Goal: Task Accomplishment & Management: Manage account settings

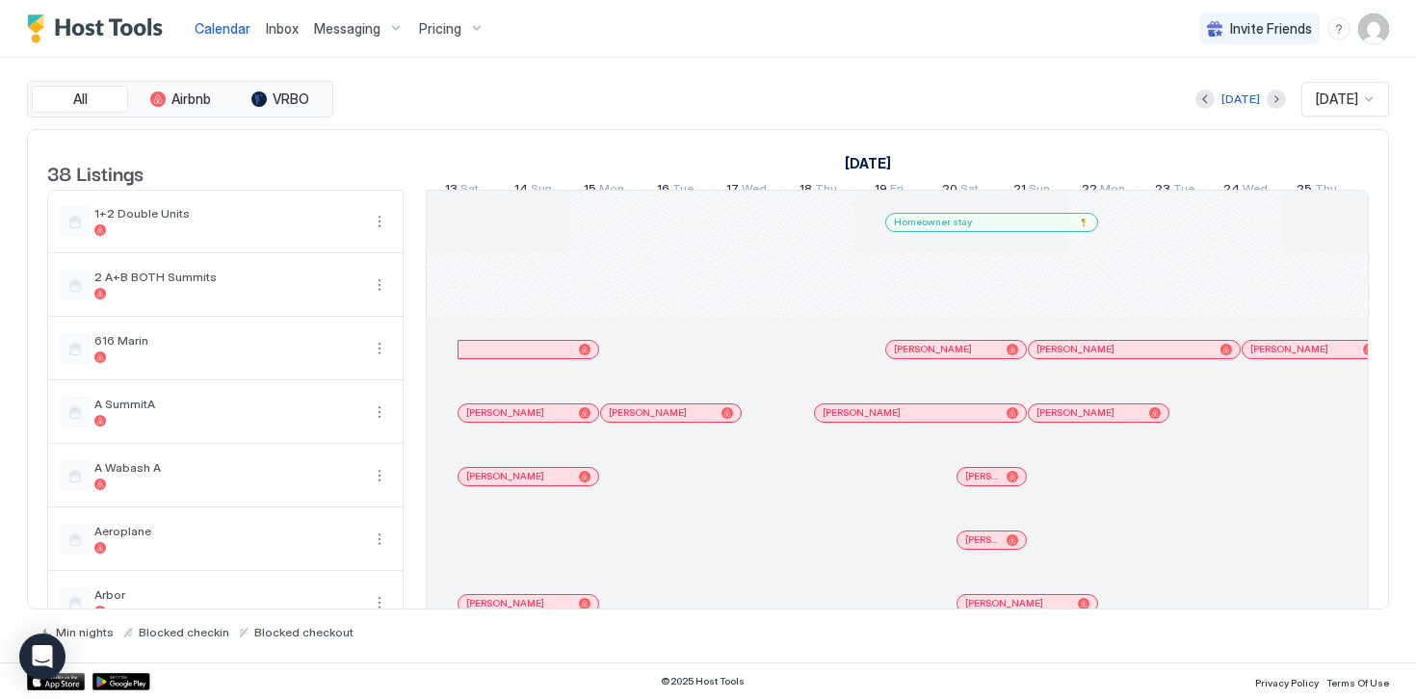
scroll to position [0, 1070]
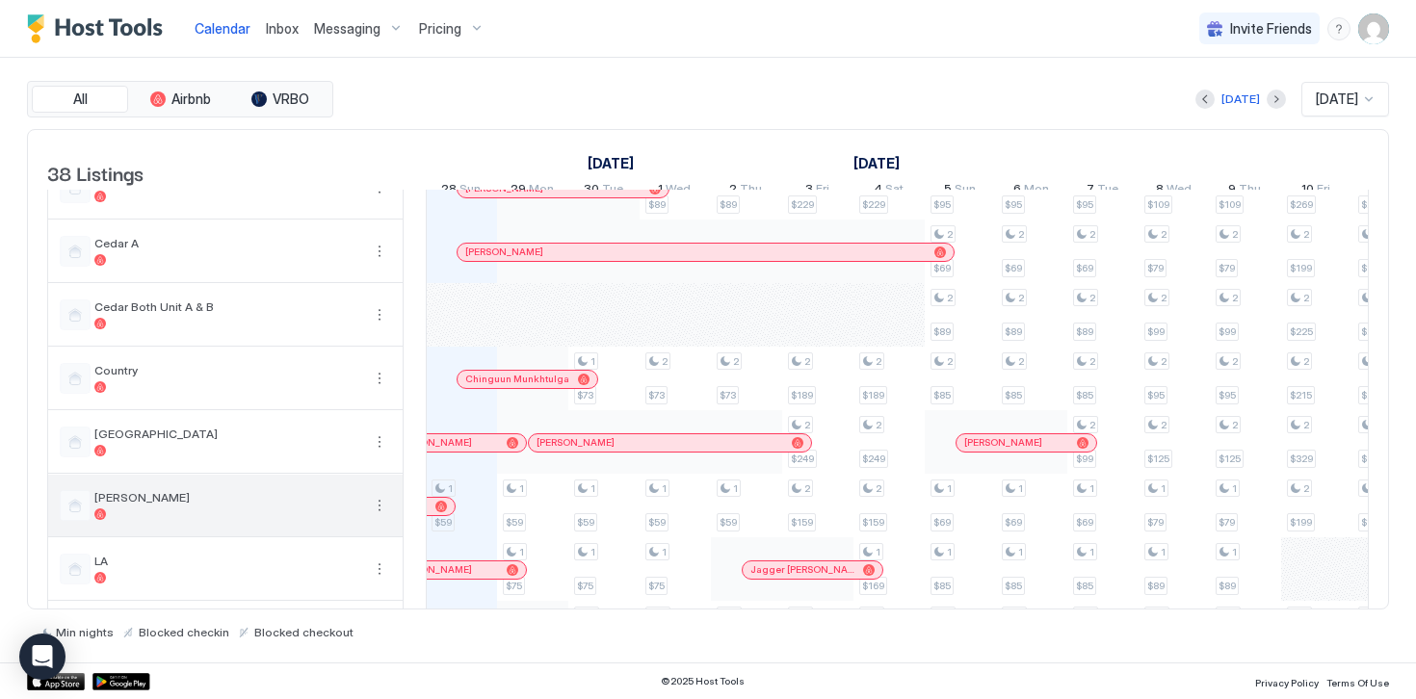
click at [378, 517] on button "More options" at bounding box center [379, 505] width 23 height 23
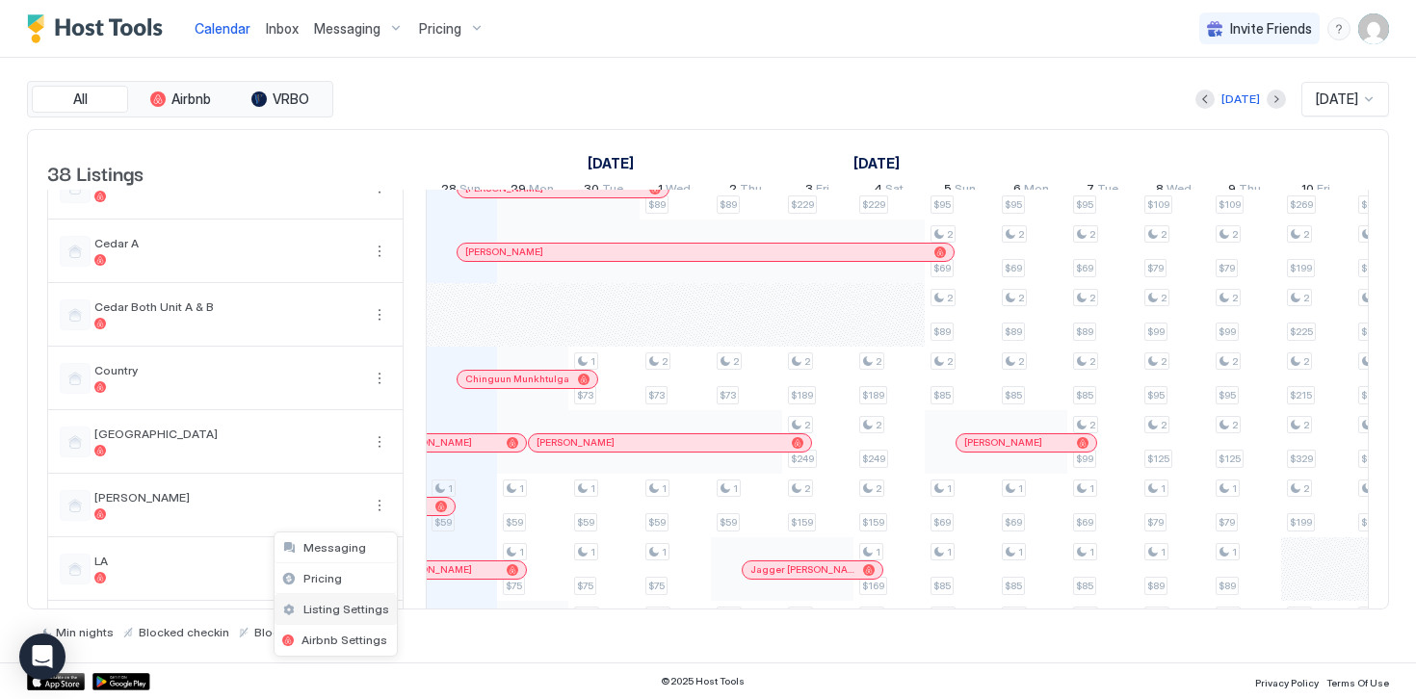
click at [350, 609] on span "Listing Settings" at bounding box center [346, 609] width 86 height 14
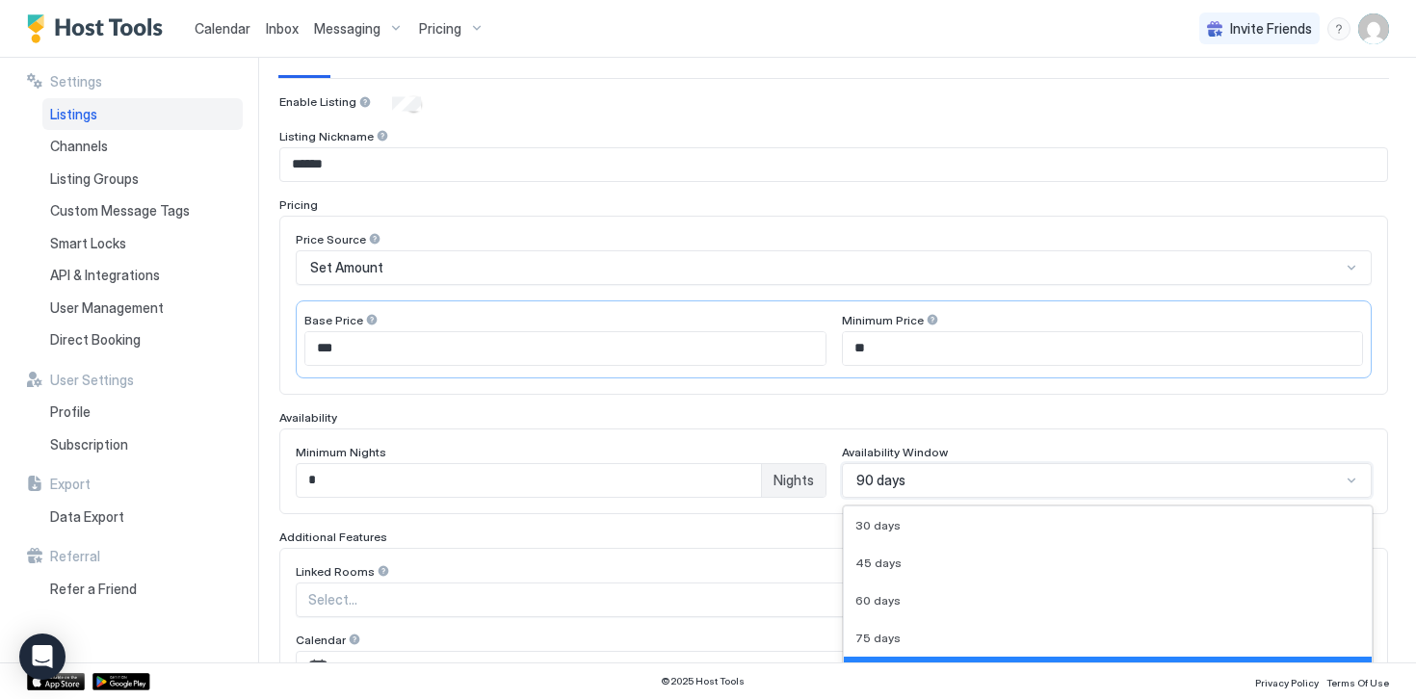
scroll to position [370, 0]
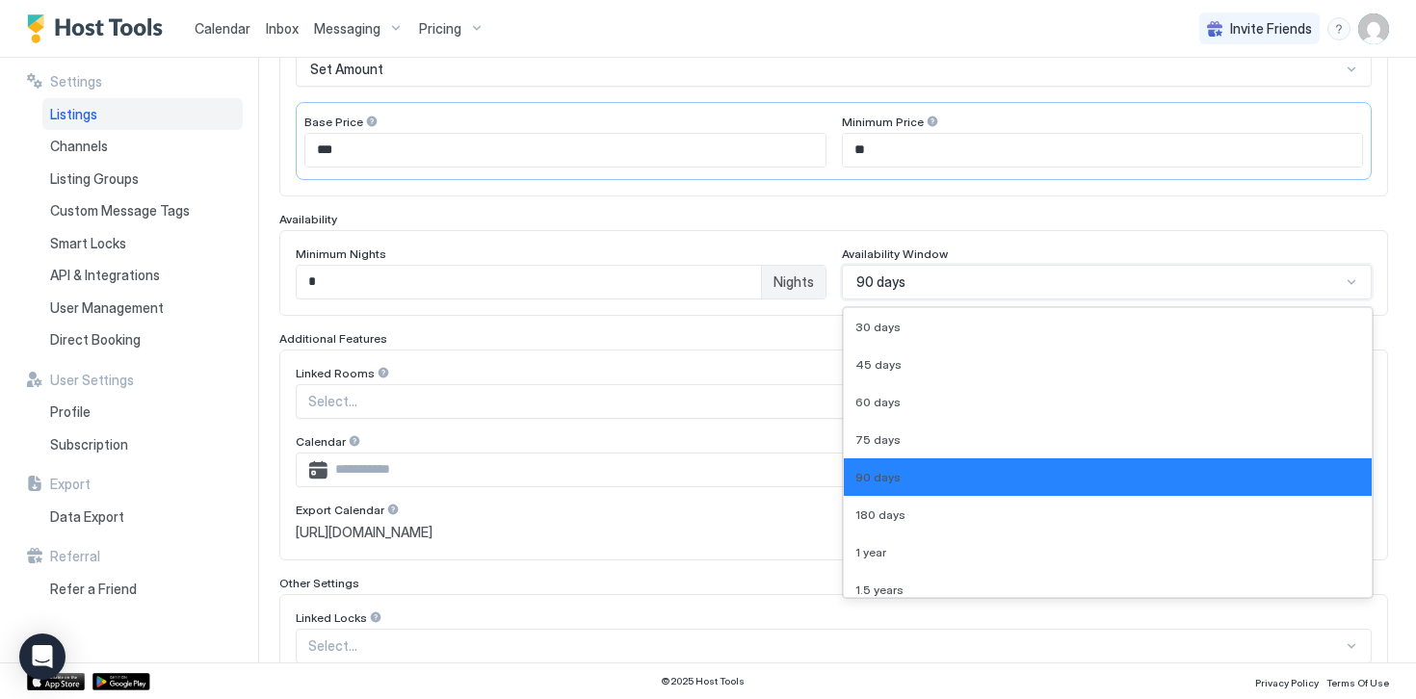
click at [882, 299] on div "90 days selected, 5 of 9. 9 results available. Use Up and Down to choose option…" at bounding box center [1107, 282] width 531 height 35
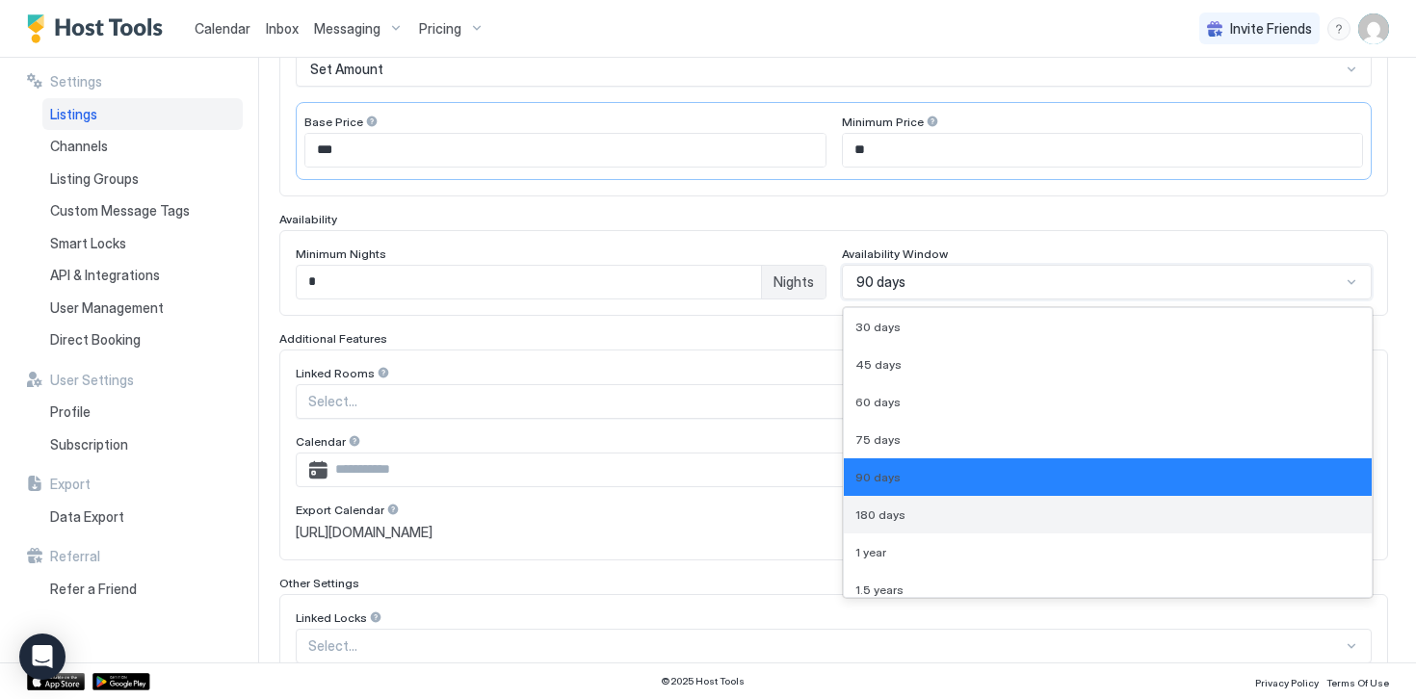
click at [885, 514] on span "180 days" at bounding box center [880, 514] width 50 height 14
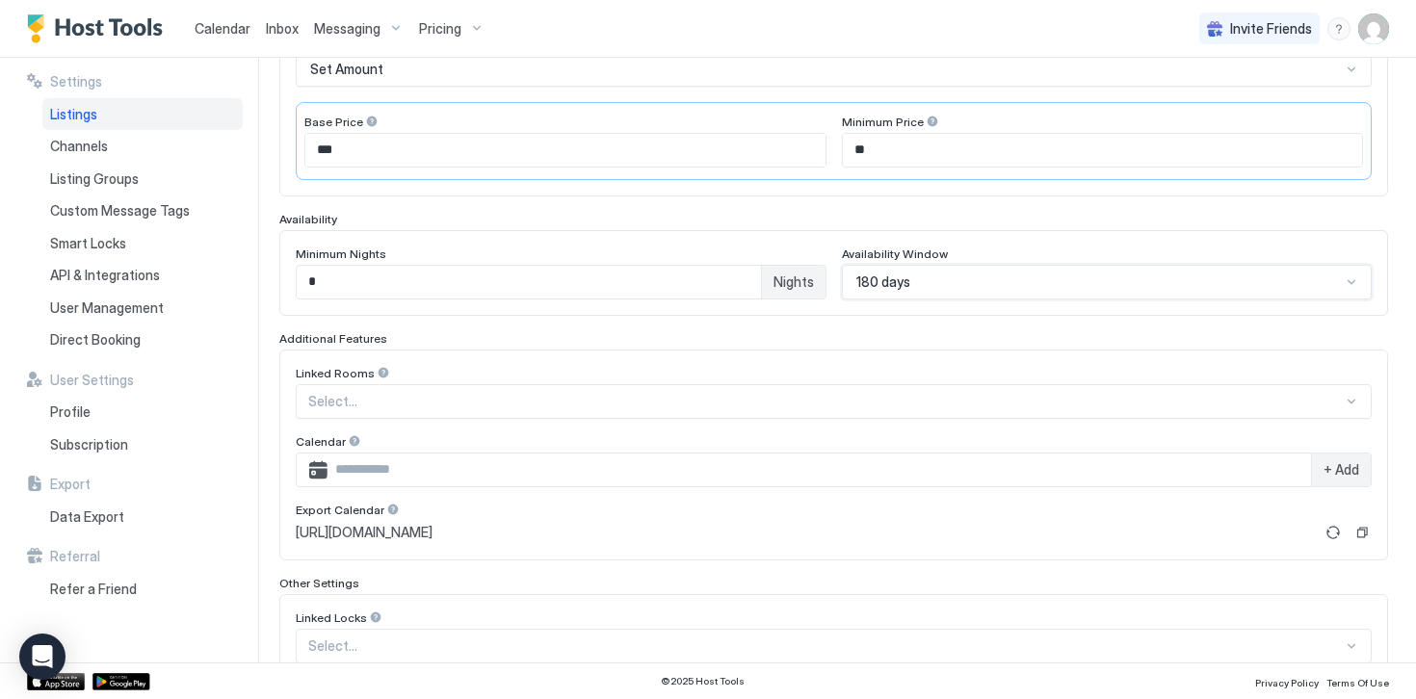
scroll to position [495, 0]
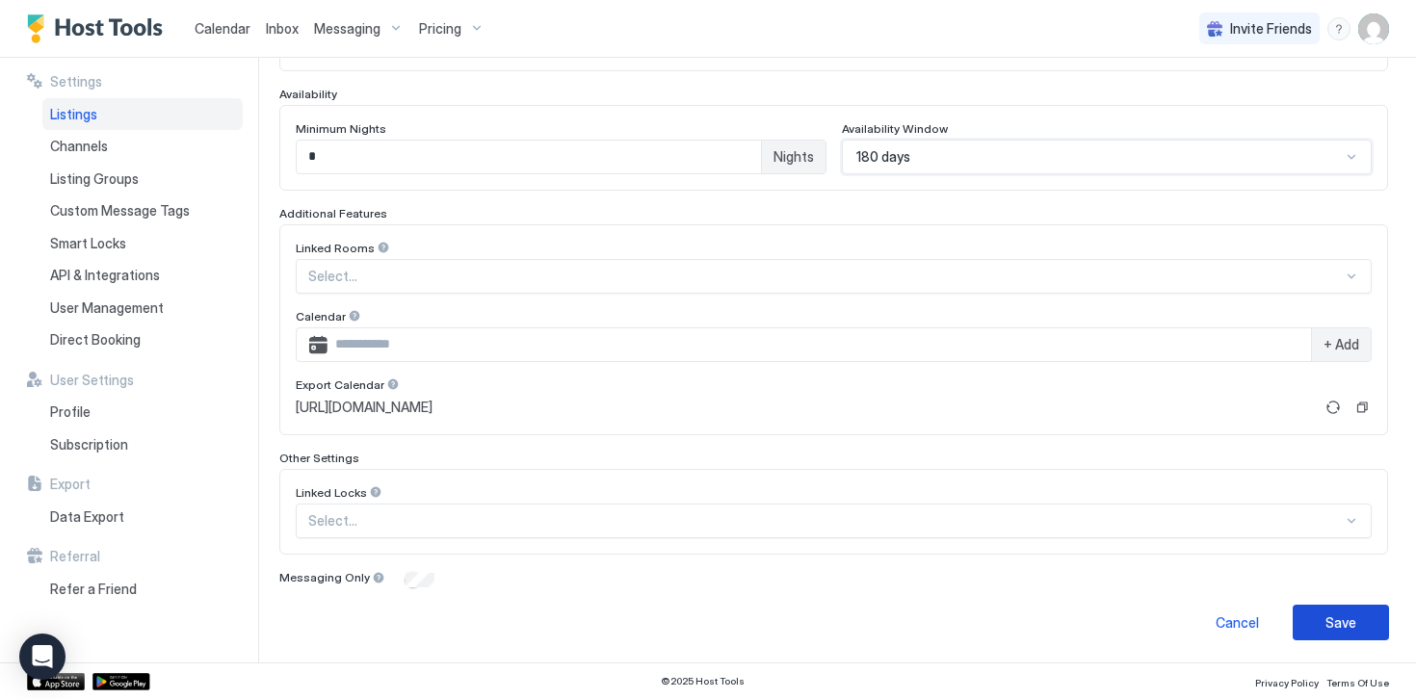
click at [1362, 621] on button "Save" at bounding box center [1340, 623] width 96 height 36
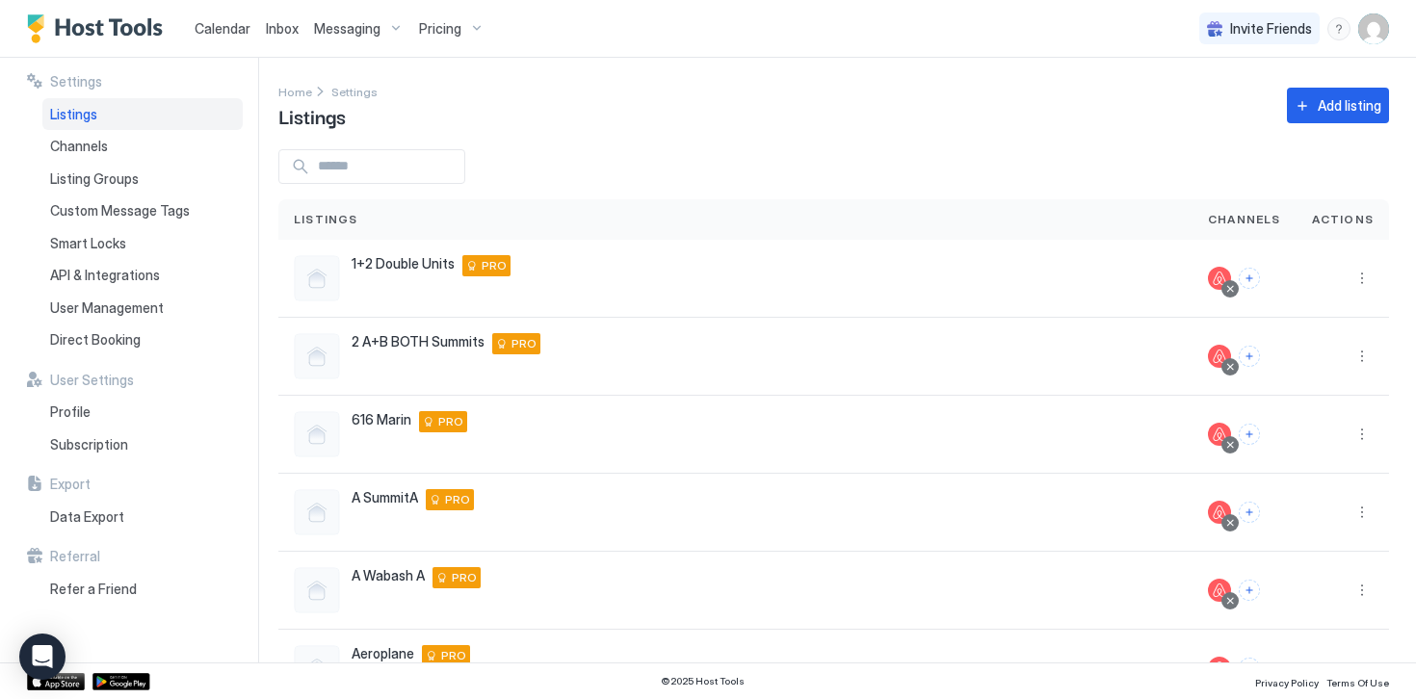
click at [441, 30] on span "Pricing" at bounding box center [440, 28] width 42 height 17
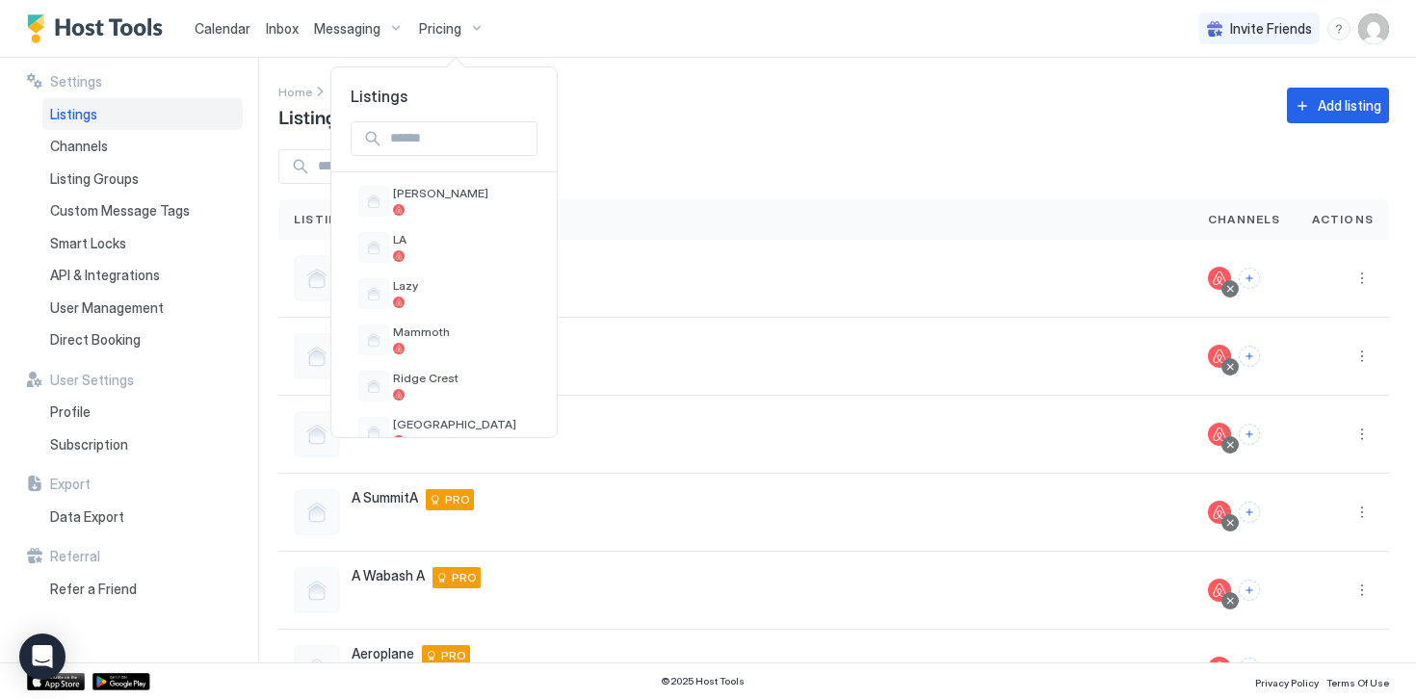
scroll to position [936, 0]
click at [427, 201] on div at bounding box center [461, 204] width 137 height 12
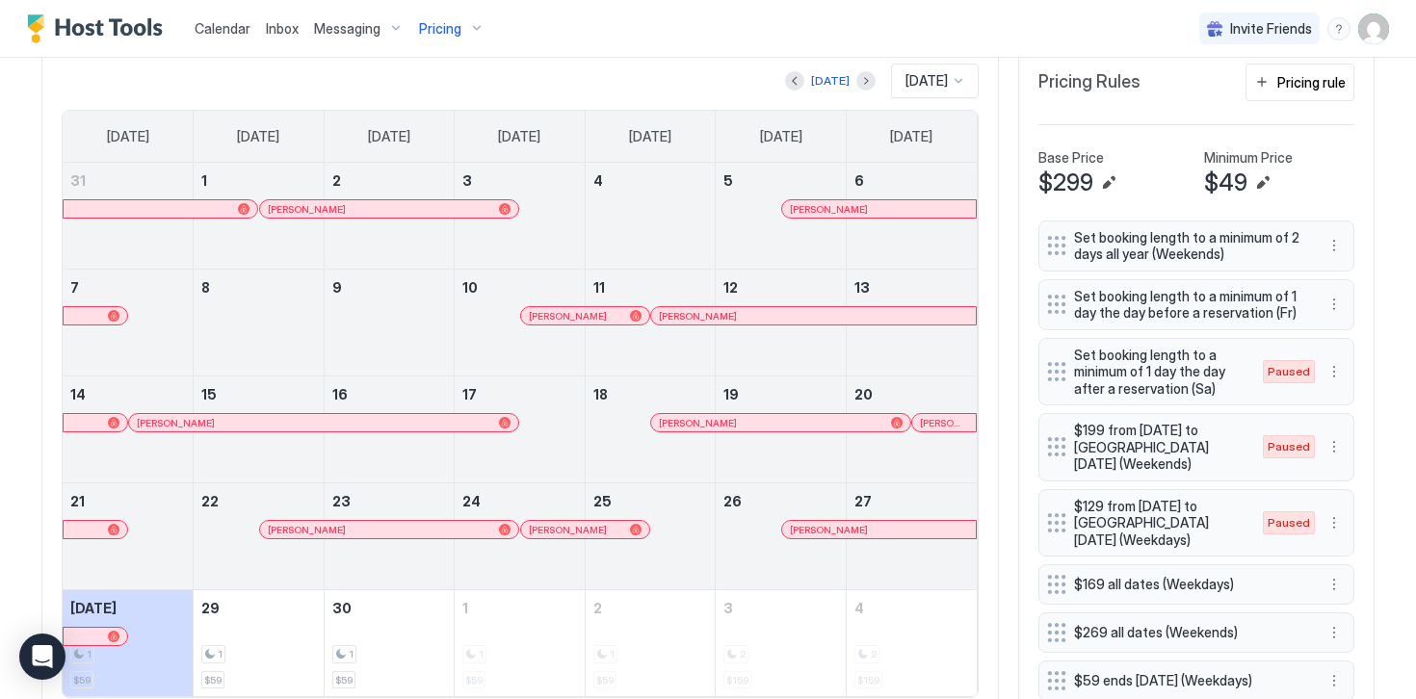
scroll to position [604, 0]
click at [1297, 93] on button "Pricing rule" at bounding box center [1299, 82] width 109 height 38
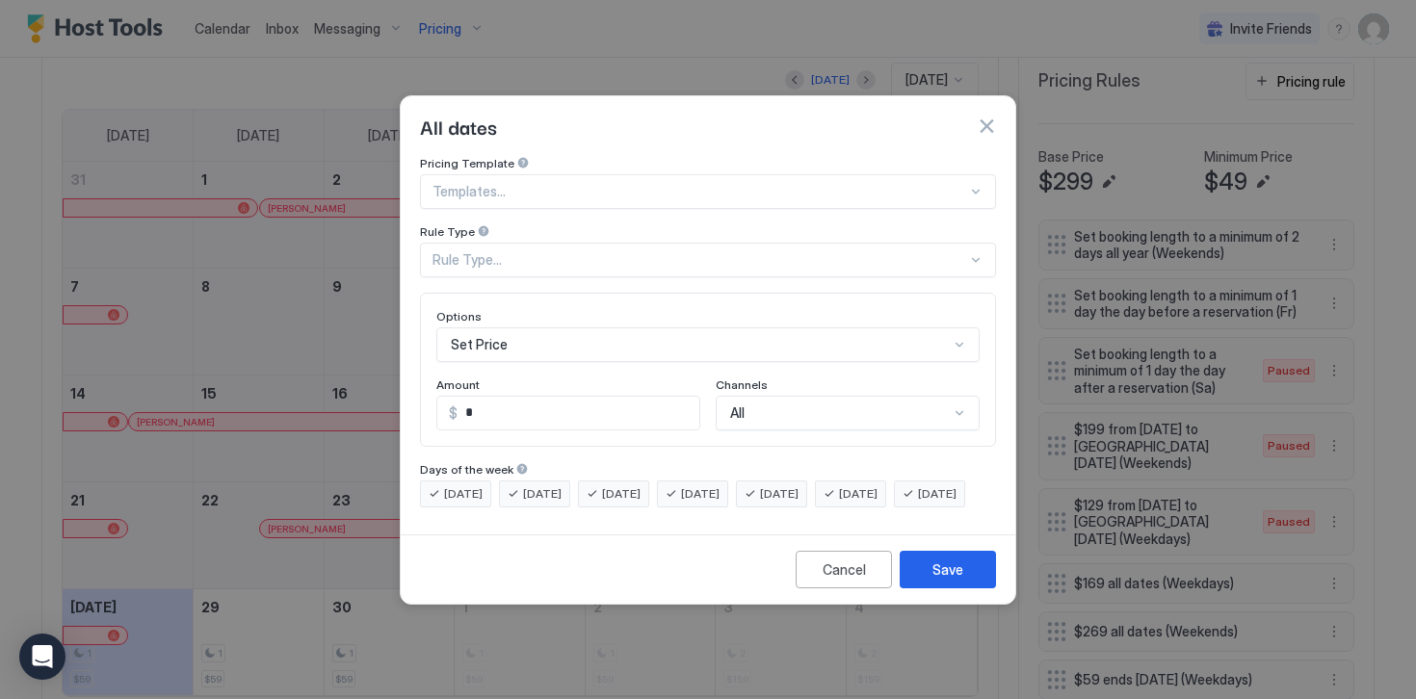
click at [472, 251] on div "Rule Type..." at bounding box center [699, 259] width 534 height 17
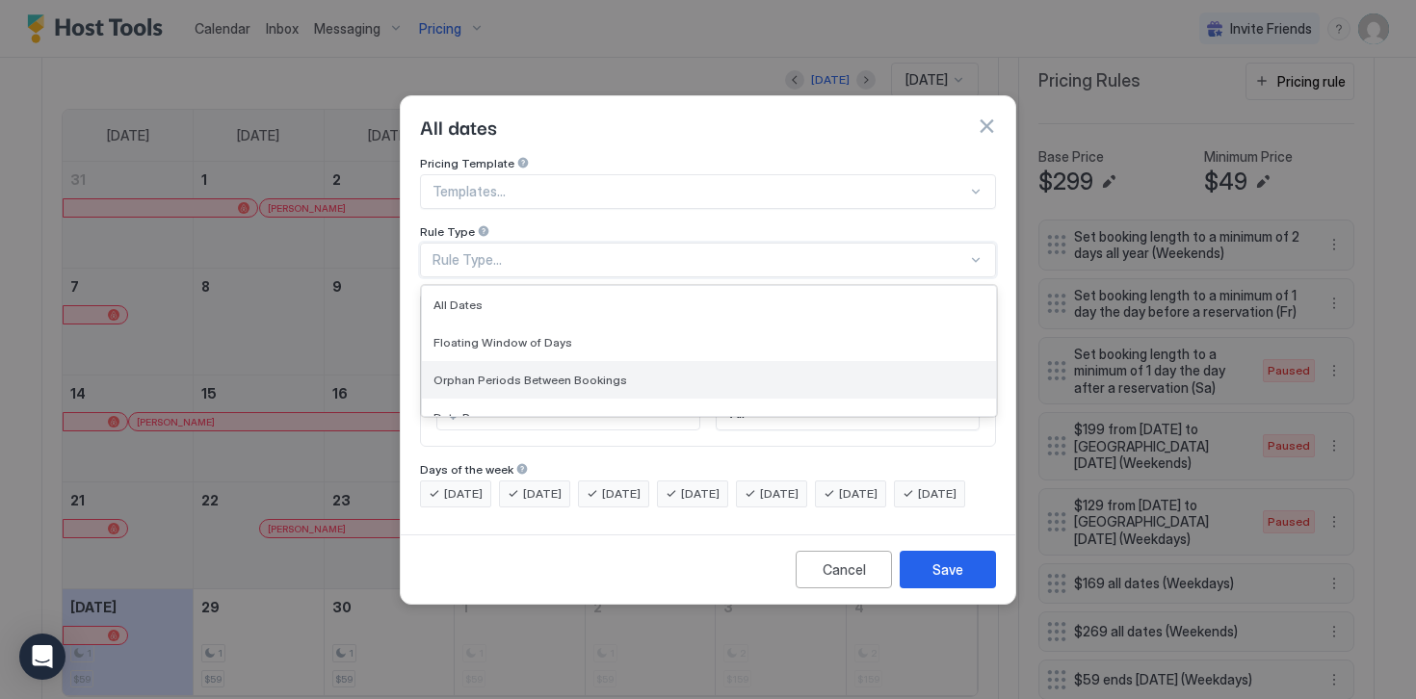
scroll to position [48, 0]
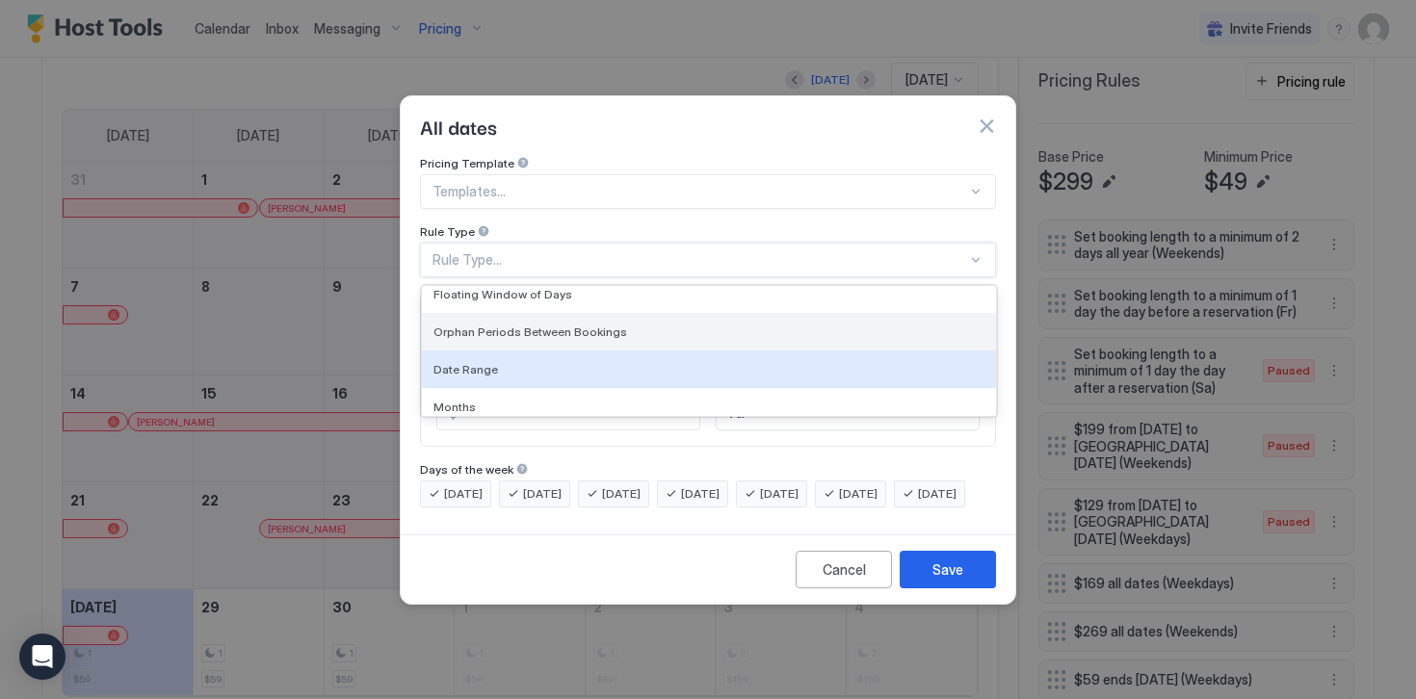
click at [477, 362] on span "Date Range" at bounding box center [465, 369] width 65 height 14
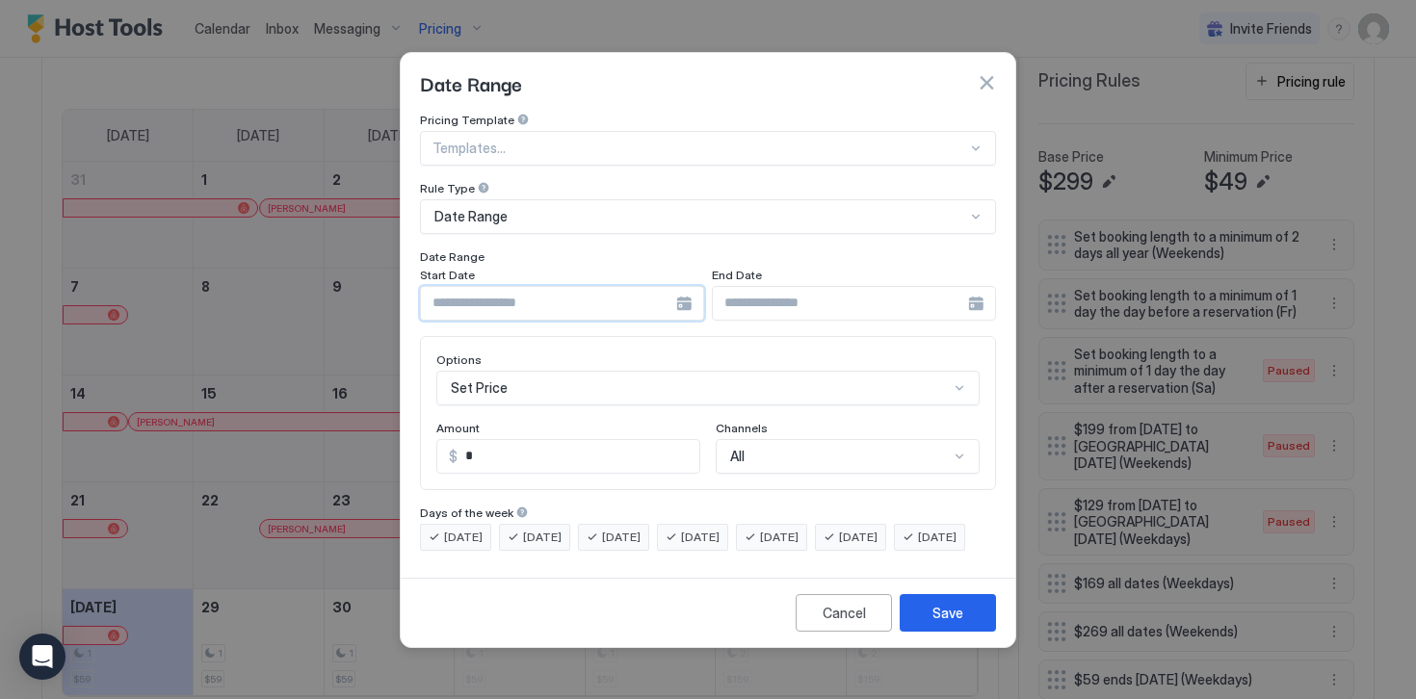
click at [504, 287] on input "Input Field" at bounding box center [548, 303] width 255 height 33
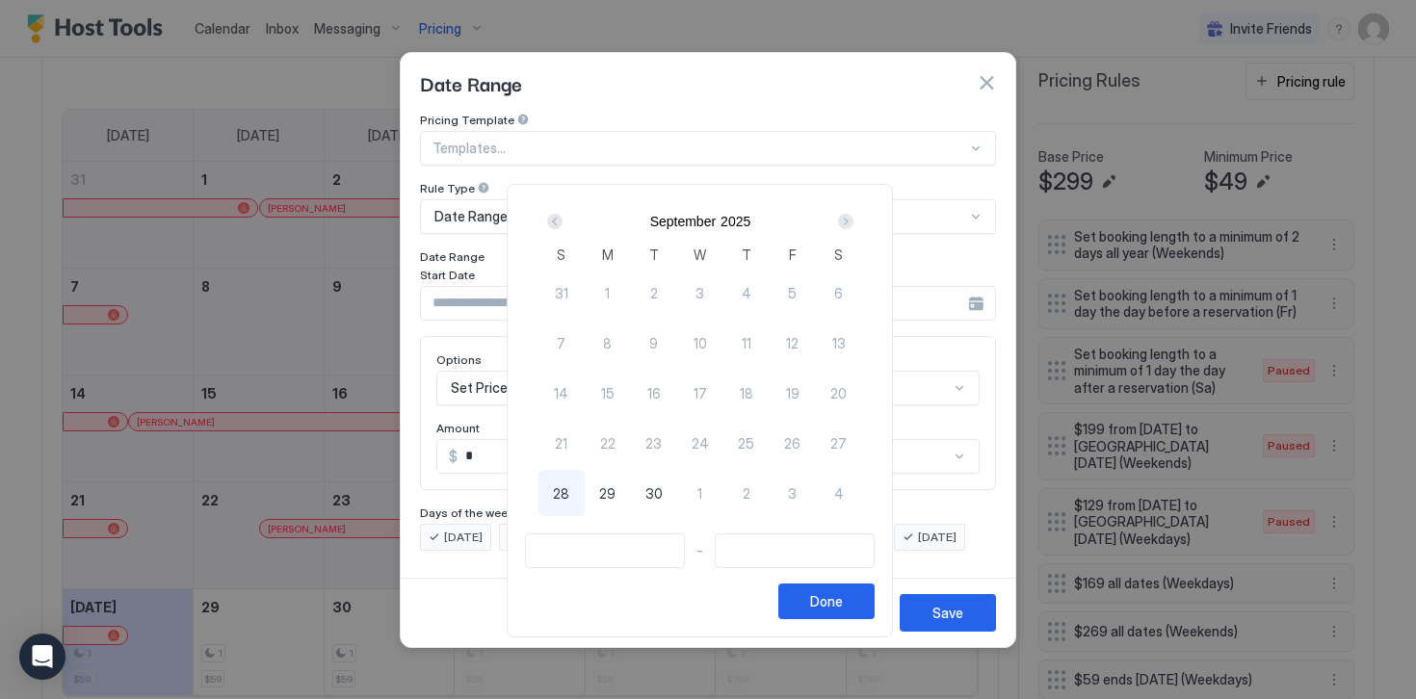
click at [853, 219] on div "Next" at bounding box center [845, 221] width 15 height 15
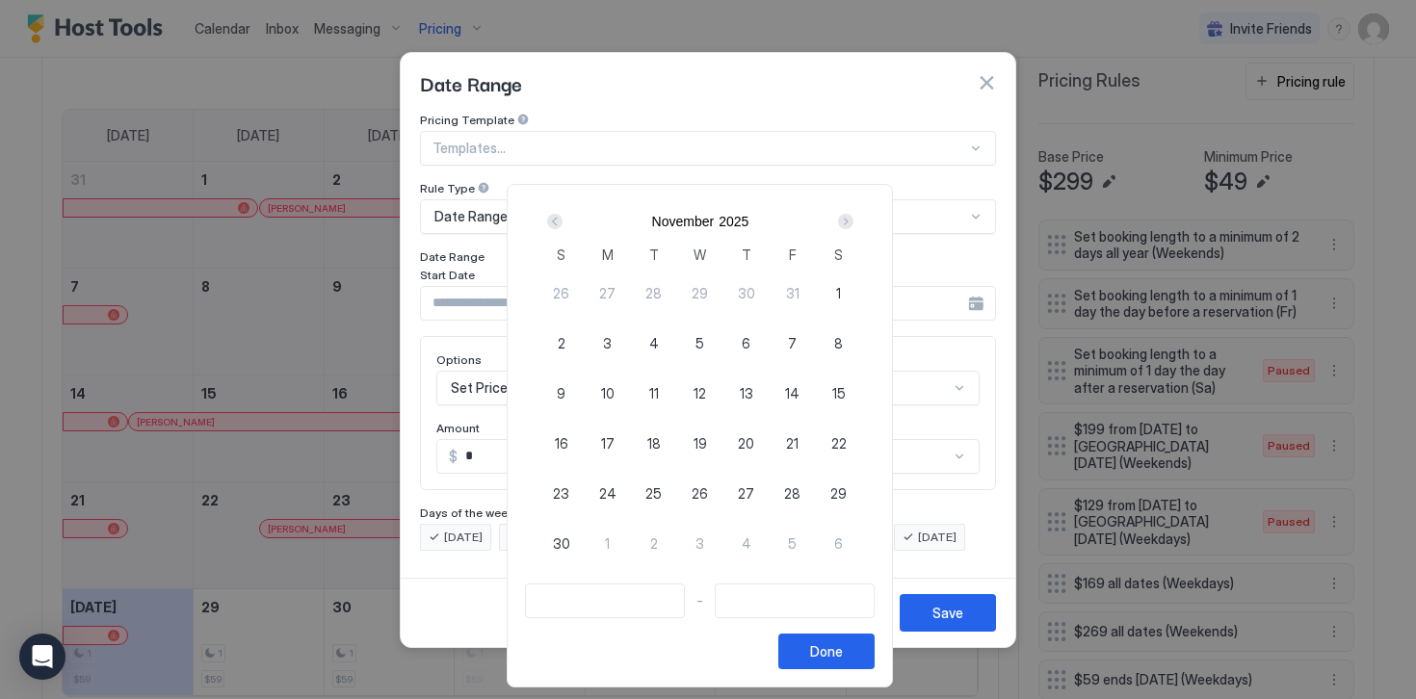
click at [853, 219] on div "Next" at bounding box center [845, 221] width 15 height 15
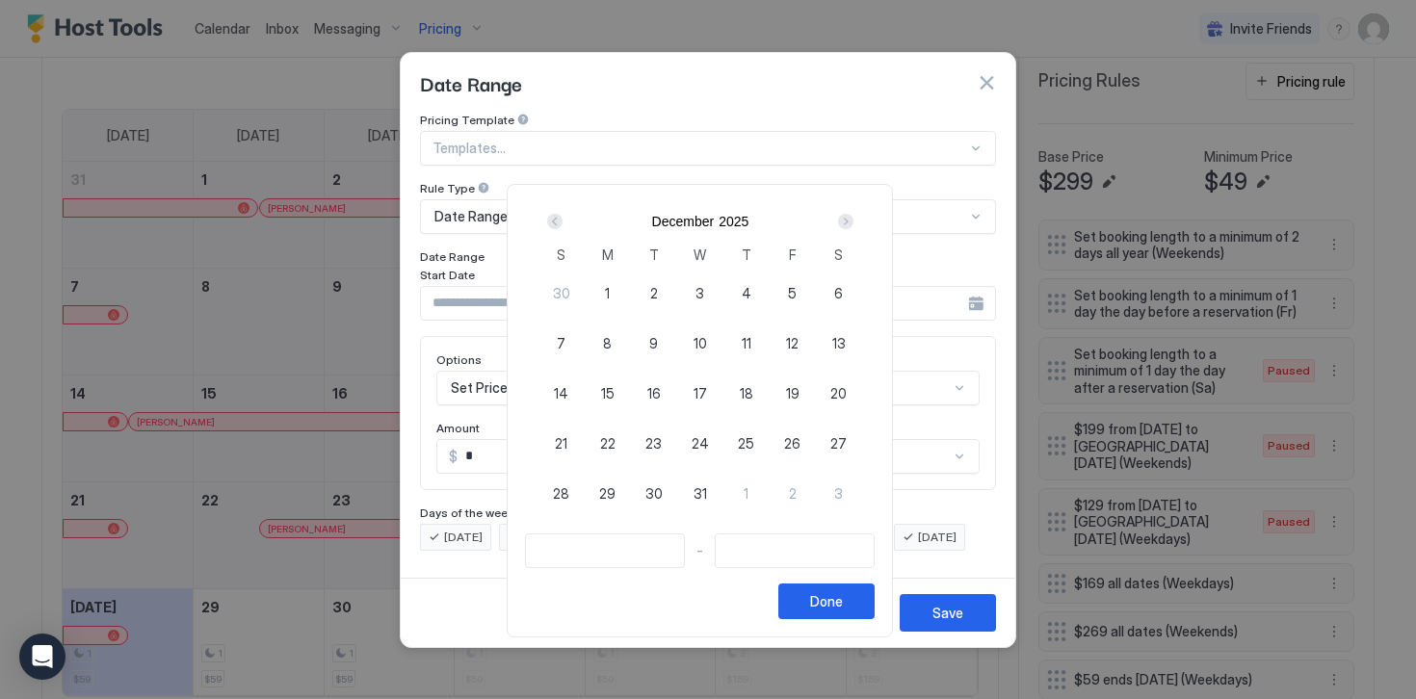
click at [610, 292] on span "1" at bounding box center [607, 293] width 5 height 20
type input "**********"
click at [852, 221] on div "Next" at bounding box center [845, 221] width 15 height 15
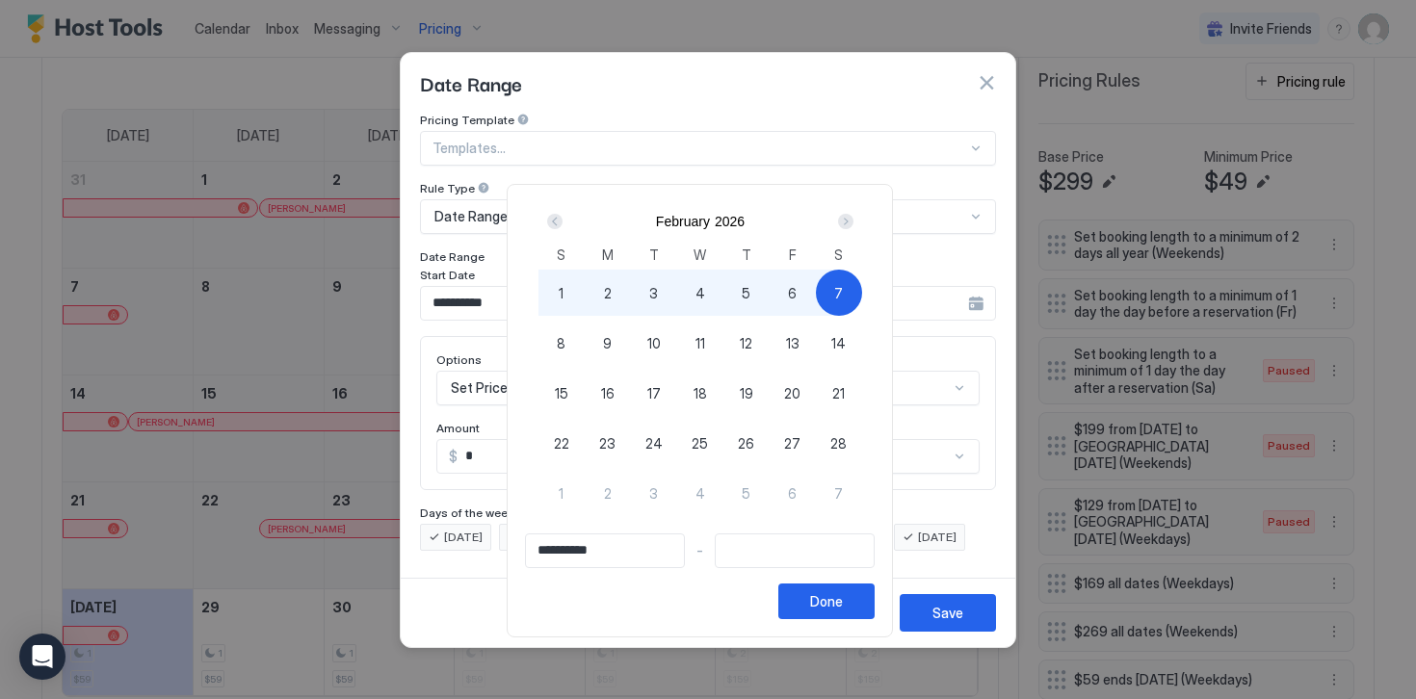
type input "**********"
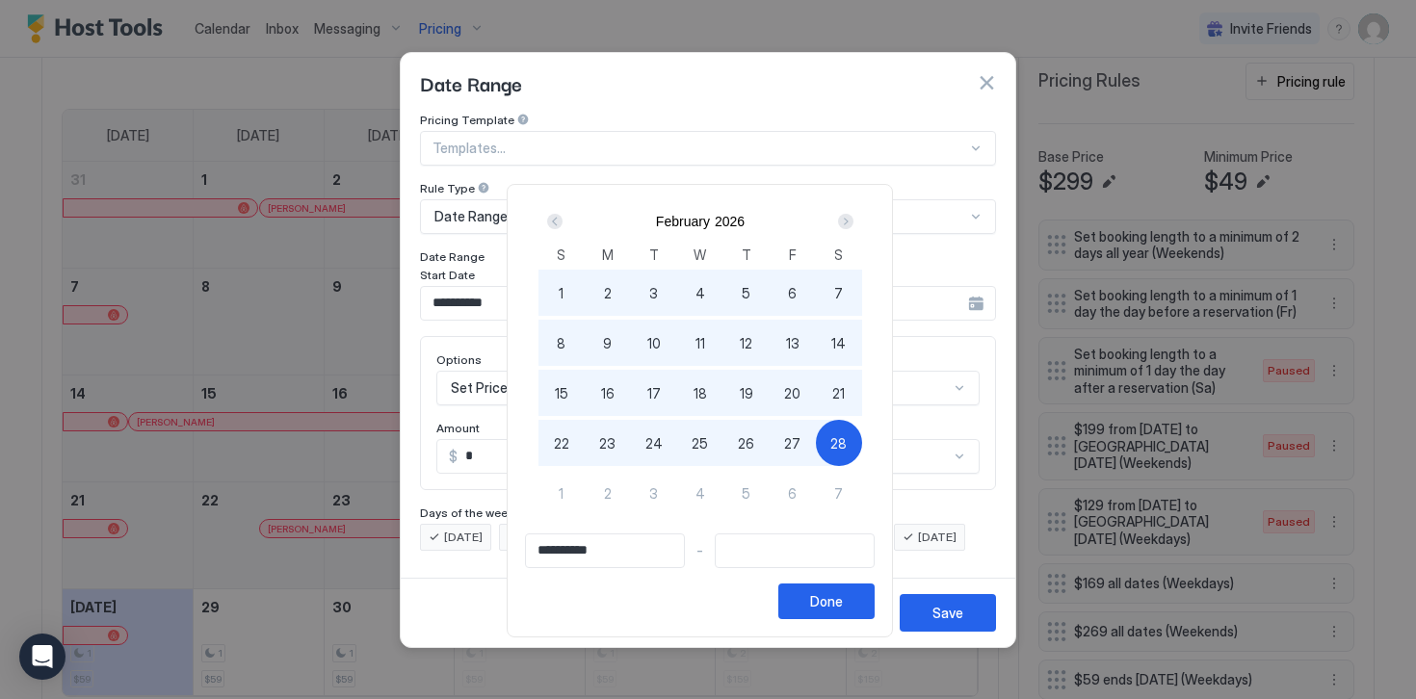
click at [846, 441] on span "28" at bounding box center [838, 443] width 16 height 20
type input "**********"
click at [837, 604] on div "Done" at bounding box center [826, 601] width 33 height 20
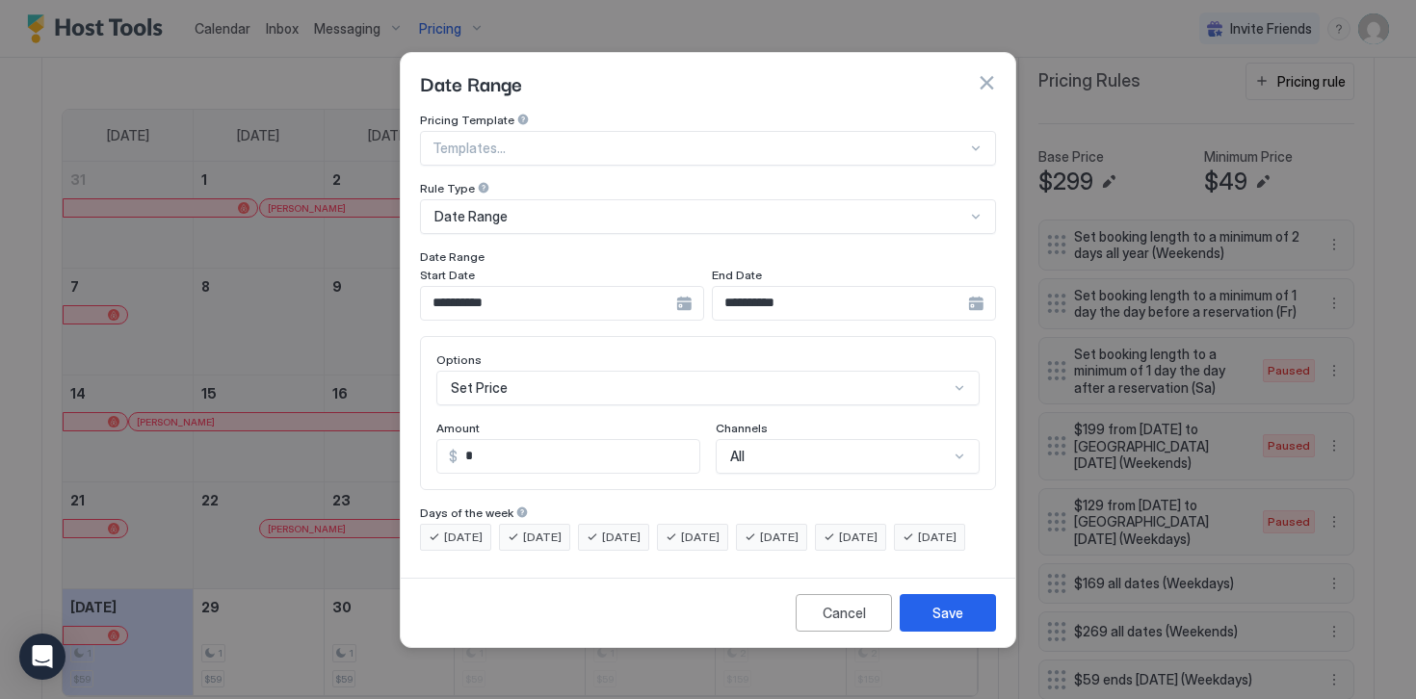
click at [490, 440] on input "*" at bounding box center [578, 456] width 242 height 33
type input "***"
click at [932, 623] on div "Save" at bounding box center [947, 613] width 31 height 20
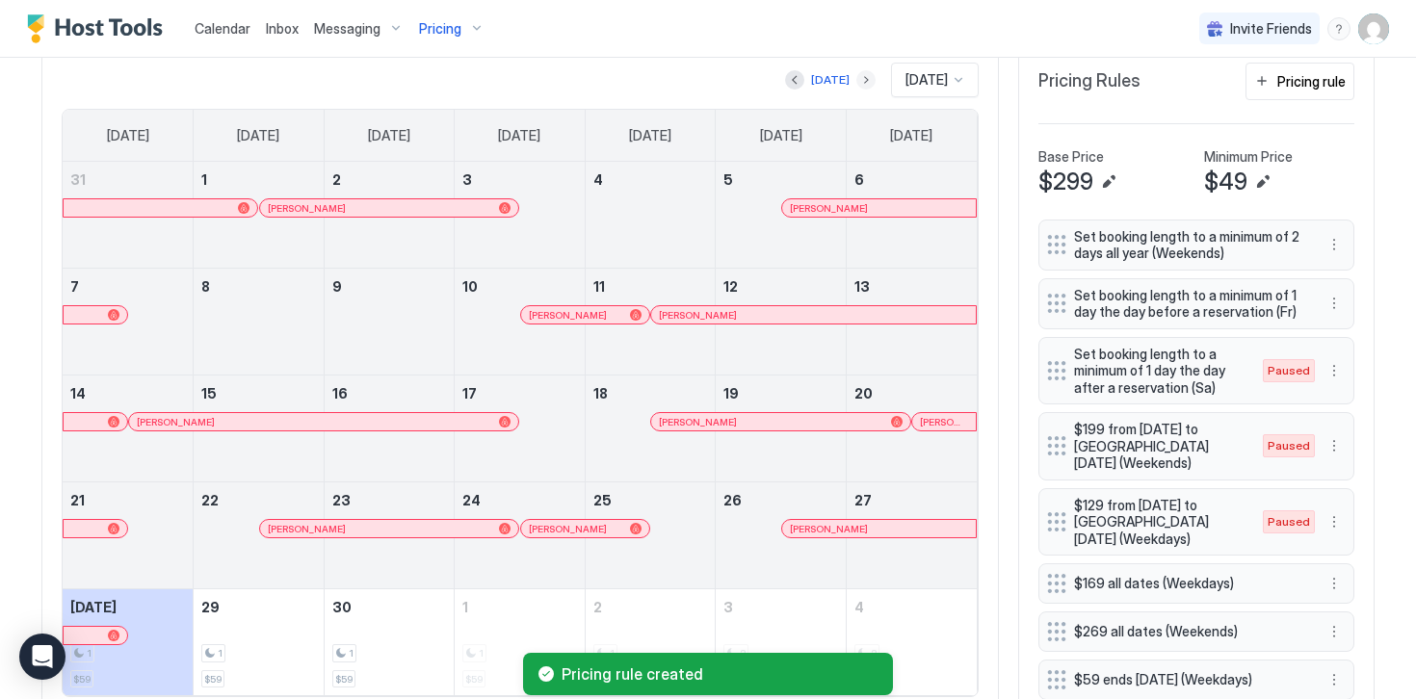
click at [856, 80] on button "Next month" at bounding box center [865, 79] width 19 height 19
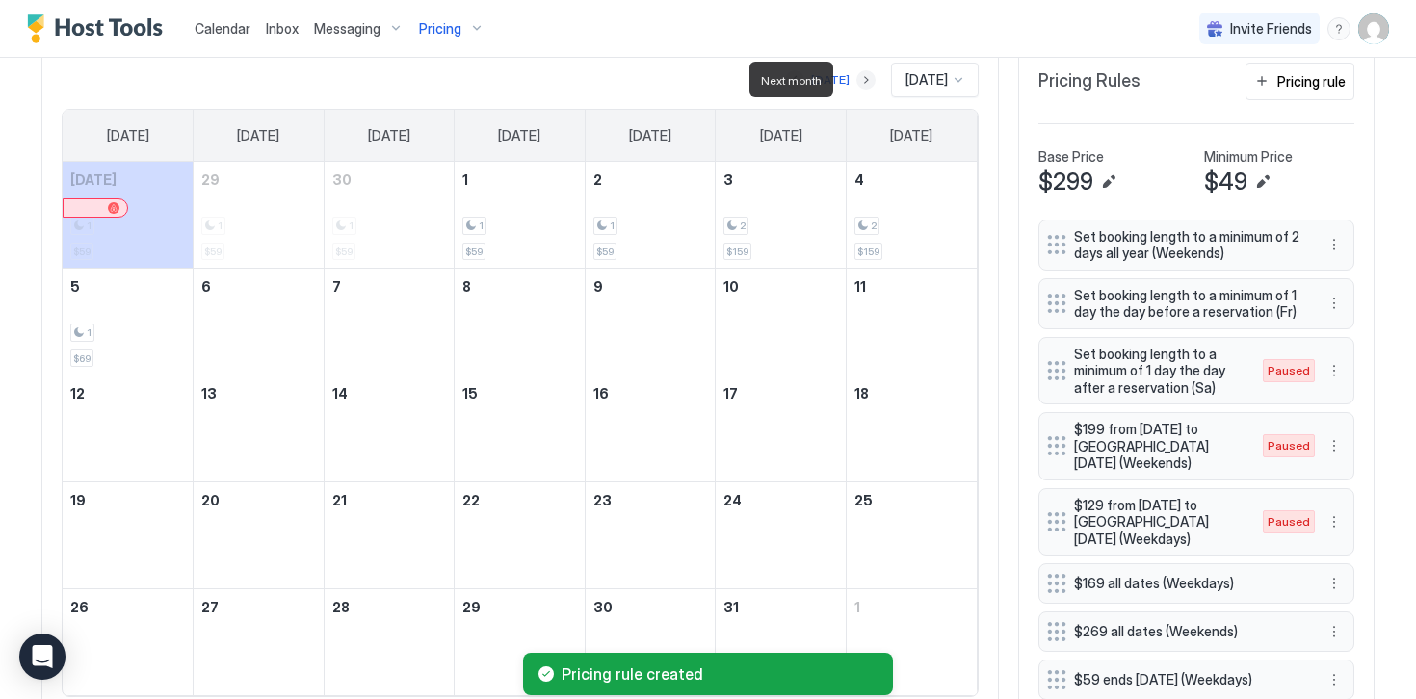
click at [856, 80] on button "Next month" at bounding box center [865, 79] width 19 height 19
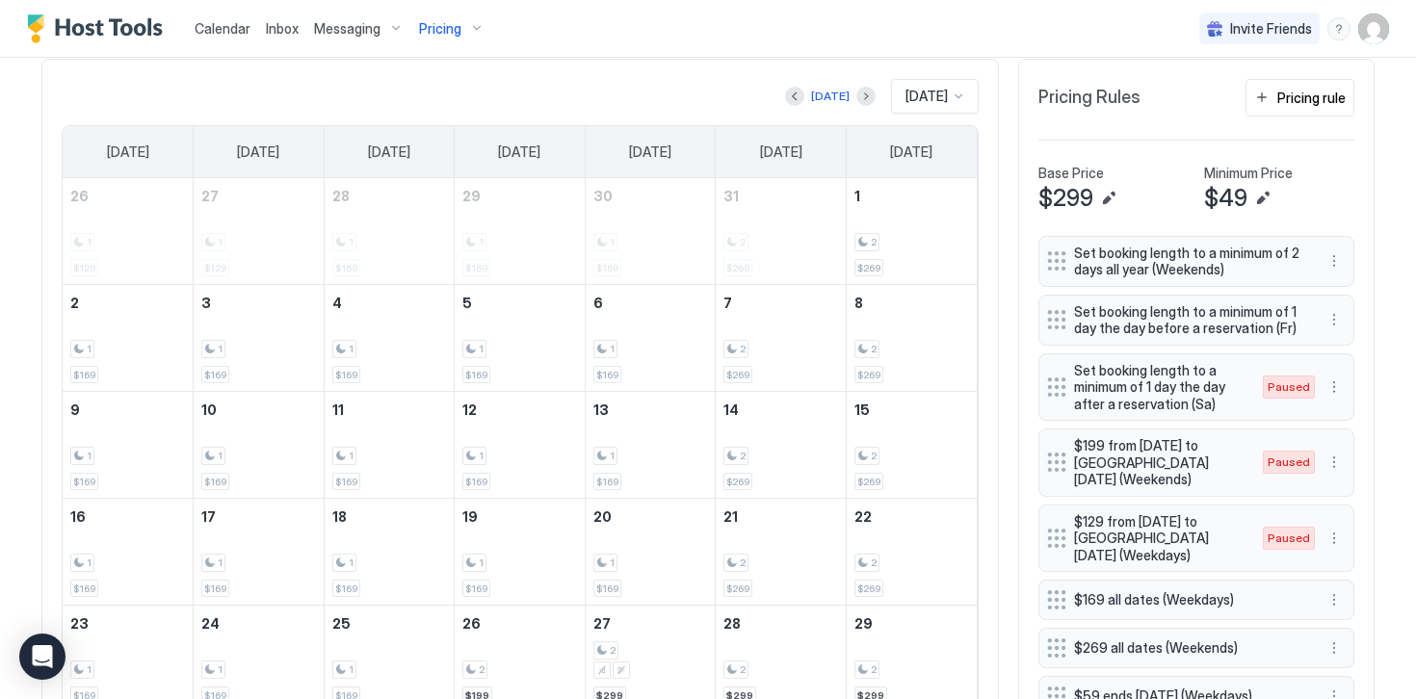
scroll to position [581, 0]
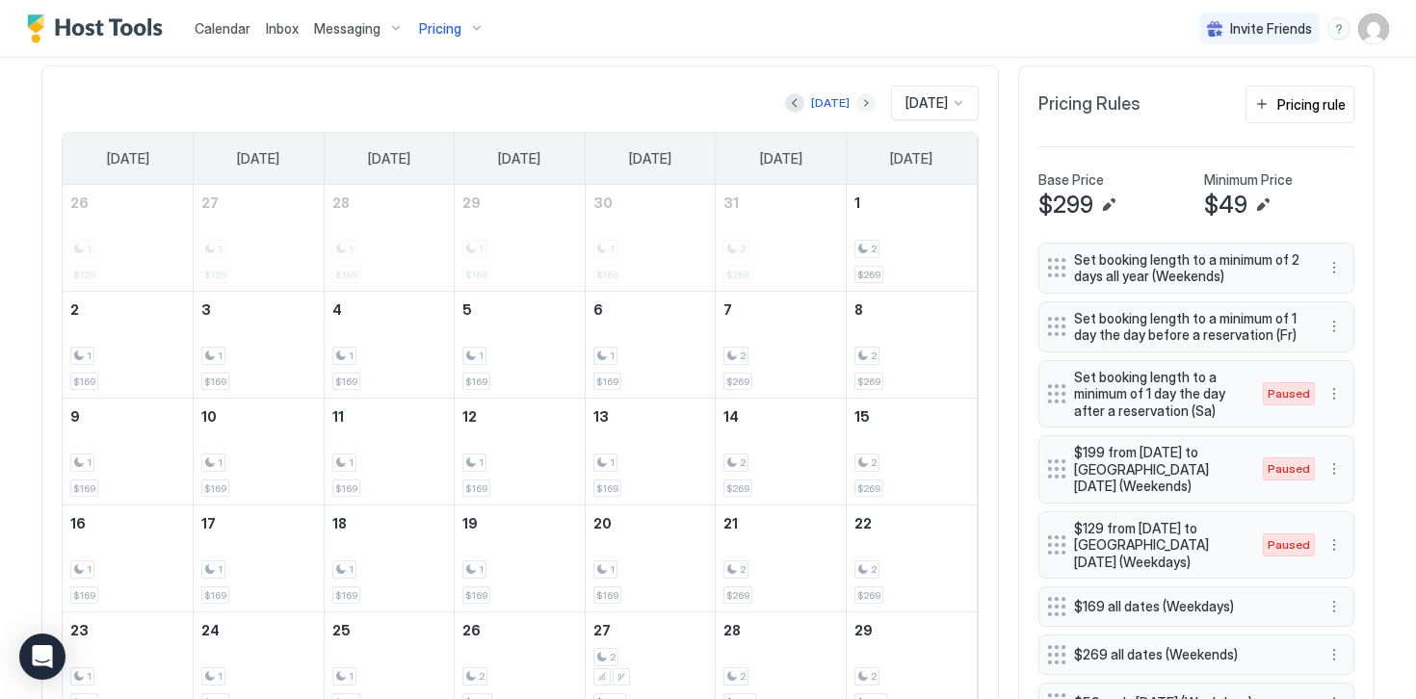
click at [856, 101] on button "Next month" at bounding box center [865, 102] width 19 height 19
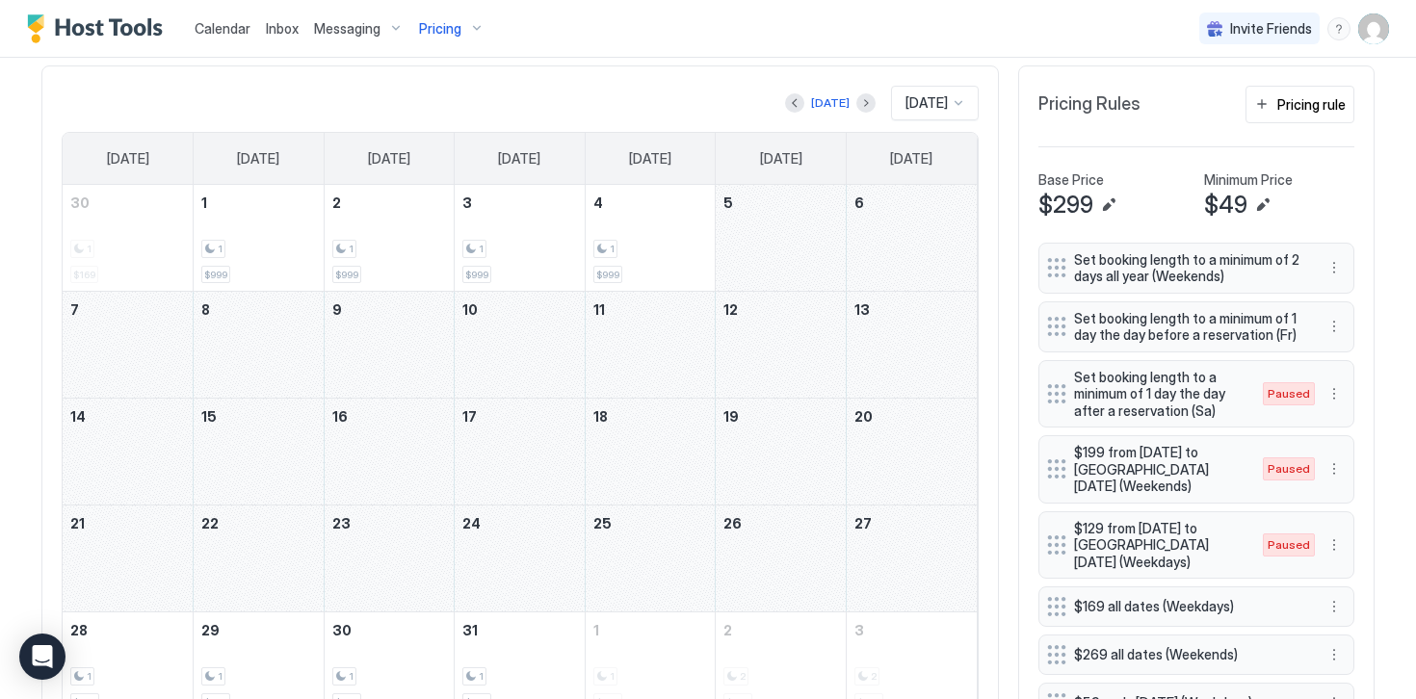
drag, startPoint x: 779, startPoint y: 225, endPoint x: 919, endPoint y: 570, distance: 372.0
click at [919, 570] on tbody "30 1 $169 1 1 $999 2 1 $999 3 1 $999 4 1 $999 5 6 7 8 9 10 11 12 13 14 15 16 17…" at bounding box center [520, 451] width 914 height 533
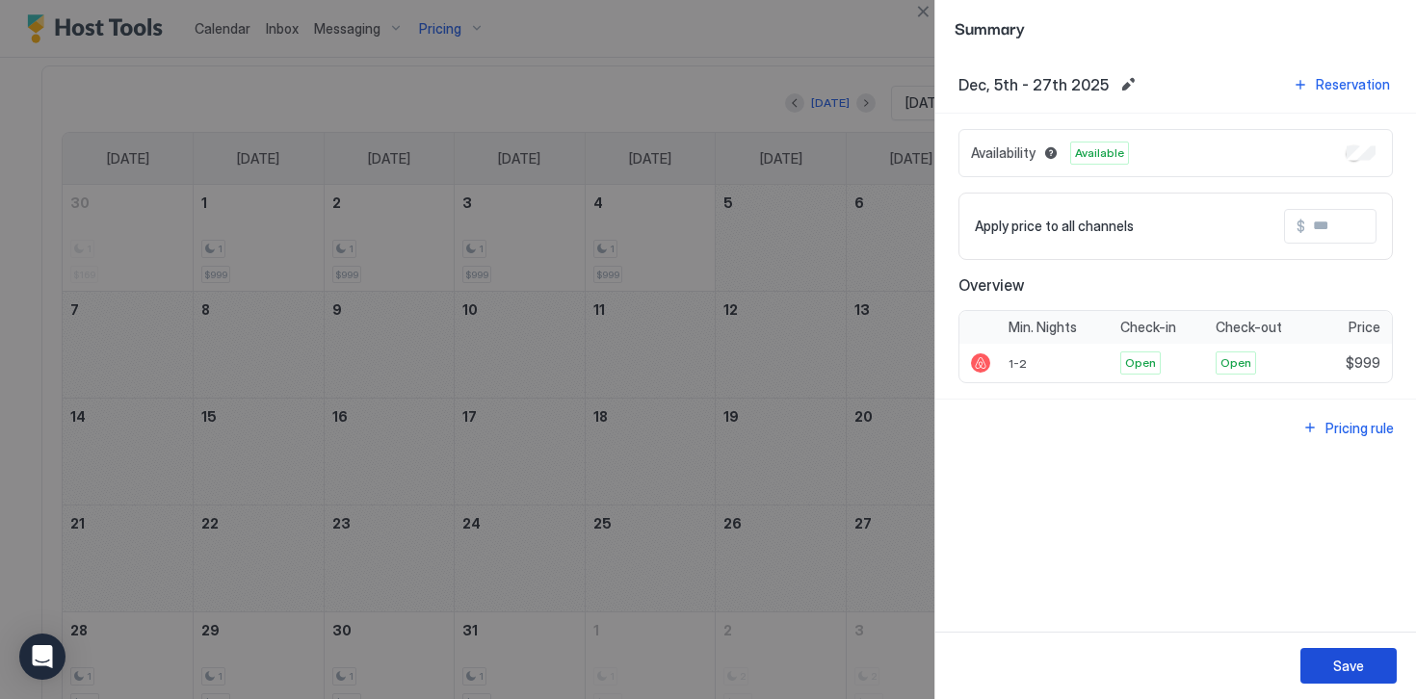
click at [1355, 671] on div "Save" at bounding box center [1348, 666] width 31 height 20
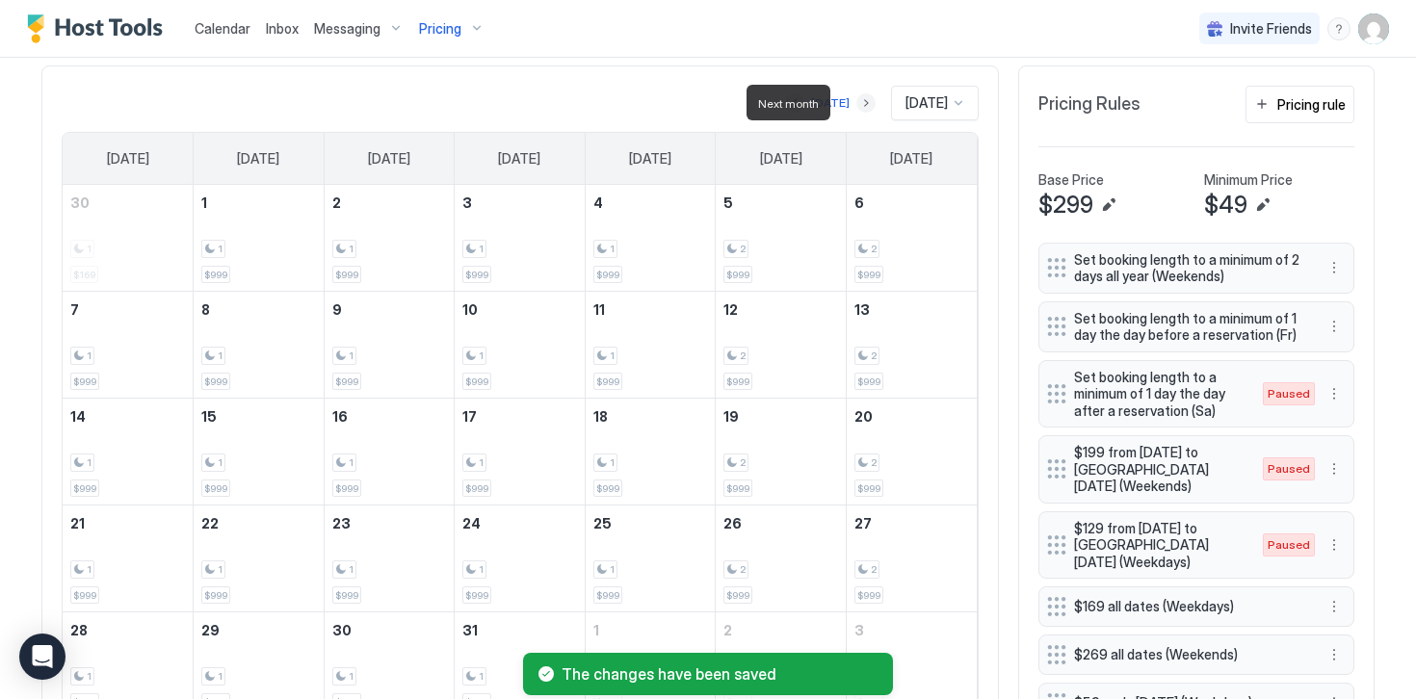
click at [856, 103] on button "Next month" at bounding box center [865, 102] width 19 height 19
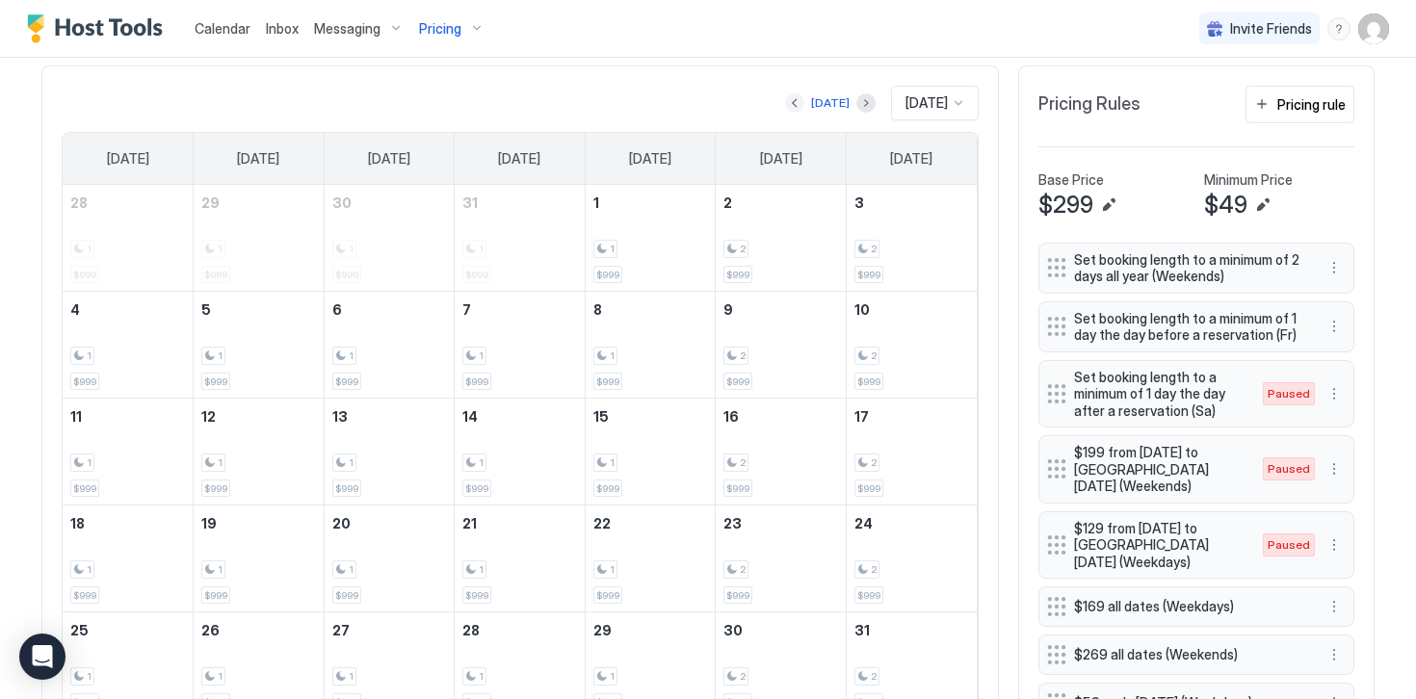
click at [792, 102] on button "Previous month" at bounding box center [794, 102] width 19 height 19
click at [1313, 109] on div "Pricing rule" at bounding box center [1311, 104] width 68 height 20
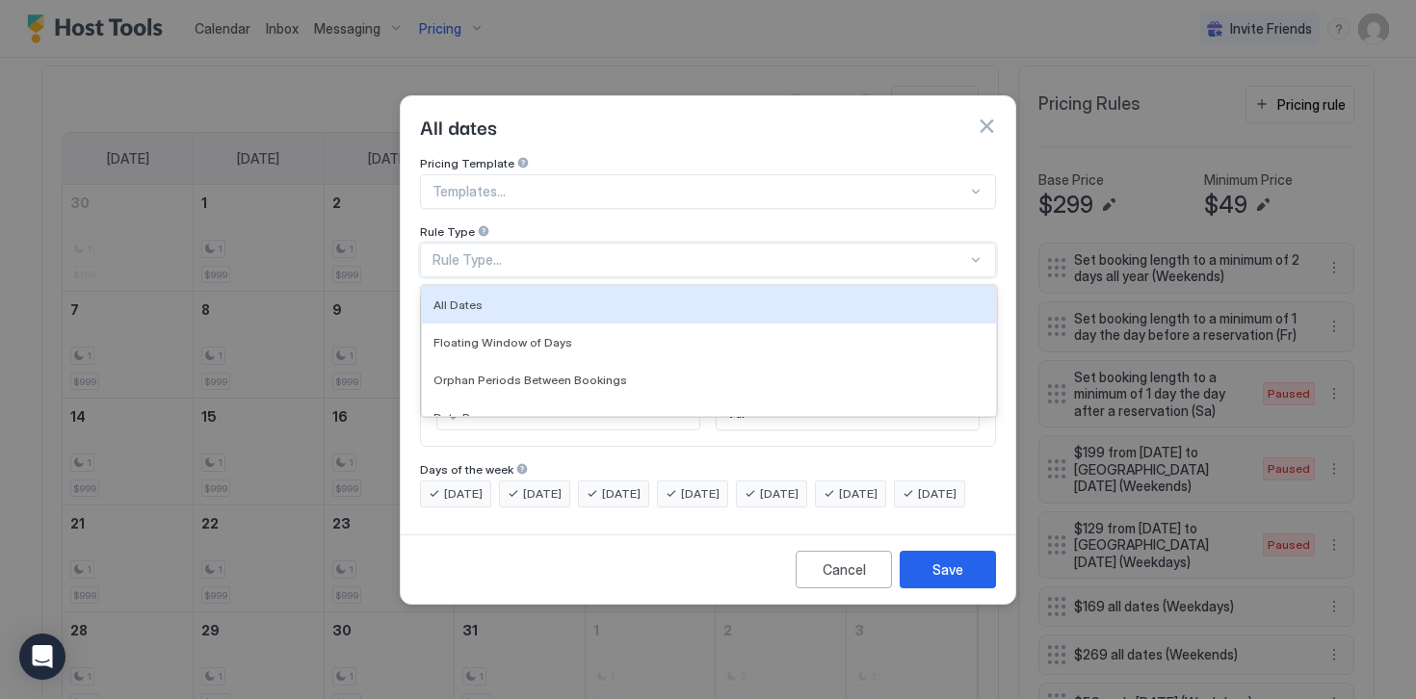
click at [482, 251] on div "Rule Type..." at bounding box center [699, 259] width 534 height 17
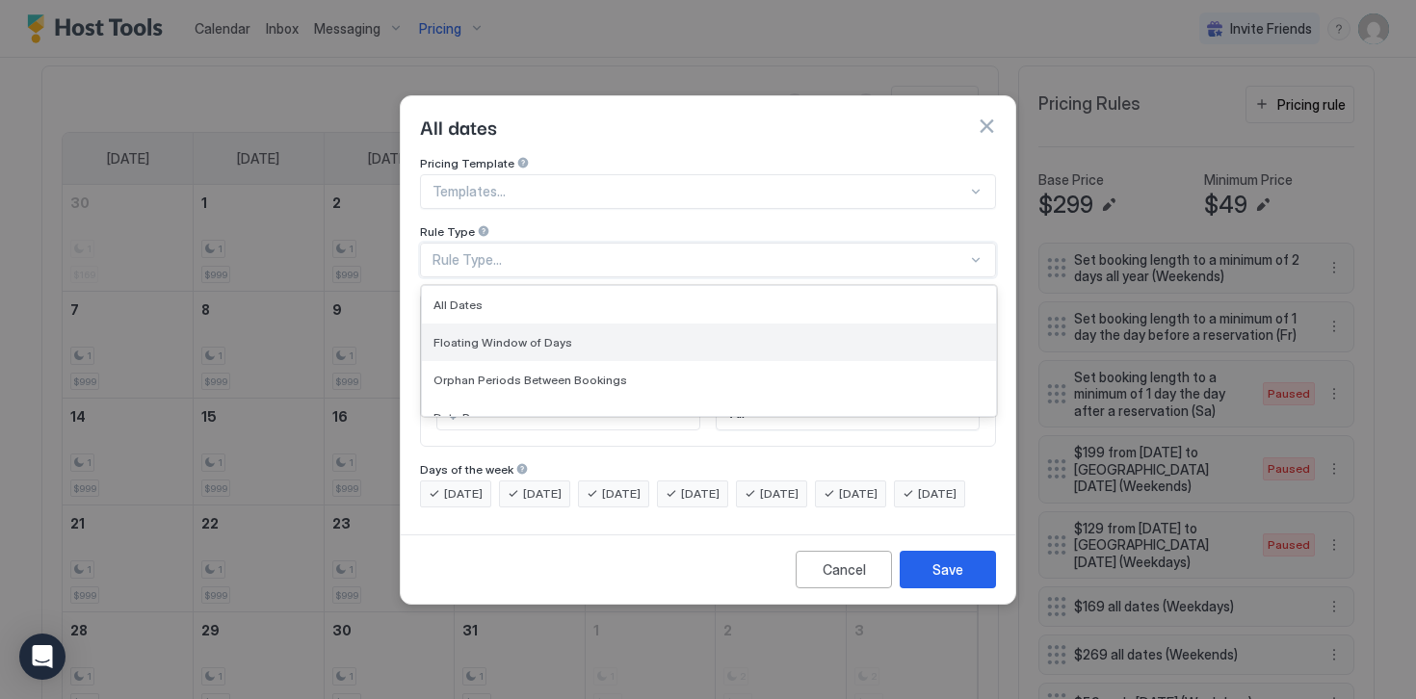
click at [489, 335] on span "Floating Window of Days" at bounding box center [502, 342] width 139 height 14
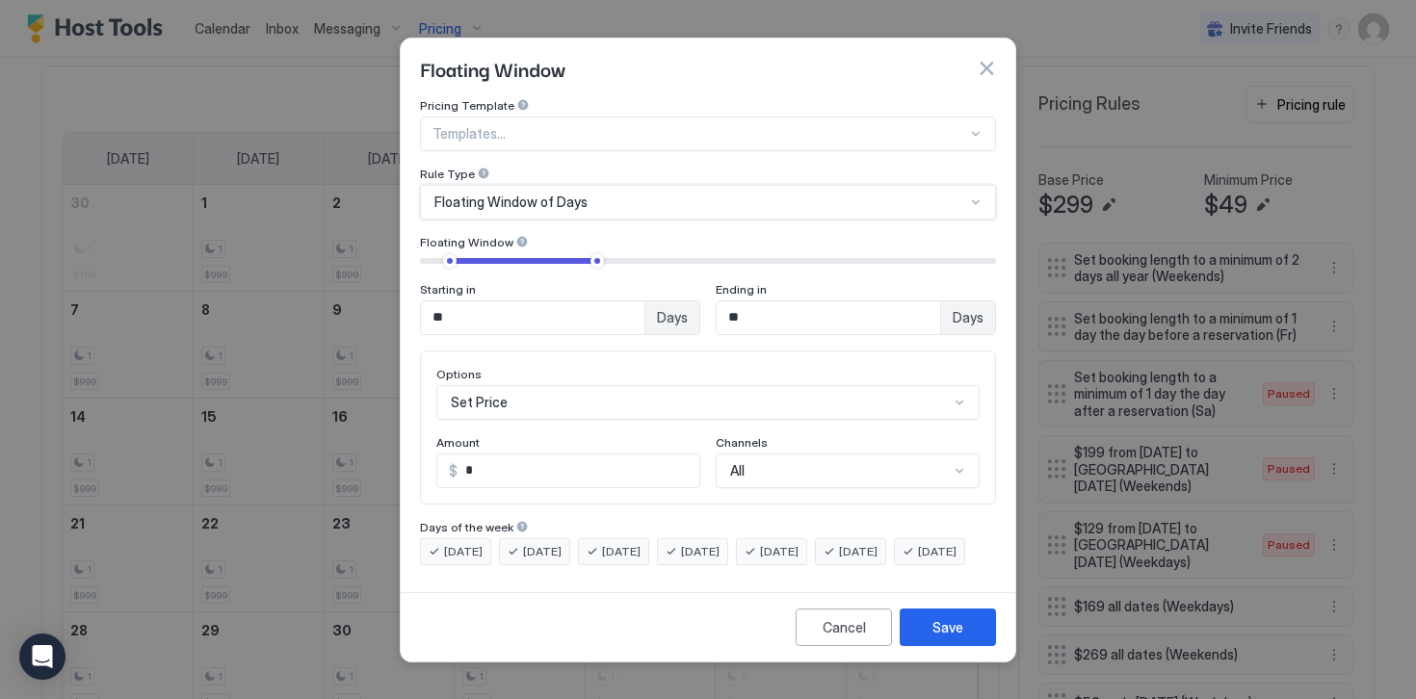
click at [468, 301] on input "**" at bounding box center [532, 317] width 223 height 33
type input "**"
click at [777, 313] on input "**" at bounding box center [827, 317] width 223 height 33
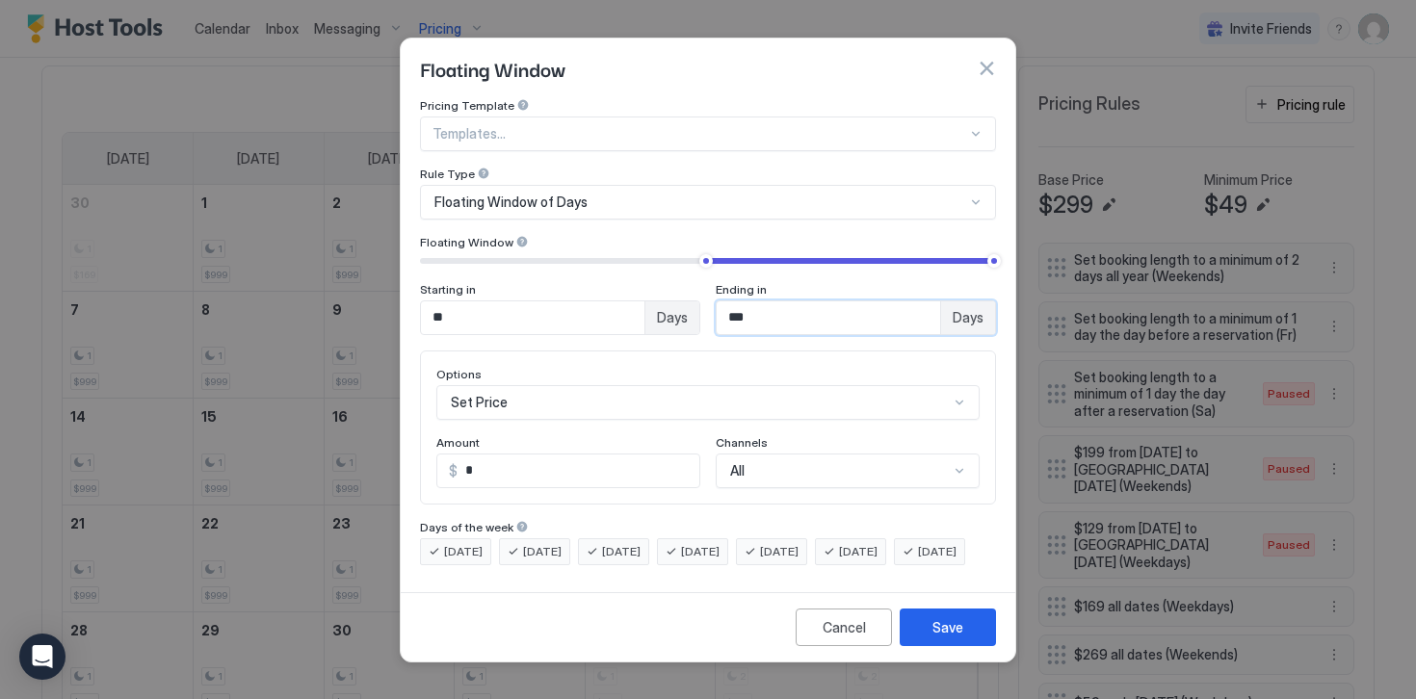
type input "***"
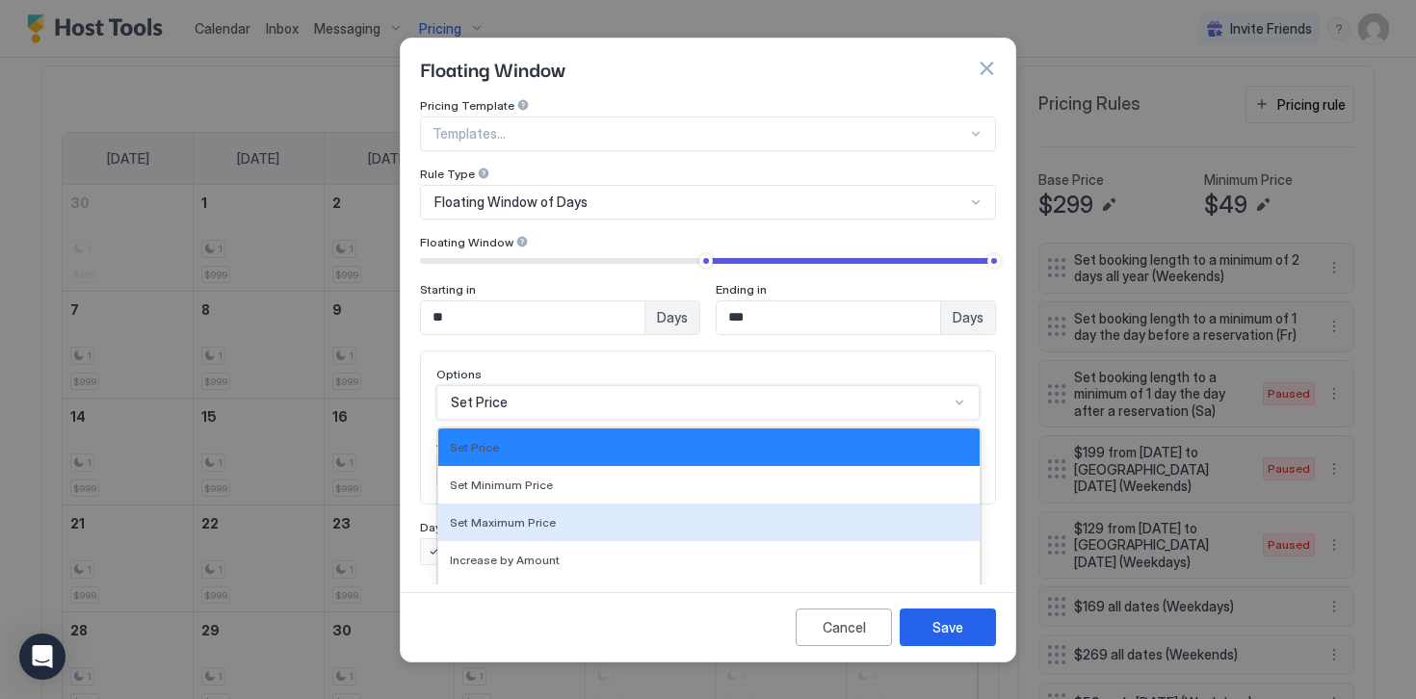
click at [527, 390] on div "Set Maximum Price, 3 of 17. 17 results available. Use Up and Down to choose opt…" at bounding box center [707, 402] width 543 height 35
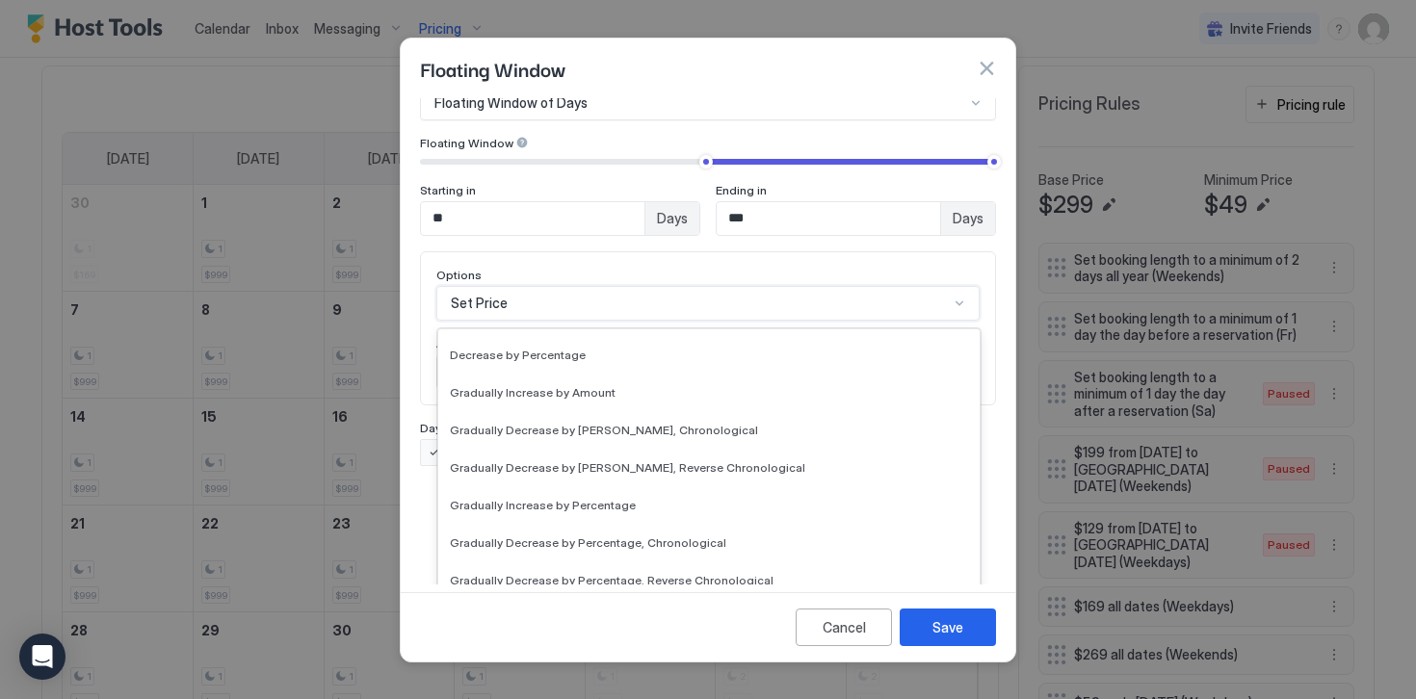
scroll to position [0, 0]
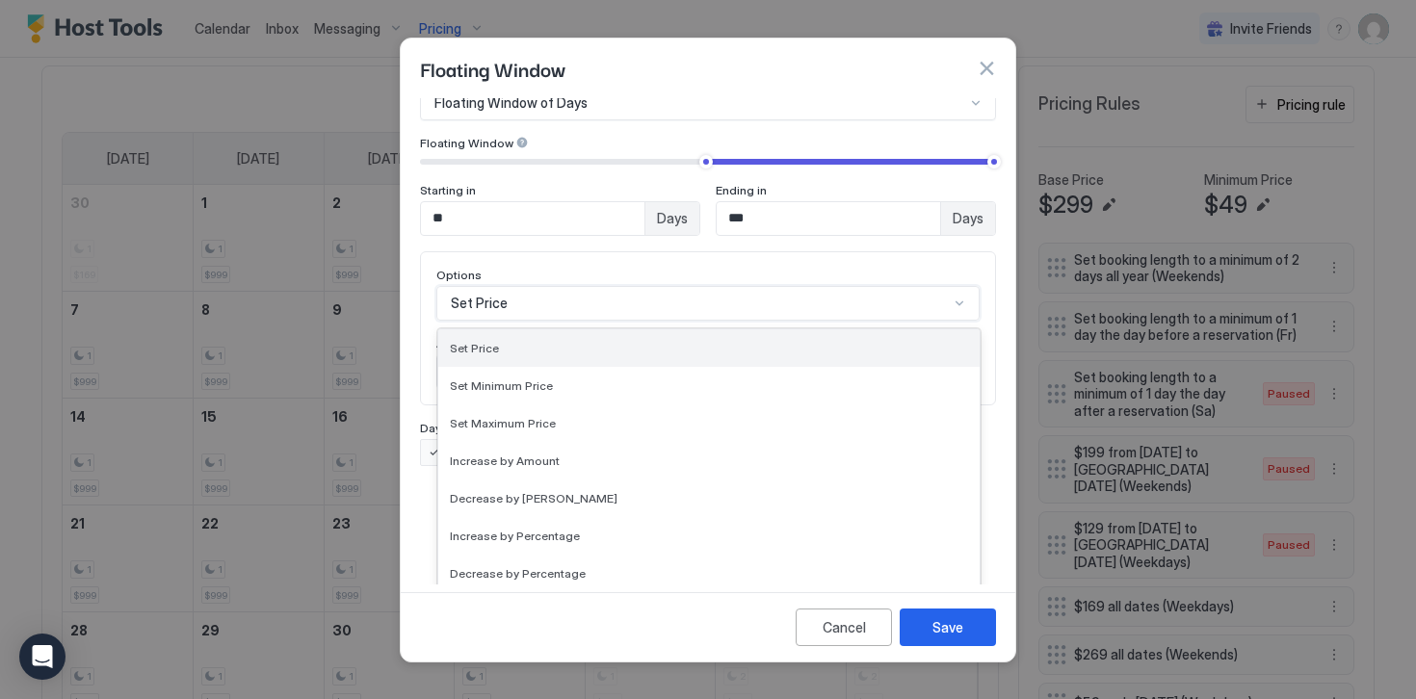
click at [471, 341] on span "Set Price" at bounding box center [474, 348] width 49 height 14
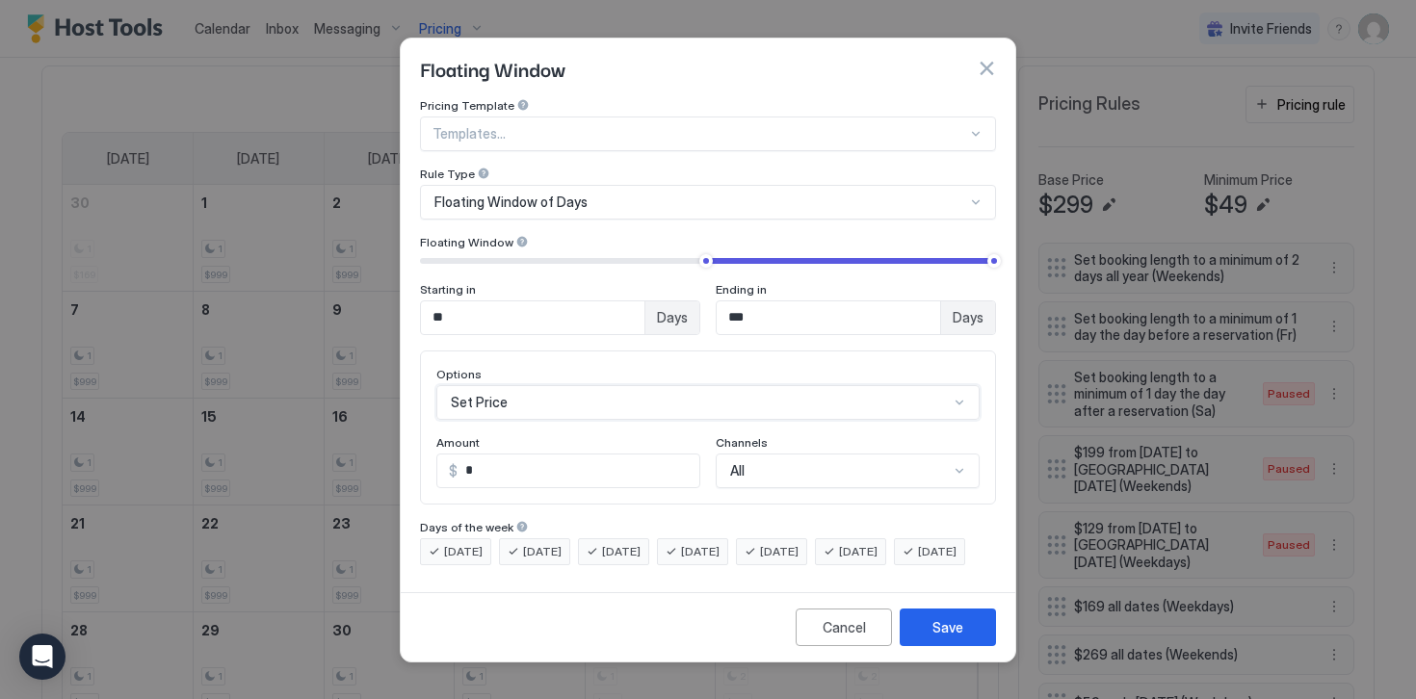
click at [489, 455] on input "*" at bounding box center [578, 471] width 242 height 33
type input "***"
click at [950, 646] on button "Save" at bounding box center [947, 628] width 96 height 38
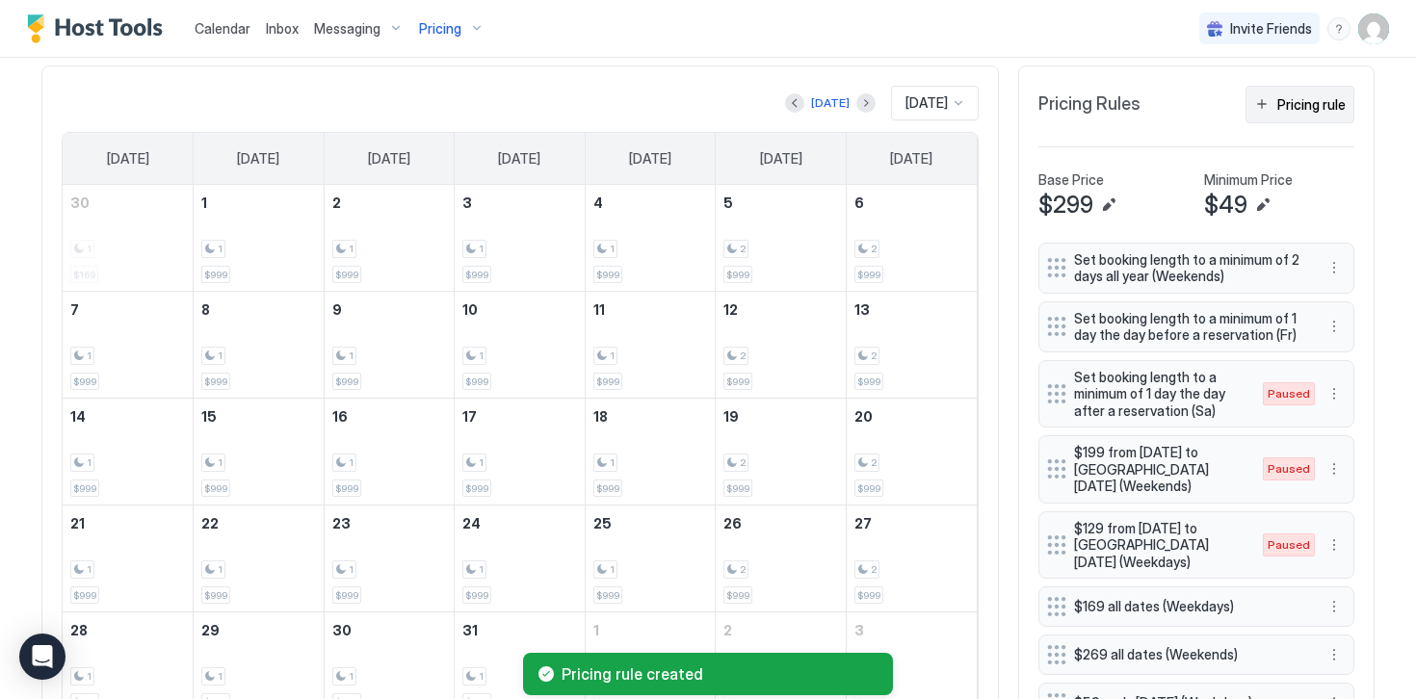
click at [1300, 109] on div "Pricing rule" at bounding box center [1311, 104] width 68 height 20
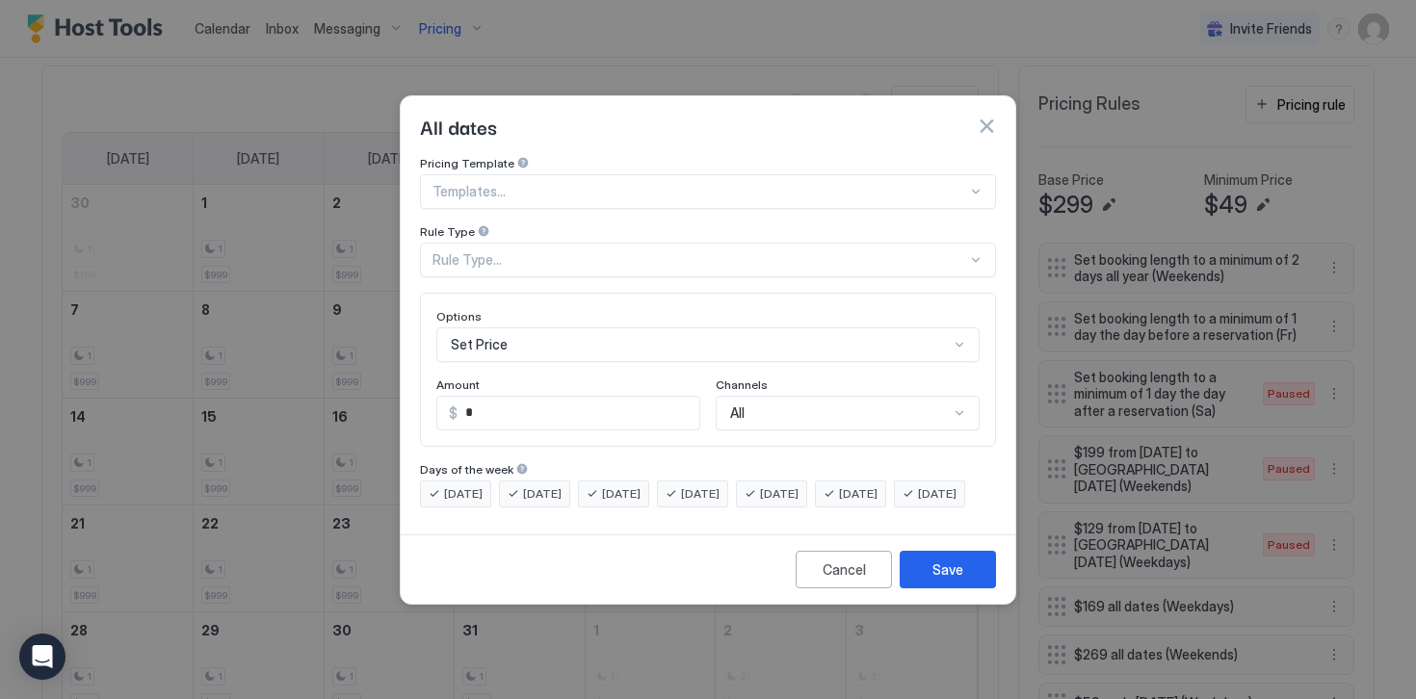
click at [493, 251] on div "Rule Type..." at bounding box center [699, 259] width 534 height 17
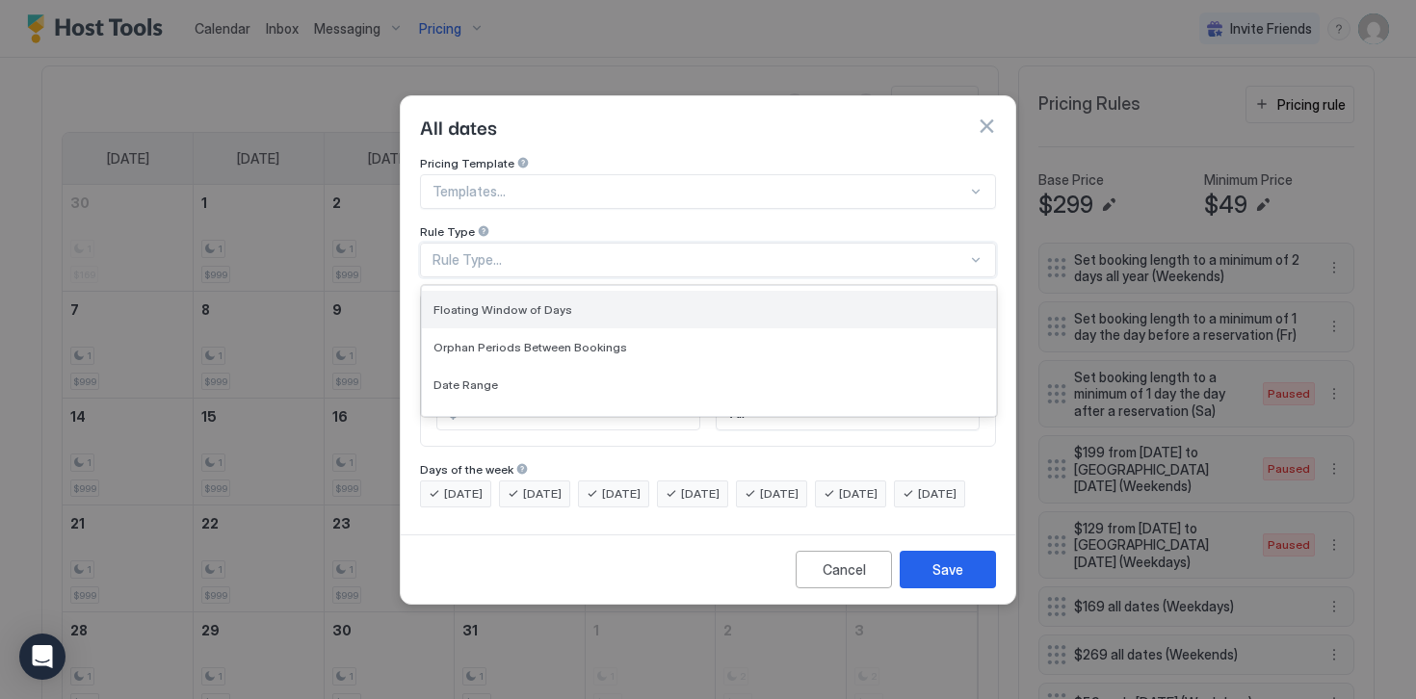
scroll to position [43, 0]
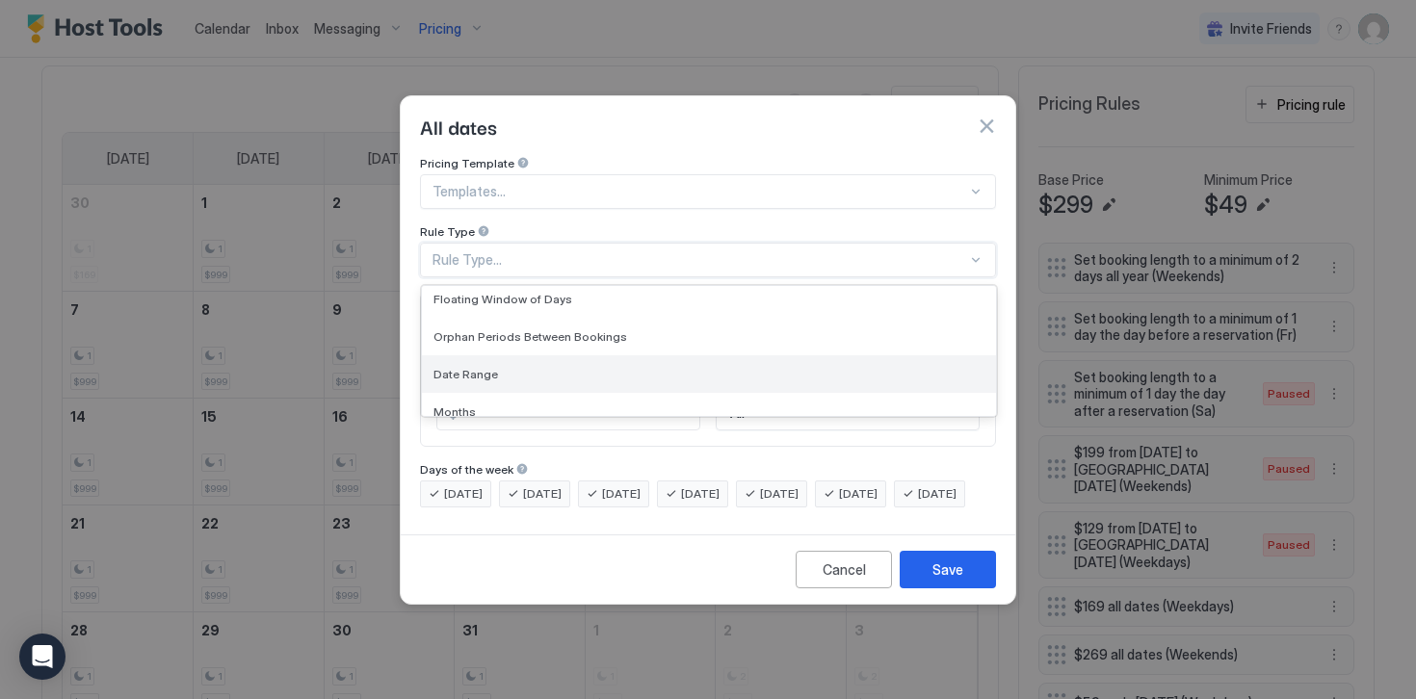
click at [470, 367] on span "Date Range" at bounding box center [465, 374] width 65 height 14
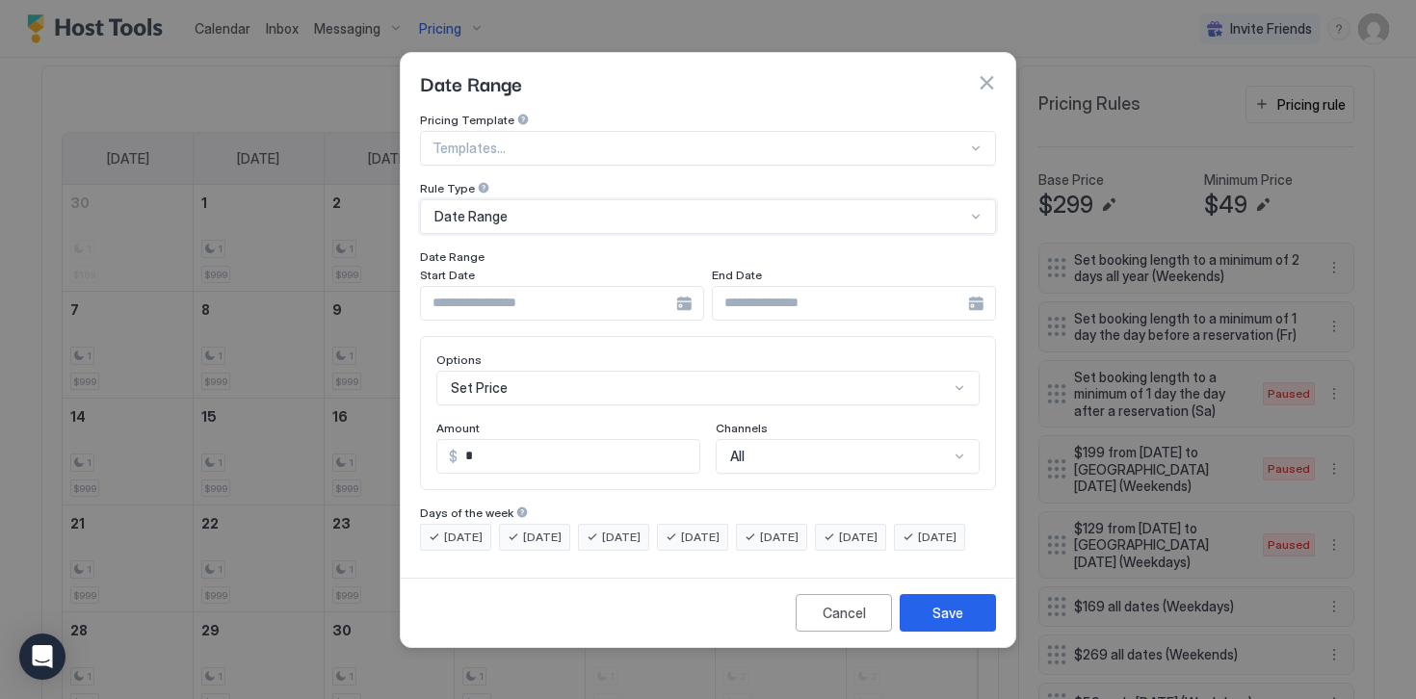
click at [630, 287] on input "Input Field" at bounding box center [548, 303] width 255 height 33
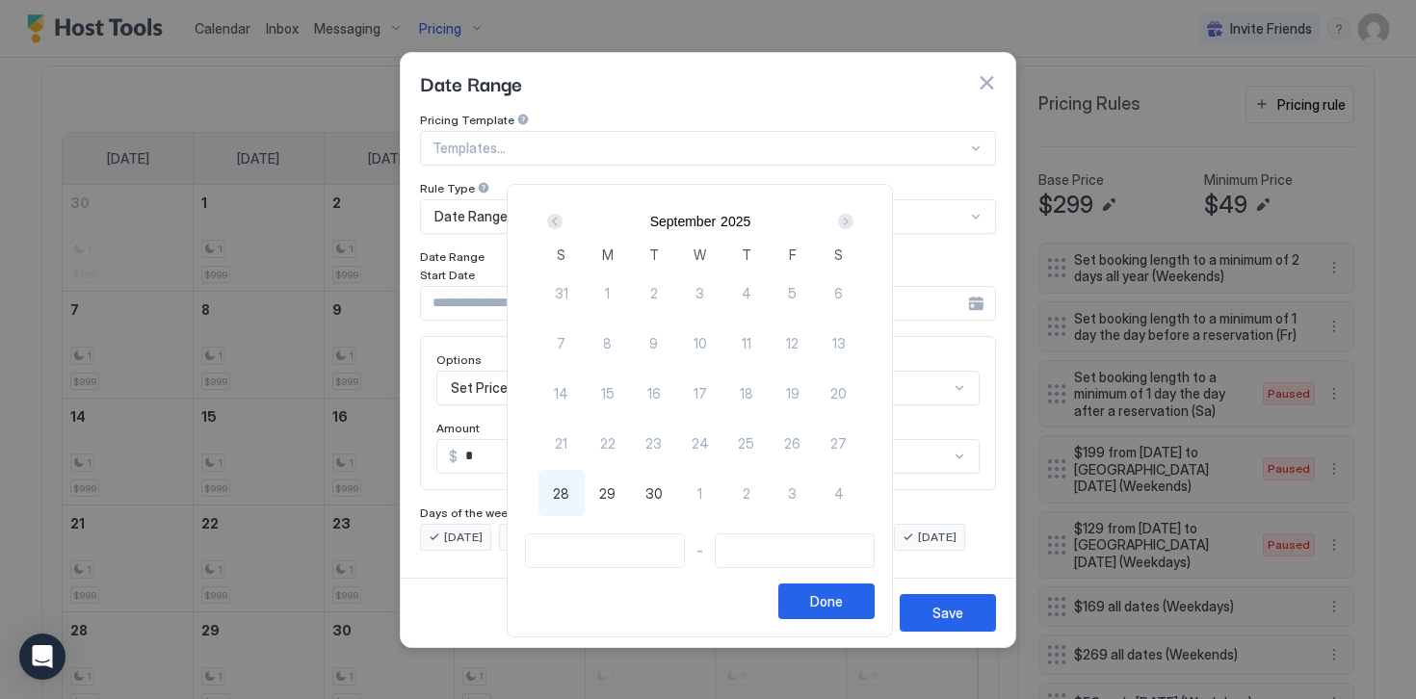
click at [852, 222] on div "Next" at bounding box center [845, 221] width 15 height 15
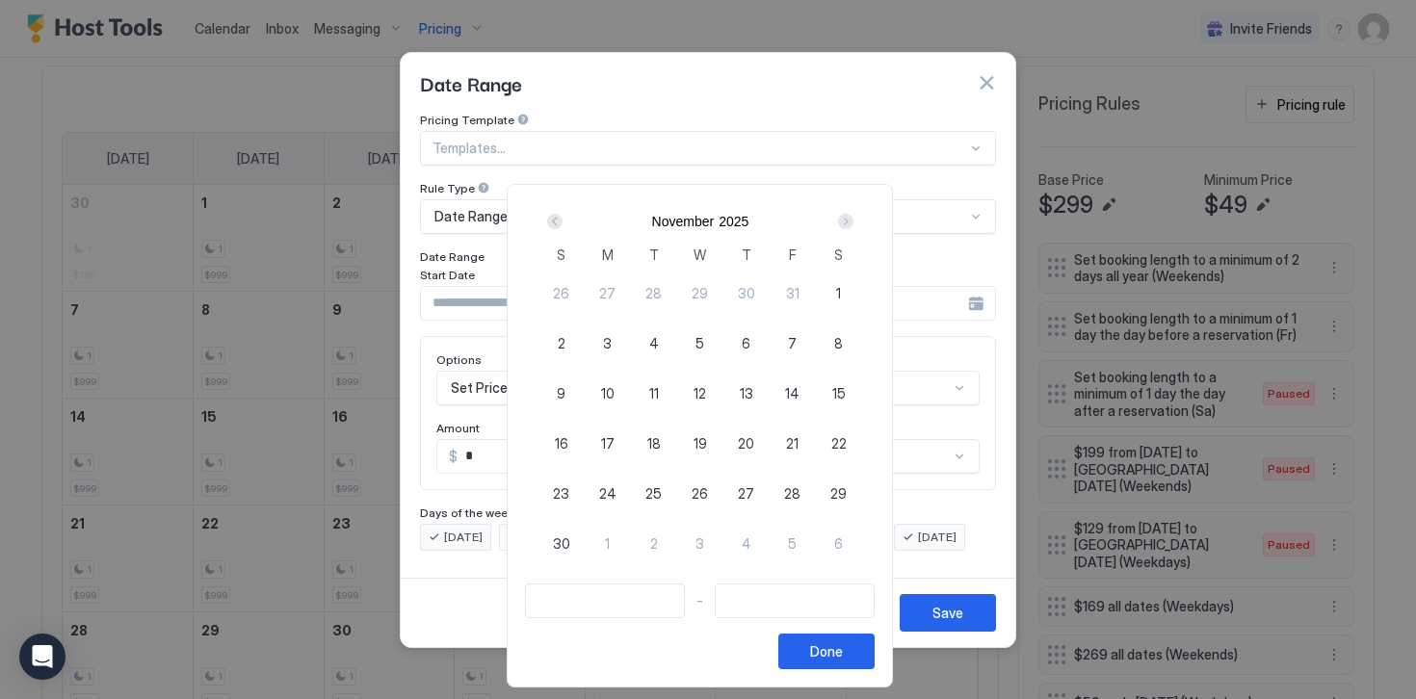
click at [852, 222] on div "Next" at bounding box center [845, 221] width 15 height 15
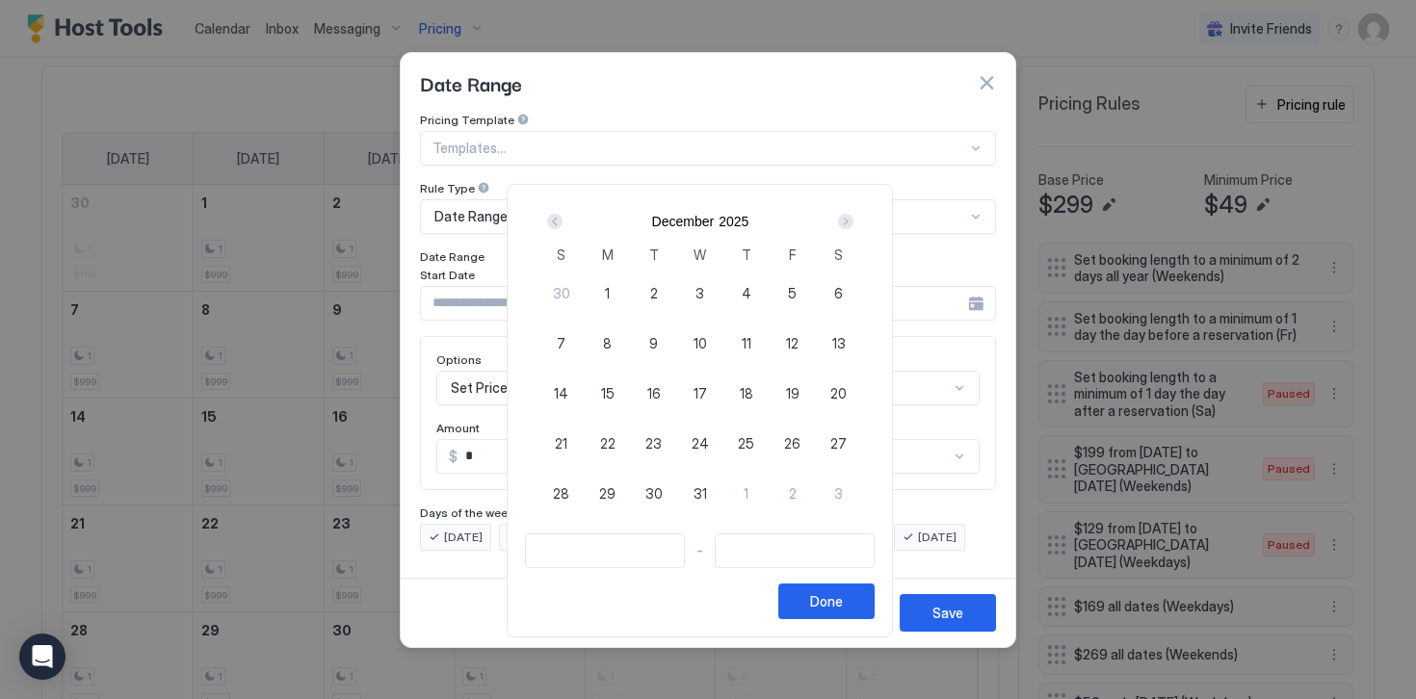
click at [703, 448] on span "24" at bounding box center [699, 443] width 17 height 20
type input "**********"
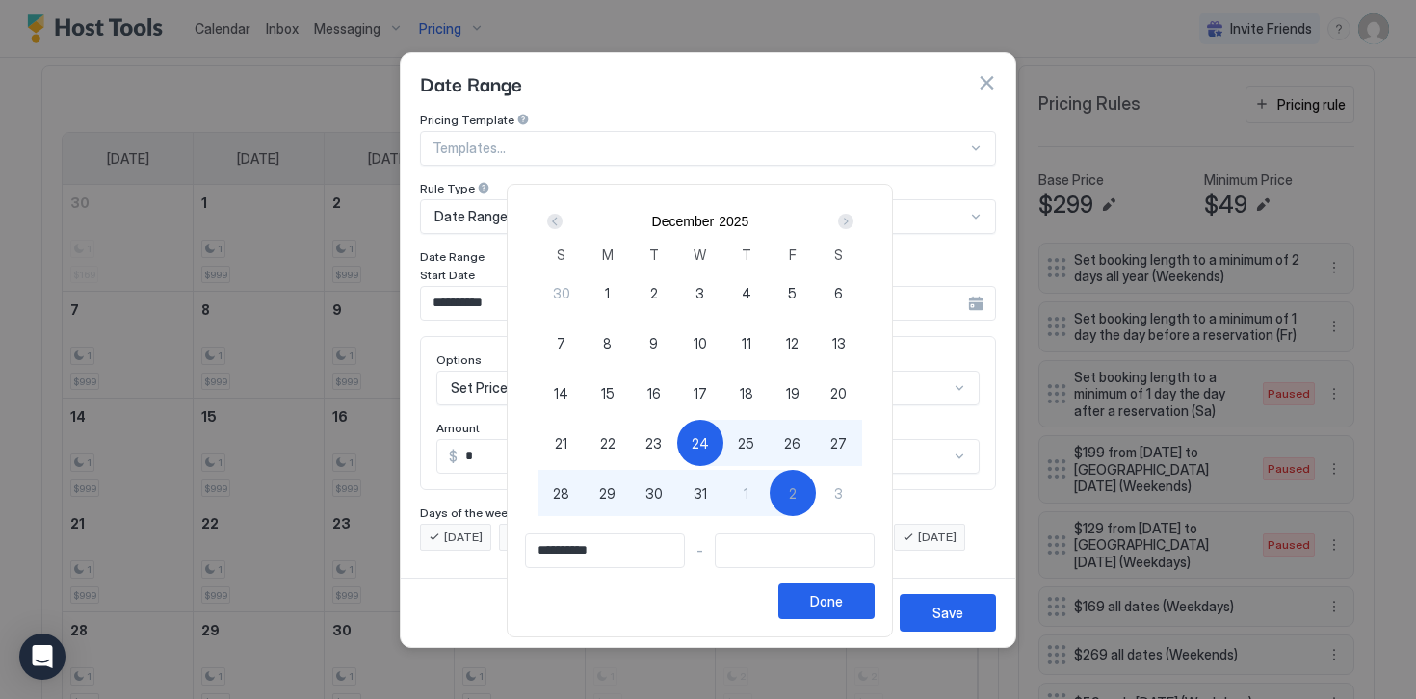
click at [804, 500] on div "2" at bounding box center [792, 493] width 46 height 46
type input "**********"
click at [828, 607] on div "Done" at bounding box center [826, 601] width 33 height 20
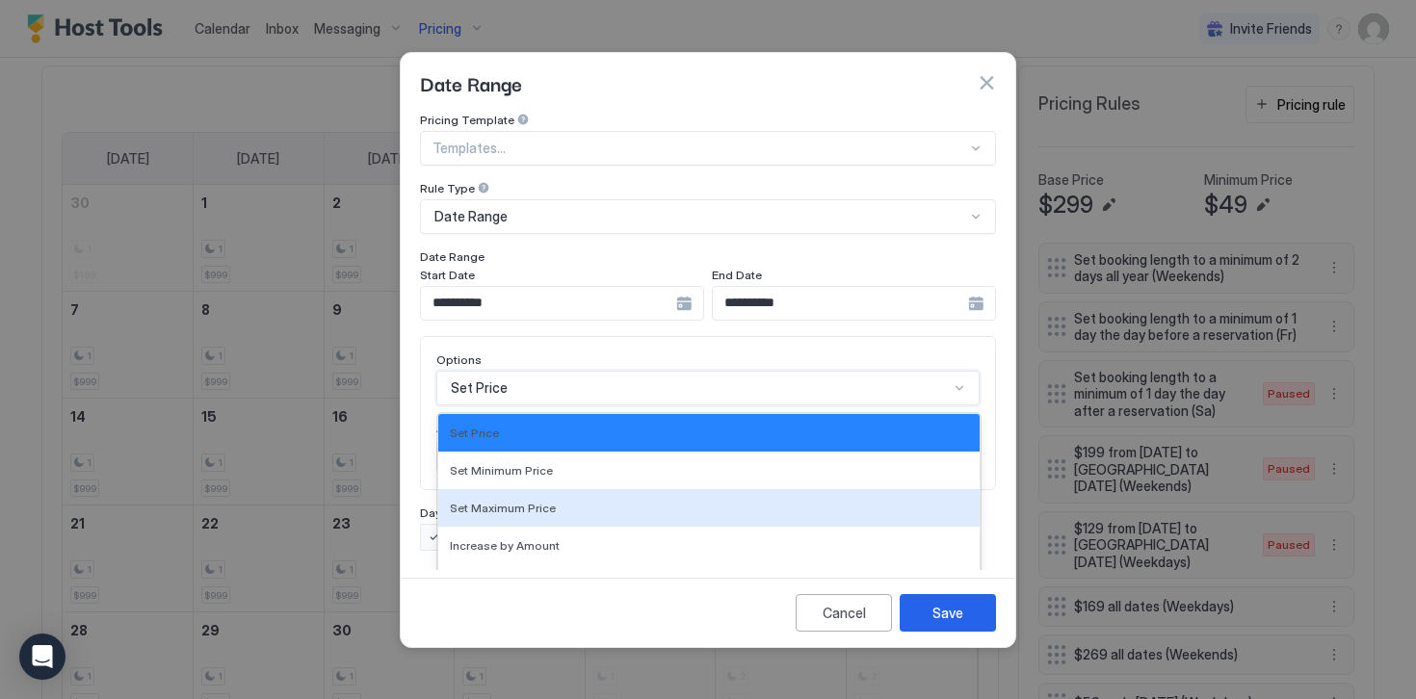
scroll to position [99, 0]
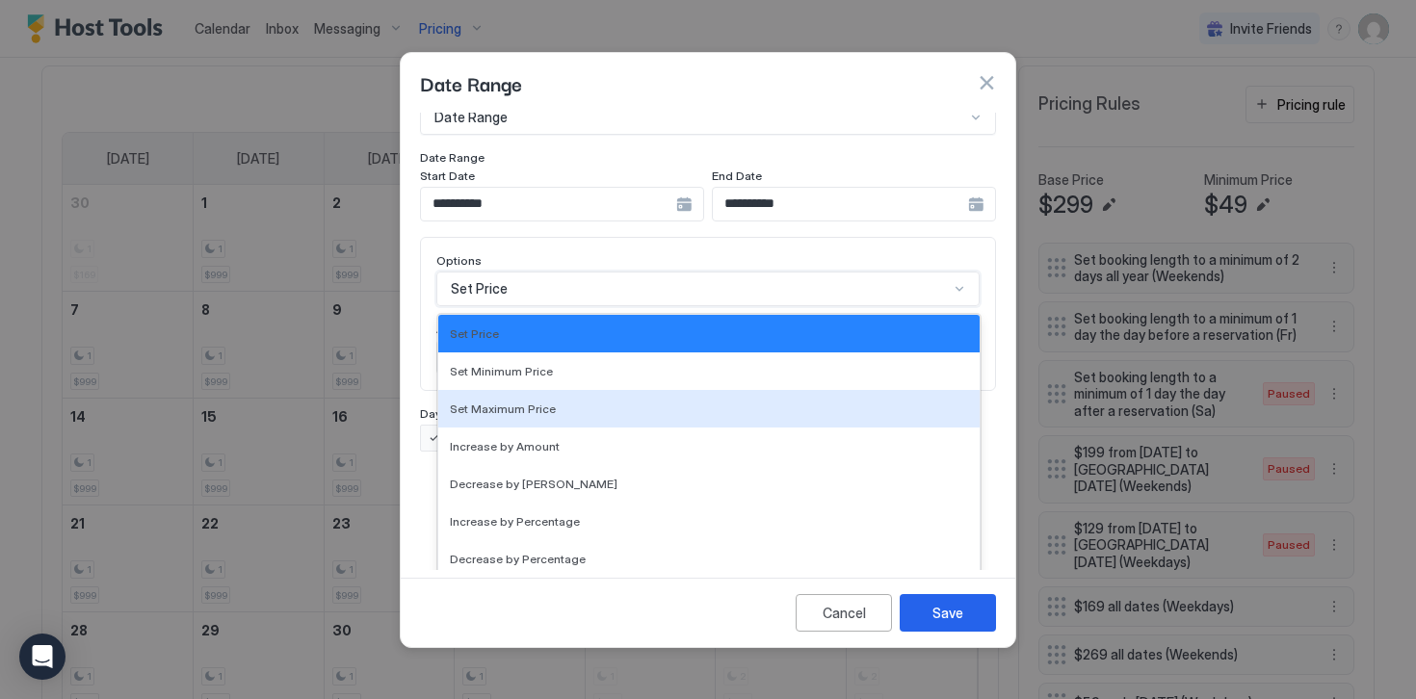
click at [463, 306] on div "Set Maximum Price, 3 of 17. 17 results available. Use Up and Down to choose opt…" at bounding box center [707, 289] width 543 height 35
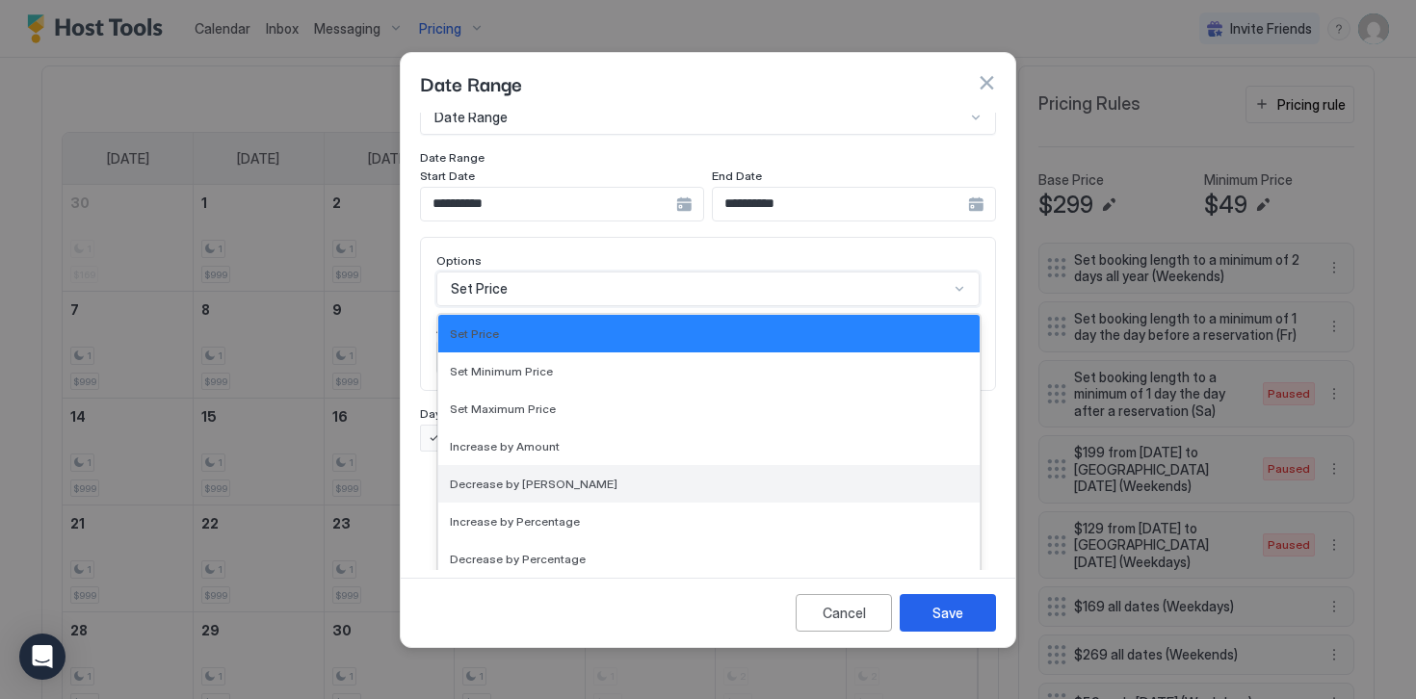
scroll to position [350, 0]
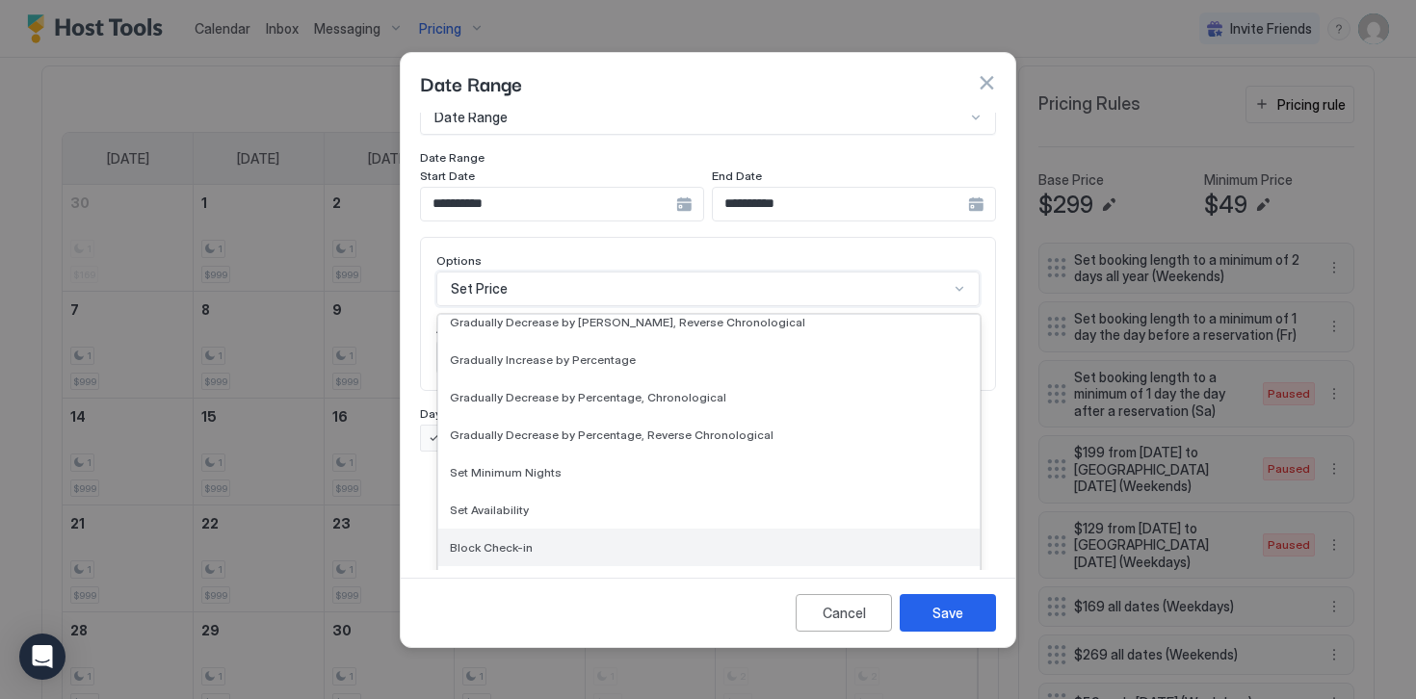
click at [490, 540] on span "Block Check-in" at bounding box center [491, 547] width 83 height 14
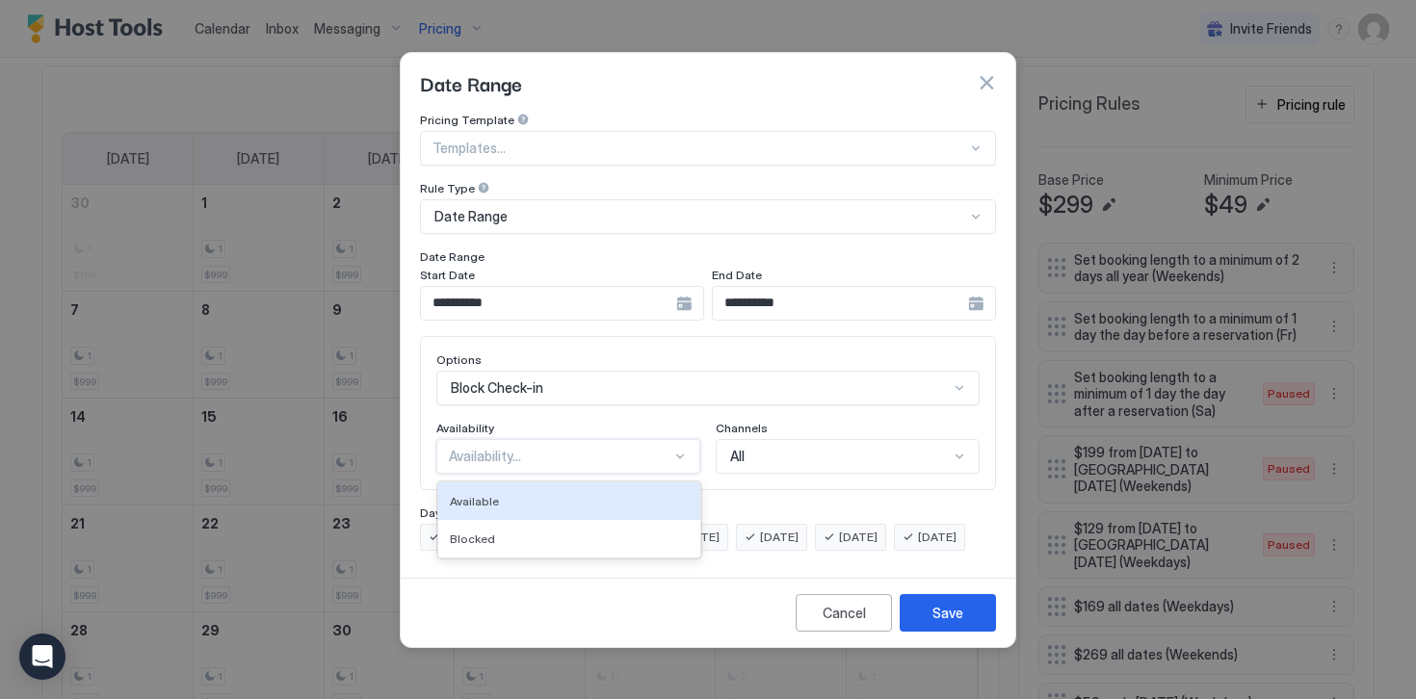
click at [478, 448] on div "Availability..." at bounding box center [560, 456] width 222 height 17
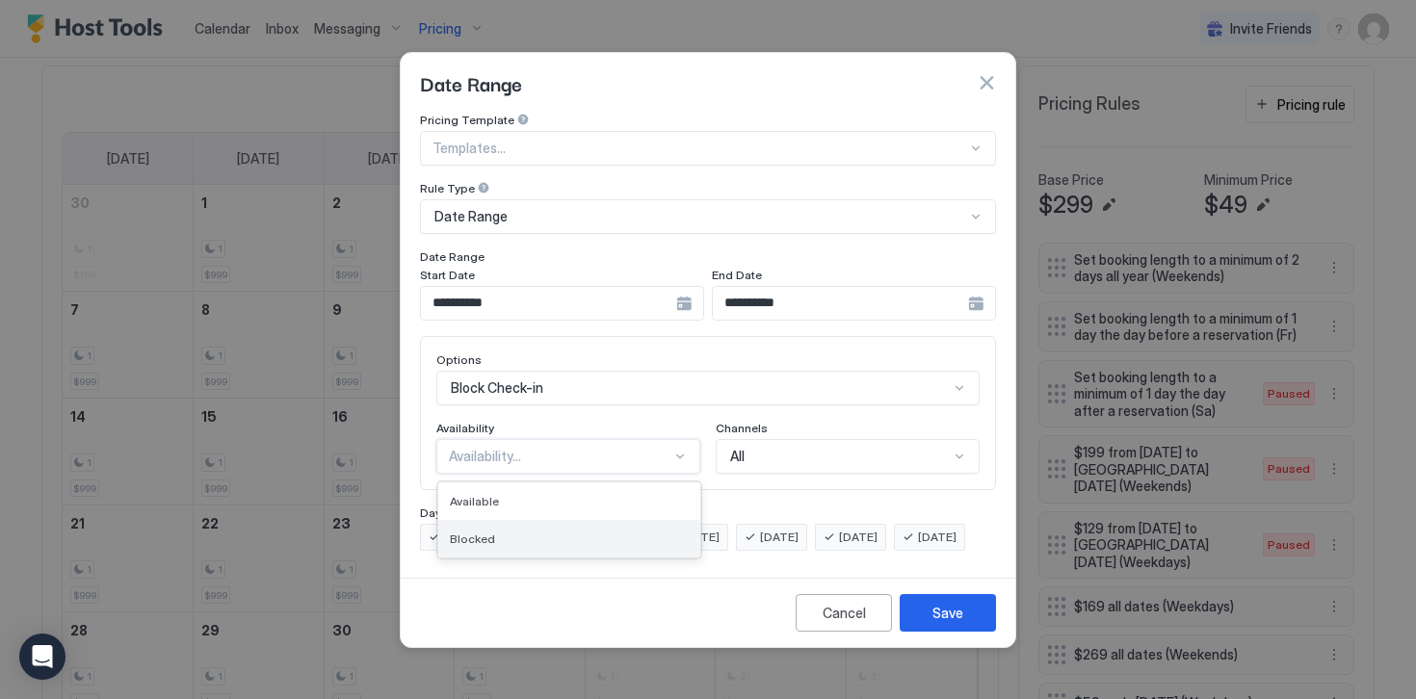
click at [477, 532] on span "Blocked" at bounding box center [472, 539] width 45 height 14
click at [477, 529] on span "[DATE]" at bounding box center [463, 537] width 39 height 17
click at [530, 529] on span "[DATE]" at bounding box center [542, 537] width 39 height 17
click at [595, 524] on div "[DATE]" at bounding box center [613, 537] width 71 height 27
click at [783, 524] on div "[DATE]" at bounding box center [771, 537] width 71 height 27
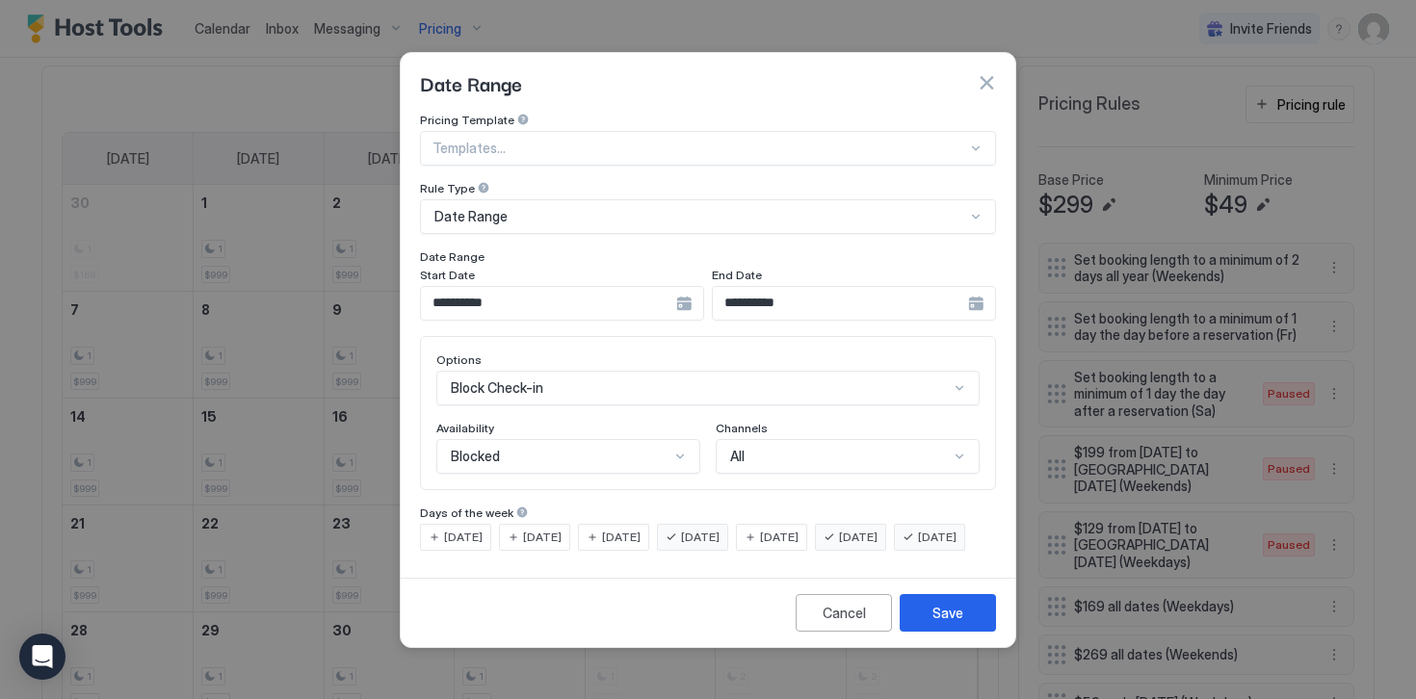
click at [873, 529] on span "[DATE]" at bounding box center [858, 537] width 39 height 17
click at [918, 546] on span "[DATE]" at bounding box center [937, 537] width 39 height 17
click at [939, 623] on div "Save" at bounding box center [947, 613] width 31 height 20
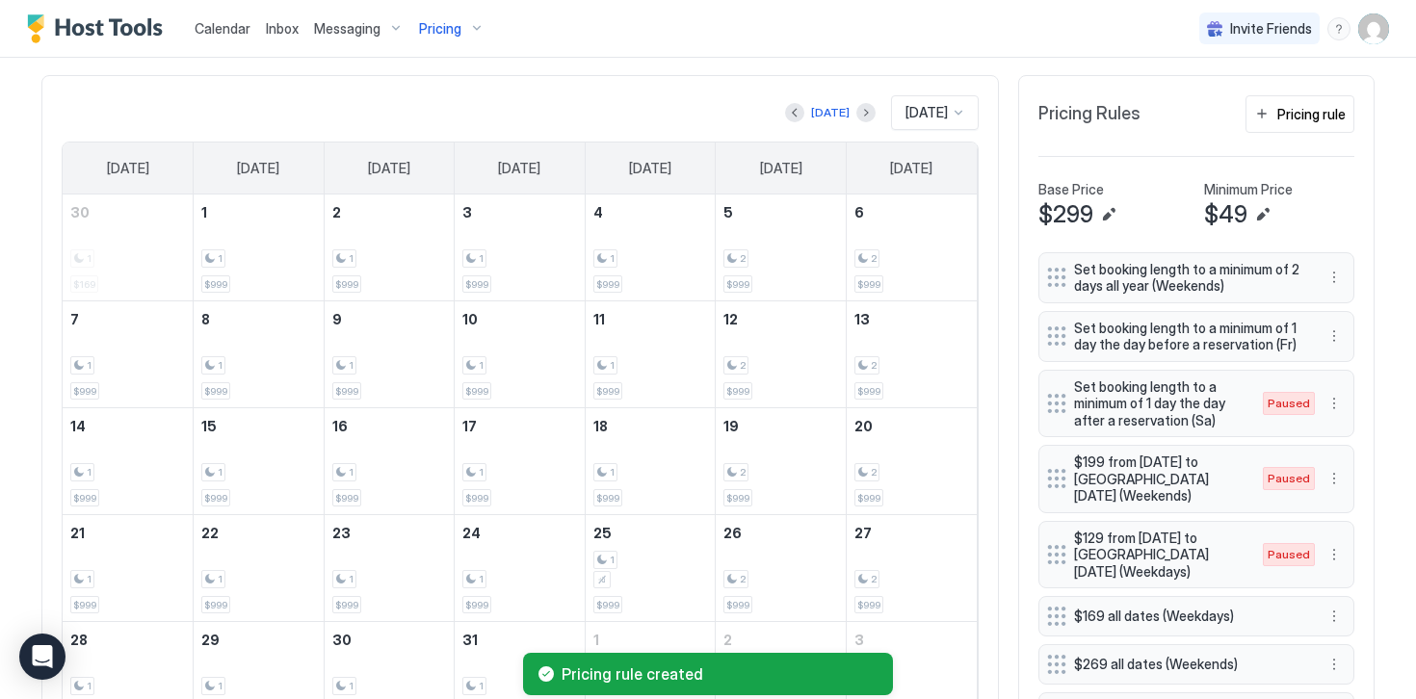
scroll to position [564, 0]
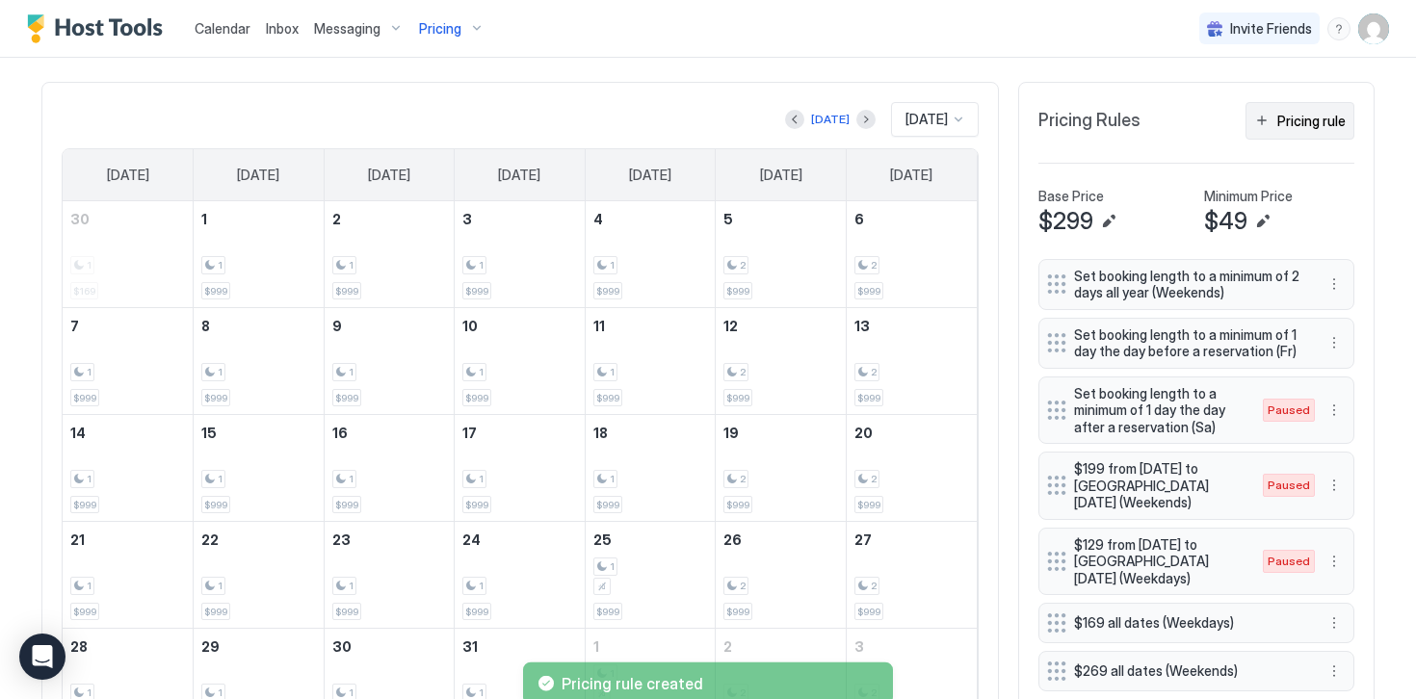
click at [1298, 125] on div "Pricing rule" at bounding box center [1311, 121] width 68 height 20
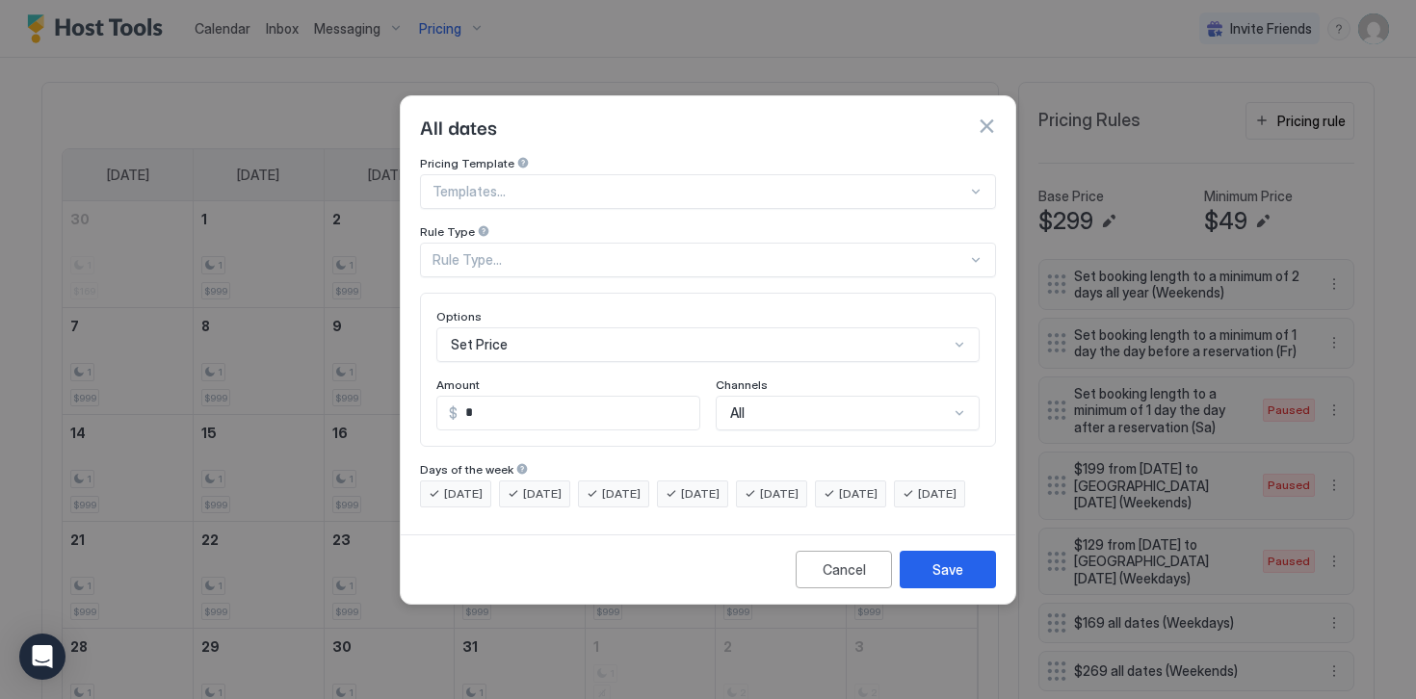
click at [445, 251] on div "Rule Type..." at bounding box center [699, 259] width 534 height 17
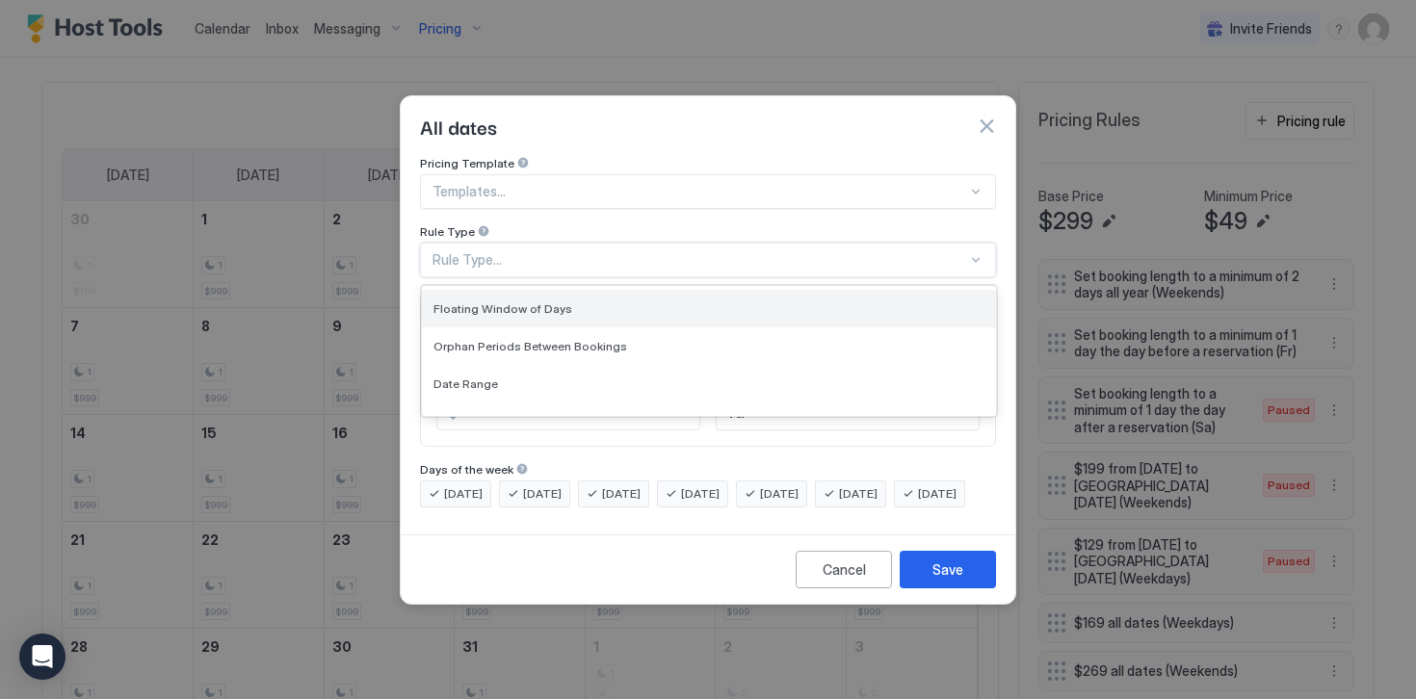
scroll to position [46, 0]
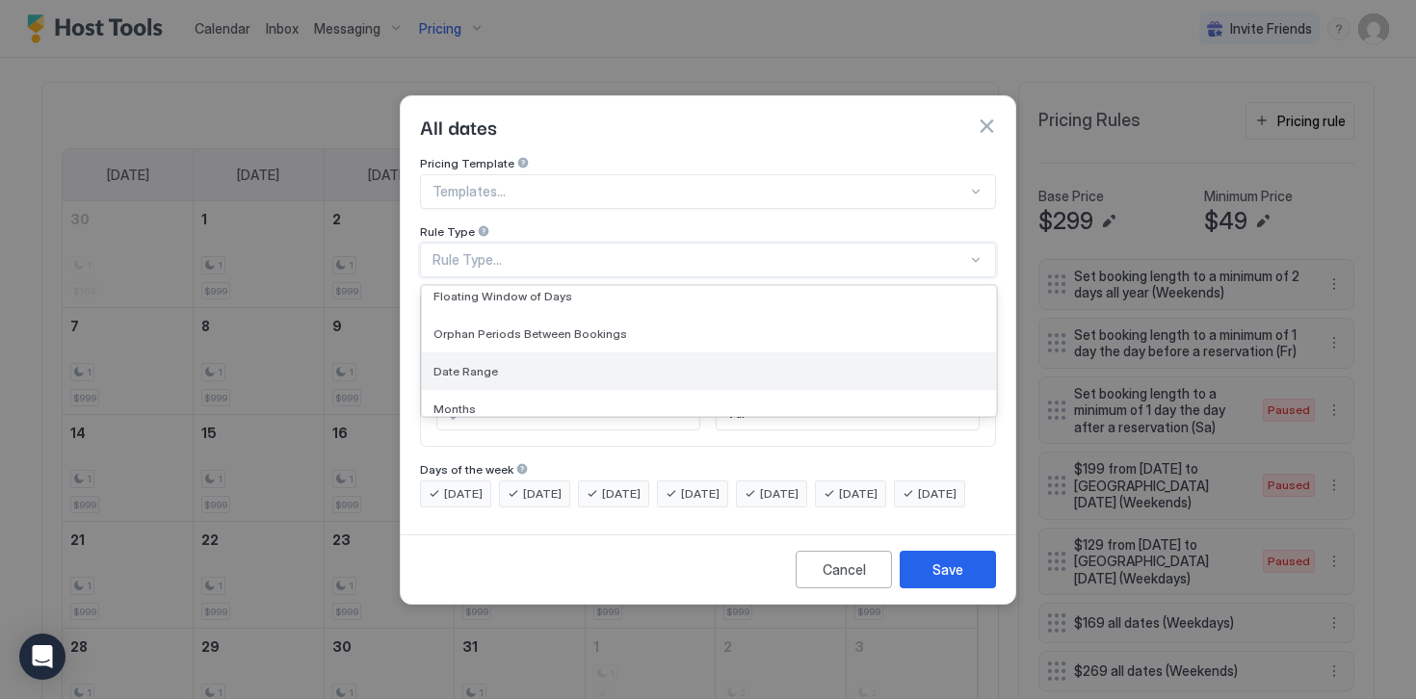
click at [457, 364] on span "Date Range" at bounding box center [465, 371] width 65 height 14
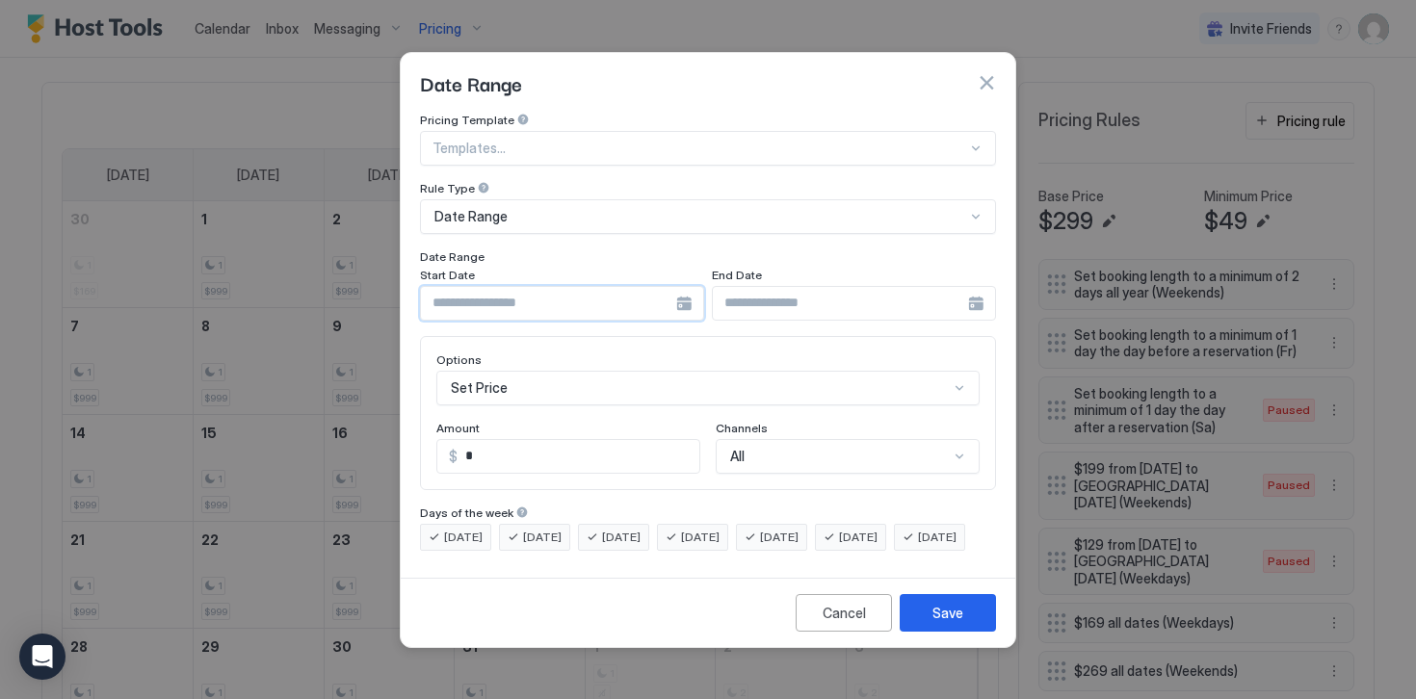
click at [498, 287] on input "Input Field" at bounding box center [548, 303] width 255 height 33
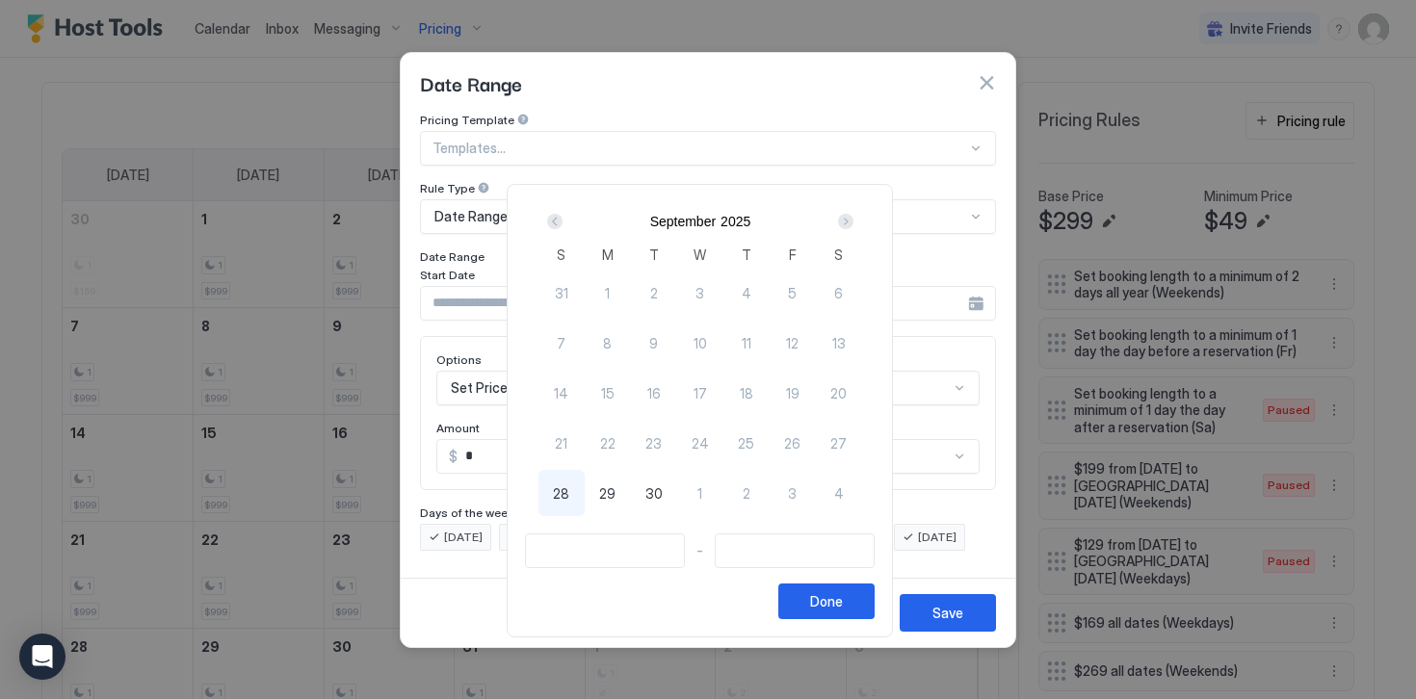
click at [853, 219] on div "Next" at bounding box center [845, 221] width 15 height 15
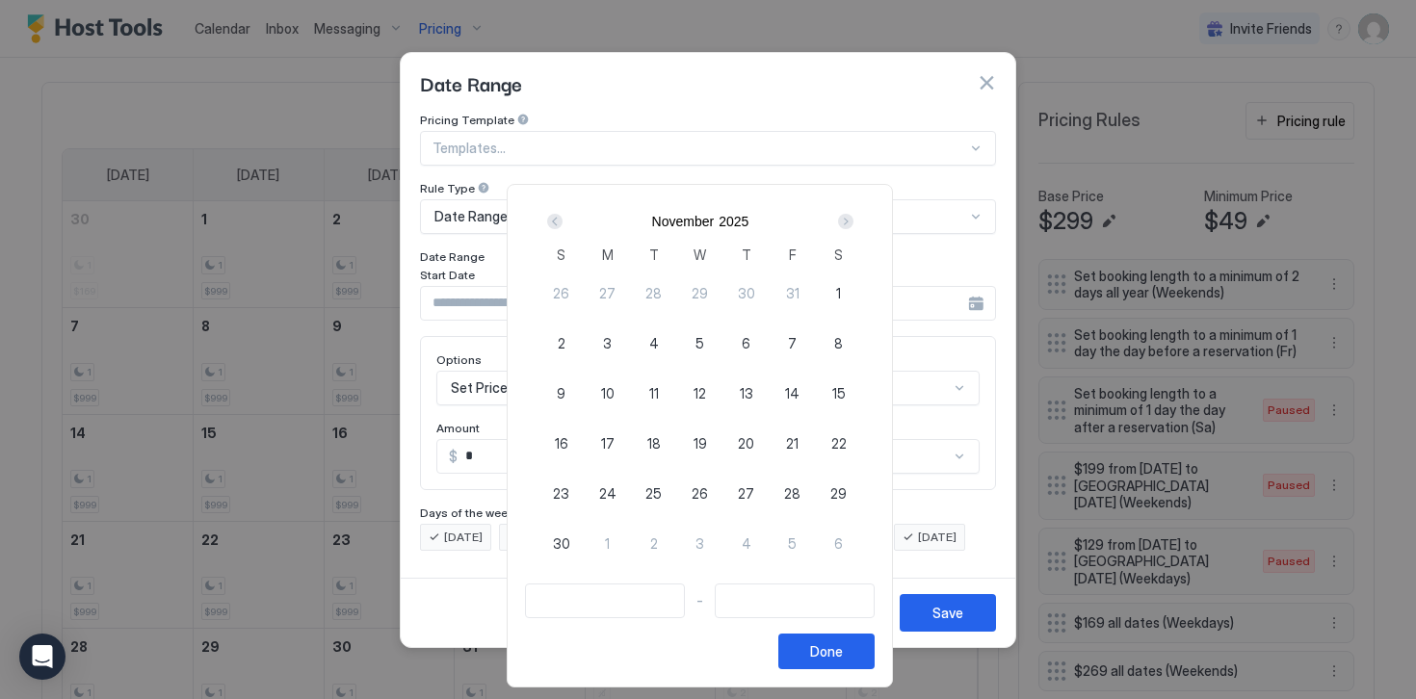
click at [853, 219] on div "Next" at bounding box center [845, 221] width 15 height 15
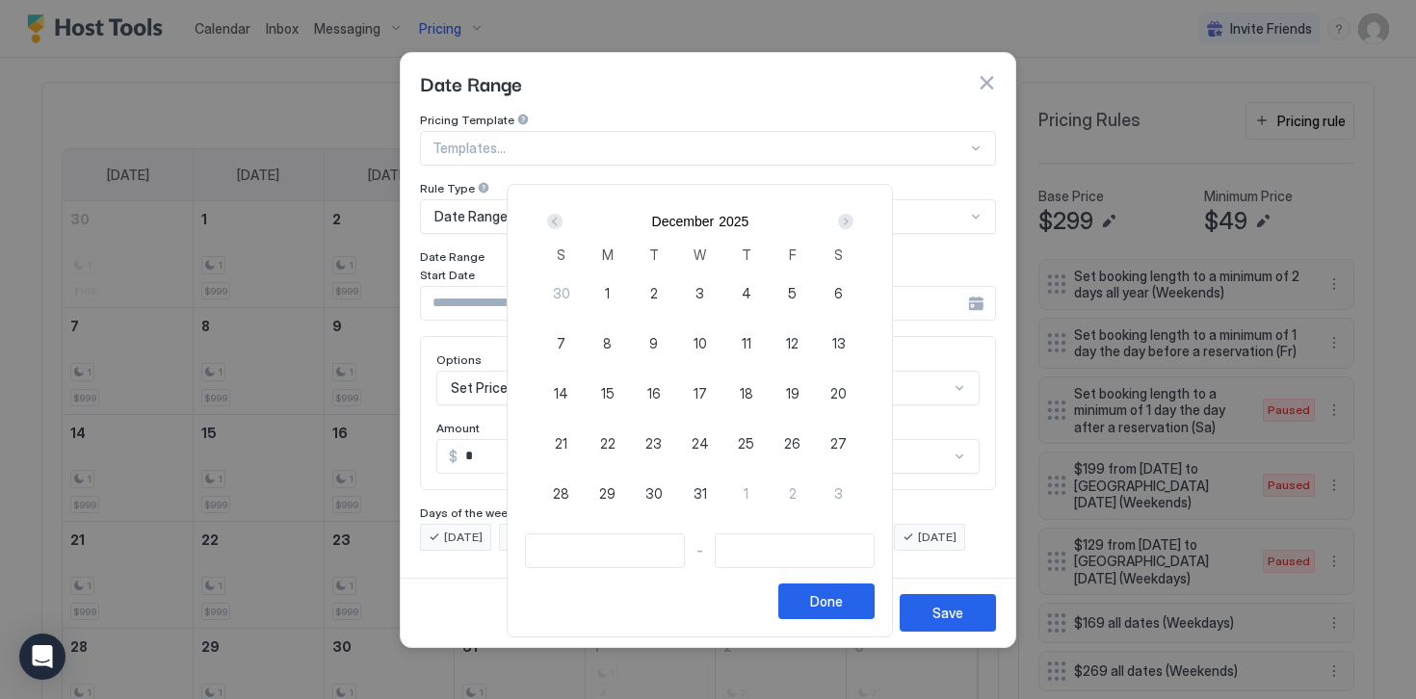
click at [706, 437] on span "24" at bounding box center [699, 443] width 17 height 20
type input "**********"
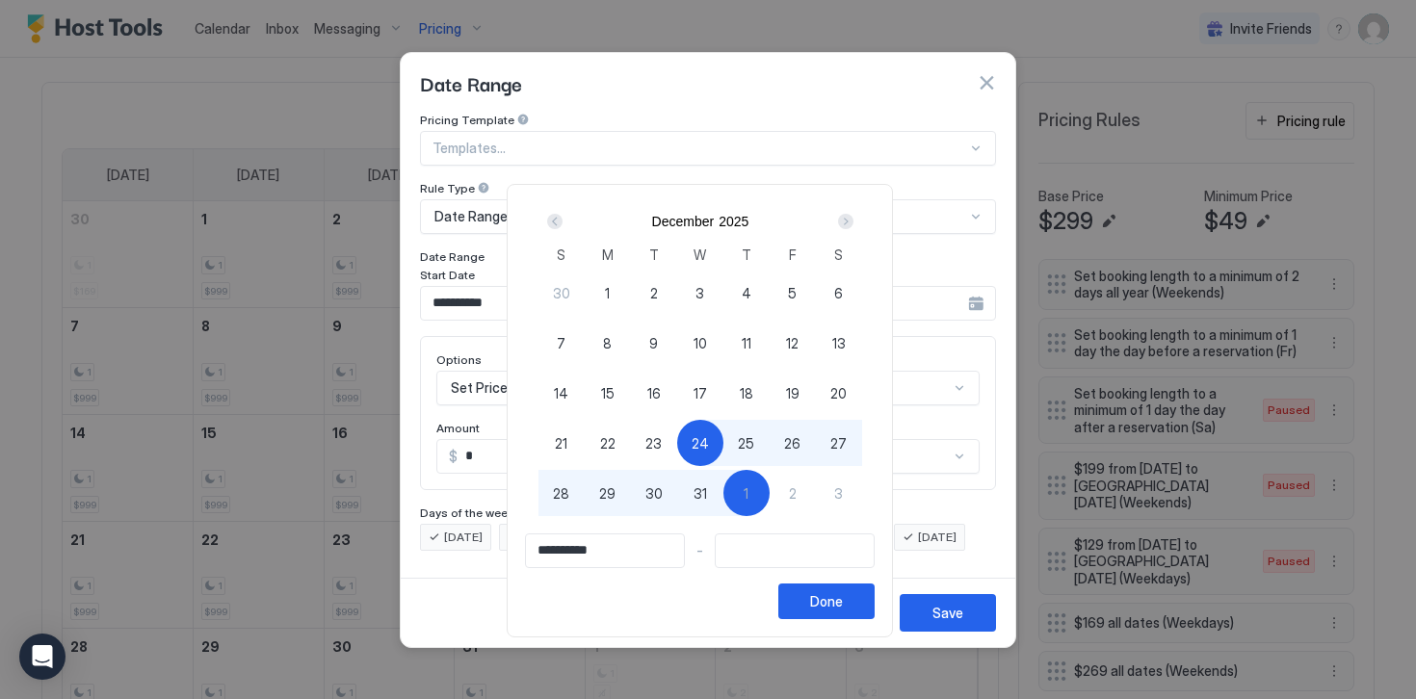
type input "**********"
click at [793, 490] on div "2" at bounding box center [792, 493] width 46 height 46
type input "**********"
click at [819, 597] on button "Done" at bounding box center [826, 602] width 96 height 36
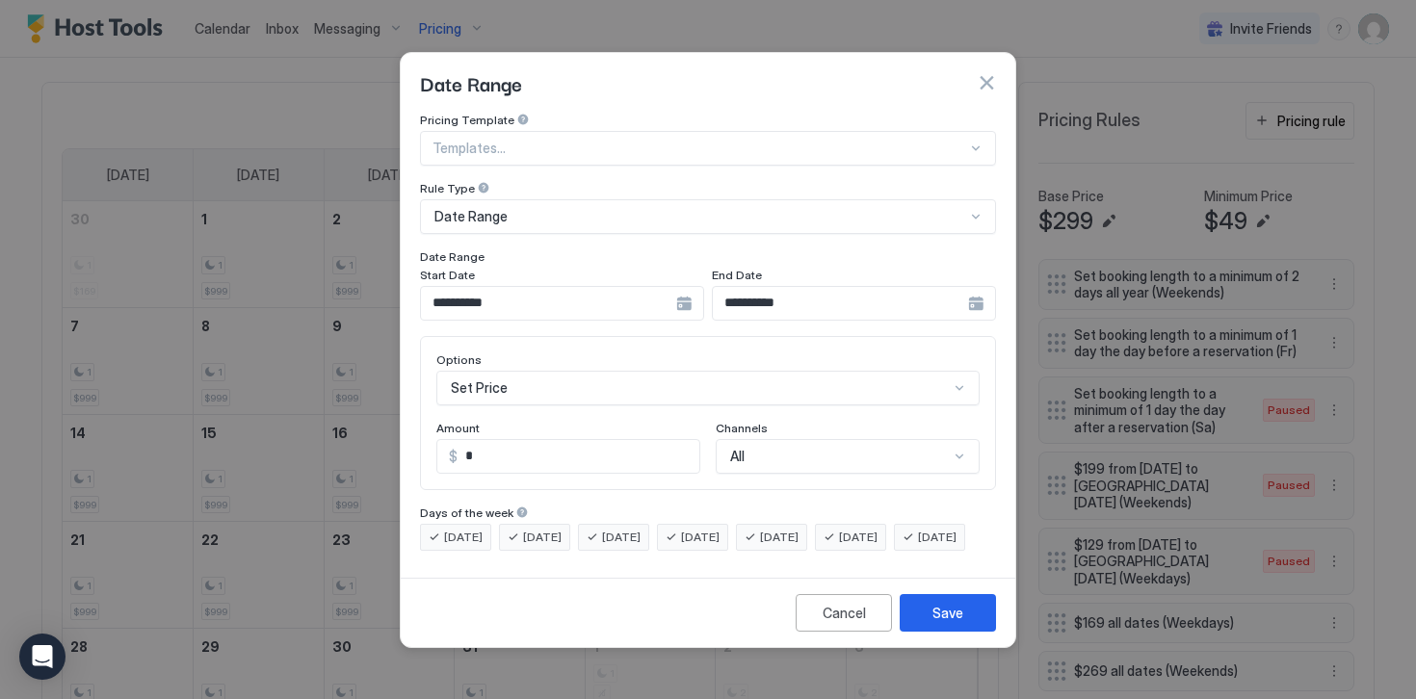
click at [478, 375] on div "Set Price" at bounding box center [707, 388] width 543 height 35
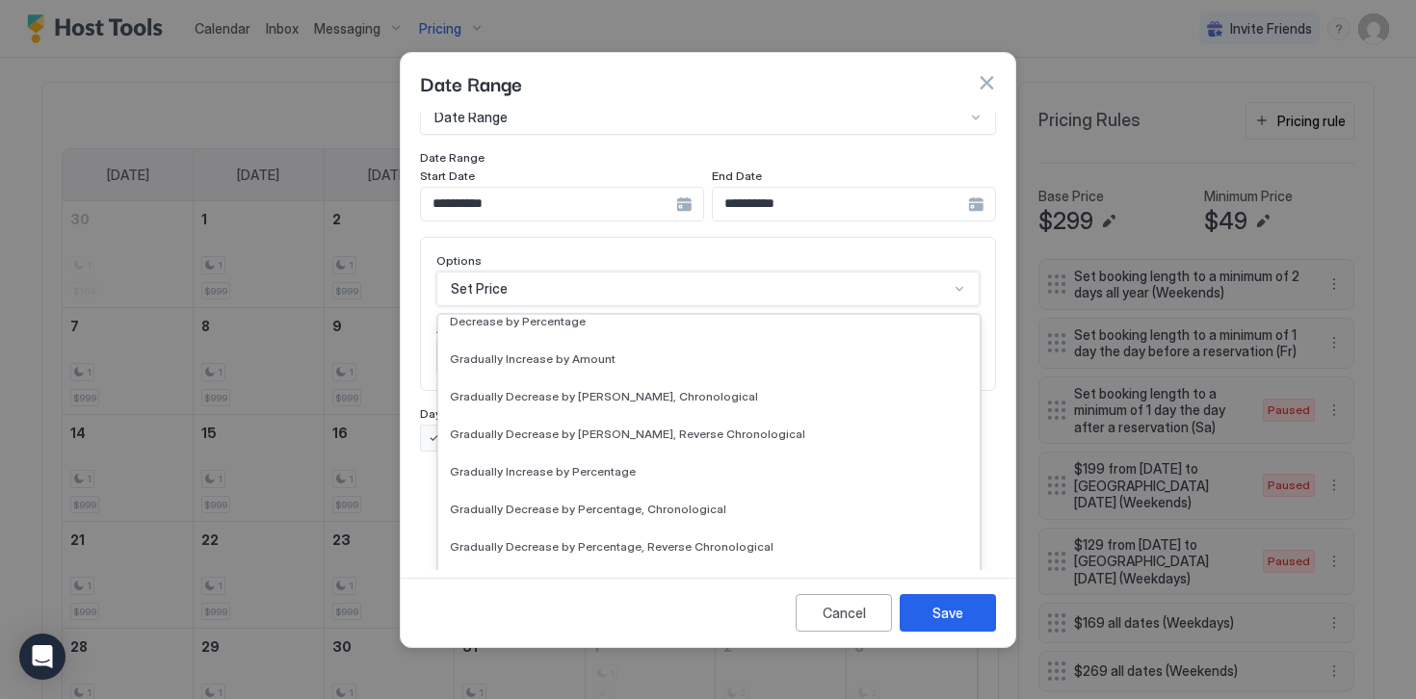
scroll to position [350, 0]
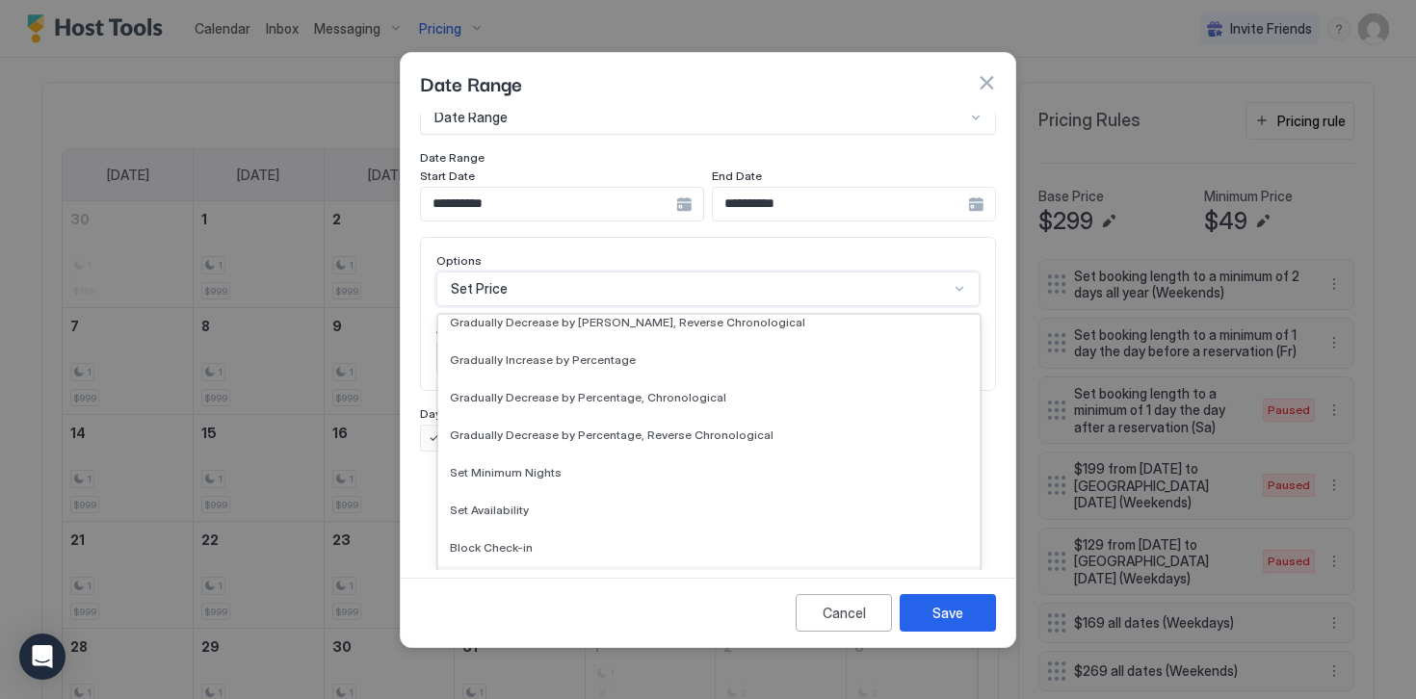
click at [486, 575] on div "Block Check-out" at bounding box center [708, 585] width 541 height 38
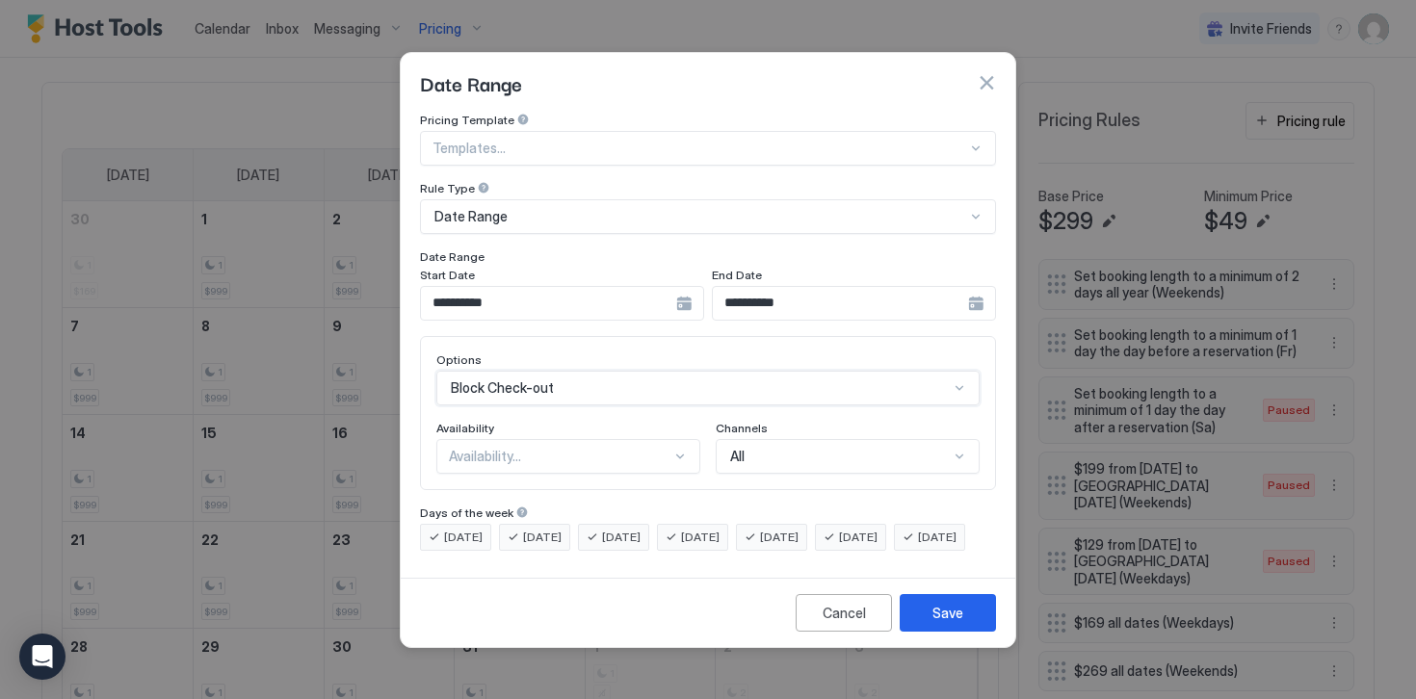
click at [458, 452] on div "Availability..." at bounding box center [568, 456] width 264 height 35
click at [468, 532] on span "Blocked" at bounding box center [472, 539] width 45 height 14
click at [465, 529] on span "[DATE]" at bounding box center [463, 537] width 39 height 17
click at [533, 529] on span "[DATE]" at bounding box center [542, 537] width 39 height 17
click at [623, 529] on span "[DATE]" at bounding box center [621, 537] width 39 height 17
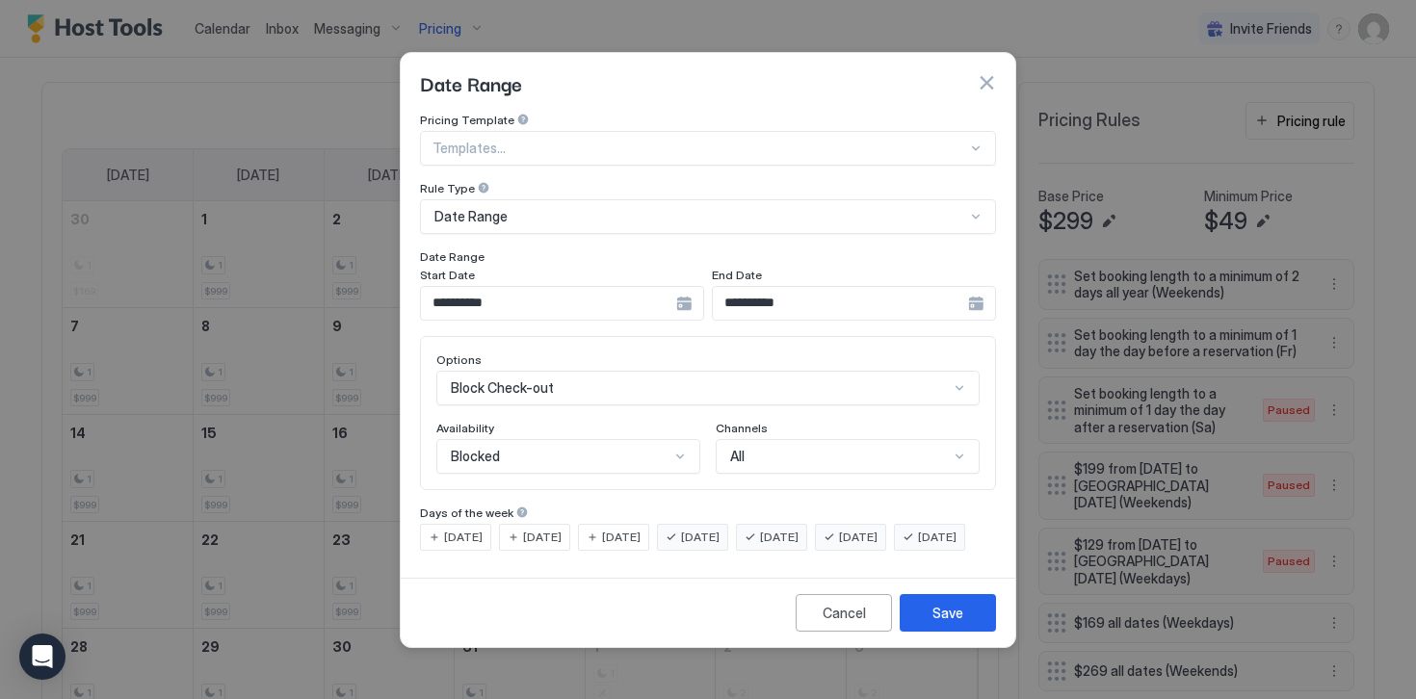
click at [793, 524] on div "[DATE]" at bounding box center [771, 537] width 71 height 27
click at [876, 529] on span "[DATE]" at bounding box center [858, 537] width 39 height 17
click at [918, 546] on span "[DATE]" at bounding box center [937, 537] width 39 height 17
click at [935, 623] on div "Save" at bounding box center [947, 613] width 31 height 20
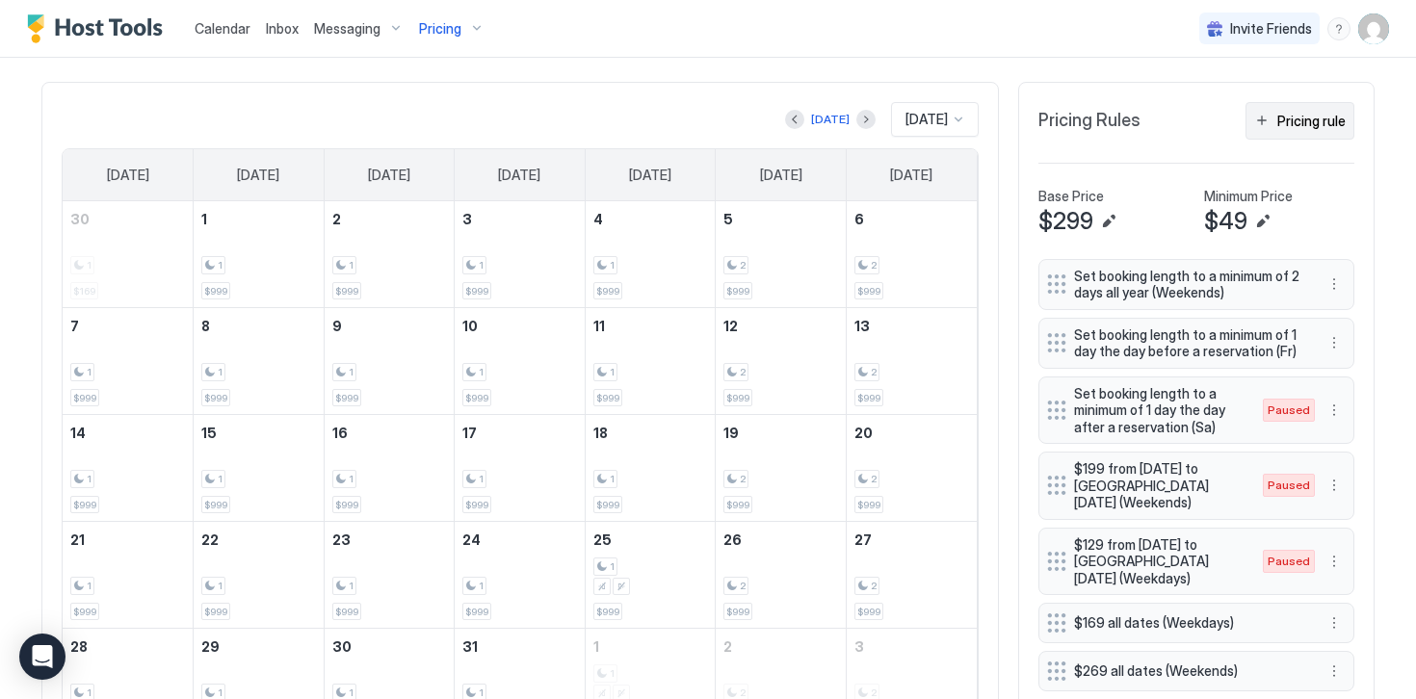
click at [1288, 112] on div "Pricing rule" at bounding box center [1311, 121] width 68 height 20
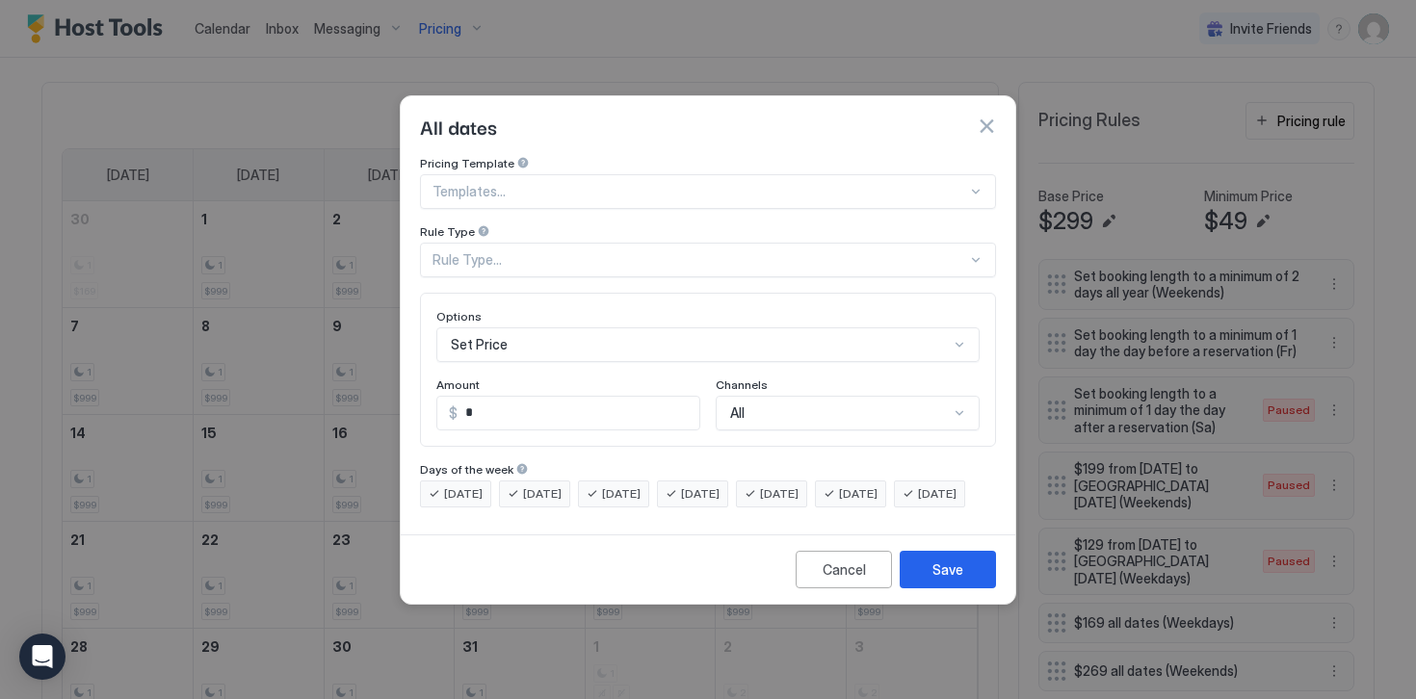
click at [460, 251] on div "Rule Type..." at bounding box center [699, 259] width 534 height 17
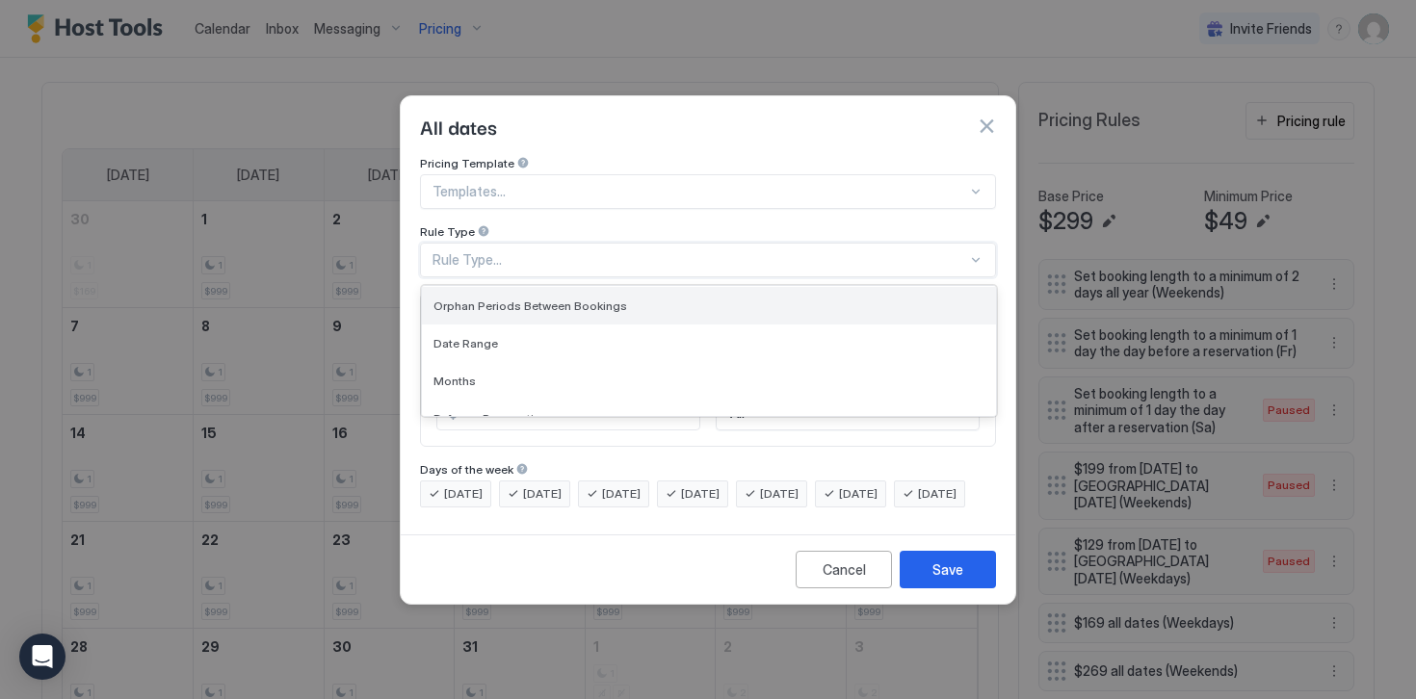
scroll to position [77, 0]
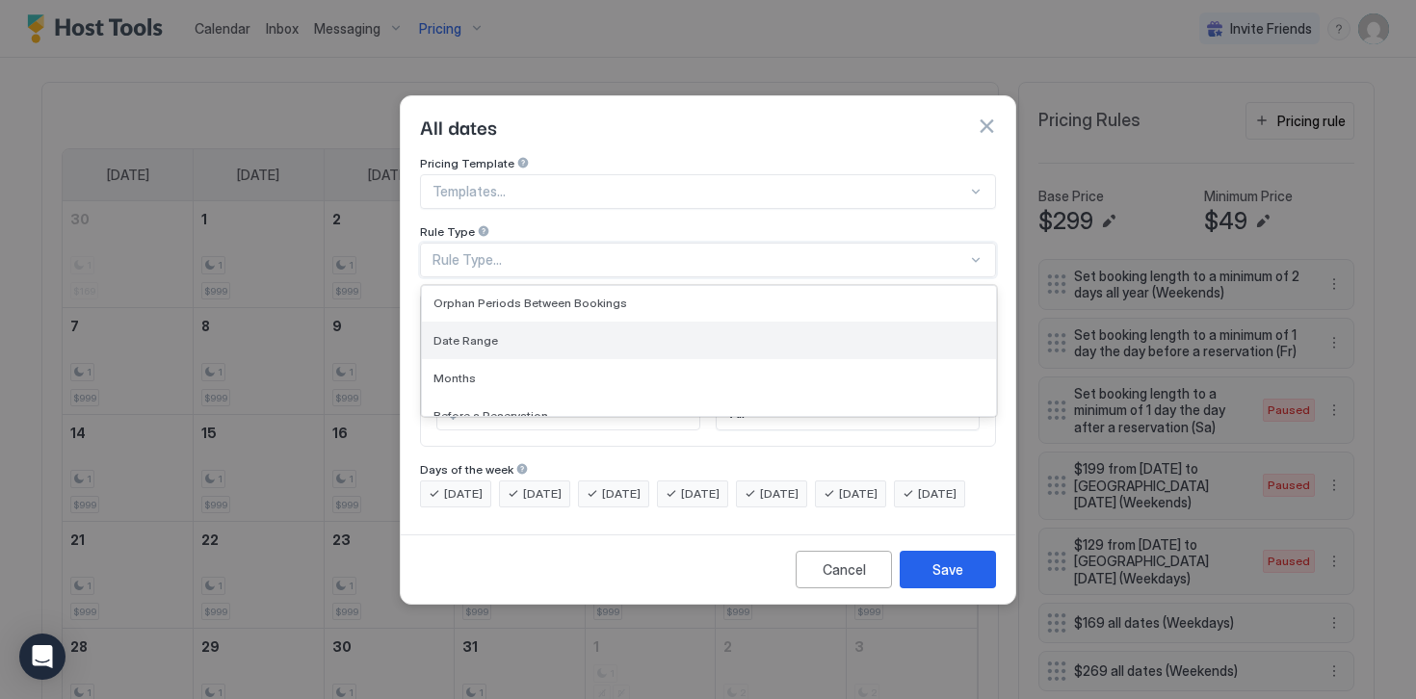
click at [464, 333] on span "Date Range" at bounding box center [465, 340] width 65 height 14
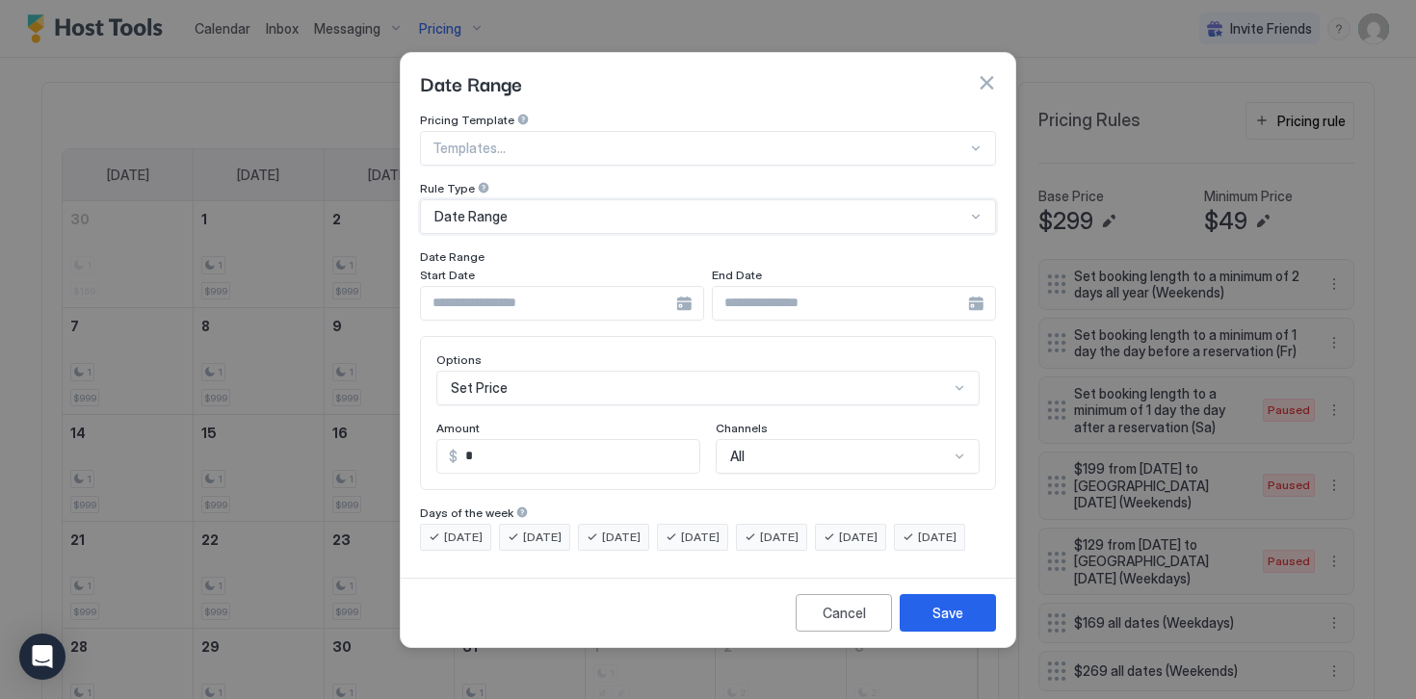
click at [481, 292] on input "Input Field" at bounding box center [548, 303] width 255 height 33
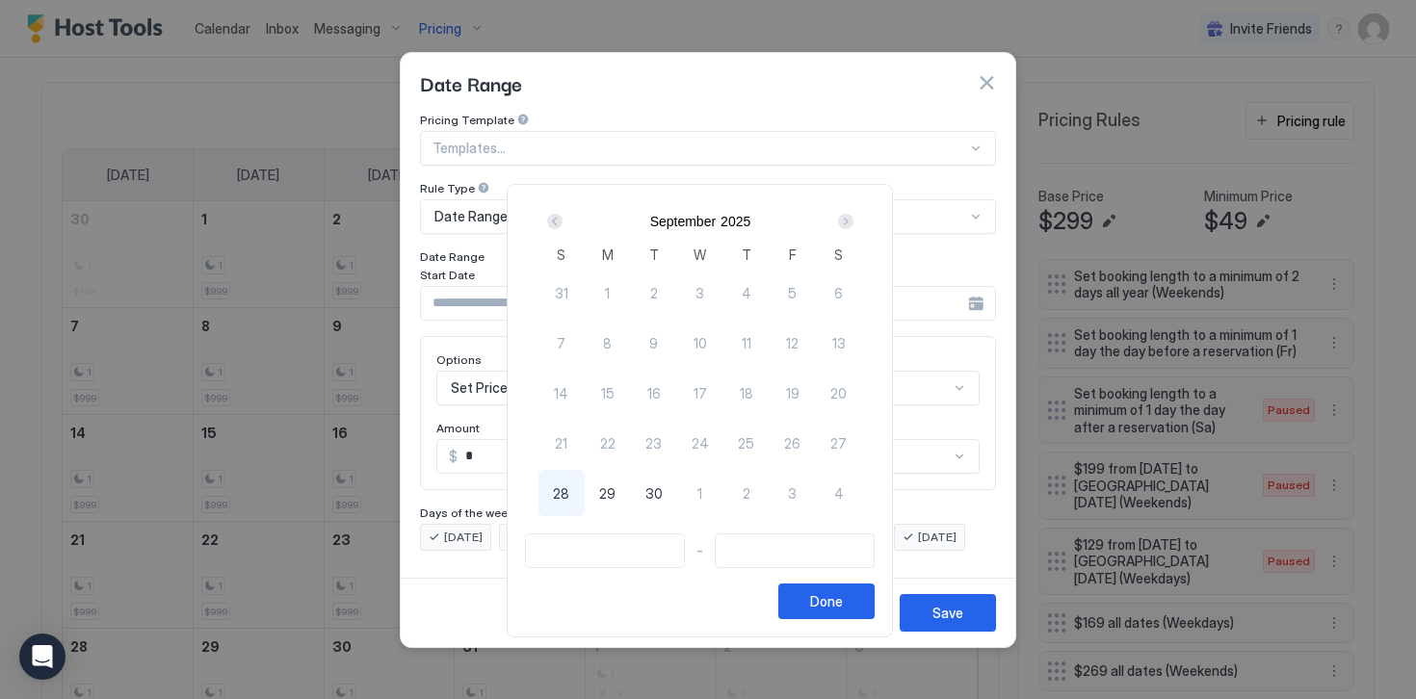
click at [853, 221] on div "Next" at bounding box center [845, 221] width 15 height 15
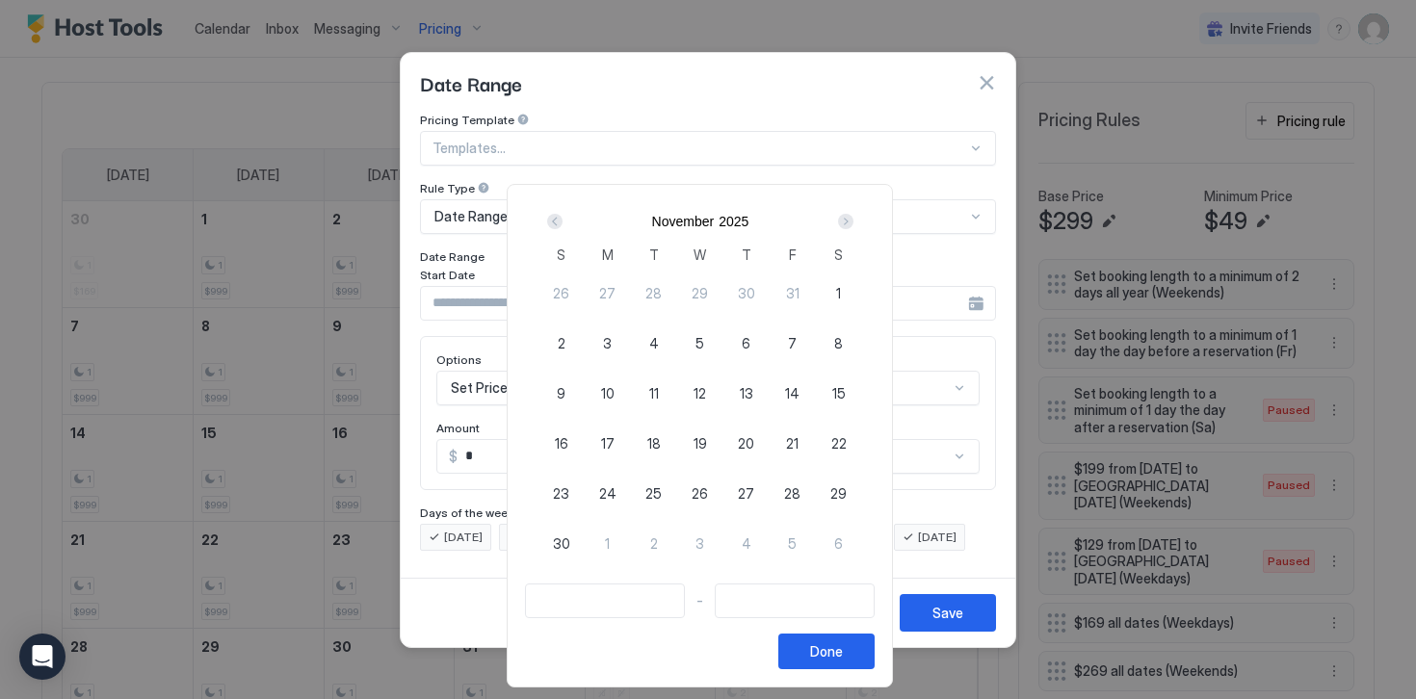
click at [853, 221] on div "Next" at bounding box center [845, 221] width 15 height 15
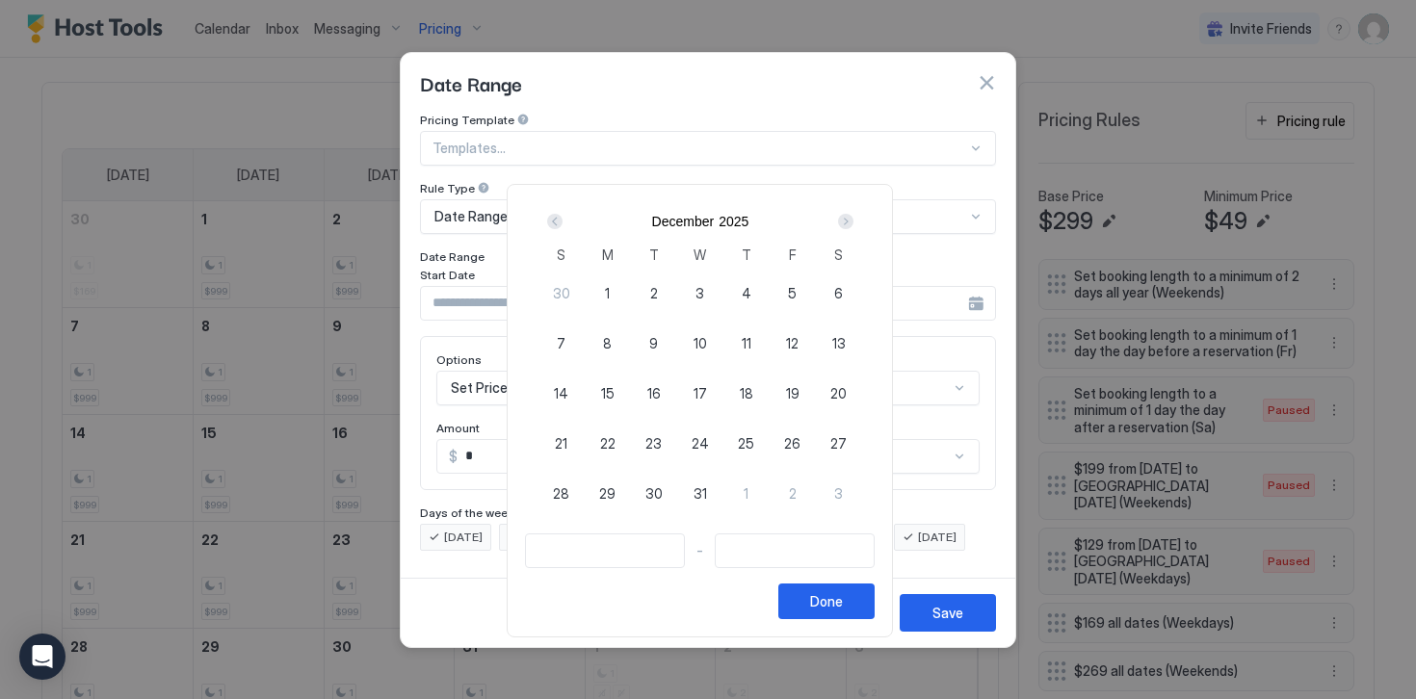
click at [709, 448] on span "24" at bounding box center [699, 443] width 17 height 20
type input "**********"
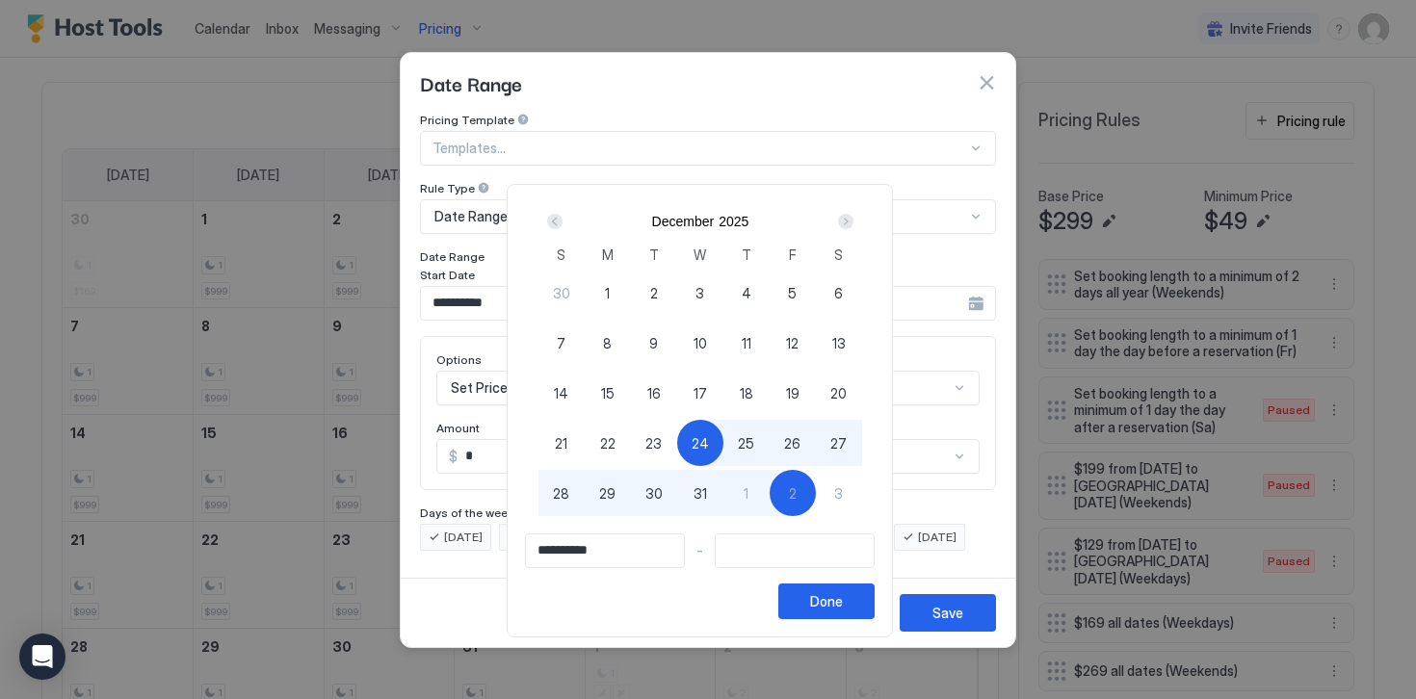
click at [808, 496] on div "2" at bounding box center [792, 493] width 46 height 46
type input "**********"
click at [827, 613] on button "Done" at bounding box center [826, 602] width 96 height 36
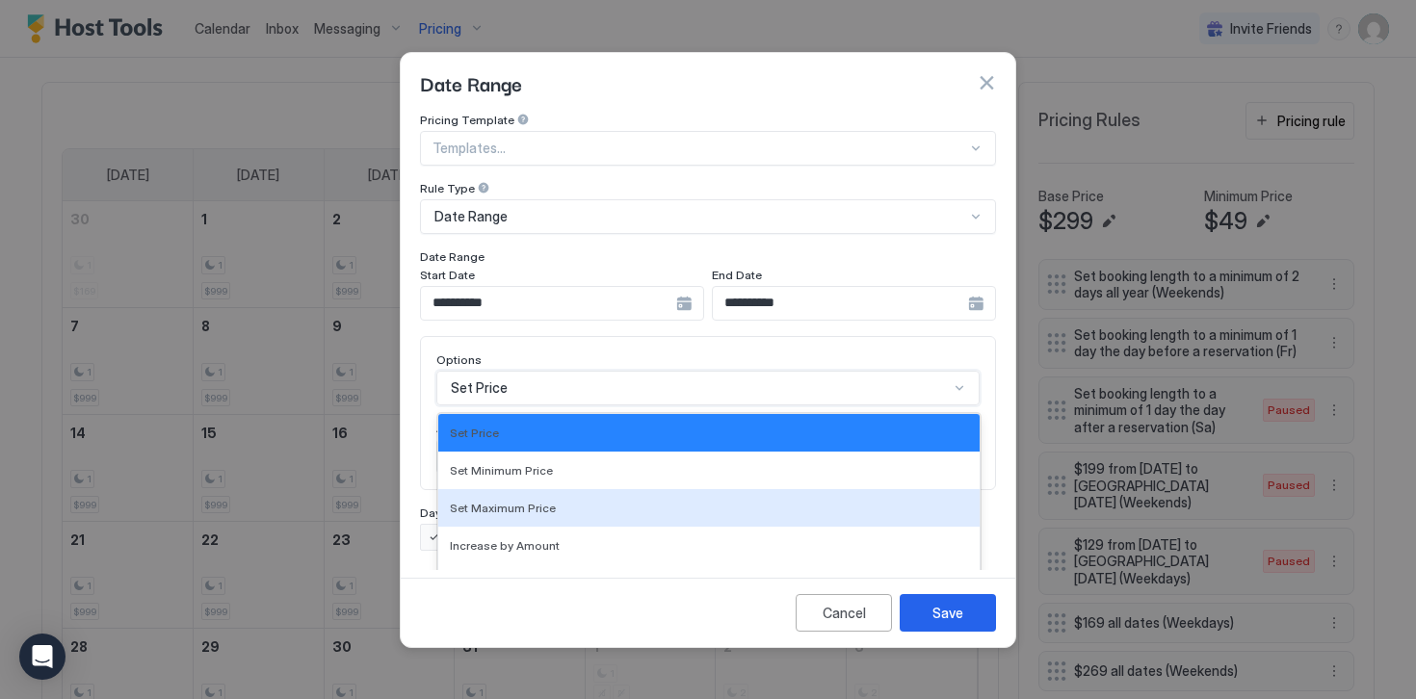
scroll to position [99, 0]
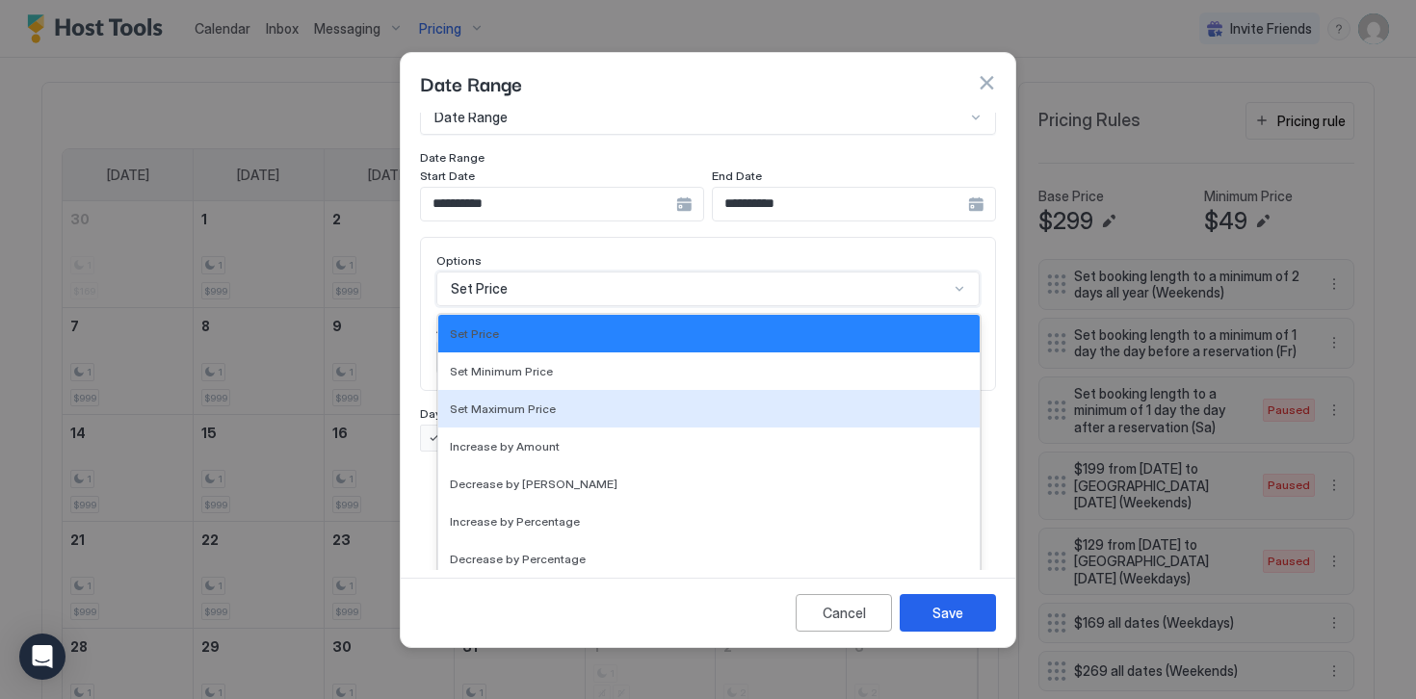
click at [523, 306] on div "Set Maximum Price, 3 of 17. 17 results available. Use Up and Down to choose opt…" at bounding box center [707, 289] width 543 height 35
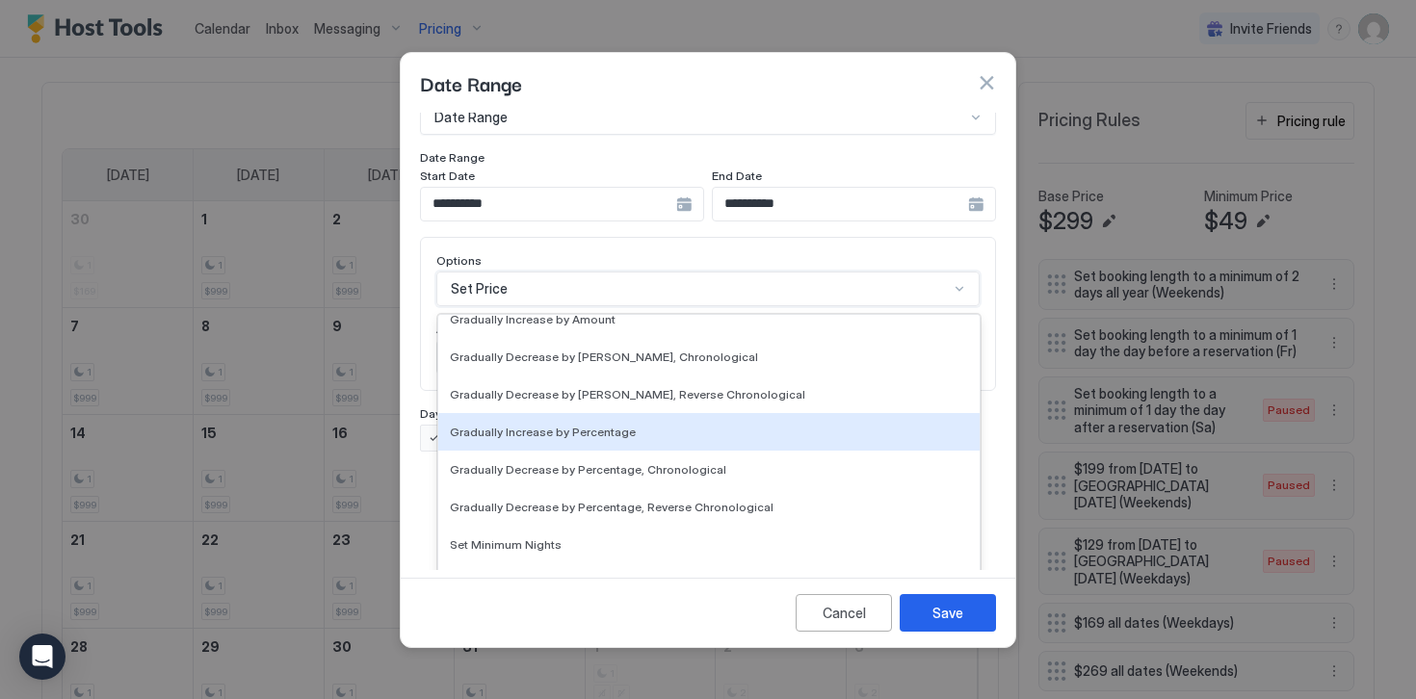
scroll to position [299, 0]
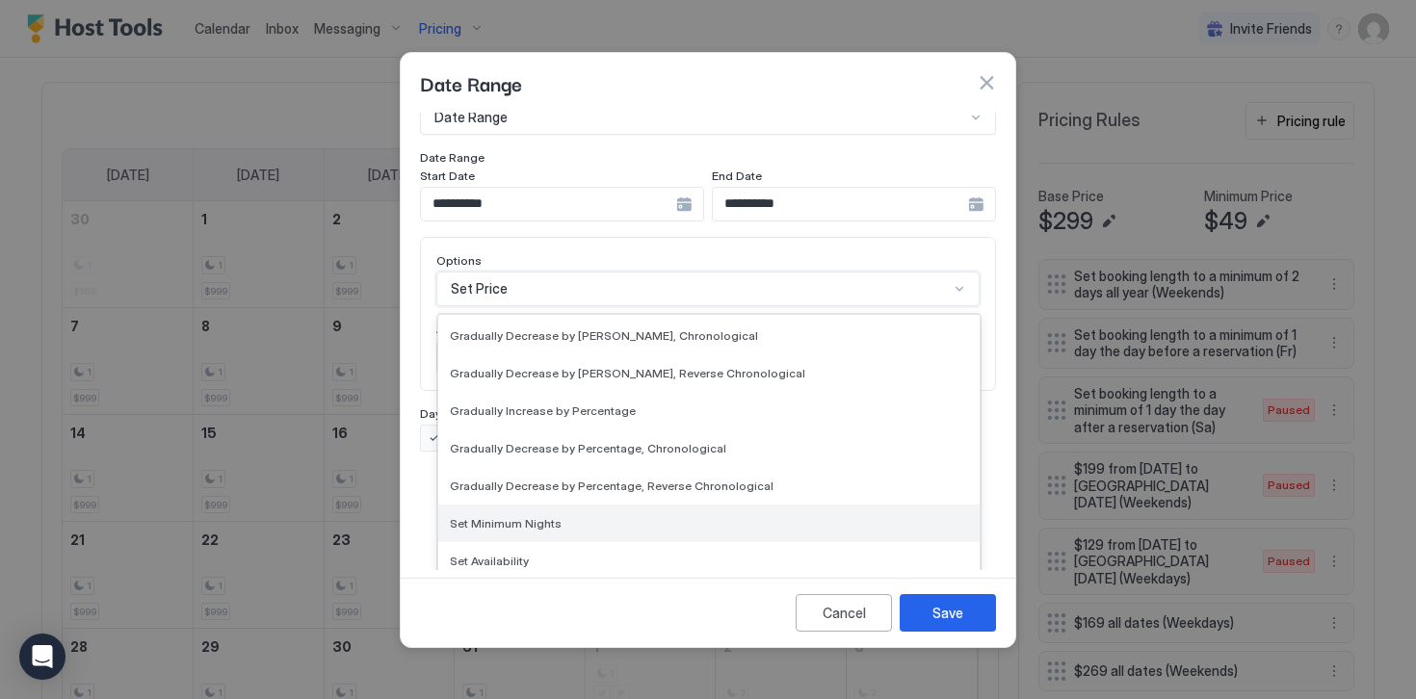
click at [493, 516] on span "Set Minimum Nights" at bounding box center [506, 523] width 112 height 14
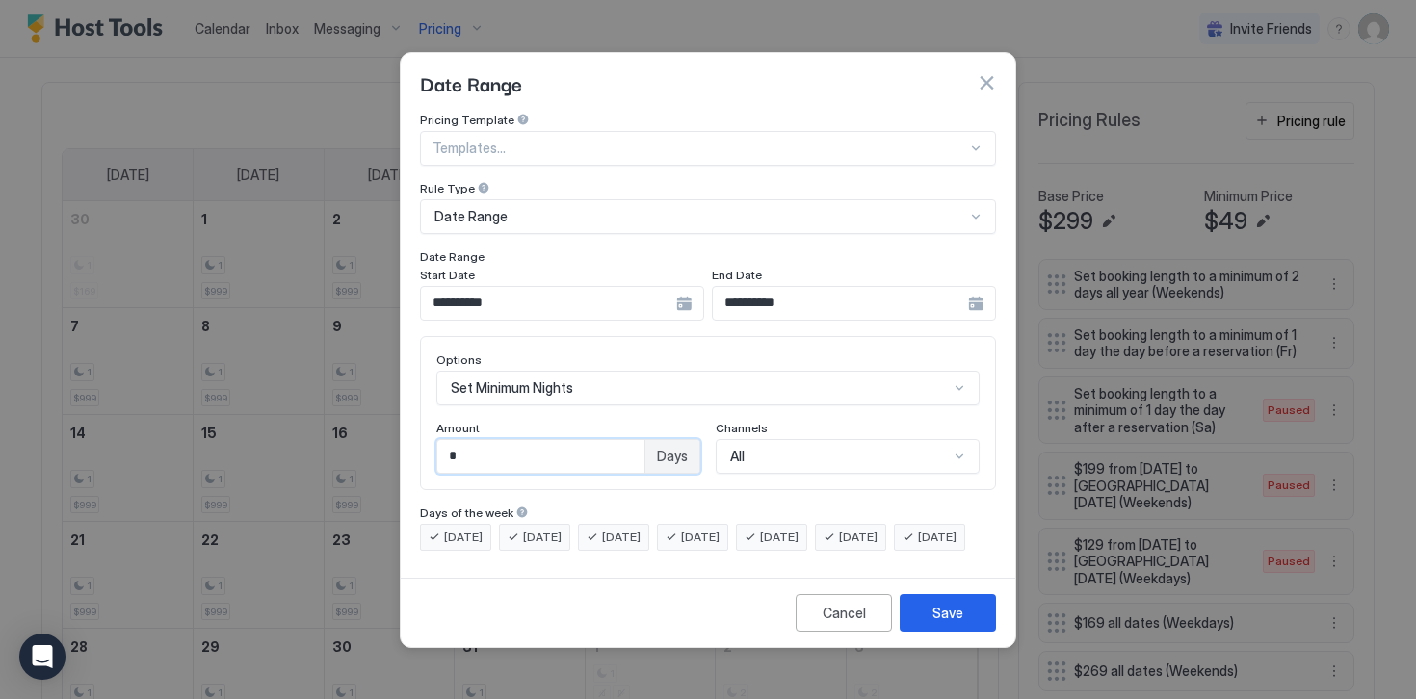
click at [464, 449] on input "*" at bounding box center [540, 456] width 207 height 33
type input "*"
click at [462, 529] on span "[DATE]" at bounding box center [463, 537] width 39 height 17
click at [536, 529] on span "[DATE]" at bounding box center [542, 537] width 39 height 17
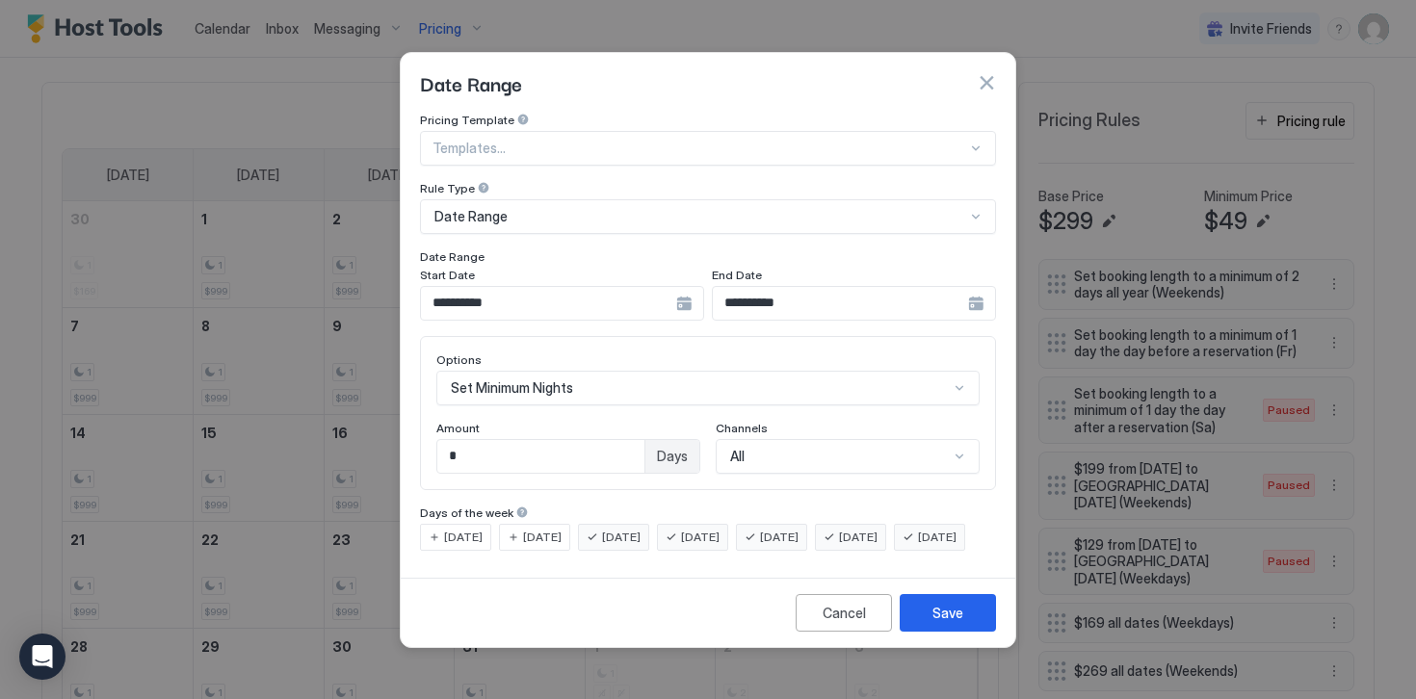
click at [796, 524] on div "[DATE]" at bounding box center [771, 537] width 71 height 27
click at [869, 524] on div "[DATE]" at bounding box center [850, 537] width 71 height 27
click at [918, 545] on span "[DATE]" at bounding box center [937, 537] width 39 height 17
click at [958, 623] on div "Save" at bounding box center [947, 613] width 31 height 20
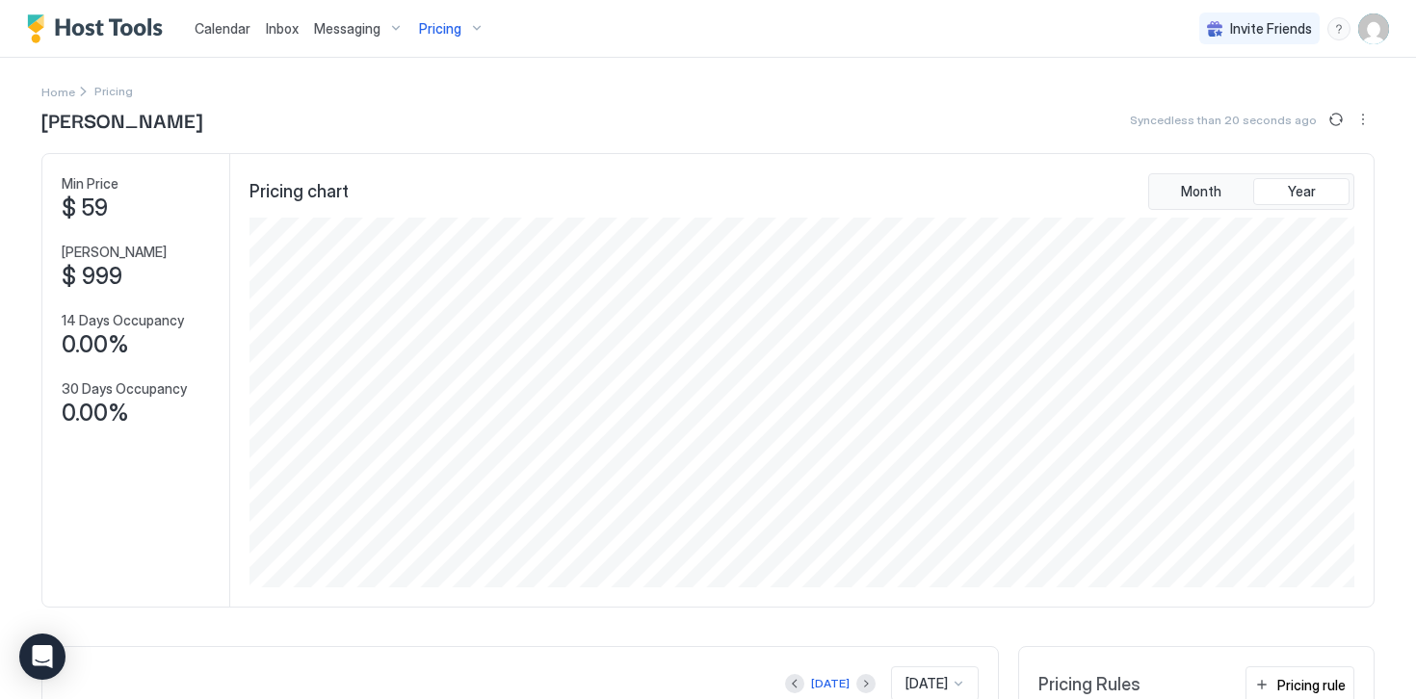
click at [116, 36] on img "Host Tools Logo" at bounding box center [99, 28] width 144 height 29
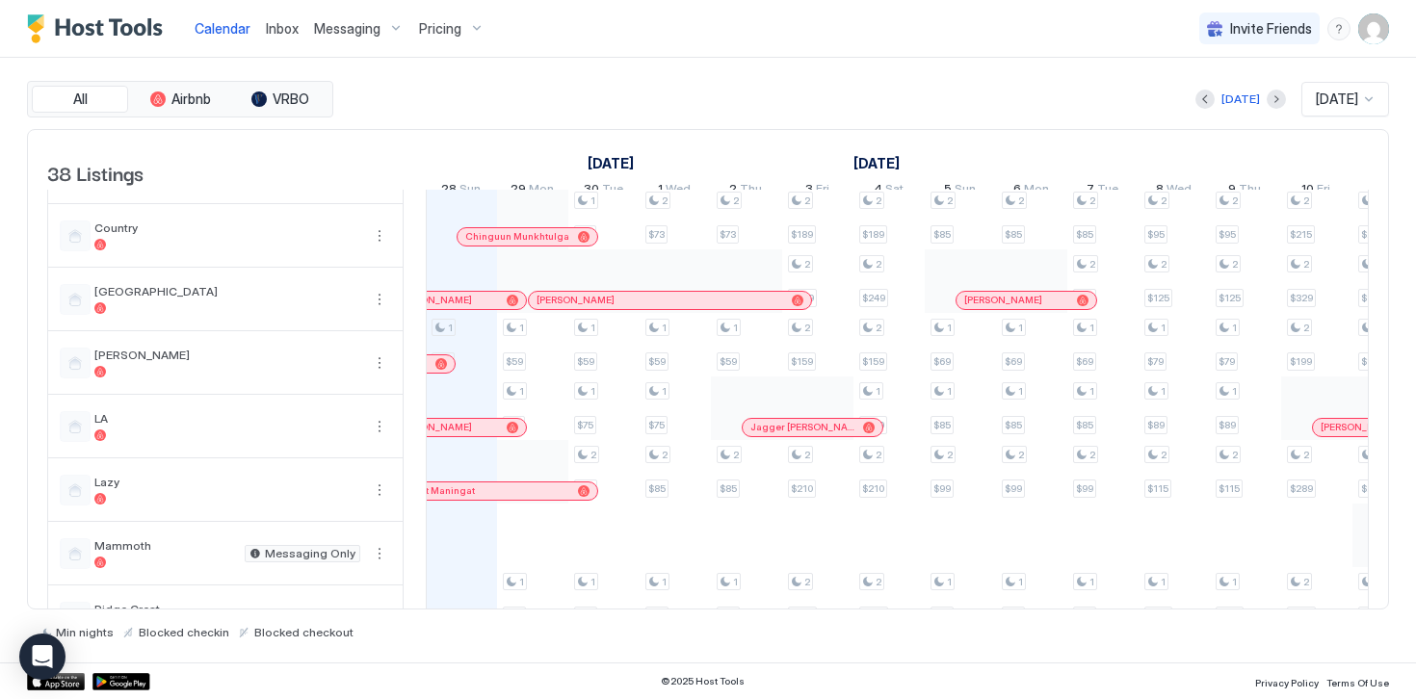
scroll to position [1067, 0]
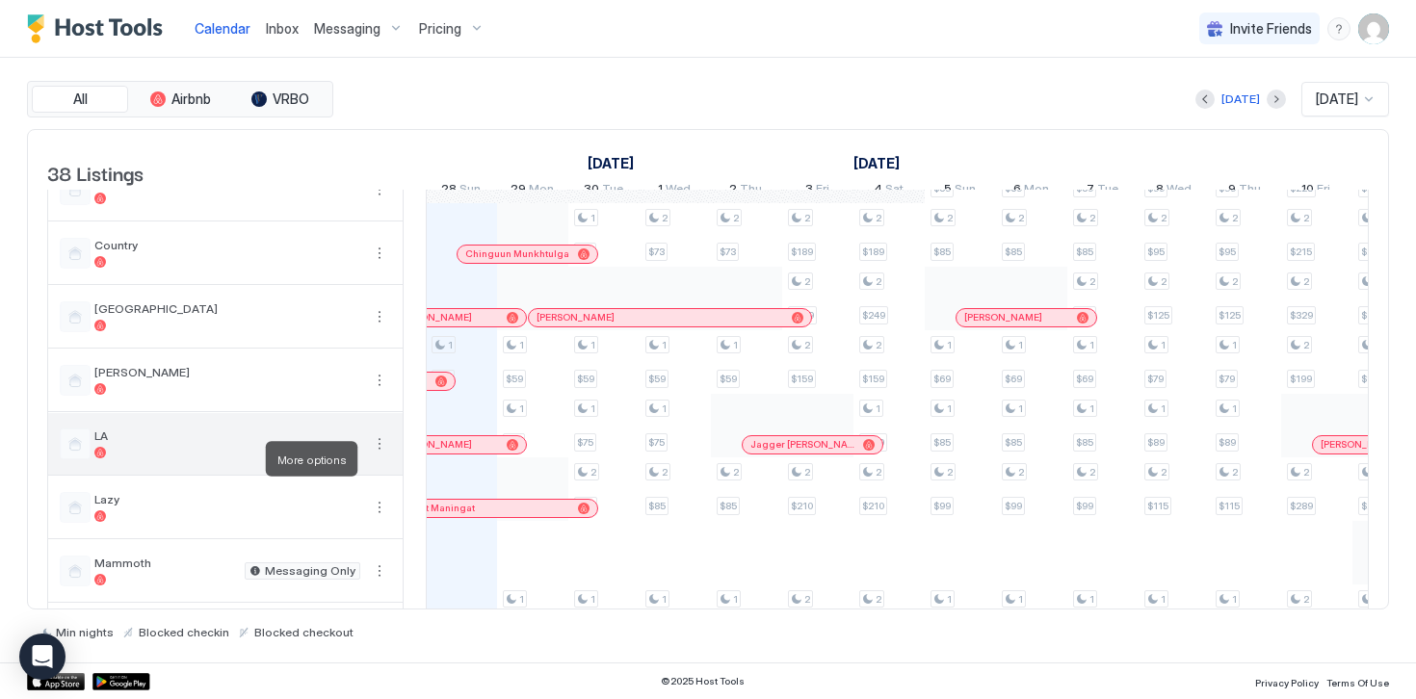
click at [379, 455] on button "More options" at bounding box center [379, 443] width 23 height 23
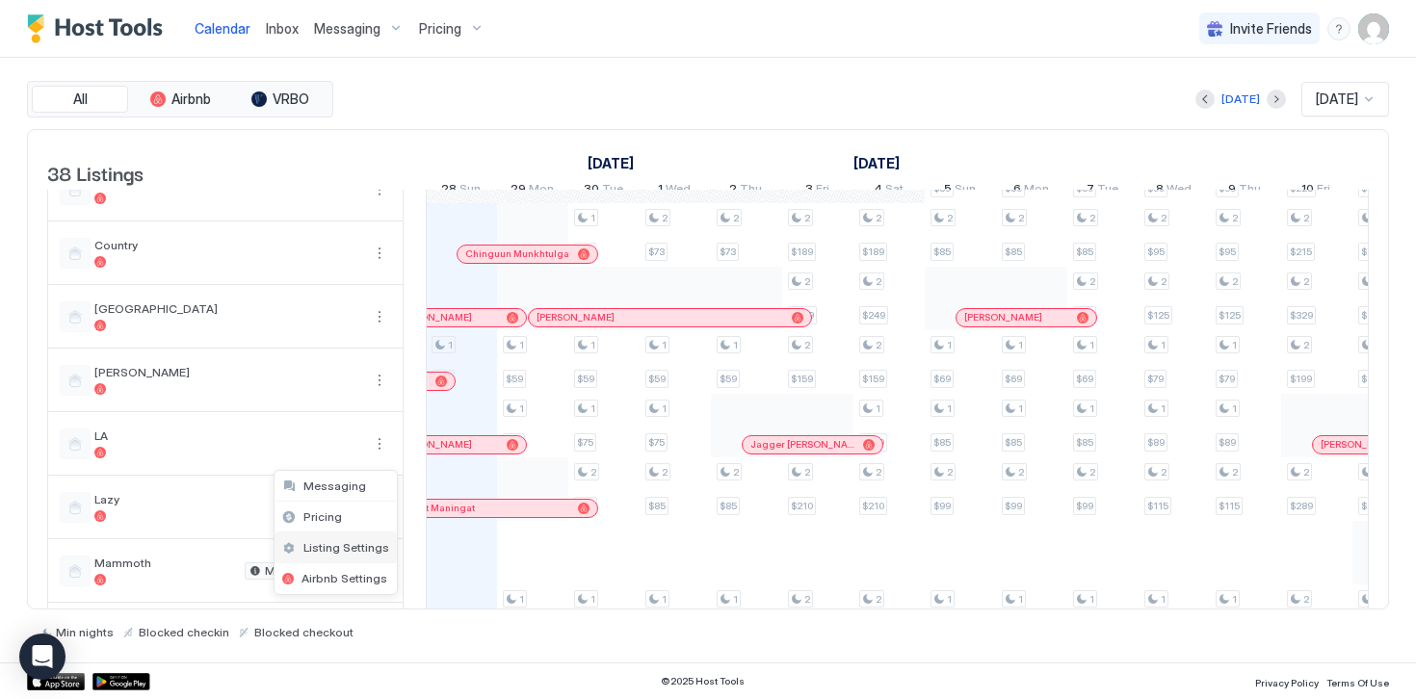
click at [330, 548] on span "Listing Settings" at bounding box center [346, 547] width 86 height 14
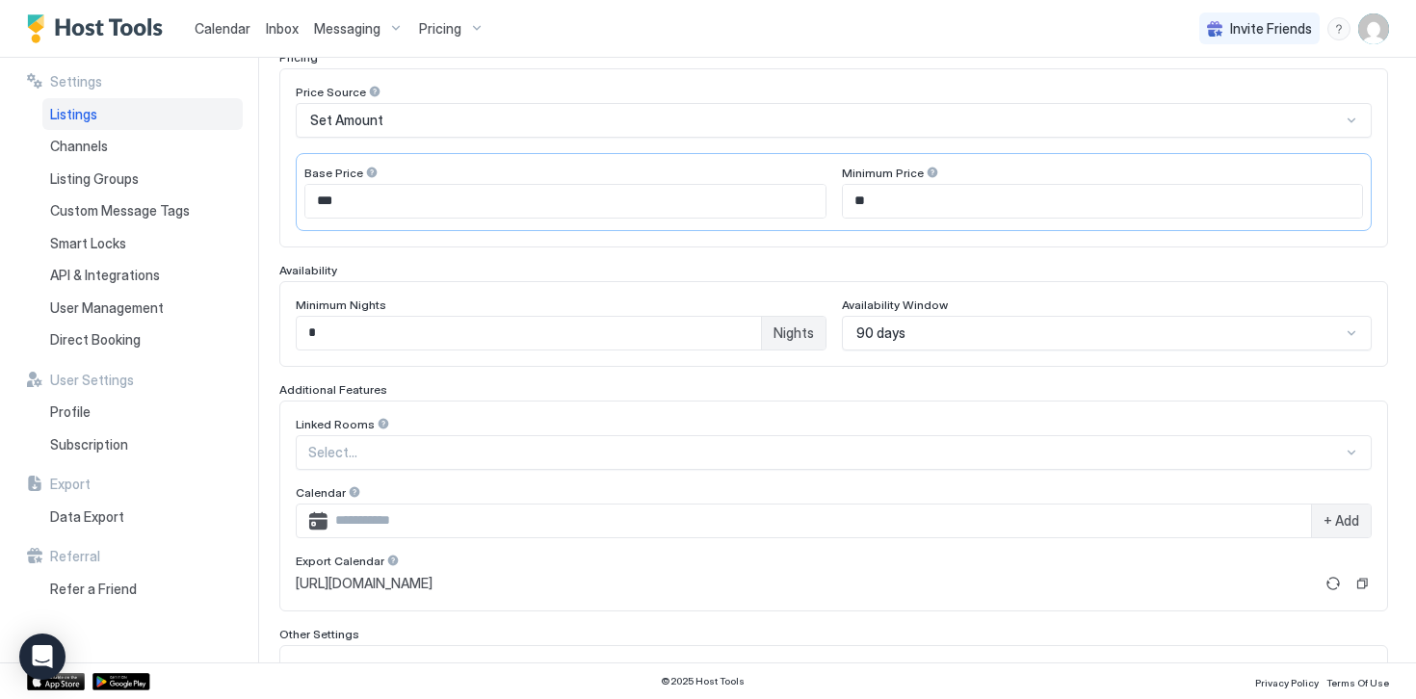
scroll to position [405, 0]
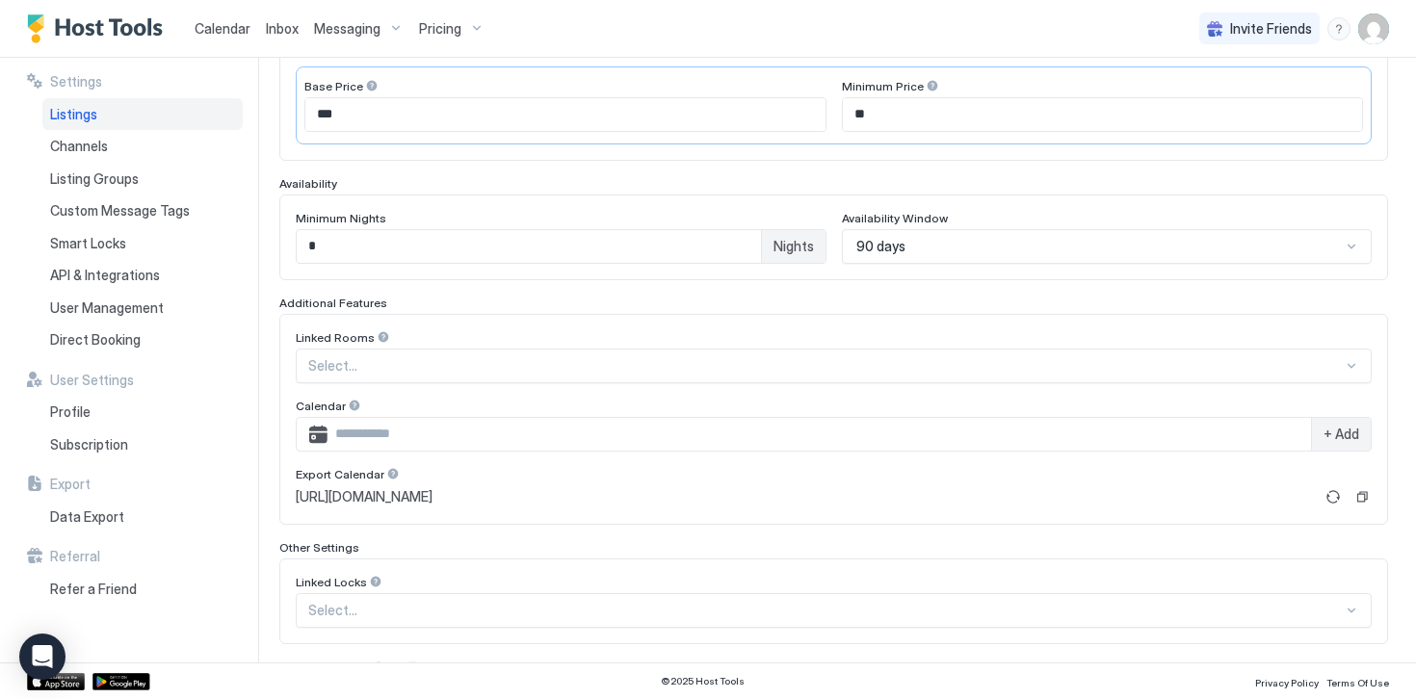
click at [876, 254] on div at bounding box center [1098, 246] width 489 height 17
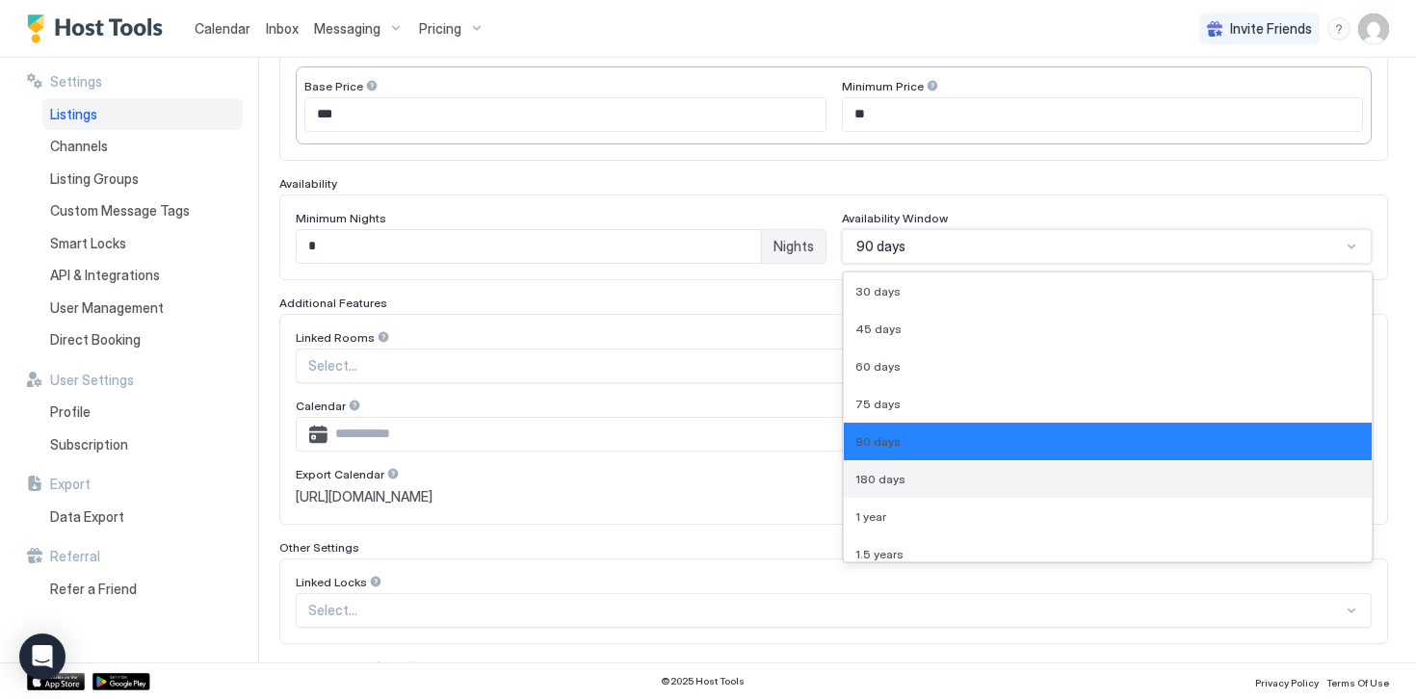
click at [894, 478] on span "180 days" at bounding box center [880, 479] width 50 height 14
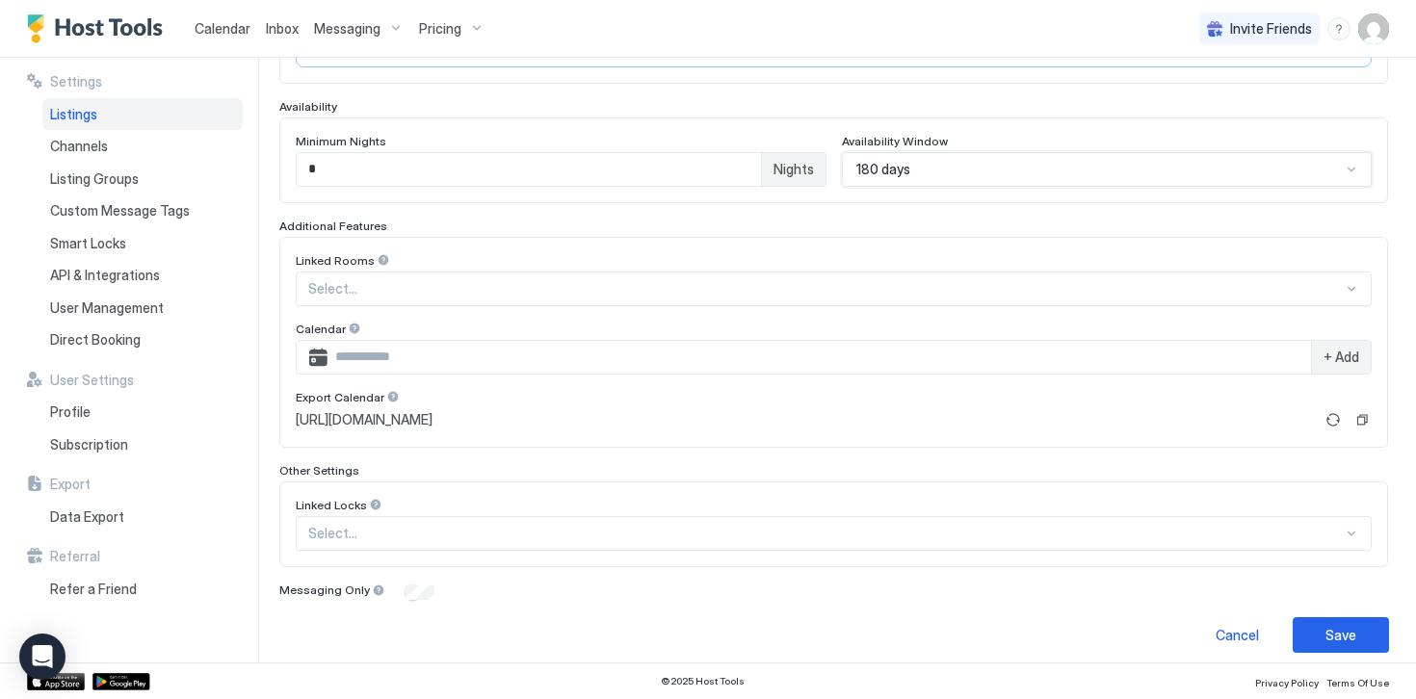
scroll to position [495, 0]
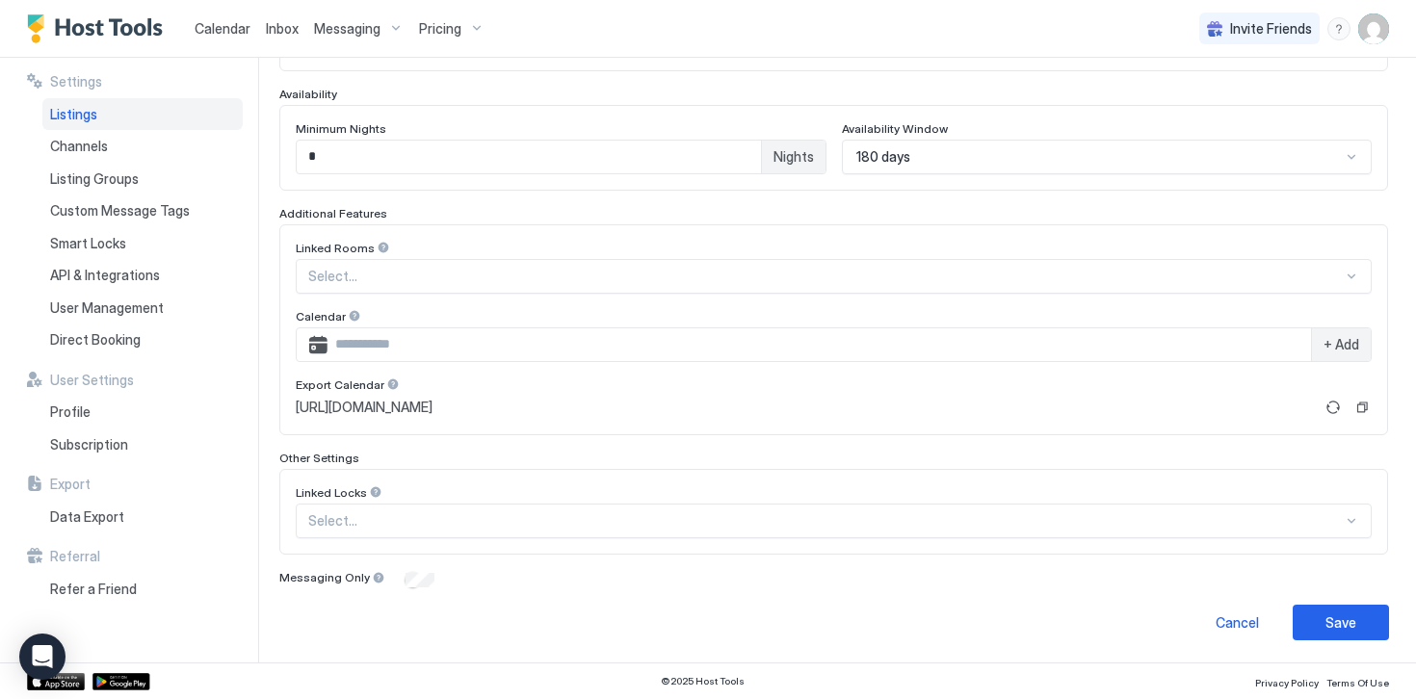
click at [1336, 643] on div "**********" at bounding box center [846, 360] width 1137 height 605
click at [1334, 627] on div "Save" at bounding box center [1340, 622] width 31 height 20
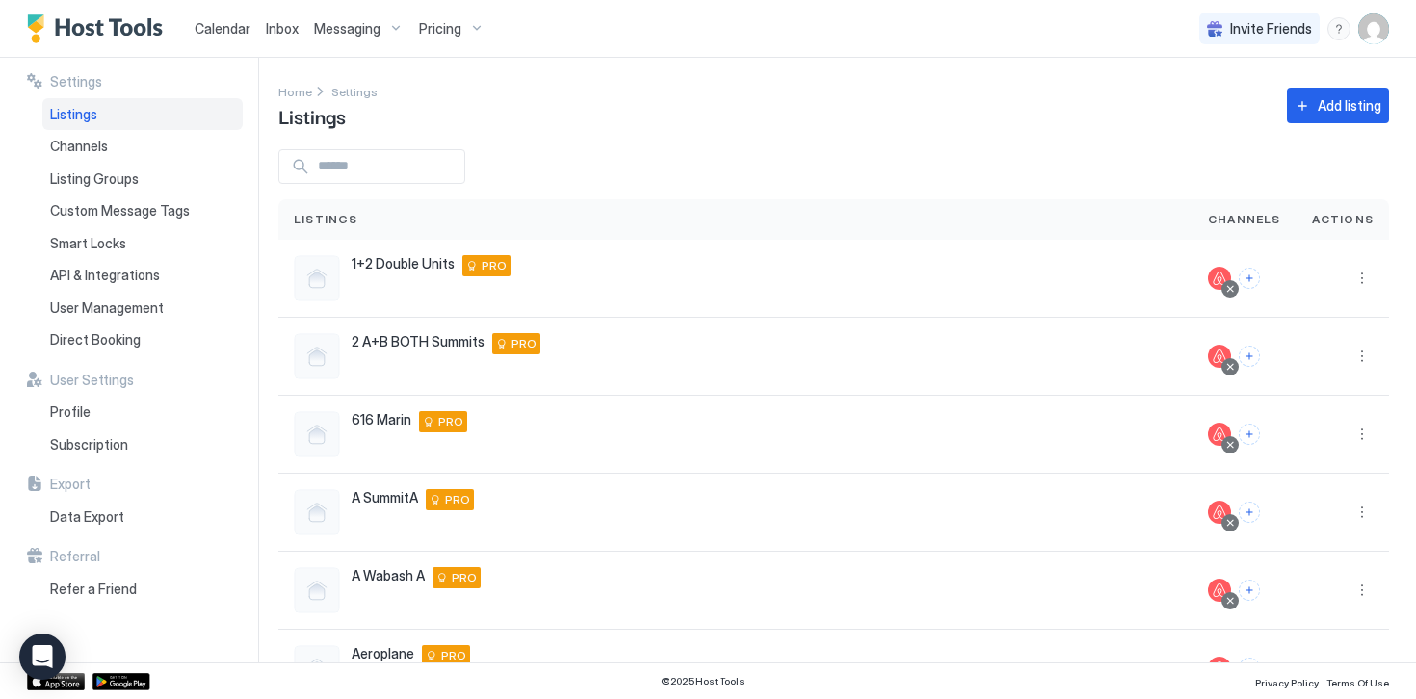
click at [426, 31] on span "Pricing" at bounding box center [440, 28] width 42 height 17
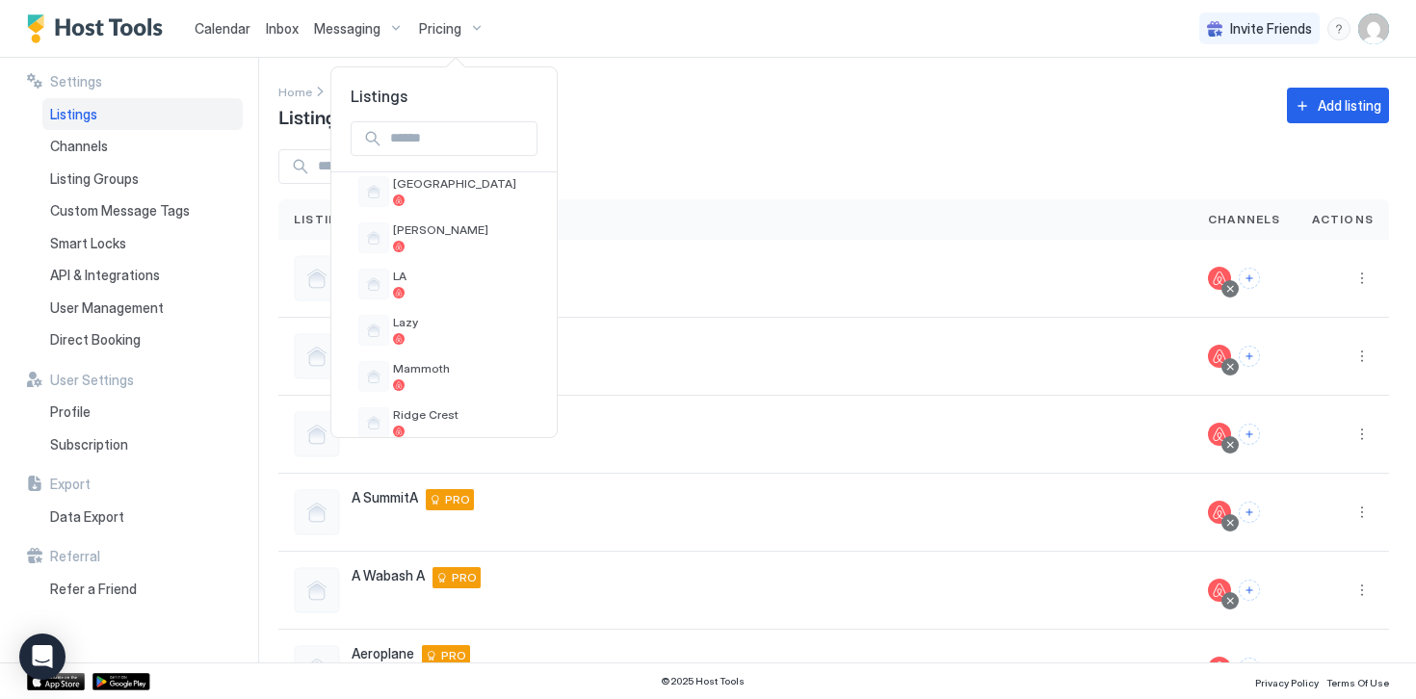
scroll to position [870, 0]
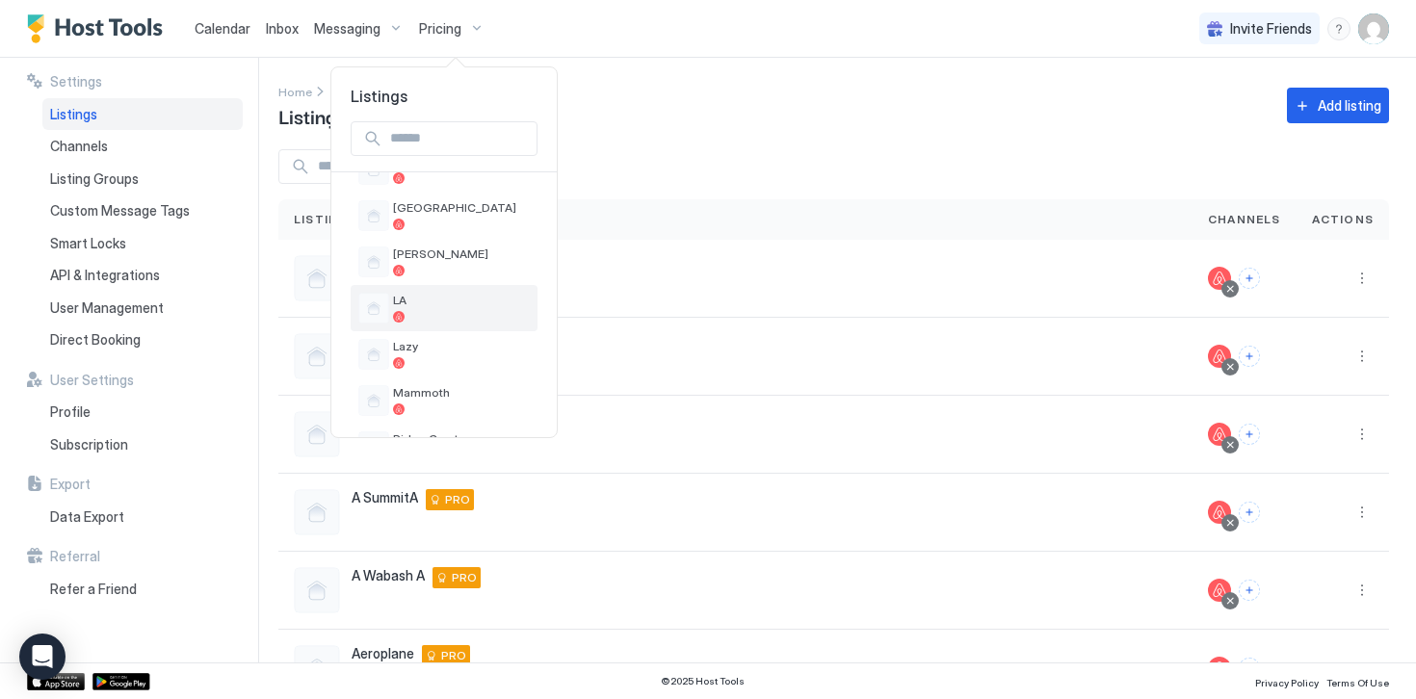
click at [411, 314] on div at bounding box center [461, 317] width 137 height 12
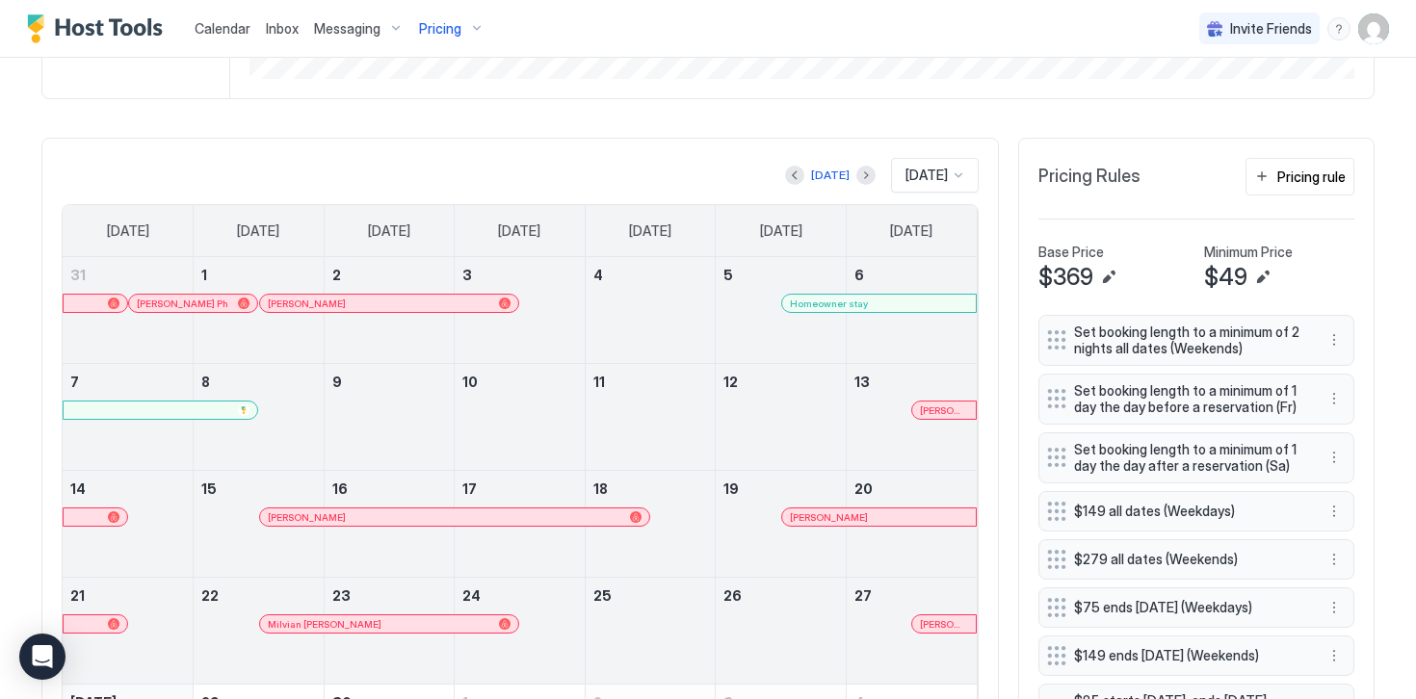
scroll to position [515, 0]
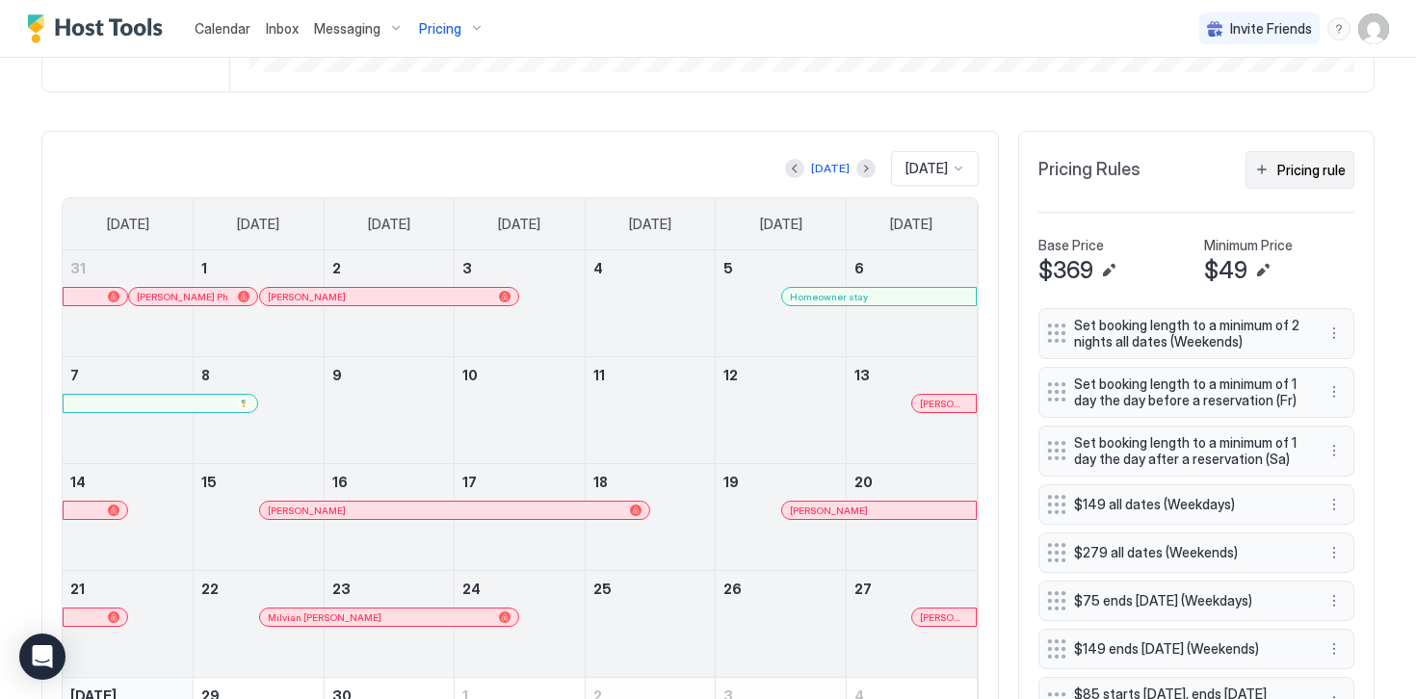
click at [1334, 173] on div "Pricing rule" at bounding box center [1311, 170] width 68 height 20
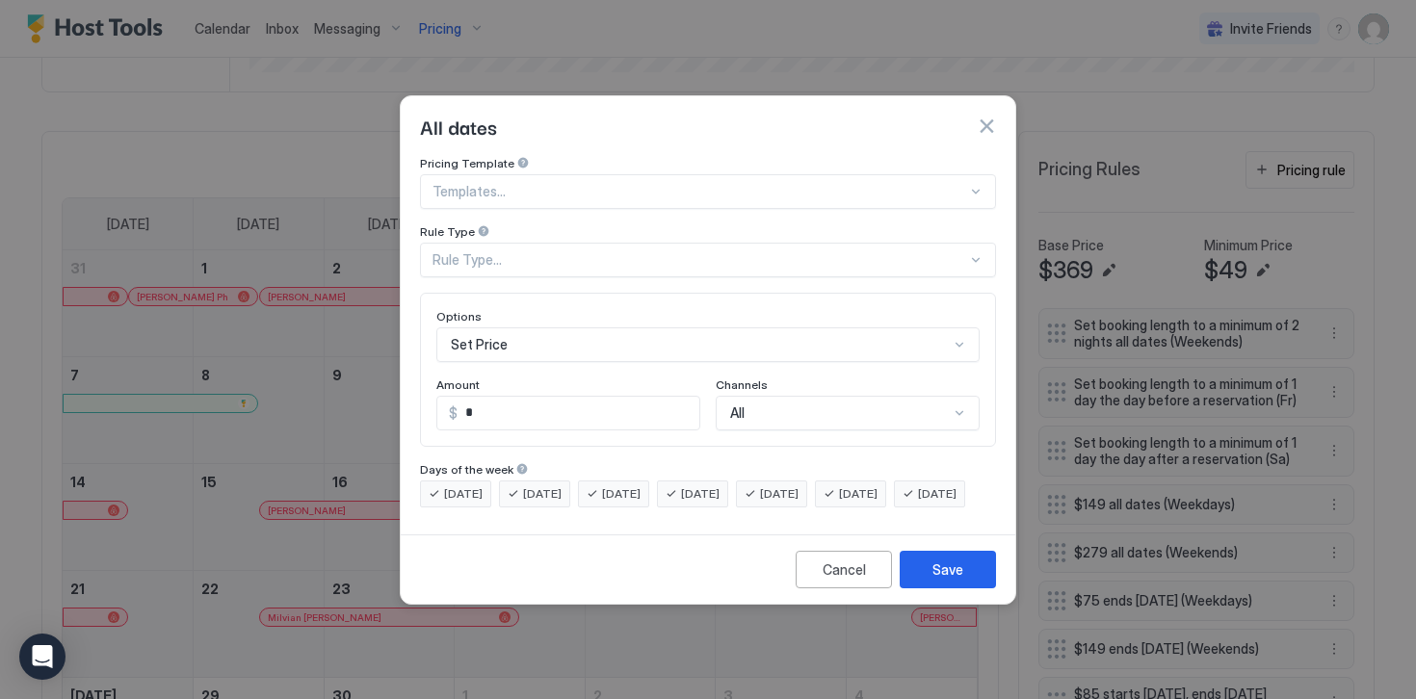
click at [483, 251] on div "Rule Type..." at bounding box center [699, 259] width 534 height 17
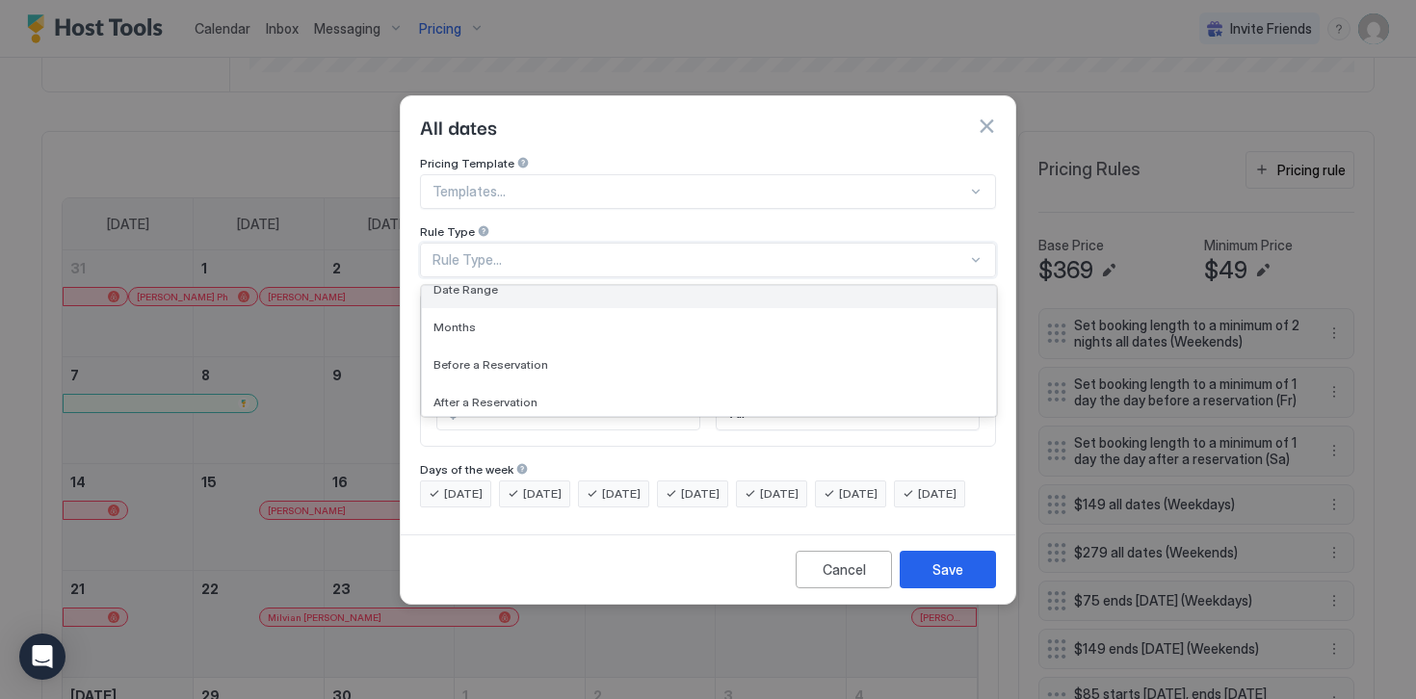
click at [460, 280] on div "Date Range" at bounding box center [709, 290] width 574 height 38
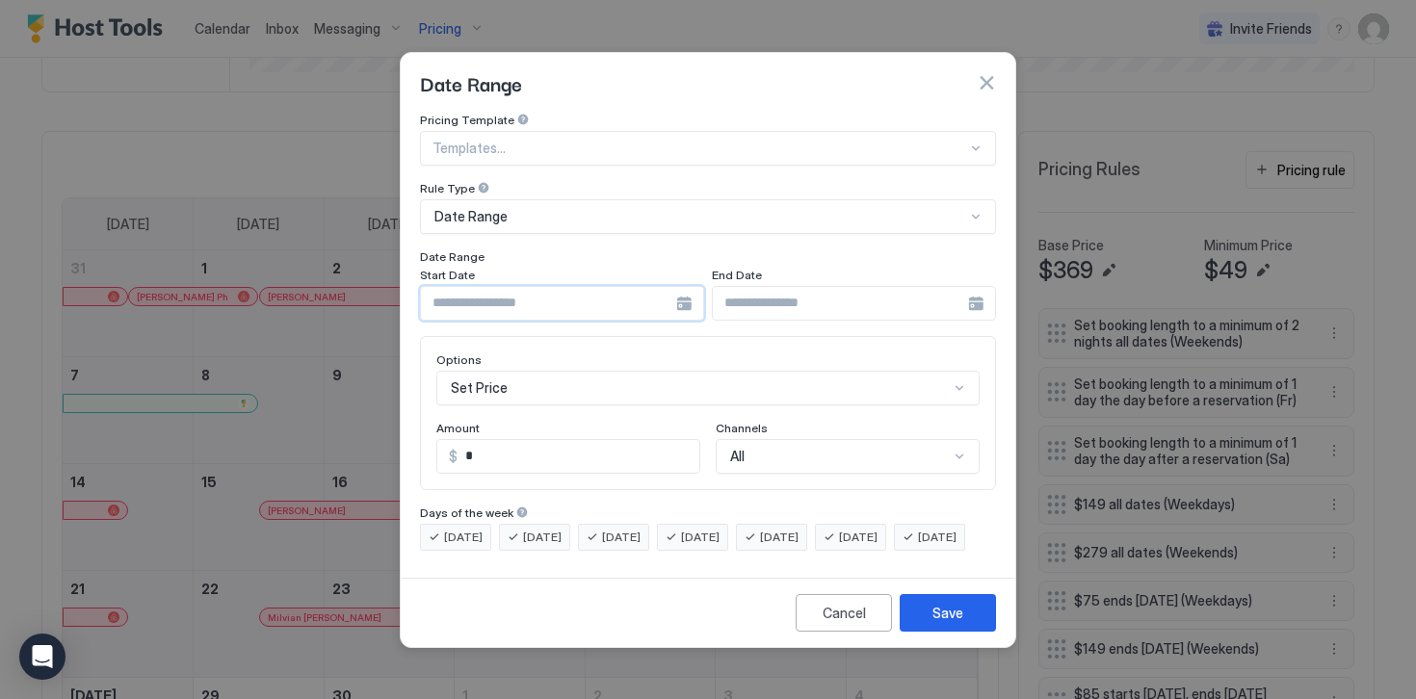
click at [463, 295] on input "Input Field" at bounding box center [548, 303] width 255 height 33
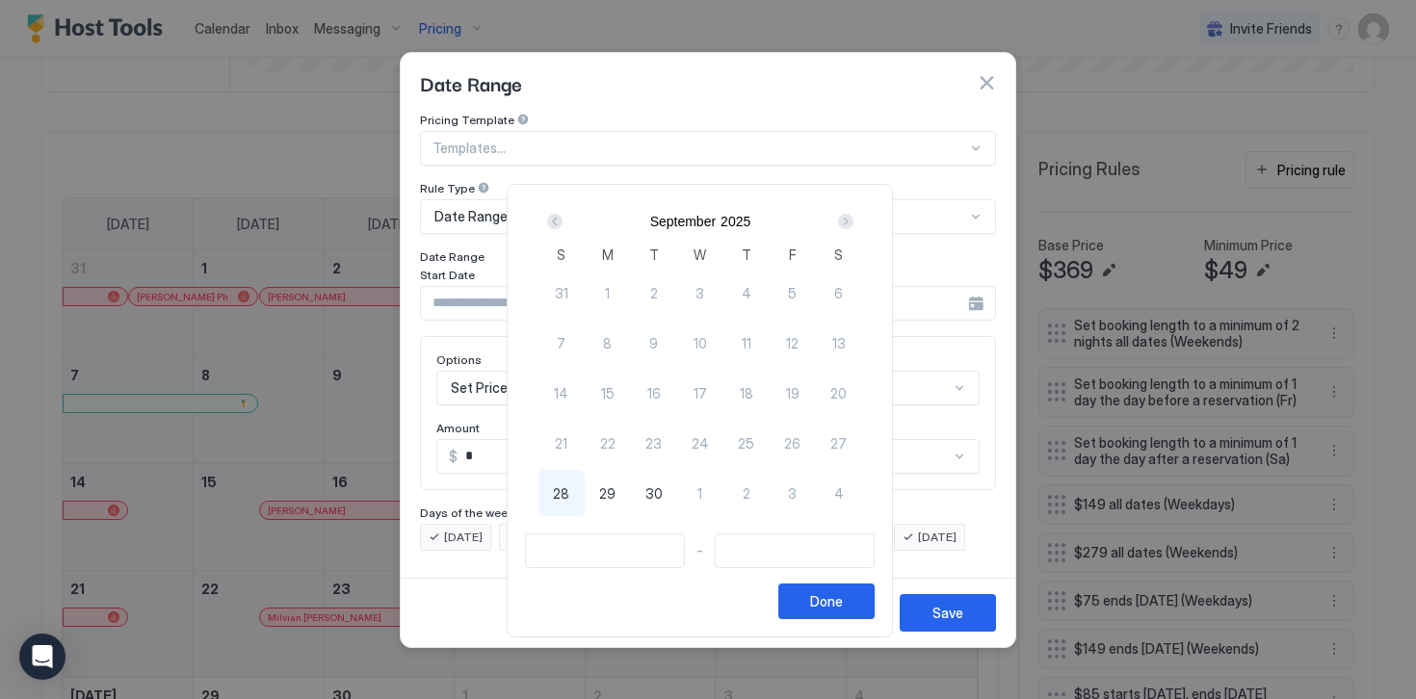
click at [853, 223] on div "Next" at bounding box center [845, 221] width 15 height 15
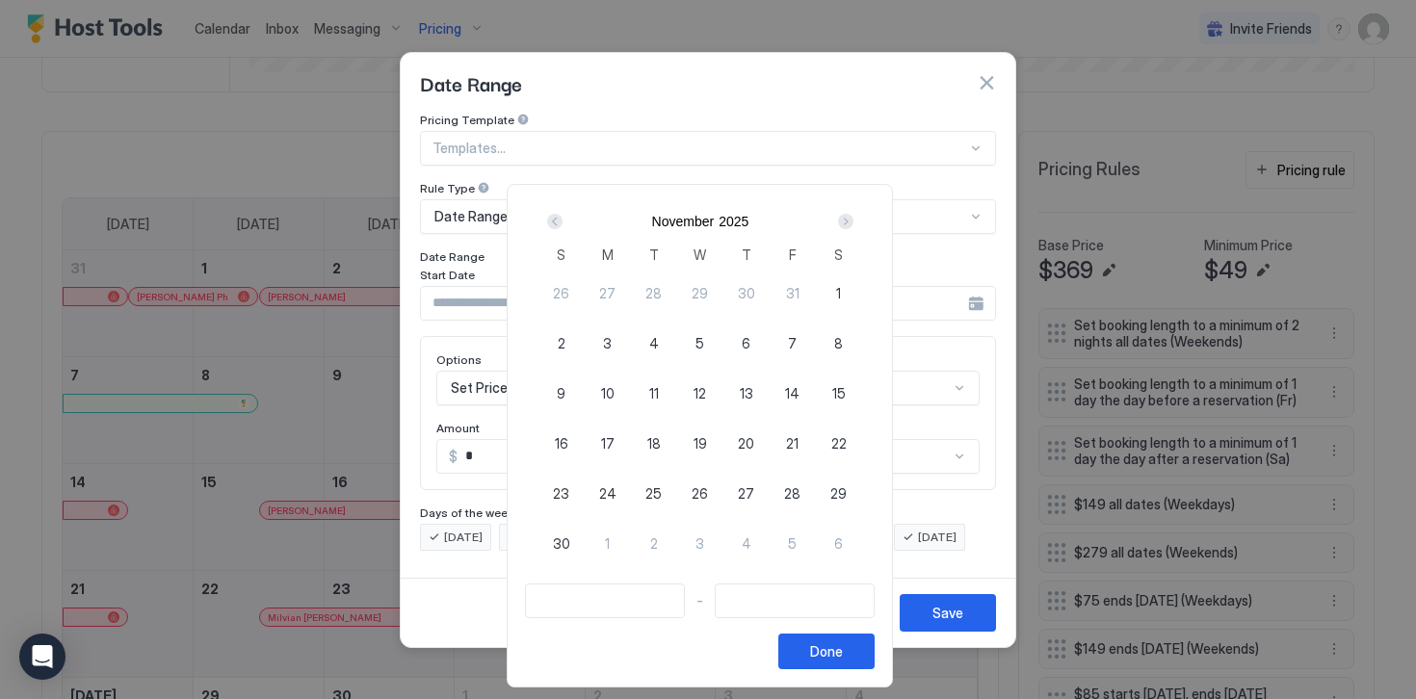
click at [853, 223] on div "Next" at bounding box center [845, 221] width 15 height 15
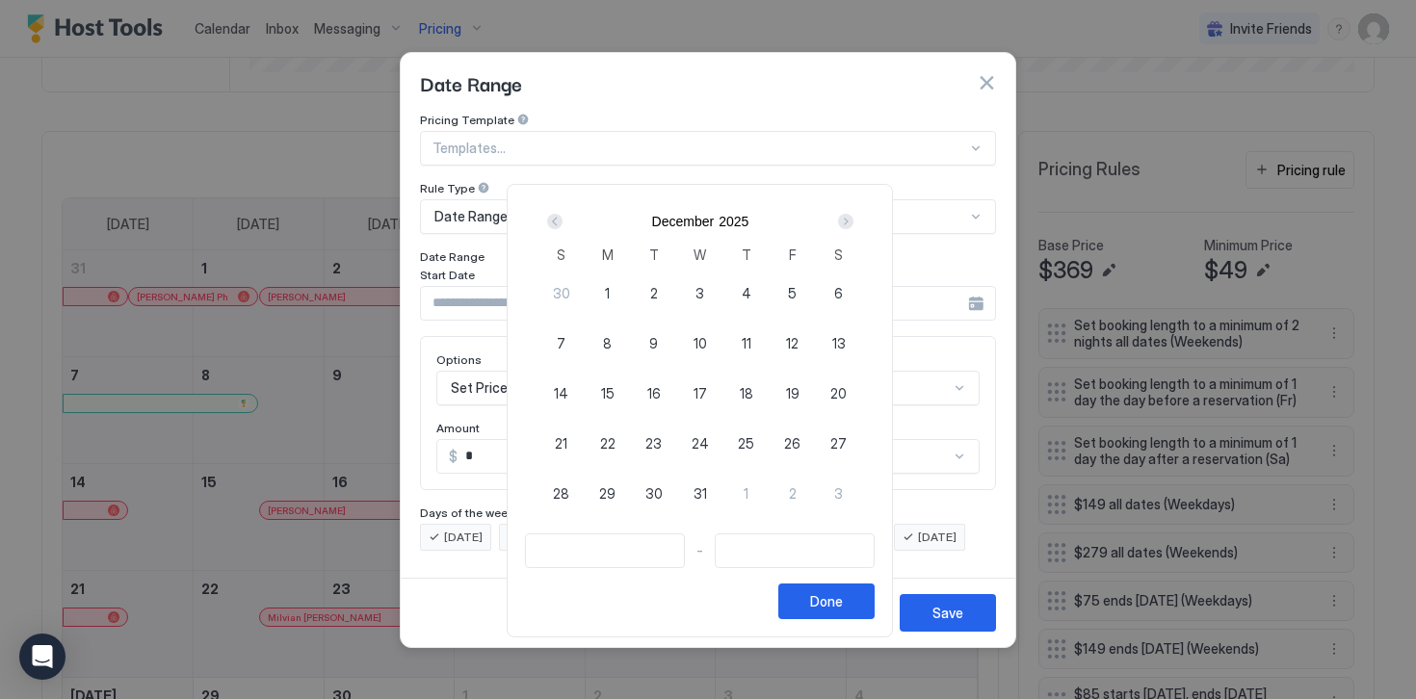
click at [620, 294] on div "1" at bounding box center [608, 293] width 46 height 46
type input "**********"
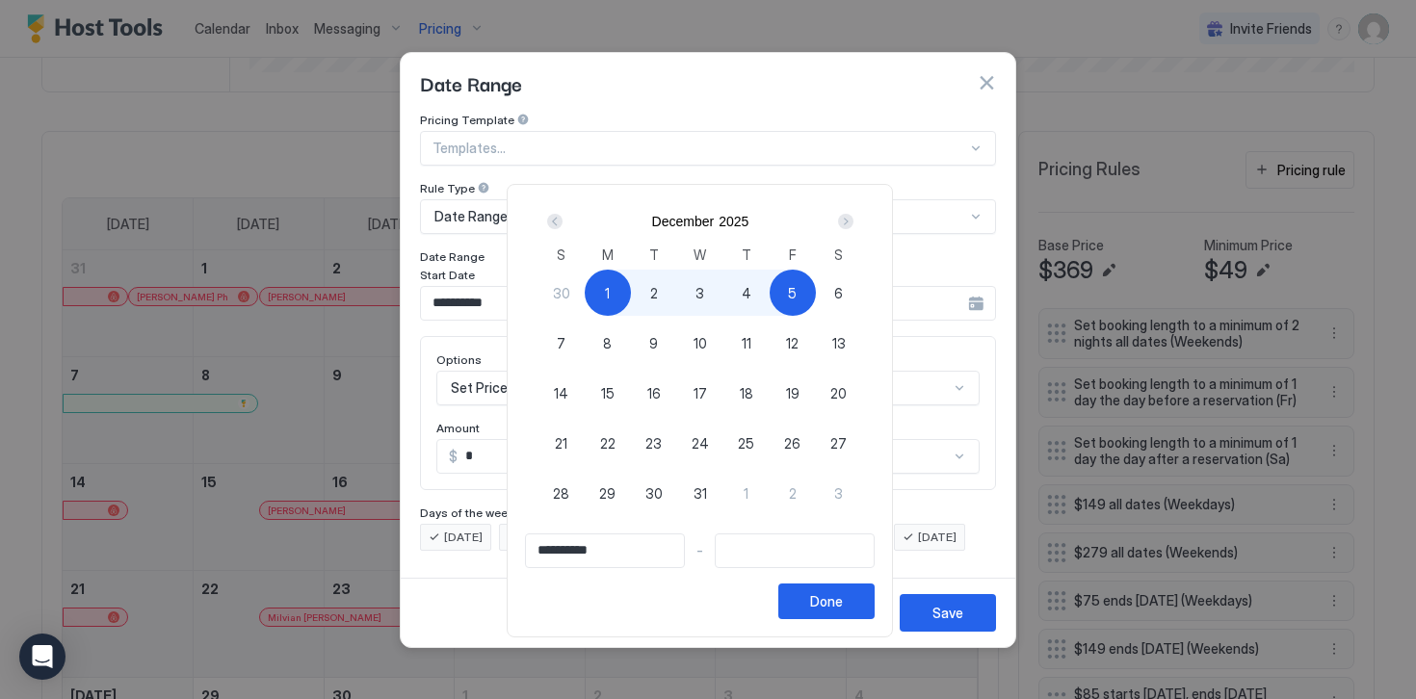
click at [850, 223] on div "Next" at bounding box center [845, 221] width 15 height 15
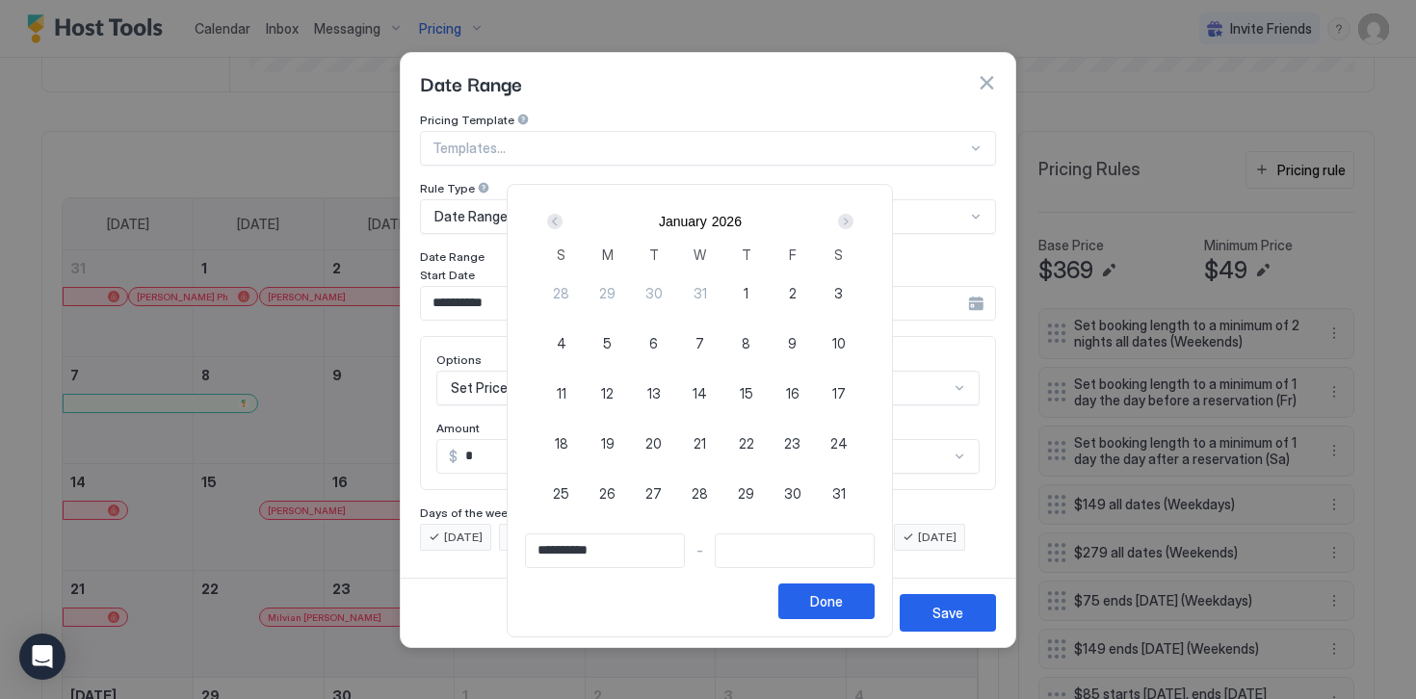
click at [850, 223] on div "Next" at bounding box center [845, 221] width 15 height 15
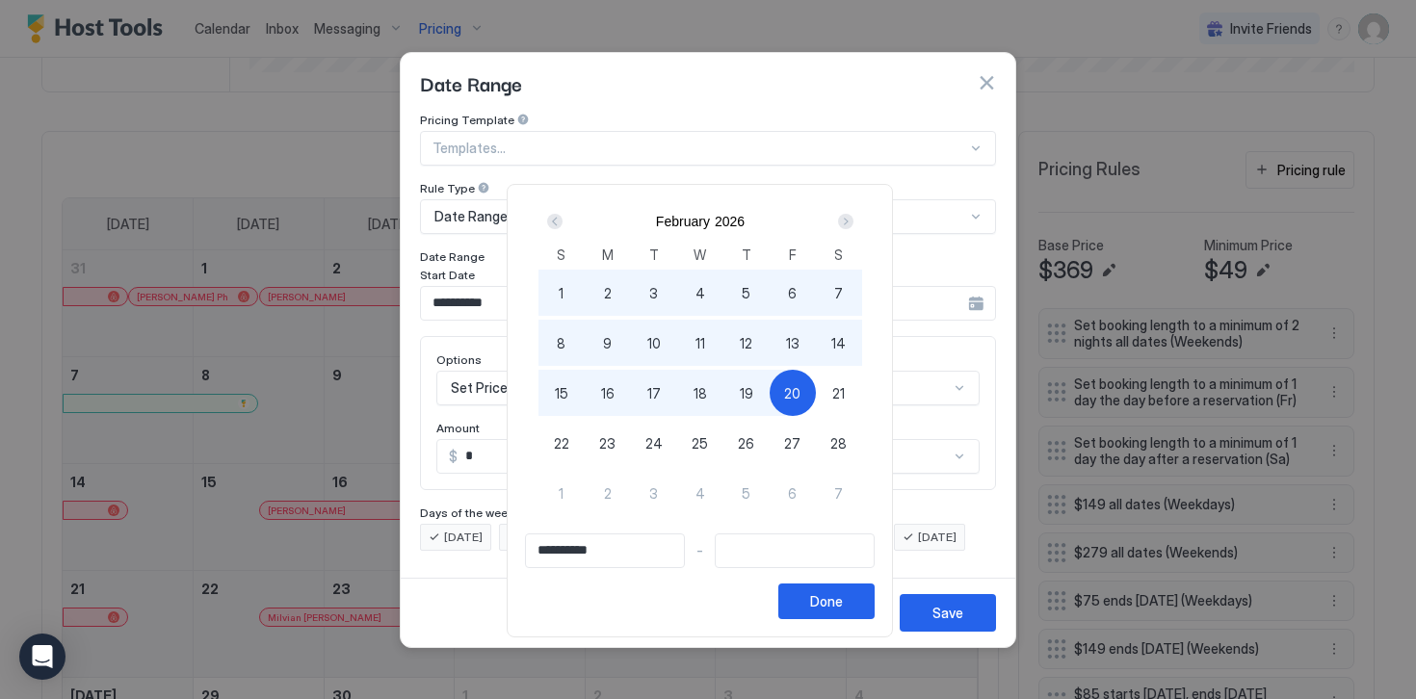
type input "**********"
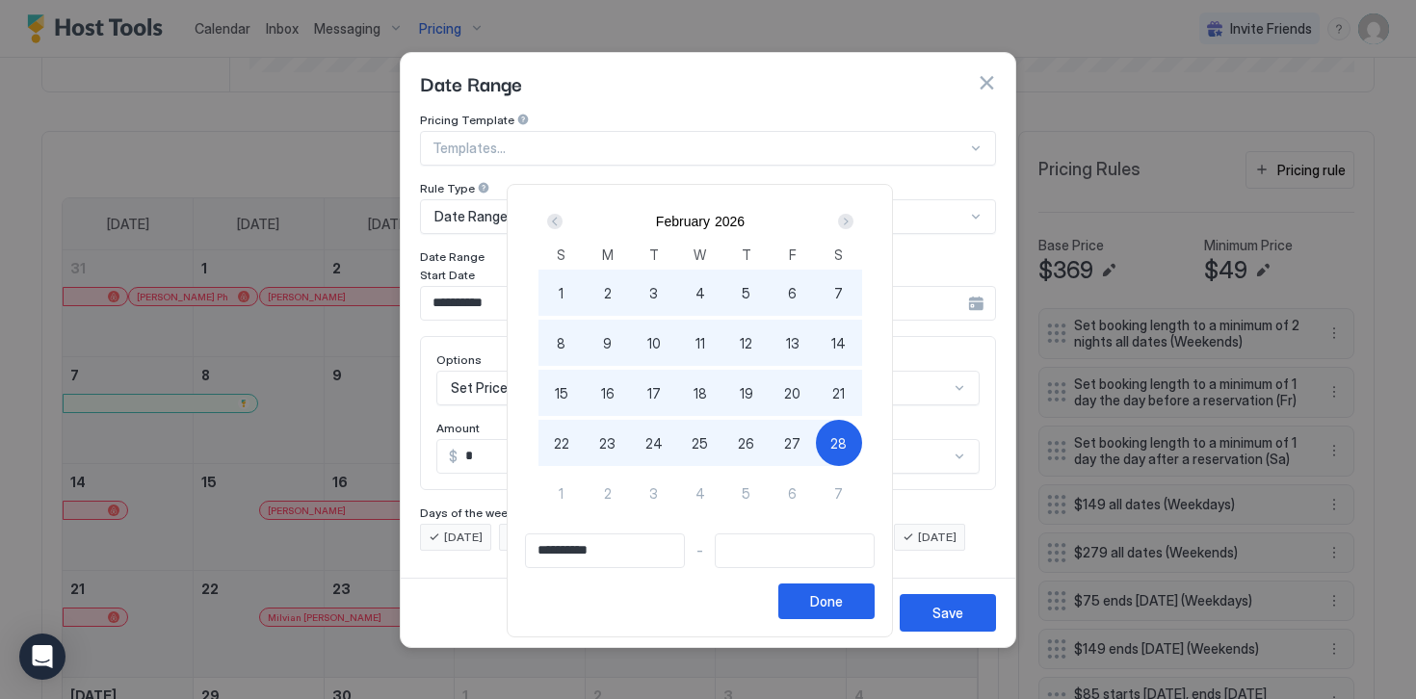
click at [846, 438] on span "28" at bounding box center [838, 443] width 16 height 20
type input "**********"
click at [828, 596] on div "Done" at bounding box center [826, 601] width 33 height 20
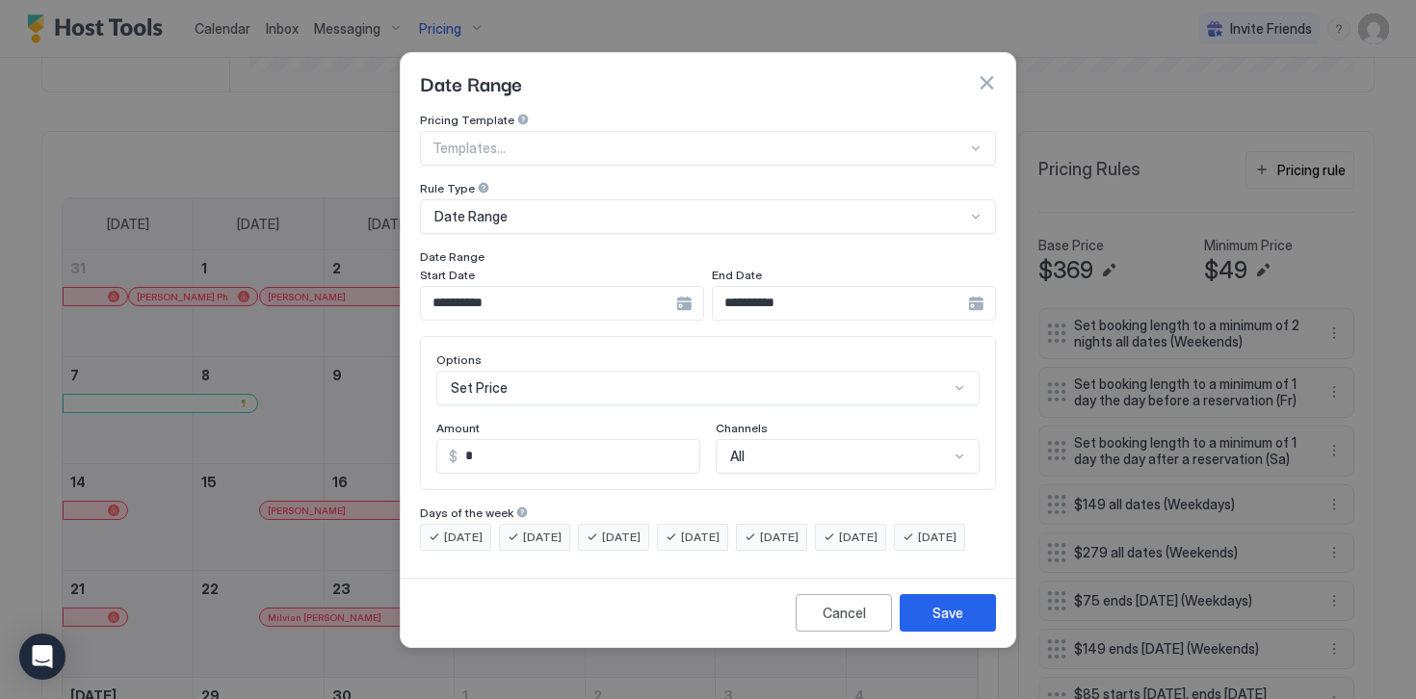
click at [481, 445] on input "*" at bounding box center [578, 456] width 242 height 33
type input "***"
click at [962, 632] on button "Save" at bounding box center [947, 613] width 96 height 38
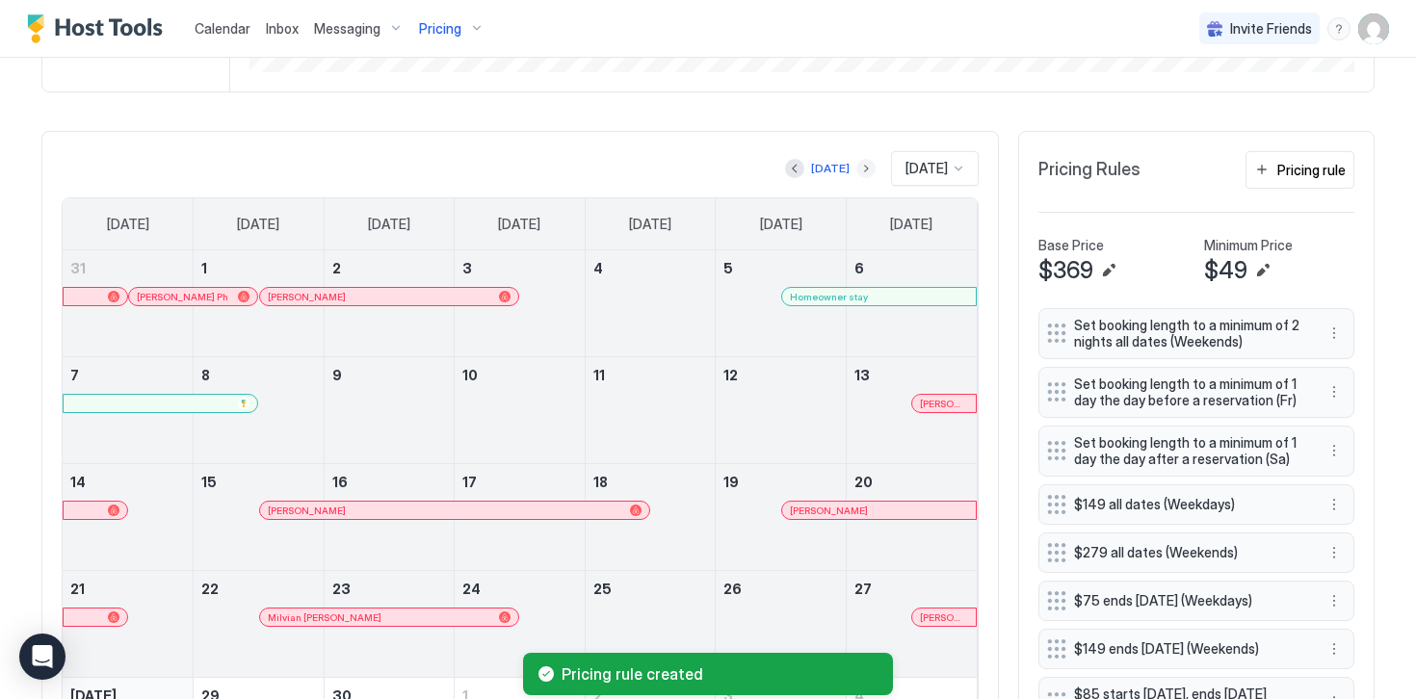
click at [856, 169] on button "Next month" at bounding box center [865, 168] width 19 height 19
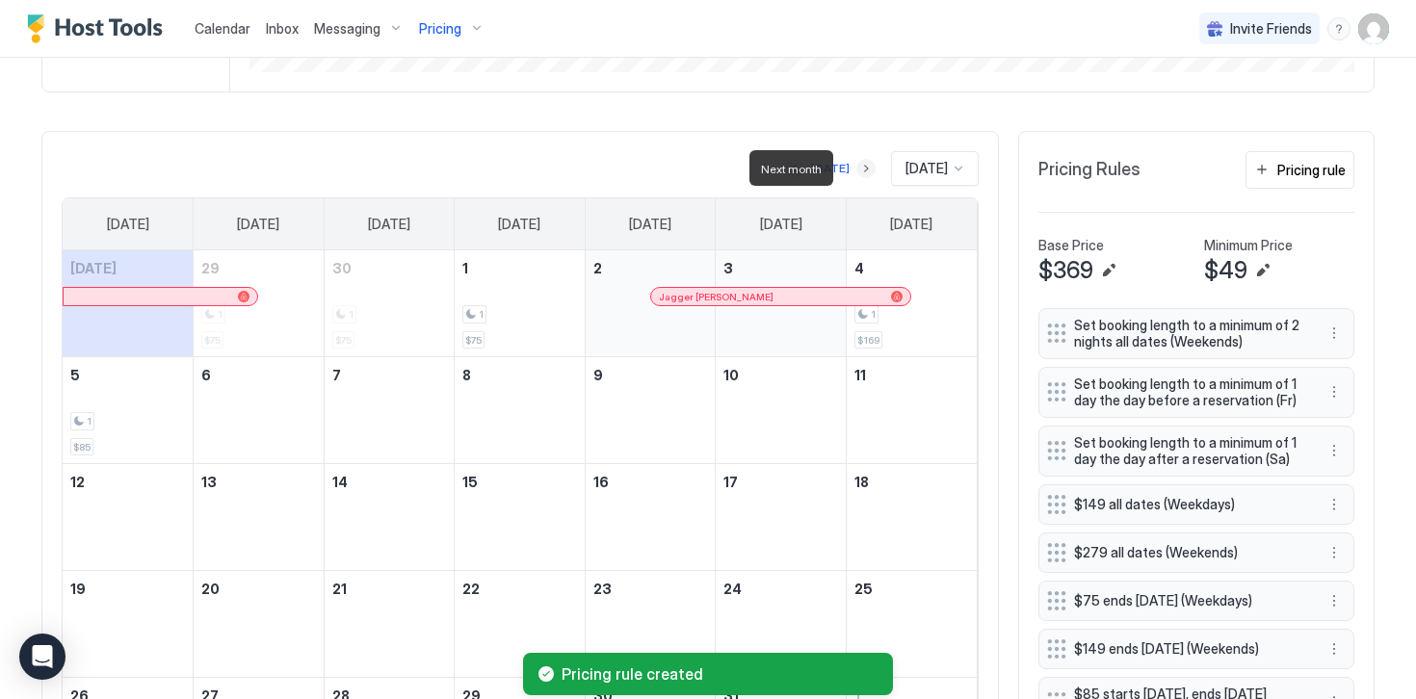
click at [856, 169] on button "Next month" at bounding box center [865, 168] width 19 height 19
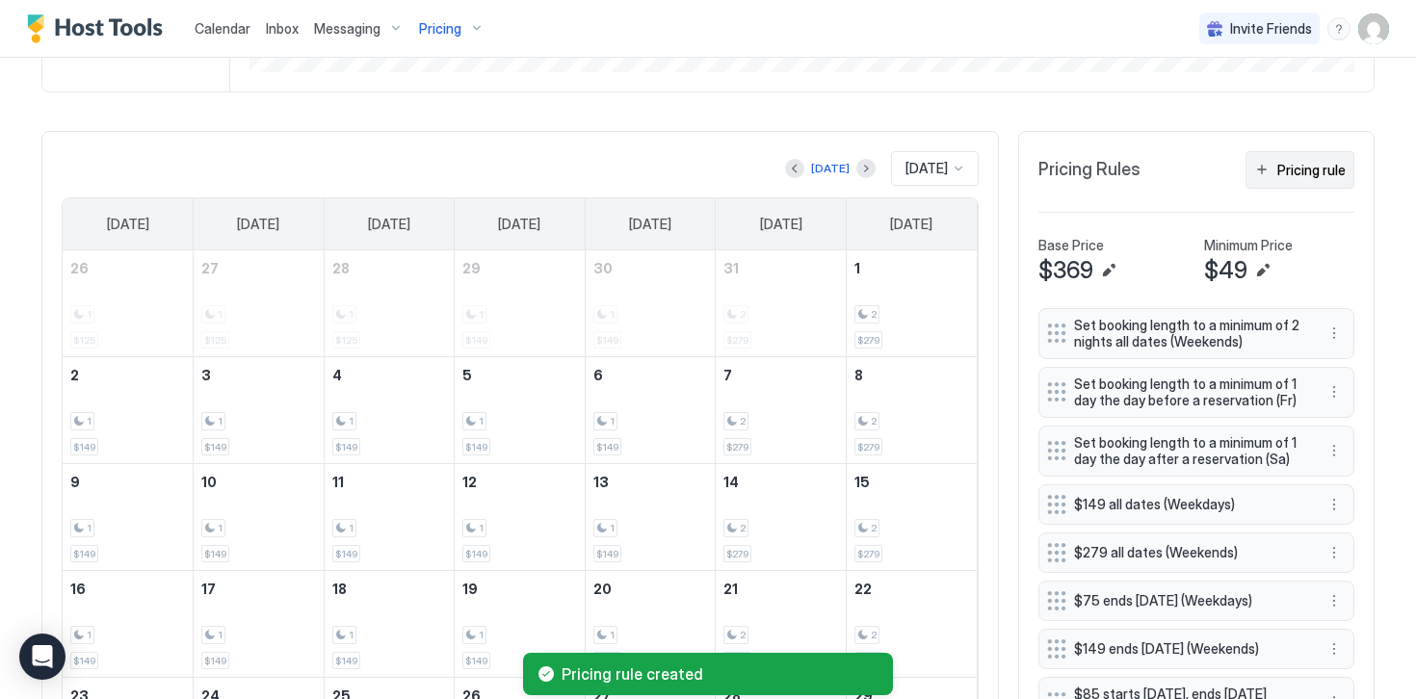
click at [1276, 169] on button "Pricing rule" at bounding box center [1299, 170] width 109 height 38
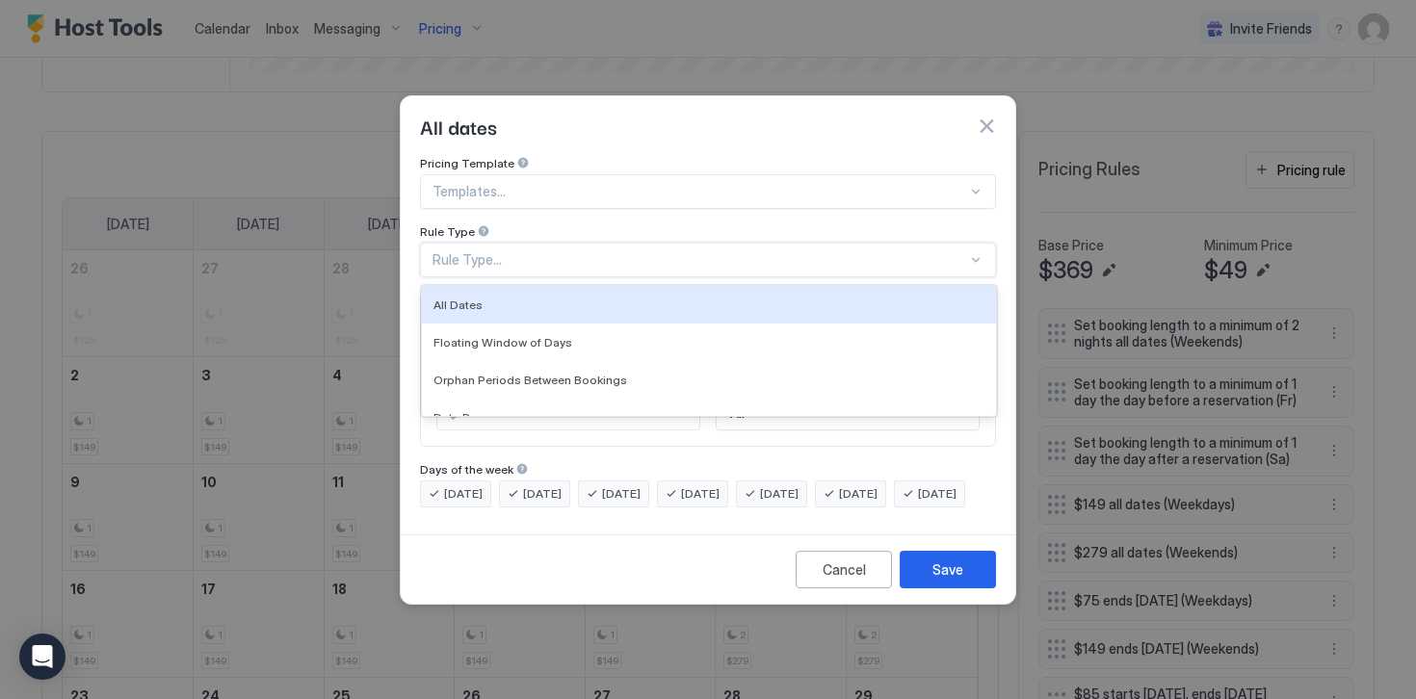
click at [492, 251] on div "Rule Type..." at bounding box center [699, 259] width 534 height 17
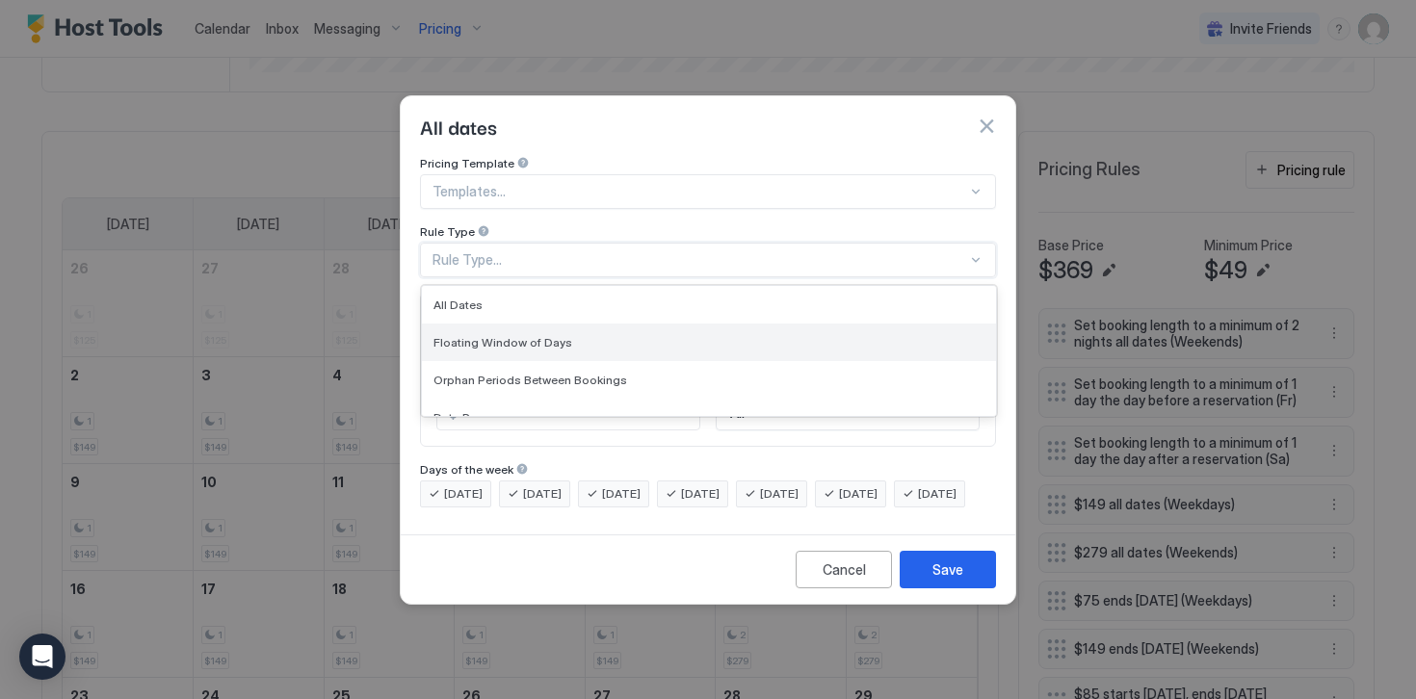
click at [488, 335] on span "Floating Window of Days" at bounding box center [502, 342] width 139 height 14
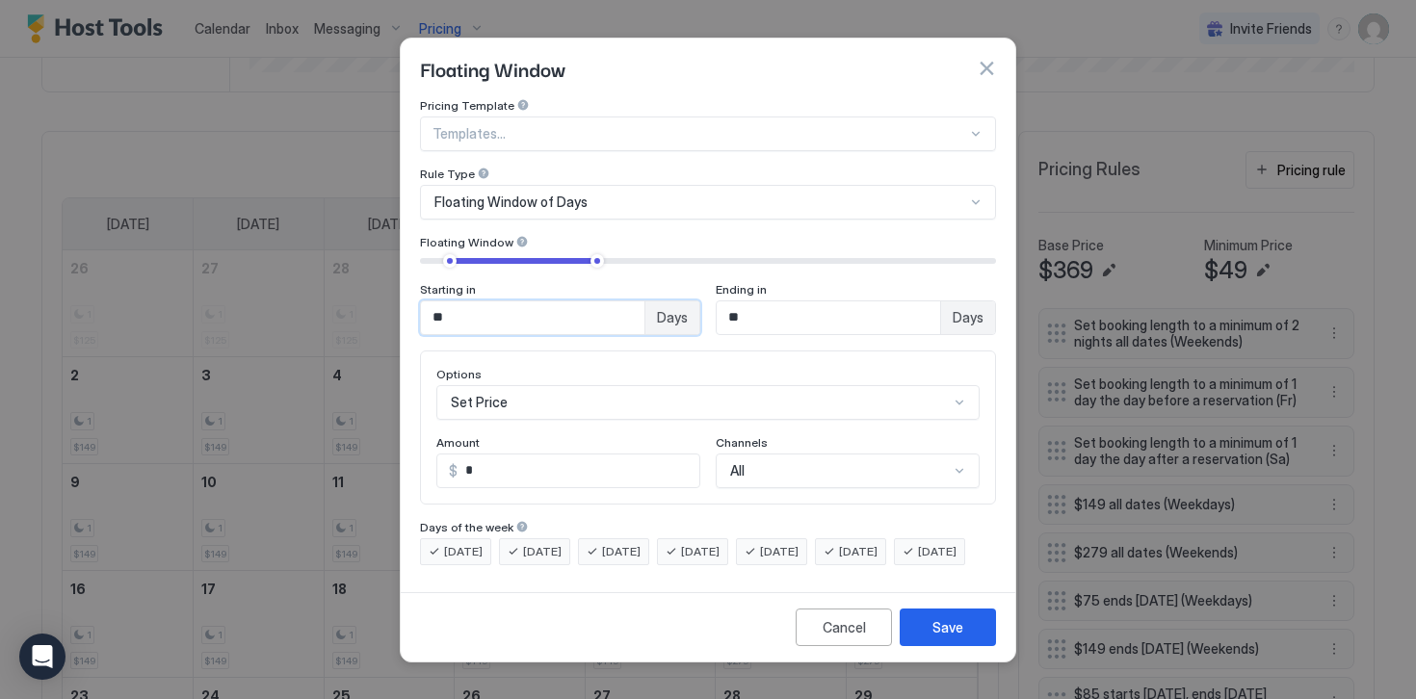
click at [477, 301] on input "**" at bounding box center [532, 317] width 223 height 33
type input "**"
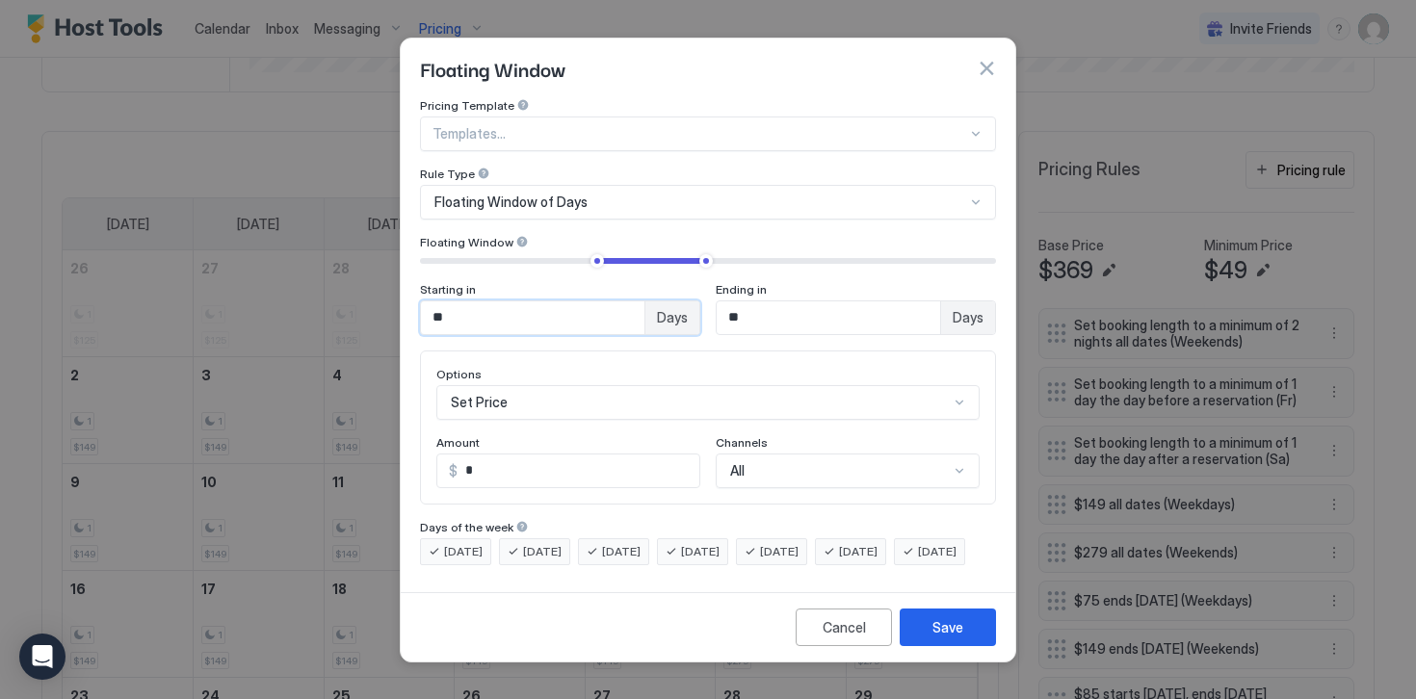
click at [762, 301] on input "**" at bounding box center [827, 317] width 223 height 33
type input "***"
click at [500, 455] on input "*" at bounding box center [578, 471] width 242 height 33
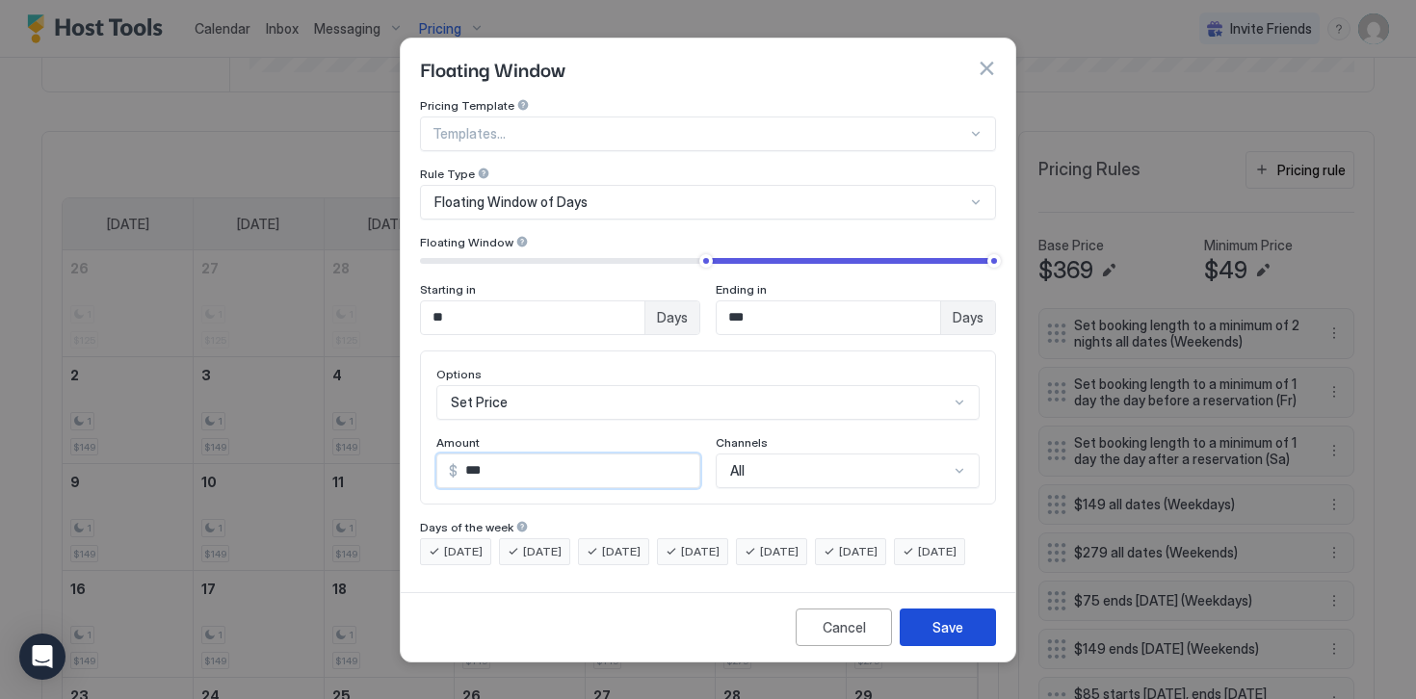
type input "***"
click at [928, 646] on button "Save" at bounding box center [947, 628] width 96 height 38
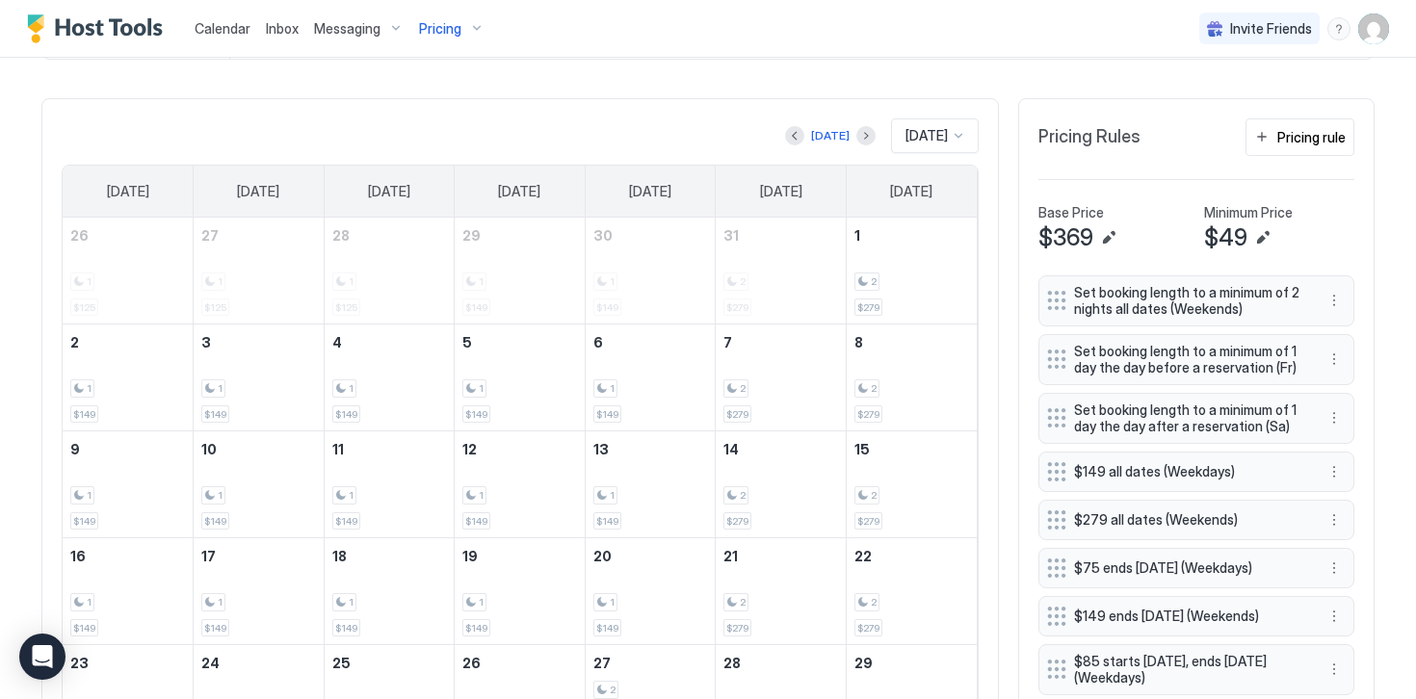
scroll to position [535, 0]
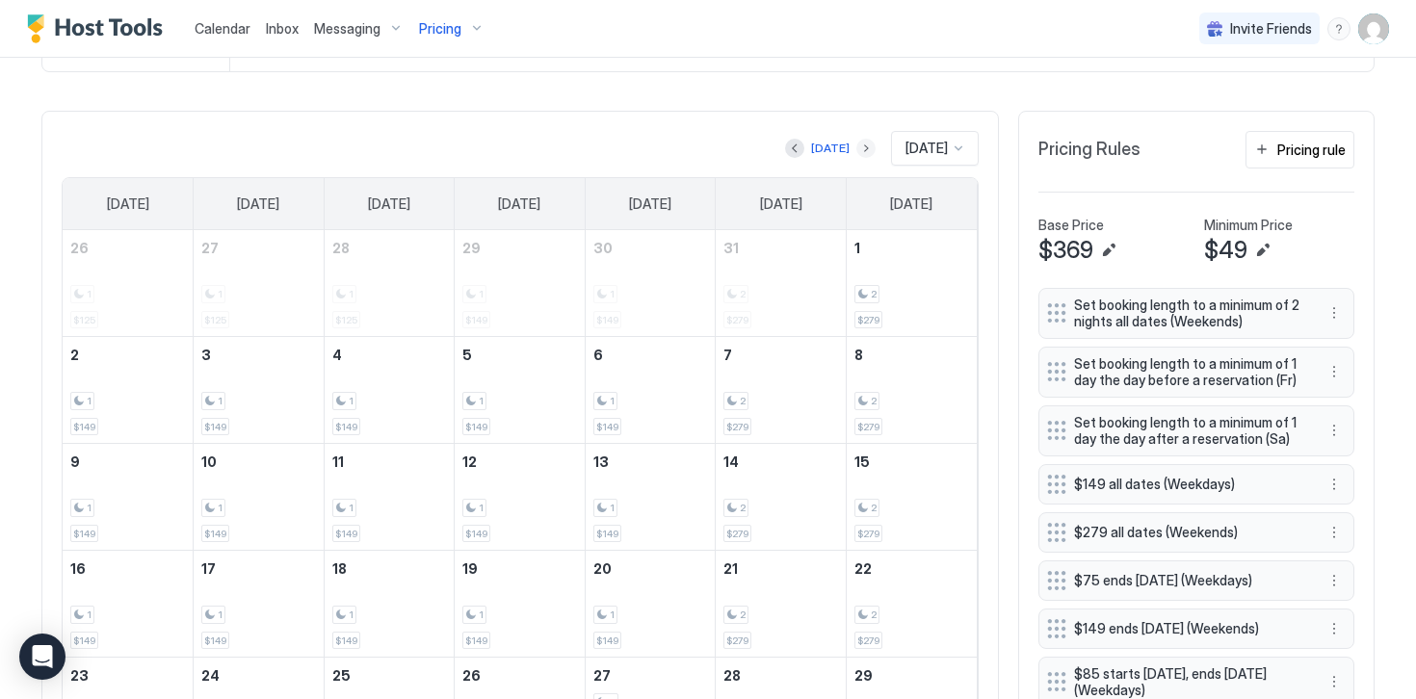
click at [856, 149] on button "Next month" at bounding box center [865, 148] width 19 height 19
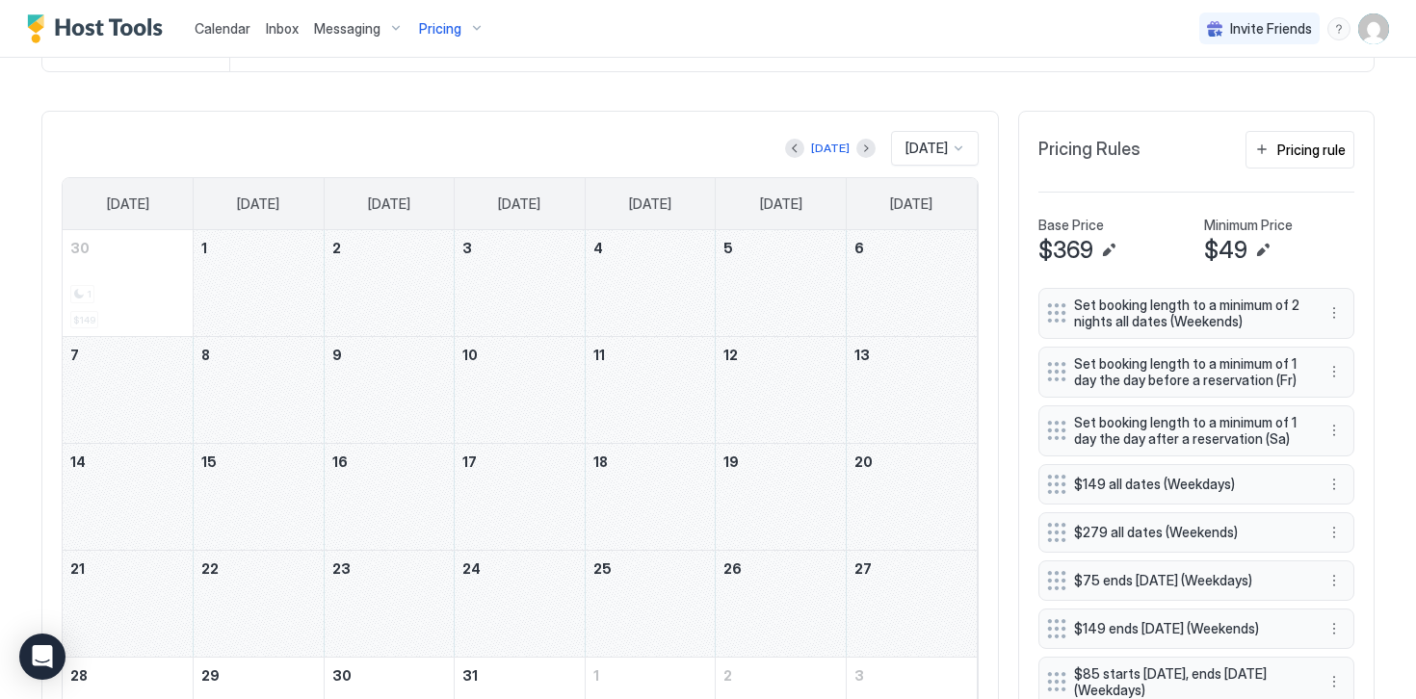
drag, startPoint x: 271, startPoint y: 281, endPoint x: 945, endPoint y: 635, distance: 761.1
click at [945, 635] on tbody "30 1 $149 1 2 3 4 5 6 7 8 9 10 11 12 13 14 15 16 17 18 19 20 21 22 23 24 25 26 …" at bounding box center [520, 496] width 914 height 533
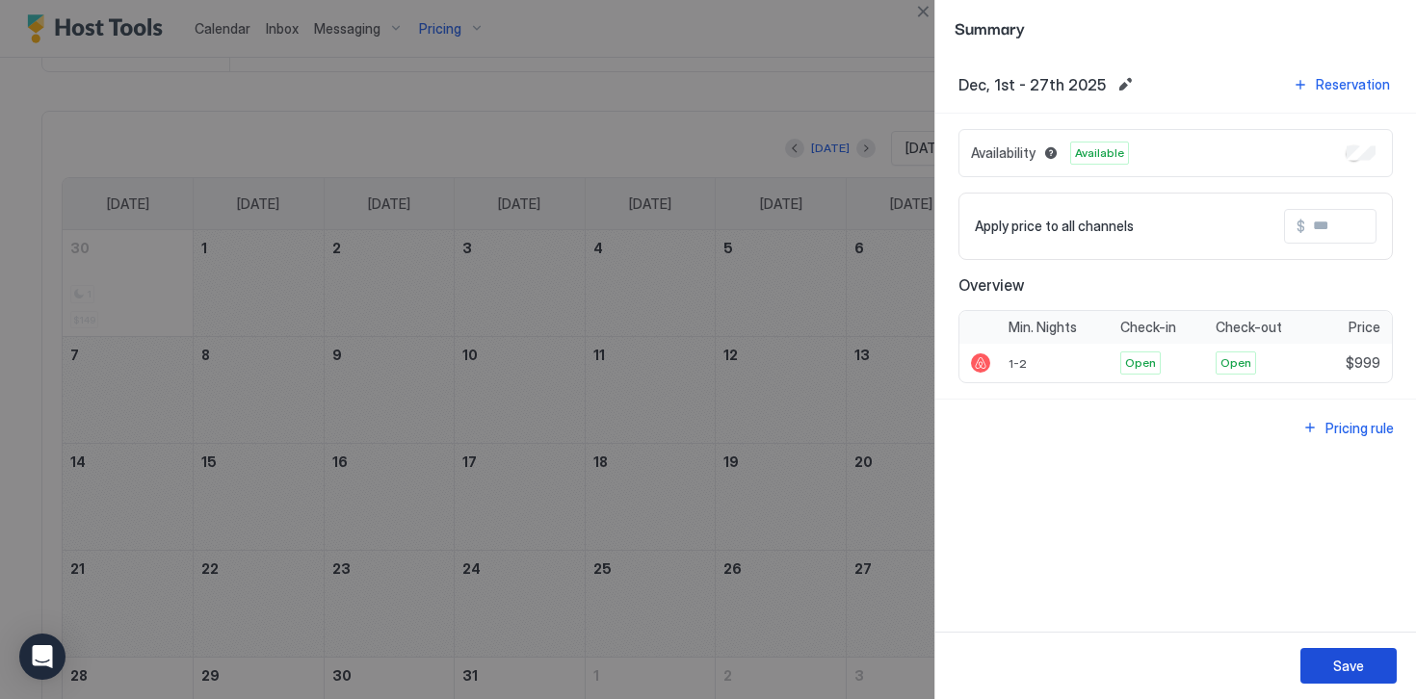
click at [1355, 667] on div "Save" at bounding box center [1348, 666] width 31 height 20
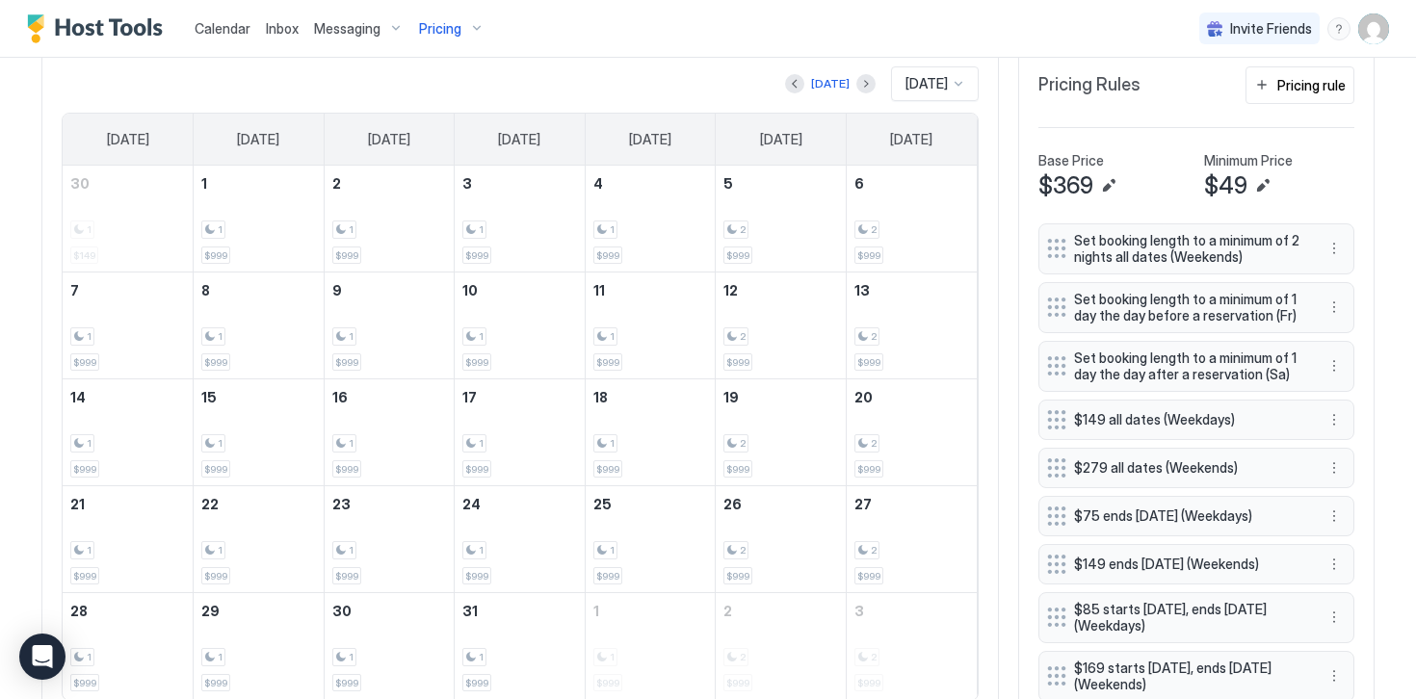
scroll to position [599, 0]
click at [1288, 100] on button "Pricing rule" at bounding box center [1299, 86] width 109 height 38
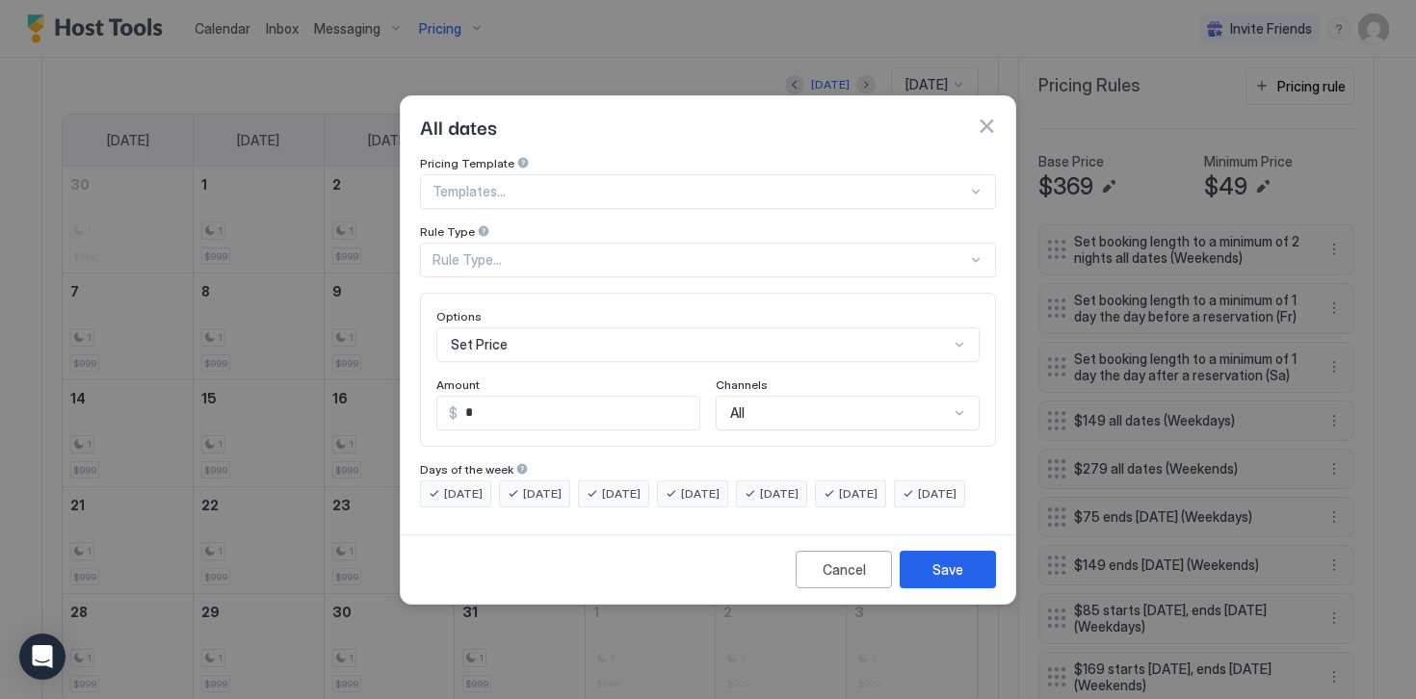
click at [474, 251] on div "Rule Type..." at bounding box center [699, 259] width 534 height 17
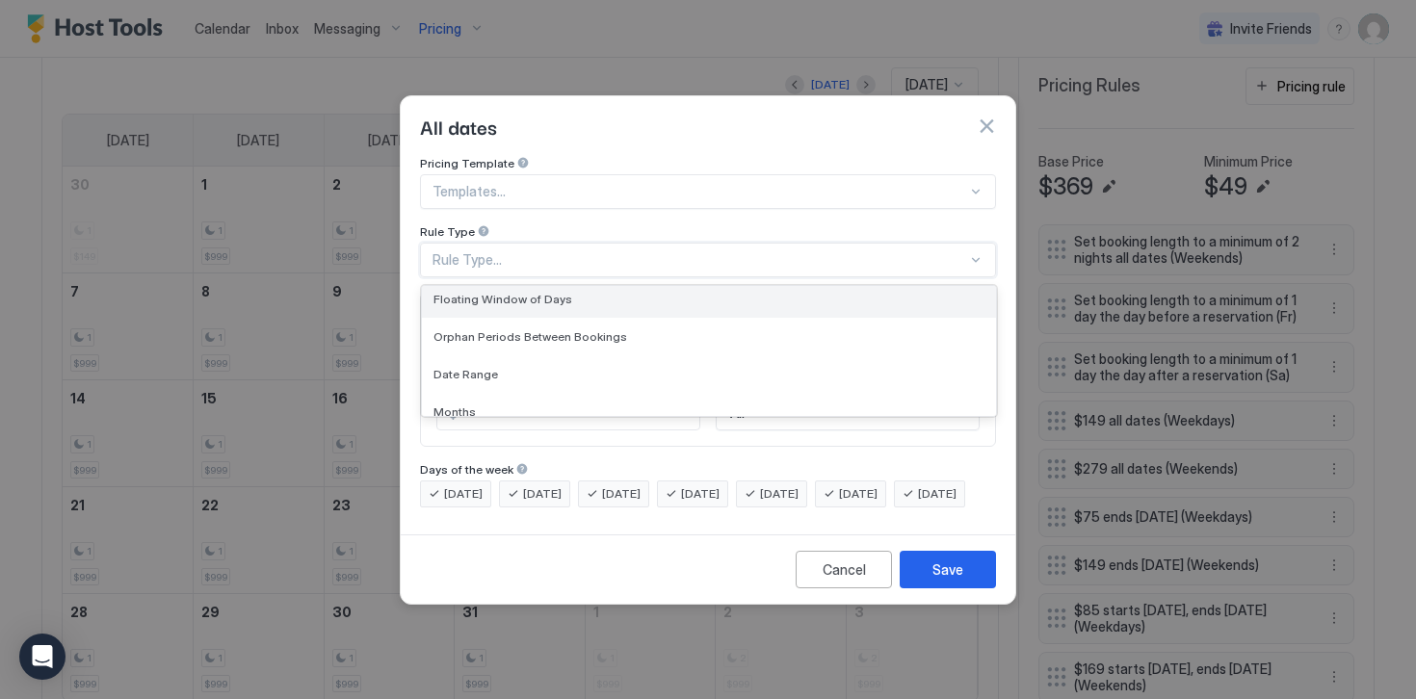
scroll to position [56, 0]
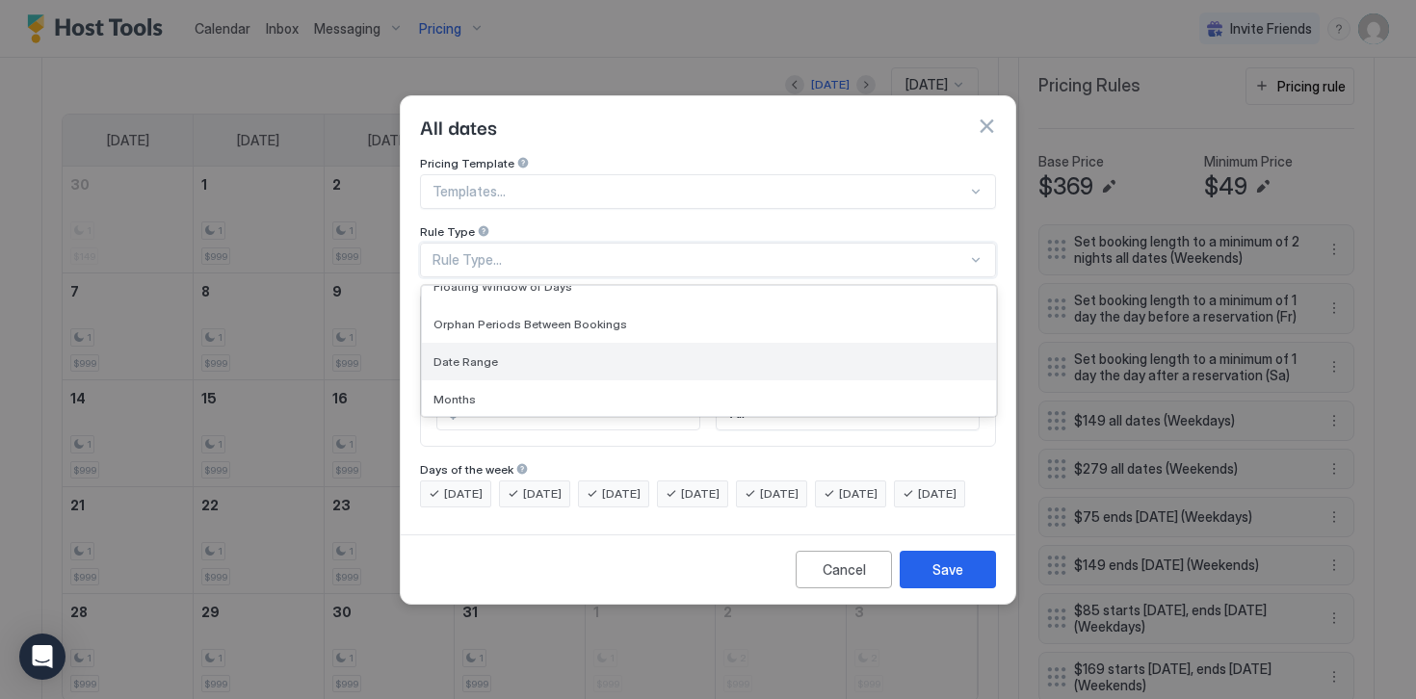
click at [466, 354] on span "Date Range" at bounding box center [465, 361] width 65 height 14
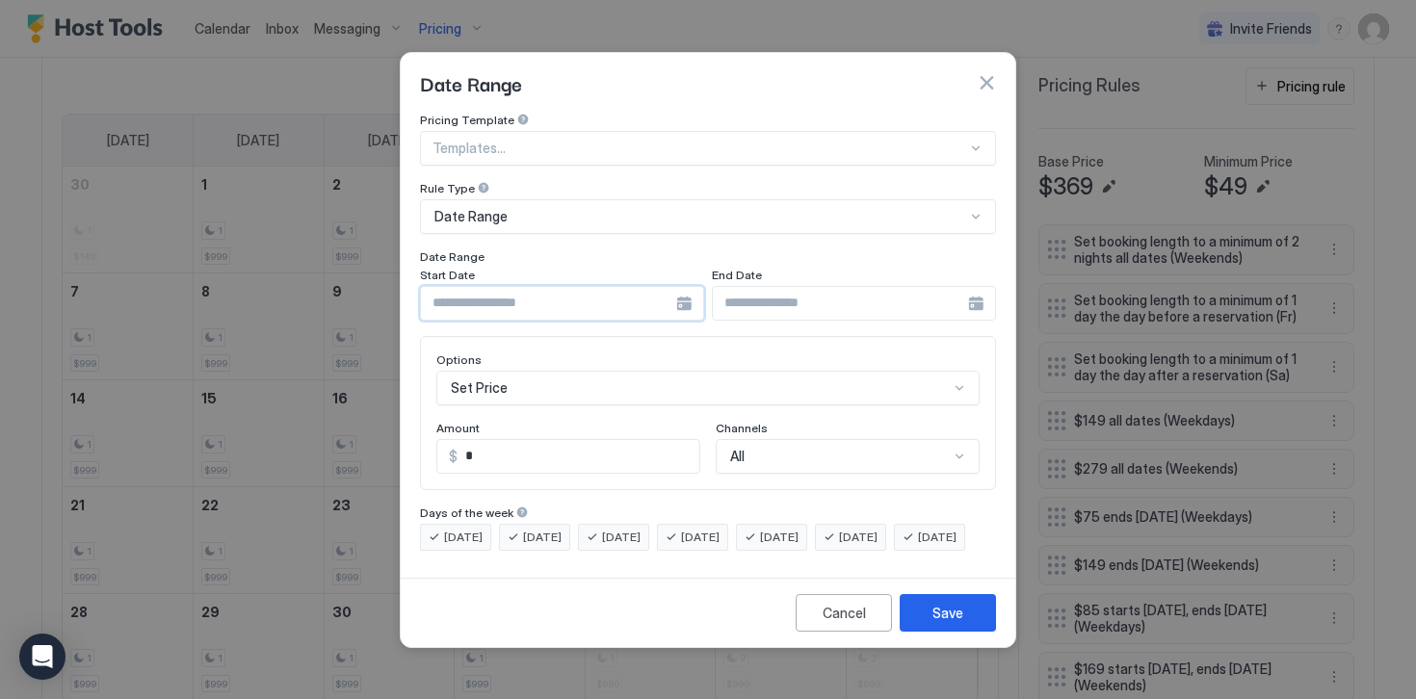
click at [511, 289] on input "Input Field" at bounding box center [548, 303] width 255 height 33
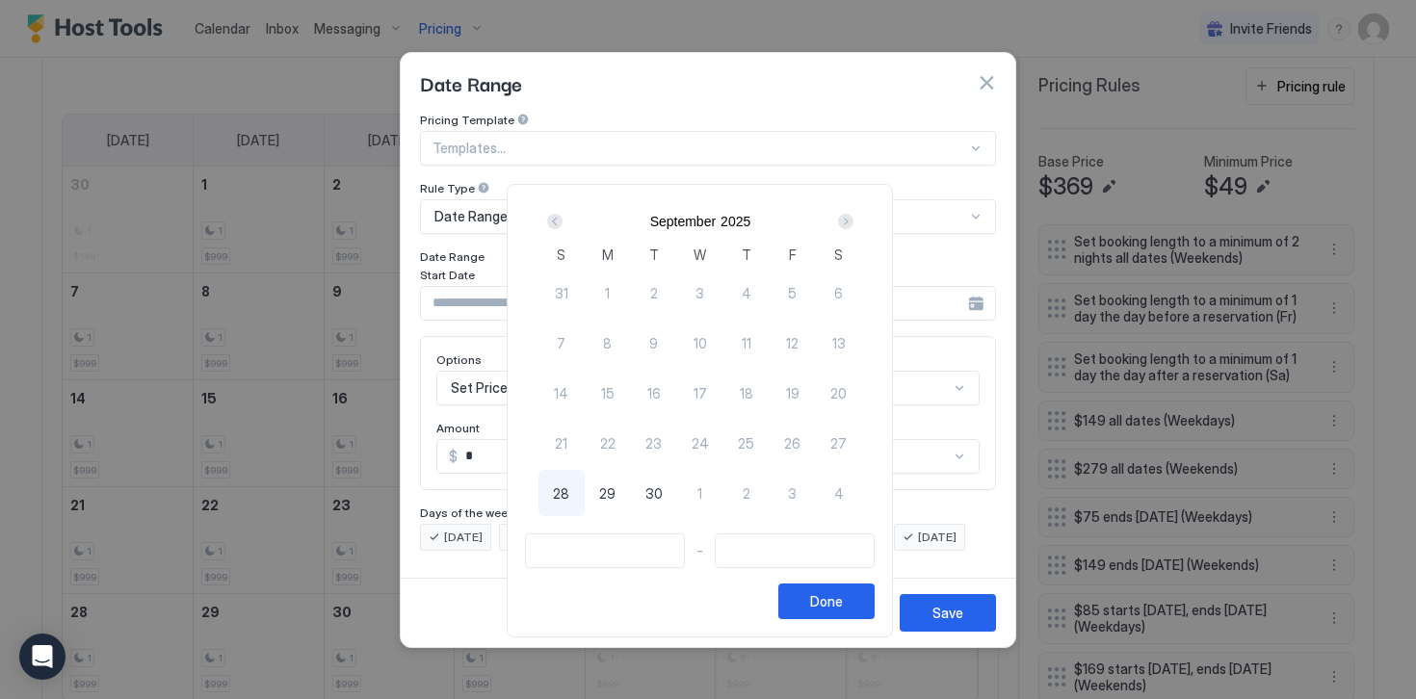
click at [850, 223] on div "Next" at bounding box center [845, 221] width 15 height 15
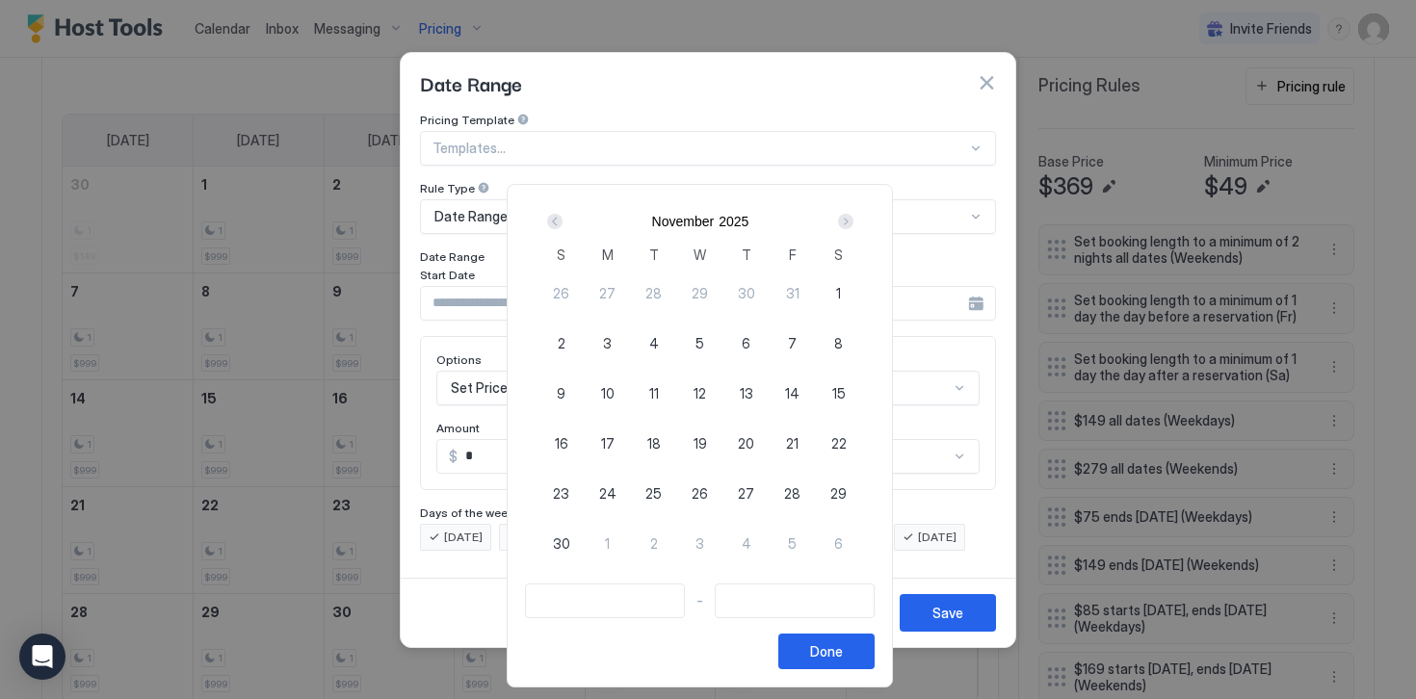
click at [850, 223] on div "Next" at bounding box center [845, 221] width 15 height 15
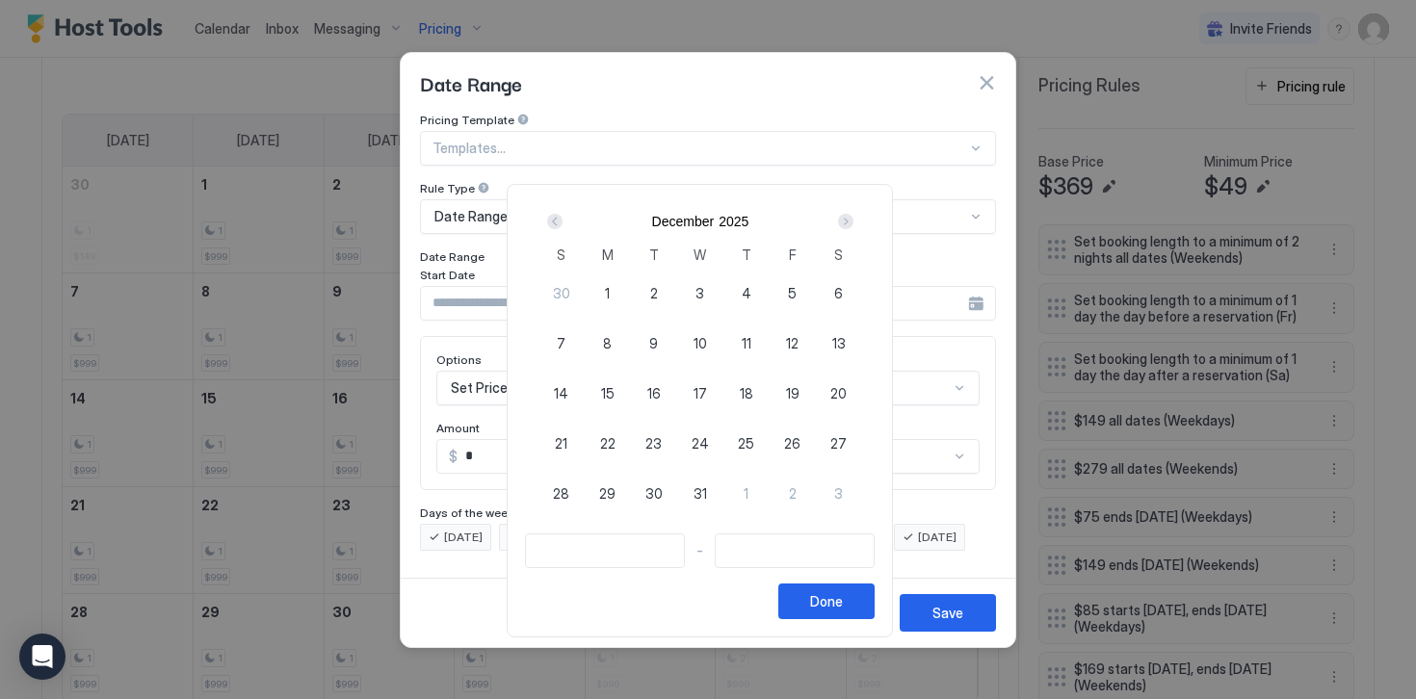
click at [707, 442] on span "24" at bounding box center [699, 443] width 17 height 20
type input "**********"
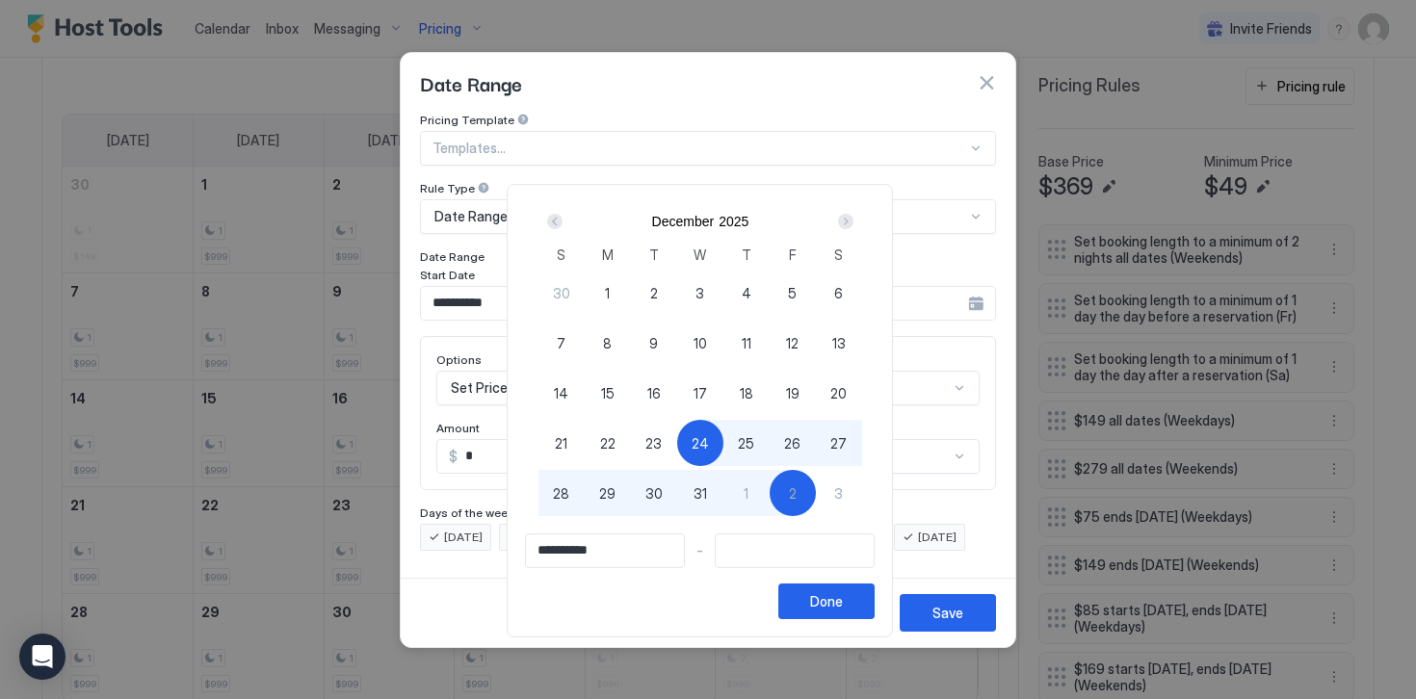
click at [796, 491] on span "2" at bounding box center [793, 493] width 8 height 20
type input "**********"
click at [826, 605] on div "Done" at bounding box center [826, 601] width 33 height 20
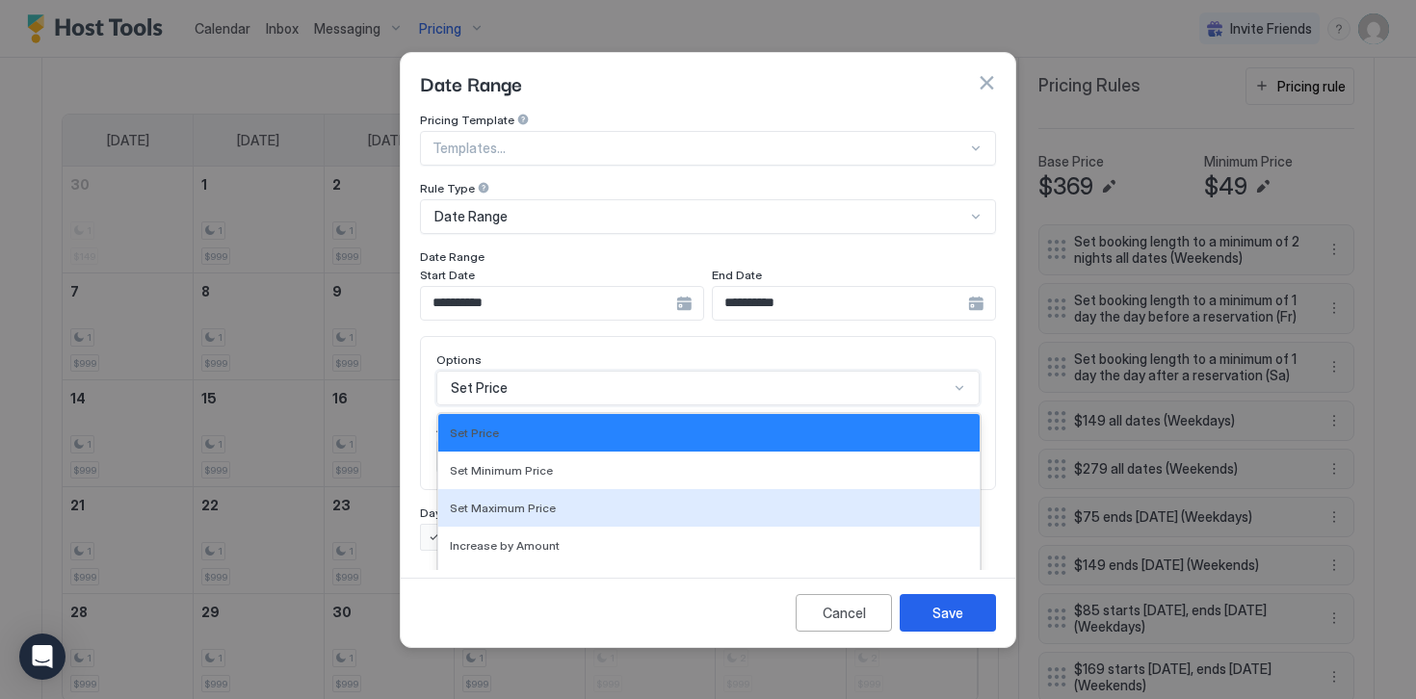
click at [508, 373] on div "Set Maximum Price, 3 of 17. 17 results available. Use Up and Down to choose opt…" at bounding box center [707, 388] width 543 height 35
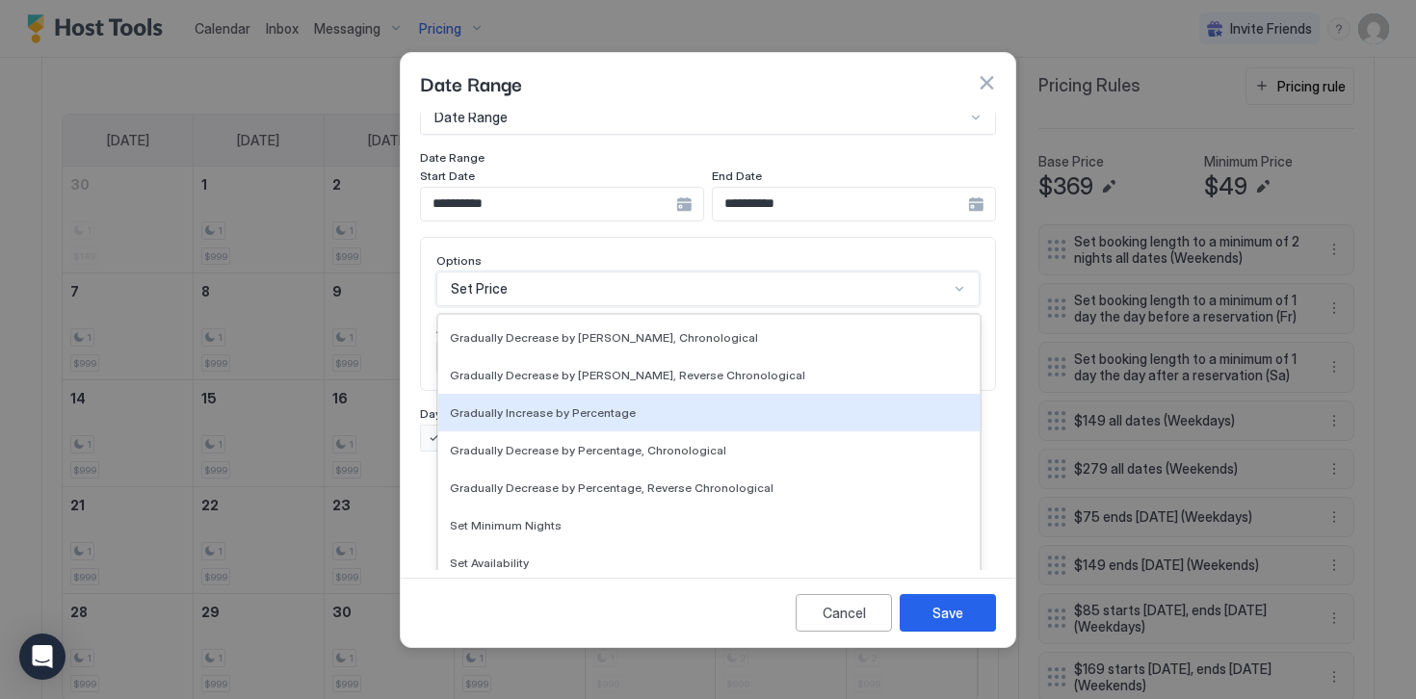
scroll to position [327, 0]
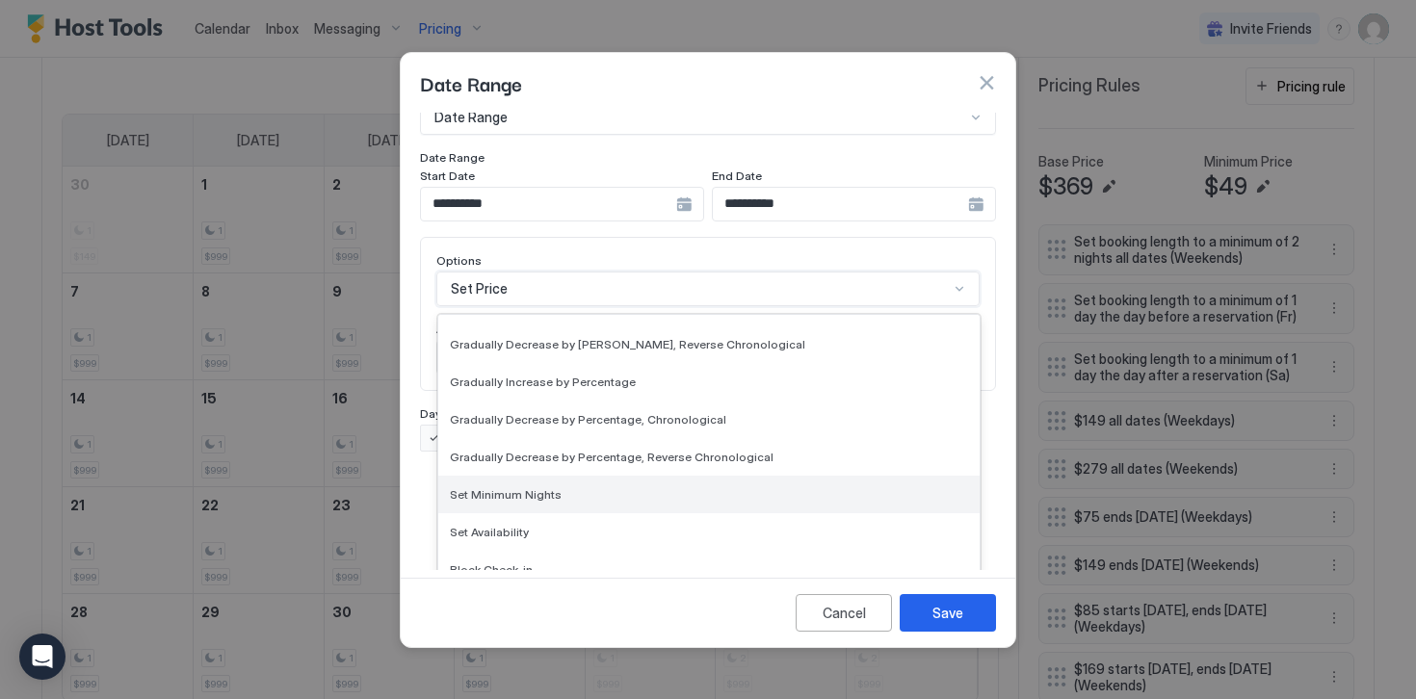
click at [503, 487] on span "Set Minimum Nights" at bounding box center [506, 494] width 112 height 14
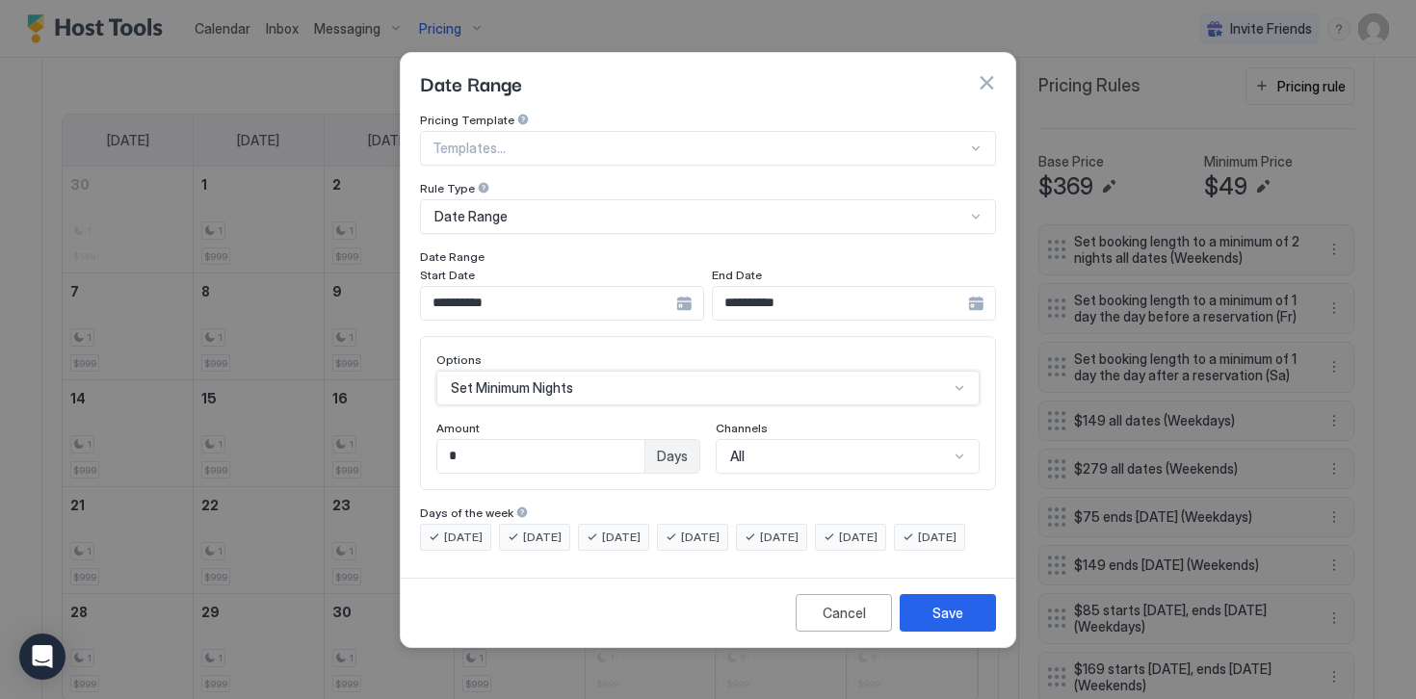
scroll to position [0, 0]
click at [473, 441] on input "*" at bounding box center [540, 456] width 207 height 33
type input "*"
click at [461, 529] on span "[DATE]" at bounding box center [463, 537] width 39 height 17
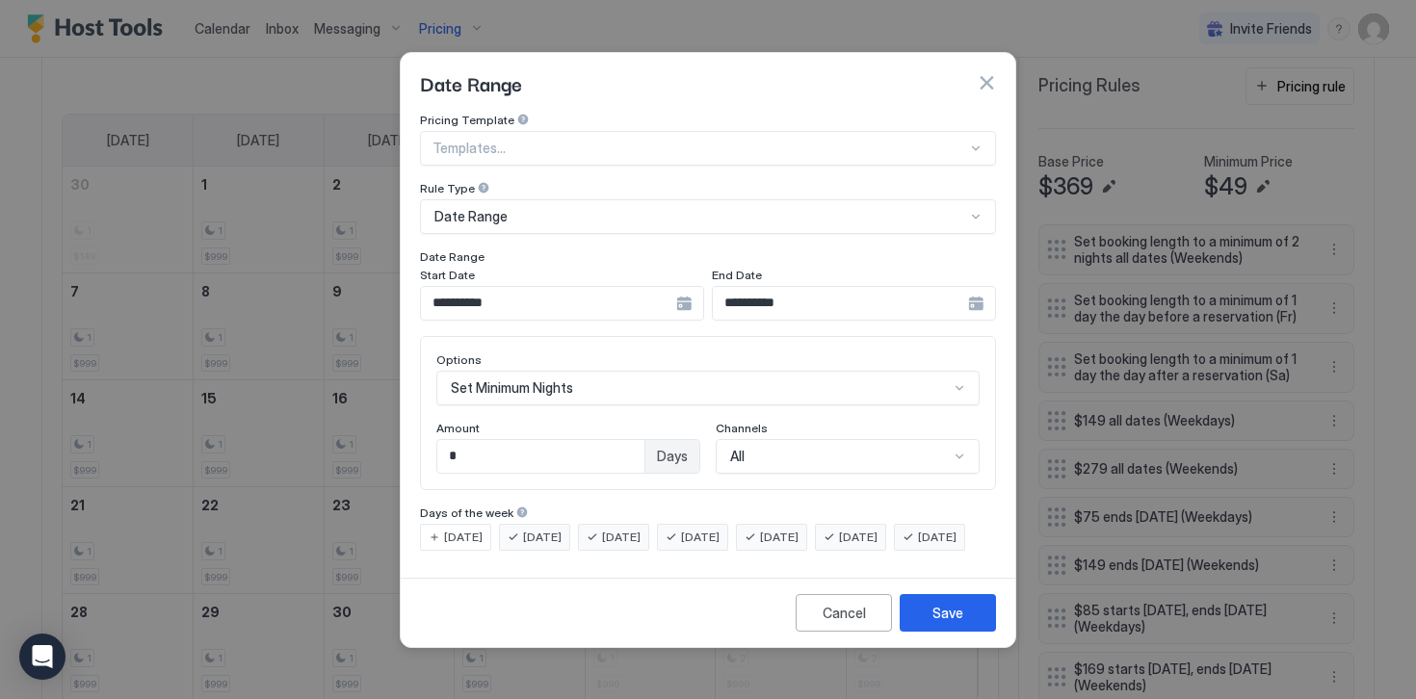
click at [531, 529] on span "[DATE]" at bounding box center [542, 537] width 39 height 17
click at [798, 529] on span "[DATE]" at bounding box center [779, 537] width 39 height 17
click at [875, 529] on span "[DATE]" at bounding box center [858, 537] width 39 height 17
click at [918, 546] on span "[DATE]" at bounding box center [937, 537] width 39 height 17
click at [942, 623] on div "Save" at bounding box center [947, 613] width 31 height 20
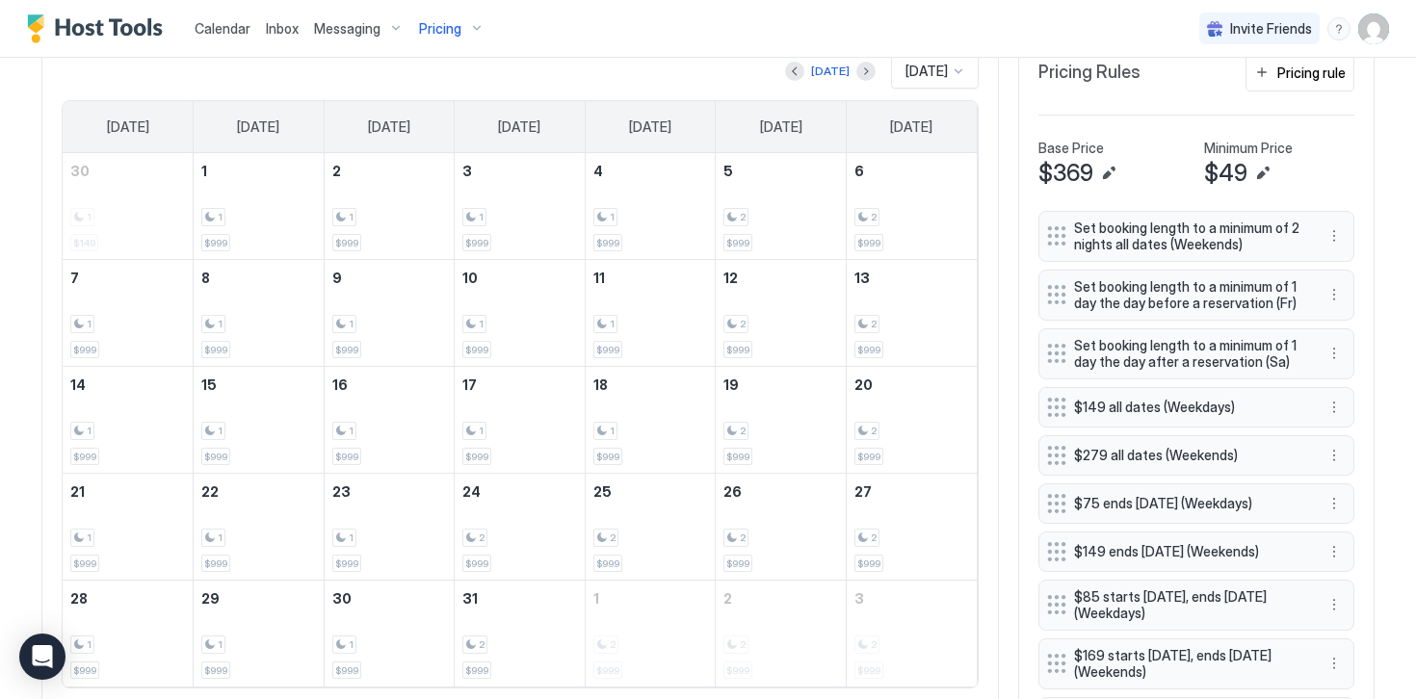
scroll to position [612, 0]
click at [1278, 76] on div "Pricing rule" at bounding box center [1311, 74] width 68 height 20
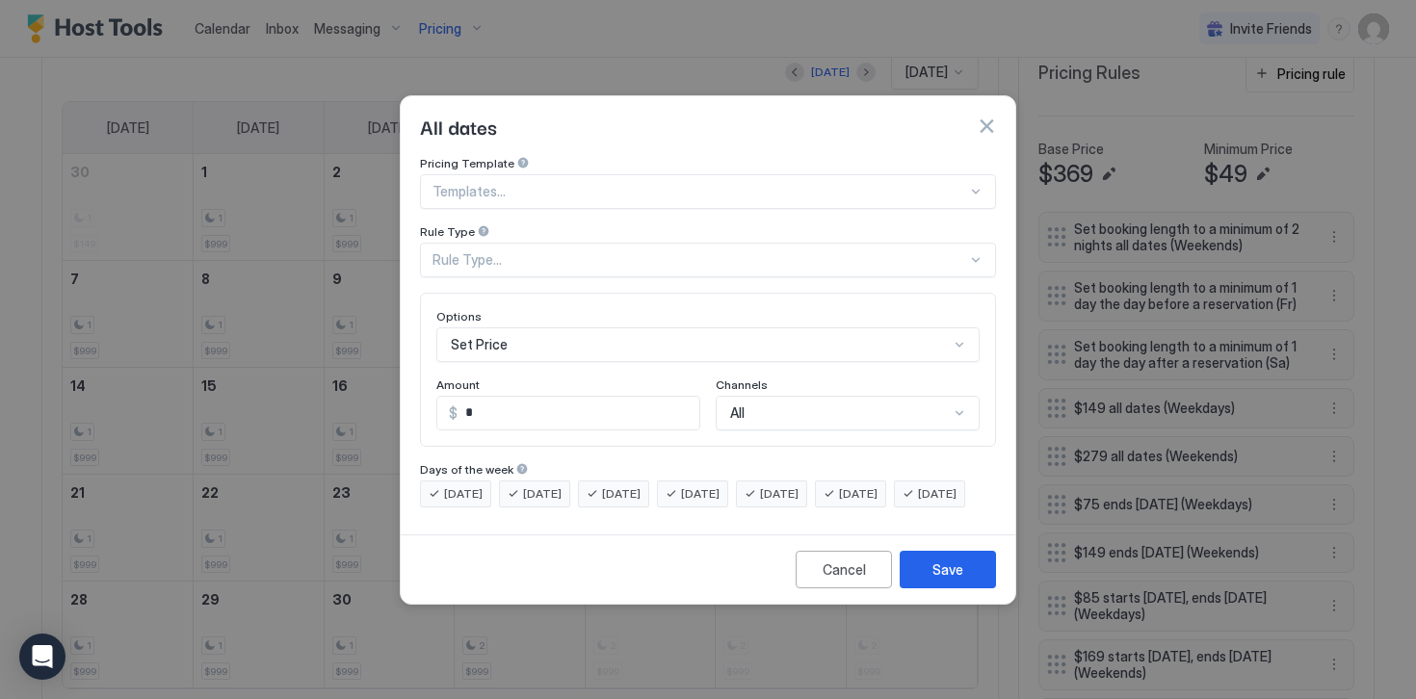
click at [466, 251] on div "Rule Type..." at bounding box center [699, 259] width 534 height 17
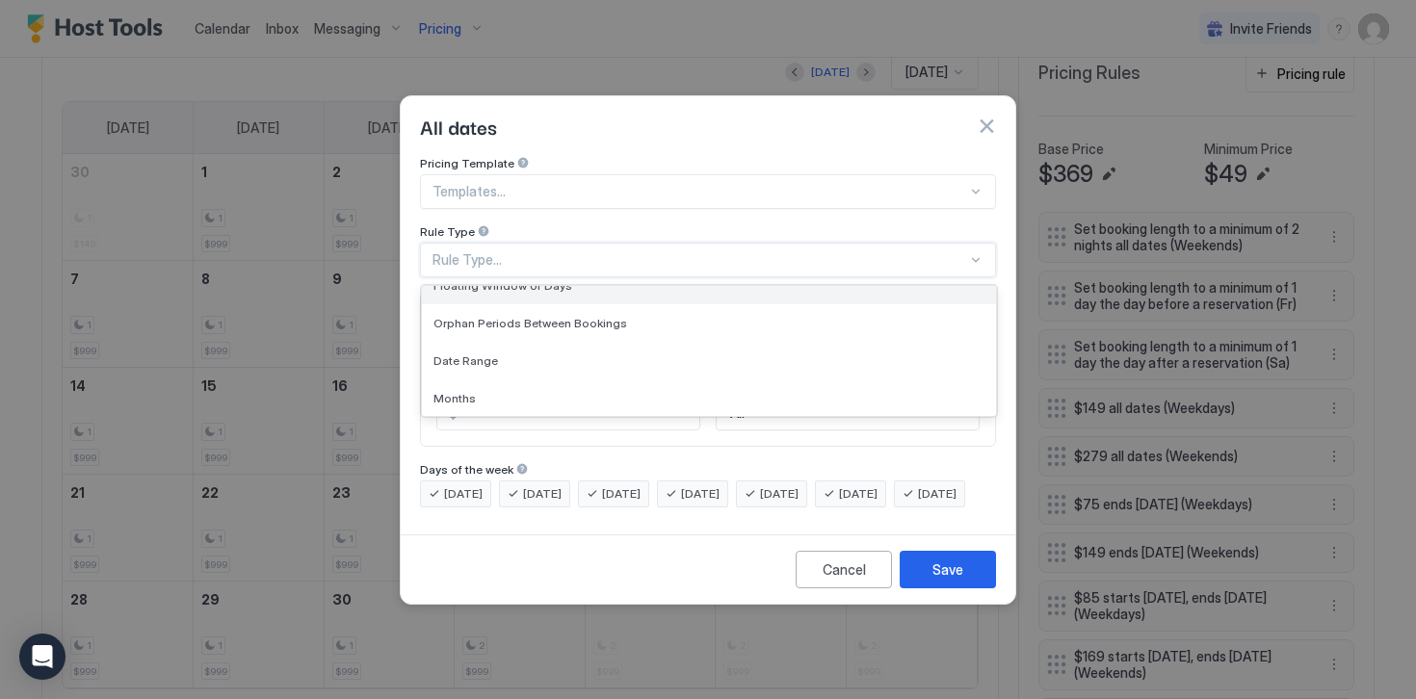
scroll to position [64, 0]
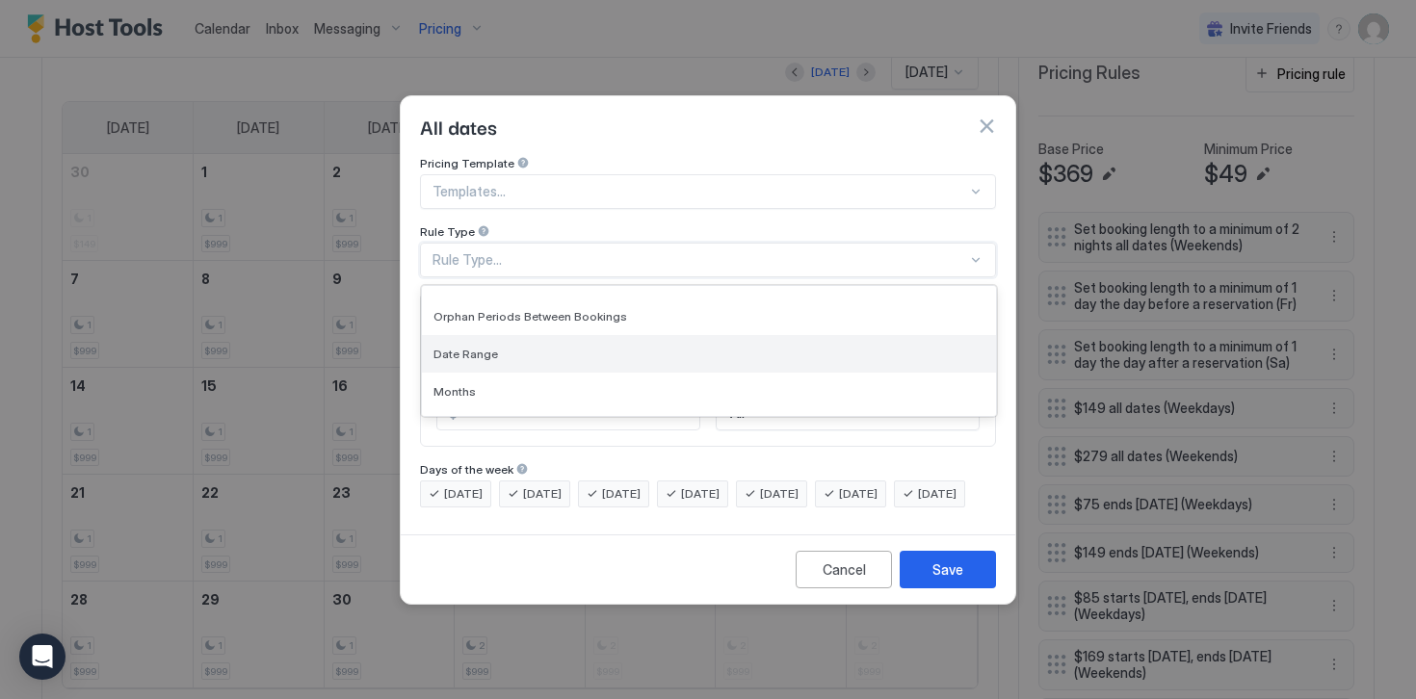
click at [470, 347] on span "Date Range" at bounding box center [465, 354] width 65 height 14
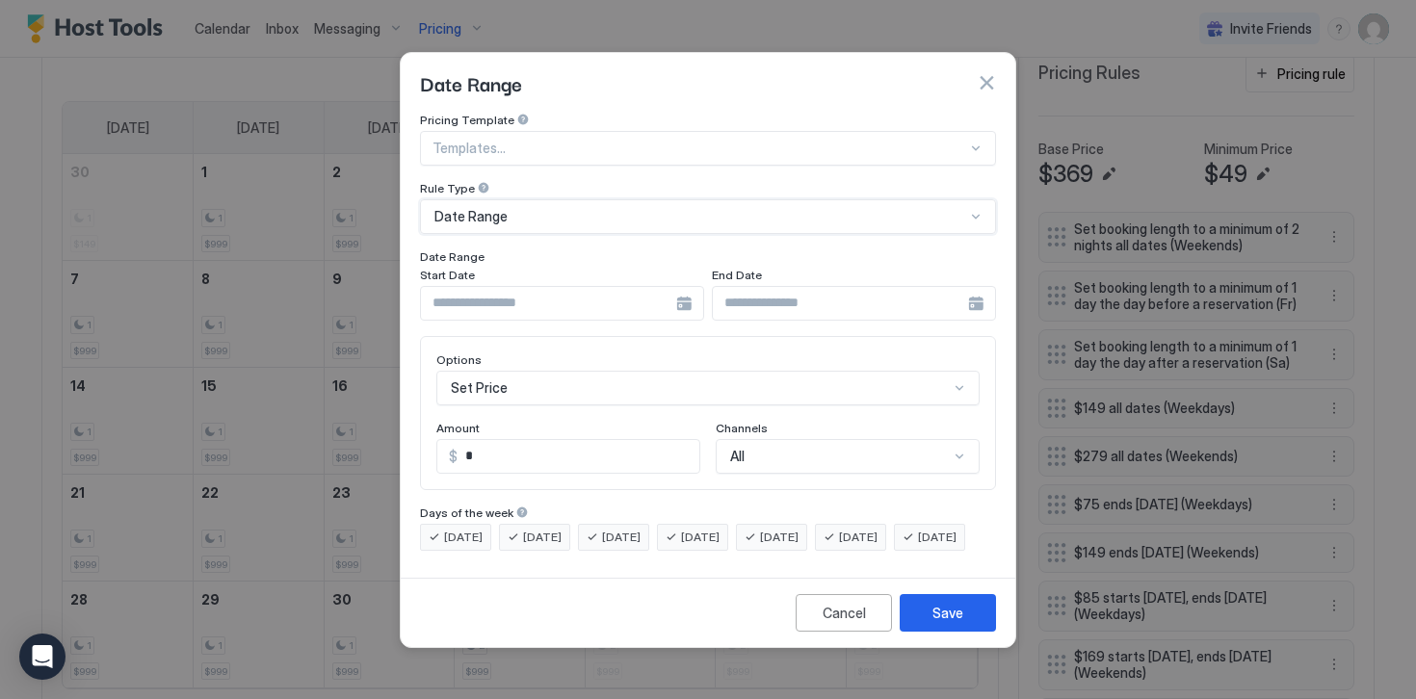
click at [486, 289] on input "Input Field" at bounding box center [548, 303] width 255 height 33
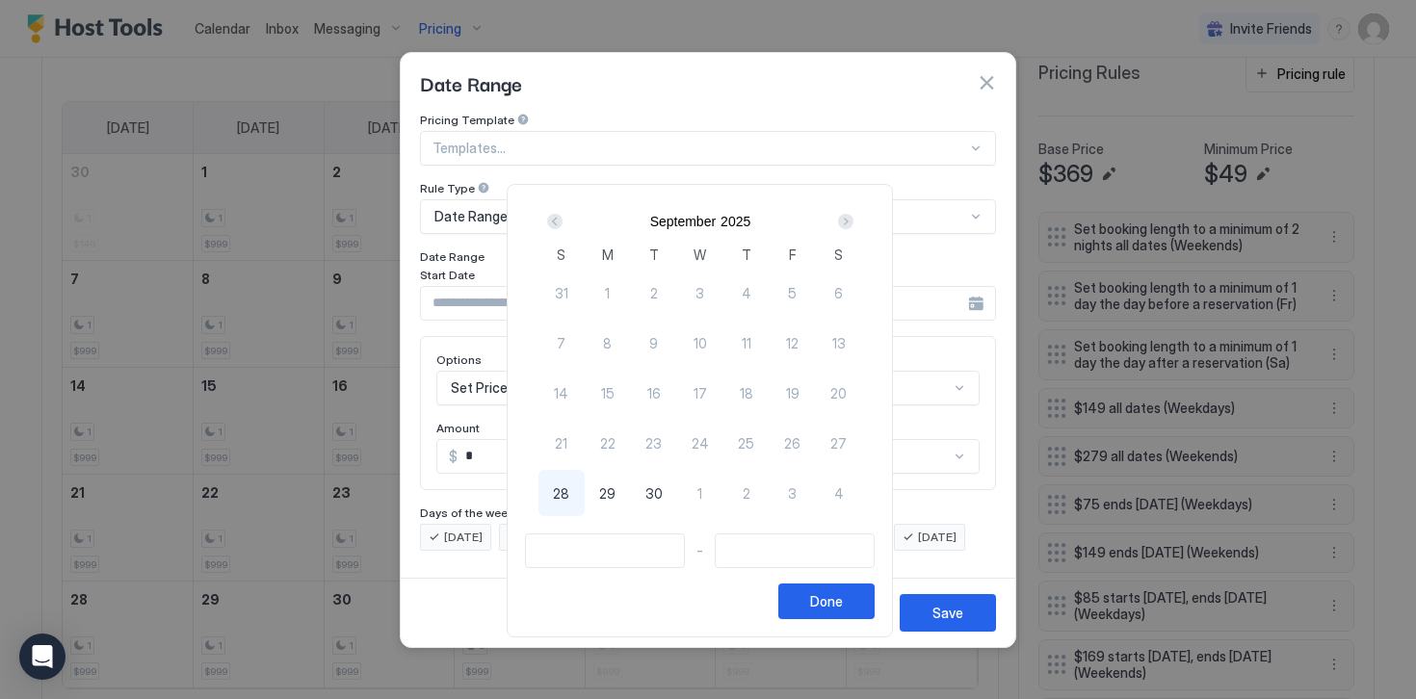
click at [853, 226] on div "Next" at bounding box center [845, 221] width 15 height 15
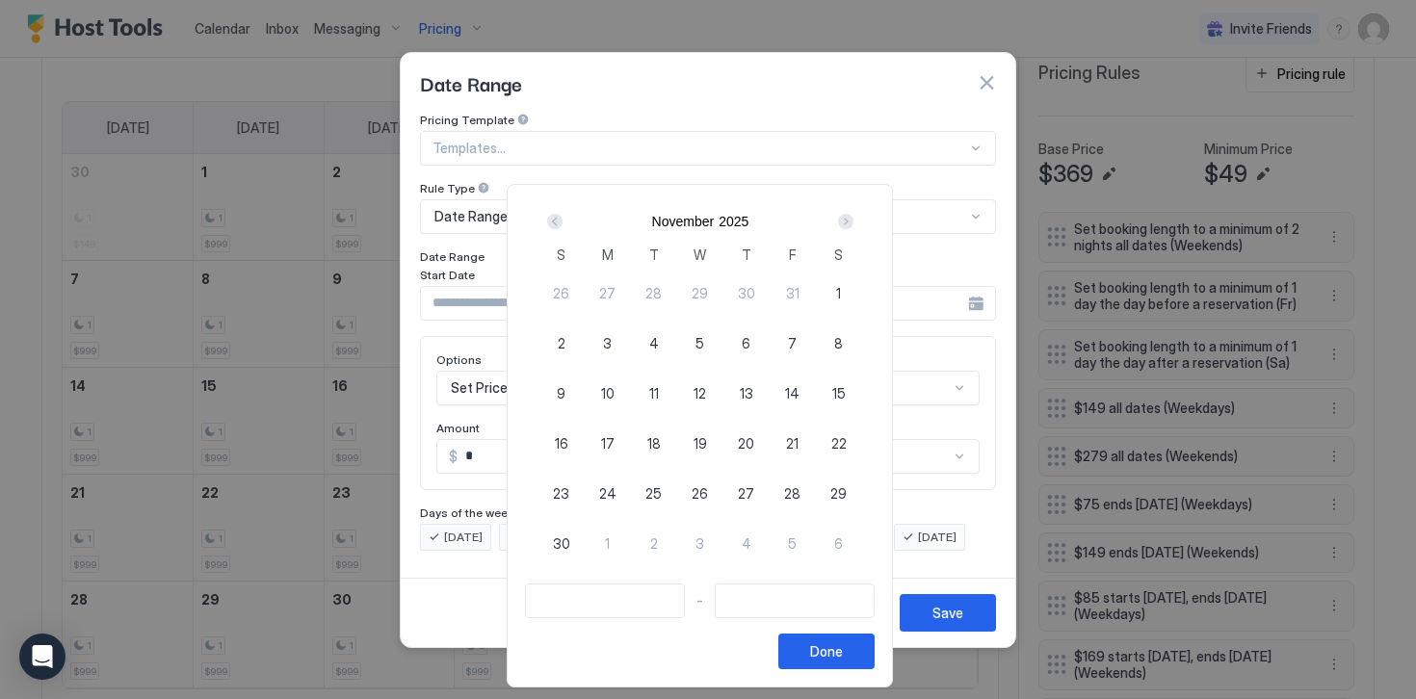
click at [853, 226] on div "Next" at bounding box center [845, 221] width 15 height 15
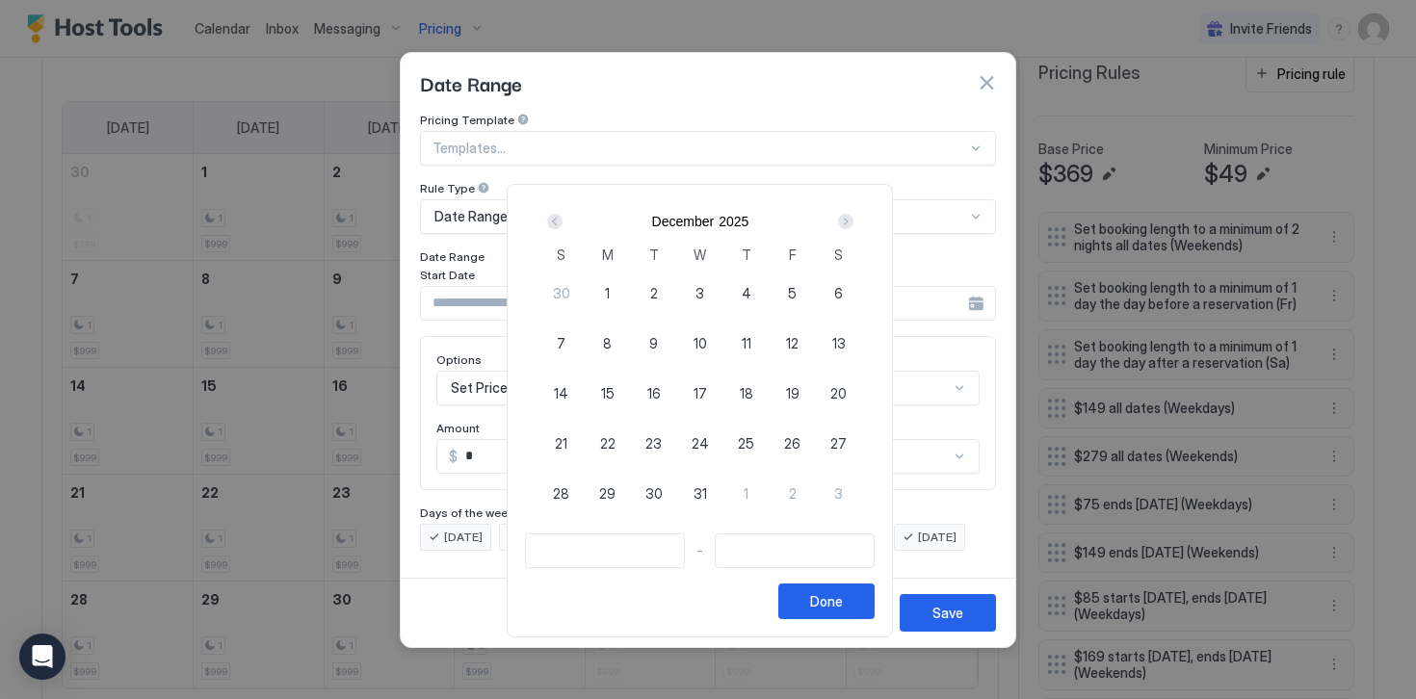
click at [704, 444] on span "24" at bounding box center [699, 443] width 17 height 20
type input "**********"
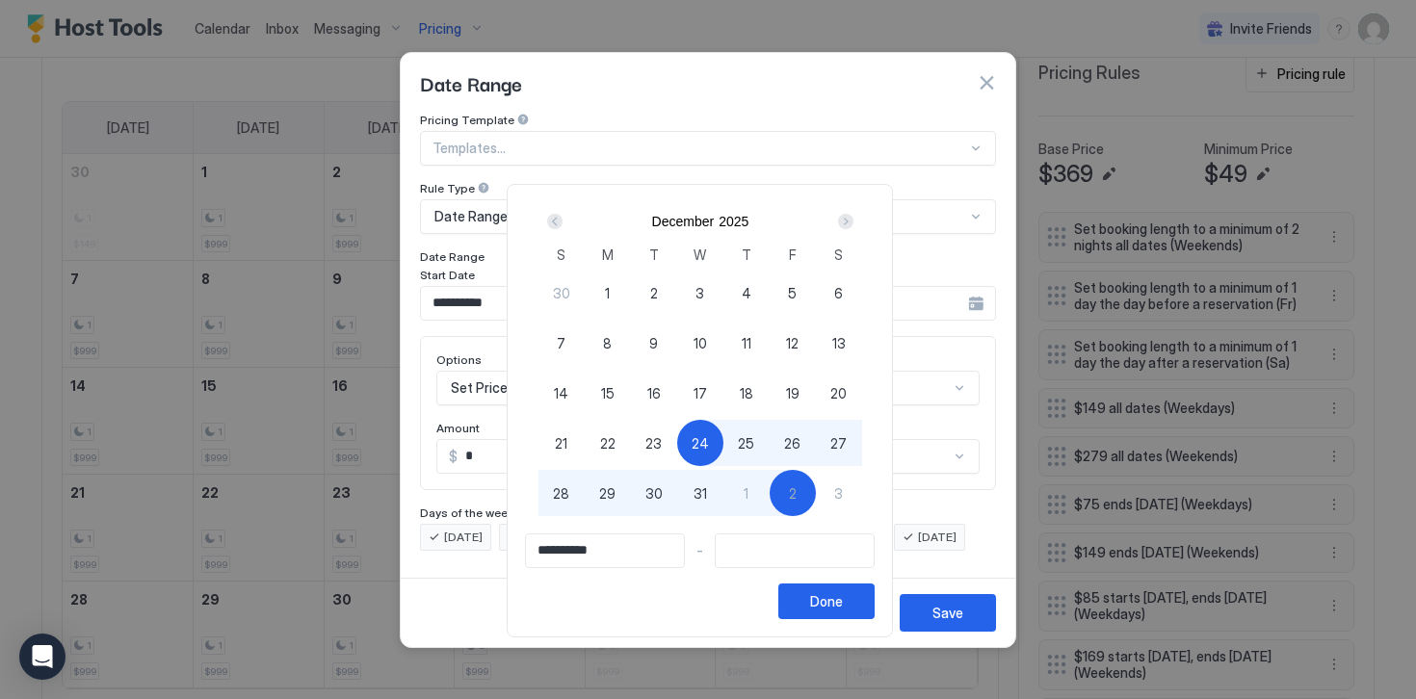
click at [794, 494] on div "2" at bounding box center [792, 493] width 46 height 46
type input "**********"
click at [814, 599] on button "Done" at bounding box center [826, 602] width 96 height 36
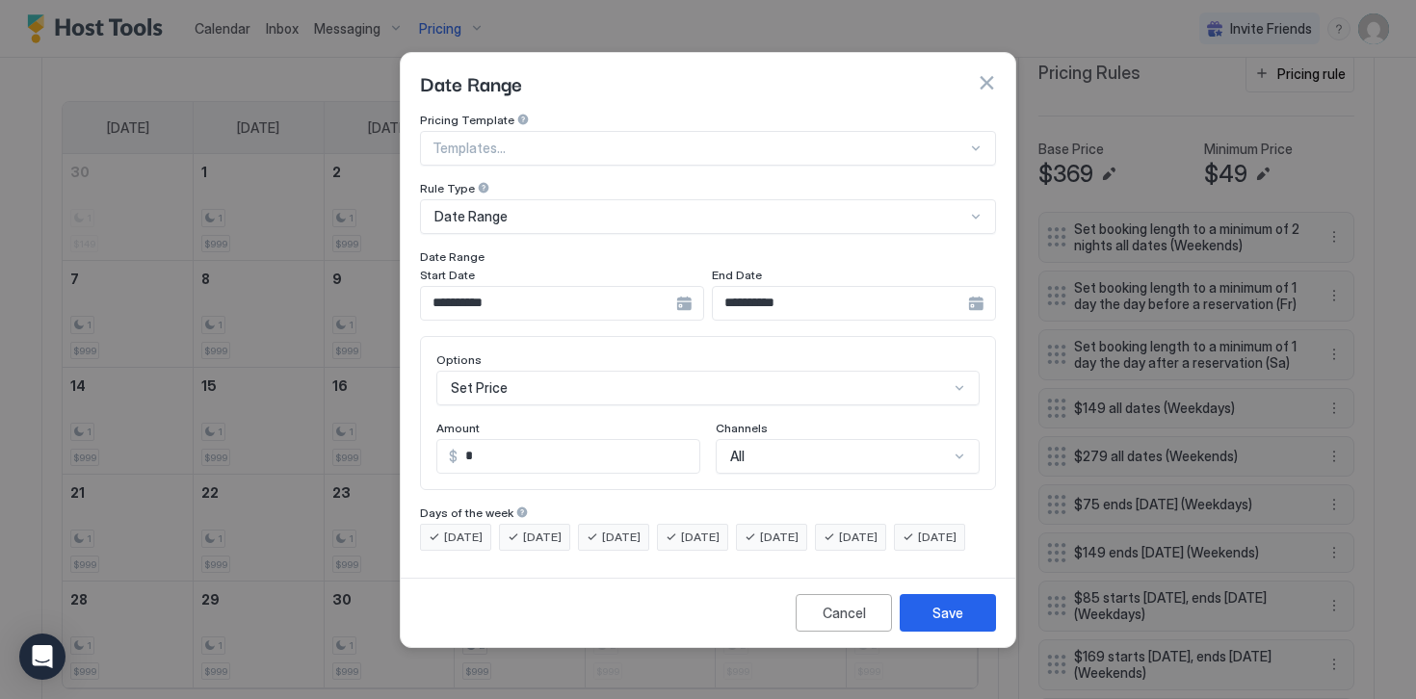
click at [475, 371] on div "Set Price" at bounding box center [707, 388] width 543 height 35
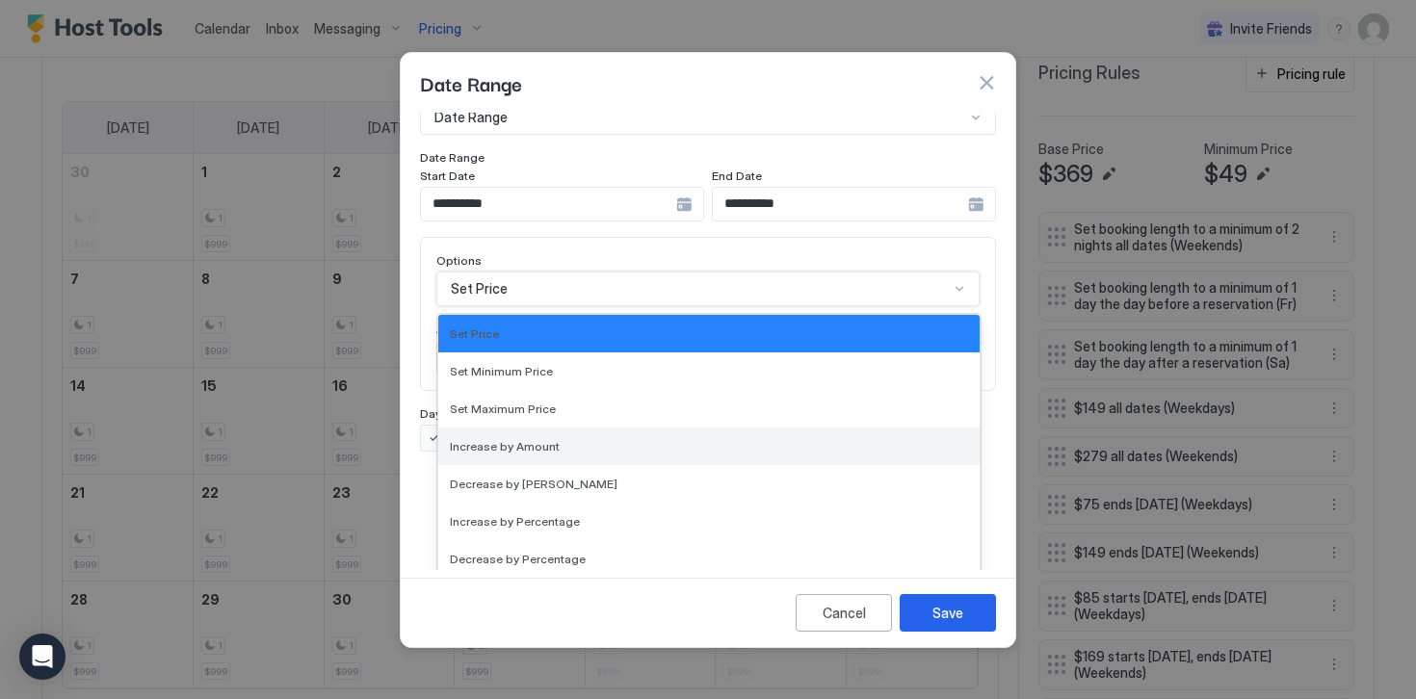
scroll to position [350, 0]
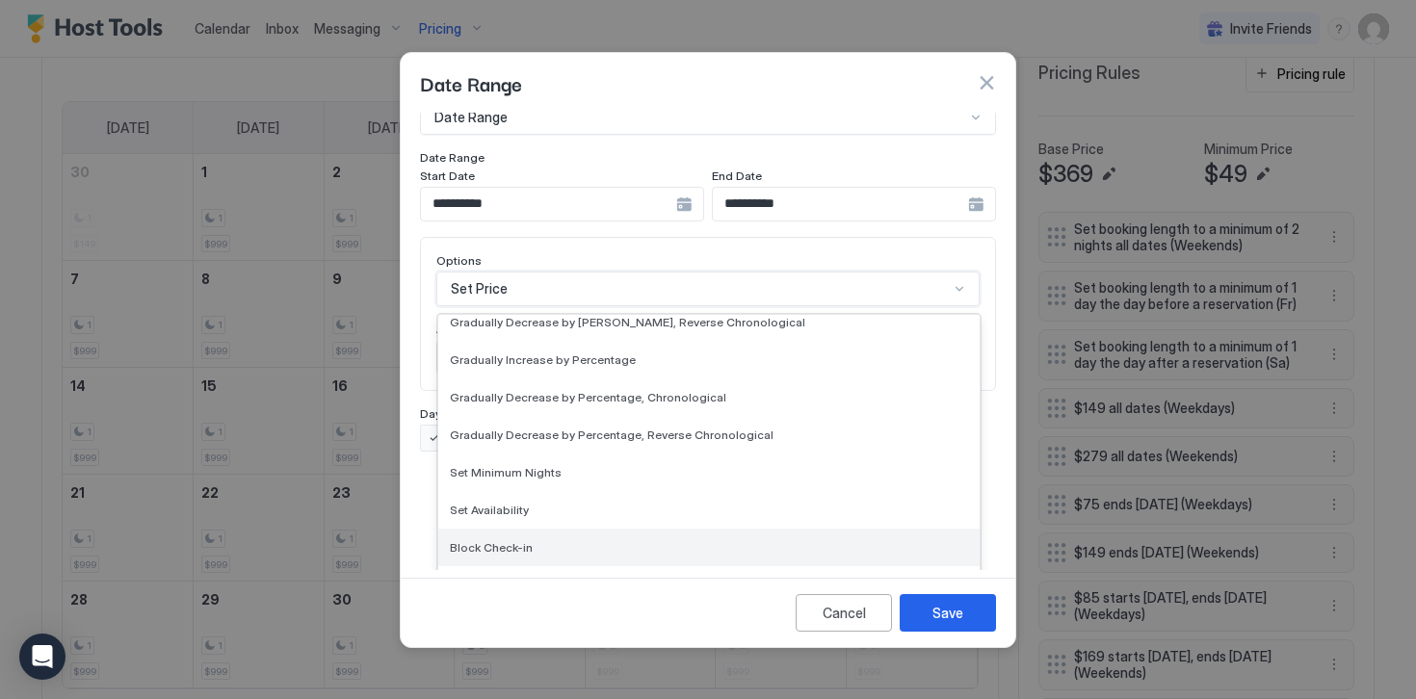
click at [487, 540] on span "Block Check-in" at bounding box center [491, 547] width 83 height 14
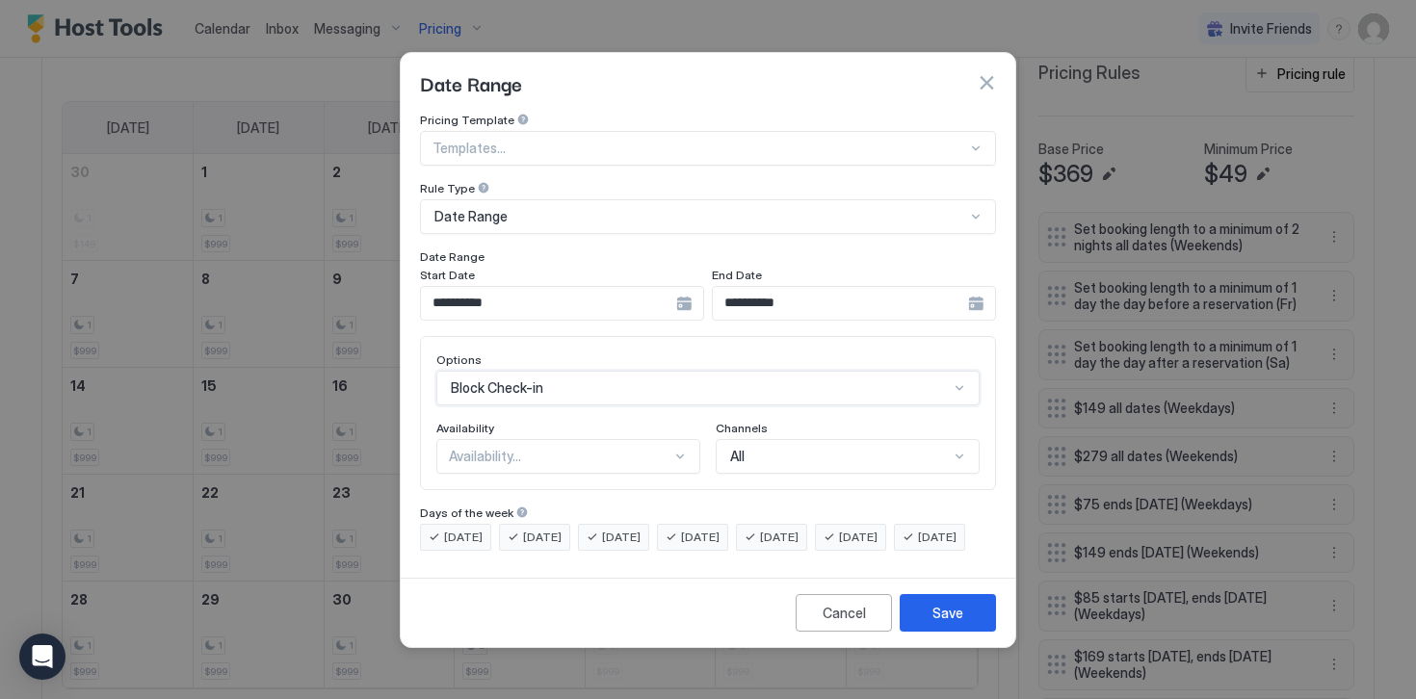
scroll to position [0, 0]
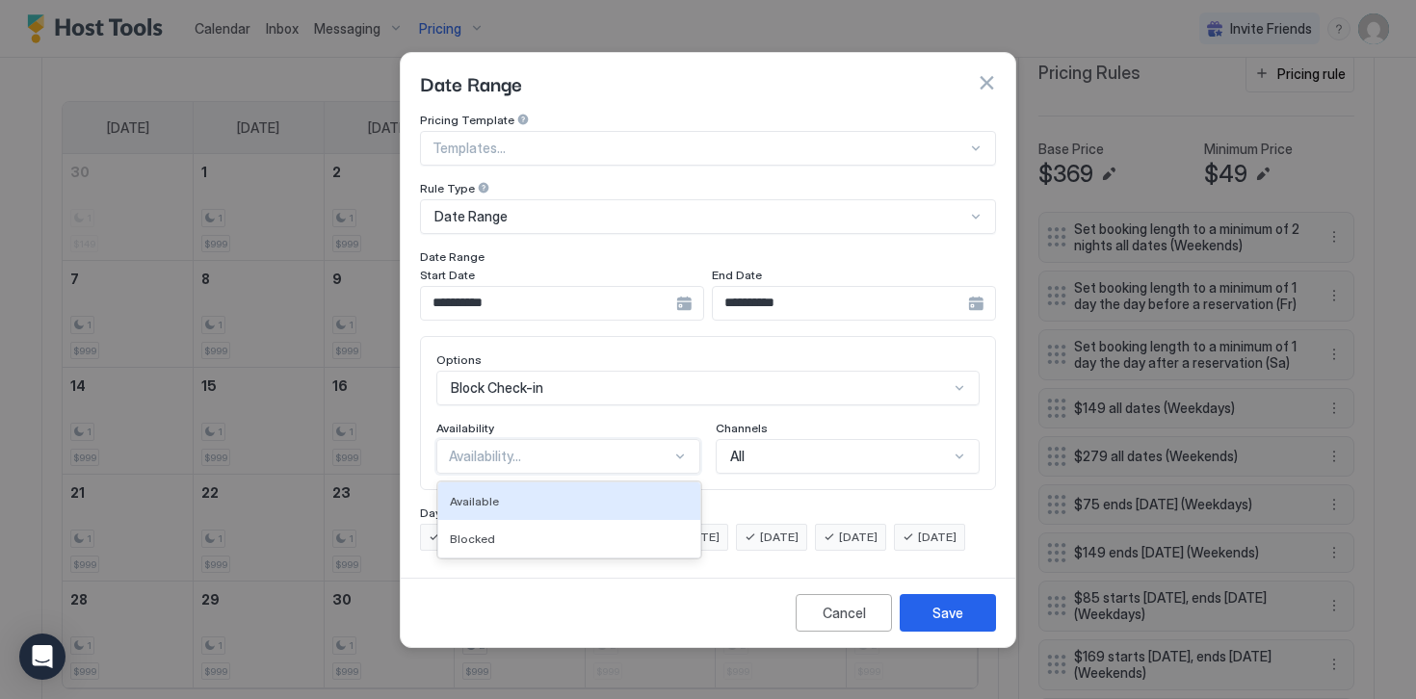
click at [467, 448] on div "Availability..." at bounding box center [560, 456] width 222 height 17
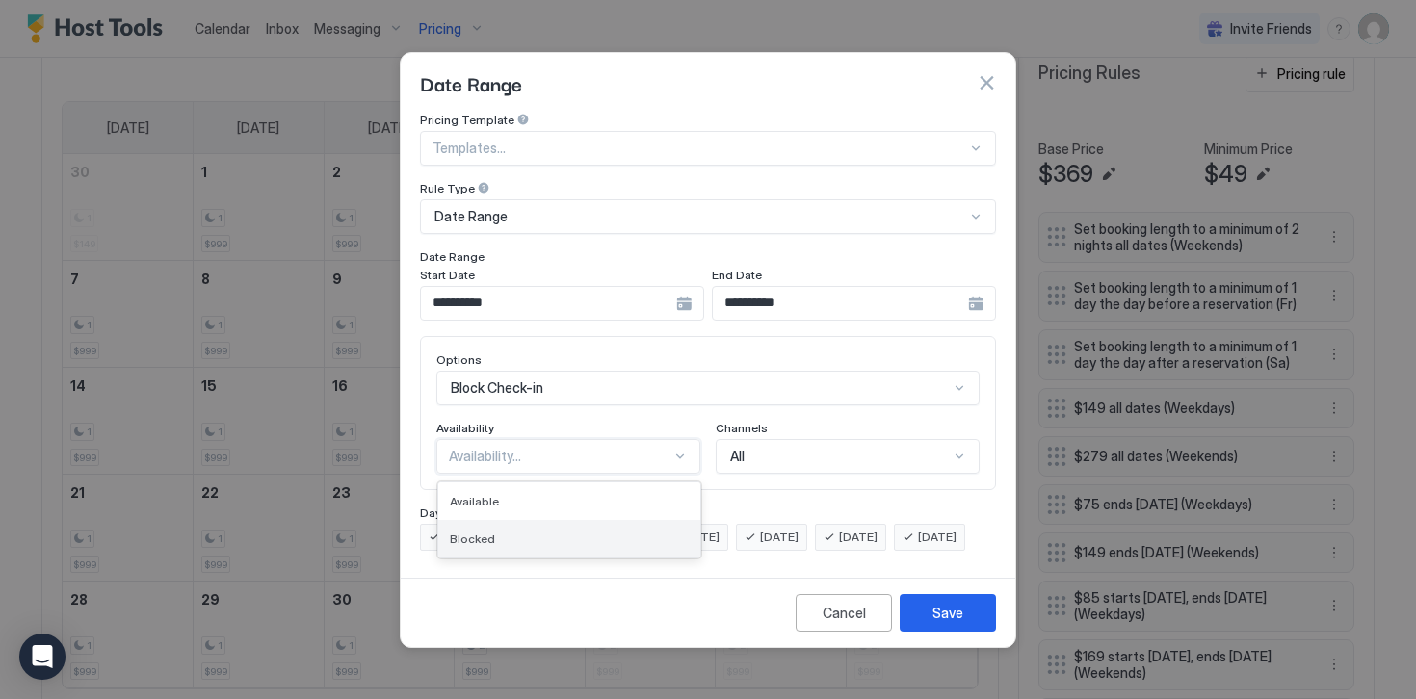
click at [475, 532] on span "Blocked" at bounding box center [472, 539] width 45 height 14
click at [469, 529] on span "[DATE]" at bounding box center [463, 537] width 39 height 17
click at [553, 529] on span "[DATE]" at bounding box center [542, 537] width 39 height 17
click at [608, 524] on div "[DATE]" at bounding box center [613, 537] width 71 height 27
click at [798, 529] on span "[DATE]" at bounding box center [779, 537] width 39 height 17
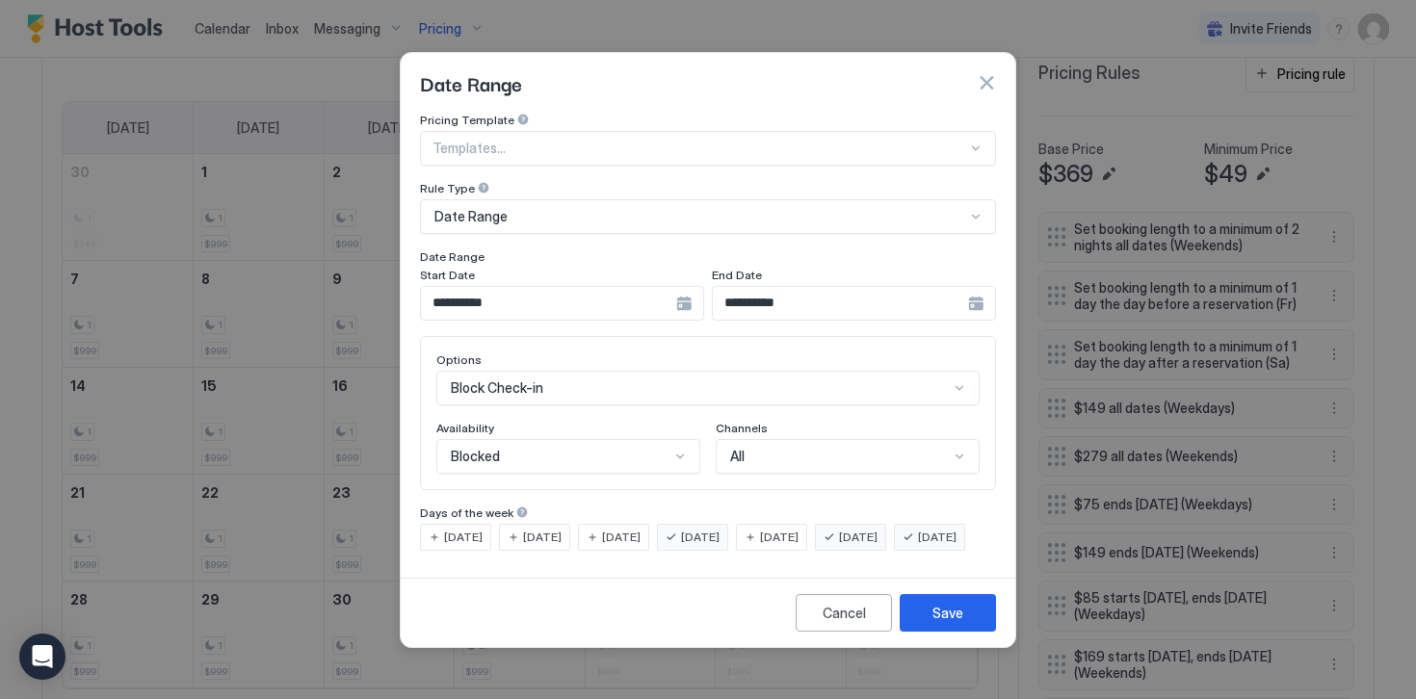
click at [869, 524] on div "[DATE]" at bounding box center [850, 537] width 71 height 27
click at [918, 546] on span "[DATE]" at bounding box center [937, 537] width 39 height 17
click at [920, 630] on button "Save" at bounding box center [947, 613] width 96 height 38
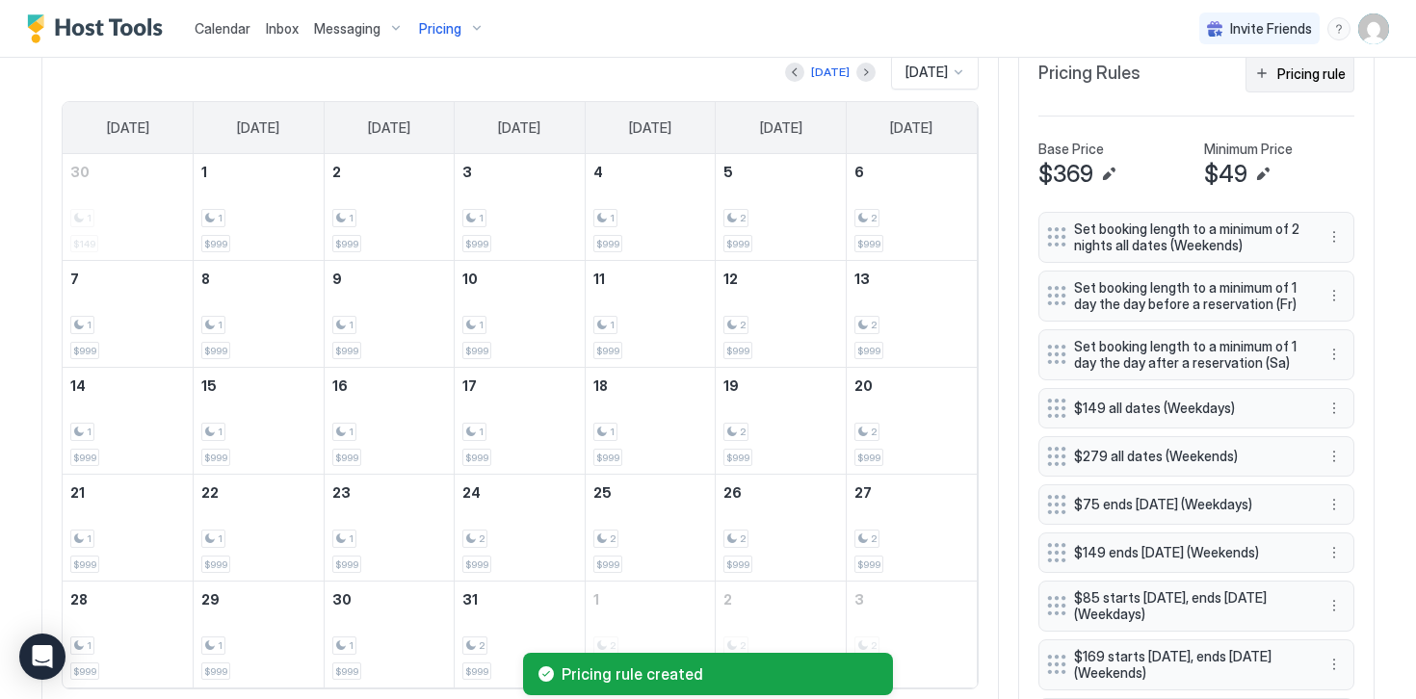
click at [1286, 76] on div "Pricing rule" at bounding box center [1311, 74] width 68 height 20
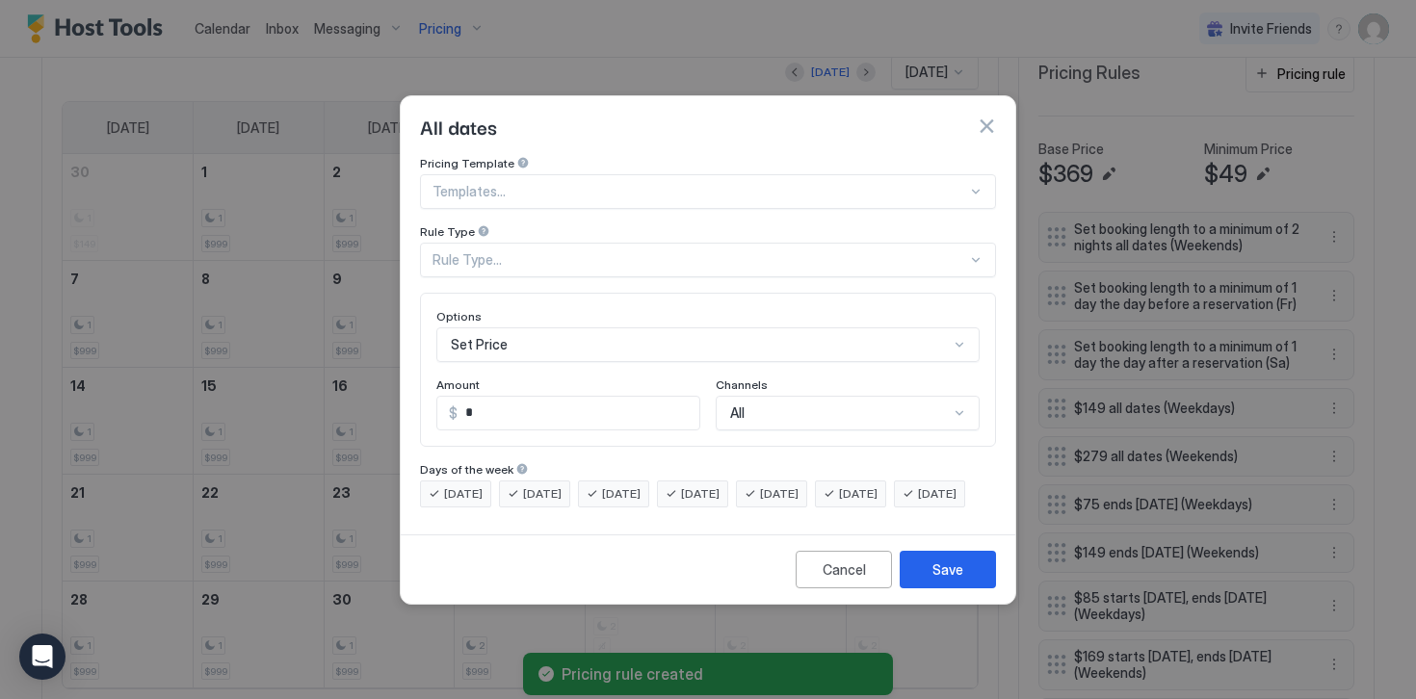
click at [477, 251] on div "Rule Type..." at bounding box center [699, 259] width 534 height 17
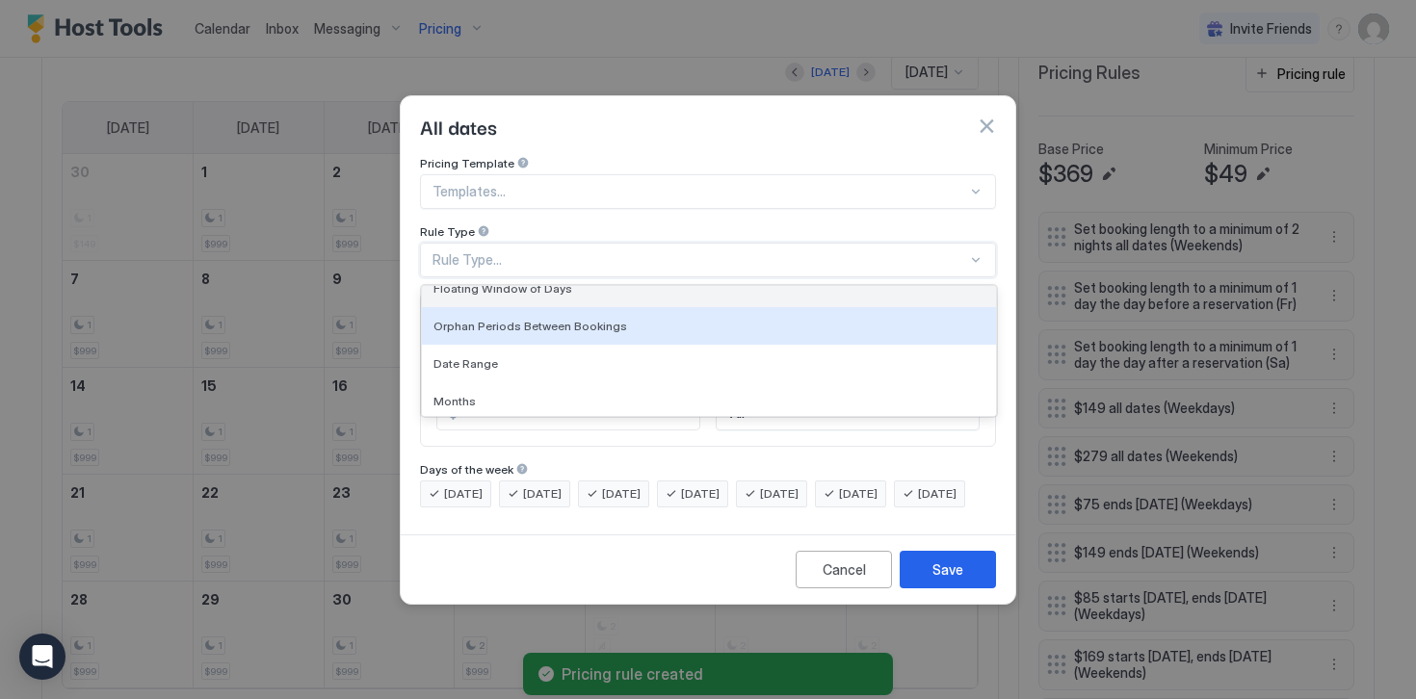
scroll to position [59, 0]
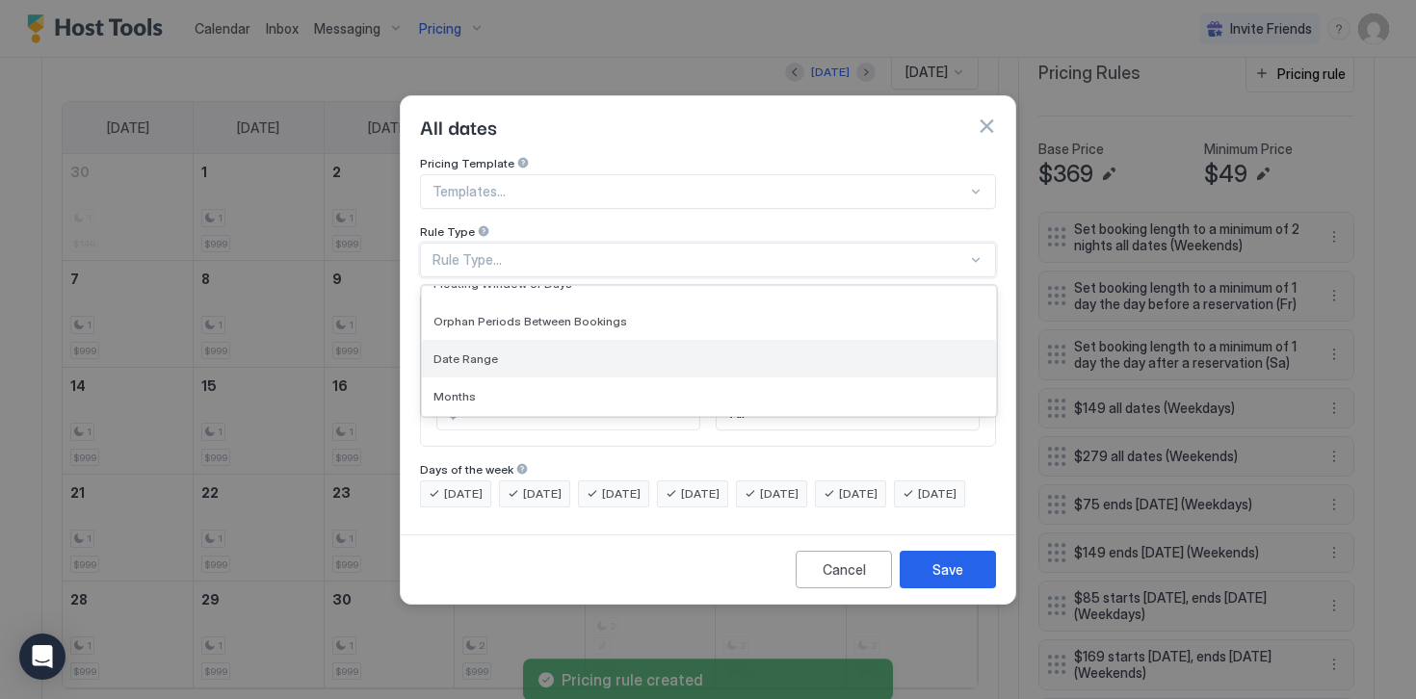
click at [473, 351] on span "Date Range" at bounding box center [465, 358] width 65 height 14
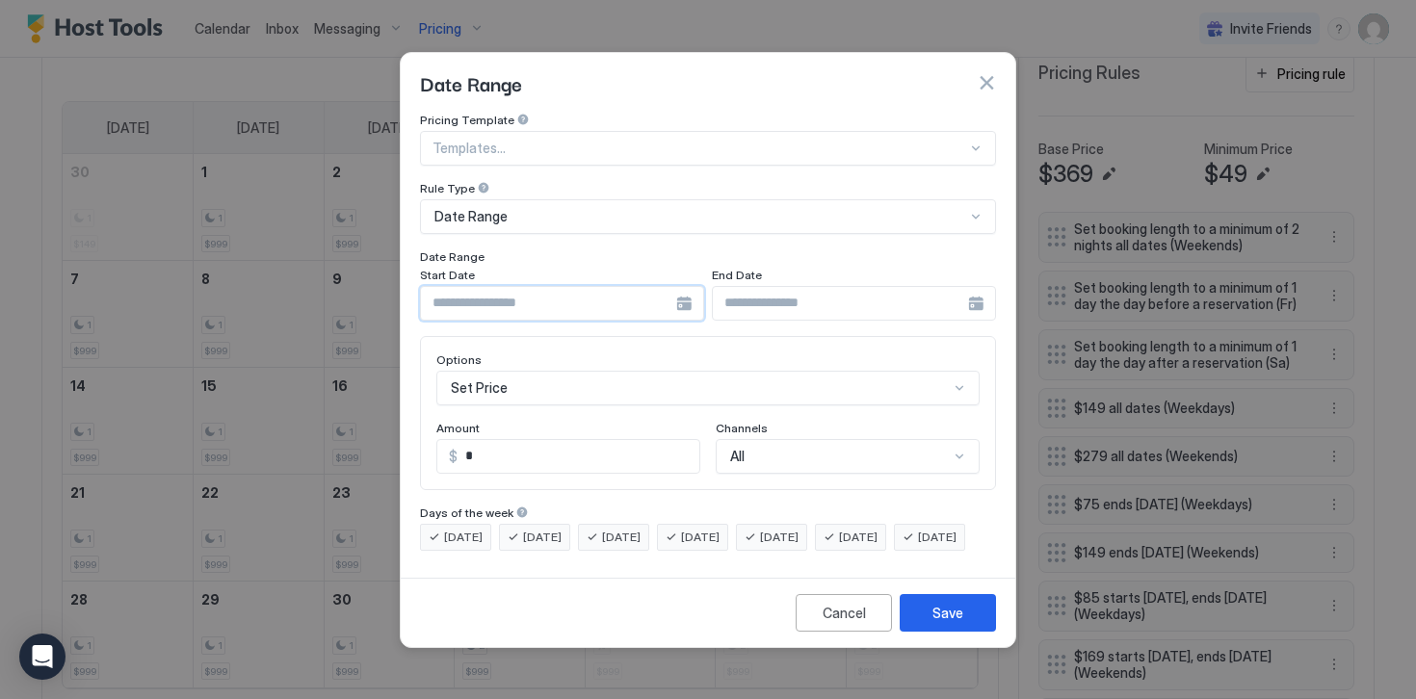
click at [454, 287] on input "Input Field" at bounding box center [548, 303] width 255 height 33
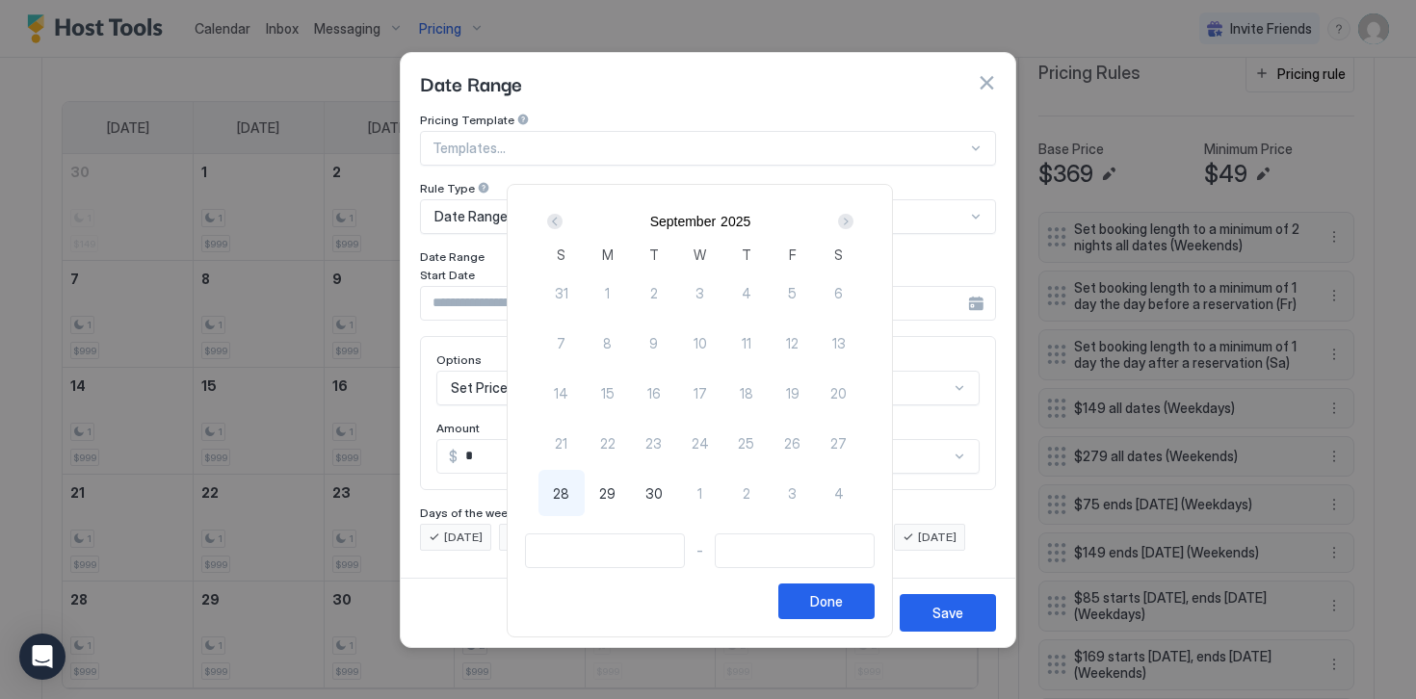
click at [853, 218] on div "Next" at bounding box center [845, 221] width 15 height 15
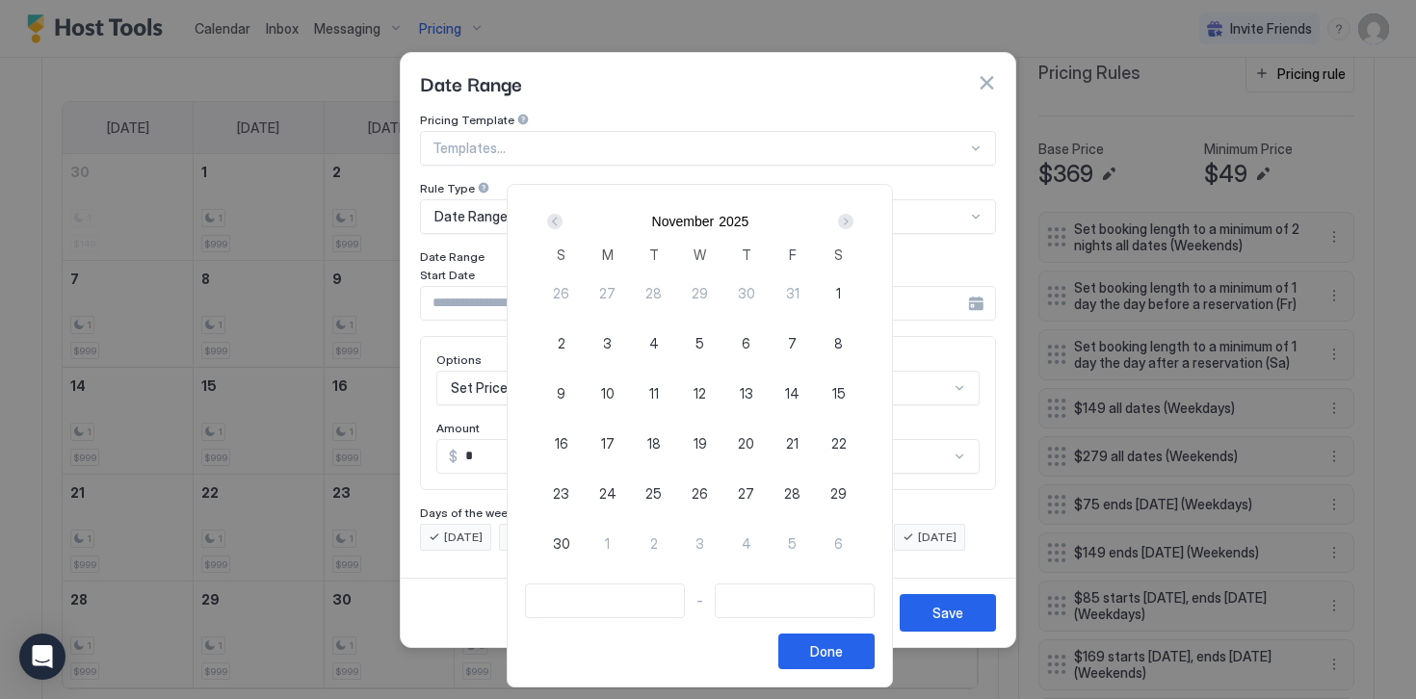
click at [853, 218] on div "Next" at bounding box center [845, 221] width 15 height 15
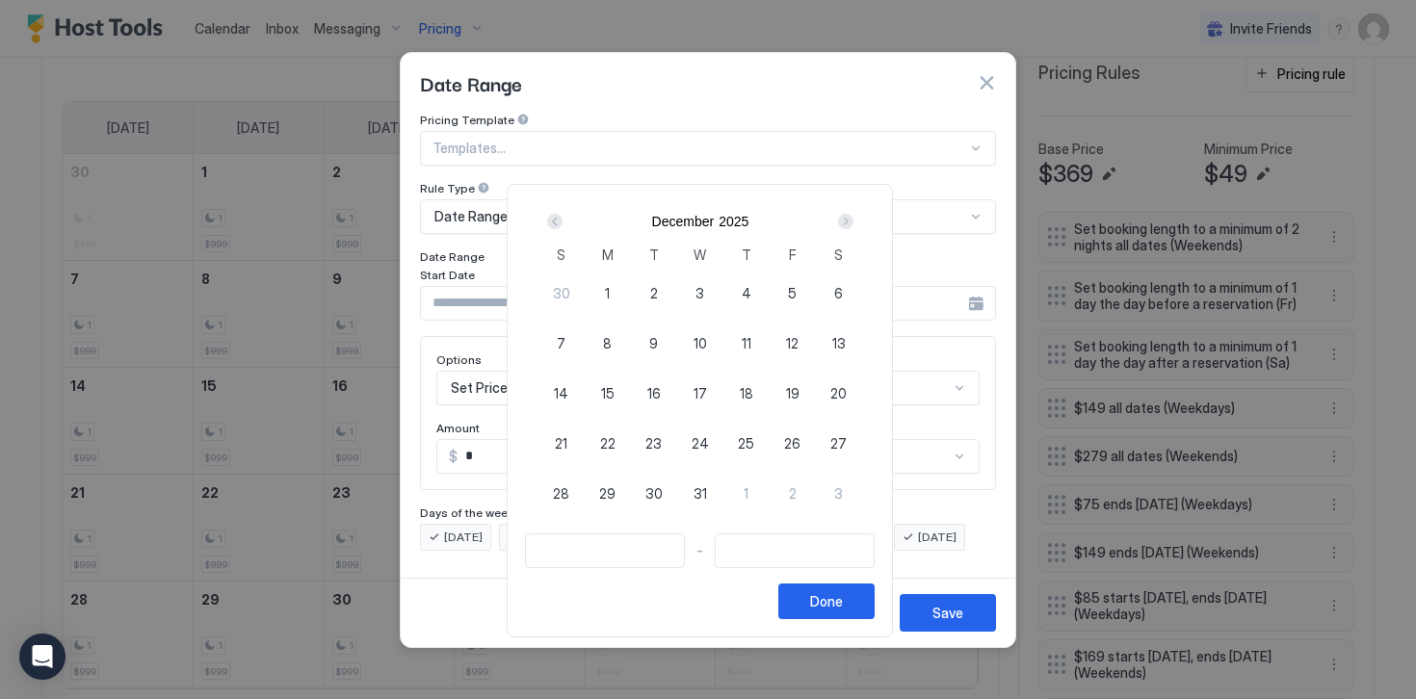
click at [707, 446] on span "24" at bounding box center [699, 443] width 17 height 20
type input "**********"
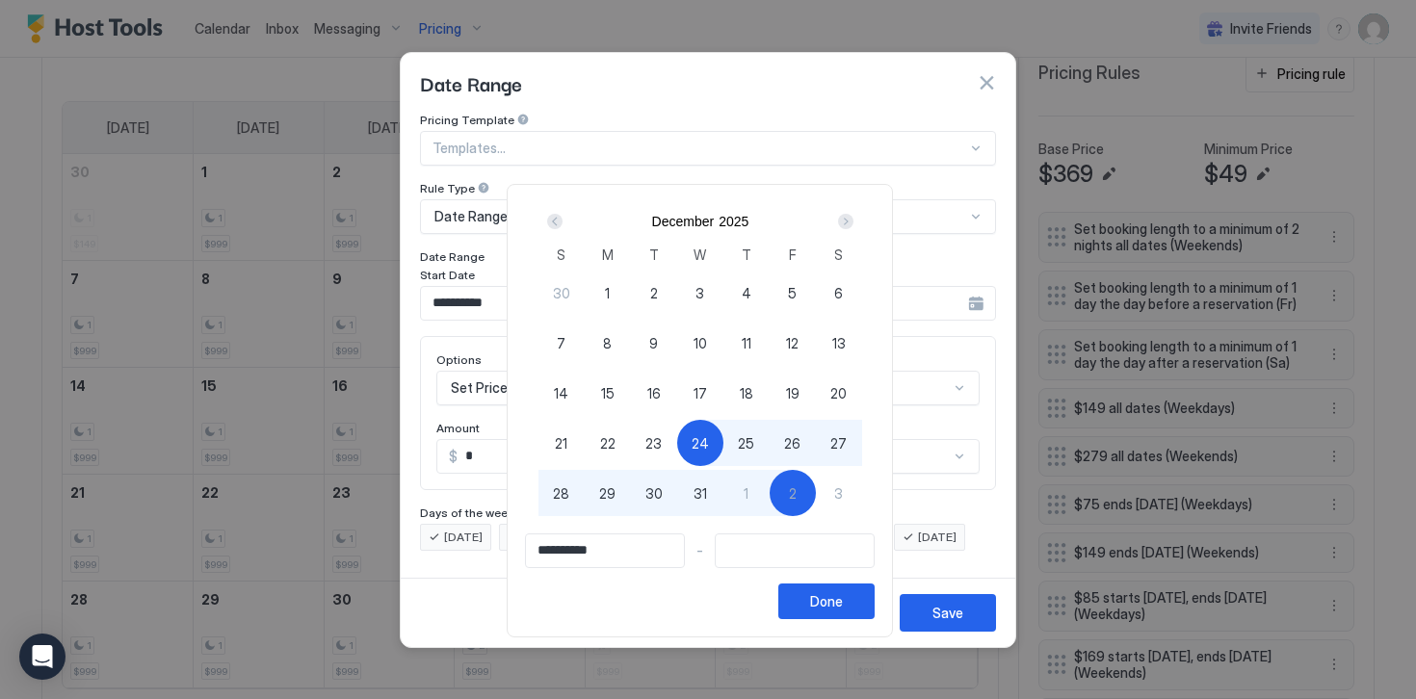
click at [807, 494] on div "2" at bounding box center [792, 493] width 46 height 46
type input "**********"
click at [822, 597] on button "Done" at bounding box center [826, 602] width 96 height 36
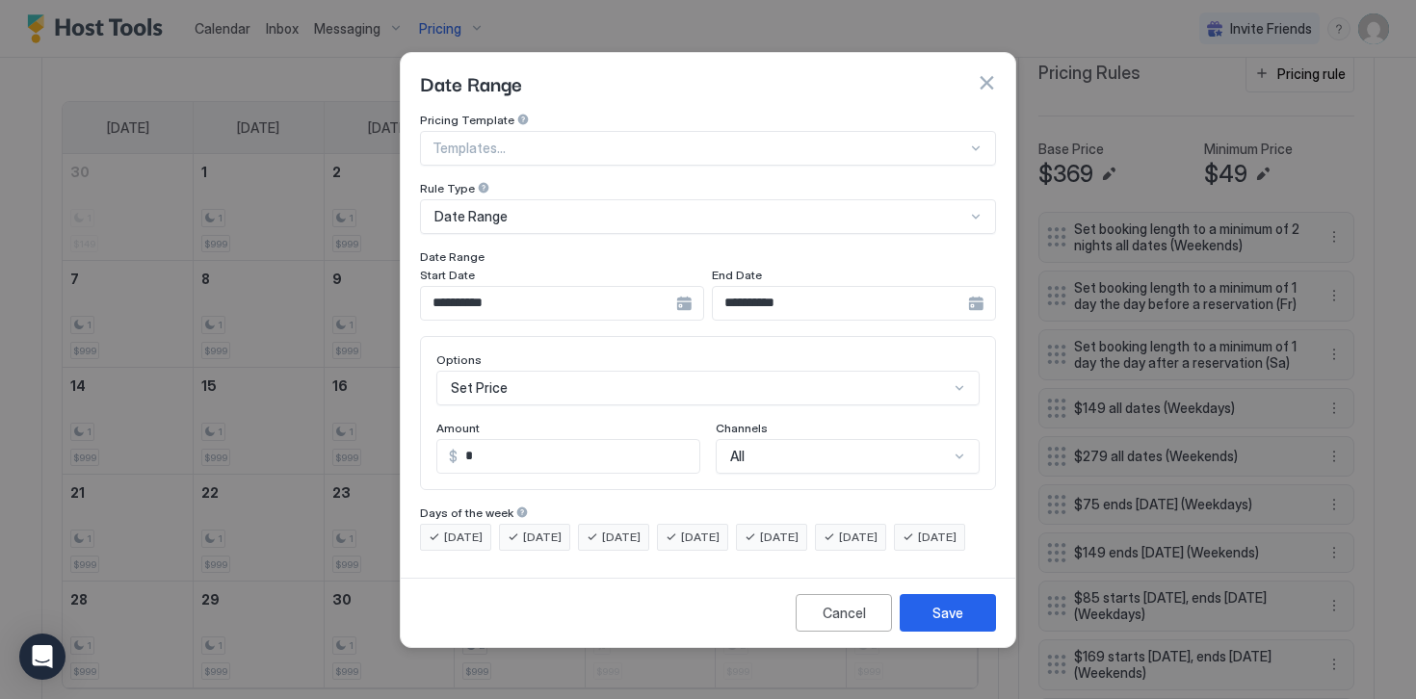
click at [474, 375] on div "Set Price" at bounding box center [707, 388] width 543 height 35
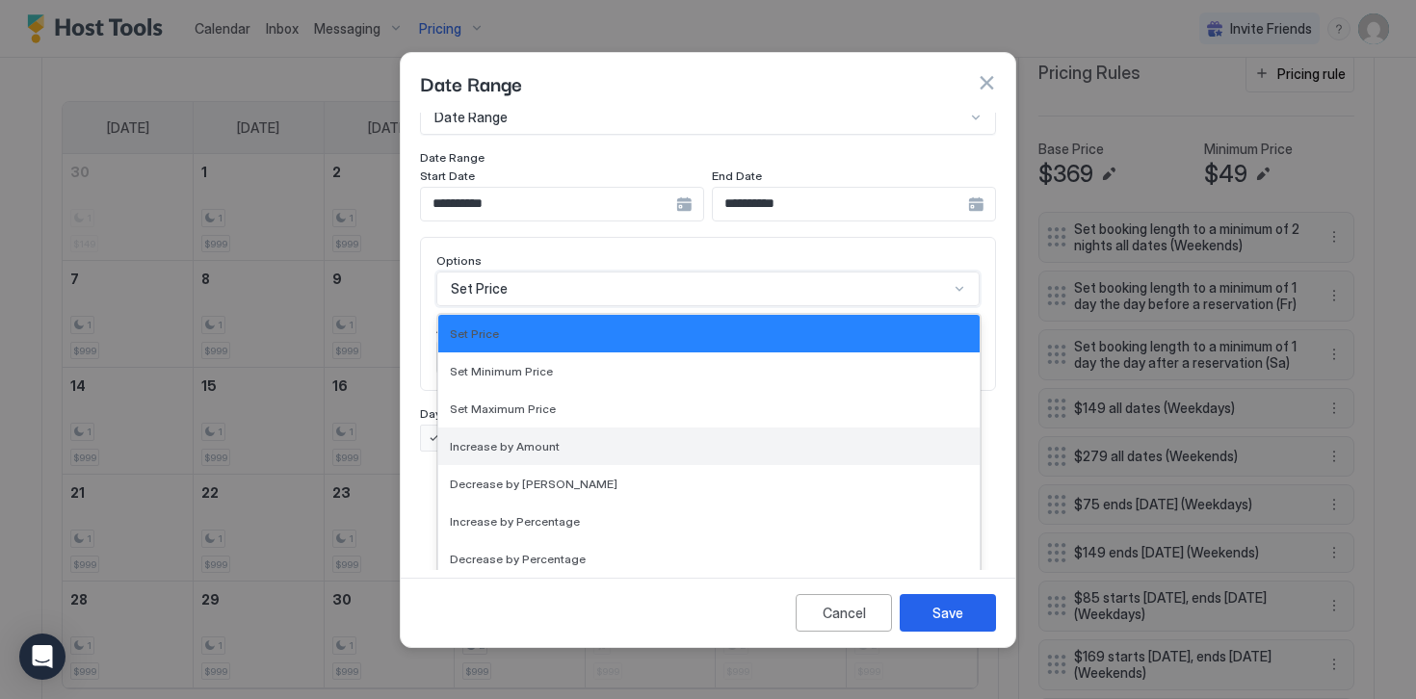
scroll to position [350, 0]
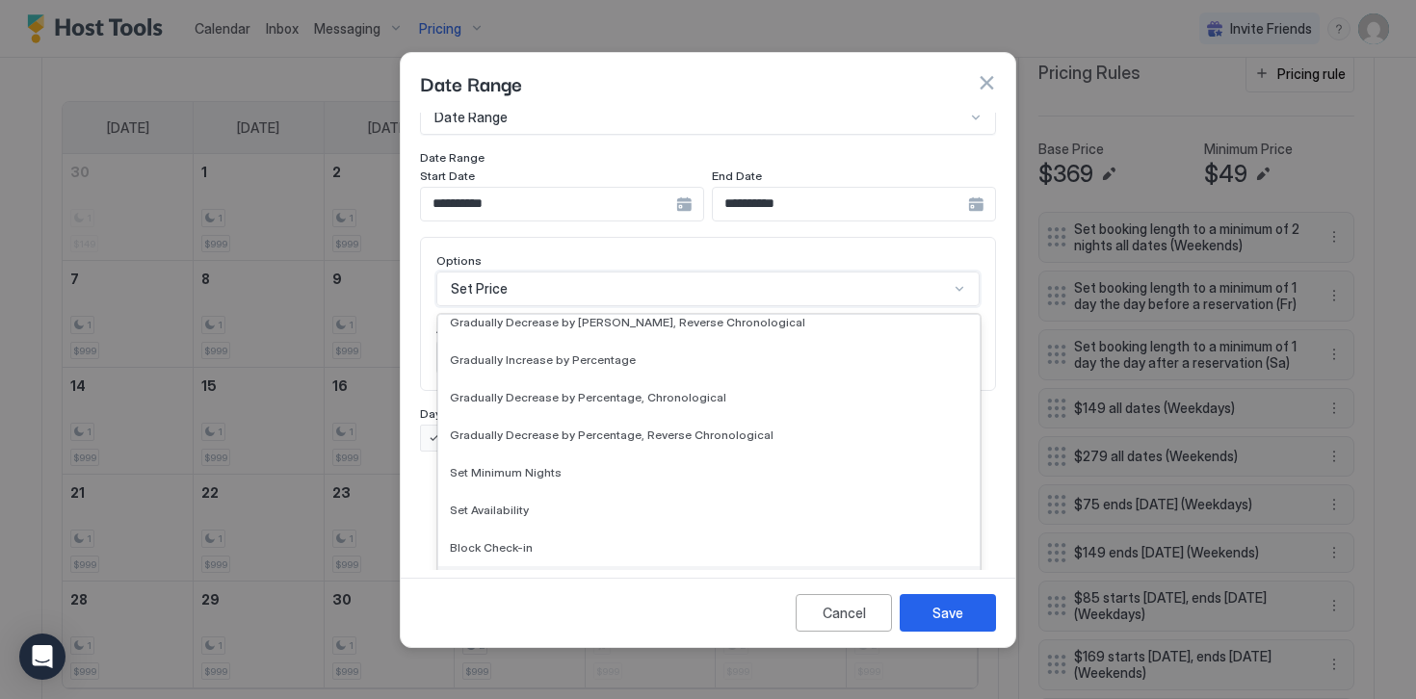
click at [497, 578] on span "Block Check-out" at bounding box center [495, 585] width 91 height 14
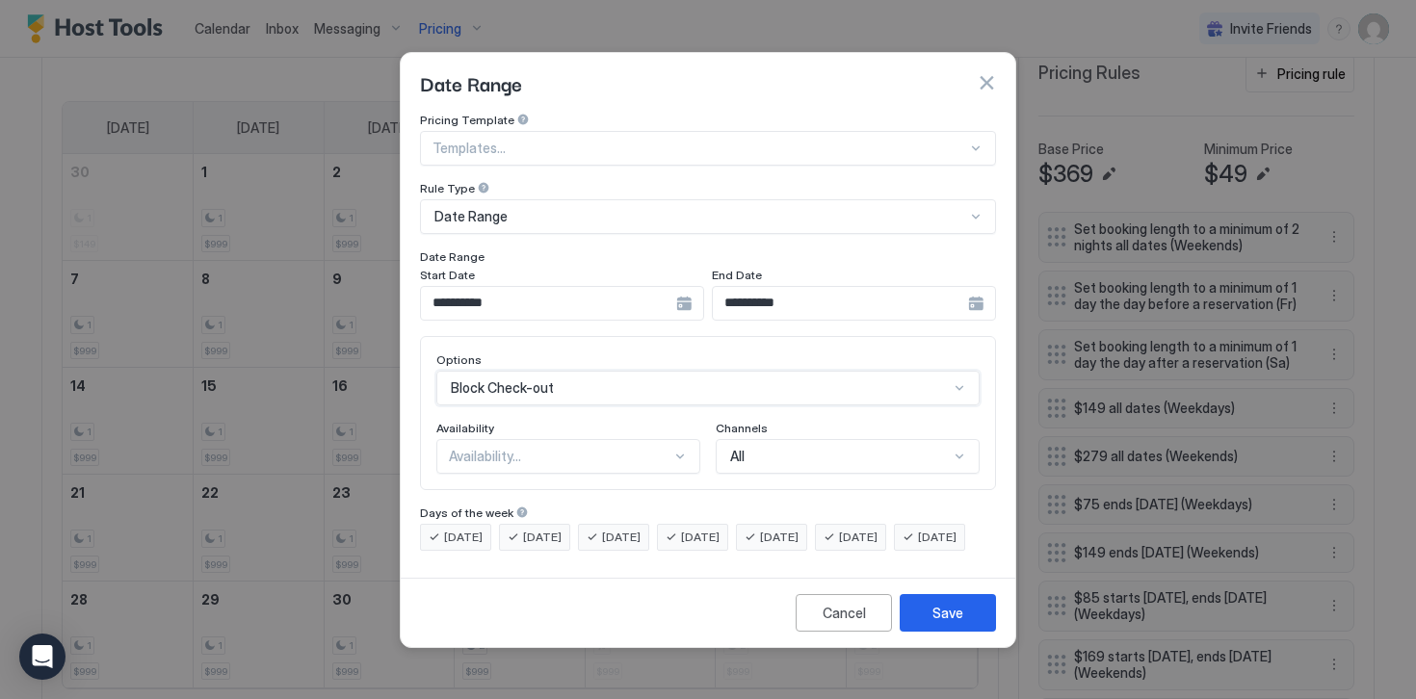
scroll to position [0, 0]
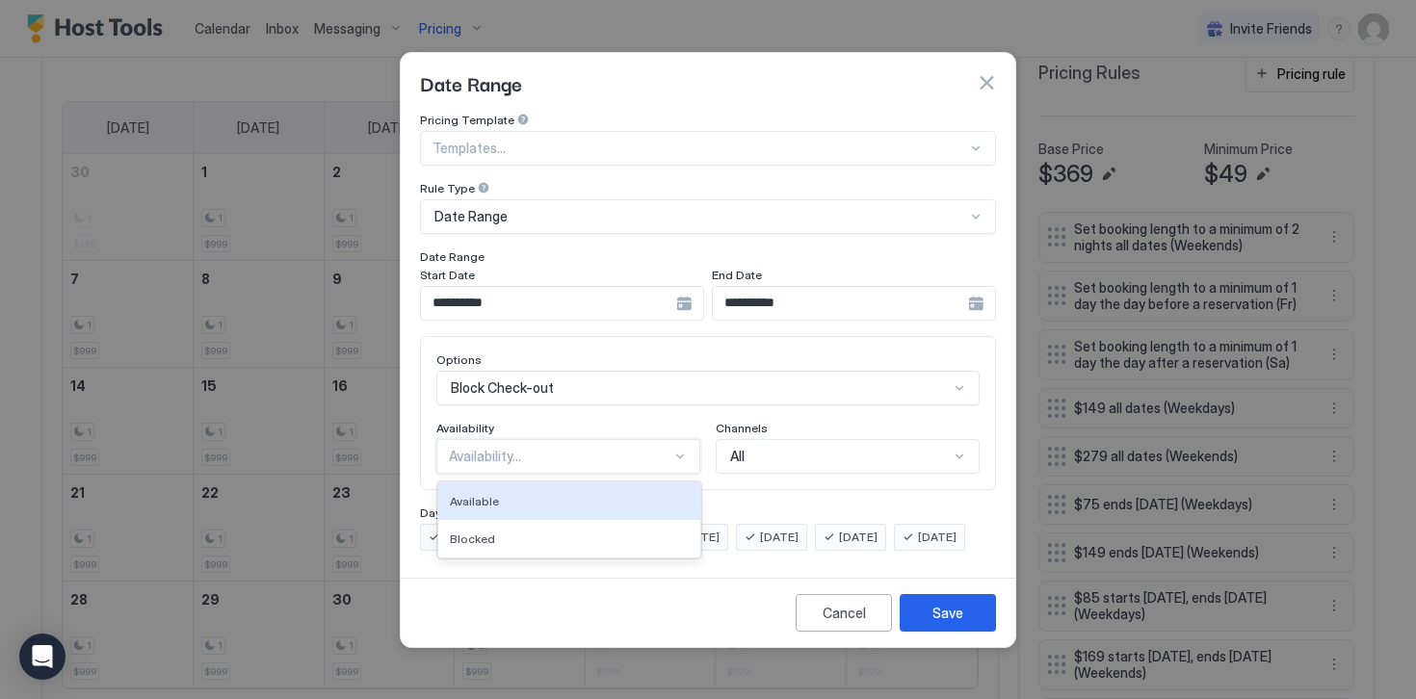
click at [466, 448] on div "Availability..." at bounding box center [560, 456] width 222 height 17
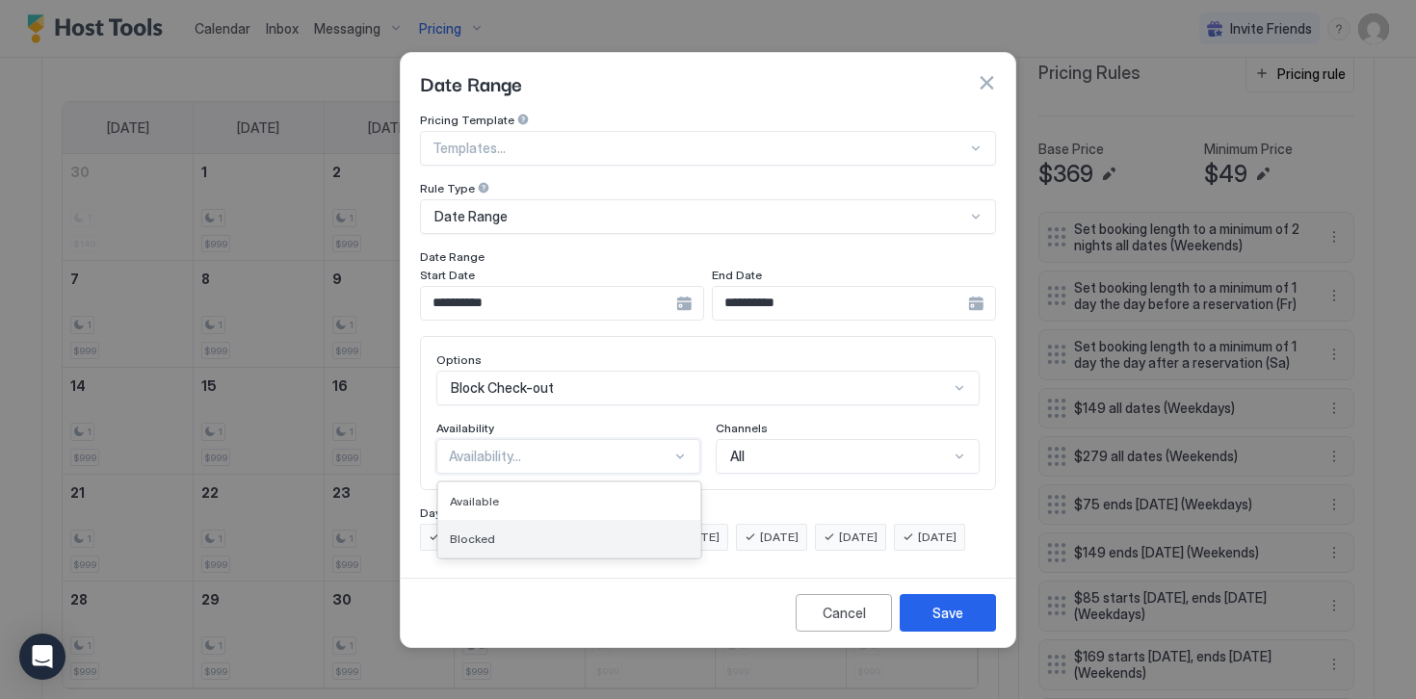
click at [474, 532] on span "Blocked" at bounding box center [472, 539] width 45 height 14
click at [474, 529] on span "[DATE]" at bounding box center [463, 537] width 39 height 17
click at [540, 529] on span "[DATE]" at bounding box center [542, 537] width 39 height 17
click at [609, 524] on div "[DATE]" at bounding box center [613, 537] width 71 height 27
click at [798, 529] on span "[DATE]" at bounding box center [779, 537] width 39 height 17
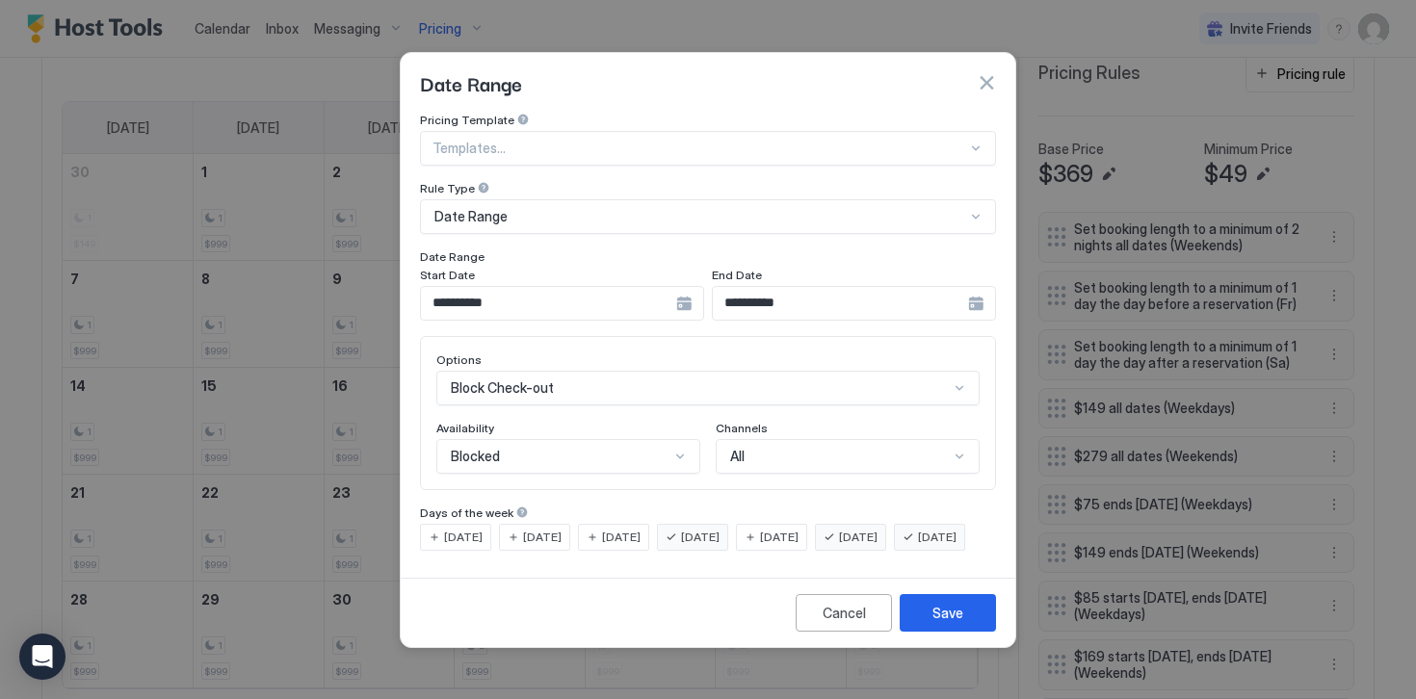
click at [877, 529] on span "[DATE]" at bounding box center [858, 537] width 39 height 17
click at [918, 546] on span "[DATE]" at bounding box center [937, 537] width 39 height 17
click at [926, 628] on button "Save" at bounding box center [947, 613] width 96 height 38
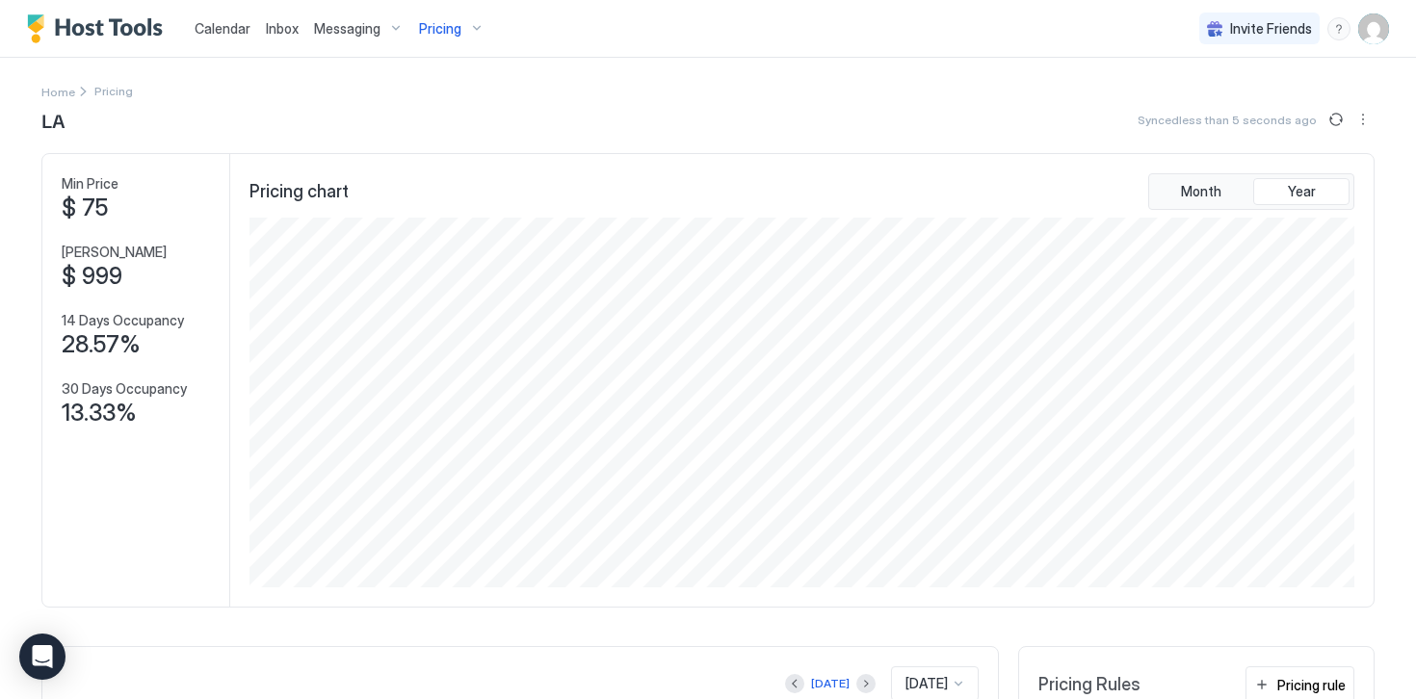
click at [92, 34] on img "Host Tools Logo" at bounding box center [99, 28] width 144 height 29
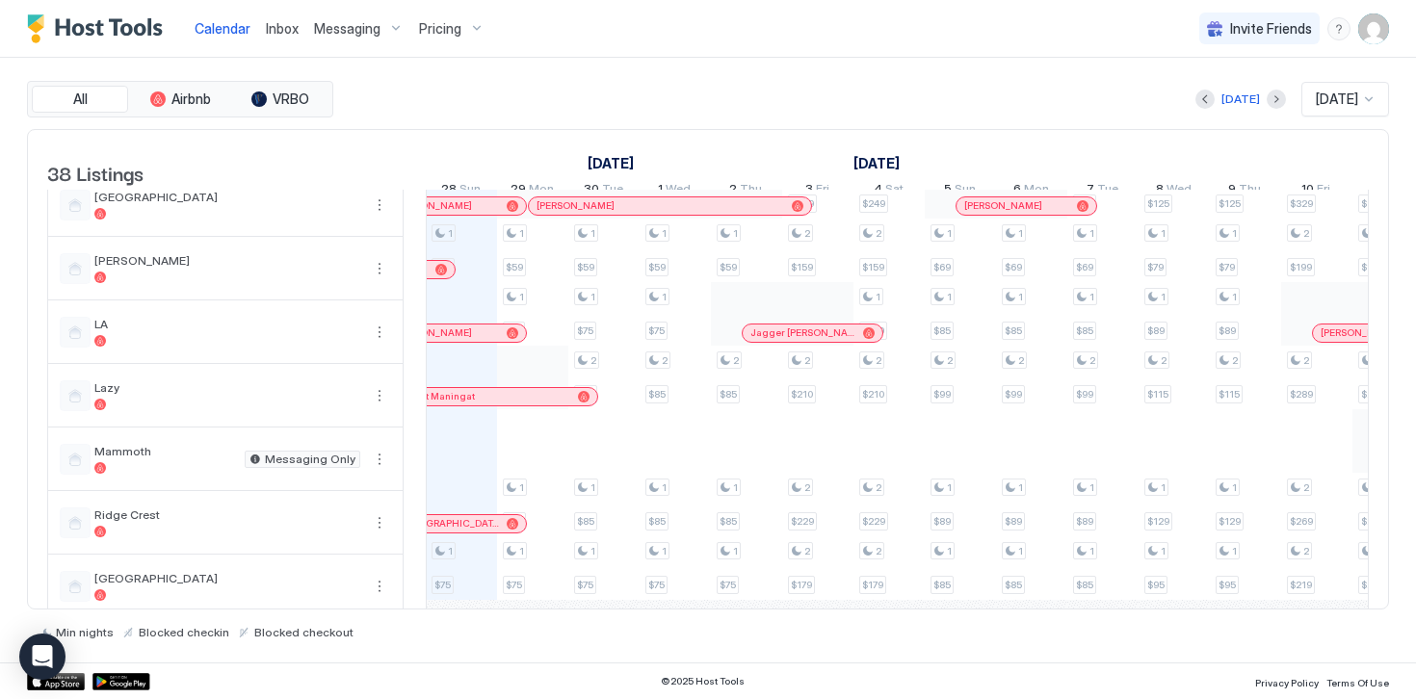
scroll to position [1209, 0]
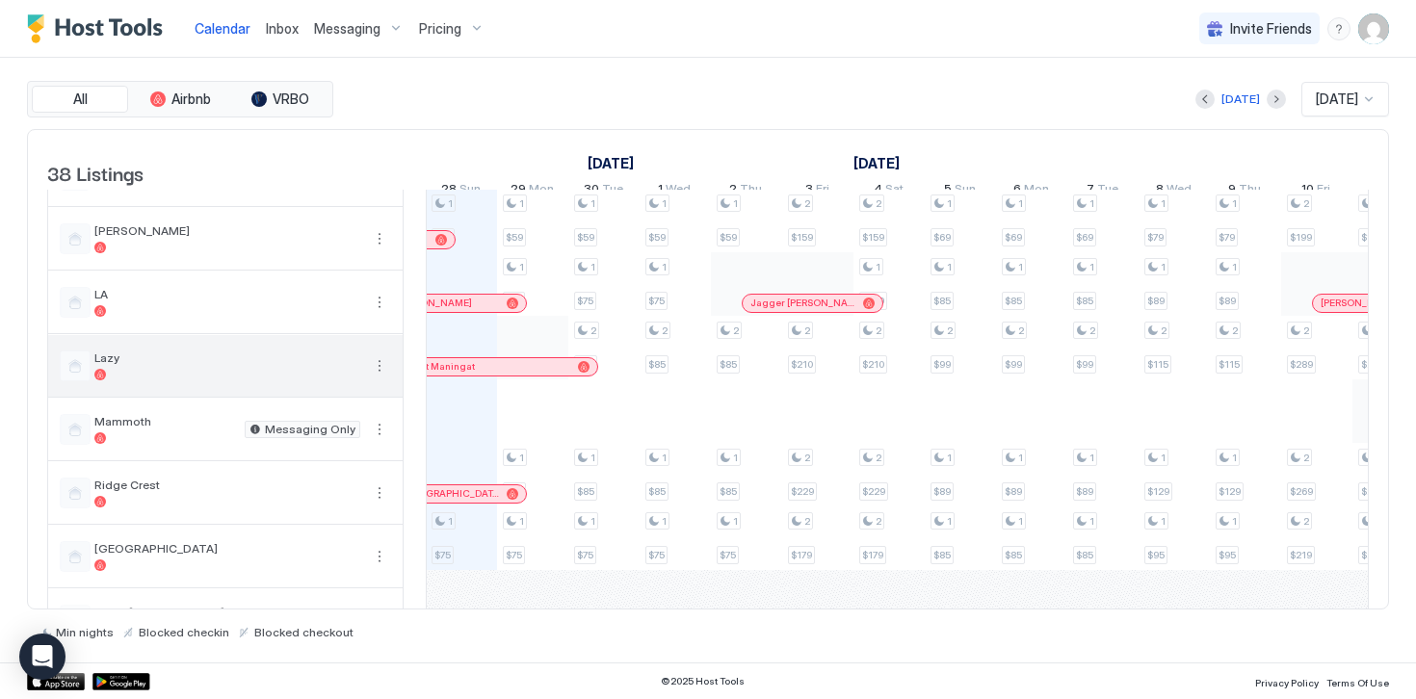
click at [379, 377] on button "More options" at bounding box center [379, 365] width 23 height 23
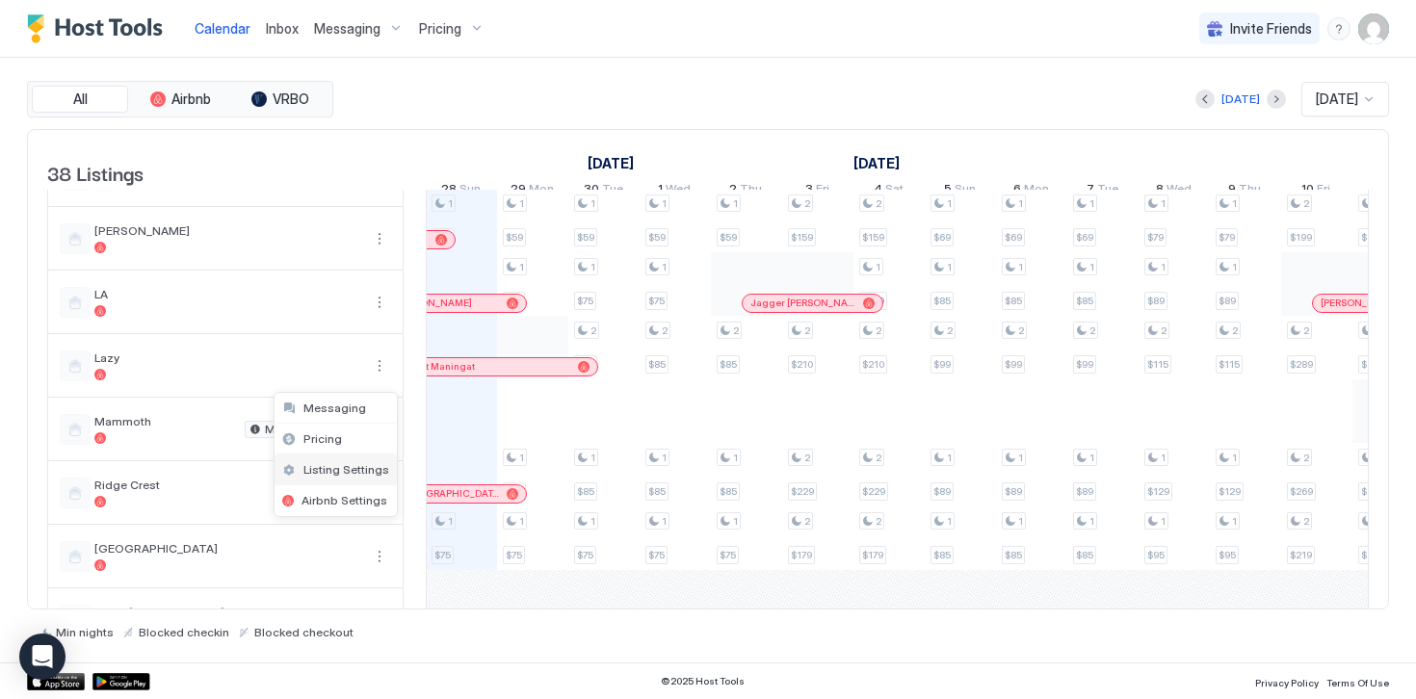
click at [339, 470] on span "Listing Settings" at bounding box center [346, 469] width 86 height 14
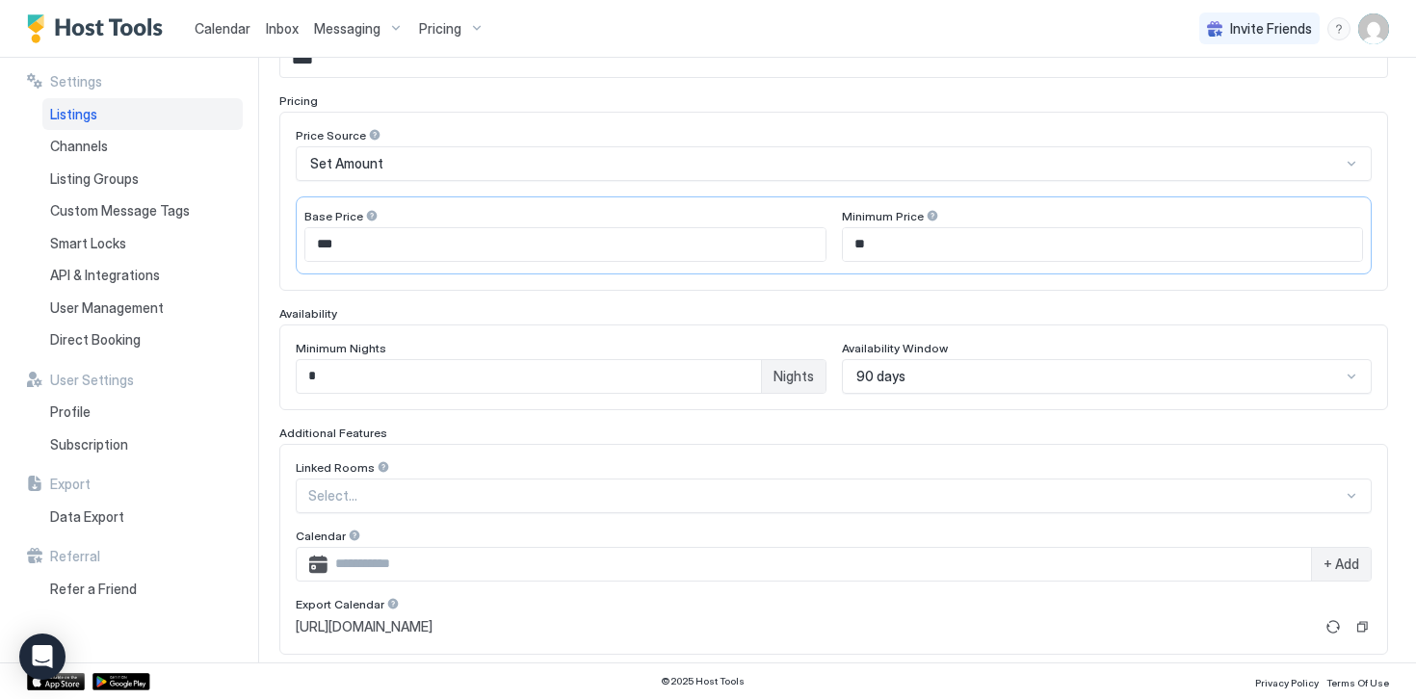
click at [872, 377] on div "90 days" at bounding box center [1107, 376] width 531 height 35
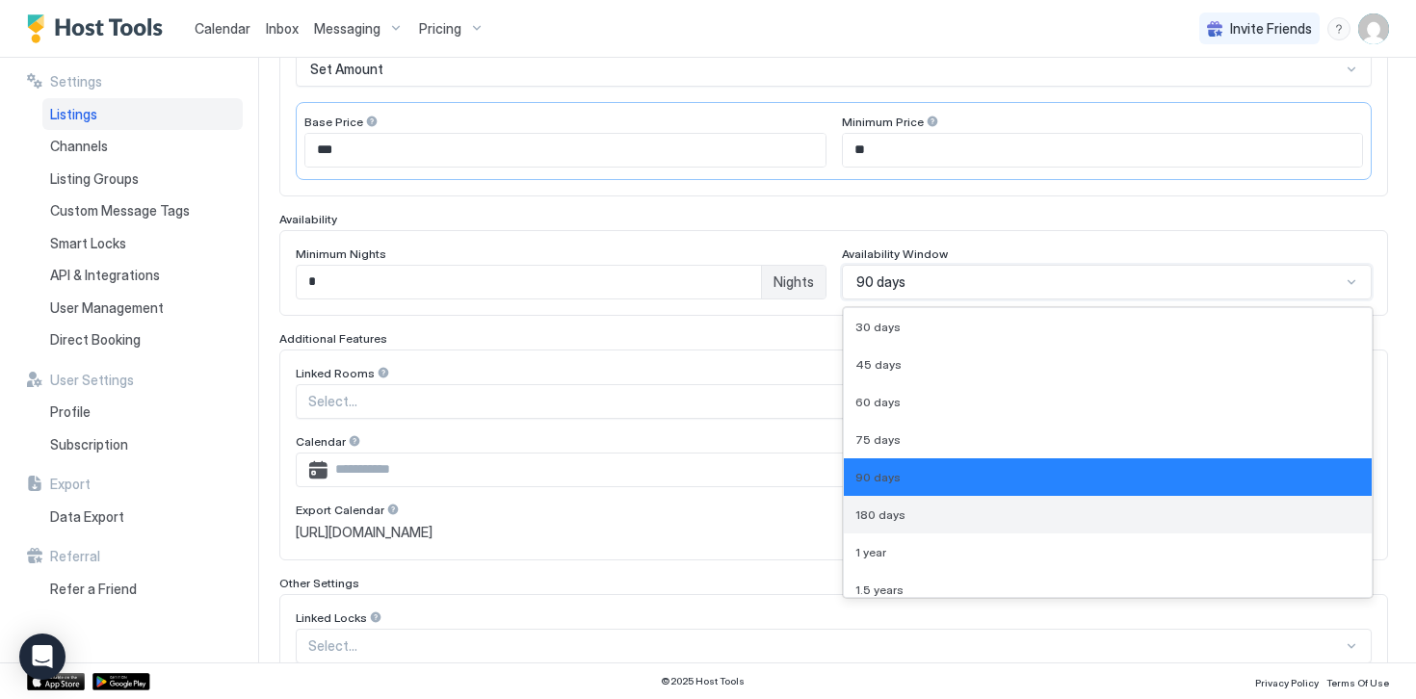
click at [897, 512] on span "180 days" at bounding box center [880, 514] width 50 height 14
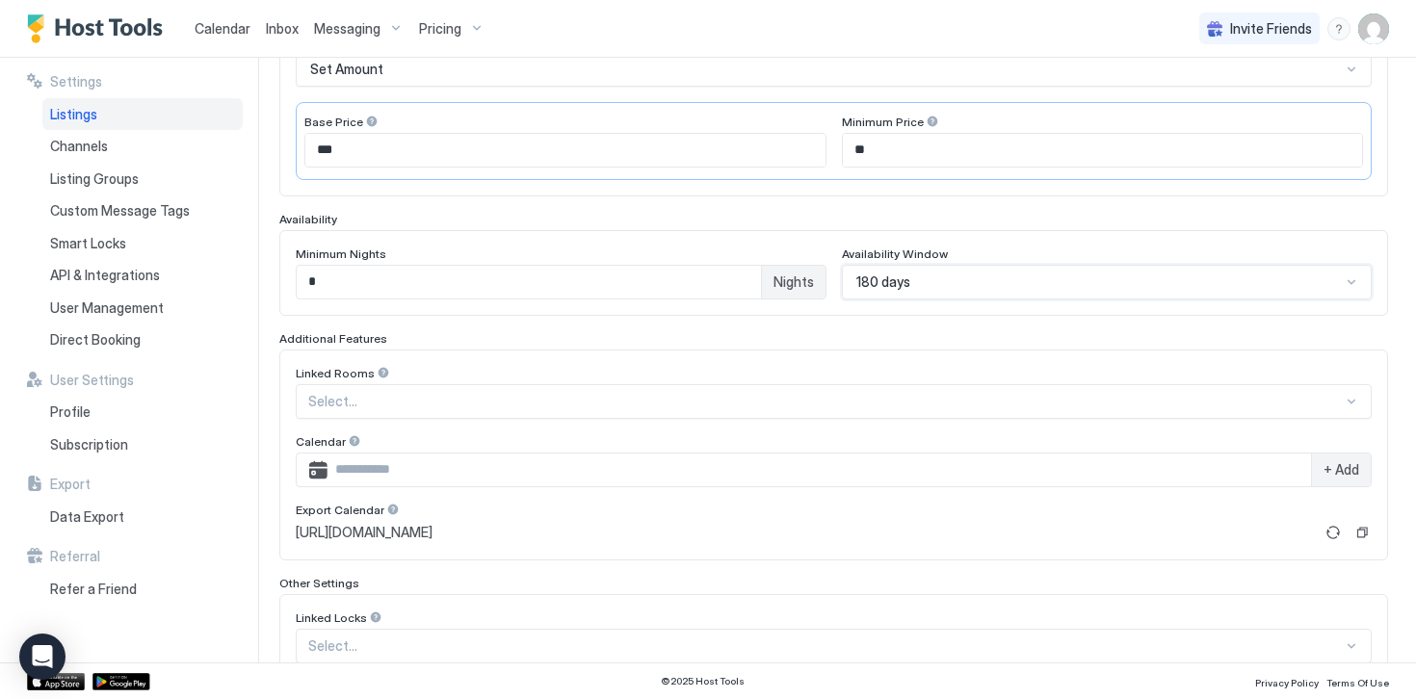
scroll to position [495, 0]
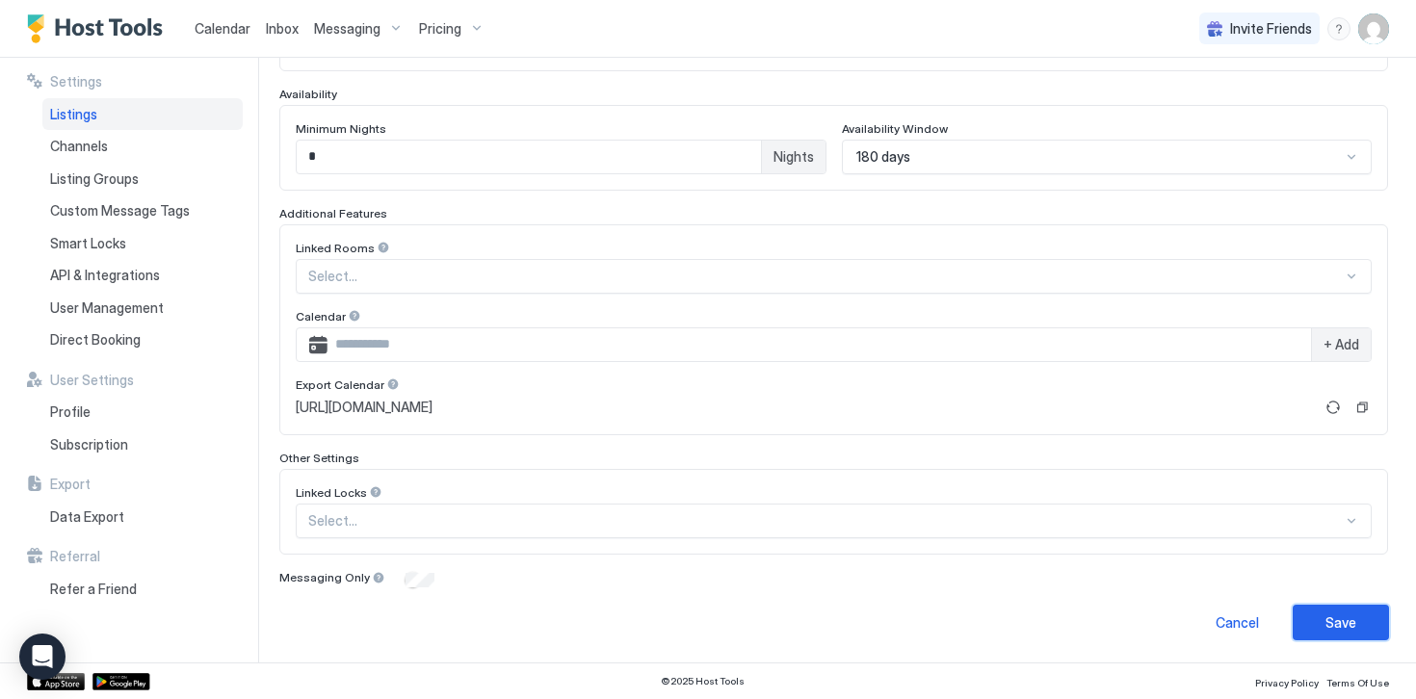
click at [1319, 614] on button "Save" at bounding box center [1340, 623] width 96 height 36
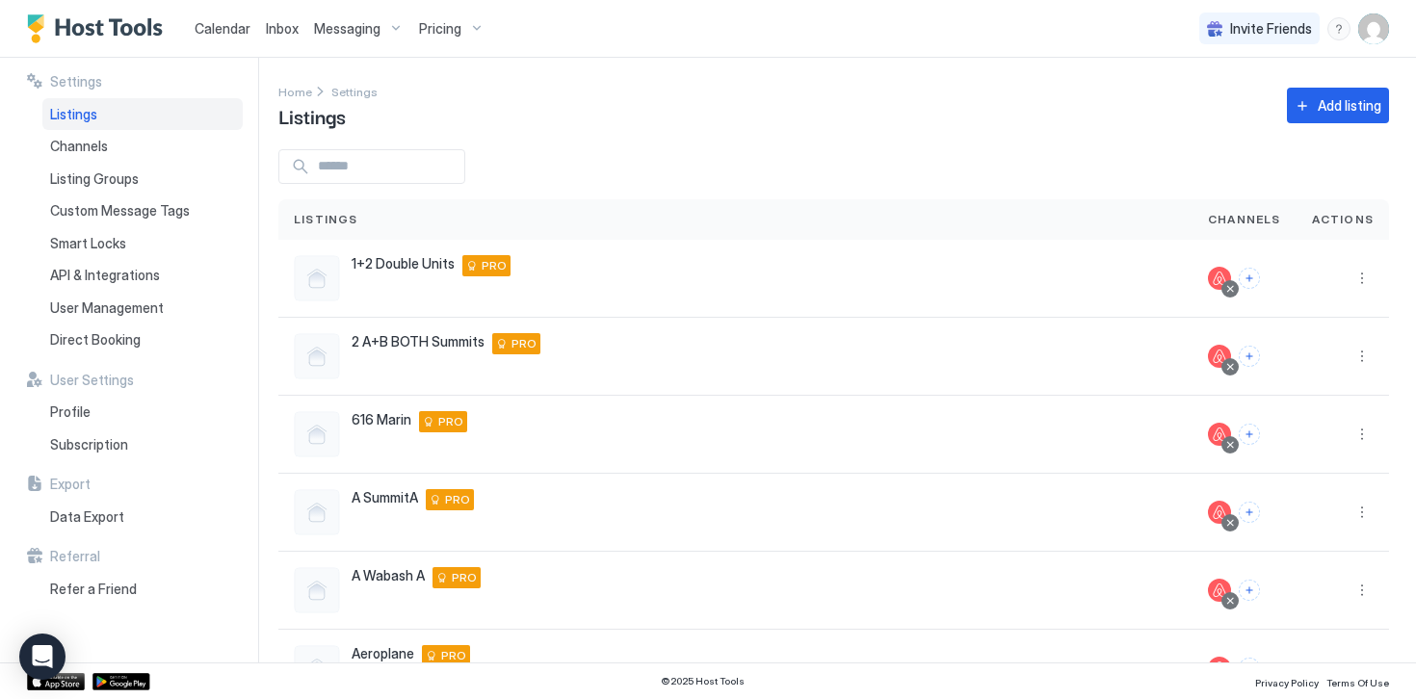
click at [442, 23] on span "Pricing" at bounding box center [440, 28] width 42 height 17
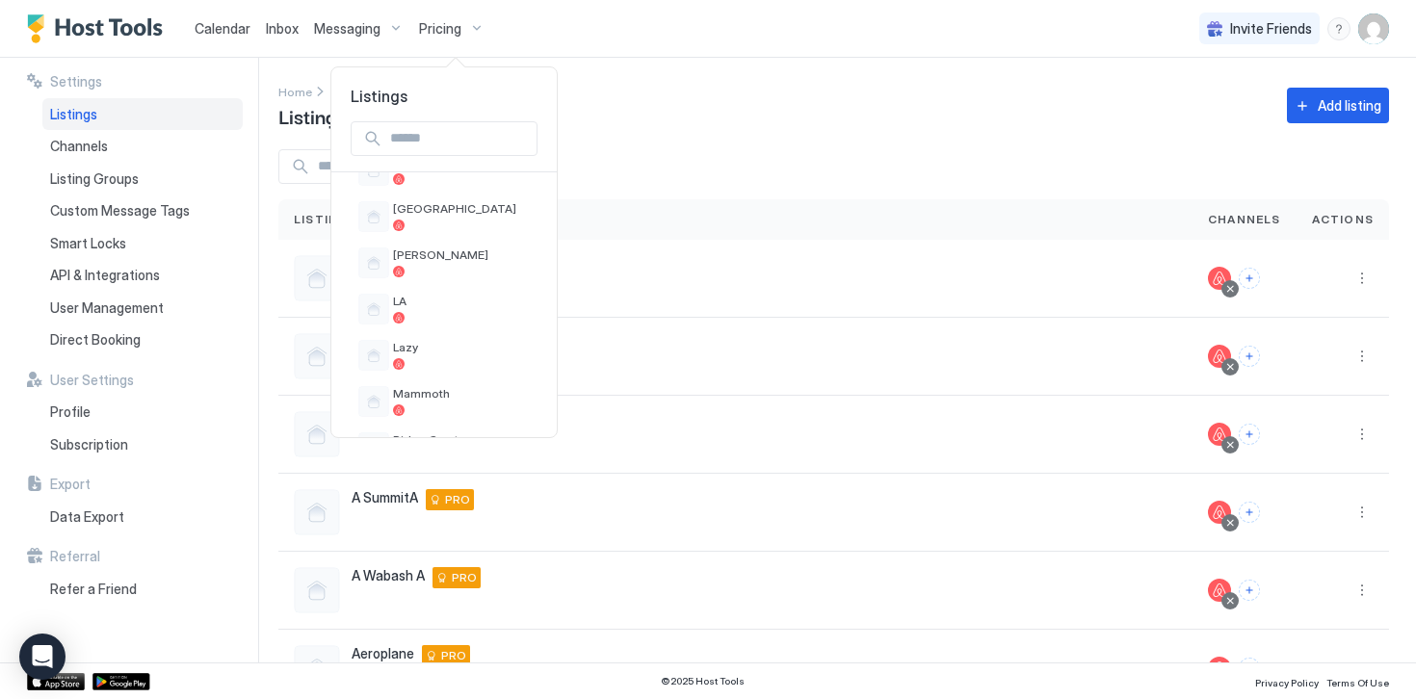
scroll to position [875, 0]
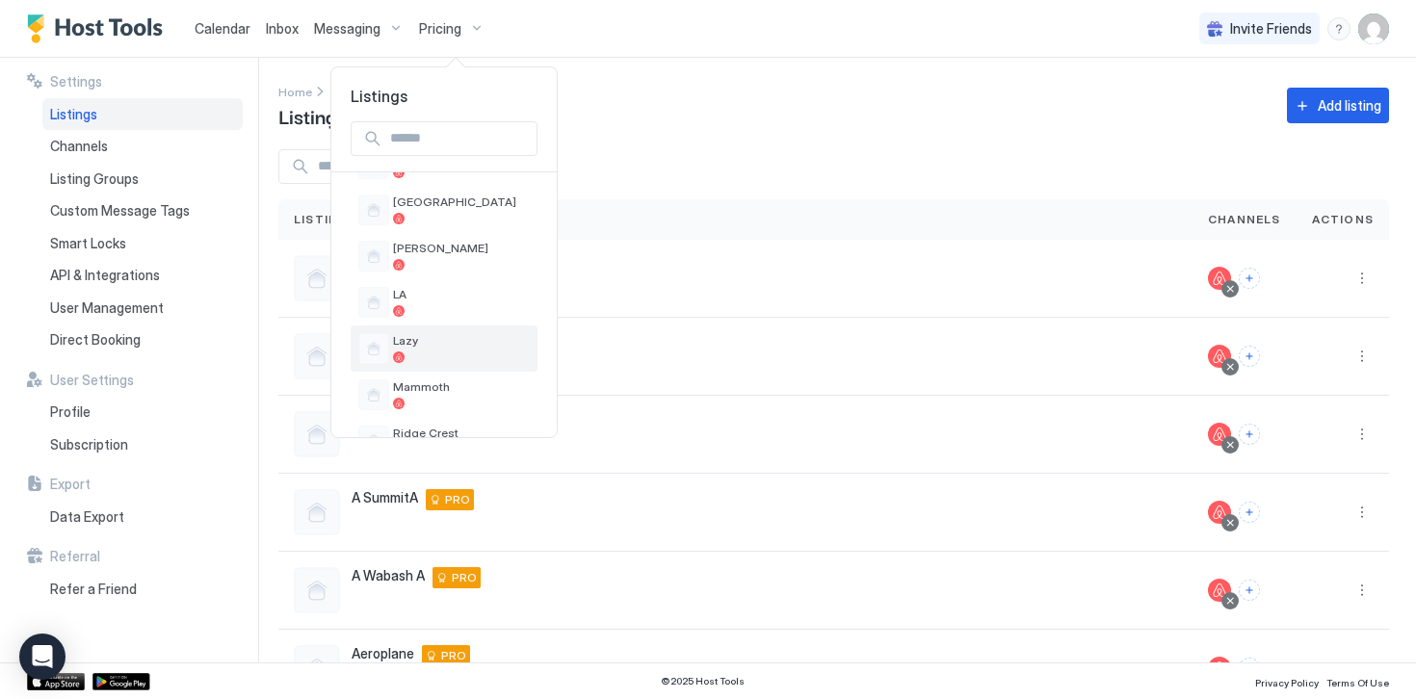
click at [428, 355] on div at bounding box center [461, 357] width 137 height 12
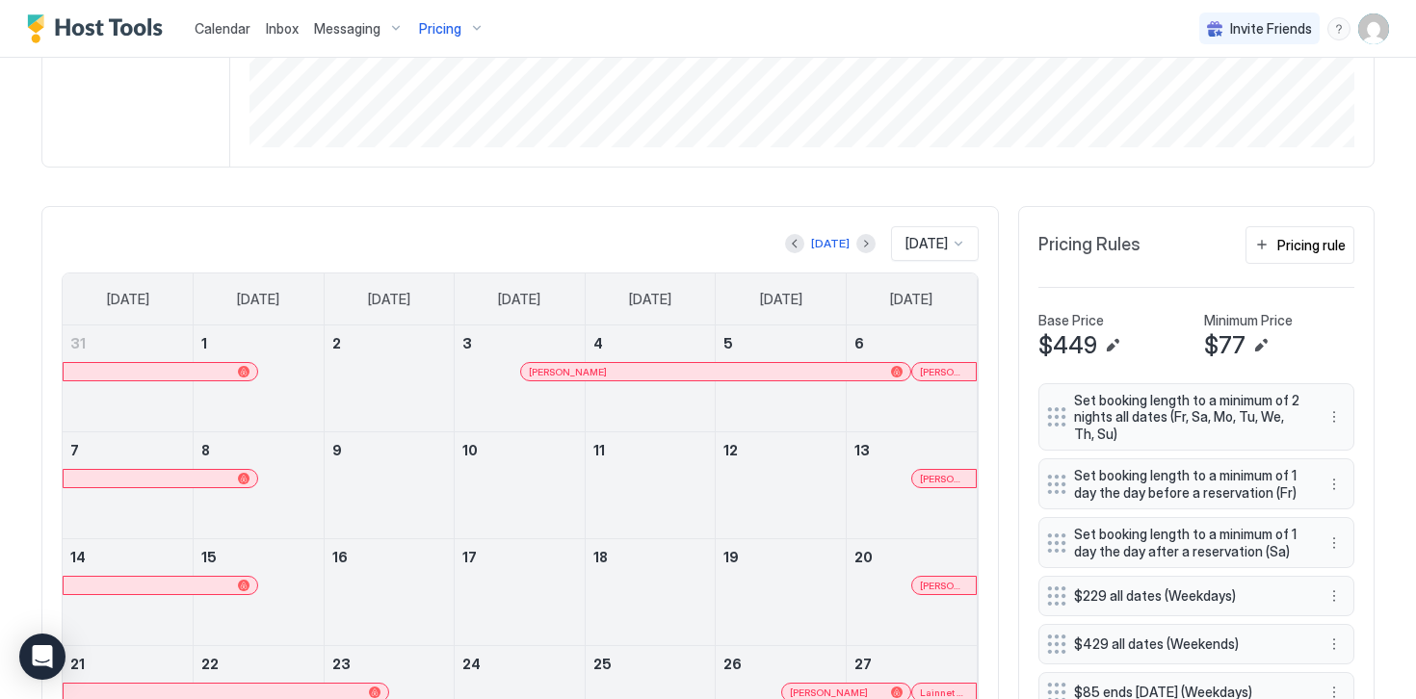
scroll to position [447, 0]
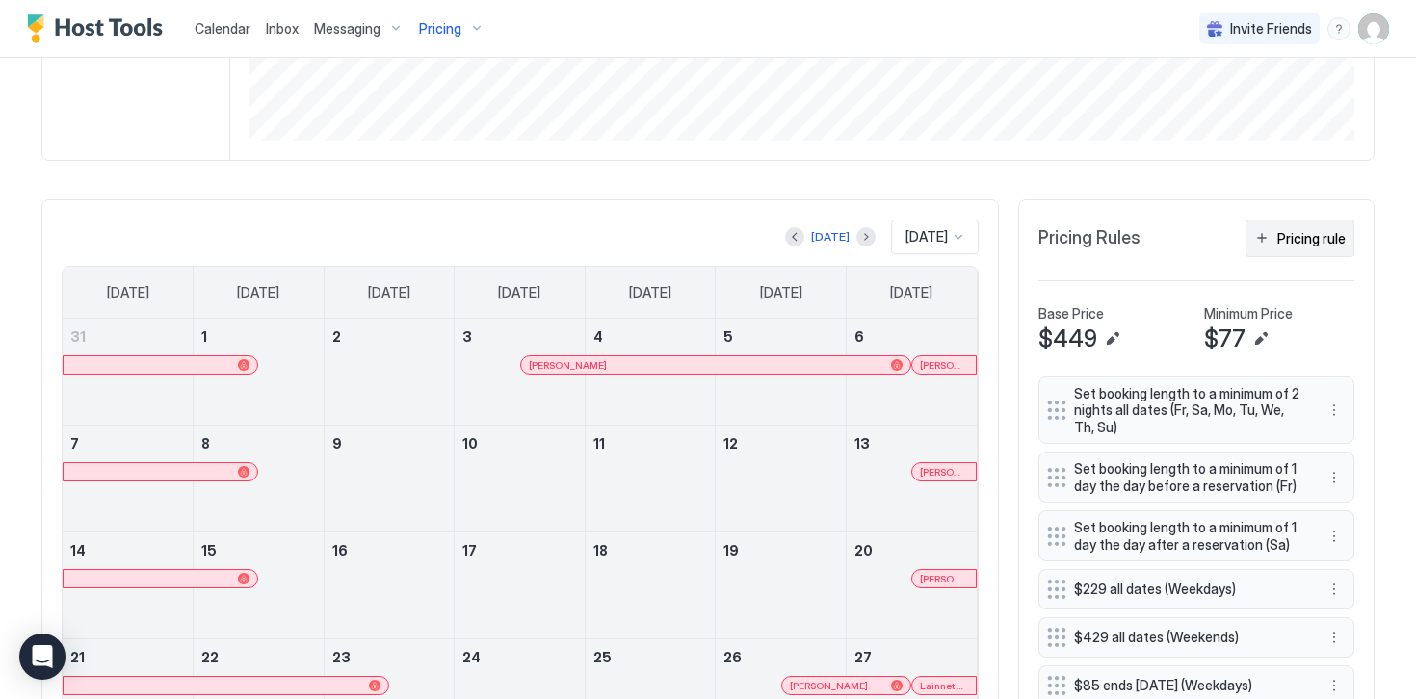
click at [1287, 245] on div "Pricing rule" at bounding box center [1311, 238] width 68 height 20
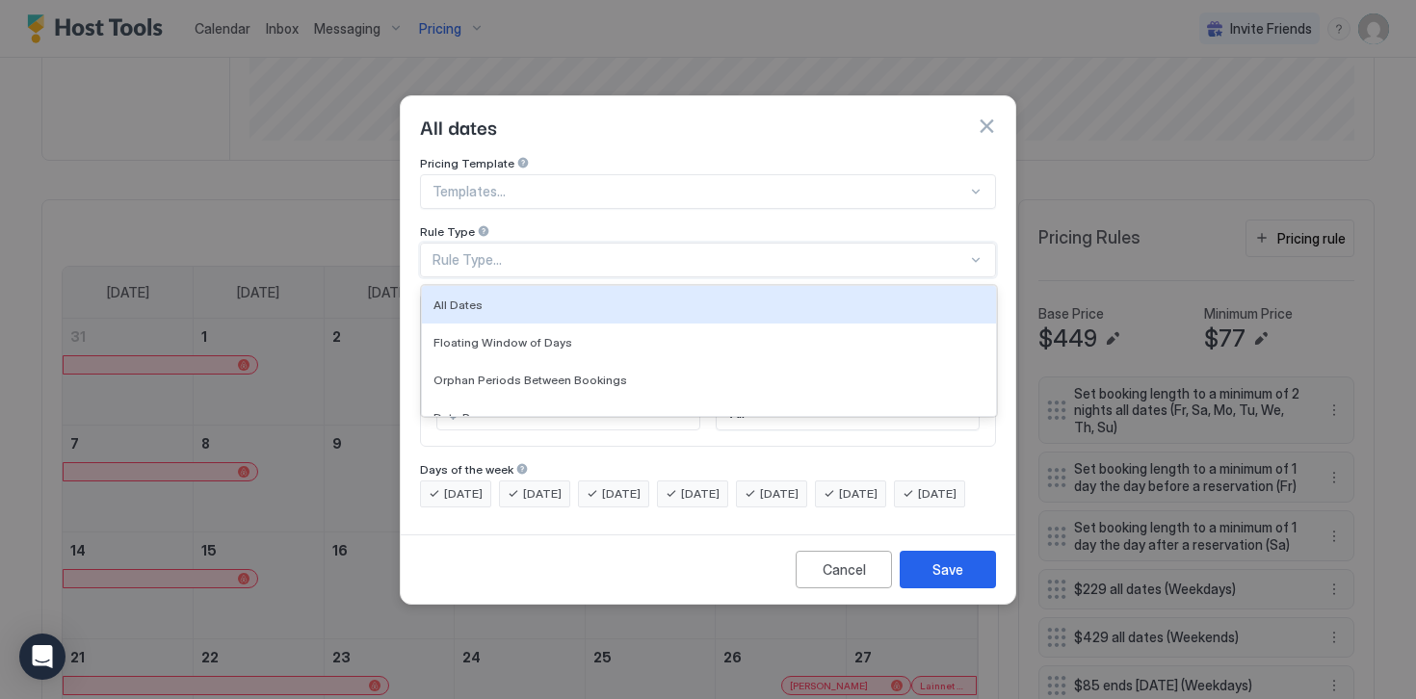
click at [470, 251] on div "Rule Type..." at bounding box center [699, 259] width 534 height 17
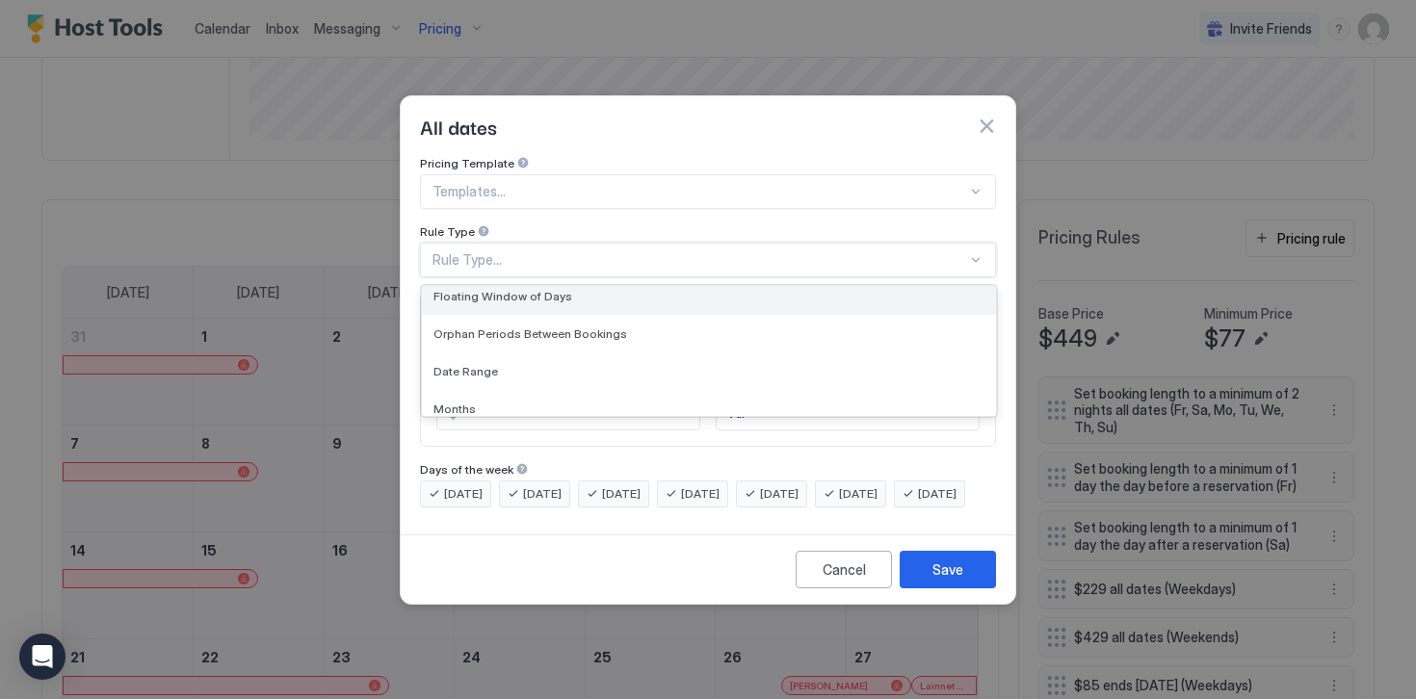
scroll to position [48, 0]
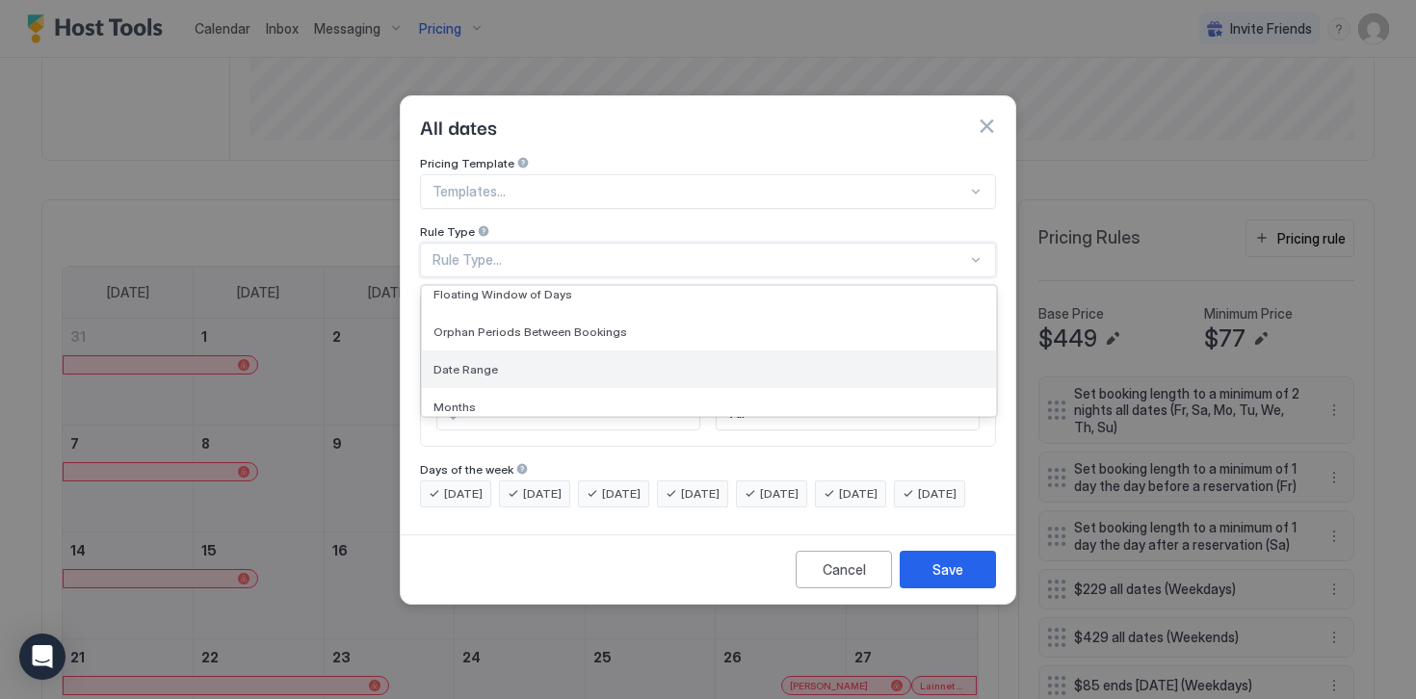
click at [474, 362] on span "Date Range" at bounding box center [465, 369] width 65 height 14
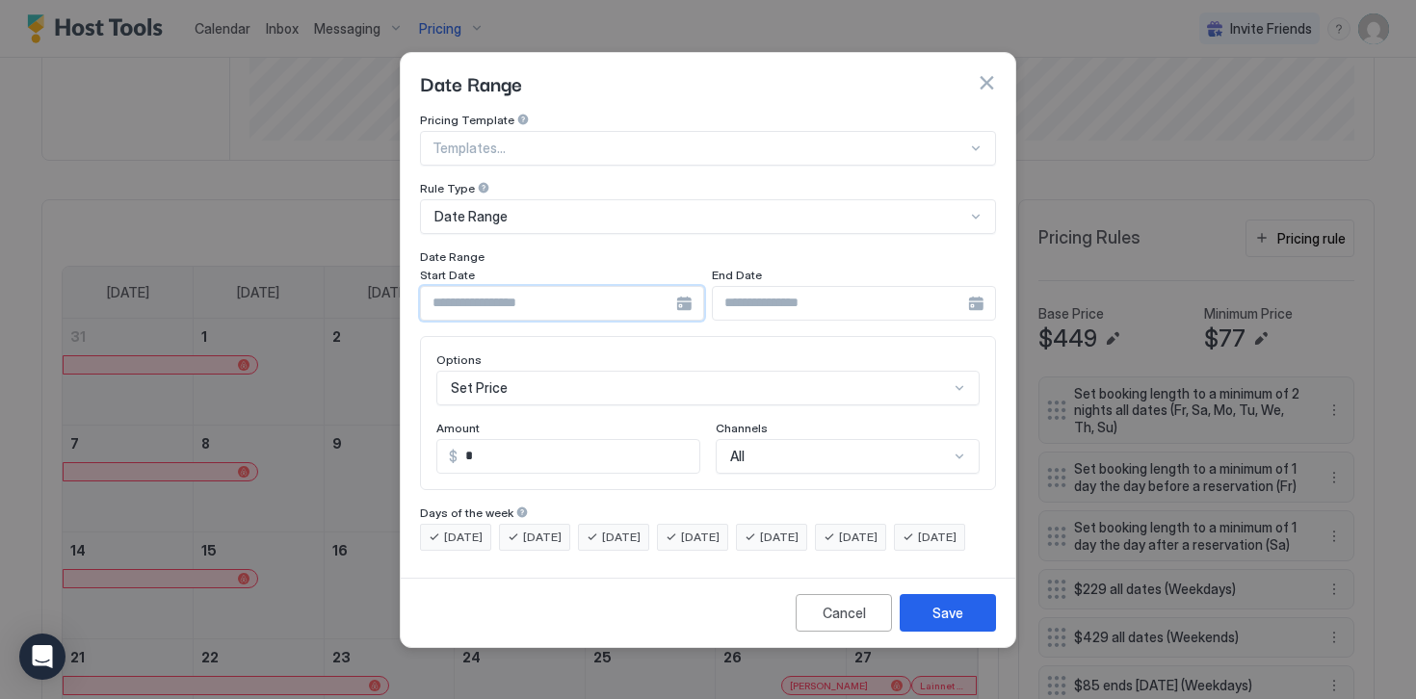
click at [464, 287] on input "Input Field" at bounding box center [548, 303] width 255 height 33
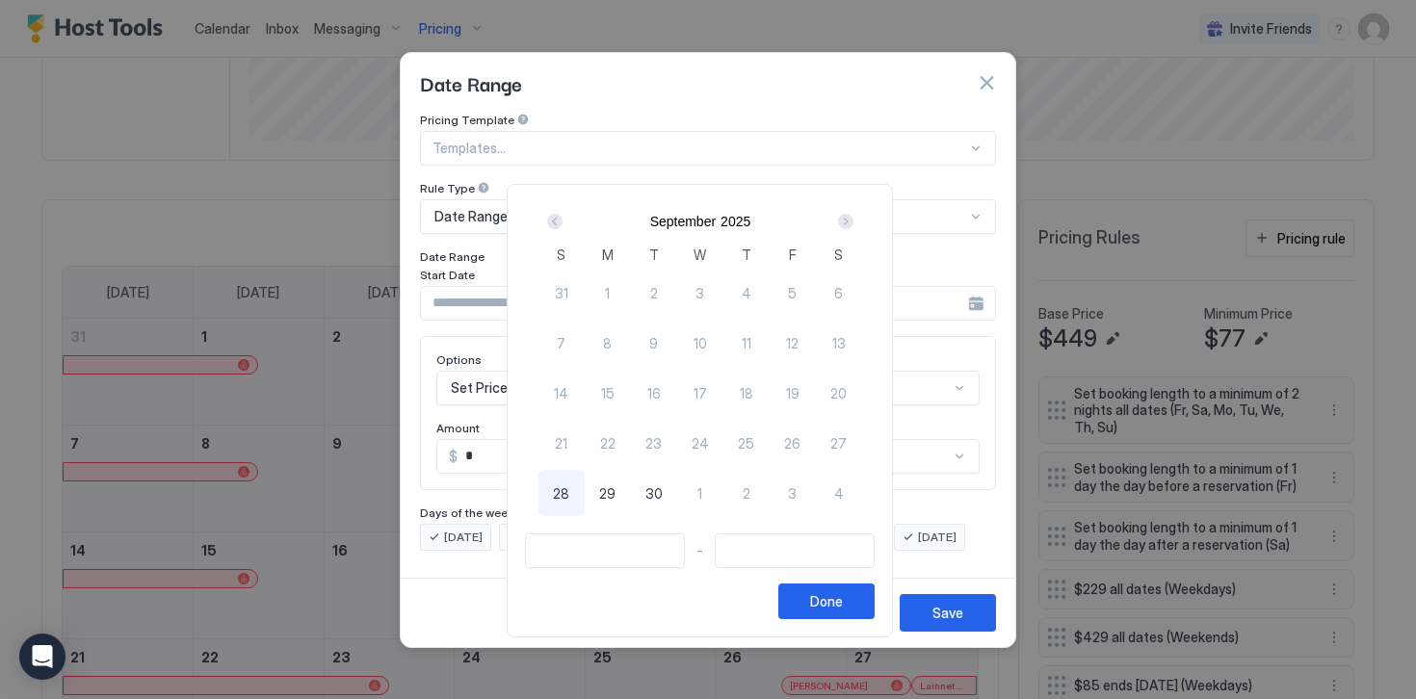
click at [853, 222] on div "Next" at bounding box center [845, 221] width 15 height 15
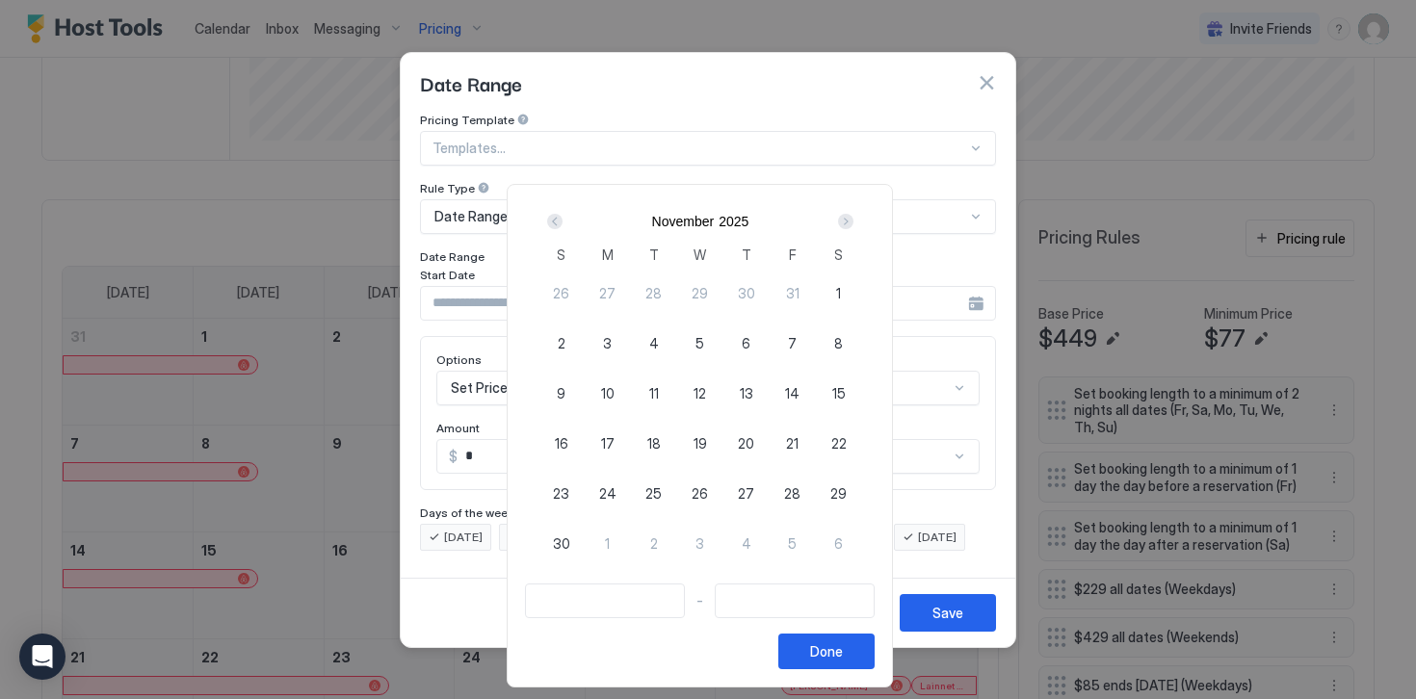
click at [853, 222] on div "Next" at bounding box center [845, 221] width 15 height 15
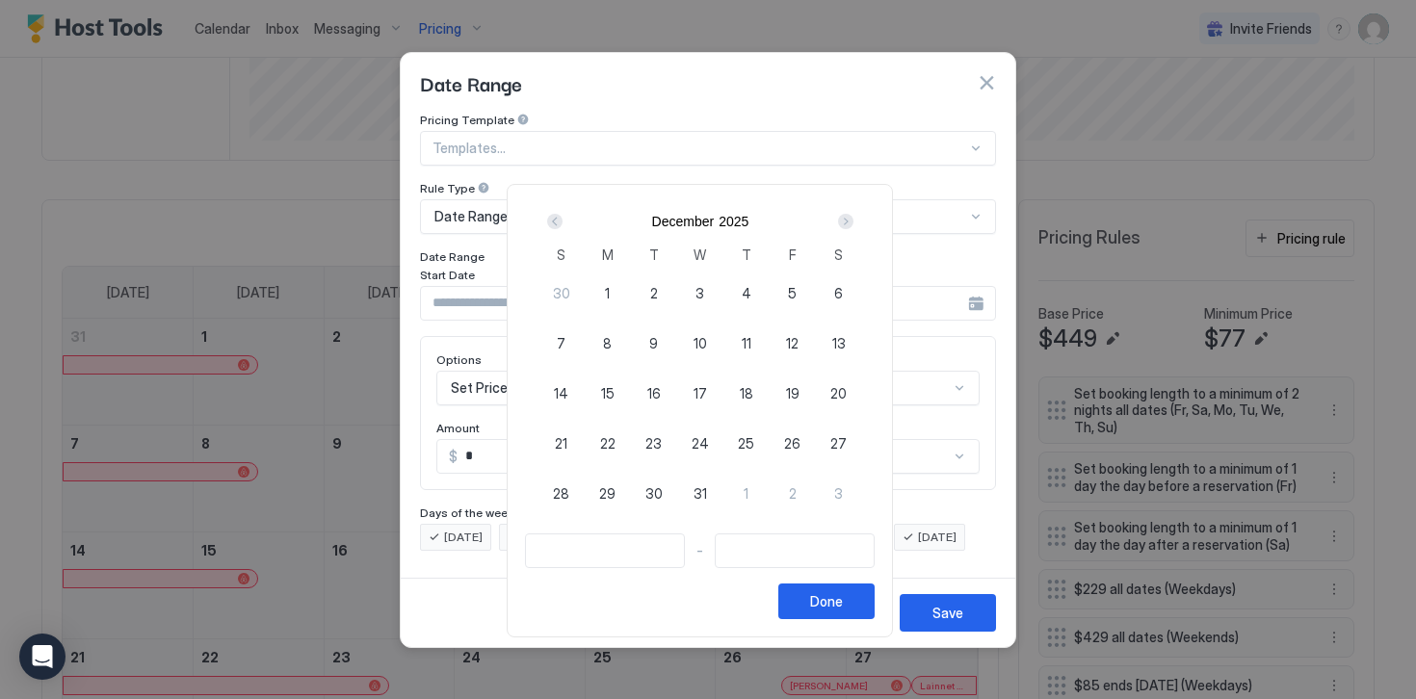
click at [610, 290] on span "1" at bounding box center [607, 293] width 5 height 20
type input "**********"
click at [849, 223] on div "Next" at bounding box center [845, 221] width 15 height 15
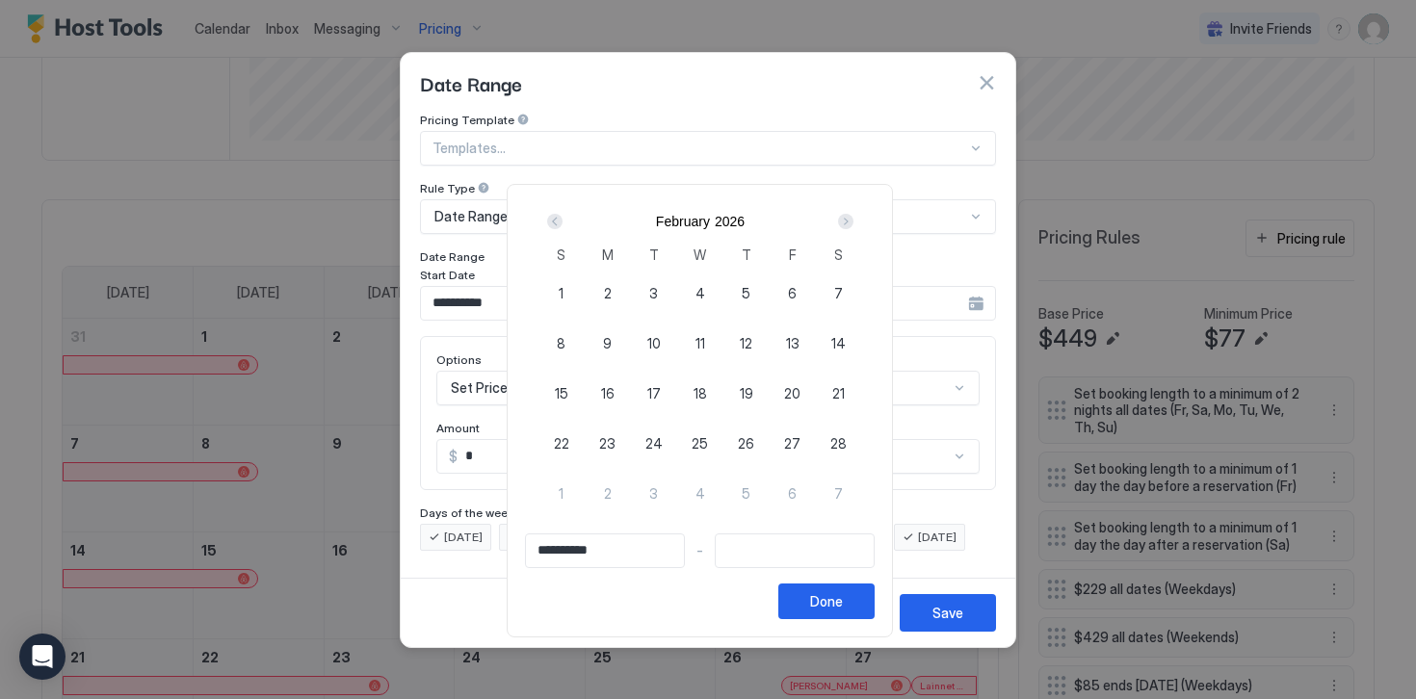
type input "**********"
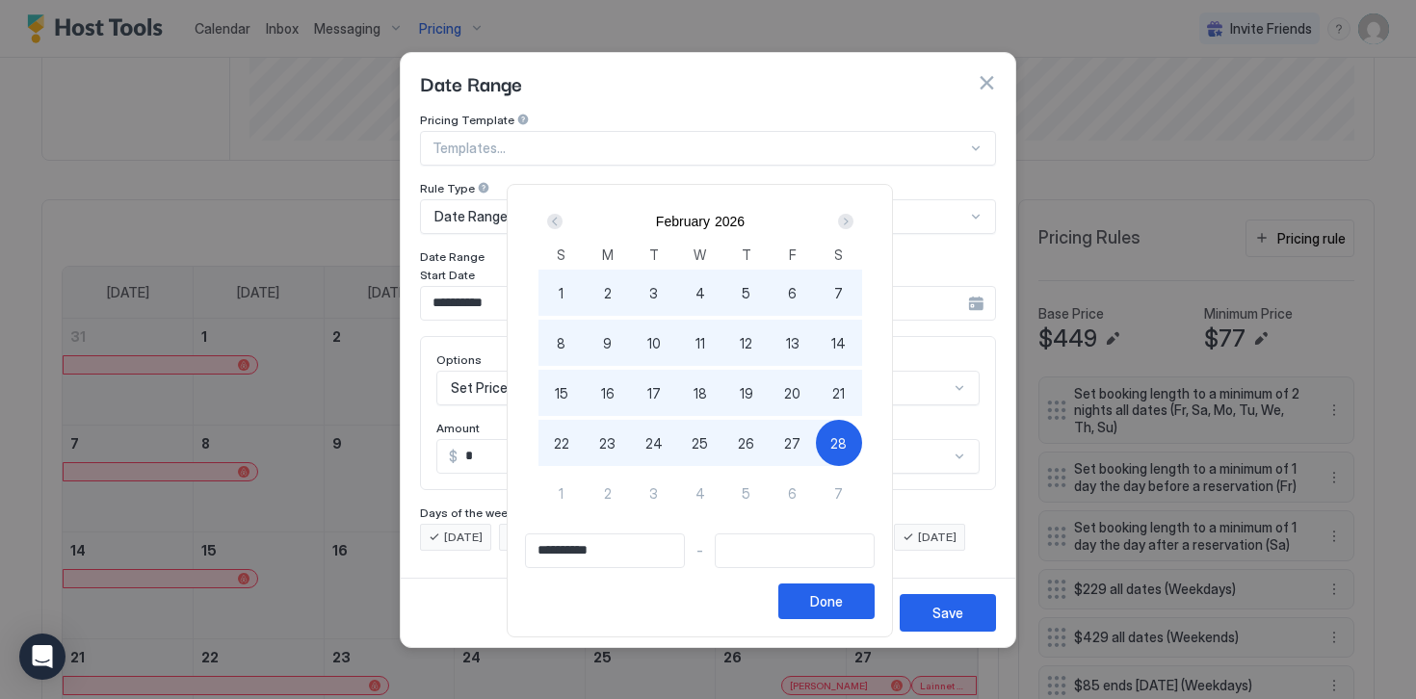
click at [841, 442] on span "28" at bounding box center [838, 443] width 16 height 20
type input "**********"
click at [841, 594] on div "Done" at bounding box center [826, 601] width 33 height 20
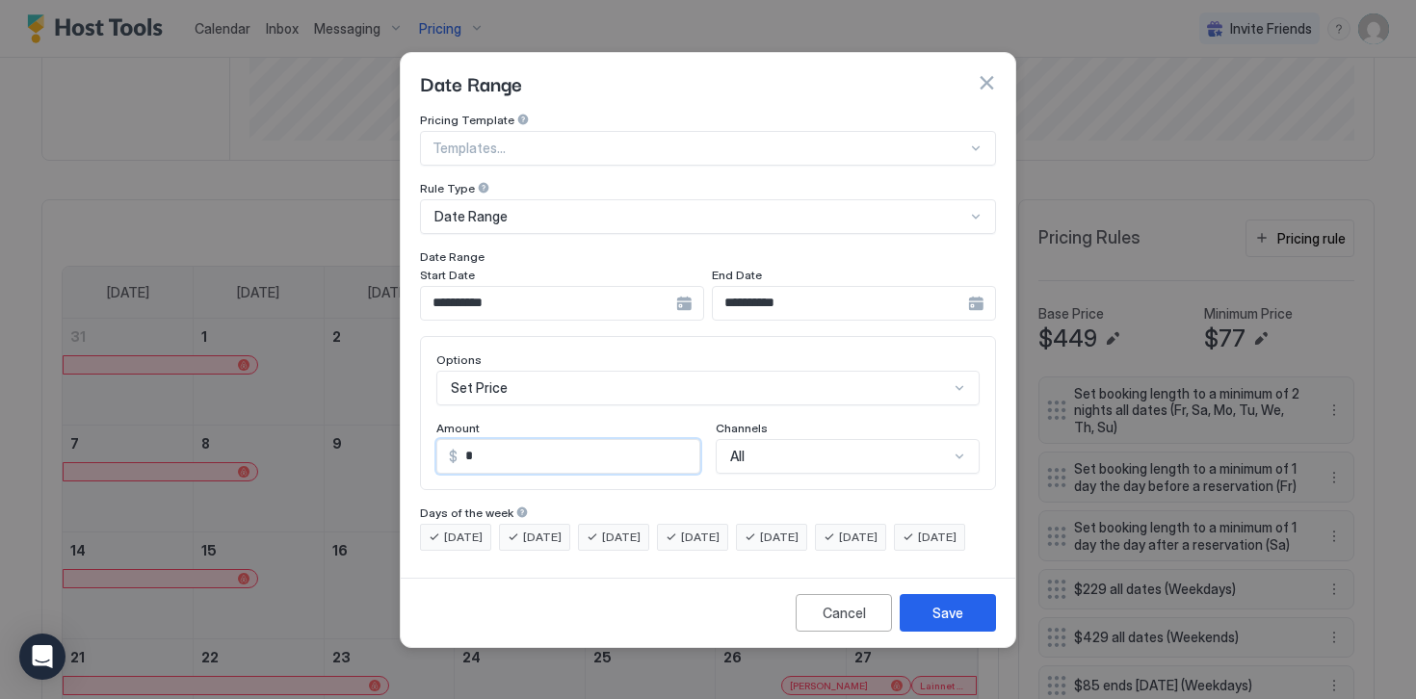
click at [493, 443] on input "*" at bounding box center [578, 456] width 242 height 33
type input "***"
click at [968, 632] on button "Save" at bounding box center [947, 613] width 96 height 38
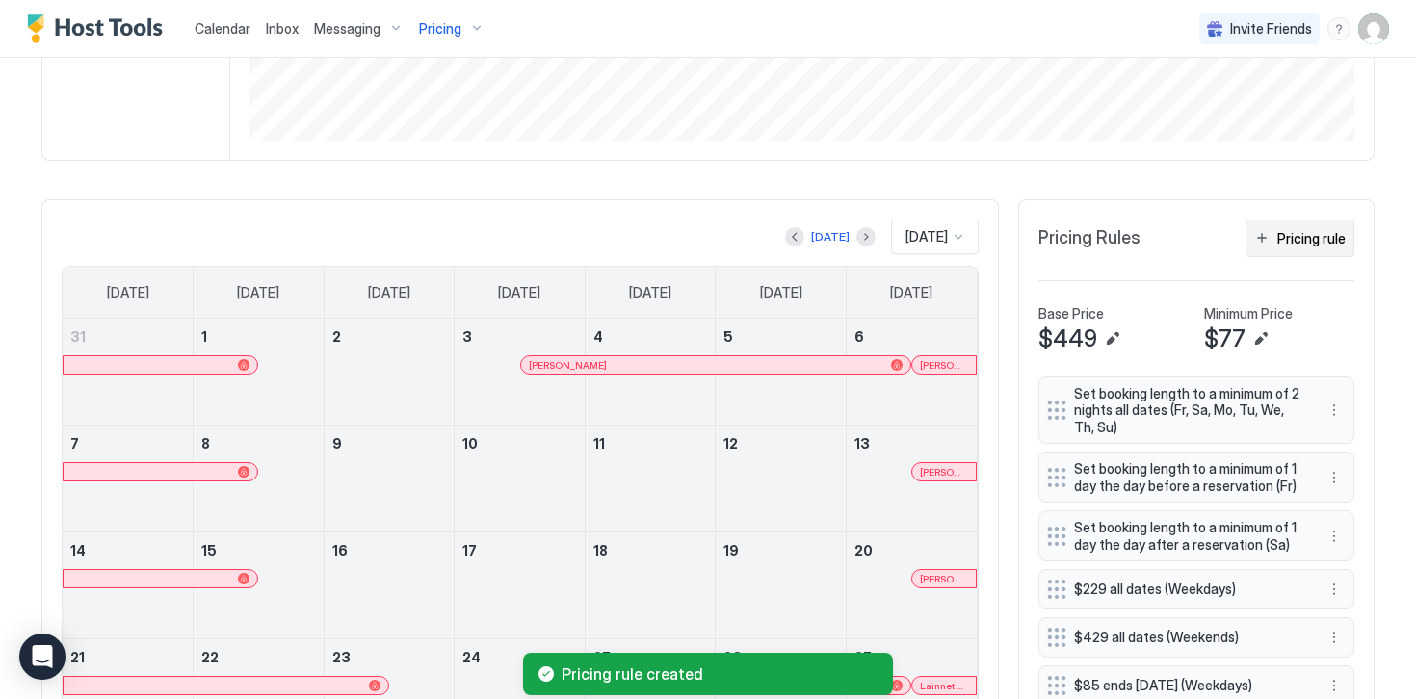
click at [1300, 247] on button "Pricing rule" at bounding box center [1299, 239] width 109 height 38
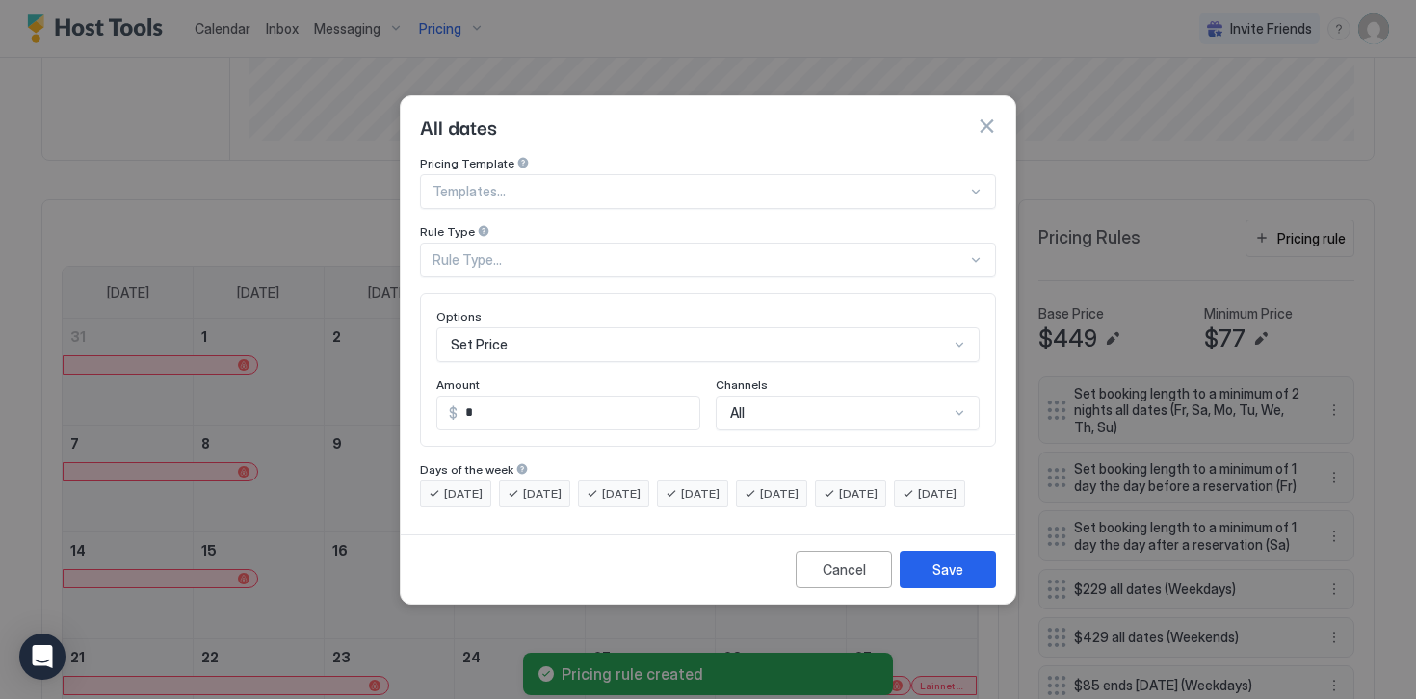
click at [464, 251] on div "Rule Type..." at bounding box center [699, 259] width 534 height 17
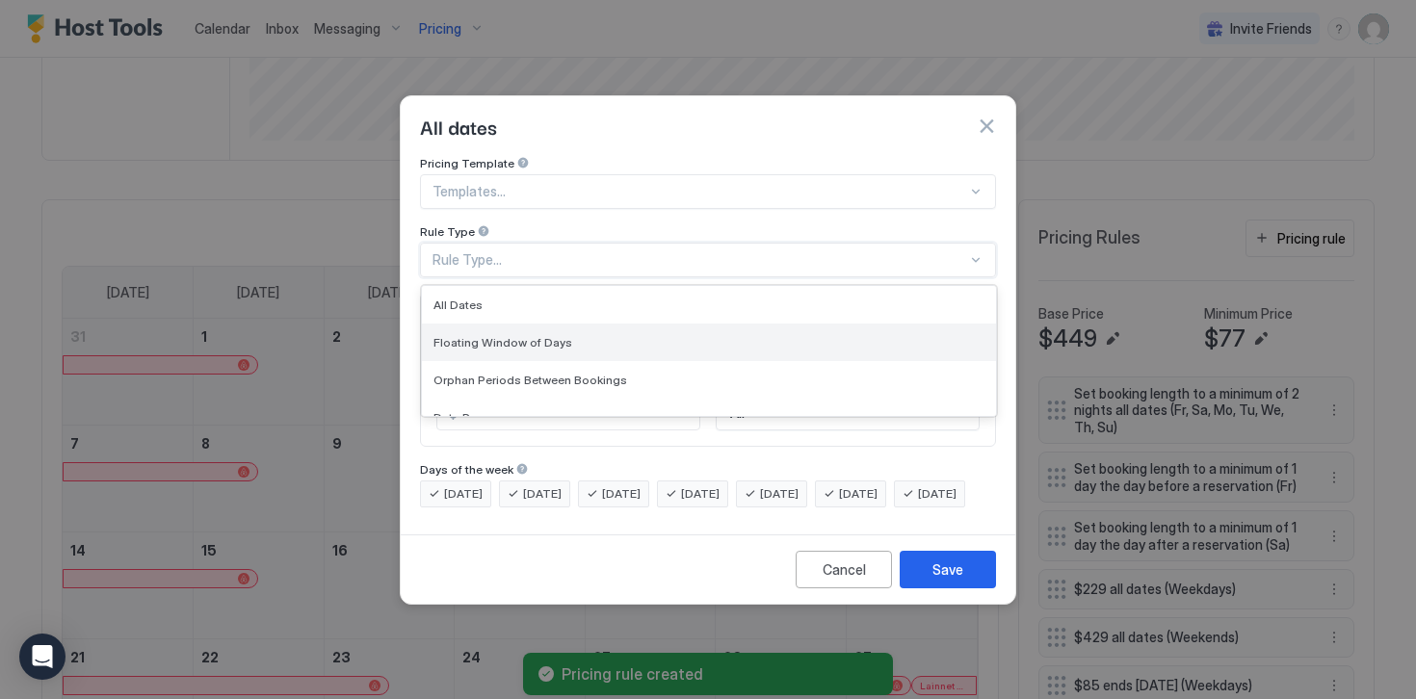
click at [473, 335] on span "Floating Window of Days" at bounding box center [502, 342] width 139 height 14
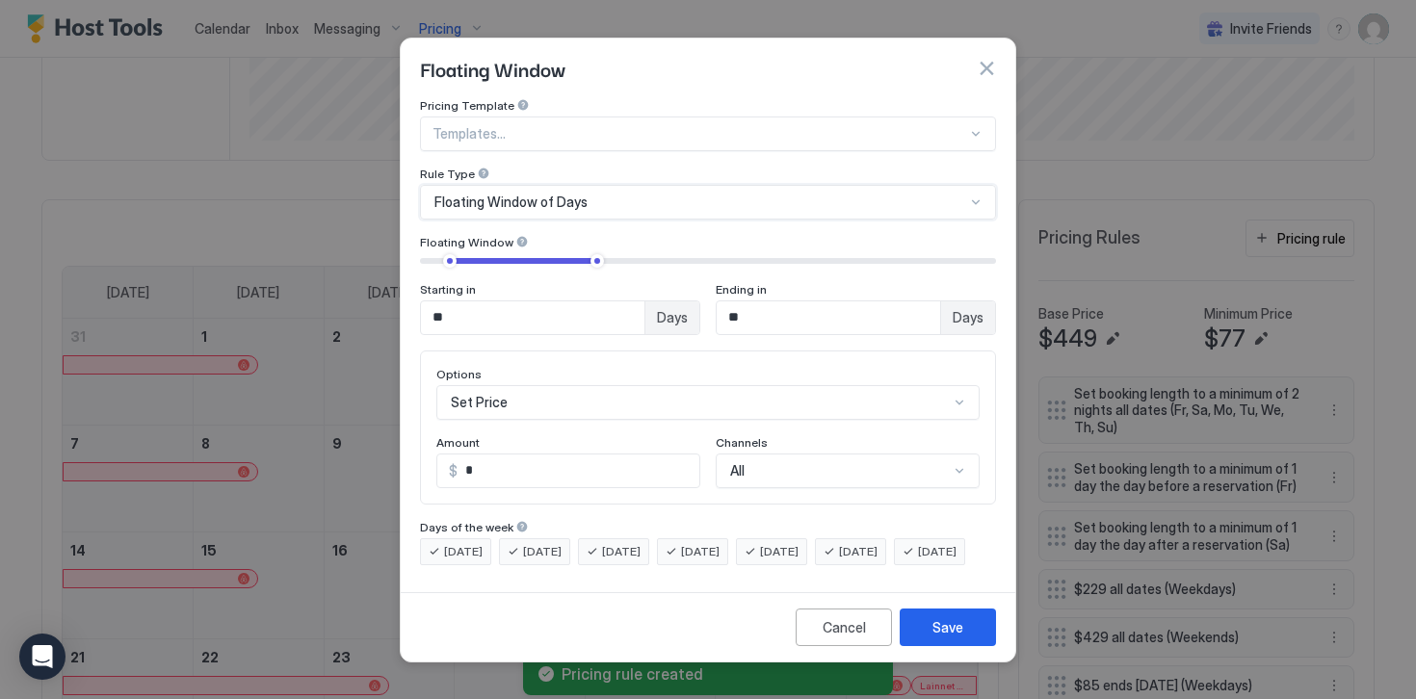
click at [469, 302] on input "**" at bounding box center [532, 317] width 223 height 33
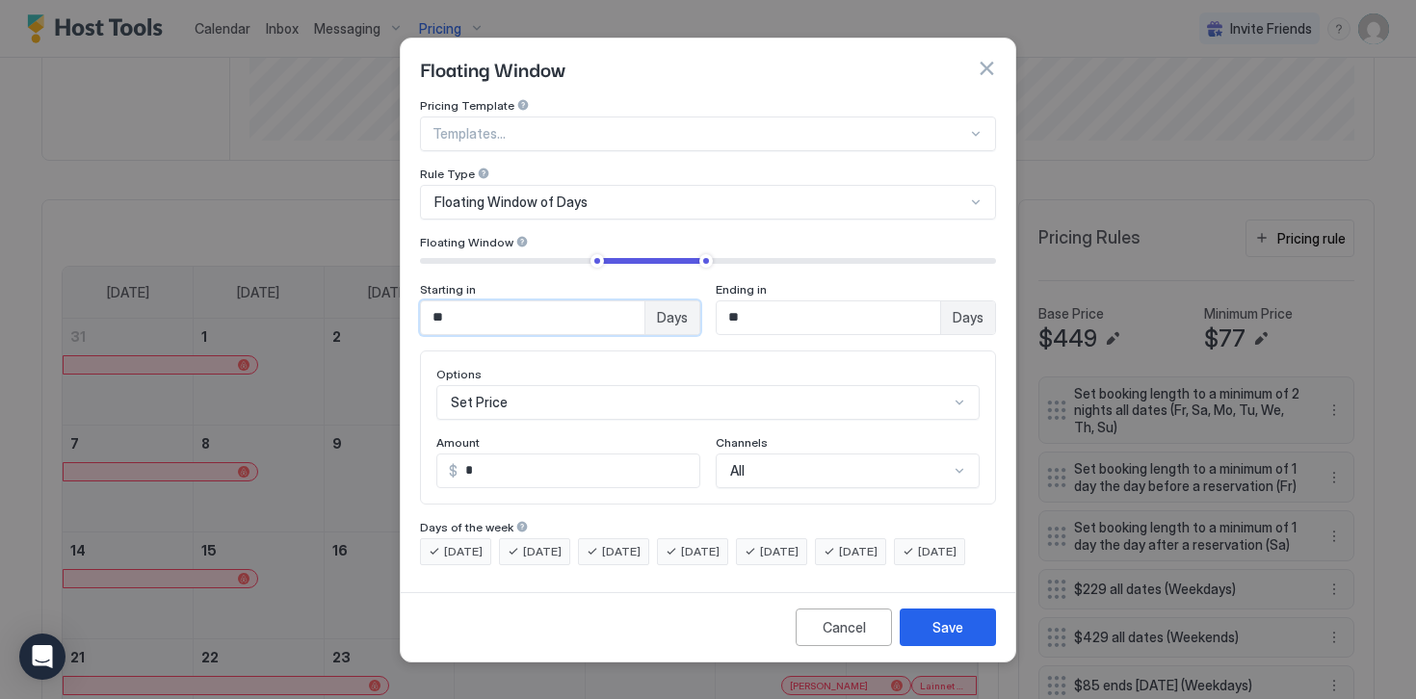
type input "**"
click at [768, 301] on input "**" at bounding box center [827, 317] width 223 height 33
type input "***"
click at [521, 455] on input "*" at bounding box center [578, 471] width 242 height 33
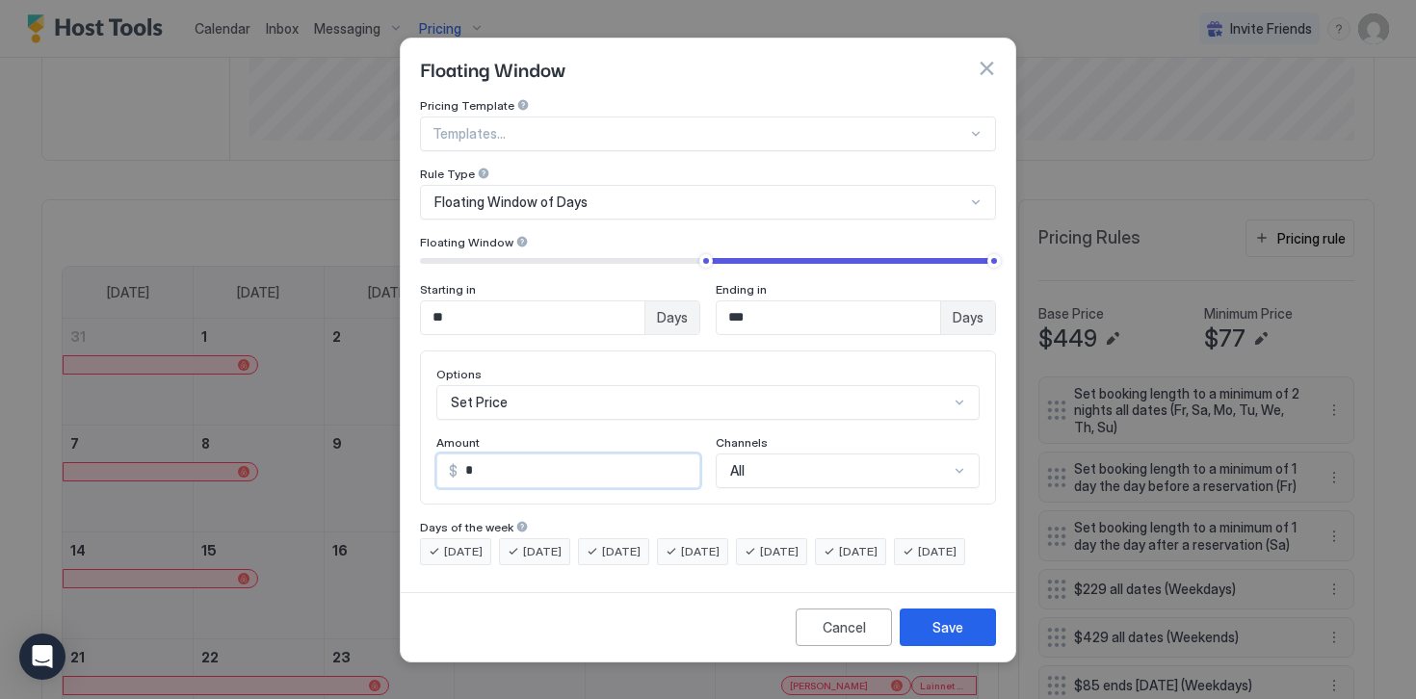
click at [521, 455] on input "*" at bounding box center [578, 471] width 242 height 33
type input "***"
click at [941, 638] on div "Save" at bounding box center [947, 627] width 31 height 20
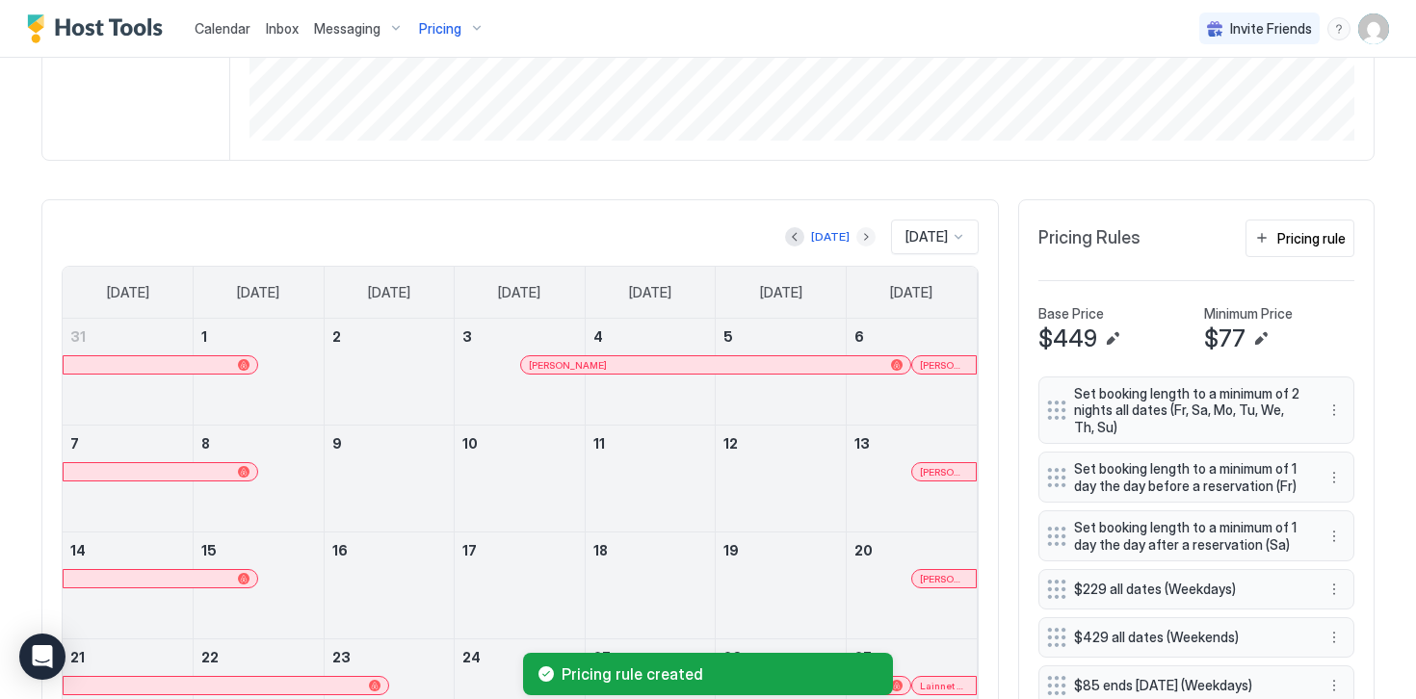
click at [856, 239] on button "Next month" at bounding box center [865, 236] width 19 height 19
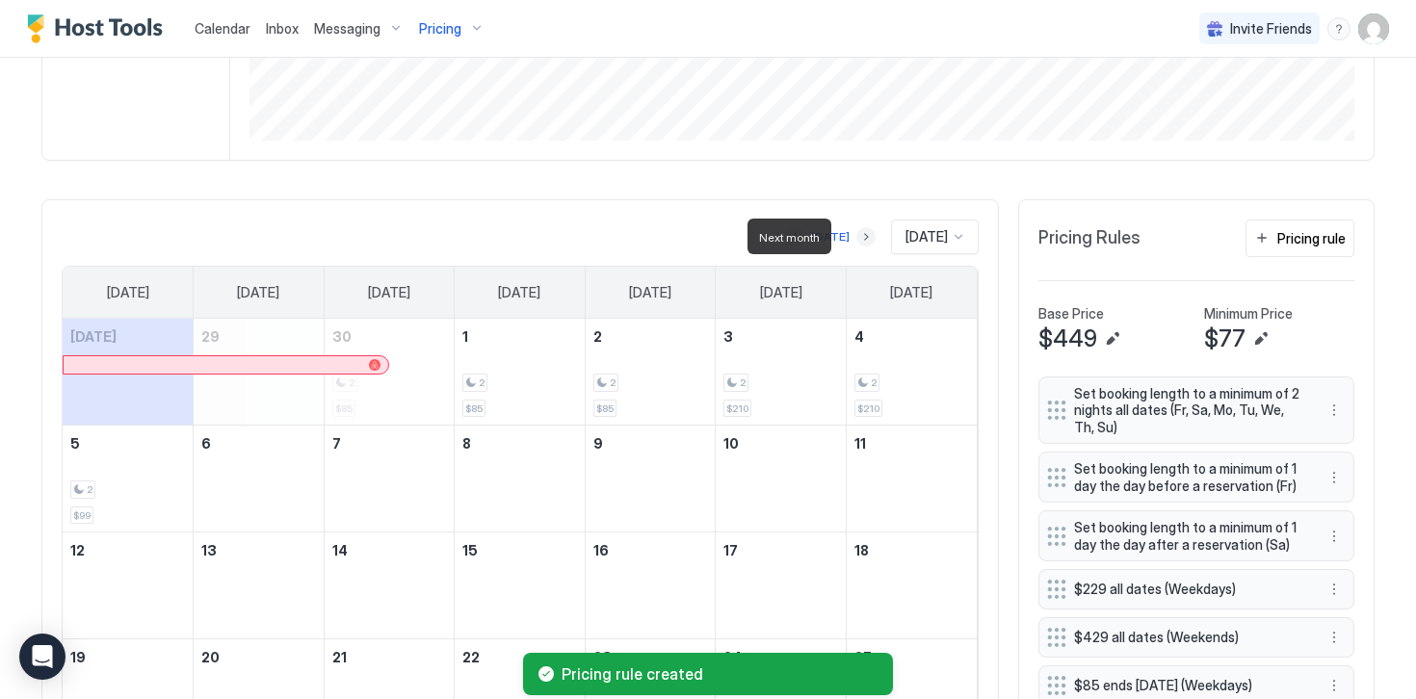
click at [856, 239] on button "Next month" at bounding box center [865, 236] width 19 height 19
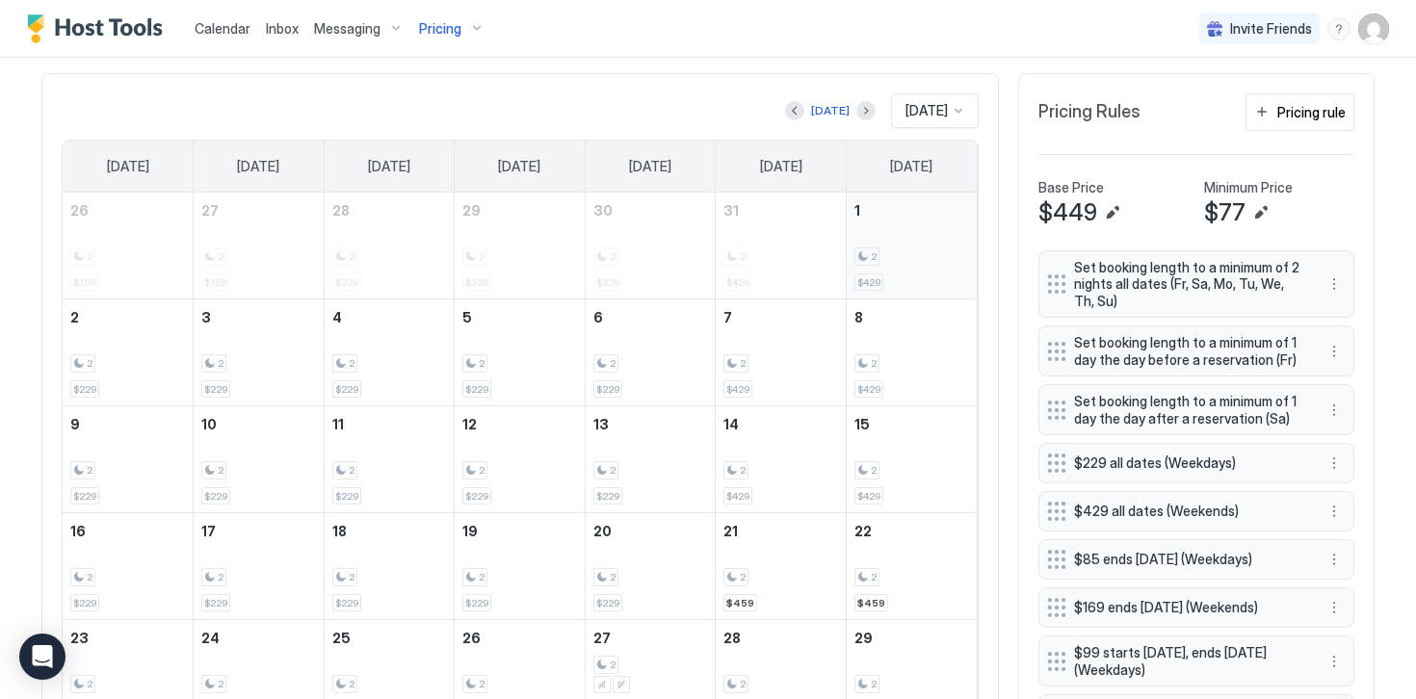
scroll to position [549, 0]
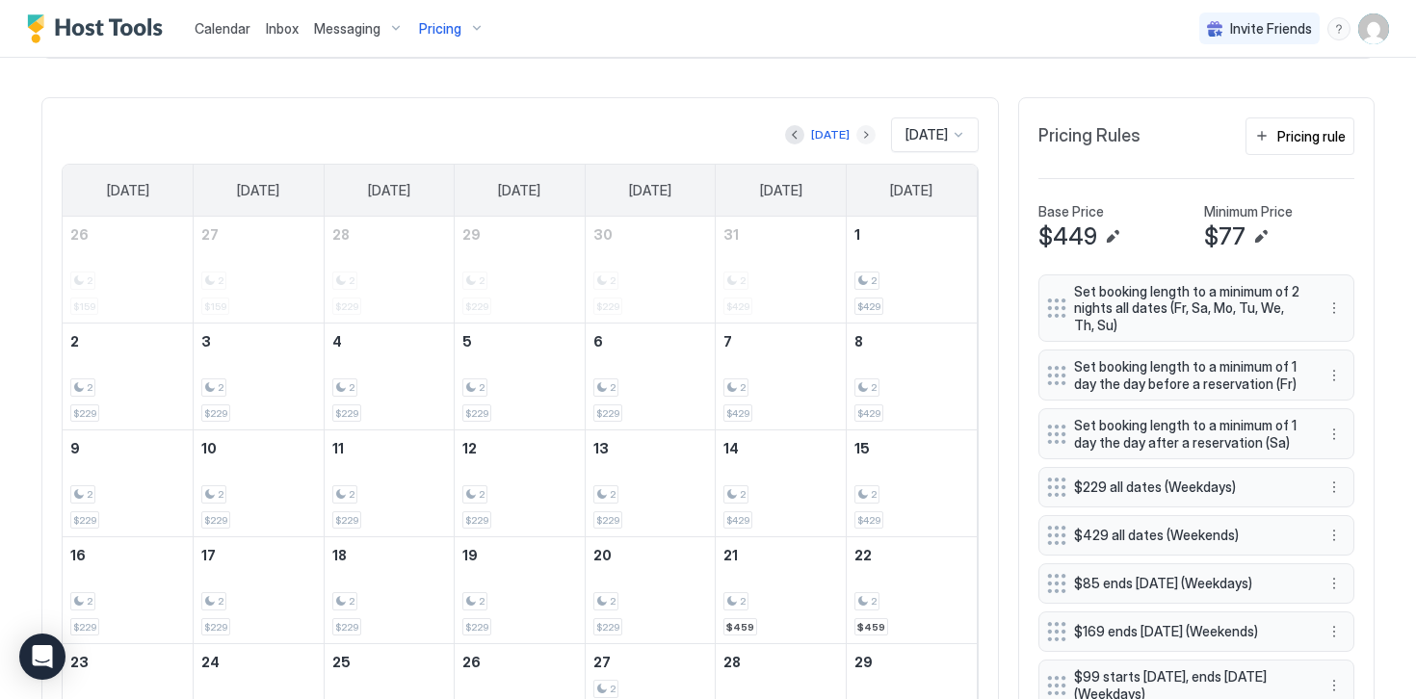
click at [856, 133] on button "Next month" at bounding box center [865, 134] width 19 height 19
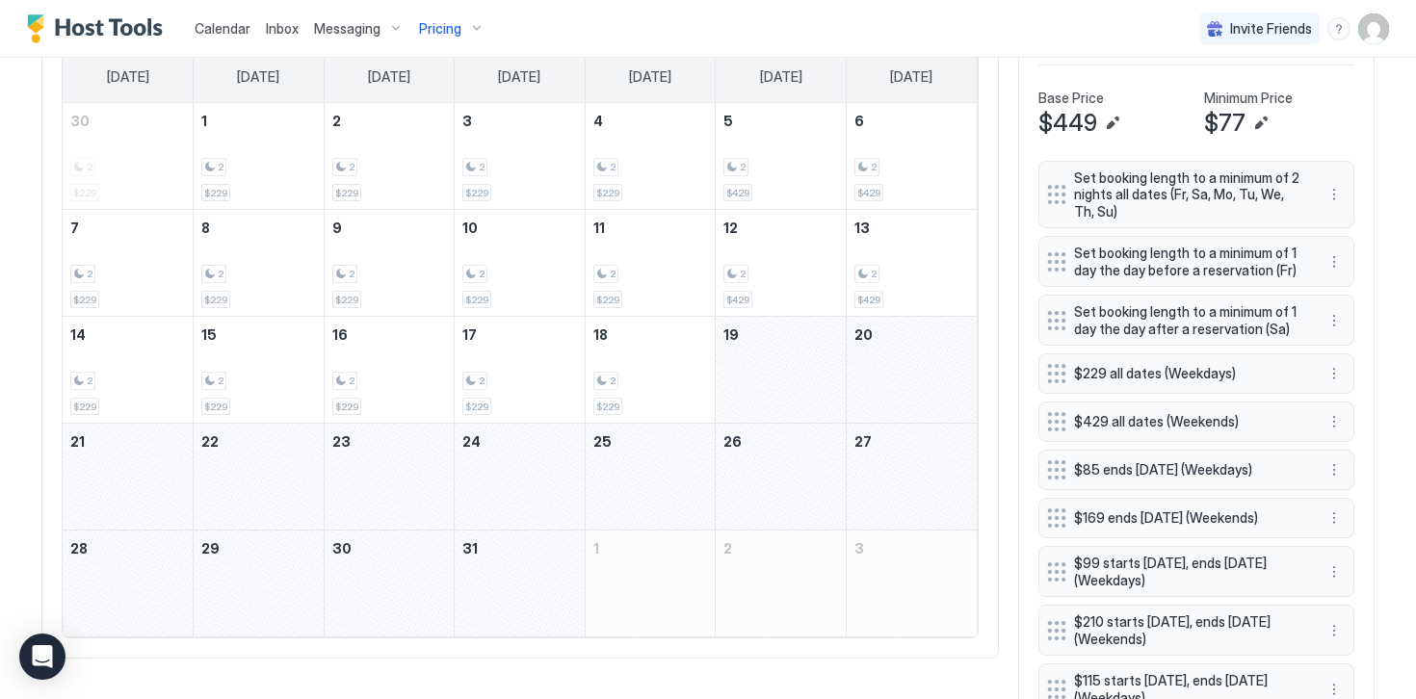
scroll to position [689, 0]
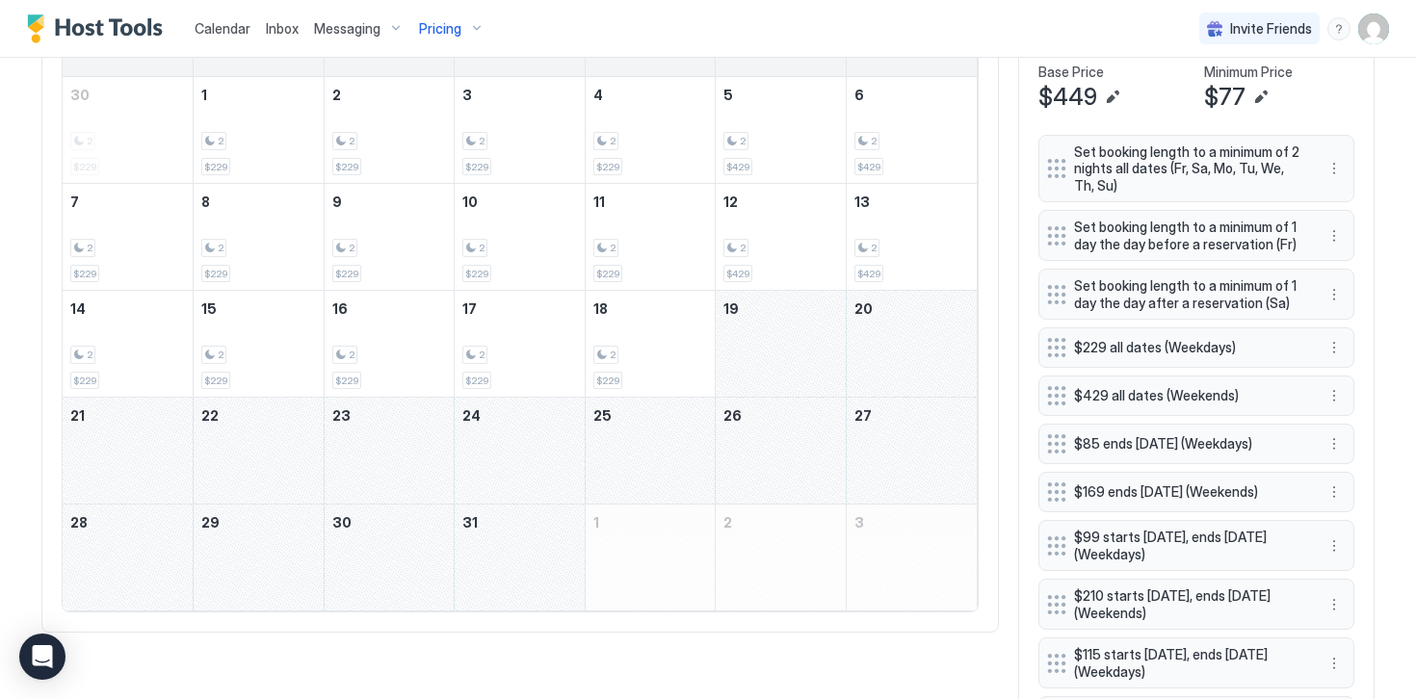
drag, startPoint x: 799, startPoint y: 338, endPoint x: 549, endPoint y: 542, distance: 323.1
click at [549, 542] on tbody "30 2 $229 1 2 $229 2 2 $229 3 2 $229 4 2 $229 5 2 $429 6 2 $429 7 2 $229 8 2 $2…" at bounding box center [520, 343] width 914 height 533
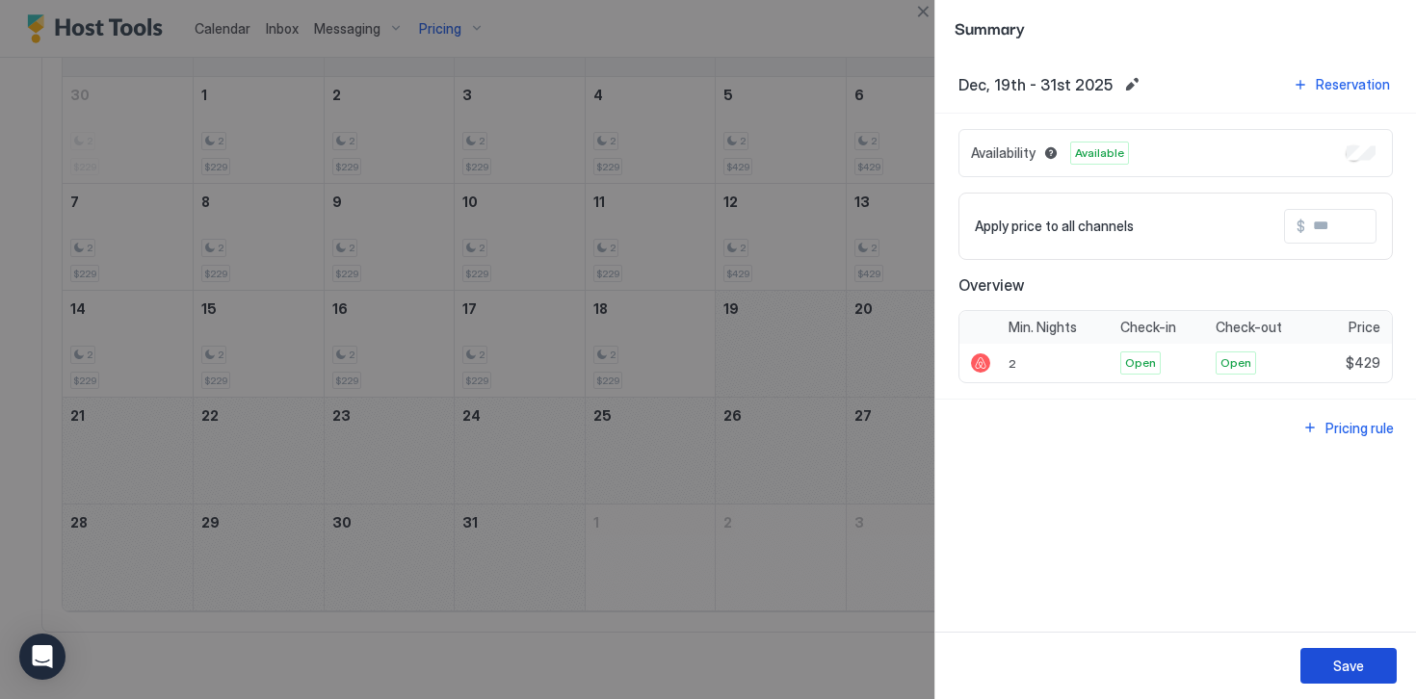
click at [1337, 661] on div "Save" at bounding box center [1348, 666] width 31 height 20
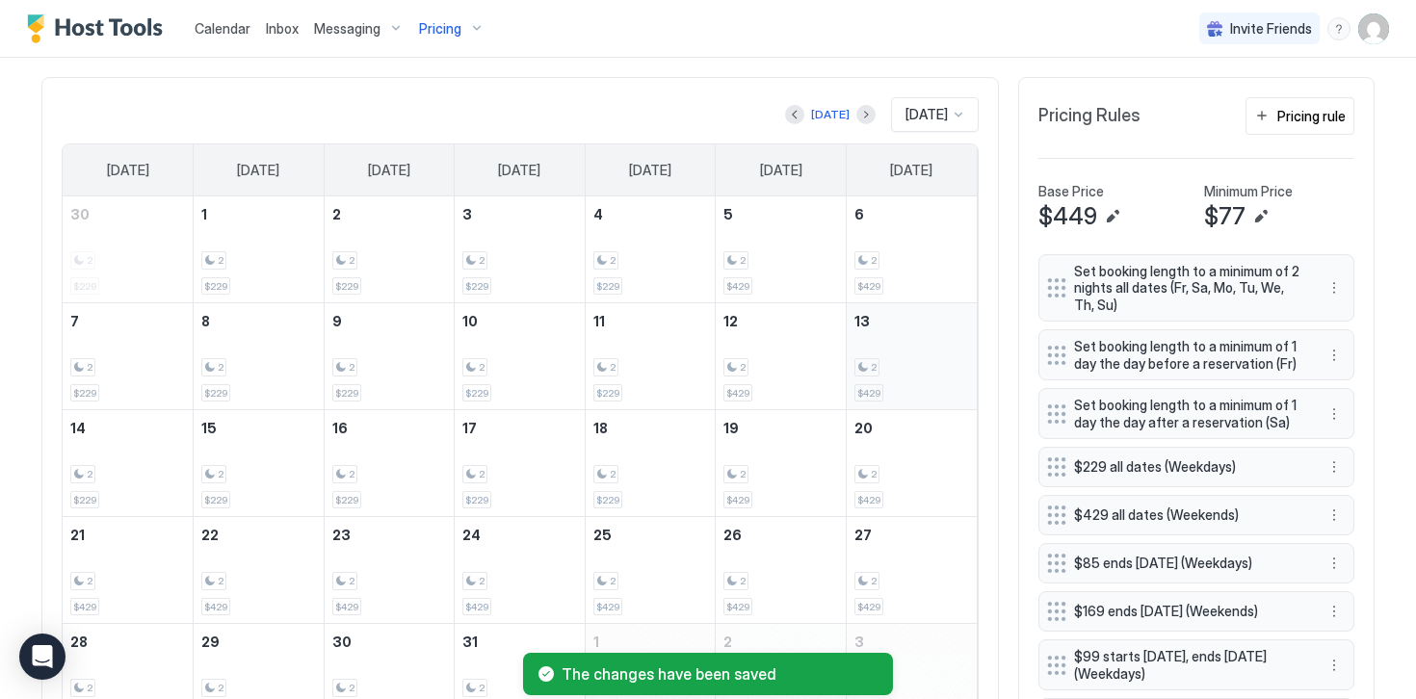
scroll to position [552, 0]
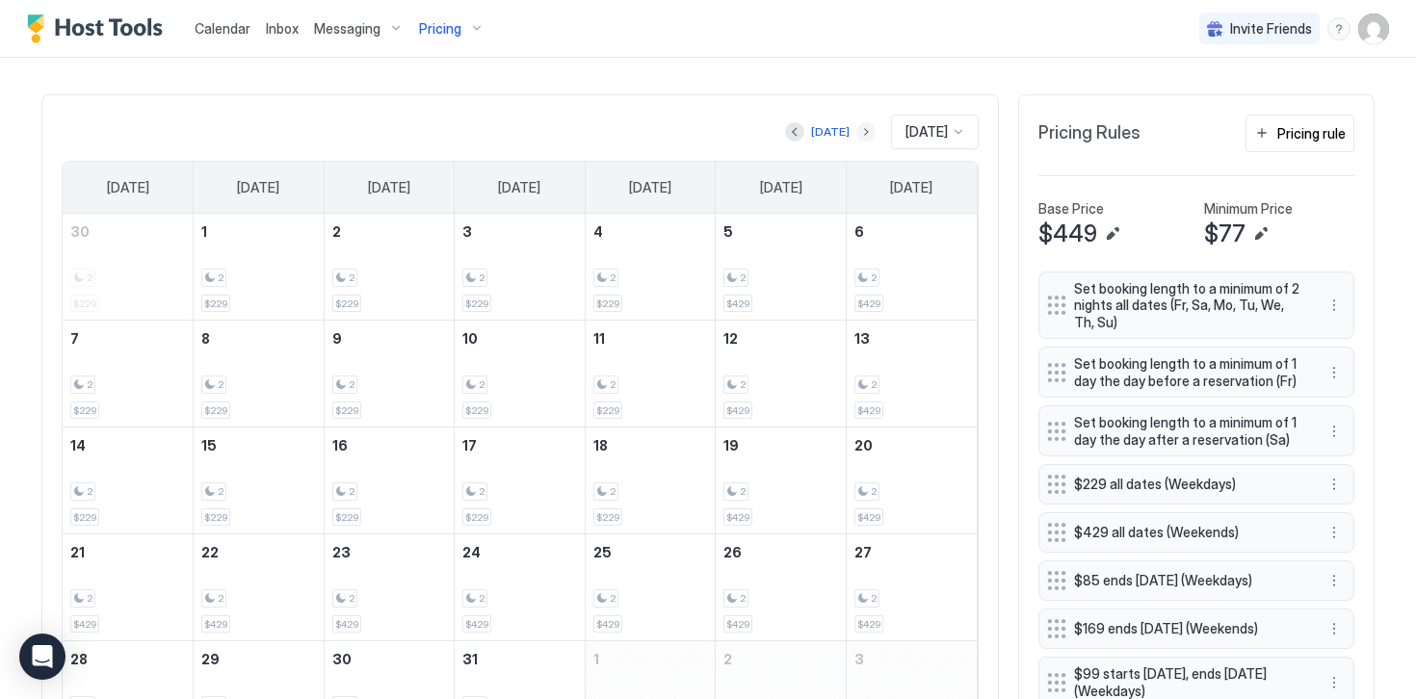
click at [856, 129] on button "Next month" at bounding box center [865, 131] width 19 height 19
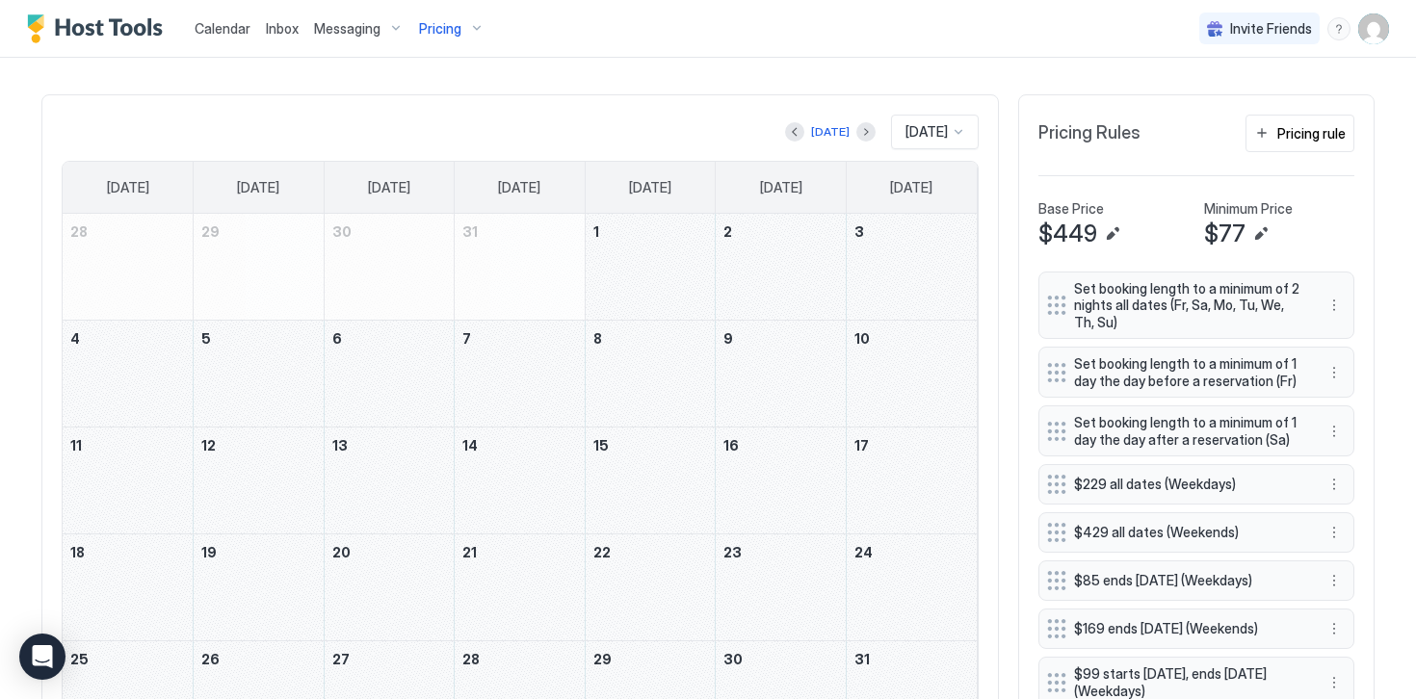
drag, startPoint x: 655, startPoint y: 254, endPoint x: 892, endPoint y: 666, distance: 475.4
click at [892, 666] on tbody "28 29 30 31 1 2 3 4 5 6 7 8 9 10 11 12 13 14 15 16 17 18 19 20 21 22 23 24 25 2…" at bounding box center [520, 480] width 914 height 533
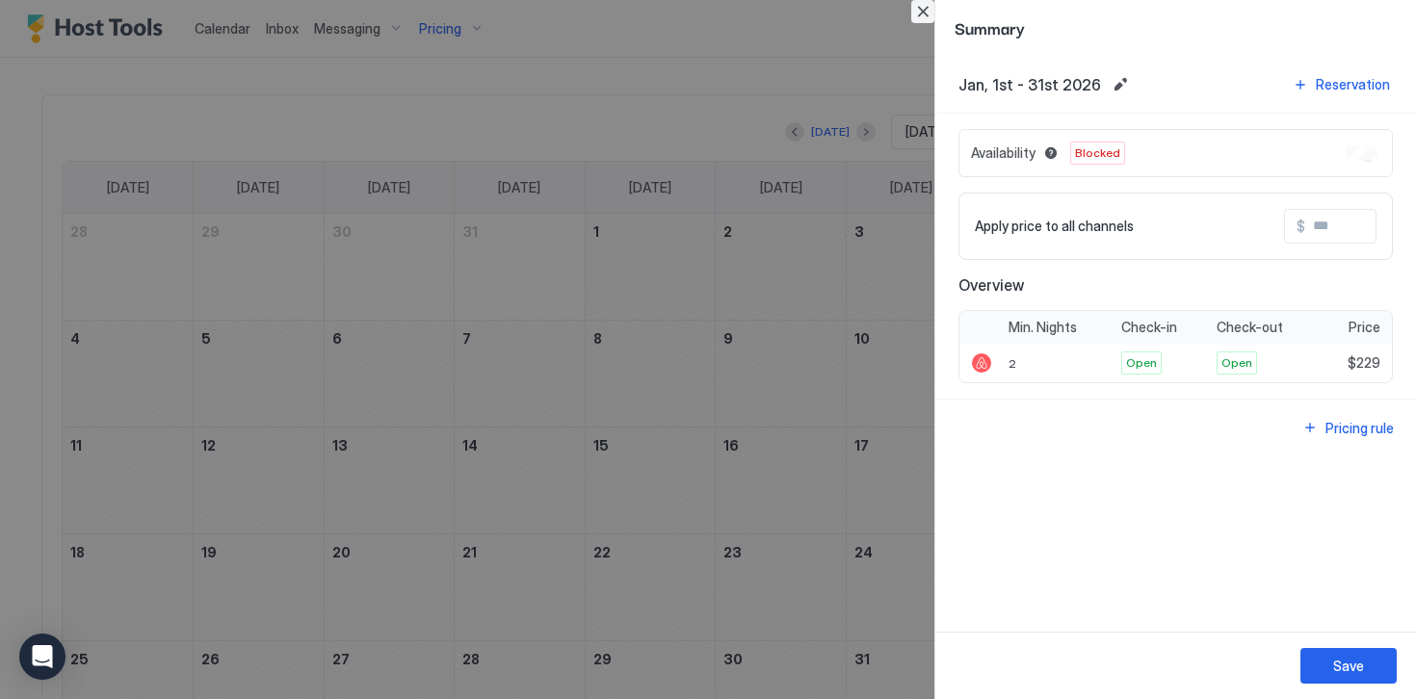
click at [923, 18] on button "Close" at bounding box center [922, 11] width 23 height 23
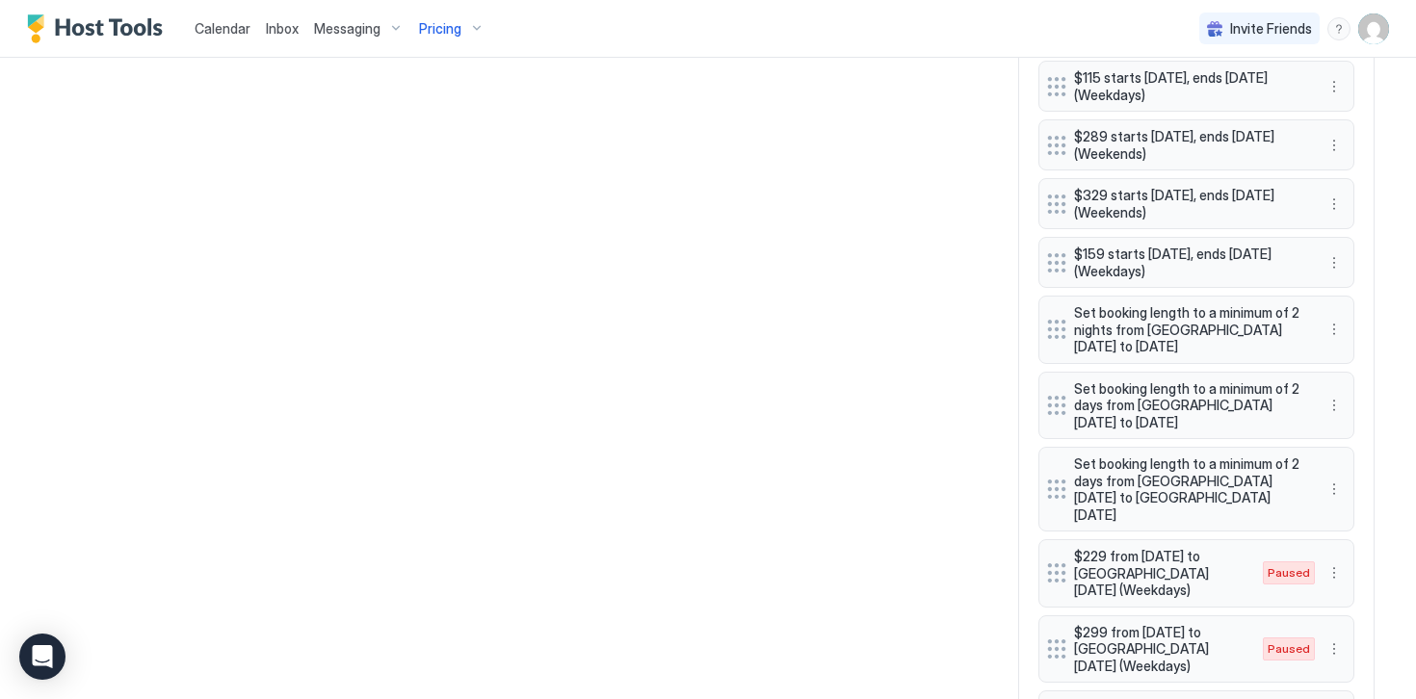
scroll to position [1267, 0]
click at [1338, 404] on button "More options" at bounding box center [1333, 403] width 23 height 23
click at [1356, 495] on span "Delete" at bounding box center [1370, 491] width 36 height 14
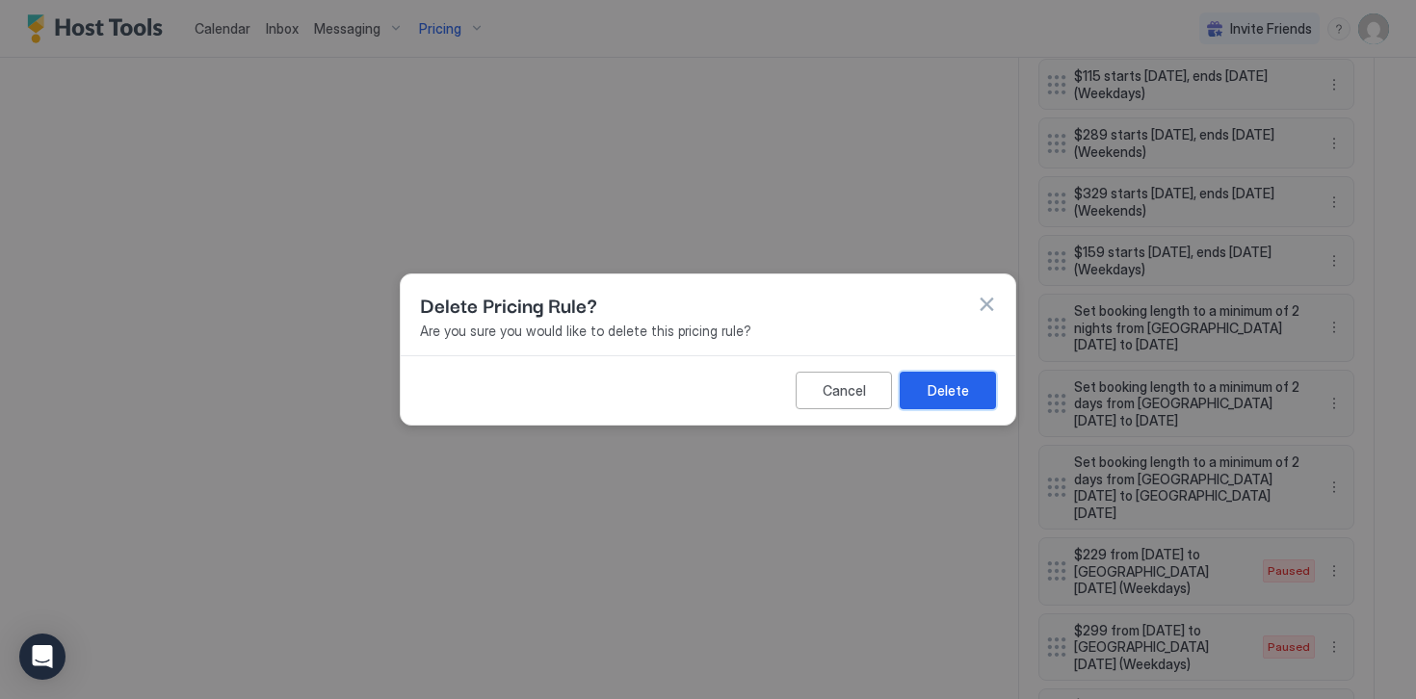
click at [964, 392] on div "Delete" at bounding box center [947, 390] width 41 height 20
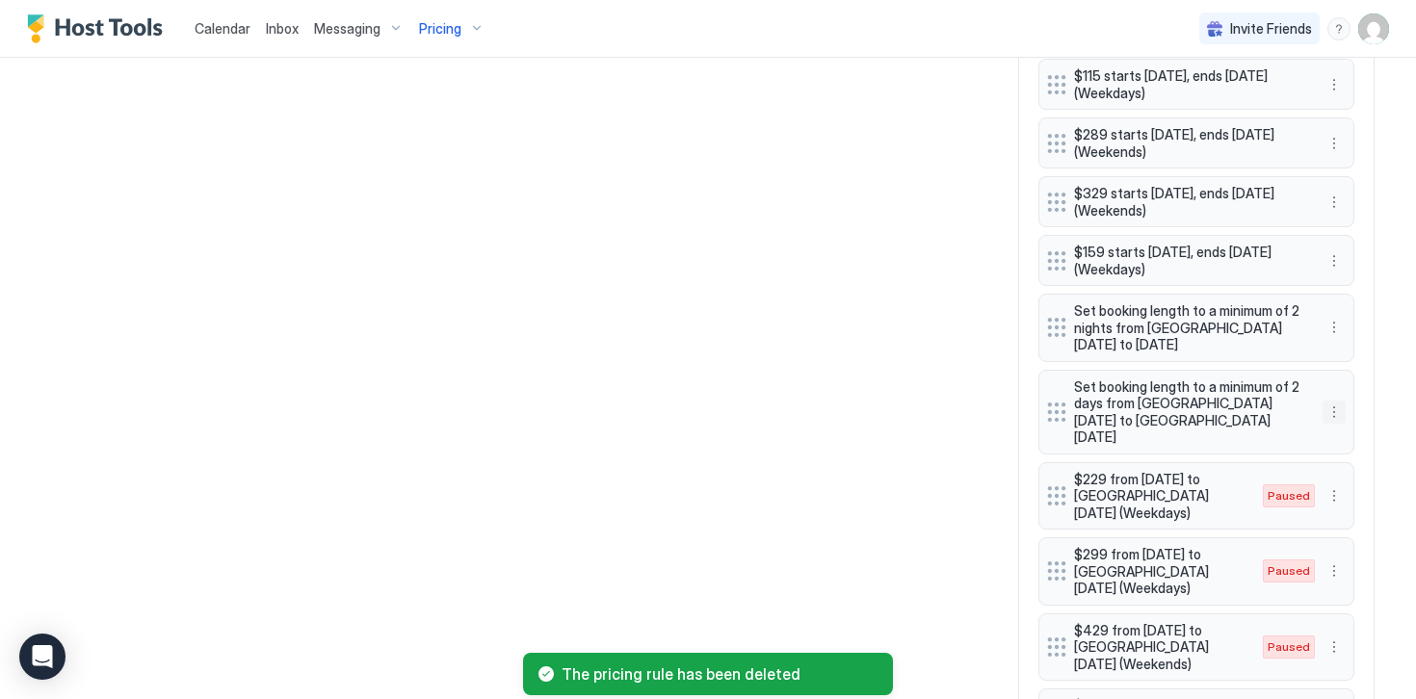
click at [1333, 406] on button "More options" at bounding box center [1333, 412] width 23 height 23
click at [1362, 490] on span "Delete" at bounding box center [1370, 491] width 36 height 14
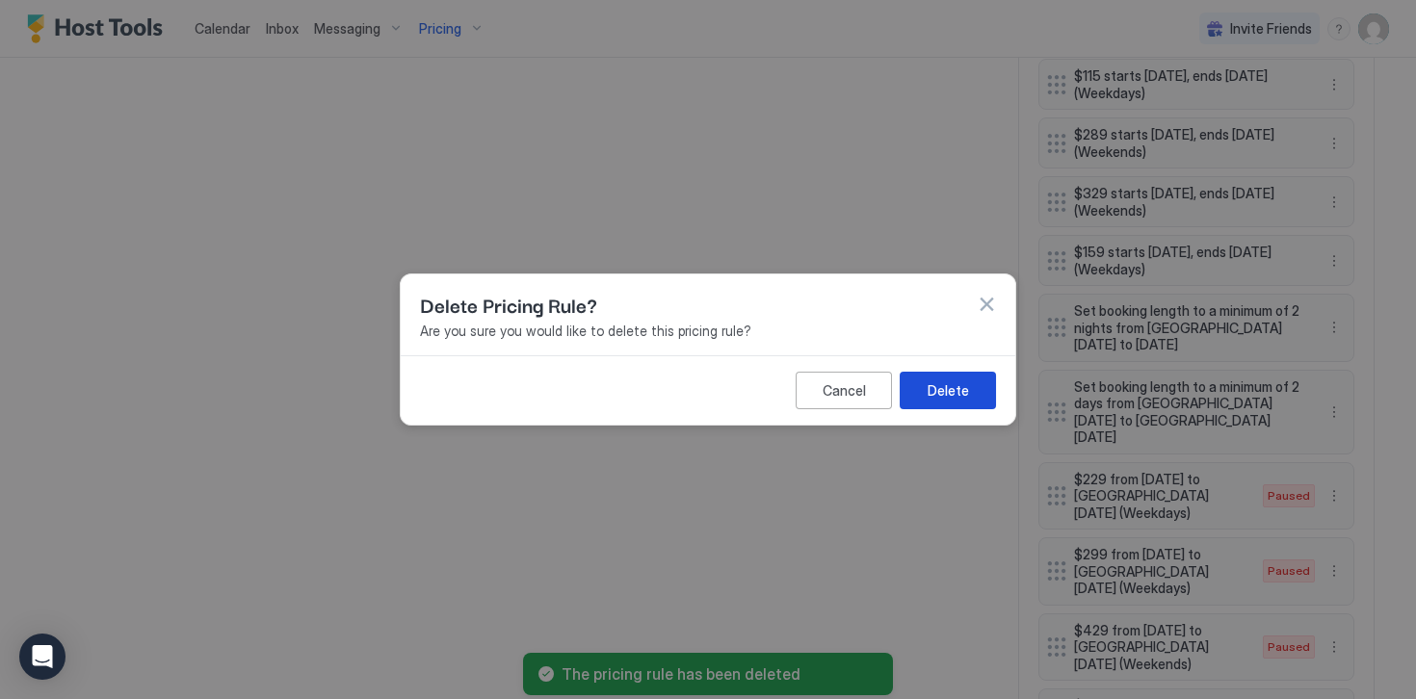
click at [950, 392] on div "Delete" at bounding box center [947, 390] width 41 height 20
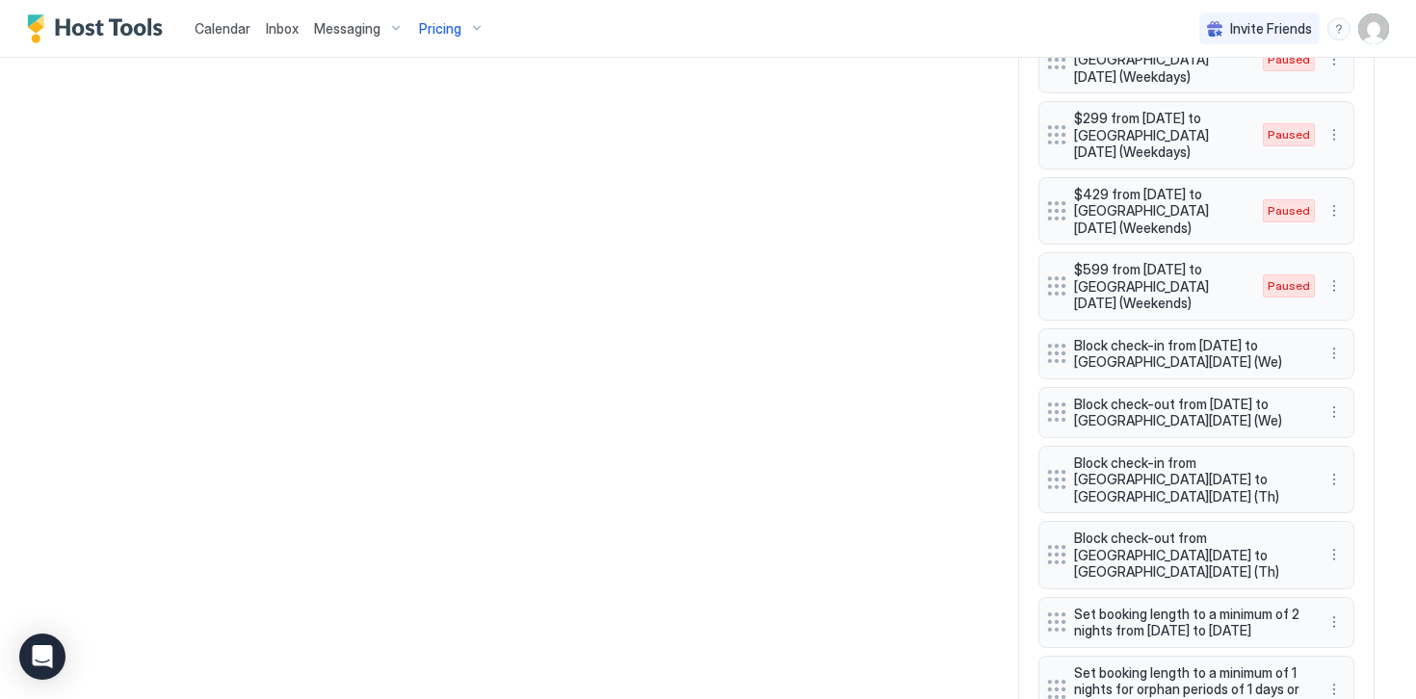
scroll to position [1625, 0]
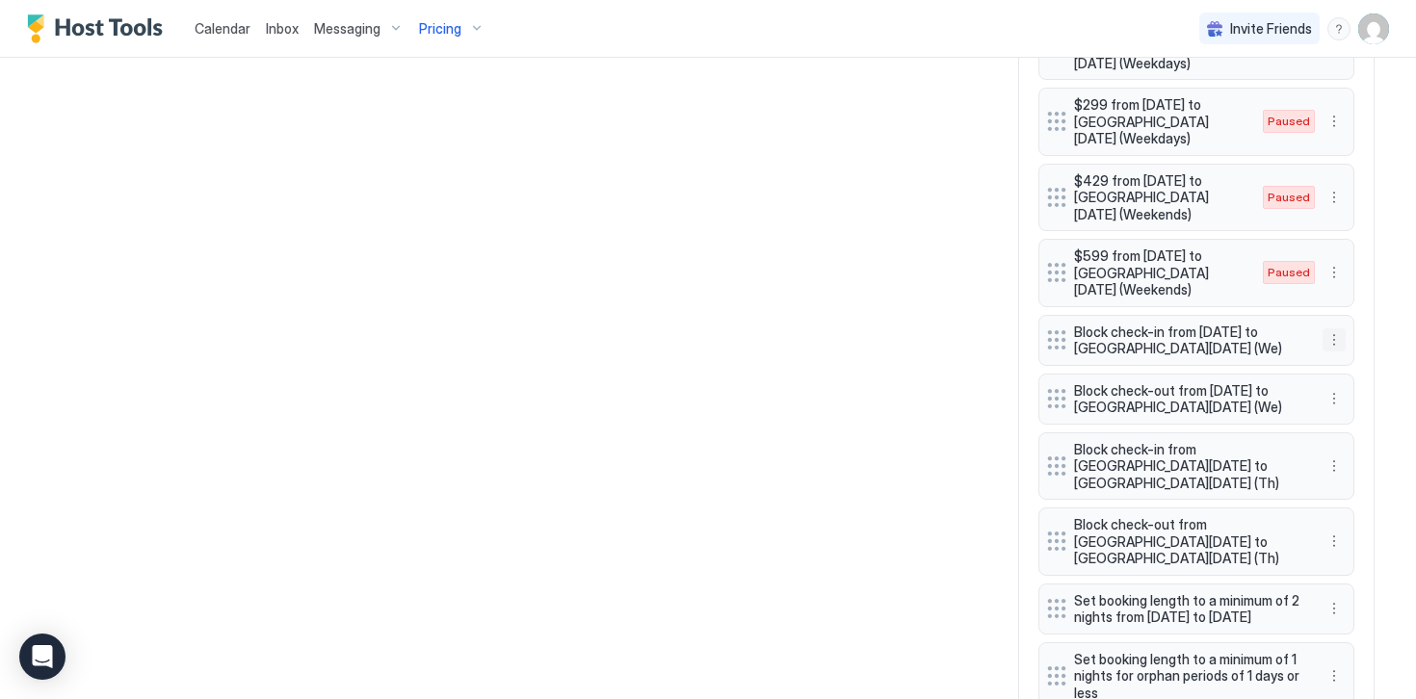
click at [1331, 339] on button "More options" at bounding box center [1333, 339] width 23 height 23
click at [1358, 429] on span "Delete" at bounding box center [1370, 429] width 36 height 14
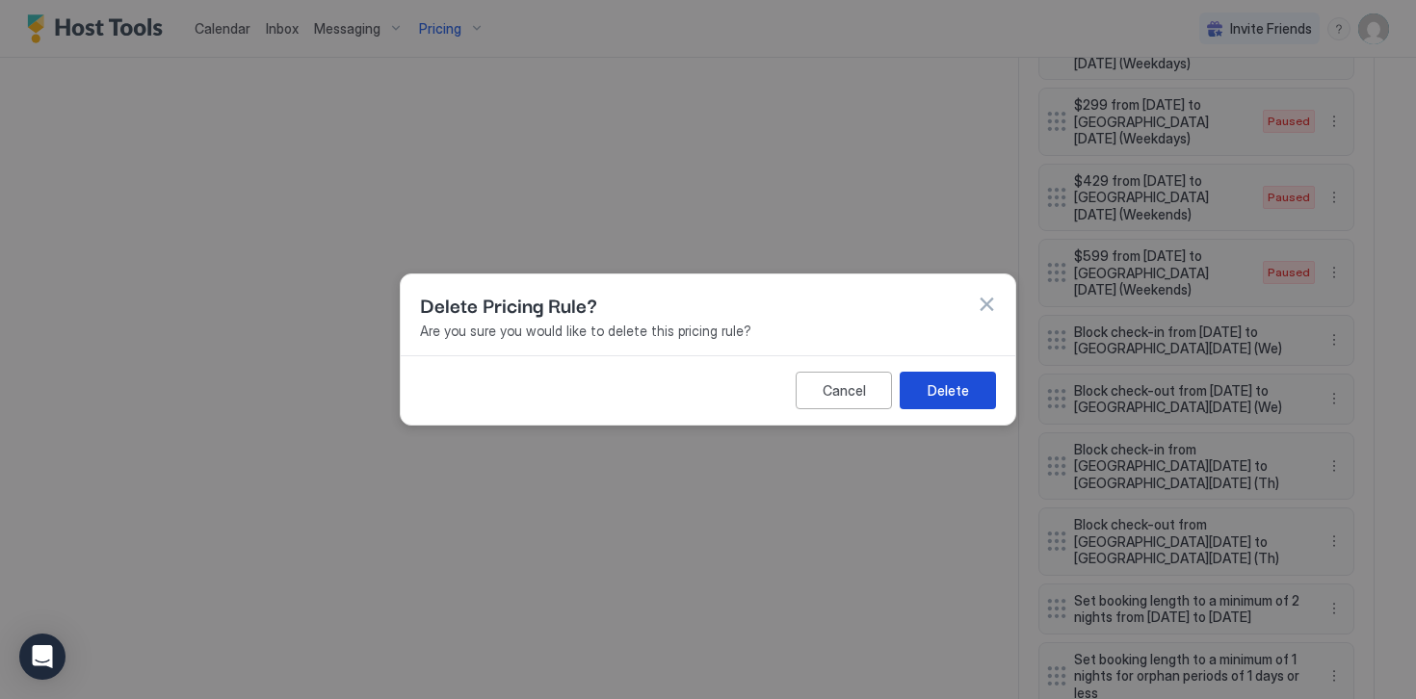
click at [928, 391] on div "Delete" at bounding box center [947, 390] width 41 height 20
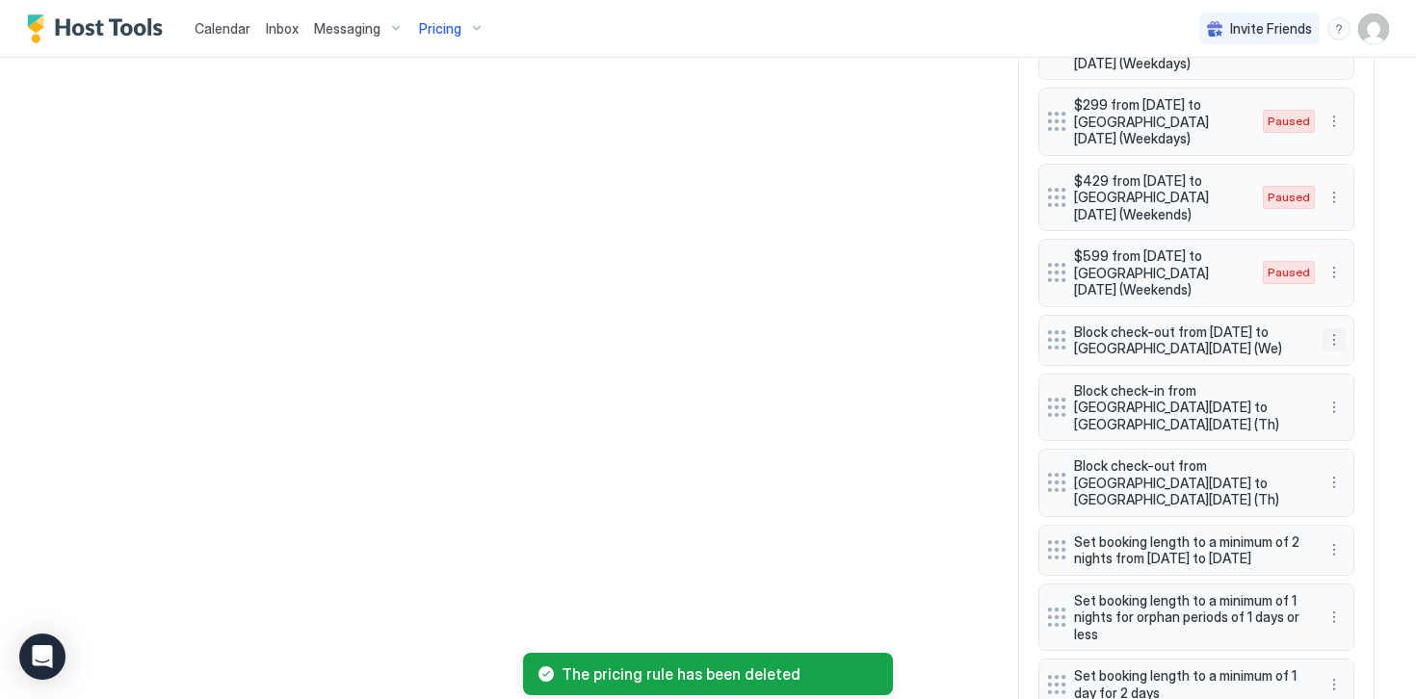
click at [1333, 343] on button "More options" at bounding box center [1333, 339] width 23 height 23
click at [1346, 431] on div "Delete" at bounding box center [1359, 429] width 57 height 14
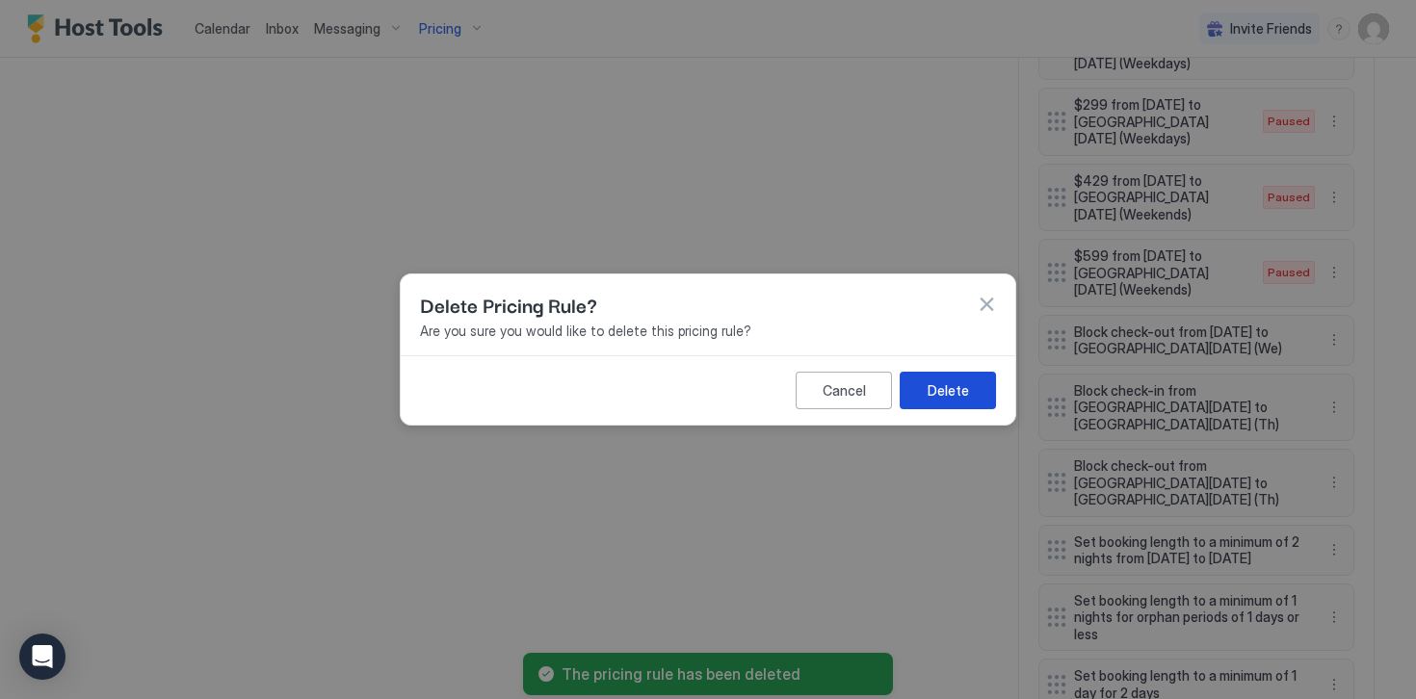
click at [960, 393] on div "Delete" at bounding box center [947, 390] width 41 height 20
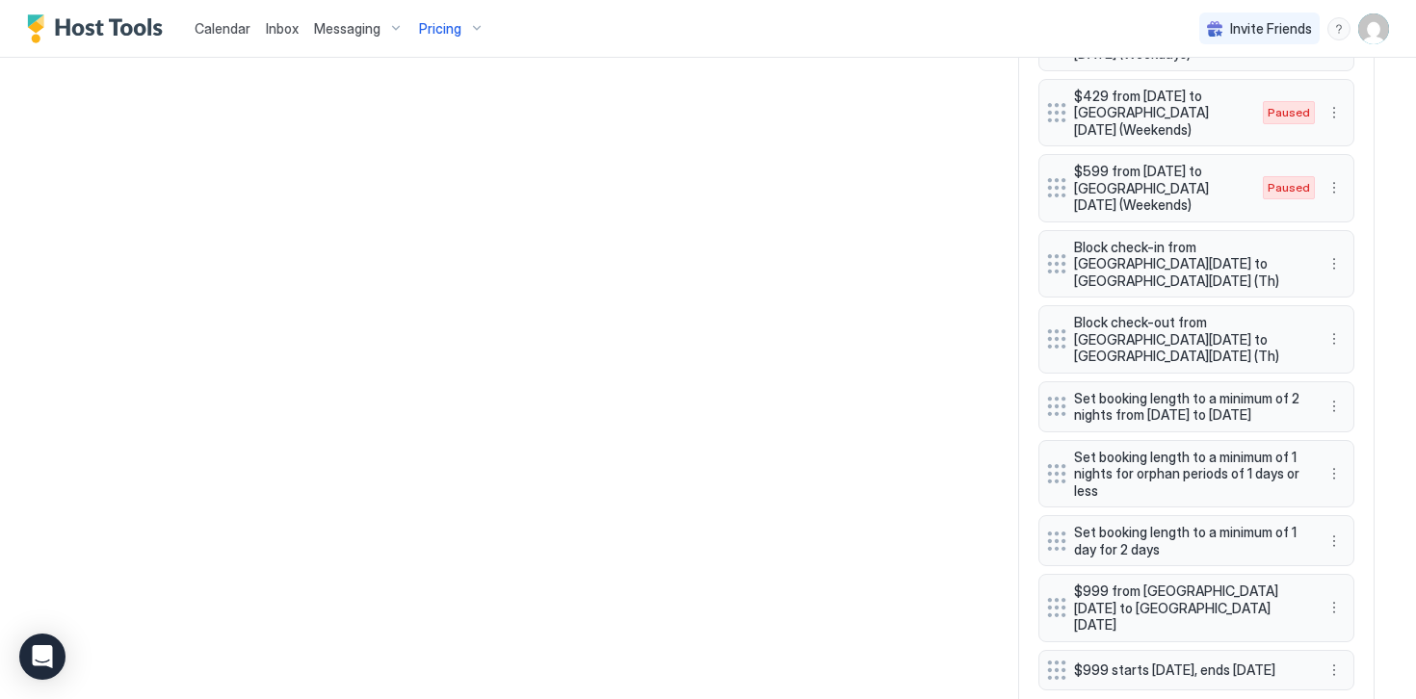
scroll to position [1725, 0]
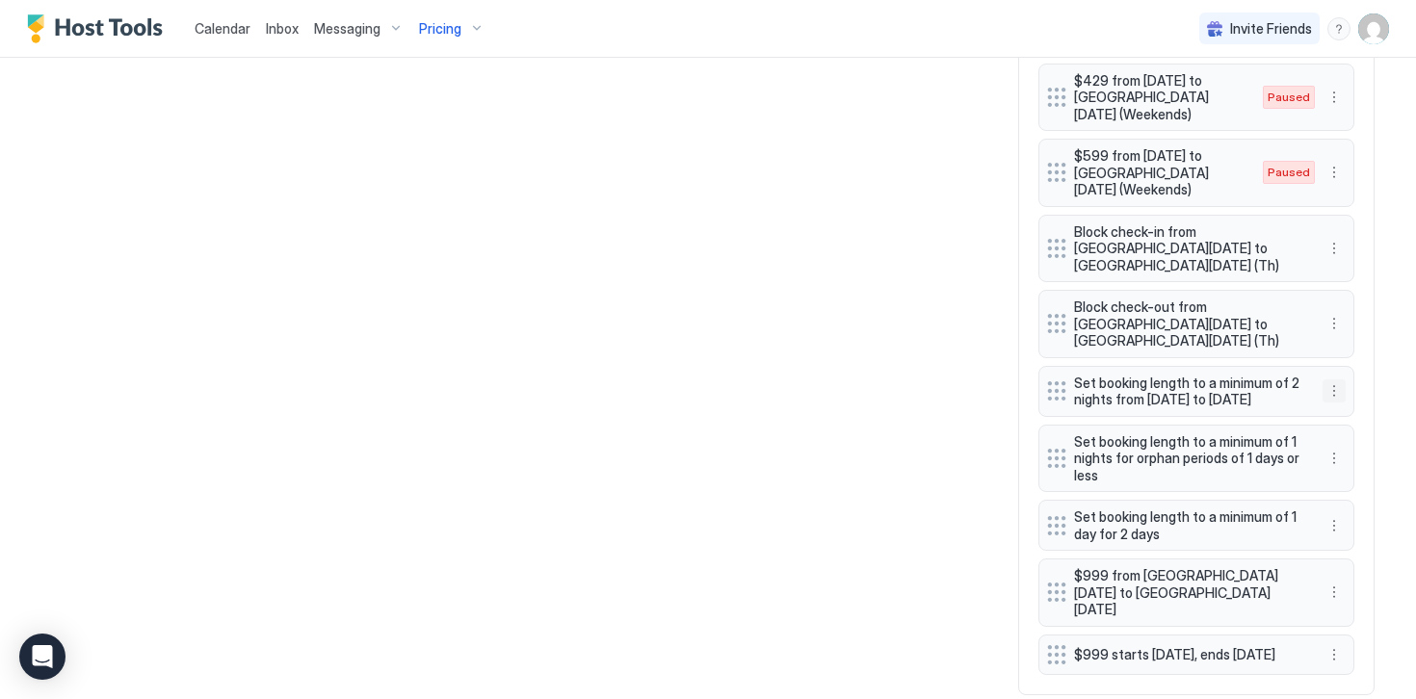
click at [1334, 379] on button "More options" at bounding box center [1333, 390] width 23 height 23
click at [1361, 455] on span "Delete" at bounding box center [1370, 454] width 36 height 14
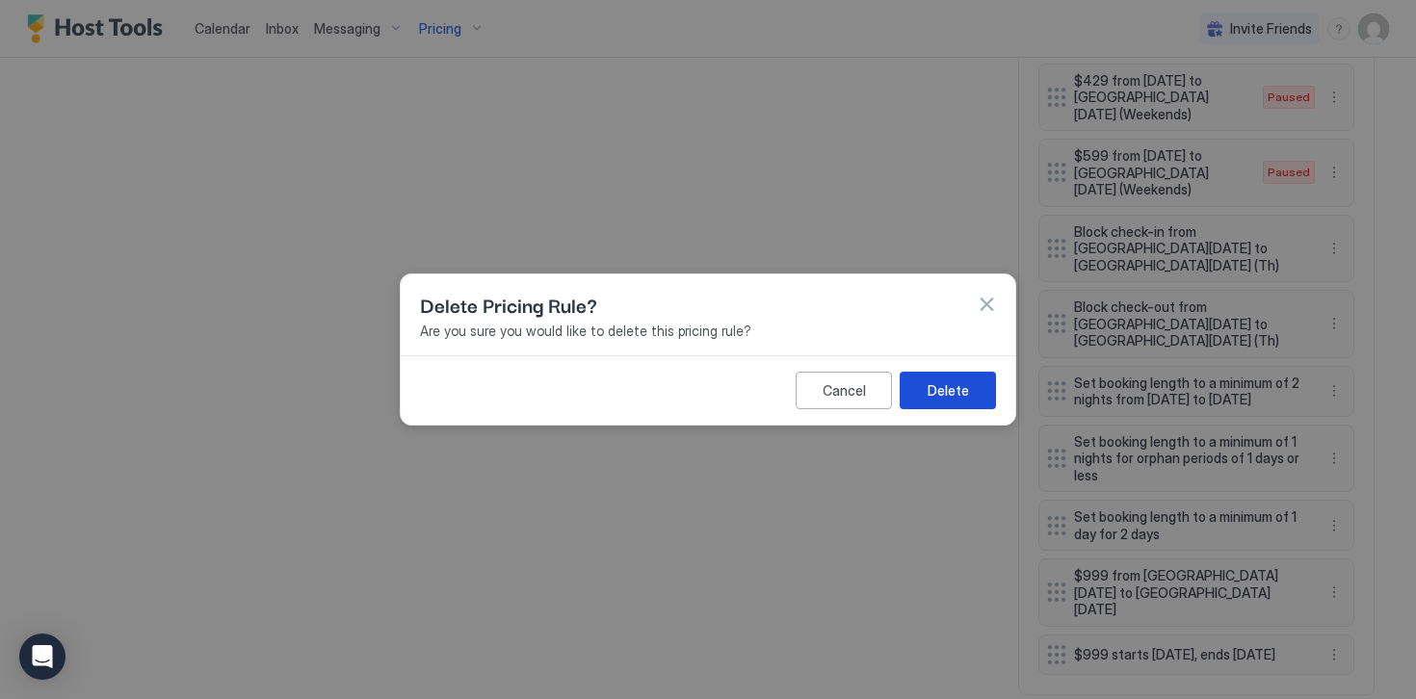
click at [937, 399] on div "Delete" at bounding box center [947, 390] width 41 height 20
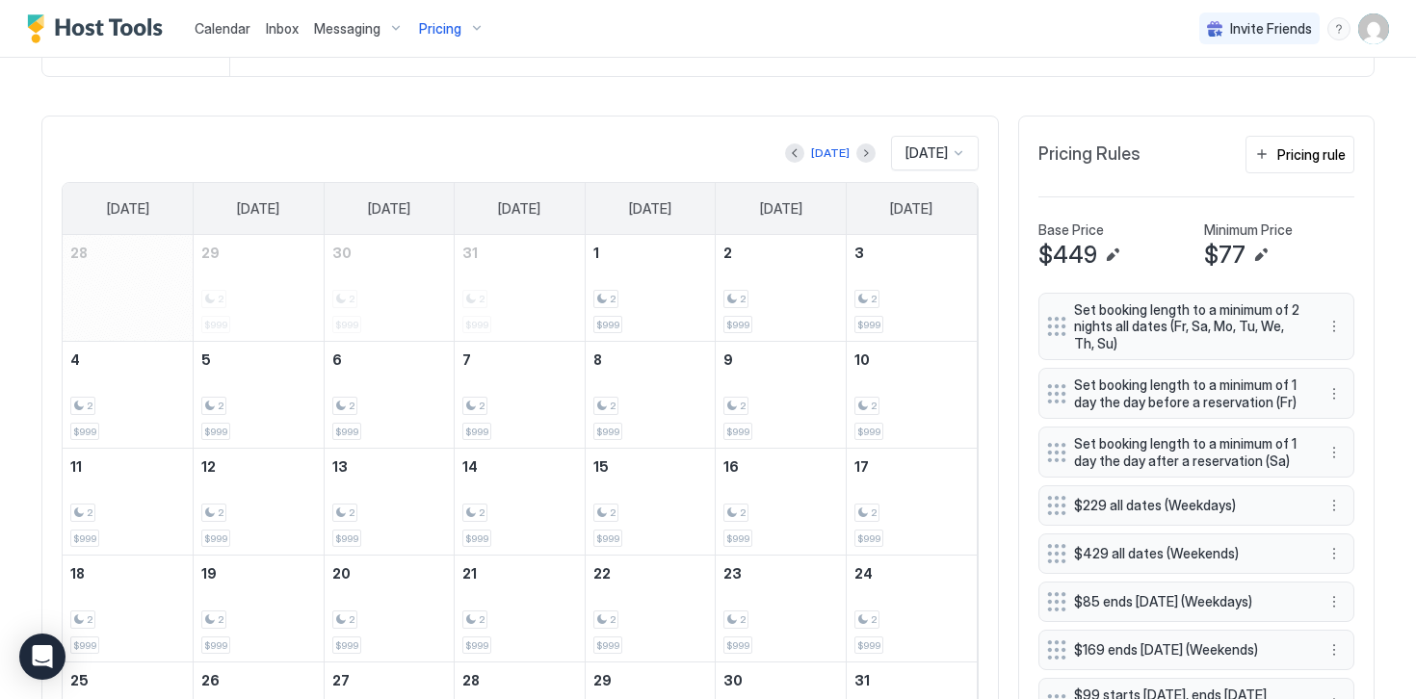
scroll to position [497, 0]
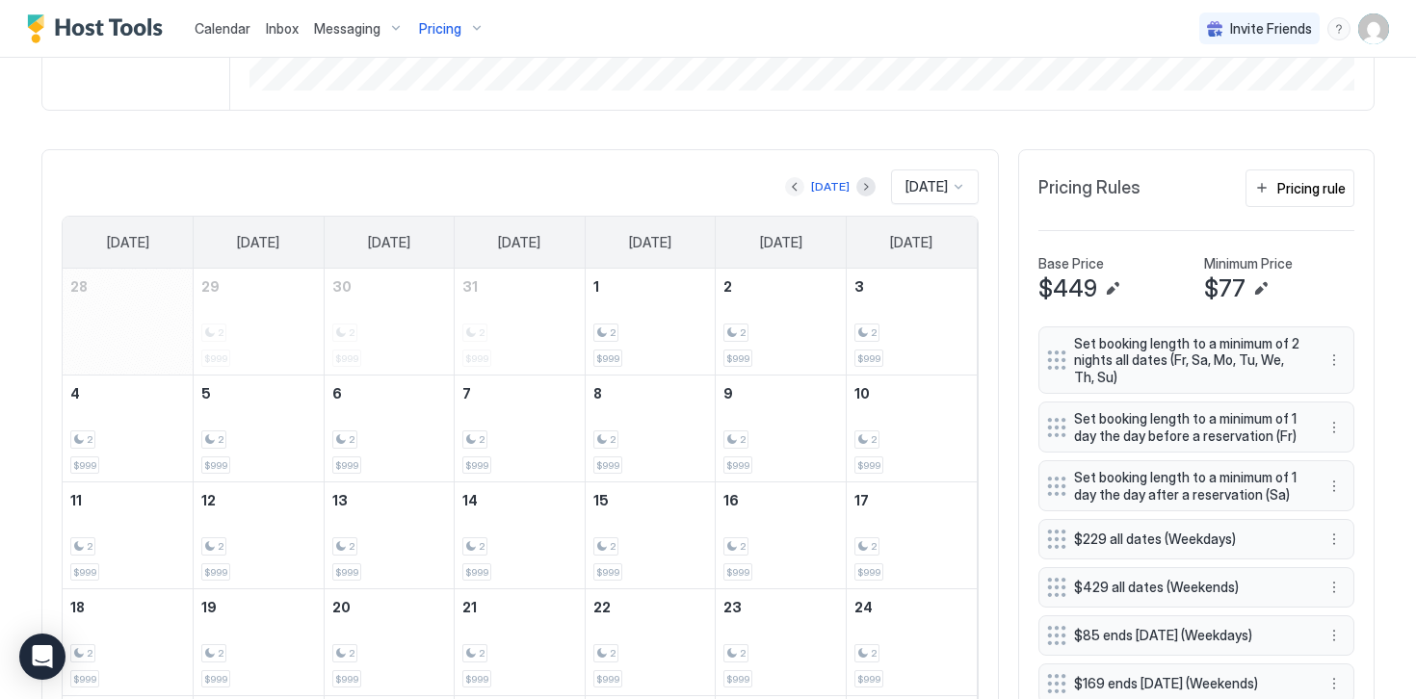
click at [791, 183] on button "Previous month" at bounding box center [794, 186] width 19 height 19
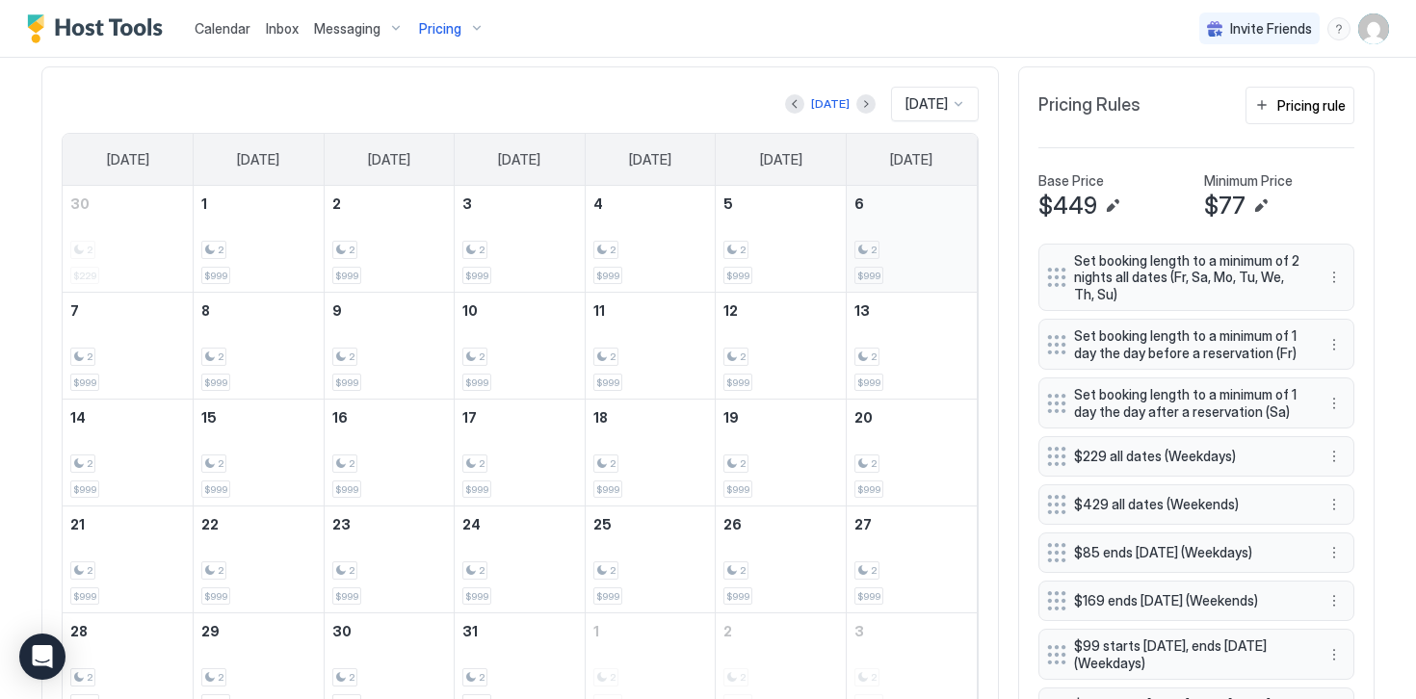
scroll to position [575, 0]
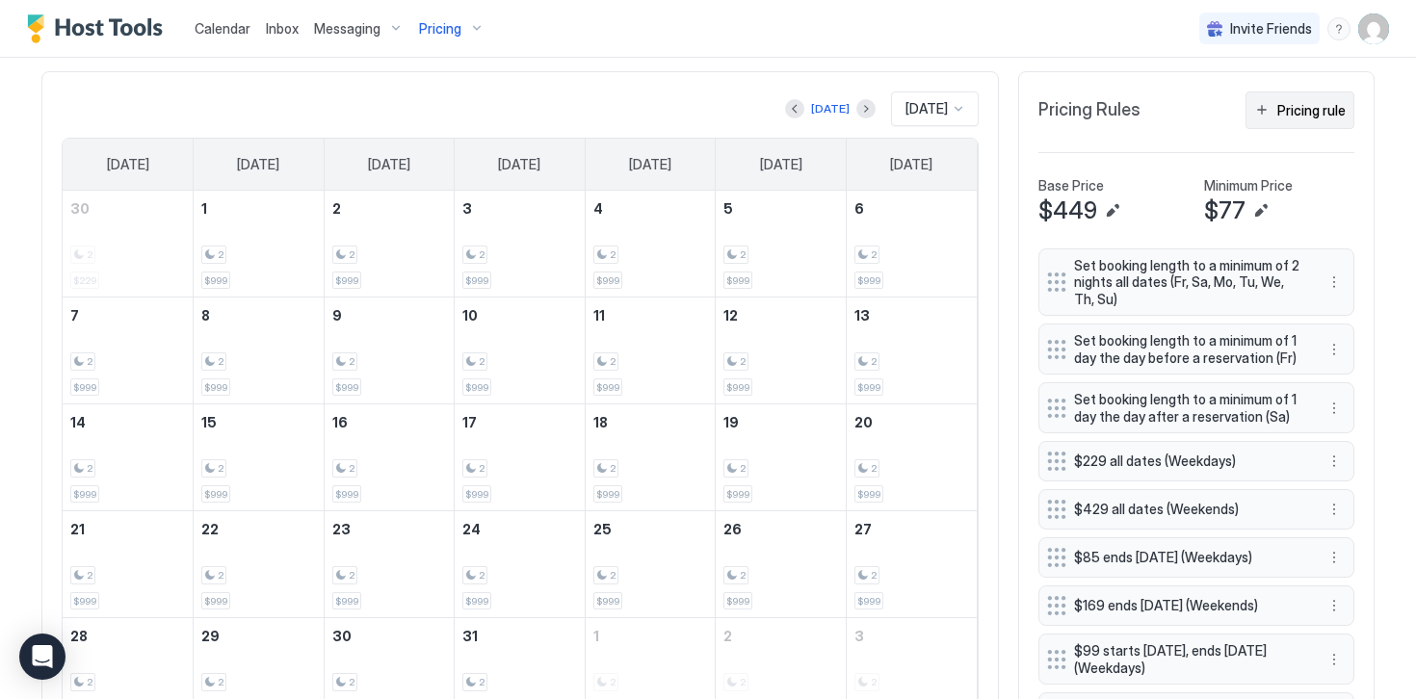
click at [1309, 113] on div "Pricing rule" at bounding box center [1311, 110] width 68 height 20
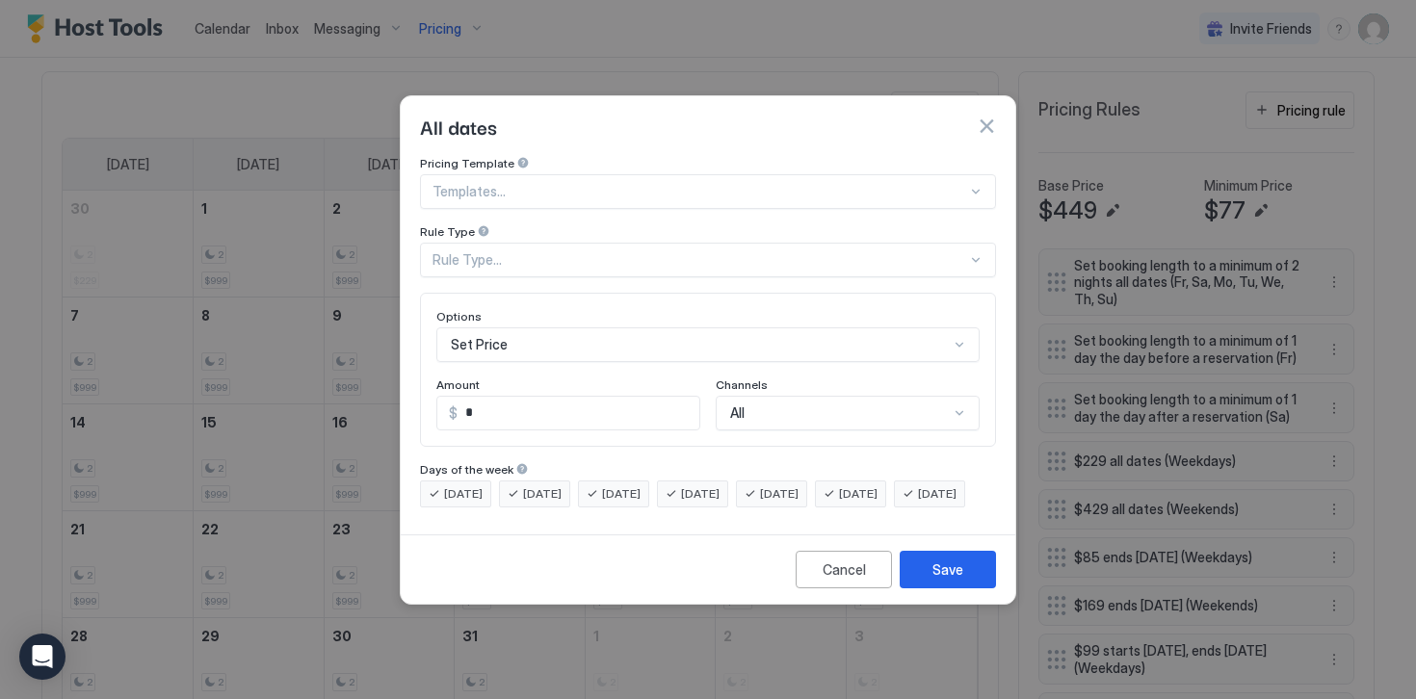
click at [455, 251] on div "Rule Type..." at bounding box center [699, 259] width 534 height 17
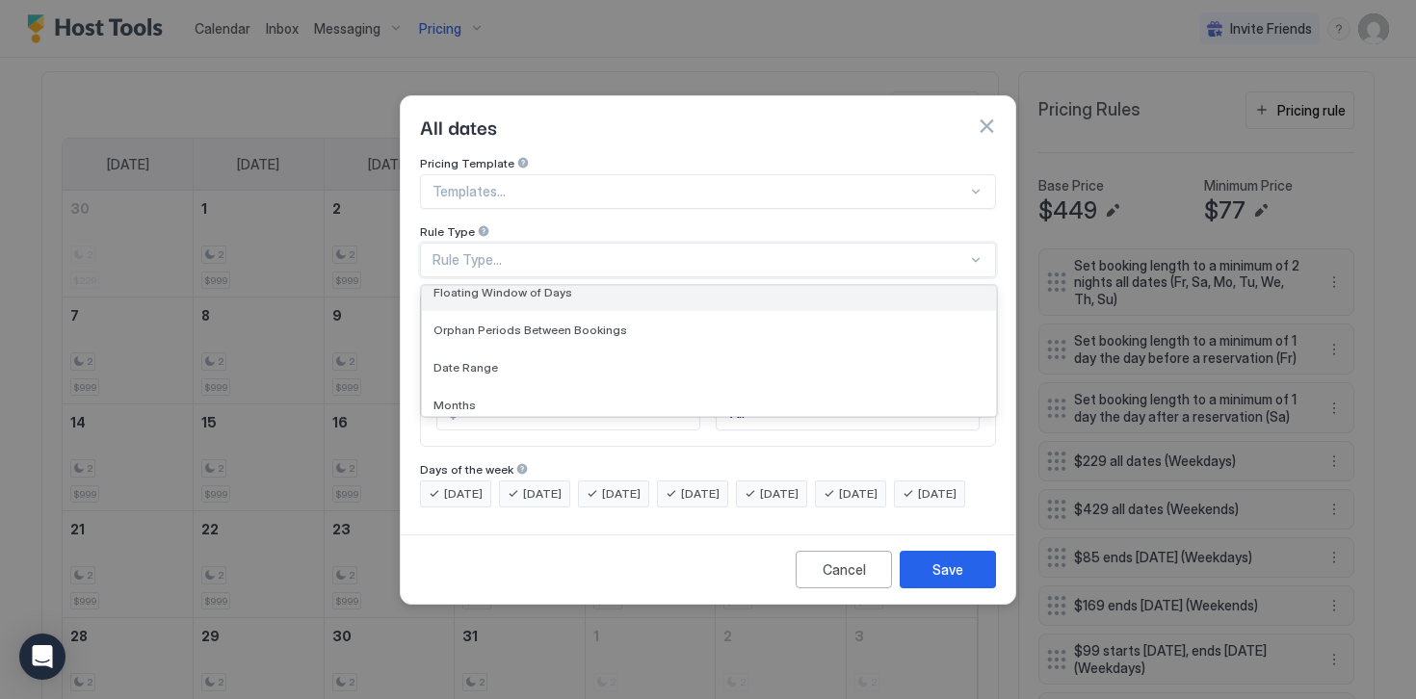
scroll to position [51, 0]
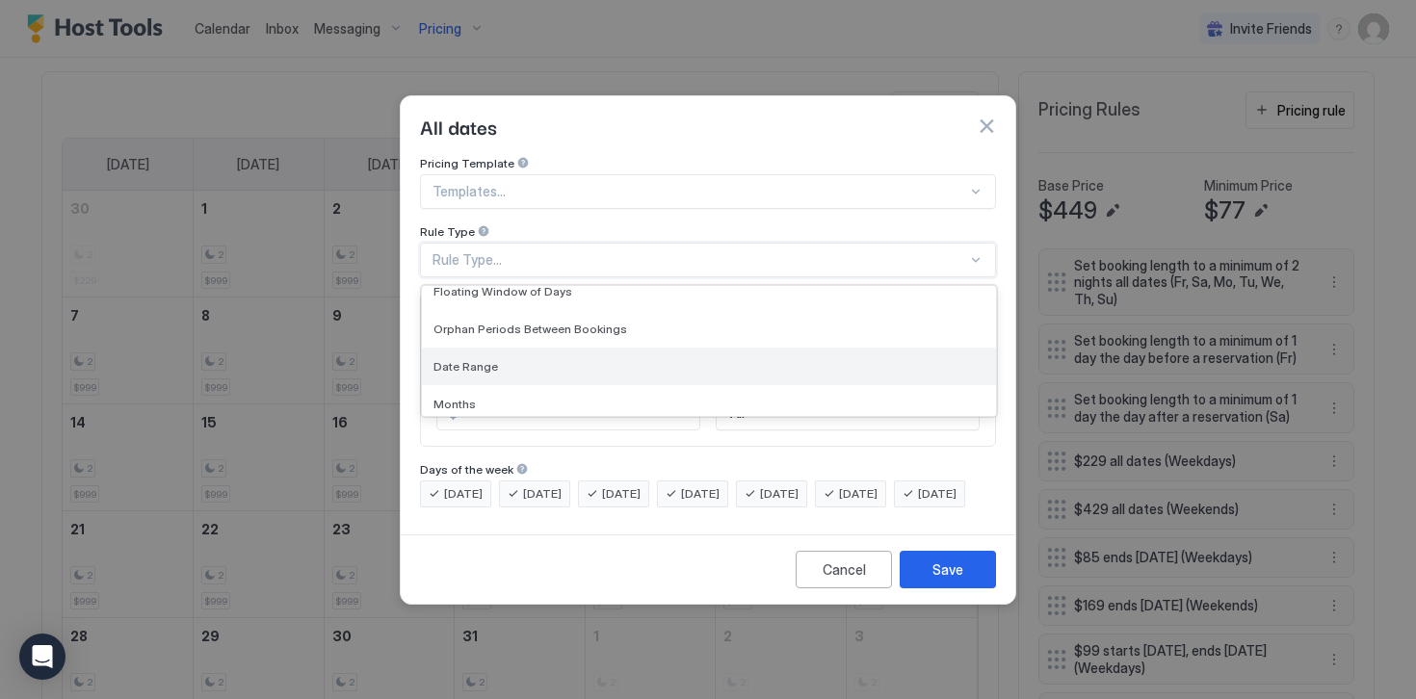
click at [473, 359] on span "Date Range" at bounding box center [465, 366] width 65 height 14
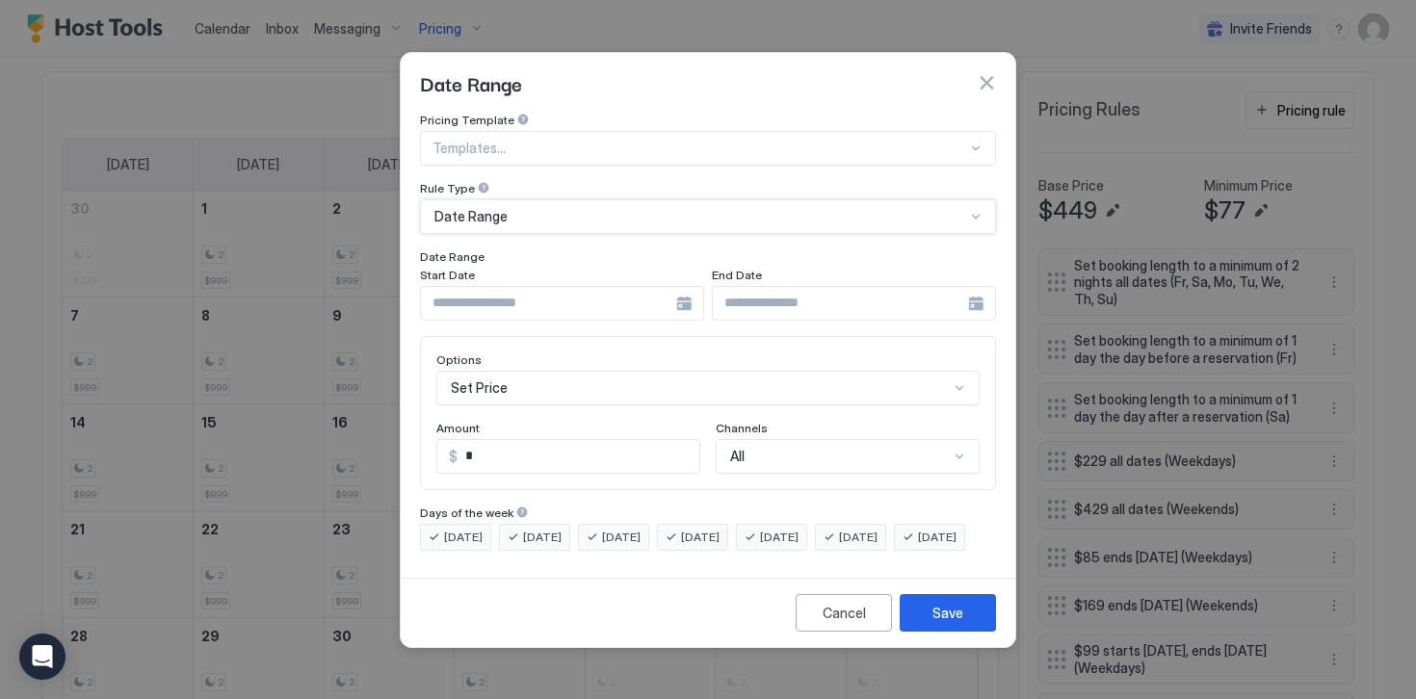
click at [461, 287] on input "Input Field" at bounding box center [548, 303] width 255 height 33
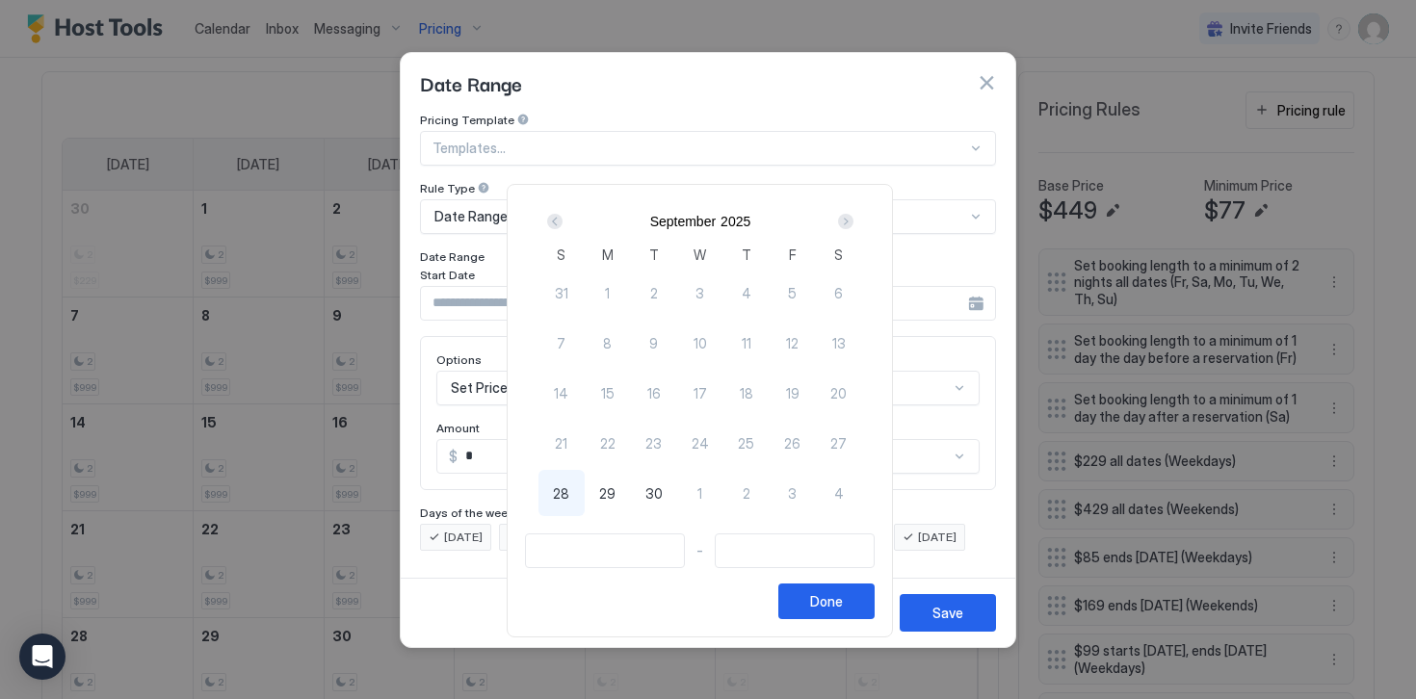
click at [853, 220] on div "Next" at bounding box center [845, 221] width 15 height 15
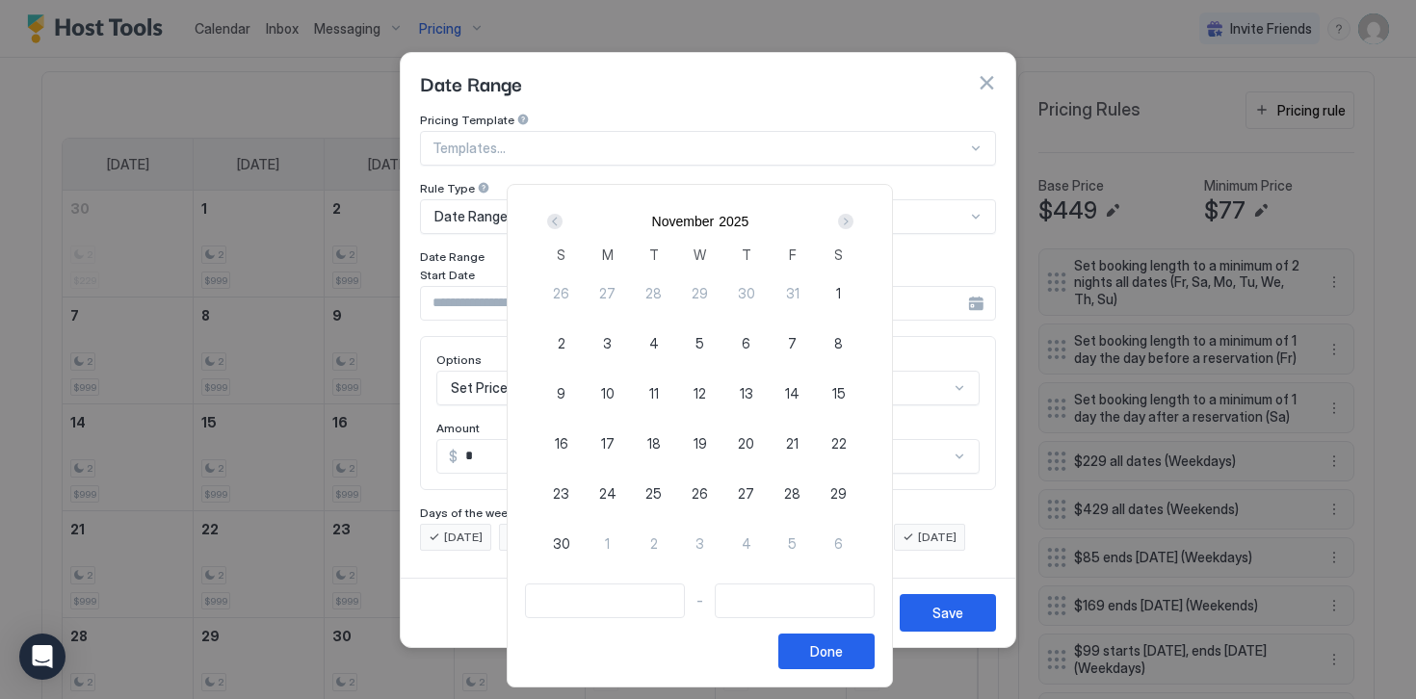
click at [853, 220] on div "Next" at bounding box center [845, 221] width 15 height 15
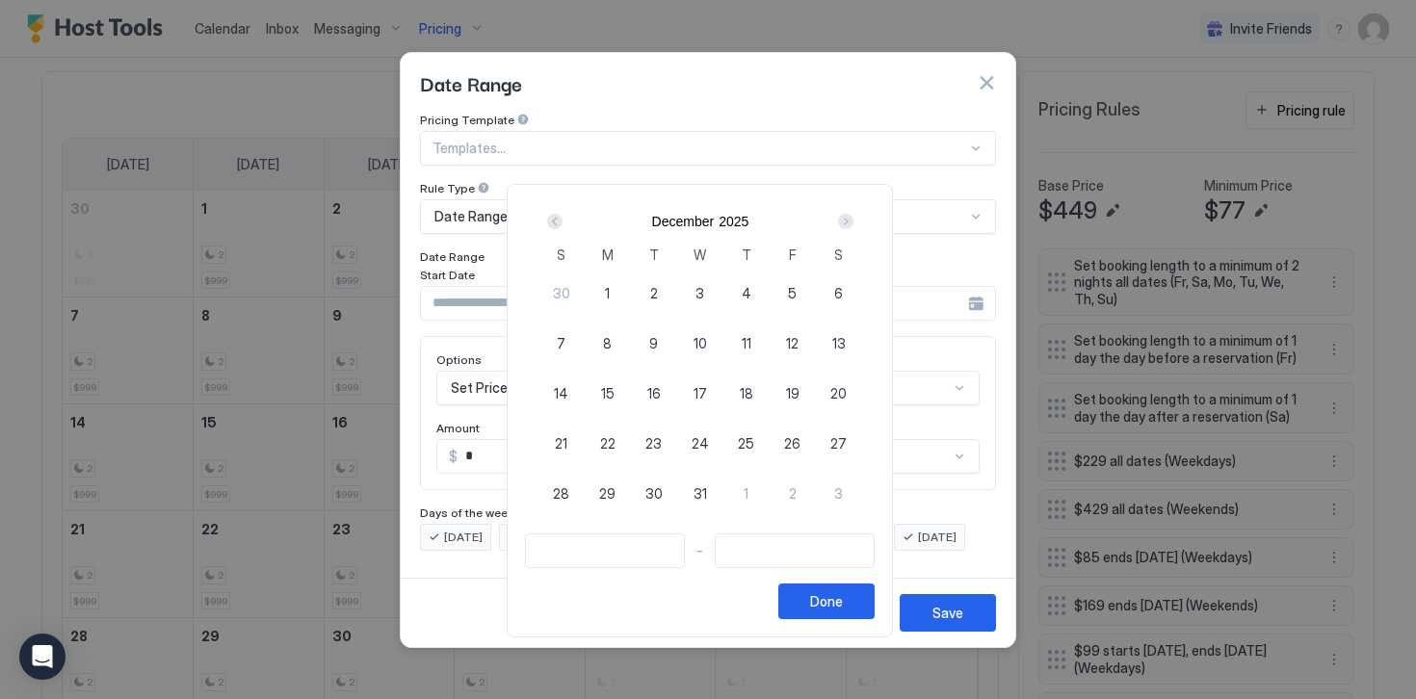
click at [709, 440] on span "24" at bounding box center [699, 443] width 17 height 20
type input "**********"
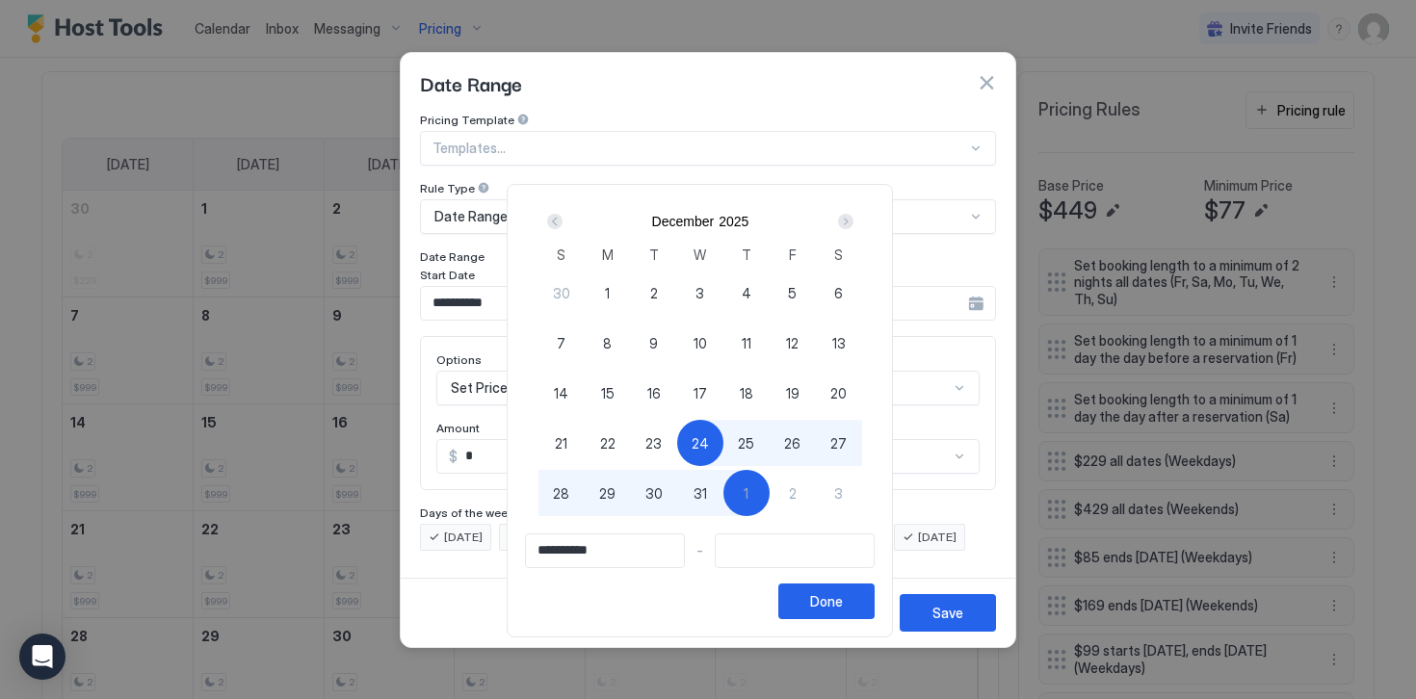
type input "**********"
click at [796, 494] on span "2" at bounding box center [793, 493] width 8 height 20
type input "**********"
click at [837, 614] on button "Done" at bounding box center [826, 602] width 96 height 36
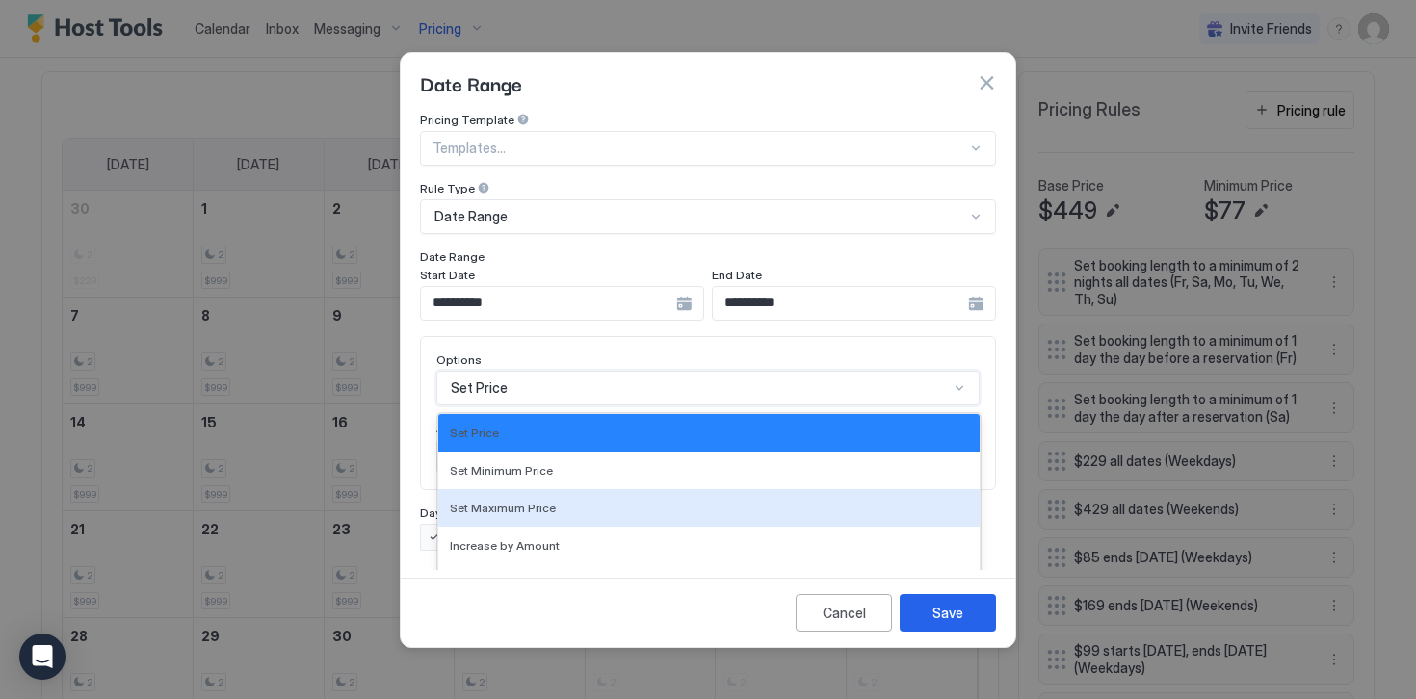
click at [477, 373] on div "Set Maximum Price, 3 of 17. 17 results available. Use Up and Down to choose opt…" at bounding box center [707, 388] width 543 height 35
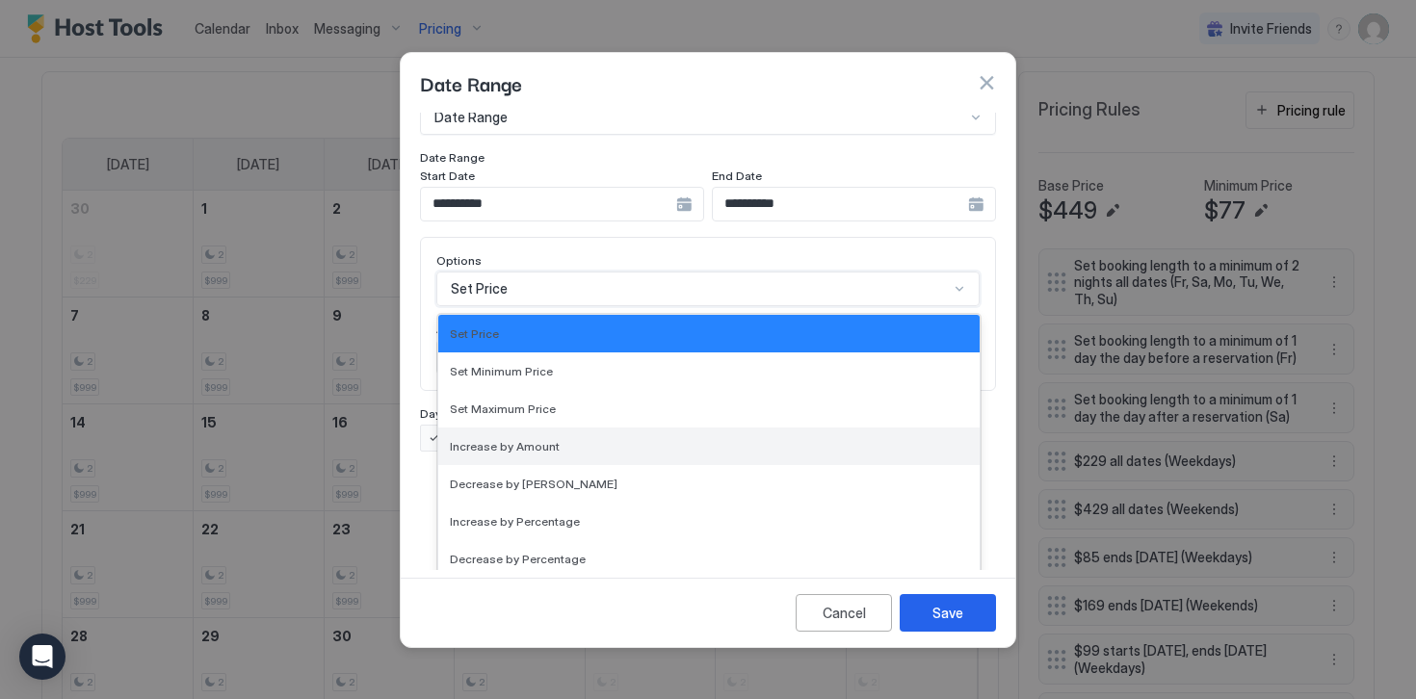
scroll to position [350, 0]
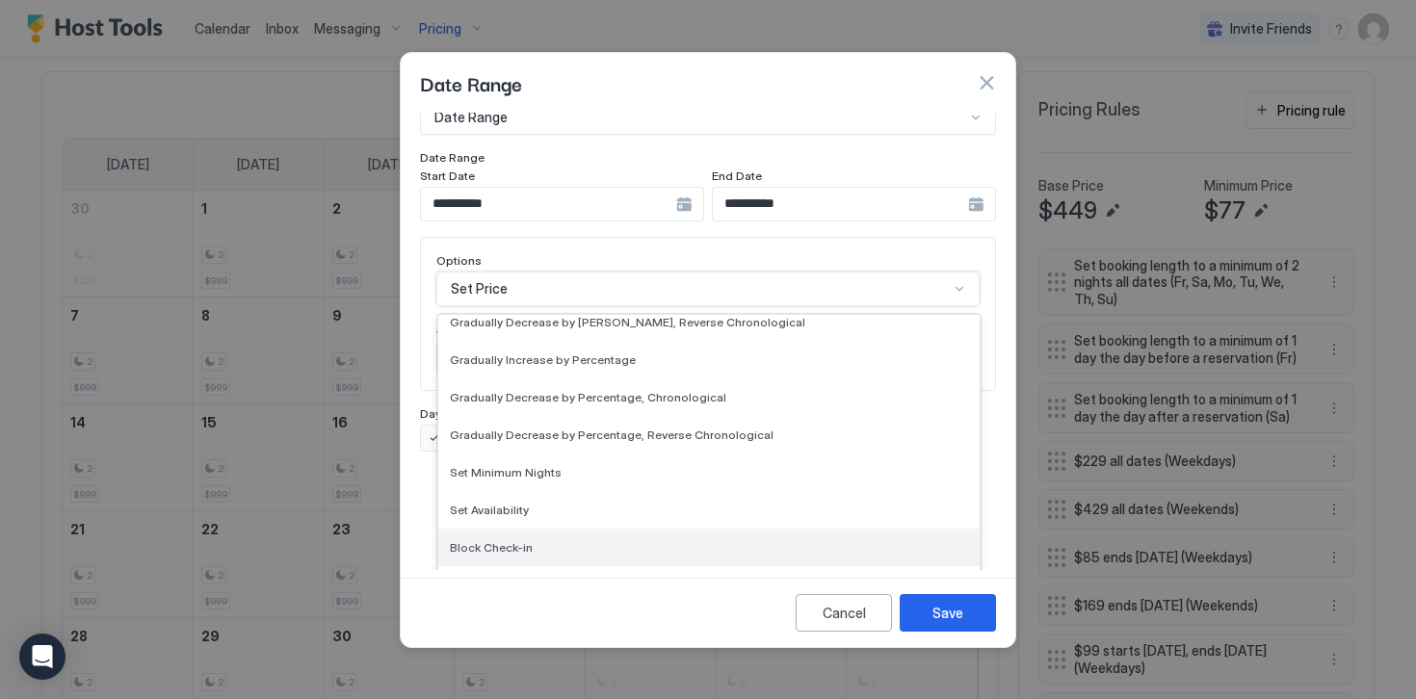
click at [484, 540] on span "Block Check-in" at bounding box center [491, 547] width 83 height 14
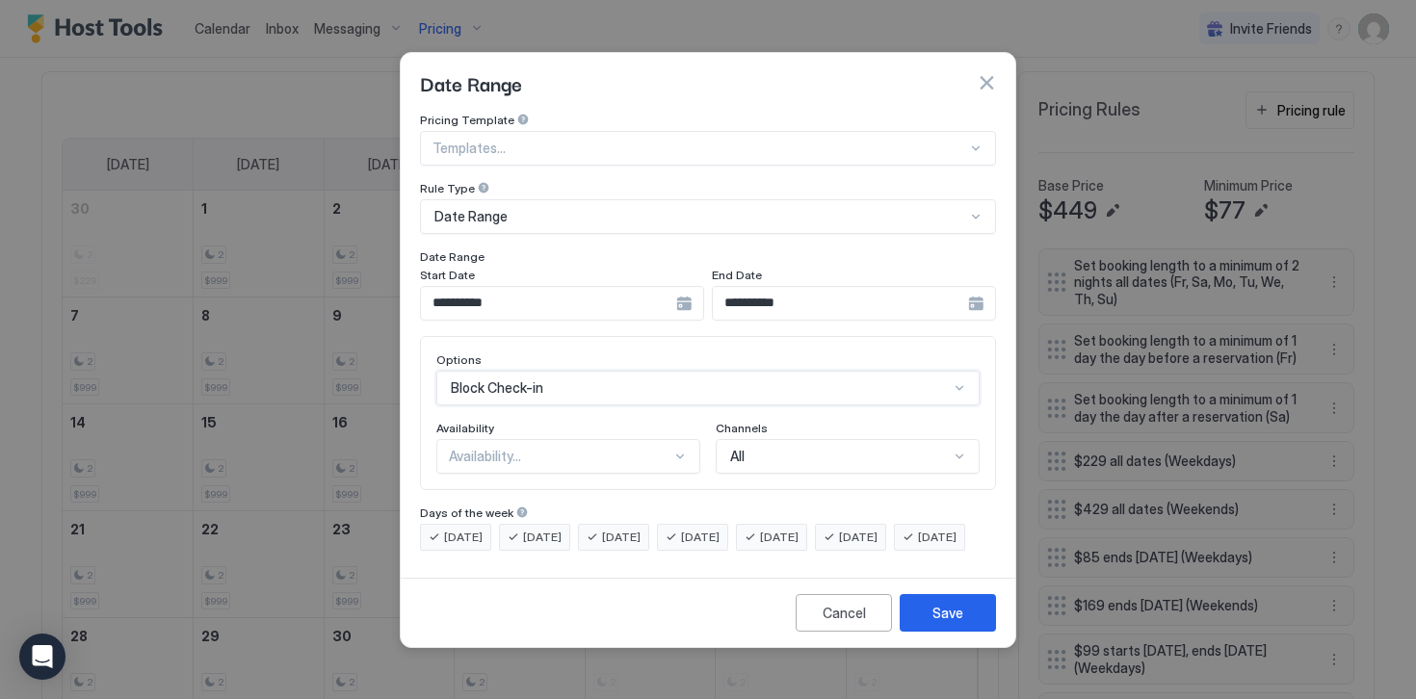
click at [467, 448] on div "Availability..." at bounding box center [560, 456] width 222 height 17
click at [483, 532] on span "Blocked" at bounding box center [472, 539] width 45 height 14
click at [473, 529] on span "[DATE]" at bounding box center [463, 537] width 39 height 17
click at [533, 529] on span "[DATE]" at bounding box center [542, 537] width 39 height 17
click at [614, 529] on span "[DATE]" at bounding box center [621, 537] width 39 height 17
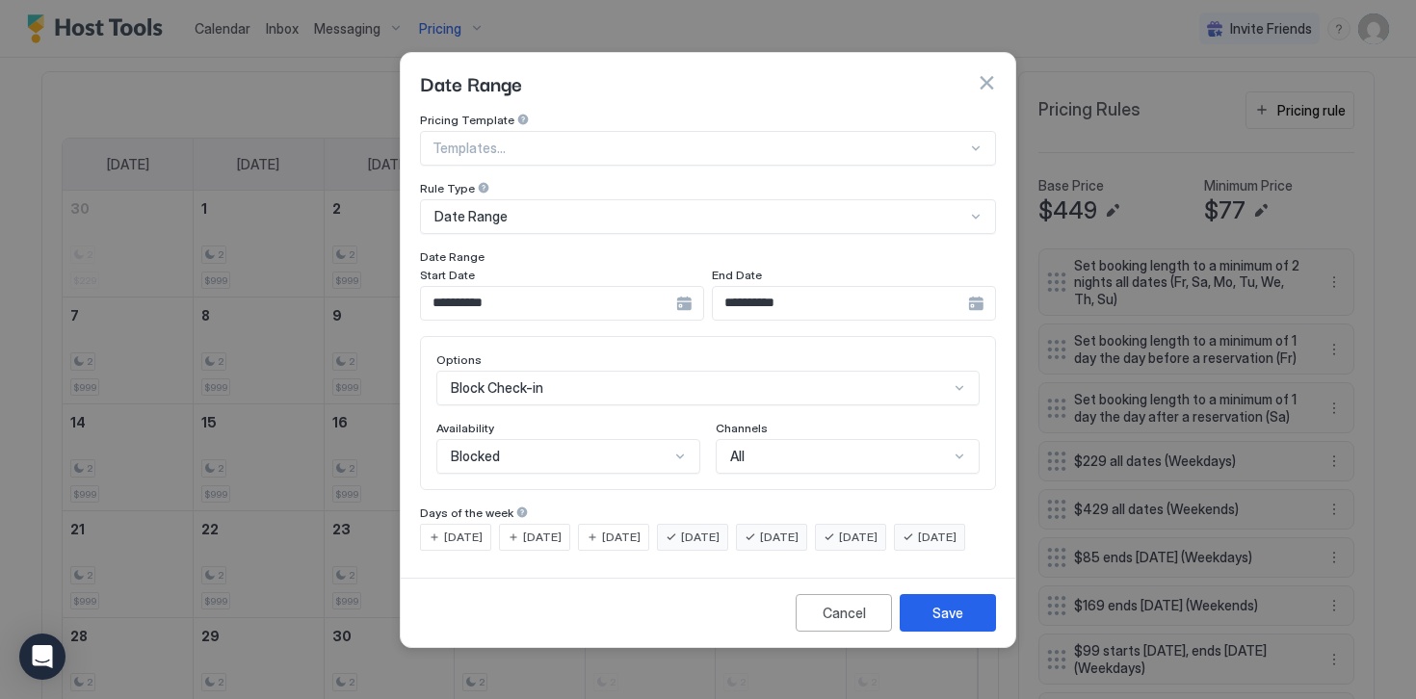
click at [798, 529] on span "[DATE]" at bounding box center [779, 537] width 39 height 17
click at [869, 524] on div "[DATE]" at bounding box center [850, 537] width 71 height 27
click at [918, 546] on span "[DATE]" at bounding box center [937, 537] width 39 height 17
click at [921, 628] on button "Save" at bounding box center [947, 613] width 96 height 38
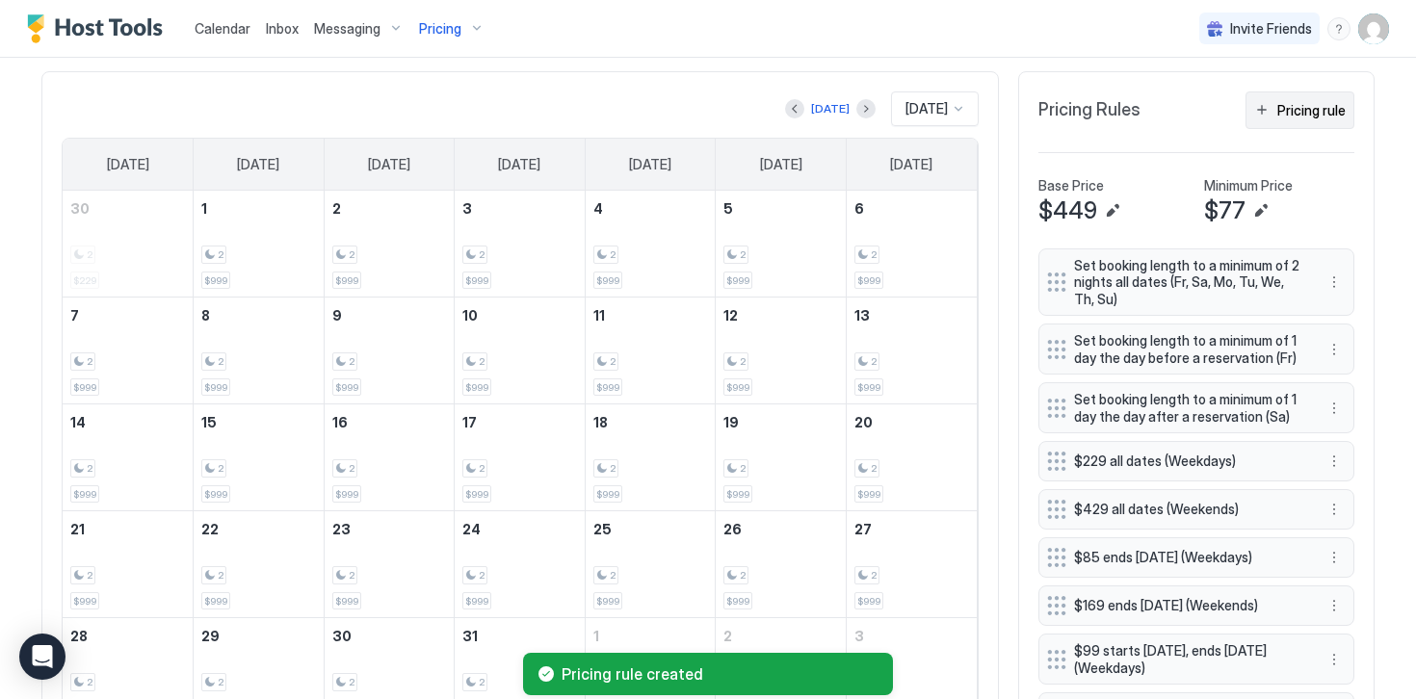
click at [1290, 124] on button "Pricing rule" at bounding box center [1299, 110] width 109 height 38
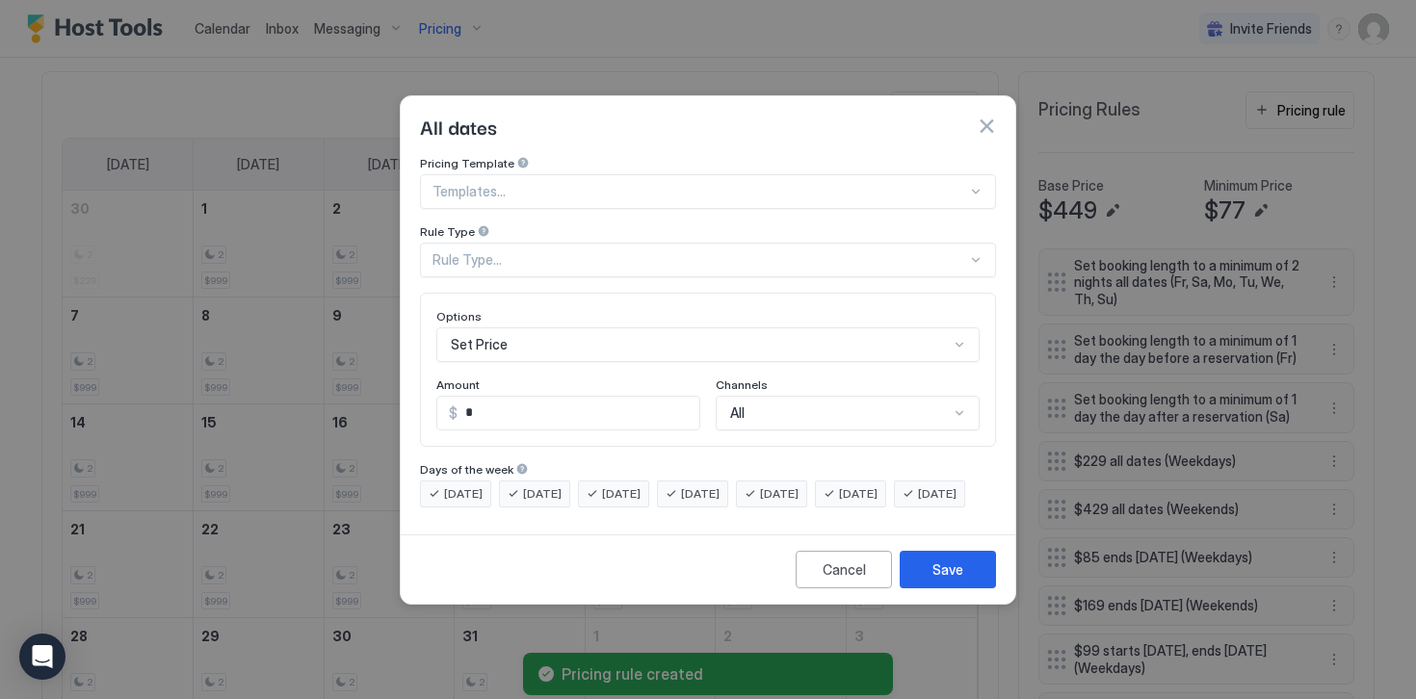
click at [457, 251] on div "Rule Type..." at bounding box center [699, 259] width 534 height 17
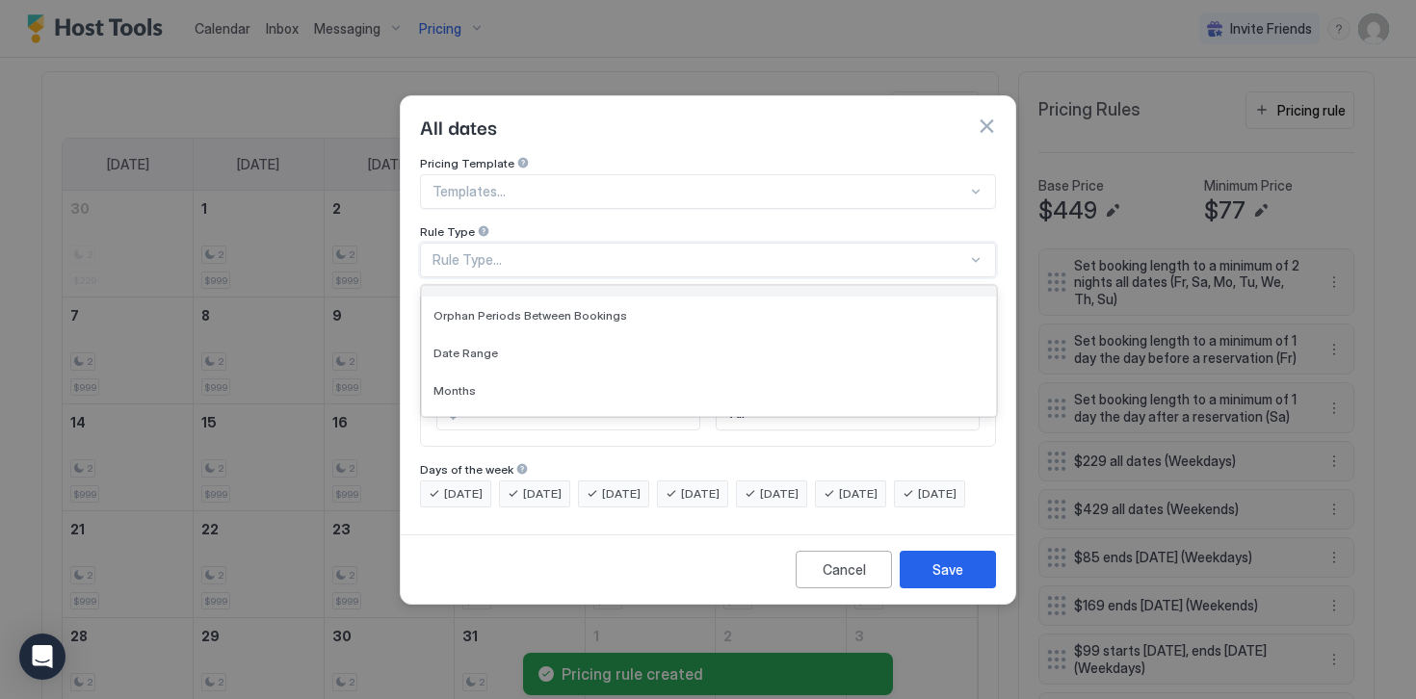
scroll to position [68, 0]
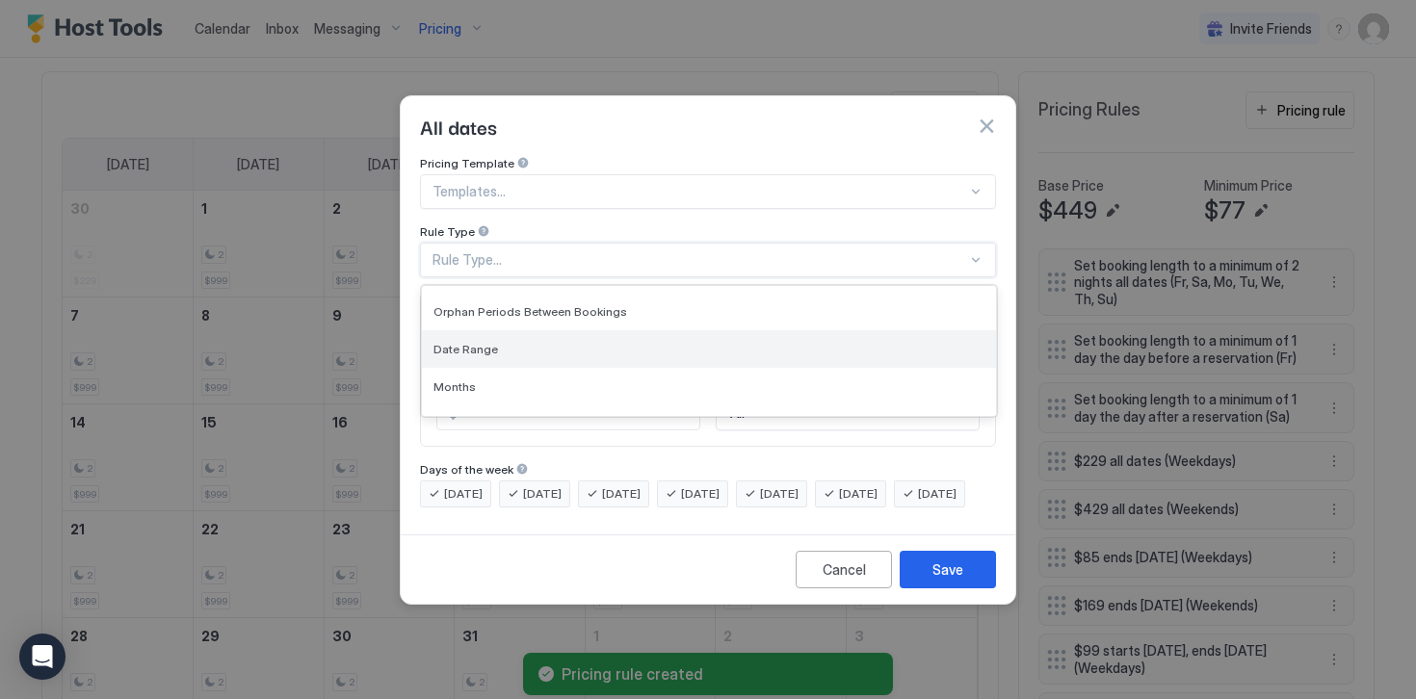
click at [470, 342] on span "Date Range" at bounding box center [465, 349] width 65 height 14
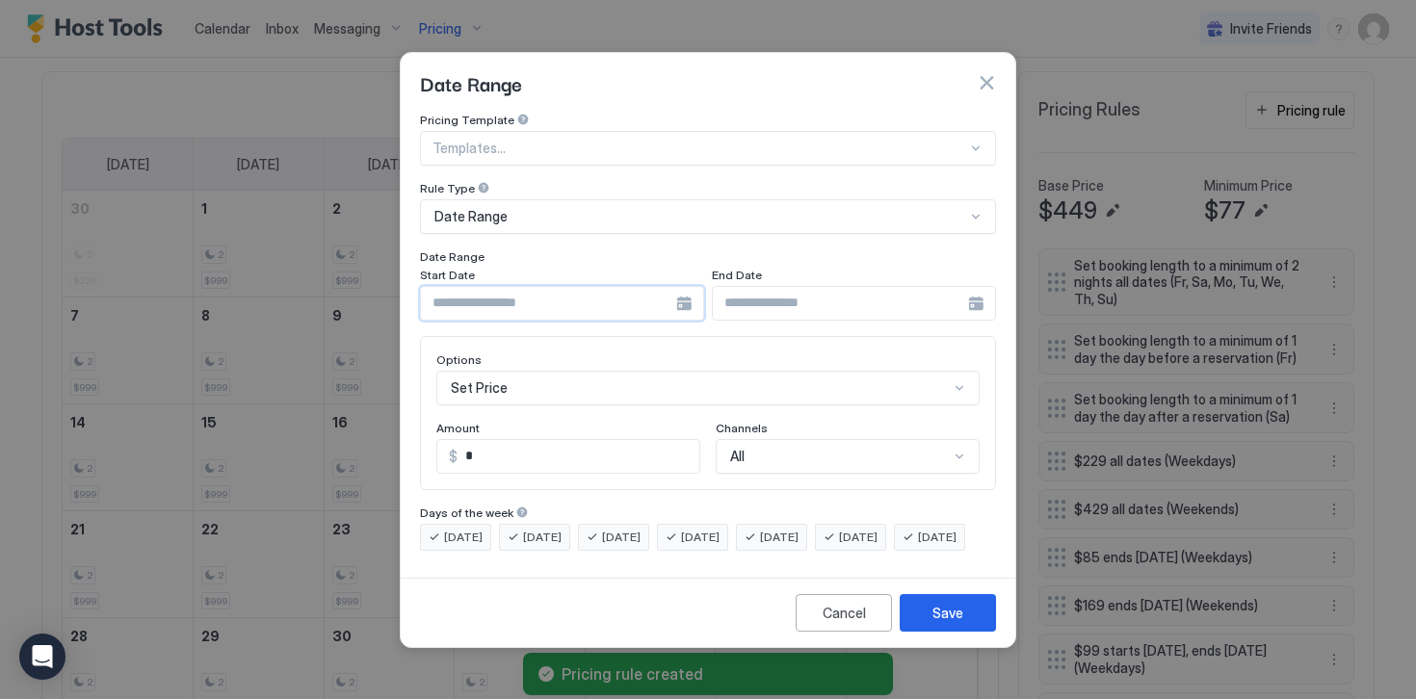
click at [477, 290] on input "Input Field" at bounding box center [548, 303] width 255 height 33
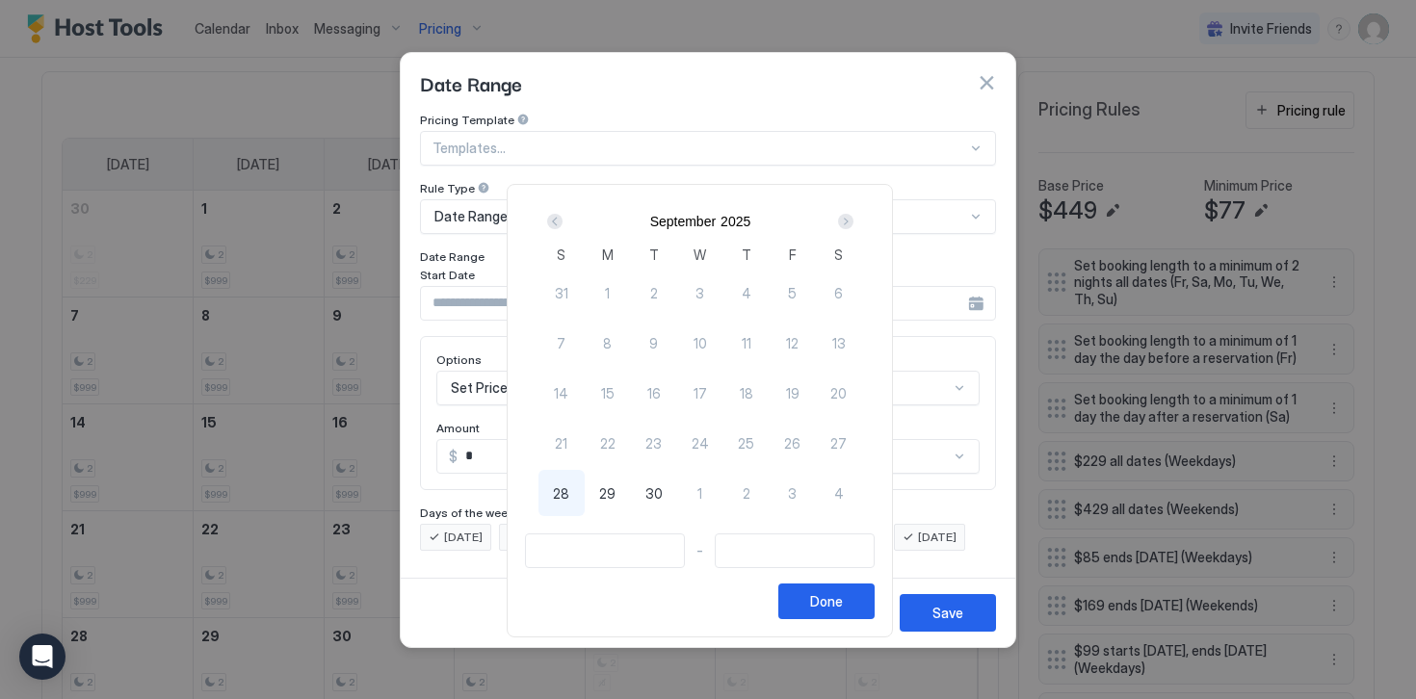
click at [853, 218] on div "Next" at bounding box center [845, 221] width 15 height 15
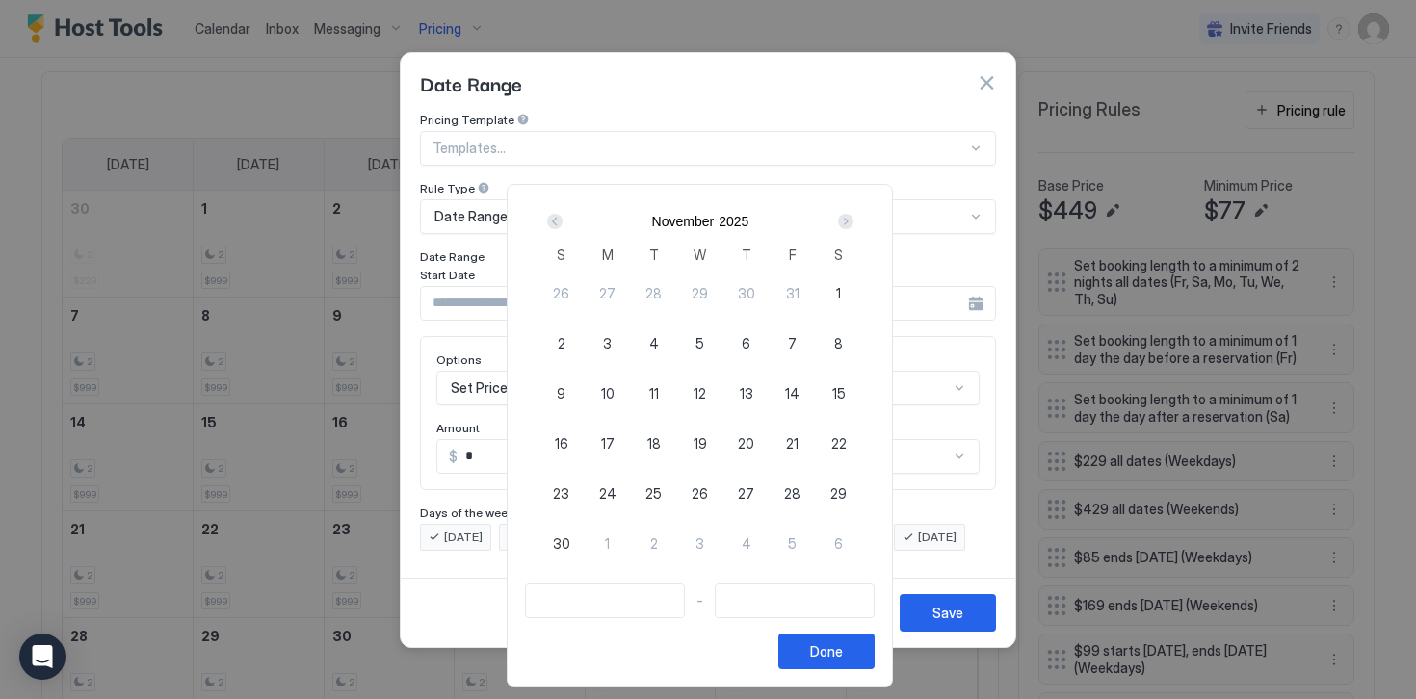
click at [853, 218] on div "Next" at bounding box center [845, 221] width 15 height 15
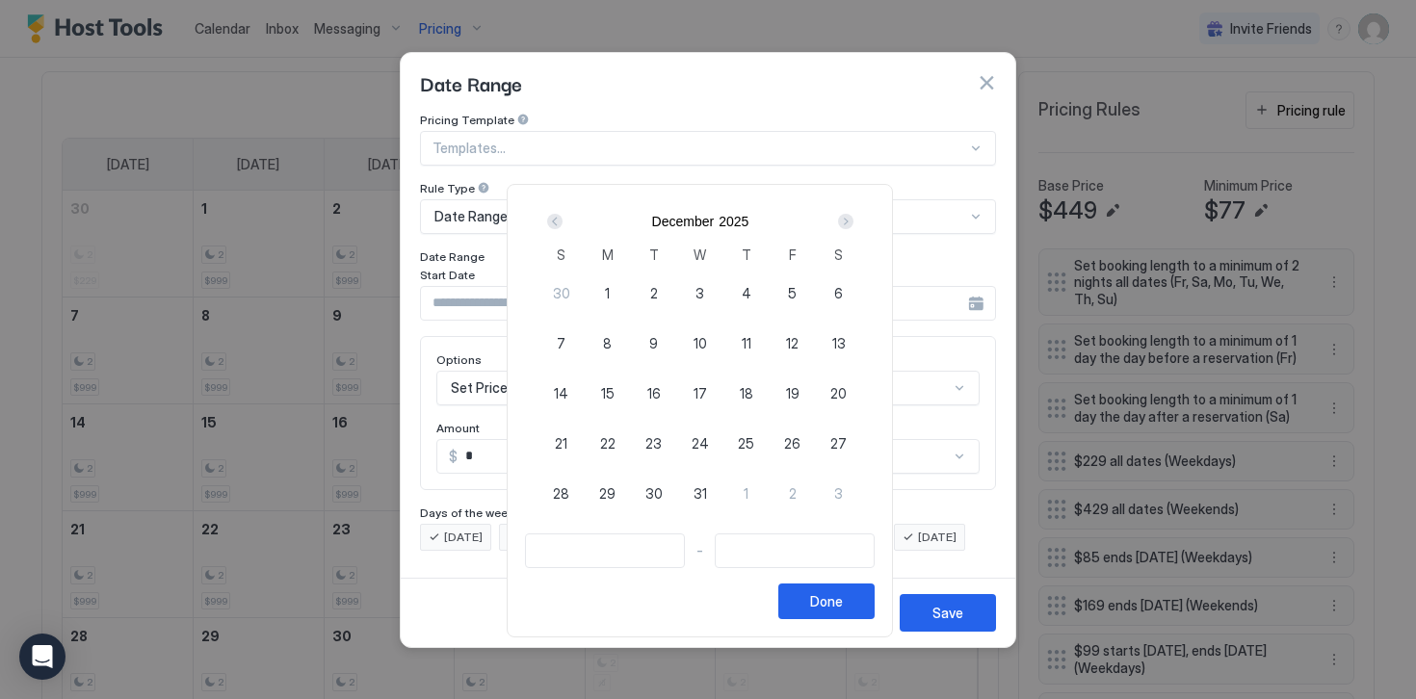
click at [709, 440] on span "24" at bounding box center [699, 443] width 17 height 20
type input "**********"
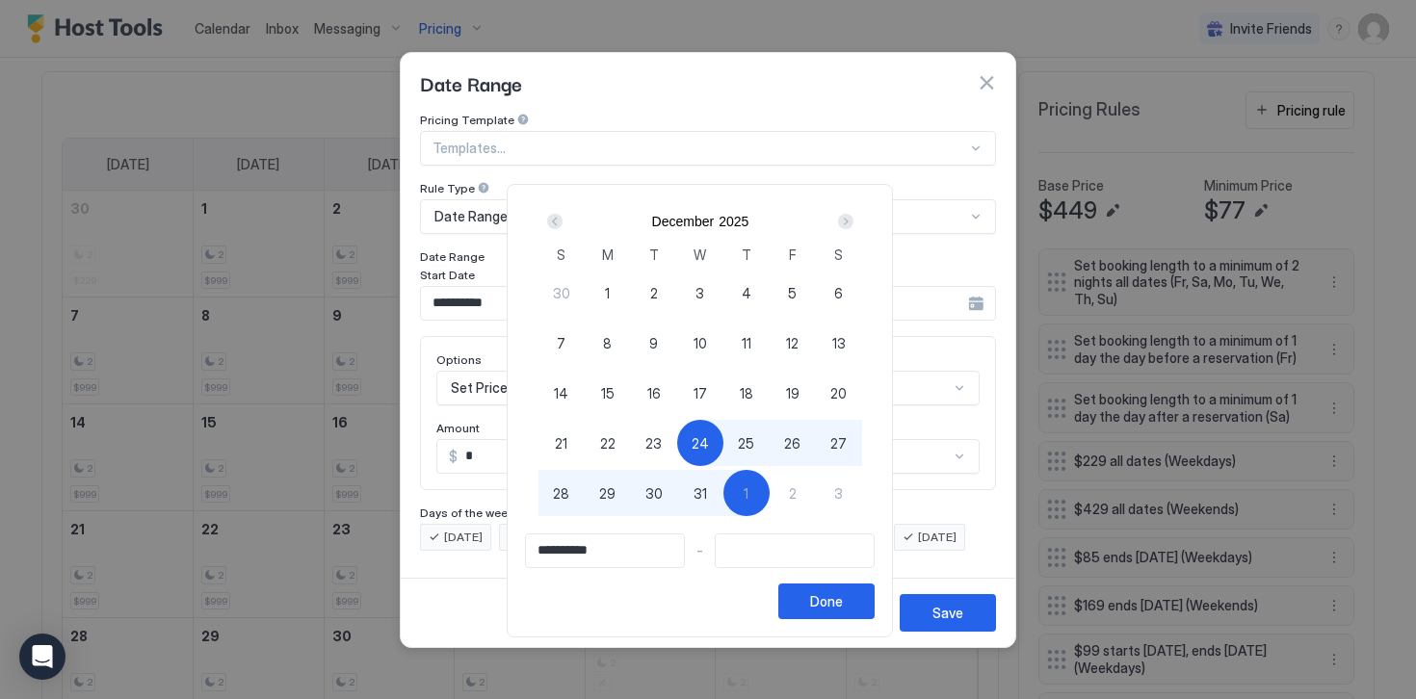
type input "**********"
click at [796, 492] on span "2" at bounding box center [793, 493] width 8 height 20
type input "**********"
click at [817, 612] on button "Done" at bounding box center [826, 602] width 96 height 36
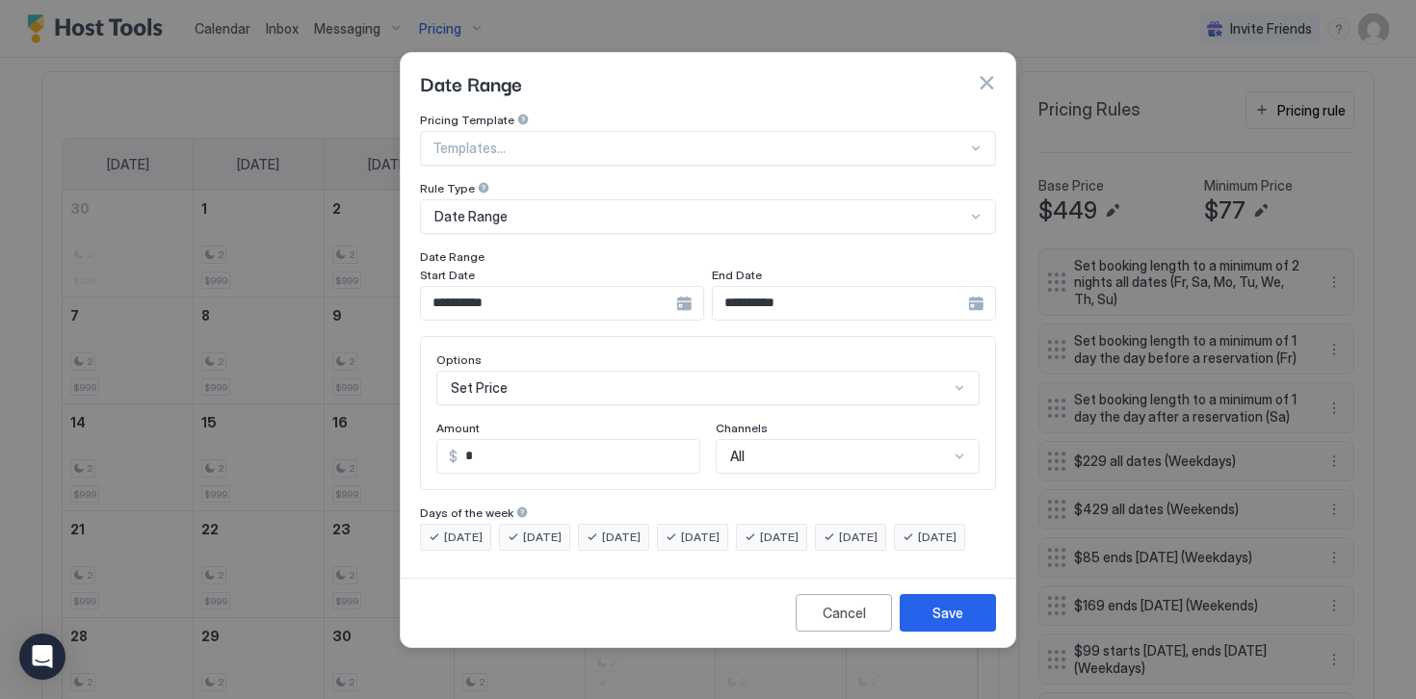
scroll to position [99, 0]
click at [496, 371] on div "Set Price" at bounding box center [707, 388] width 543 height 35
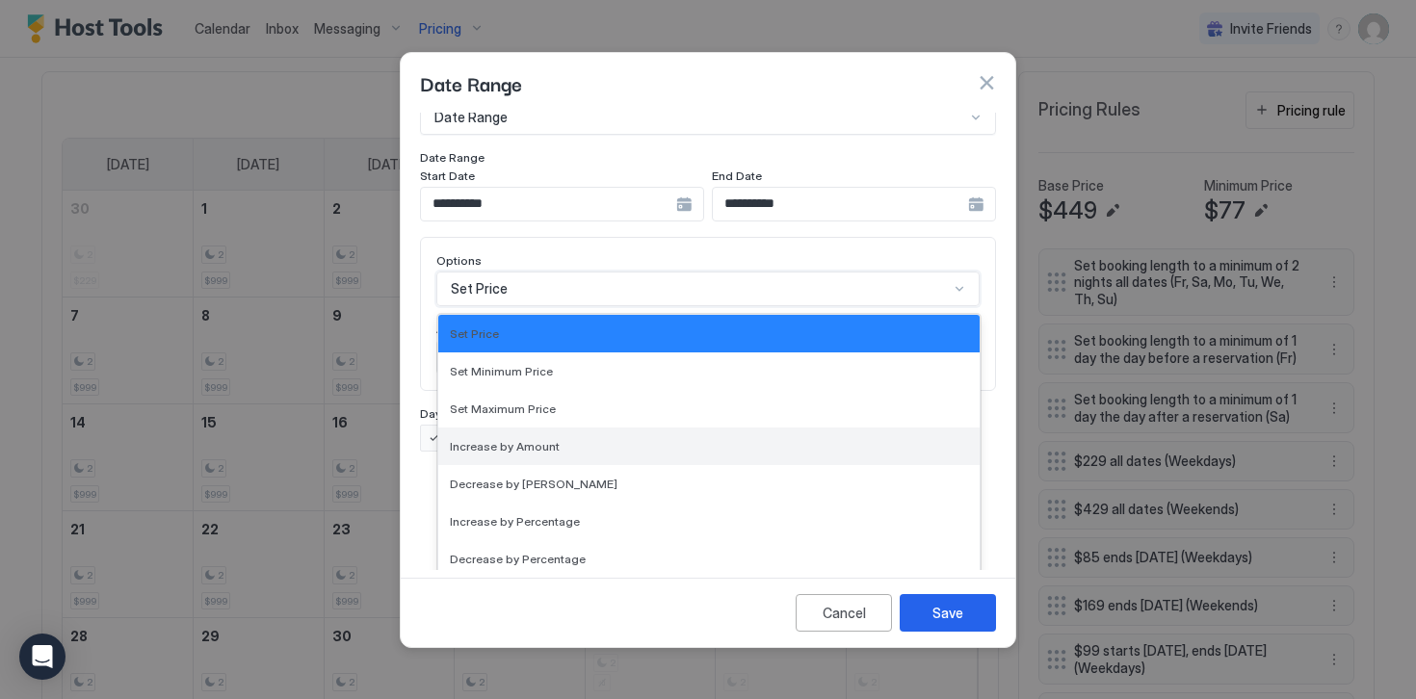
scroll to position [350, 0]
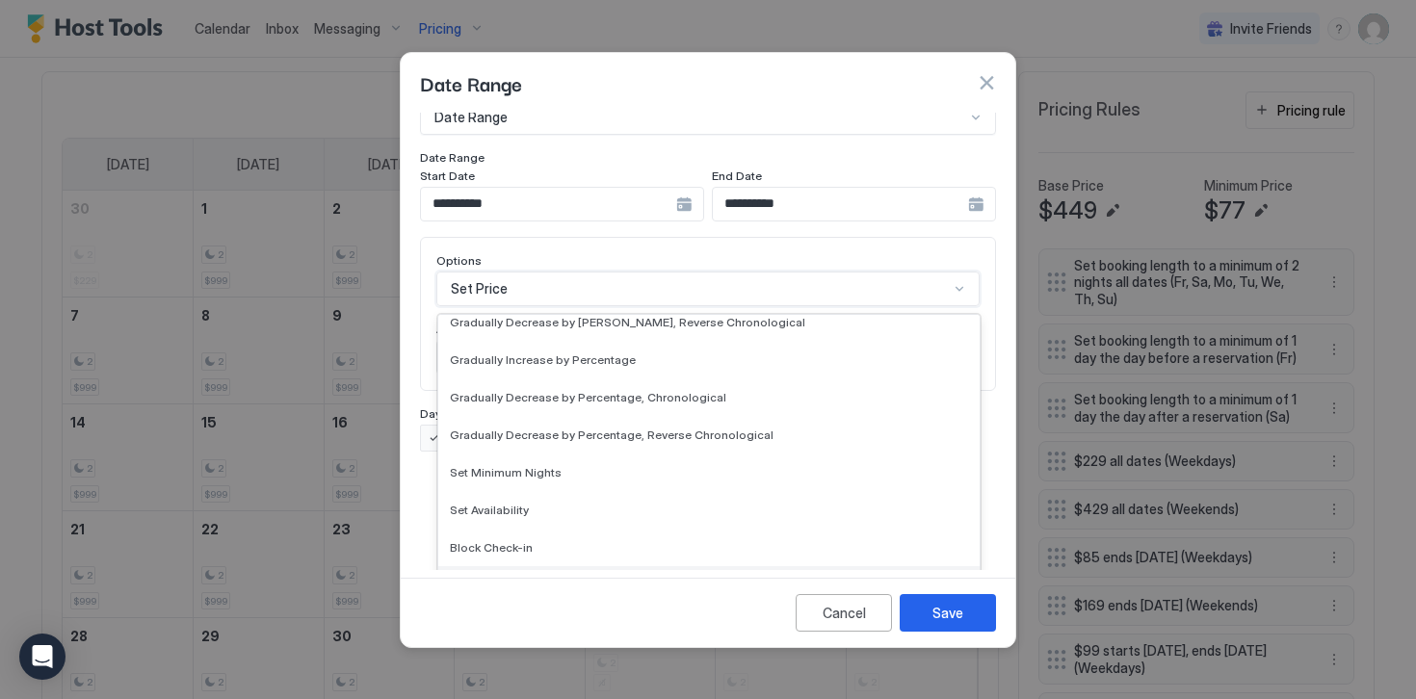
click at [485, 578] on span "Block Check-out" at bounding box center [495, 585] width 91 height 14
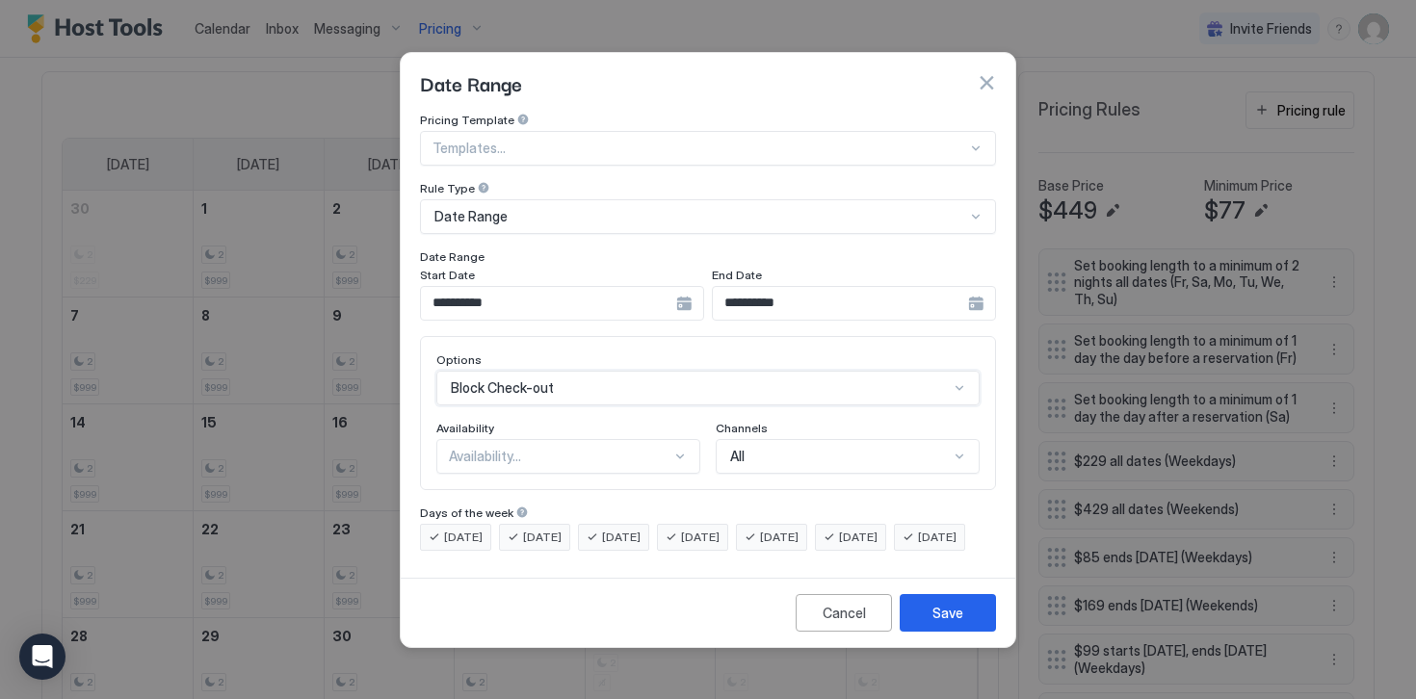
click at [449, 448] on div "Availability..." at bounding box center [560, 456] width 222 height 17
click at [465, 532] on span "Blocked" at bounding box center [472, 539] width 45 height 14
click at [465, 529] on span "[DATE]" at bounding box center [463, 537] width 39 height 17
click at [535, 529] on span "[DATE]" at bounding box center [542, 537] width 39 height 17
click at [609, 529] on span "[DATE]" at bounding box center [621, 537] width 39 height 17
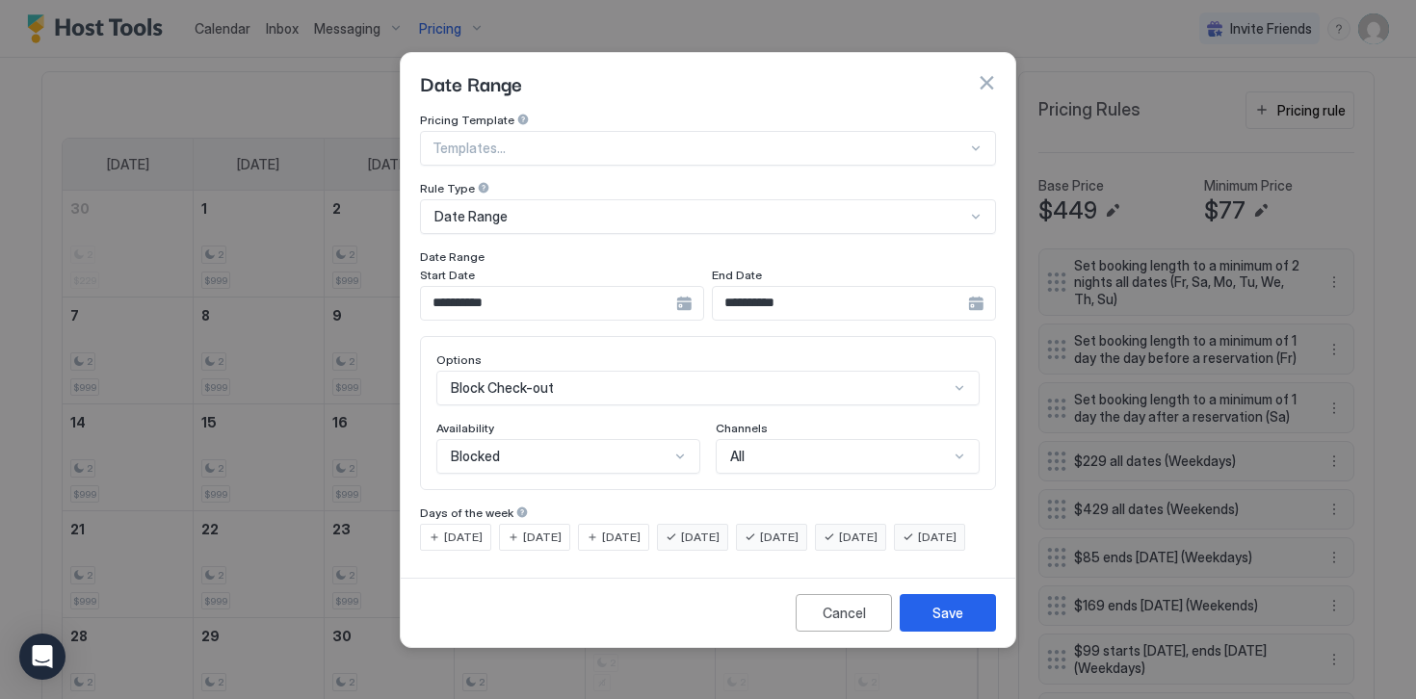
click at [794, 524] on div "[DATE]" at bounding box center [771, 537] width 71 height 27
click at [872, 529] on span "[DATE]" at bounding box center [858, 537] width 39 height 17
click at [918, 546] on span "[DATE]" at bounding box center [937, 537] width 39 height 17
click at [919, 632] on button "Save" at bounding box center [947, 613] width 96 height 38
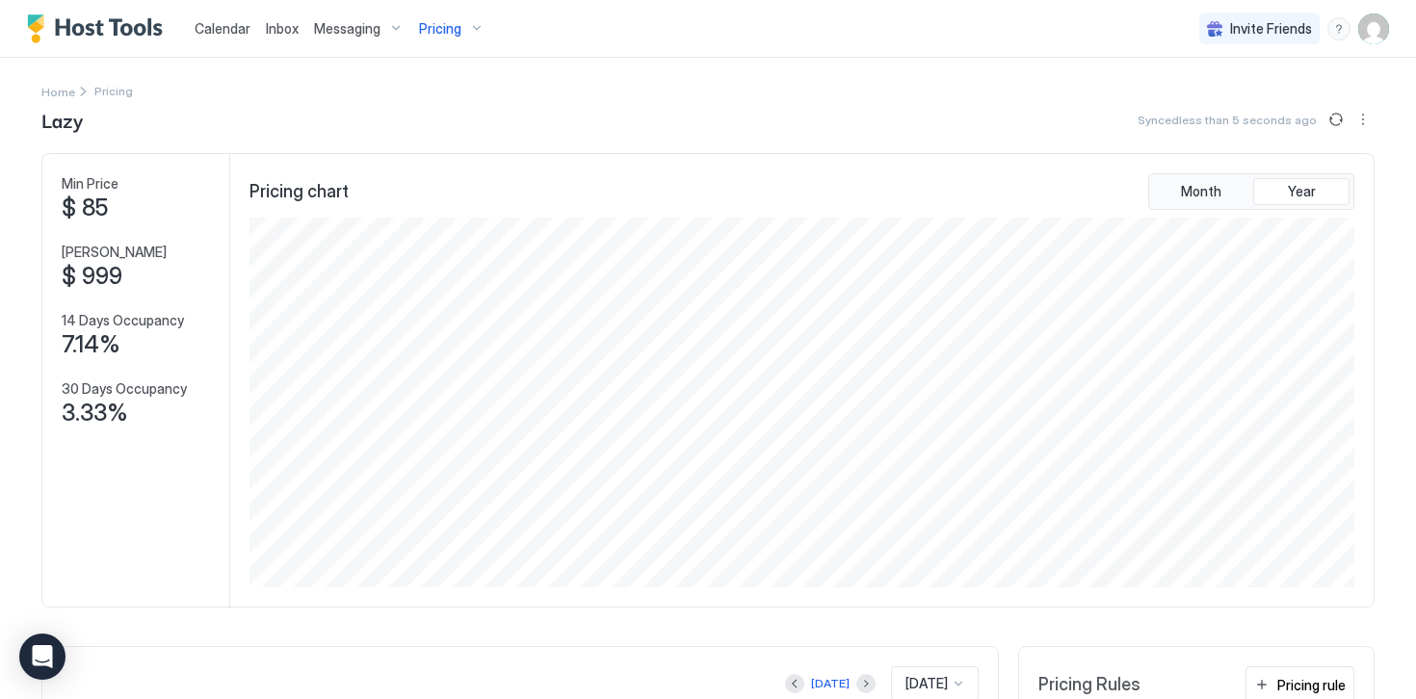
click at [438, 30] on span "Pricing" at bounding box center [440, 28] width 42 height 17
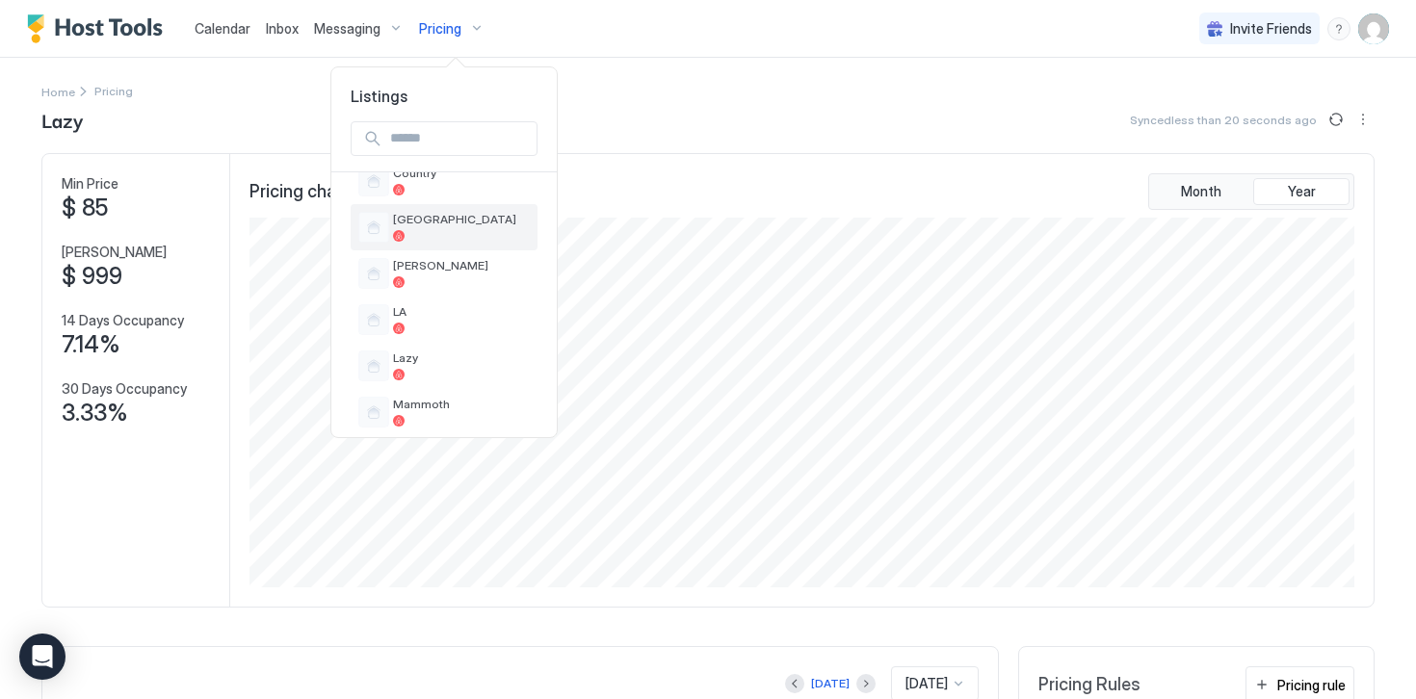
click at [425, 222] on span "[GEOGRAPHIC_DATA]" at bounding box center [461, 219] width 137 height 14
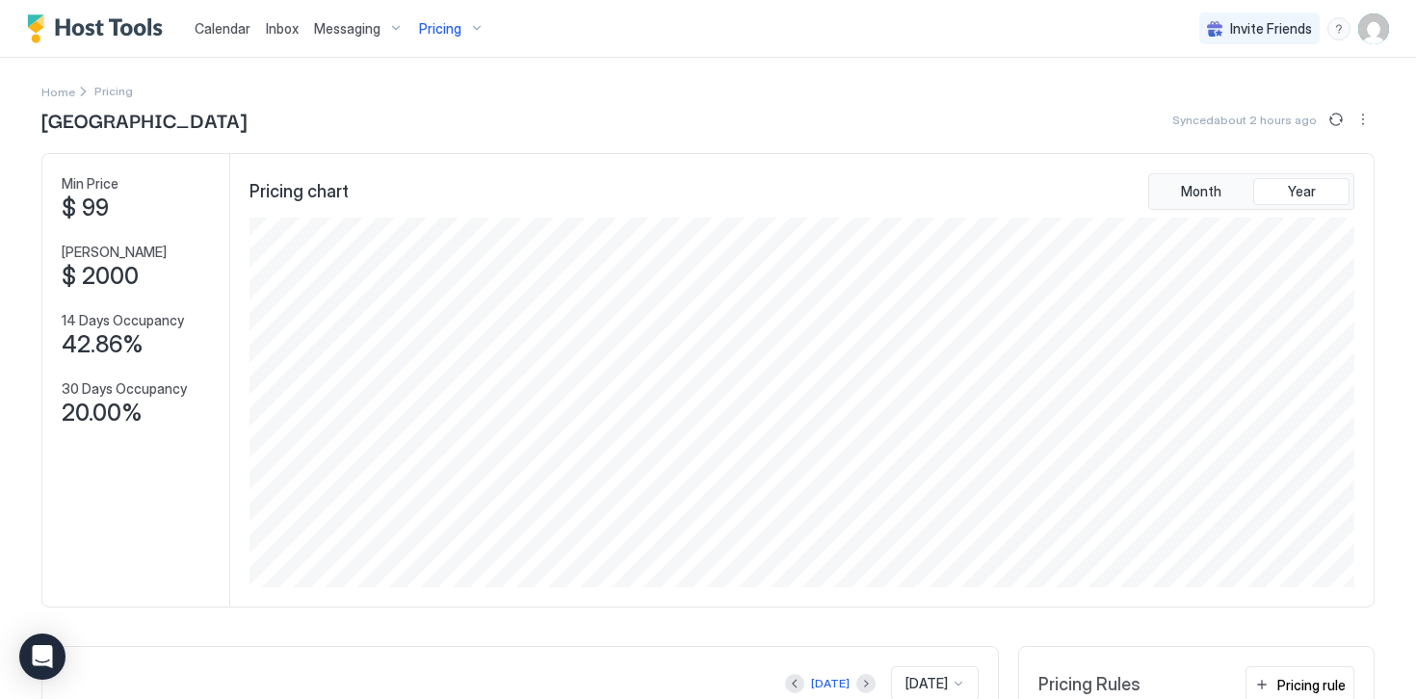
click at [436, 28] on span "Pricing" at bounding box center [440, 28] width 42 height 17
click at [423, 257] on div "[PERSON_NAME]" at bounding box center [461, 258] width 137 height 30
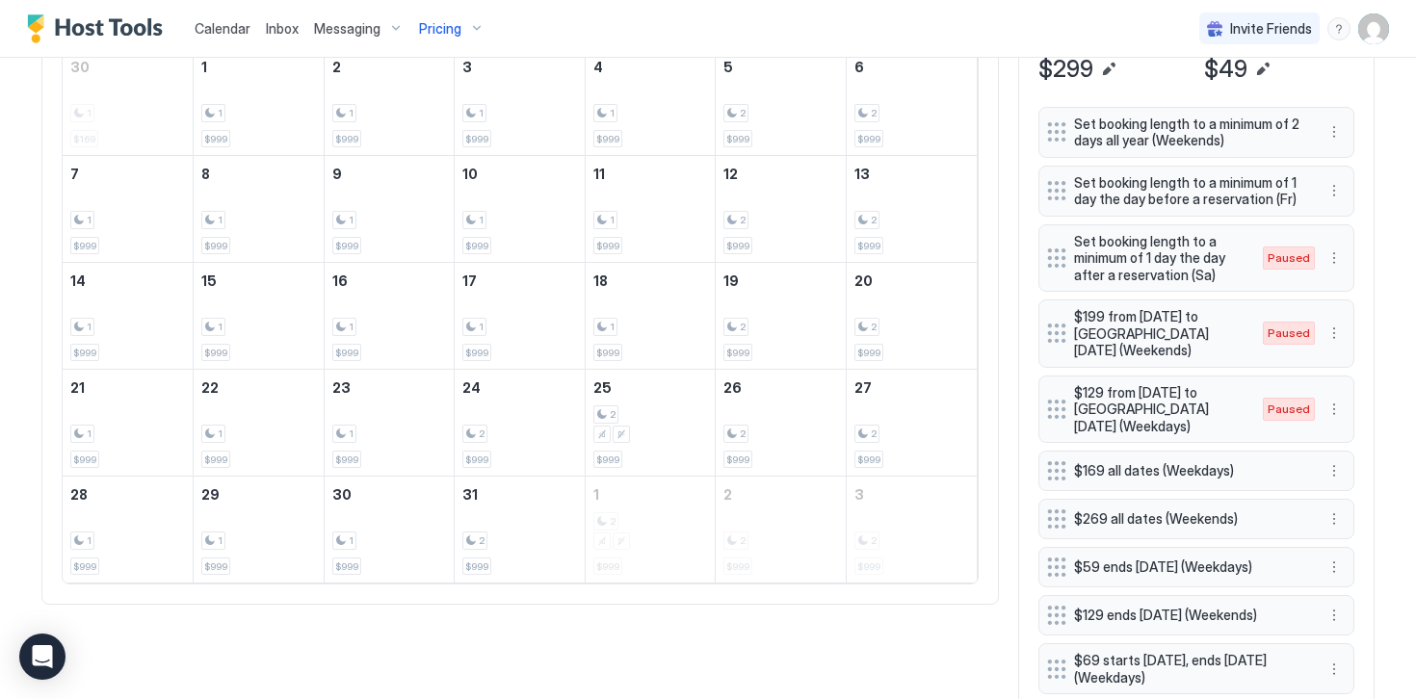
scroll to position [711, 0]
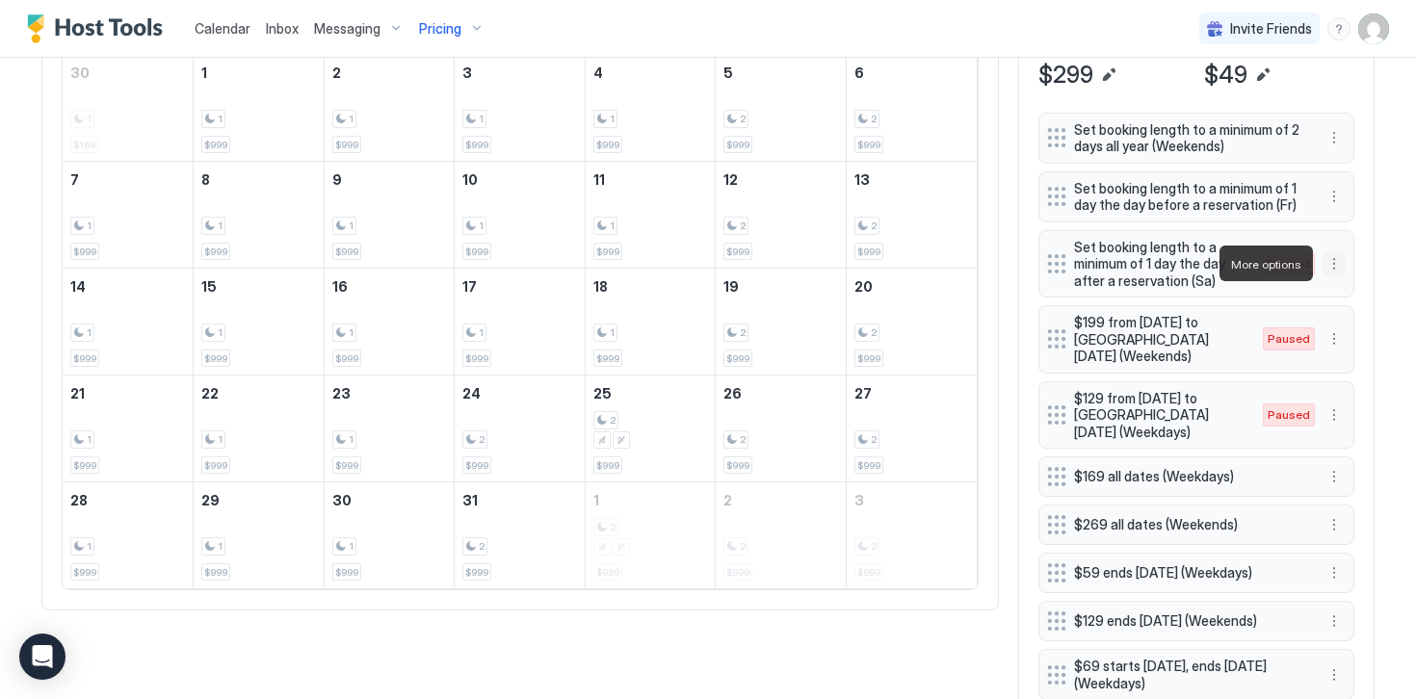
click at [1335, 263] on button "More options" at bounding box center [1333, 263] width 23 height 23
click at [1360, 328] on div "Enable" at bounding box center [1360, 321] width 74 height 31
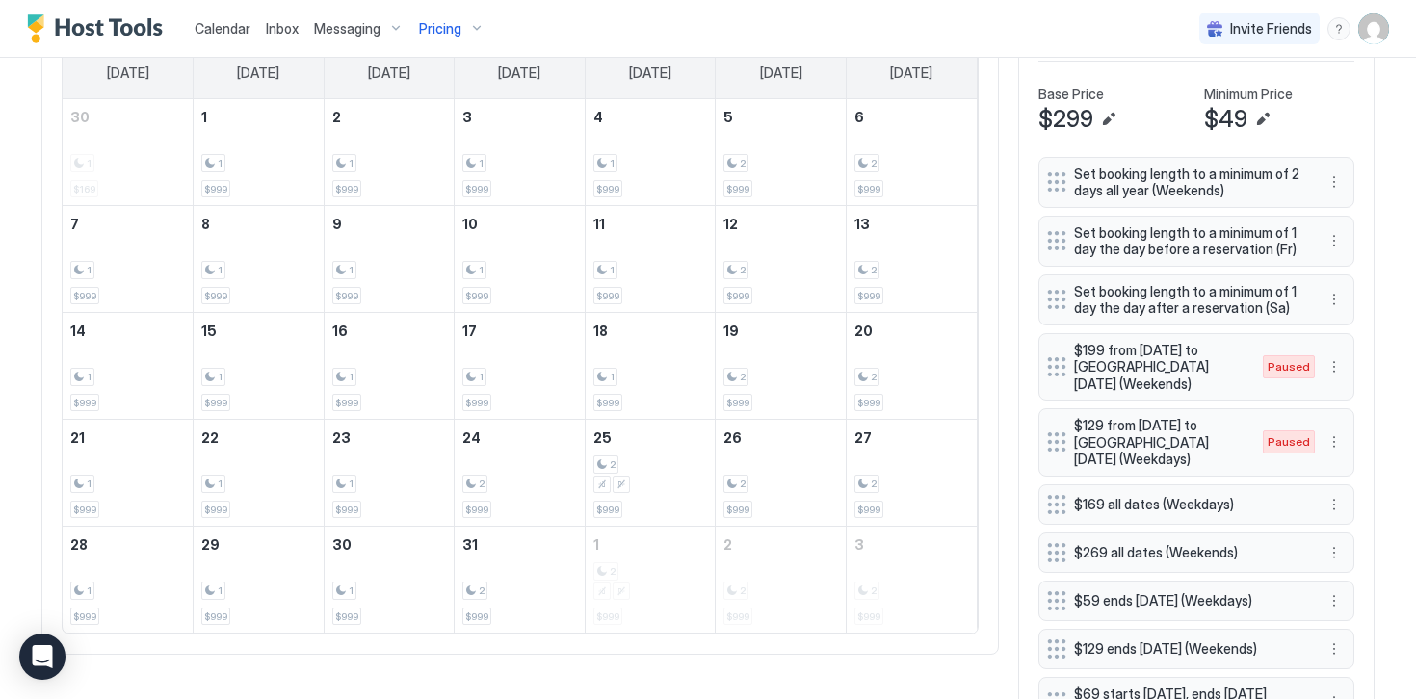
scroll to position [714, 0]
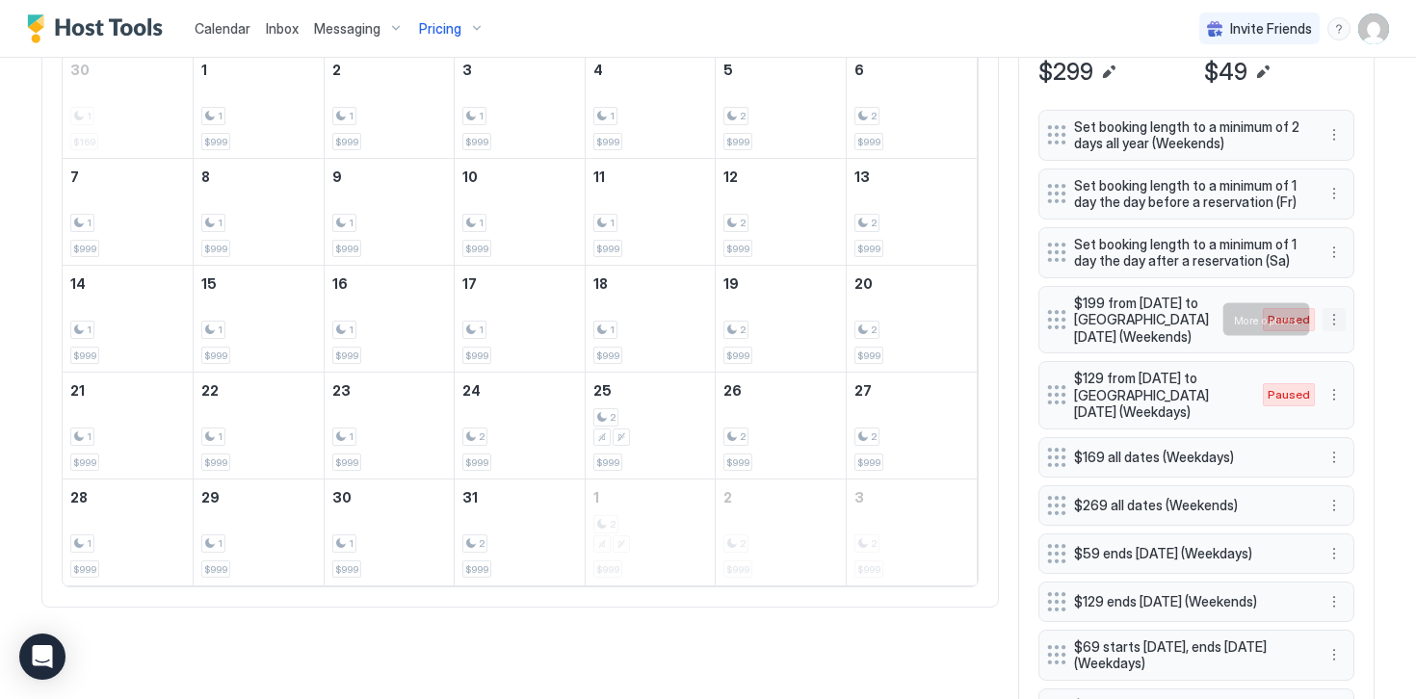
click at [1335, 325] on button "More options" at bounding box center [1333, 319] width 23 height 23
click at [1370, 408] on span "Delete" at bounding box center [1370, 408] width 36 height 14
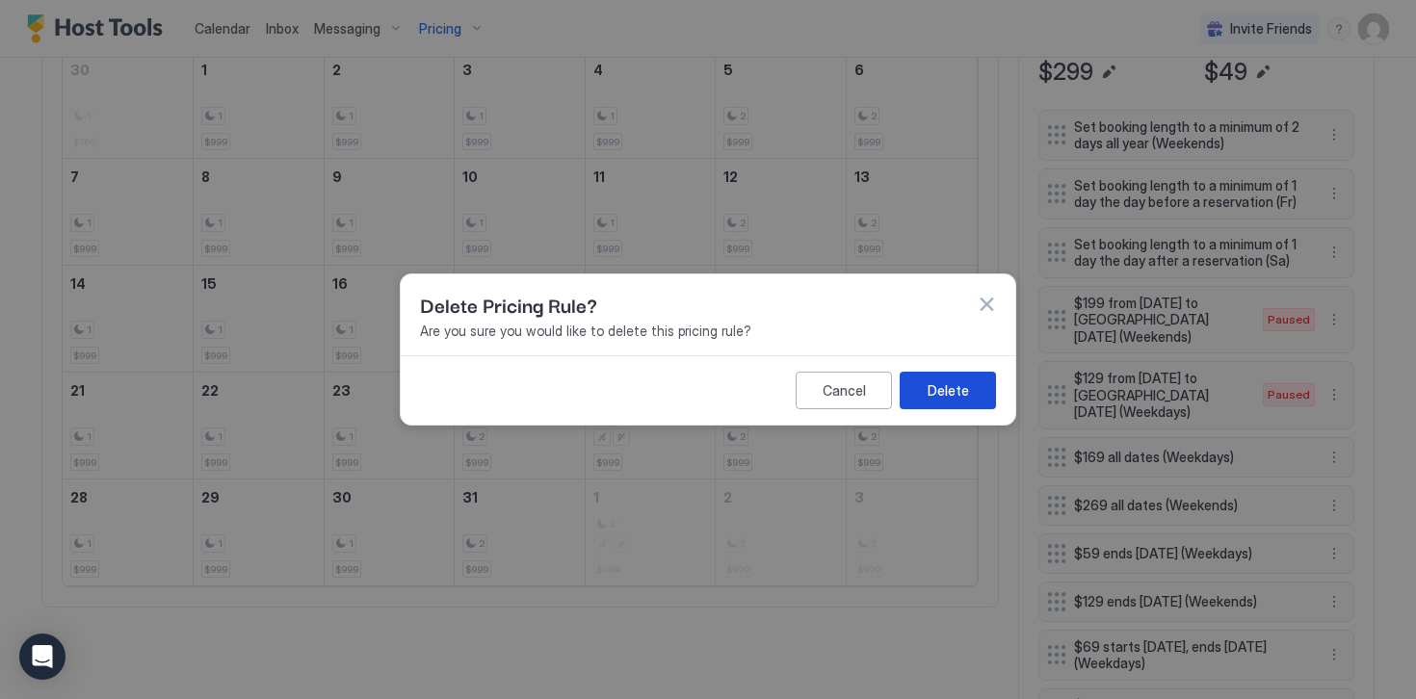
click at [957, 400] on div "Delete" at bounding box center [947, 390] width 41 height 20
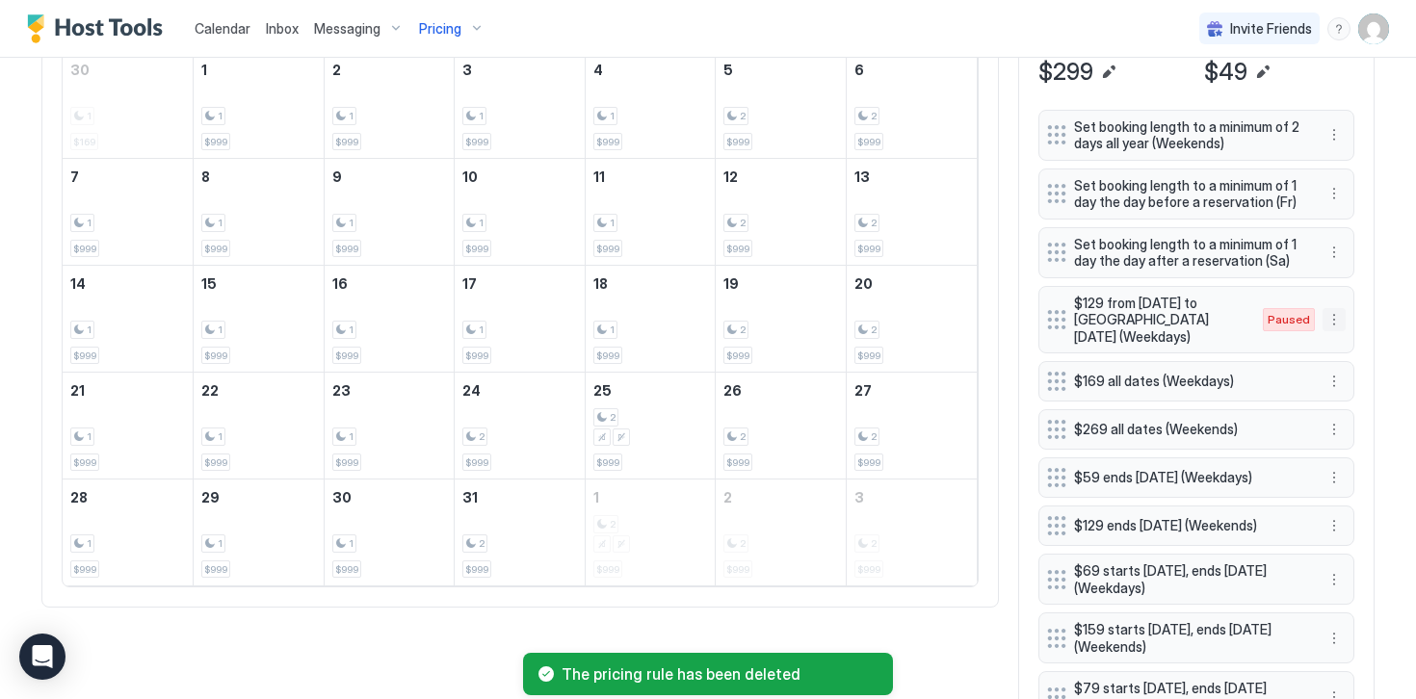
click at [1340, 324] on button "More options" at bounding box center [1333, 319] width 23 height 23
click at [1361, 404] on span "Delete" at bounding box center [1370, 408] width 36 height 14
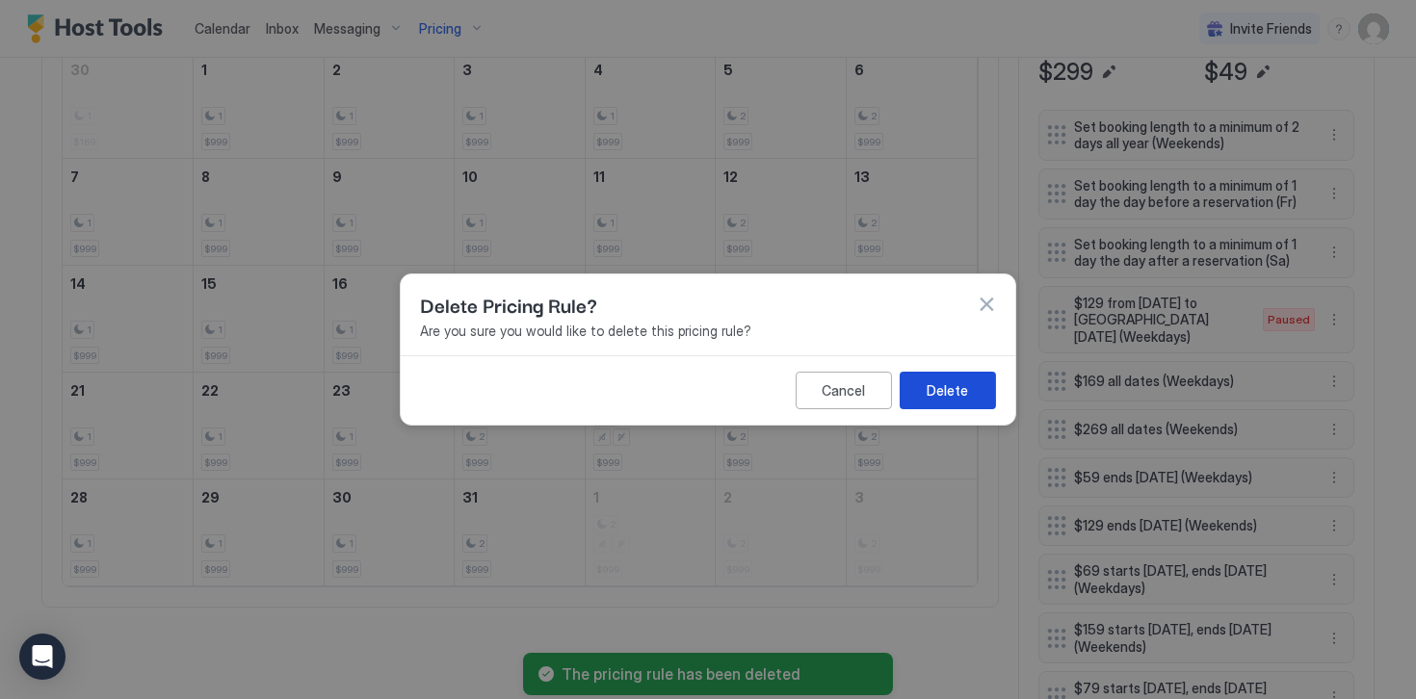
click at [946, 392] on div "Delete" at bounding box center [946, 390] width 41 height 20
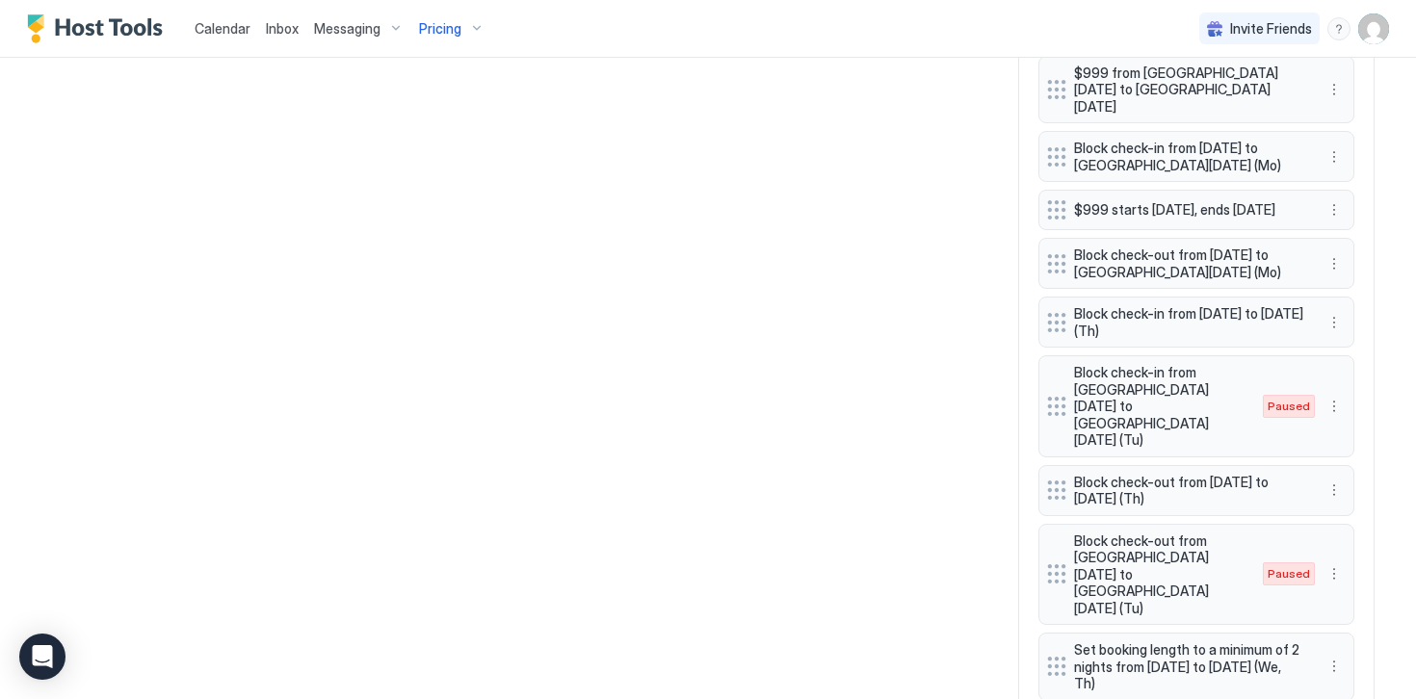
scroll to position [2121, 0]
click at [1337, 393] on button "More options" at bounding box center [1333, 404] width 23 height 23
click at [1354, 473] on span "Delete" at bounding box center [1370, 469] width 36 height 14
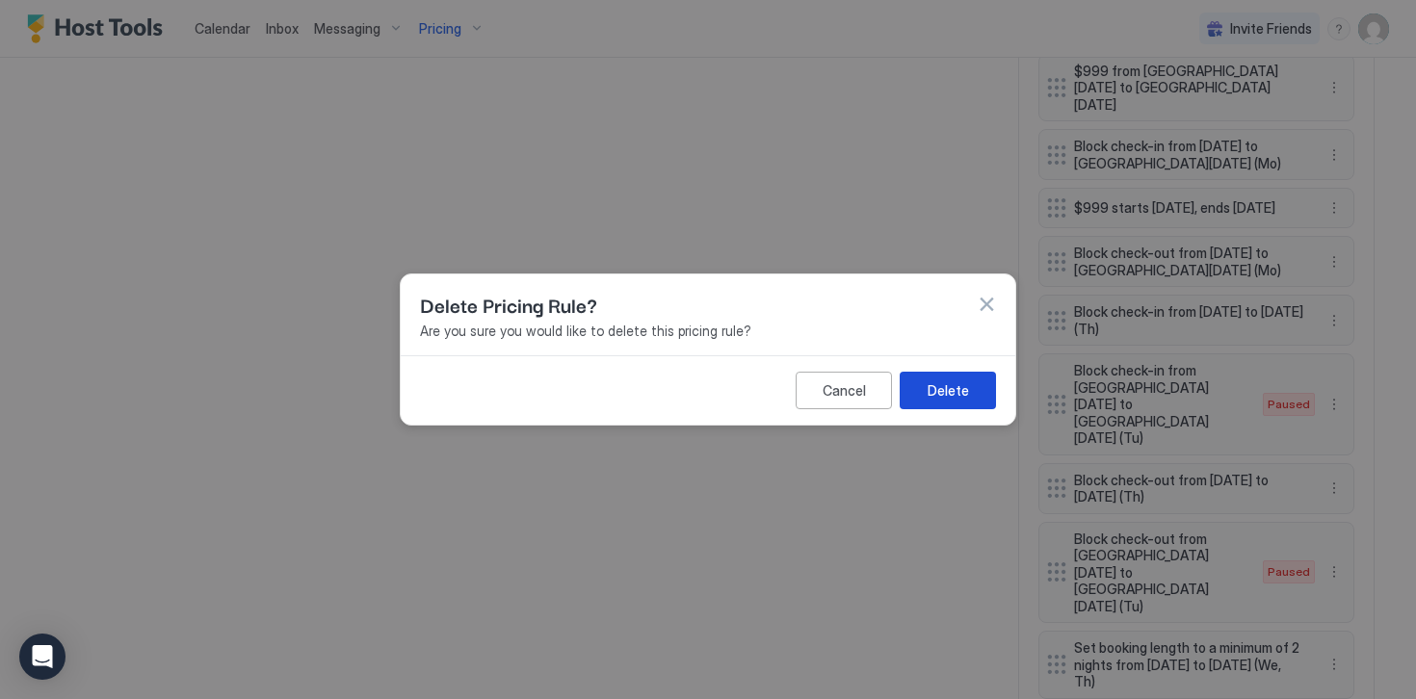
click at [946, 389] on div "Delete" at bounding box center [947, 390] width 41 height 20
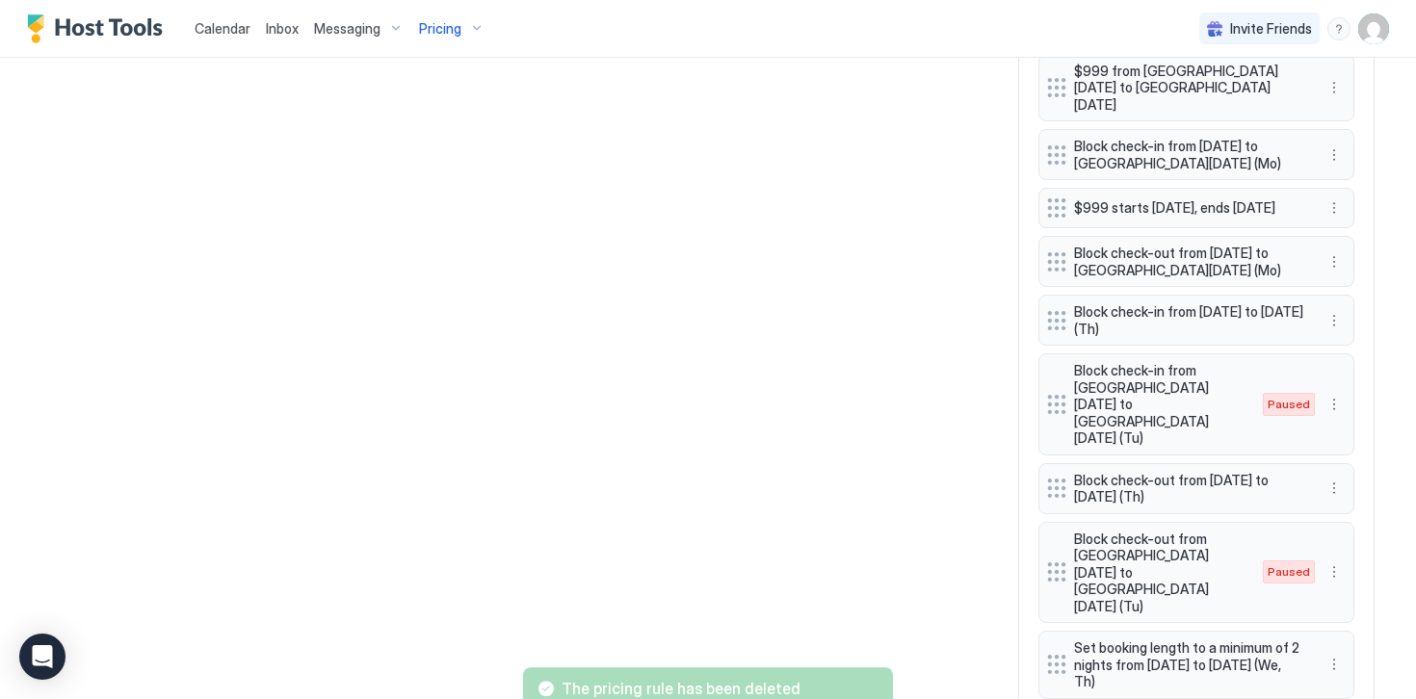
scroll to position [2044, 0]
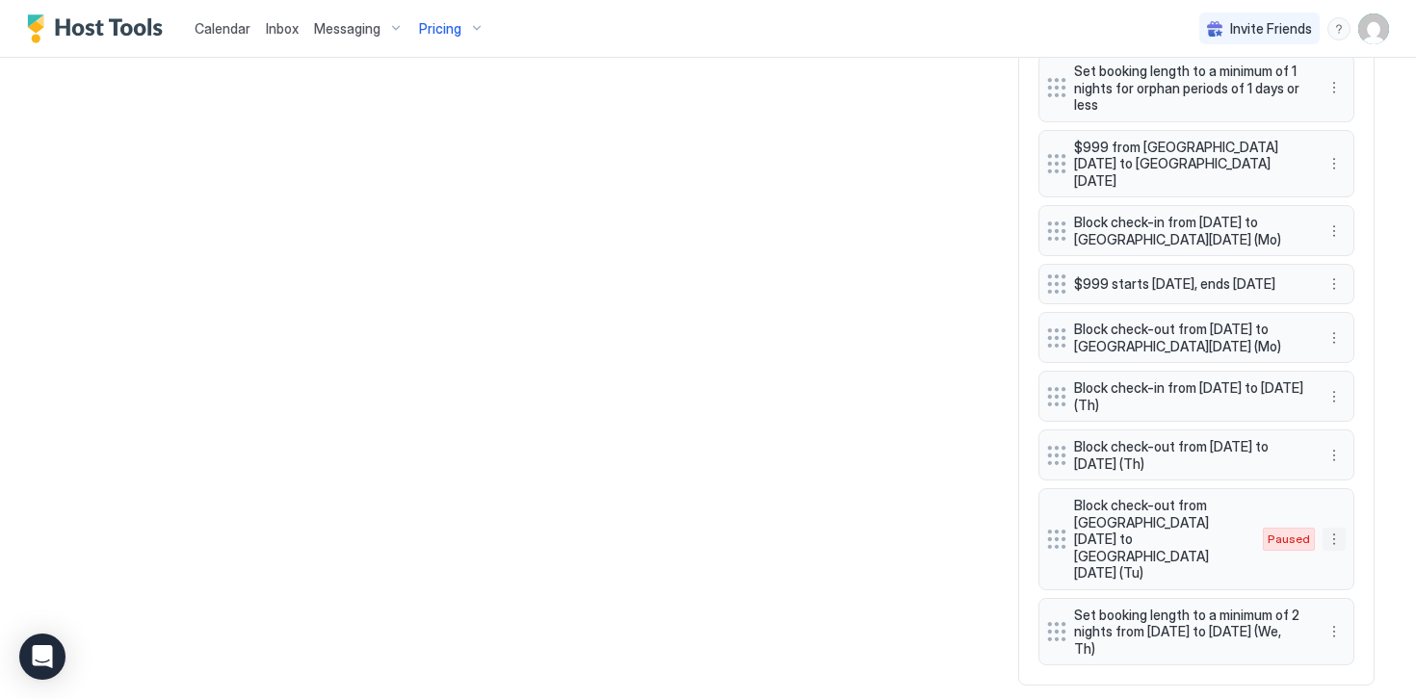
click at [1337, 528] on button "More options" at bounding box center [1333, 539] width 23 height 23
click at [1349, 611] on div "Delete" at bounding box center [1359, 604] width 57 height 14
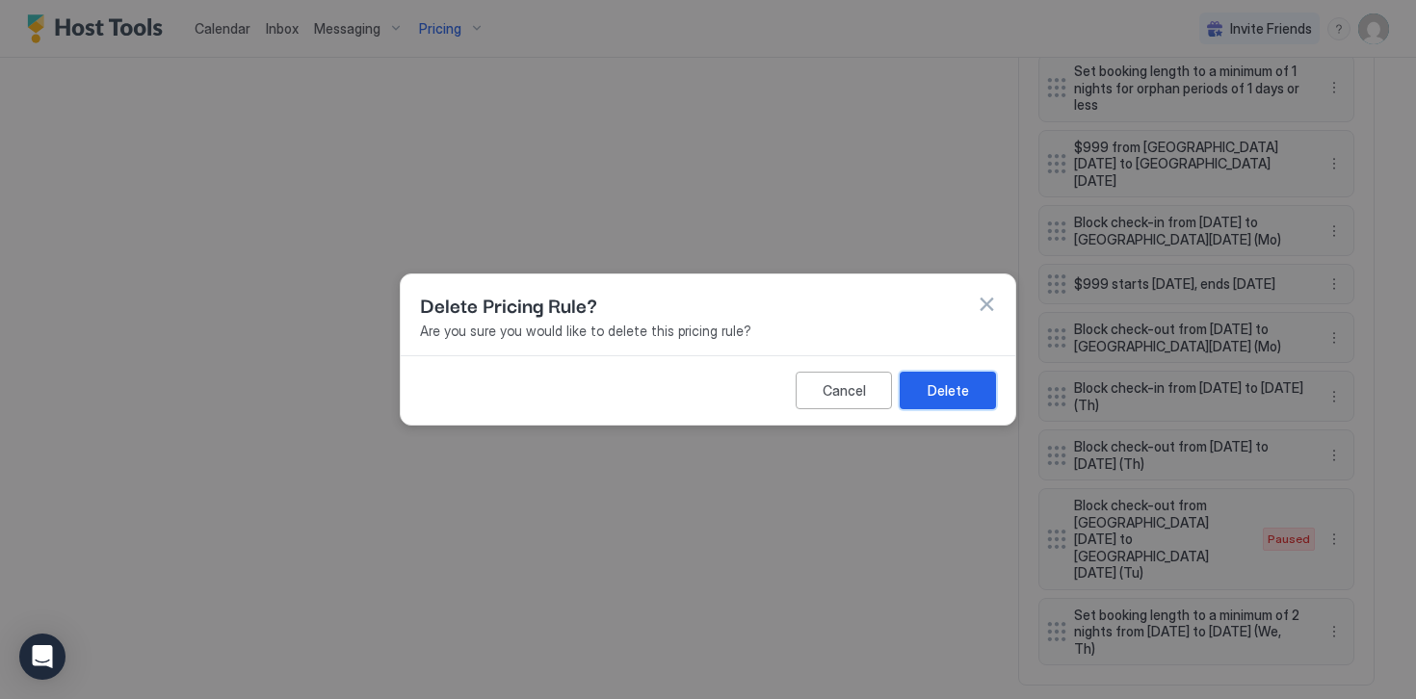
click at [935, 384] on div "Delete" at bounding box center [947, 390] width 41 height 20
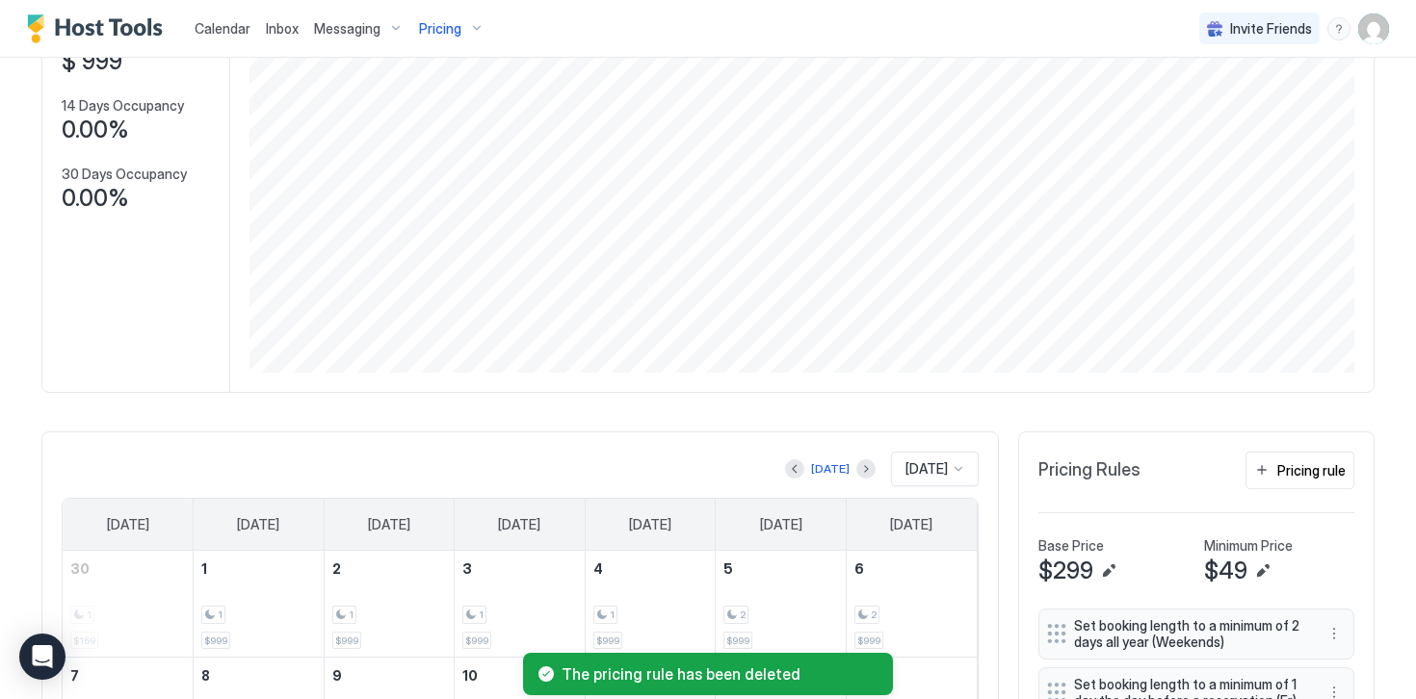
scroll to position [0, 0]
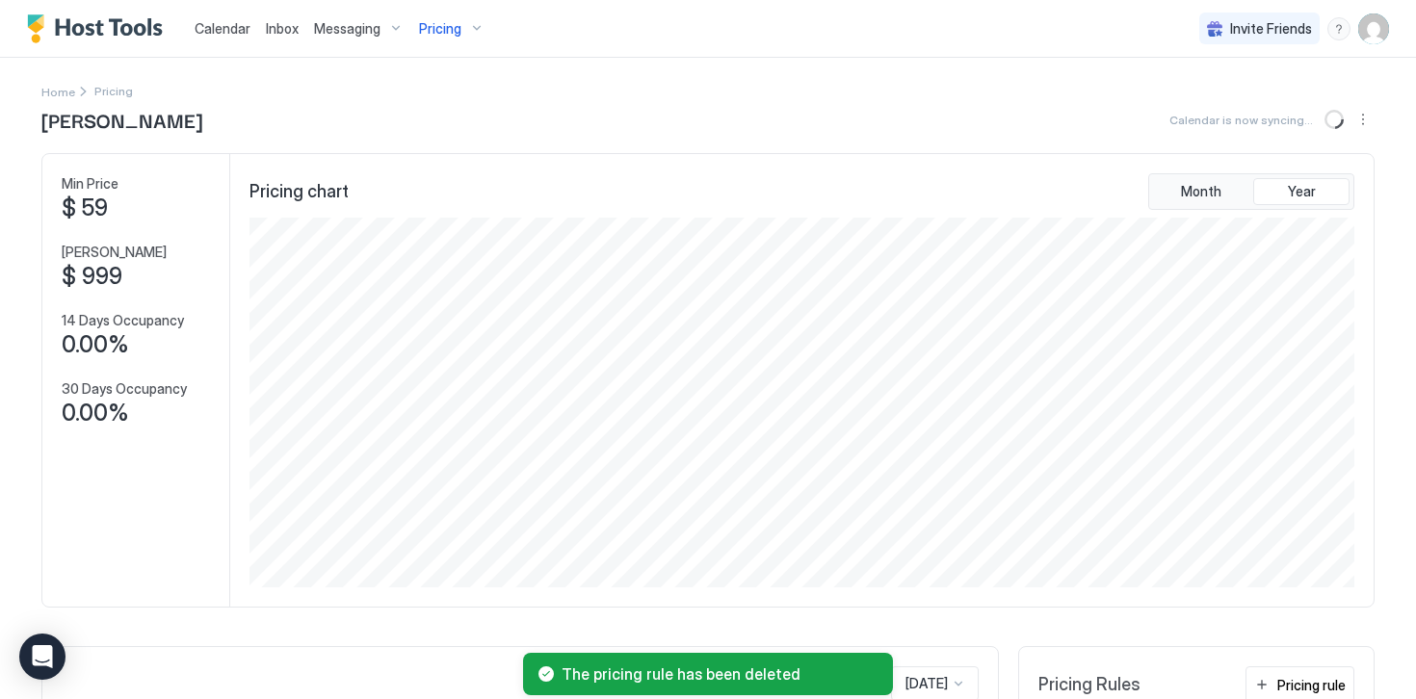
click at [441, 29] on span "Pricing" at bounding box center [440, 28] width 42 height 17
click at [121, 29] on div at bounding box center [708, 349] width 1416 height 699
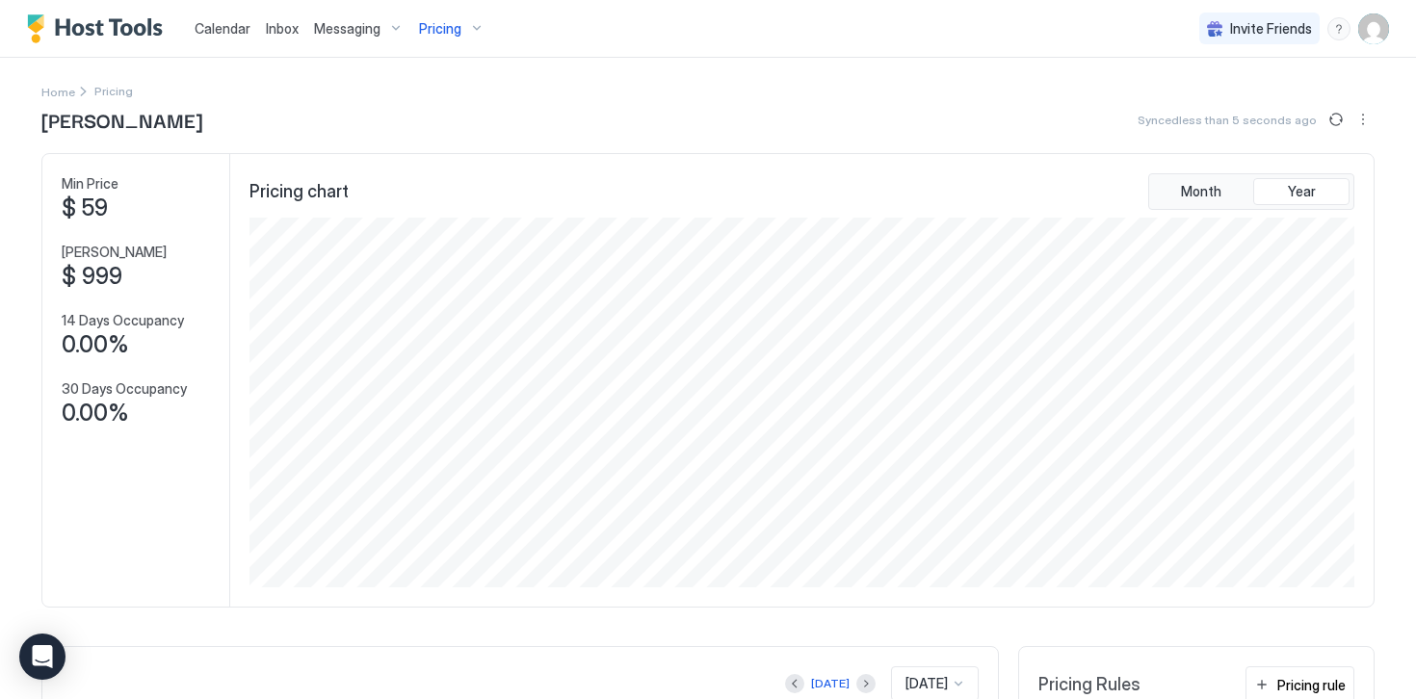
click at [128, 29] on img "Host Tools Logo" at bounding box center [99, 28] width 144 height 29
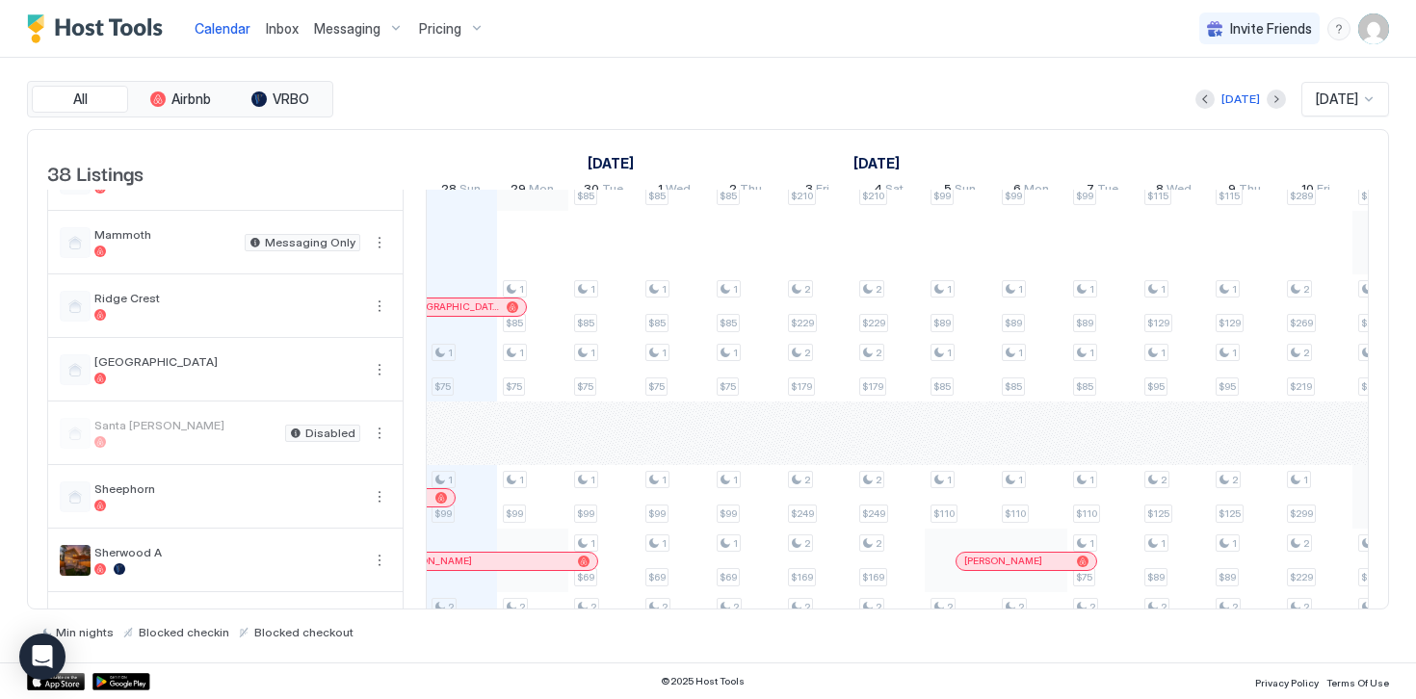
scroll to position [1394, 0]
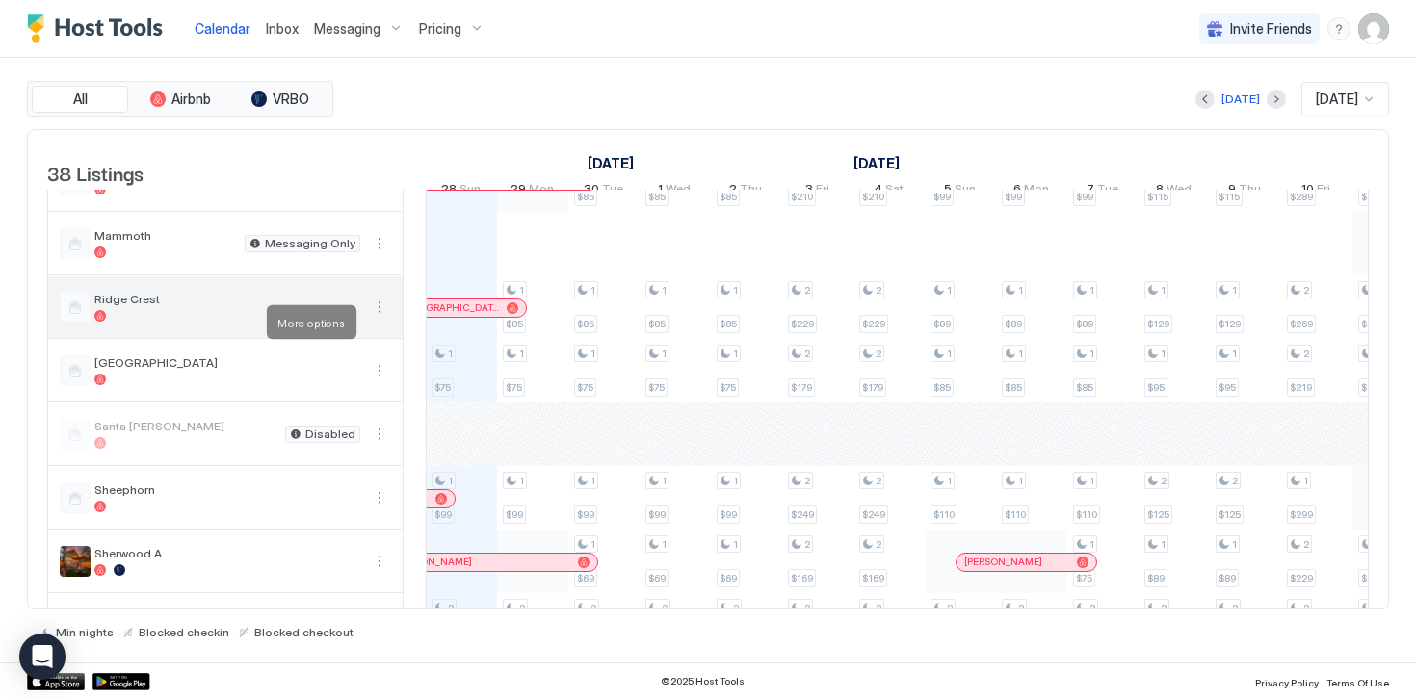
click at [377, 319] on button "More options" at bounding box center [379, 307] width 23 height 23
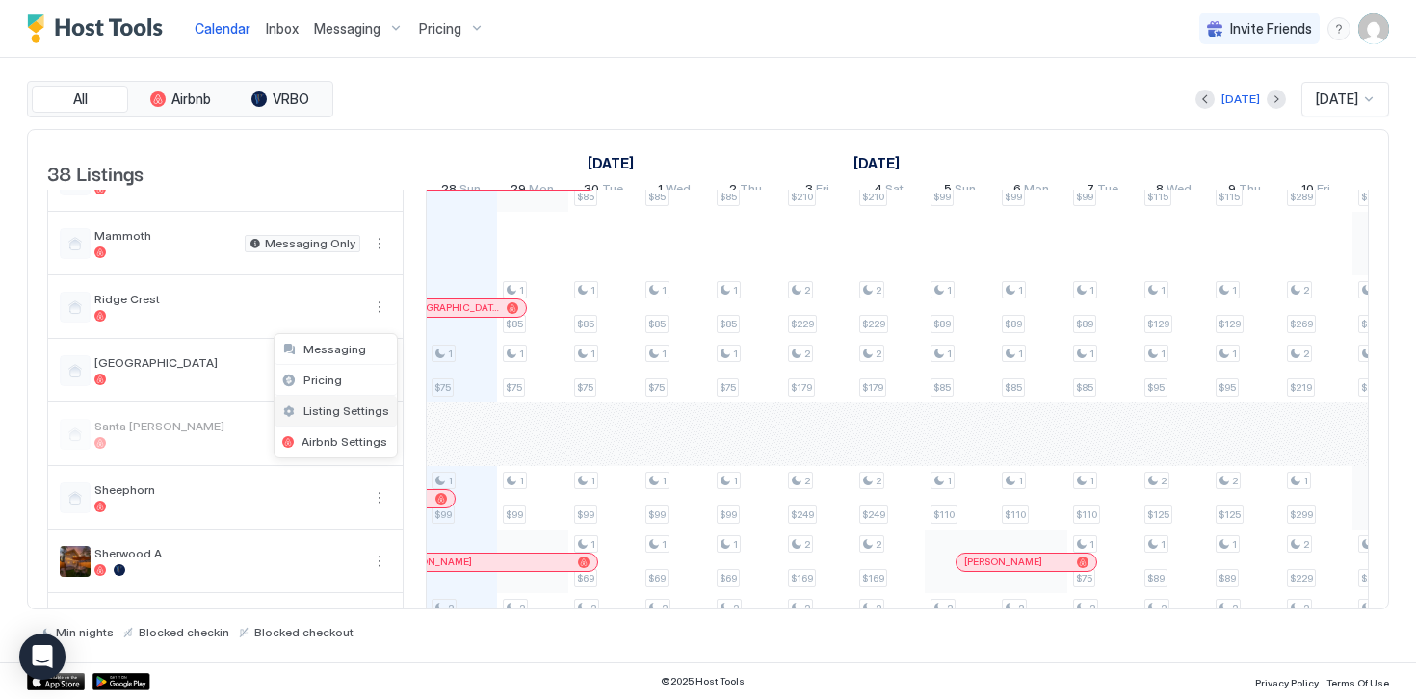
click at [340, 417] on span "Listing Settings" at bounding box center [346, 410] width 86 height 14
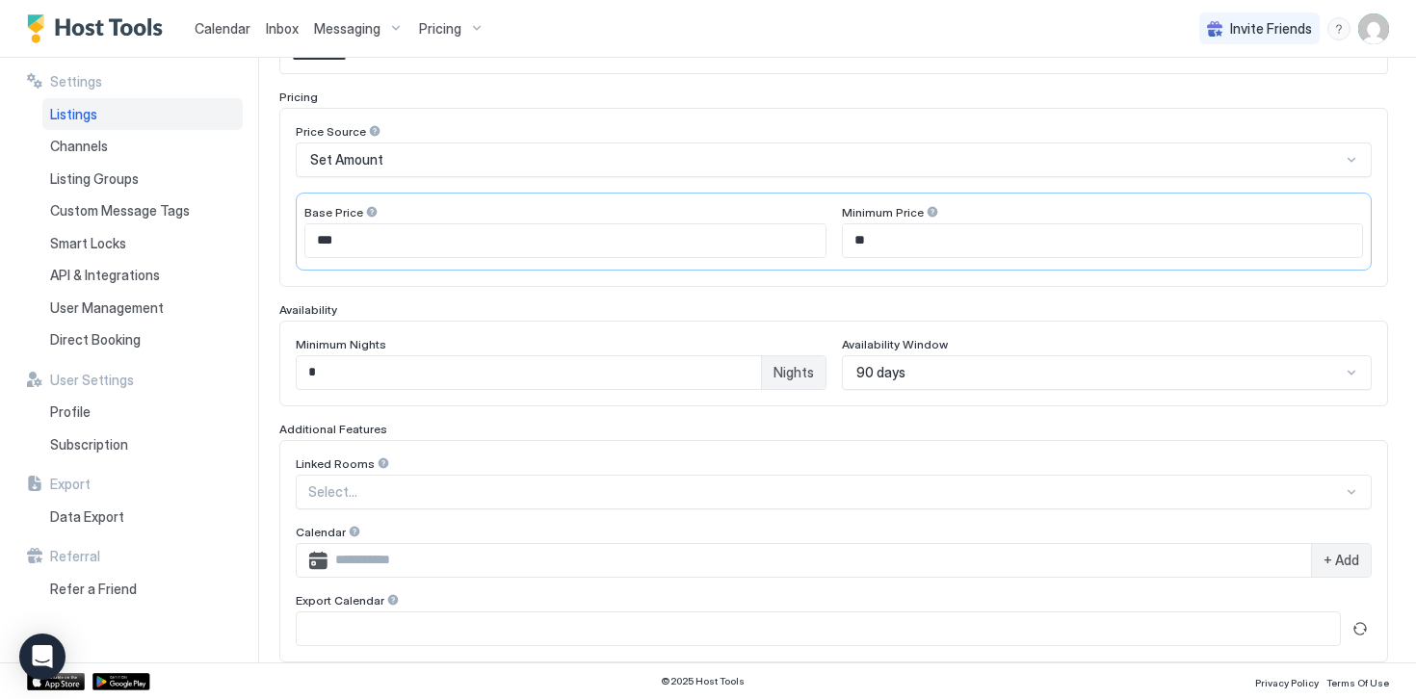
scroll to position [370, 0]
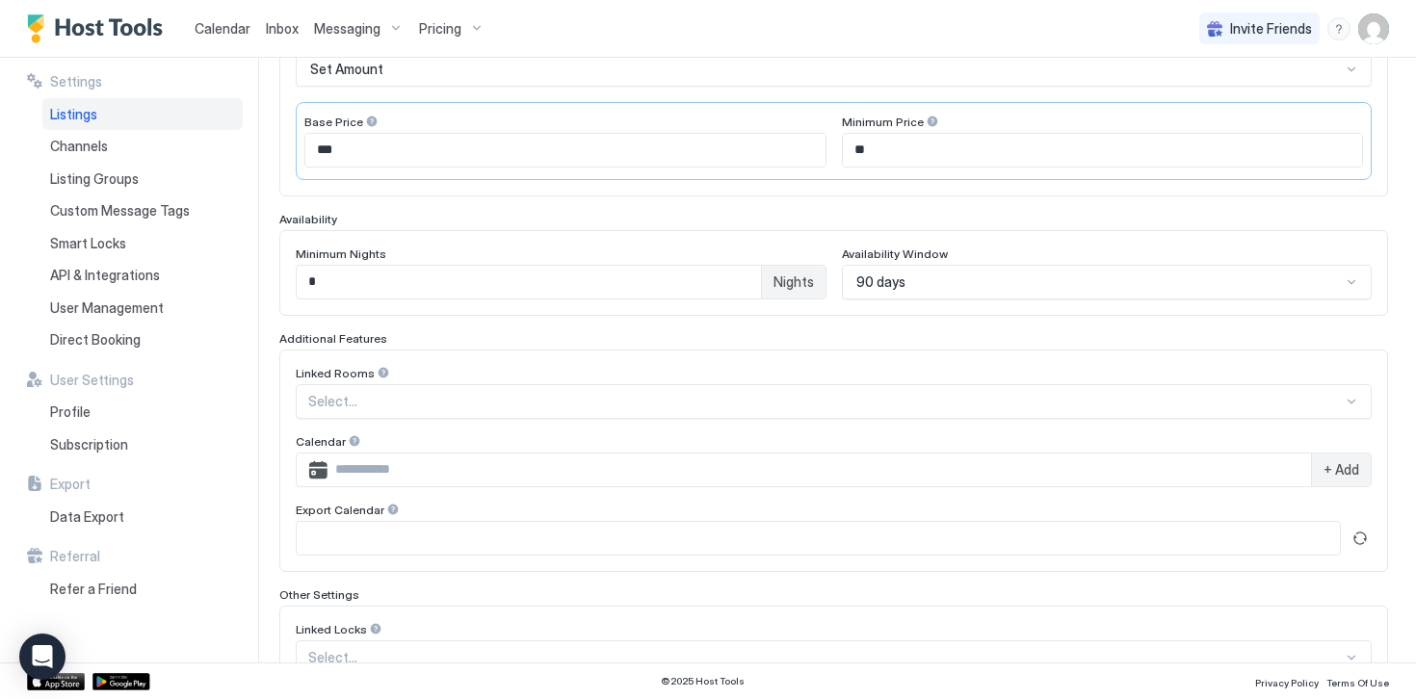
click at [869, 299] on div "90 days" at bounding box center [1107, 282] width 531 height 35
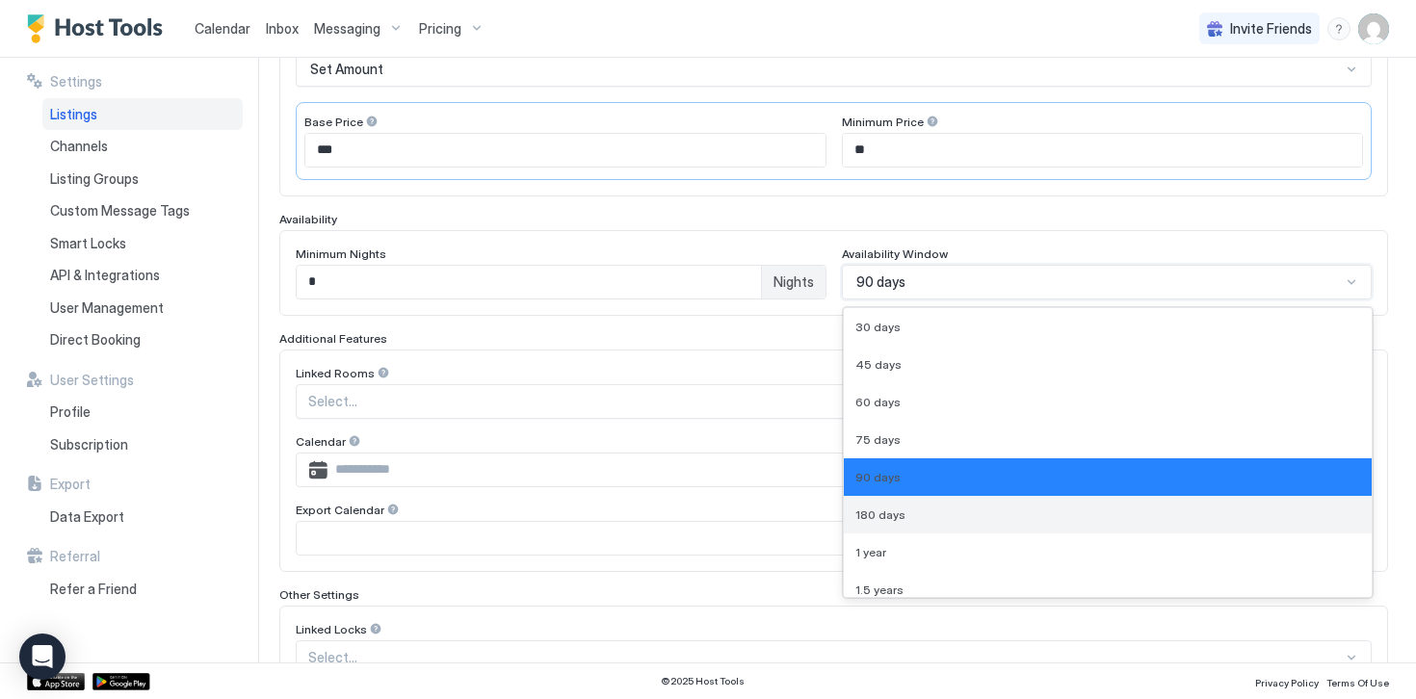
click at [870, 513] on span "180 days" at bounding box center [880, 514] width 50 height 14
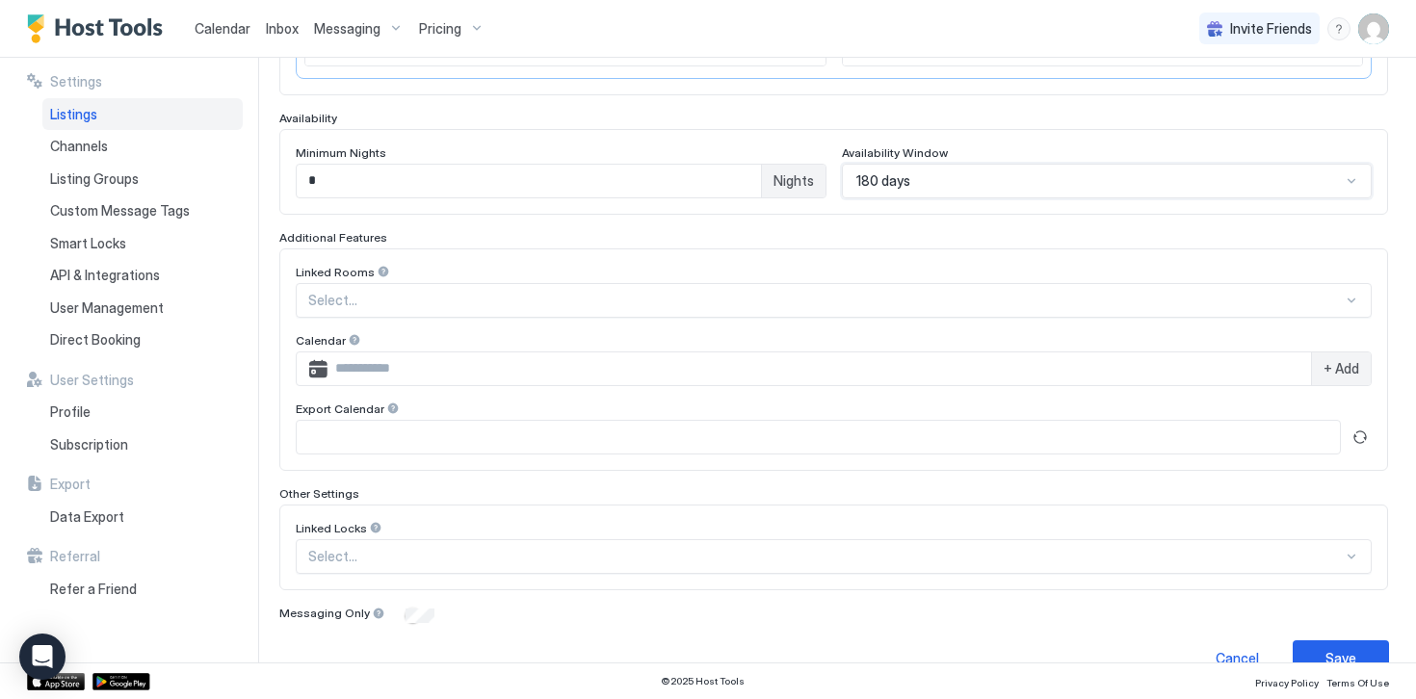
scroll to position [507, 0]
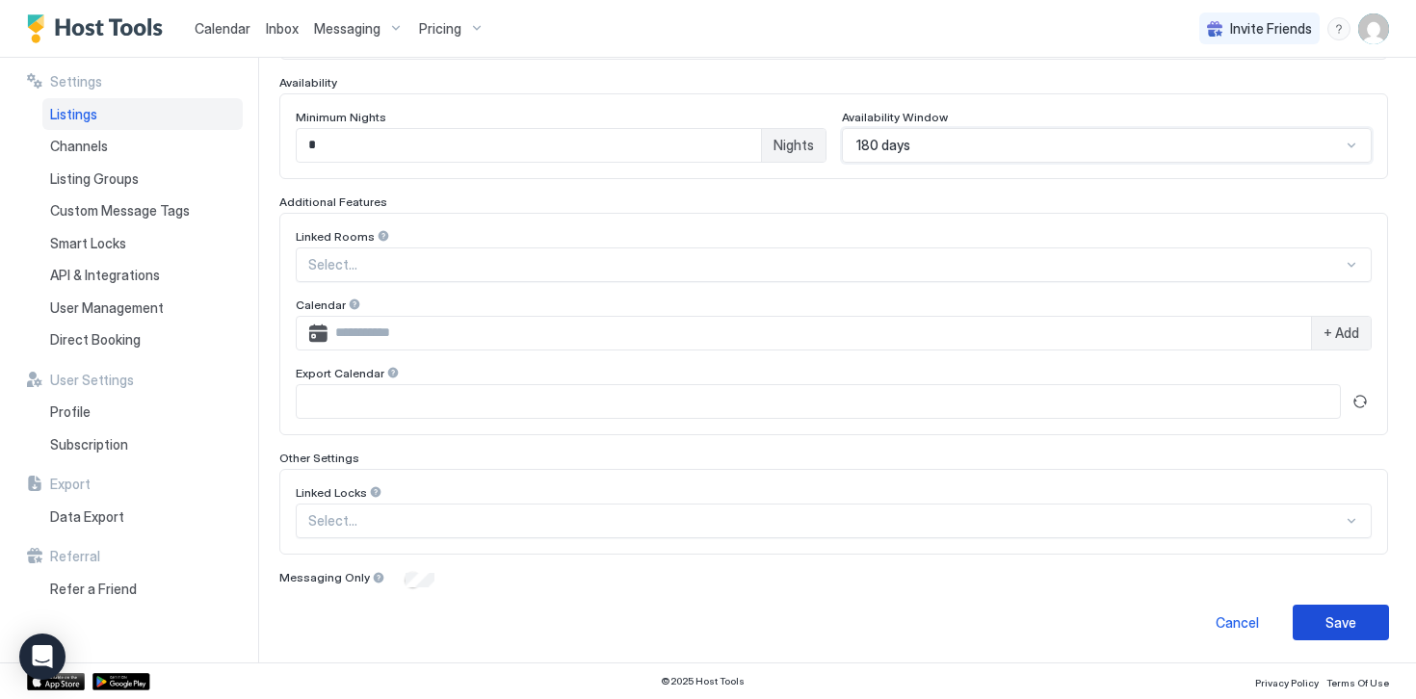
click at [1344, 631] on div "Save" at bounding box center [1340, 622] width 31 height 20
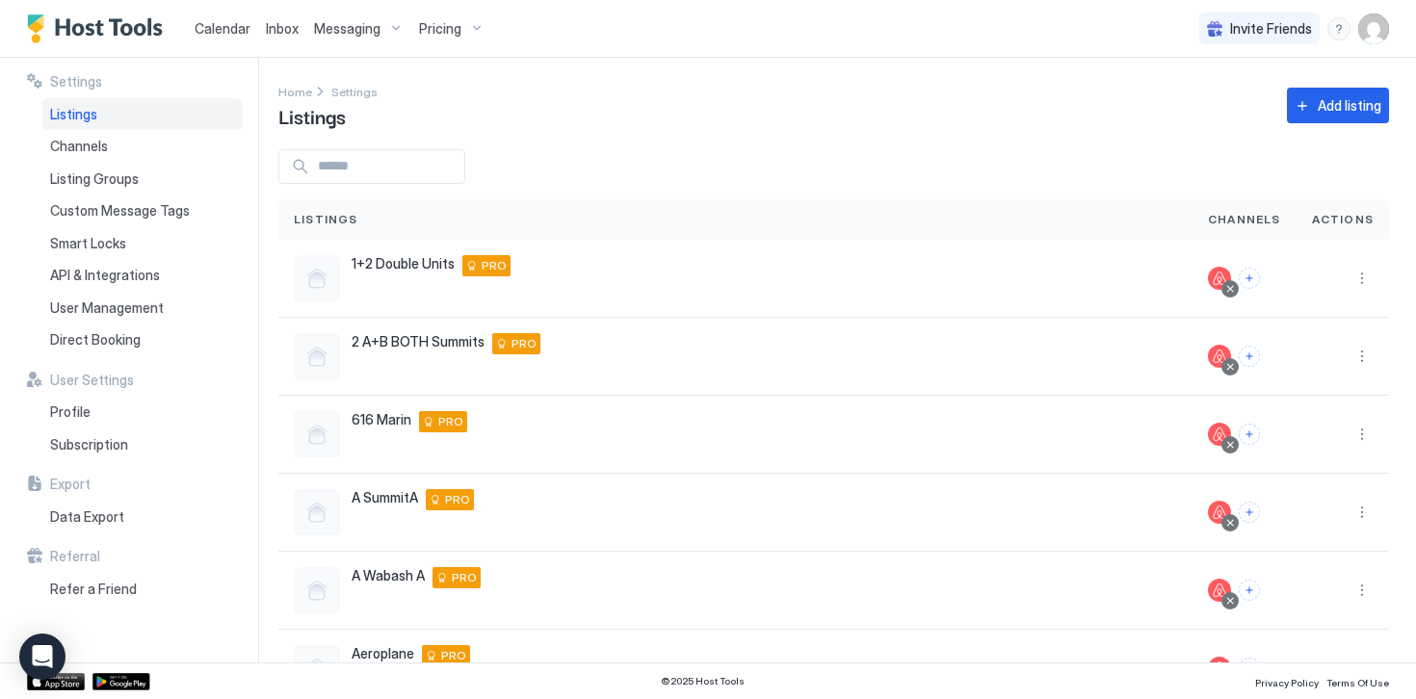
click at [426, 26] on span "Pricing" at bounding box center [440, 28] width 42 height 17
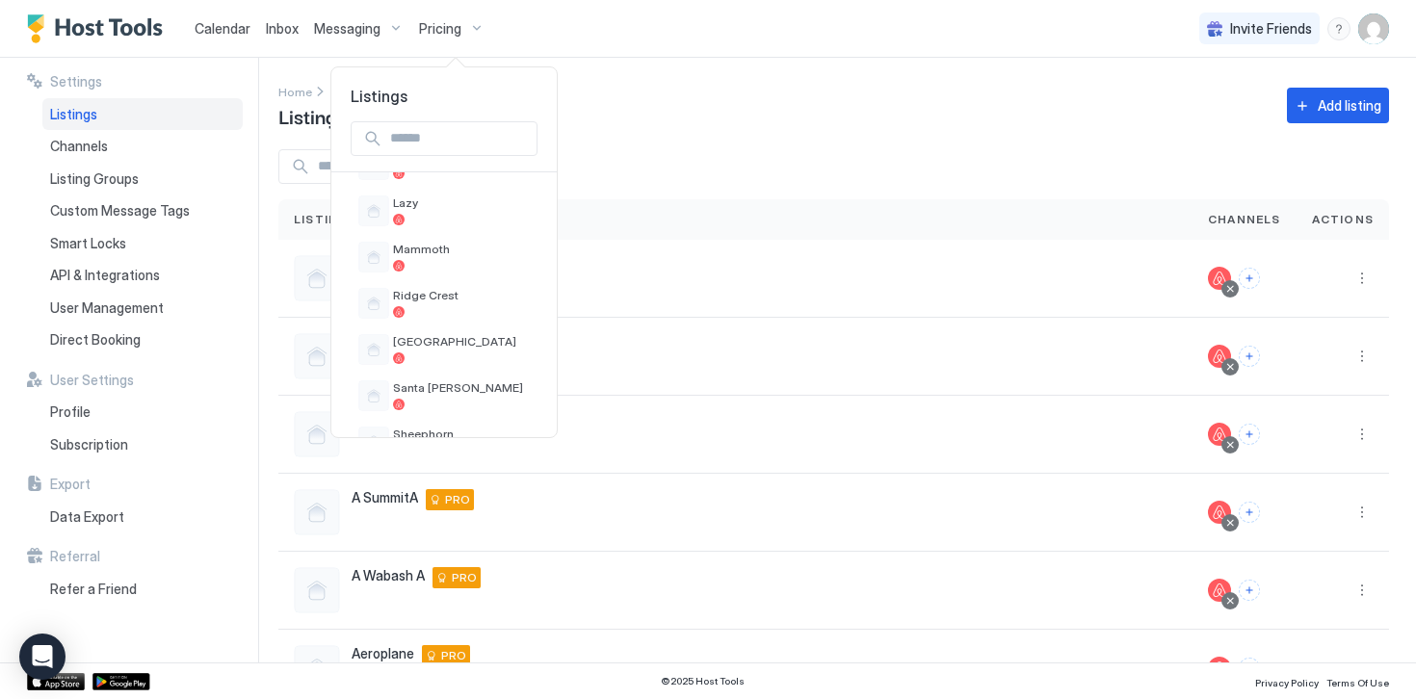
scroll to position [1042, 0]
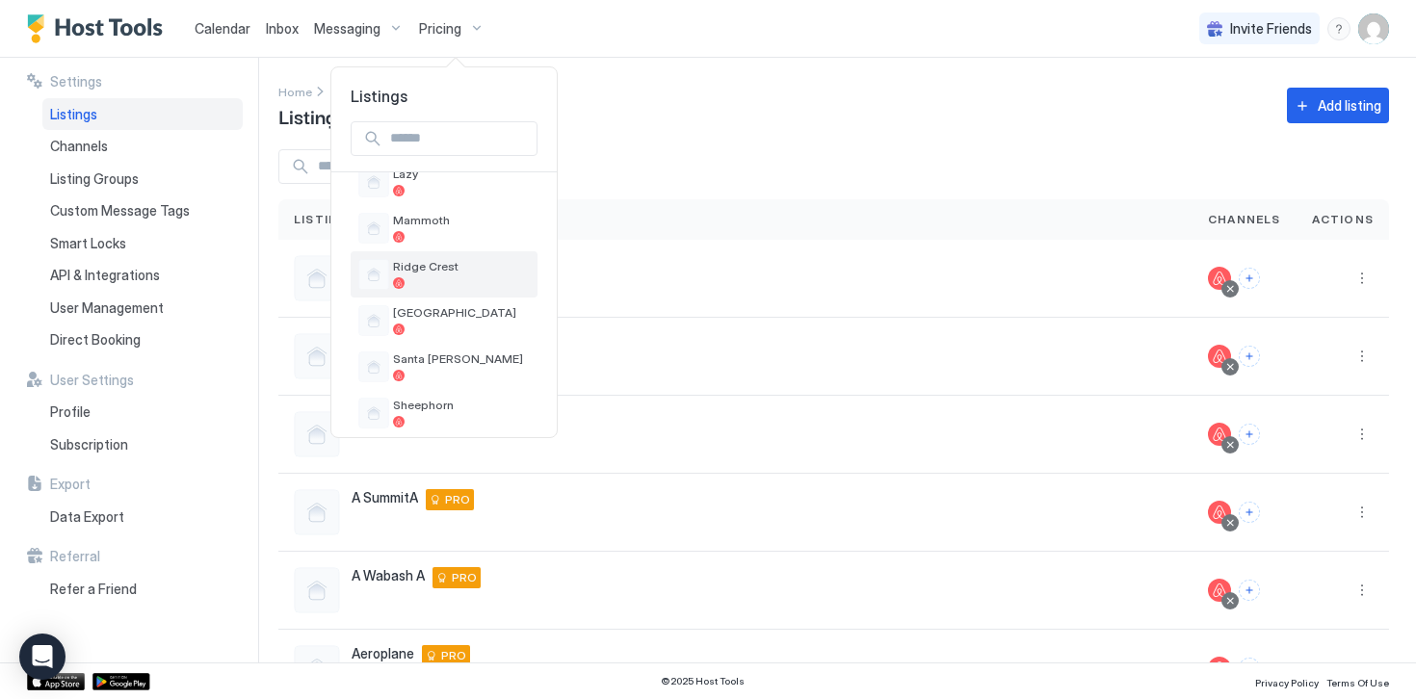
click at [424, 266] on span "Ridge Crest" at bounding box center [461, 266] width 137 height 14
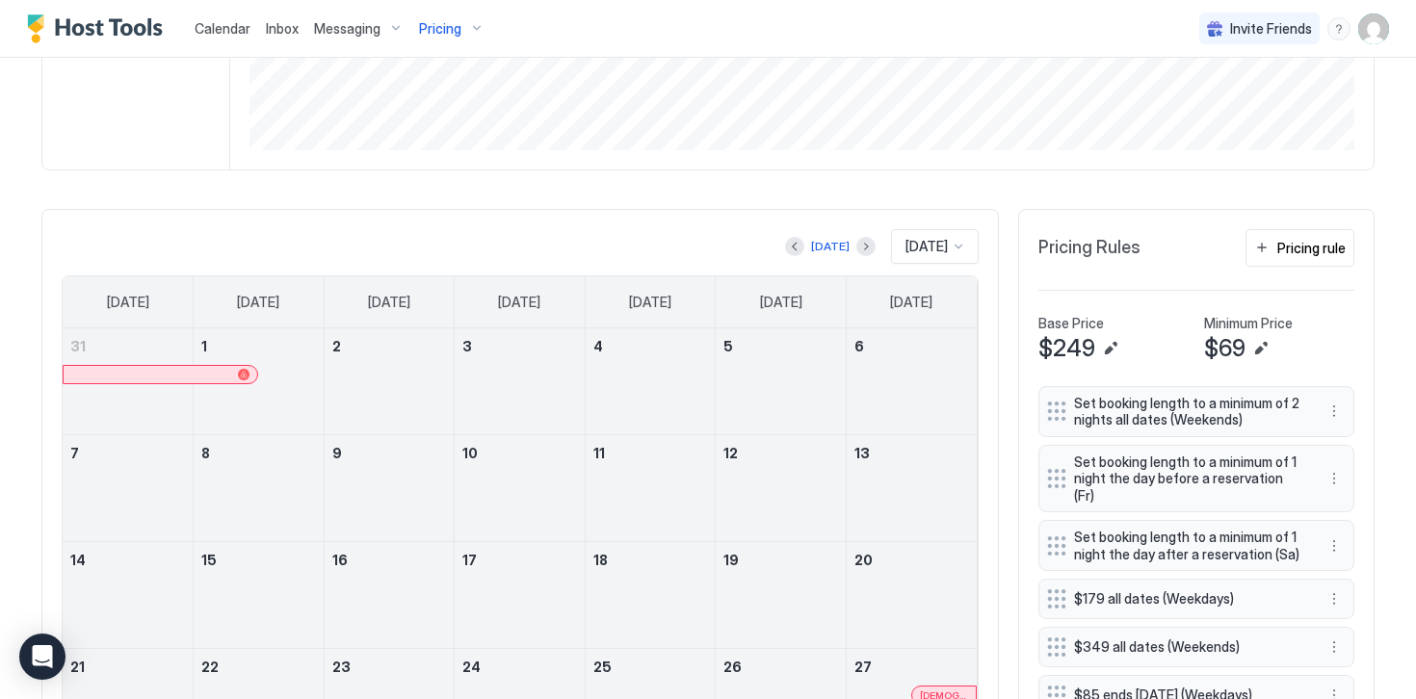
scroll to position [439, 0]
click at [1299, 254] on div "Pricing rule" at bounding box center [1311, 246] width 68 height 20
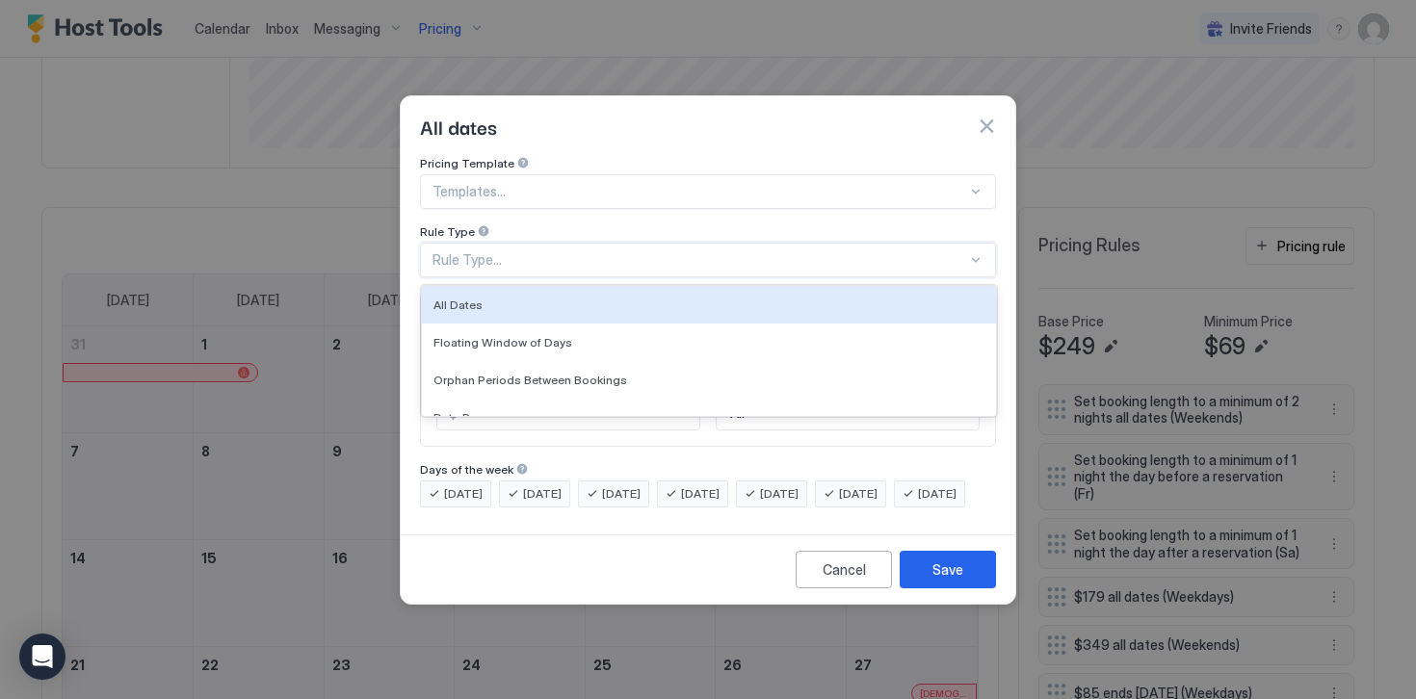
click at [466, 251] on div "Rule Type..." at bounding box center [699, 259] width 534 height 17
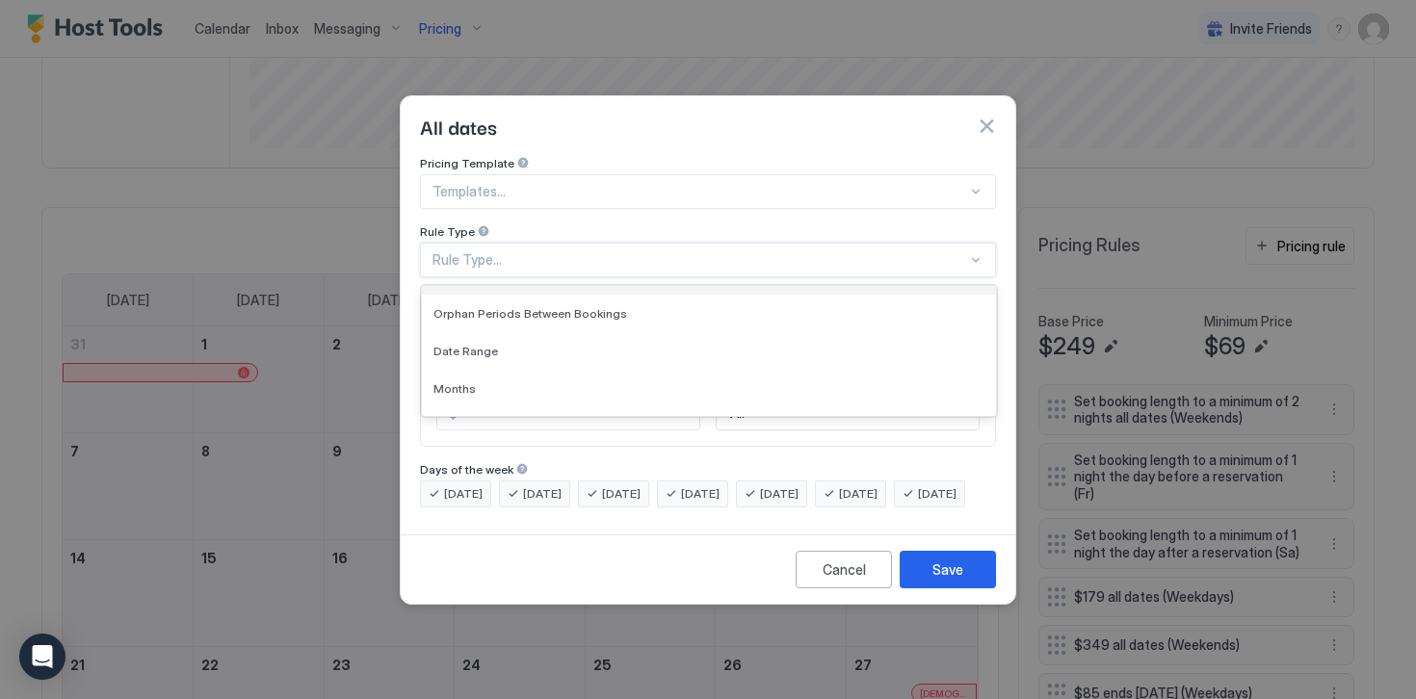
scroll to position [69, 0]
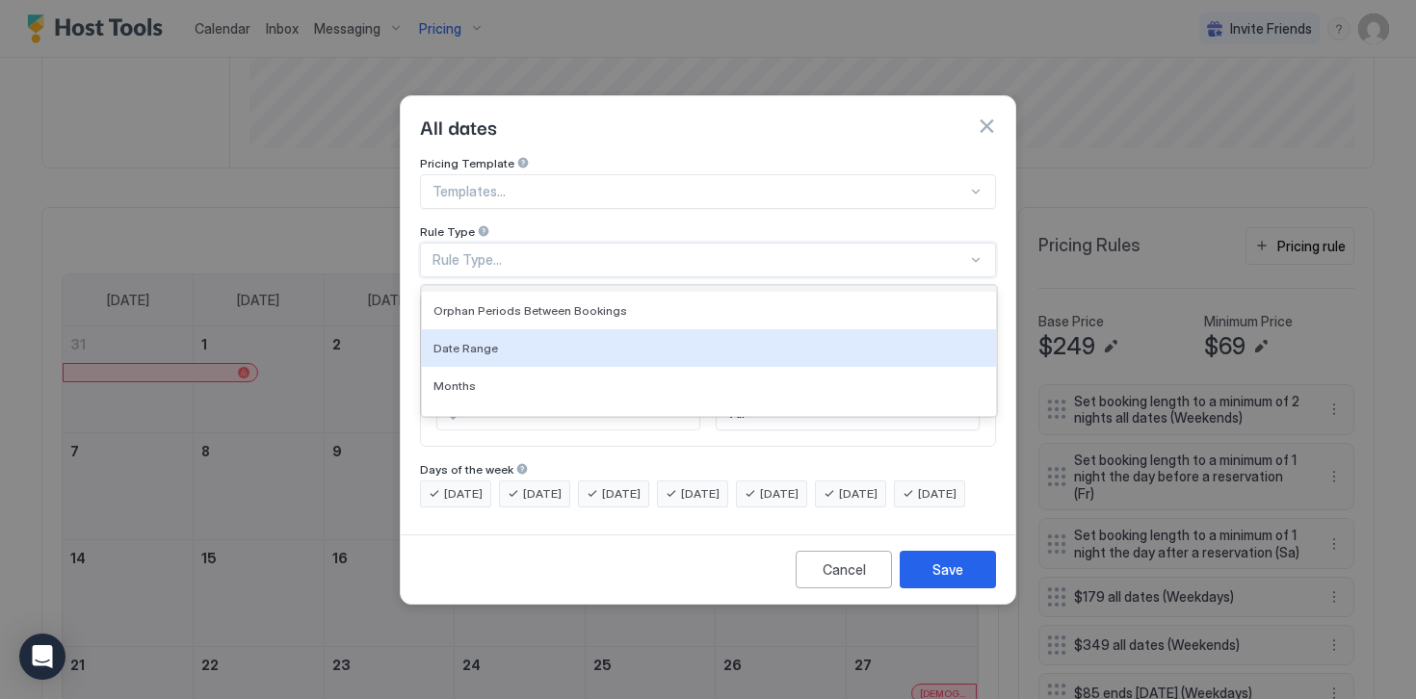
click at [473, 341] on span "Date Range" at bounding box center [465, 348] width 65 height 14
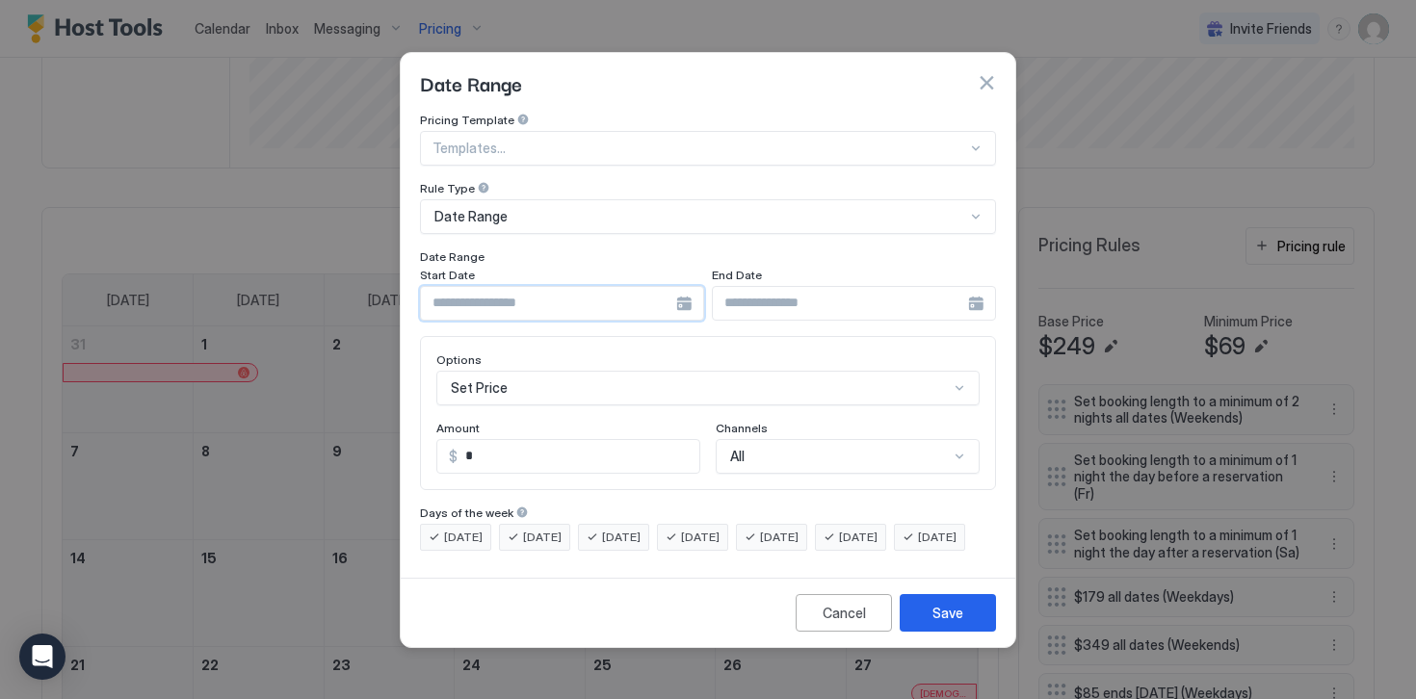
click at [455, 287] on input "Input Field" at bounding box center [548, 303] width 255 height 33
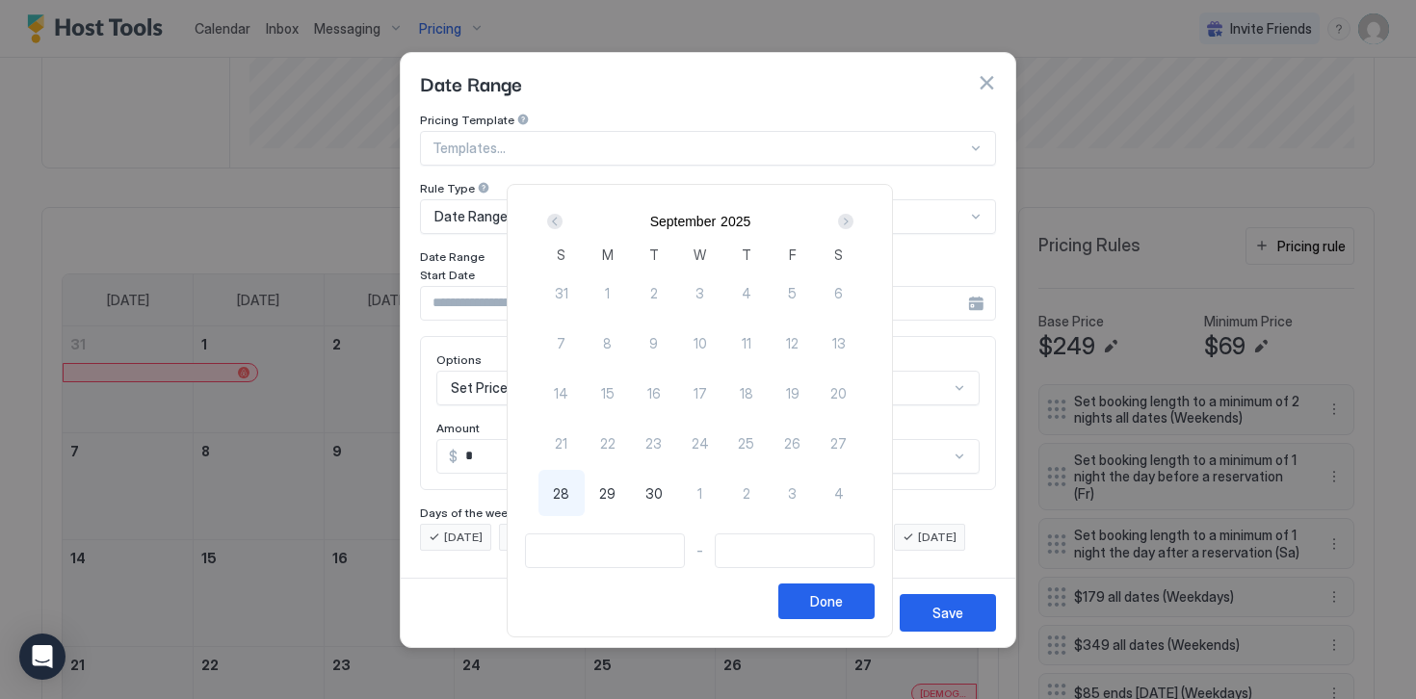
click at [853, 219] on div "Next" at bounding box center [845, 221] width 15 height 15
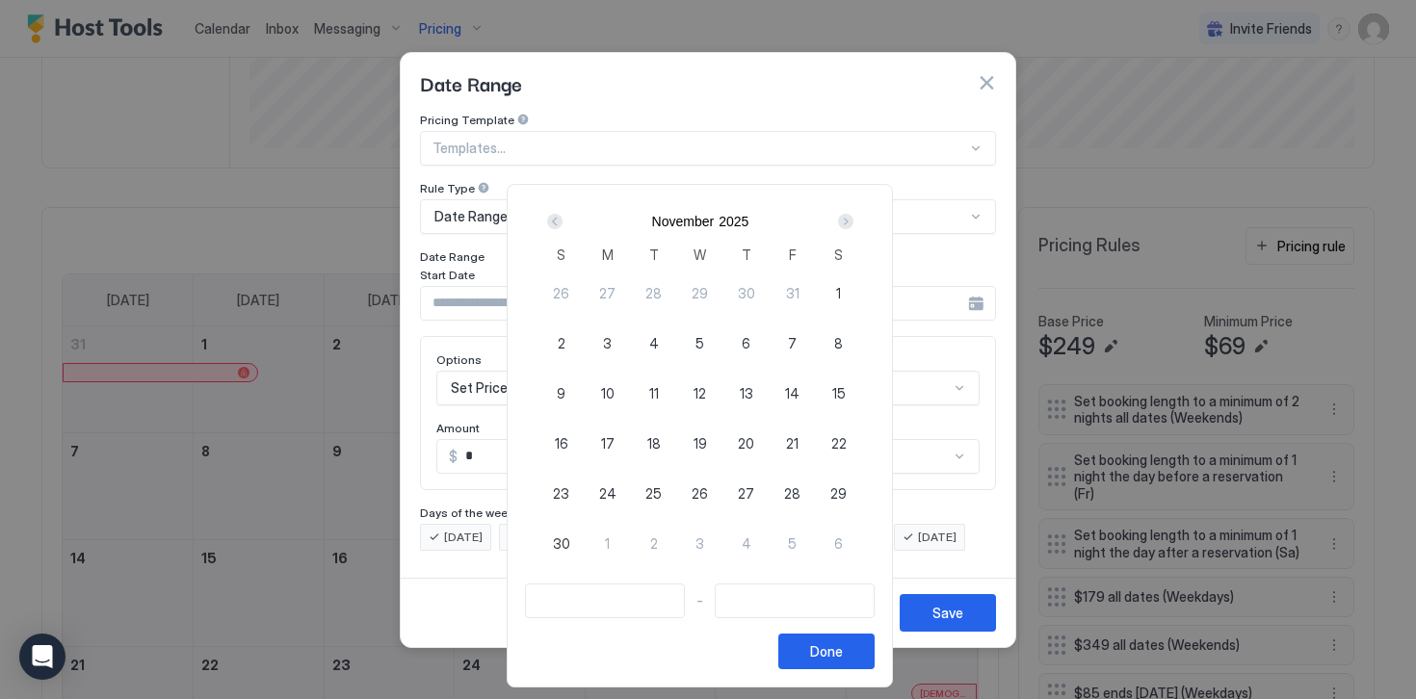
click at [853, 219] on div "Next" at bounding box center [845, 221] width 15 height 15
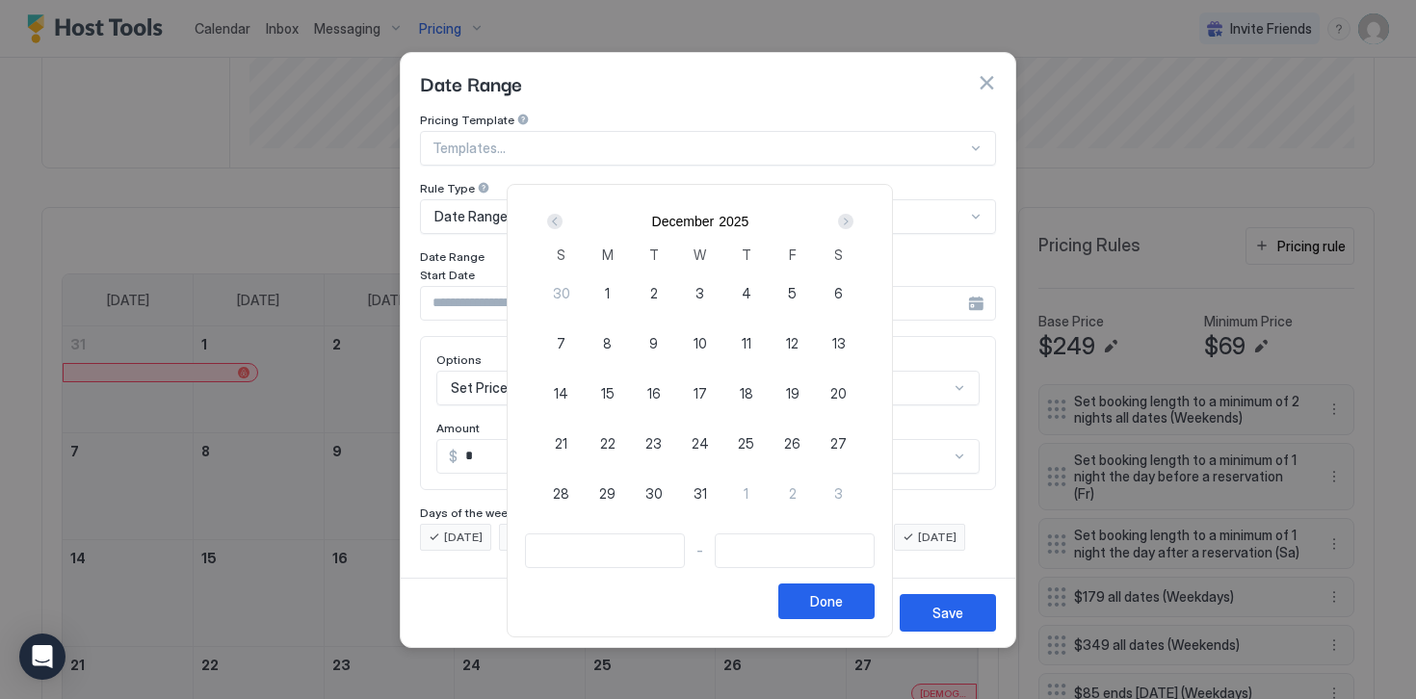
click at [619, 294] on div "1" at bounding box center [608, 293] width 46 height 46
type input "**********"
click at [852, 224] on div "Next" at bounding box center [845, 221] width 15 height 15
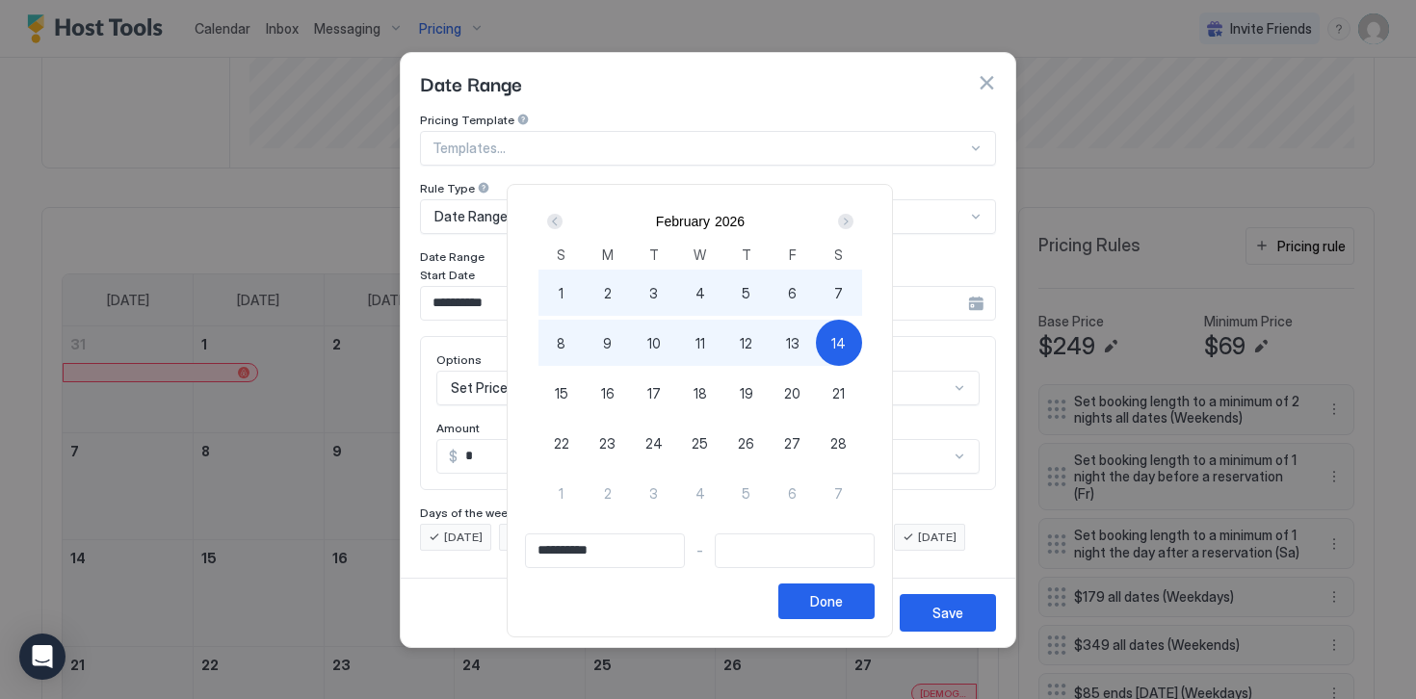
type input "**********"
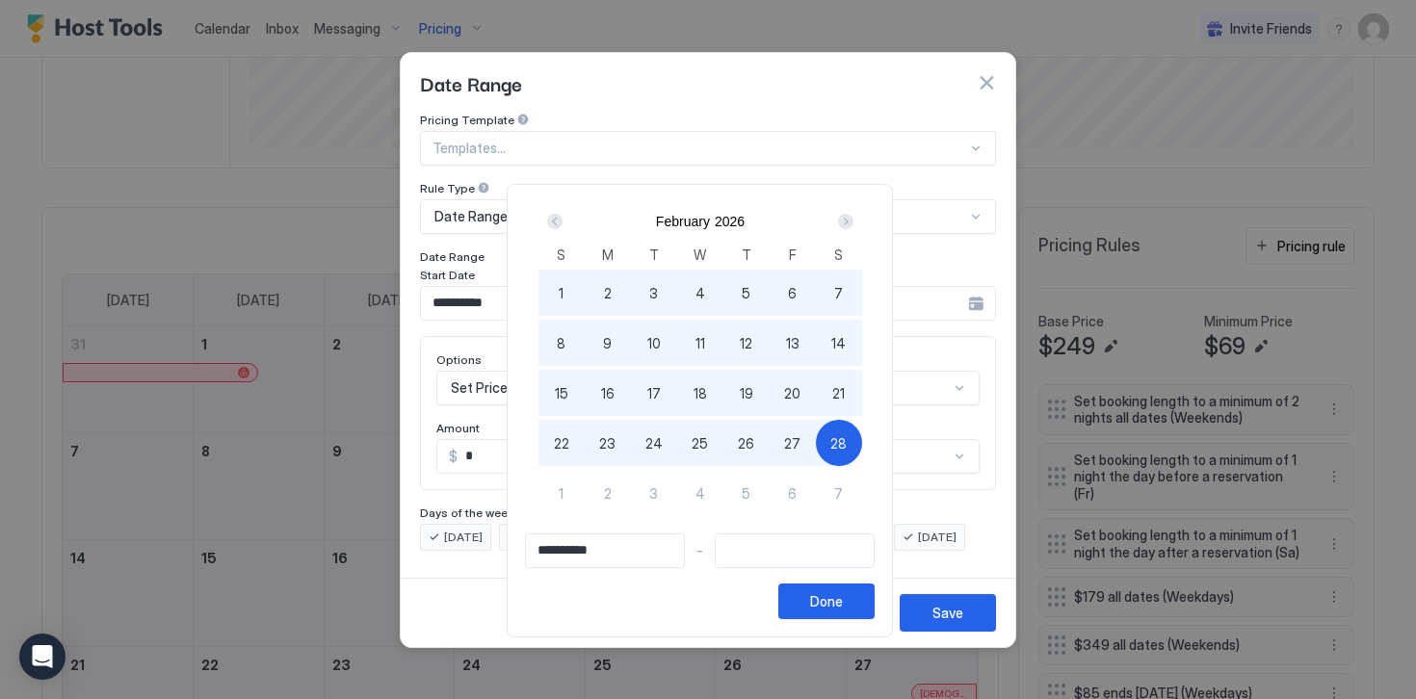
click at [835, 436] on div "28" at bounding box center [839, 443] width 46 height 46
type input "**********"
click at [834, 601] on div "Done" at bounding box center [826, 601] width 33 height 20
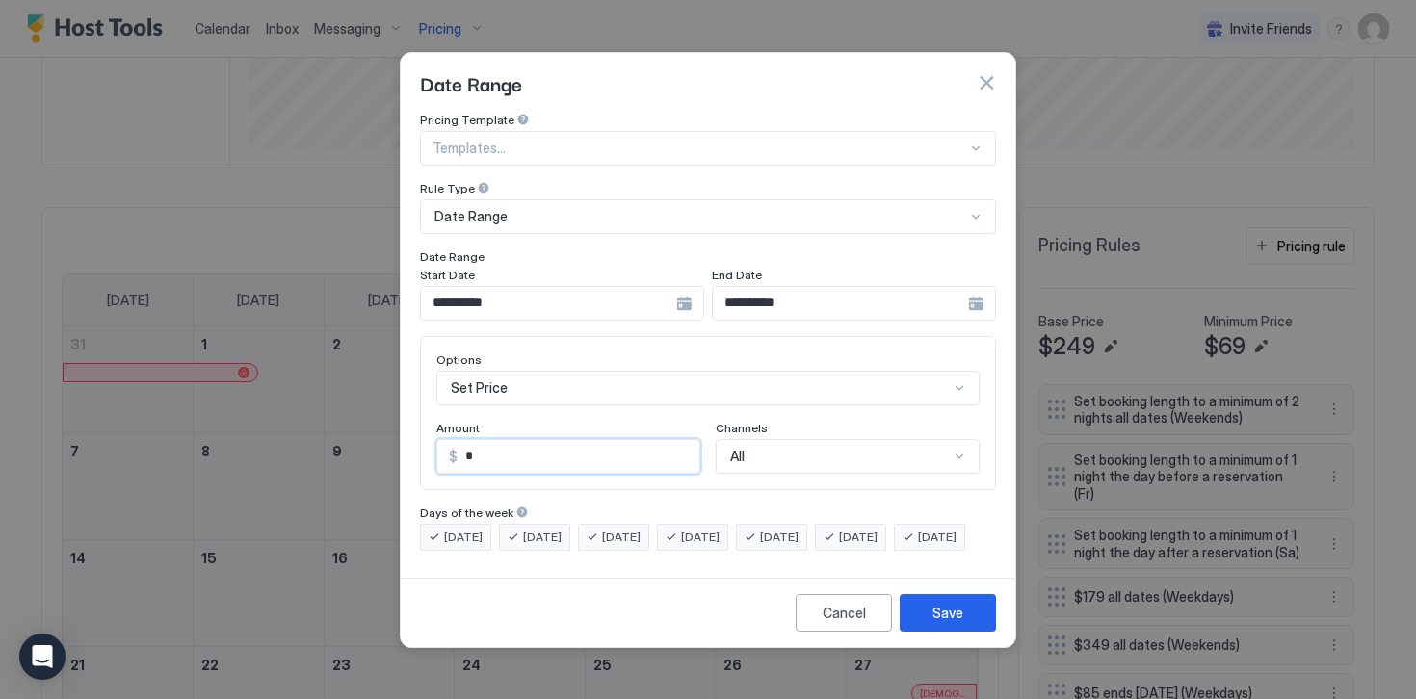
click at [483, 440] on input "*" at bounding box center [578, 456] width 242 height 33
type input "***"
click at [924, 617] on button "Save" at bounding box center [947, 613] width 96 height 38
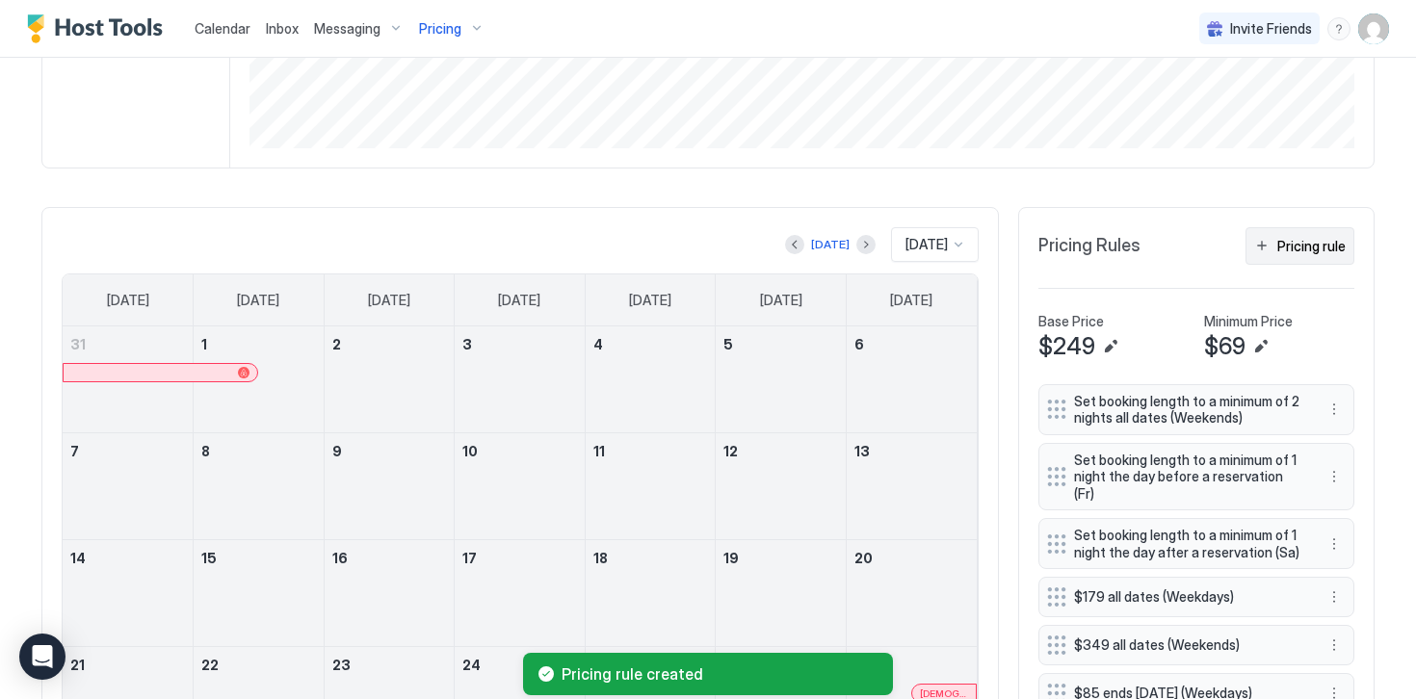
click at [1297, 249] on div "Pricing rule" at bounding box center [1311, 246] width 68 height 20
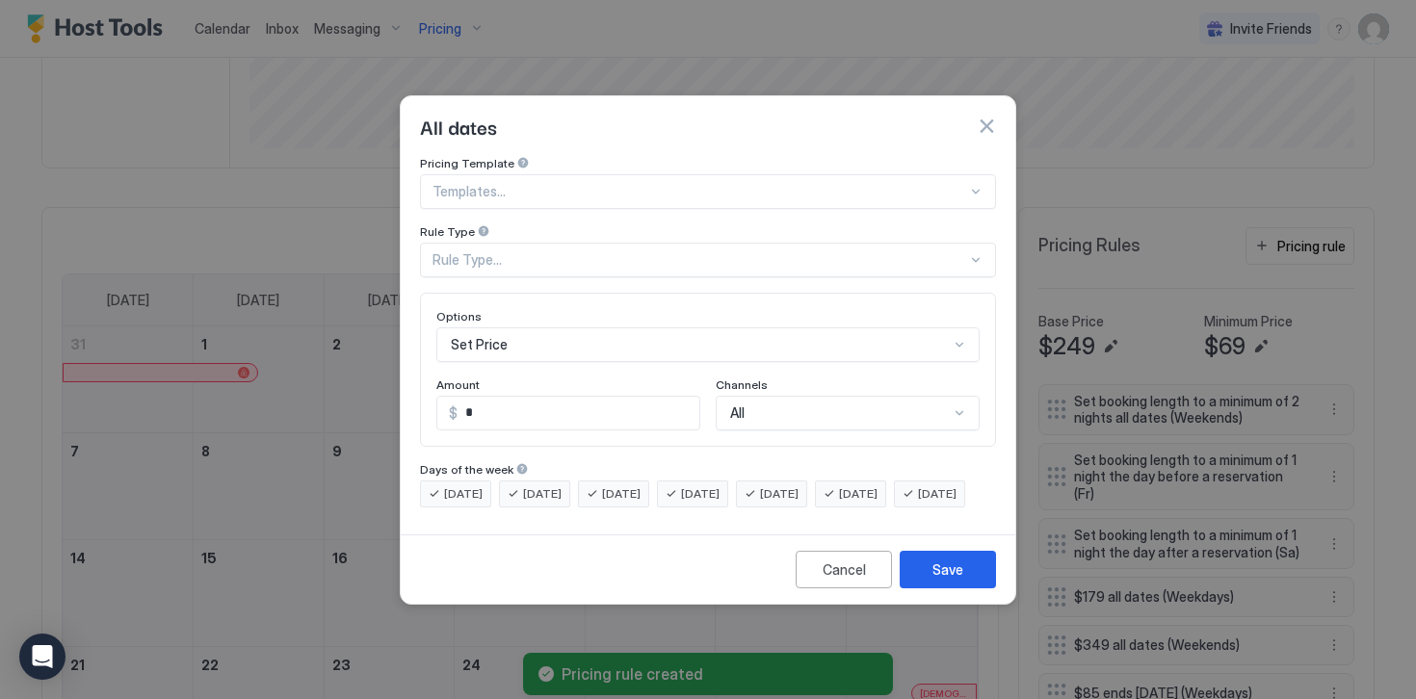
click at [484, 251] on div "Rule Type..." at bounding box center [699, 259] width 534 height 17
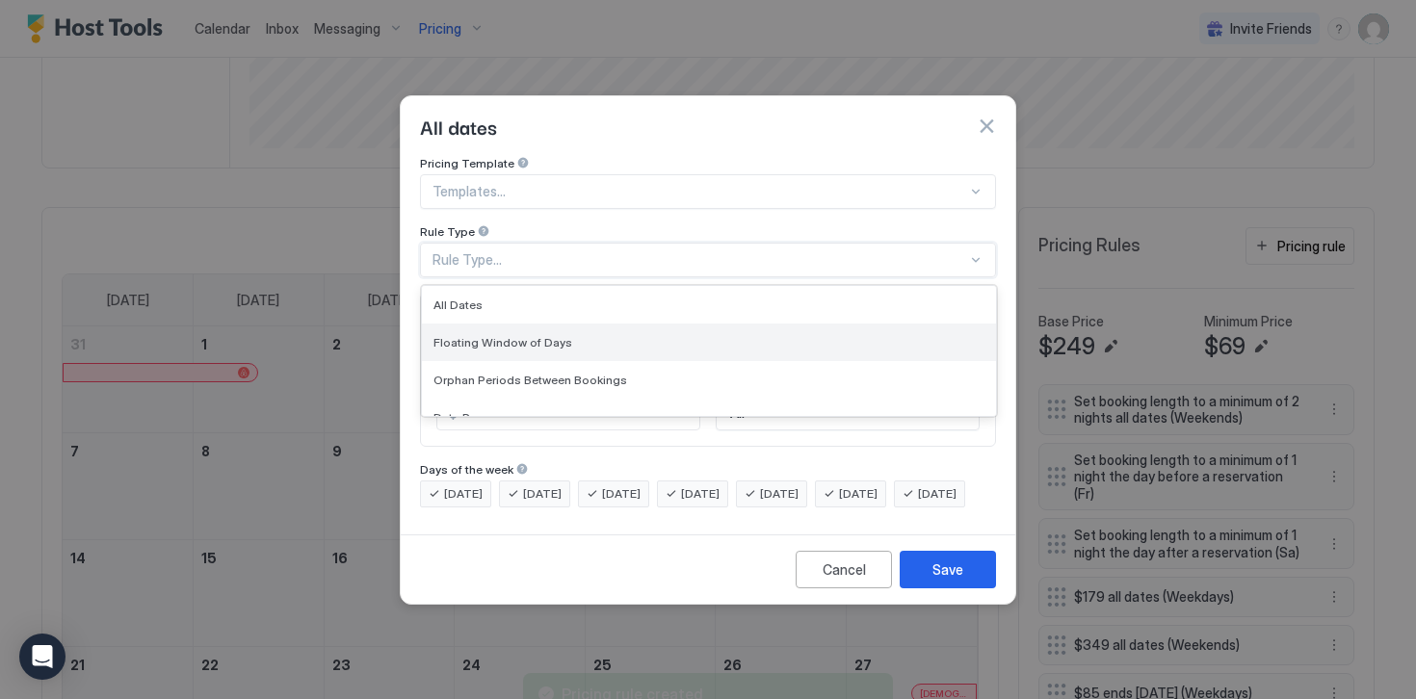
click at [481, 335] on span "Floating Window of Days" at bounding box center [502, 342] width 139 height 14
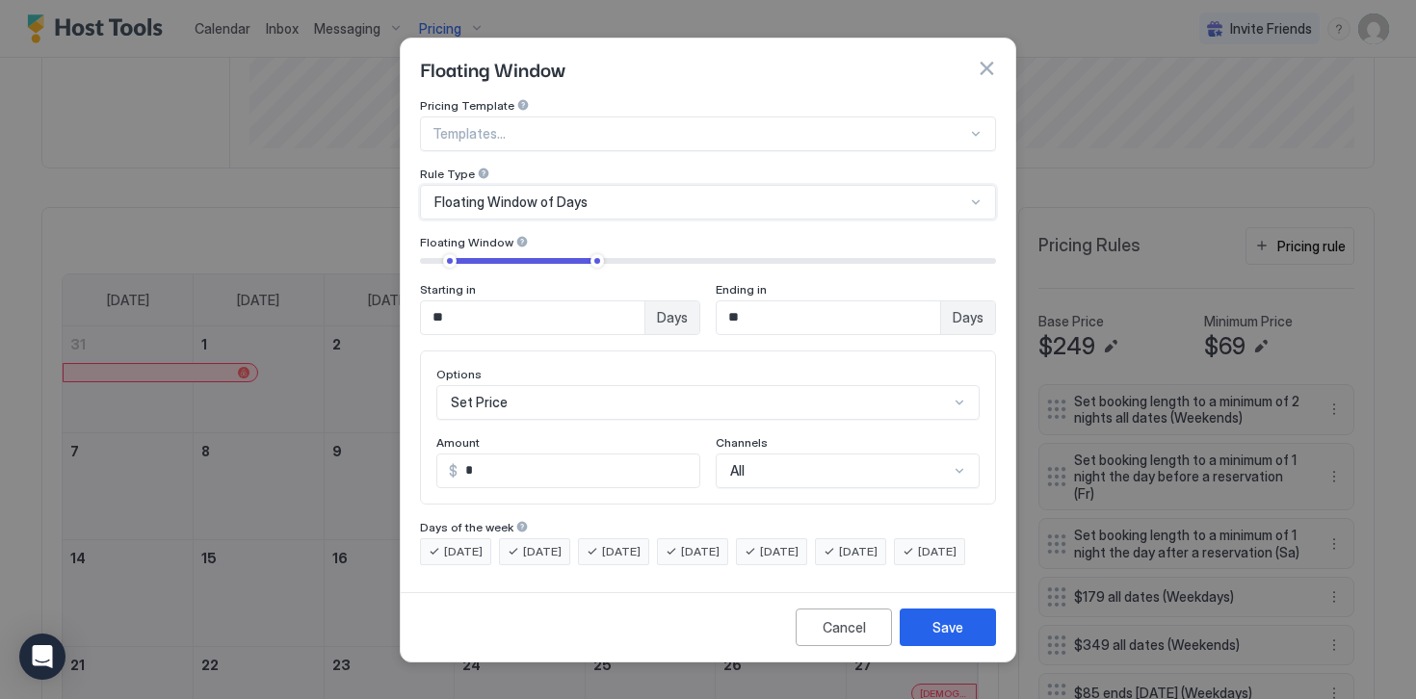
click at [468, 301] on input "**" at bounding box center [532, 317] width 223 height 33
type input "**"
click at [779, 301] on input "**" at bounding box center [827, 317] width 223 height 33
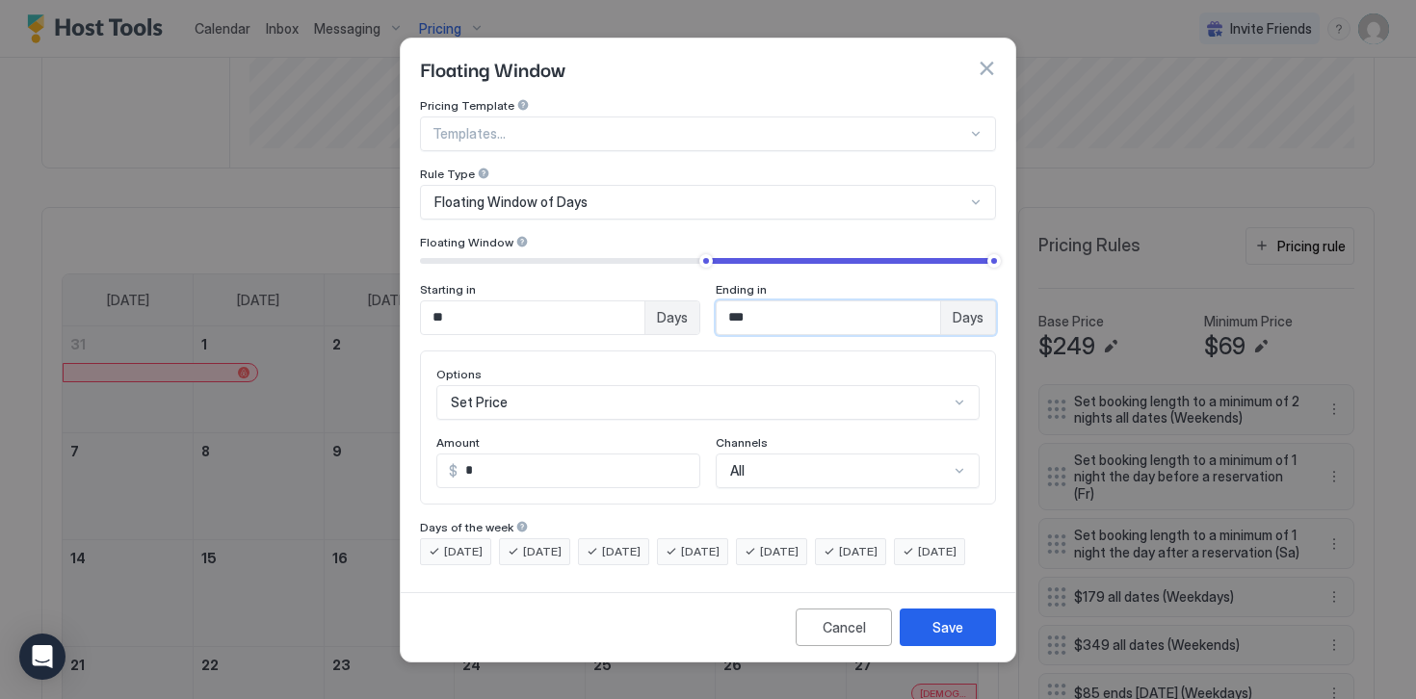
type input "***"
click at [552, 455] on input "*" at bounding box center [578, 471] width 242 height 33
type input "***"
click at [937, 638] on div "Save" at bounding box center [947, 627] width 31 height 20
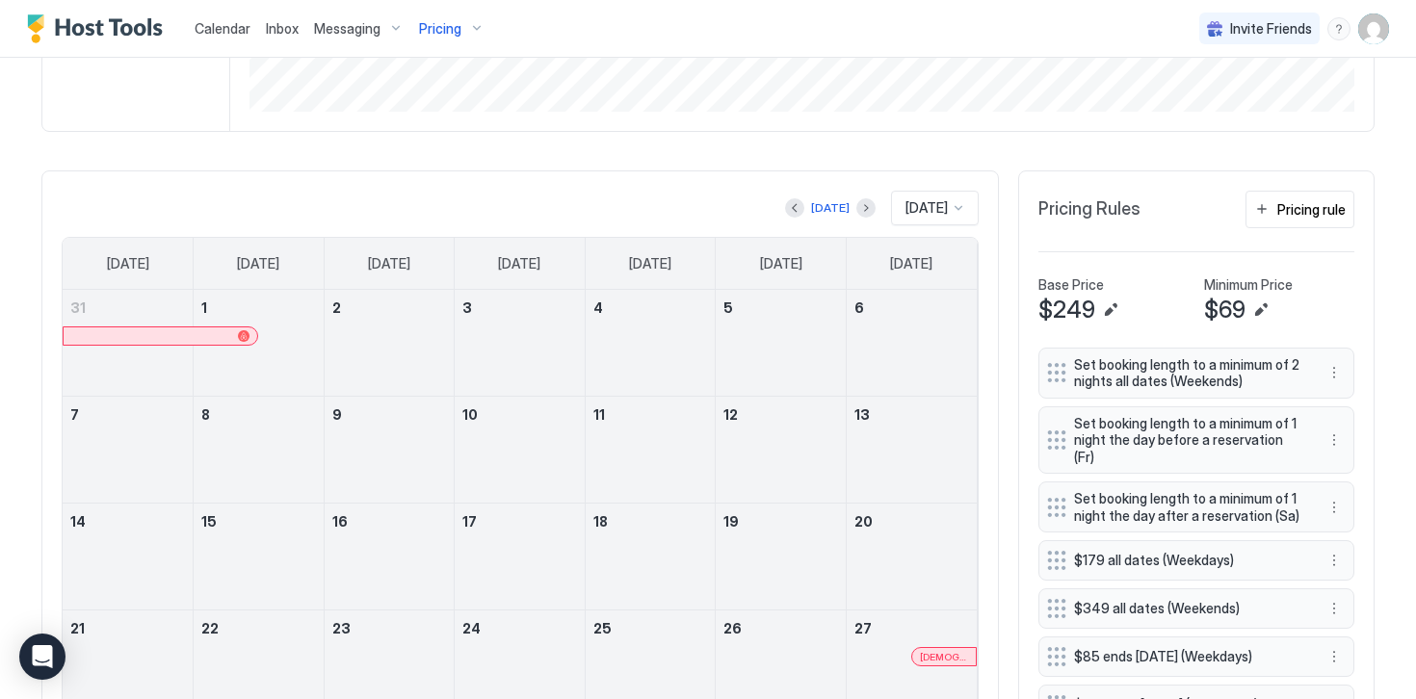
scroll to position [455, 0]
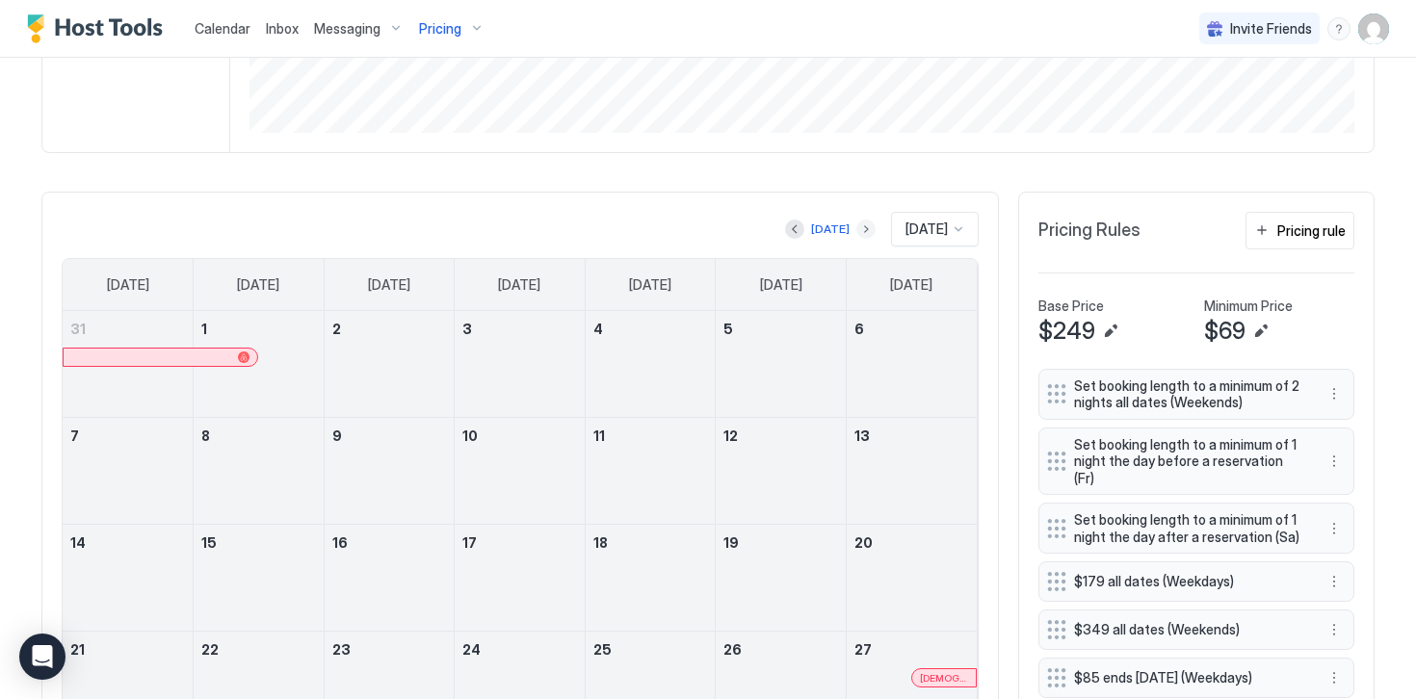
click at [856, 234] on button "Next month" at bounding box center [865, 229] width 19 height 19
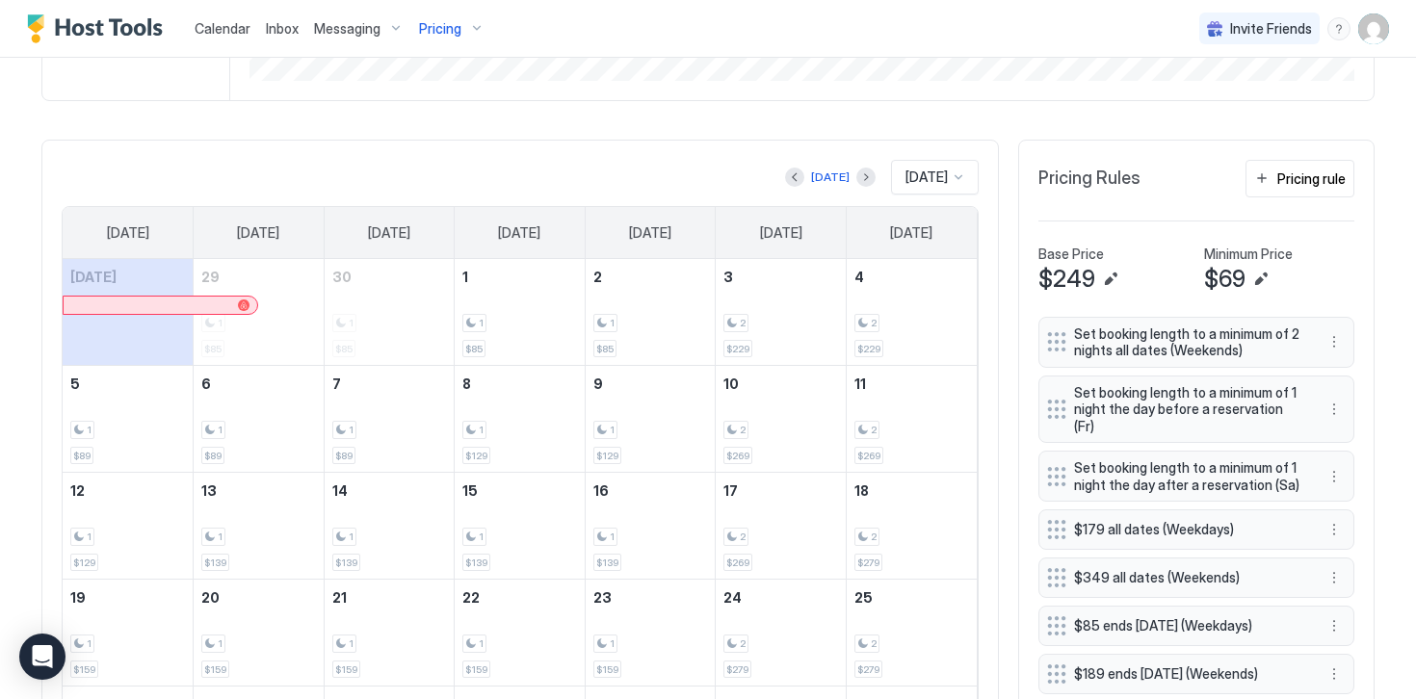
scroll to position [479, 0]
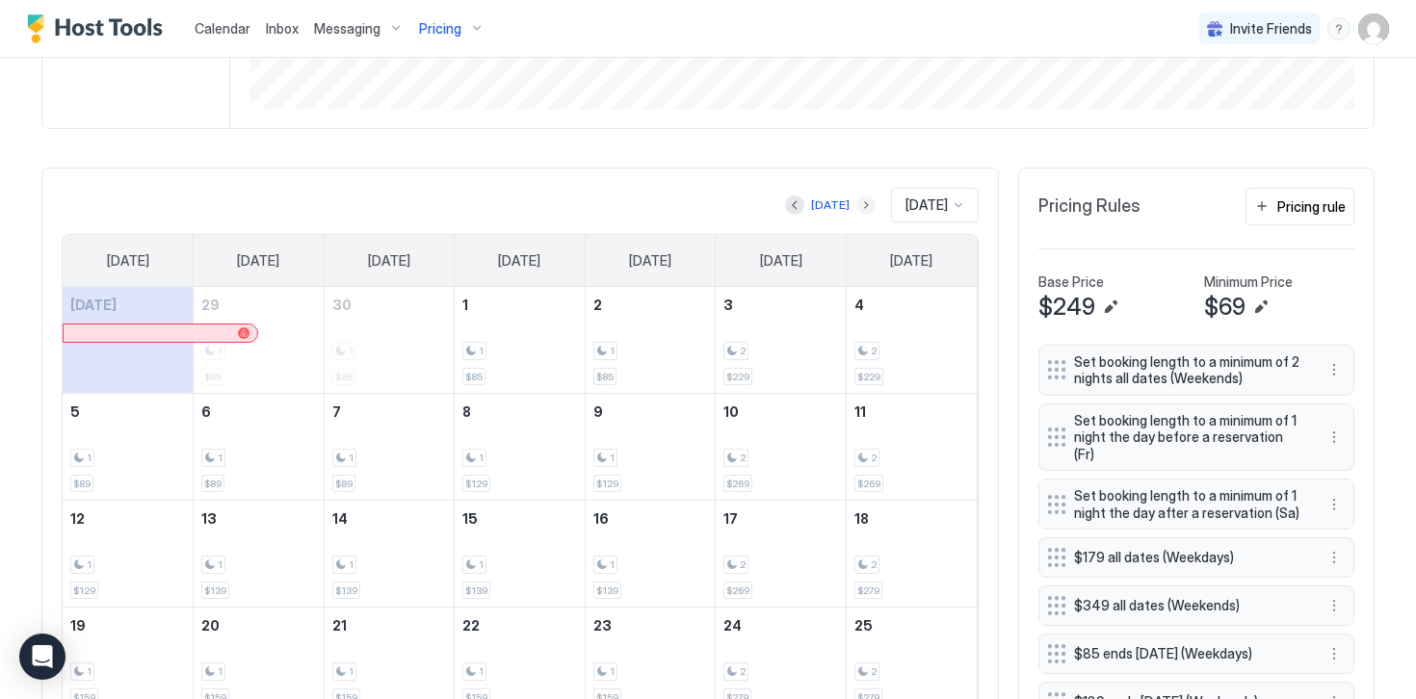
click at [856, 206] on button "Next month" at bounding box center [865, 204] width 19 height 19
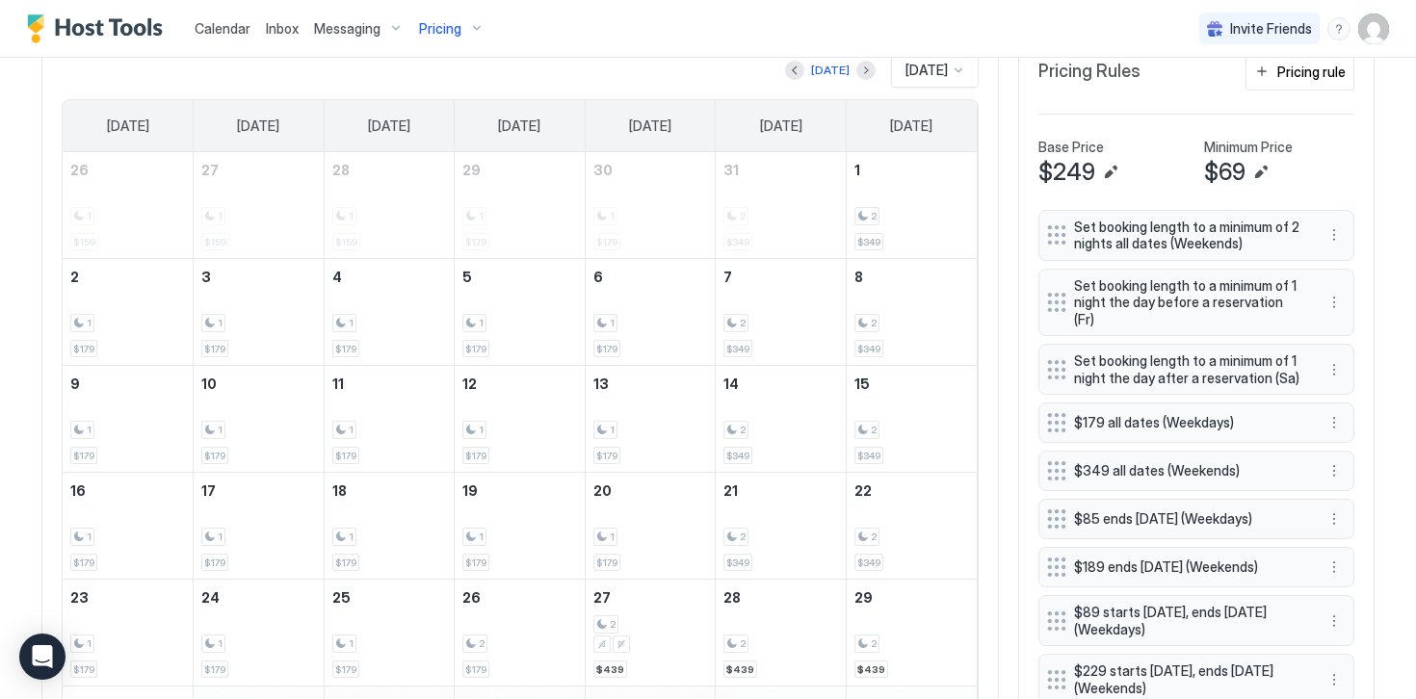
scroll to position [612, 0]
click at [856, 68] on button "Next month" at bounding box center [865, 71] width 19 height 19
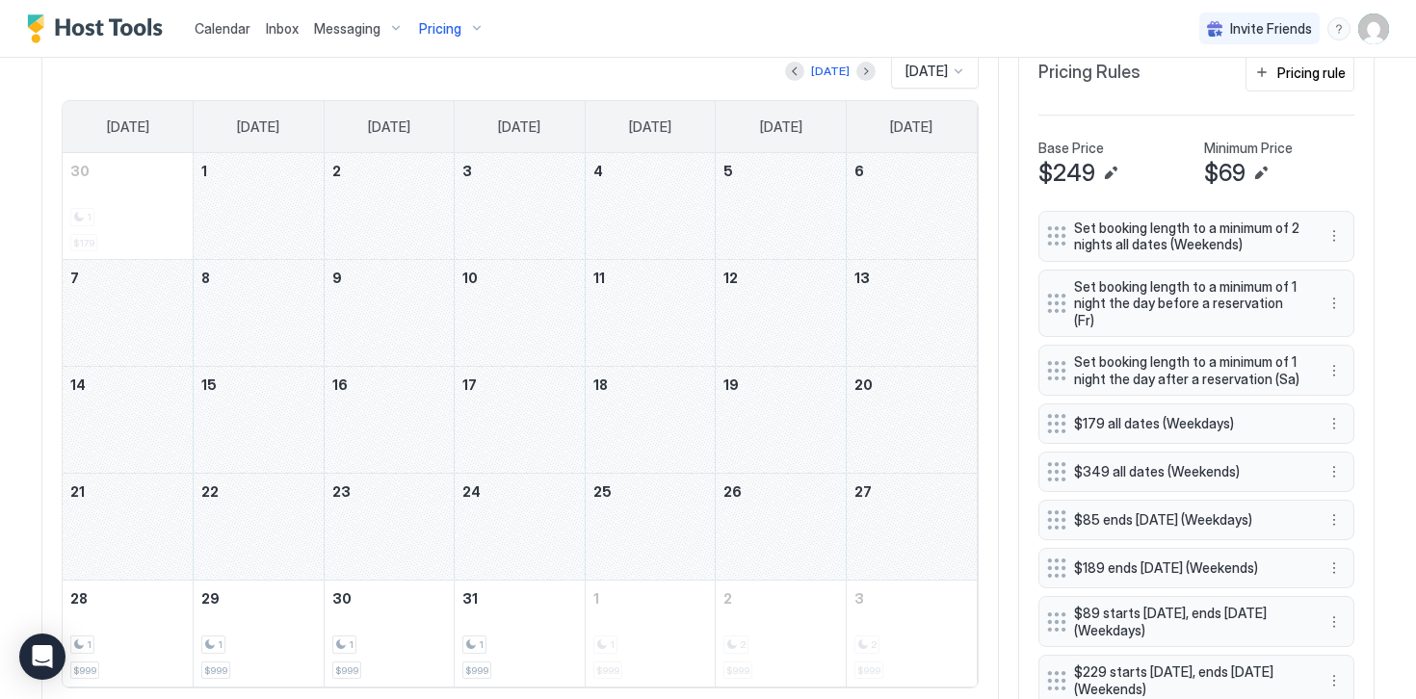
drag, startPoint x: 299, startPoint y: 200, endPoint x: 880, endPoint y: 556, distance: 680.8
click at [880, 556] on tbody "30 1 $179 1 2 3 4 5 6 7 8 9 10 11 12 13 14 15 16 17 18 19 20 21 22 23 24 25 26 …" at bounding box center [520, 419] width 914 height 533
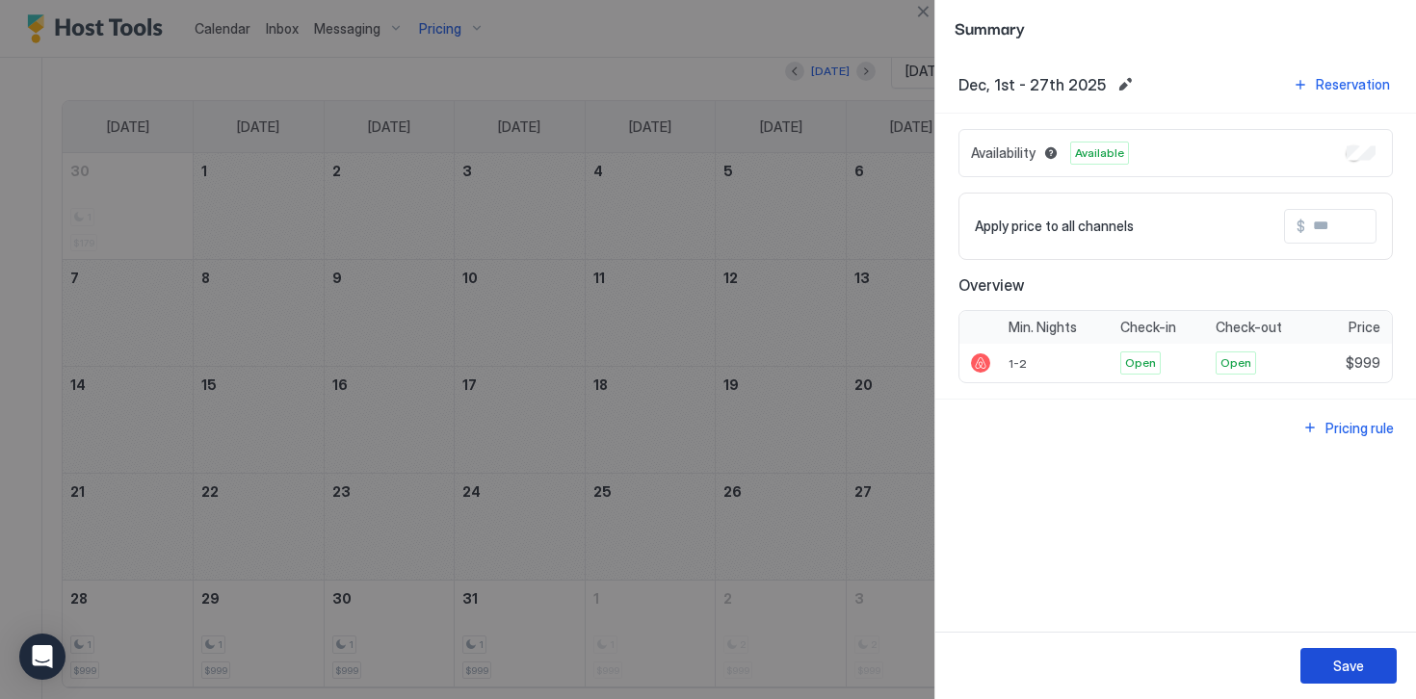
click at [1329, 659] on button "Save" at bounding box center [1348, 666] width 96 height 36
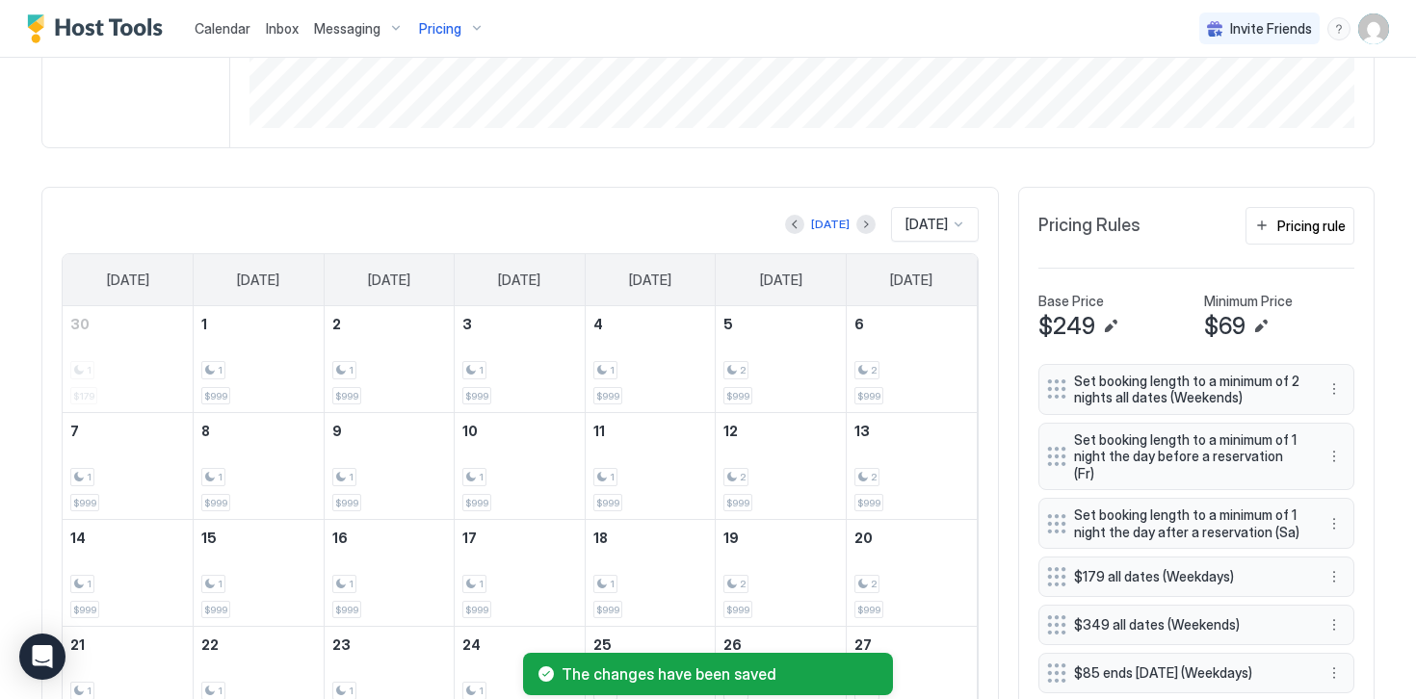
scroll to position [457, 0]
click at [1296, 228] on div "Pricing rule" at bounding box center [1311, 228] width 68 height 20
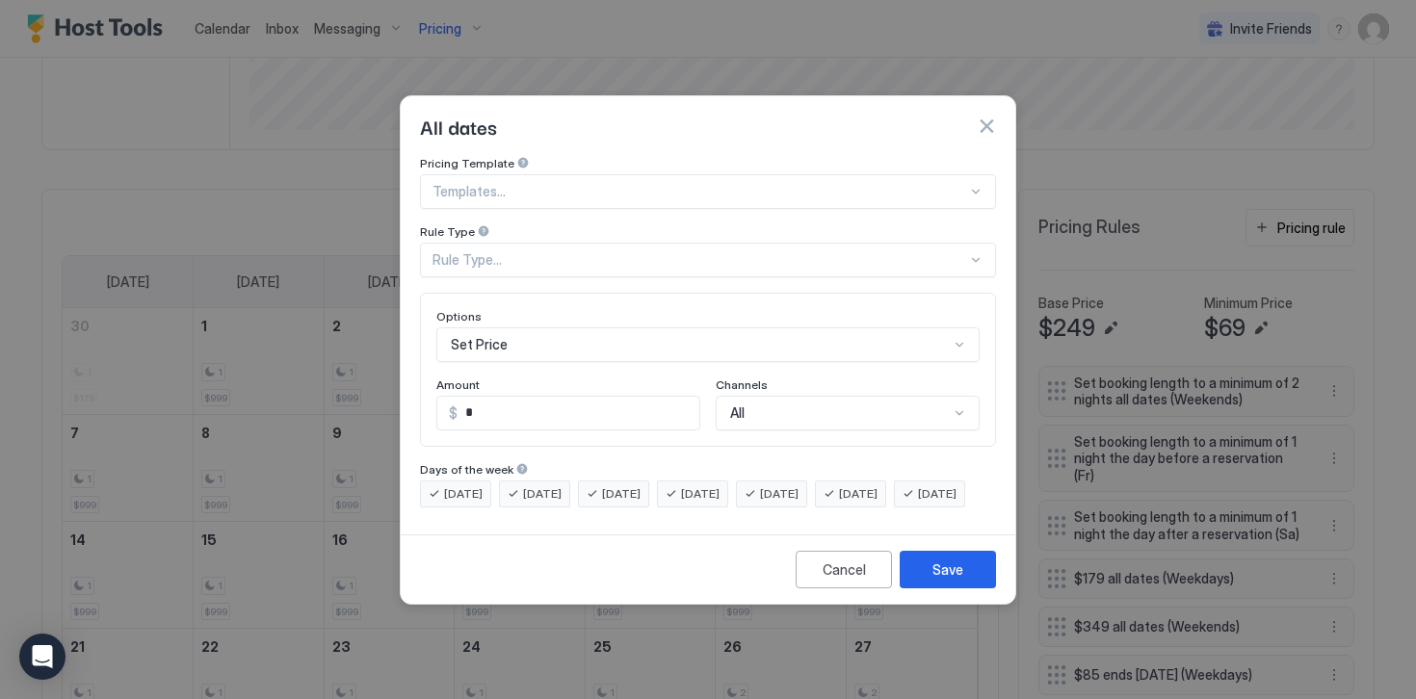
click at [446, 251] on div "Rule Type..." at bounding box center [699, 259] width 534 height 17
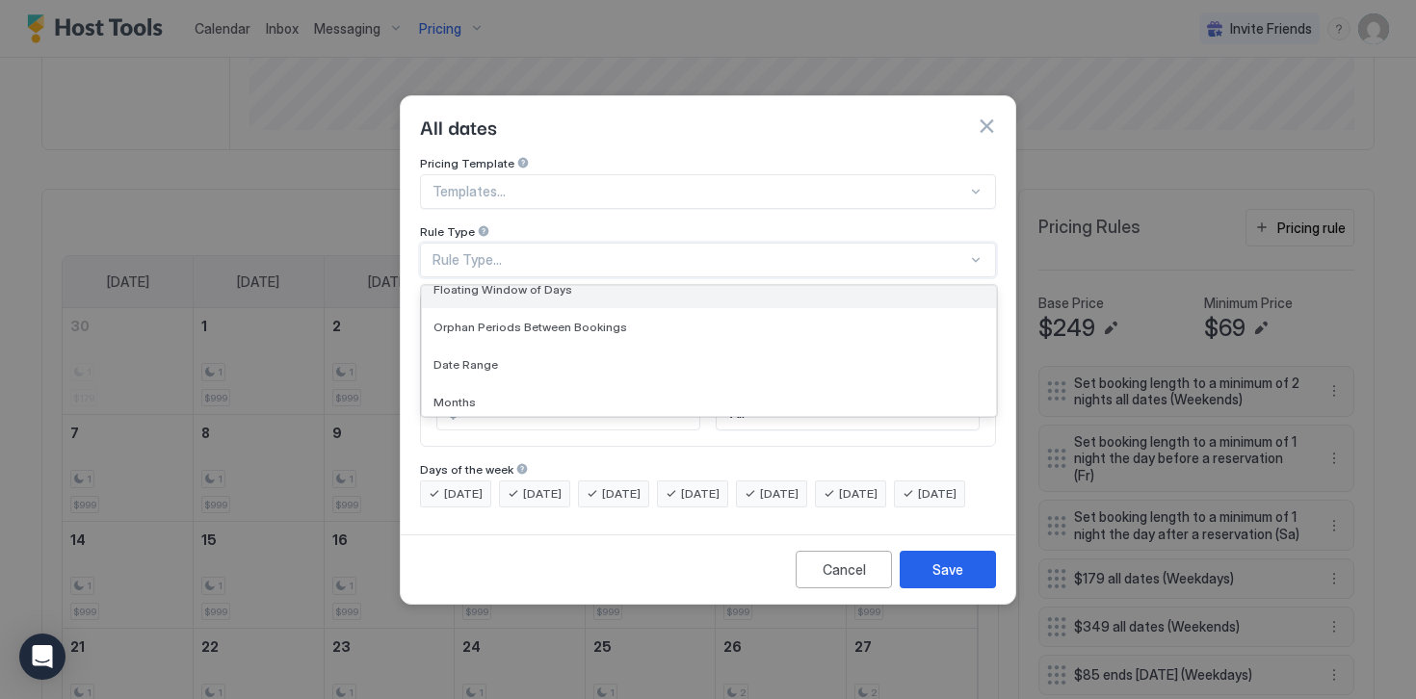
scroll to position [60, 0]
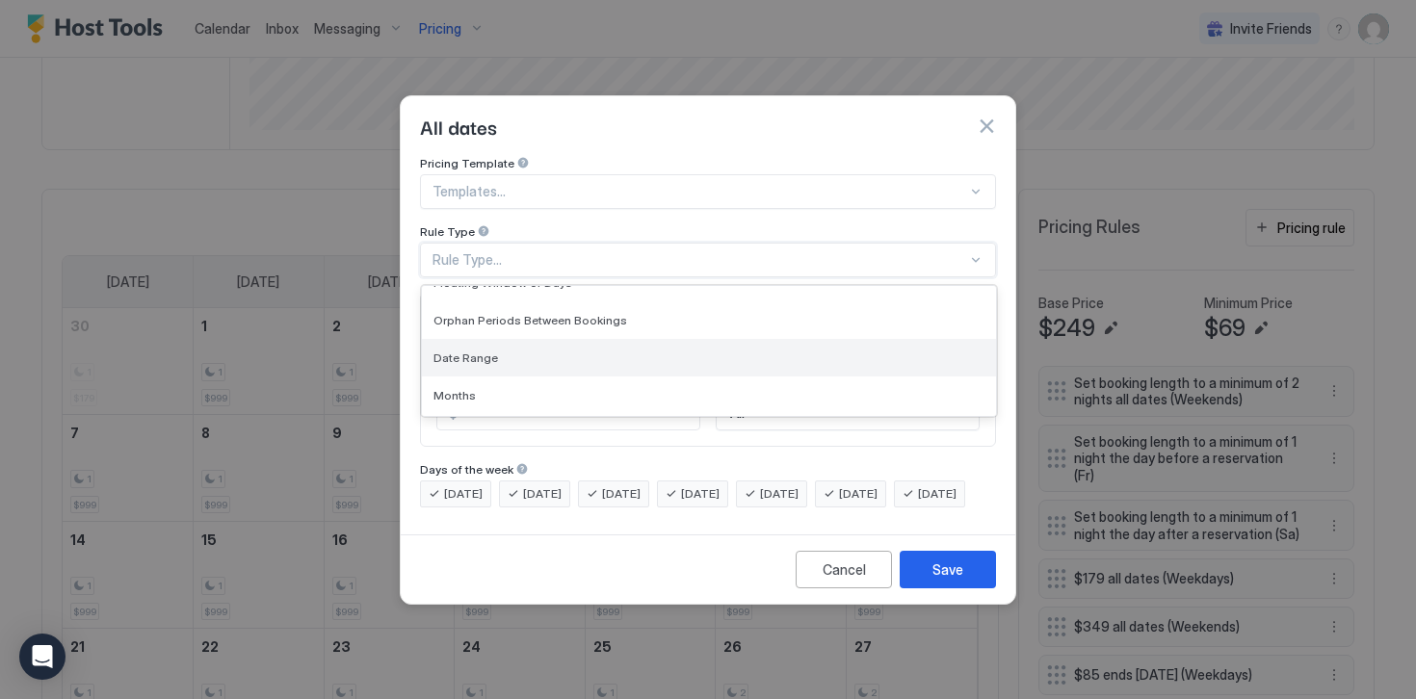
click at [468, 351] on span "Date Range" at bounding box center [465, 358] width 65 height 14
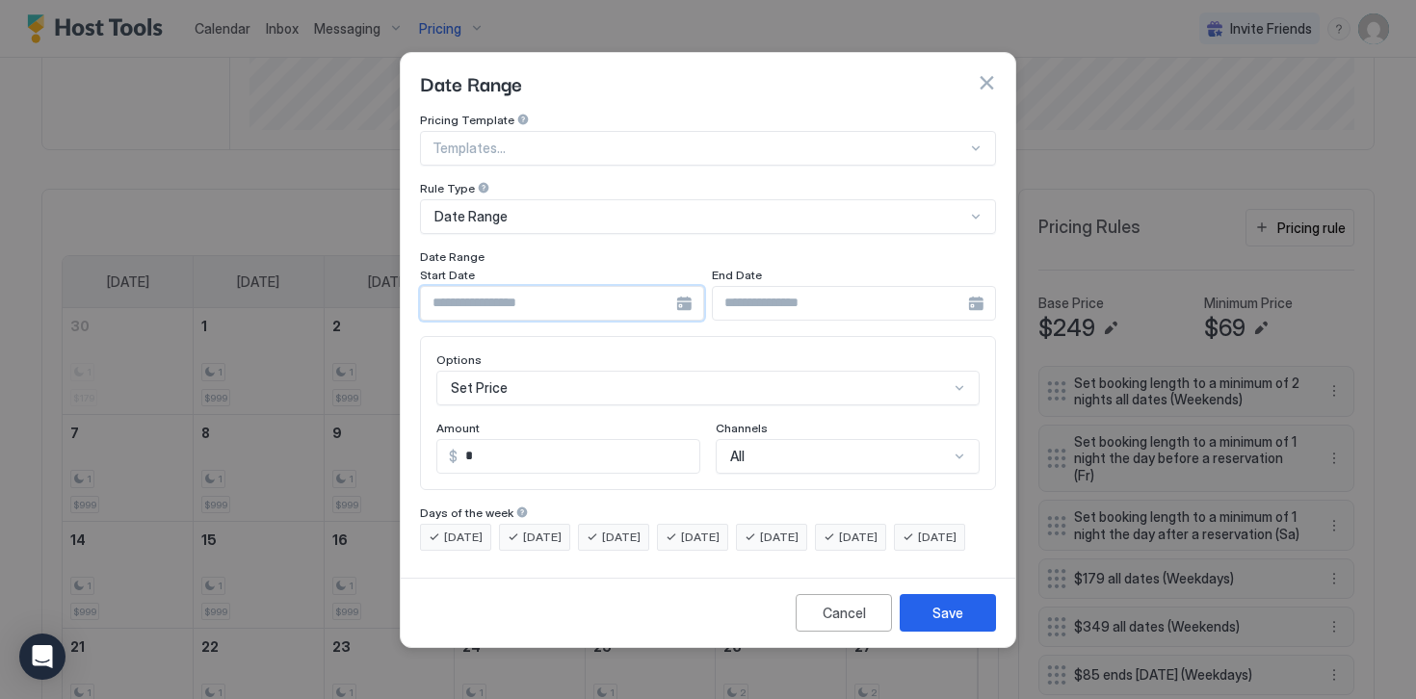
click at [481, 290] on input "Input Field" at bounding box center [548, 303] width 255 height 33
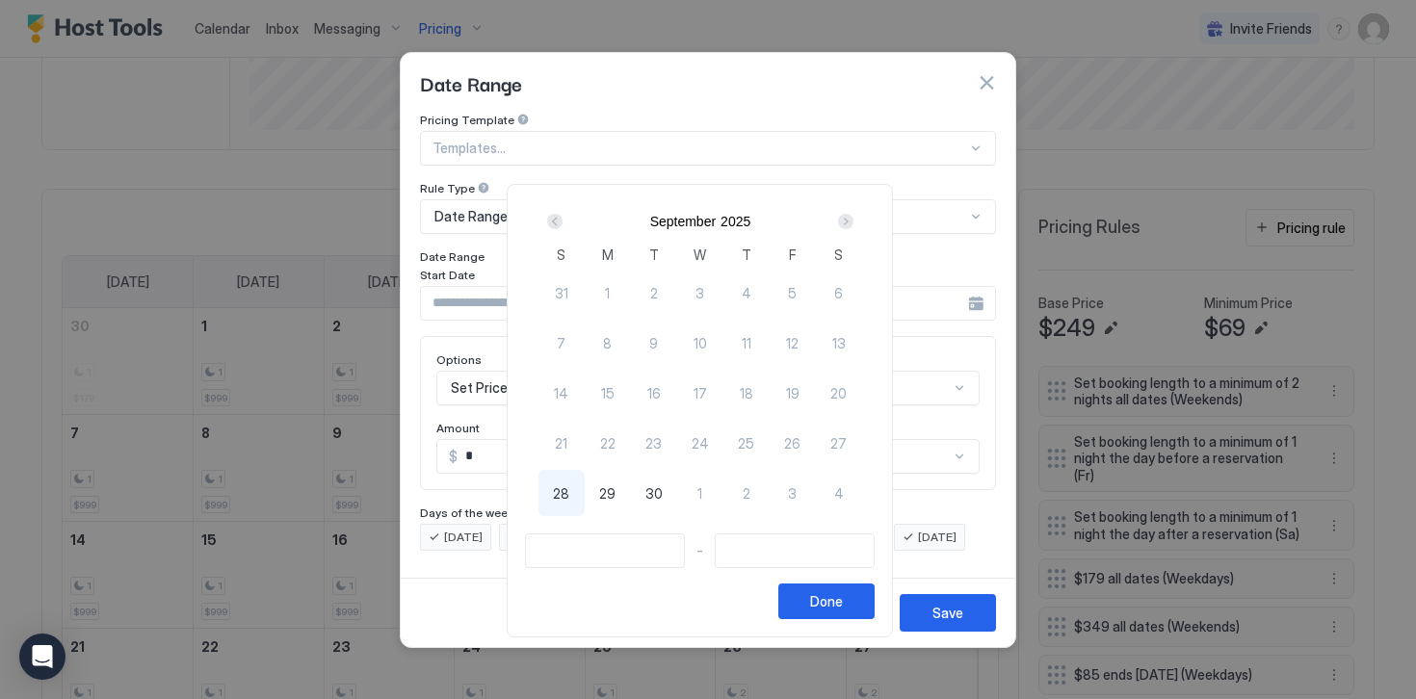
click at [852, 224] on div "Next" at bounding box center [845, 221] width 15 height 15
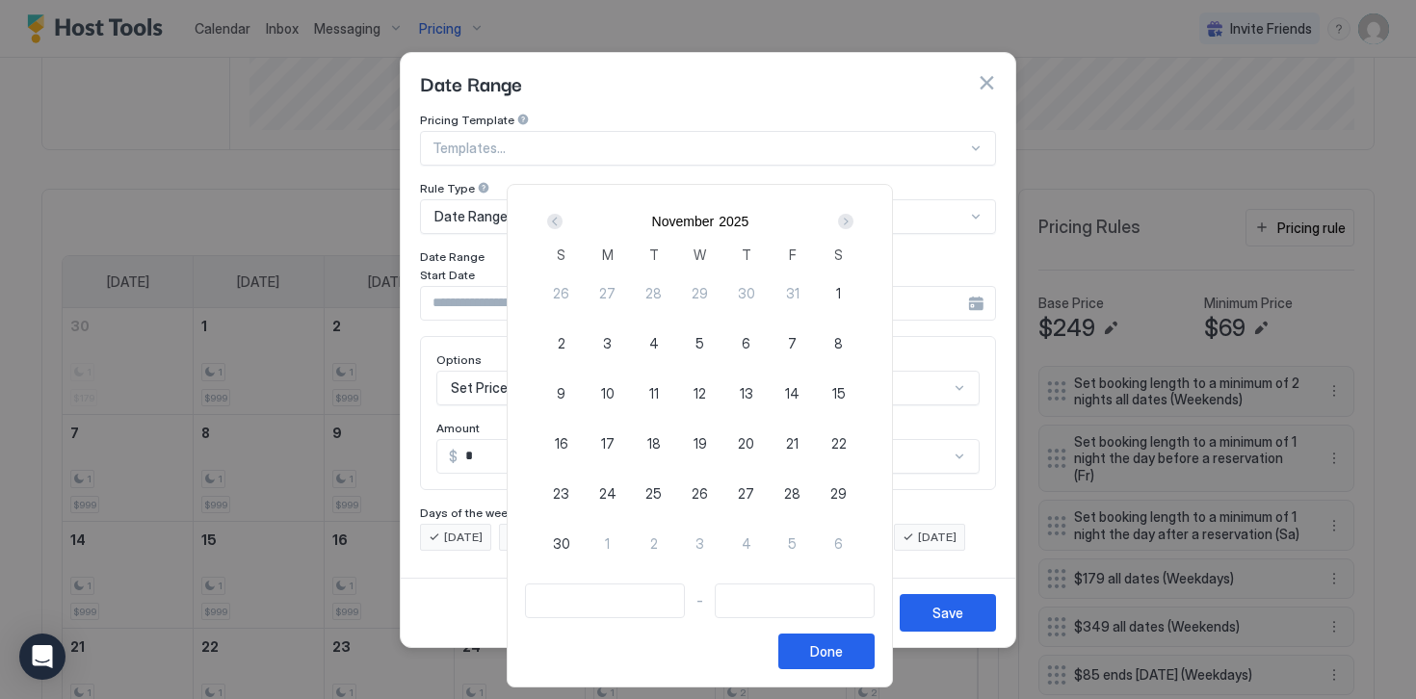
click at [852, 224] on div "Next" at bounding box center [845, 221] width 15 height 15
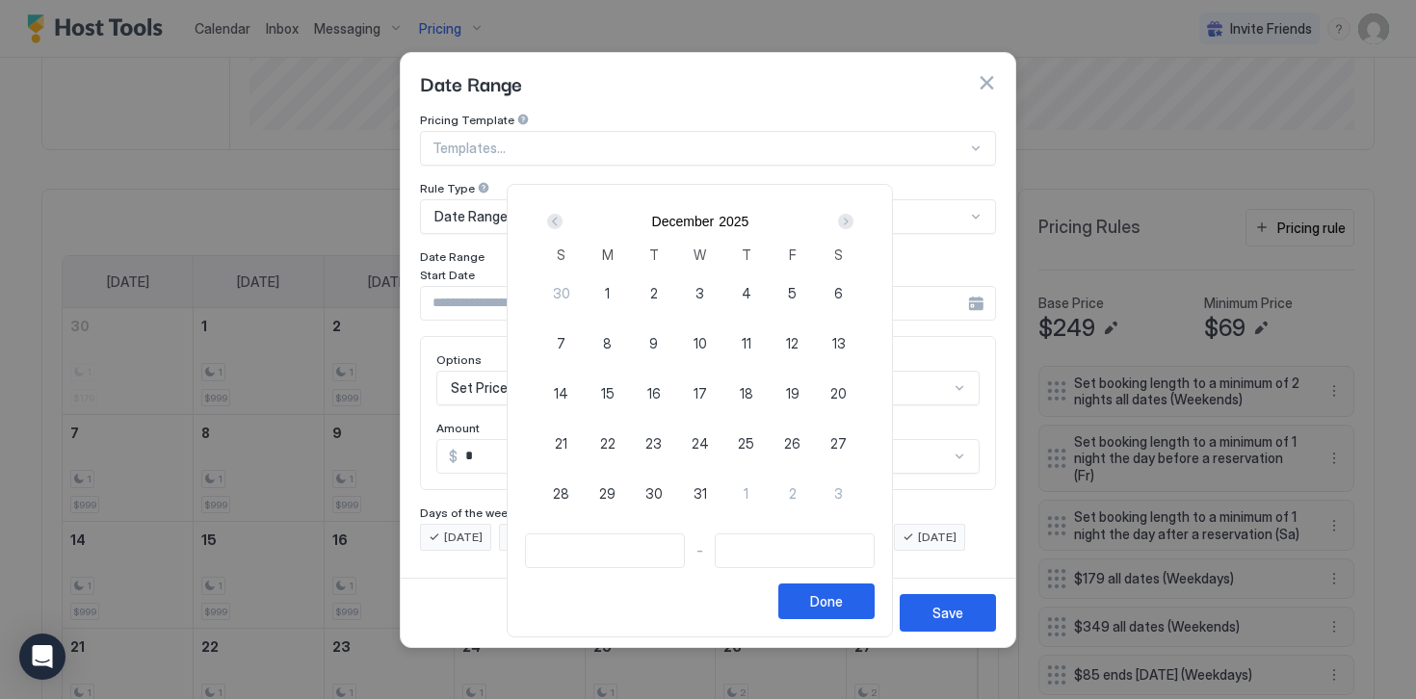
click at [703, 446] on span "24" at bounding box center [699, 443] width 17 height 20
type input "**********"
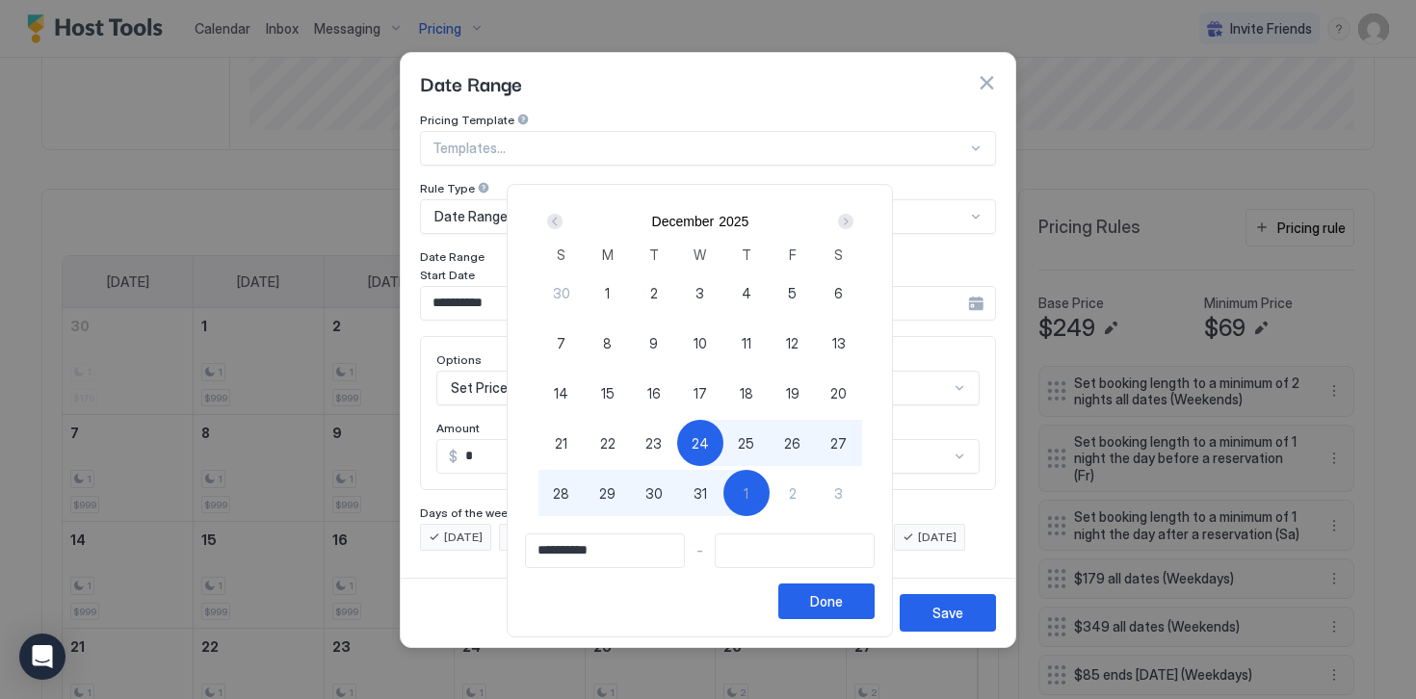
type input "**********"
click at [796, 487] on span "2" at bounding box center [793, 493] width 8 height 20
type input "**********"
click at [826, 603] on div "Done" at bounding box center [826, 601] width 33 height 20
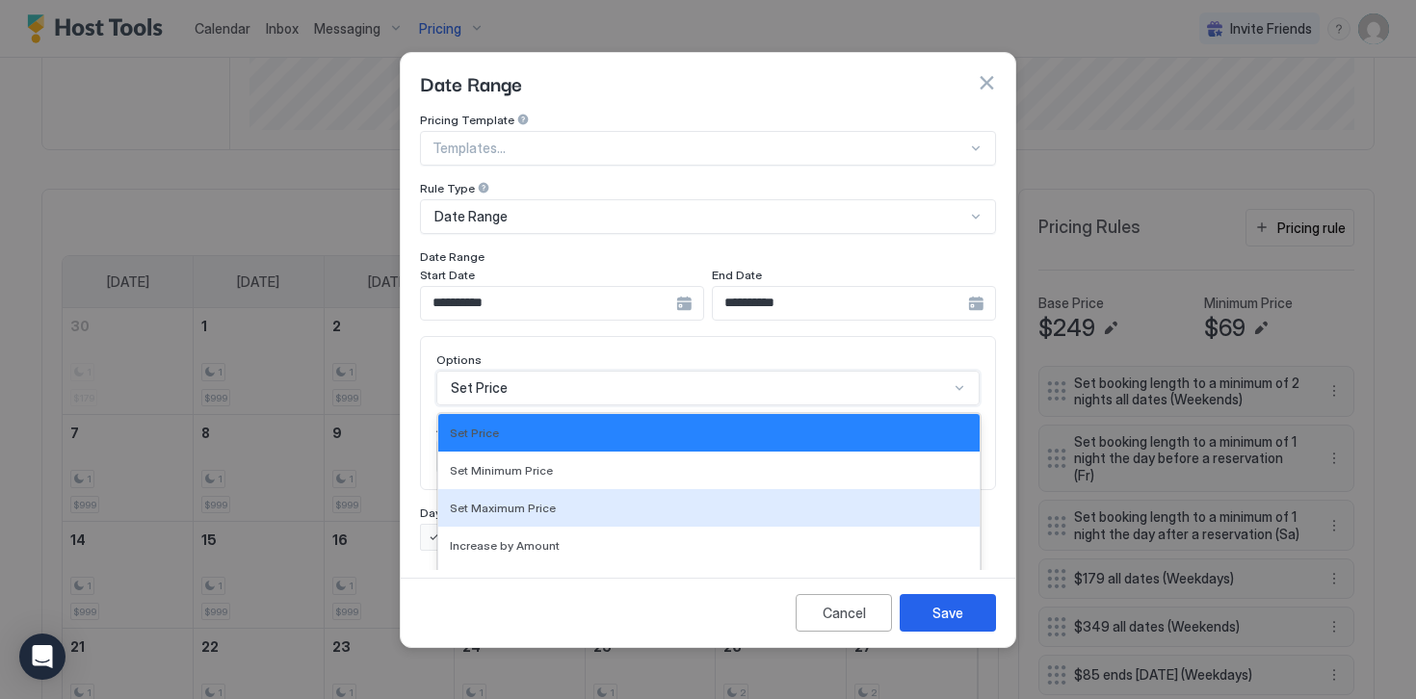
click at [497, 373] on div "Set Maximum Price, 3 of 17. 17 results available. Use Up and Down to choose opt…" at bounding box center [707, 388] width 543 height 35
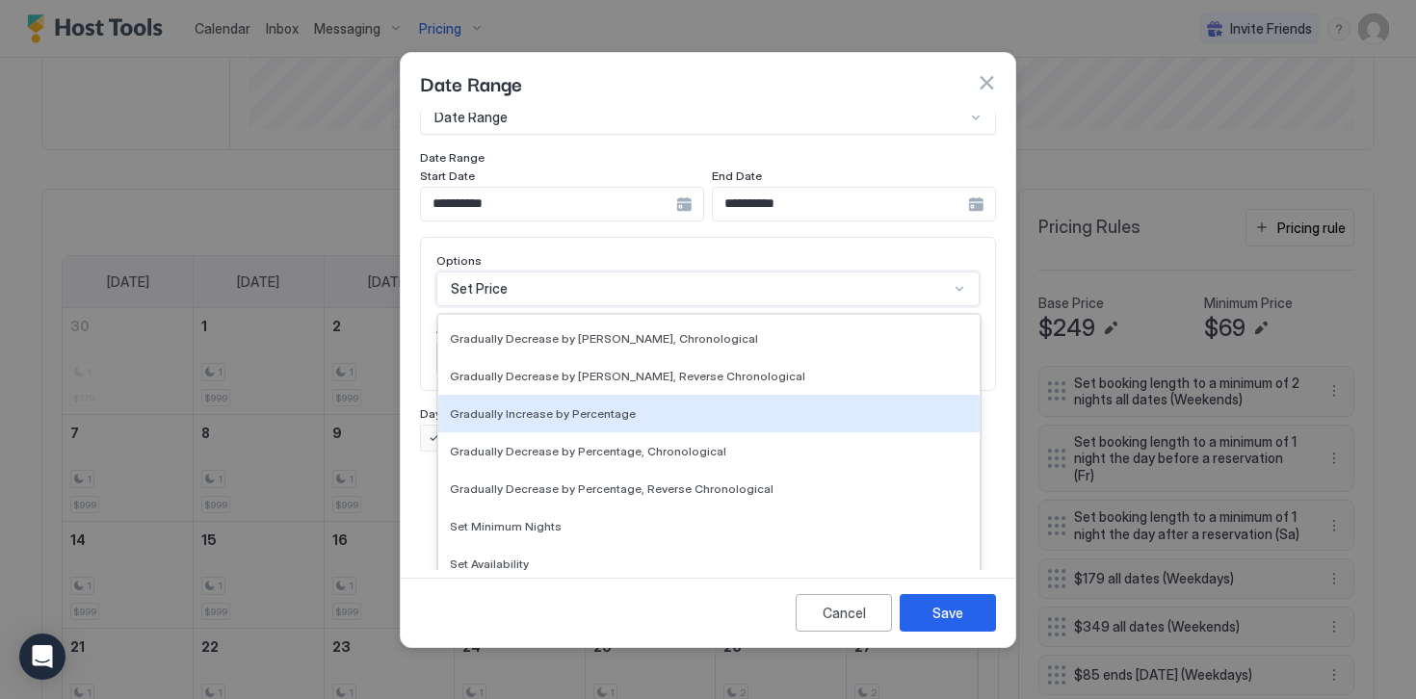
scroll to position [325, 0]
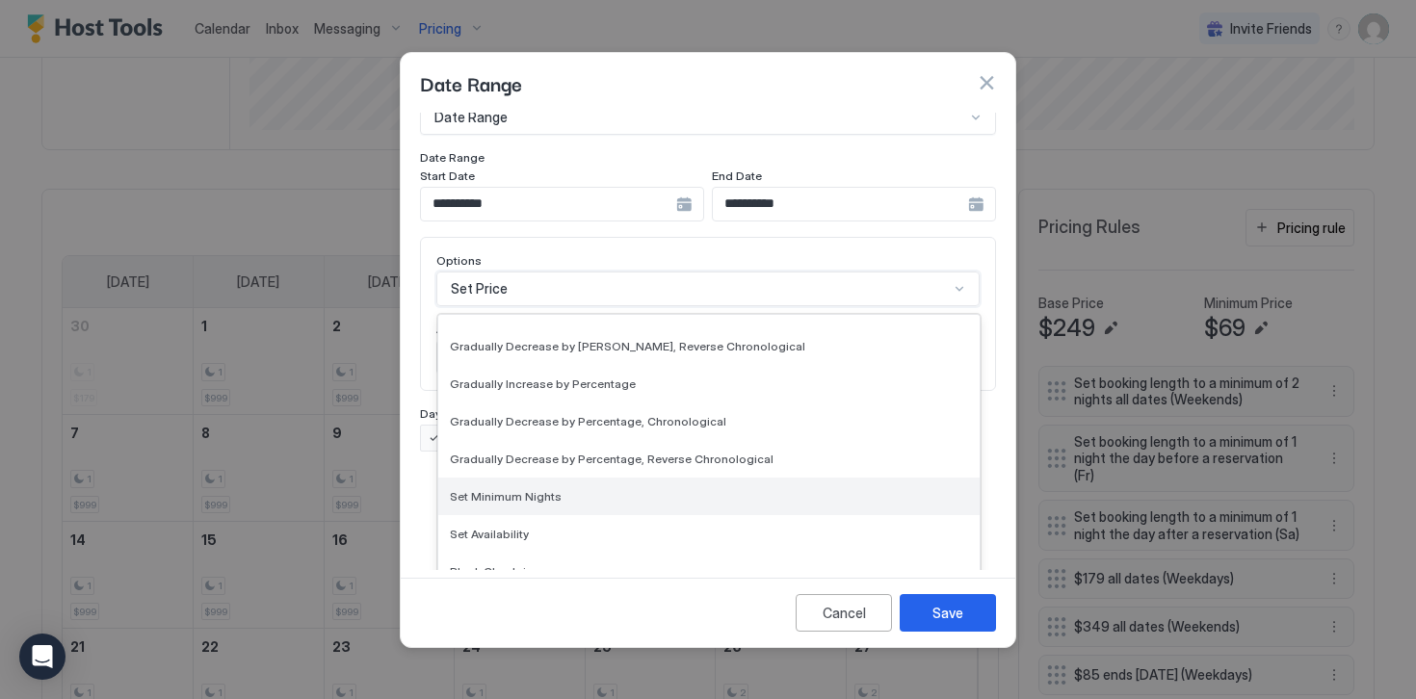
click at [494, 489] on span "Set Minimum Nights" at bounding box center [506, 496] width 112 height 14
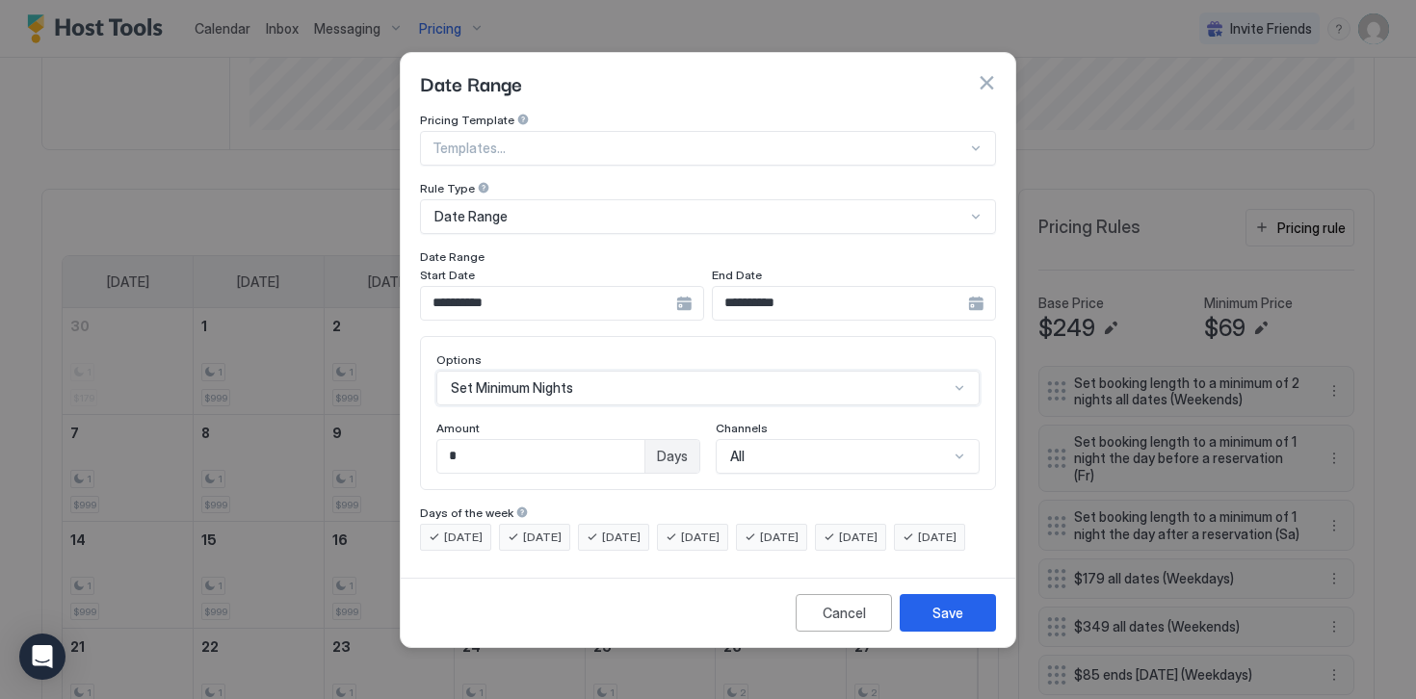
click at [456, 443] on input "*" at bounding box center [540, 456] width 207 height 33
type input "*"
click at [438, 524] on div "[DATE]" at bounding box center [455, 537] width 71 height 27
click at [529, 529] on span "[DATE]" at bounding box center [542, 537] width 39 height 17
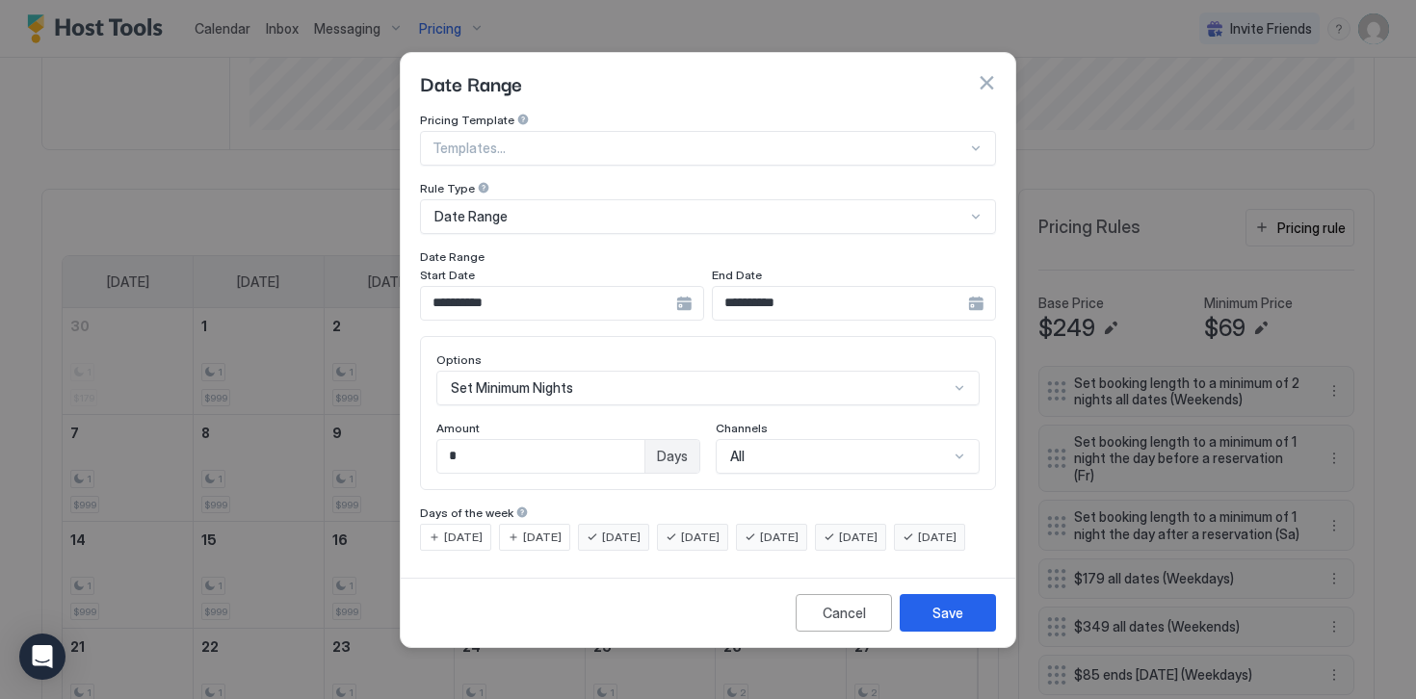
click at [794, 524] on div "[DATE]" at bounding box center [771, 537] width 71 height 27
click at [864, 524] on div "[DATE]" at bounding box center [850, 537] width 71 height 27
click at [918, 546] on span "[DATE]" at bounding box center [937, 537] width 39 height 17
click at [946, 623] on div "Save" at bounding box center [947, 613] width 31 height 20
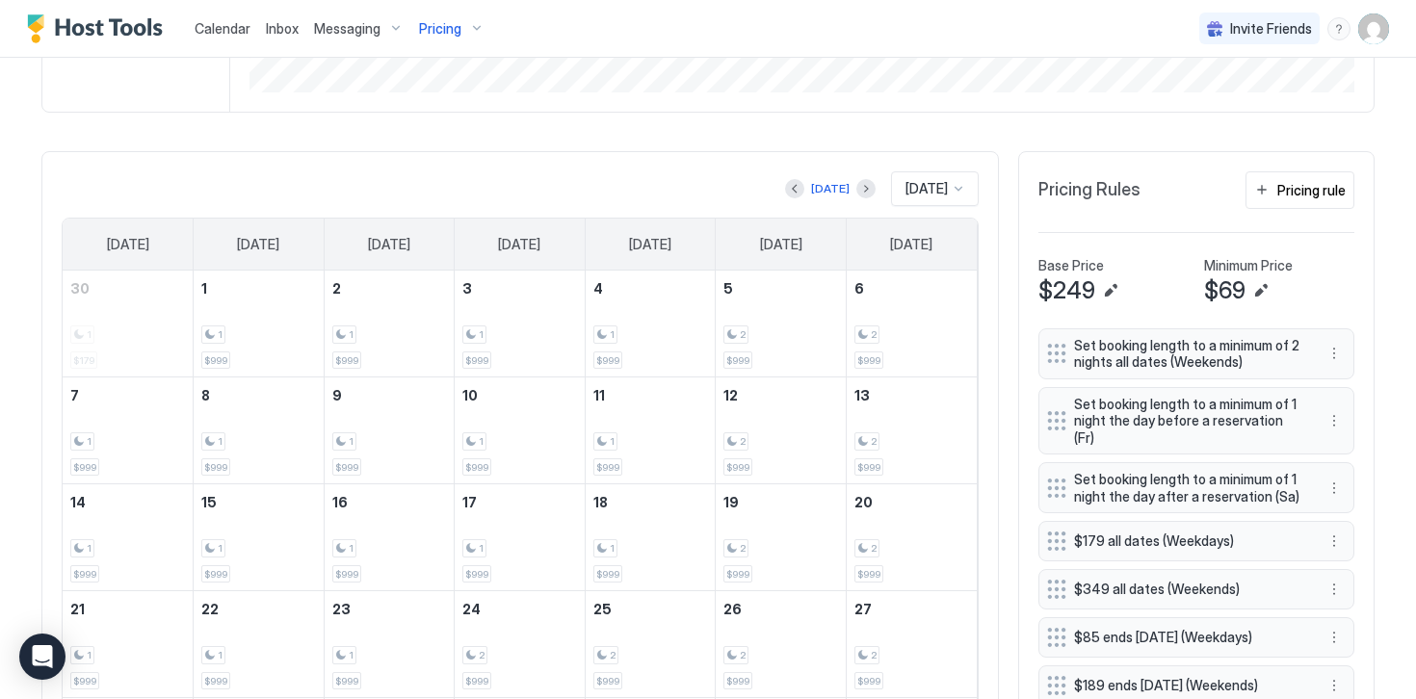
scroll to position [493, 0]
click at [1283, 196] on div "Pricing rule" at bounding box center [1311, 192] width 68 height 20
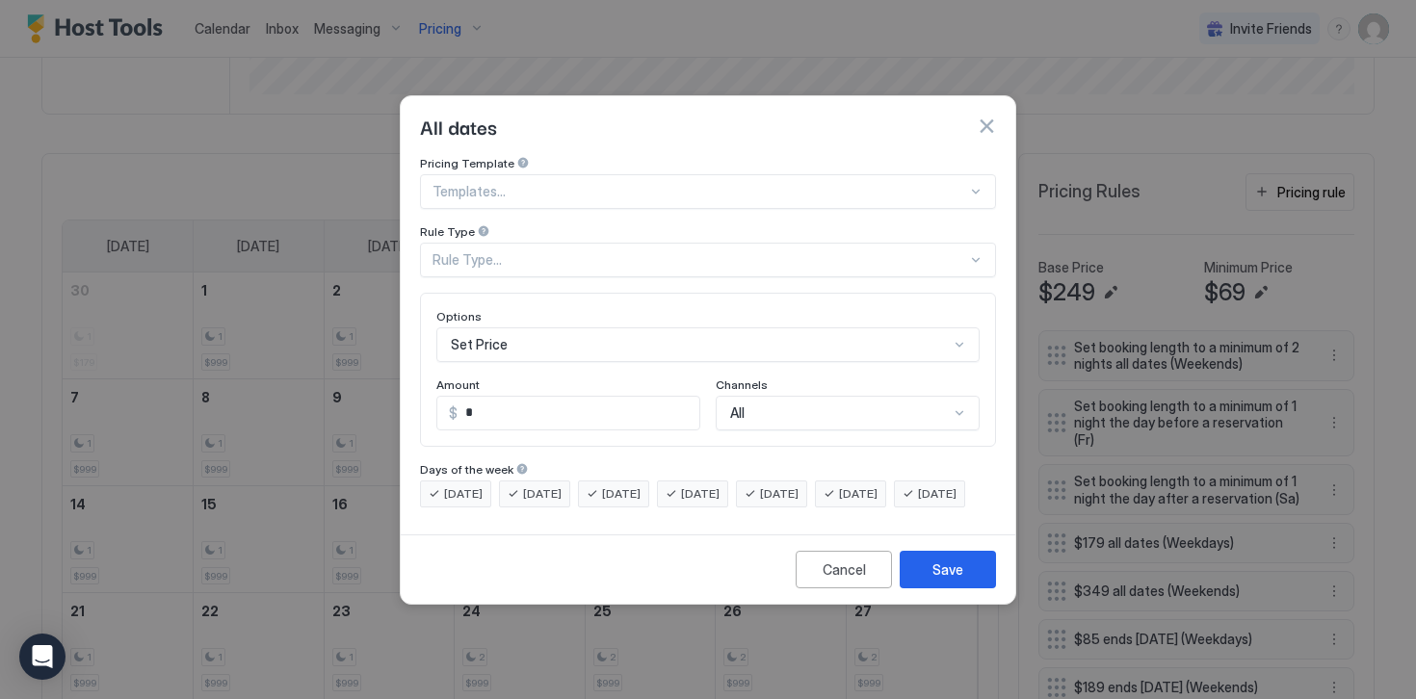
click at [485, 251] on div "Rule Type..." at bounding box center [699, 259] width 534 height 17
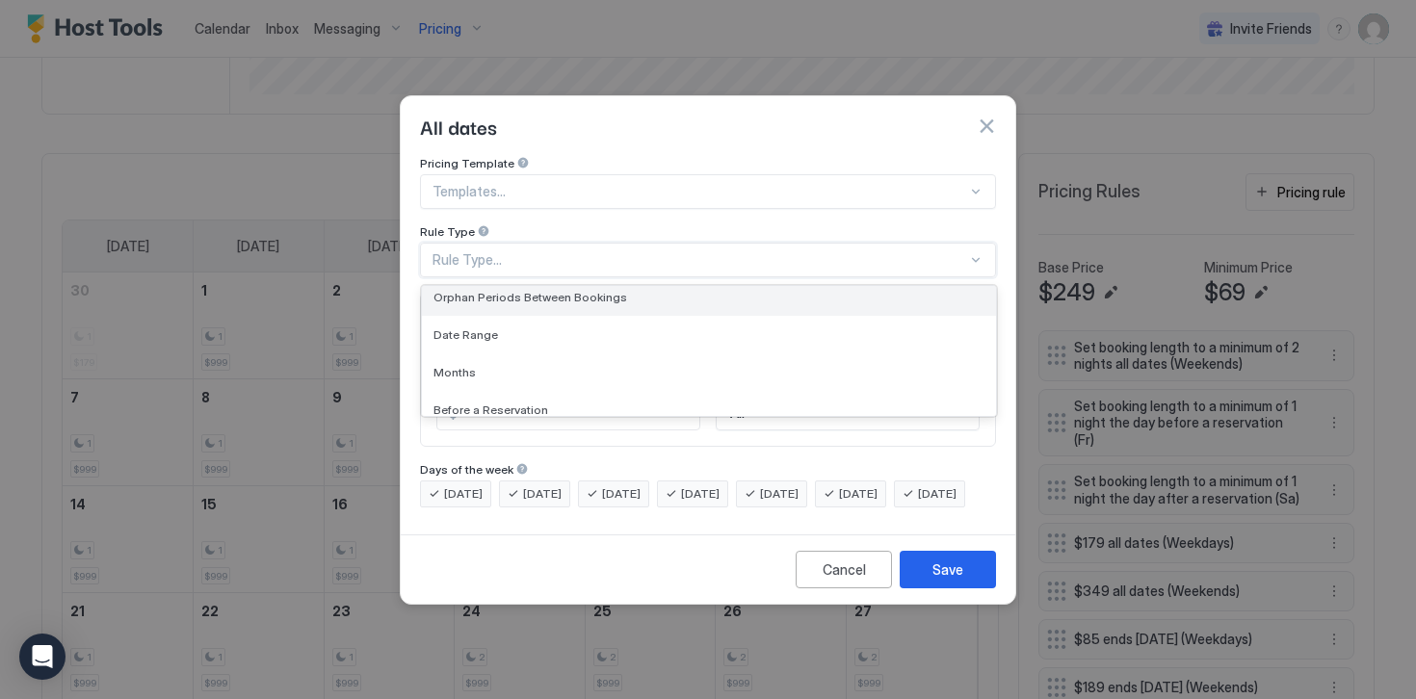
scroll to position [87, 0]
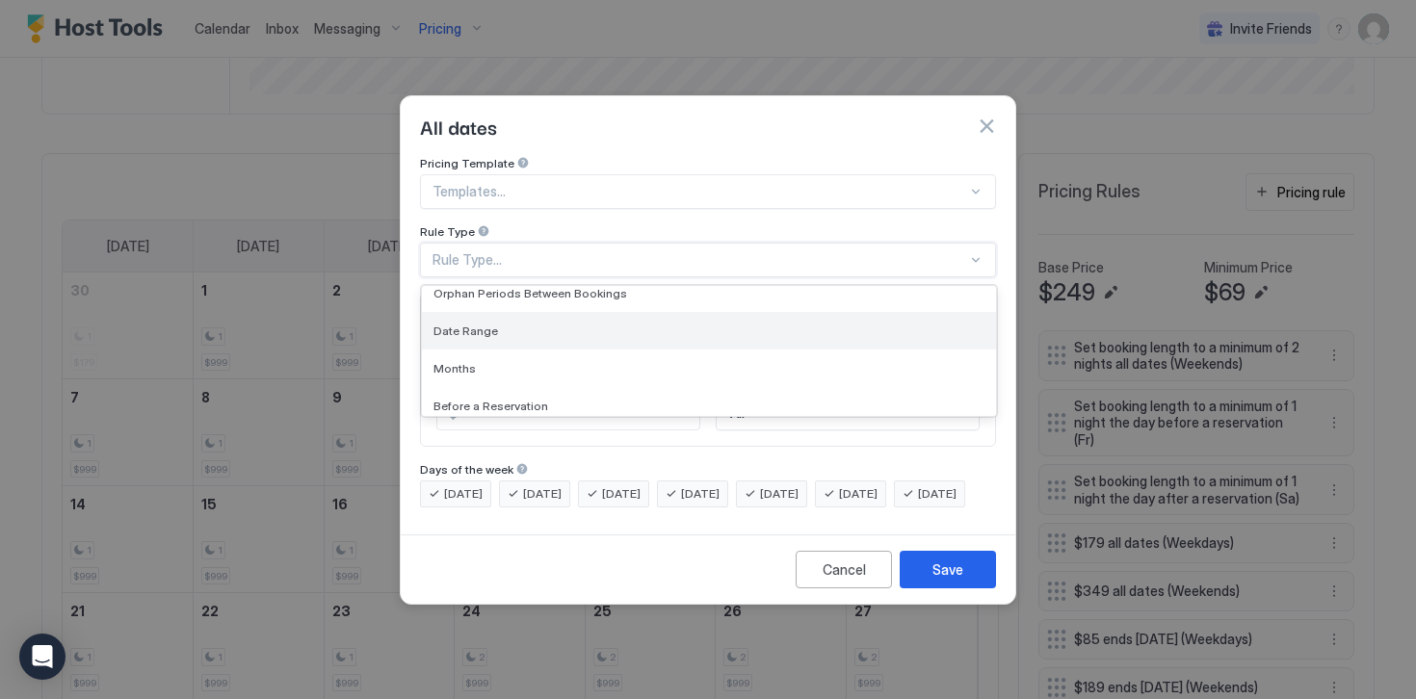
click at [462, 324] on span "Date Range" at bounding box center [465, 331] width 65 height 14
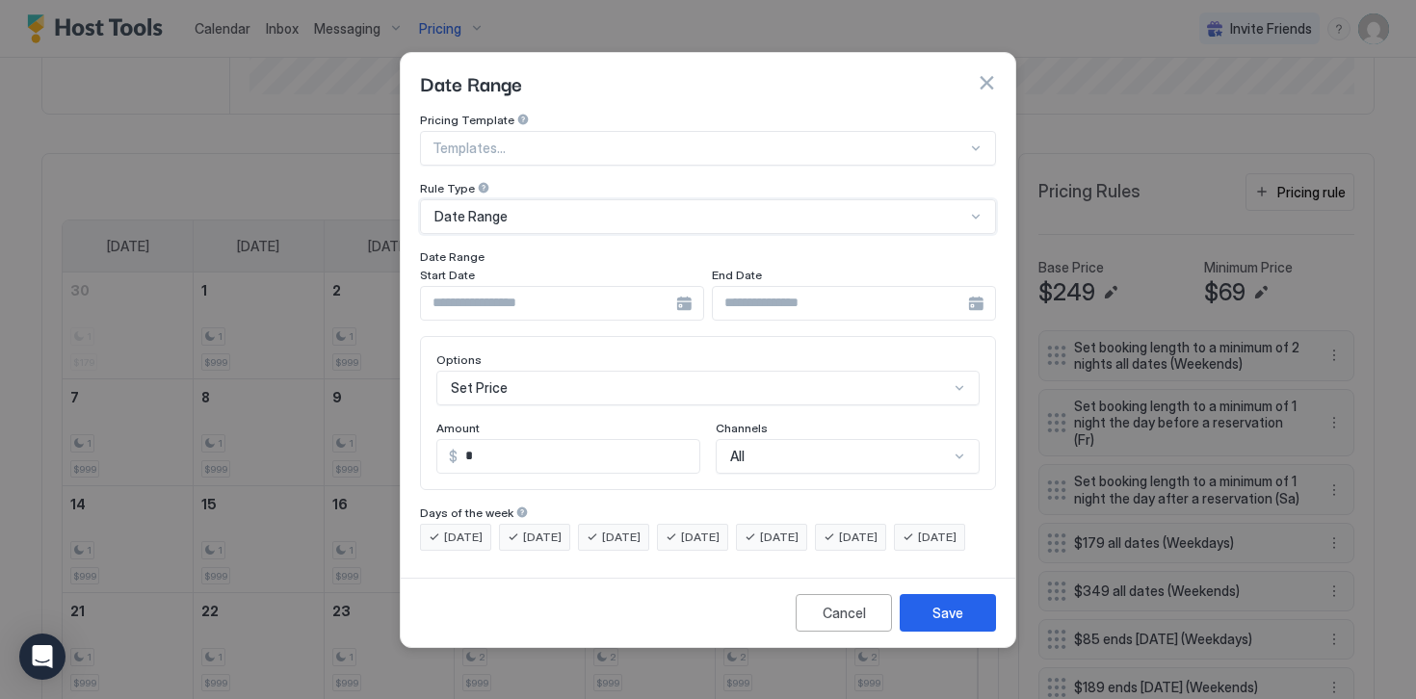
click at [484, 287] on input "Input Field" at bounding box center [548, 303] width 255 height 33
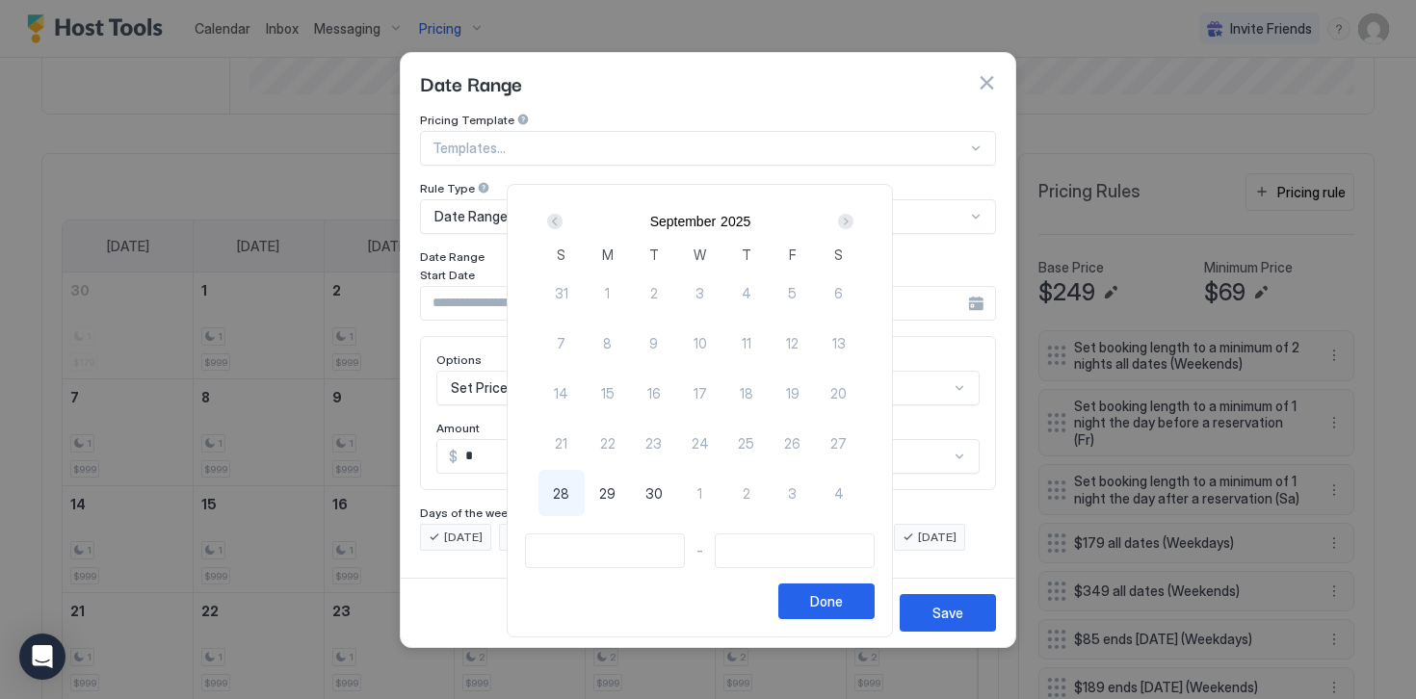
click at [851, 222] on div "Next" at bounding box center [845, 221] width 15 height 15
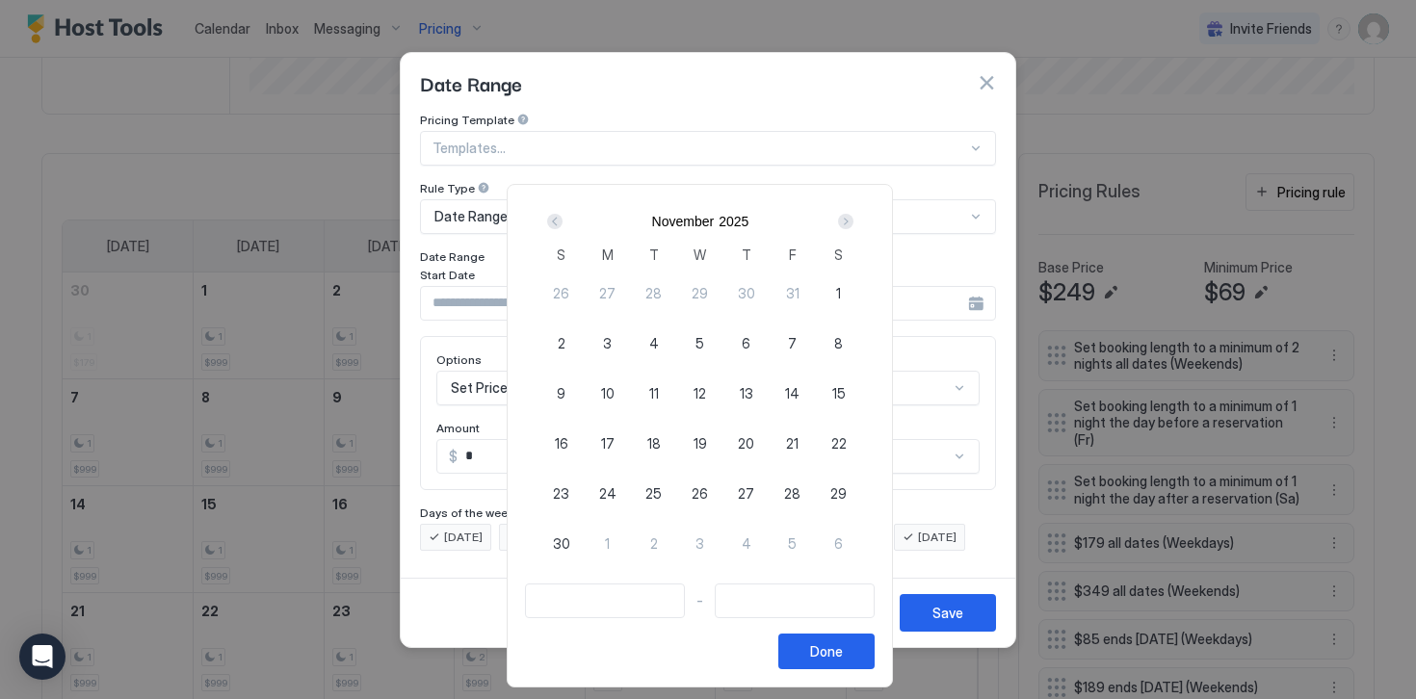
click at [851, 222] on div "Next" at bounding box center [845, 221] width 15 height 15
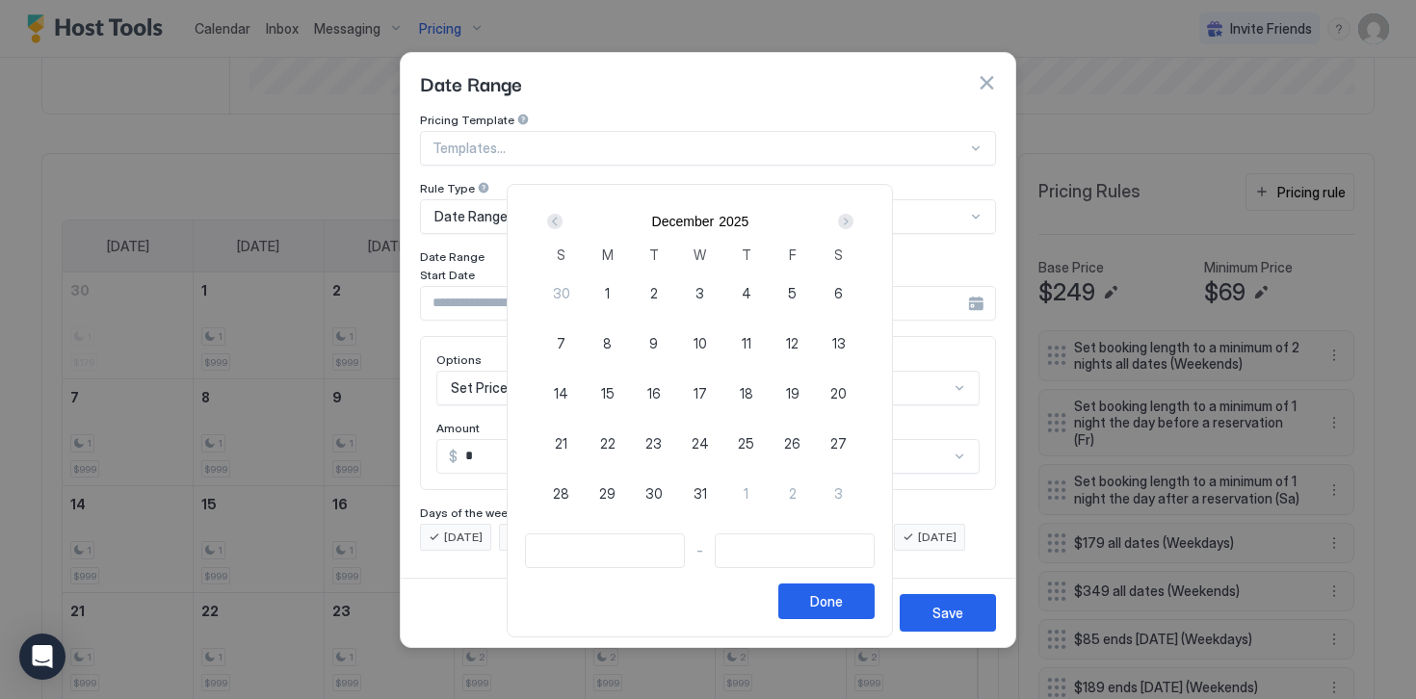
click at [701, 445] on span "24" at bounding box center [699, 443] width 17 height 20
type input "**********"
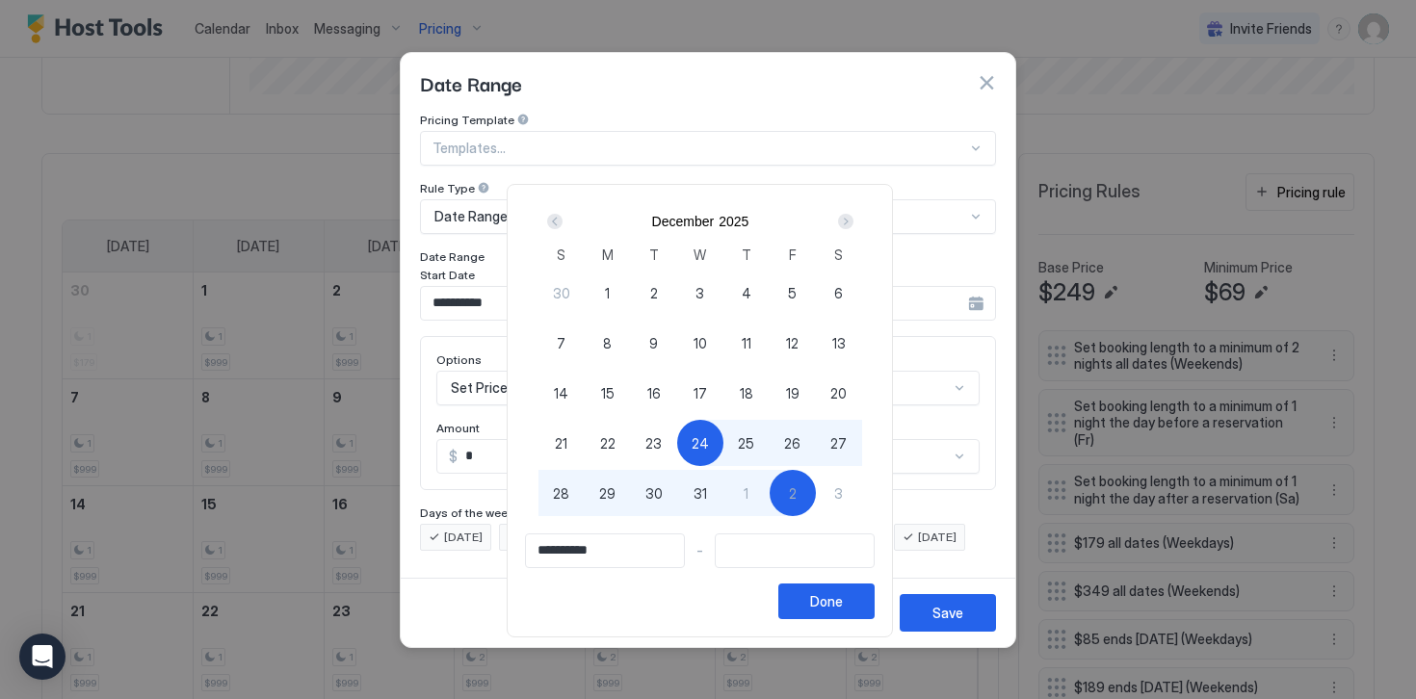
click at [796, 492] on span "2" at bounding box center [793, 493] width 8 height 20
type input "**********"
click at [836, 600] on div "Done" at bounding box center [826, 601] width 33 height 20
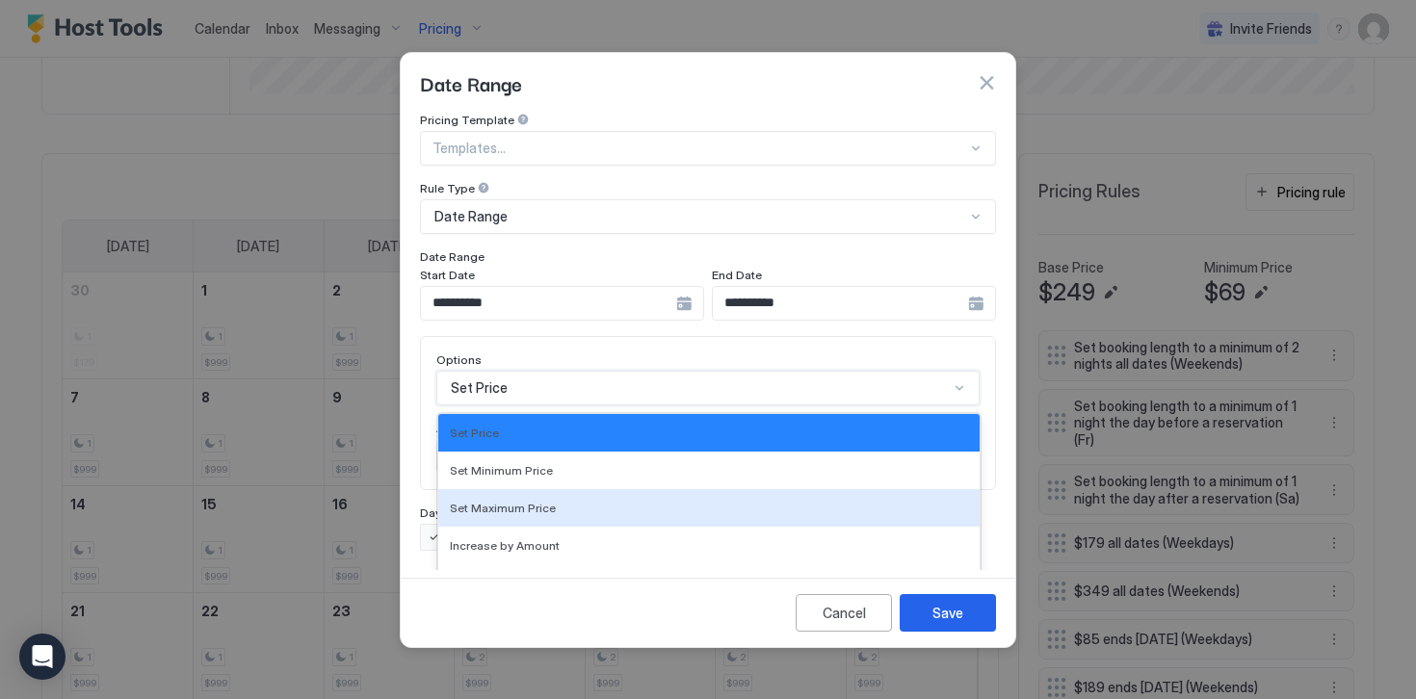
click at [483, 375] on div "Set Maximum Price, 3 of 17. 17 results available. Use Up and Down to choose opt…" at bounding box center [707, 388] width 543 height 35
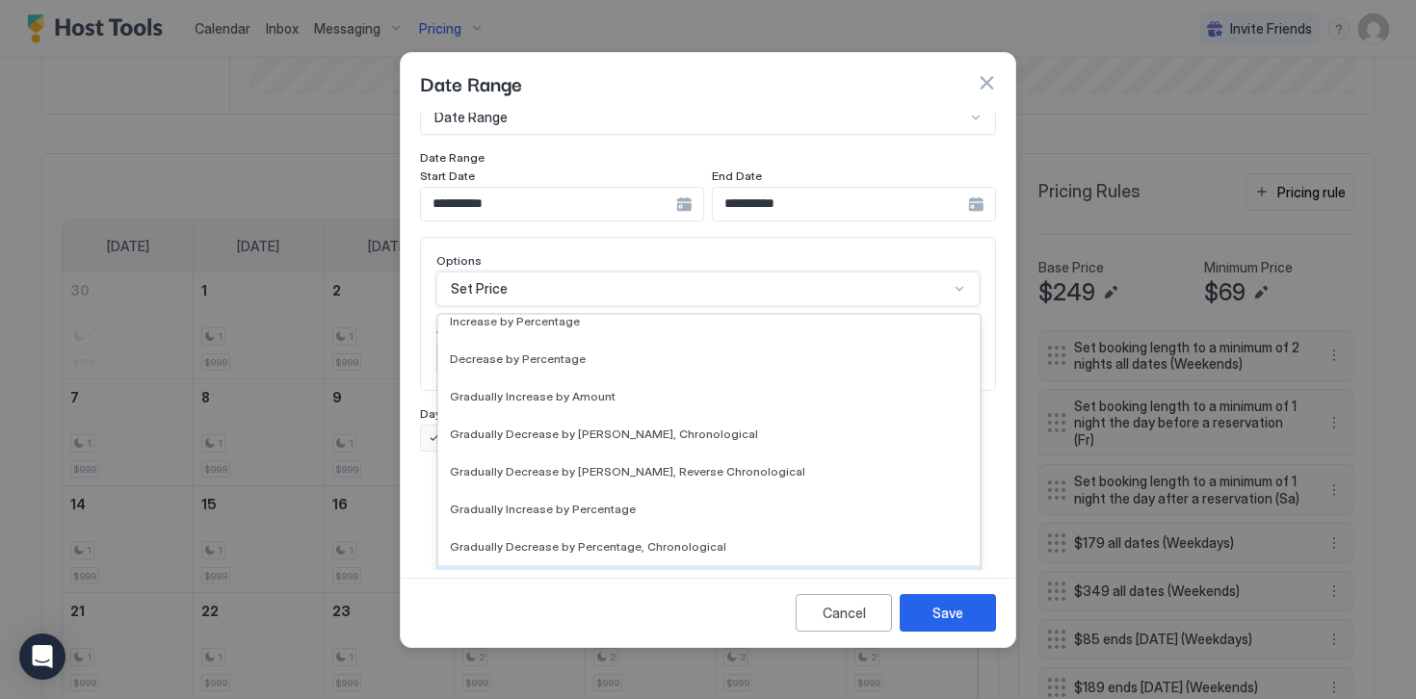
scroll to position [350, 0]
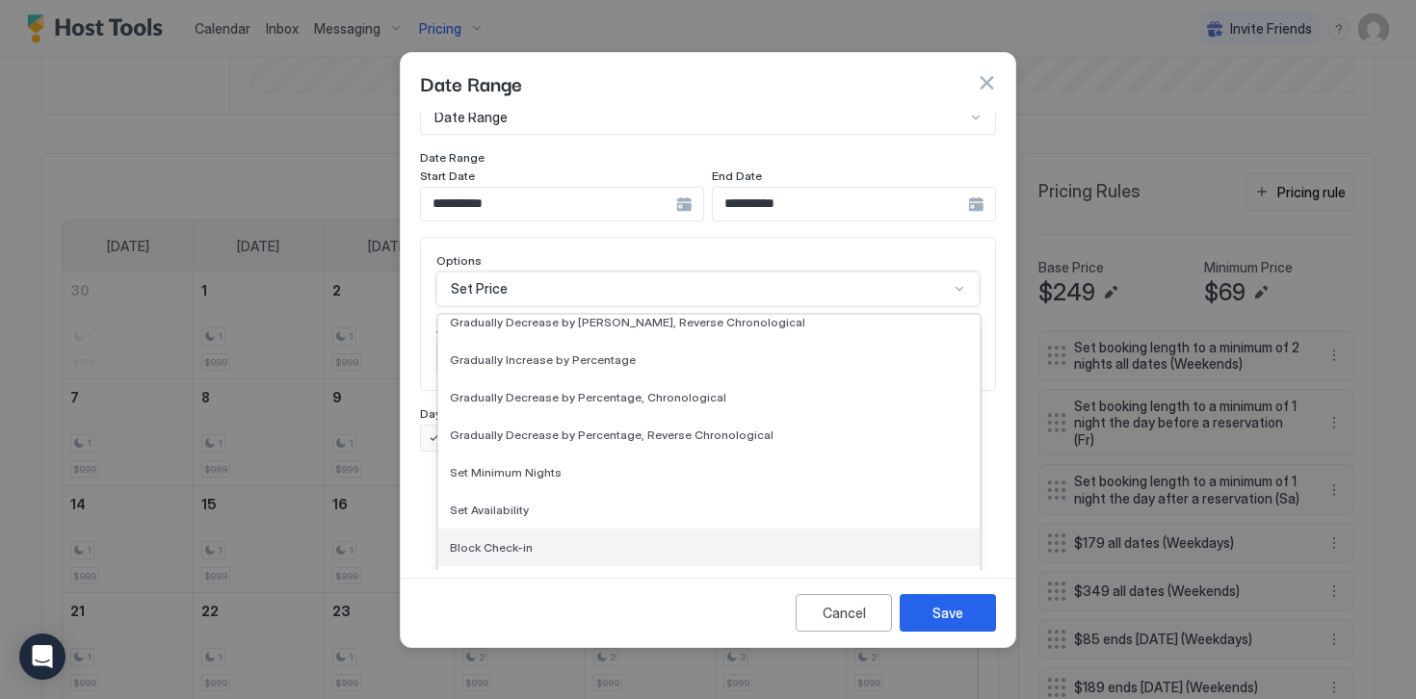
click at [490, 540] on span "Block Check-in" at bounding box center [491, 547] width 83 height 14
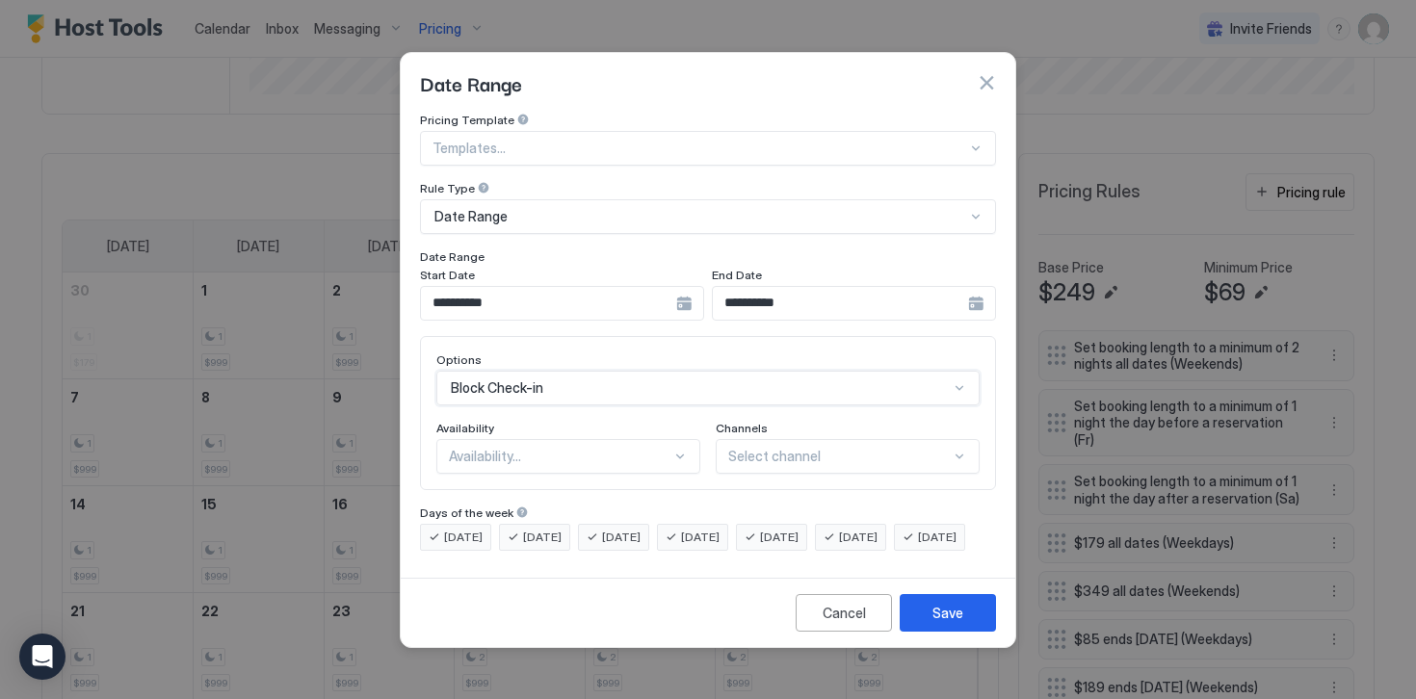
scroll to position [0, 0]
click at [469, 448] on div "Availability..." at bounding box center [560, 456] width 222 height 17
click at [469, 532] on span "Blocked" at bounding box center [472, 539] width 45 height 14
click at [469, 529] on span "[DATE]" at bounding box center [463, 537] width 39 height 17
click at [548, 529] on span "[DATE]" at bounding box center [542, 537] width 39 height 17
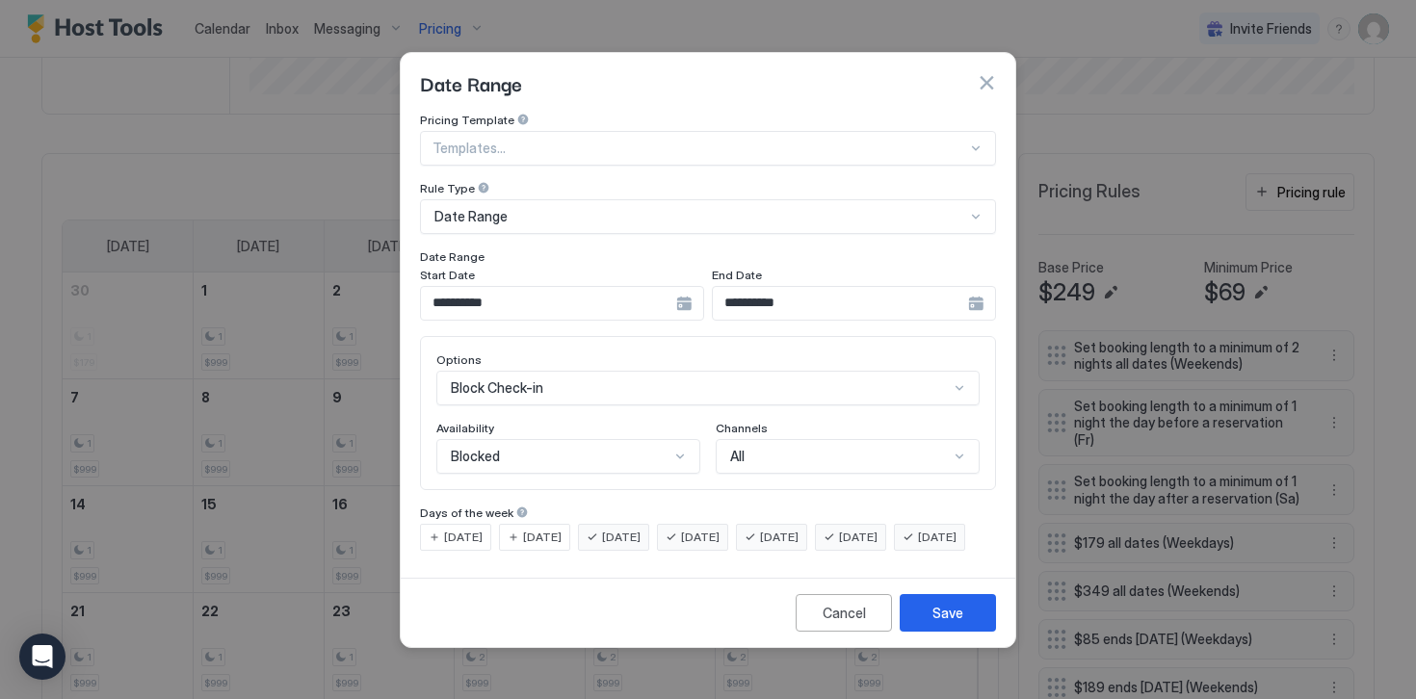
click at [610, 529] on span "[DATE]" at bounding box center [621, 537] width 39 height 17
click at [798, 529] on span "[DATE]" at bounding box center [779, 537] width 39 height 17
click at [872, 524] on div "[DATE]" at bounding box center [850, 537] width 71 height 27
click at [918, 546] on span "[DATE]" at bounding box center [937, 537] width 39 height 17
click at [934, 632] on button "Save" at bounding box center [947, 613] width 96 height 38
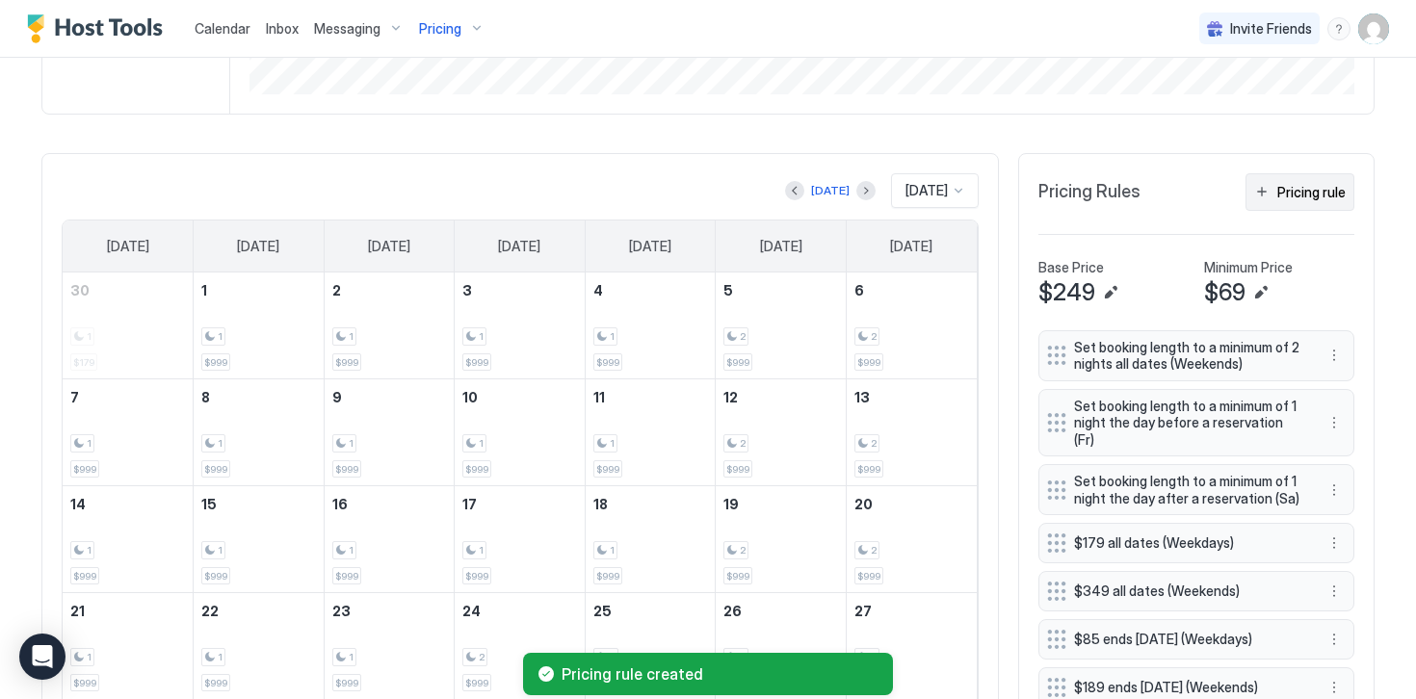
click at [1289, 192] on div "Pricing rule" at bounding box center [1311, 192] width 68 height 20
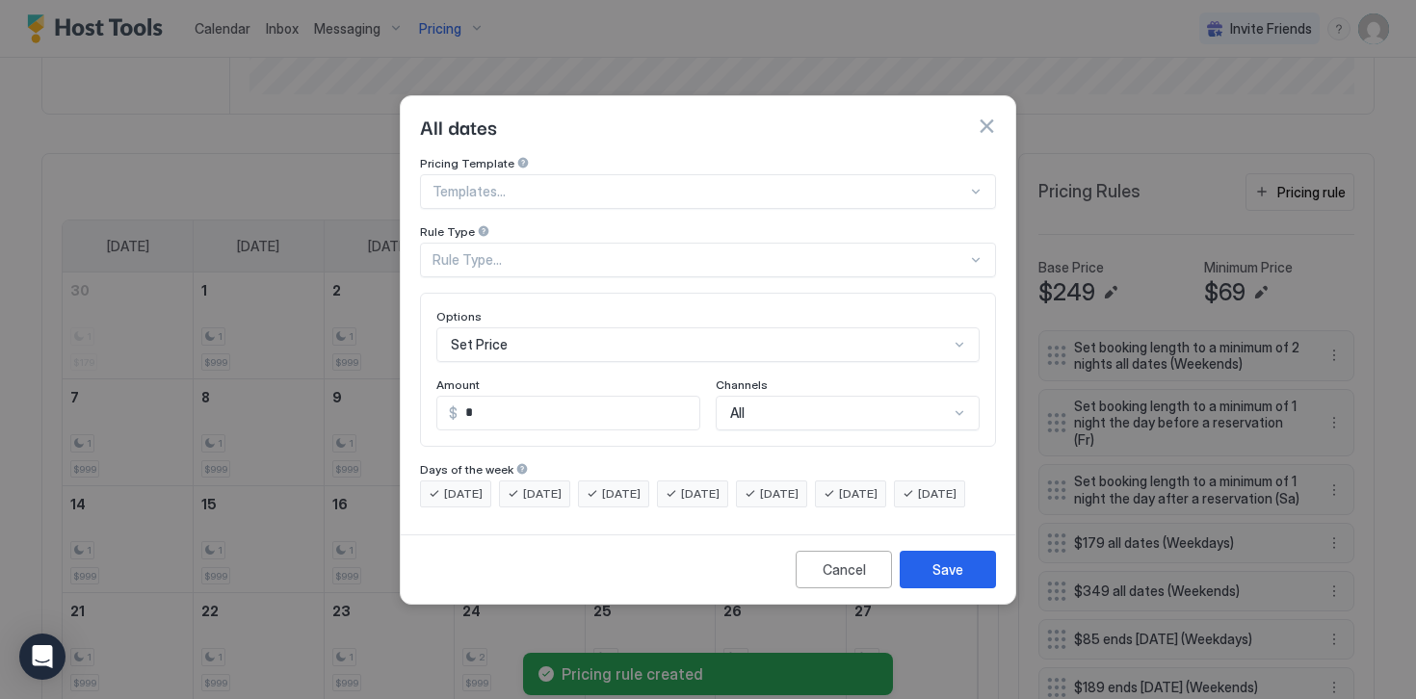
click at [469, 251] on div "Rule Type..." at bounding box center [699, 259] width 534 height 17
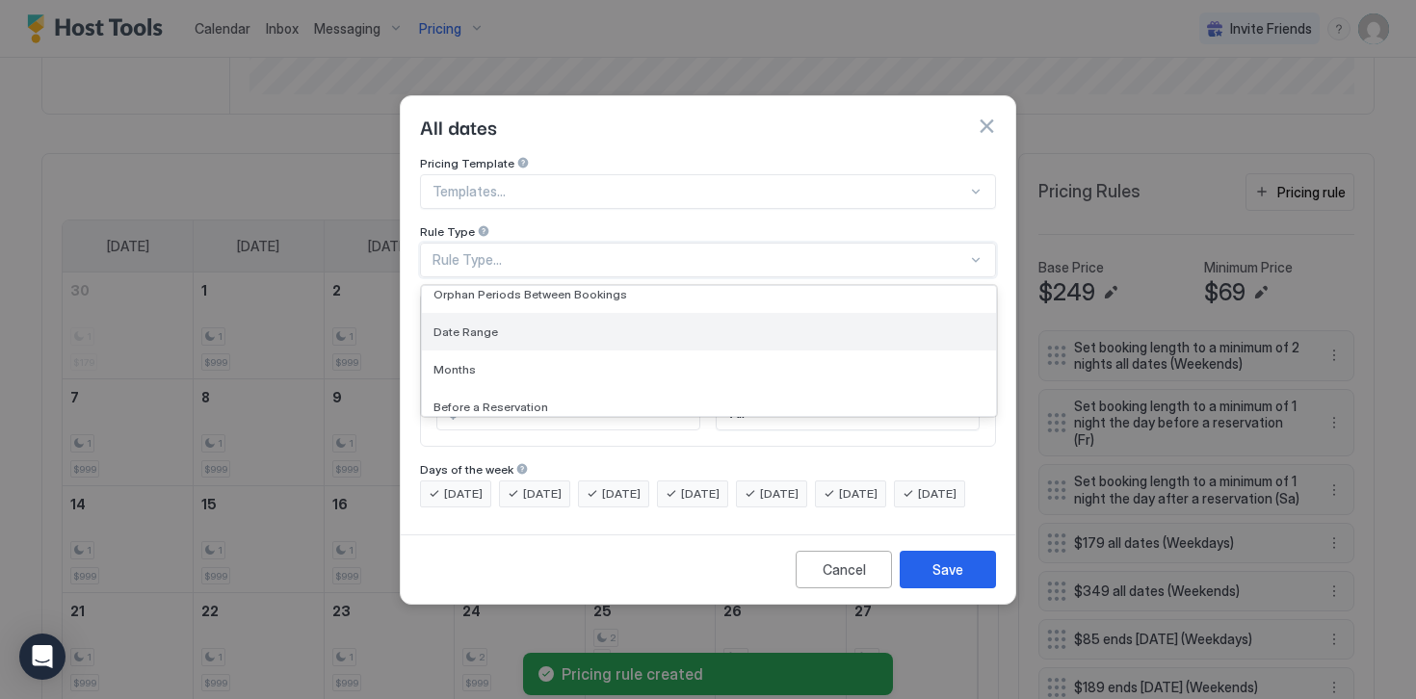
click at [467, 325] on span "Date Range" at bounding box center [465, 332] width 65 height 14
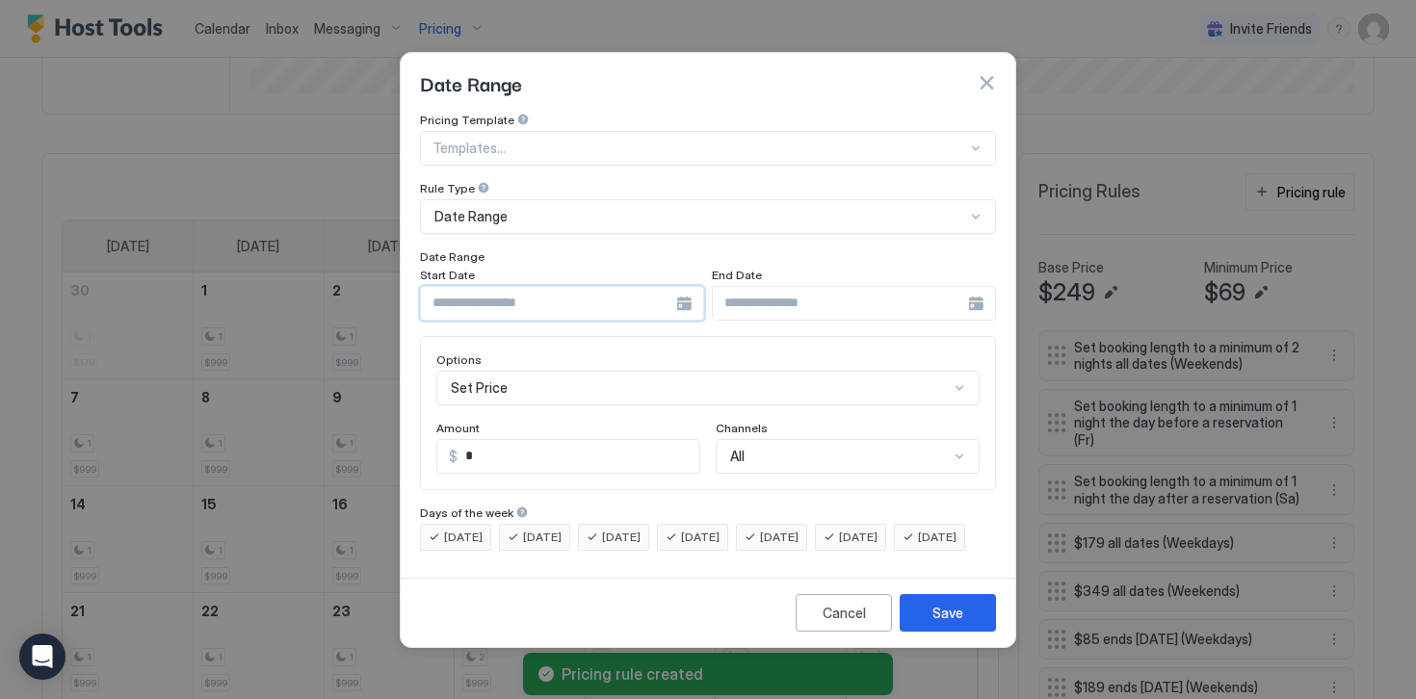
click at [469, 289] on input "Input Field" at bounding box center [548, 303] width 255 height 33
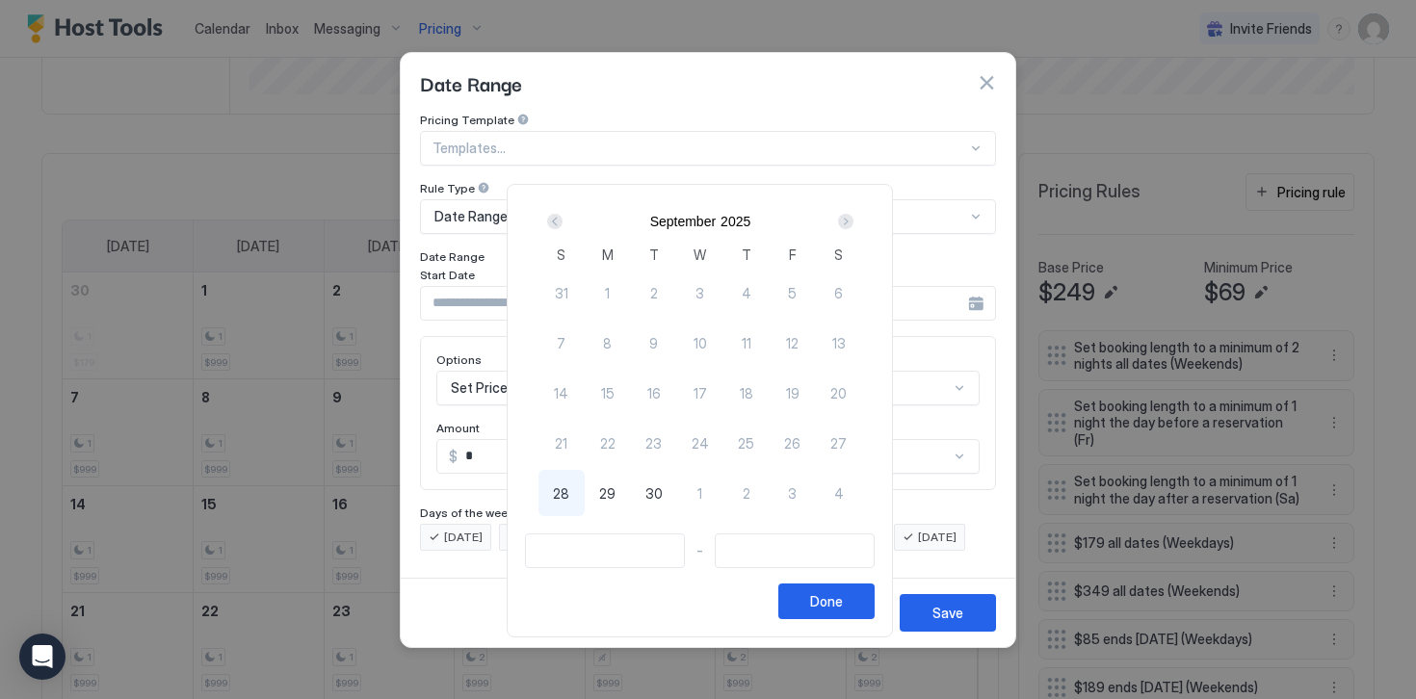
click at [853, 224] on div "Next" at bounding box center [845, 221] width 15 height 15
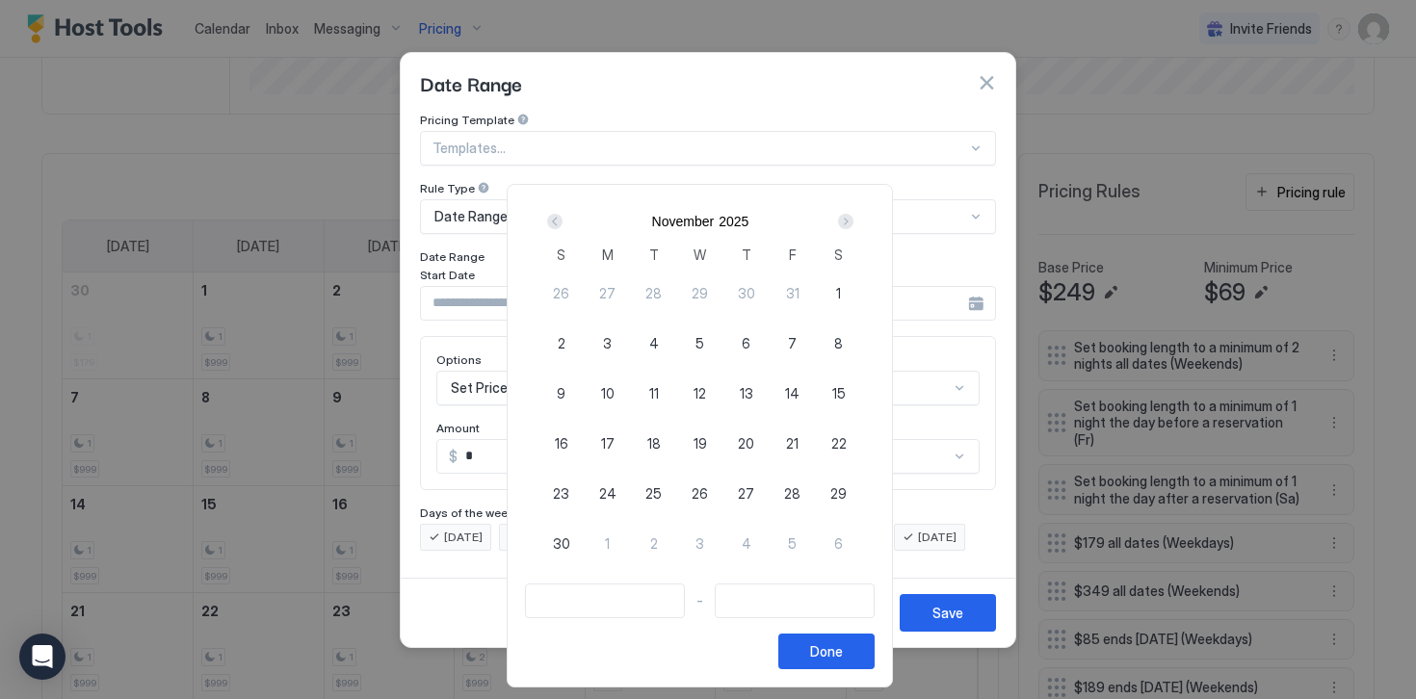
click at [853, 224] on div "Next" at bounding box center [845, 221] width 15 height 15
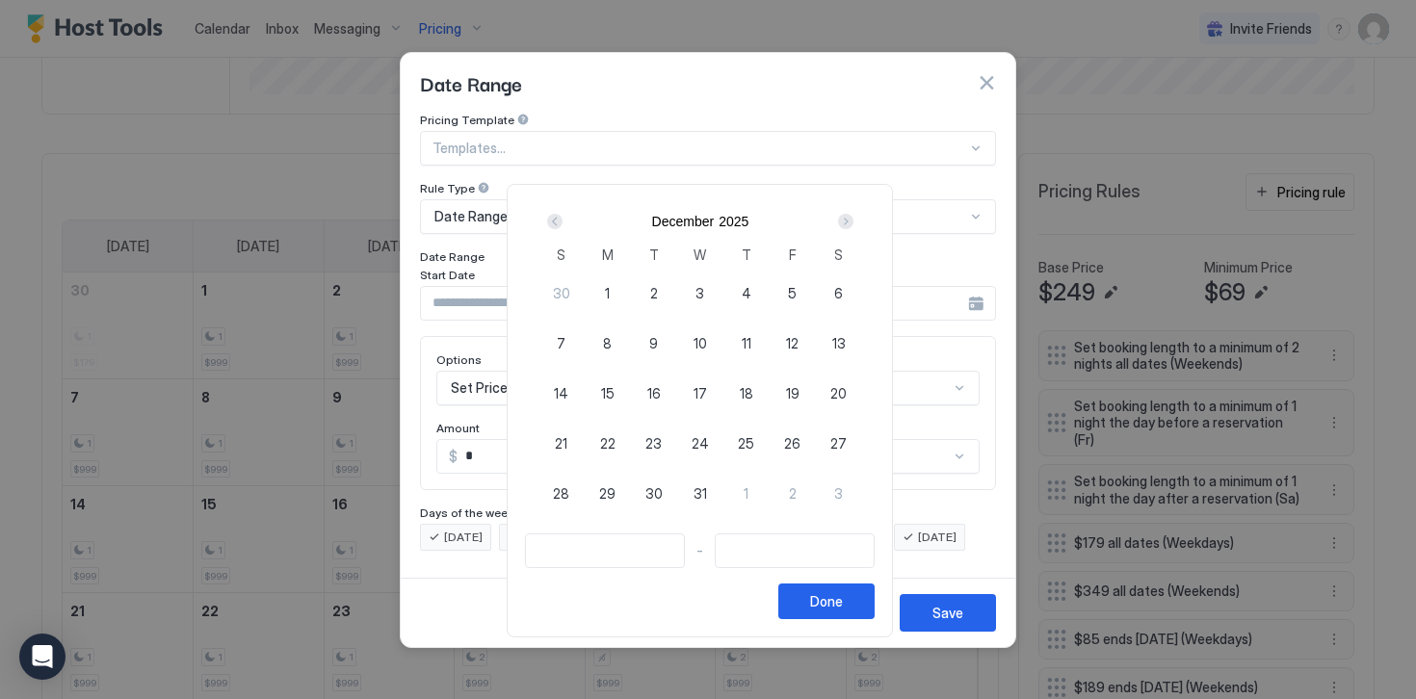
click at [709, 436] on span "24" at bounding box center [699, 443] width 17 height 20
type input "**********"
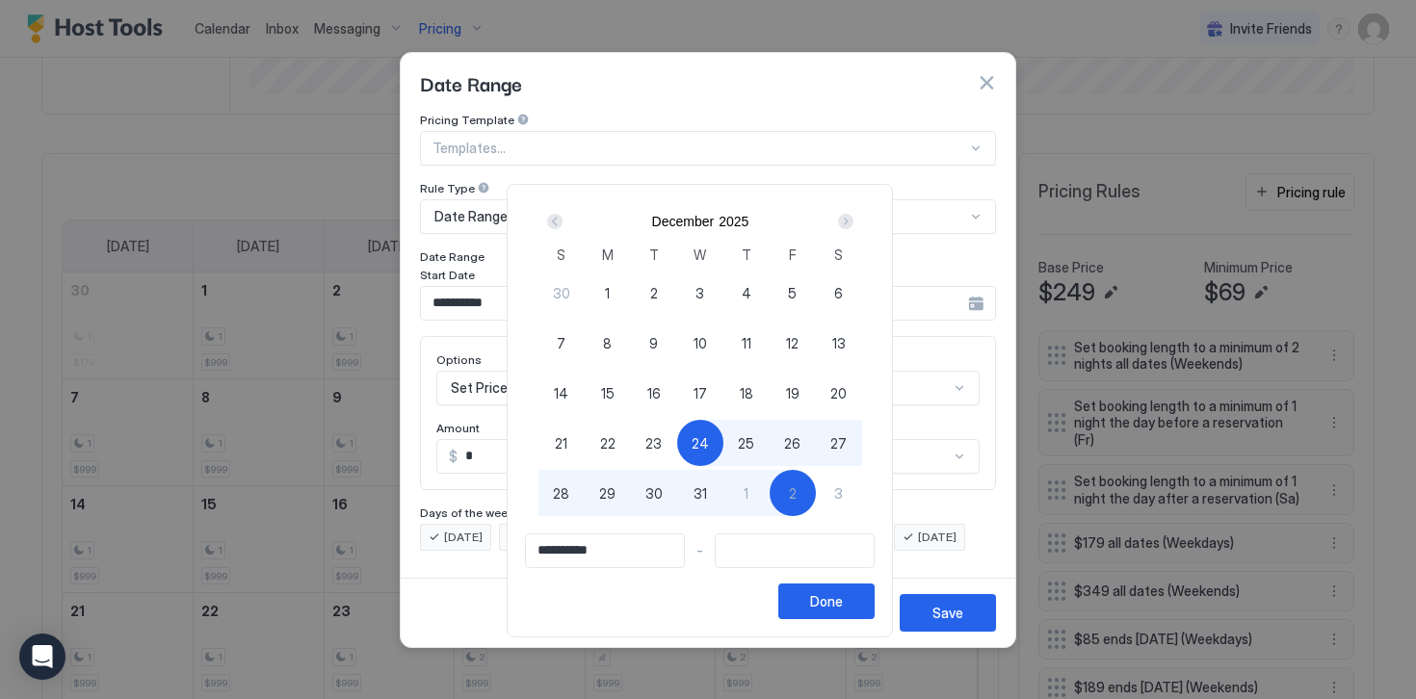
click at [796, 496] on span "2" at bounding box center [793, 493] width 8 height 20
type input "**********"
click at [825, 605] on button "Done" at bounding box center [826, 602] width 96 height 36
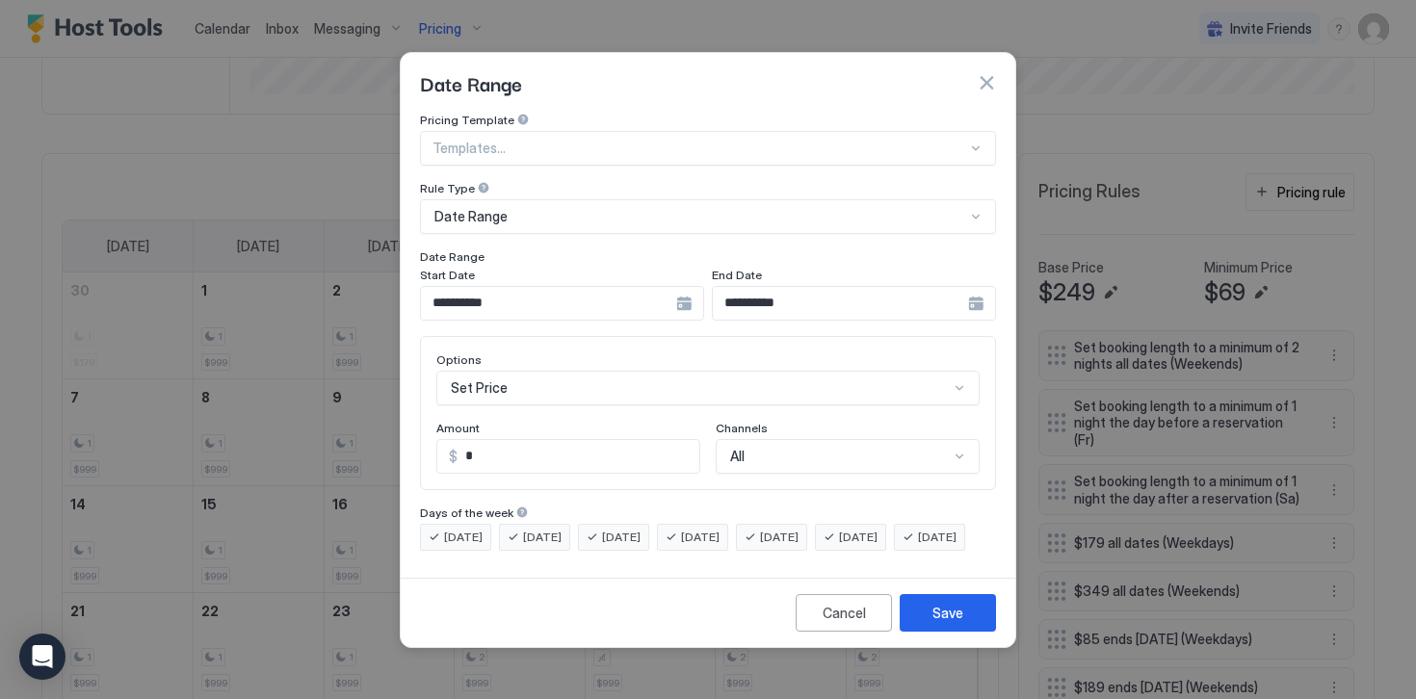
scroll to position [99, 0]
click at [508, 371] on div "Set Price" at bounding box center [707, 388] width 543 height 35
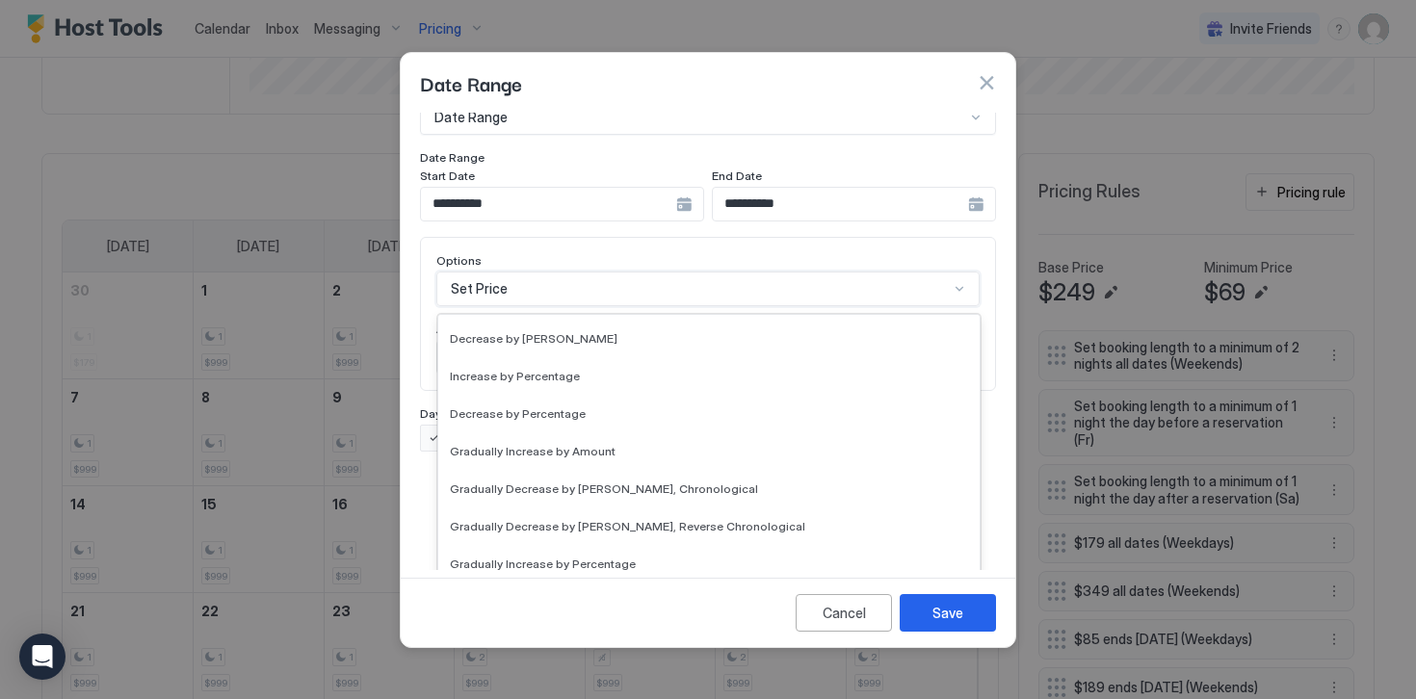
scroll to position [350, 0]
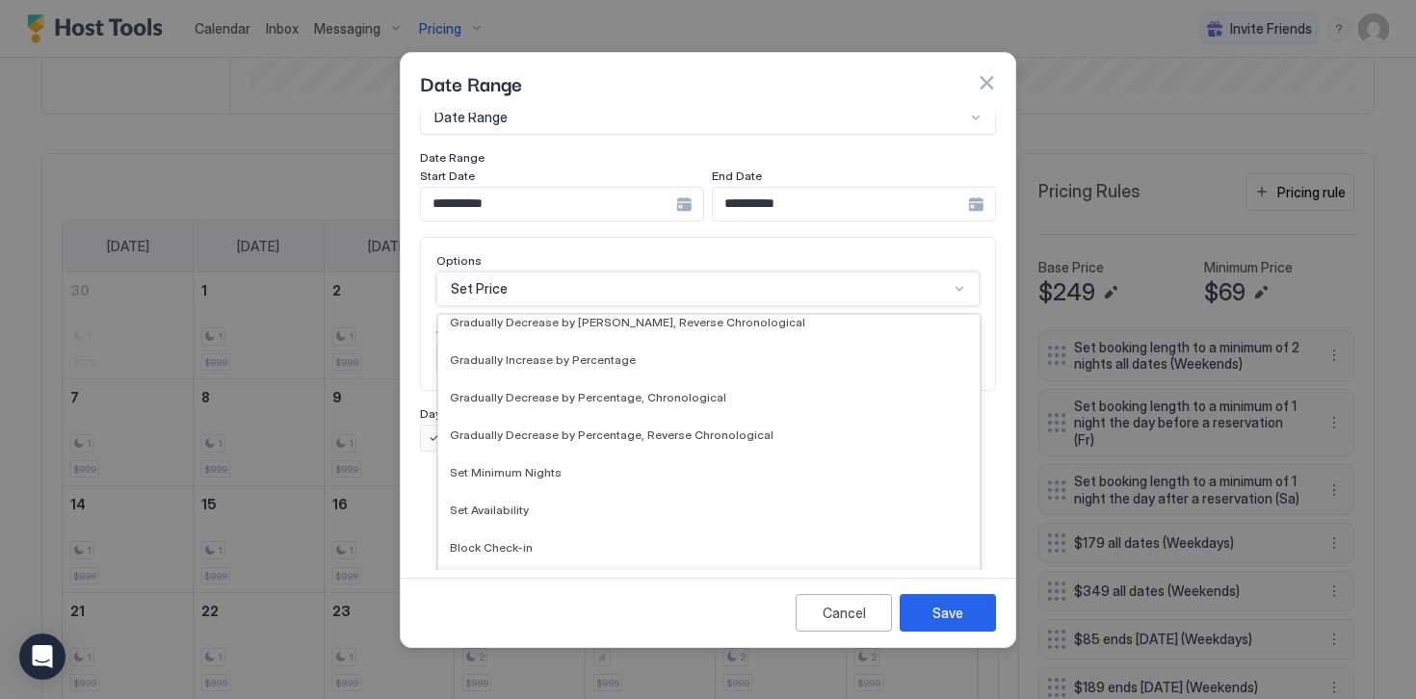
click at [494, 578] on div "Block Check-out" at bounding box center [708, 585] width 541 height 38
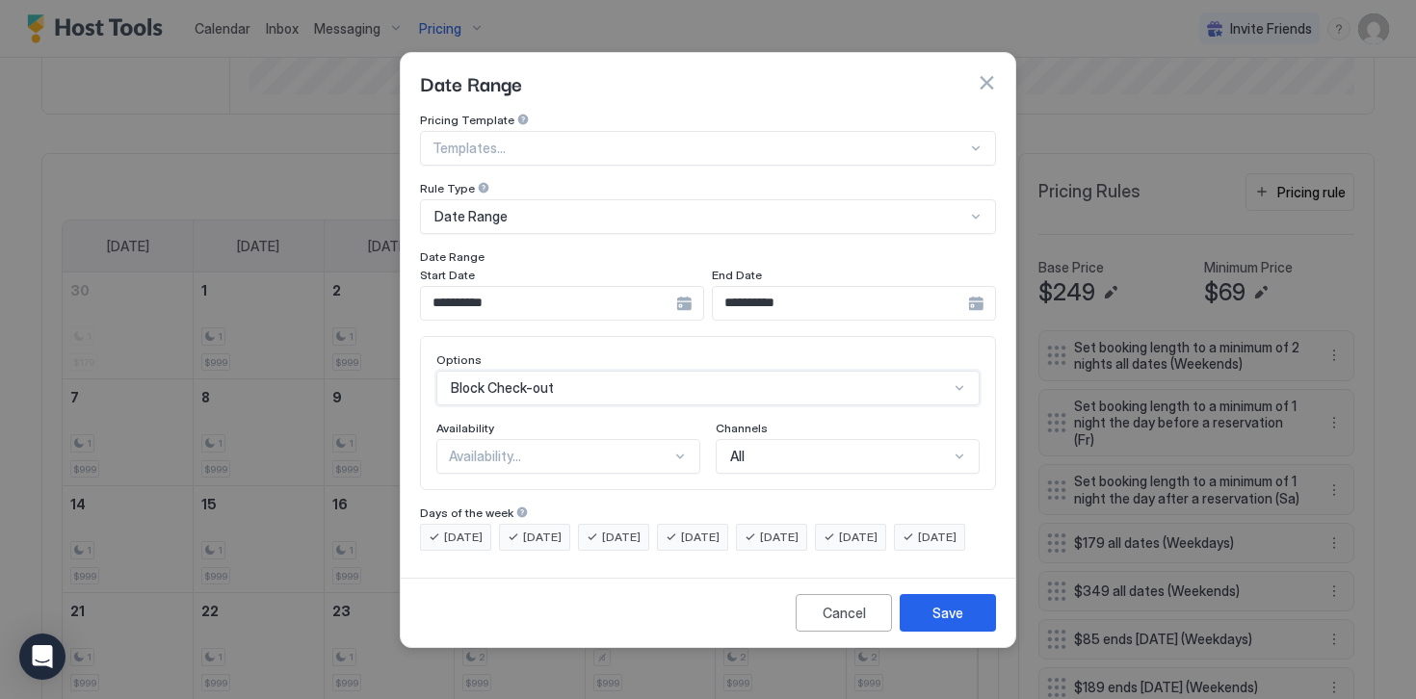
click at [462, 448] on div "Availability..." at bounding box center [560, 456] width 222 height 17
click at [469, 520] on div "Blocked" at bounding box center [569, 539] width 262 height 38
click at [469, 529] on span "[DATE]" at bounding box center [463, 537] width 39 height 17
click at [537, 529] on span "[DATE]" at bounding box center [542, 537] width 39 height 17
click at [609, 524] on div "[DATE]" at bounding box center [613, 537] width 71 height 27
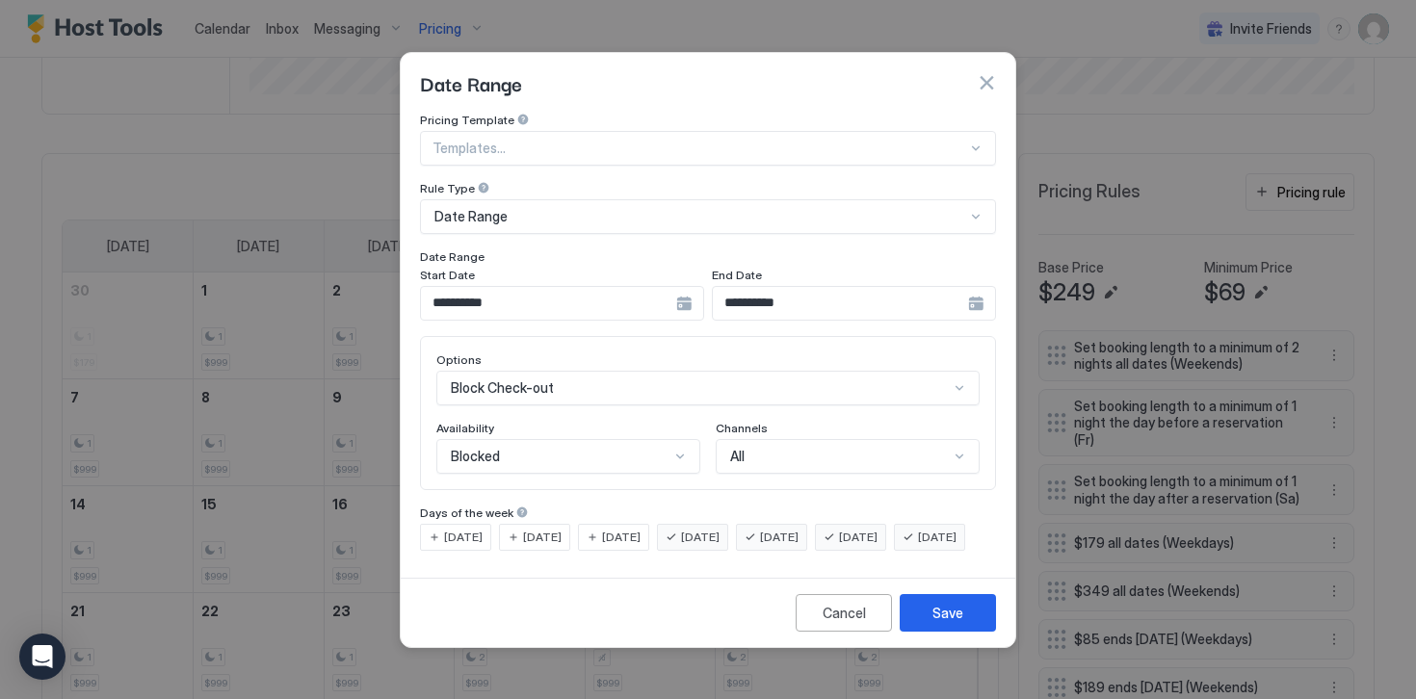
click at [798, 529] on span "[DATE]" at bounding box center [779, 537] width 39 height 17
click at [873, 529] on span "[DATE]" at bounding box center [858, 537] width 39 height 17
click at [918, 546] on span "[DATE]" at bounding box center [937, 537] width 39 height 17
click at [938, 619] on div "Save" at bounding box center [947, 613] width 31 height 20
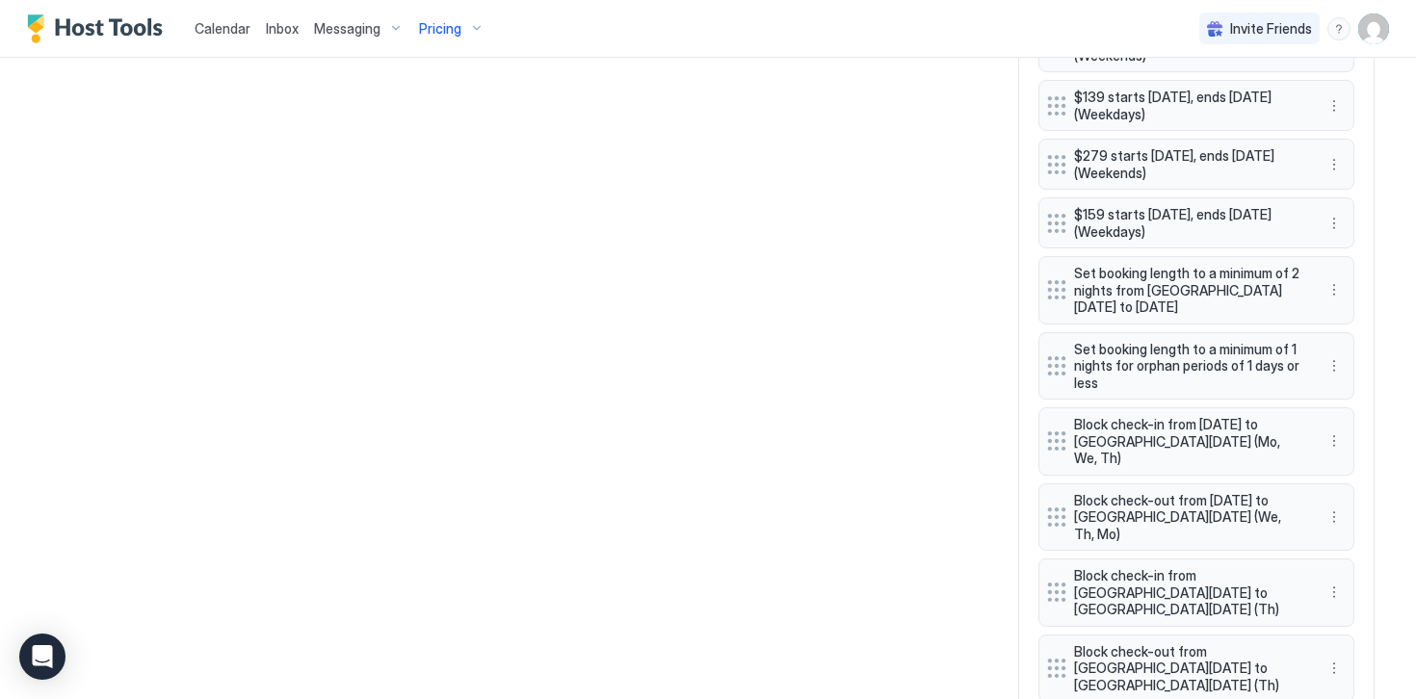
scroll to position [1366, 0]
click at [1332, 428] on button "More options" at bounding box center [1333, 439] width 23 height 23
click at [1360, 511] on span "Delete" at bounding box center [1370, 511] width 36 height 14
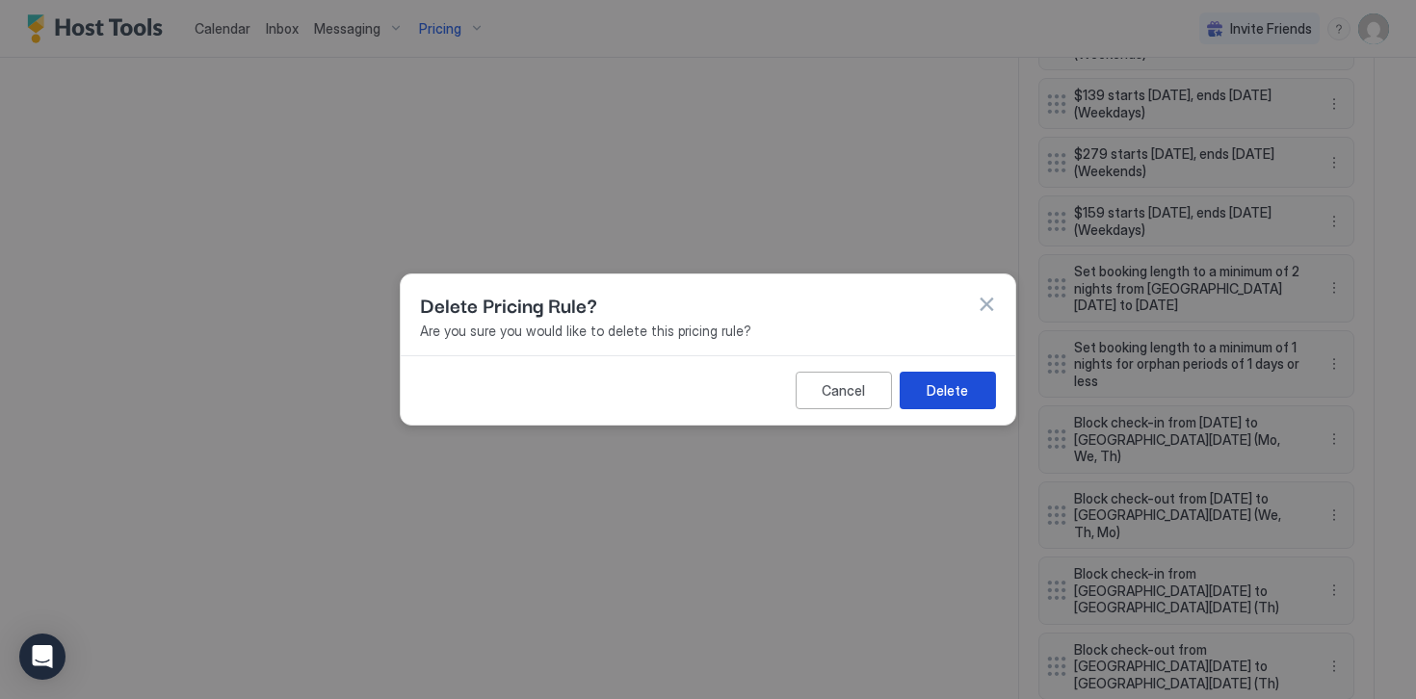
click at [955, 388] on div "Delete" at bounding box center [946, 390] width 41 height 20
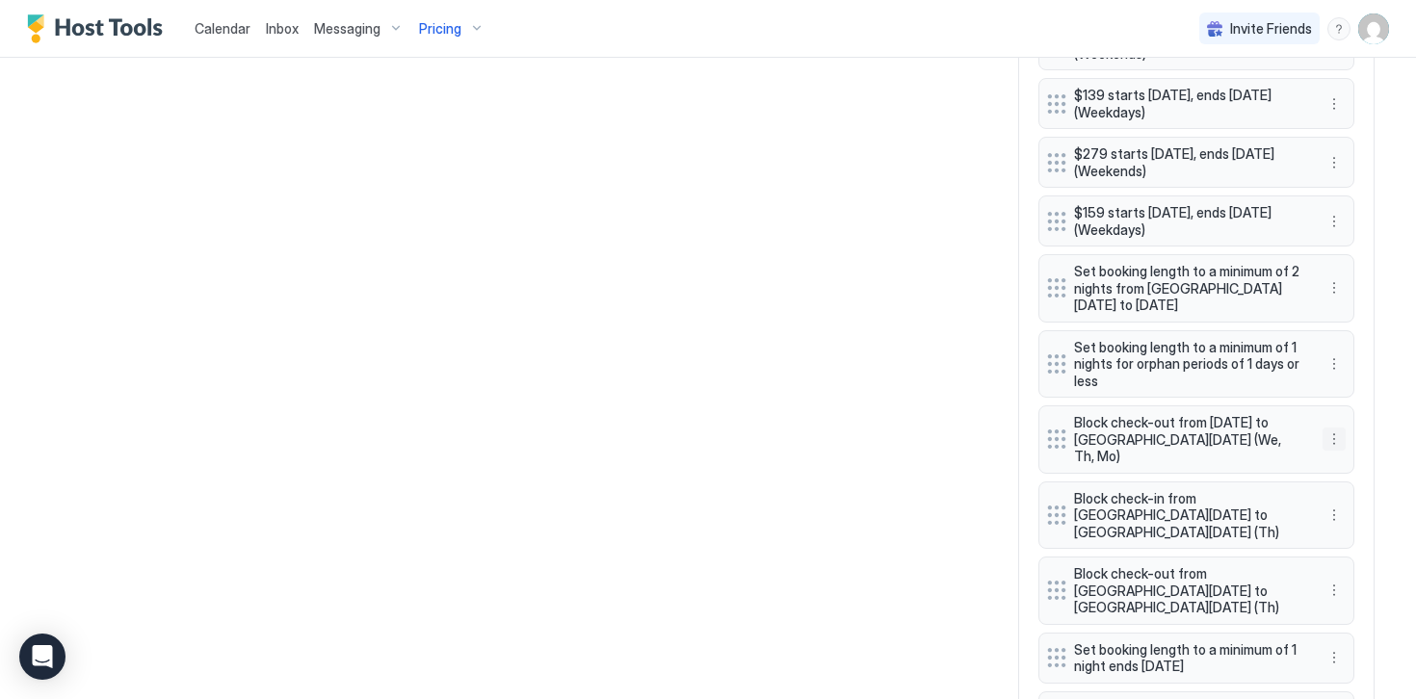
click at [1337, 428] on button "More options" at bounding box center [1333, 439] width 23 height 23
click at [1357, 509] on span "Delete" at bounding box center [1370, 511] width 36 height 14
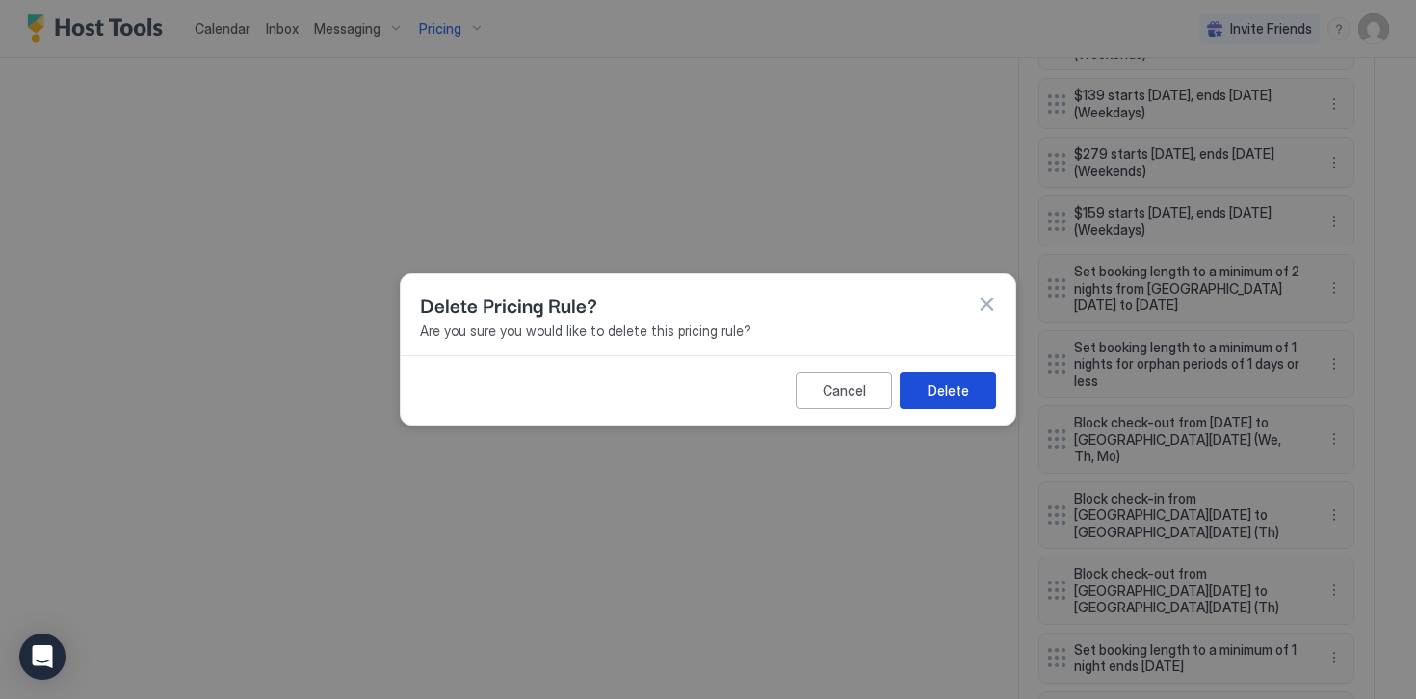
click at [943, 393] on div "Delete" at bounding box center [947, 390] width 41 height 20
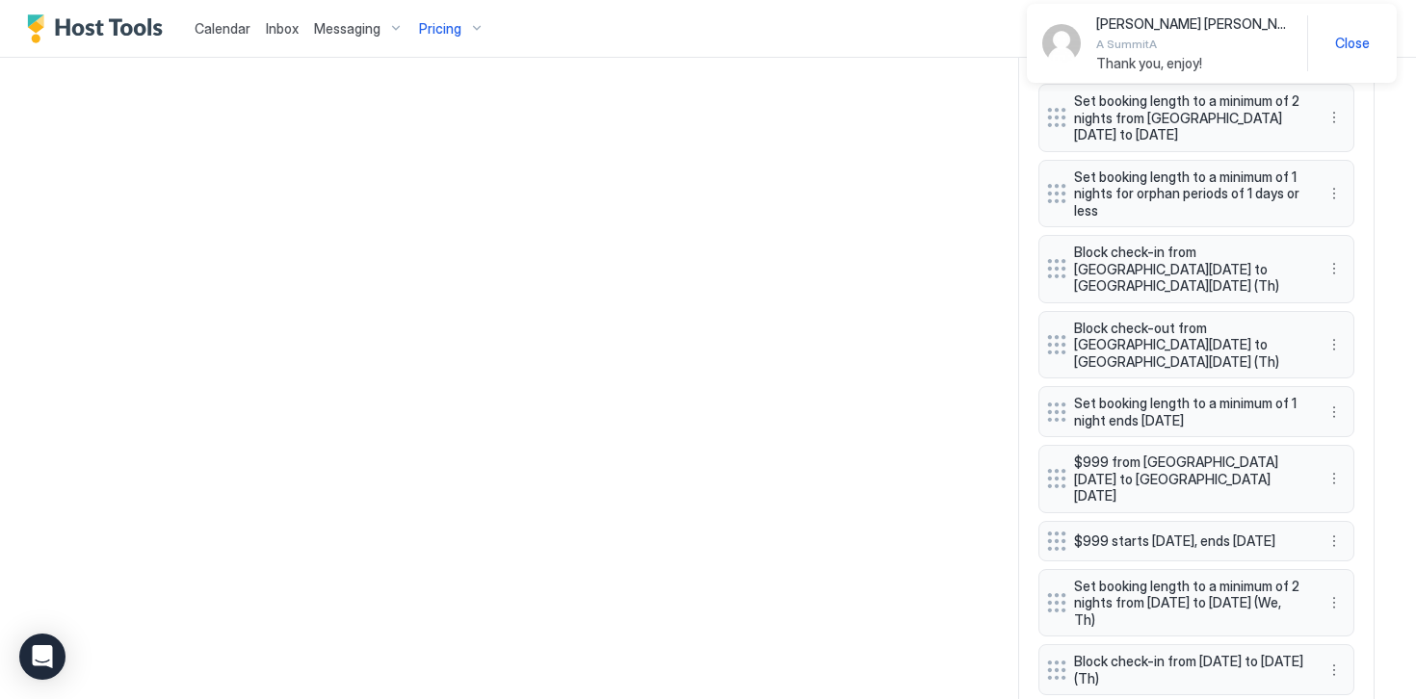
scroll to position [1547, 0]
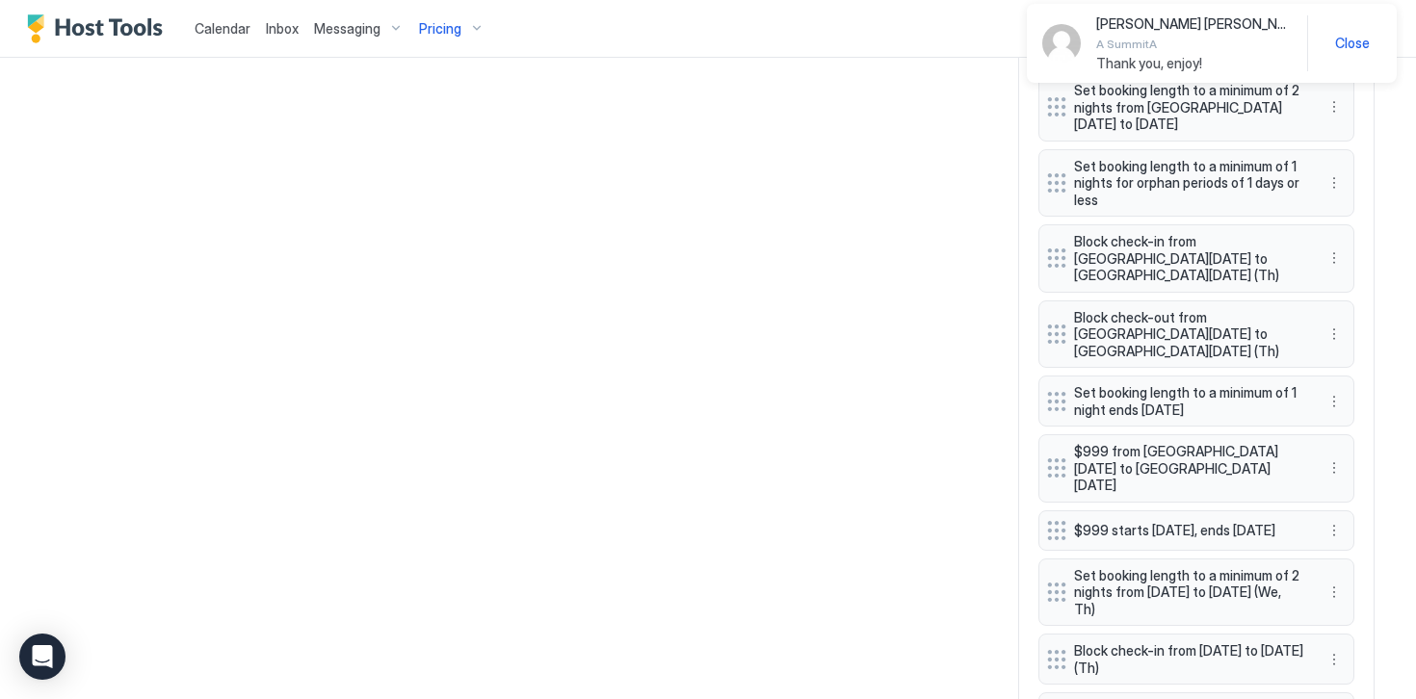
click at [1350, 49] on span "Close" at bounding box center [1352, 43] width 35 height 17
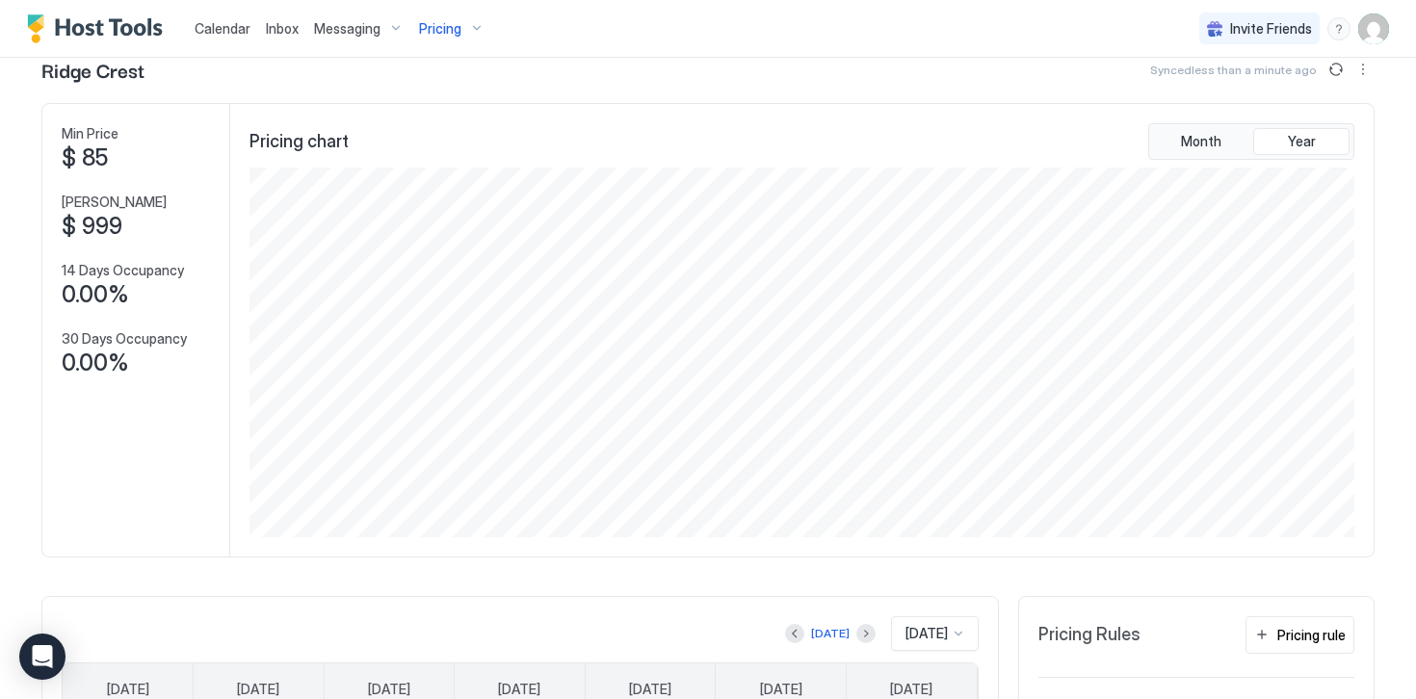
scroll to position [0, 0]
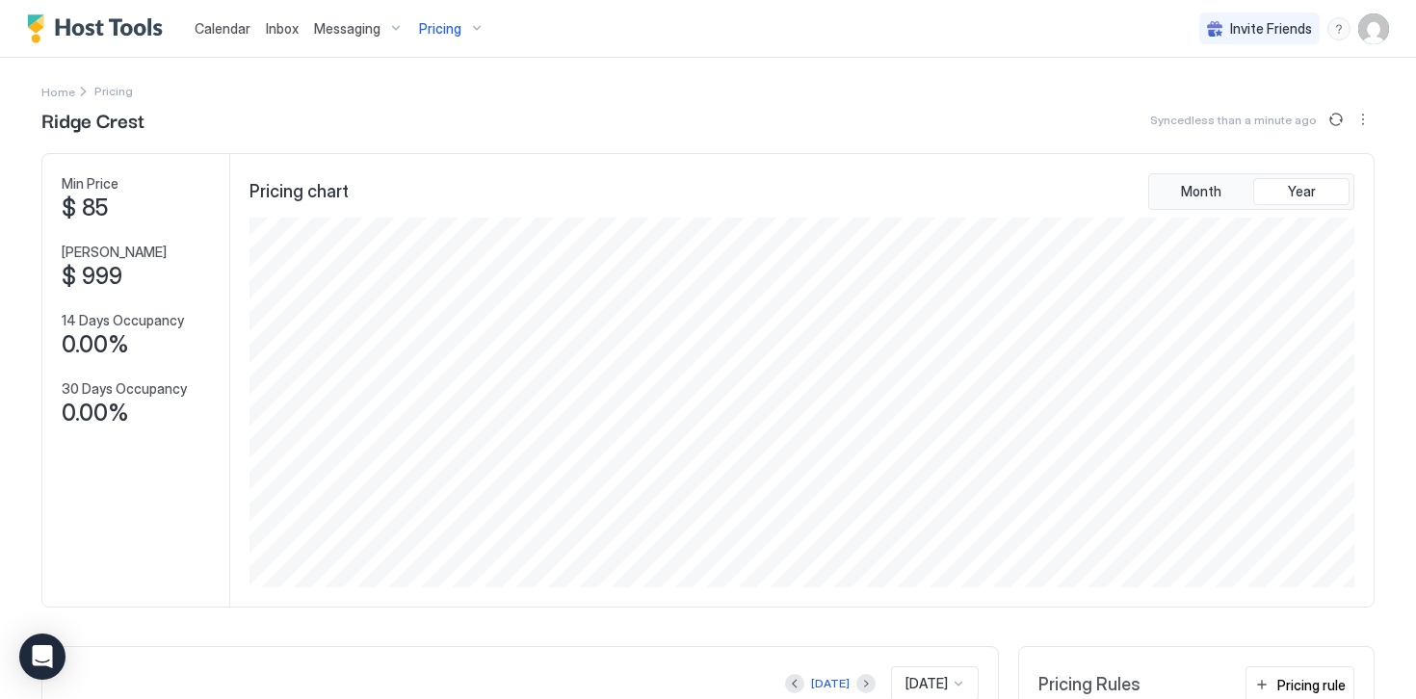
click at [133, 32] on img "Host Tools Logo" at bounding box center [99, 28] width 144 height 29
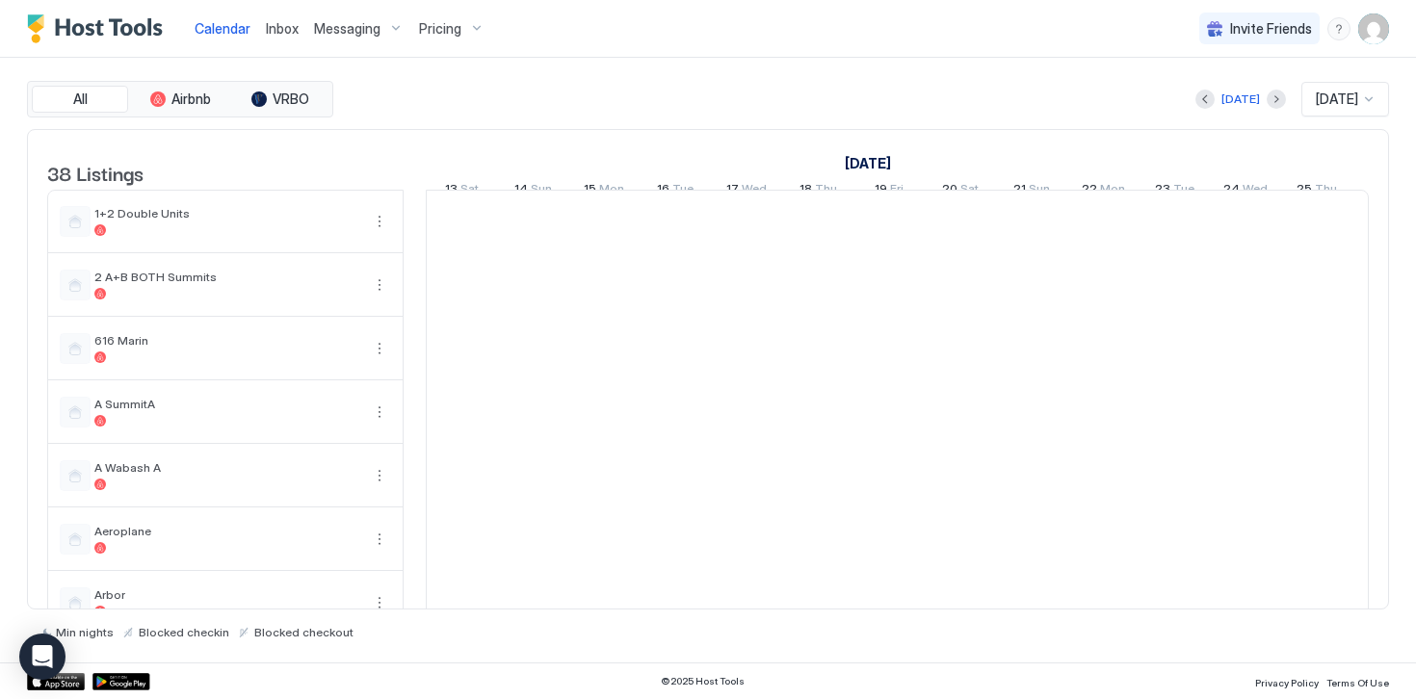
scroll to position [0, 1070]
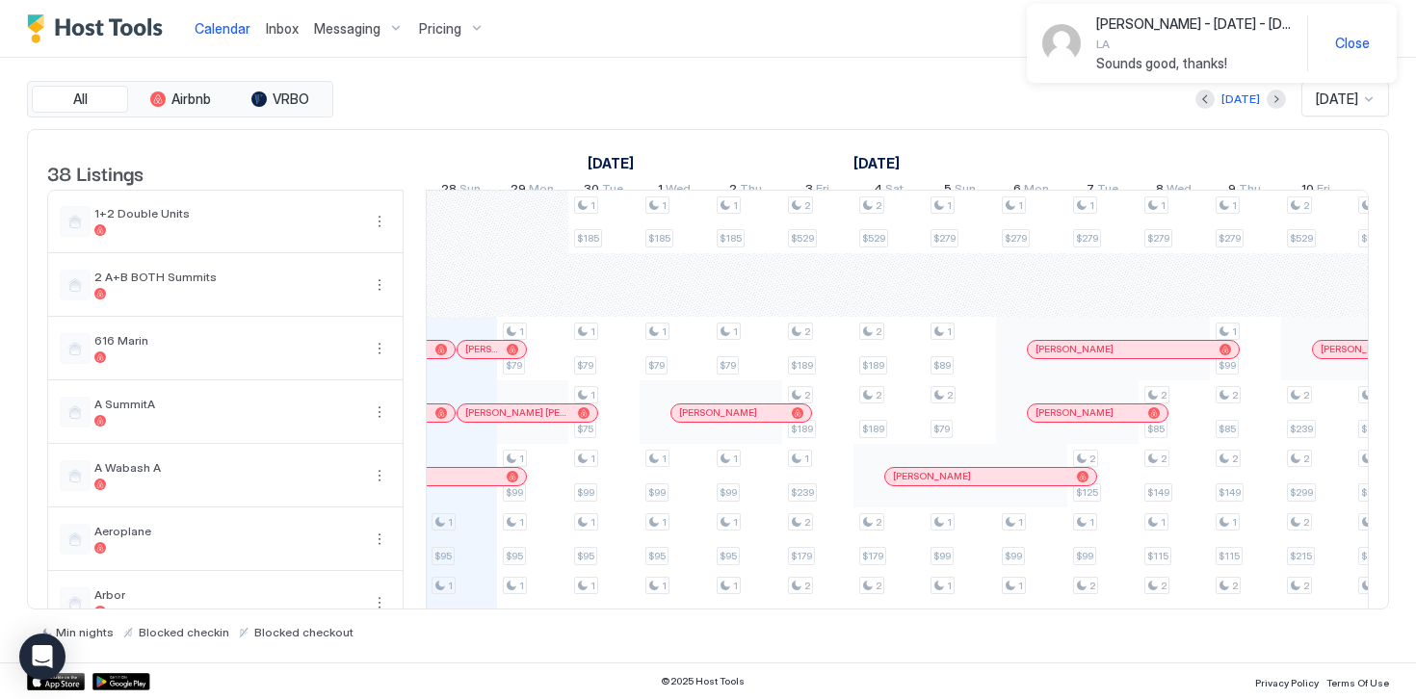
click at [1340, 48] on span "Close" at bounding box center [1352, 43] width 35 height 17
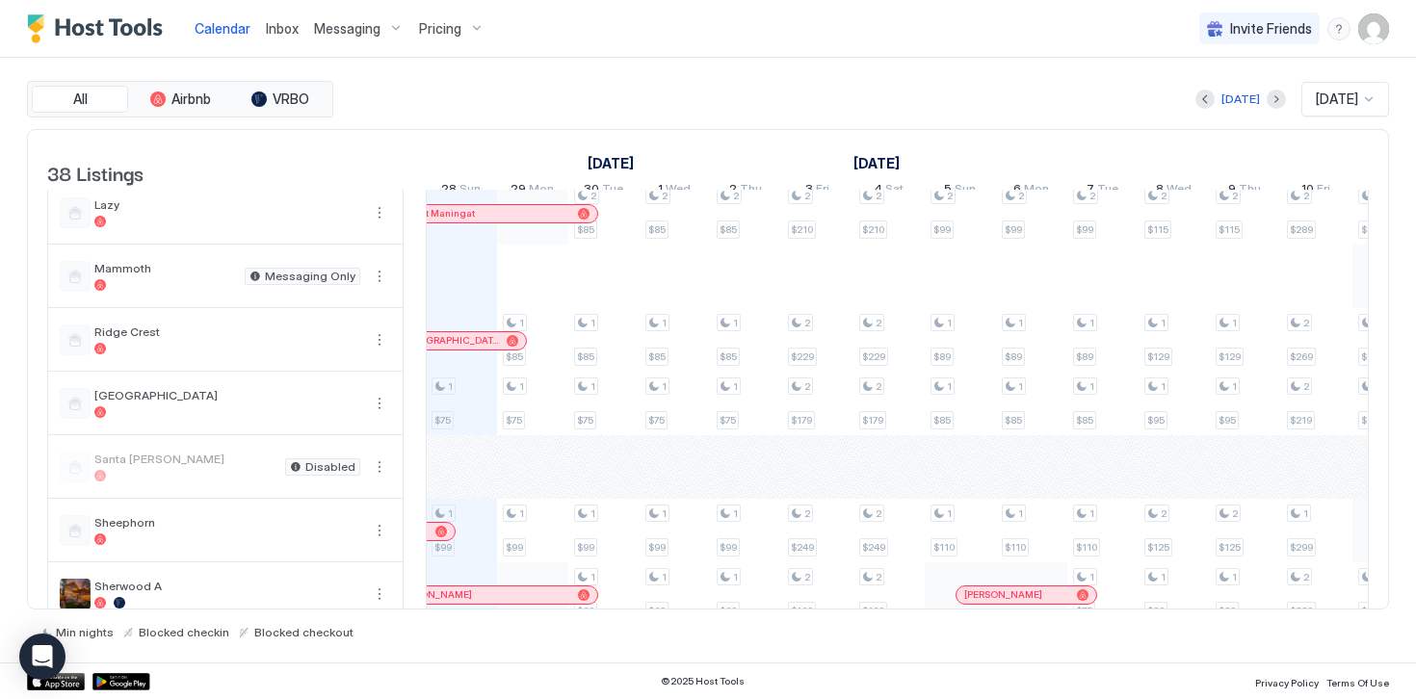
scroll to position [1366, 0]
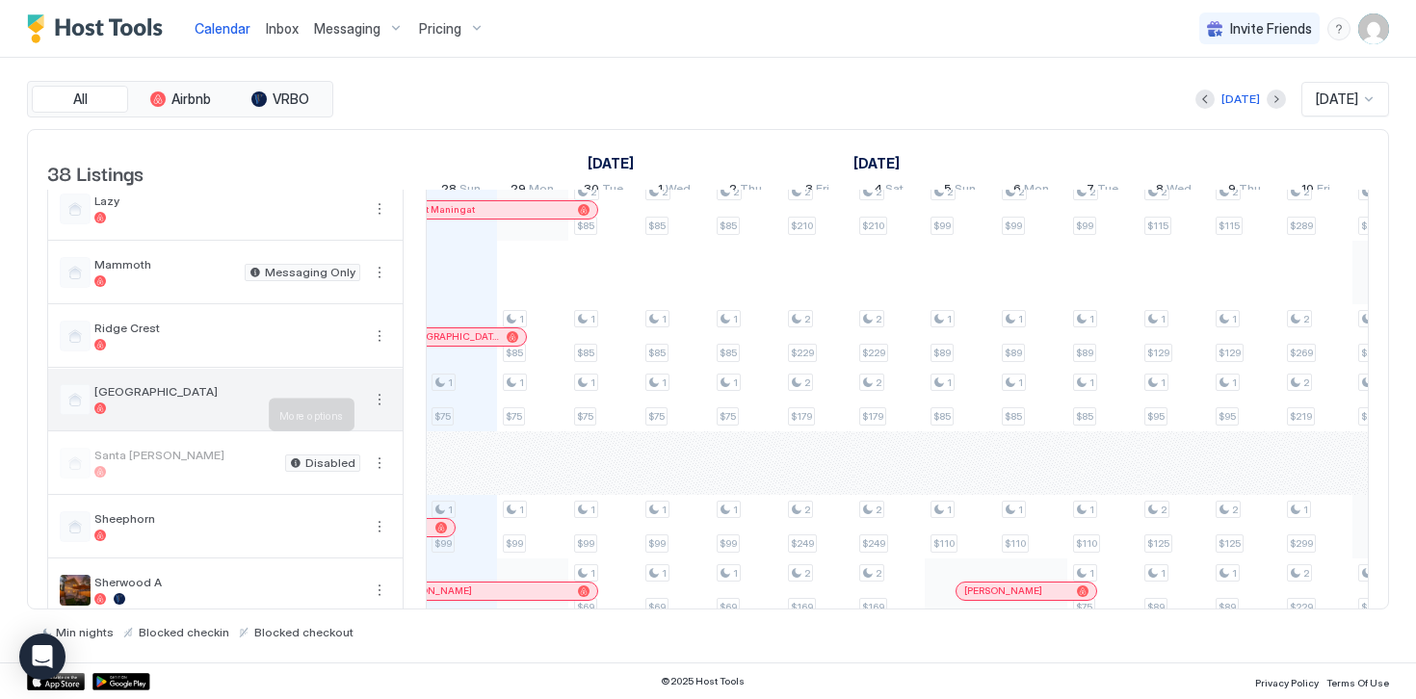
click at [377, 411] on button "More options" at bounding box center [379, 399] width 23 height 23
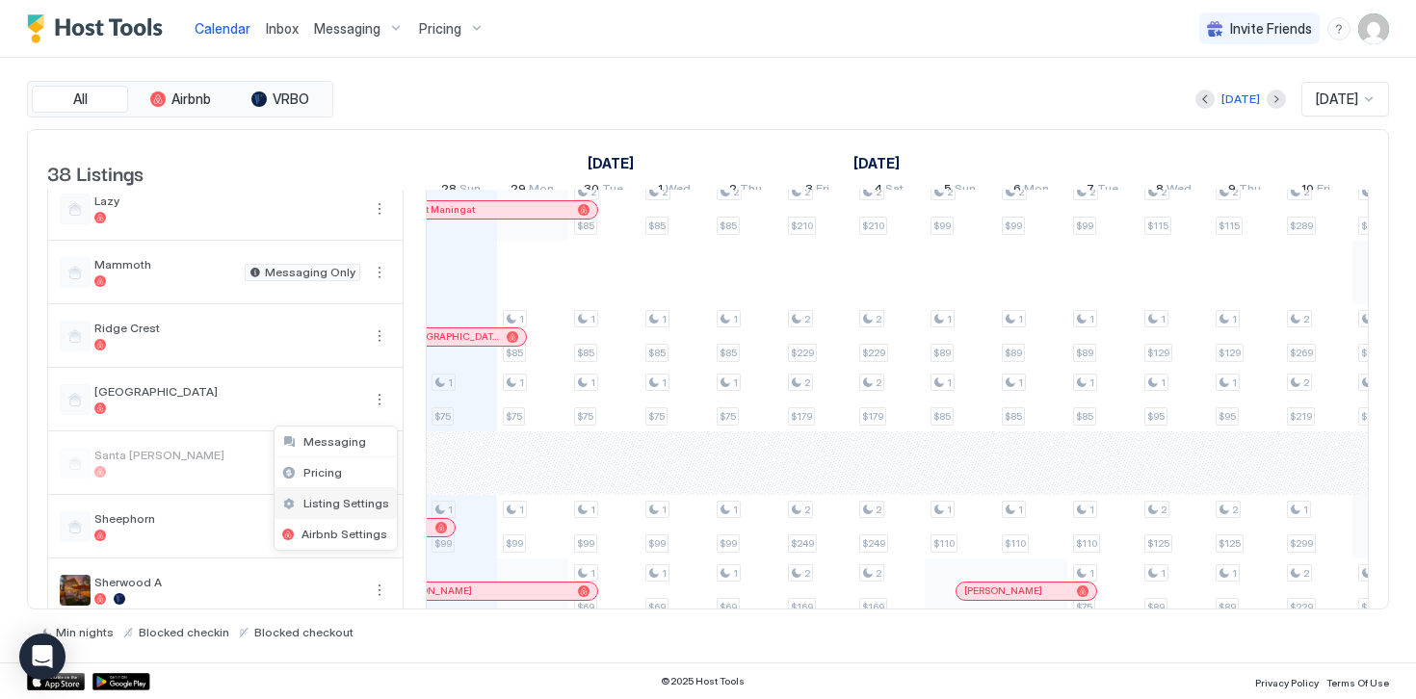
click at [341, 504] on span "Listing Settings" at bounding box center [346, 503] width 86 height 14
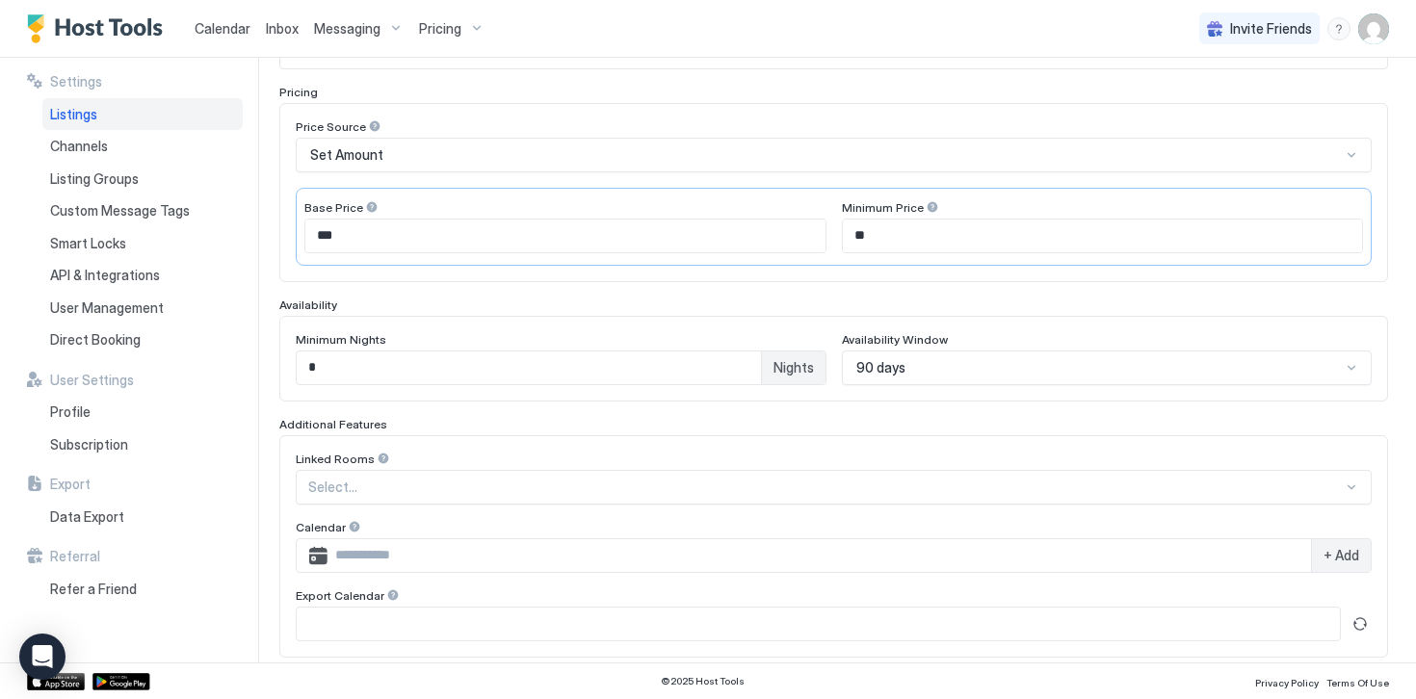
click at [869, 370] on div "90 days" at bounding box center [1107, 368] width 531 height 35
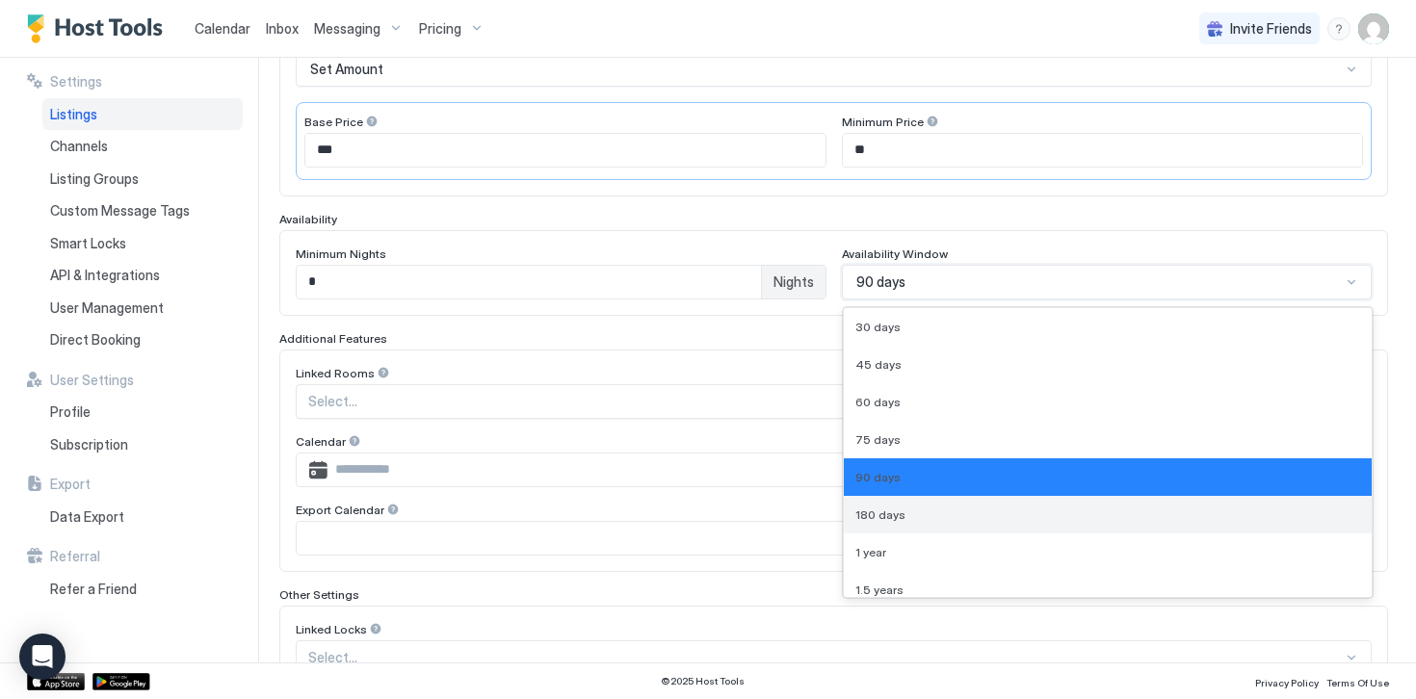
click at [881, 521] on div "180 days" at bounding box center [1108, 515] width 529 height 38
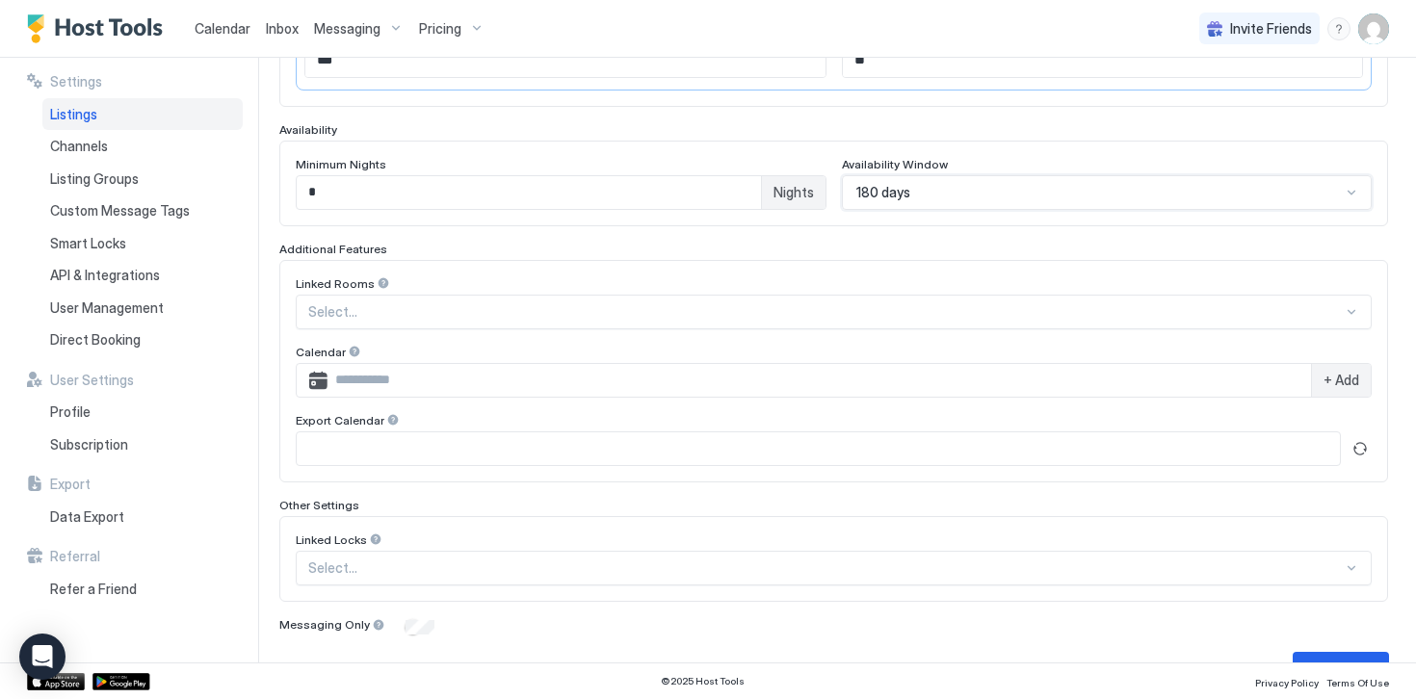
scroll to position [507, 0]
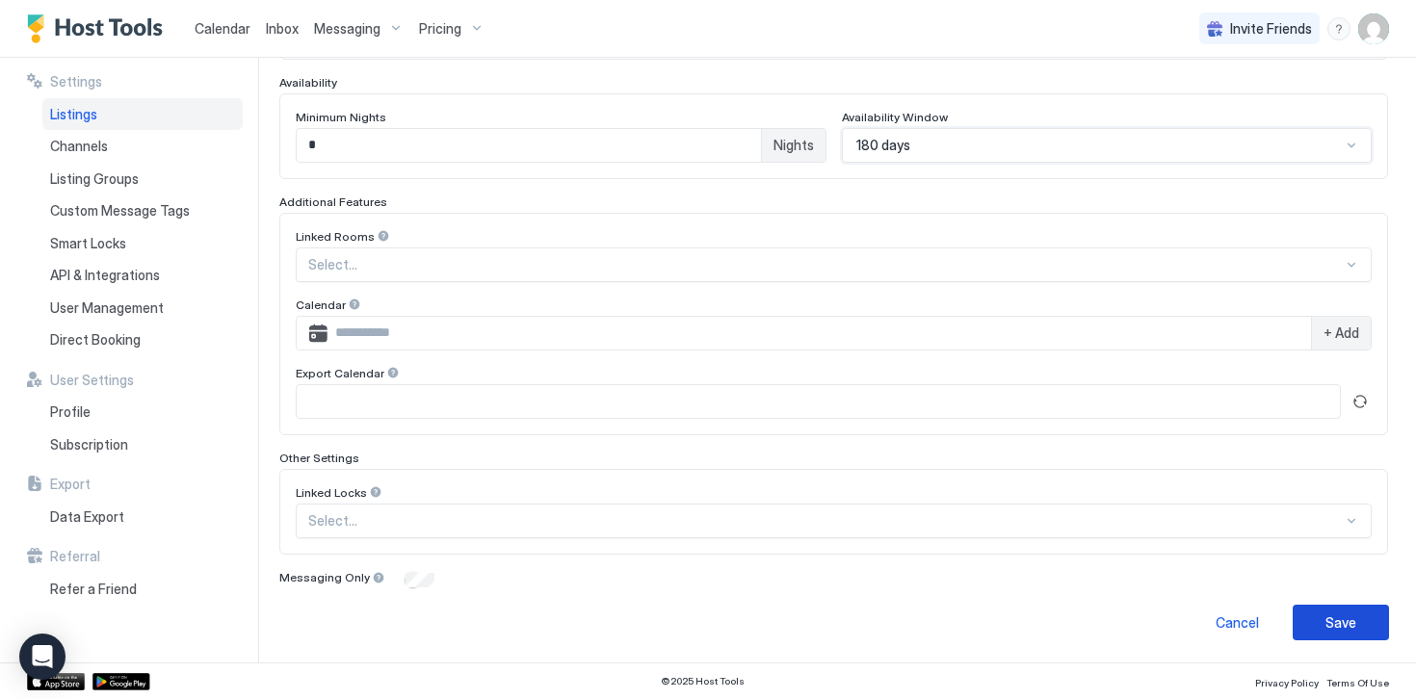
click at [1337, 616] on div "Save" at bounding box center [1340, 622] width 31 height 20
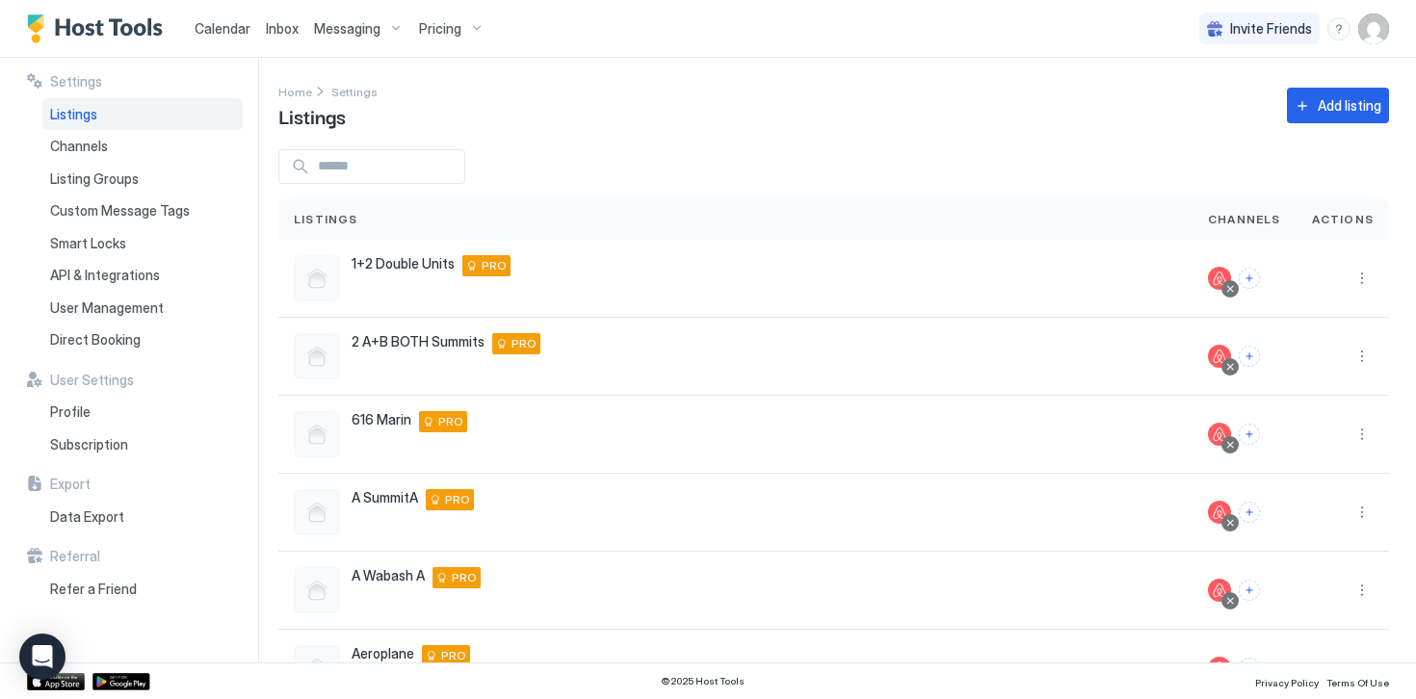
click at [429, 28] on span "Pricing" at bounding box center [440, 28] width 42 height 17
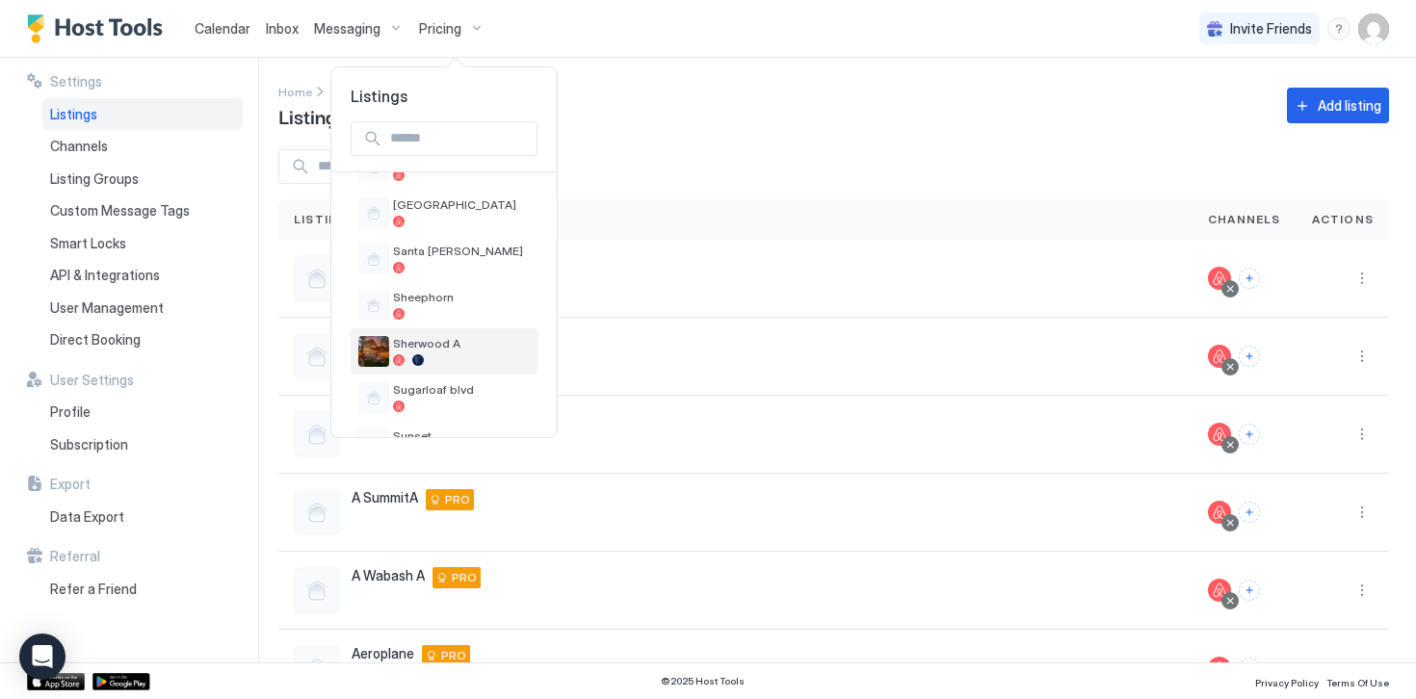
scroll to position [1146, 0]
click at [410, 209] on span "[GEOGRAPHIC_DATA]" at bounding box center [461, 208] width 137 height 14
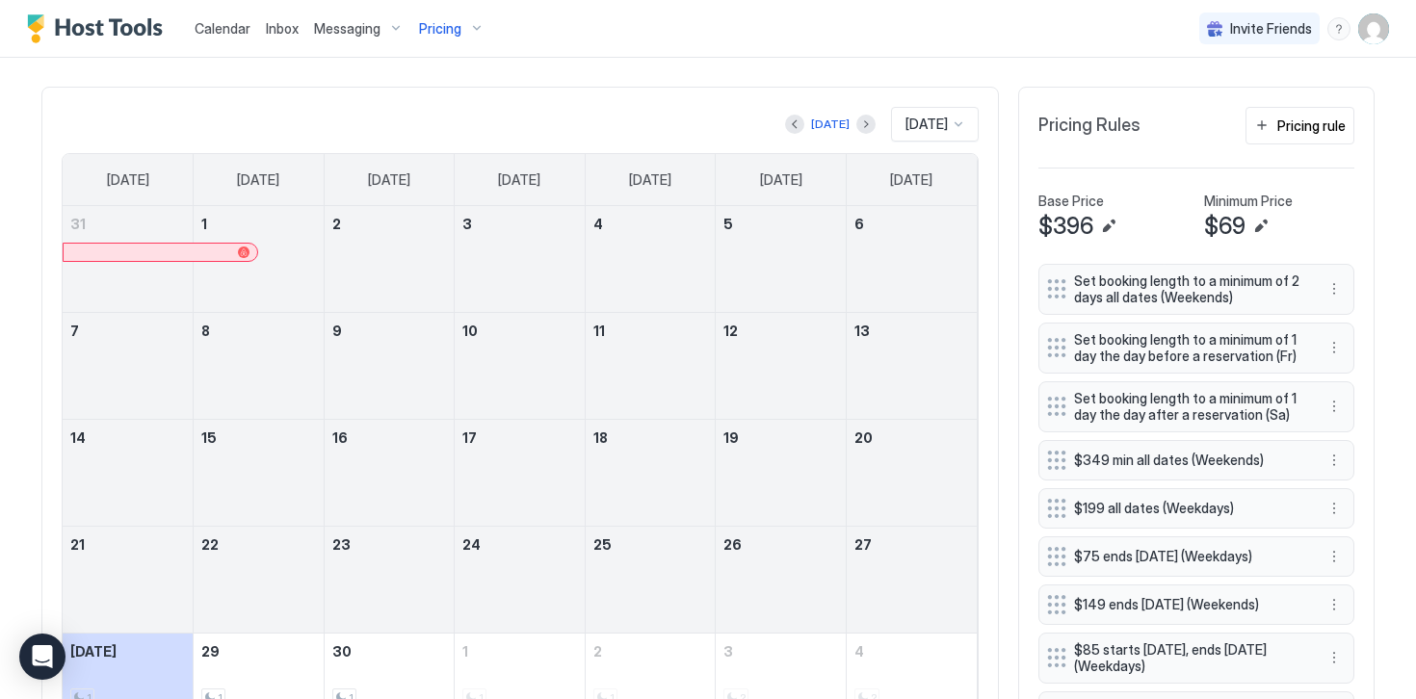
scroll to position [561, 0]
click at [1288, 131] on div "Pricing rule" at bounding box center [1311, 124] width 68 height 20
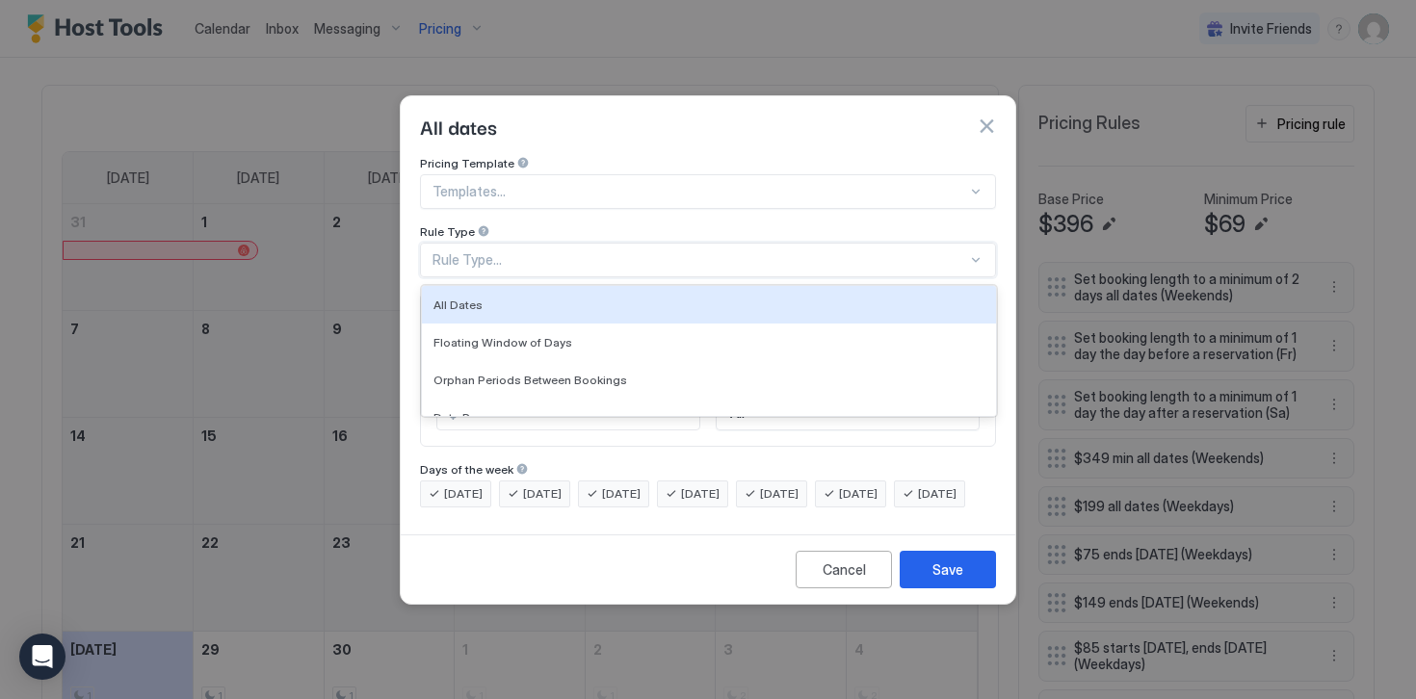
click at [468, 251] on div "Rule Type..." at bounding box center [699, 259] width 534 height 17
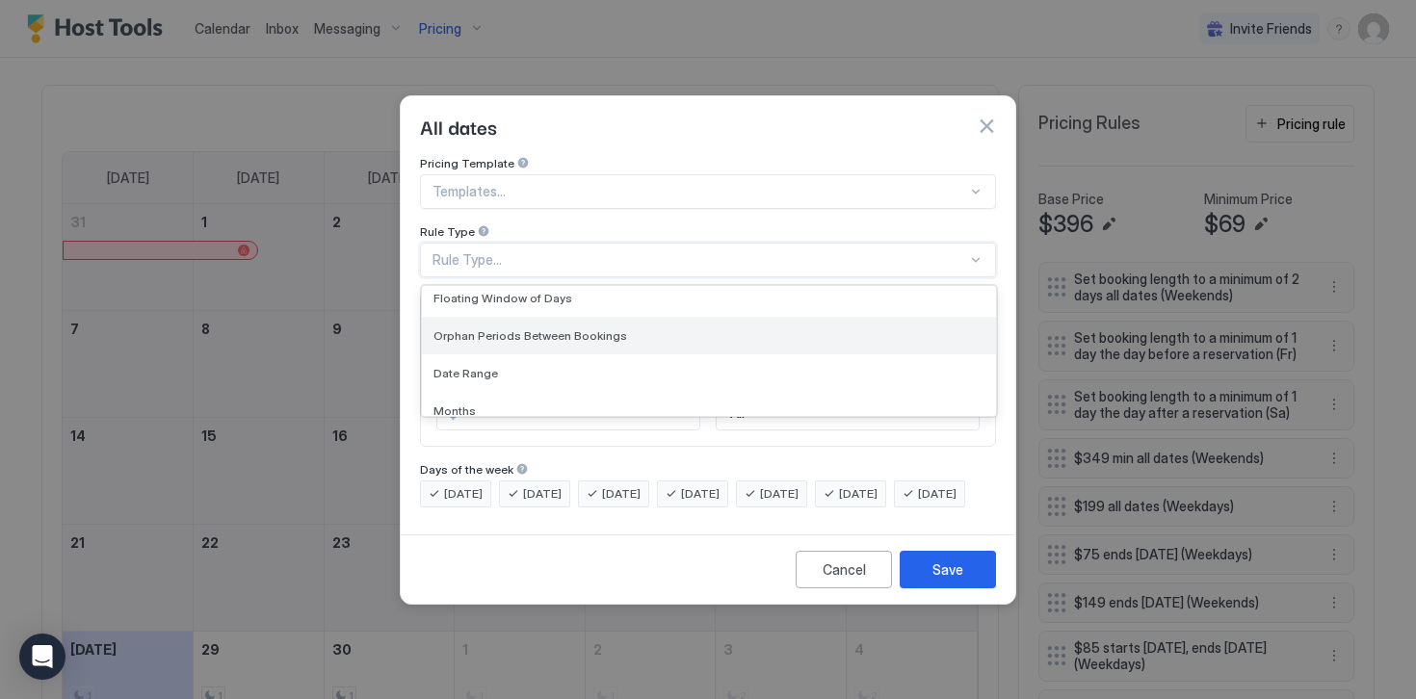
scroll to position [48, 0]
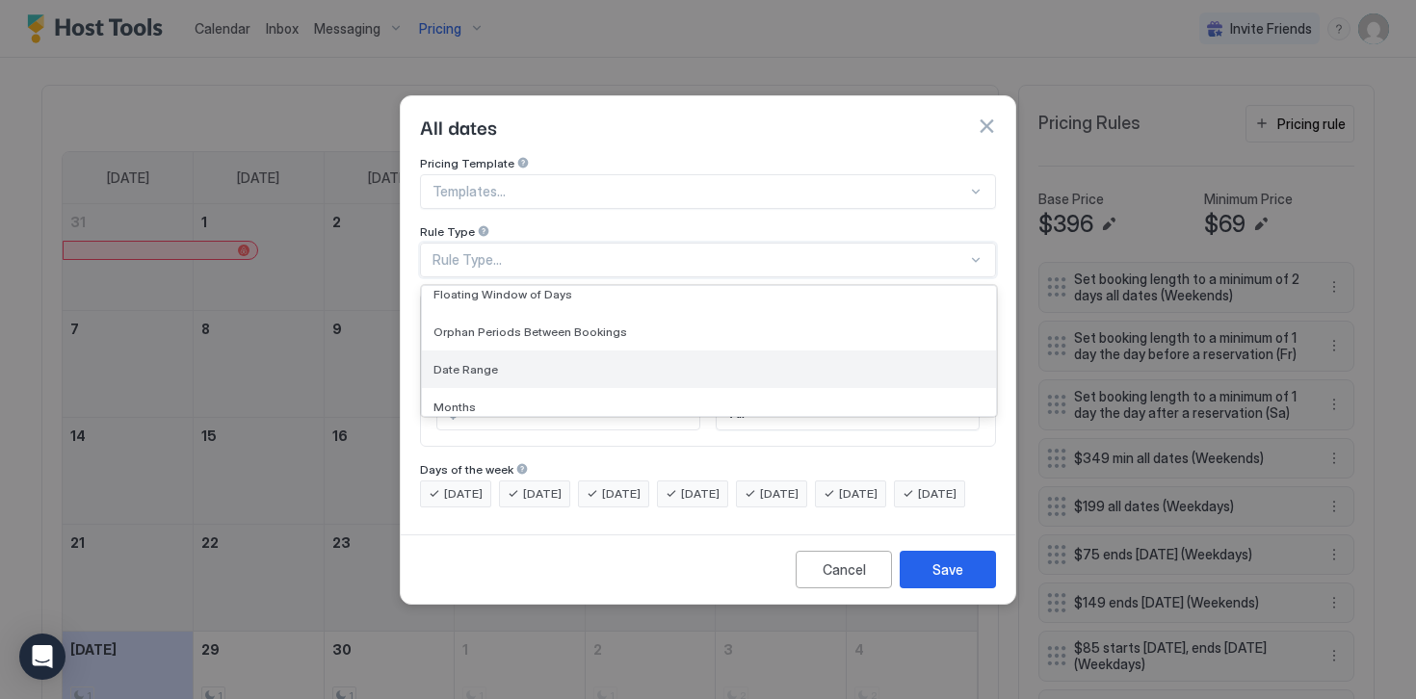
click at [479, 362] on span "Date Range" at bounding box center [465, 369] width 65 height 14
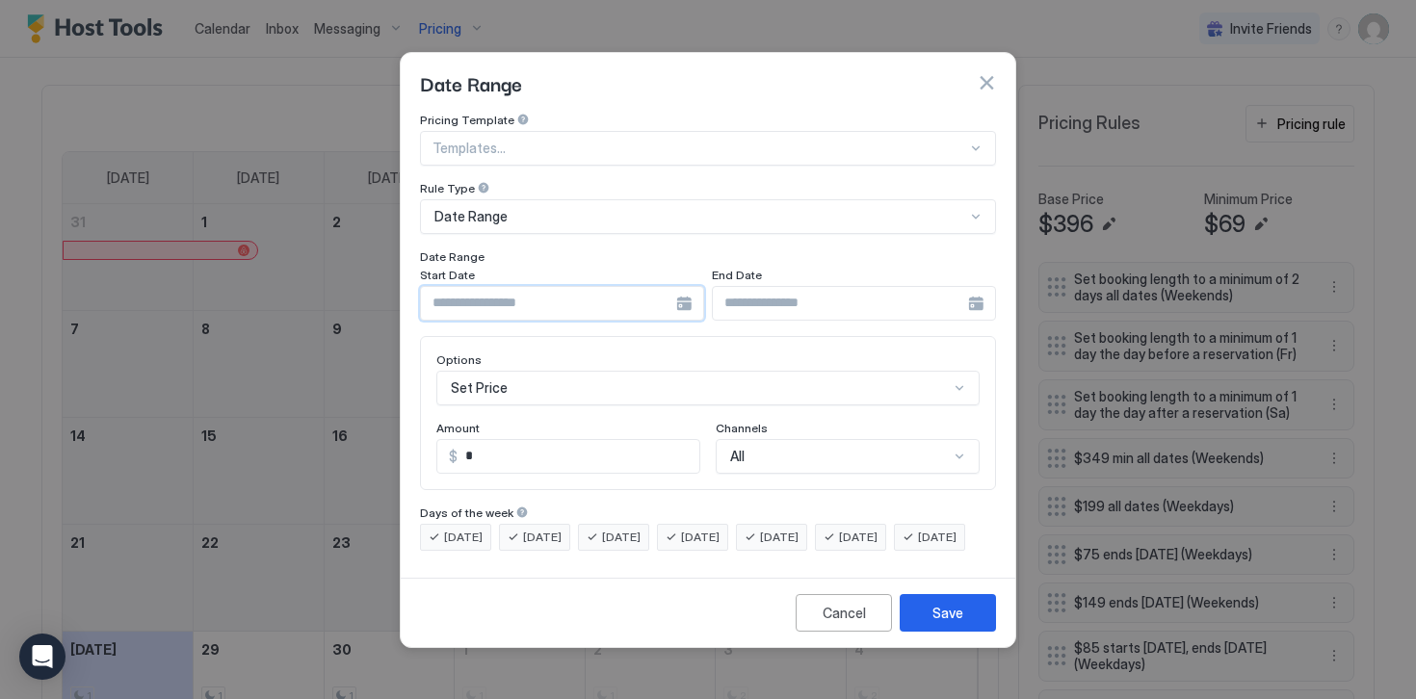
click at [478, 295] on input "Input Field" at bounding box center [548, 303] width 255 height 33
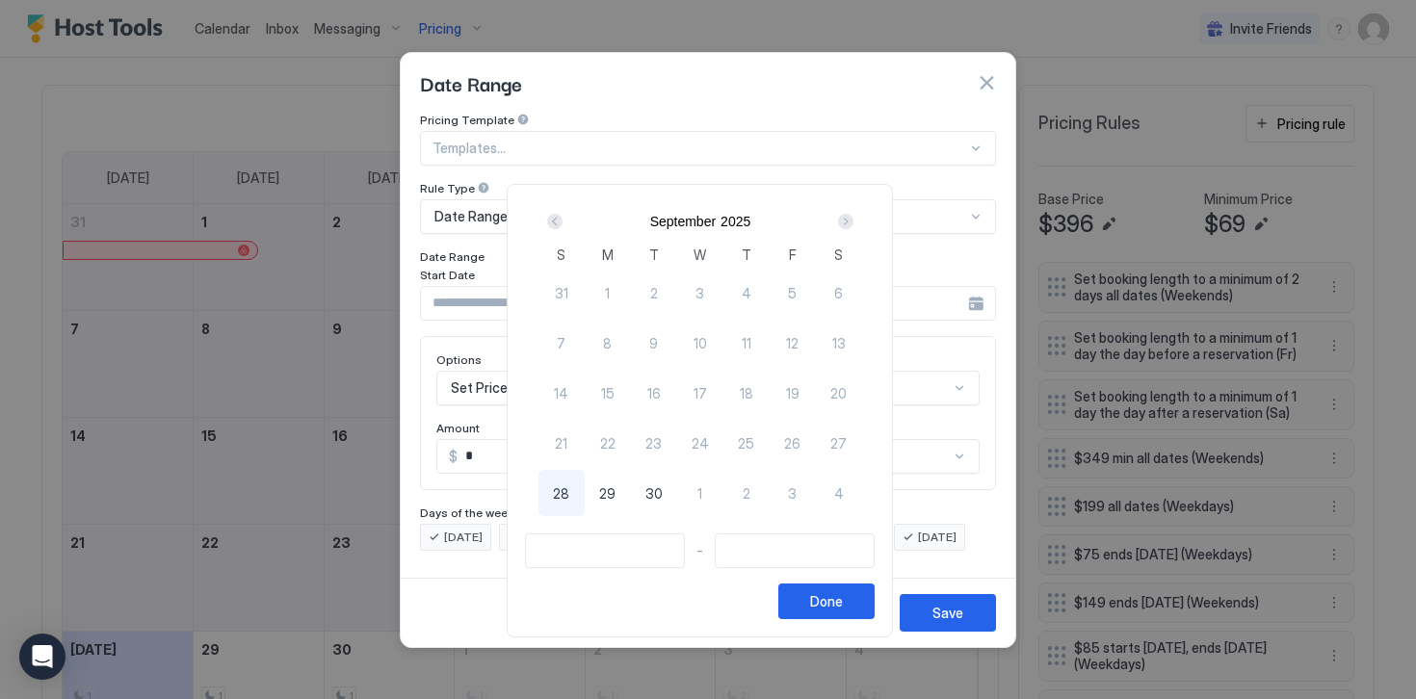
click at [852, 222] on div "Next" at bounding box center [845, 221] width 15 height 15
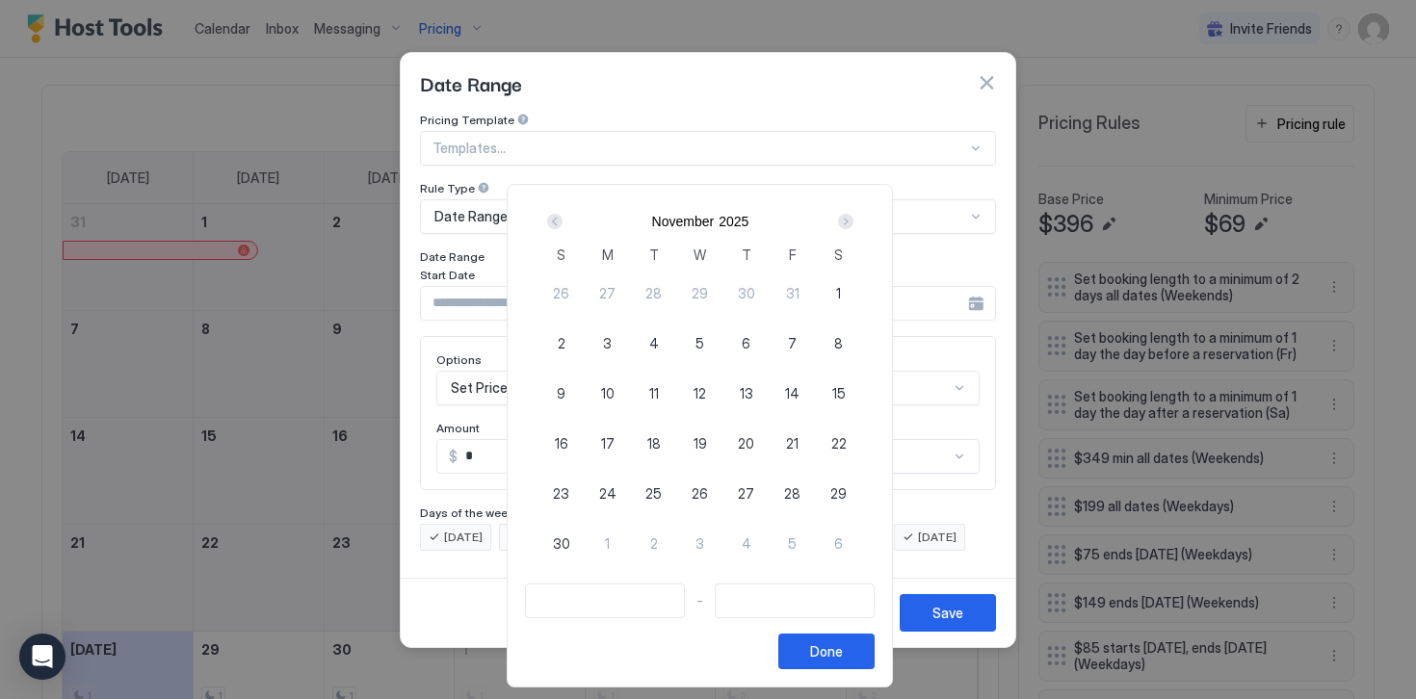
click at [852, 222] on div "Next" at bounding box center [845, 221] width 15 height 15
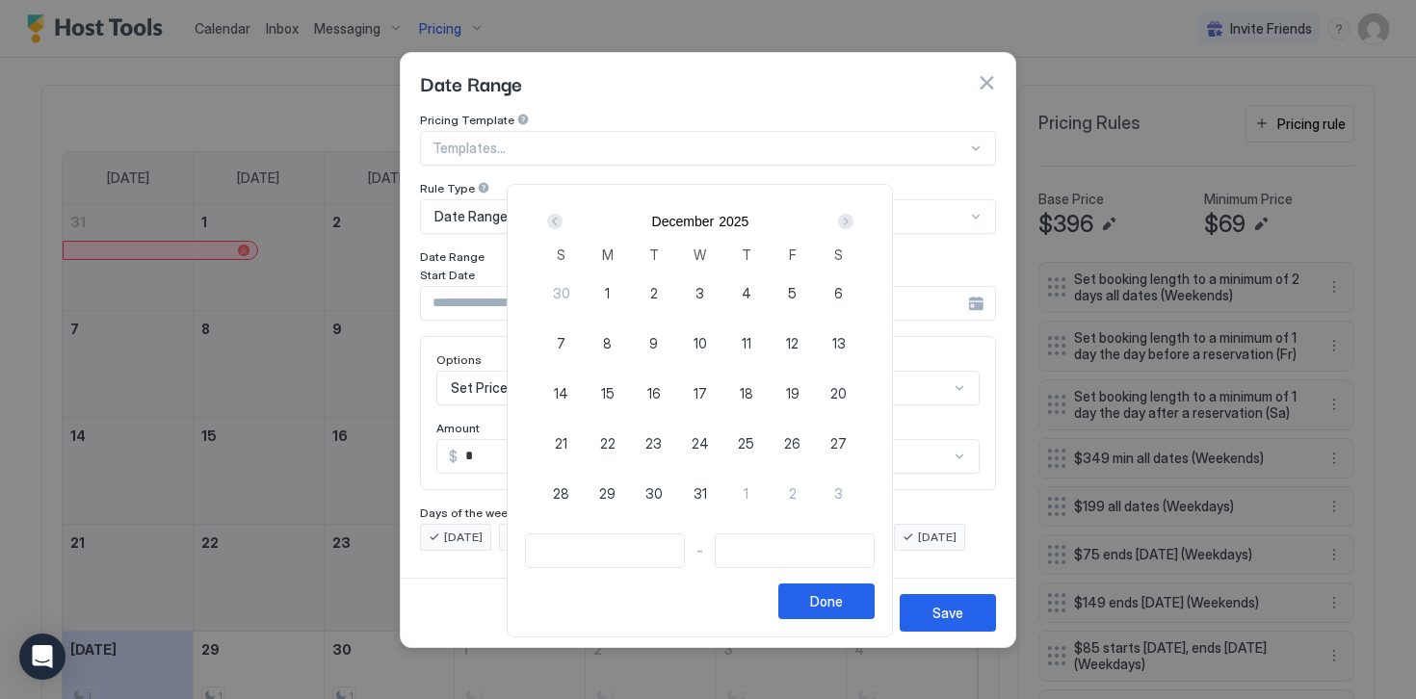
click at [618, 292] on div "1" at bounding box center [608, 293] width 46 height 46
type input "**********"
click at [853, 222] on div "Next" at bounding box center [845, 221] width 15 height 15
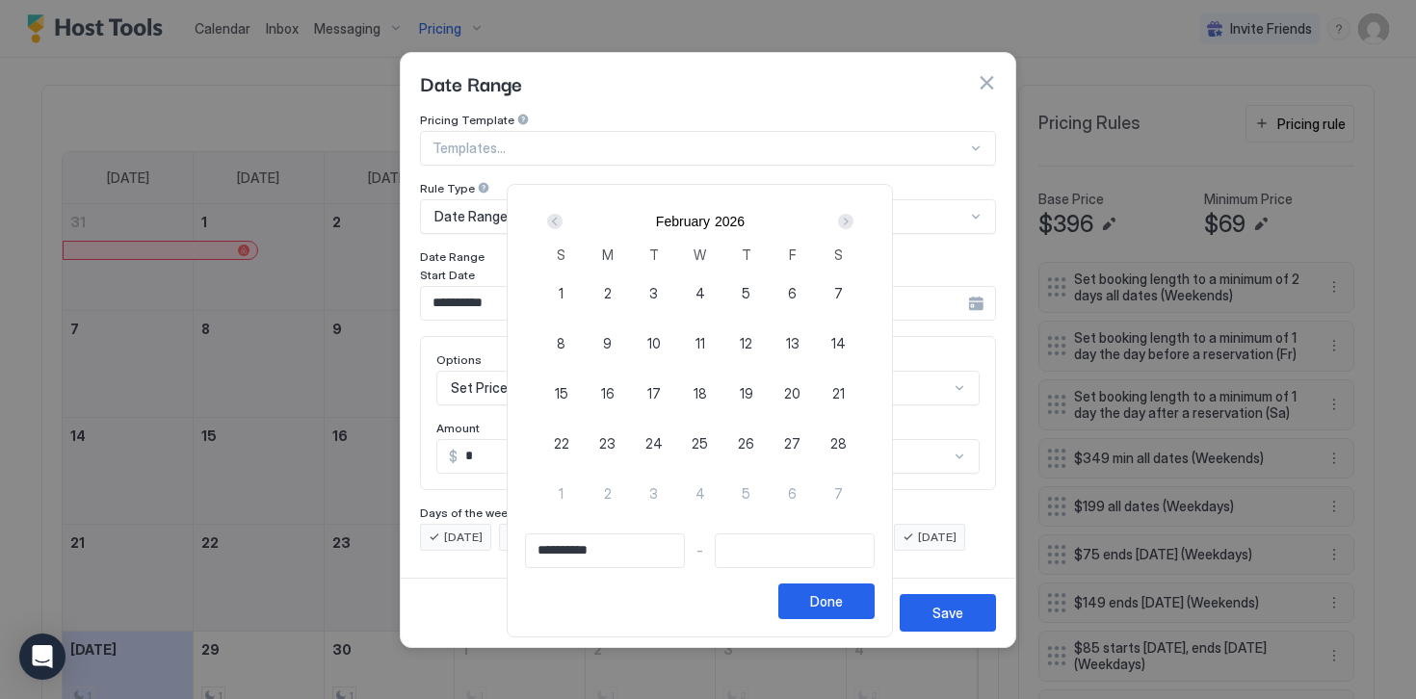
type input "**********"
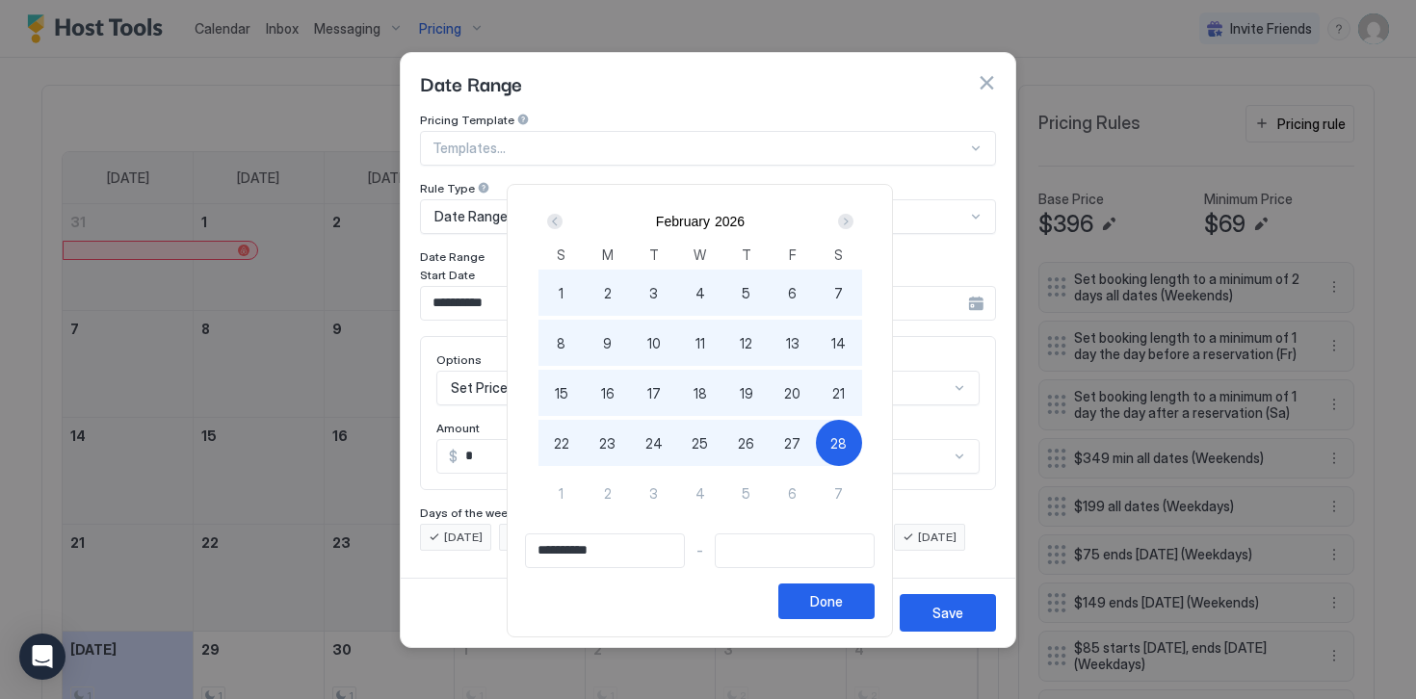
click at [846, 451] on span "28" at bounding box center [838, 443] width 16 height 20
type input "**********"
click at [843, 602] on div "Done" at bounding box center [826, 601] width 33 height 20
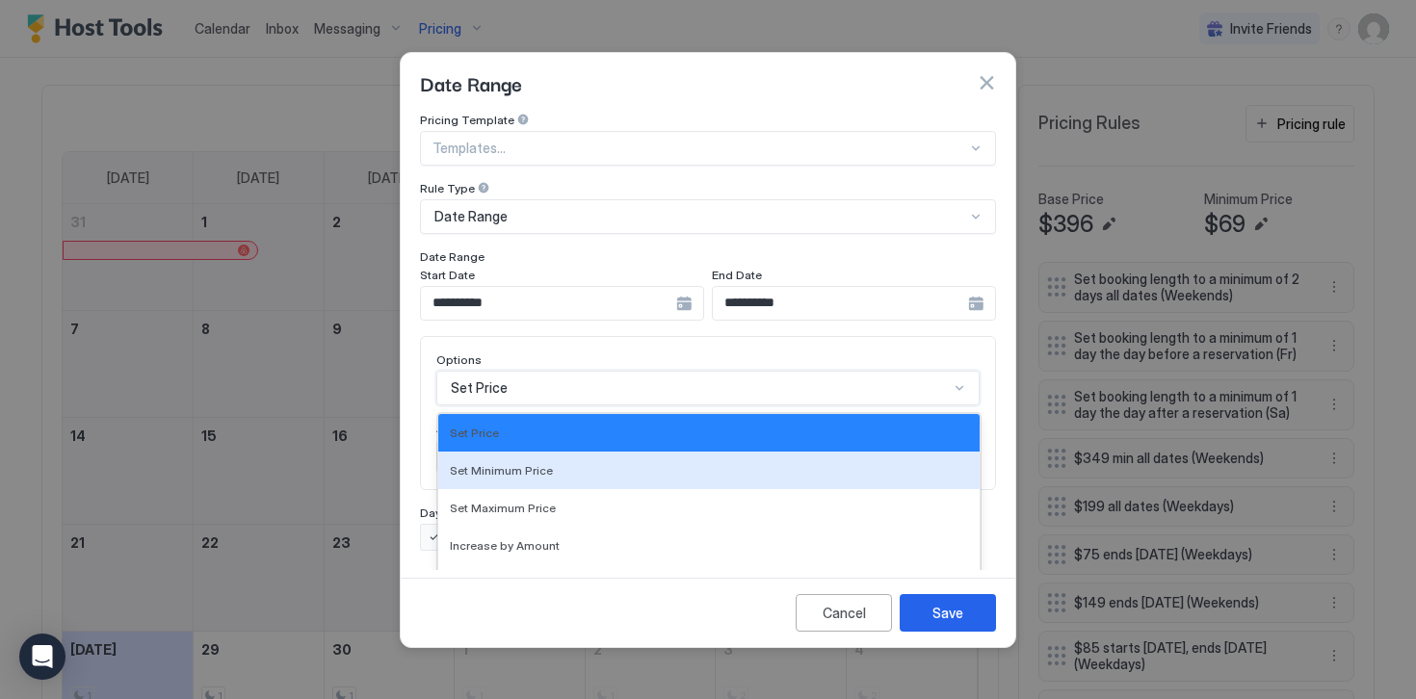
click at [481, 371] on div "Set Minimum Price, 2 of 17. 17 results available. Use Up and Down to choose opt…" at bounding box center [707, 388] width 543 height 35
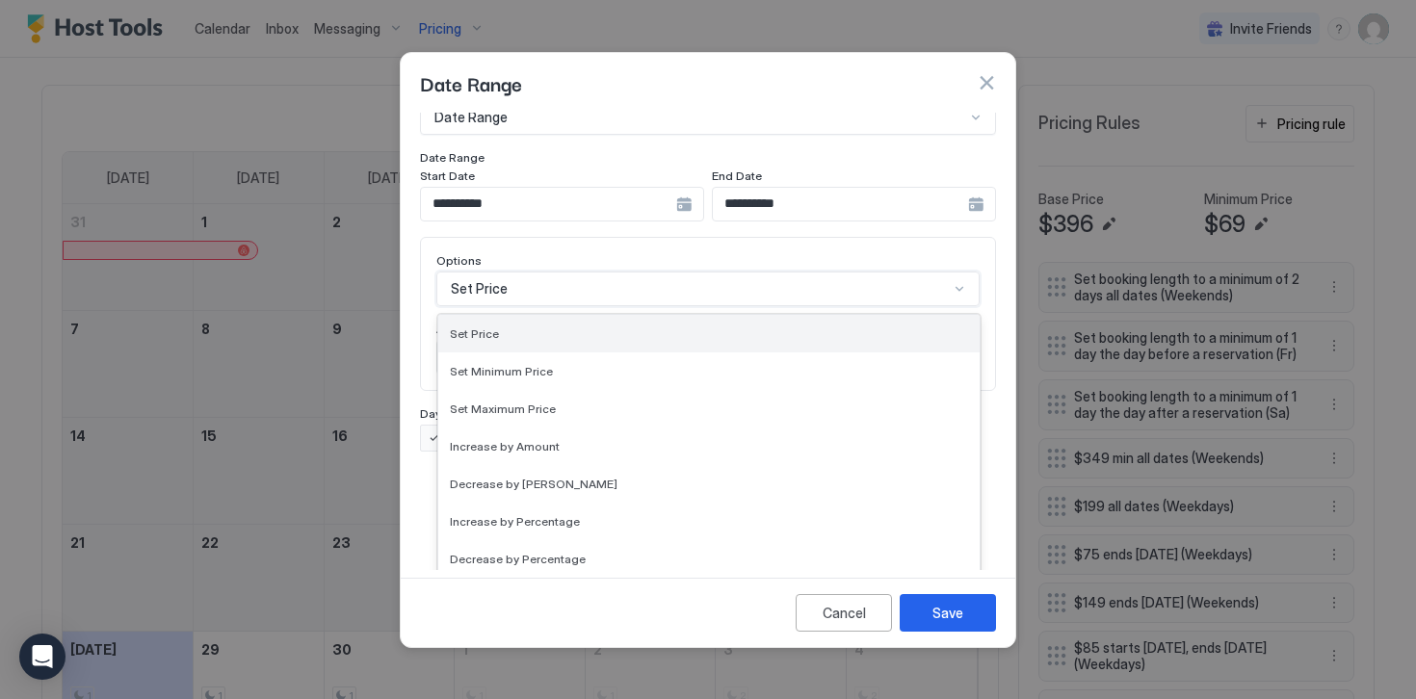
click at [464, 326] on span "Set Price" at bounding box center [474, 333] width 49 height 14
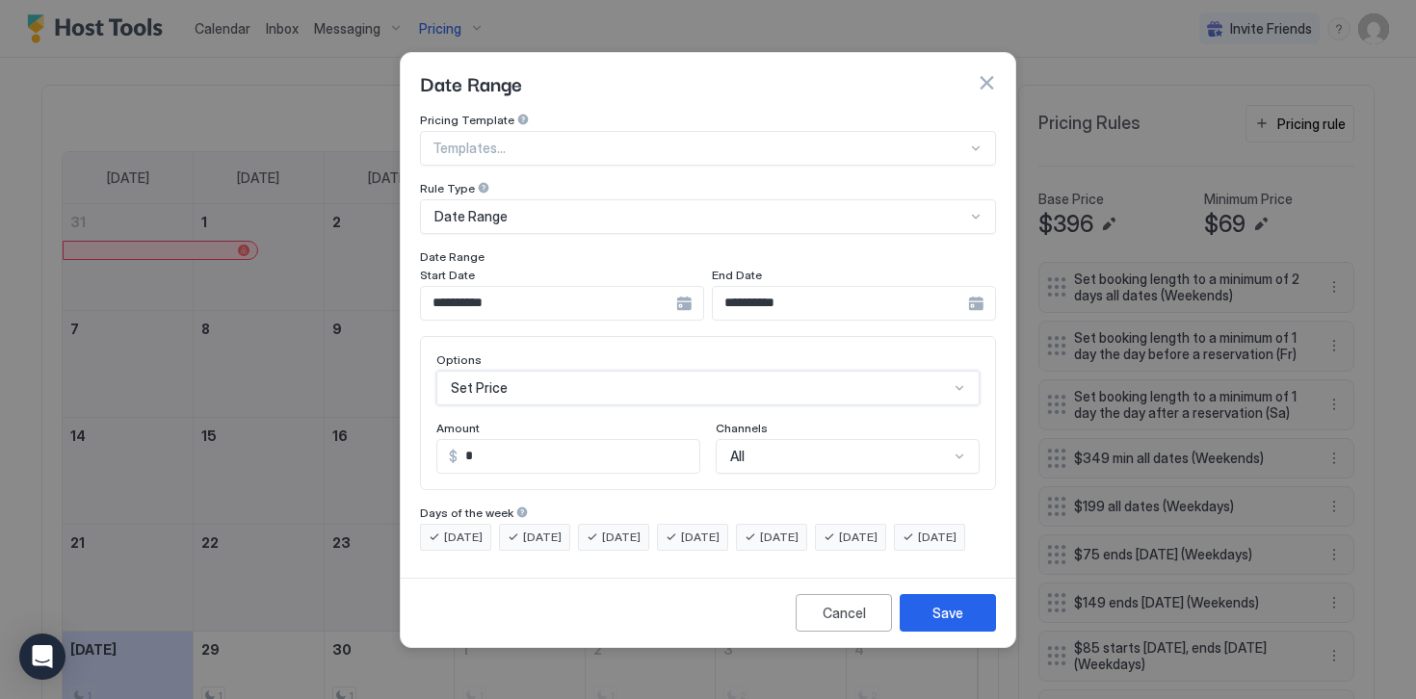
scroll to position [0, 0]
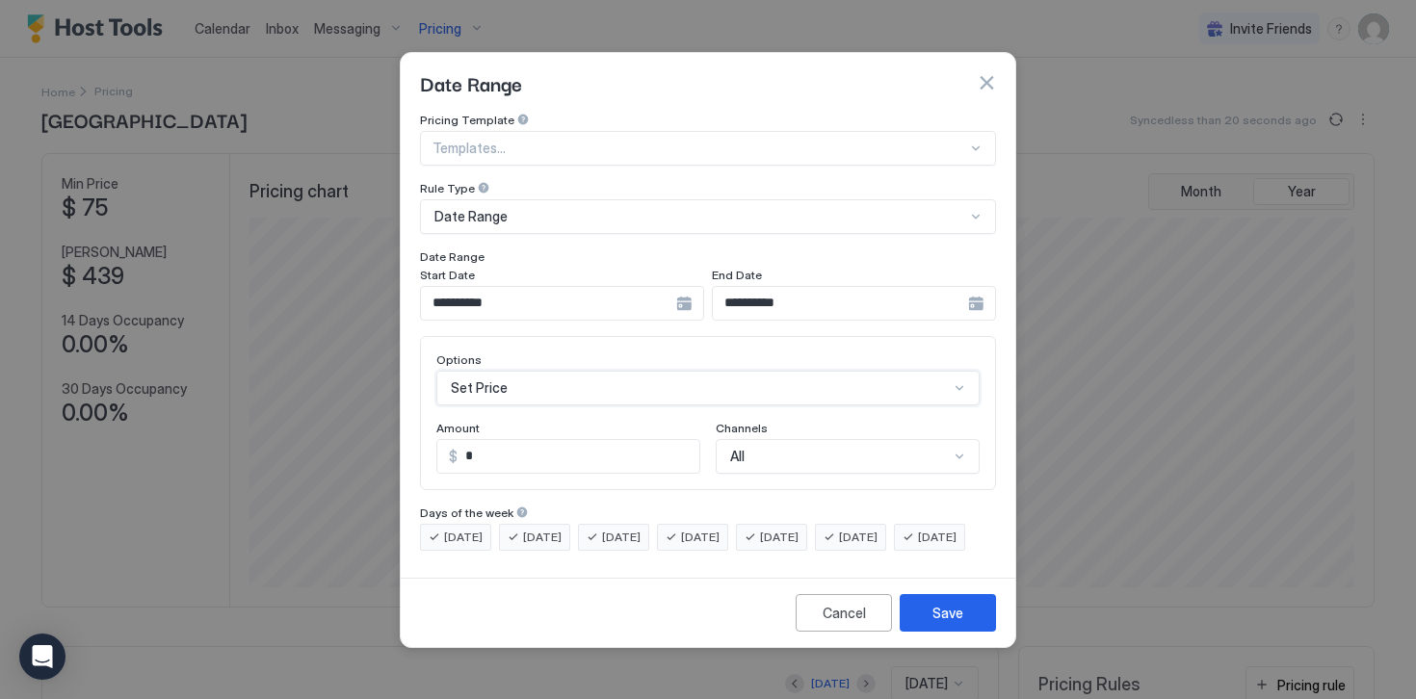
scroll to position [370, 1108]
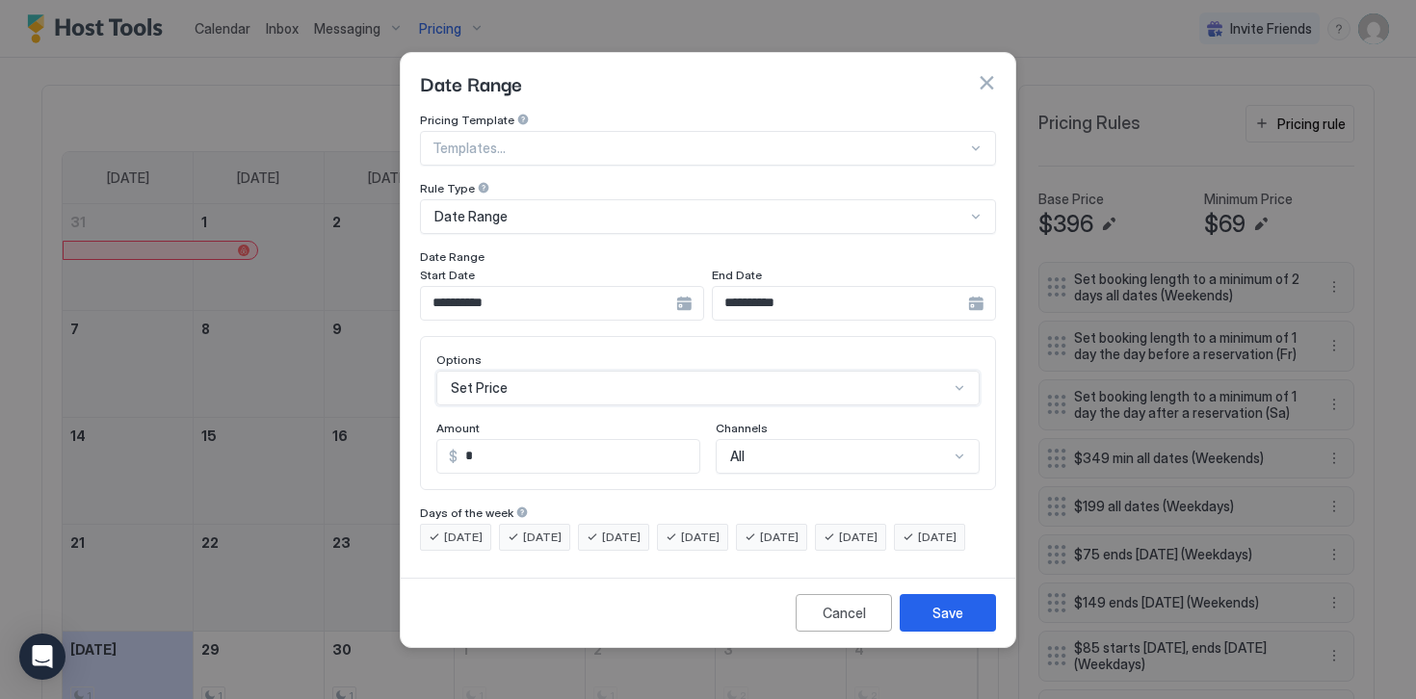
click at [491, 445] on input "*" at bounding box center [578, 456] width 242 height 33
type input "***"
click at [964, 622] on button "Save" at bounding box center [947, 613] width 96 height 38
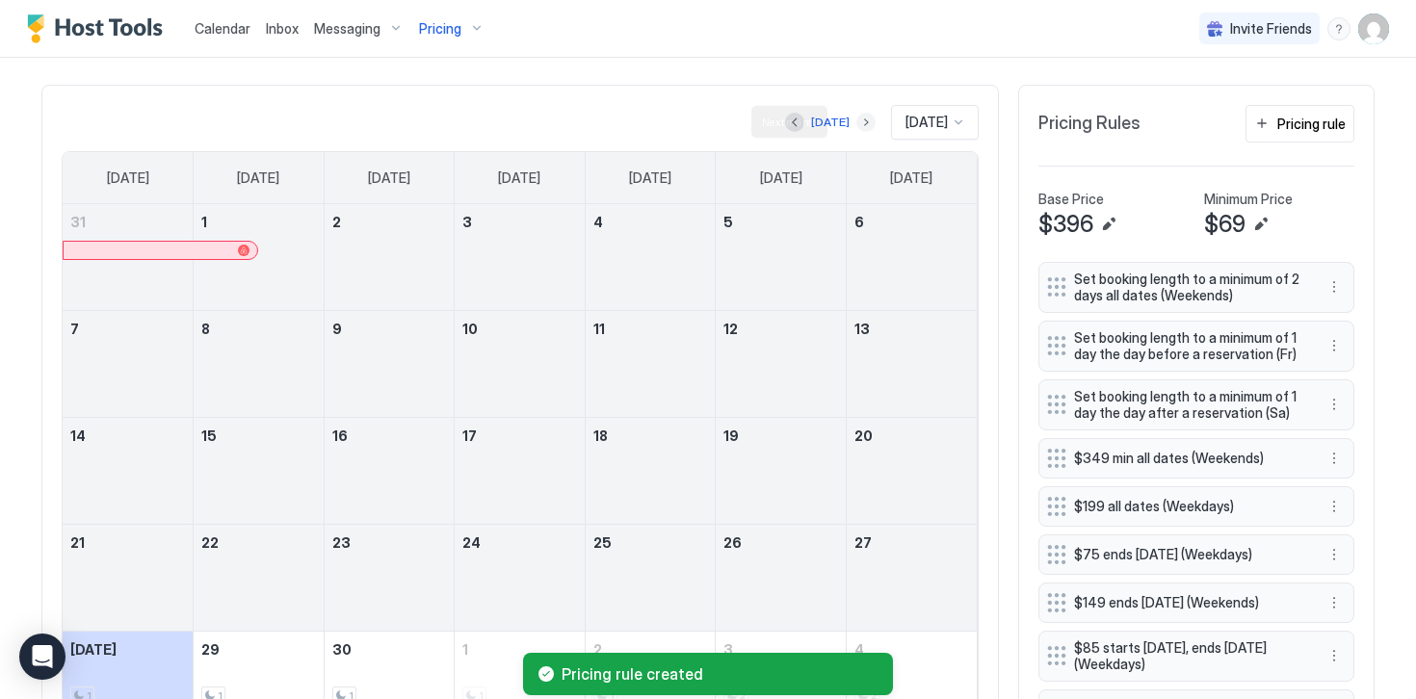
click at [857, 120] on button "Next month" at bounding box center [865, 122] width 19 height 19
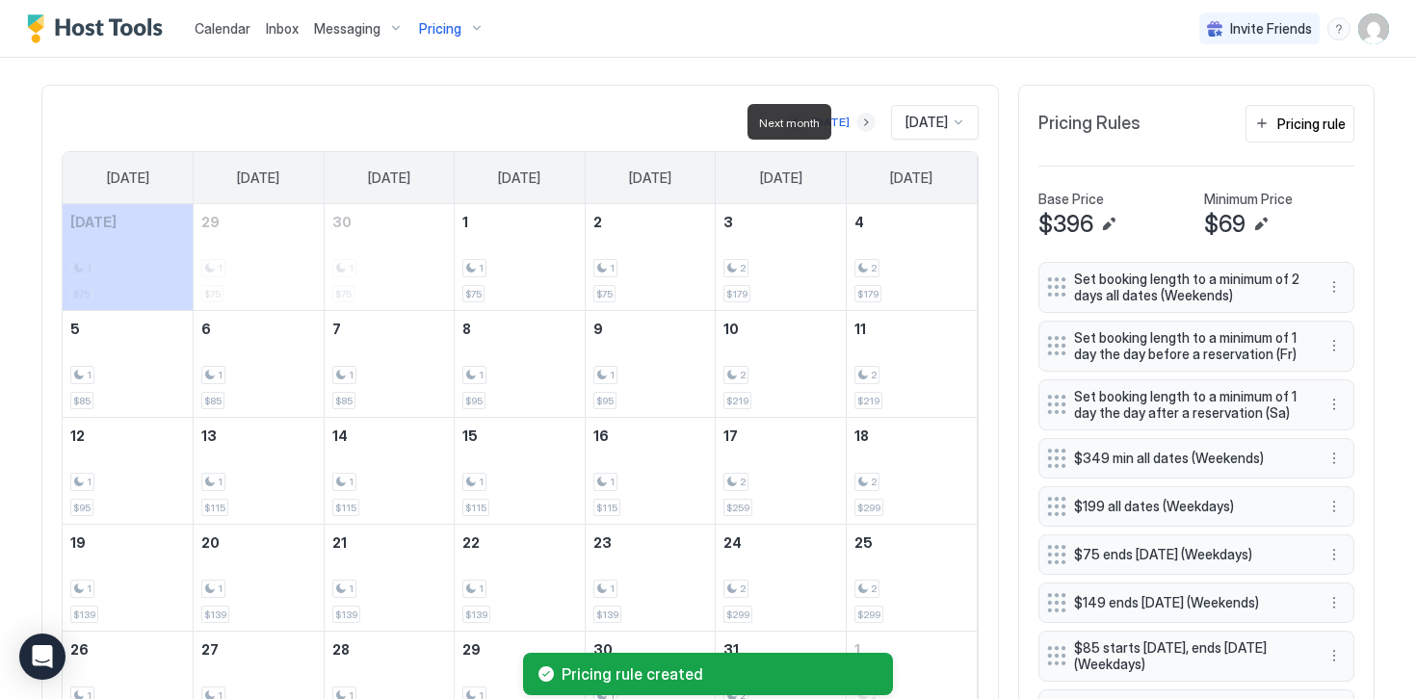
click at [857, 121] on button "Next month" at bounding box center [865, 122] width 19 height 19
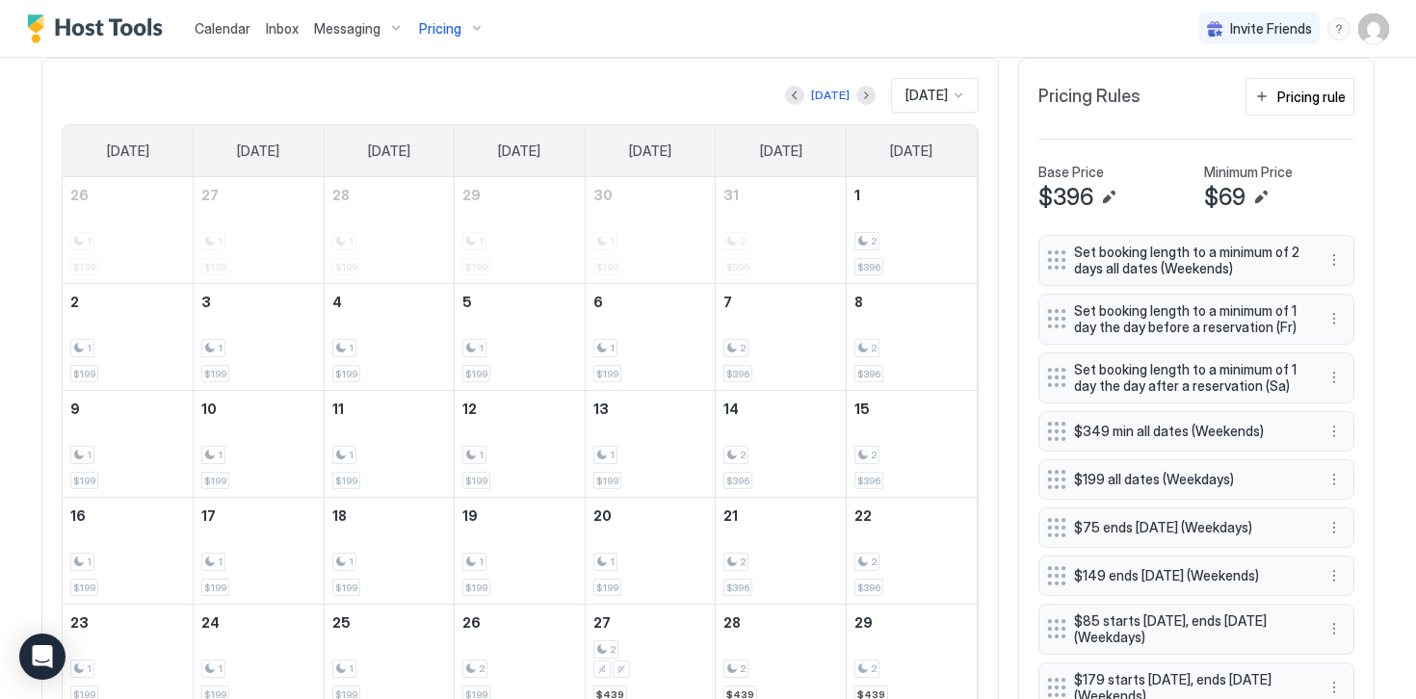
scroll to position [550, 0]
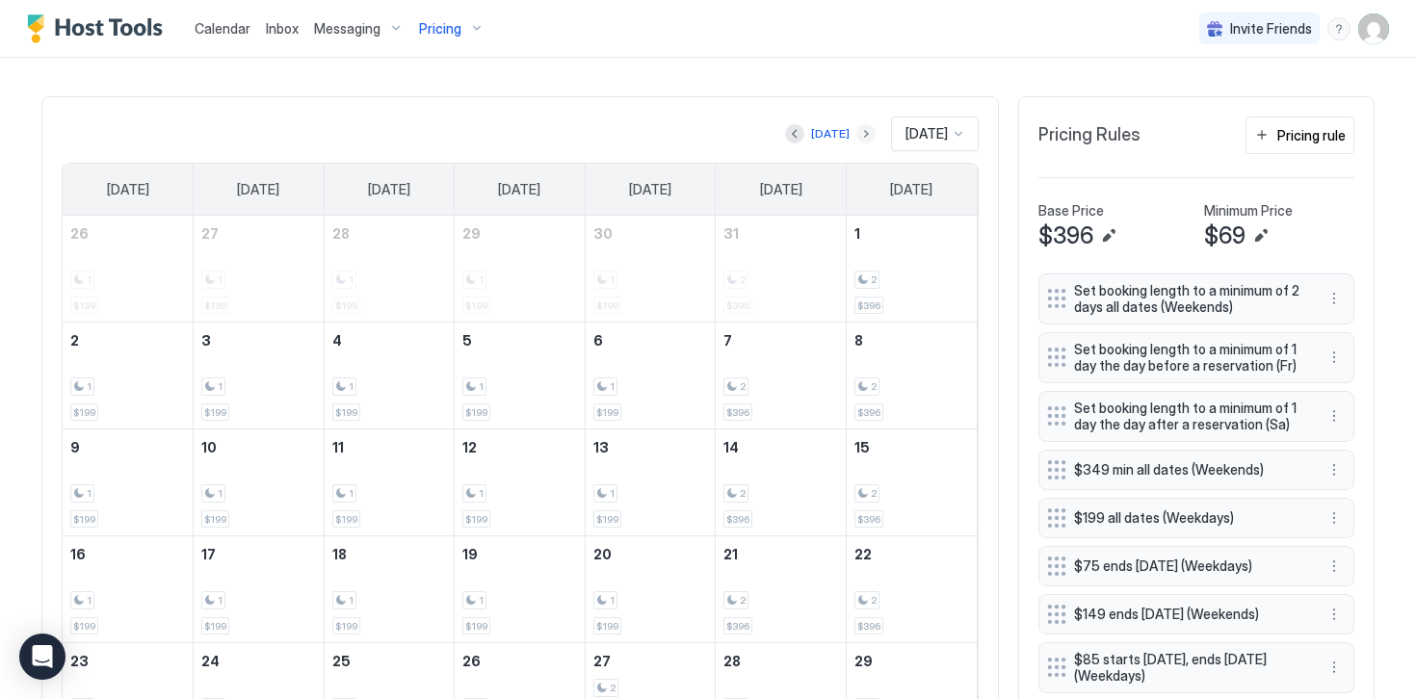
click at [856, 132] on button "Next month" at bounding box center [865, 133] width 19 height 19
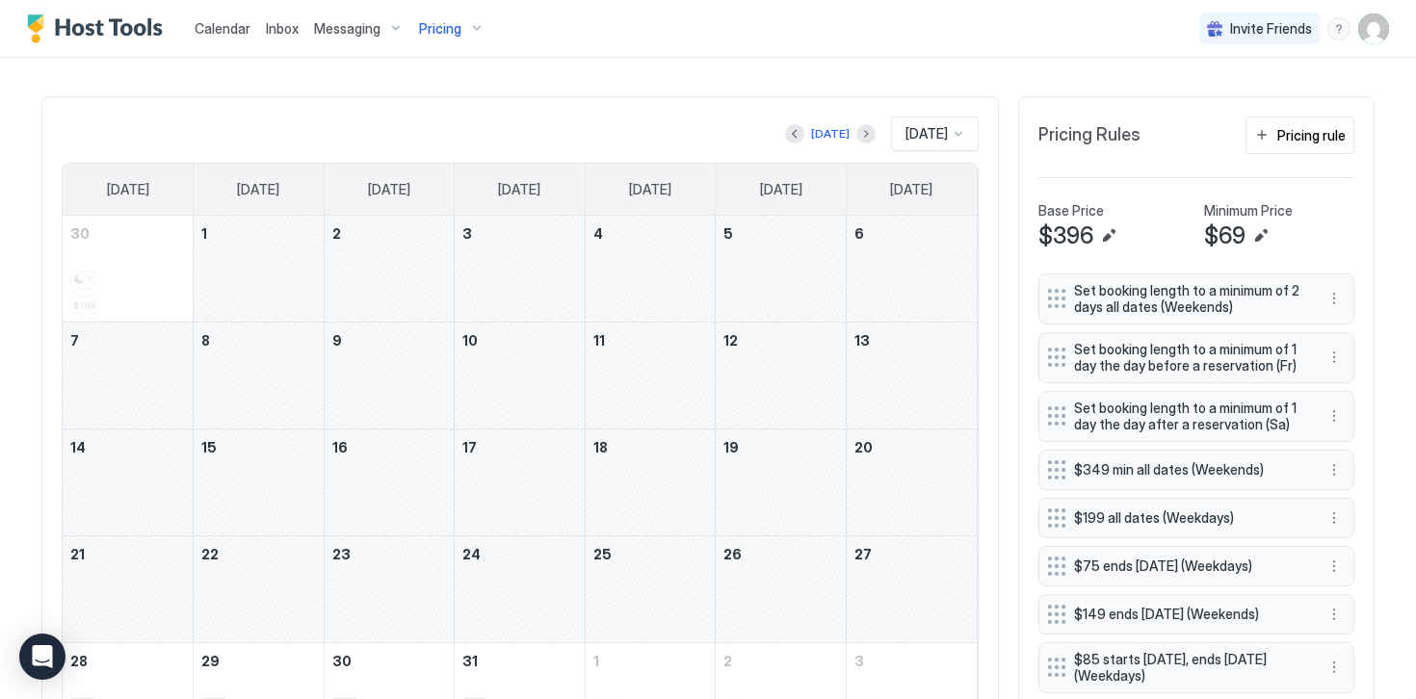
drag, startPoint x: 249, startPoint y: 250, endPoint x: 901, endPoint y: 590, distance: 735.2
click at [901, 590] on tbody "30 1 $199 1 2 3 4 5 6 7 8 9 10 11 12 13 14 15 16 17 18 19 20 21 22 23 24 25 26 …" at bounding box center [520, 482] width 914 height 533
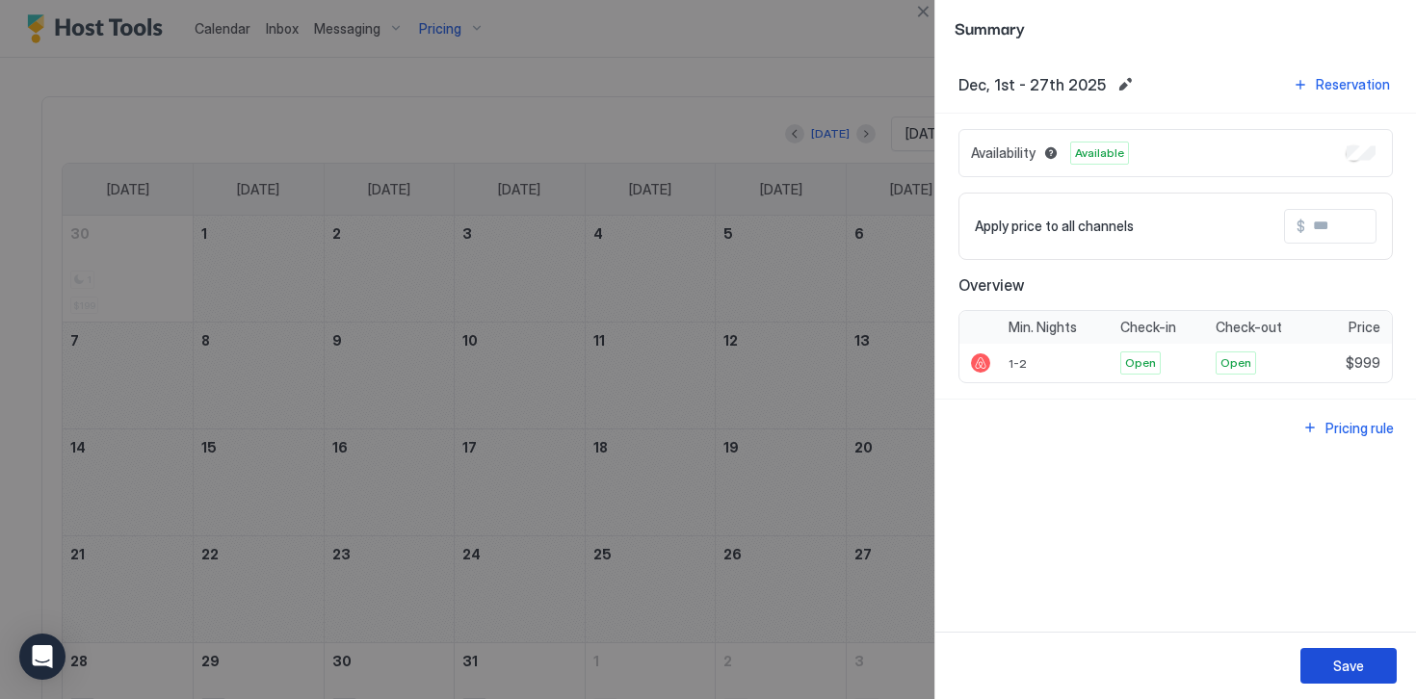
click at [1336, 666] on div "Save" at bounding box center [1348, 666] width 31 height 20
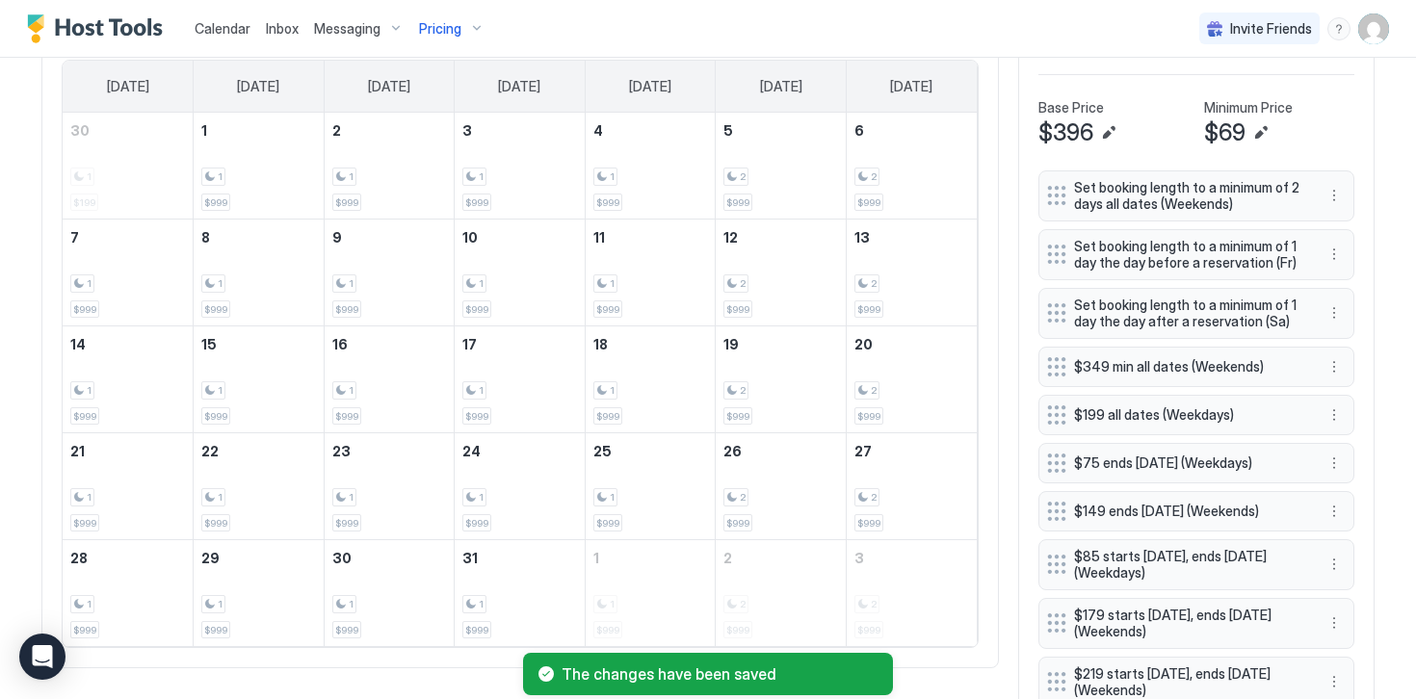
scroll to position [612, 0]
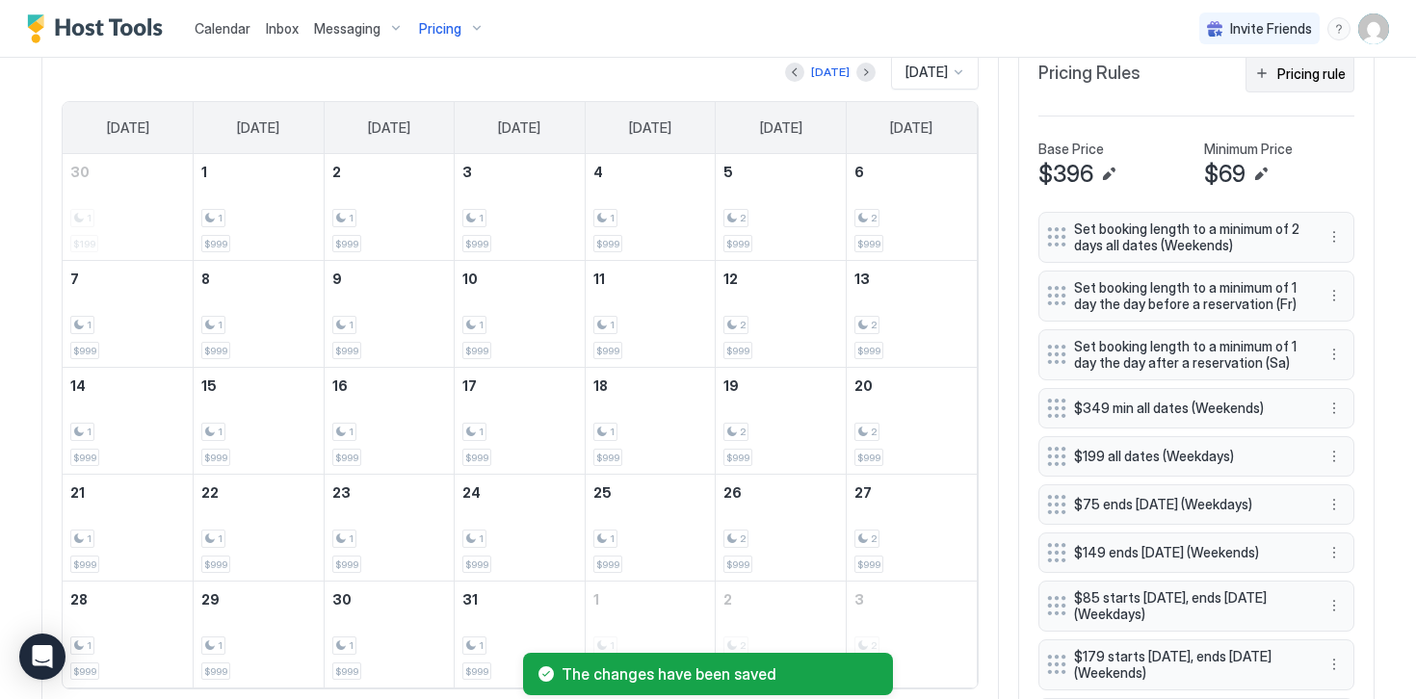
click at [1299, 85] on button "Pricing rule" at bounding box center [1299, 74] width 109 height 38
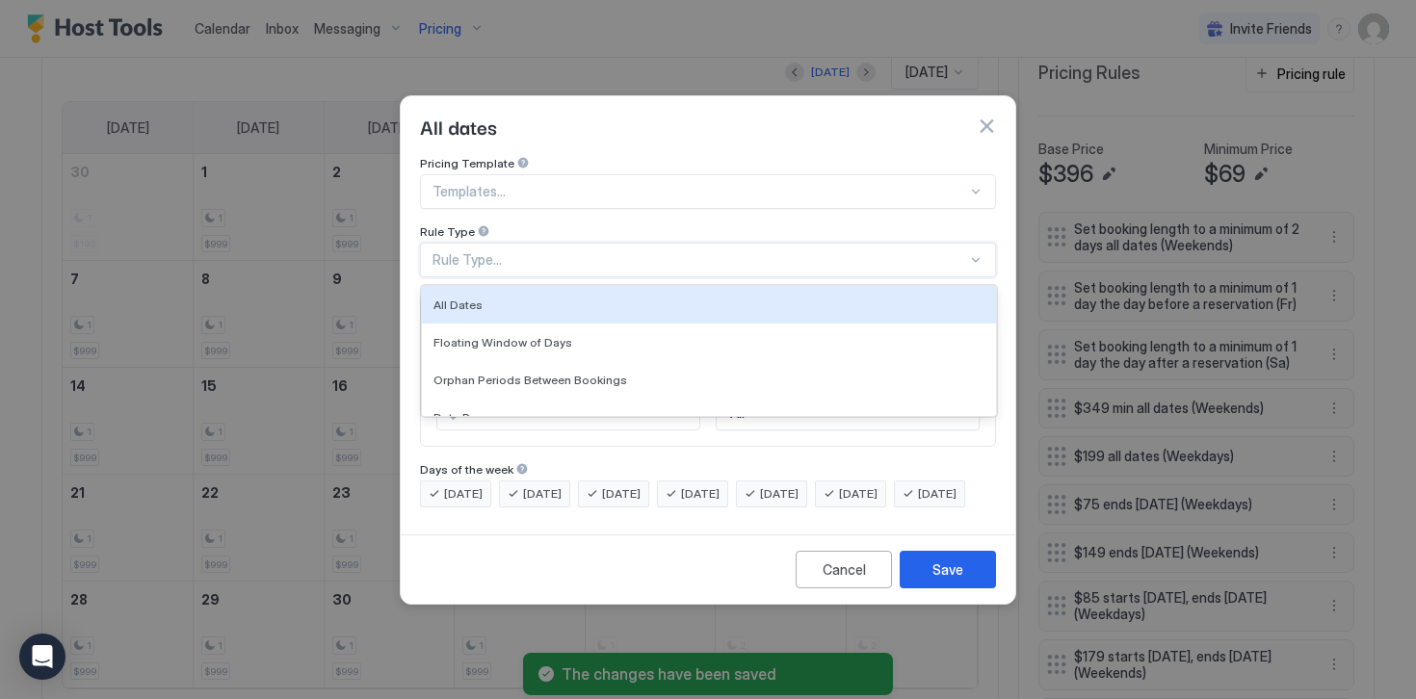
click at [510, 251] on div "Rule Type..." at bounding box center [699, 259] width 534 height 17
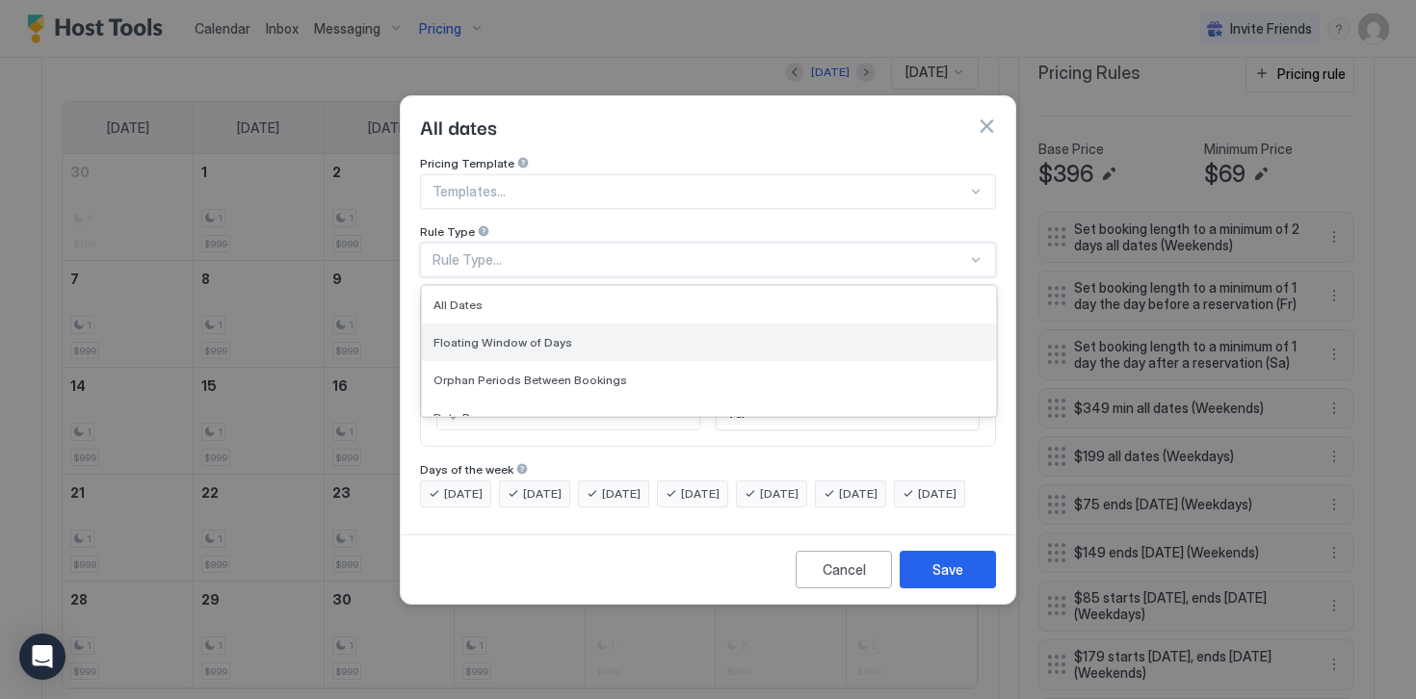
click at [486, 335] on span "Floating Window of Days" at bounding box center [502, 342] width 139 height 14
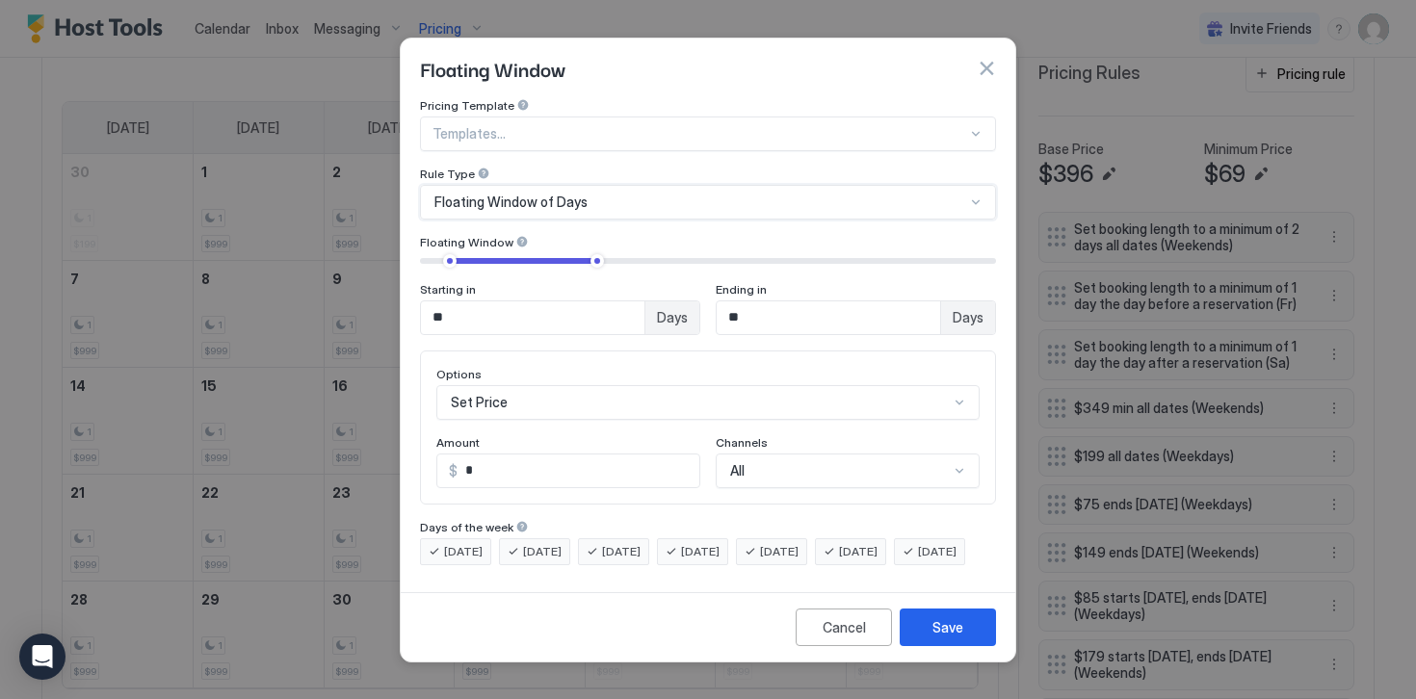
click at [478, 301] on input "**" at bounding box center [532, 317] width 223 height 33
type input "**"
click at [776, 309] on input "**" at bounding box center [827, 317] width 223 height 33
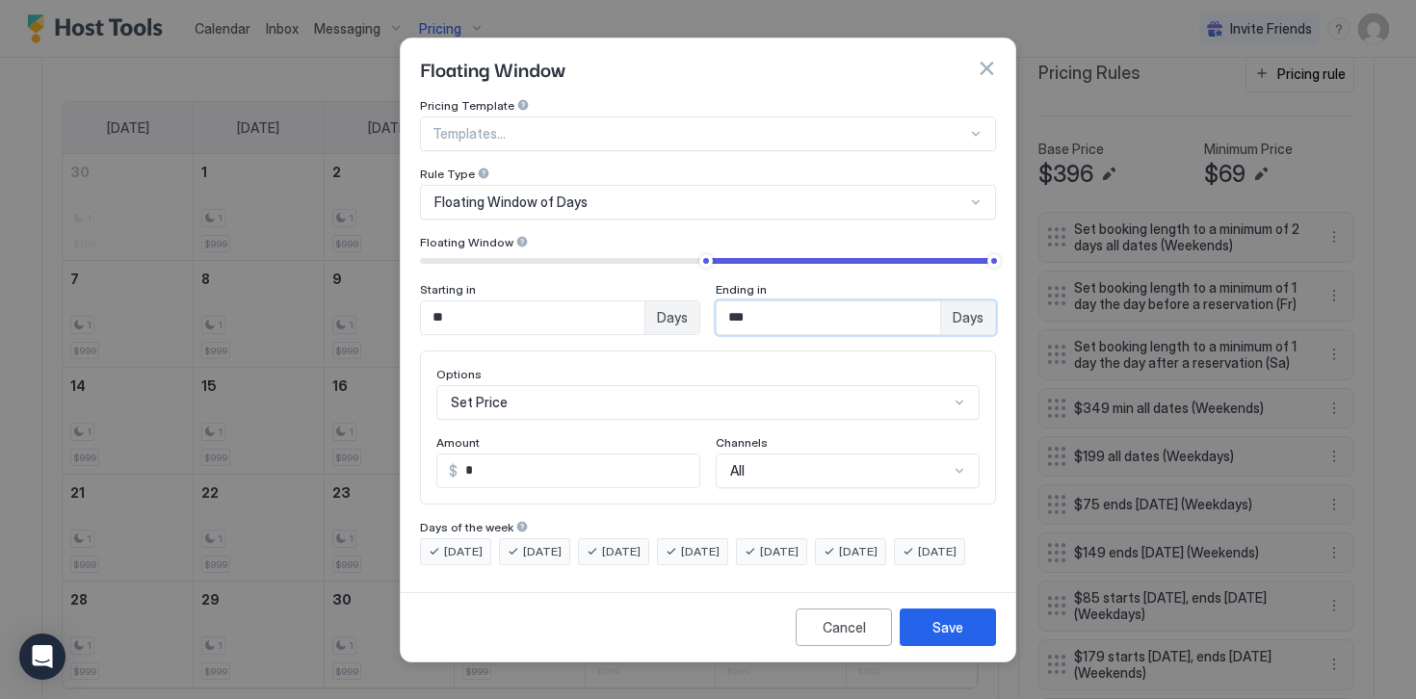
type input "***"
click at [533, 455] on input "*" at bounding box center [578, 471] width 242 height 33
type input "***"
click at [925, 646] on button "Save" at bounding box center [947, 628] width 96 height 38
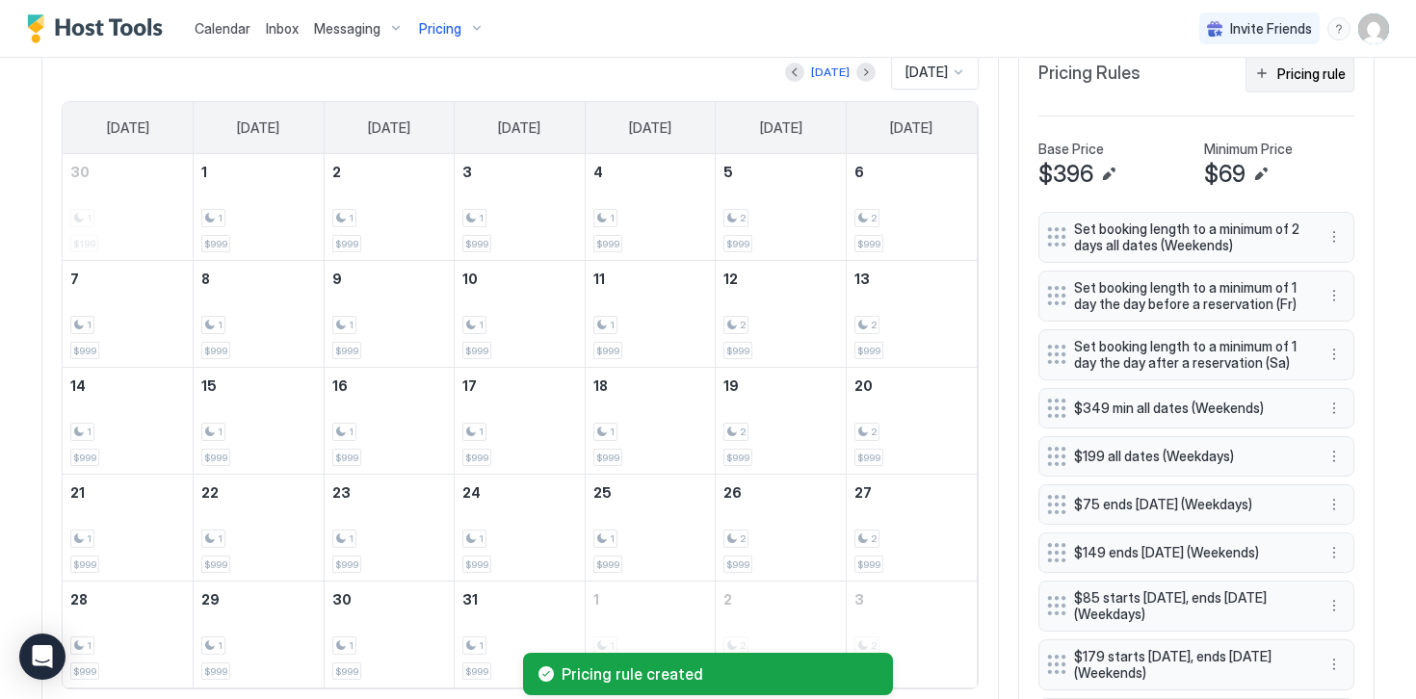
click at [1291, 79] on div "Pricing rule" at bounding box center [1311, 74] width 68 height 20
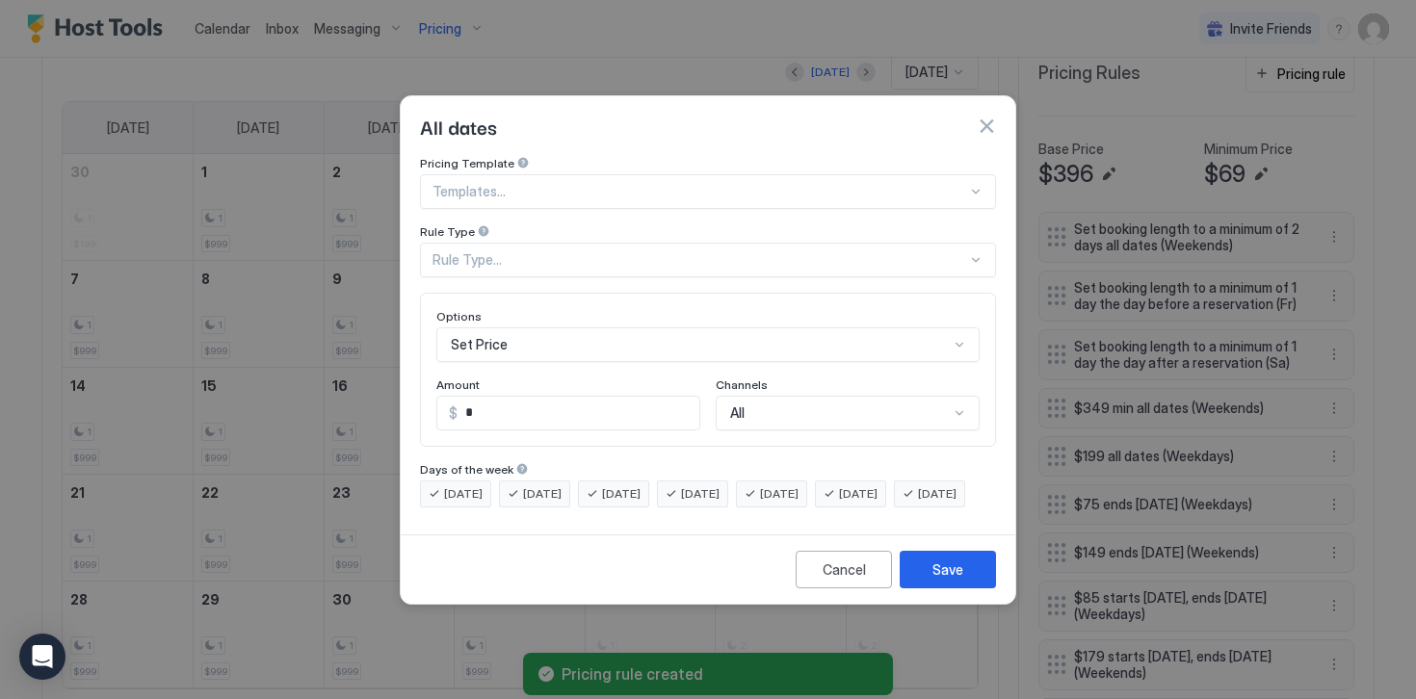
click at [451, 243] on div "Rule Type..." at bounding box center [708, 260] width 576 height 35
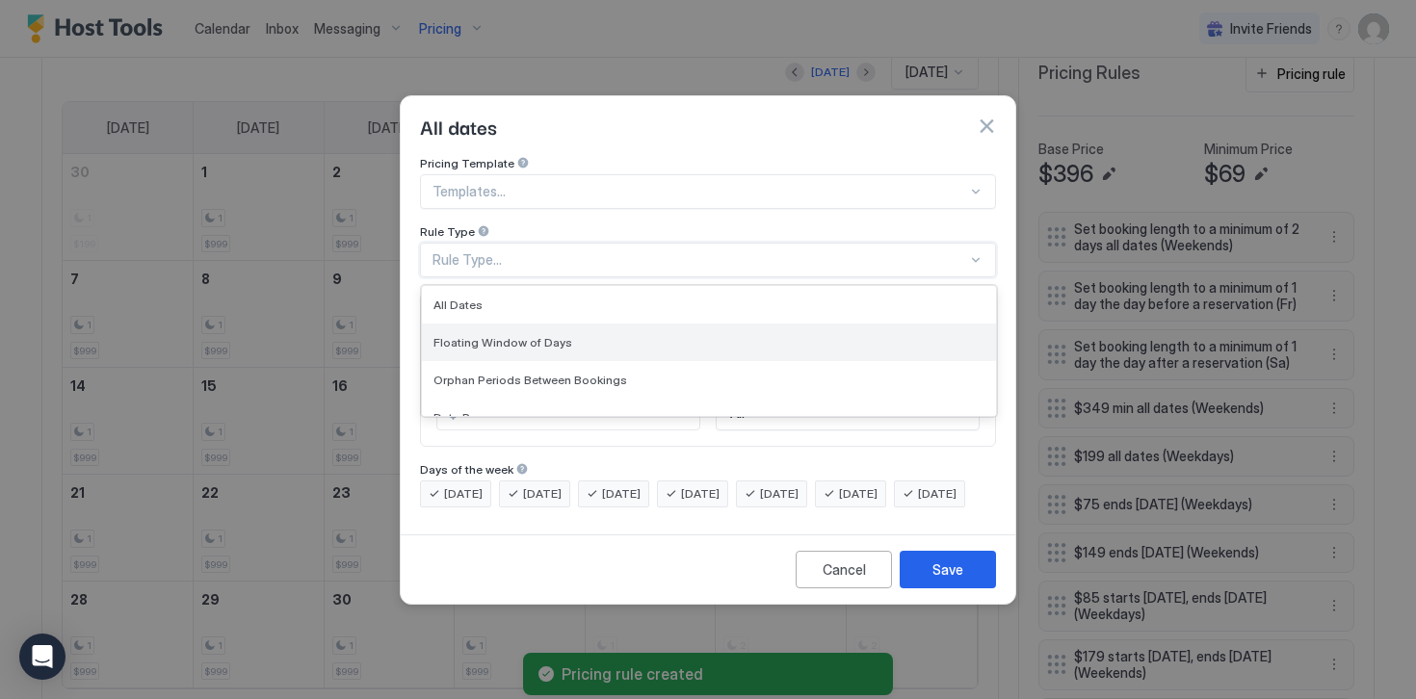
scroll to position [49, 0]
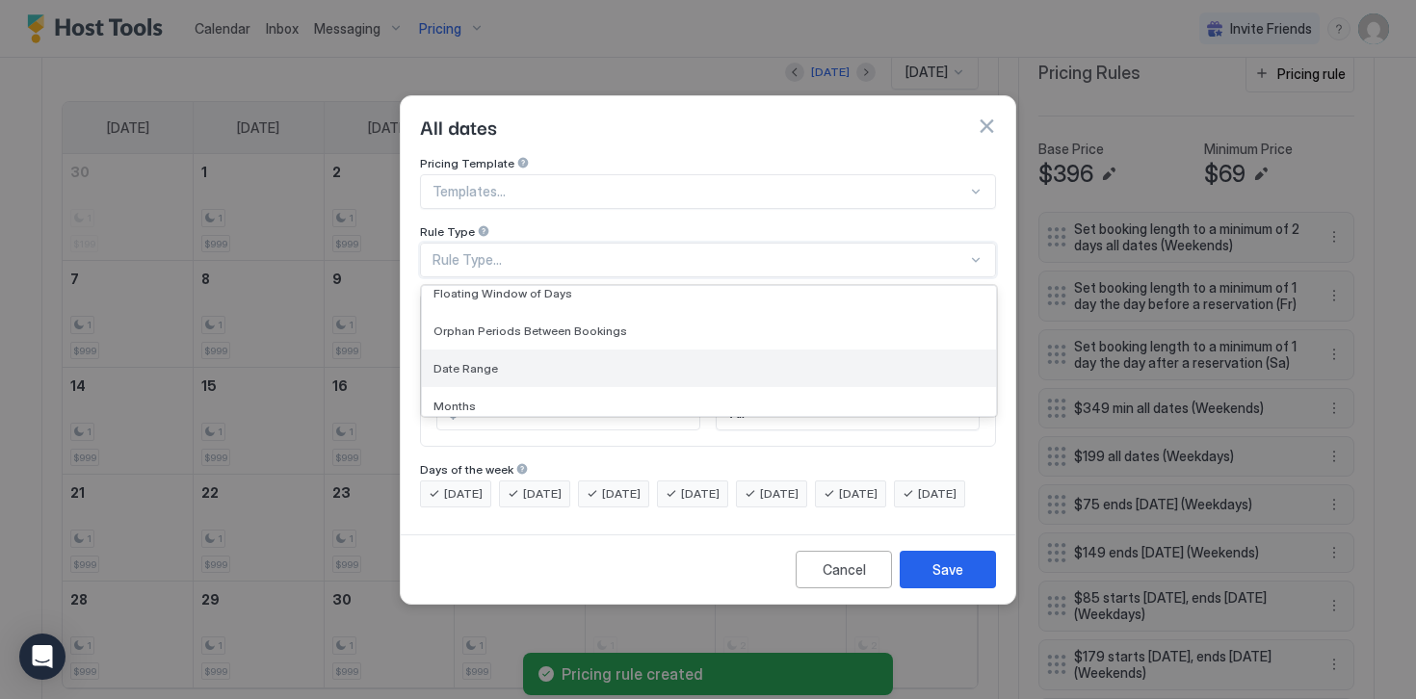
click at [465, 361] on span "Date Range" at bounding box center [465, 368] width 65 height 14
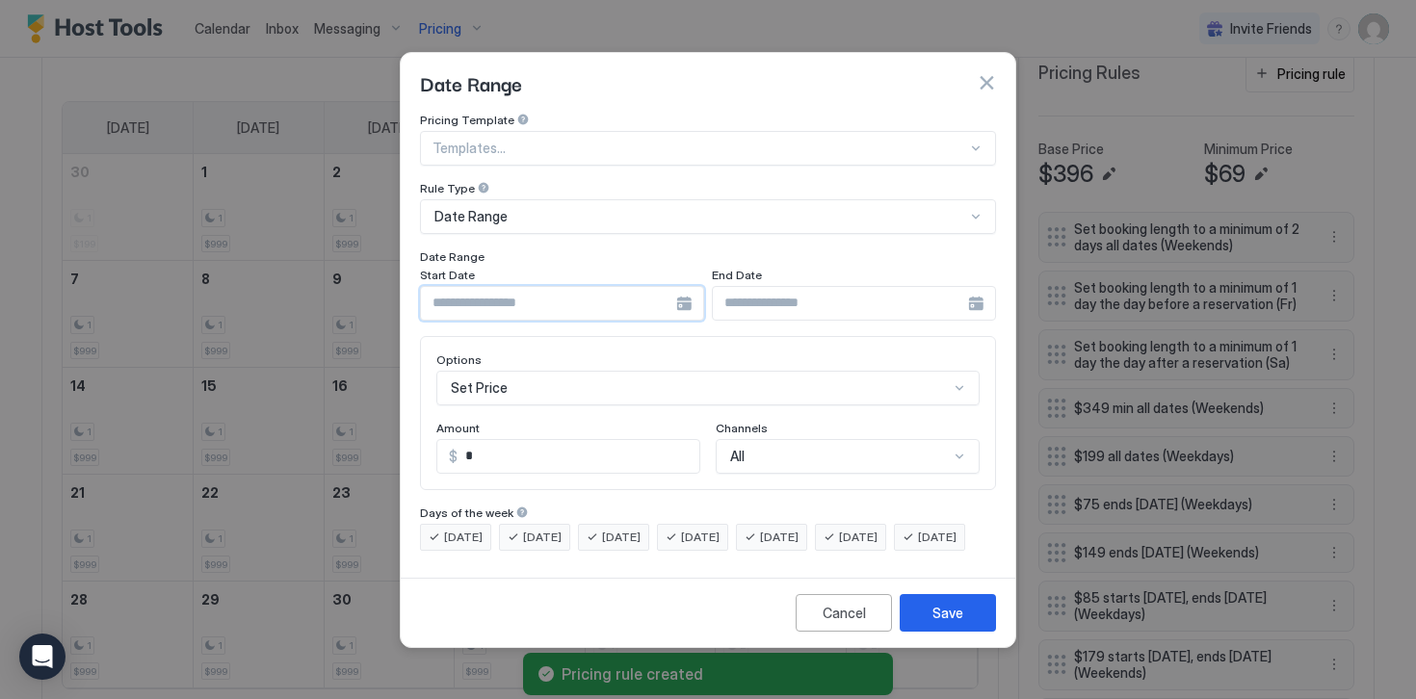
click at [498, 287] on input "Input Field" at bounding box center [548, 303] width 255 height 33
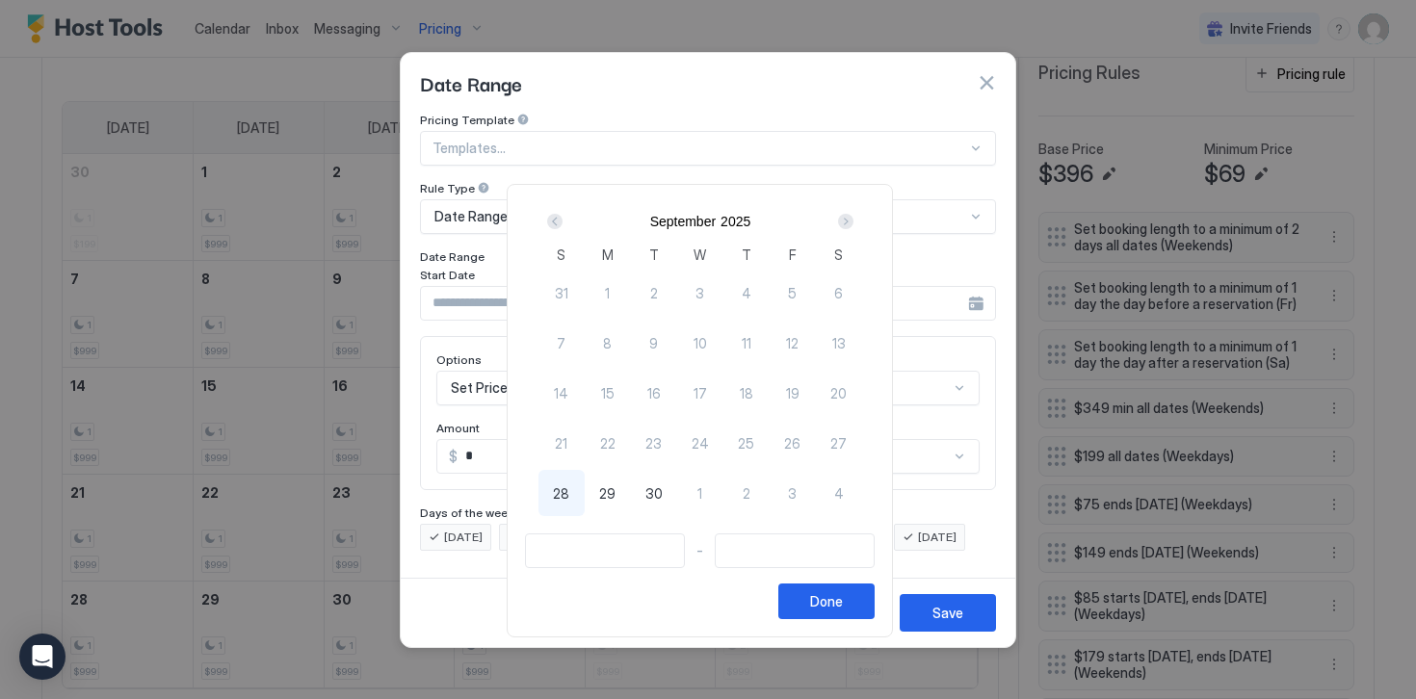
click at [851, 219] on div "Next" at bounding box center [845, 221] width 15 height 15
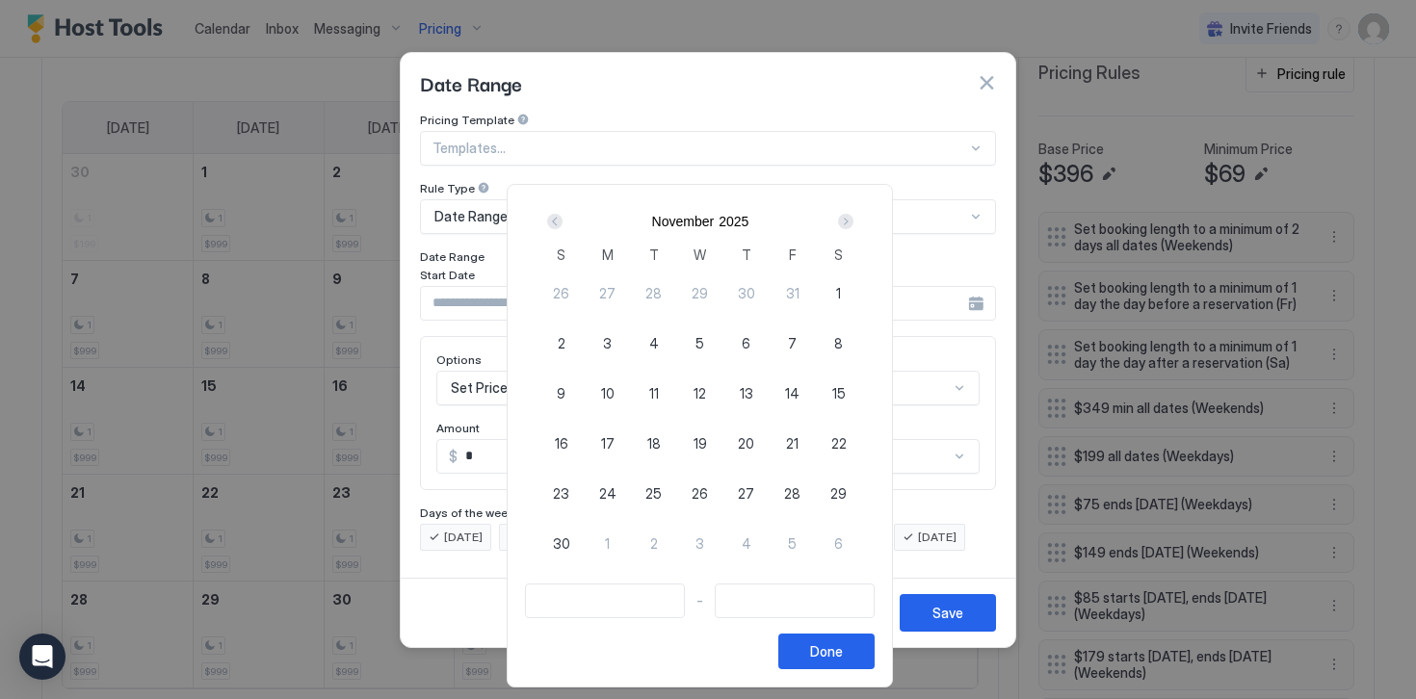
click at [851, 219] on div "Next" at bounding box center [845, 221] width 15 height 15
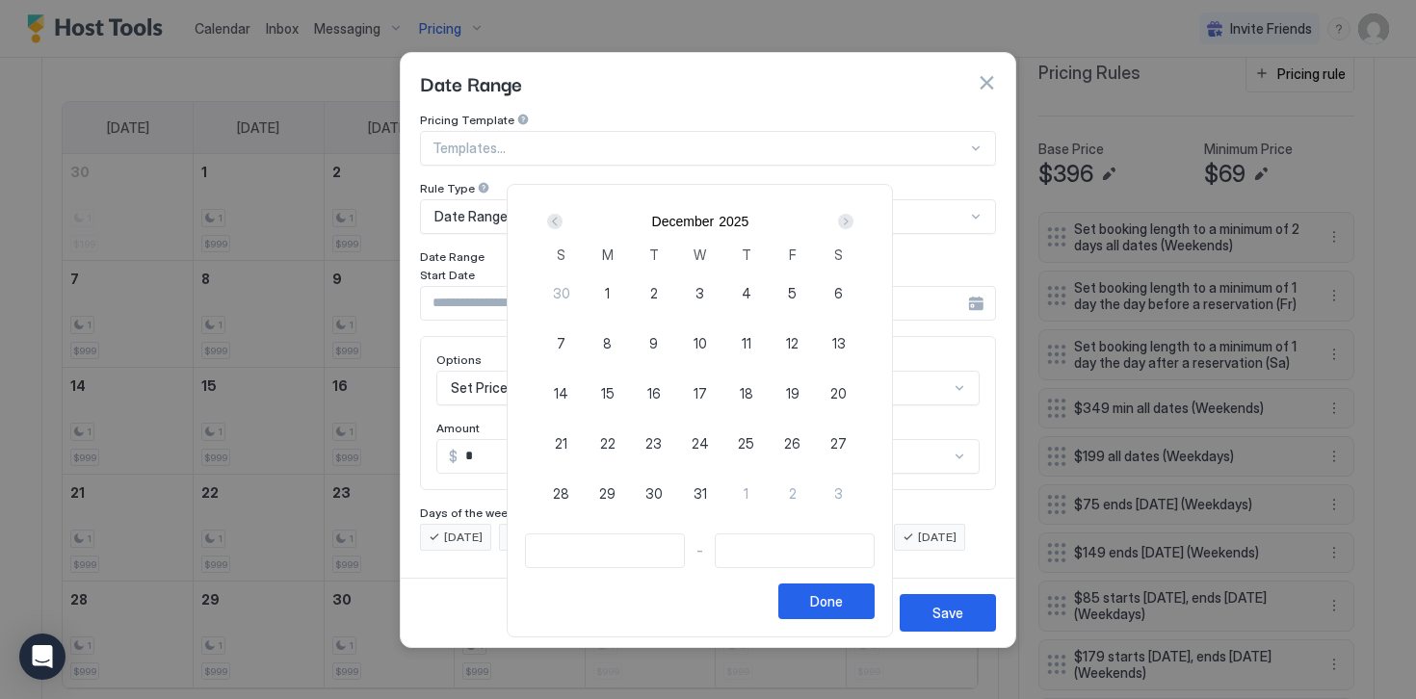
click at [706, 442] on span "24" at bounding box center [699, 443] width 17 height 20
type input "**********"
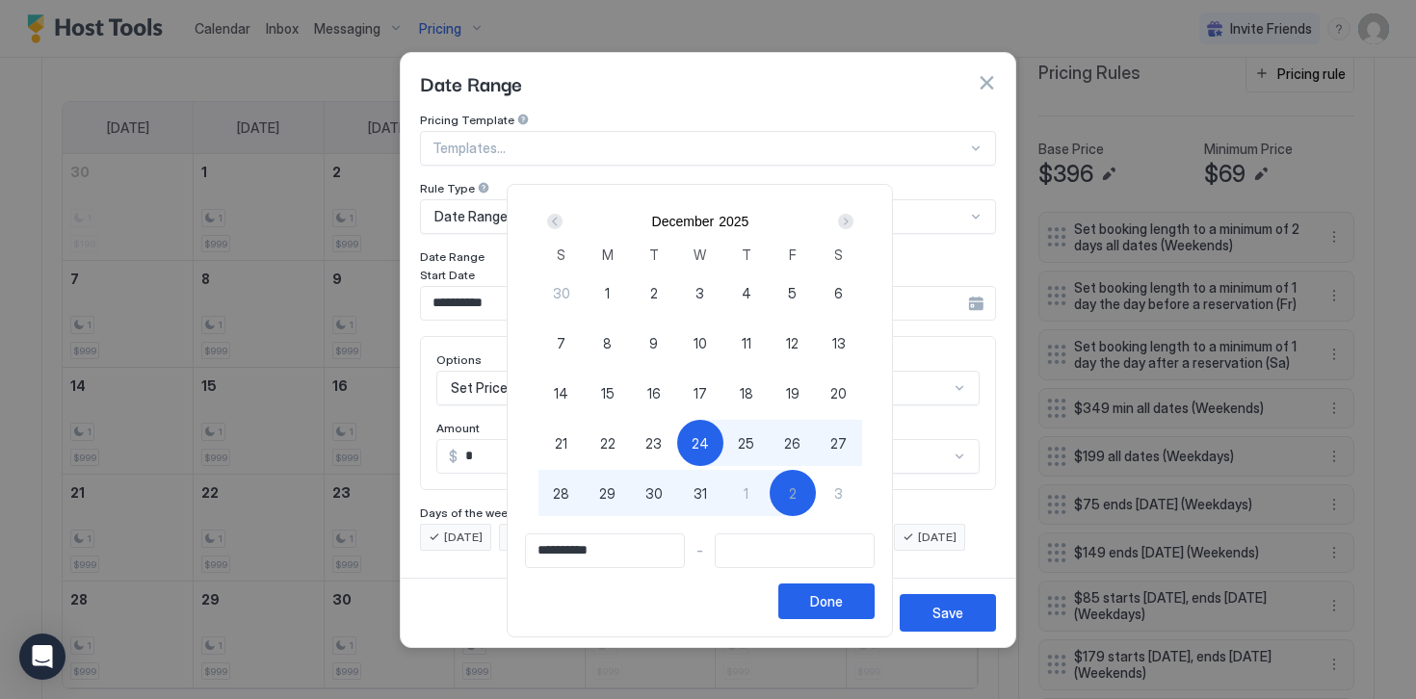
click at [813, 496] on div "2" at bounding box center [792, 493] width 46 height 46
type input "**********"
click at [843, 607] on div "Done" at bounding box center [826, 601] width 33 height 20
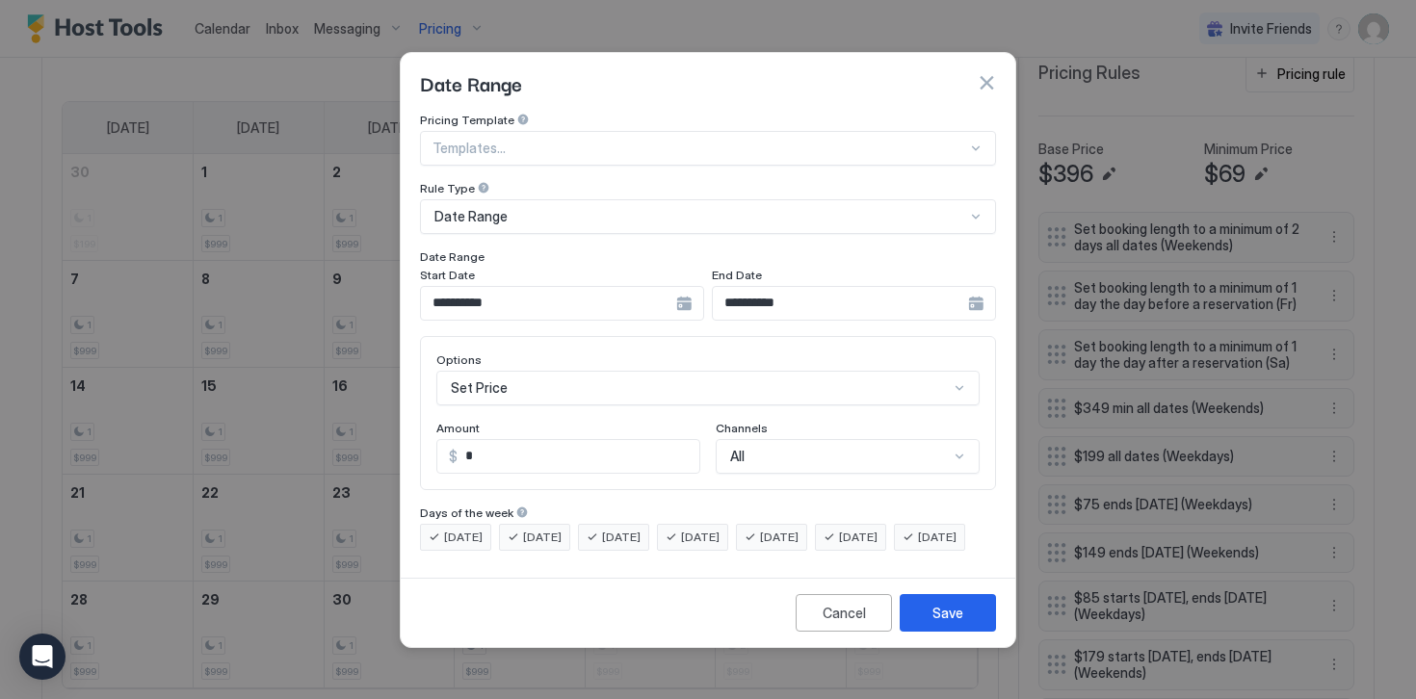
click at [503, 380] on div "Set Price" at bounding box center [707, 388] width 543 height 35
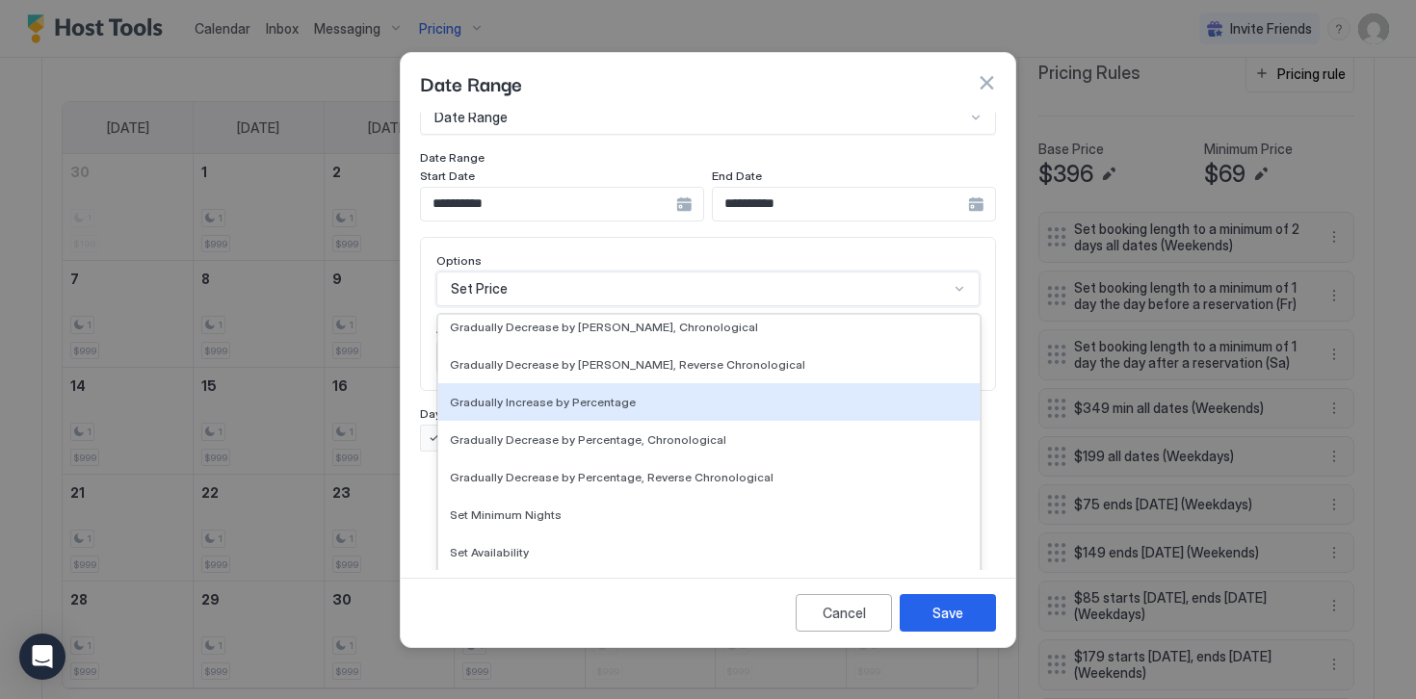
scroll to position [350, 0]
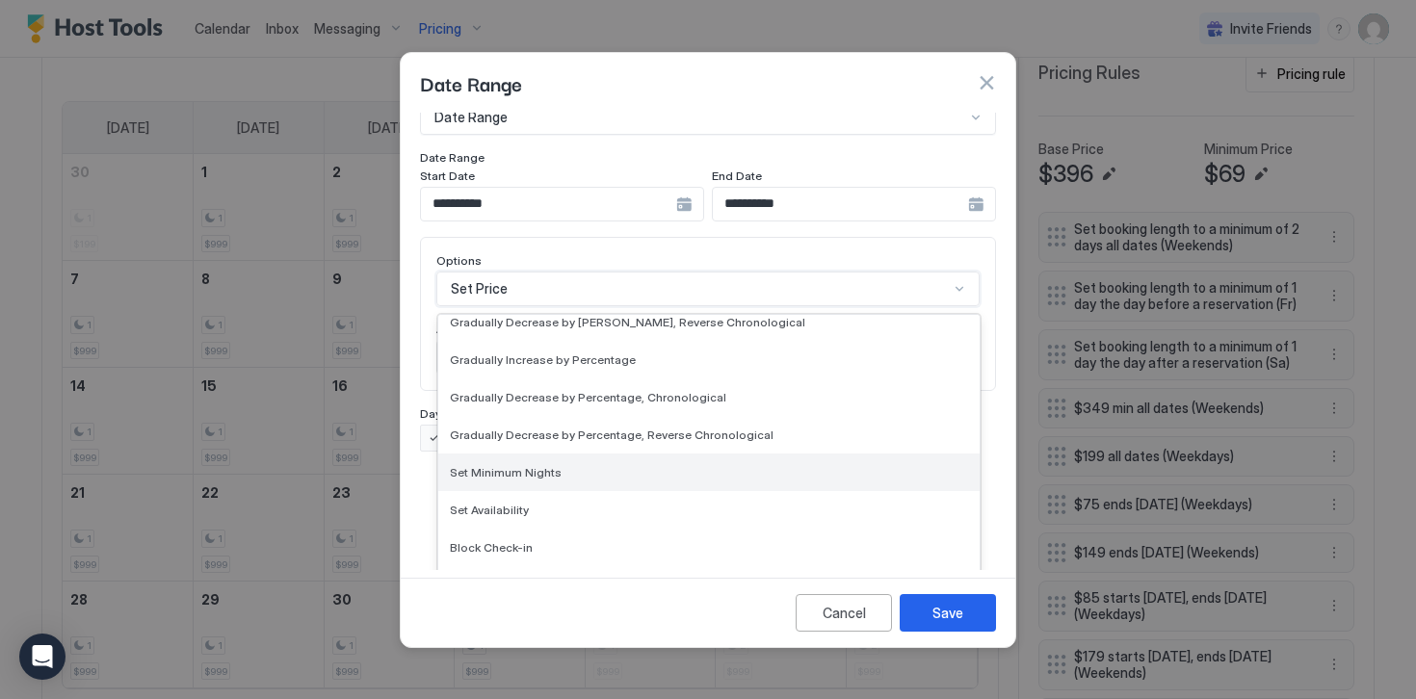
click at [507, 465] on span "Set Minimum Nights" at bounding box center [506, 472] width 112 height 14
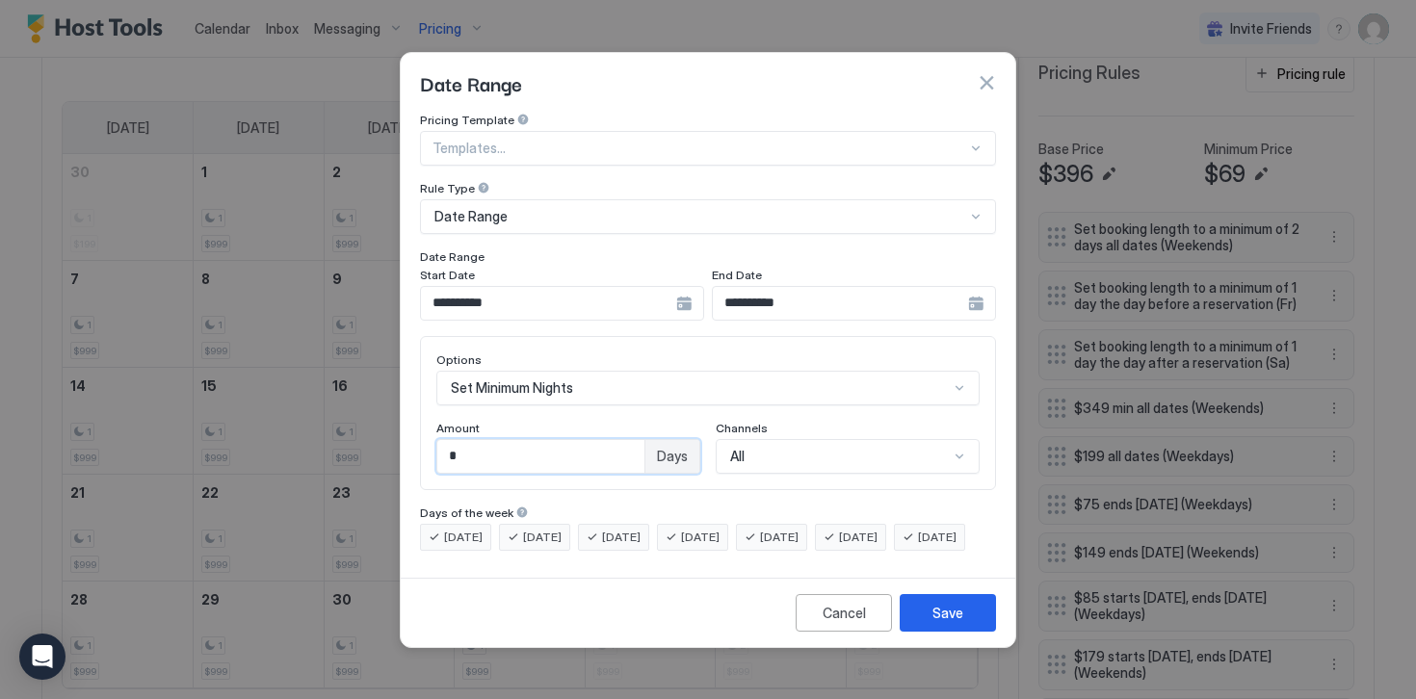
click at [472, 440] on input "*" at bounding box center [540, 456] width 207 height 33
type input "*"
click at [459, 529] on span "[DATE]" at bounding box center [463, 537] width 39 height 17
click at [529, 529] on span "[DATE]" at bounding box center [542, 537] width 39 height 17
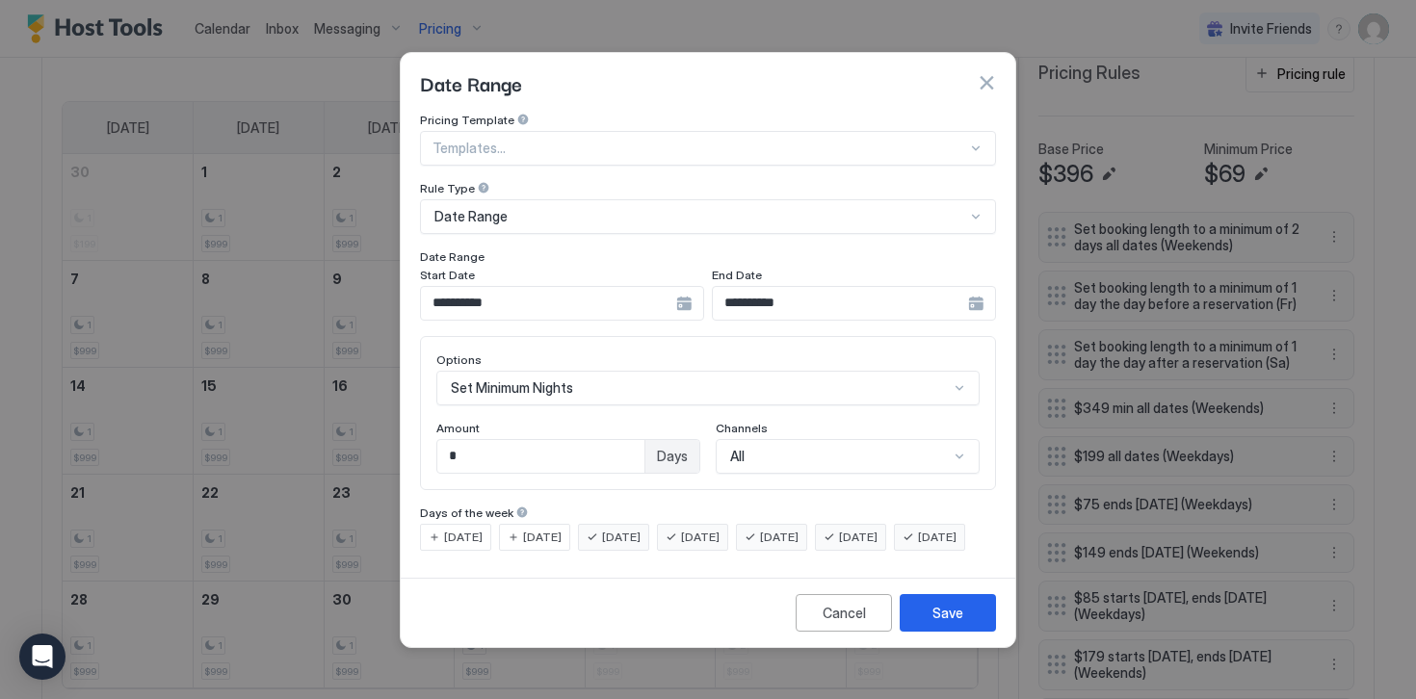
click at [798, 529] on span "[DATE]" at bounding box center [779, 537] width 39 height 17
click at [877, 529] on span "[DATE]" at bounding box center [858, 537] width 39 height 17
click at [918, 546] on span "[DATE]" at bounding box center [937, 537] width 39 height 17
click at [940, 623] on div "Save" at bounding box center [947, 613] width 31 height 20
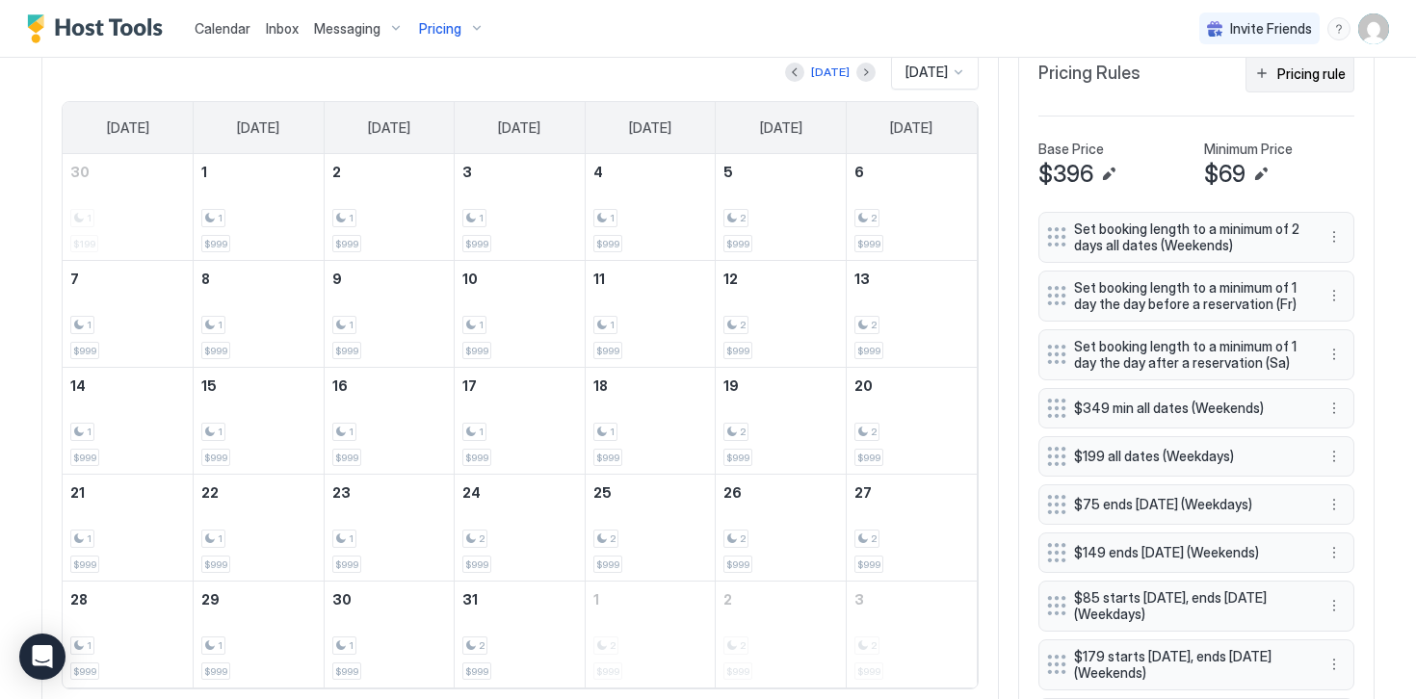
click at [1296, 84] on button "Pricing rule" at bounding box center [1299, 74] width 109 height 38
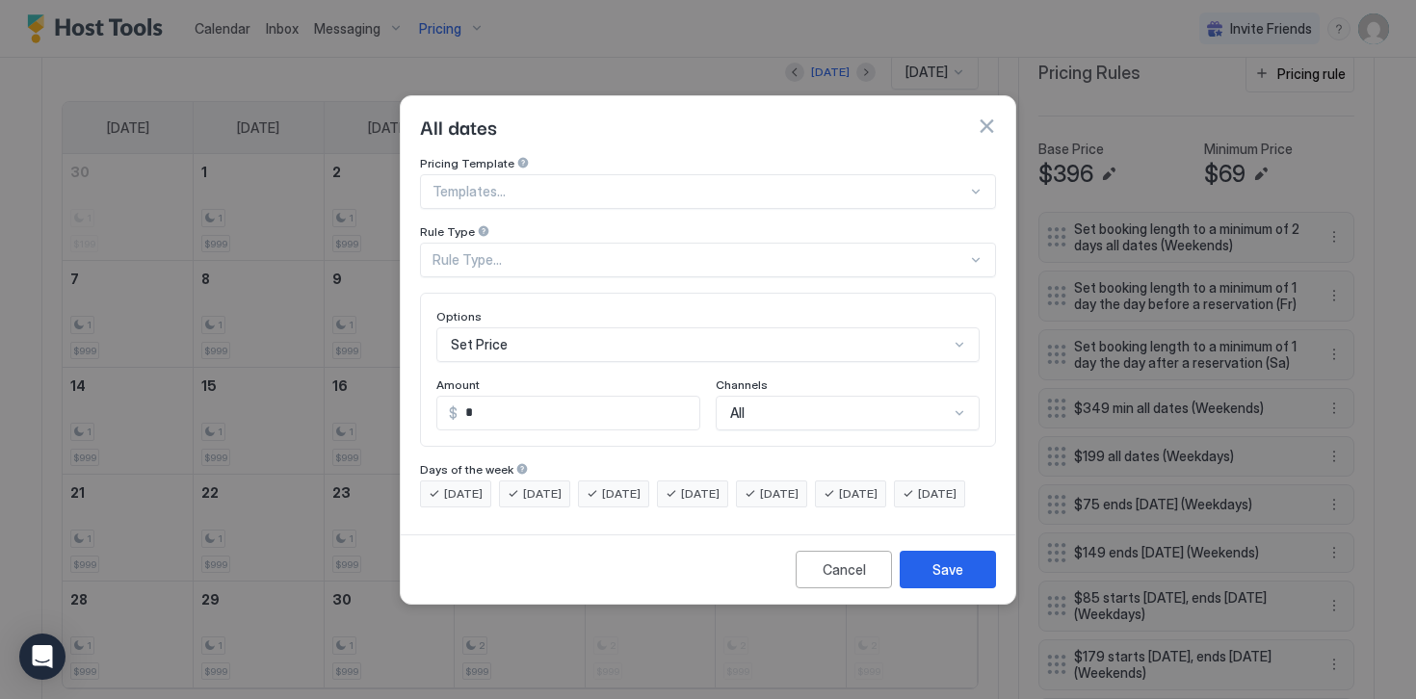
click at [507, 251] on div "Rule Type..." at bounding box center [699, 259] width 534 height 17
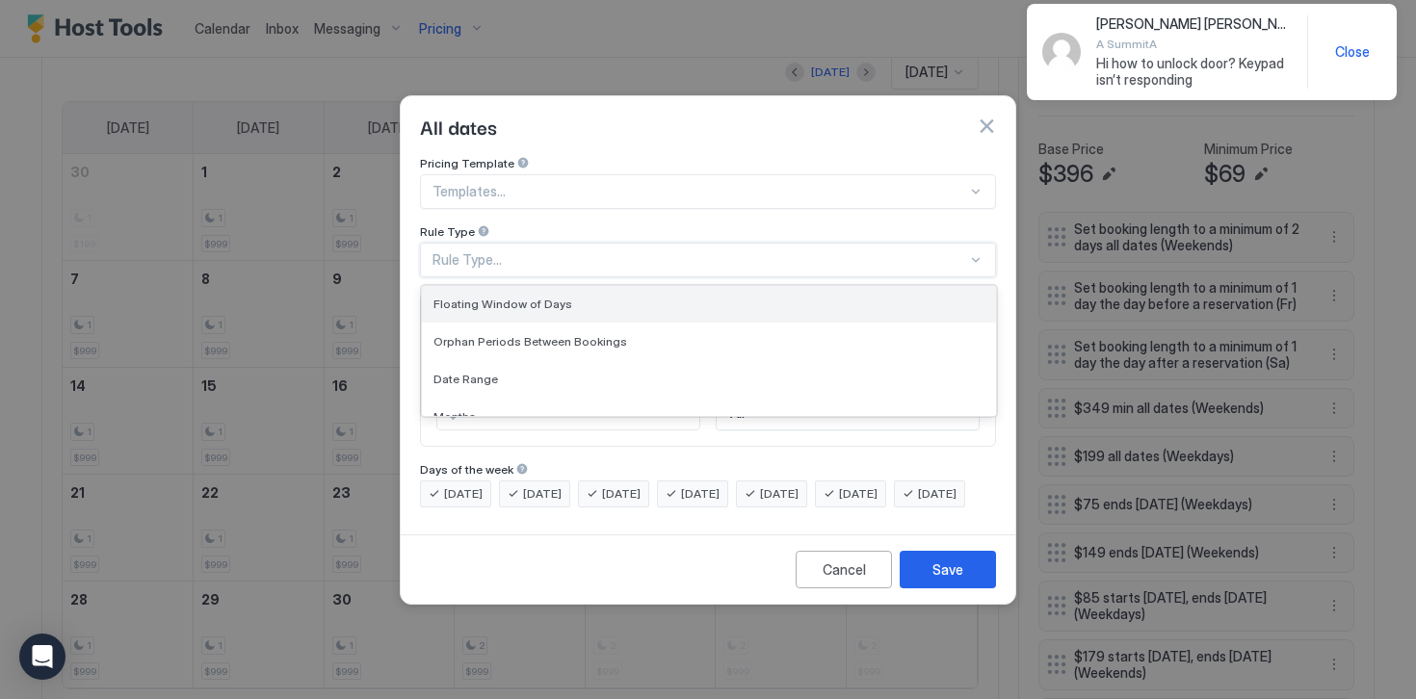
scroll to position [41, 0]
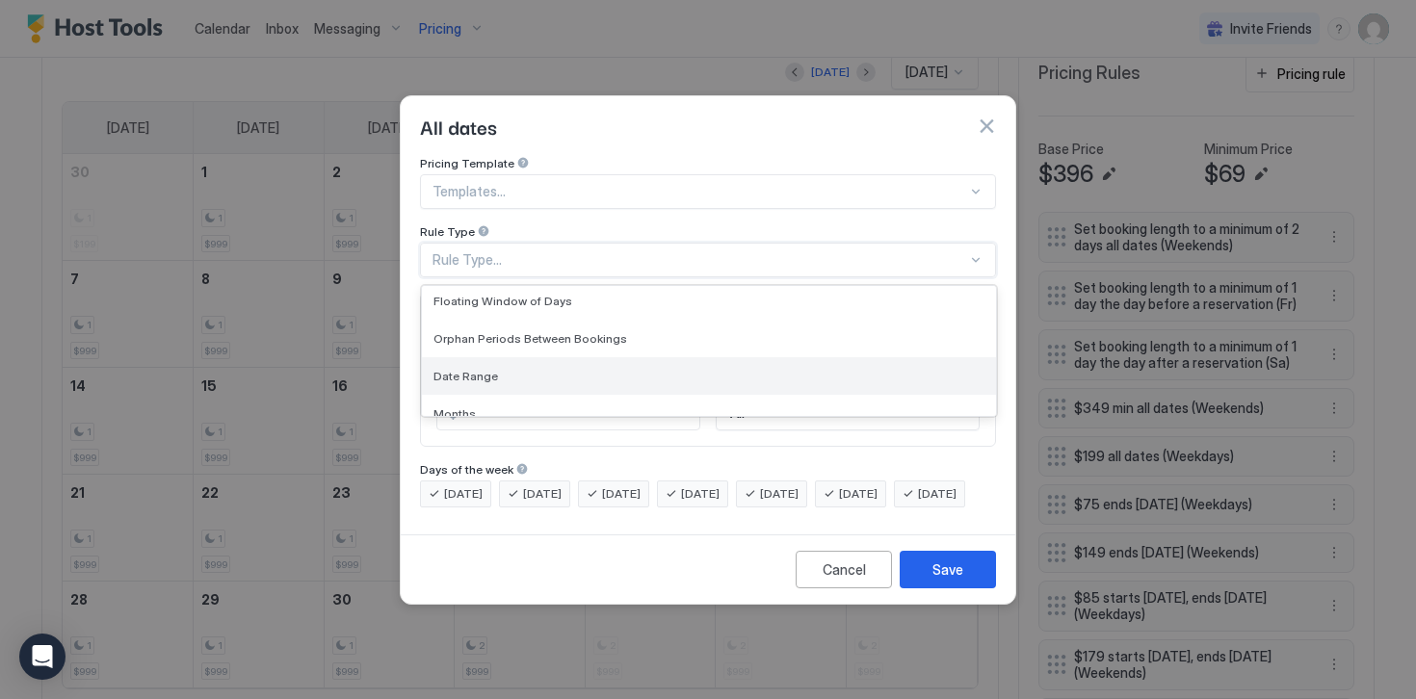
click at [488, 369] on span "Date Range" at bounding box center [465, 376] width 65 height 14
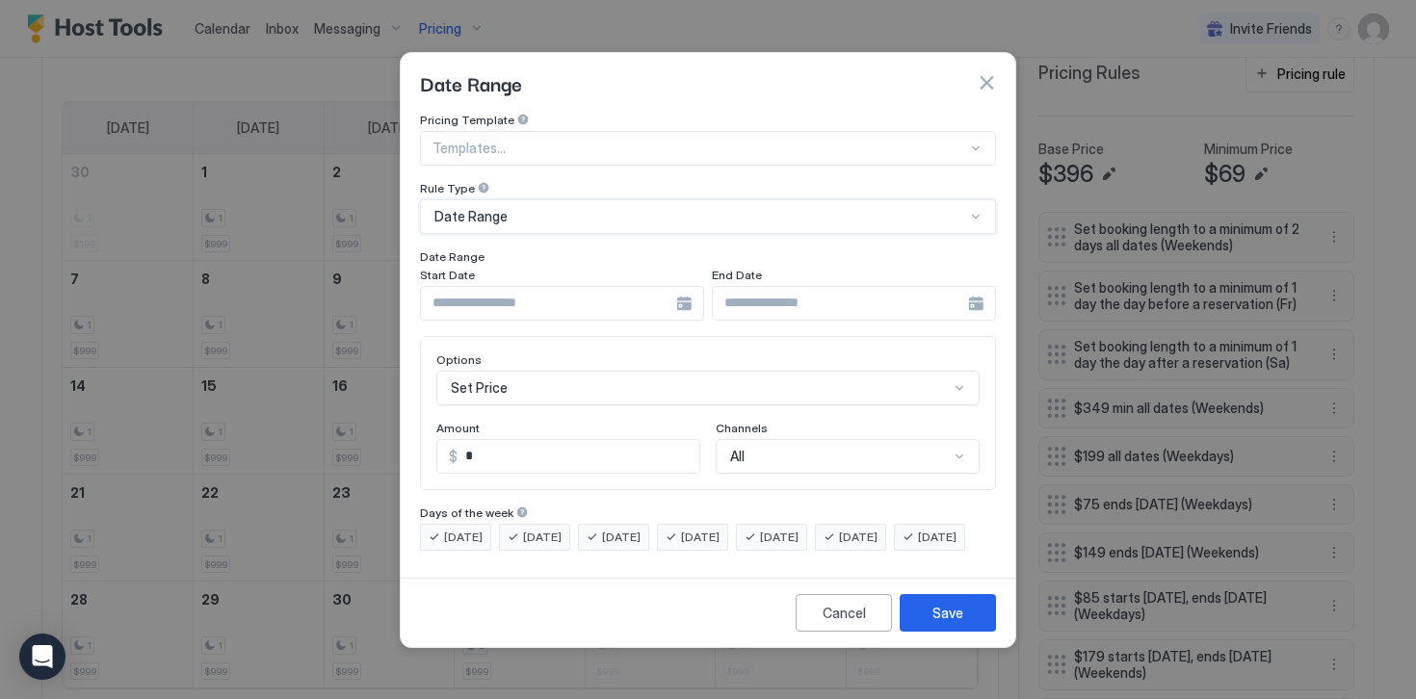
click at [491, 288] on input "Input Field" at bounding box center [548, 303] width 255 height 33
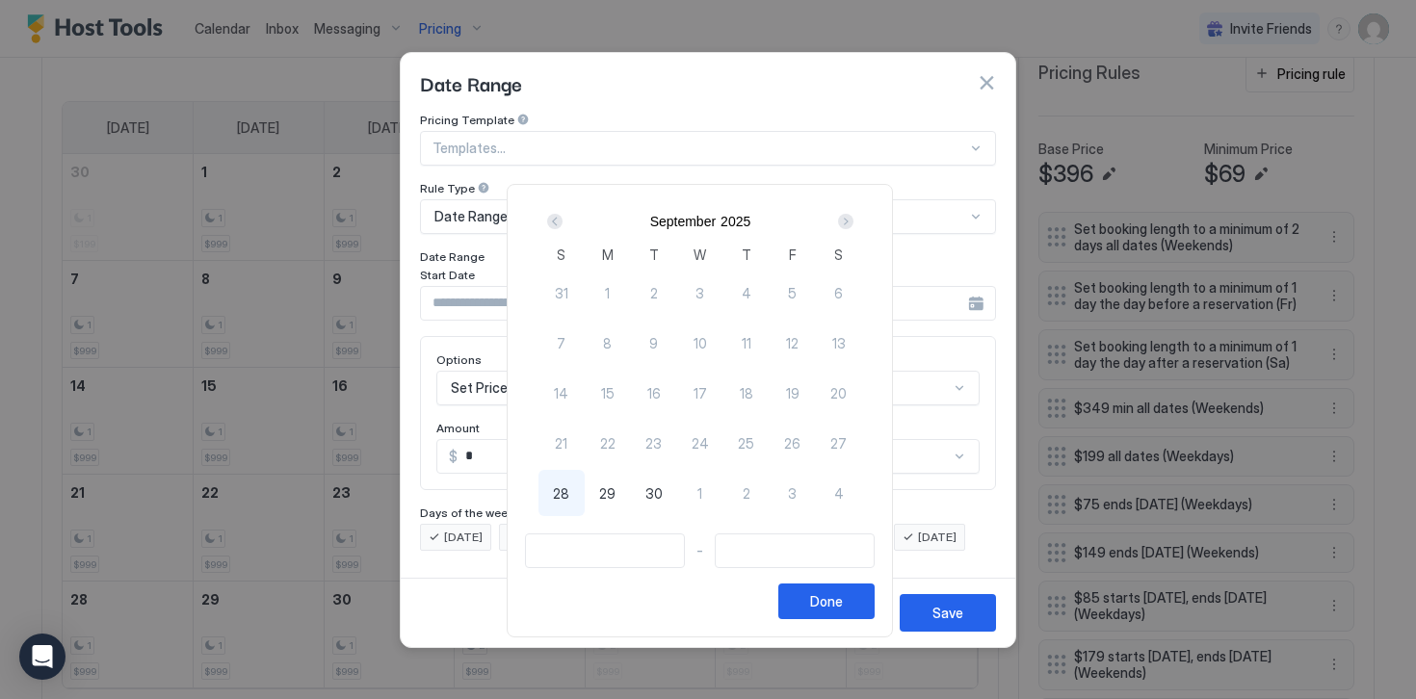
click at [852, 220] on div "Next" at bounding box center [845, 221] width 15 height 15
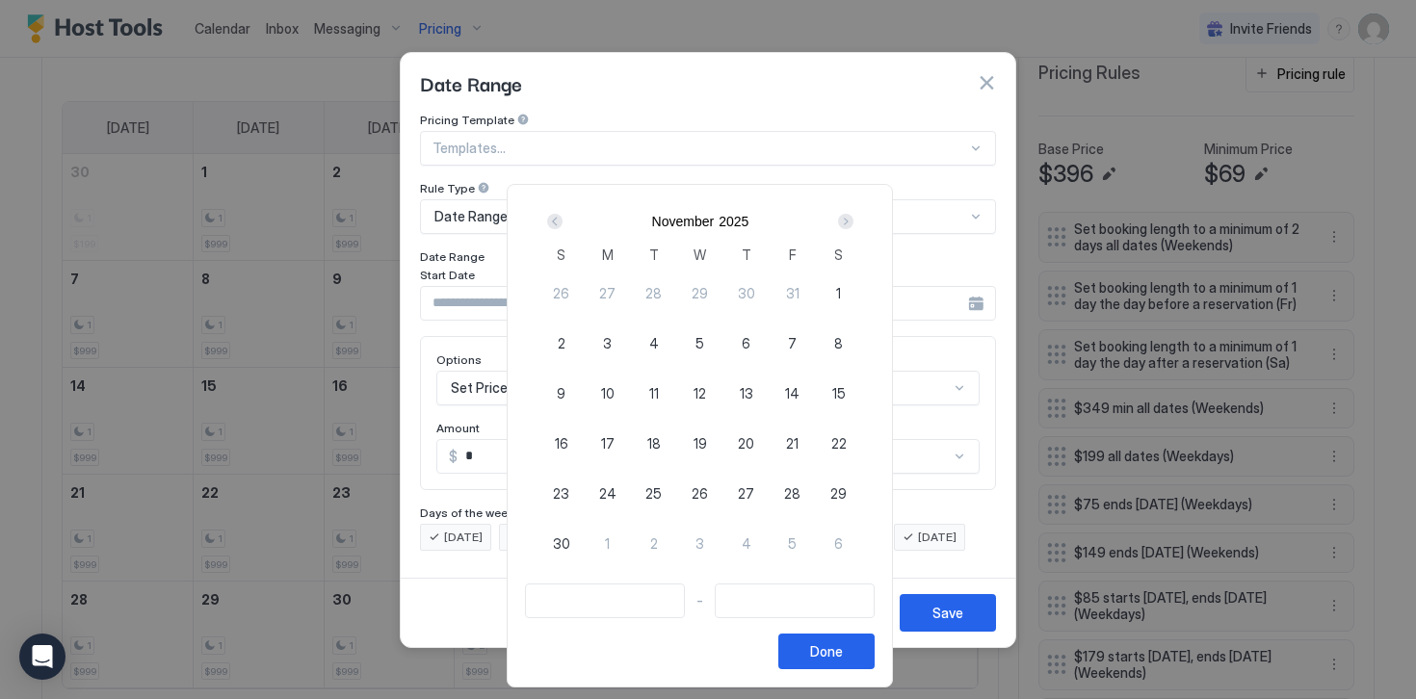
click at [852, 220] on div "Next" at bounding box center [845, 221] width 15 height 15
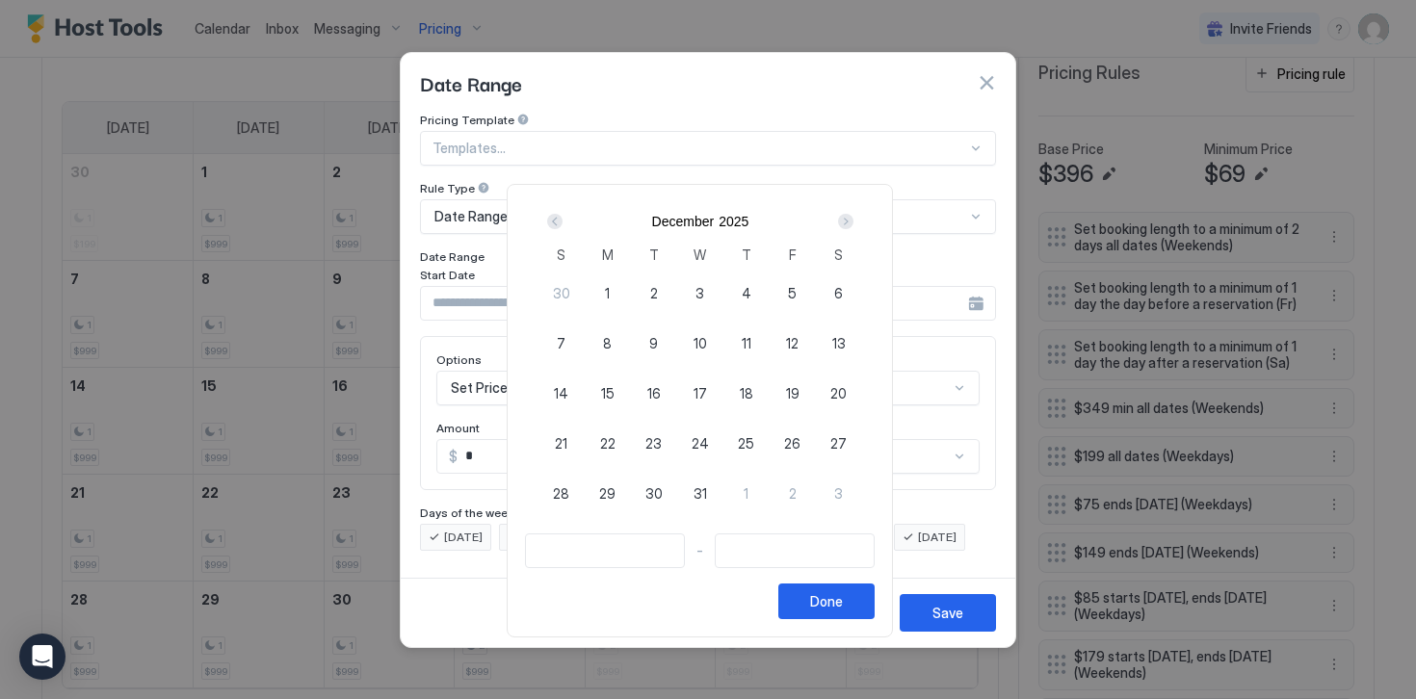
click at [704, 433] on span "24" at bounding box center [699, 443] width 17 height 20
type input "**********"
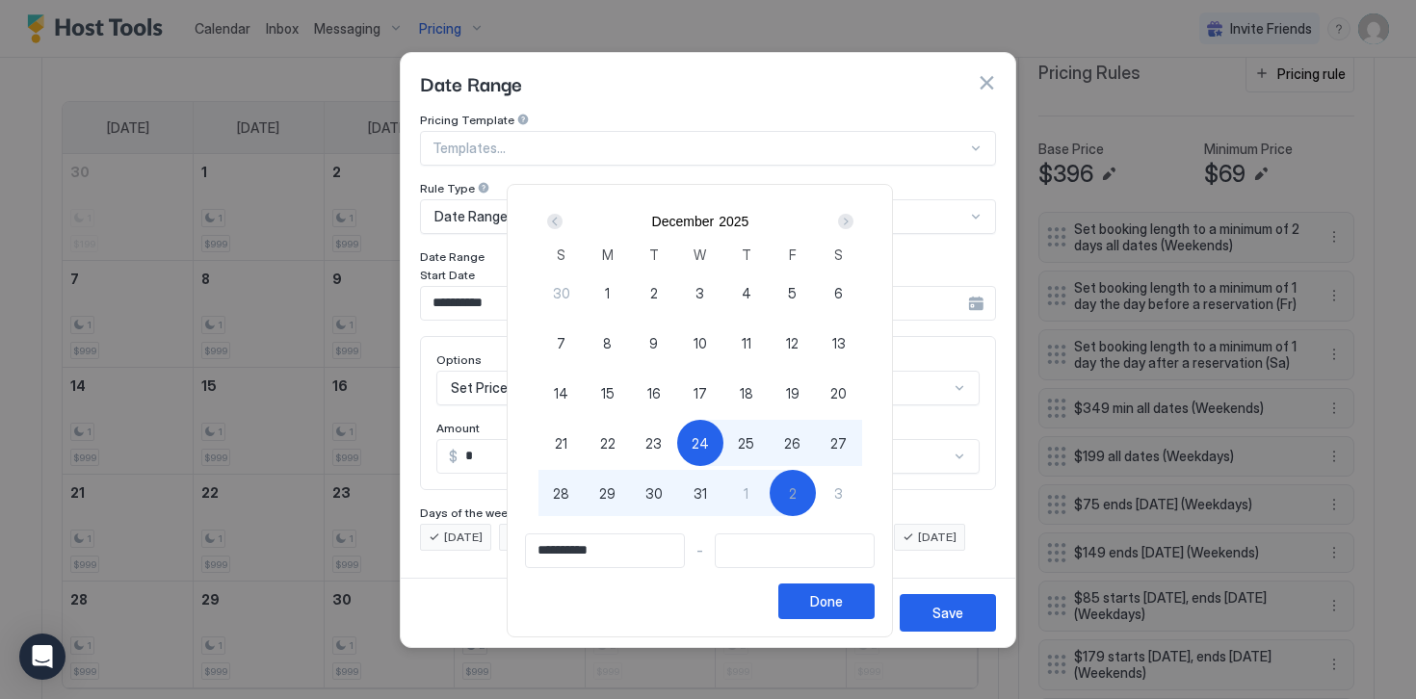
click at [805, 492] on div "2" at bounding box center [792, 493] width 46 height 46
type input "**********"
click at [826, 599] on div "Done" at bounding box center [826, 601] width 33 height 20
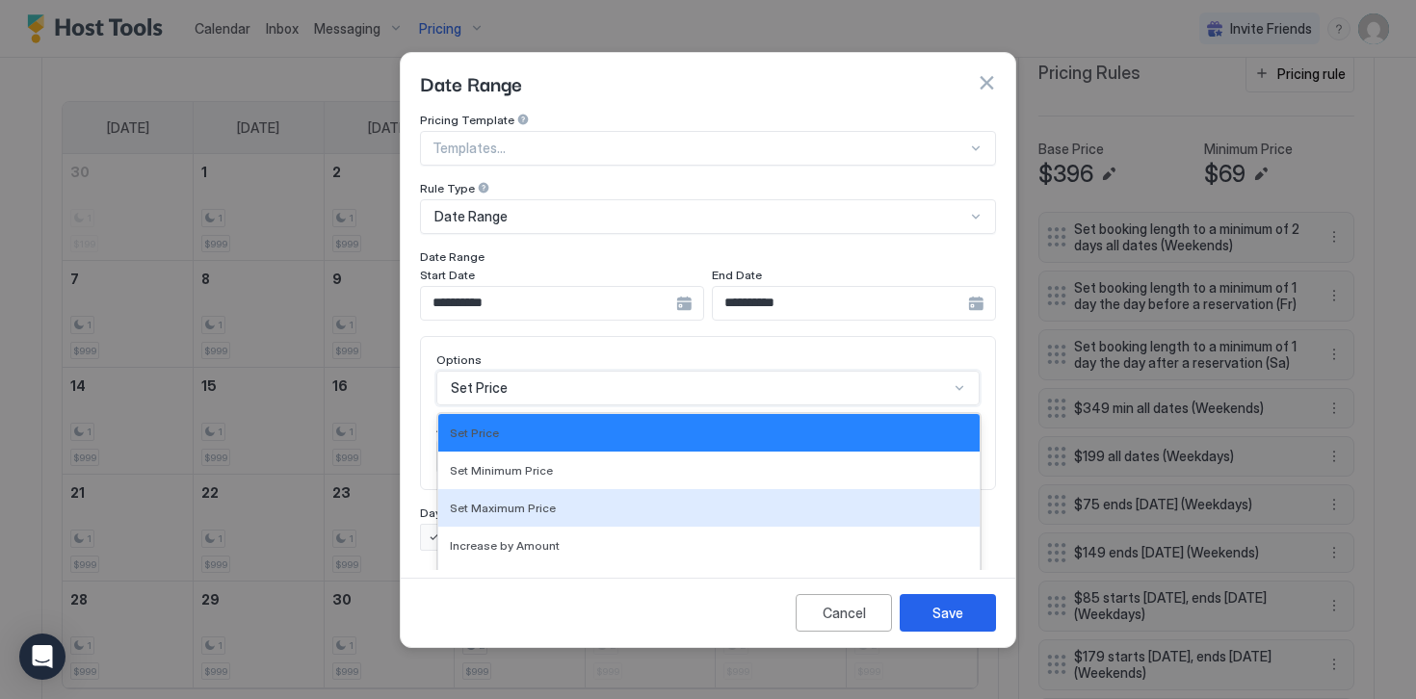
scroll to position [99, 0]
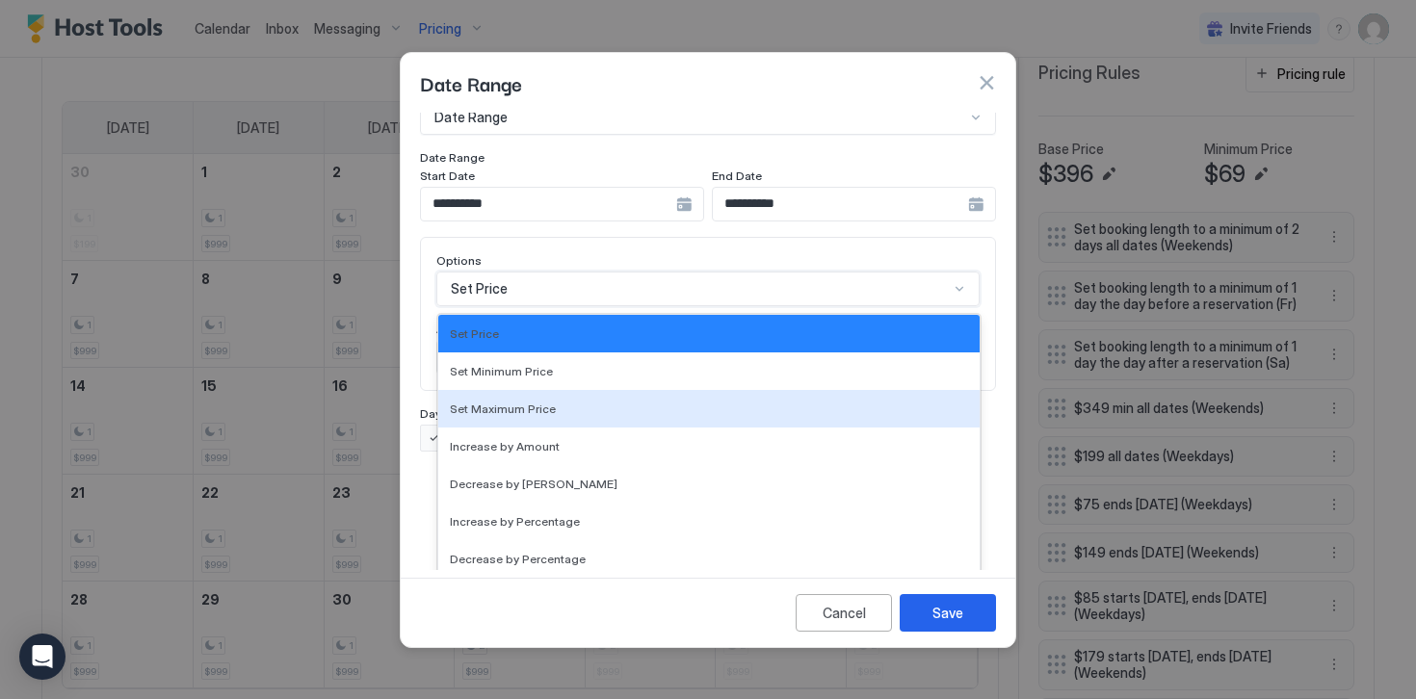
click at [514, 306] on div "Set Maximum Price, 3 of 17. 17 results available. Use Up and Down to choose opt…" at bounding box center [707, 289] width 543 height 35
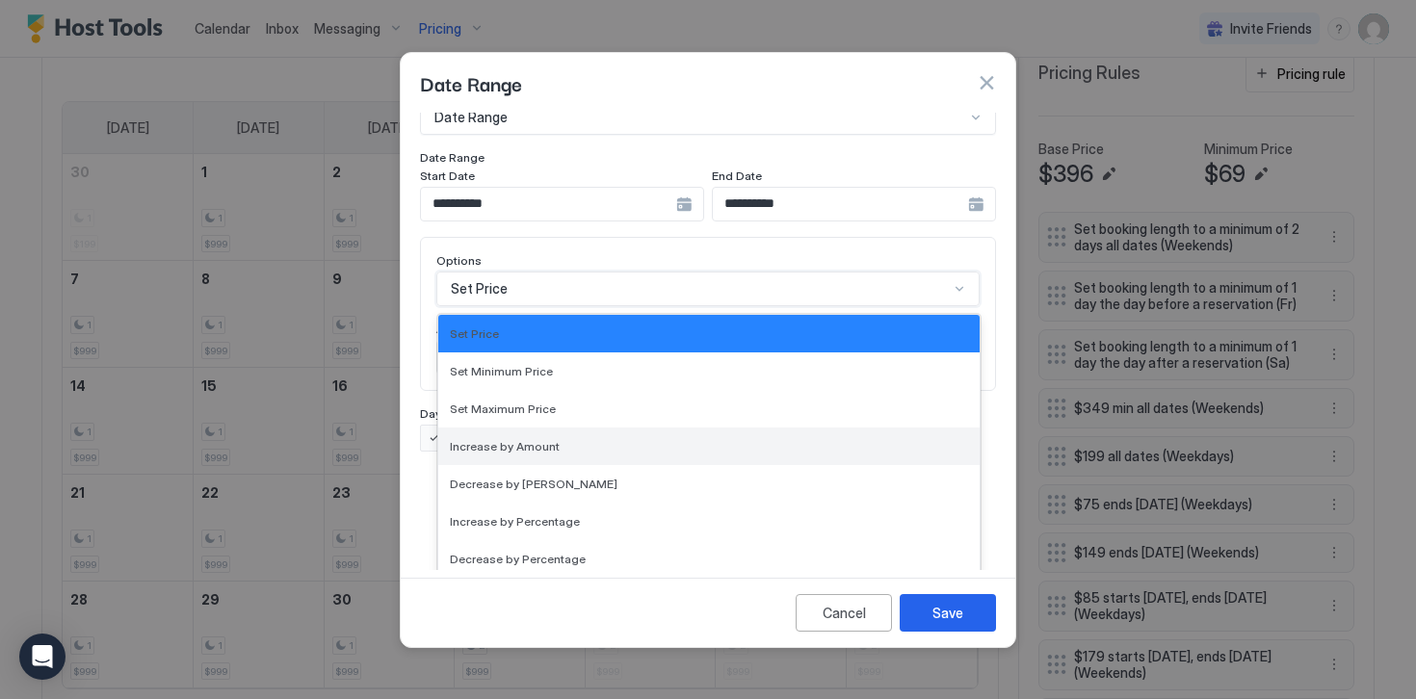
scroll to position [350, 0]
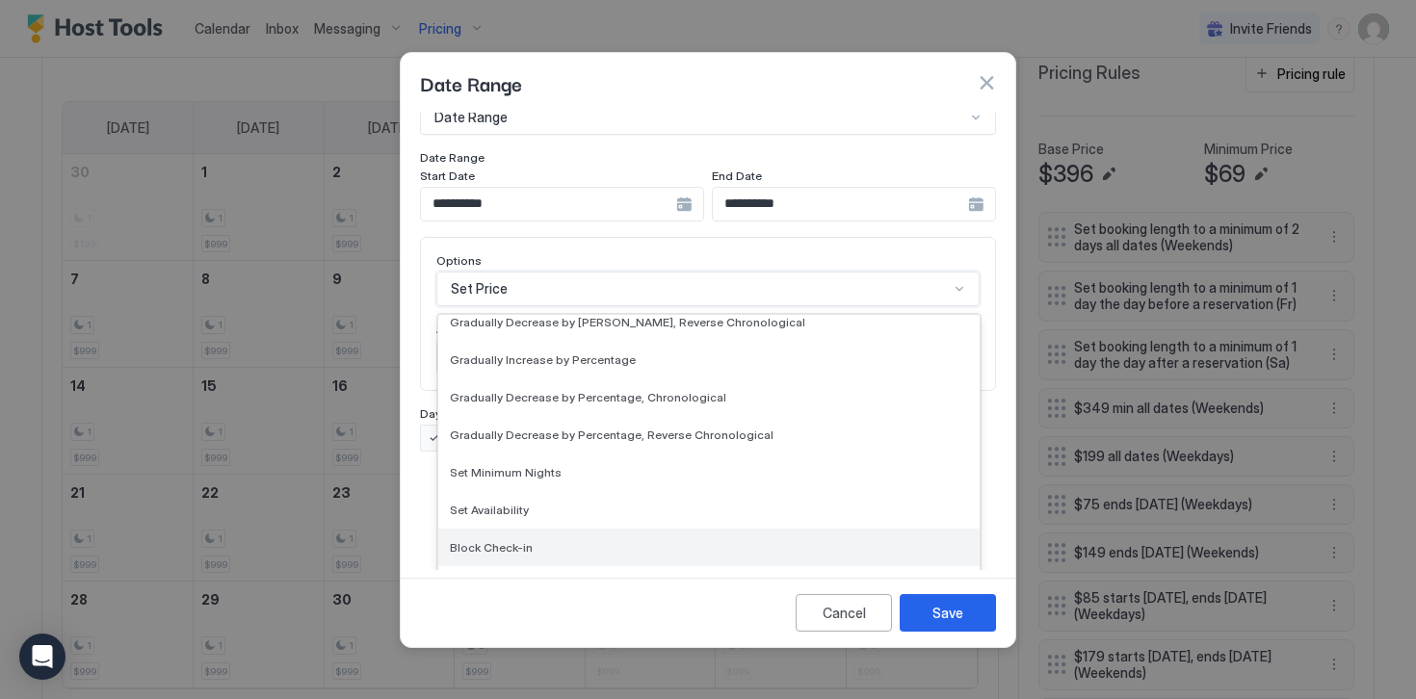
click at [496, 540] on span "Block Check-in" at bounding box center [491, 547] width 83 height 14
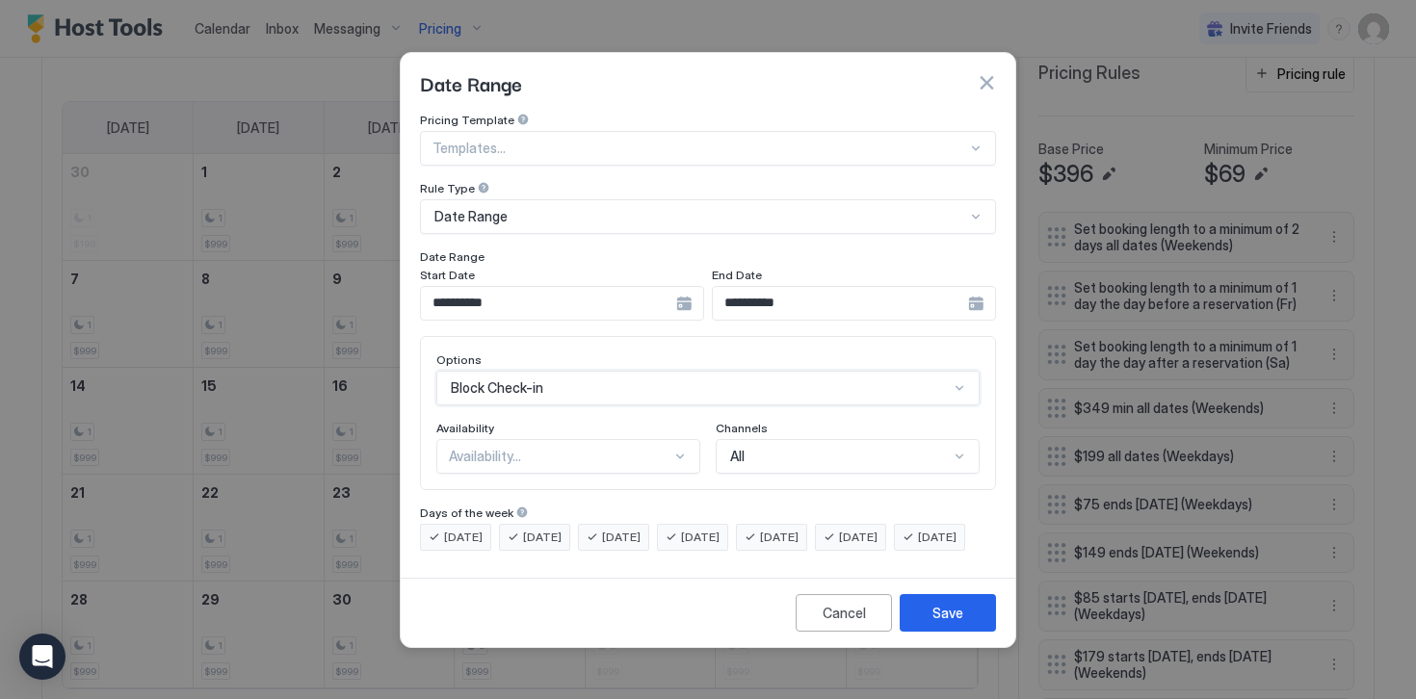
click at [479, 448] on div "Availability..." at bounding box center [560, 456] width 222 height 17
click at [482, 532] on span "Blocked" at bounding box center [472, 539] width 45 height 14
click at [472, 529] on span "[DATE]" at bounding box center [463, 537] width 39 height 17
click at [534, 529] on span "[DATE]" at bounding box center [542, 537] width 39 height 17
click at [604, 524] on div "[DATE]" at bounding box center [613, 537] width 71 height 27
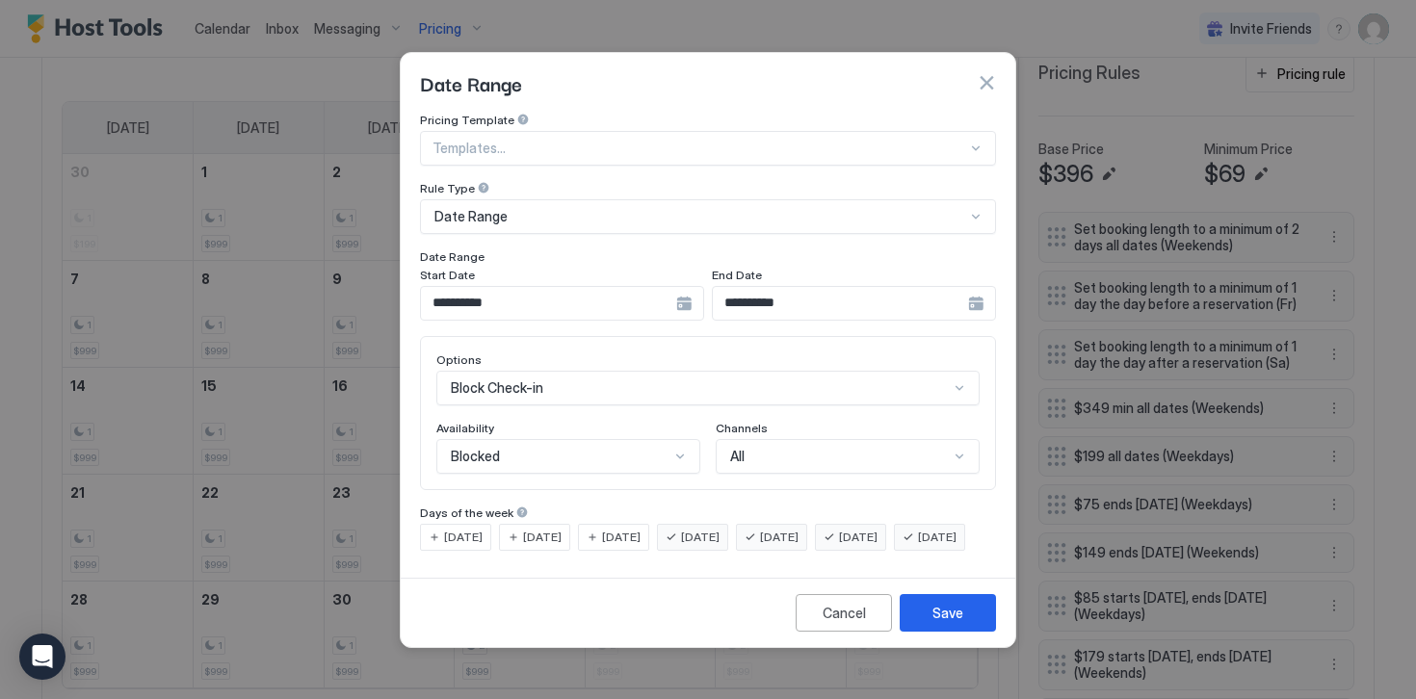
click at [799, 528] on div "[DATE]" at bounding box center [771, 537] width 71 height 27
click at [877, 529] on span "[DATE]" at bounding box center [858, 537] width 39 height 17
click at [918, 546] on span "[DATE]" at bounding box center [937, 537] width 39 height 17
click at [941, 623] on div "Save" at bounding box center [947, 613] width 31 height 20
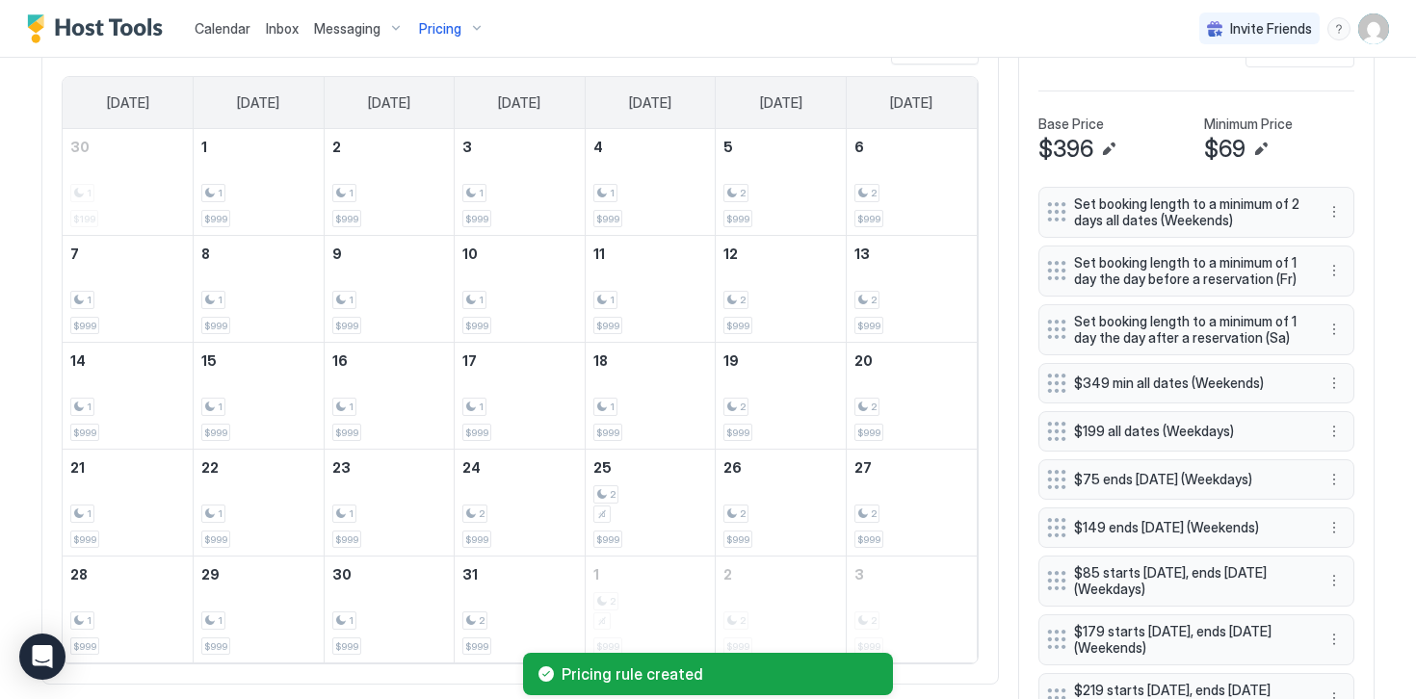
scroll to position [635, 0]
click at [1260, 65] on button "Pricing rule" at bounding box center [1299, 51] width 109 height 38
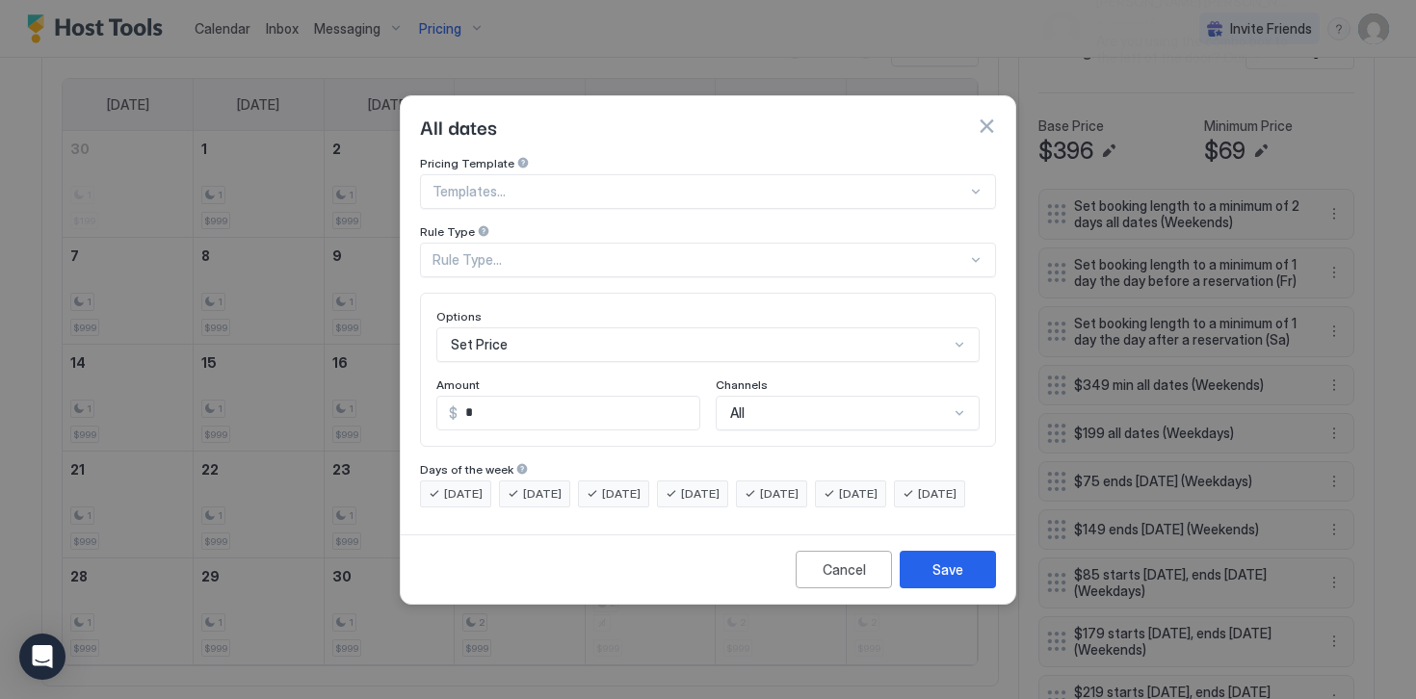
click at [485, 251] on div "Rule Type..." at bounding box center [699, 259] width 534 height 17
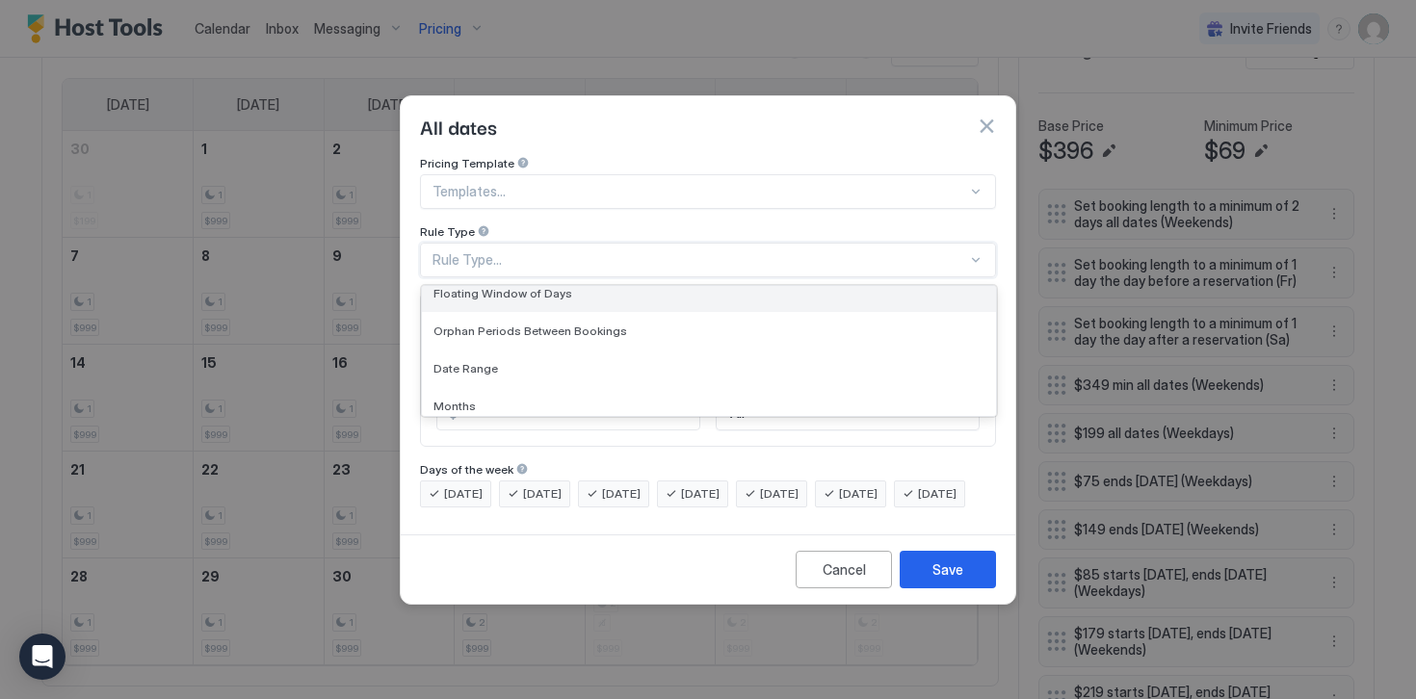
scroll to position [51, 0]
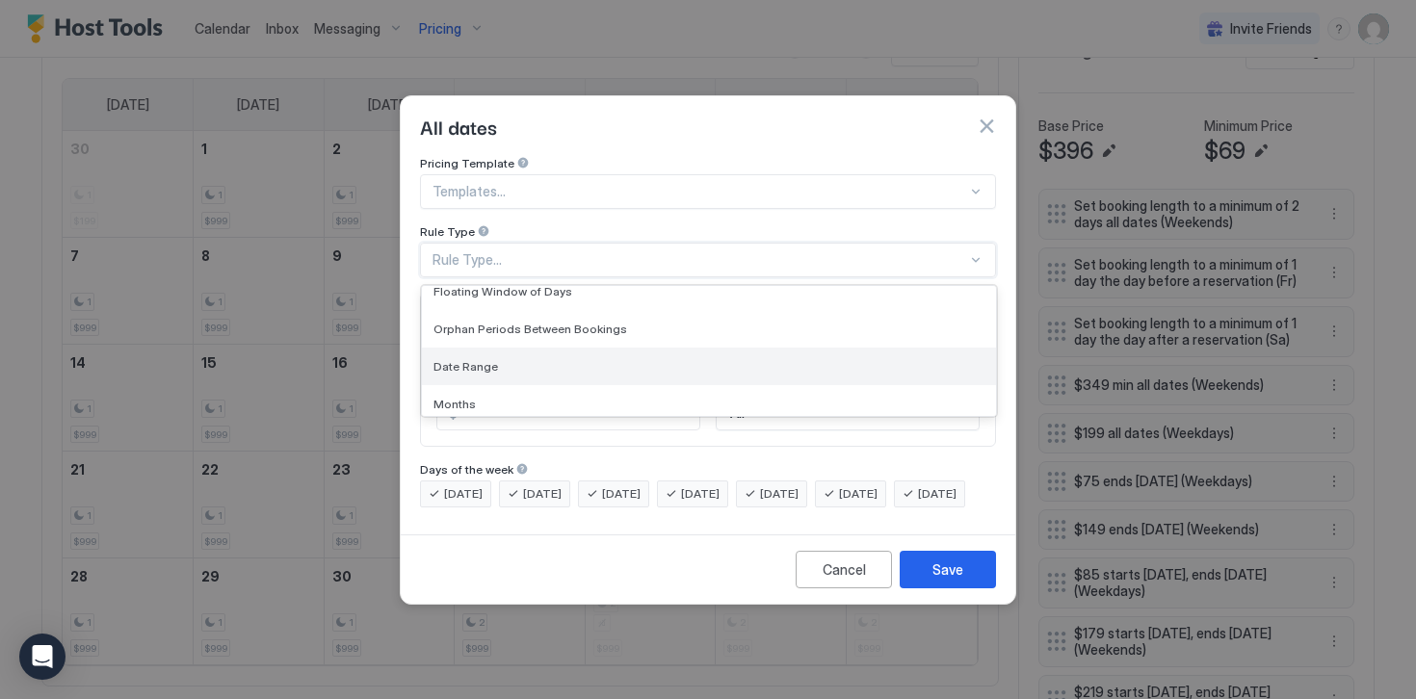
click at [477, 359] on span "Date Range" at bounding box center [465, 366] width 65 height 14
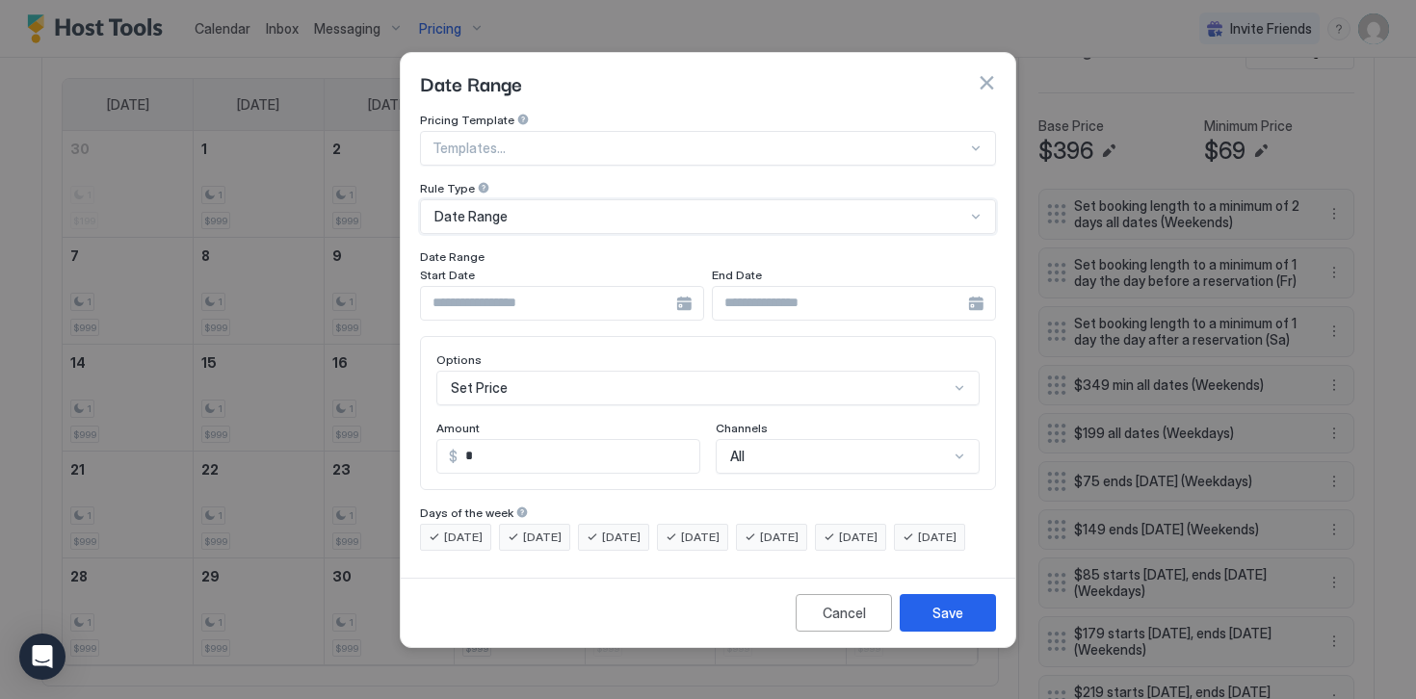
click at [479, 298] on input "Input Field" at bounding box center [548, 303] width 255 height 33
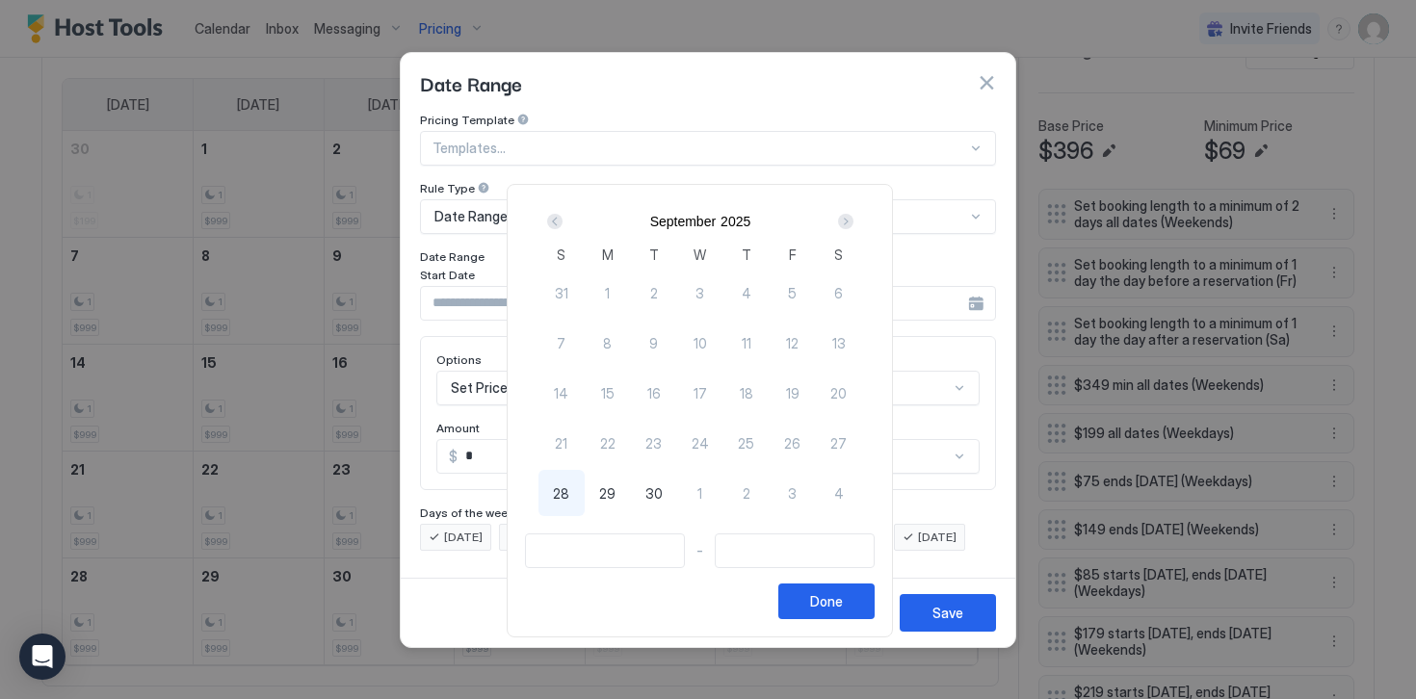
click at [852, 222] on div "Next" at bounding box center [845, 221] width 15 height 15
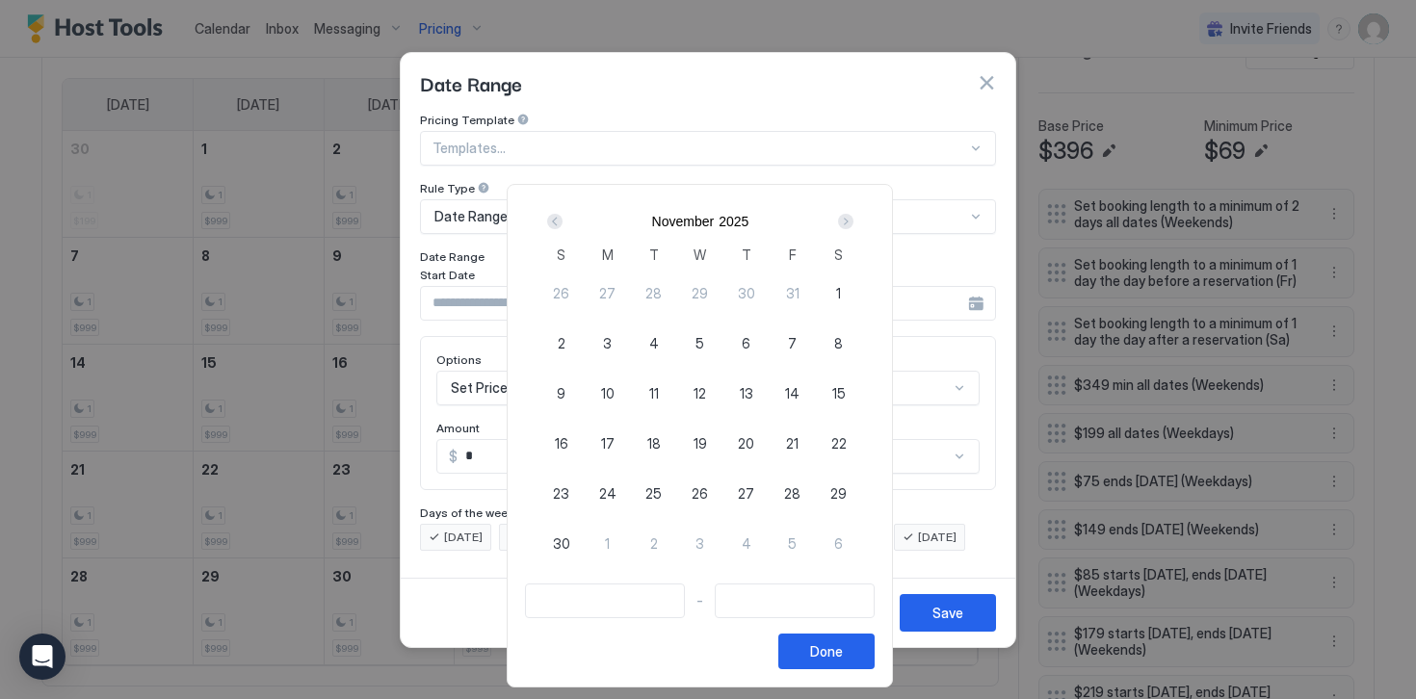
click at [852, 222] on div "Next" at bounding box center [845, 221] width 15 height 15
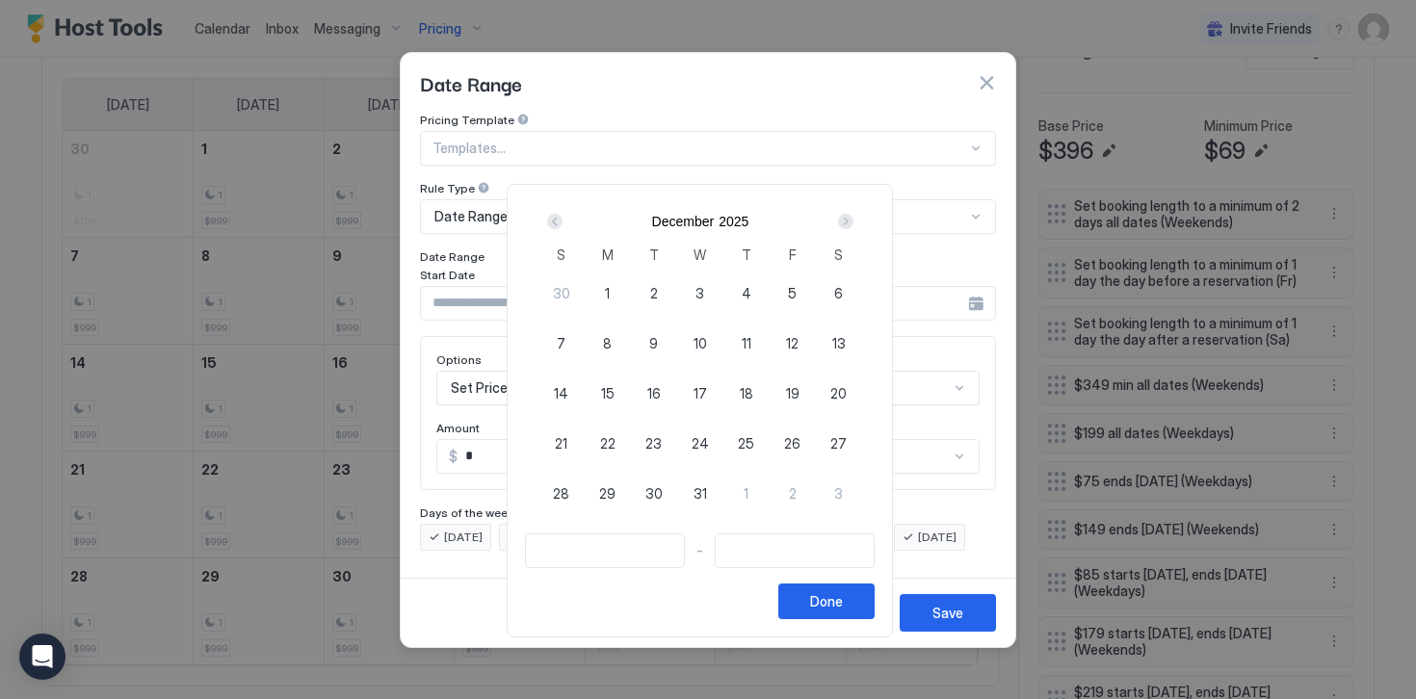
click at [709, 441] on span "24" at bounding box center [699, 443] width 17 height 20
type input "**********"
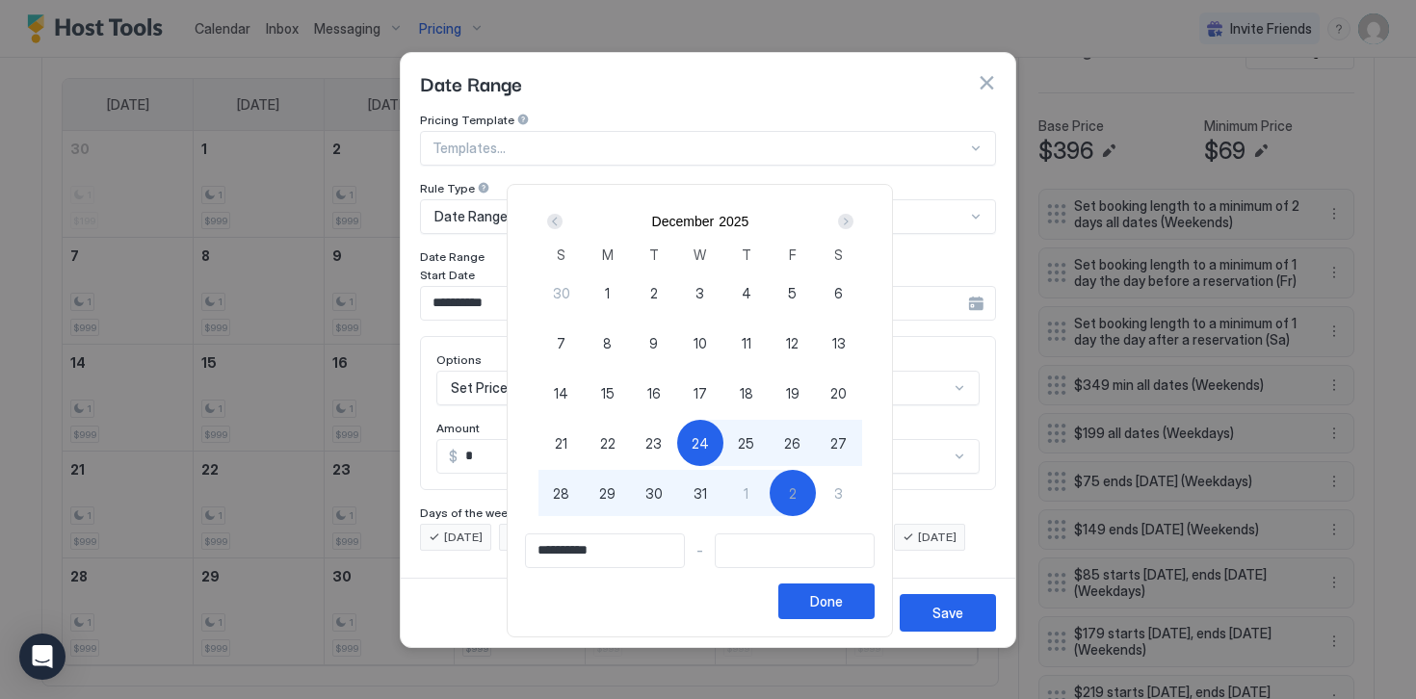
click at [793, 490] on div "2" at bounding box center [792, 493] width 46 height 46
type input "**********"
click at [826, 605] on div "Done" at bounding box center [826, 601] width 33 height 20
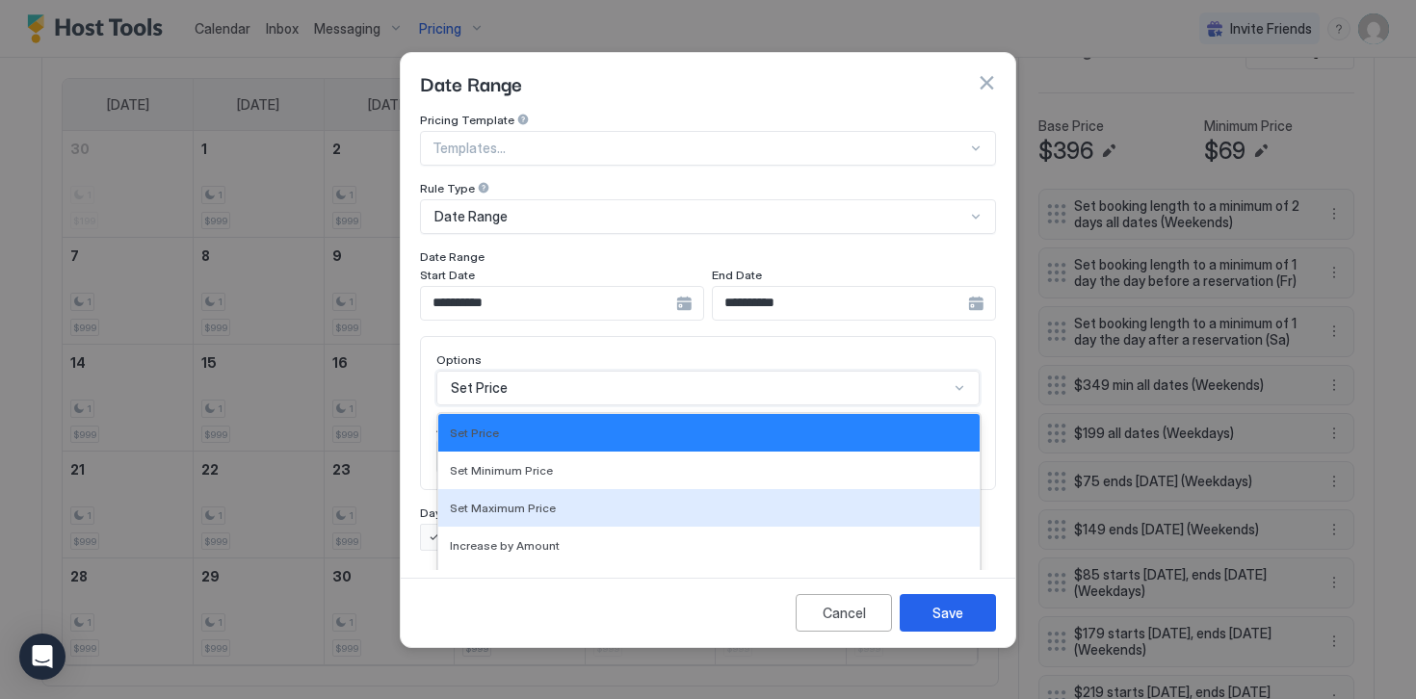
click at [460, 378] on div "Set Maximum Price, 3 of 17. 17 results available. Use Up and Down to choose opt…" at bounding box center [707, 388] width 543 height 35
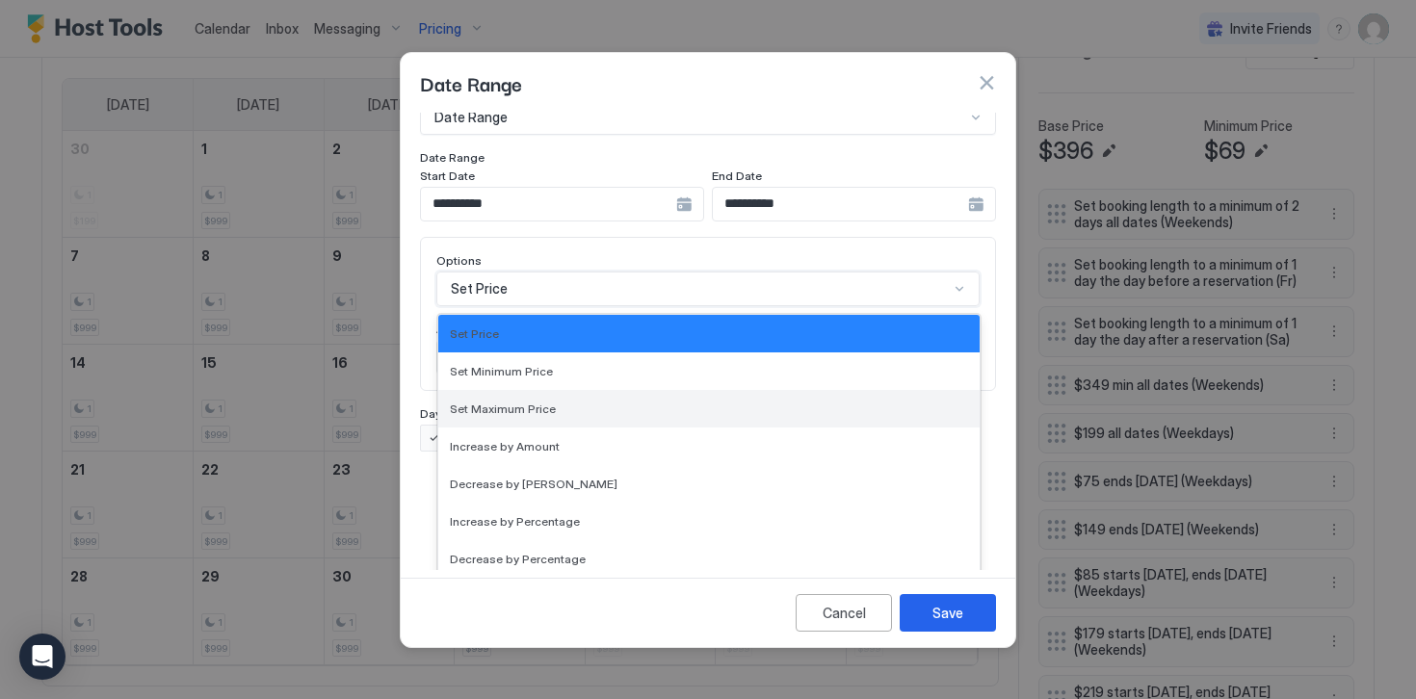
scroll to position [350, 0]
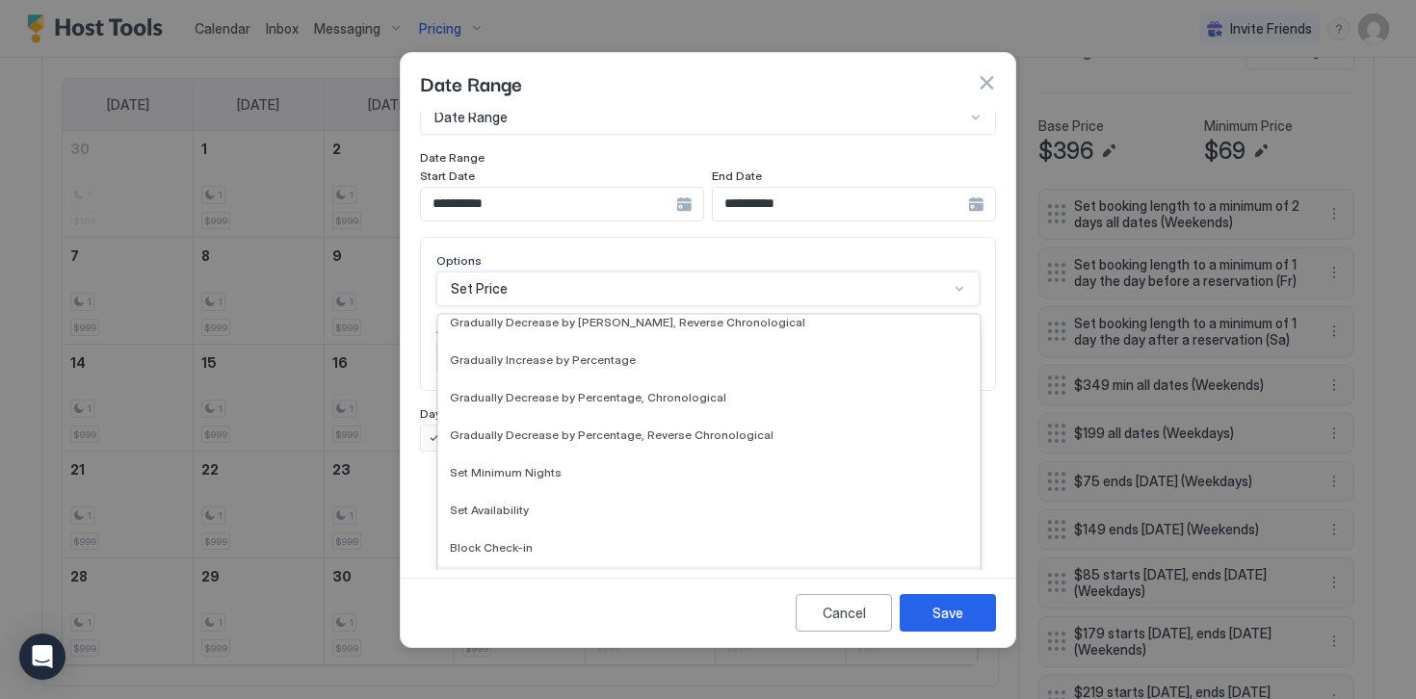
click at [490, 578] on span "Block Check-out" at bounding box center [495, 585] width 91 height 14
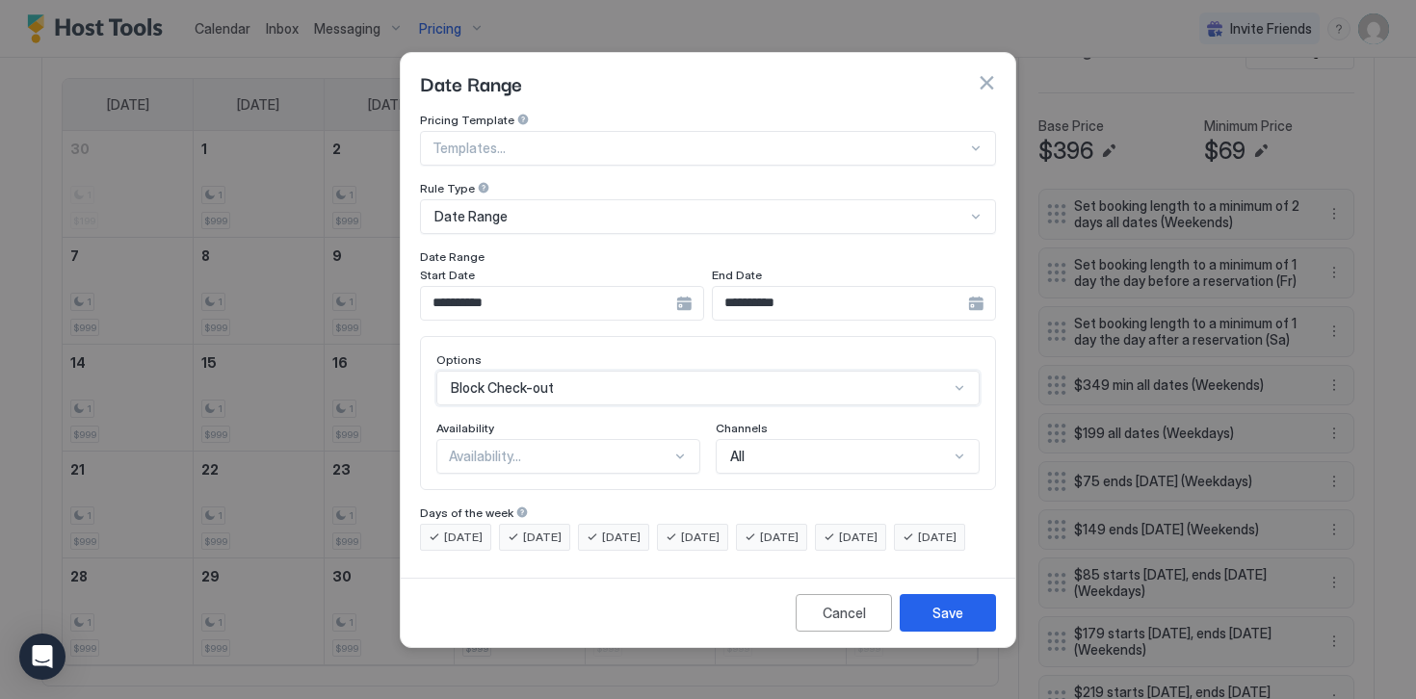
scroll to position [0, 0]
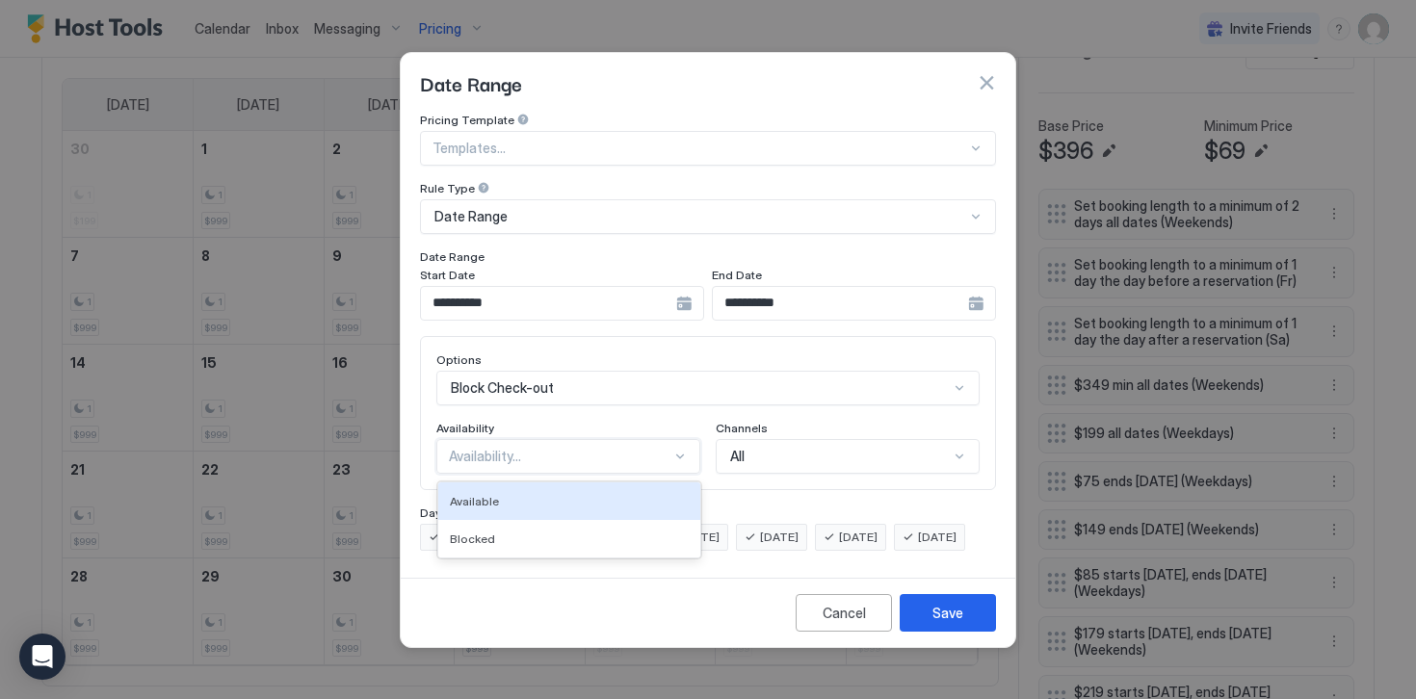
click at [480, 448] on div "Availability..." at bounding box center [560, 456] width 222 height 17
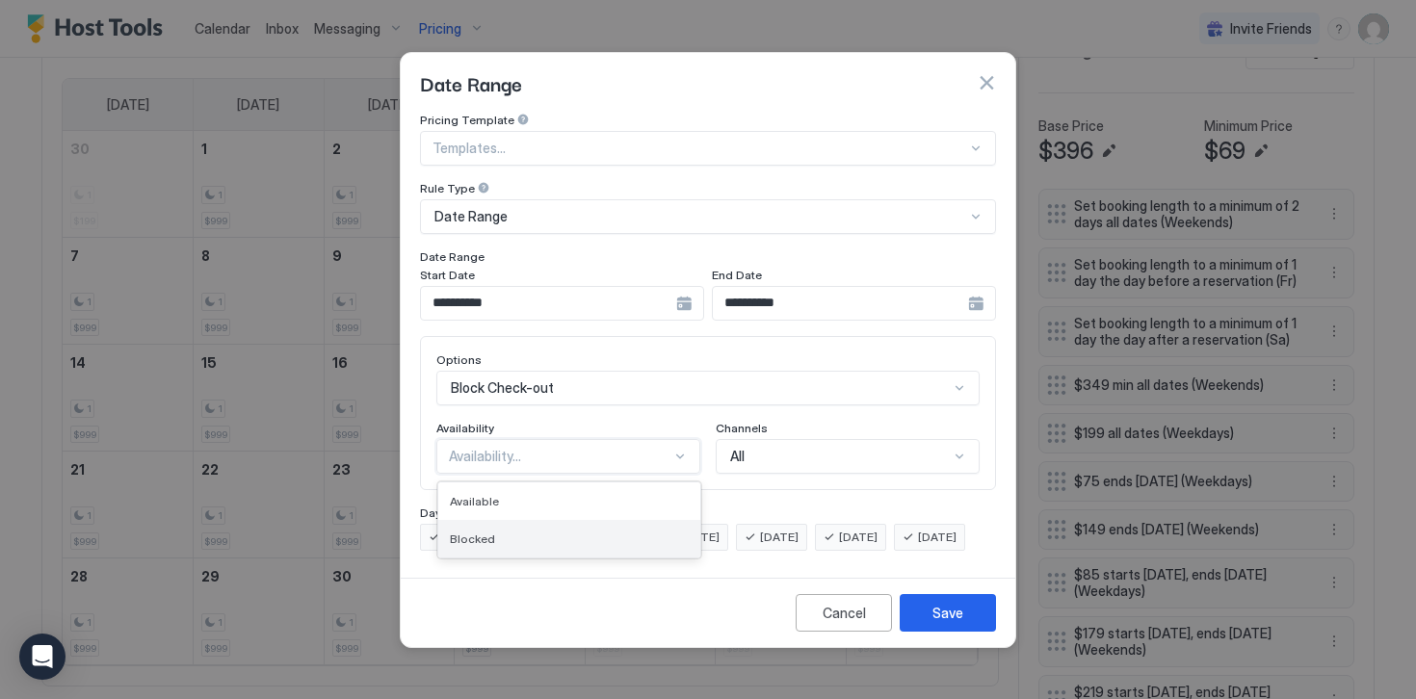
click at [470, 532] on span "Blocked" at bounding box center [472, 539] width 45 height 14
click at [470, 529] on span "[DATE]" at bounding box center [463, 537] width 39 height 17
click at [543, 529] on span "[DATE]" at bounding box center [542, 537] width 39 height 17
click at [640, 529] on span "[DATE]" at bounding box center [621, 537] width 39 height 17
click at [807, 529] on div "[DATE]" at bounding box center [771, 537] width 71 height 27
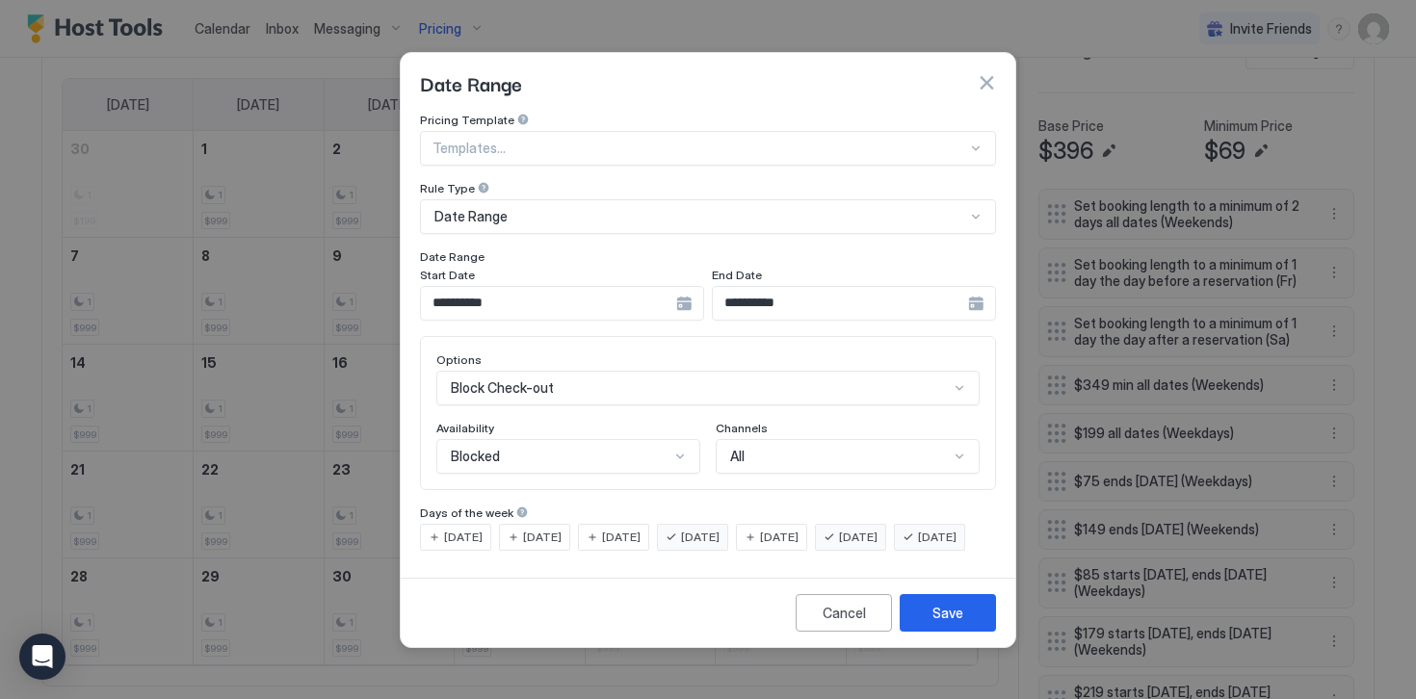
click at [877, 529] on span "[DATE]" at bounding box center [858, 537] width 39 height 17
click at [918, 546] on span "[DATE]" at bounding box center [937, 537] width 39 height 17
click at [942, 623] on div "Save" at bounding box center [947, 613] width 31 height 20
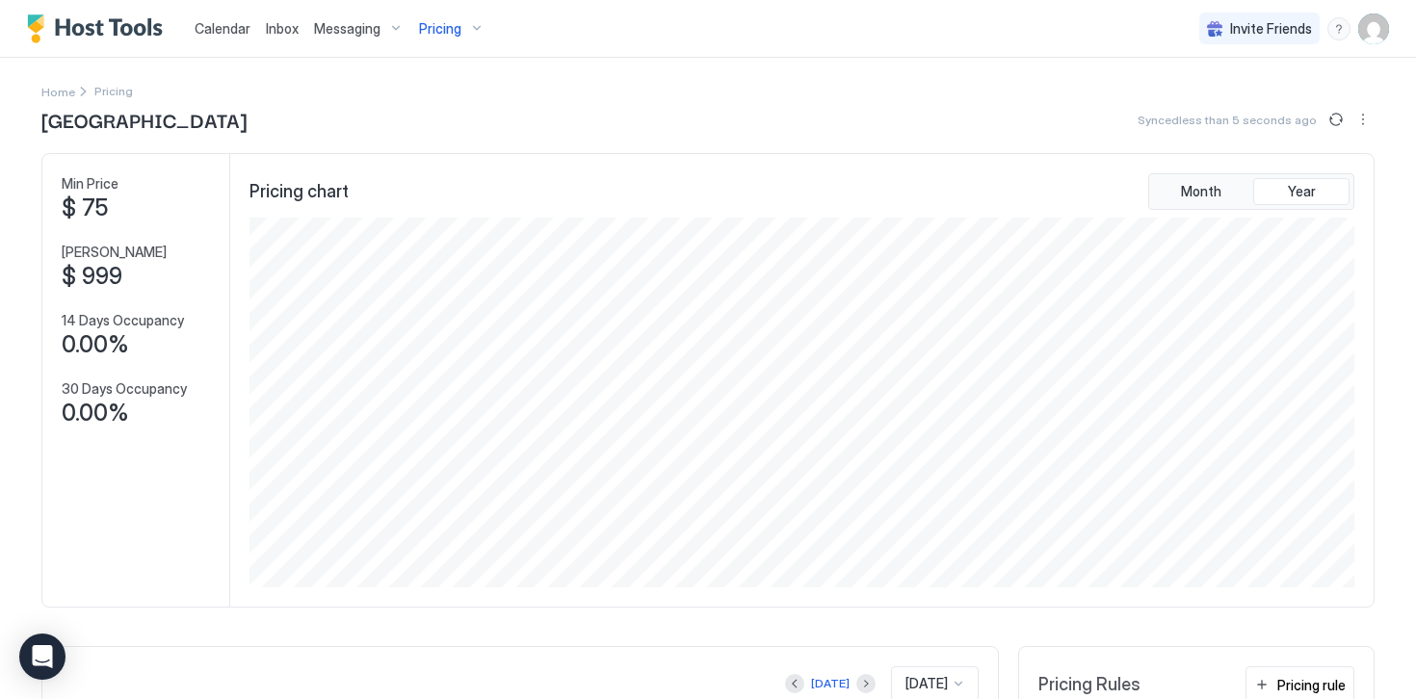
click at [134, 28] on img "Host Tools Logo" at bounding box center [99, 28] width 144 height 29
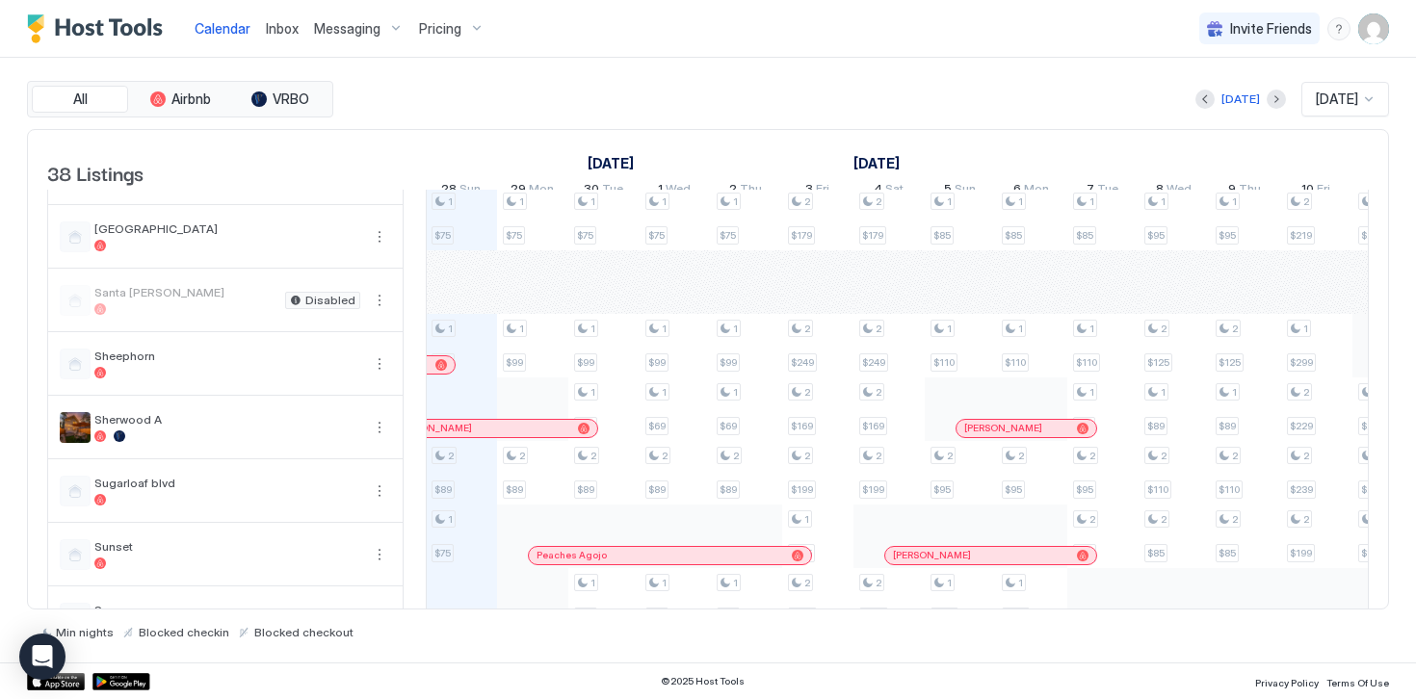
scroll to position [1533, 0]
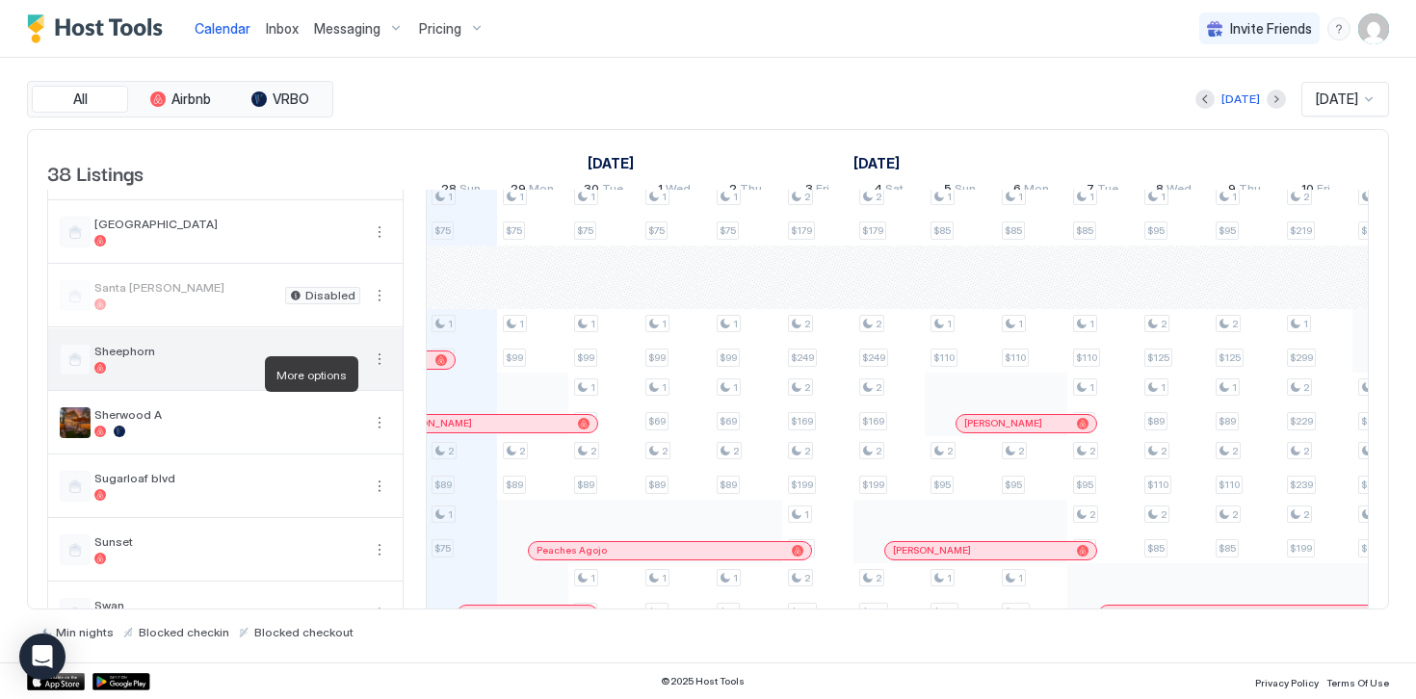
click at [380, 371] on button "More options" at bounding box center [379, 359] width 23 height 23
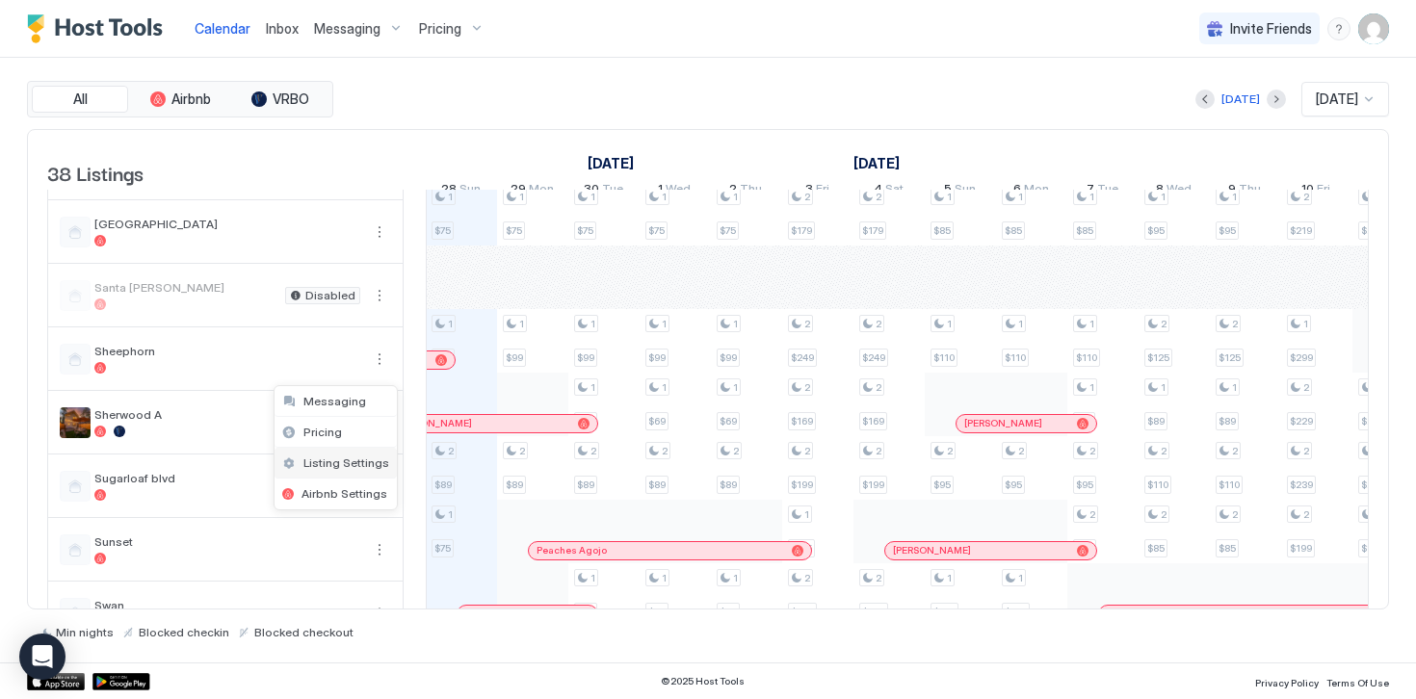
click at [330, 468] on span "Listing Settings" at bounding box center [346, 462] width 86 height 14
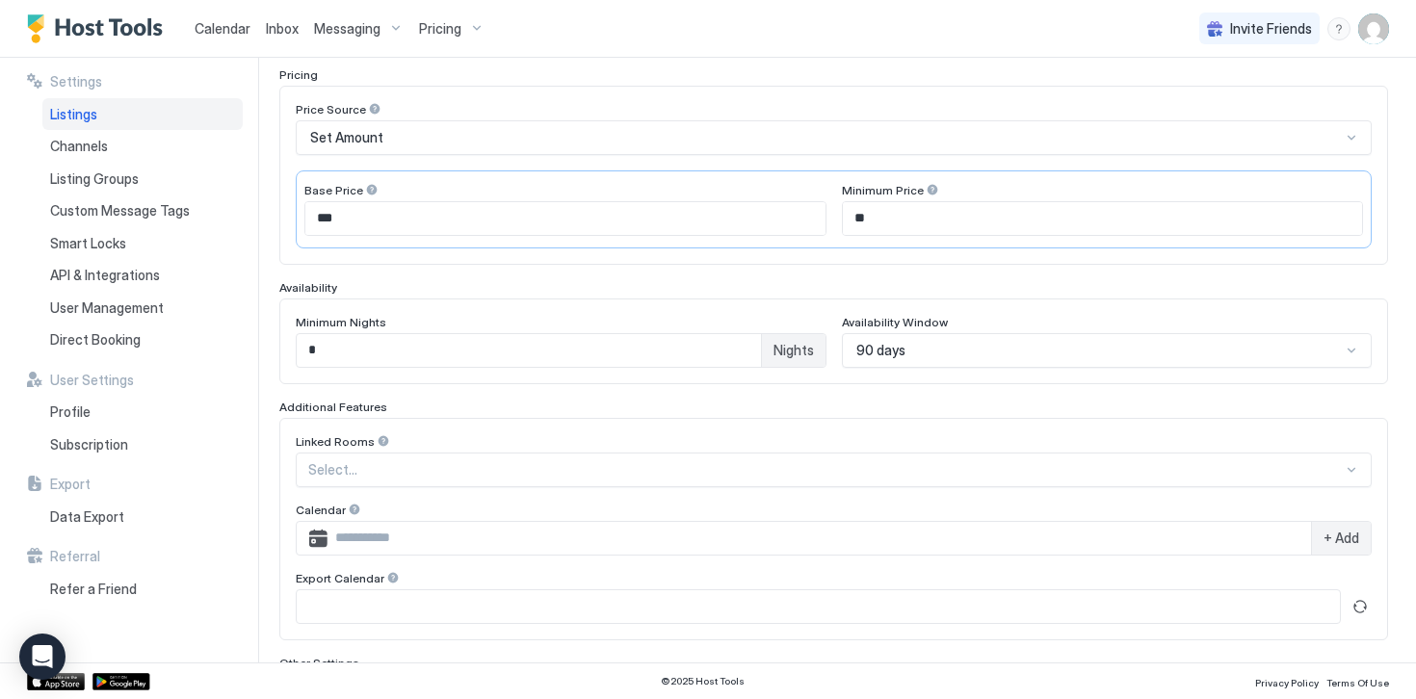
click at [884, 351] on div "90 days" at bounding box center [1107, 350] width 531 height 35
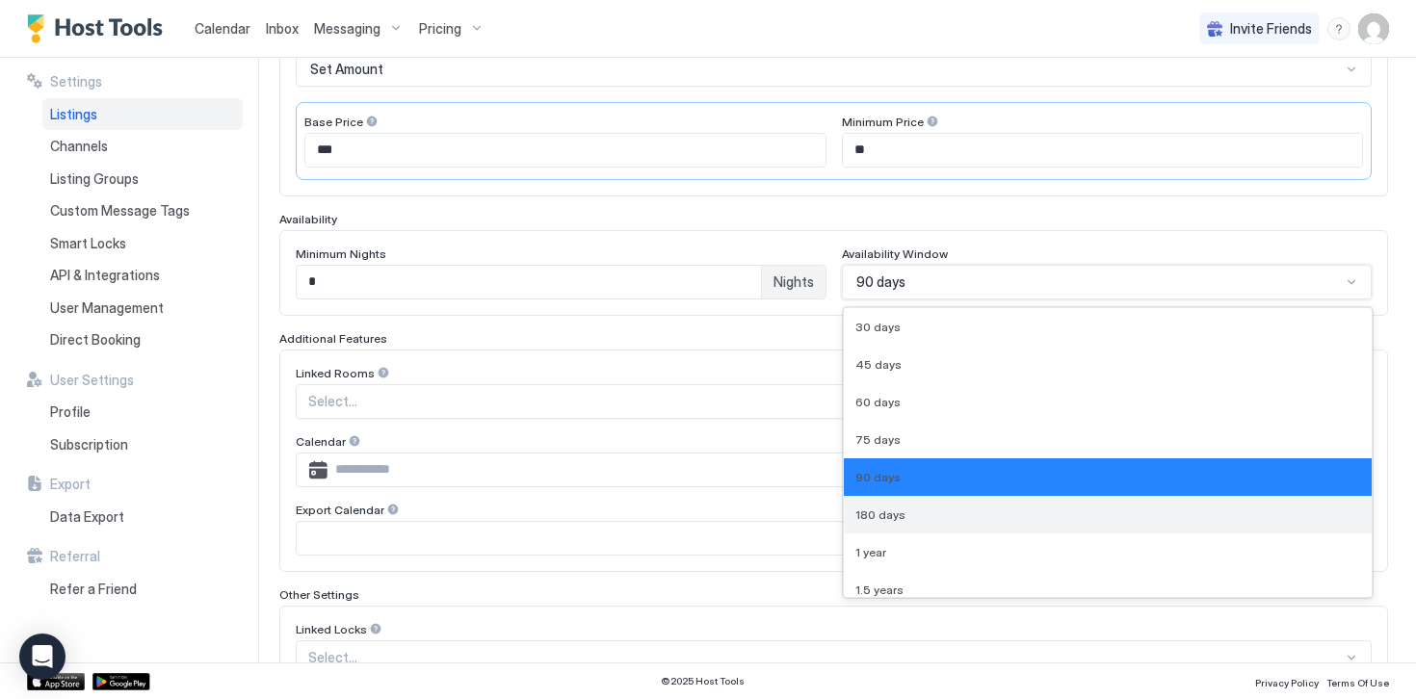
click at [876, 519] on span "180 days" at bounding box center [880, 514] width 50 height 14
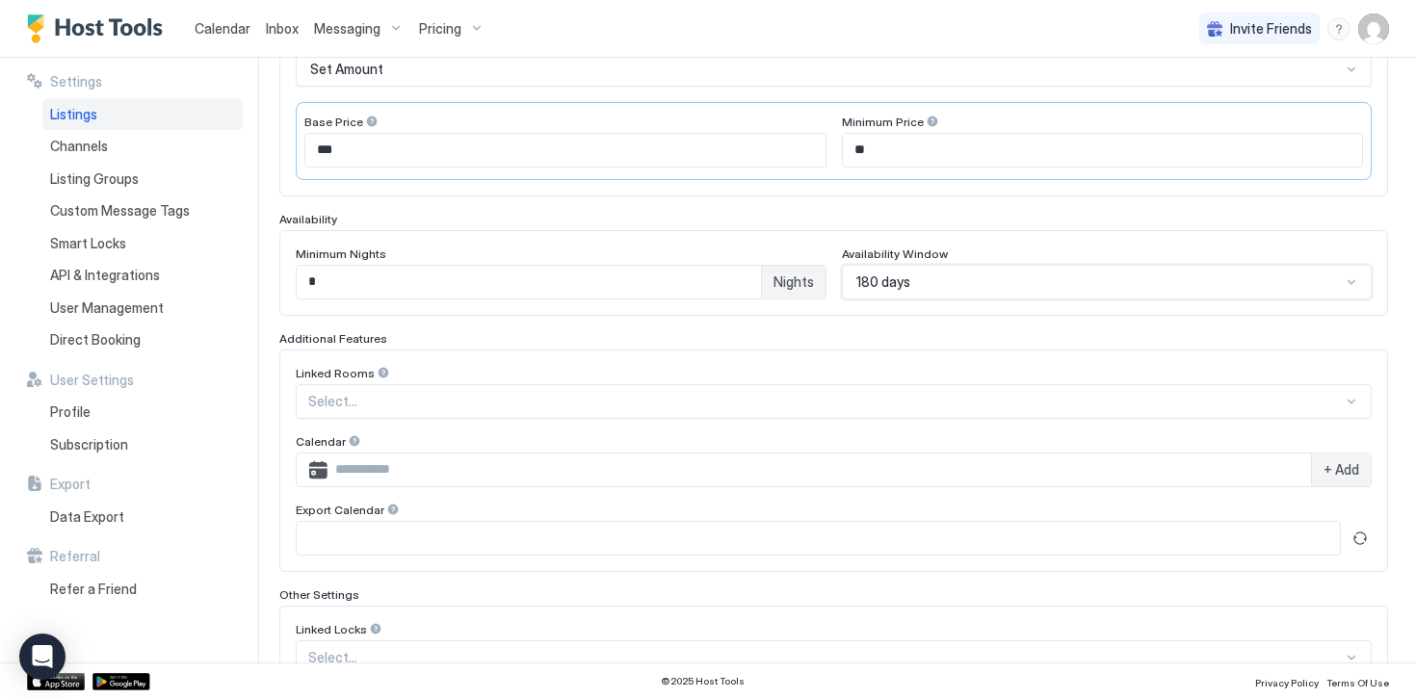
scroll to position [507, 0]
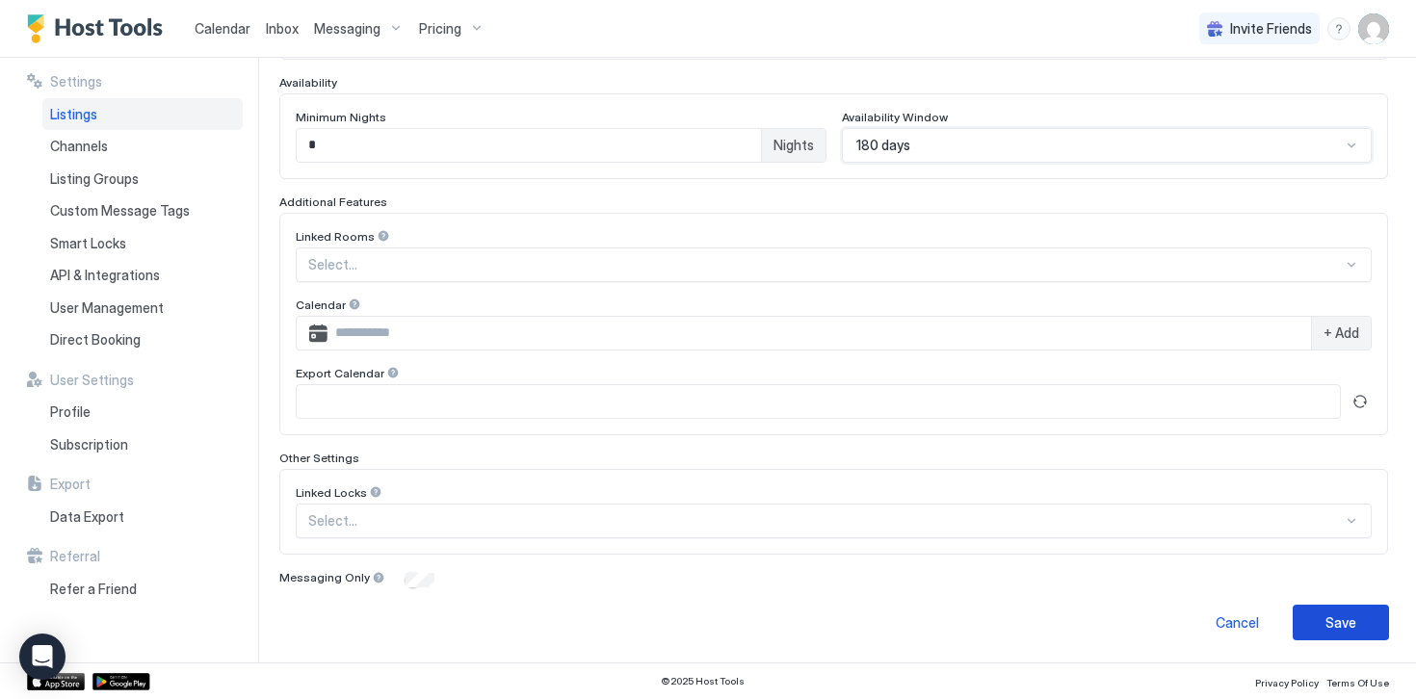
click at [1315, 620] on button "Save" at bounding box center [1340, 623] width 96 height 36
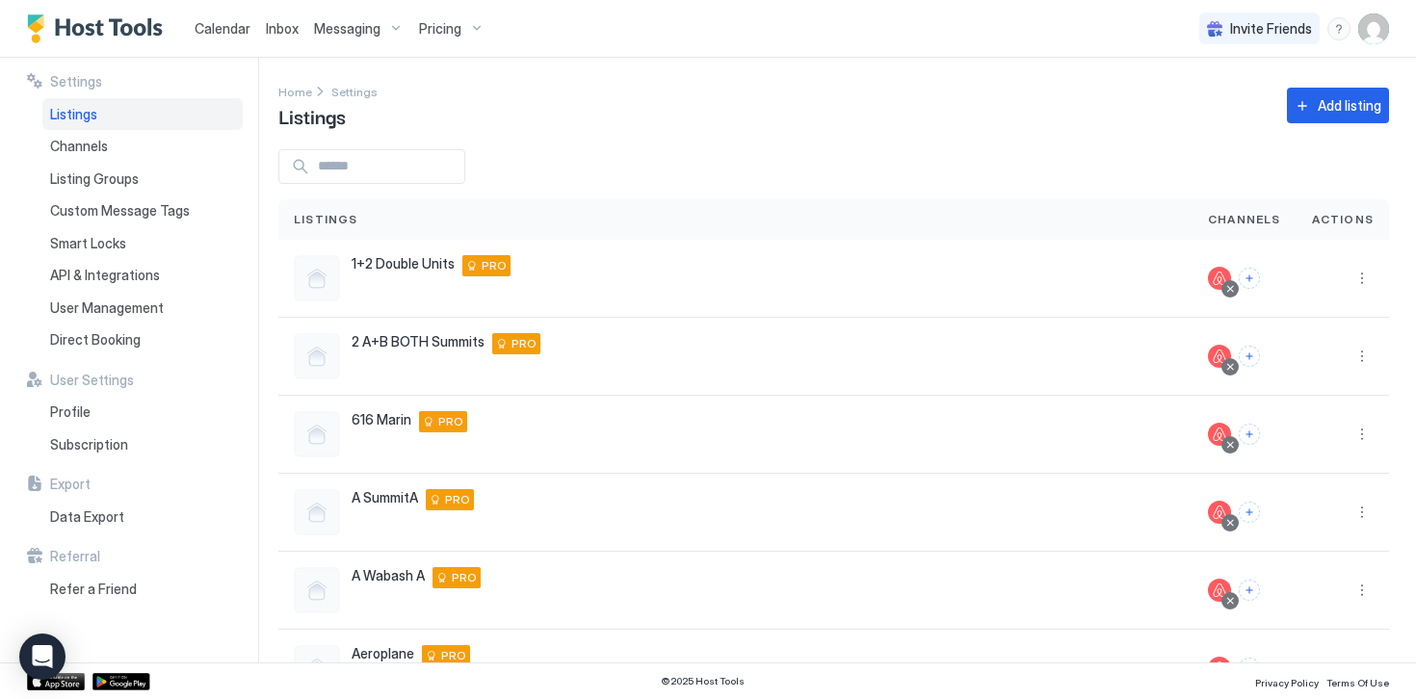
click at [430, 33] on span "Pricing" at bounding box center [440, 28] width 42 height 17
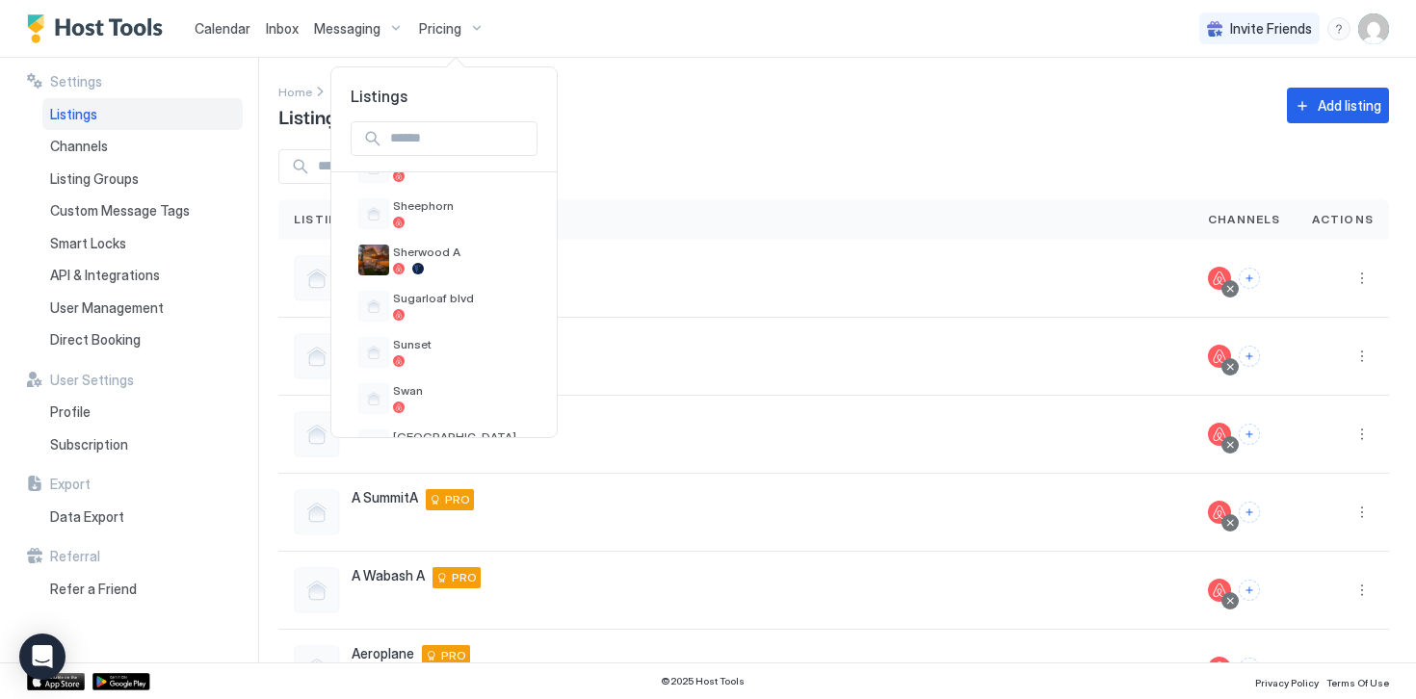
scroll to position [1232, 0]
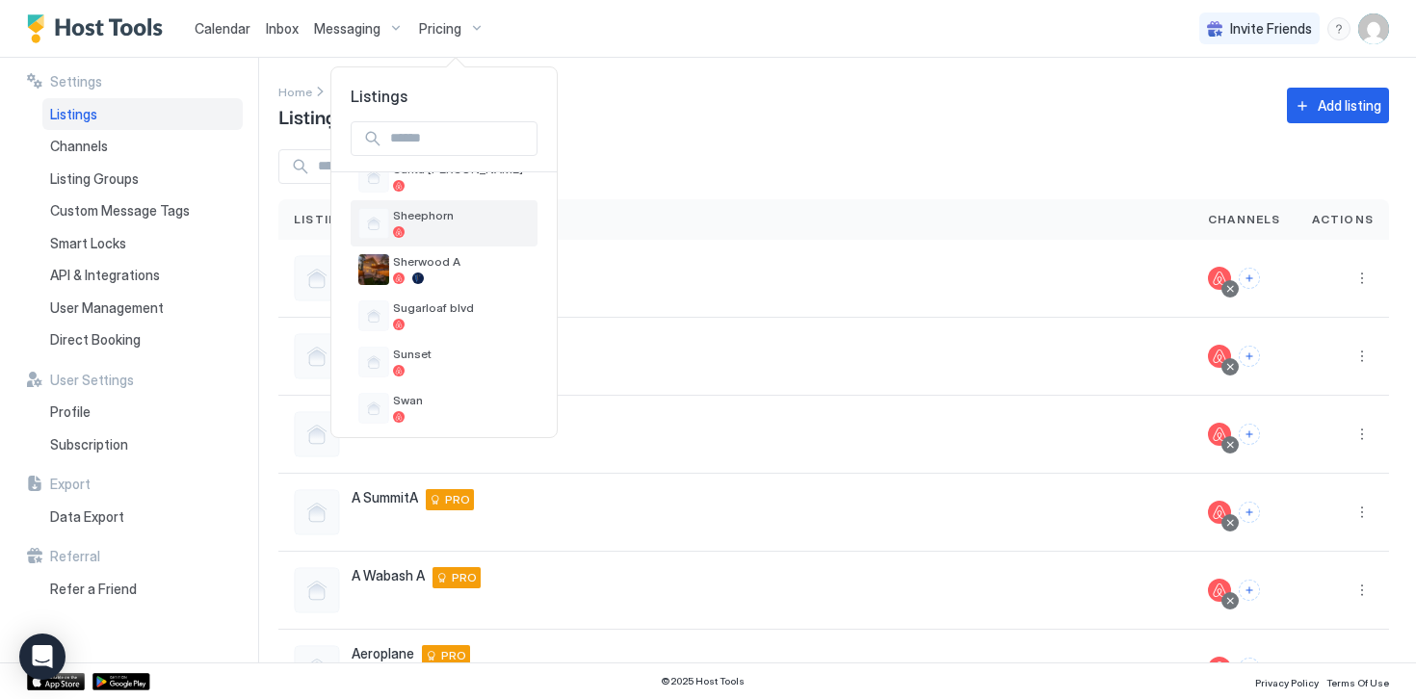
click at [412, 210] on span "Sheephorn" at bounding box center [461, 215] width 137 height 14
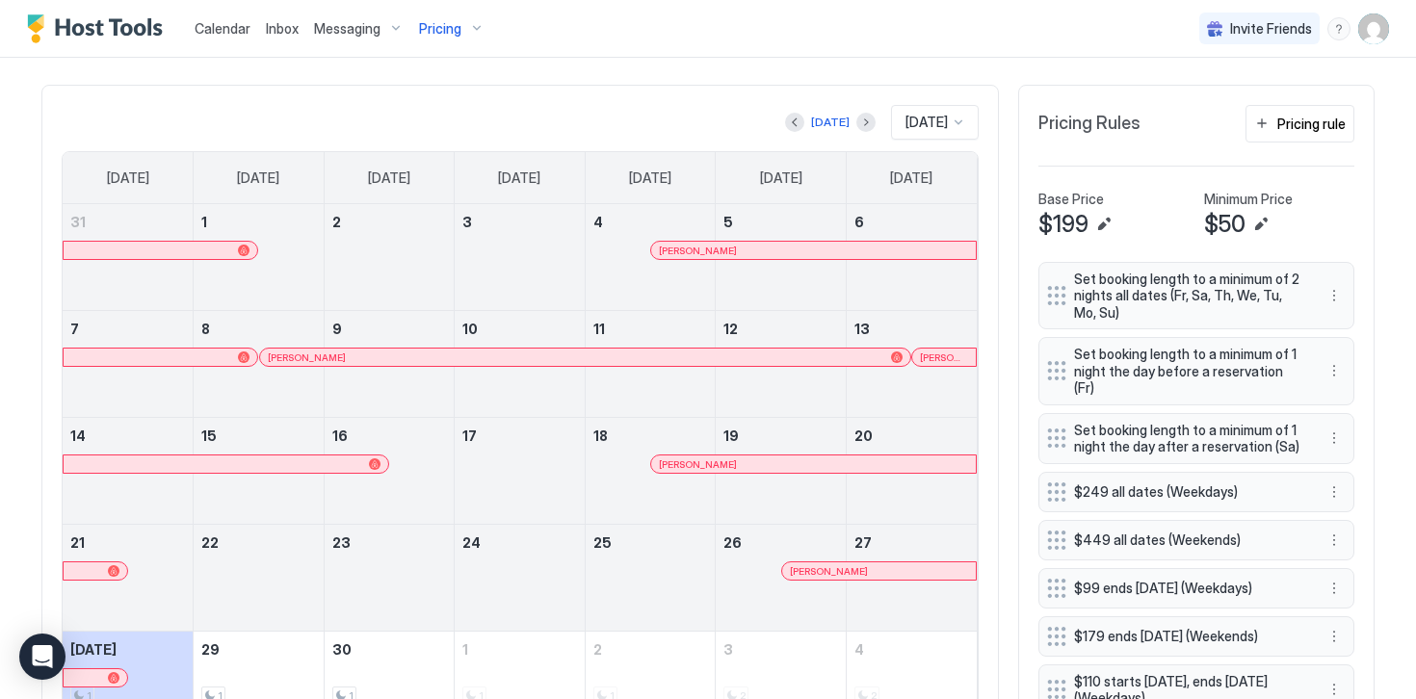
scroll to position [491, 0]
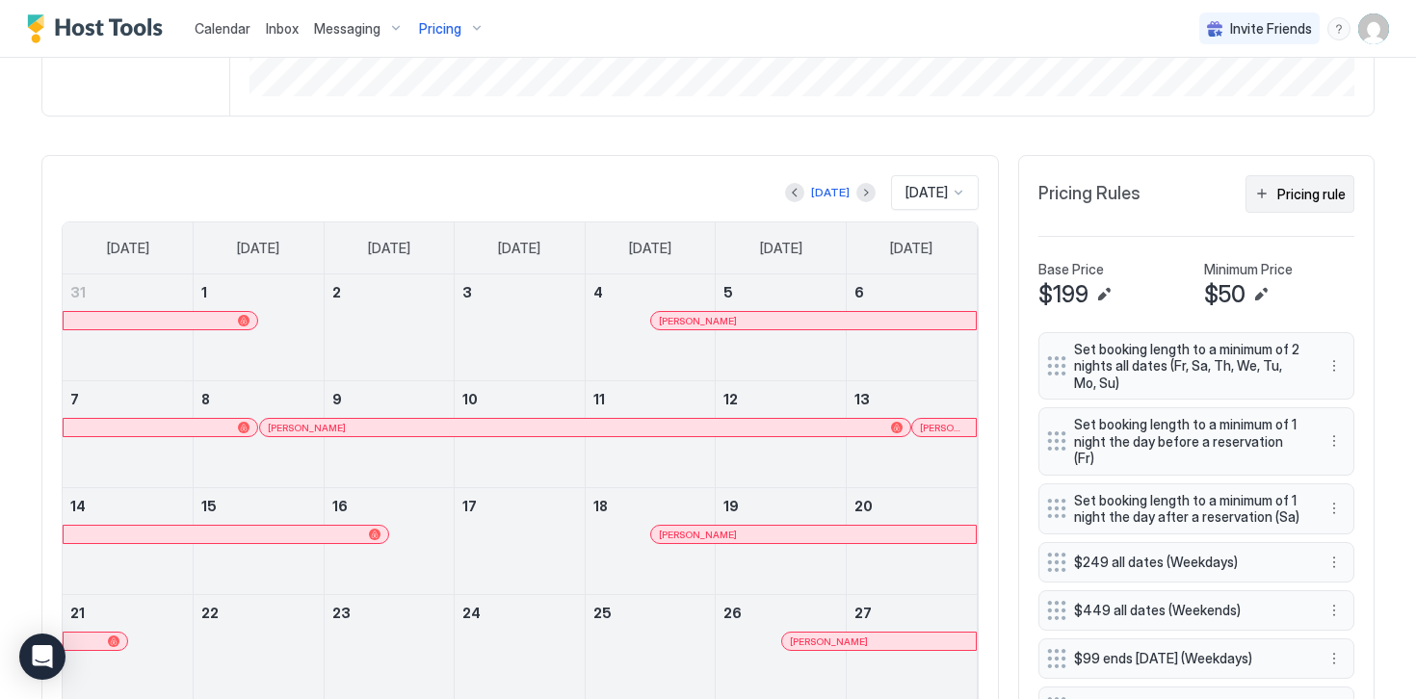
click at [1306, 198] on div "Pricing rule" at bounding box center [1311, 194] width 68 height 20
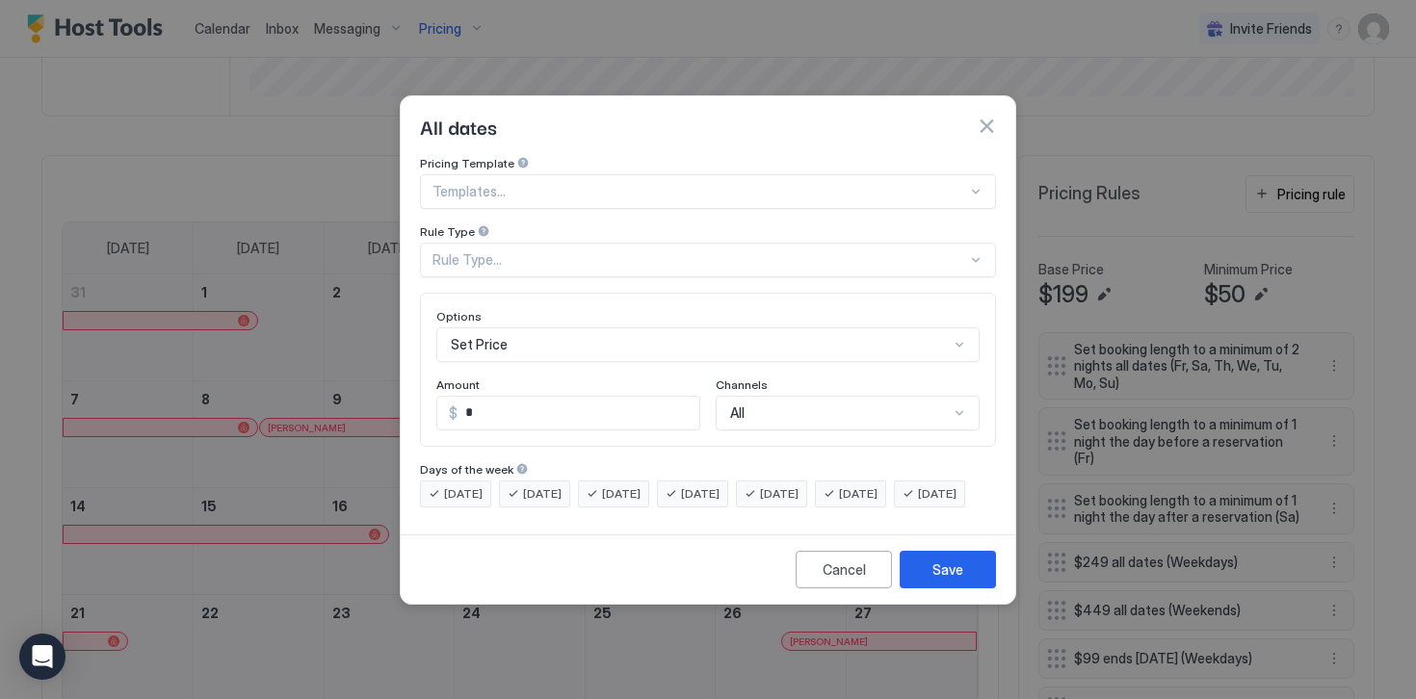
click at [486, 251] on div "Rule Type..." at bounding box center [699, 259] width 534 height 17
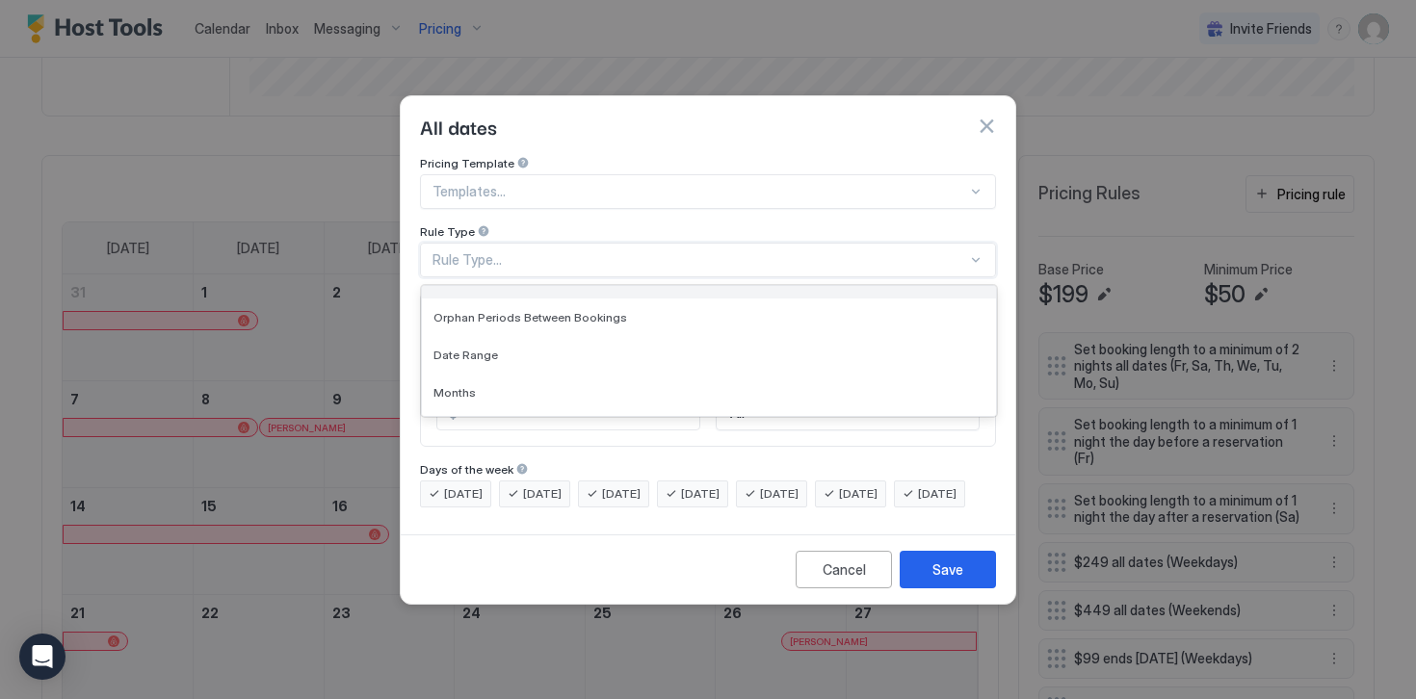
scroll to position [64, 0]
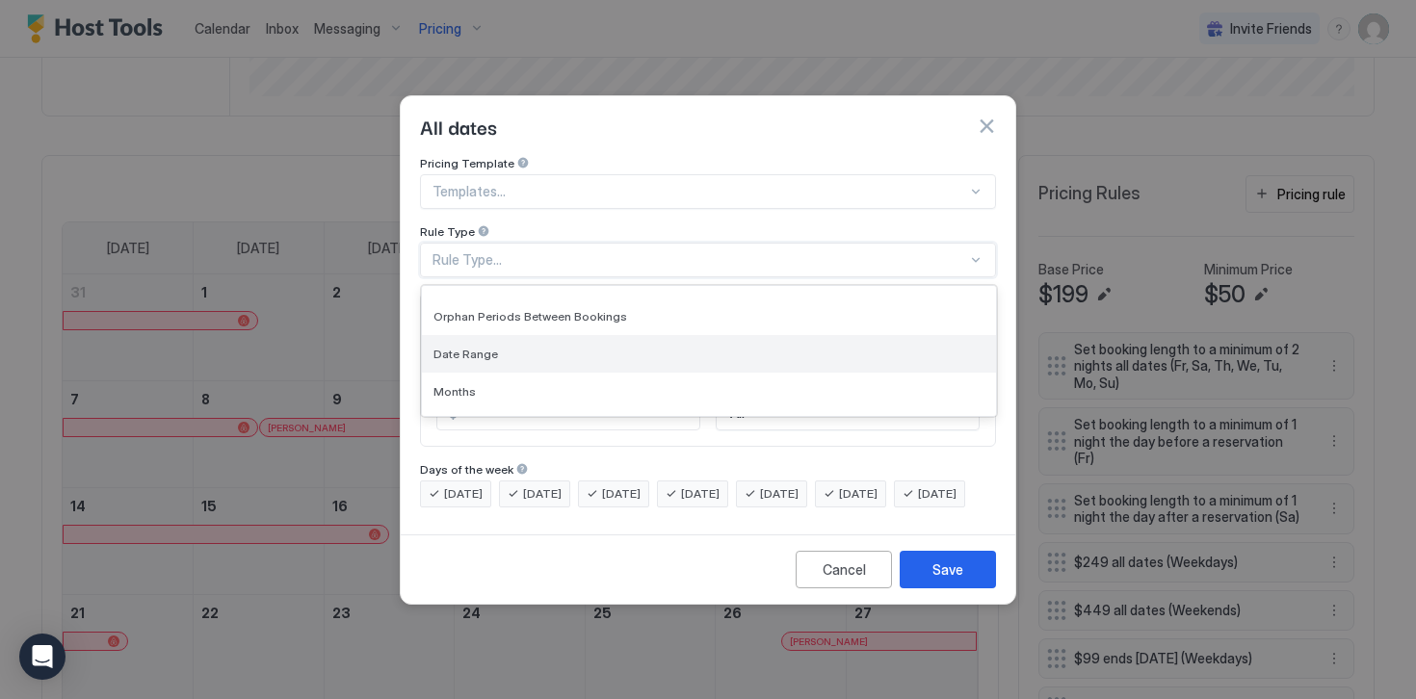
click at [476, 347] on span "Date Range" at bounding box center [465, 354] width 65 height 14
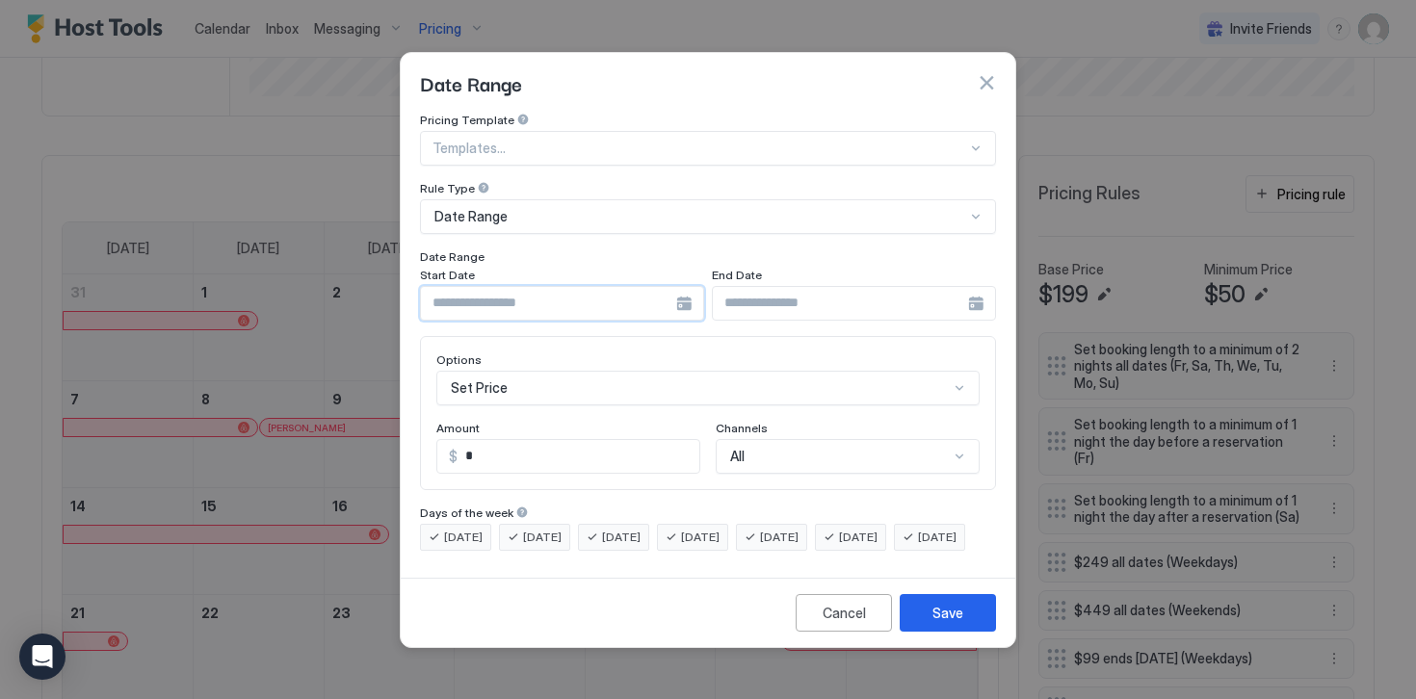
click at [466, 289] on input "Input Field" at bounding box center [548, 303] width 255 height 33
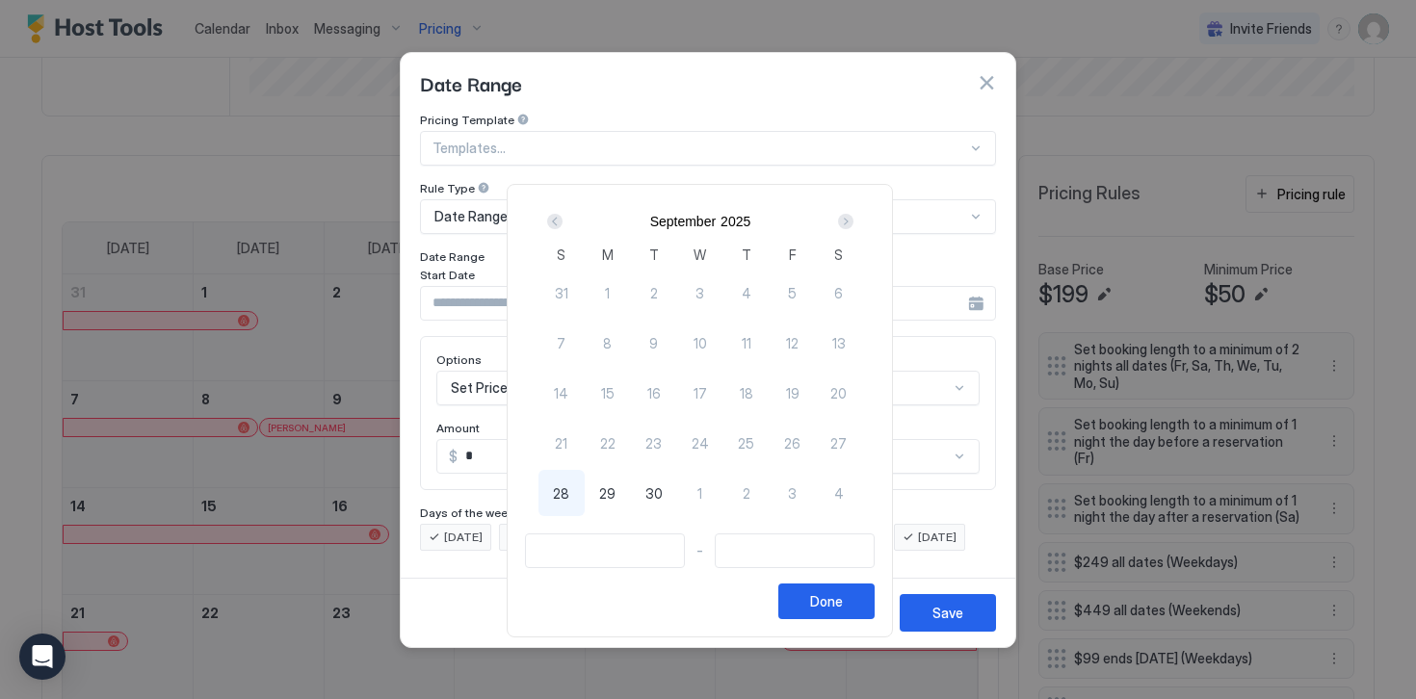
click at [853, 226] on div "Next" at bounding box center [845, 221] width 15 height 15
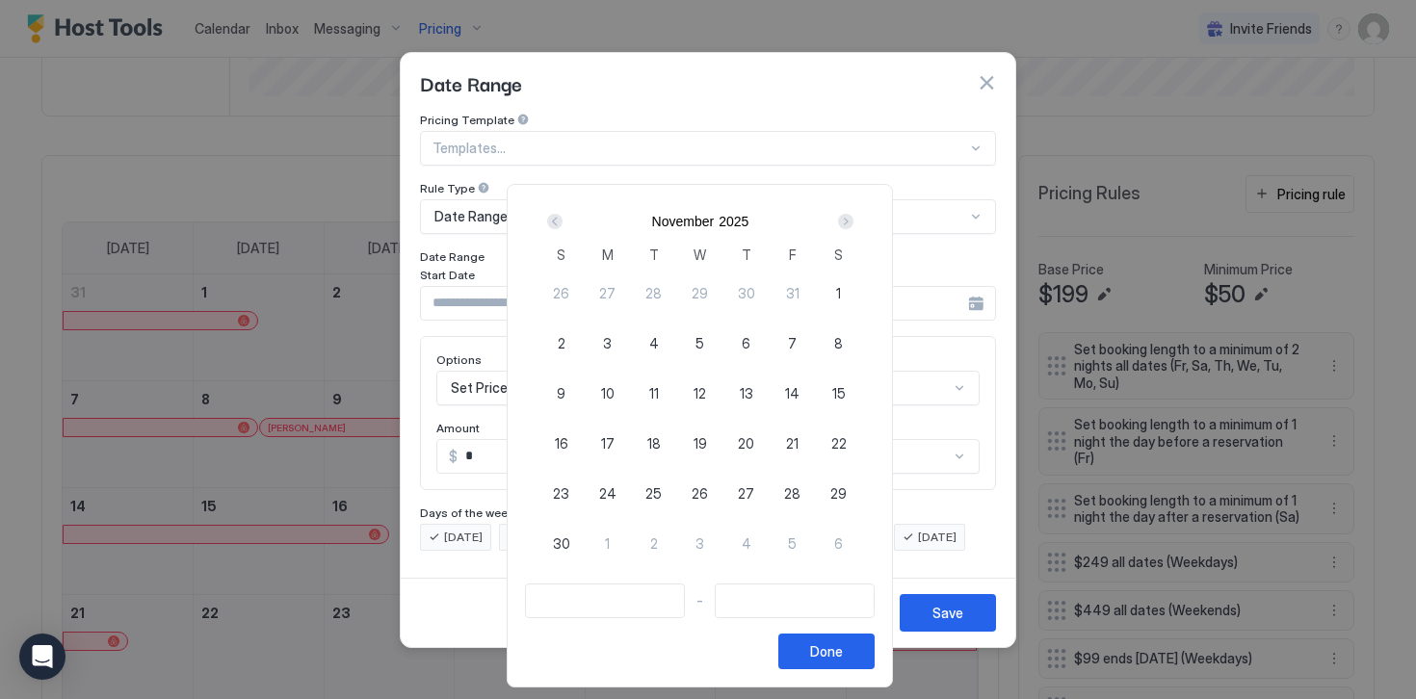
click at [853, 226] on div "Next" at bounding box center [845, 221] width 15 height 15
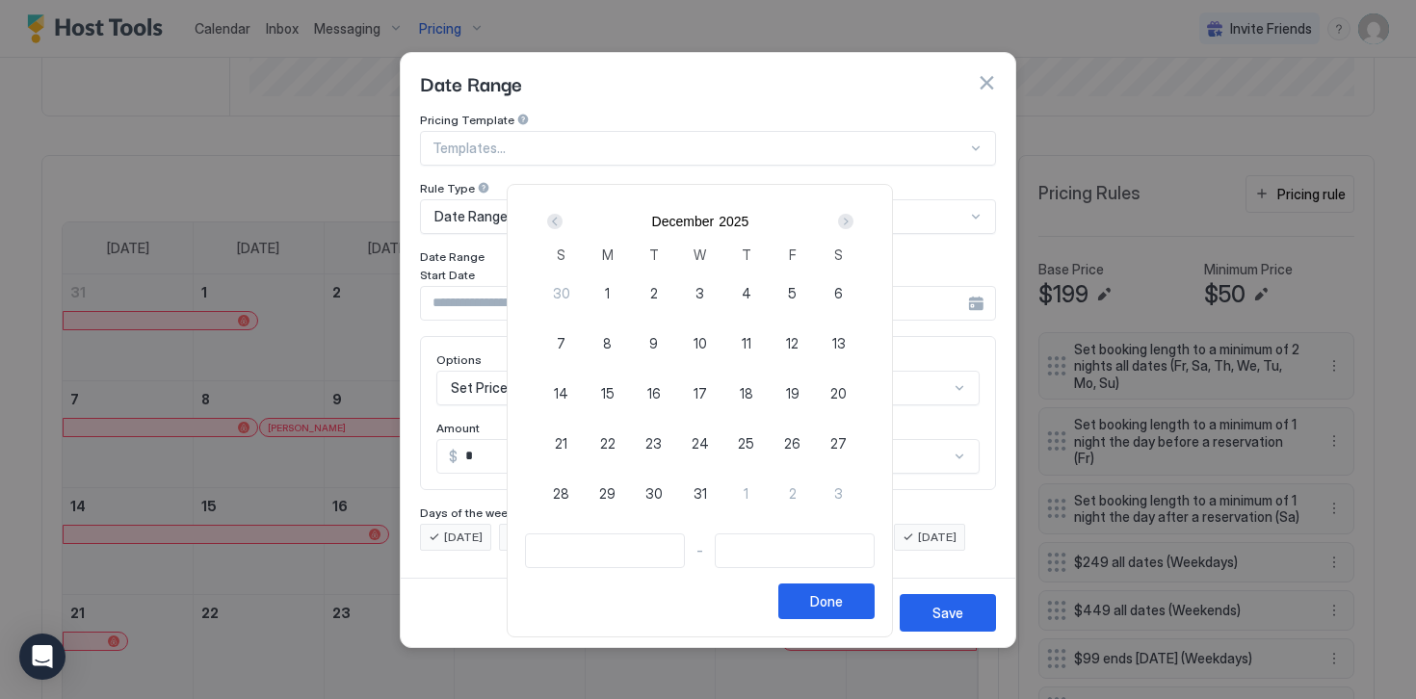
click at [609, 284] on div "1" at bounding box center [608, 293] width 46 height 46
type input "**********"
click at [853, 223] on div "Next" at bounding box center [845, 221] width 15 height 15
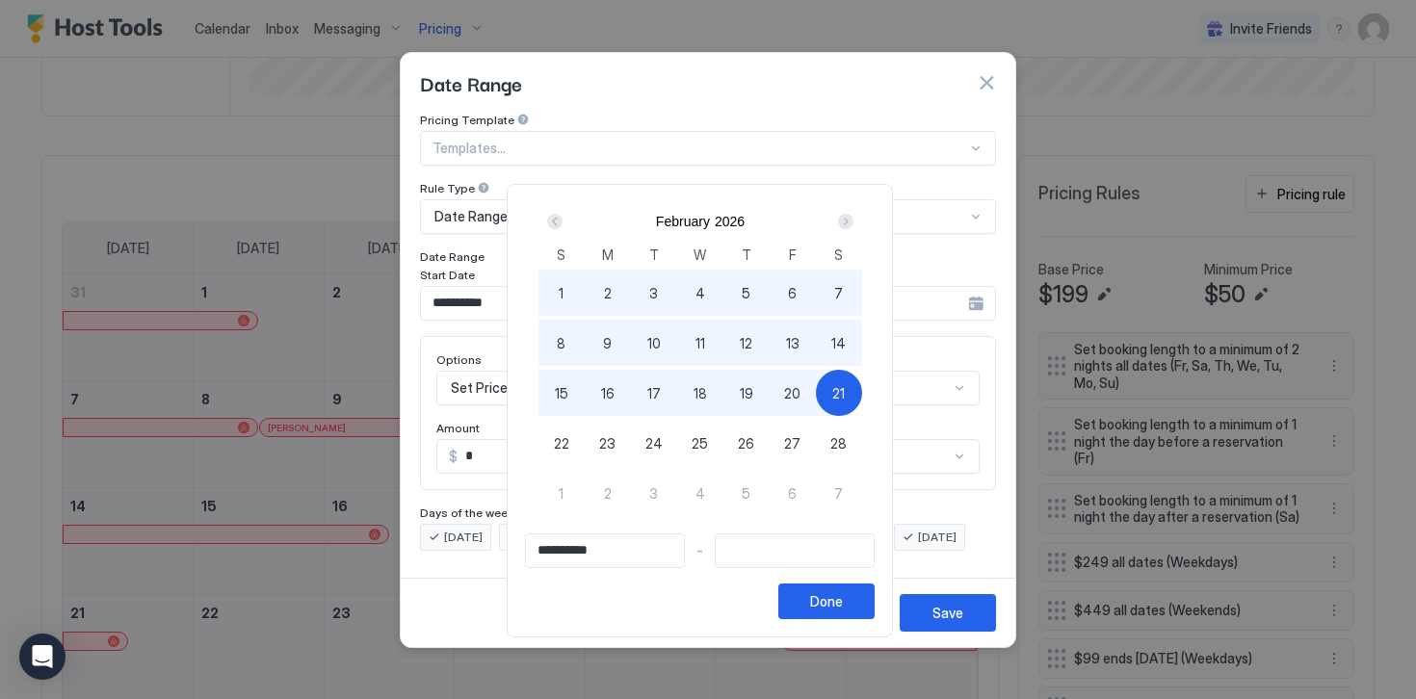
type input "**********"
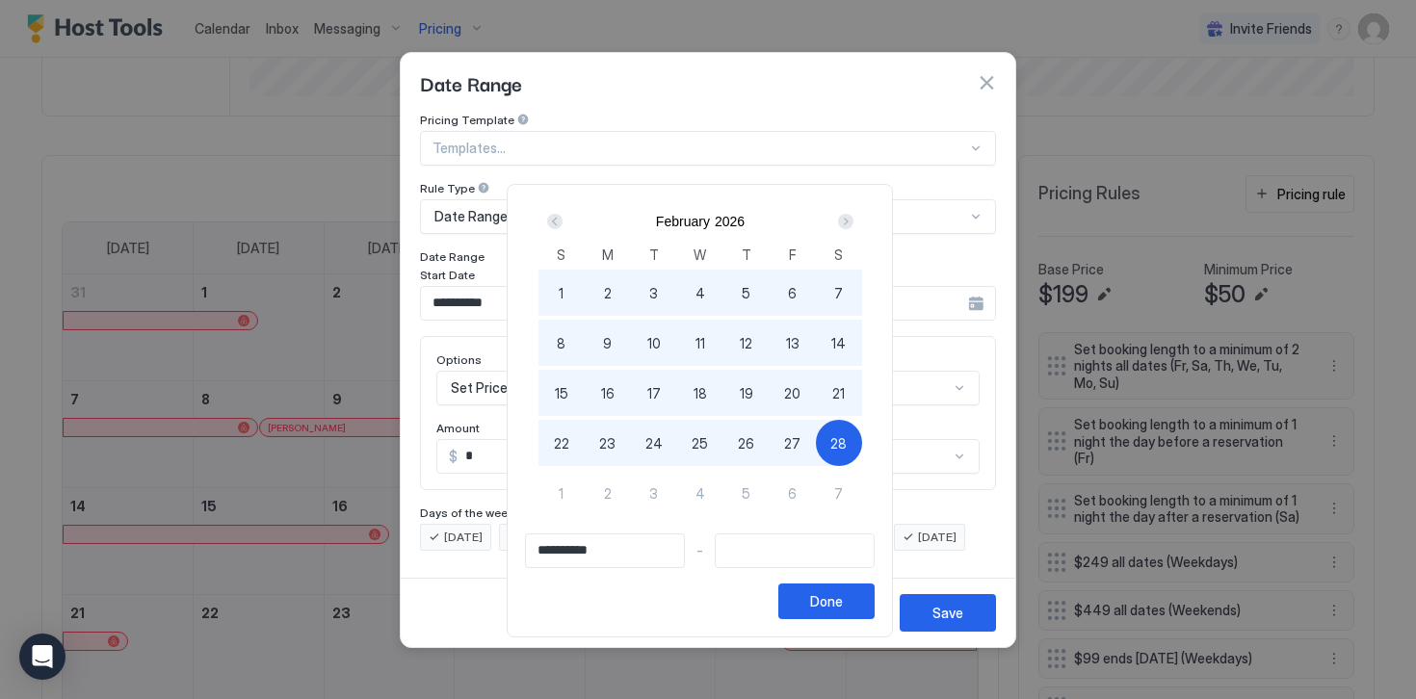
click at [849, 453] on div "28" at bounding box center [839, 443] width 46 height 46
type input "**********"
click at [840, 601] on div "Done" at bounding box center [826, 601] width 33 height 20
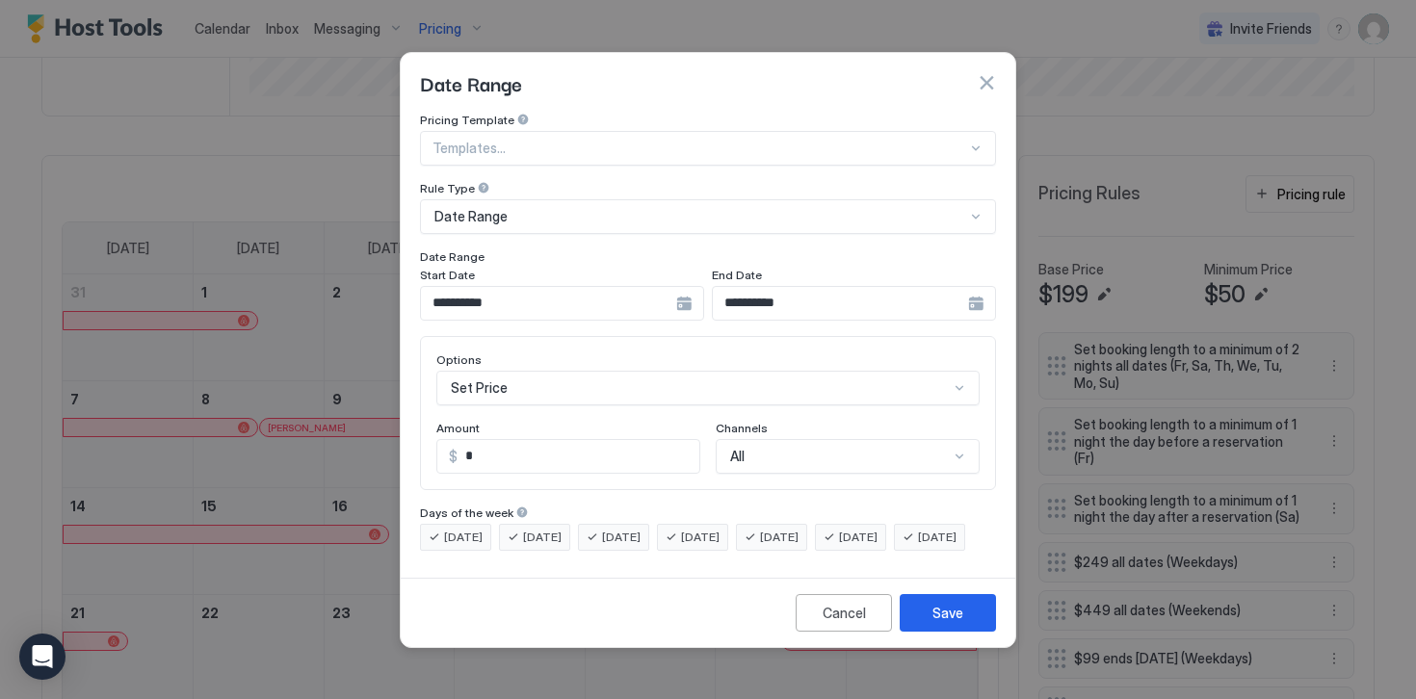
click at [481, 440] on input "*" at bounding box center [578, 456] width 242 height 33
type input "****"
click at [931, 631] on button "Save" at bounding box center [947, 613] width 96 height 38
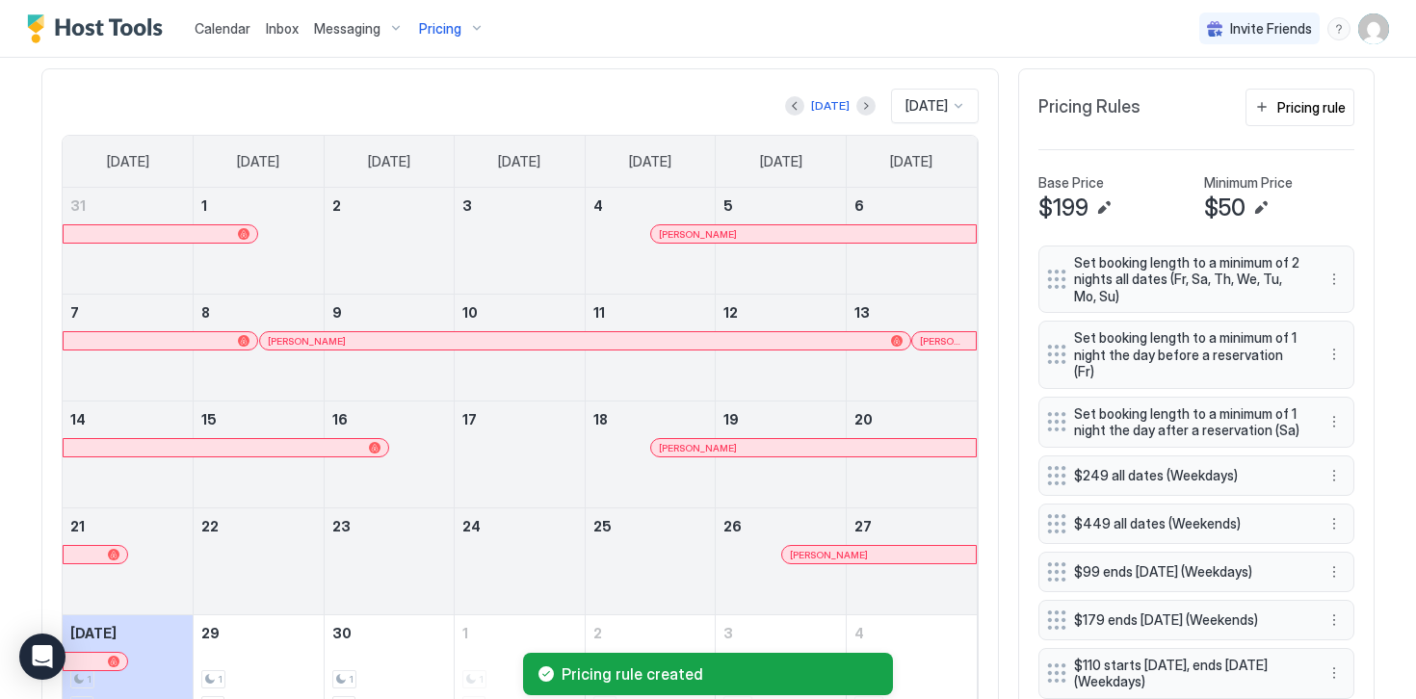
scroll to position [581, 0]
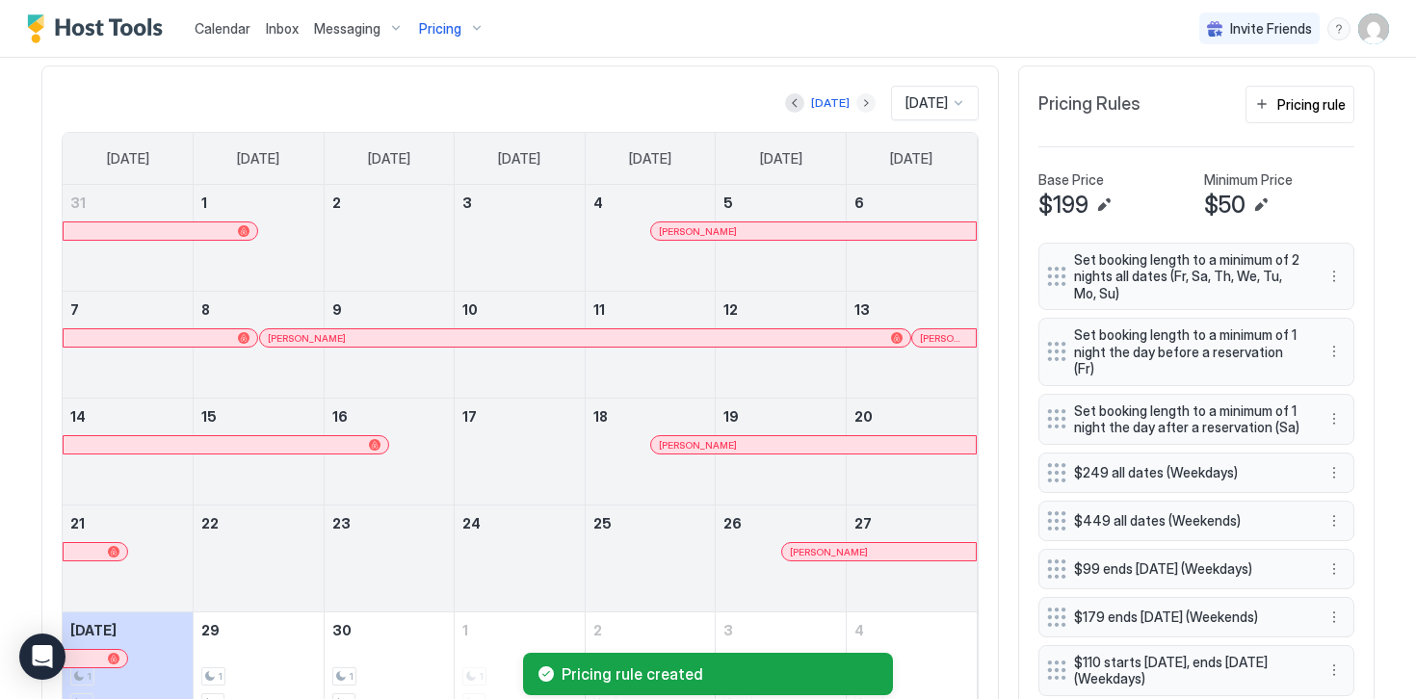
click at [856, 102] on button "Next month" at bounding box center [865, 102] width 19 height 19
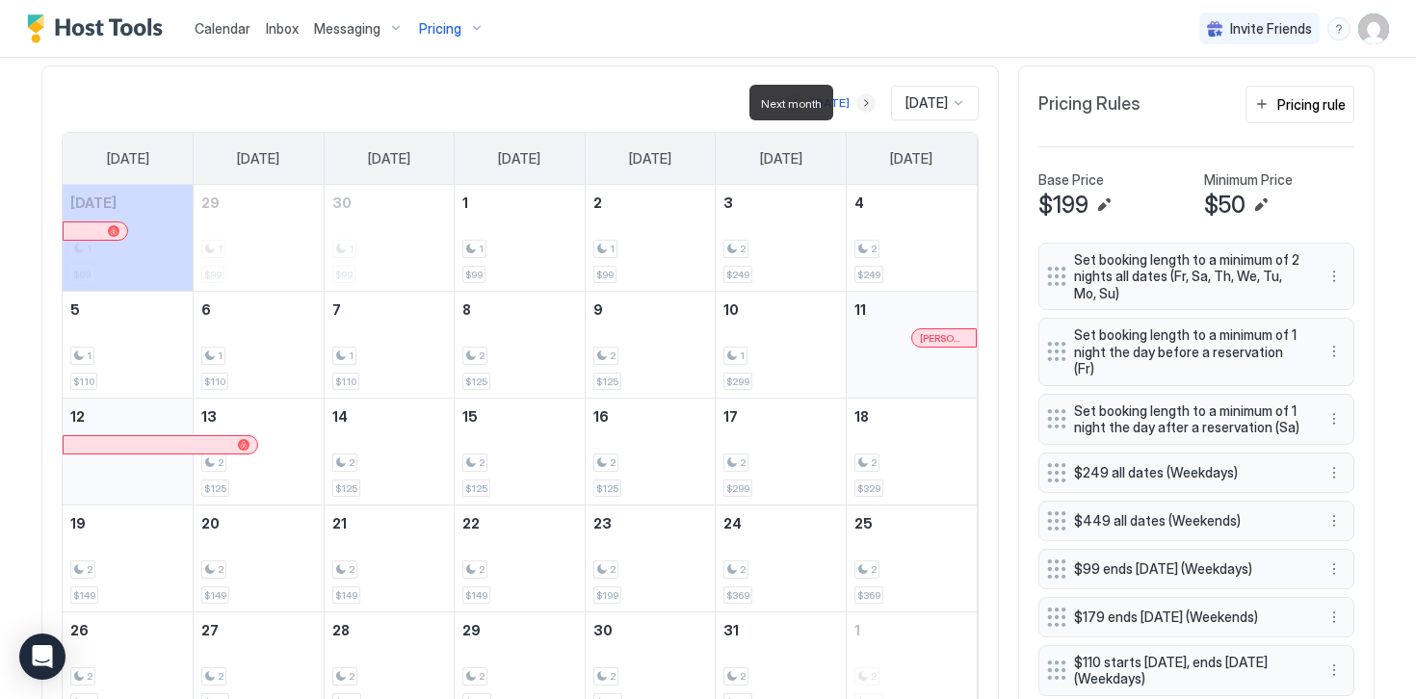
click at [856, 102] on button "Next month" at bounding box center [865, 102] width 19 height 19
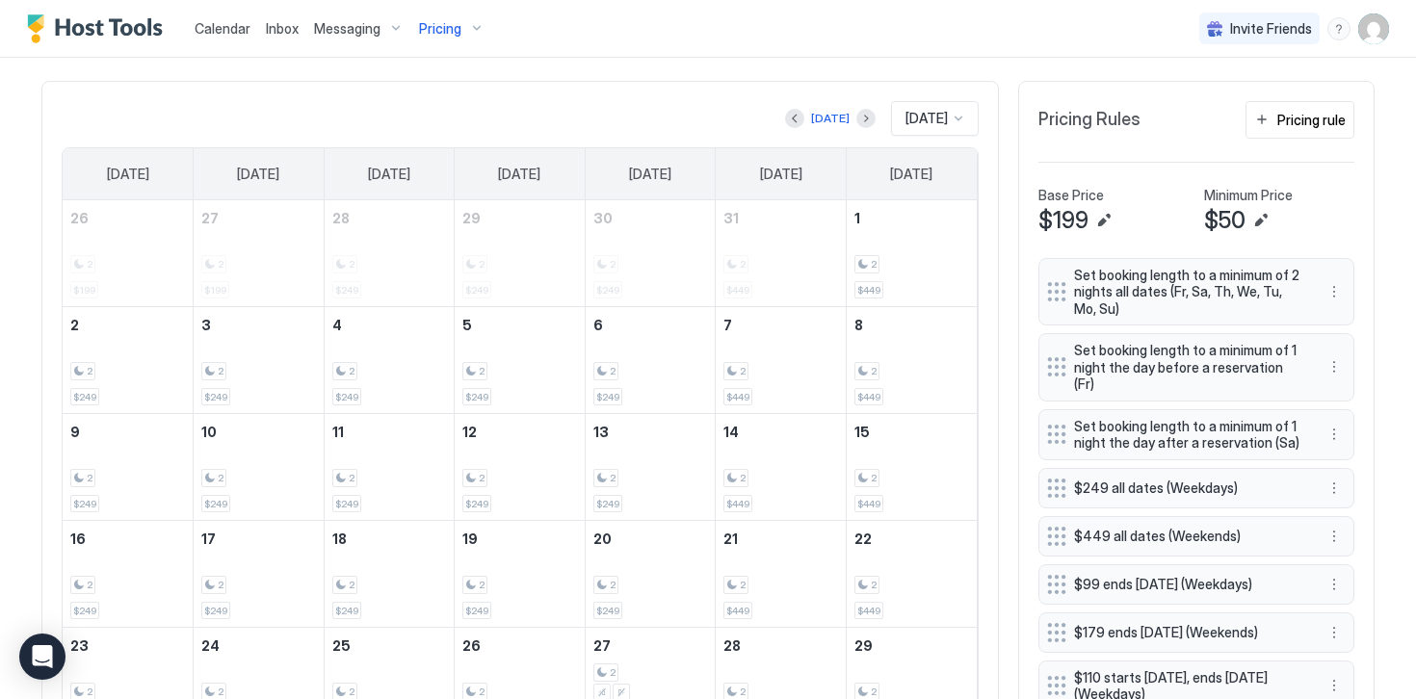
scroll to position [559, 0]
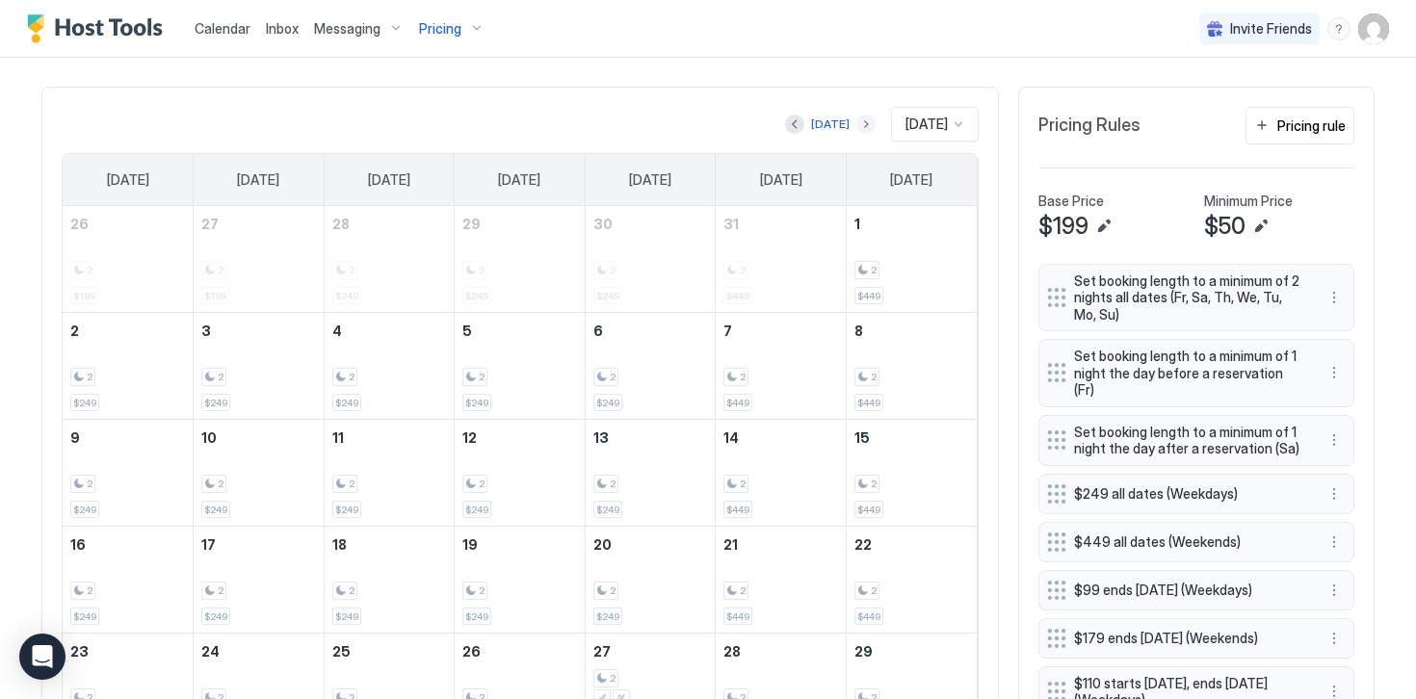
click at [856, 130] on button "Next month" at bounding box center [865, 124] width 19 height 19
click at [1318, 135] on button "Pricing rule" at bounding box center [1299, 126] width 109 height 38
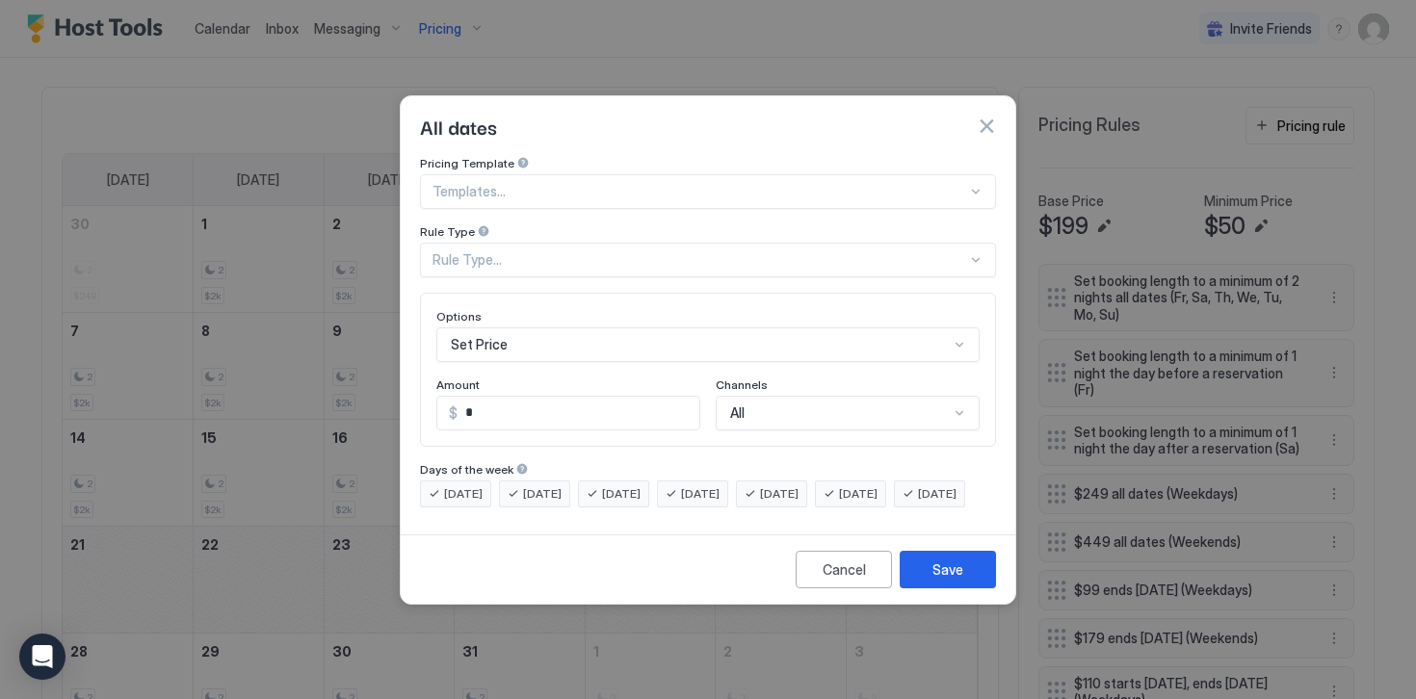
click at [458, 251] on div "Rule Type..." at bounding box center [699, 259] width 534 height 17
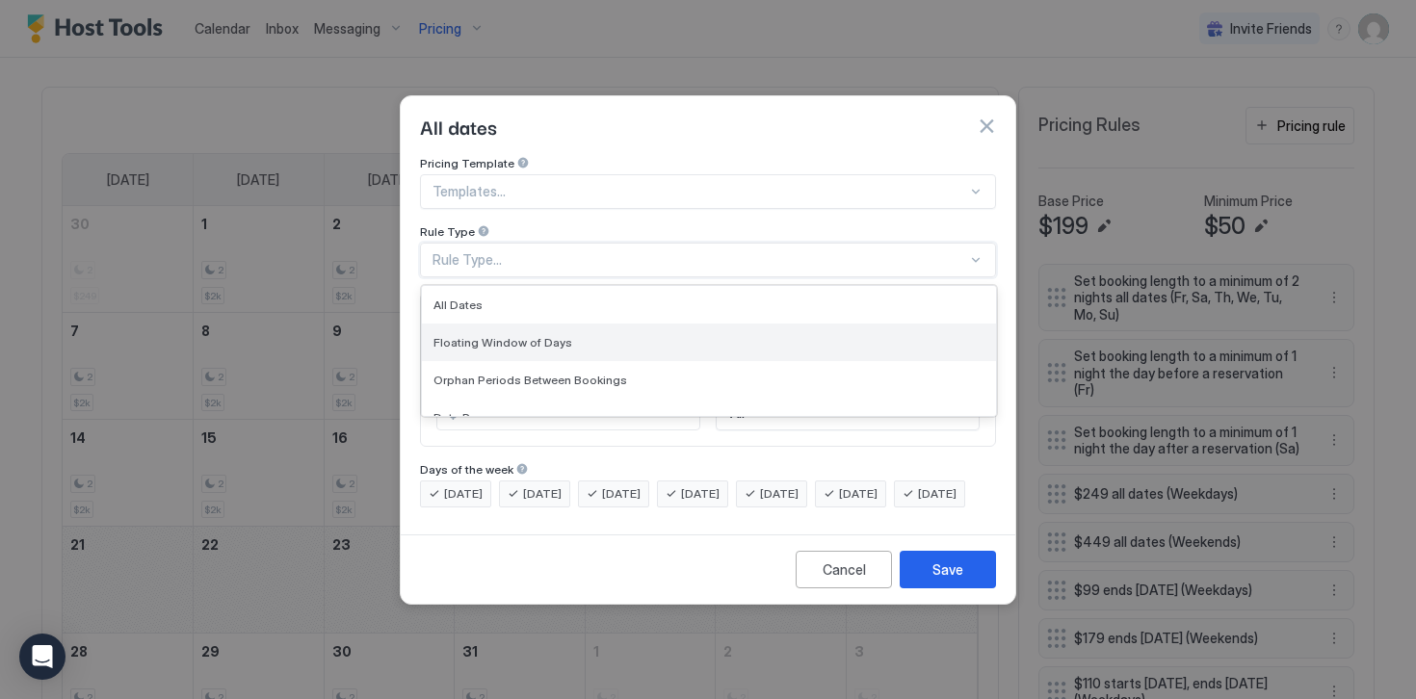
click at [490, 335] on span "Floating Window of Days" at bounding box center [502, 342] width 139 height 14
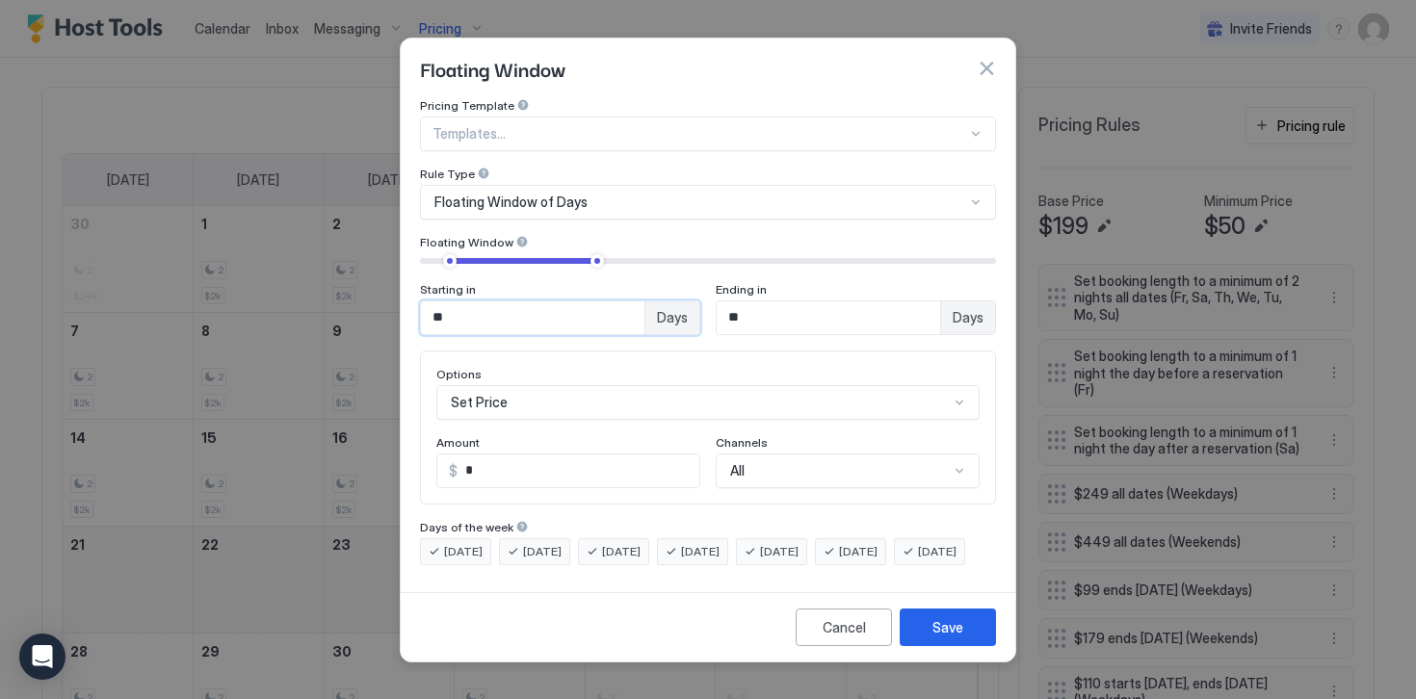
click at [476, 301] on input "**" at bounding box center [532, 317] width 223 height 33
type input "**"
click at [804, 305] on input "**" at bounding box center [827, 317] width 223 height 33
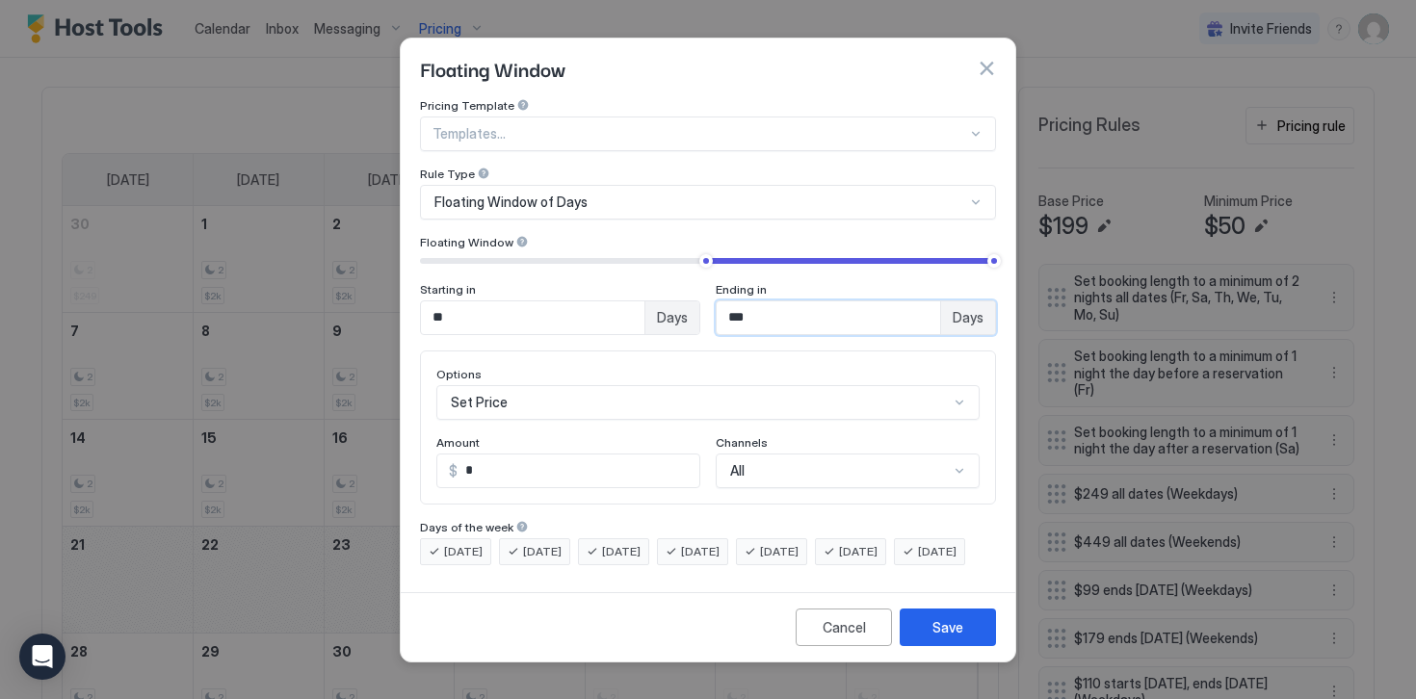
type input "***"
click at [477, 459] on input "*" at bounding box center [578, 471] width 242 height 33
type input "*"
type input "****"
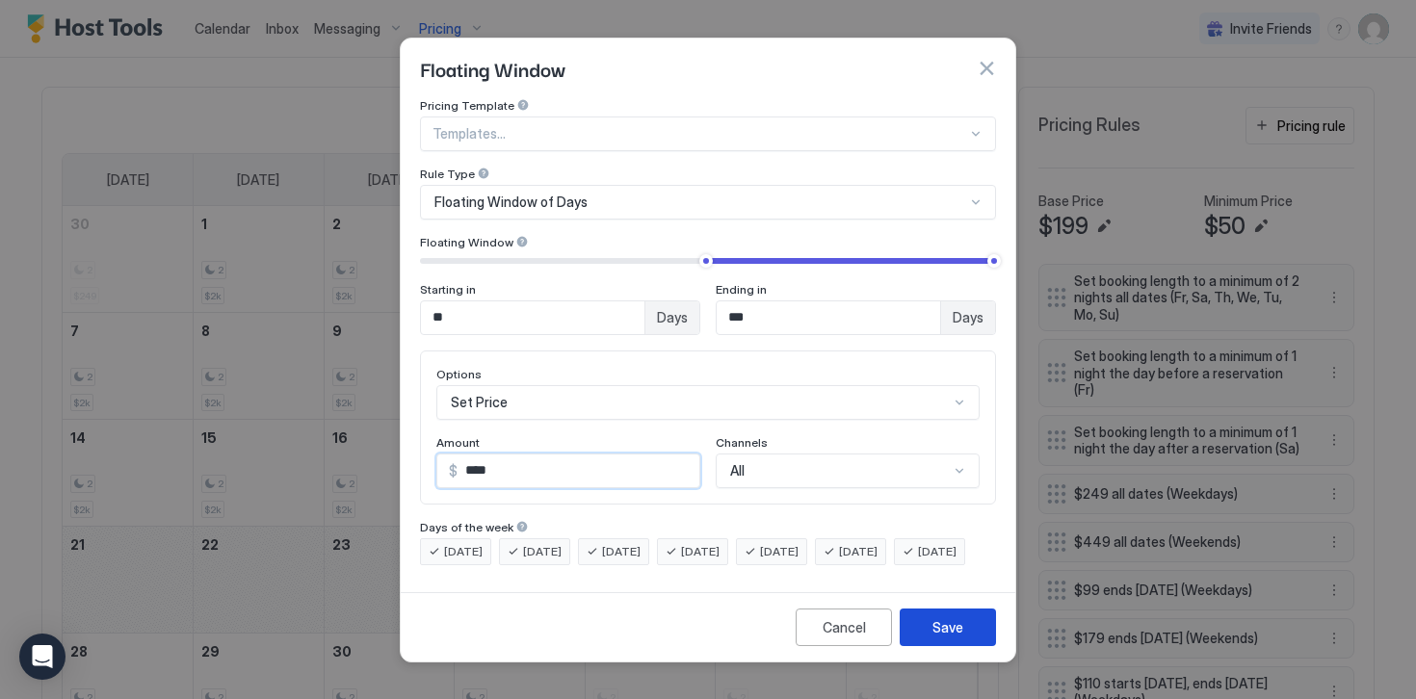
click at [940, 638] on div "Save" at bounding box center [947, 627] width 31 height 20
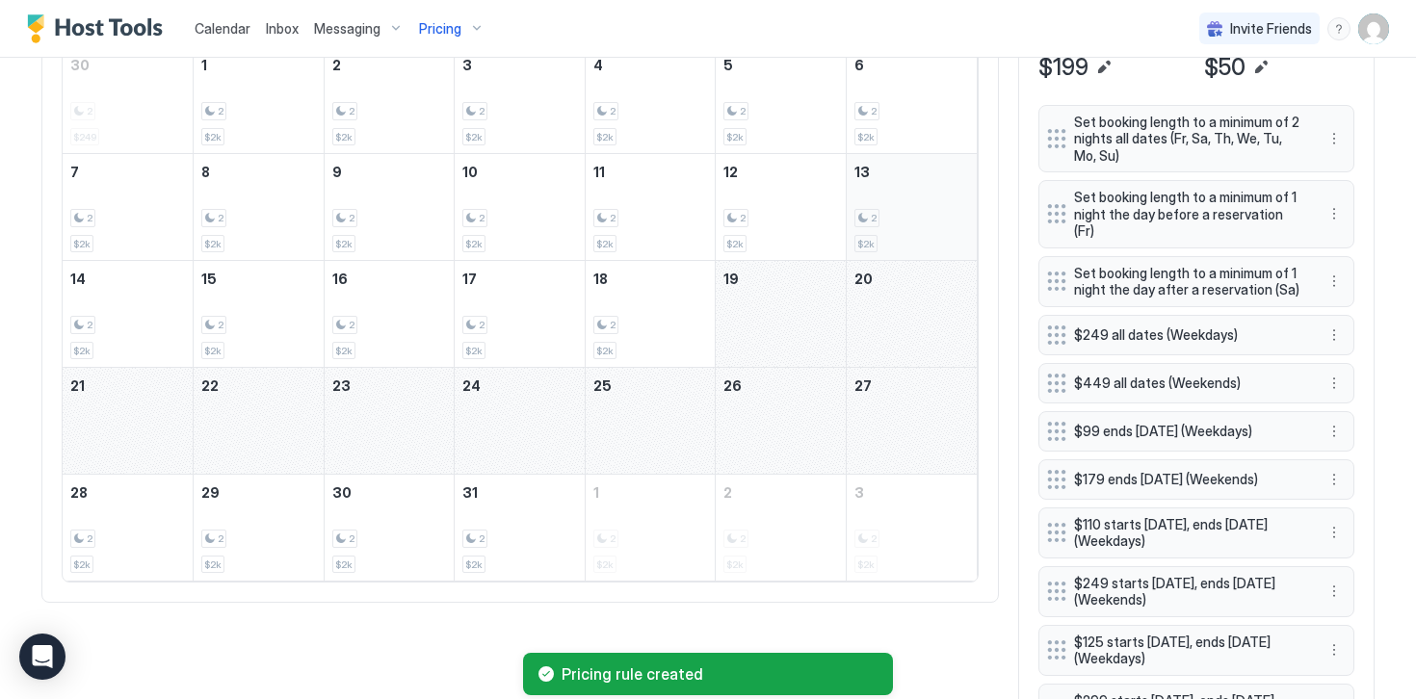
scroll to position [729, 0]
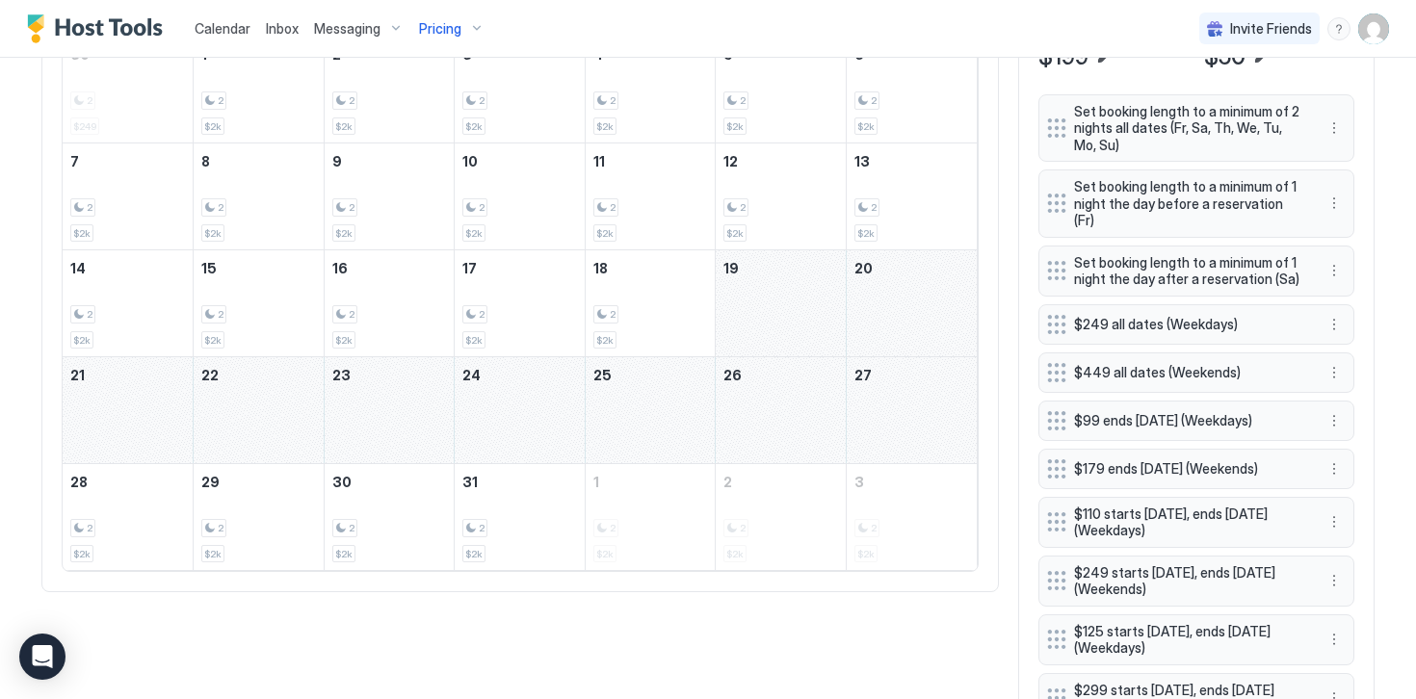
drag, startPoint x: 764, startPoint y: 315, endPoint x: 886, endPoint y: 392, distance: 144.5
click at [886, 392] on tbody "30 2 $249 1 2 $2k 2 2 $2k 3 2 $2k 4 2 $2k 5 2 $2k 6 2 $2k 7 2 $2k 8 2 $2k 9 2 $…" at bounding box center [520, 303] width 914 height 533
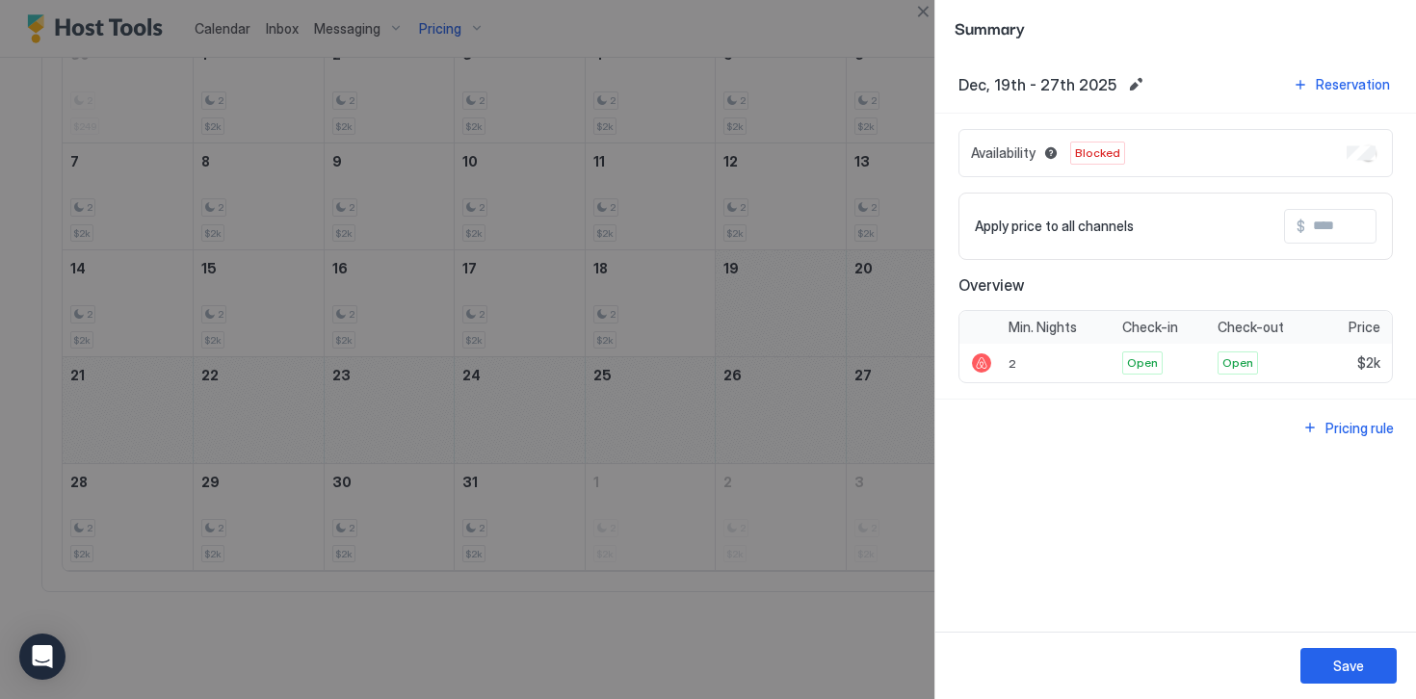
click at [1344, 154] on div "Availability Blocked" at bounding box center [1175, 153] width 434 height 48
click at [1326, 662] on button "Save" at bounding box center [1348, 666] width 96 height 36
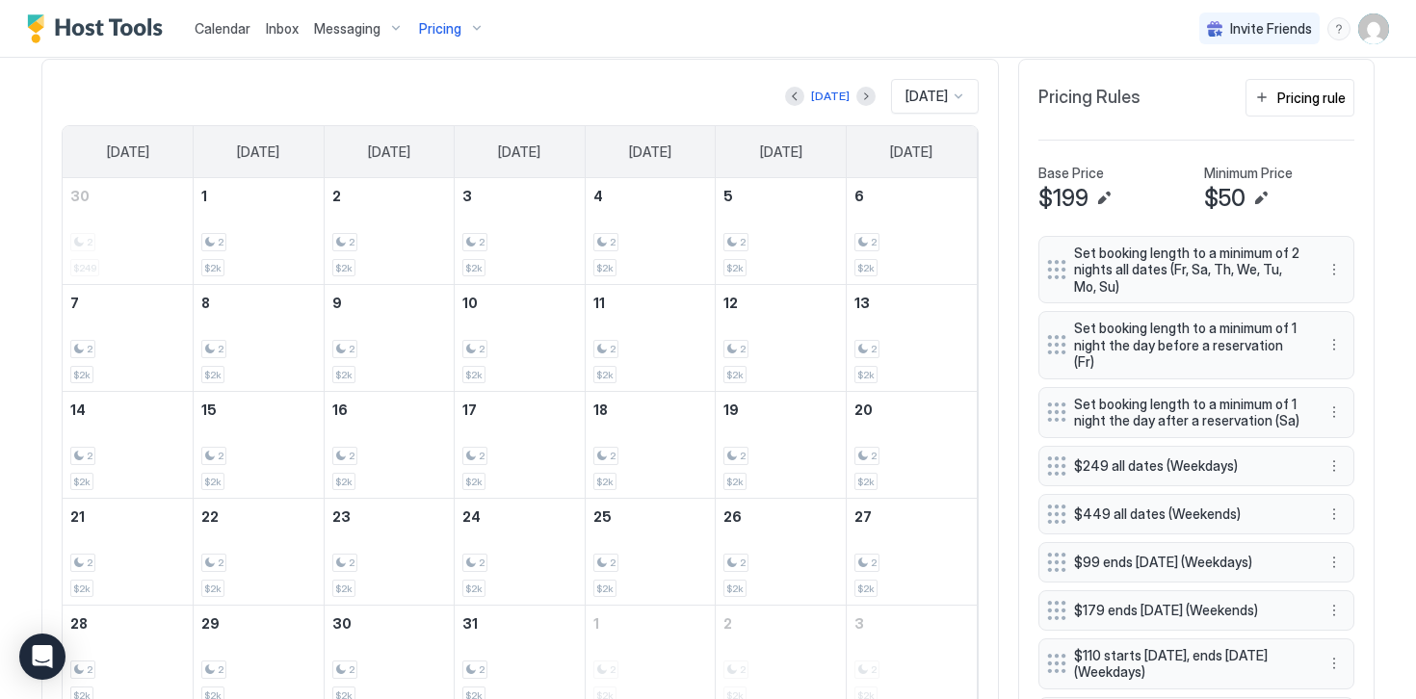
scroll to position [582, 0]
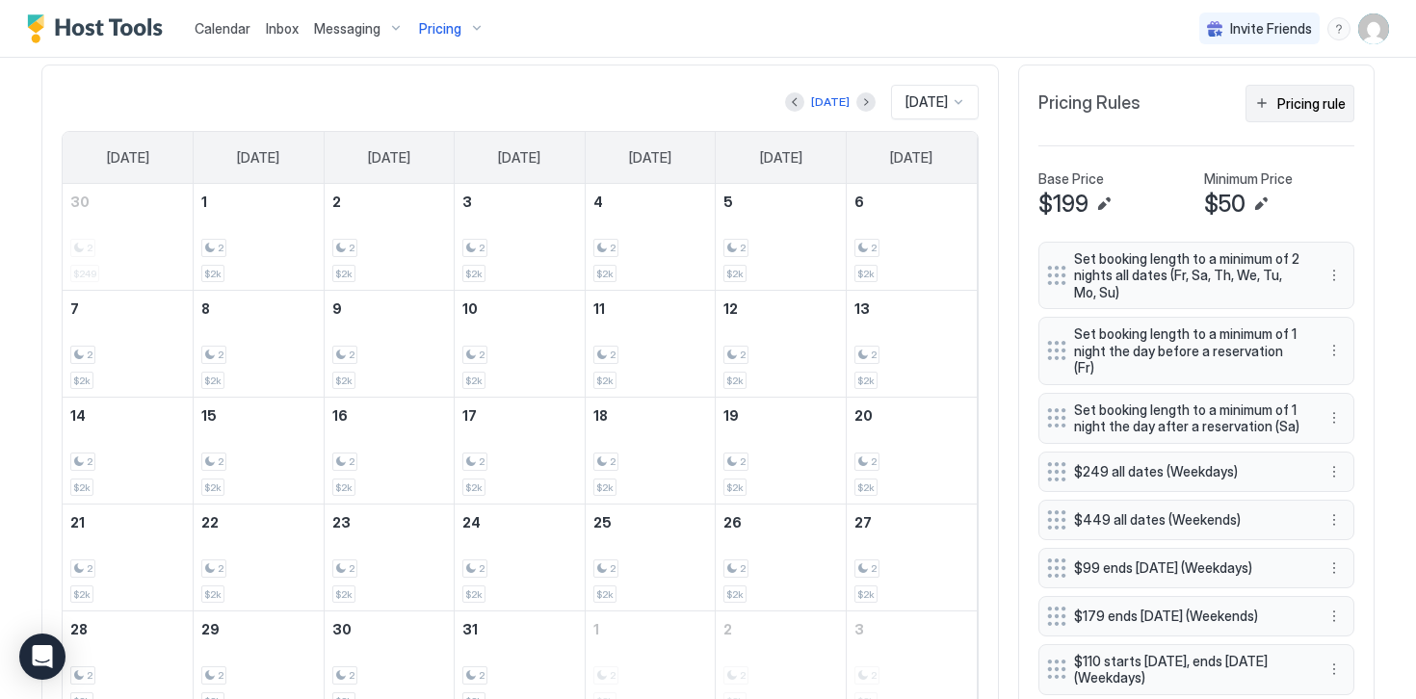
click at [1277, 112] on button "Pricing rule" at bounding box center [1299, 104] width 109 height 38
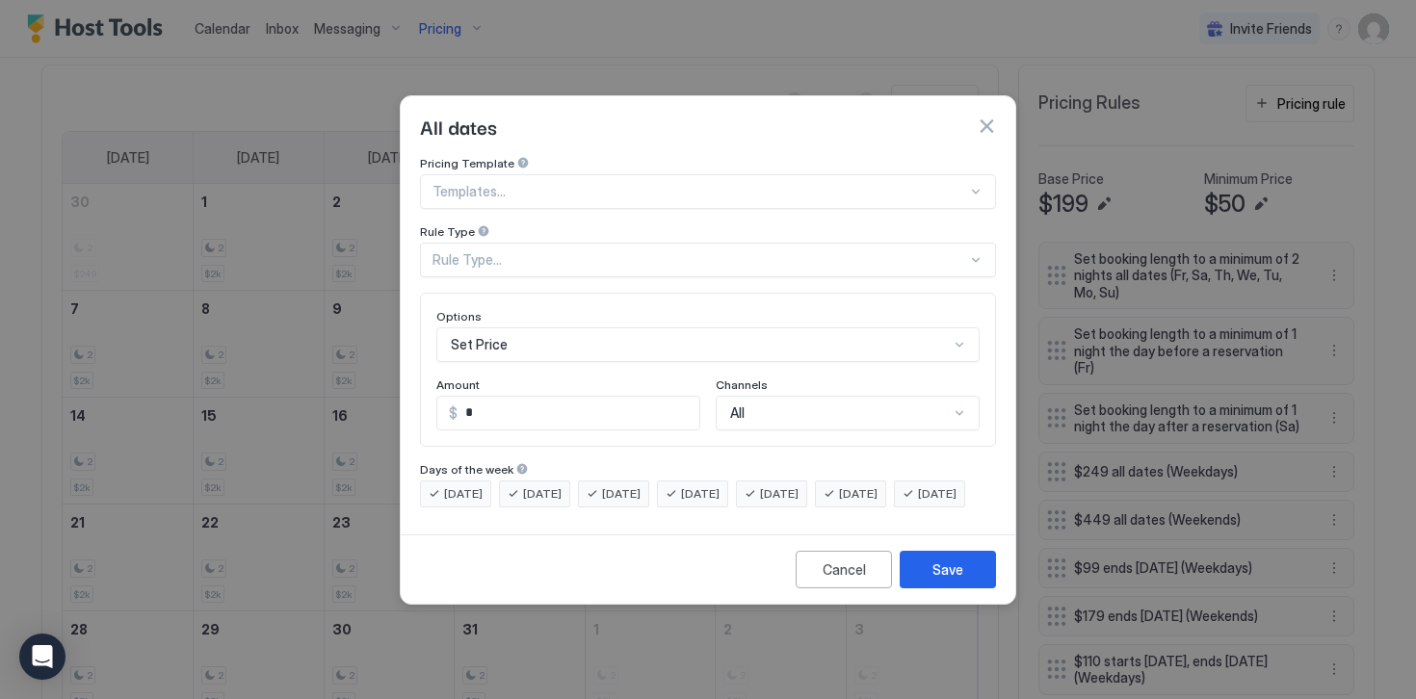
click at [451, 251] on div "Rule Type..." at bounding box center [699, 259] width 534 height 17
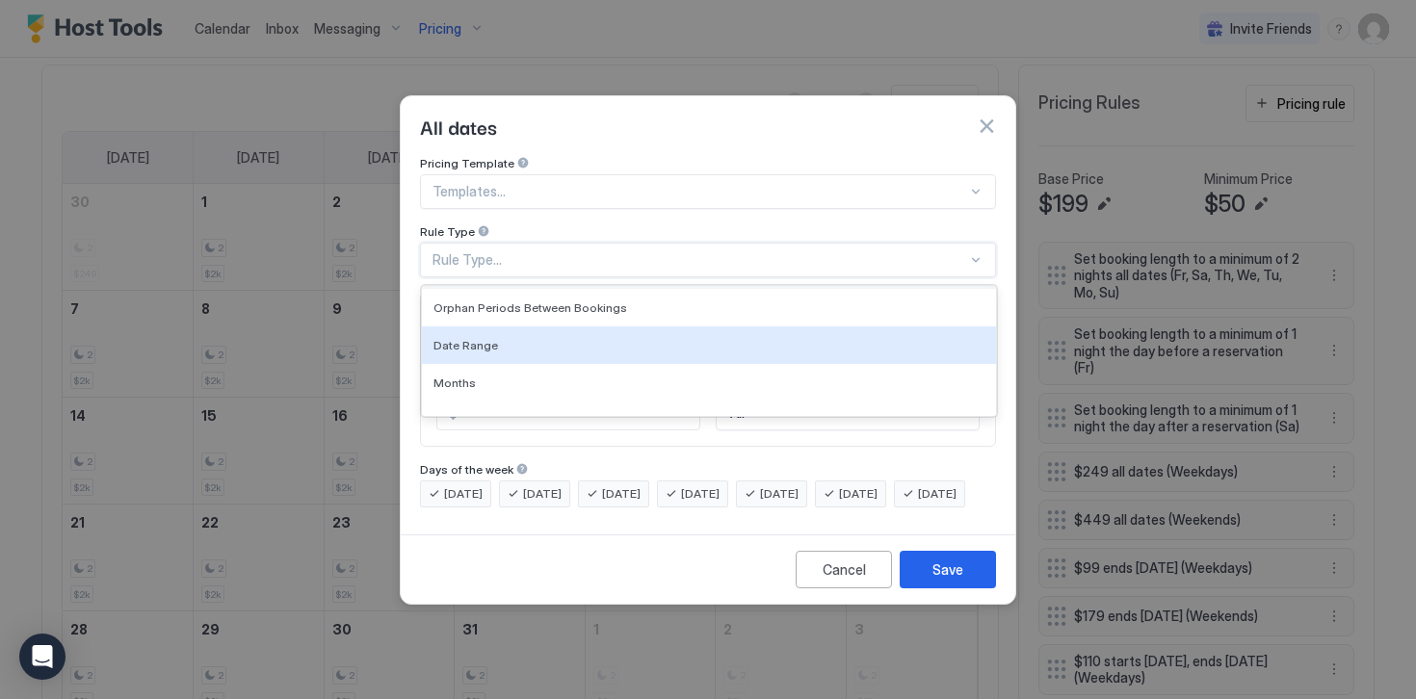
click at [466, 338] on span "Date Range" at bounding box center [465, 345] width 65 height 14
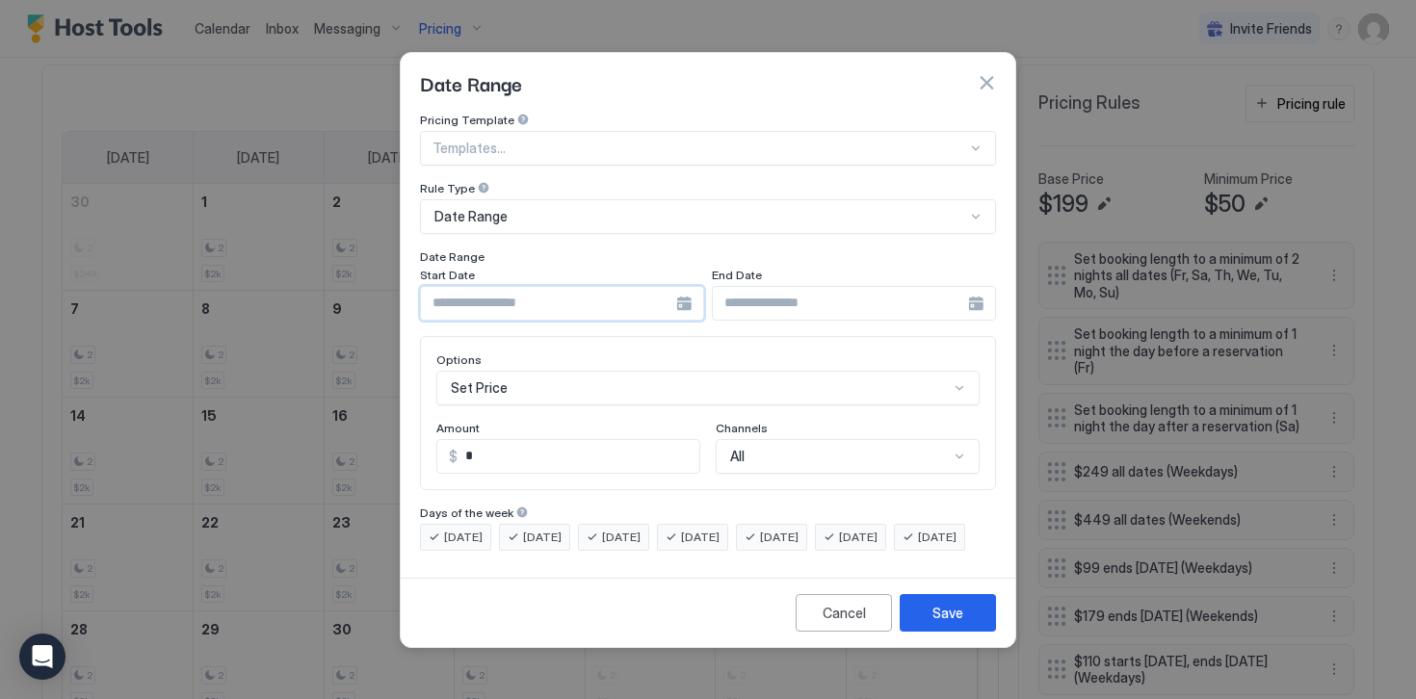
click at [452, 287] on input "Input Field" at bounding box center [548, 303] width 255 height 33
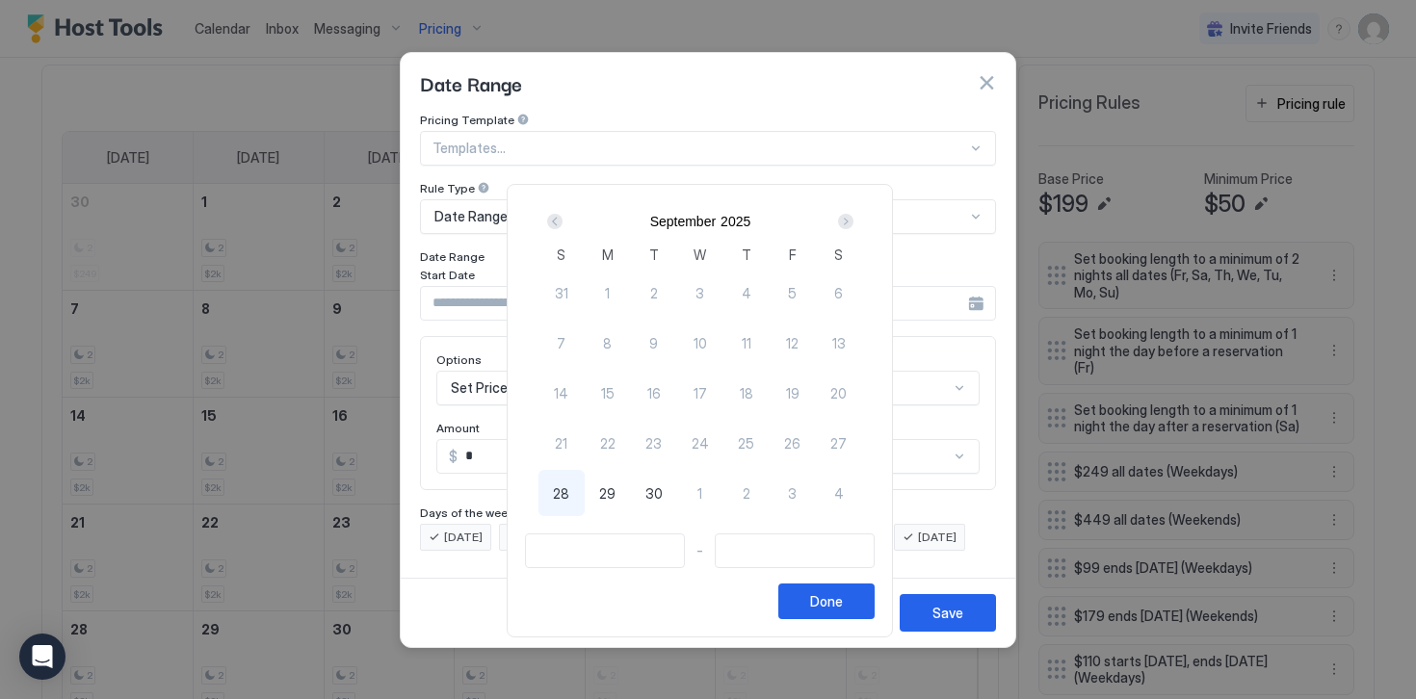
click at [853, 225] on div "Next" at bounding box center [845, 221] width 15 height 15
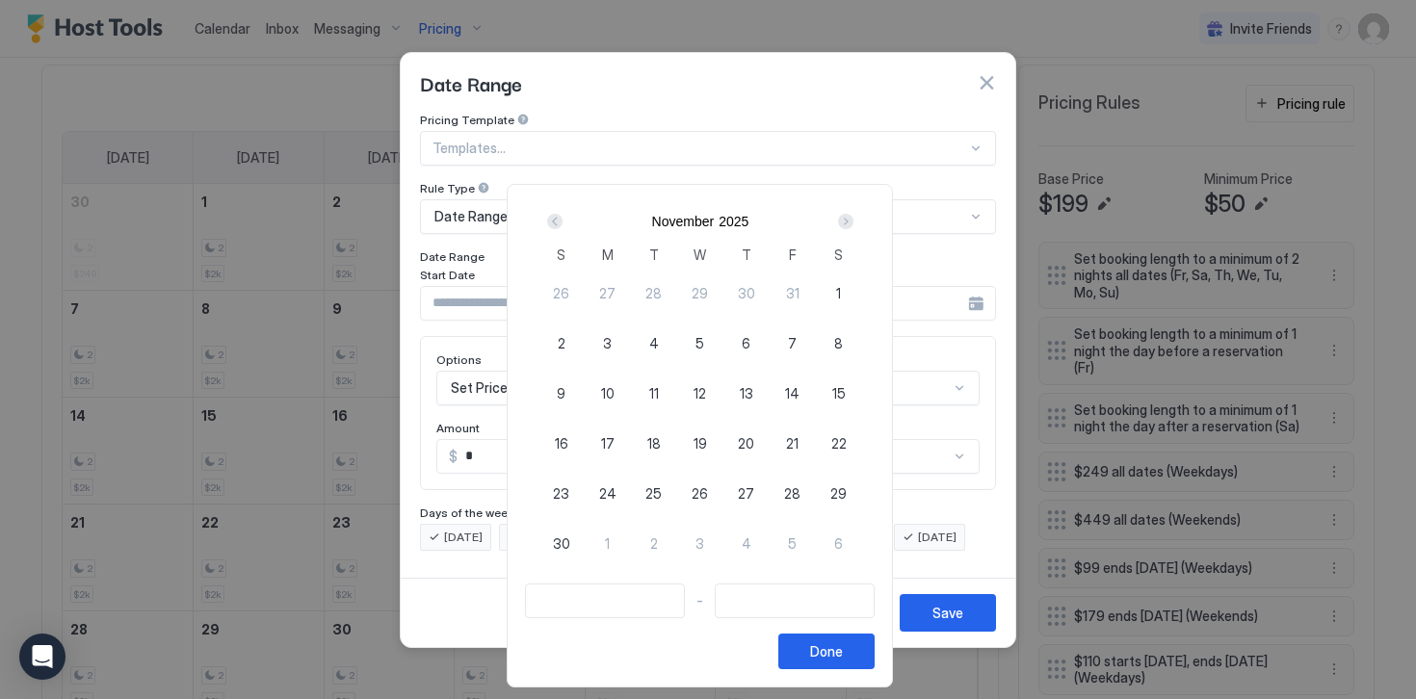
click at [853, 225] on div "Next" at bounding box center [845, 221] width 15 height 15
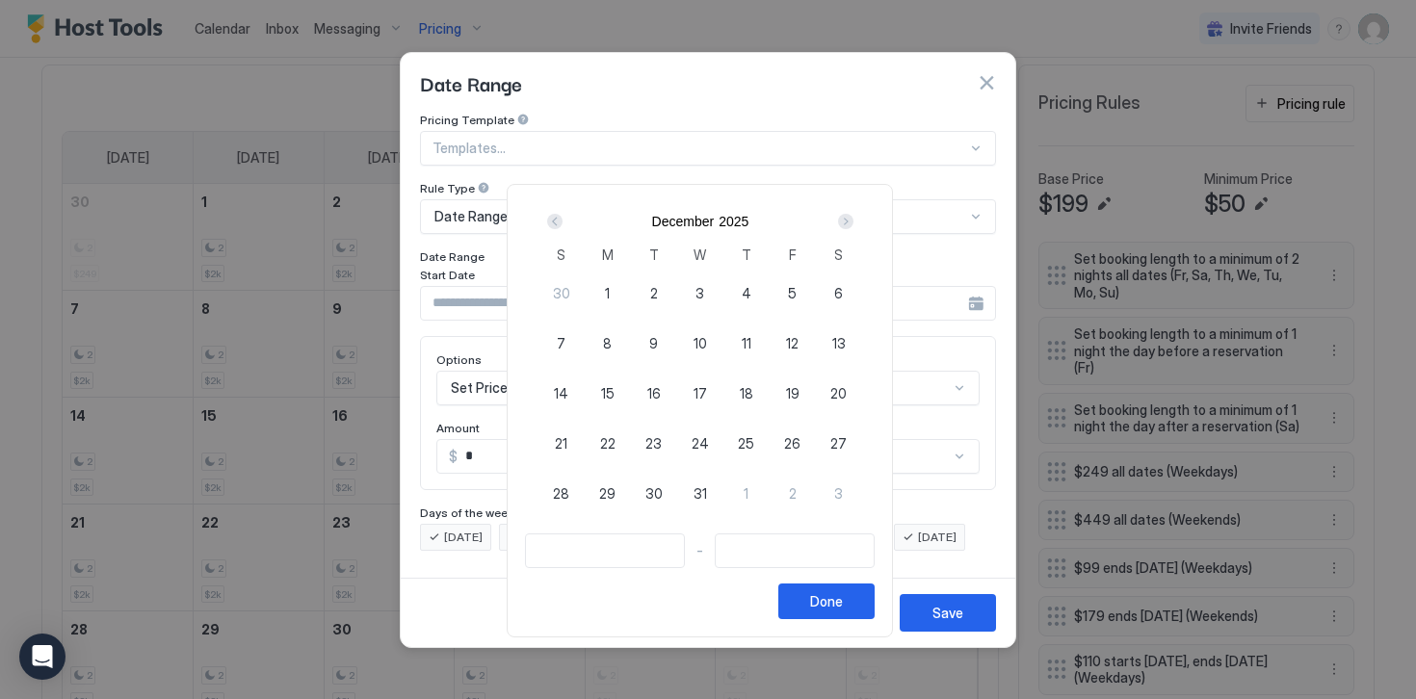
click at [698, 442] on div "24" at bounding box center [700, 443] width 46 height 46
type input "**********"
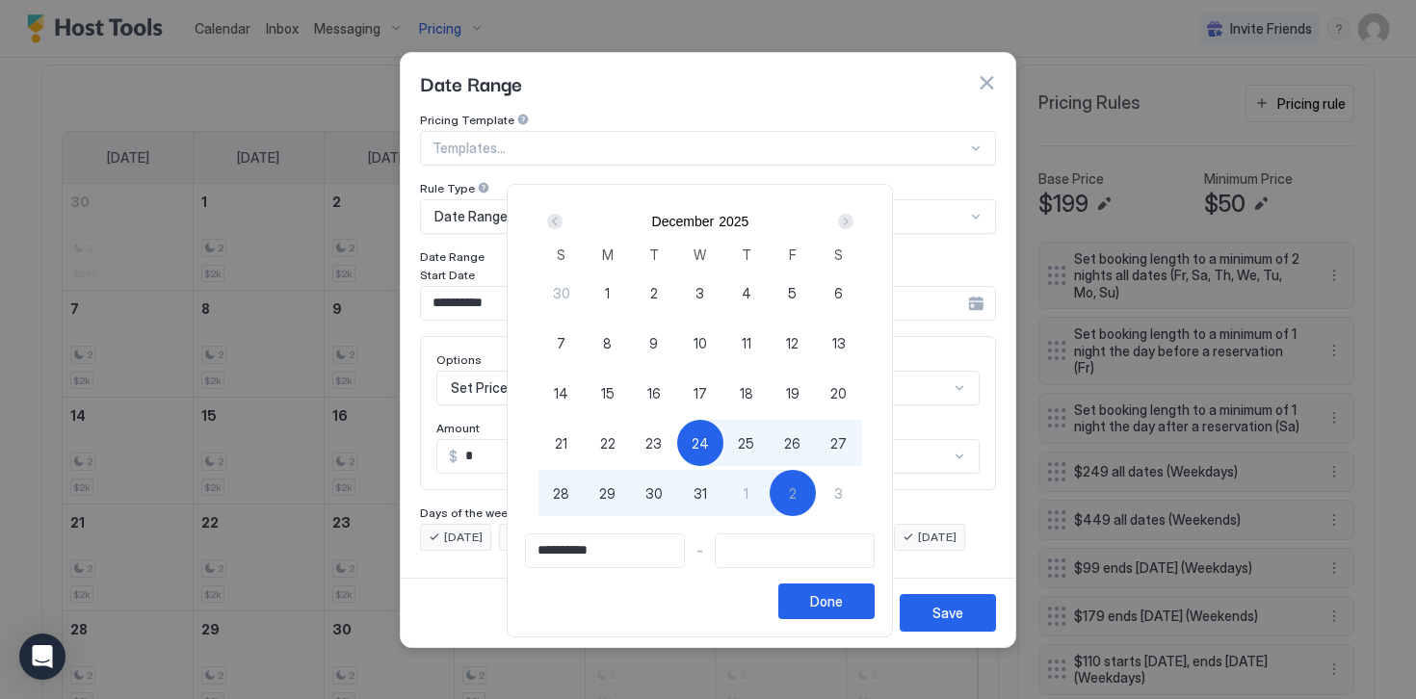
click at [796, 490] on span "2" at bounding box center [793, 493] width 8 height 20
type input "**********"
click at [832, 600] on div "Done" at bounding box center [826, 601] width 33 height 20
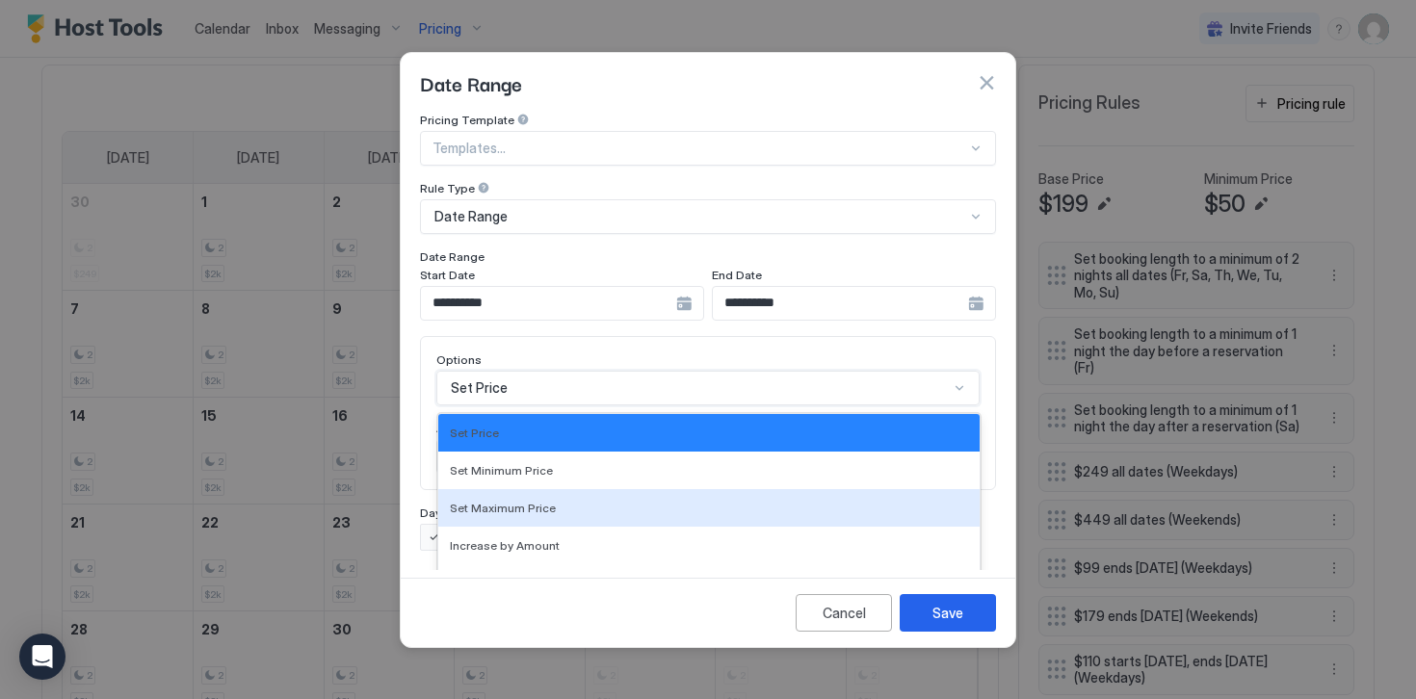
scroll to position [99, 0]
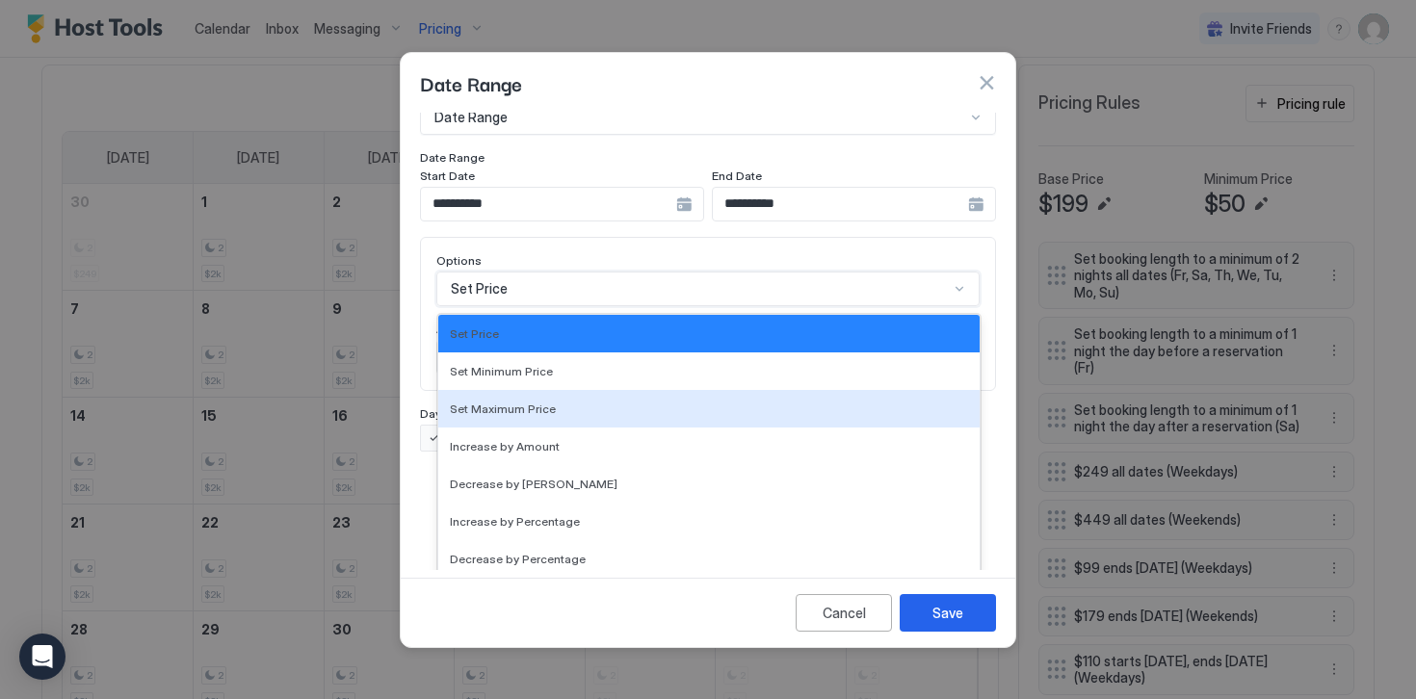
click at [500, 306] on div "Set Maximum Price, 3 of 17. 17 results available. Use Up and Down to choose opt…" at bounding box center [707, 289] width 543 height 35
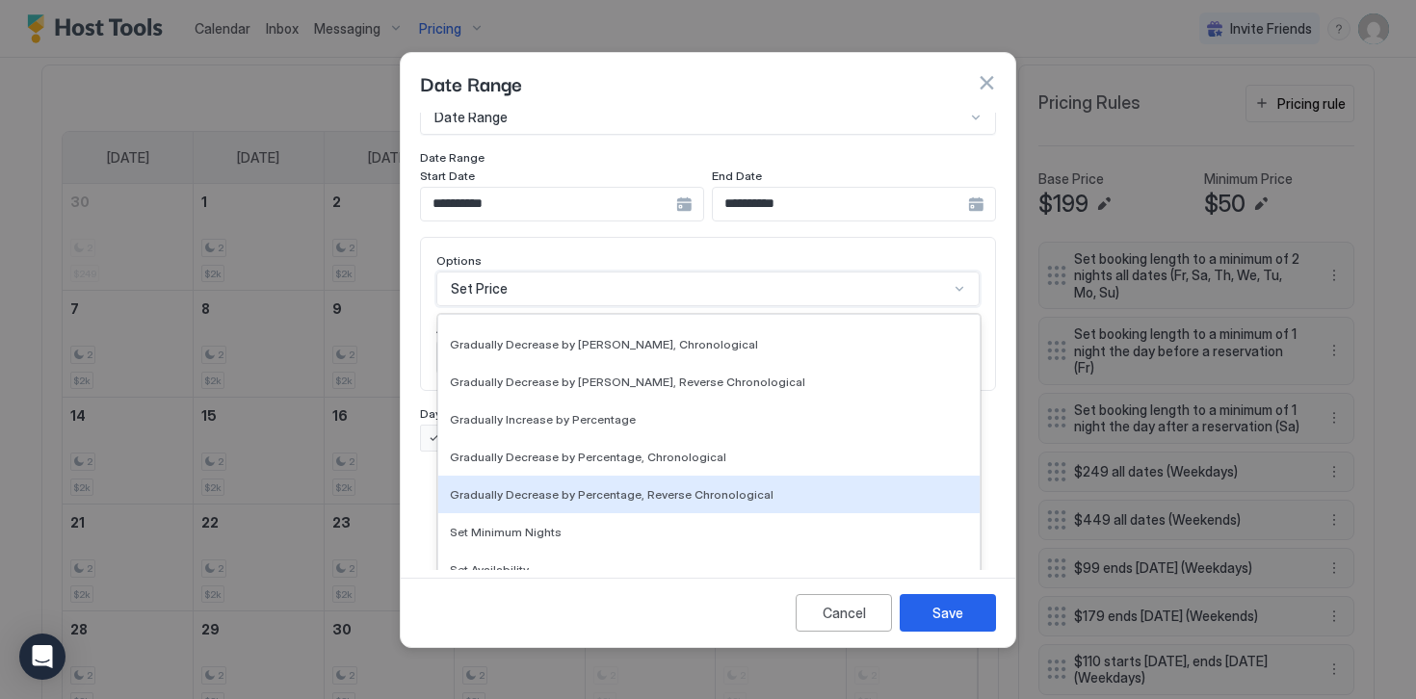
scroll to position [350, 0]
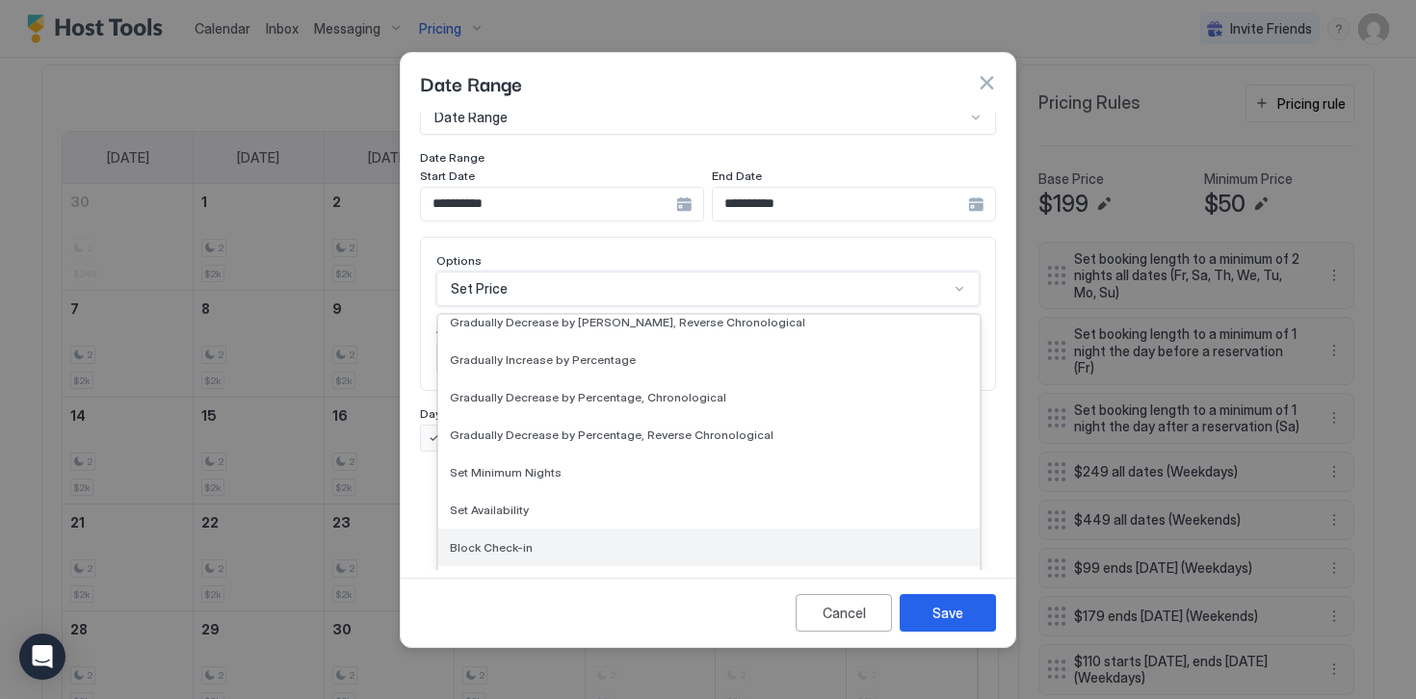
click at [490, 540] on span "Block Check-in" at bounding box center [491, 547] width 83 height 14
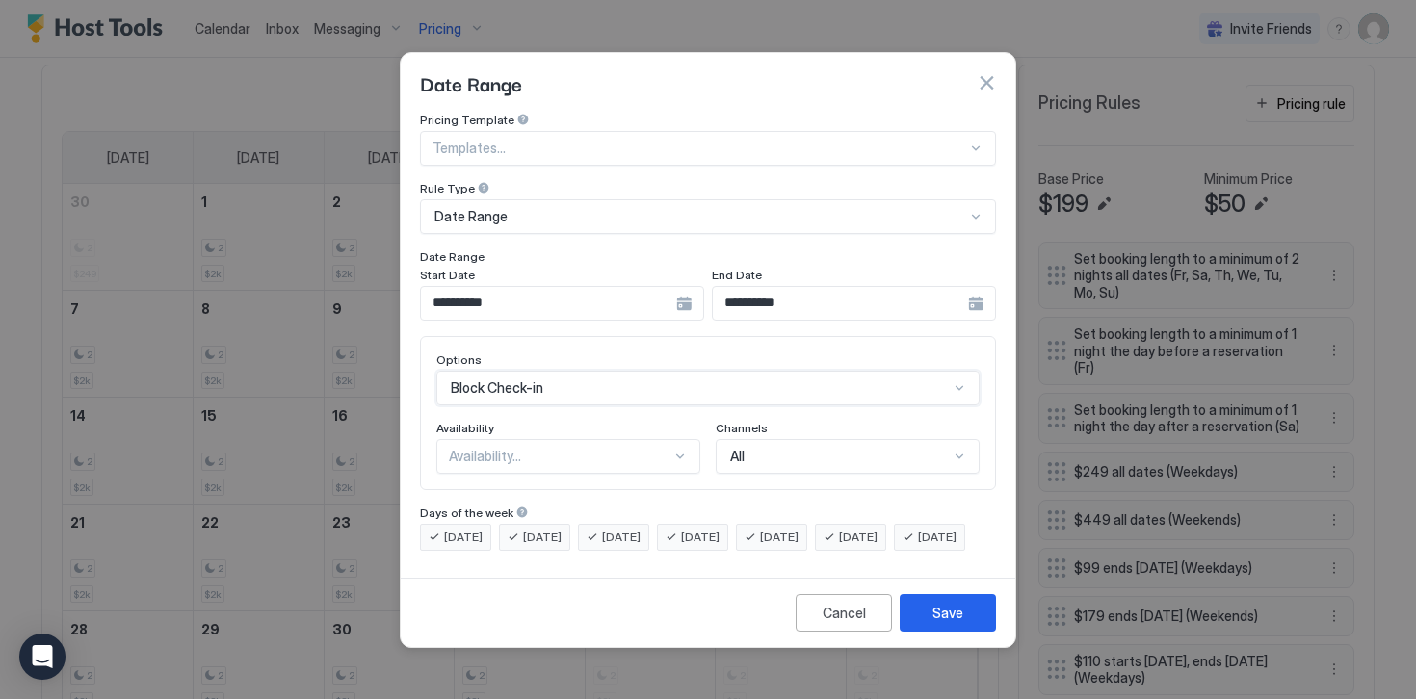
scroll to position [0, 0]
click at [474, 448] on div "Availability..." at bounding box center [560, 456] width 222 height 17
click at [480, 532] on span "Blocked" at bounding box center [472, 539] width 45 height 14
click at [480, 529] on span "[DATE]" at bounding box center [463, 537] width 39 height 17
click at [549, 528] on div "[DATE]" at bounding box center [534, 537] width 71 height 27
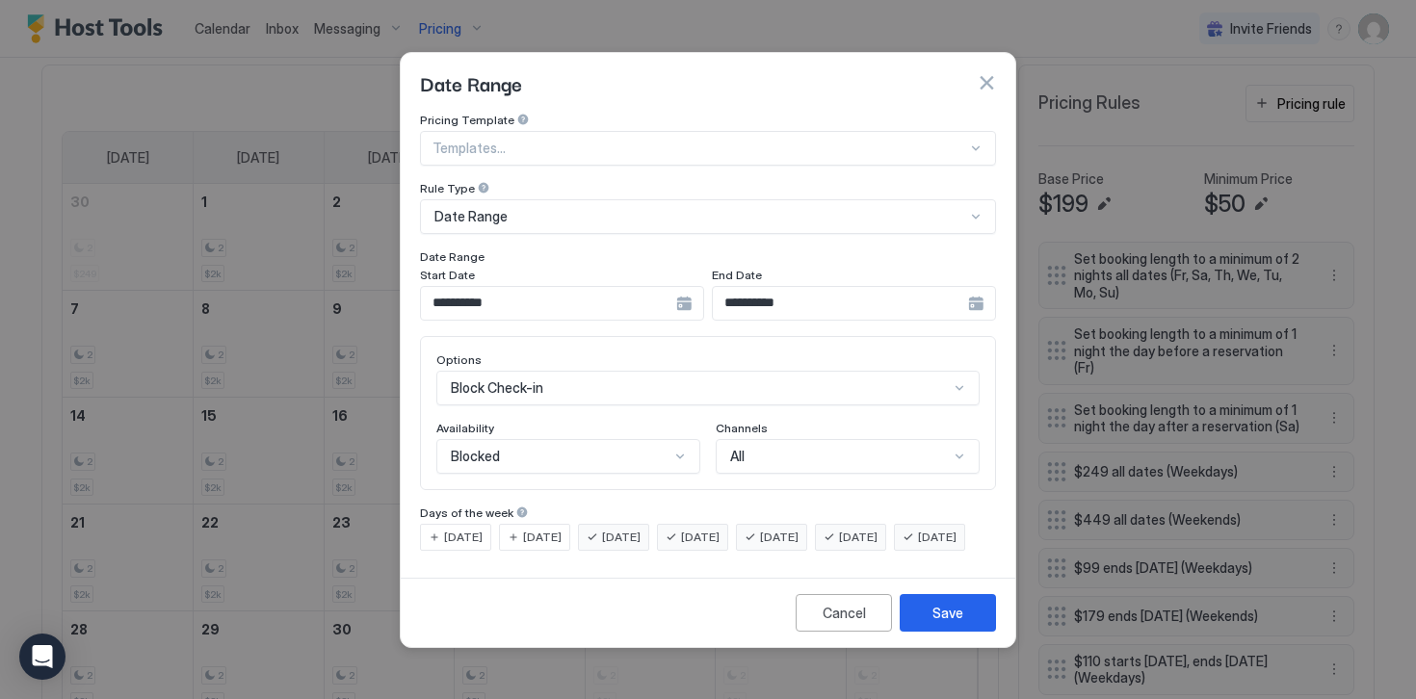
click at [608, 524] on div "[DATE]" at bounding box center [613, 537] width 71 height 27
click at [788, 529] on div "[DATE]" at bounding box center [771, 537] width 71 height 27
click at [877, 529] on span "[DATE]" at bounding box center [858, 537] width 39 height 17
click at [918, 546] on span "[DATE]" at bounding box center [937, 537] width 39 height 17
click at [940, 623] on div "Save" at bounding box center [947, 613] width 31 height 20
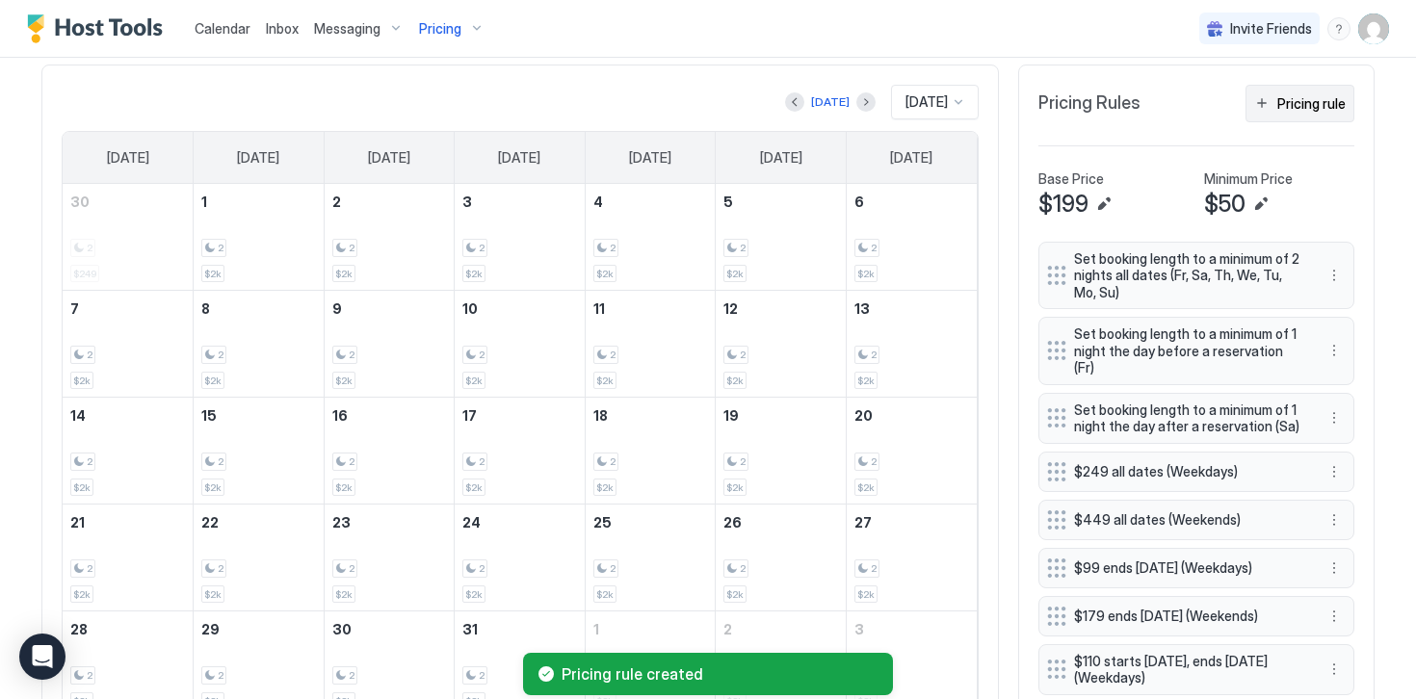
click at [1305, 102] on div "Pricing rule" at bounding box center [1311, 103] width 68 height 20
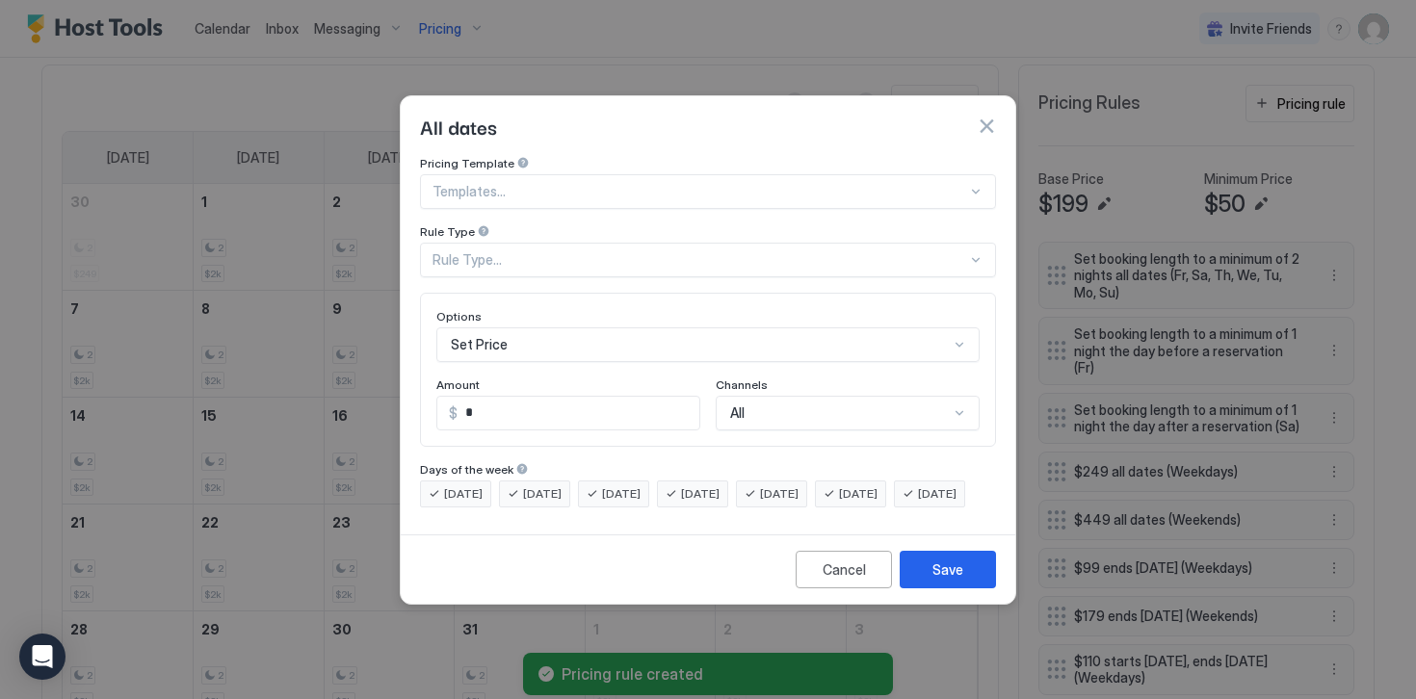
click at [468, 251] on div "Rule Type..." at bounding box center [699, 259] width 534 height 17
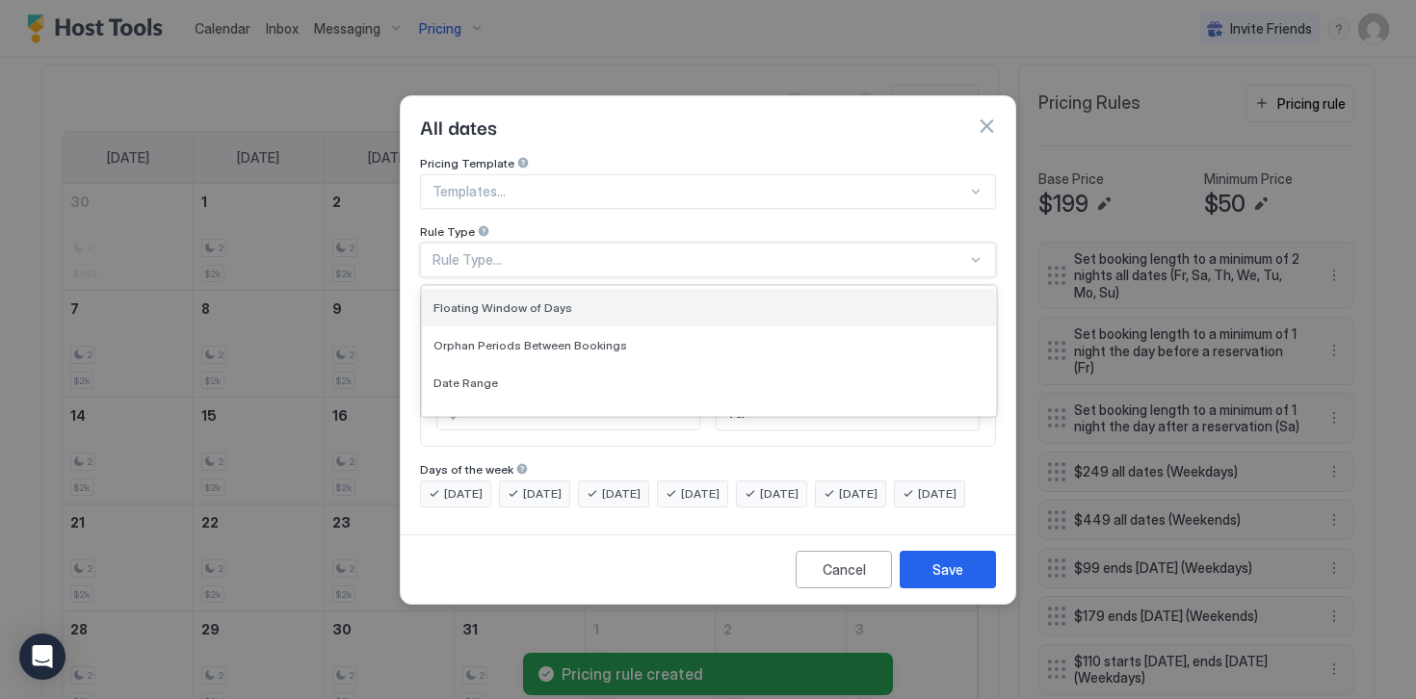
scroll to position [55, 0]
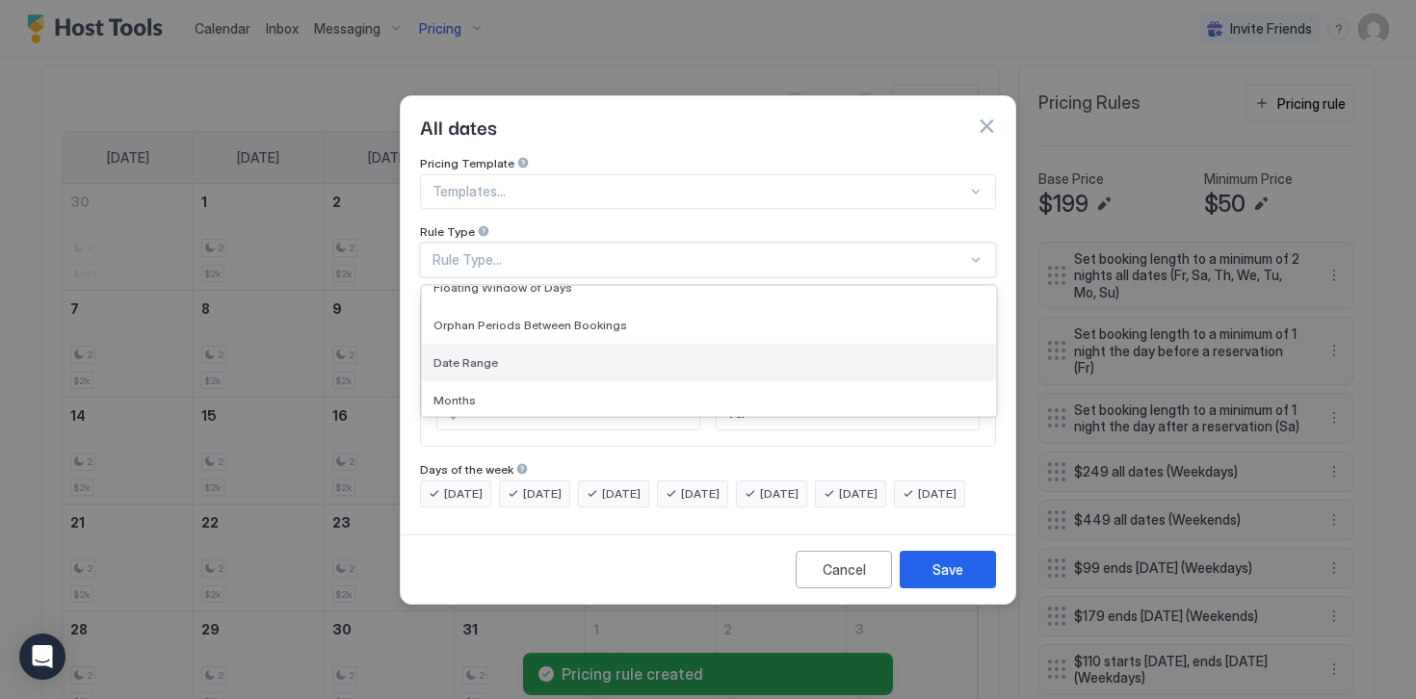
click at [471, 355] on span "Date Range" at bounding box center [465, 362] width 65 height 14
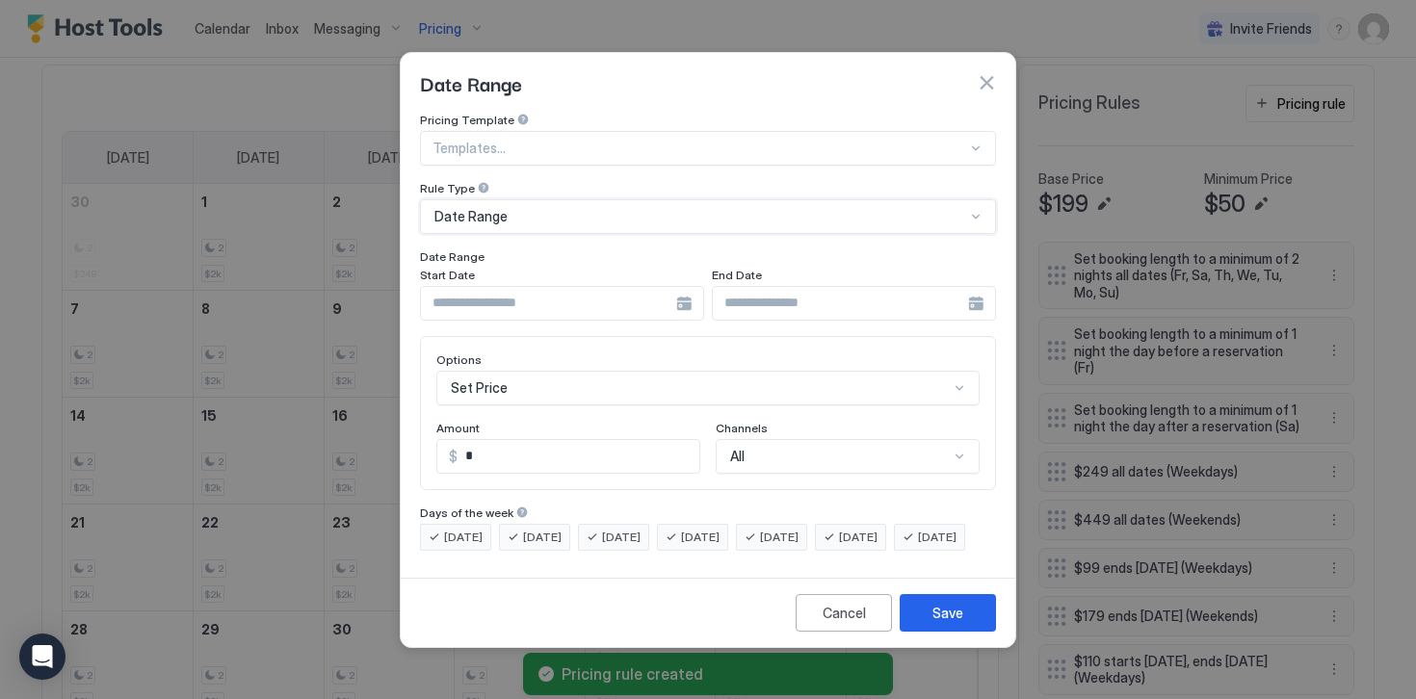
click at [459, 287] on input "Input Field" at bounding box center [548, 303] width 255 height 33
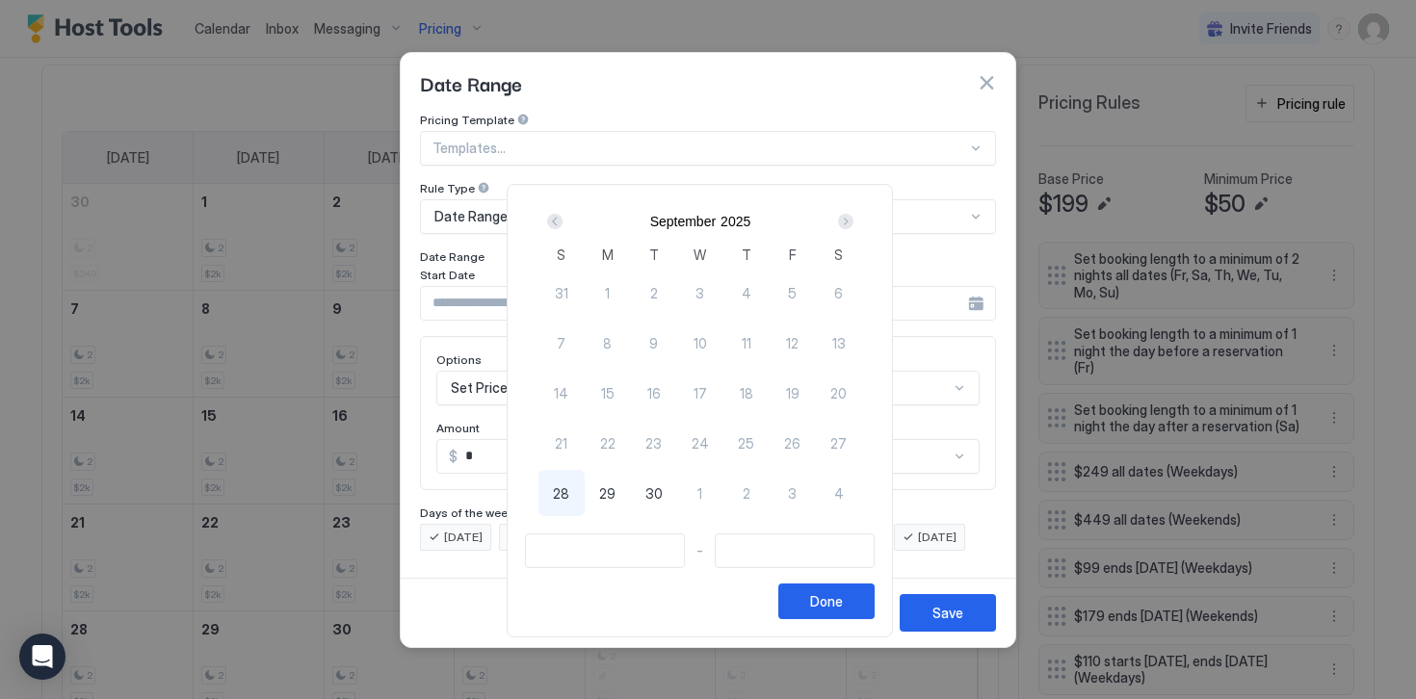
click at [853, 222] on div "Next" at bounding box center [845, 221] width 15 height 15
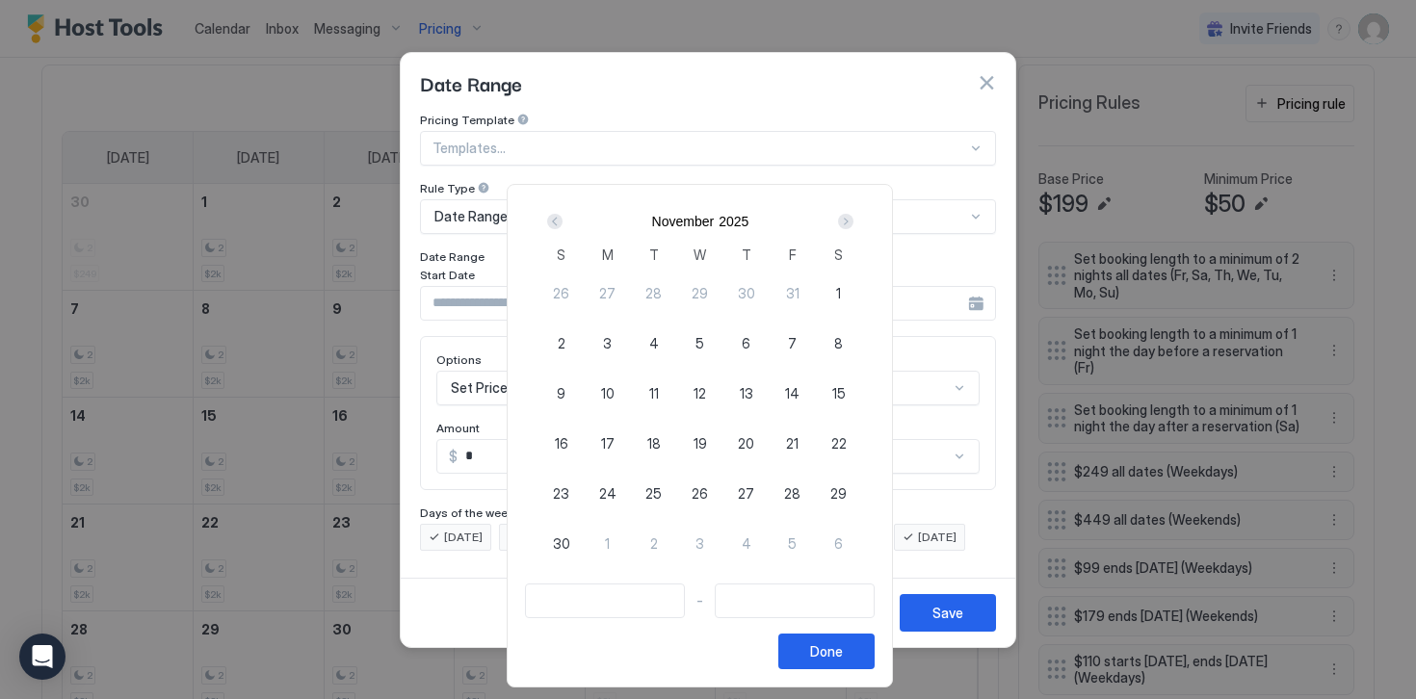
click at [853, 222] on div "Next" at bounding box center [845, 221] width 15 height 15
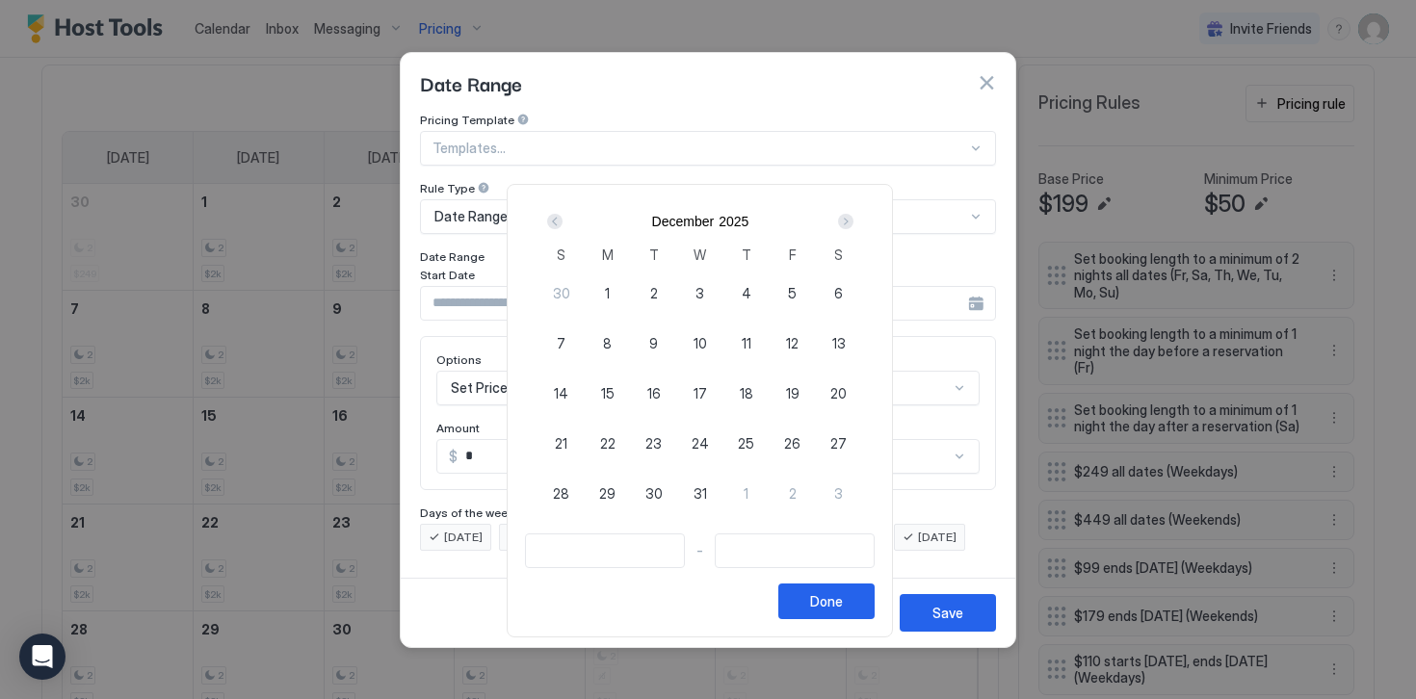
click at [705, 449] on span "24" at bounding box center [699, 443] width 17 height 20
type input "**********"
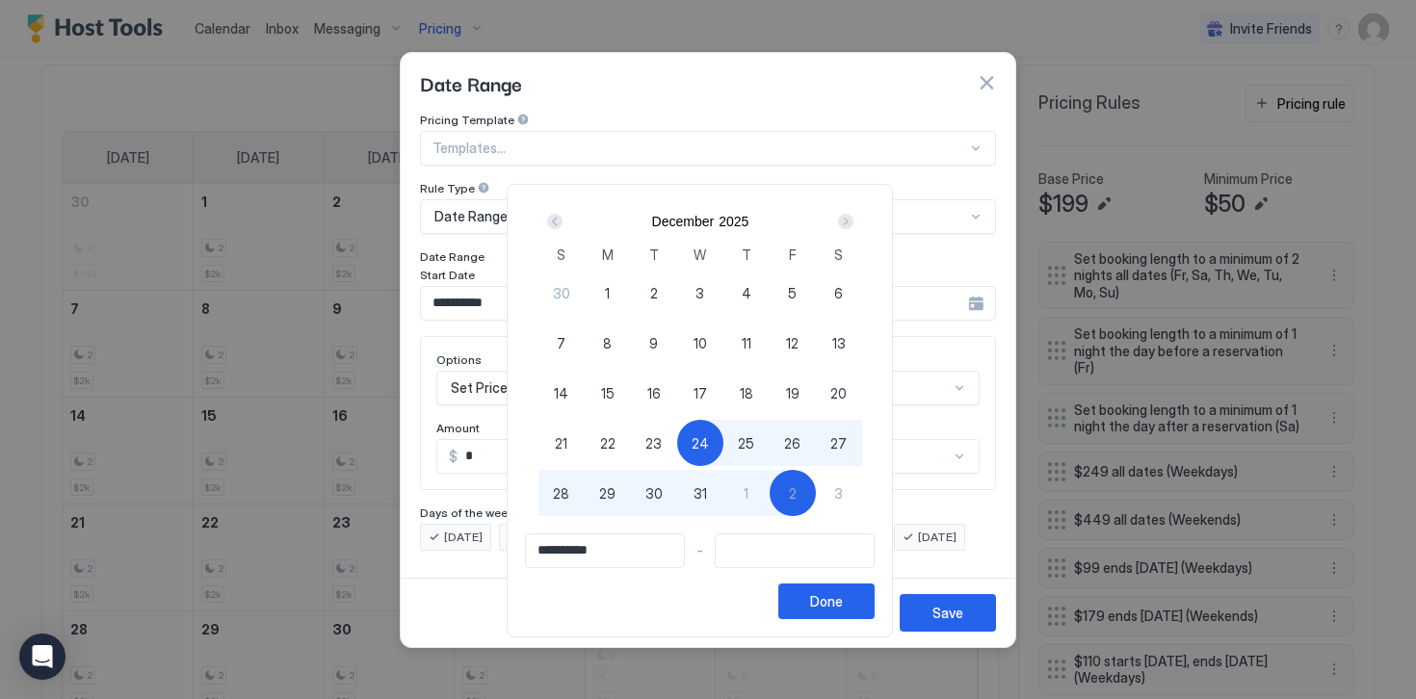
click at [796, 494] on span "2" at bounding box center [793, 493] width 8 height 20
type input "**********"
click at [824, 607] on button "Done" at bounding box center [826, 602] width 96 height 36
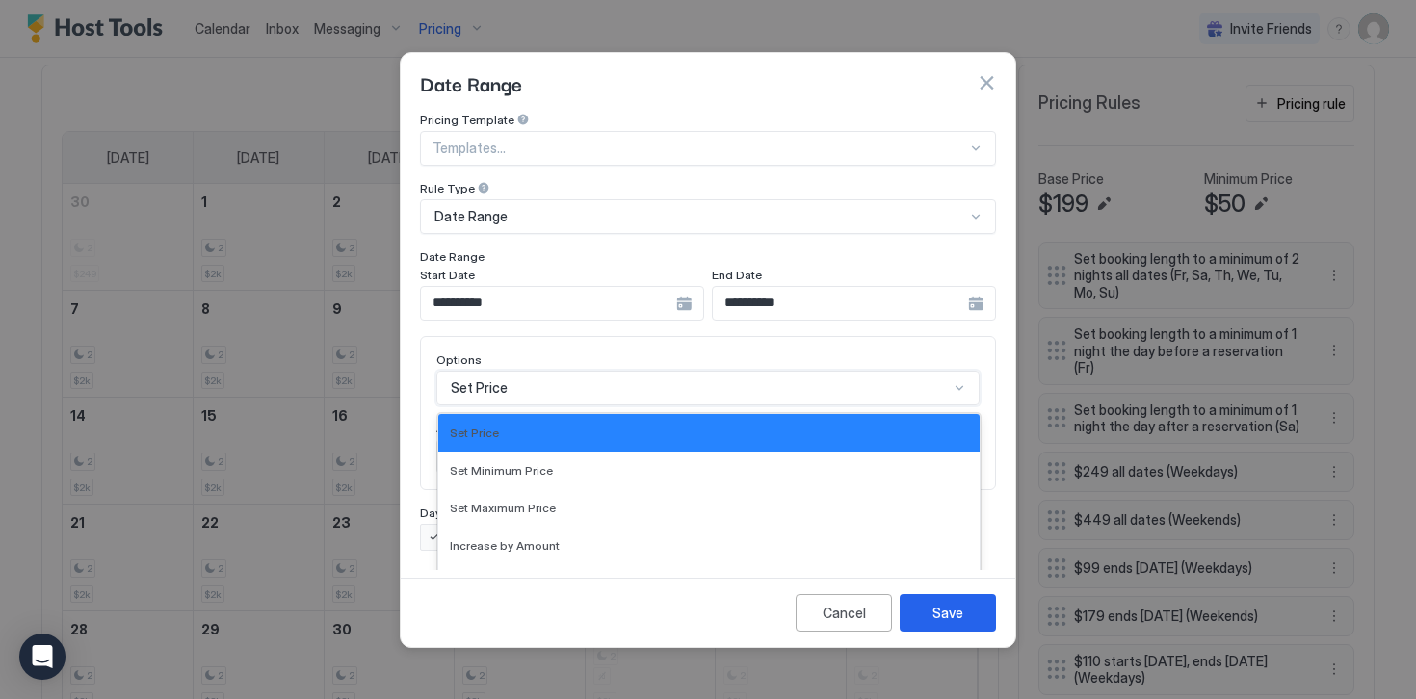
scroll to position [99, 0]
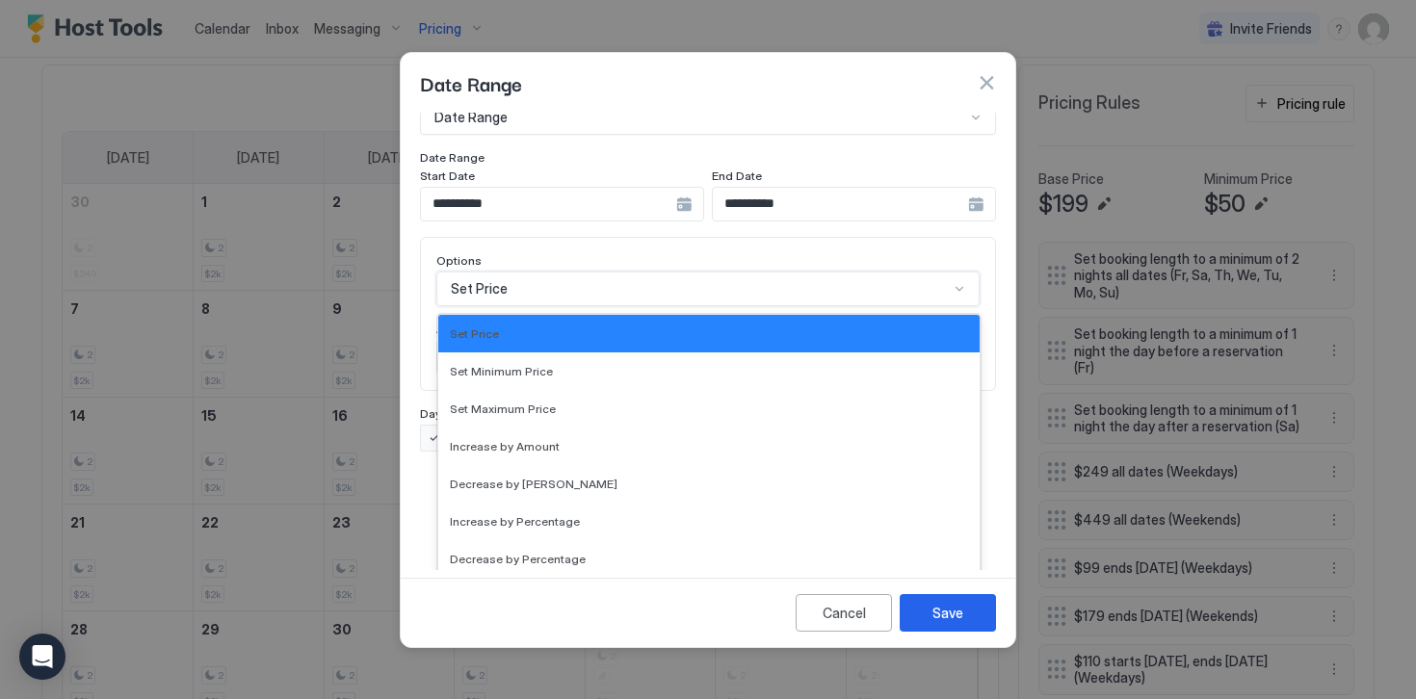
click at [478, 306] on div "Set Price selected, 1 of 17. 17 results available. Use Up and Down to choose op…" at bounding box center [707, 289] width 543 height 35
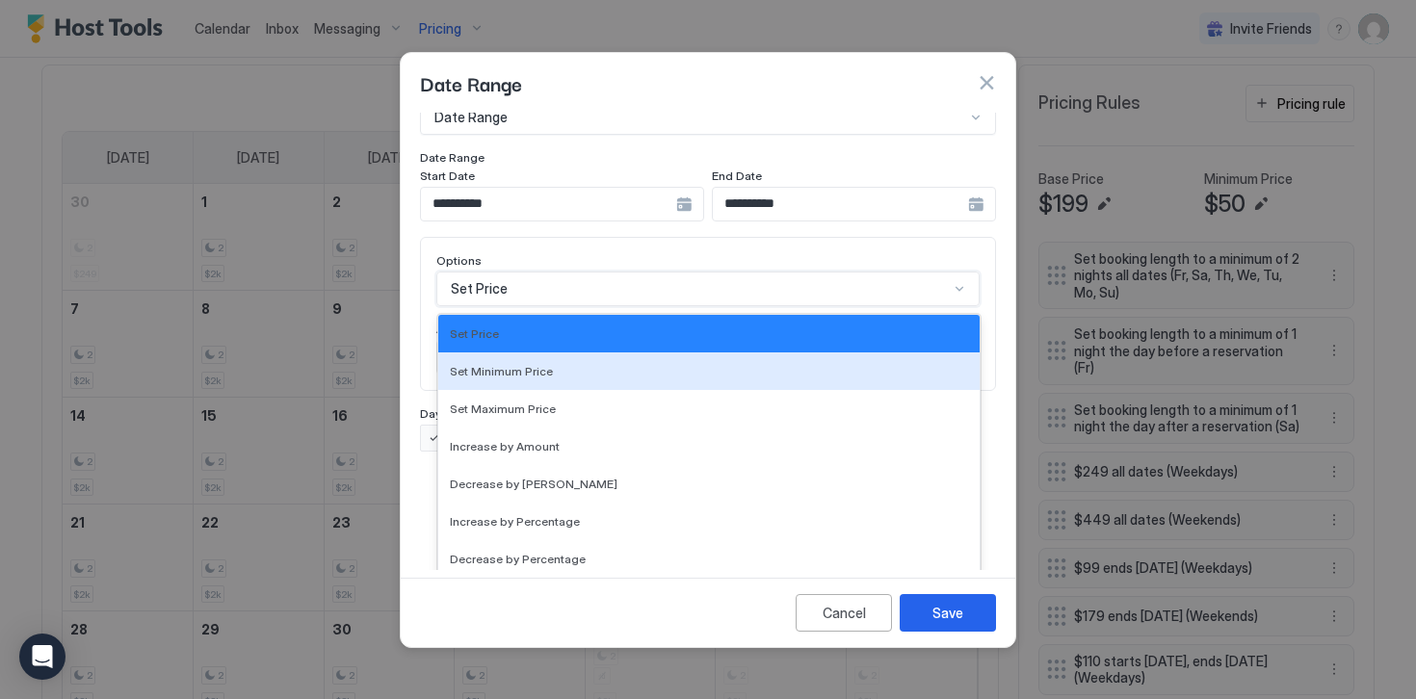
scroll to position [350, 0]
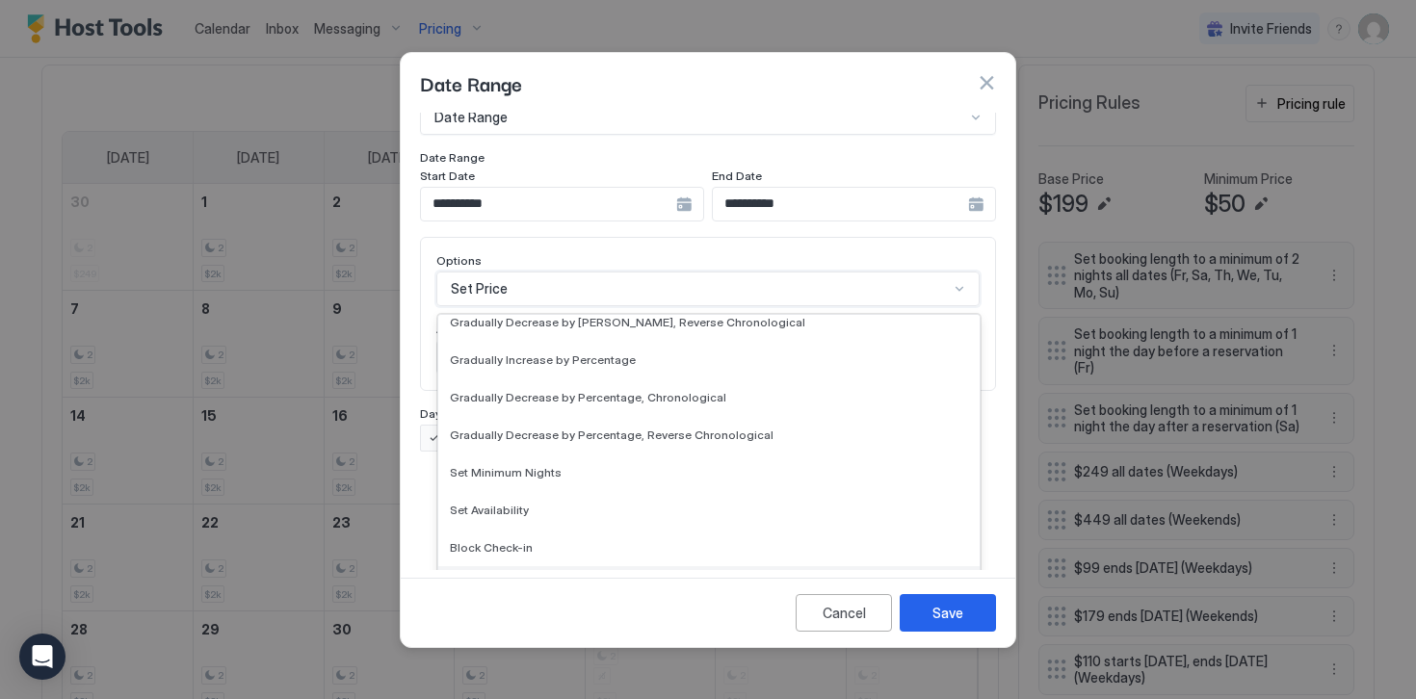
click at [492, 577] on div "Block Check-out" at bounding box center [708, 585] width 541 height 38
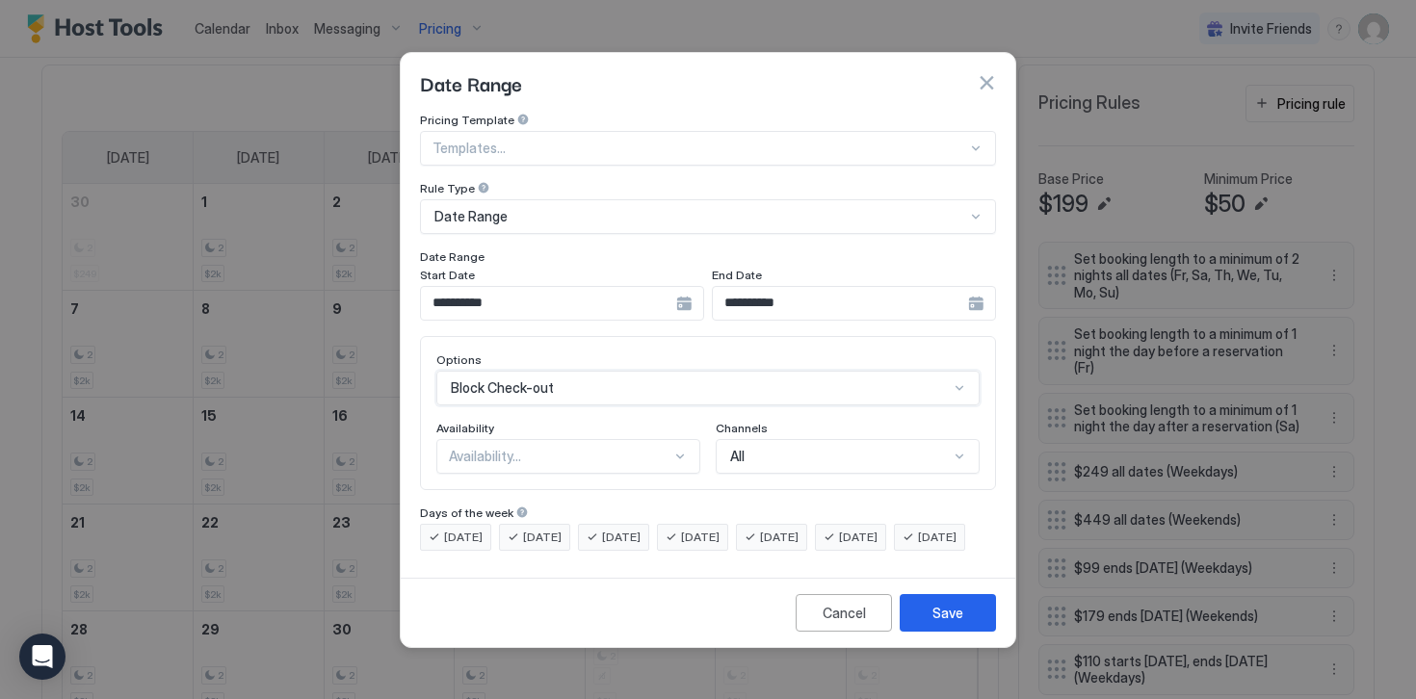
scroll to position [0, 0]
click at [465, 448] on div "Availability..." at bounding box center [560, 456] width 222 height 17
click at [476, 532] on span "Blocked" at bounding box center [472, 539] width 45 height 14
click at [476, 529] on span "[DATE]" at bounding box center [463, 537] width 39 height 17
click at [549, 529] on span "[DATE]" at bounding box center [542, 537] width 39 height 17
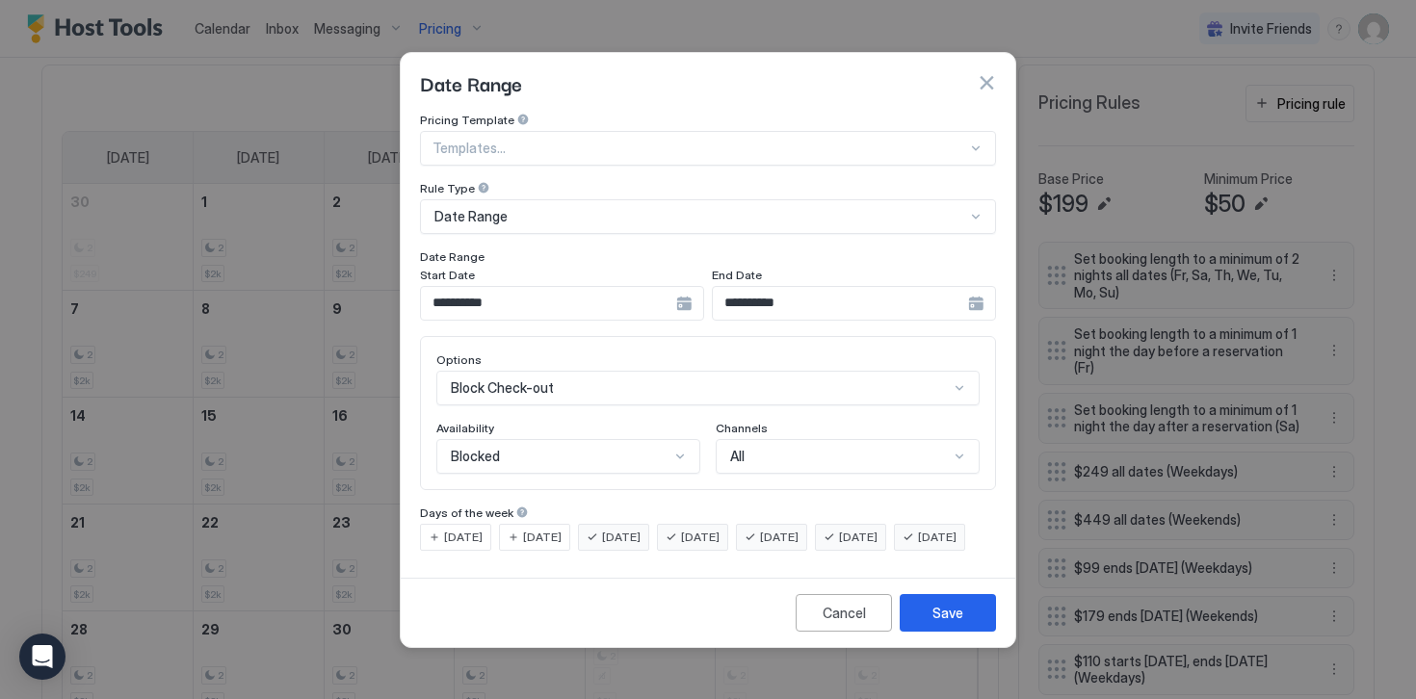
click at [608, 524] on div "[DATE]" at bounding box center [613, 537] width 71 height 27
click at [798, 529] on span "[DATE]" at bounding box center [779, 537] width 39 height 17
click at [877, 529] on span "[DATE]" at bounding box center [858, 537] width 39 height 17
click at [918, 546] on span "[DATE]" at bounding box center [937, 537] width 39 height 17
click at [938, 623] on div "Save" at bounding box center [947, 613] width 31 height 20
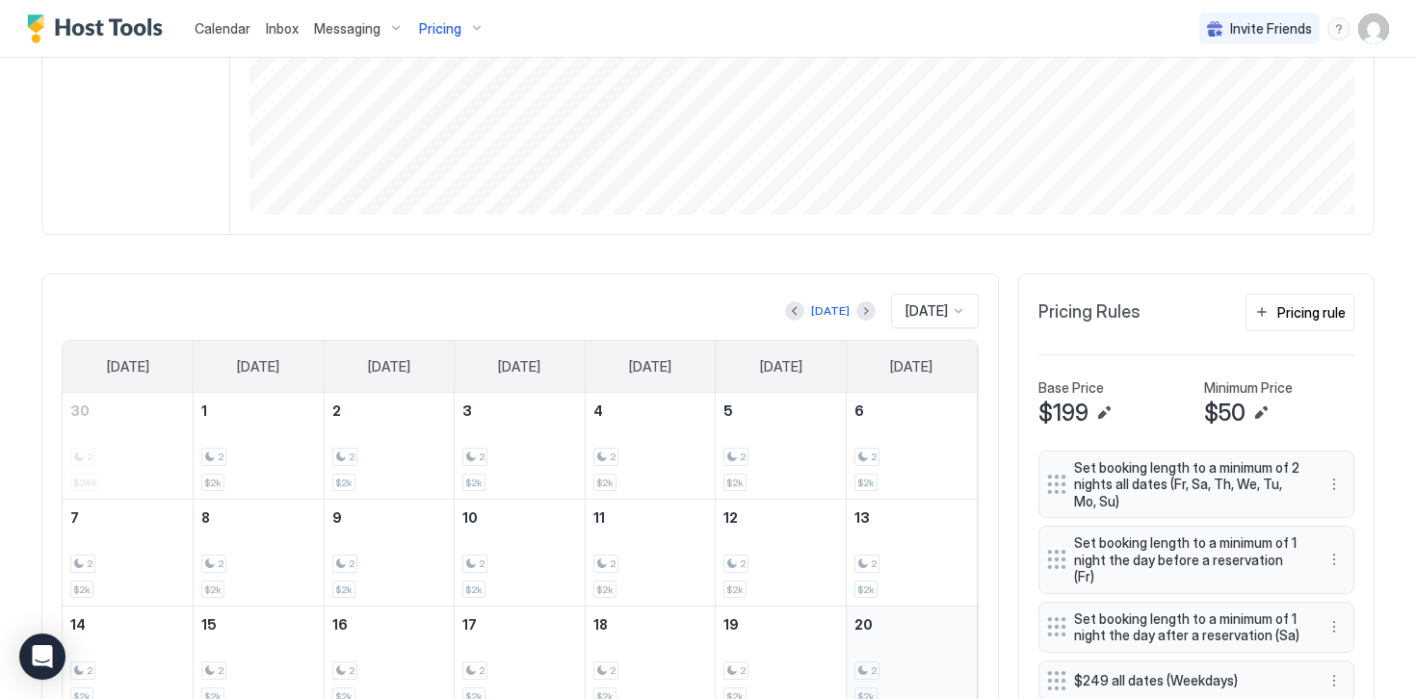
scroll to position [369, 0]
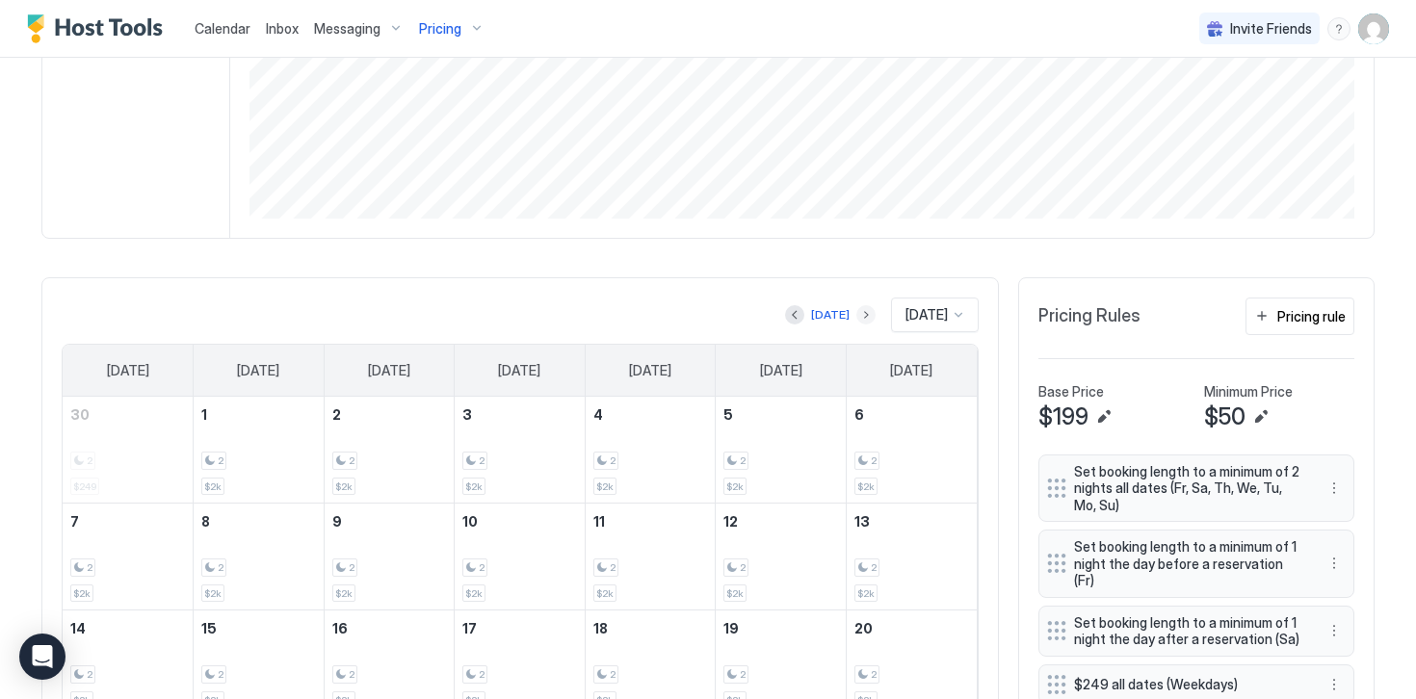
click at [856, 310] on button "Next month" at bounding box center [865, 314] width 19 height 19
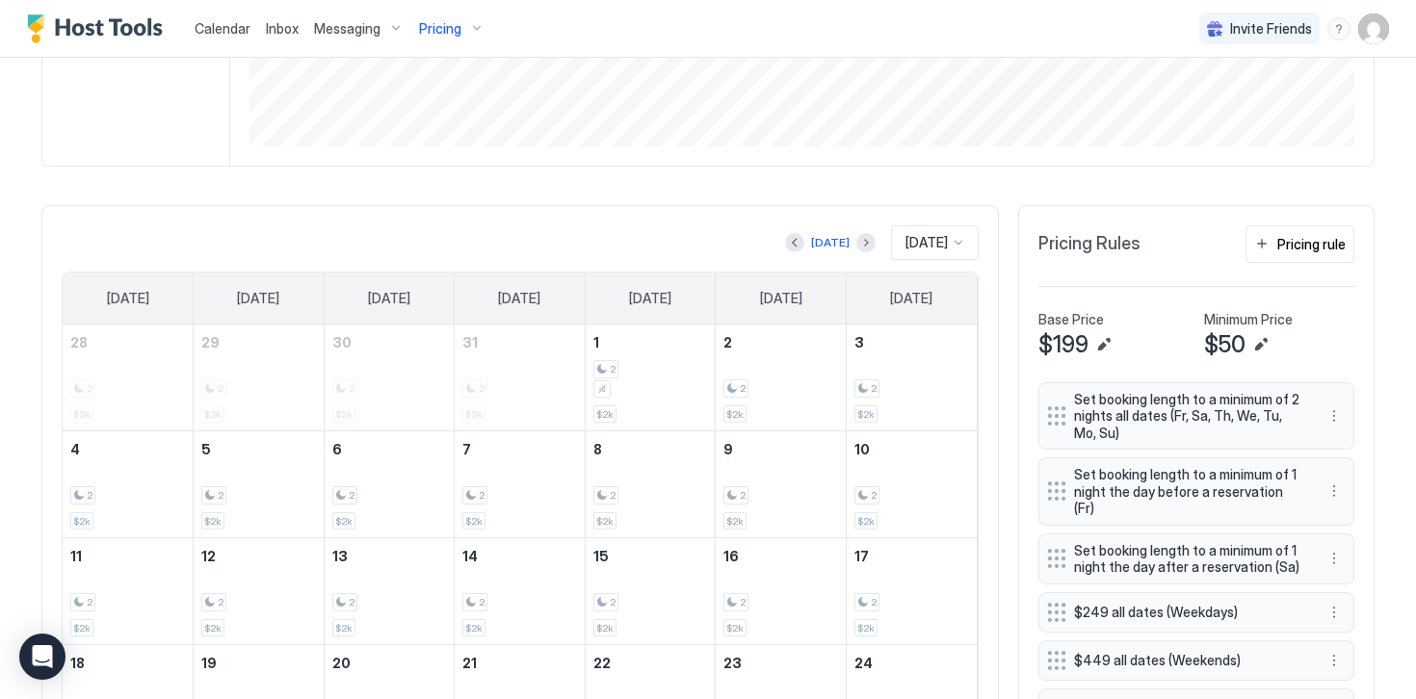
scroll to position [440, 0]
click at [789, 245] on button "Previous month" at bounding box center [794, 243] width 19 height 19
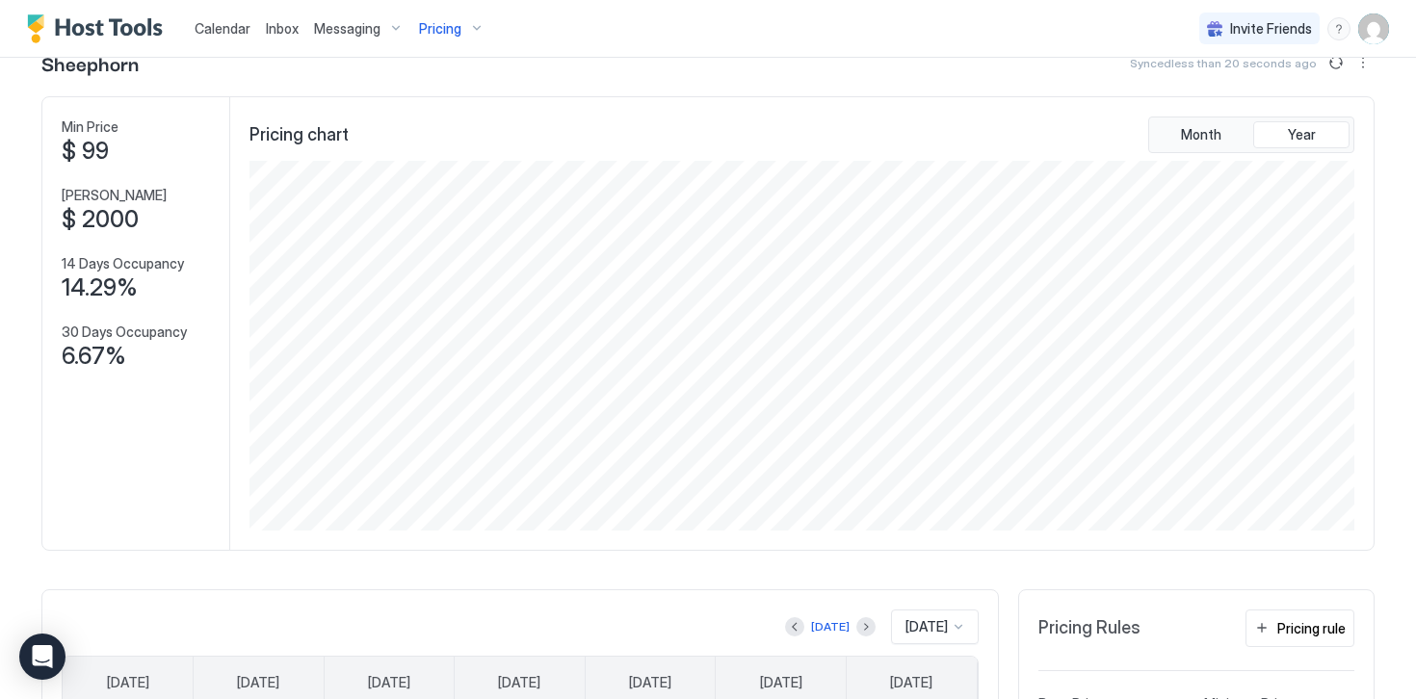
scroll to position [0, 0]
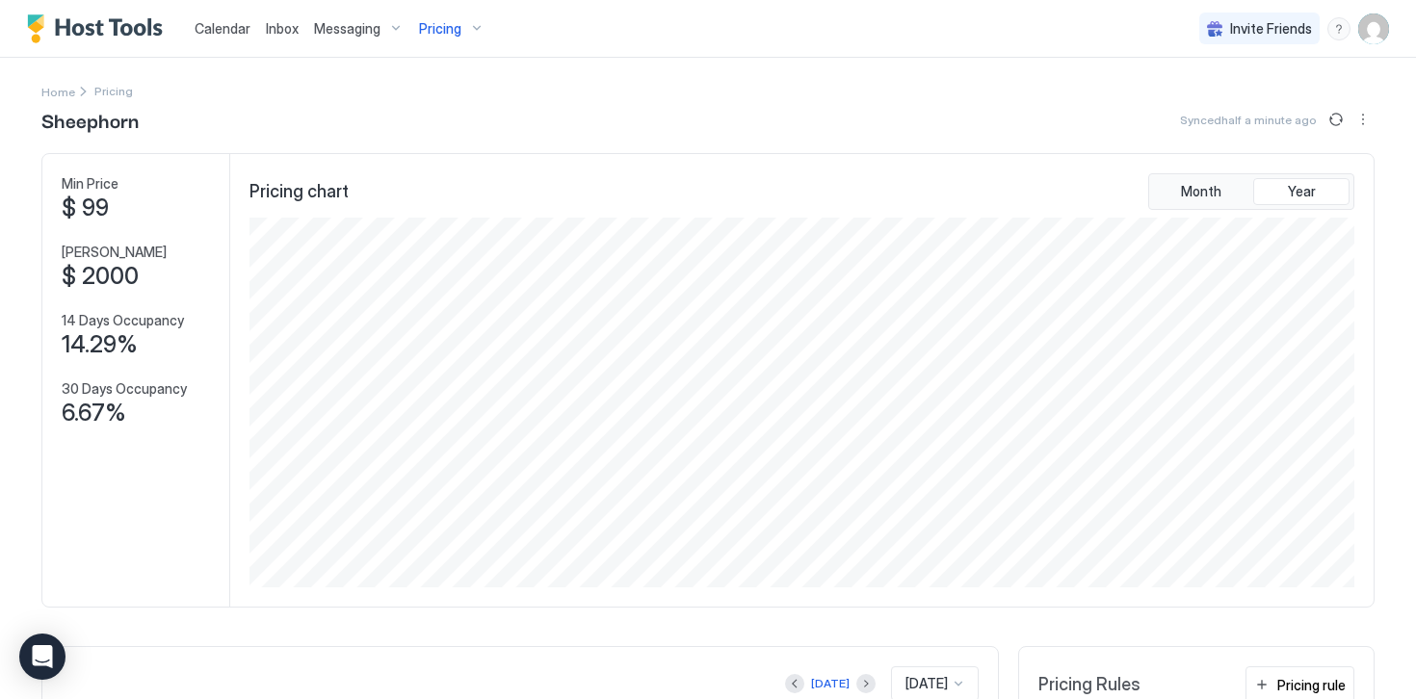
click at [108, 27] on img "Host Tools Logo" at bounding box center [99, 28] width 144 height 29
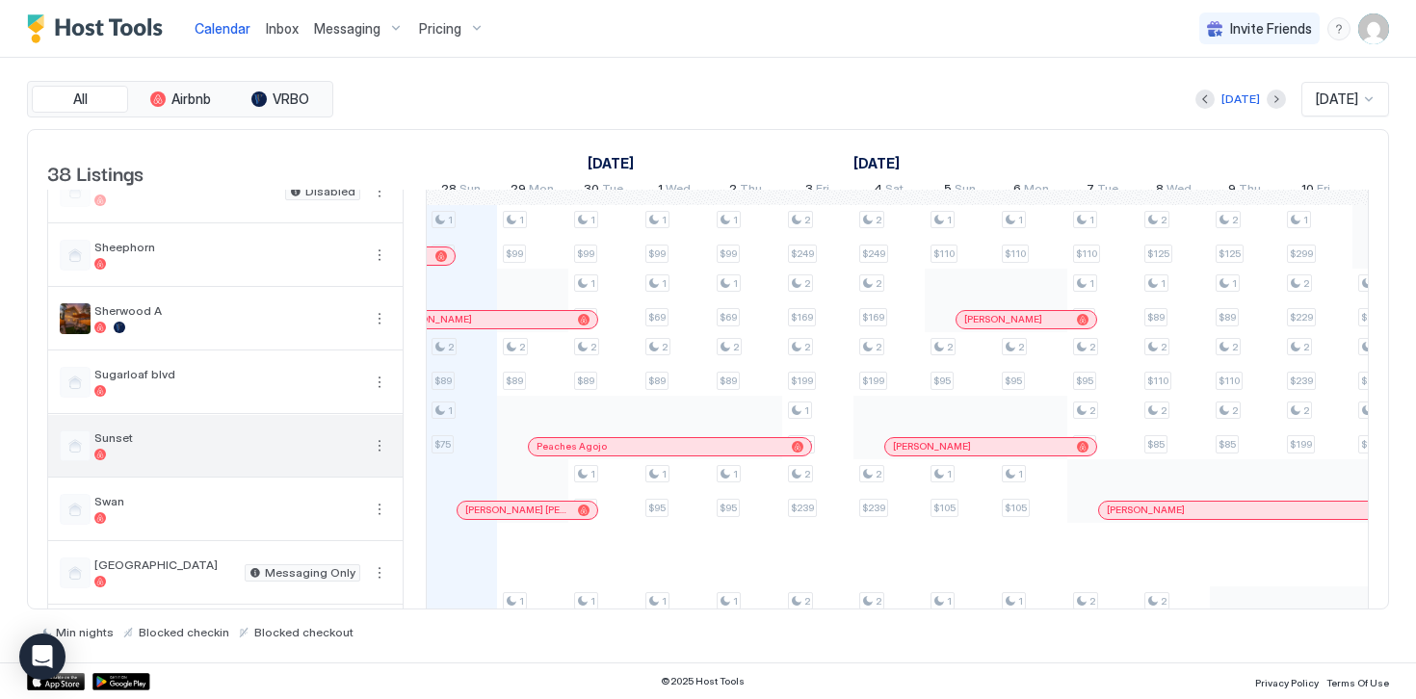
scroll to position [1646, 0]
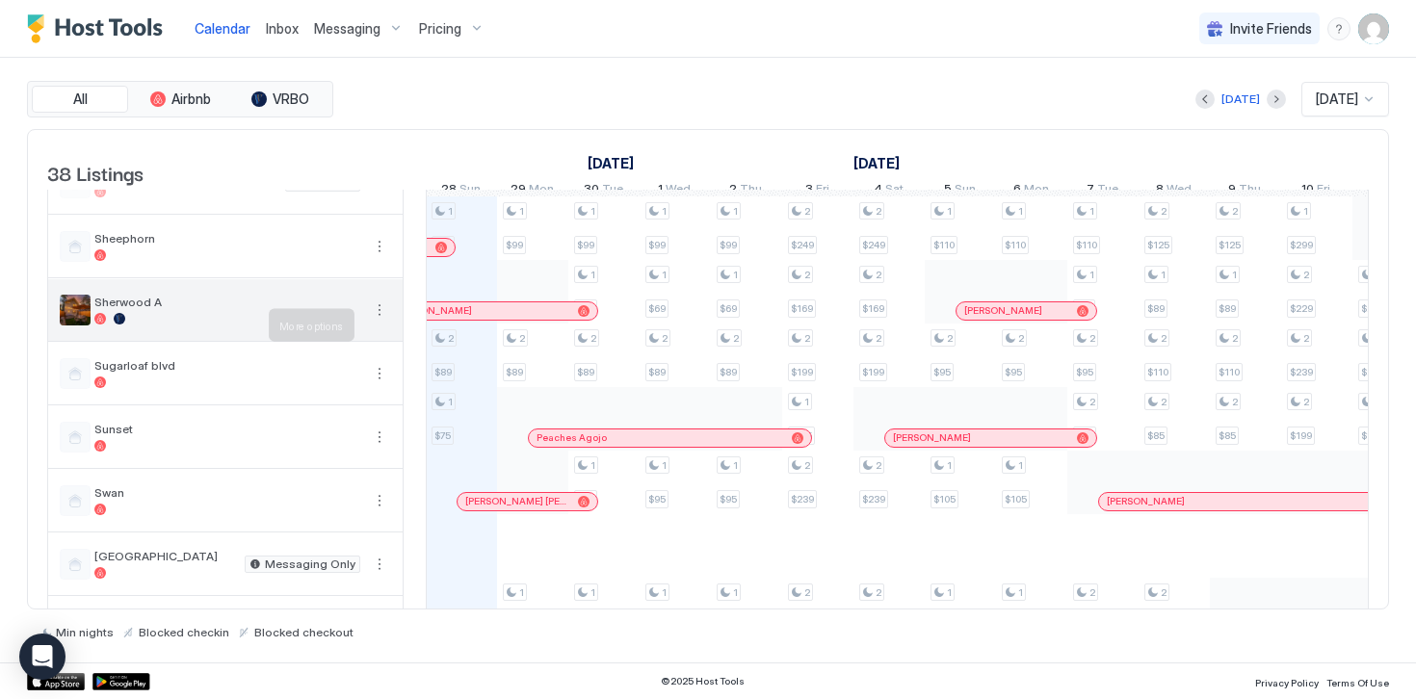
click at [377, 322] on button "More options" at bounding box center [379, 310] width 23 height 23
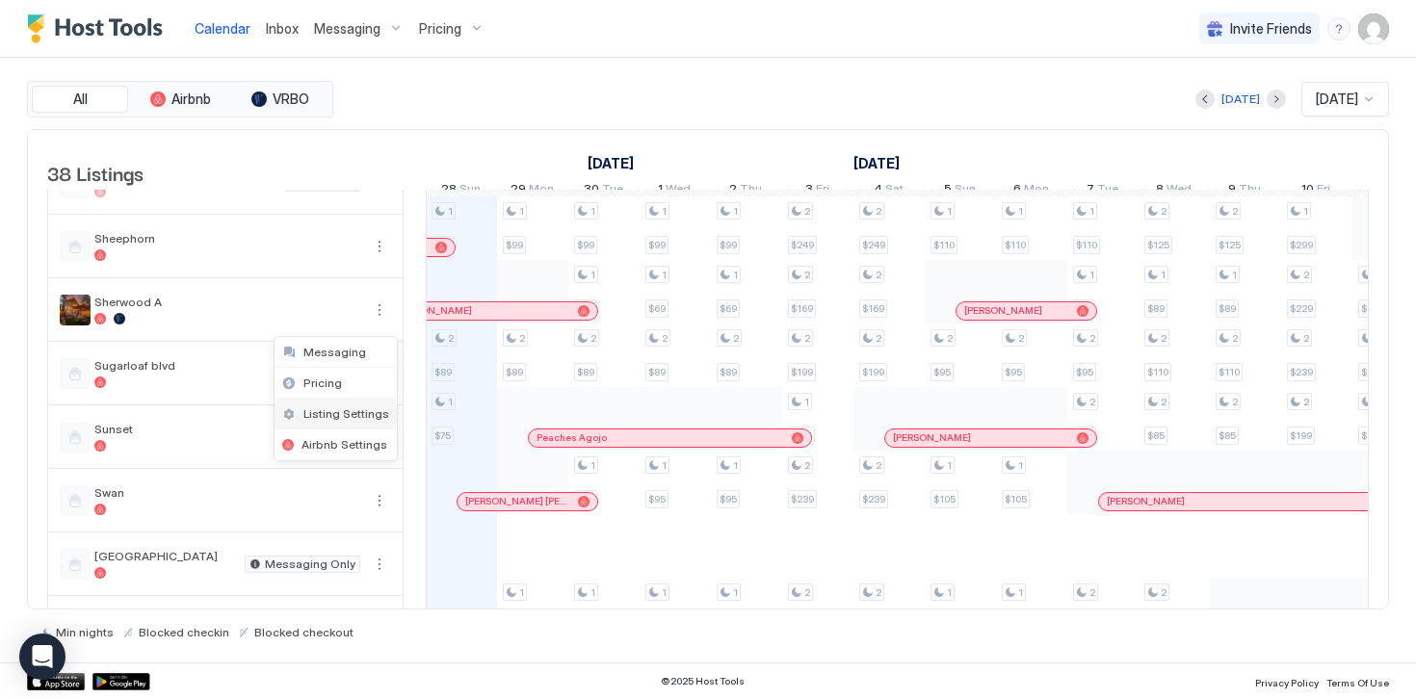
click at [332, 412] on span "Listing Settings" at bounding box center [346, 413] width 86 height 14
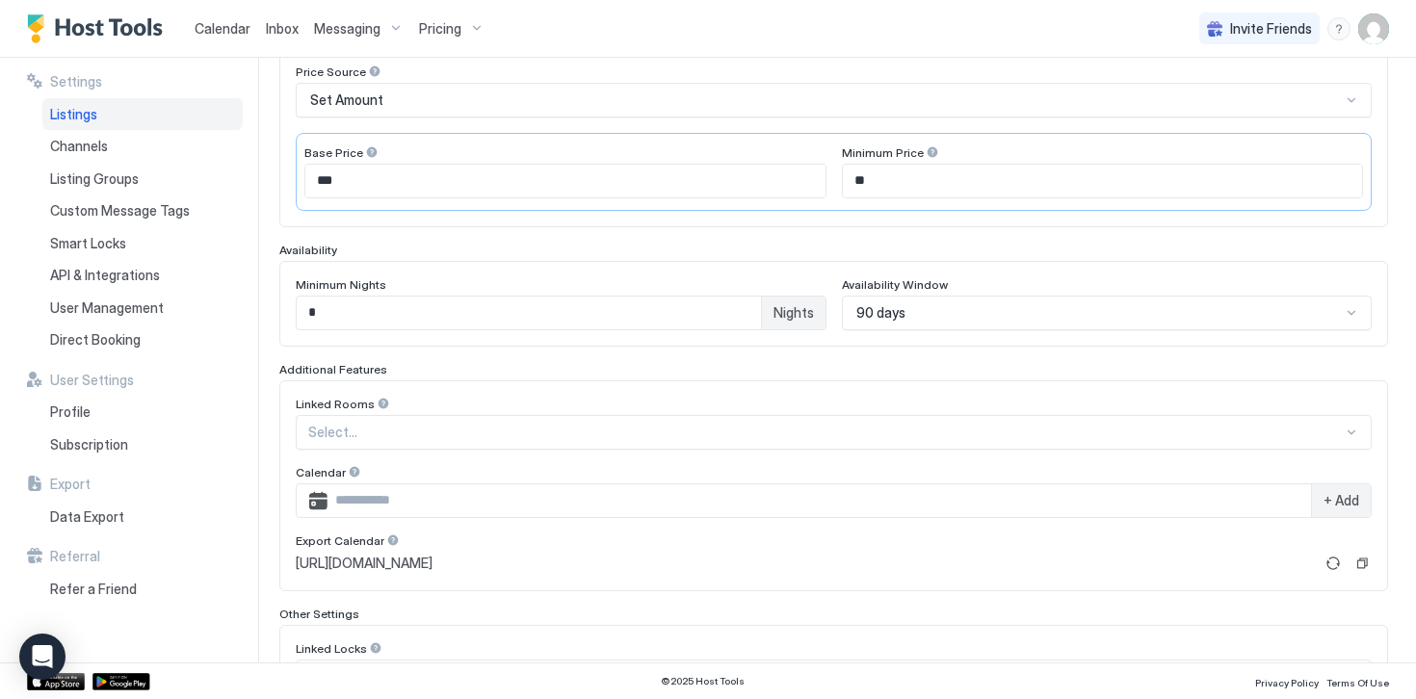
scroll to position [495, 0]
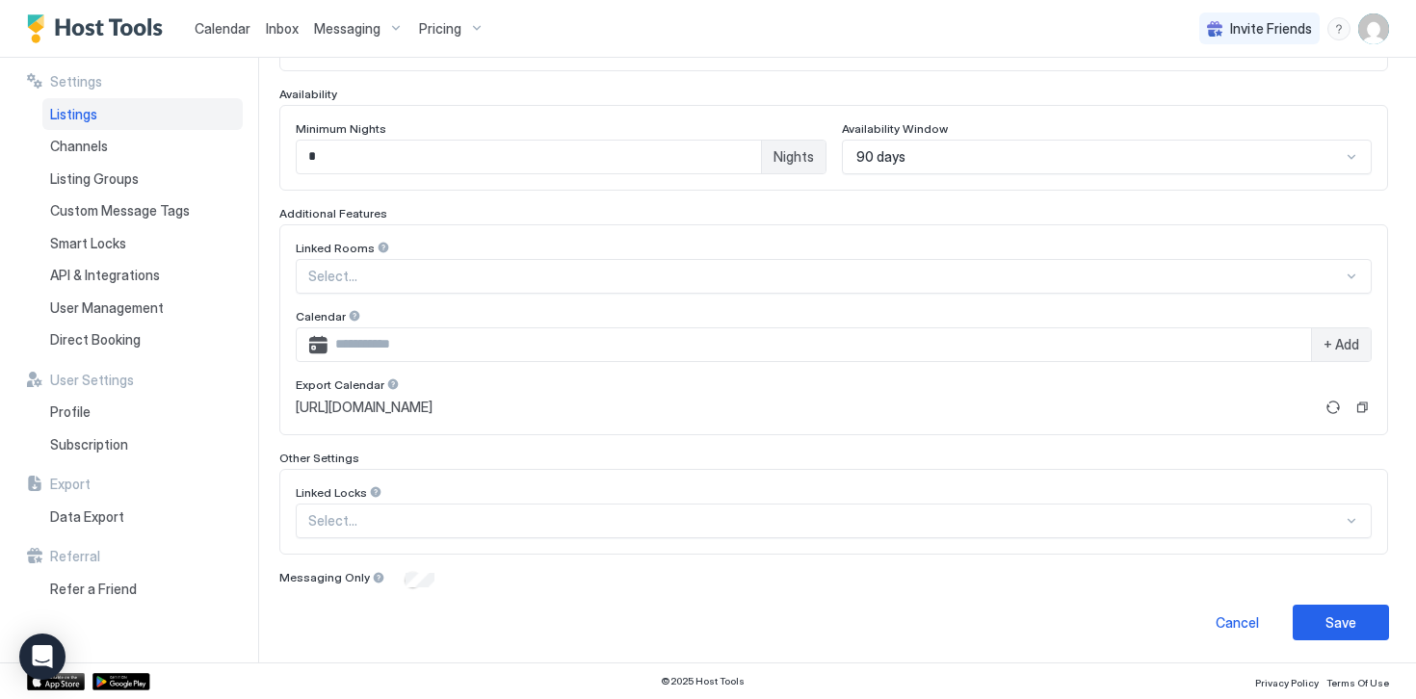
click at [882, 157] on span "90 days" at bounding box center [880, 156] width 49 height 17
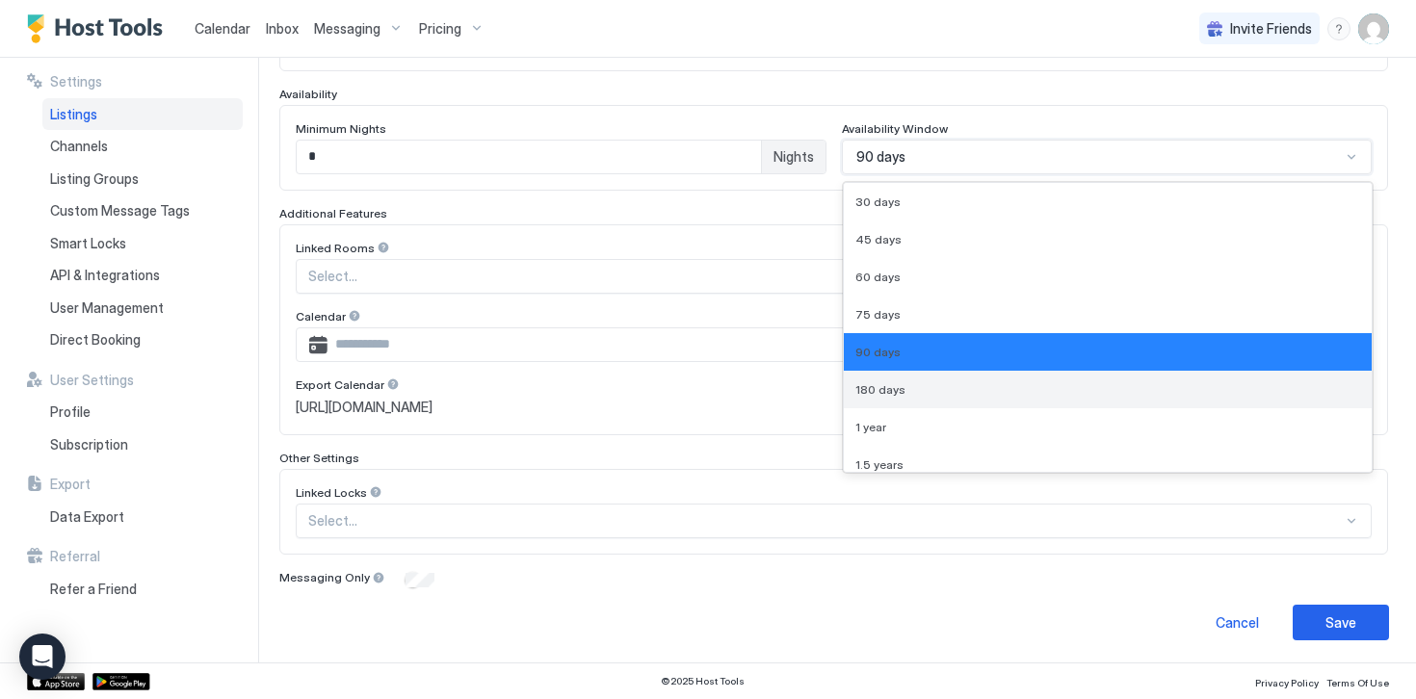
click at [890, 391] on span "180 days" at bounding box center [880, 389] width 50 height 14
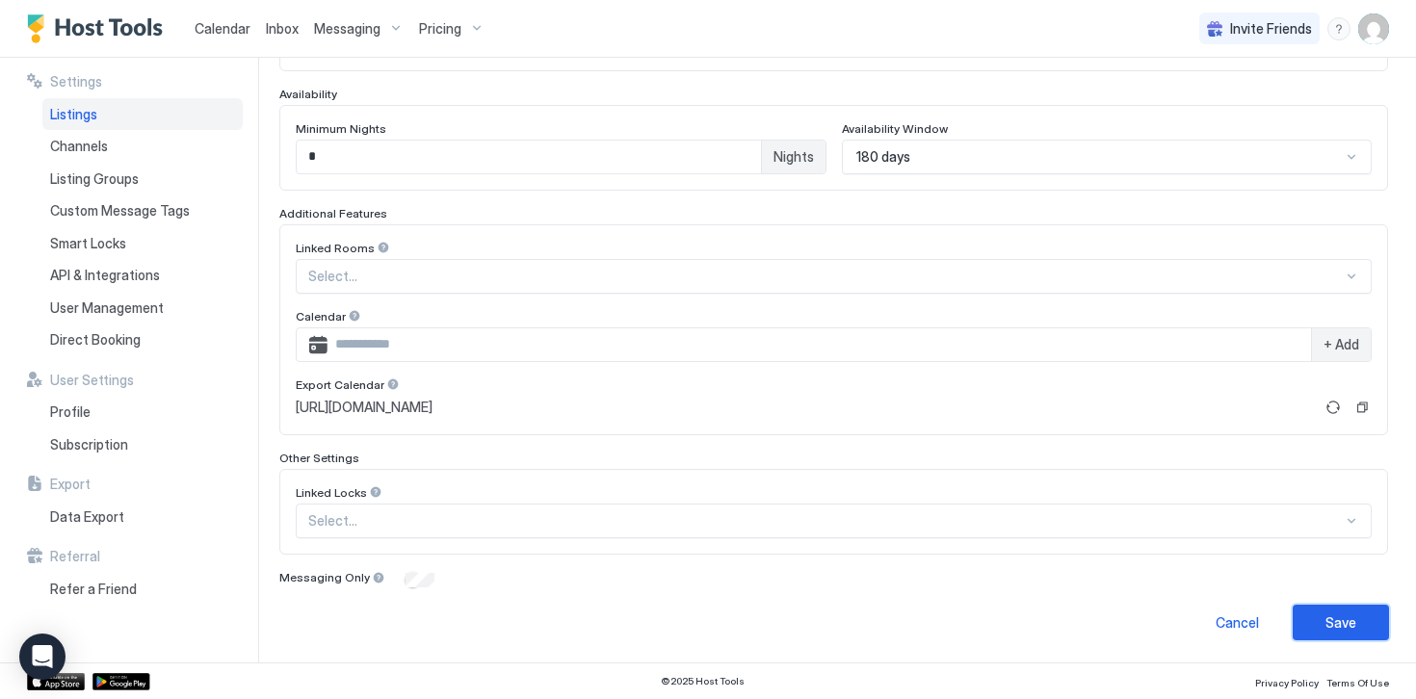
click at [1322, 619] on button "Save" at bounding box center [1340, 623] width 96 height 36
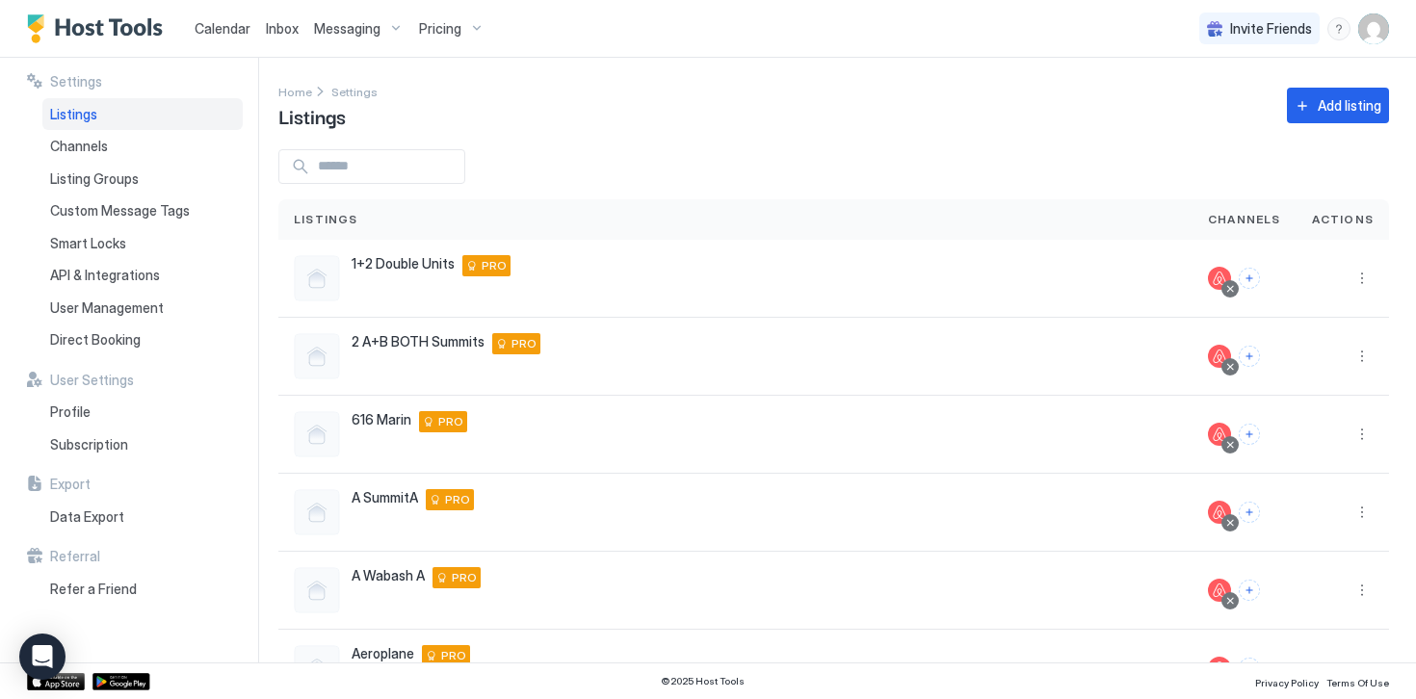
click at [430, 20] on span "Pricing" at bounding box center [440, 28] width 42 height 17
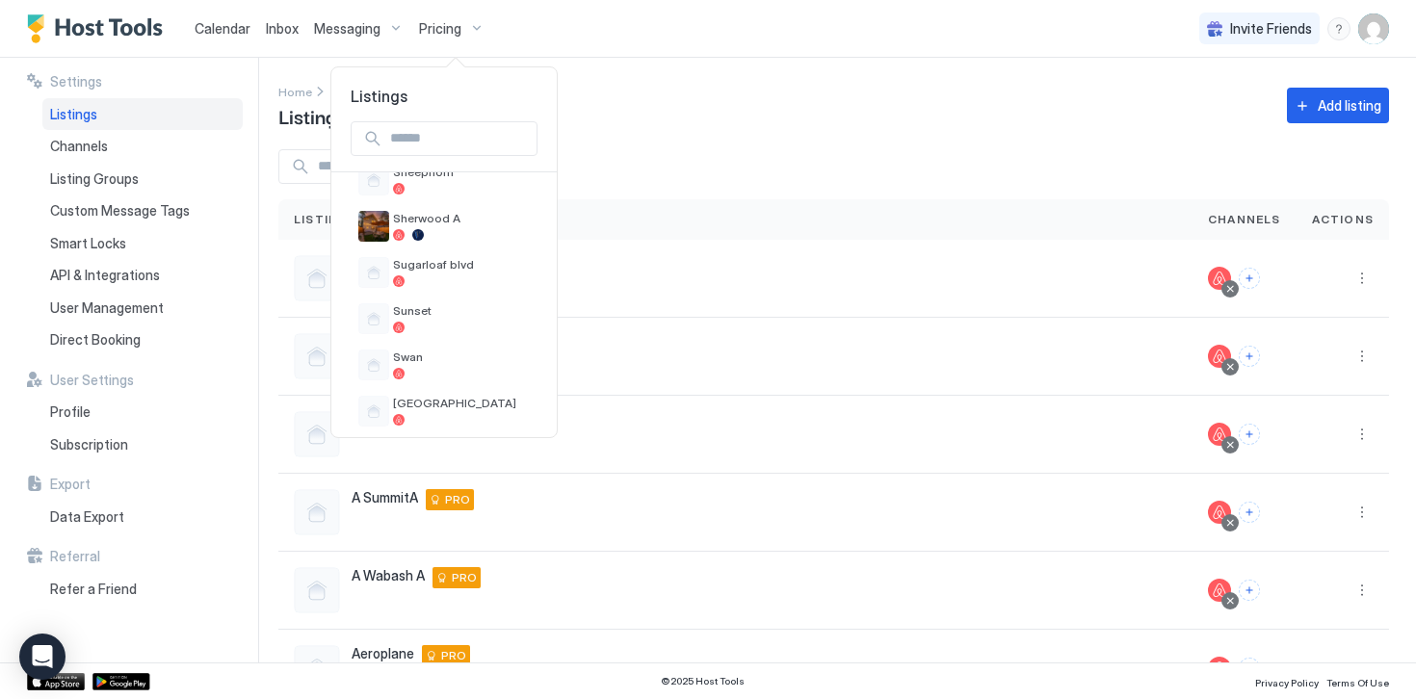
scroll to position [1270, 0]
click at [436, 230] on div "Sherwood A" at bounding box center [461, 231] width 137 height 30
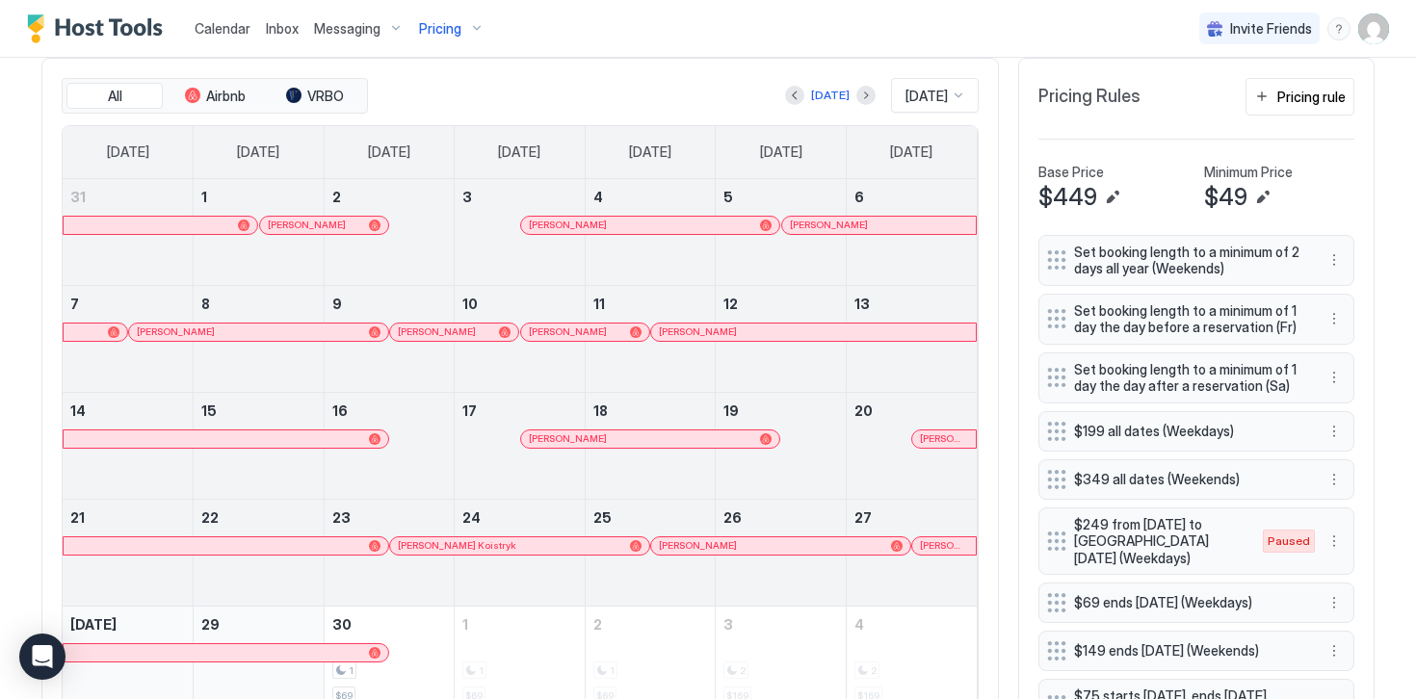
scroll to position [587, 0]
click at [1271, 106] on button "Pricing rule" at bounding box center [1299, 98] width 109 height 38
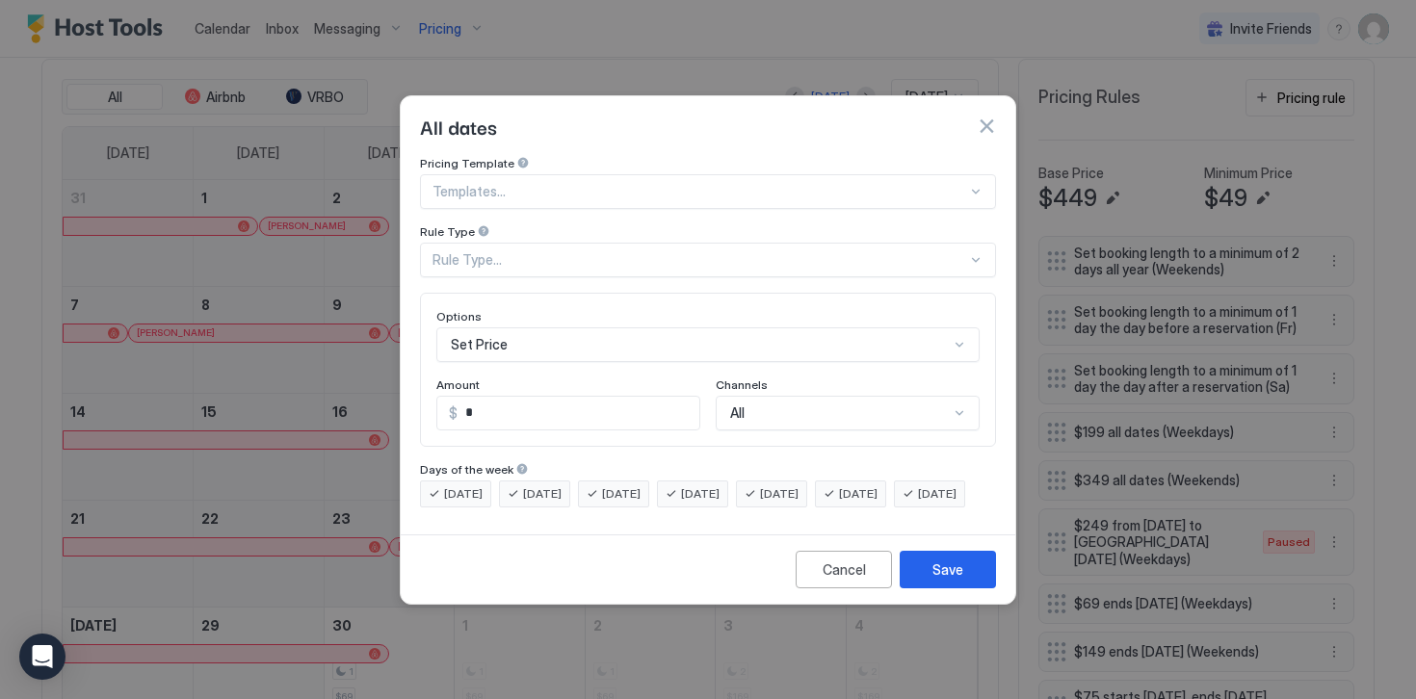
click at [460, 251] on div "Rule Type..." at bounding box center [699, 259] width 534 height 17
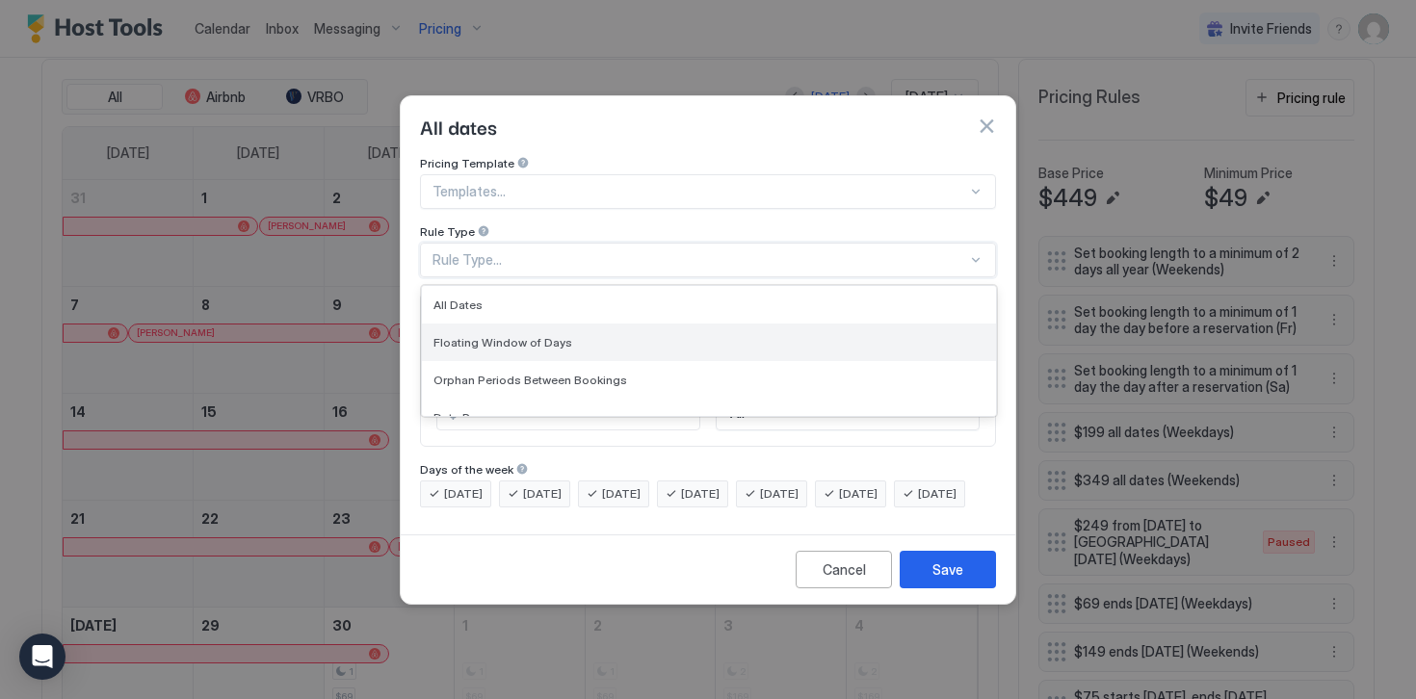
scroll to position [58, 0]
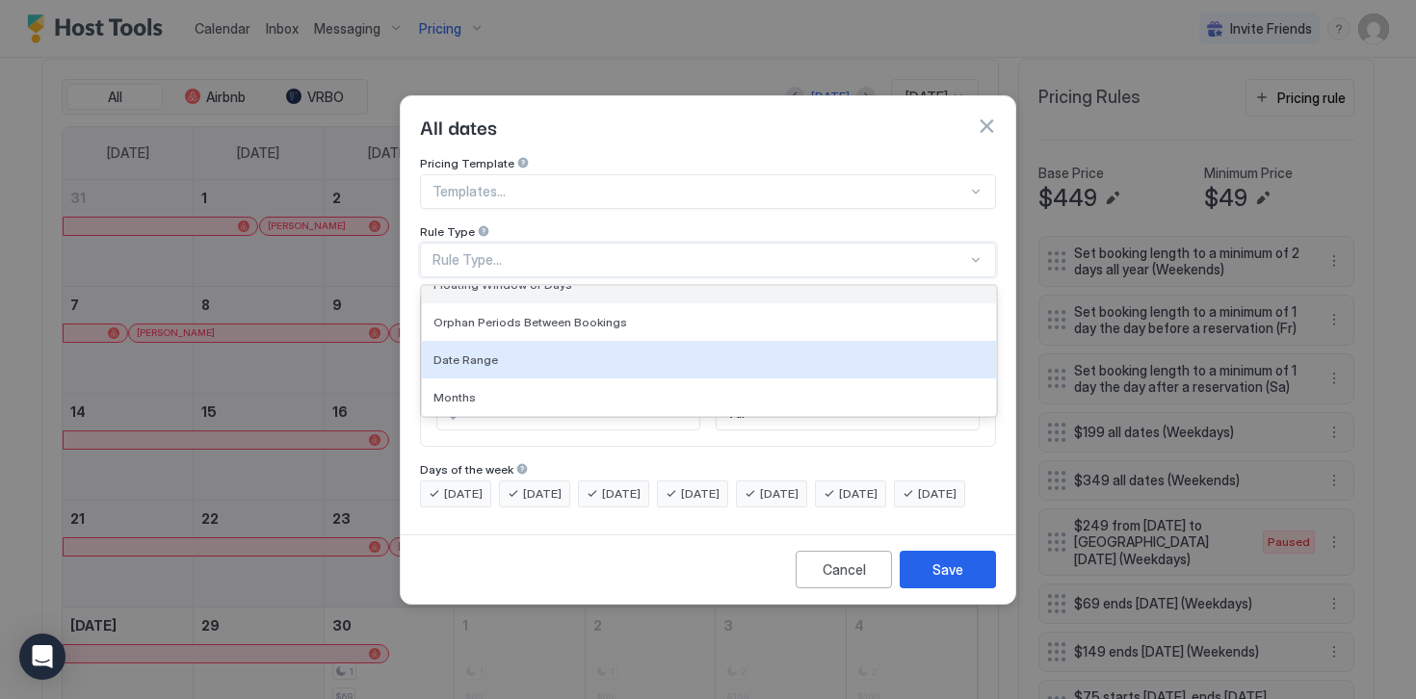
click at [470, 352] on span "Date Range" at bounding box center [465, 359] width 65 height 14
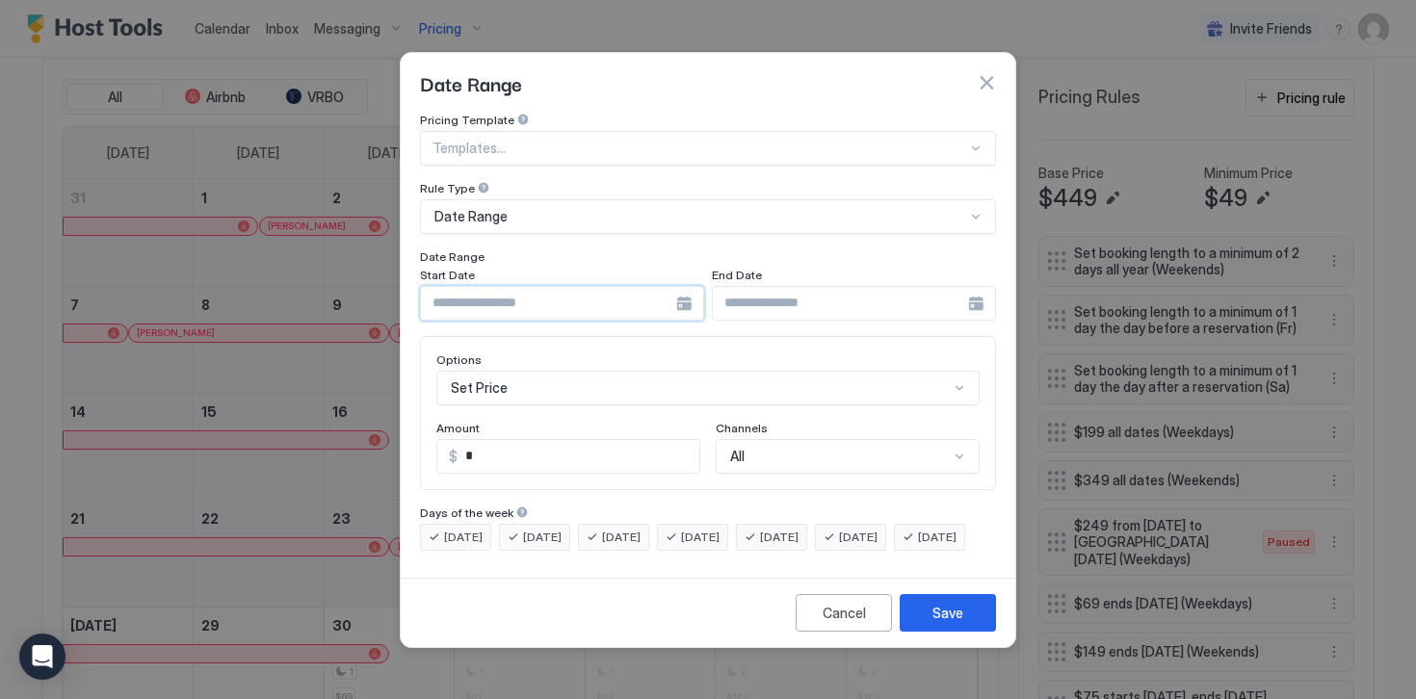
click at [466, 287] on input "Input Field" at bounding box center [548, 303] width 255 height 33
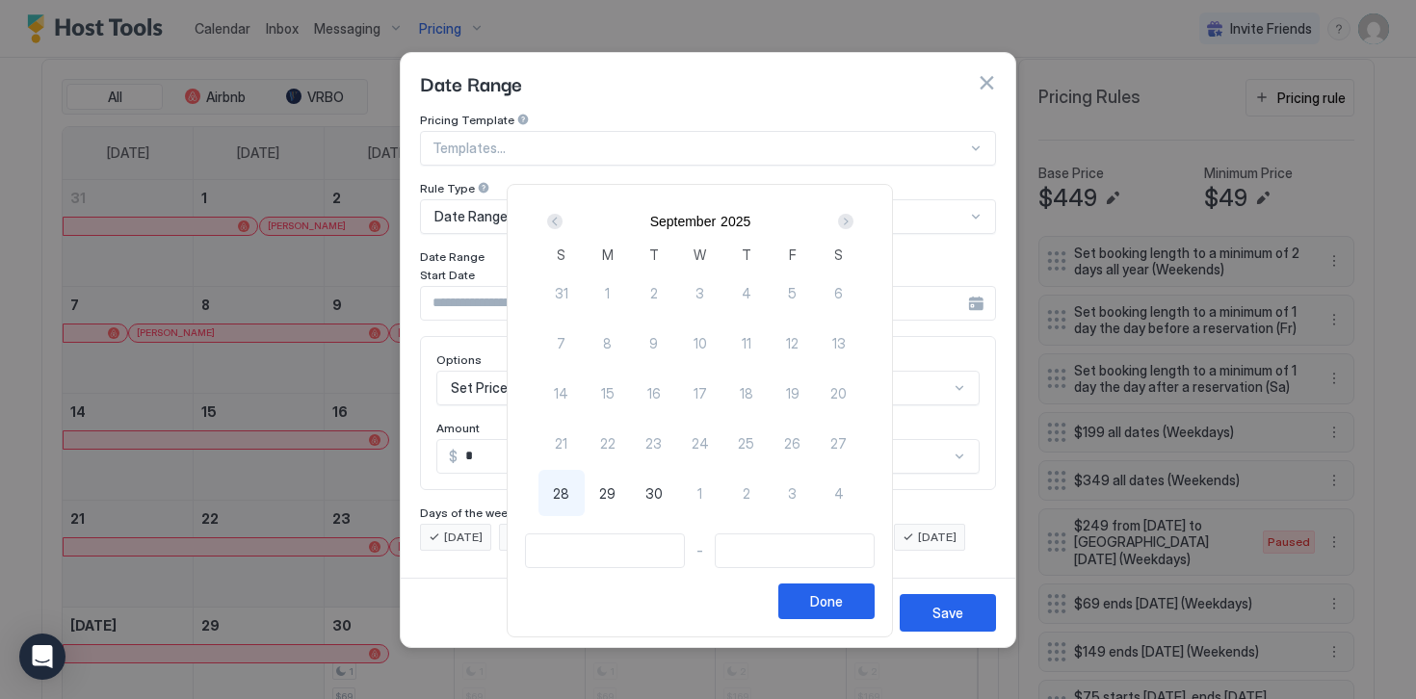
click at [853, 217] on div "Next" at bounding box center [845, 221] width 15 height 15
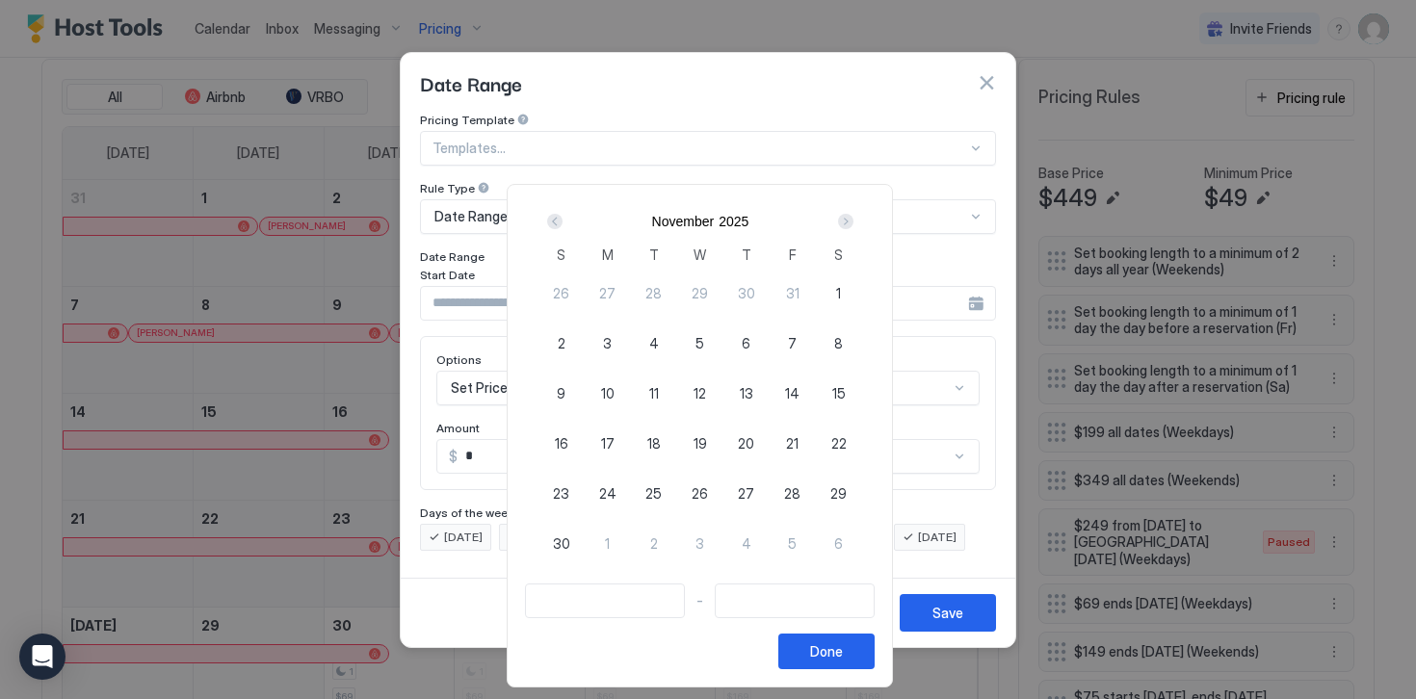
click at [853, 217] on div "Next" at bounding box center [845, 221] width 15 height 15
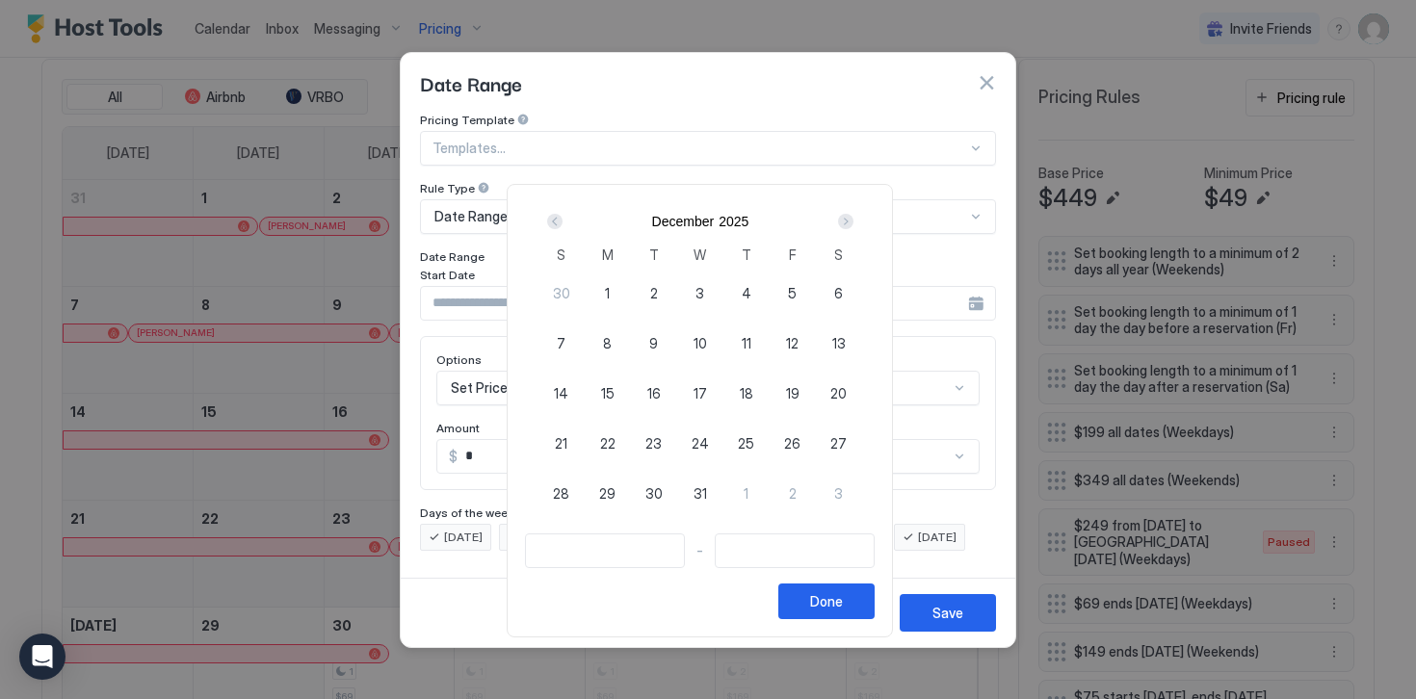
click at [610, 290] on span "1" at bounding box center [607, 293] width 5 height 20
type input "**********"
click at [853, 221] on div "Next" at bounding box center [845, 221] width 15 height 15
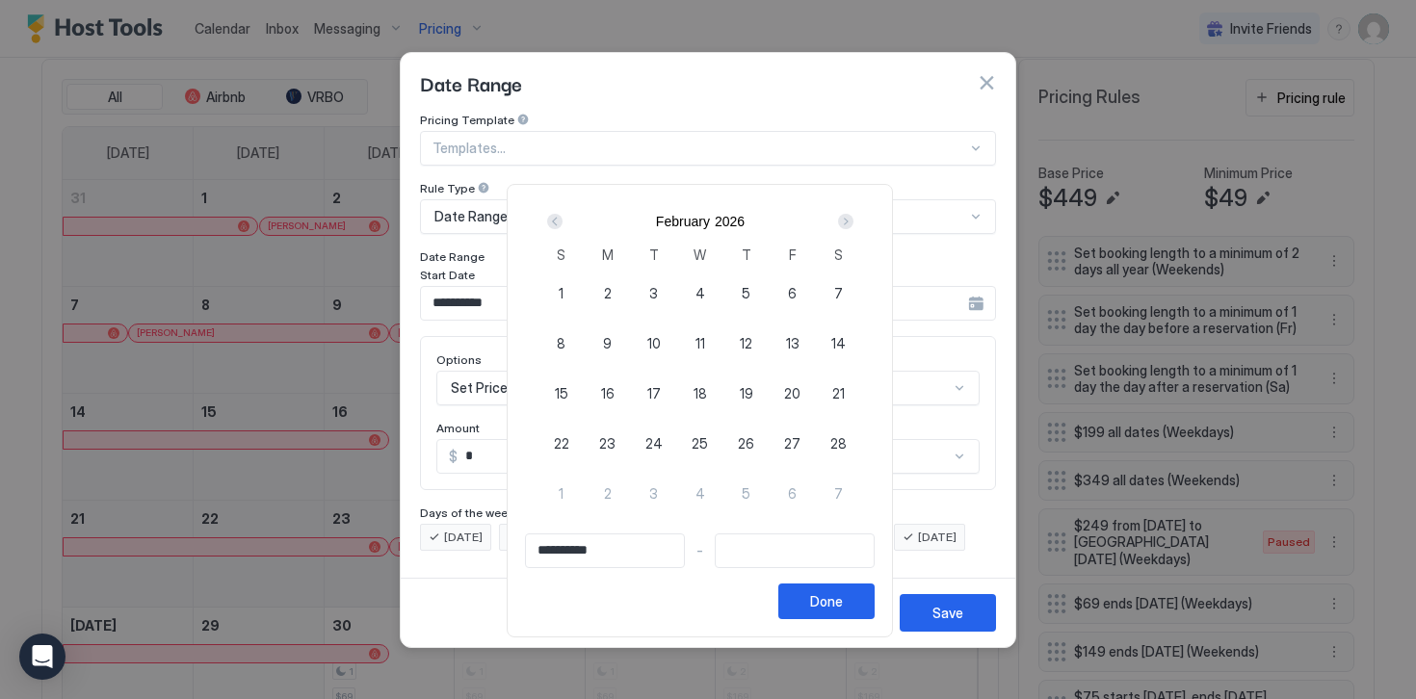
type input "**********"
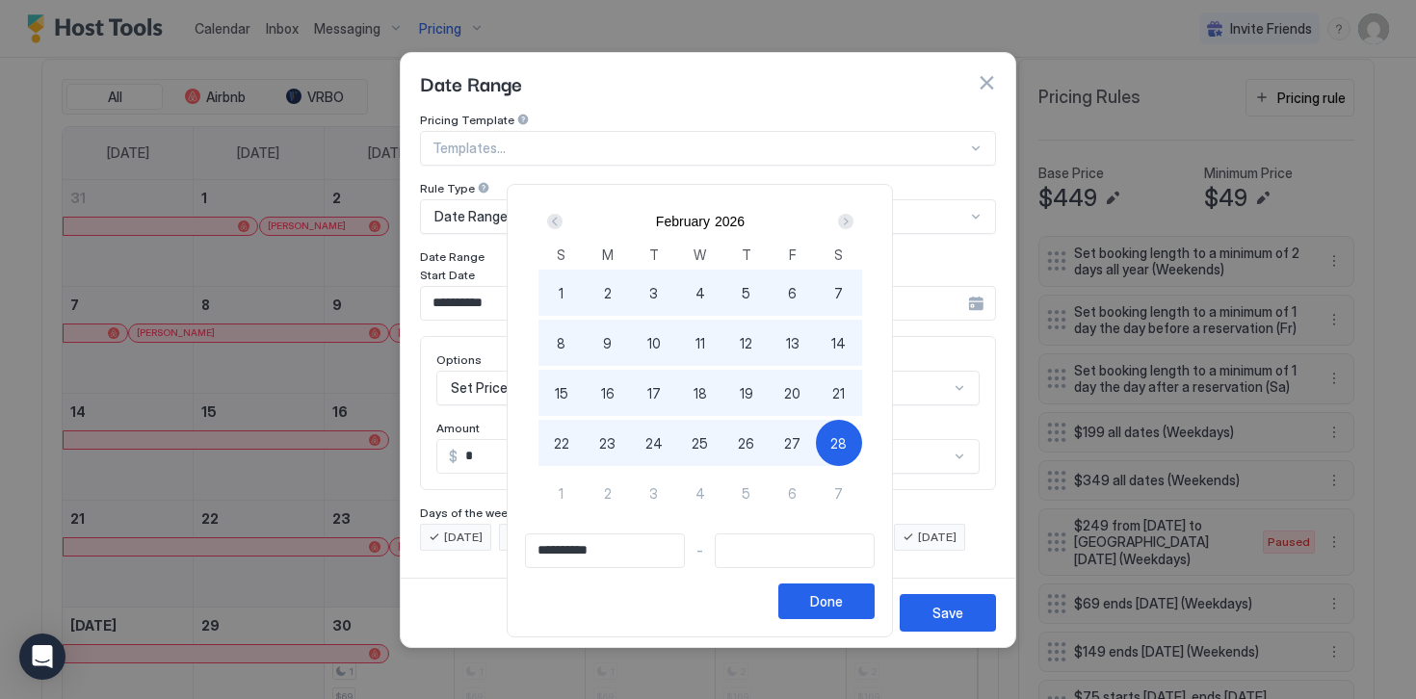
click at [846, 447] on span "28" at bounding box center [838, 443] width 16 height 20
type input "**********"
click at [834, 602] on div "Done" at bounding box center [826, 601] width 33 height 20
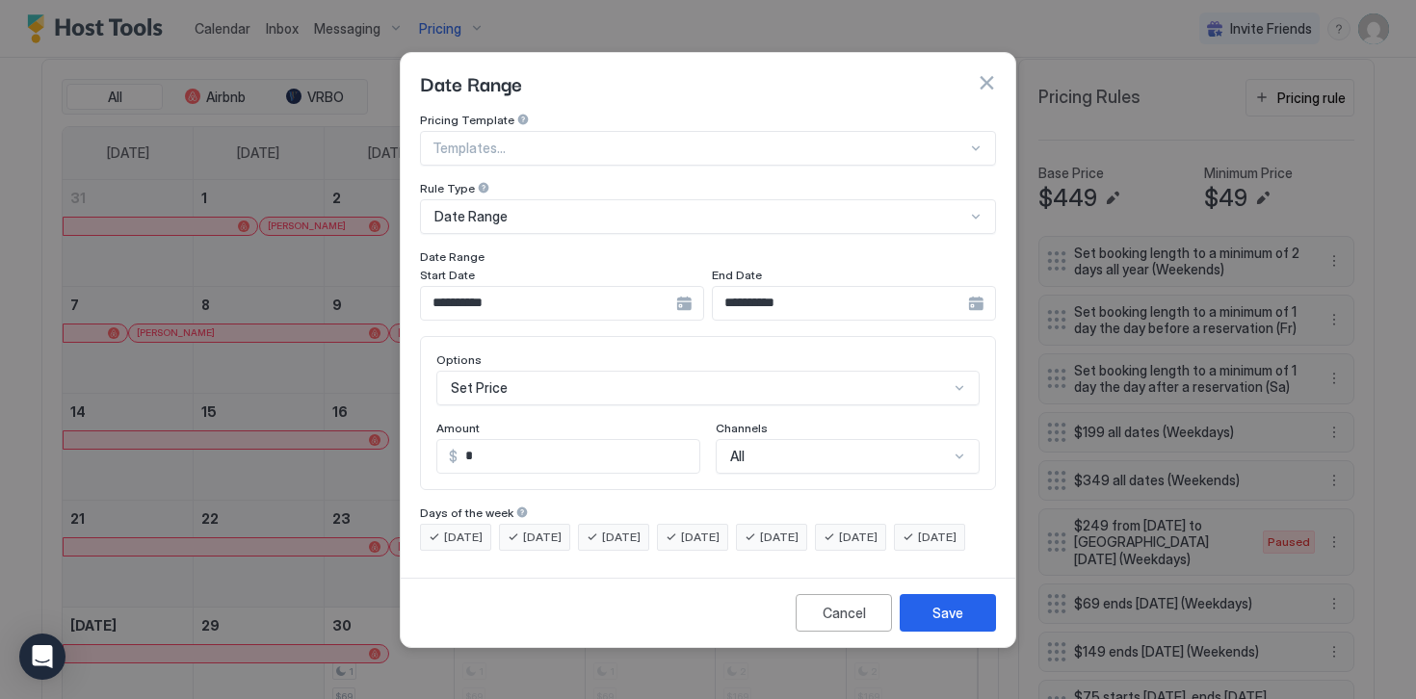
click at [498, 440] on input "*" at bounding box center [578, 456] width 242 height 33
type input "***"
click at [950, 620] on div "Save" at bounding box center [947, 613] width 31 height 20
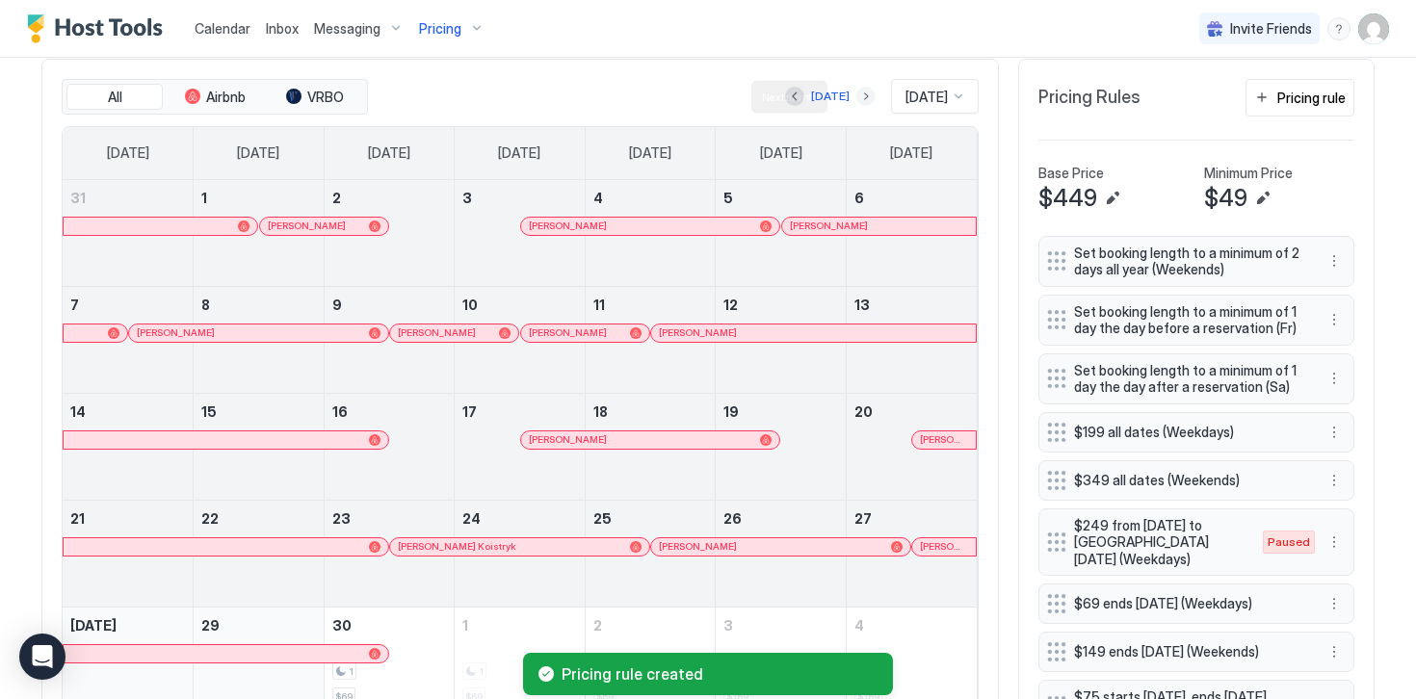
click at [856, 96] on button "Next month" at bounding box center [865, 96] width 19 height 19
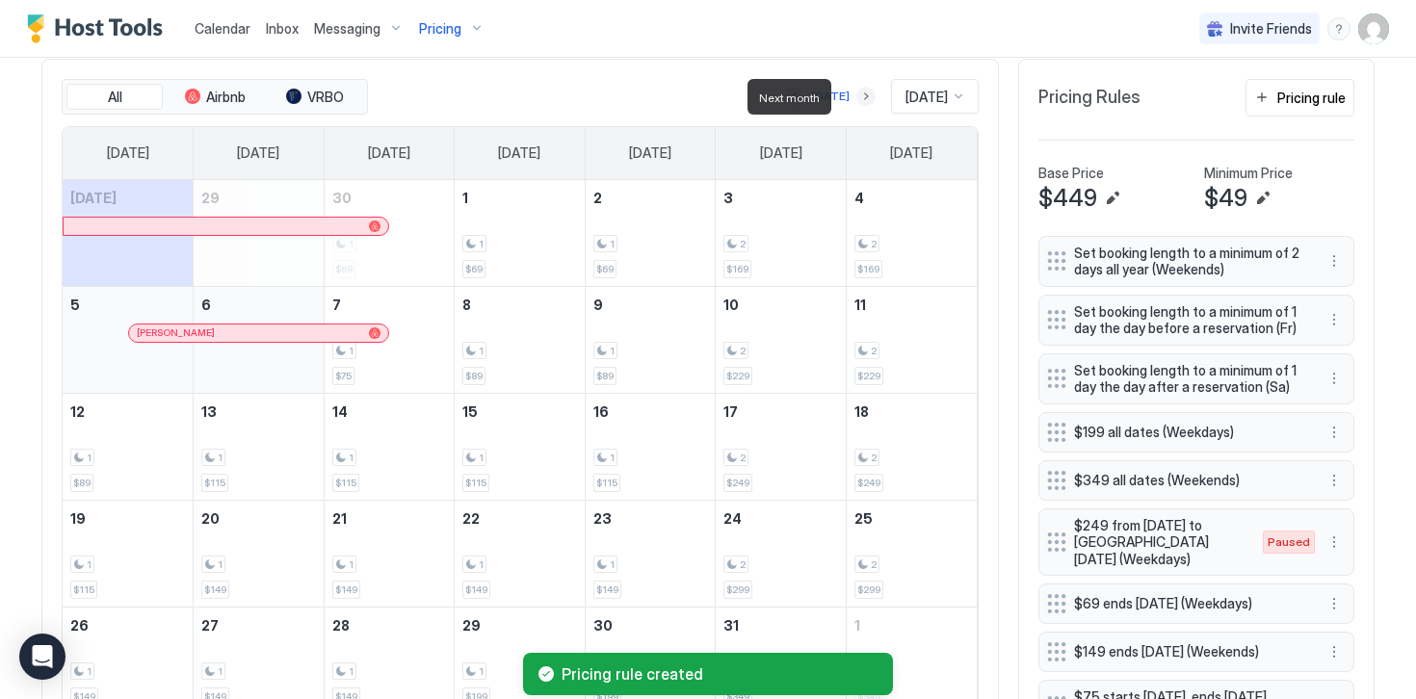
click at [856, 96] on button "Next month" at bounding box center [865, 96] width 19 height 19
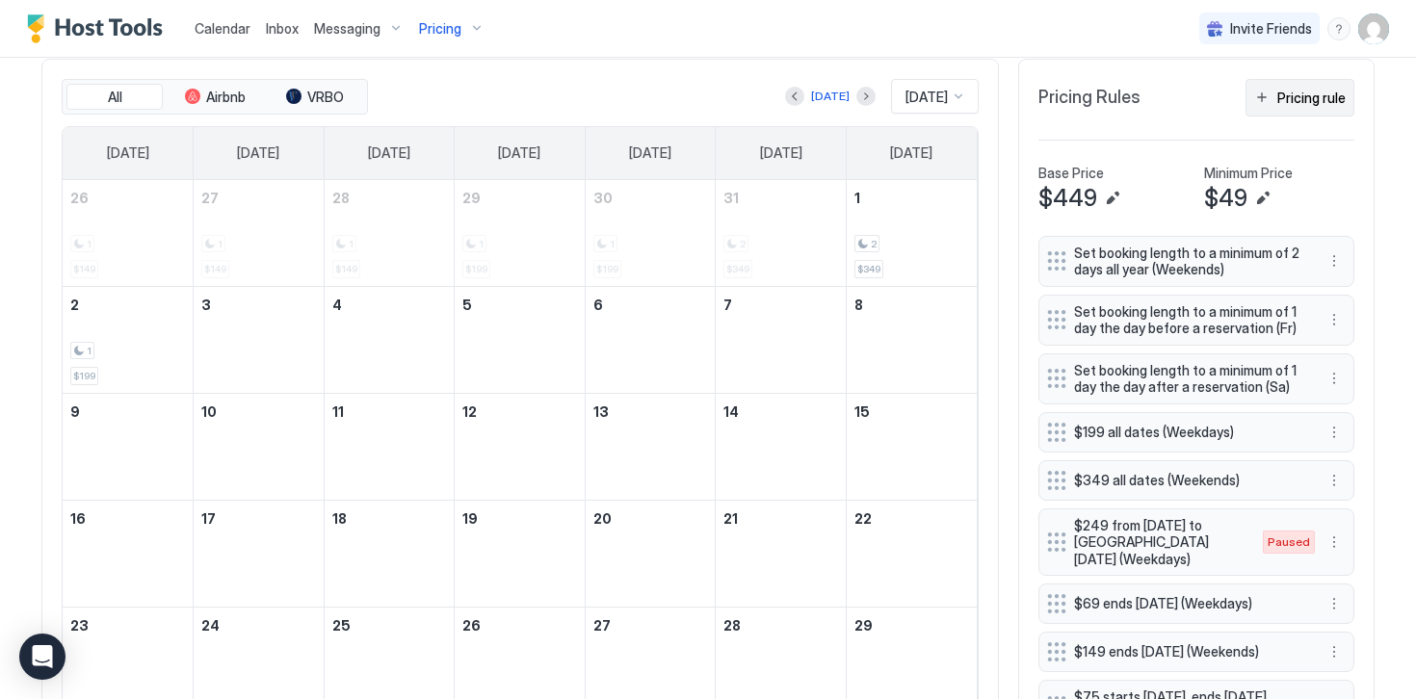
click at [1278, 93] on div "Pricing rule" at bounding box center [1311, 98] width 68 height 20
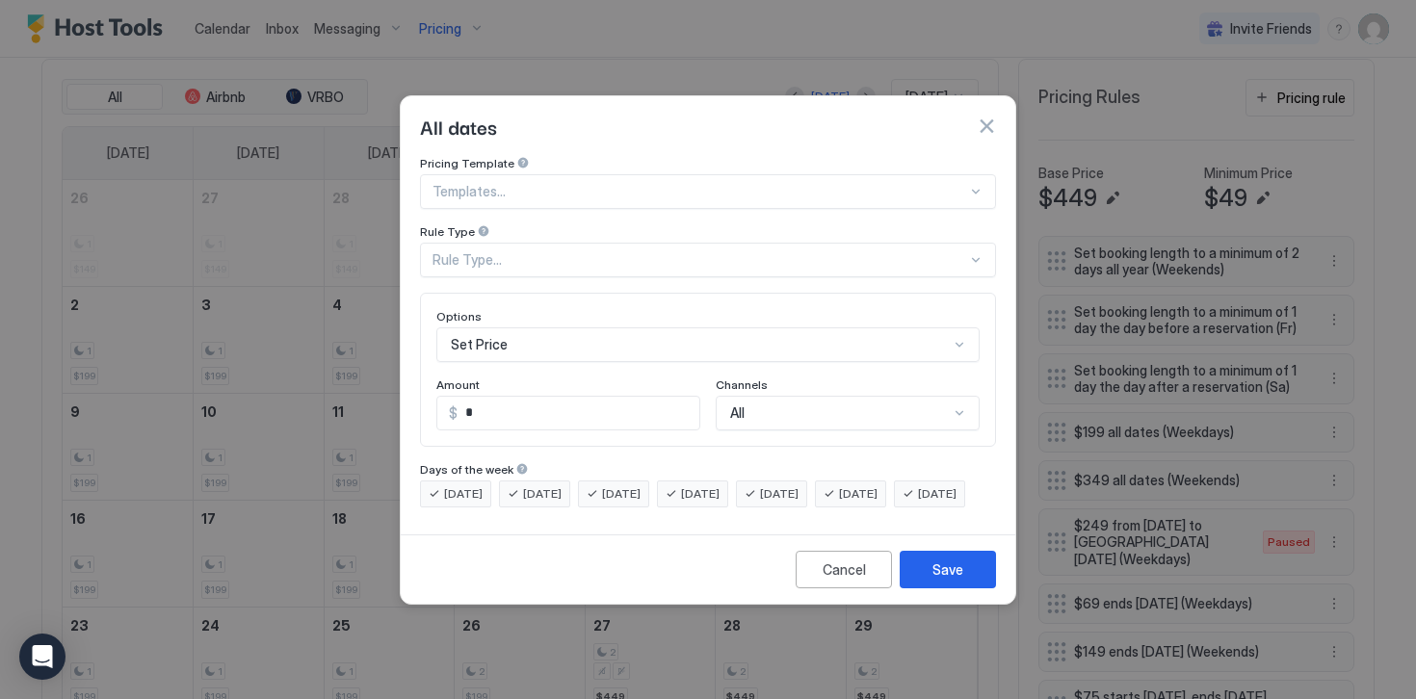
click at [470, 251] on div "Rule Type..." at bounding box center [699, 259] width 534 height 17
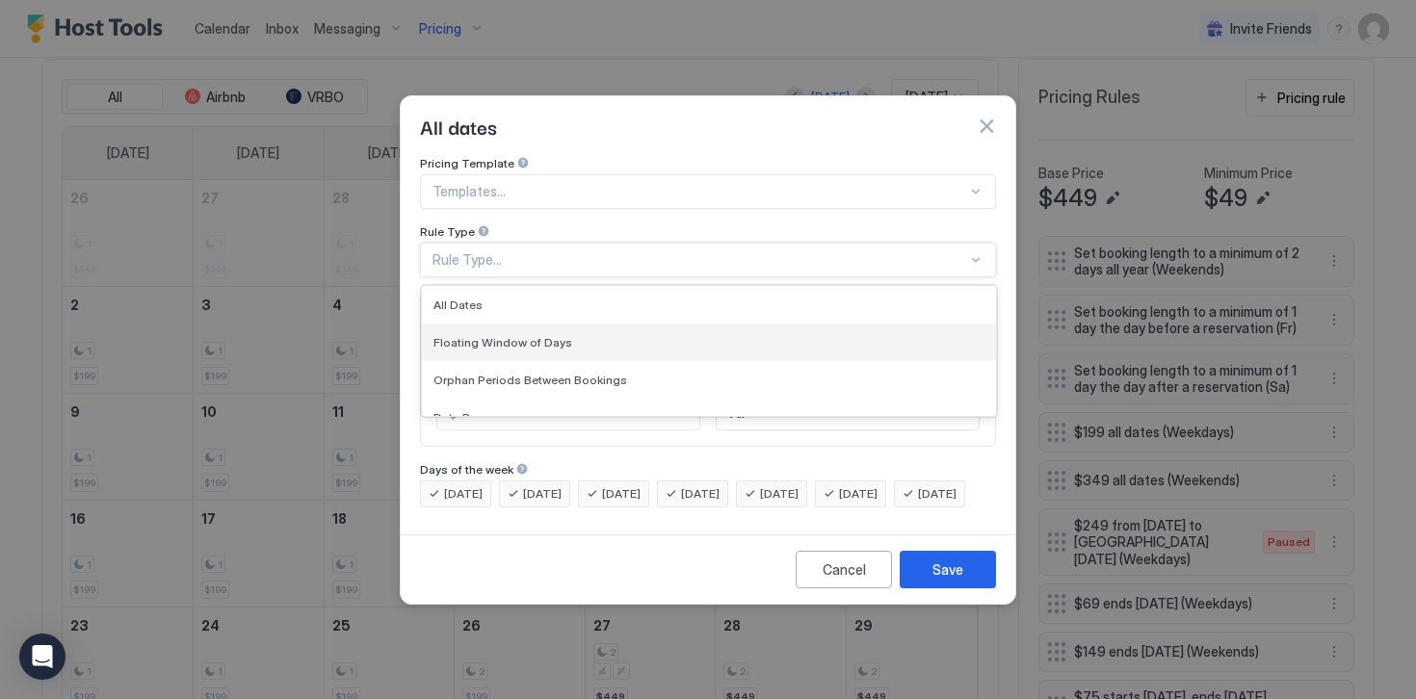
click at [468, 335] on span "Floating Window of Days" at bounding box center [502, 342] width 139 height 14
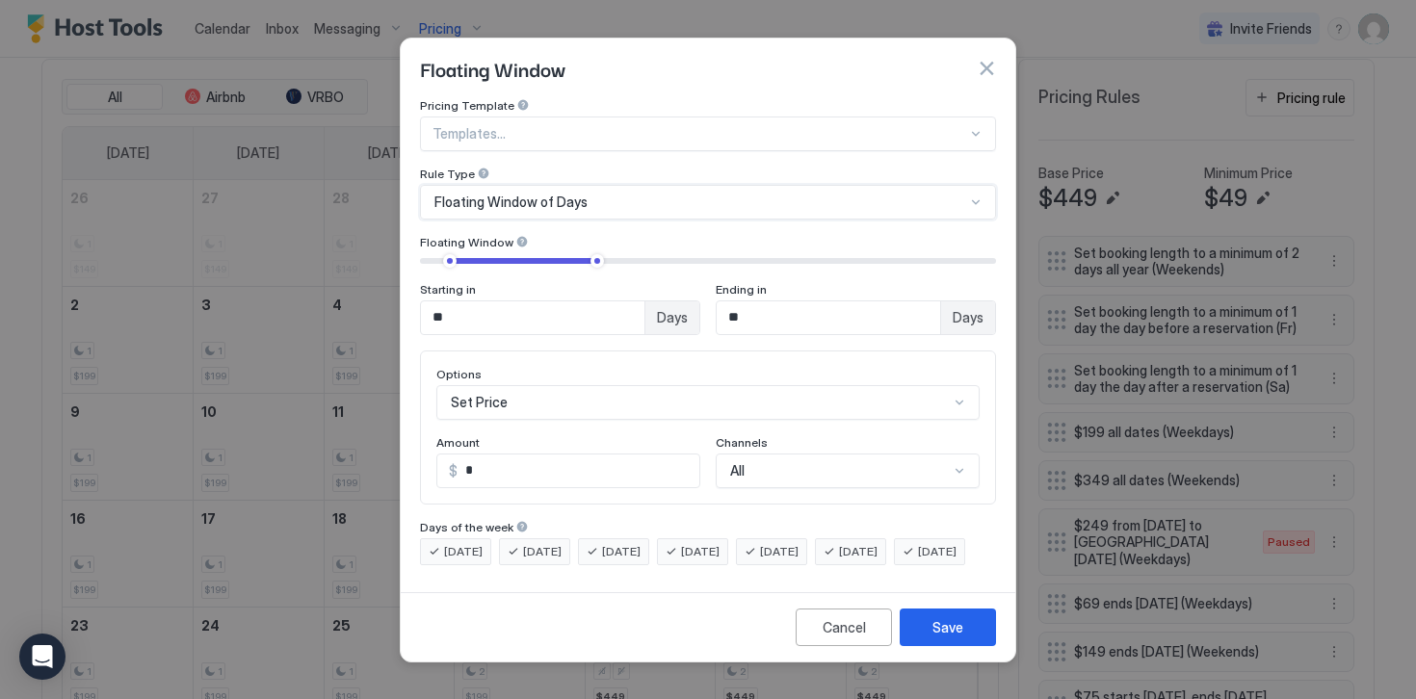
click at [468, 301] on input "**" at bounding box center [532, 317] width 223 height 33
type input "**"
click at [760, 302] on input "**" at bounding box center [827, 317] width 223 height 33
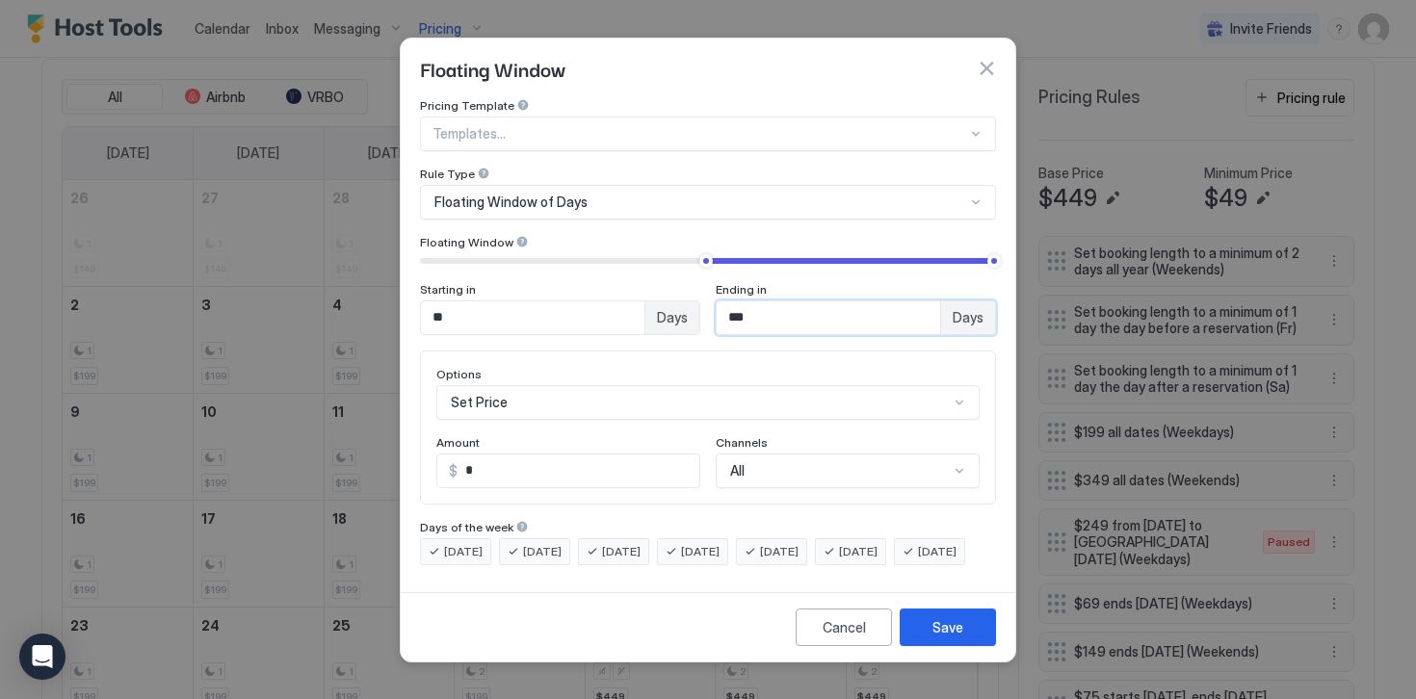
type input "***"
click at [481, 457] on input "*" at bounding box center [578, 471] width 242 height 33
type input "***"
click at [940, 638] on div "Save" at bounding box center [947, 627] width 31 height 20
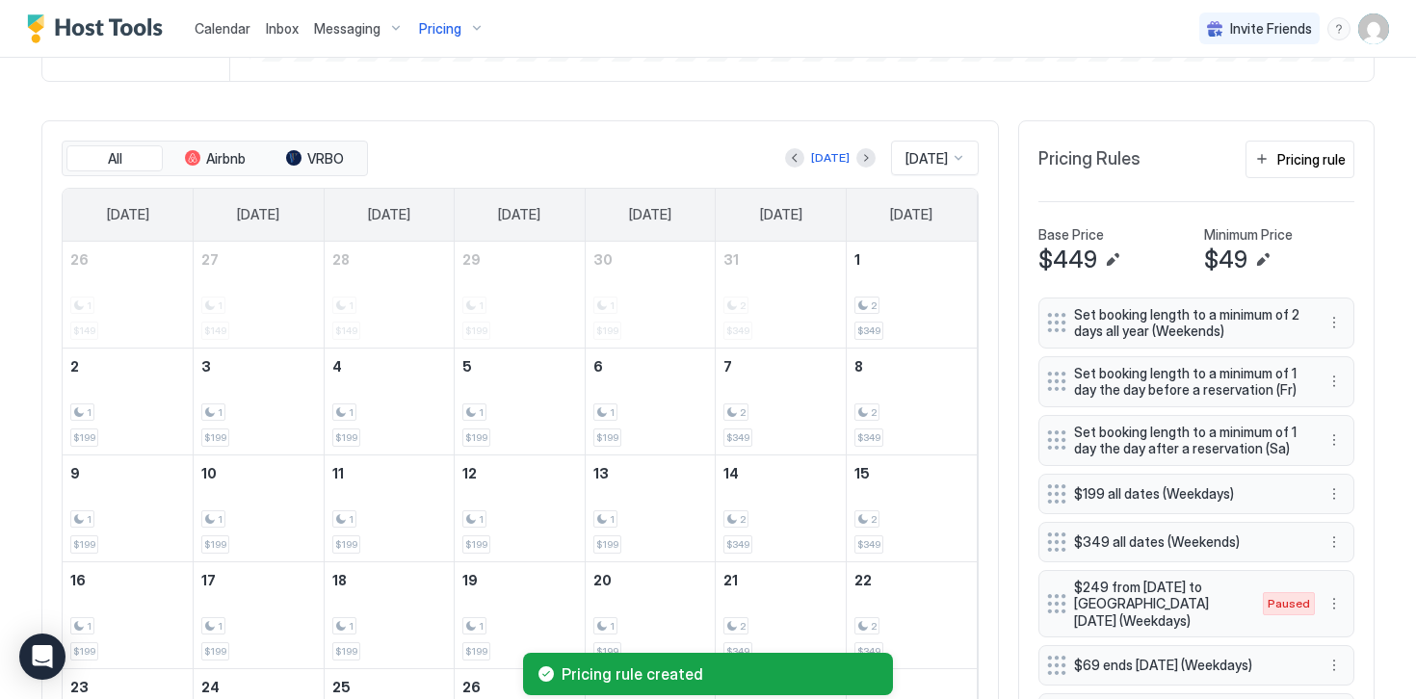
scroll to position [521, 0]
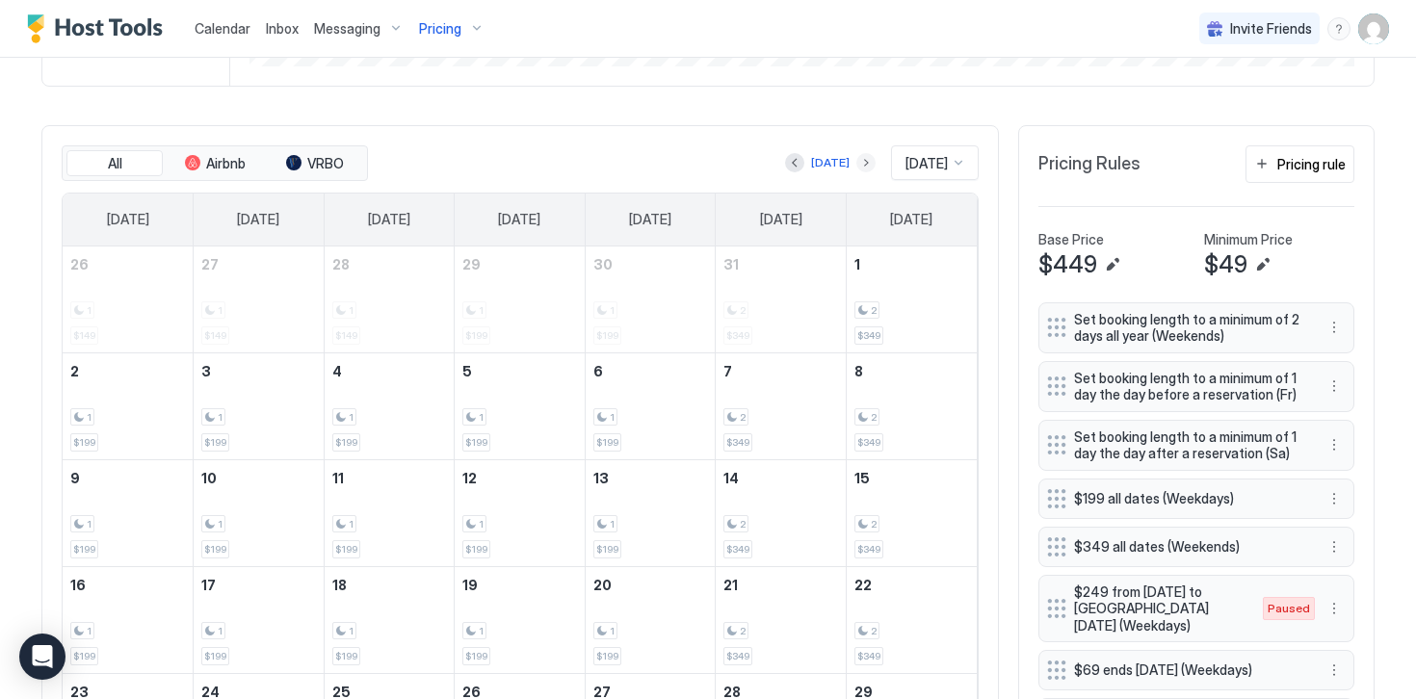
click at [856, 159] on button "Next month" at bounding box center [865, 162] width 19 height 19
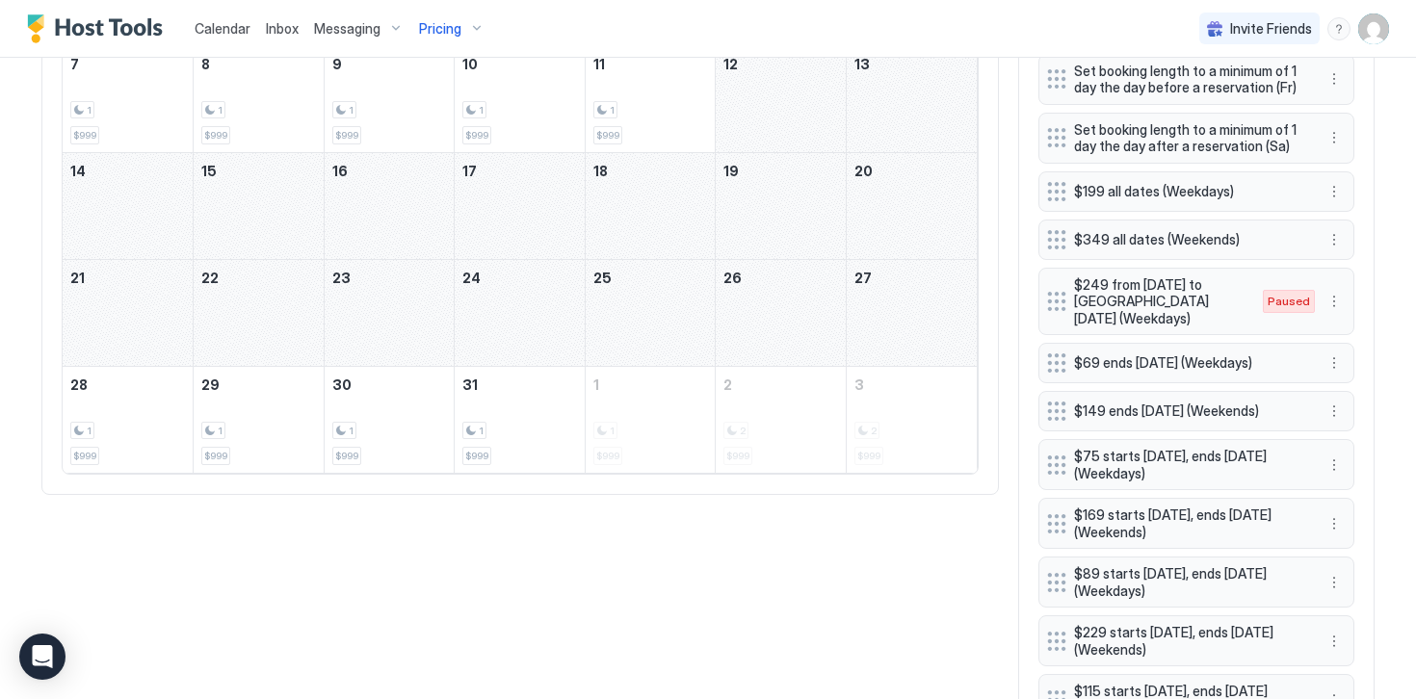
scroll to position [828, 0]
drag, startPoint x: 779, startPoint y: 102, endPoint x: 916, endPoint y: 345, distance: 278.5
click at [916, 345] on tbody "30 1 $199 1 1 $999 2 1 $999 3 1 $999 4 1 $999 5 2 $999 6 2 $999 7 1 $999 8 1 $9…" at bounding box center [520, 205] width 914 height 533
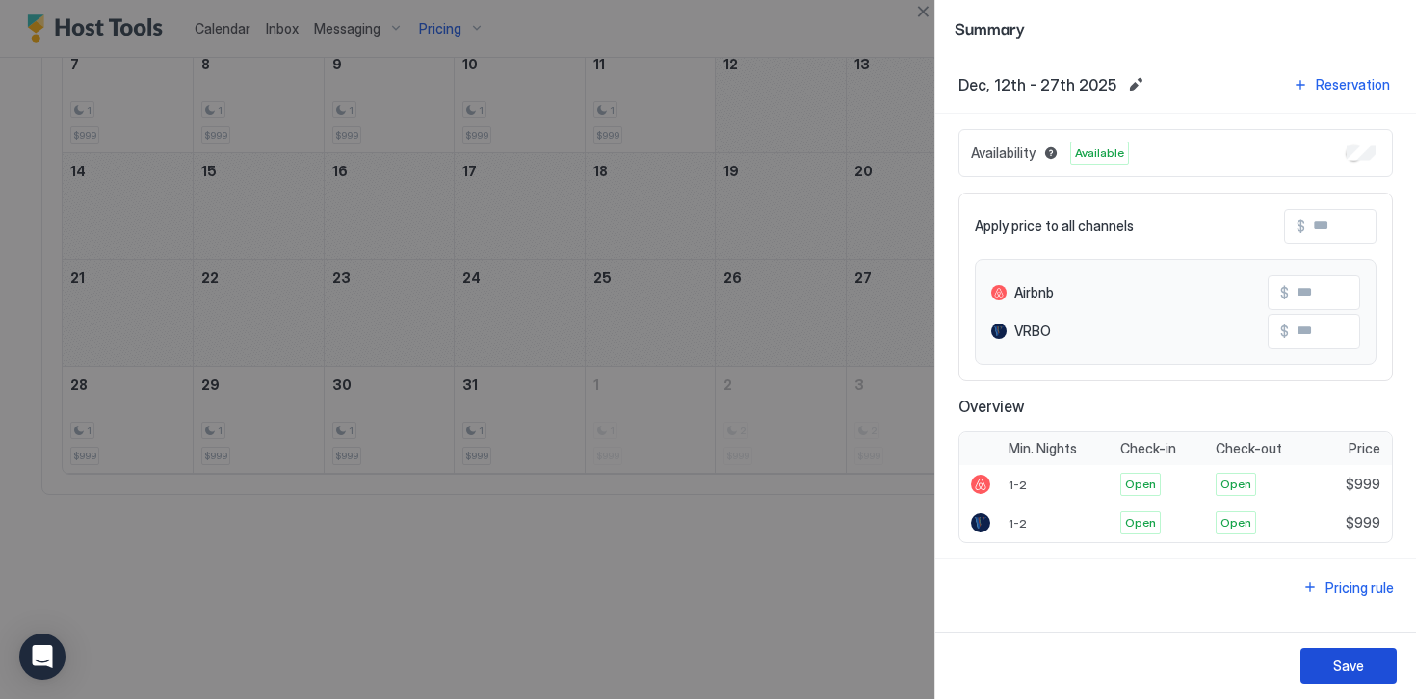
click at [1355, 657] on div "Save" at bounding box center [1348, 666] width 31 height 20
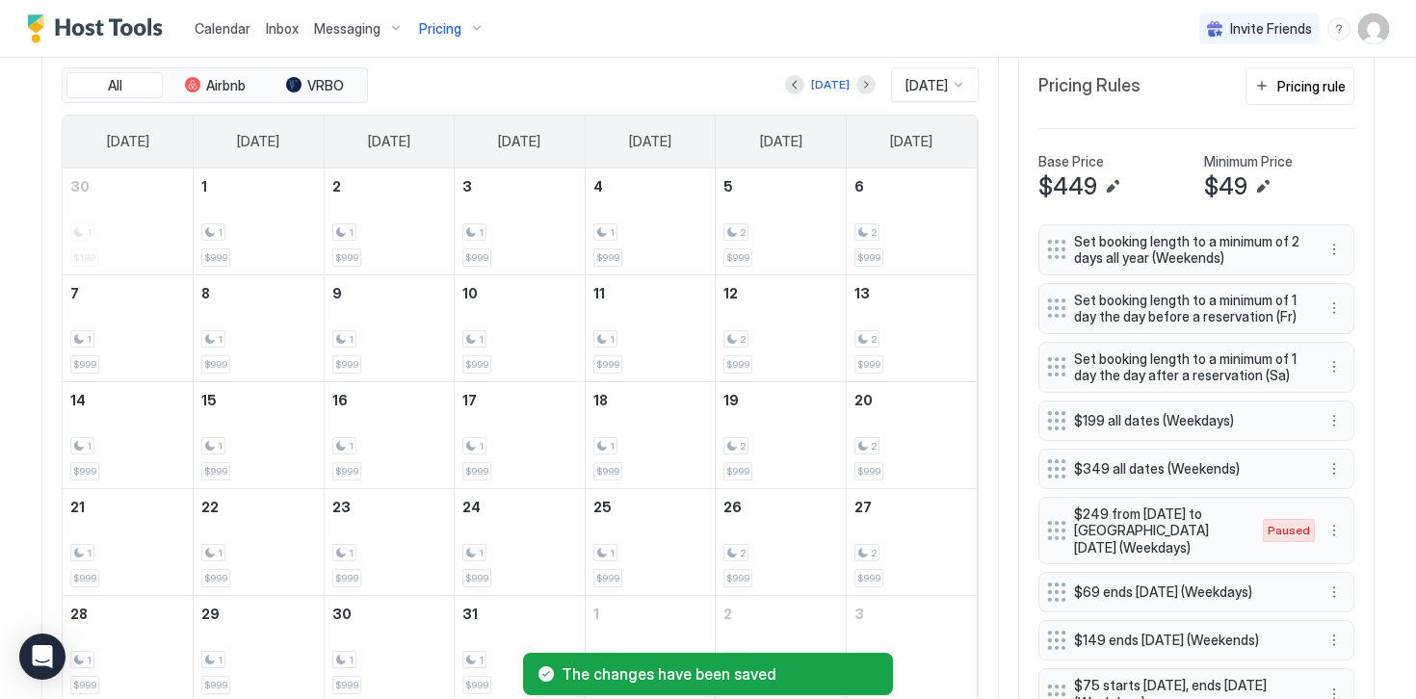
scroll to position [589, 0]
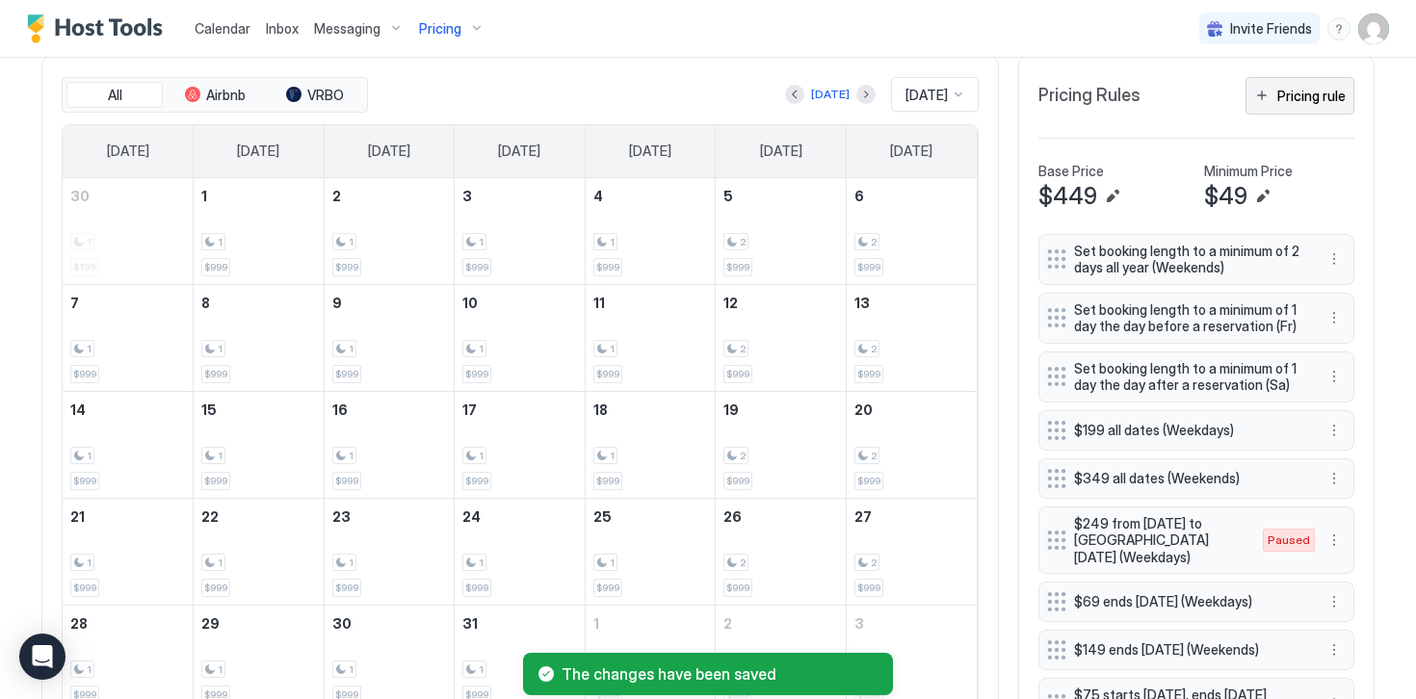
click at [1287, 103] on div "Pricing rule" at bounding box center [1311, 96] width 68 height 20
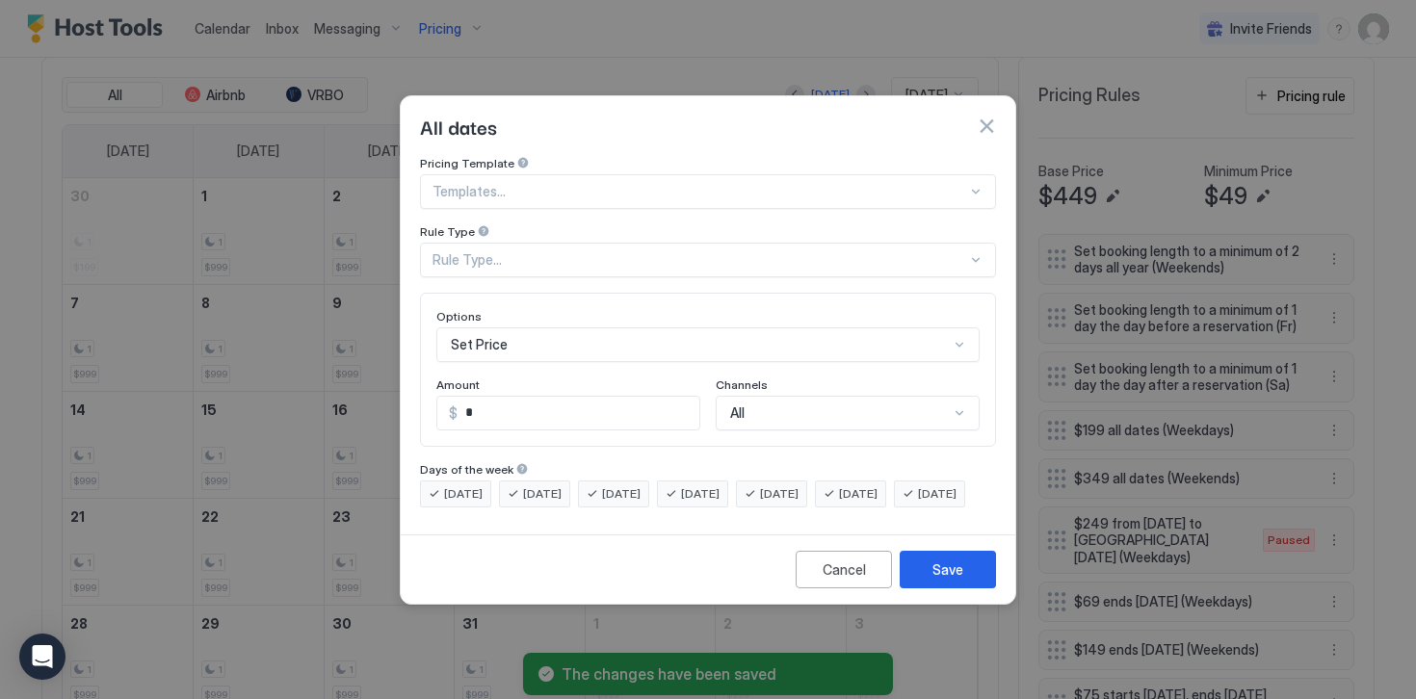
click at [460, 251] on div "Rule Type..." at bounding box center [699, 259] width 534 height 17
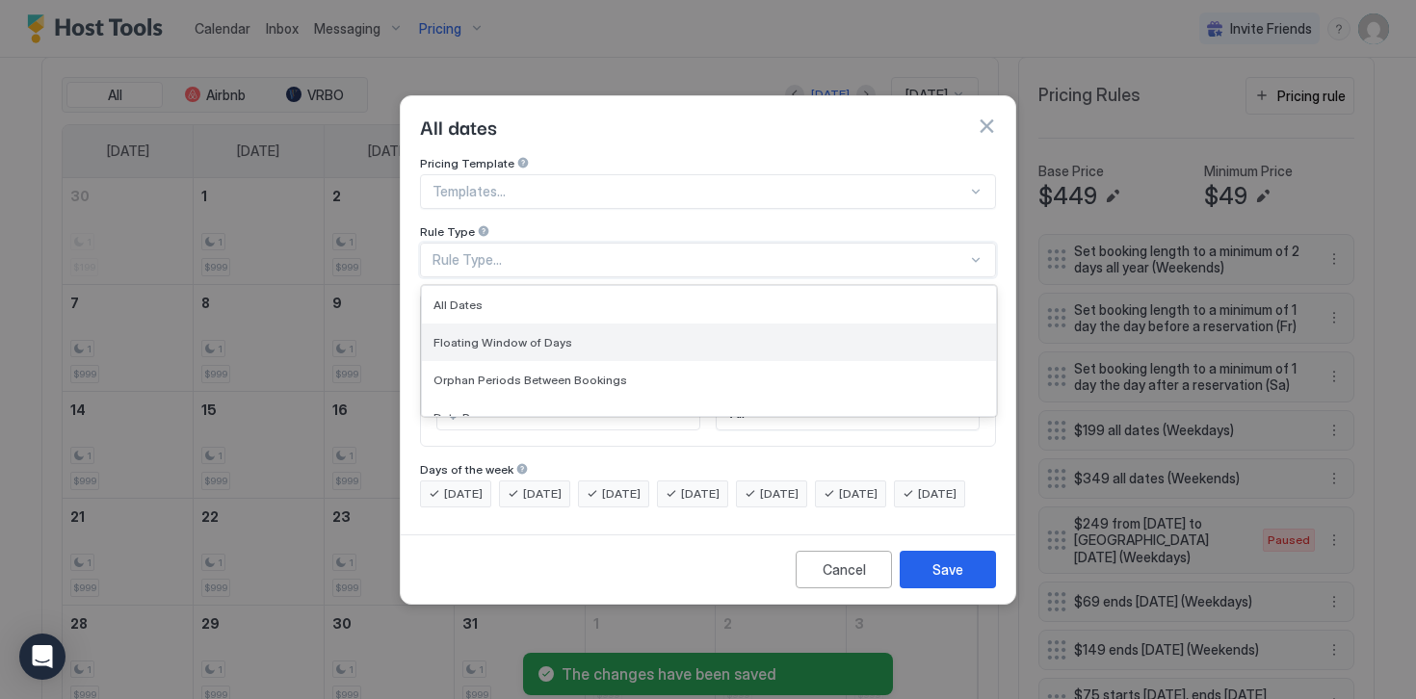
scroll to position [44, 0]
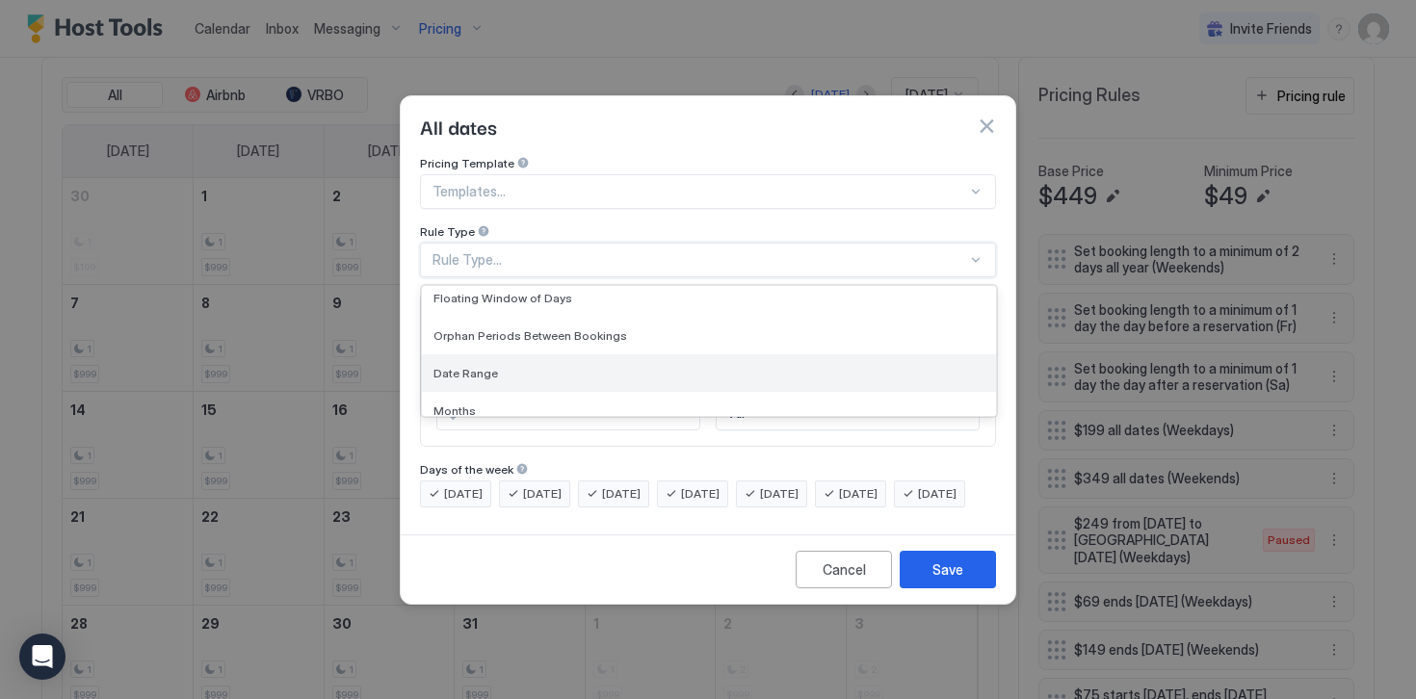
click at [459, 366] on span "Date Range" at bounding box center [465, 373] width 65 height 14
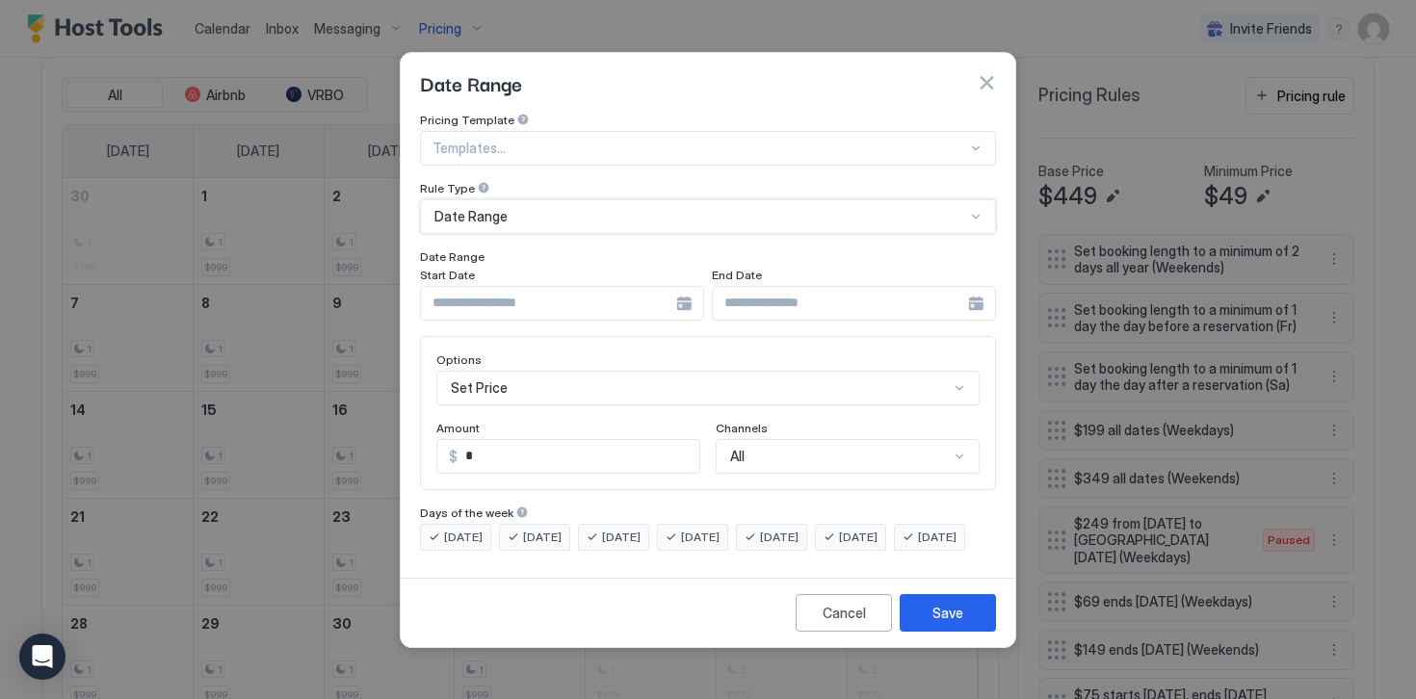
click at [455, 287] on input "Input Field" at bounding box center [548, 303] width 255 height 33
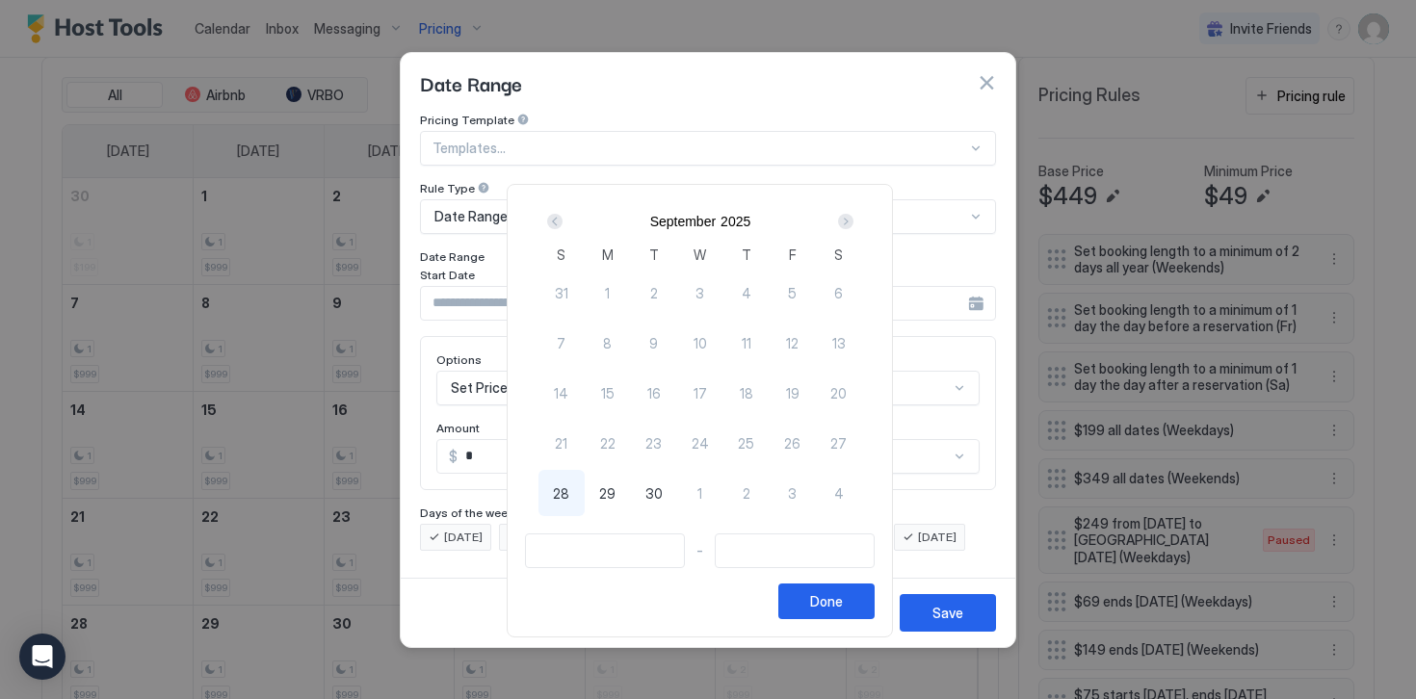
click at [853, 223] on div "Next" at bounding box center [845, 221] width 15 height 15
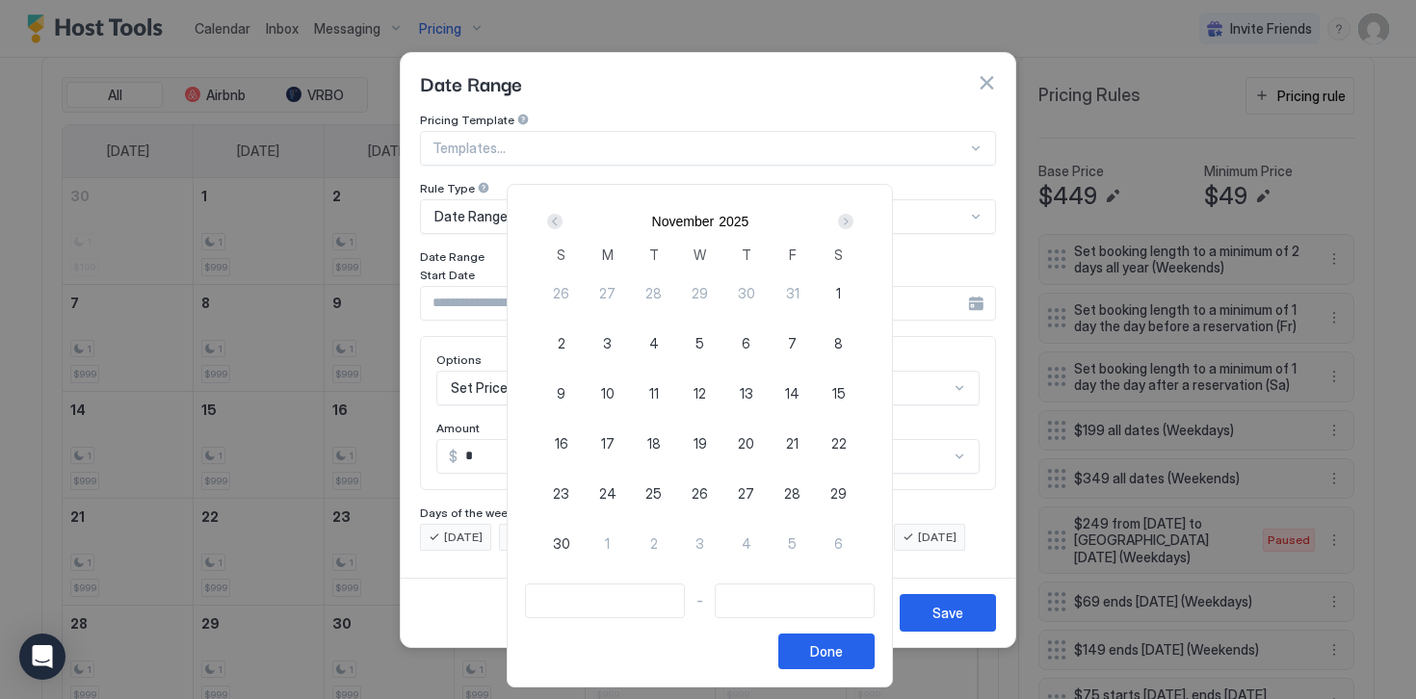
click at [853, 223] on div "Next" at bounding box center [845, 221] width 15 height 15
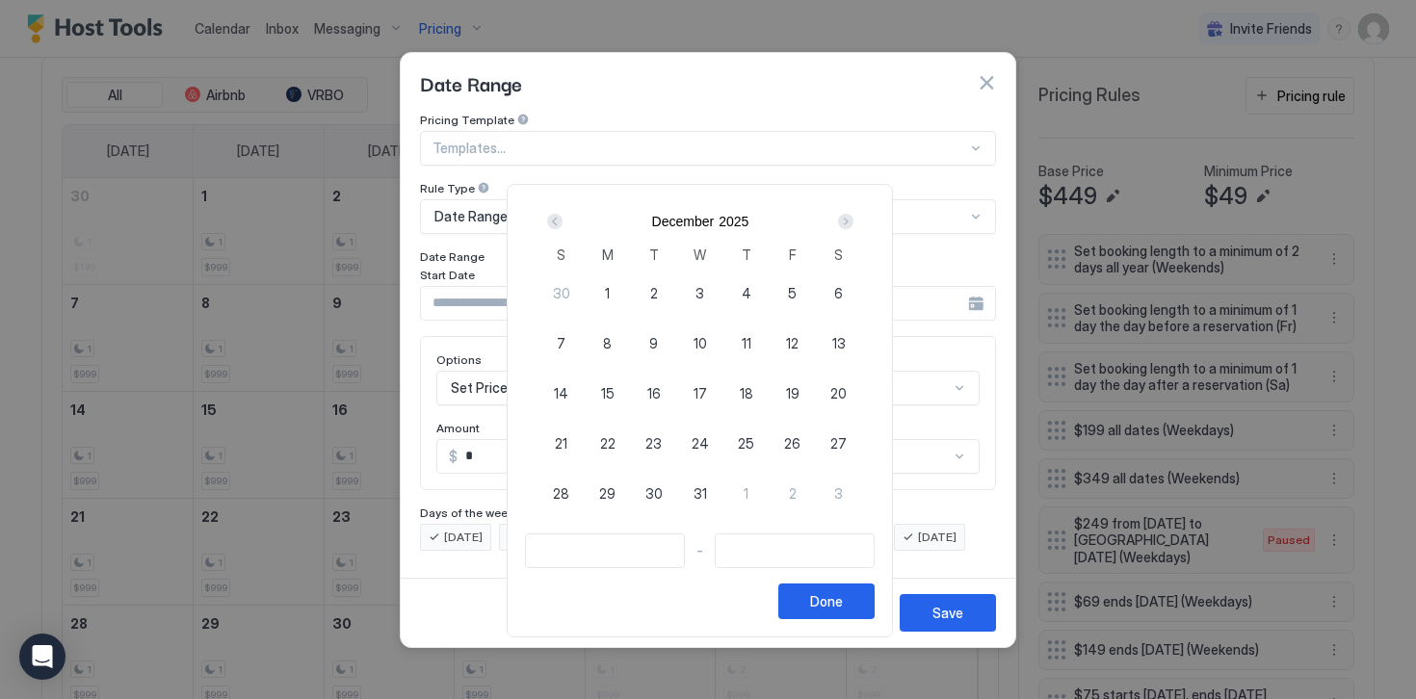
click at [709, 443] on span "24" at bounding box center [699, 443] width 17 height 20
type input "**********"
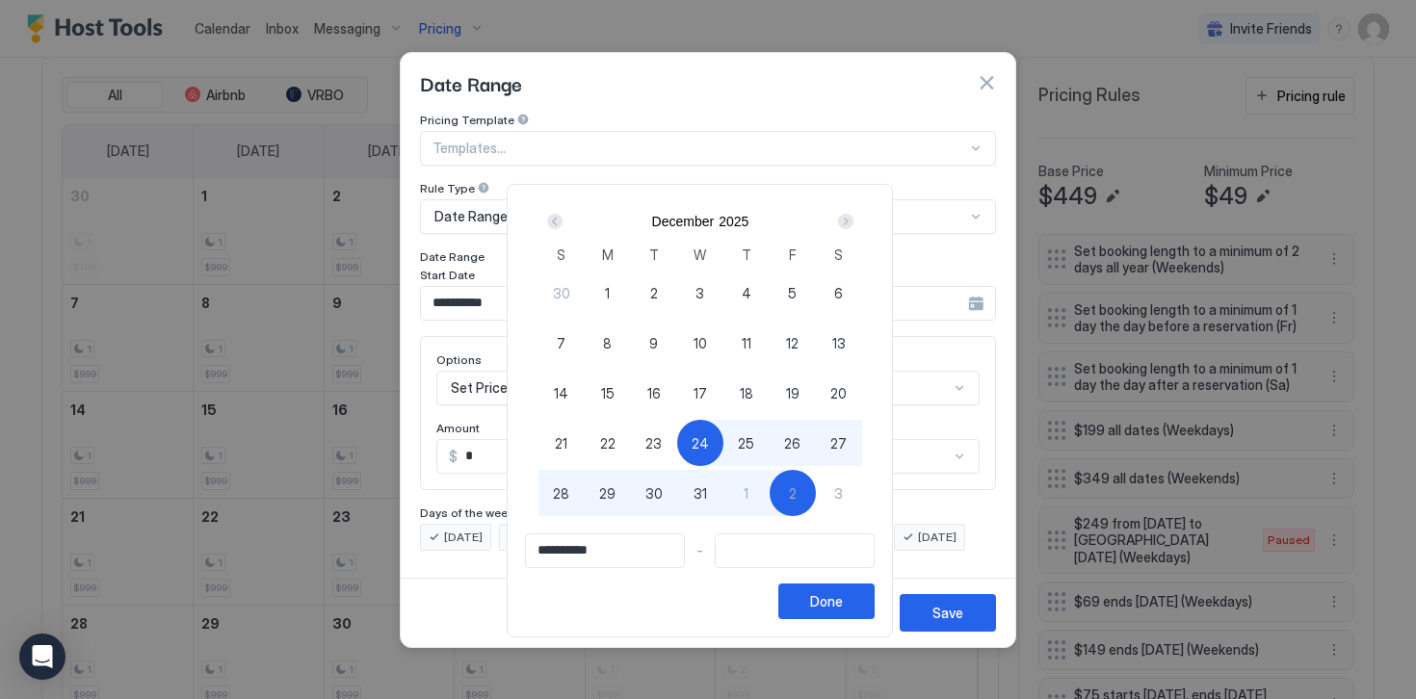
click at [796, 494] on span "2" at bounding box center [793, 493] width 8 height 20
type input "**********"
click at [828, 604] on div "Done" at bounding box center [826, 601] width 33 height 20
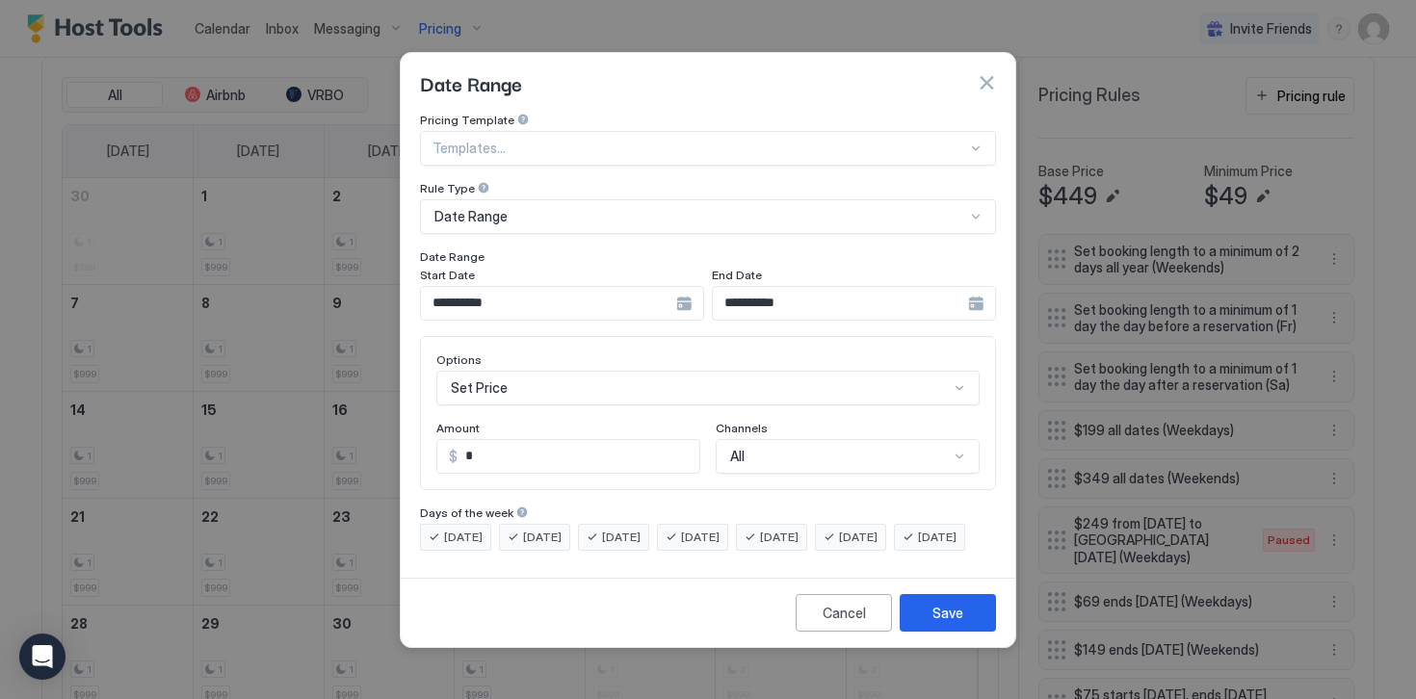
click at [483, 371] on div "Set Price" at bounding box center [707, 388] width 543 height 35
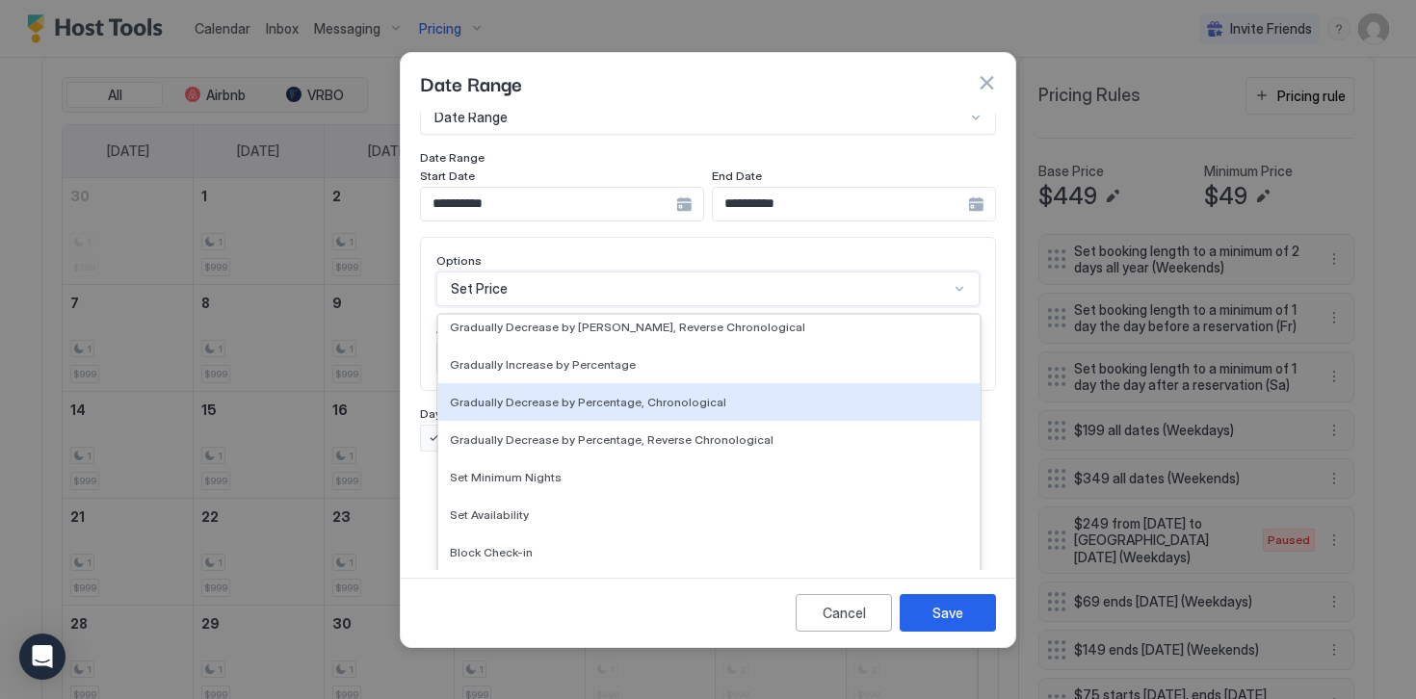
scroll to position [347, 0]
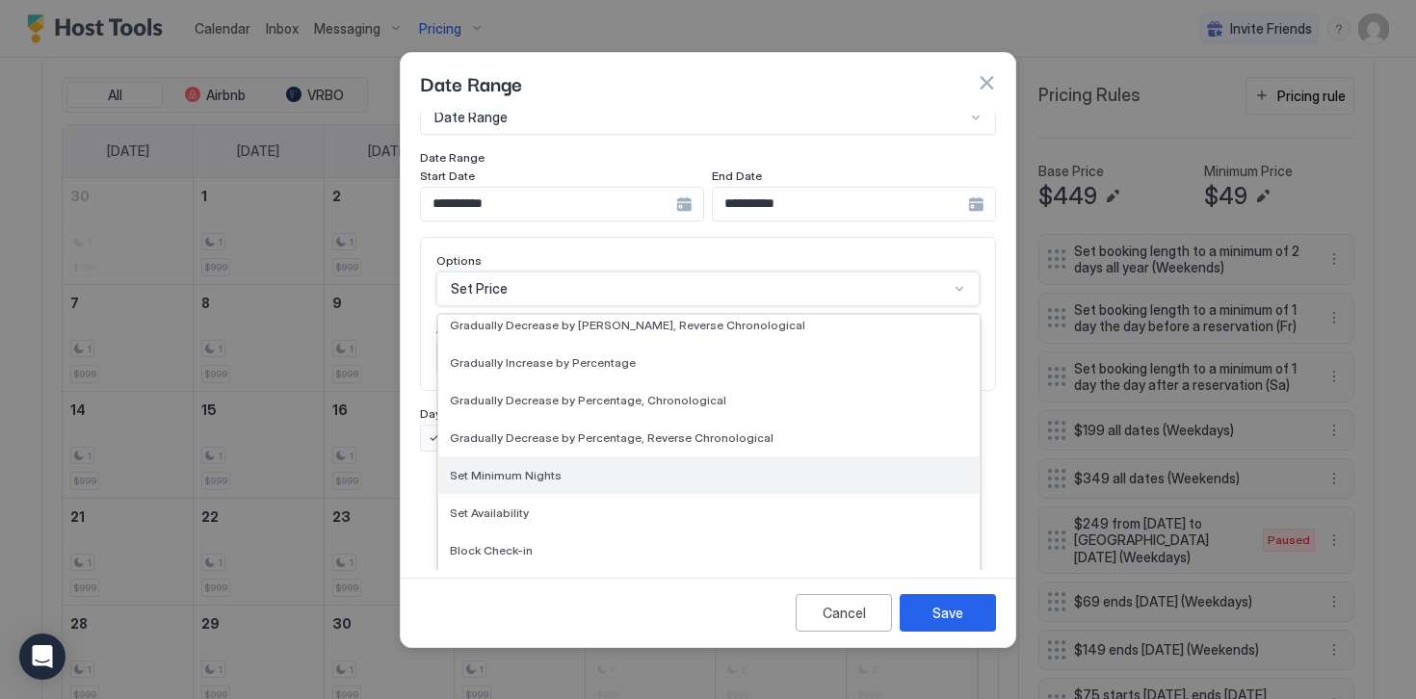
click at [488, 468] on span "Set Minimum Nights" at bounding box center [506, 475] width 112 height 14
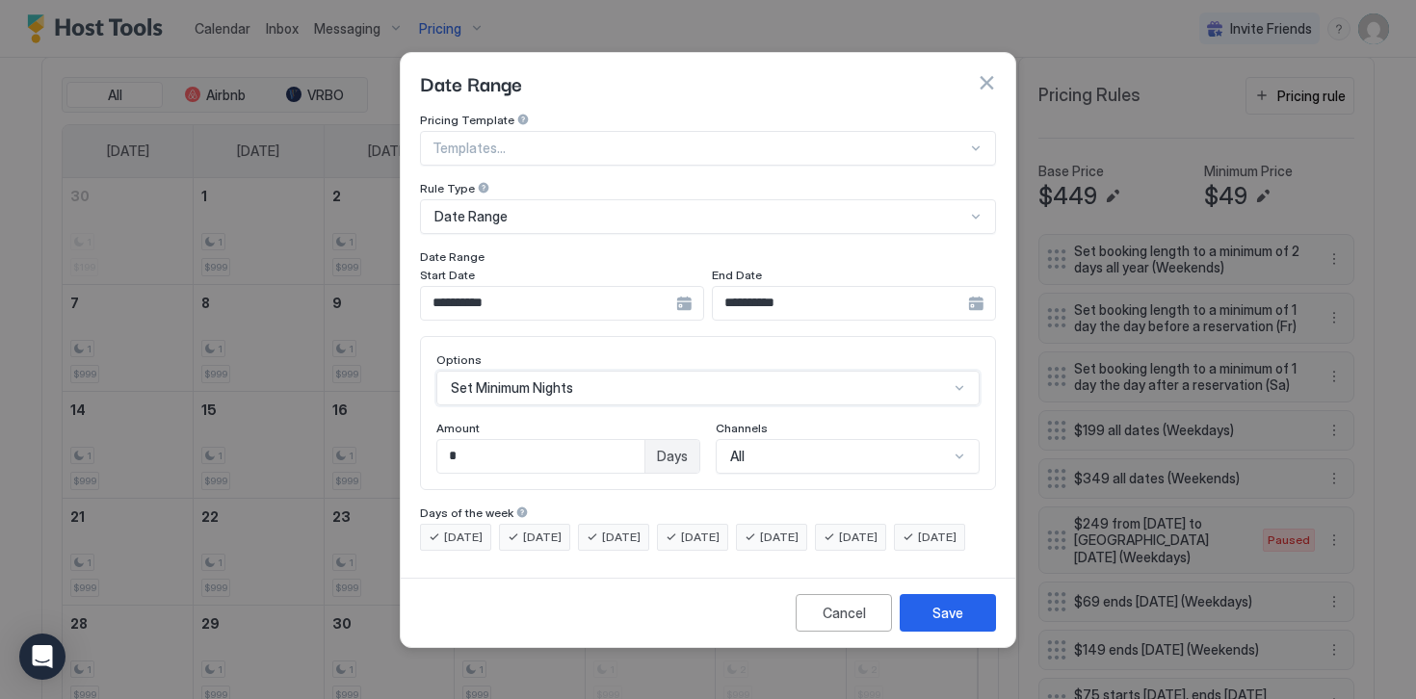
click at [473, 440] on input "*" at bounding box center [540, 456] width 207 height 33
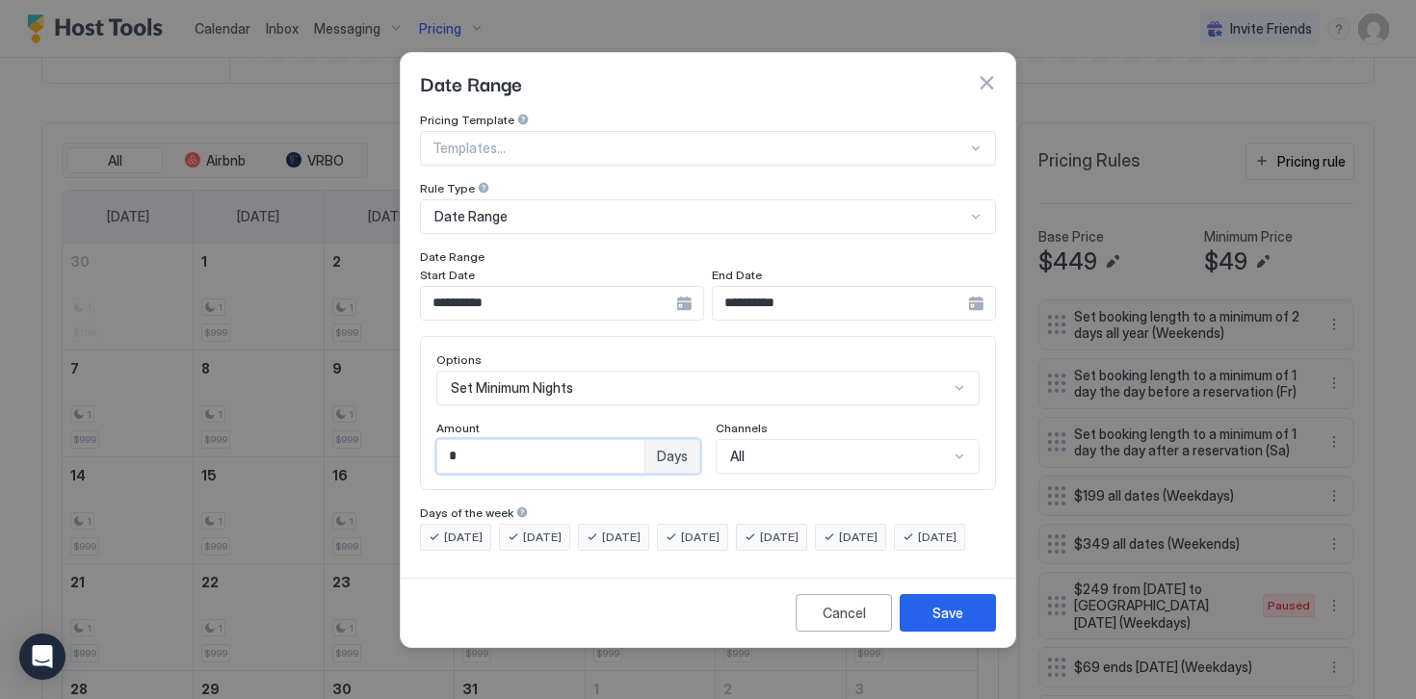
scroll to position [655, 0]
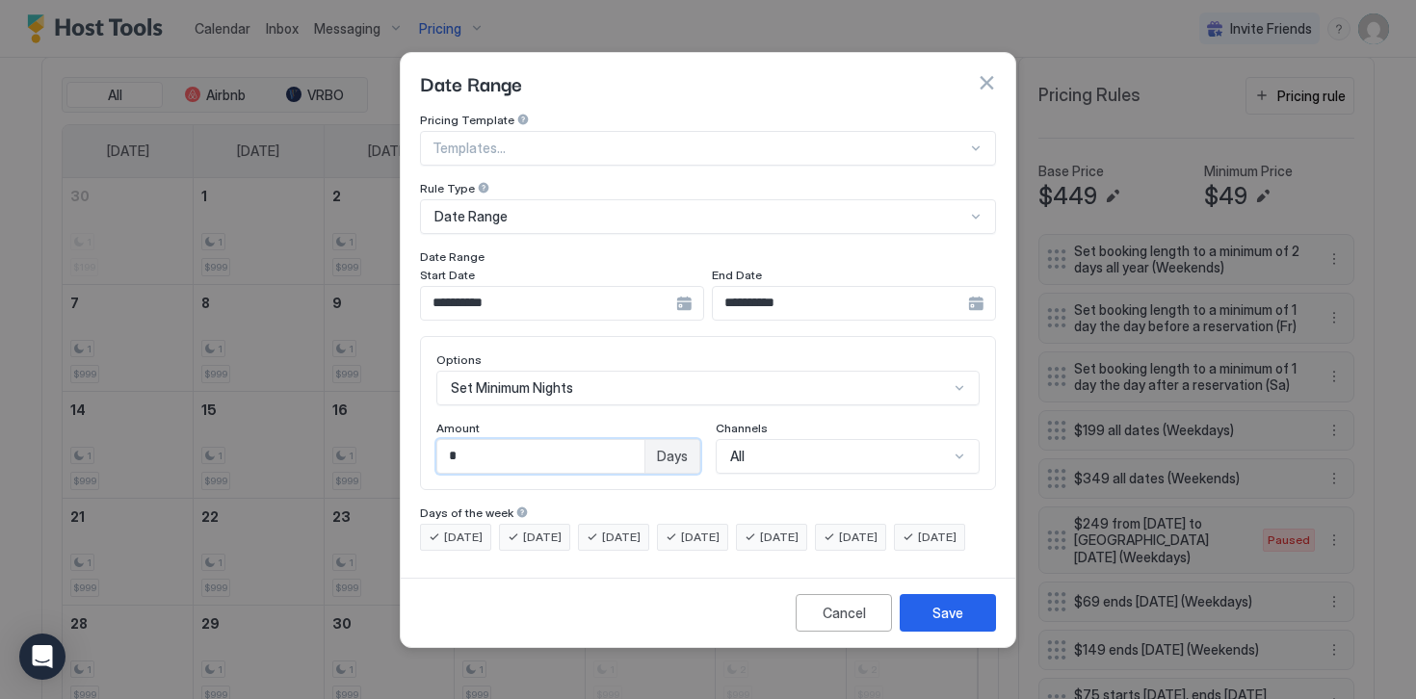
type input "*"
click at [459, 529] on span "[DATE]" at bounding box center [463, 537] width 39 height 17
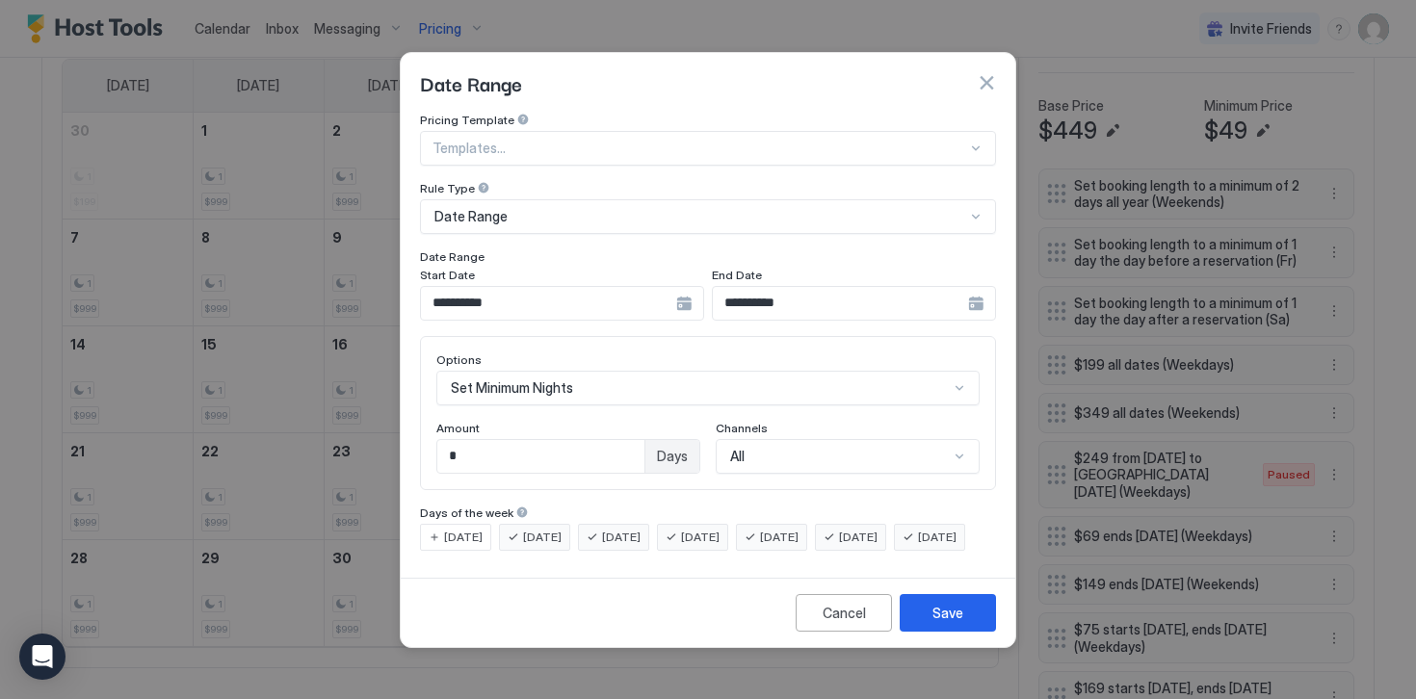
scroll to position [589, 0]
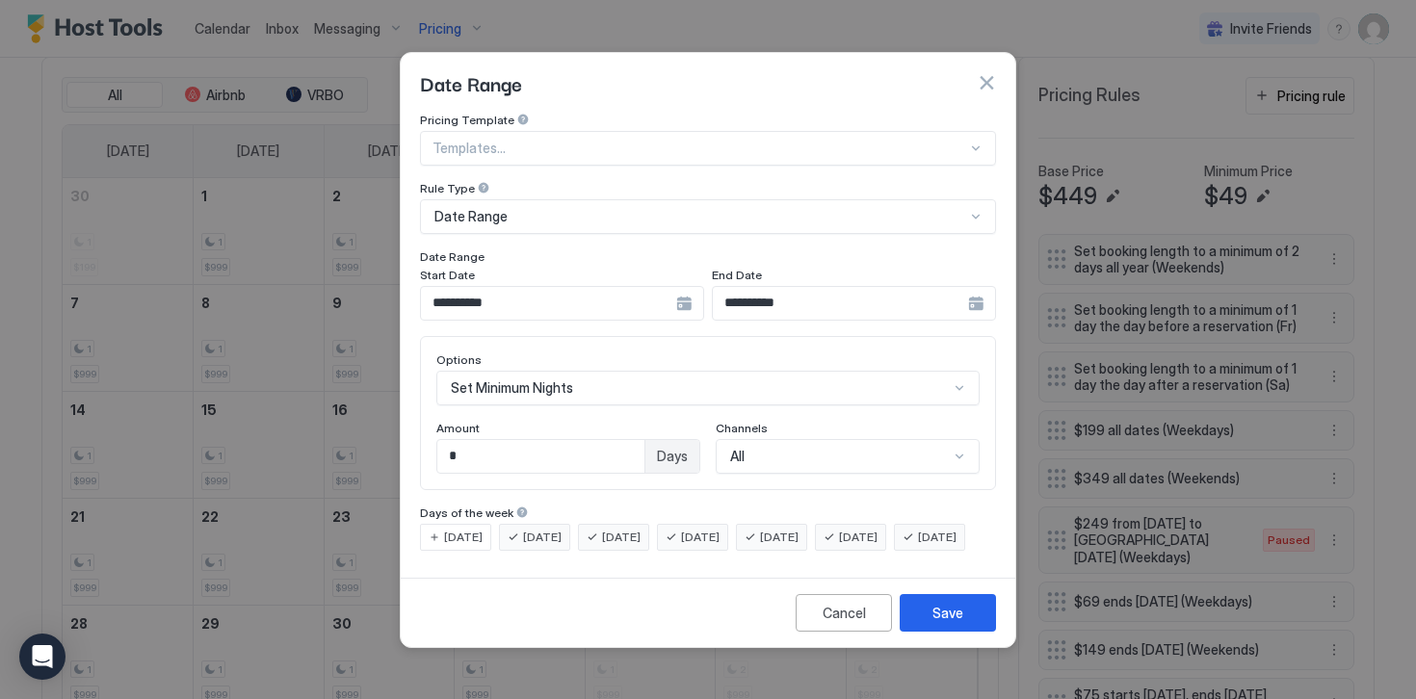
click at [522, 526] on div "[DATE]" at bounding box center [534, 537] width 71 height 27
click at [798, 529] on span "[DATE]" at bounding box center [779, 537] width 39 height 17
click at [877, 529] on span "[DATE]" at bounding box center [858, 537] width 39 height 17
click at [918, 546] on span "[DATE]" at bounding box center [937, 537] width 39 height 17
click at [921, 629] on button "Save" at bounding box center [947, 613] width 96 height 38
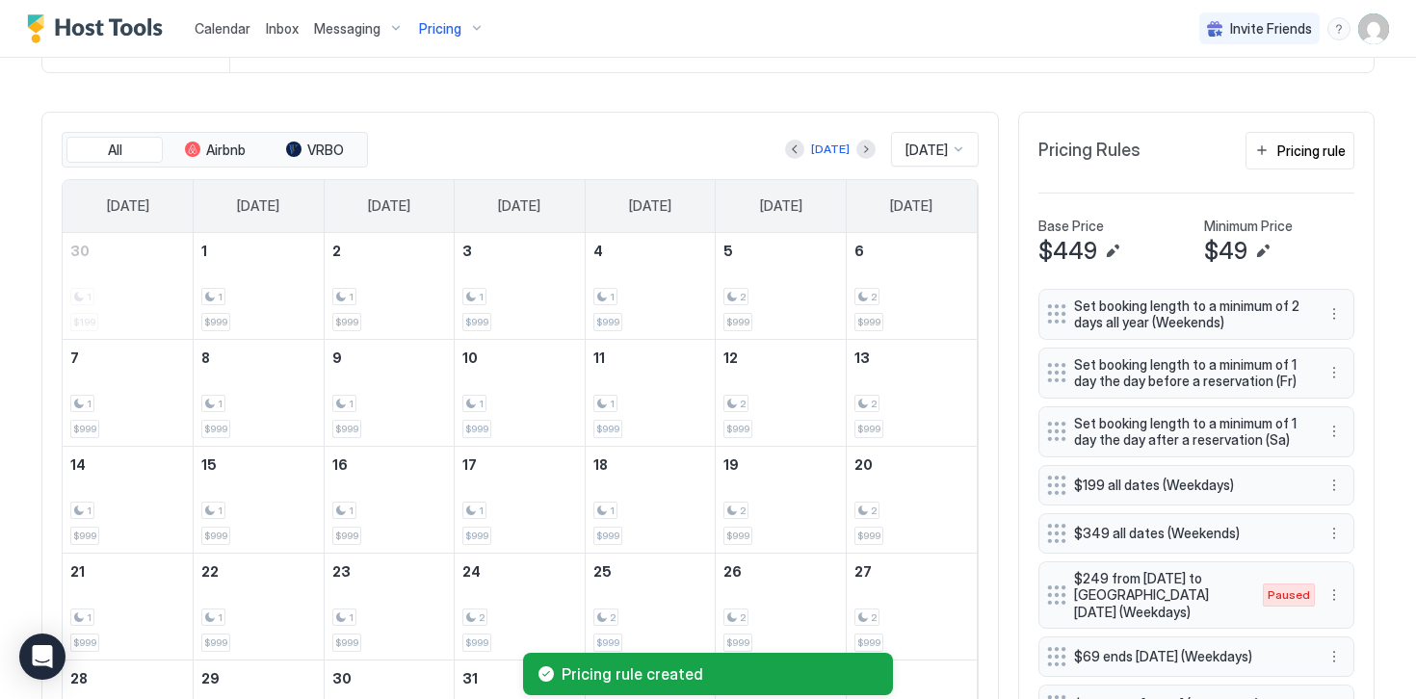
scroll to position [527, 0]
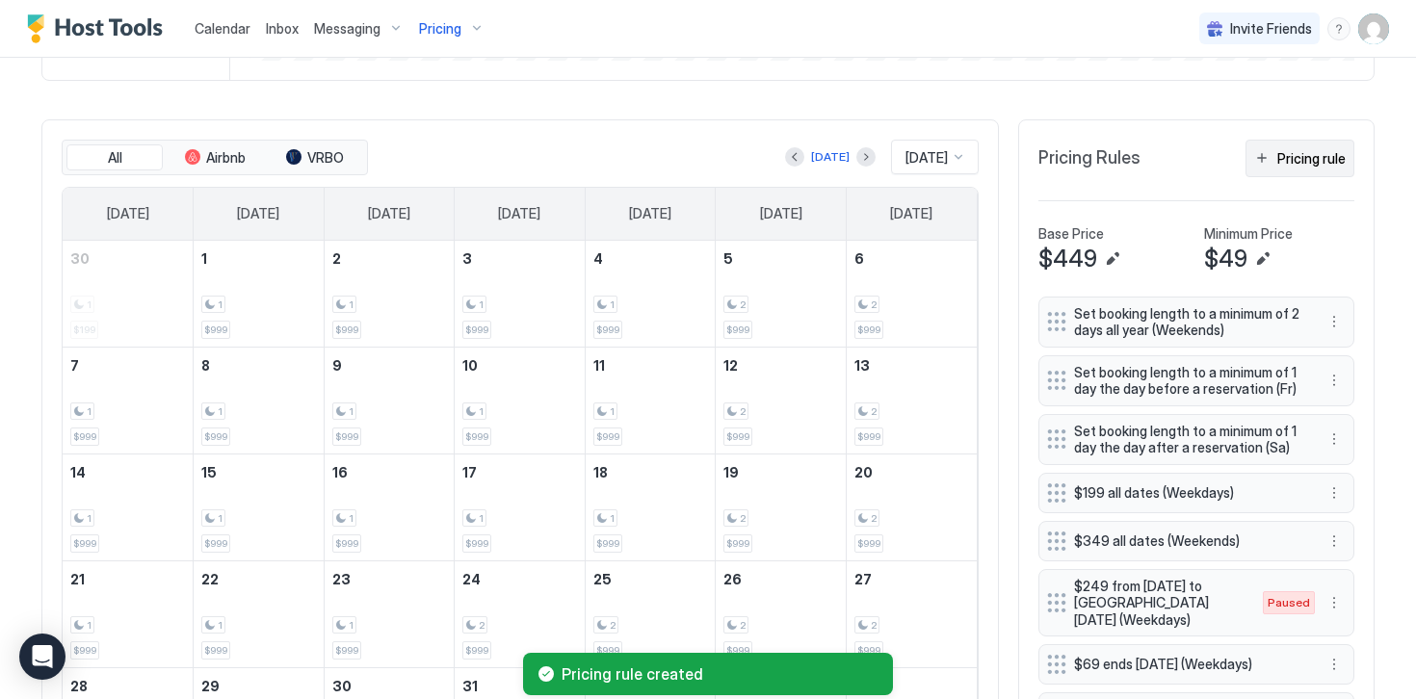
click at [1281, 165] on div "Pricing rule" at bounding box center [1311, 158] width 68 height 20
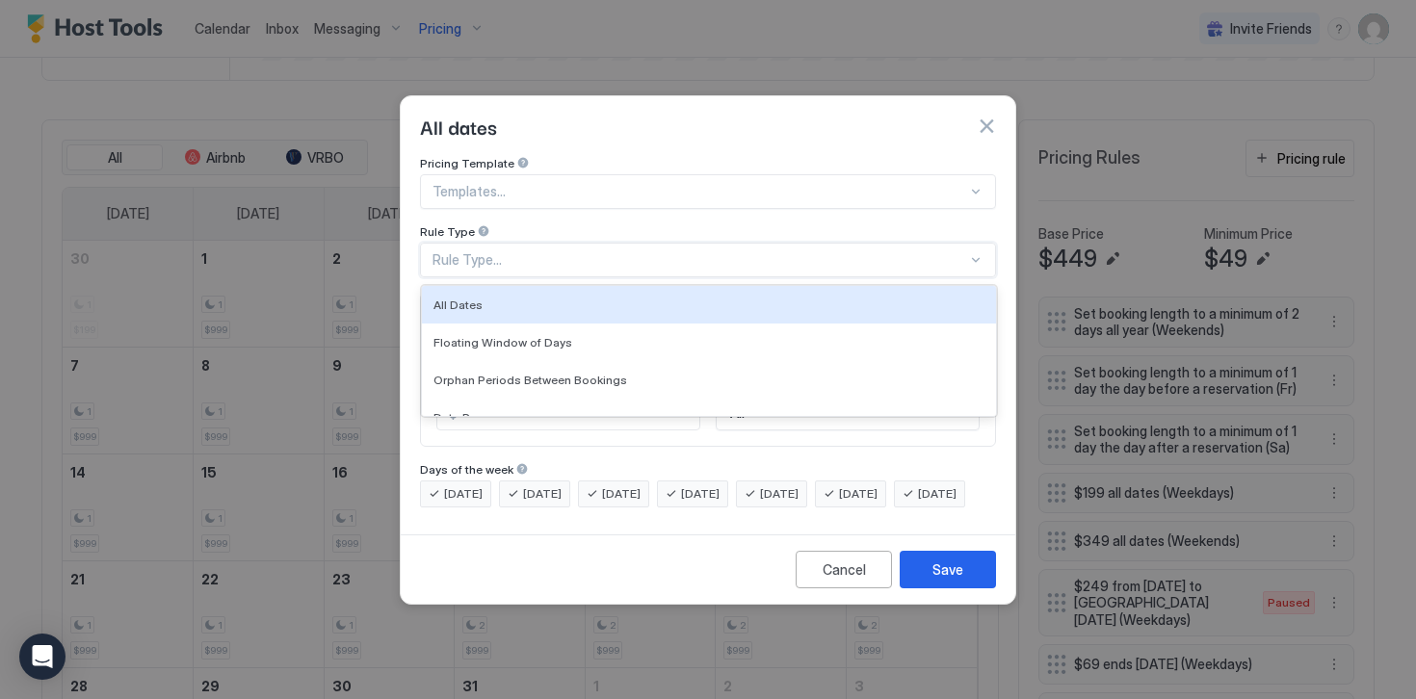
click at [473, 243] on div "Rule Type..." at bounding box center [708, 260] width 576 height 35
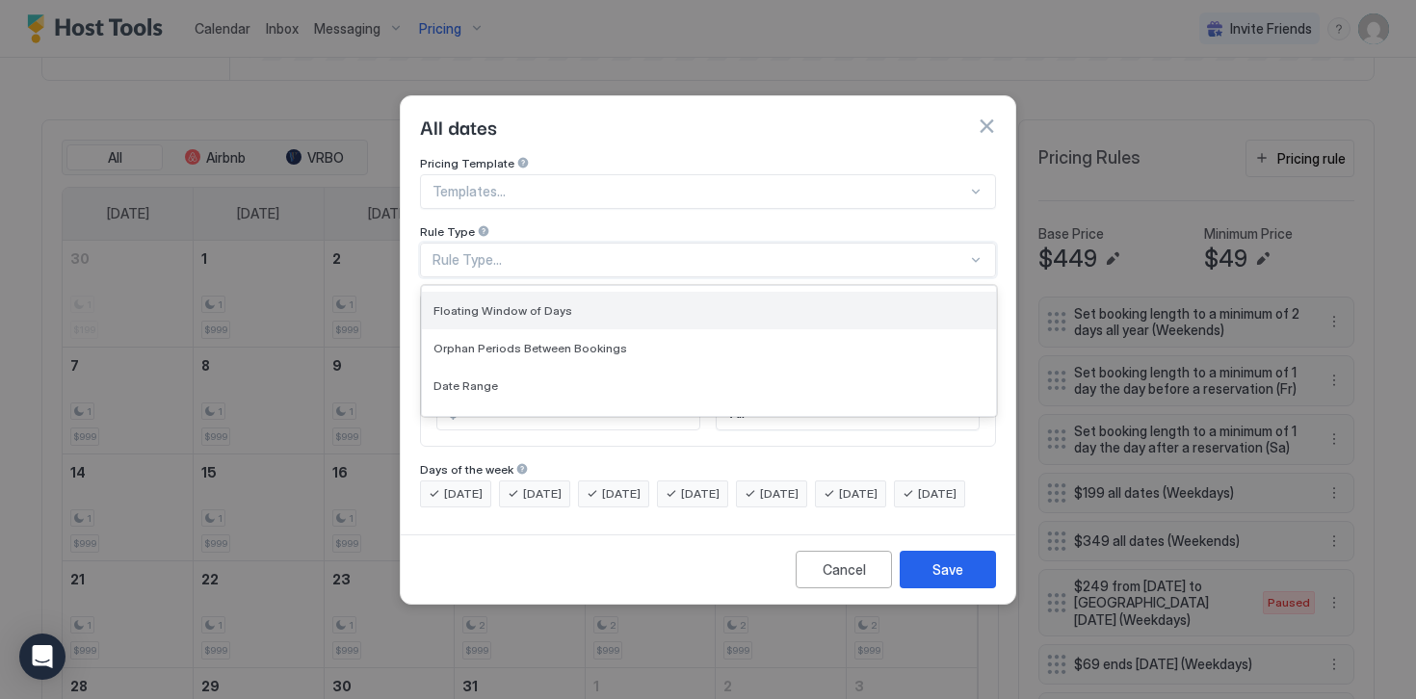
scroll to position [46, 0]
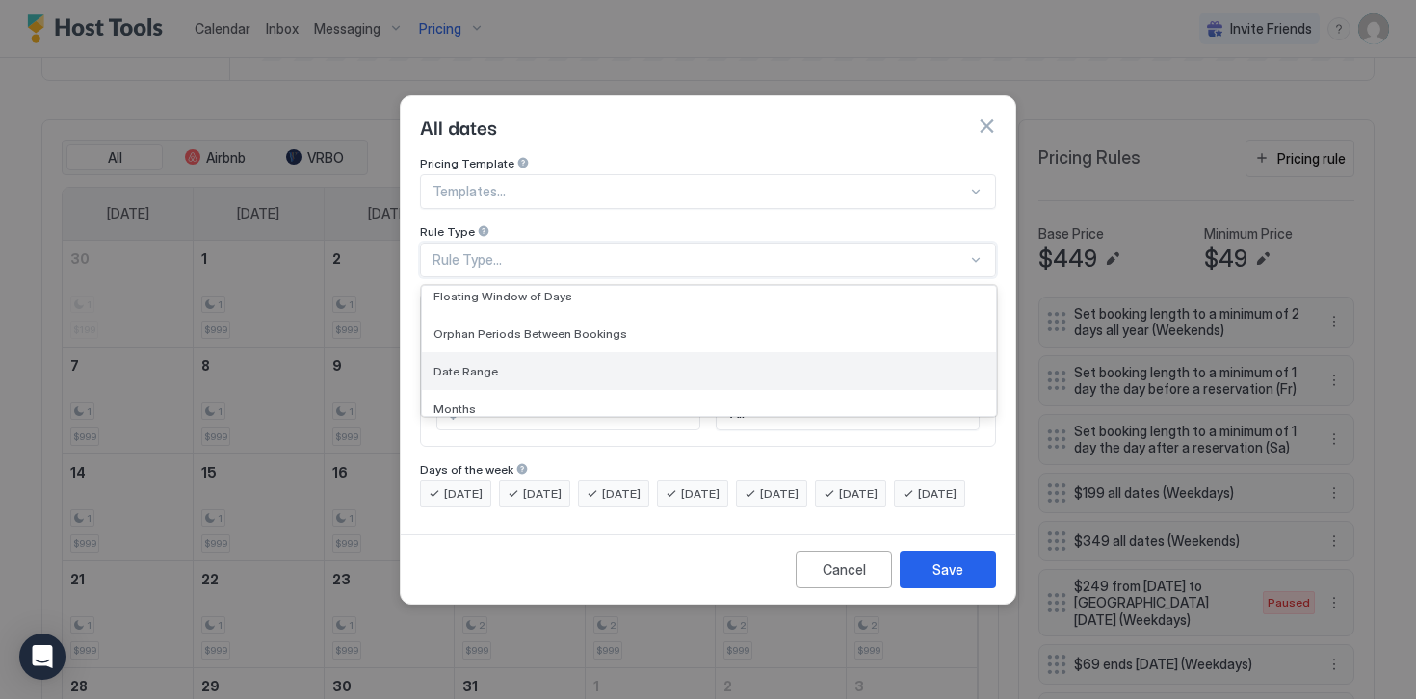
click at [462, 364] on span "Date Range" at bounding box center [465, 371] width 65 height 14
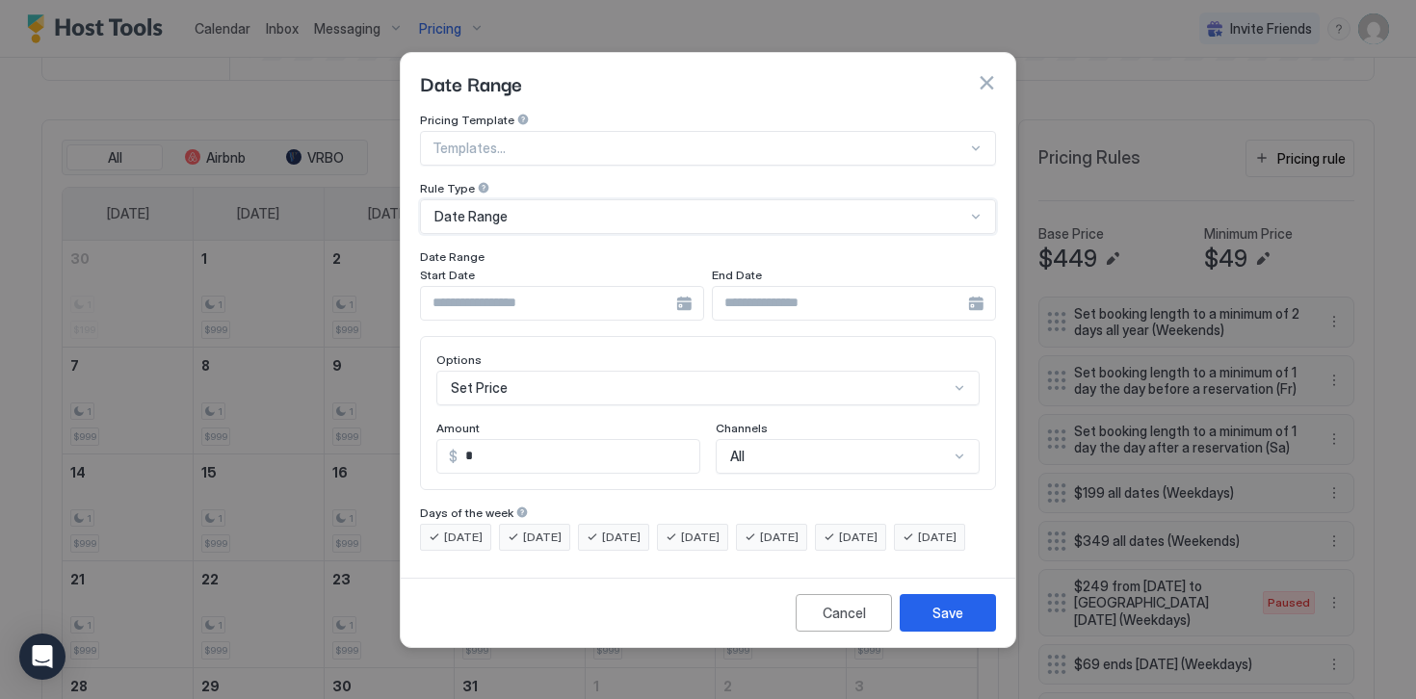
click at [462, 292] on input "Input Field" at bounding box center [548, 303] width 255 height 33
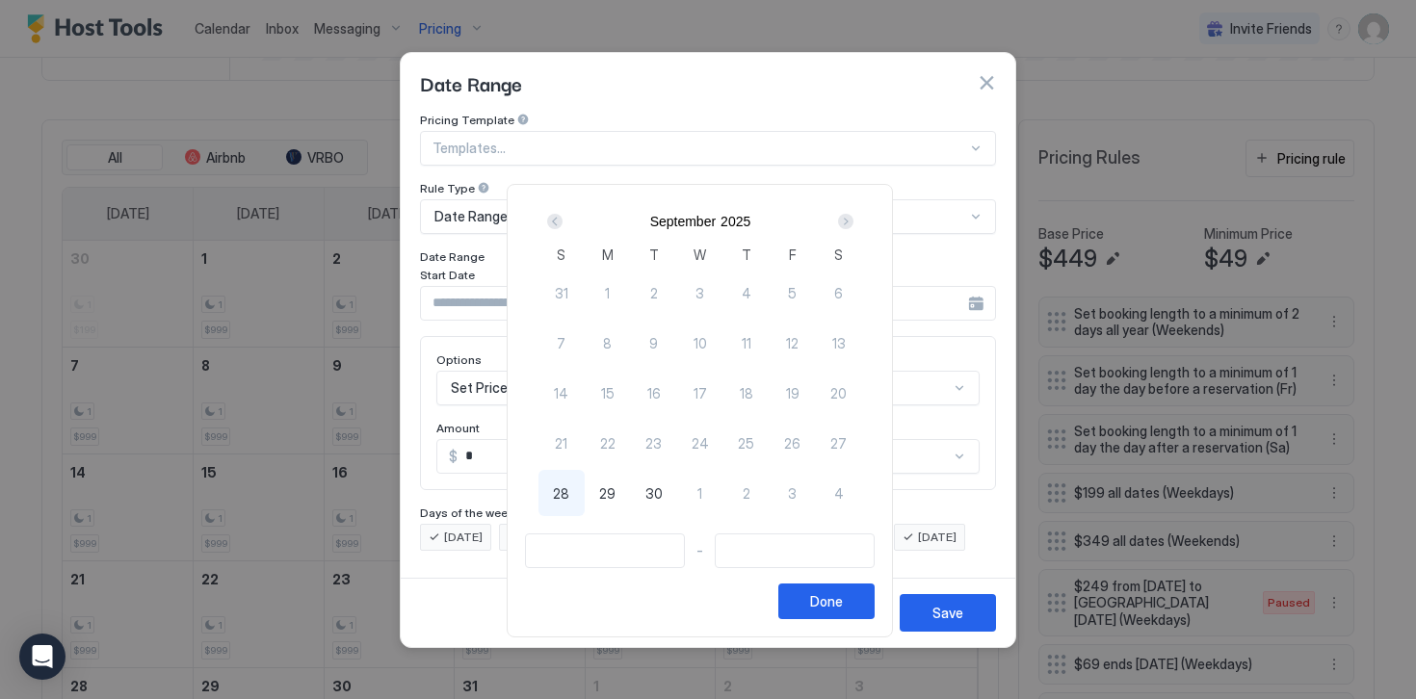
click at [850, 223] on div "Next" at bounding box center [845, 221] width 15 height 15
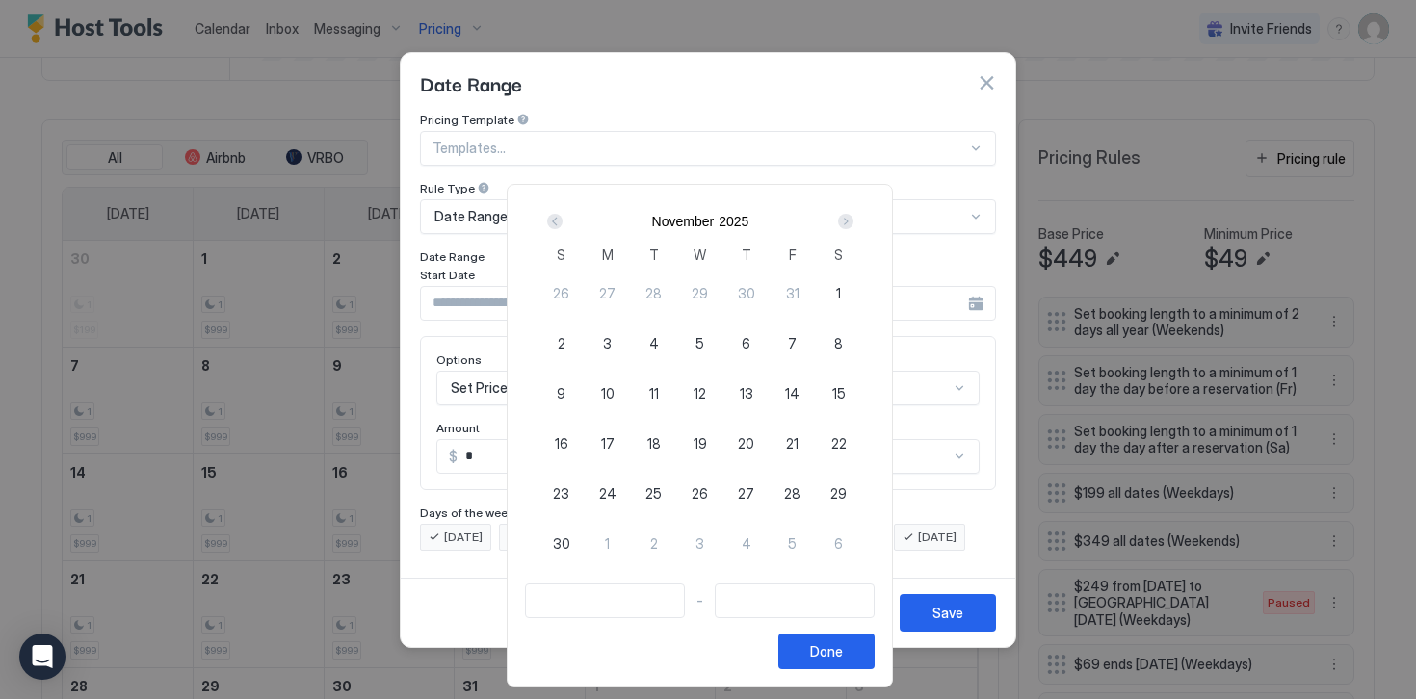
click at [850, 223] on div "Next" at bounding box center [845, 221] width 15 height 15
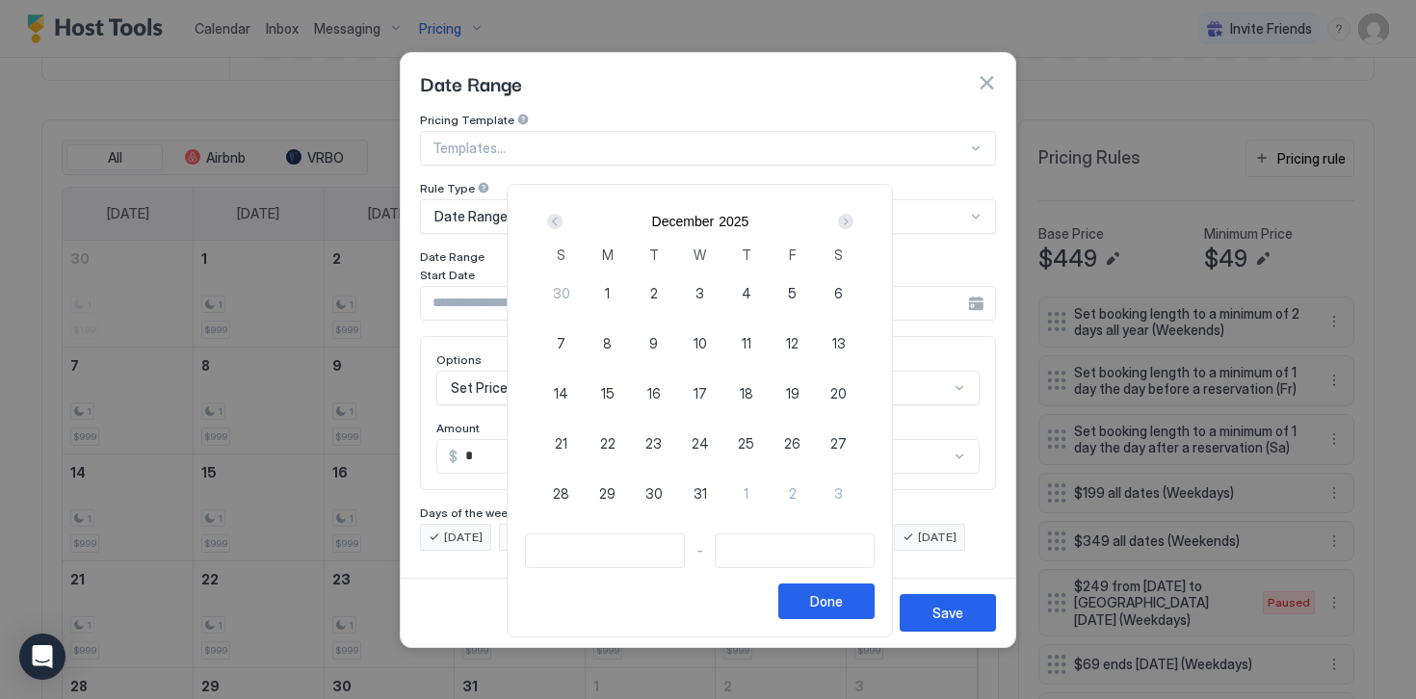
click at [702, 434] on span "24" at bounding box center [699, 443] width 17 height 20
type input "**********"
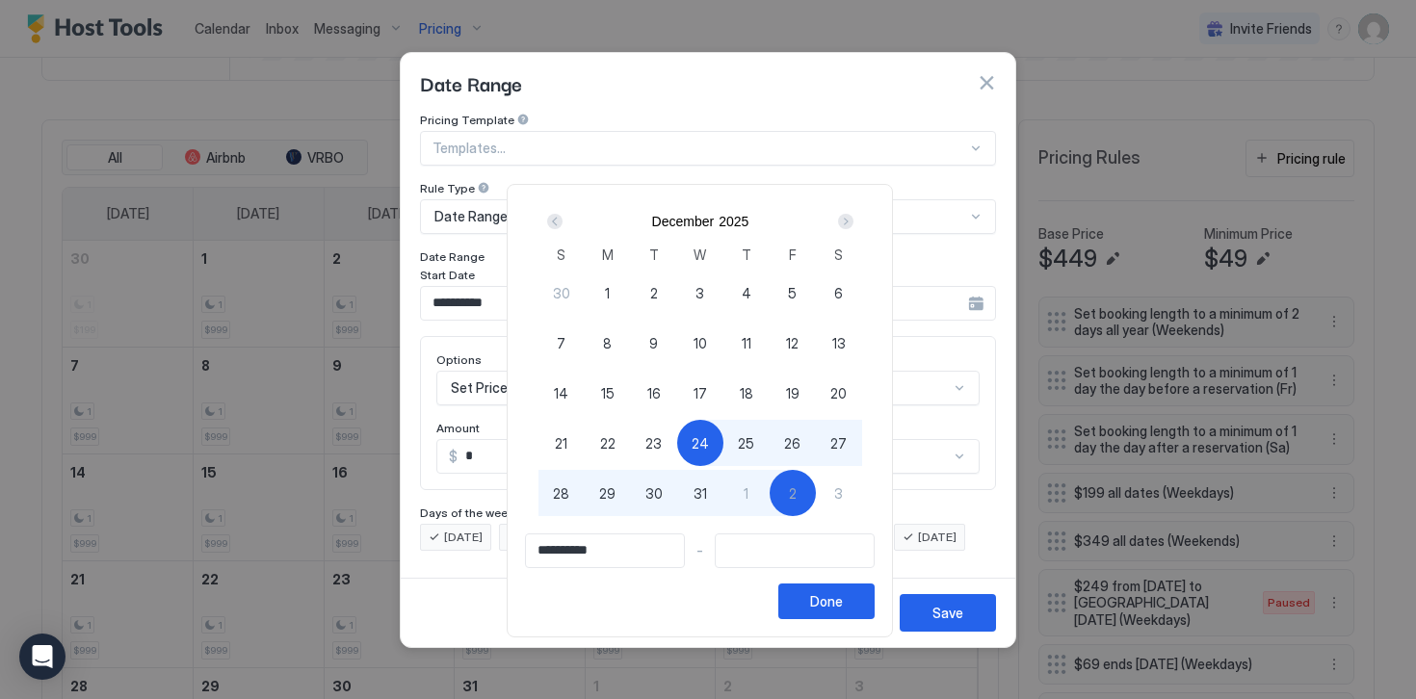
click at [805, 493] on div "2" at bounding box center [792, 493] width 46 height 46
type input "**********"
click at [818, 604] on button "Done" at bounding box center [826, 602] width 96 height 36
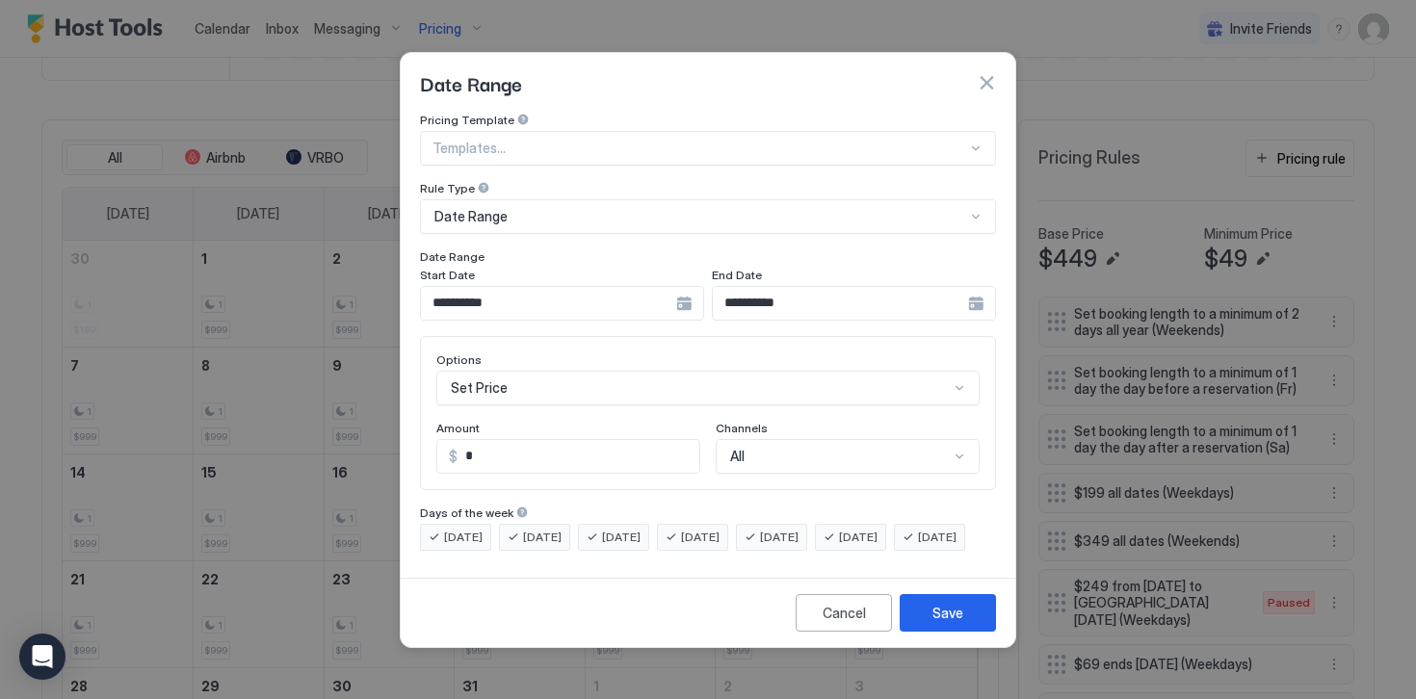
scroll to position [99, 0]
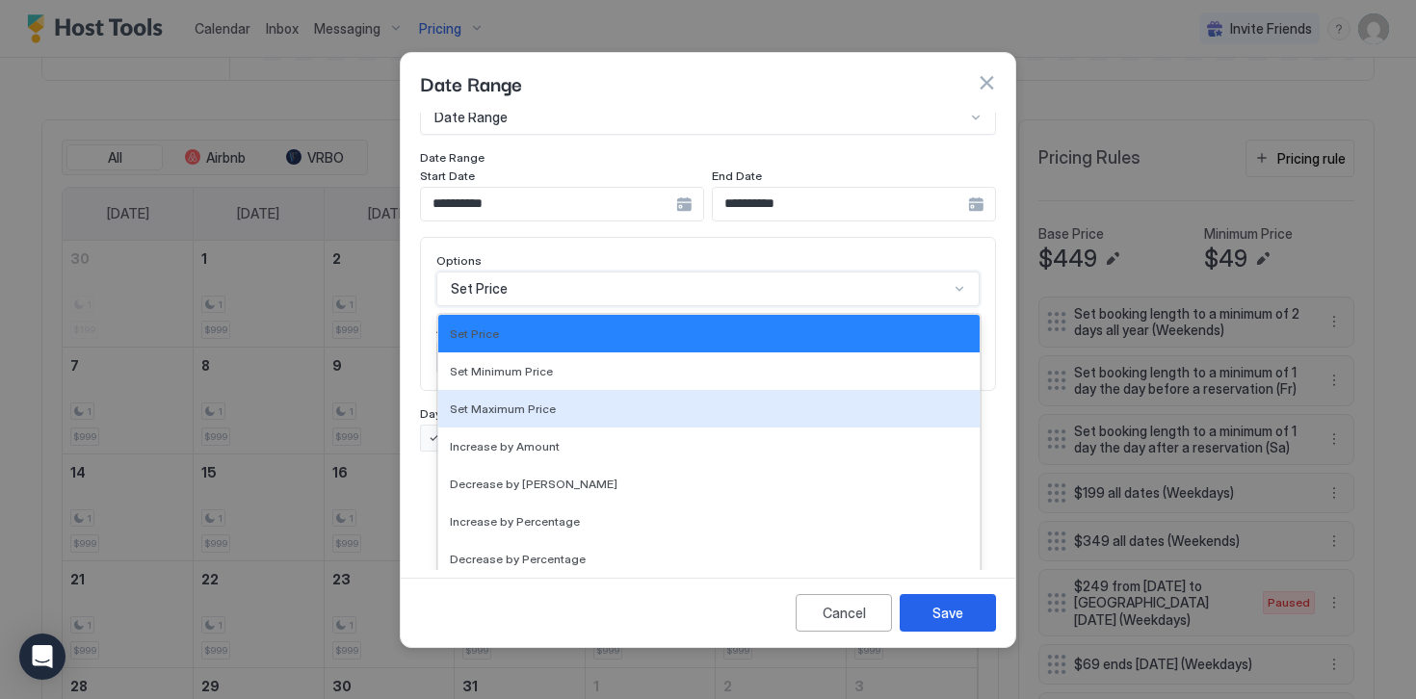
click at [498, 306] on div "Set Maximum Price, 3 of 17. 17 results available. Use Up and Down to choose opt…" at bounding box center [707, 289] width 543 height 35
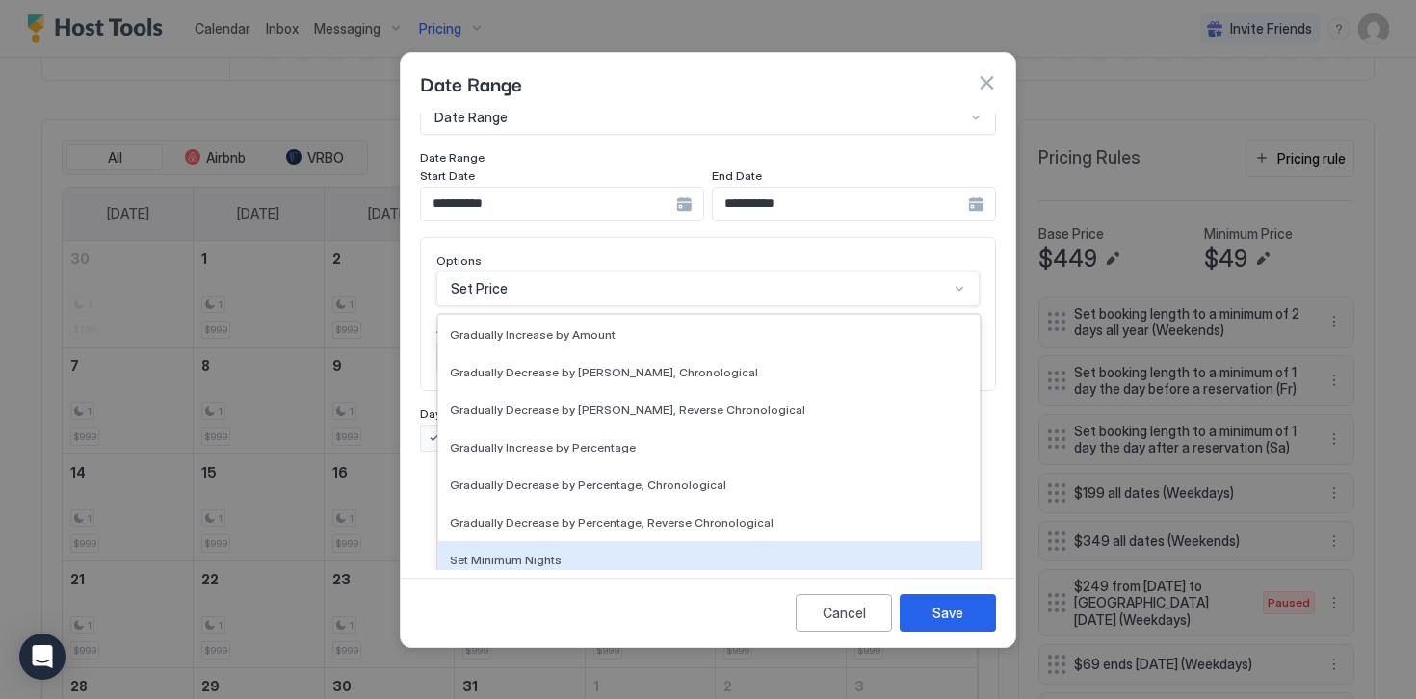
scroll to position [350, 0]
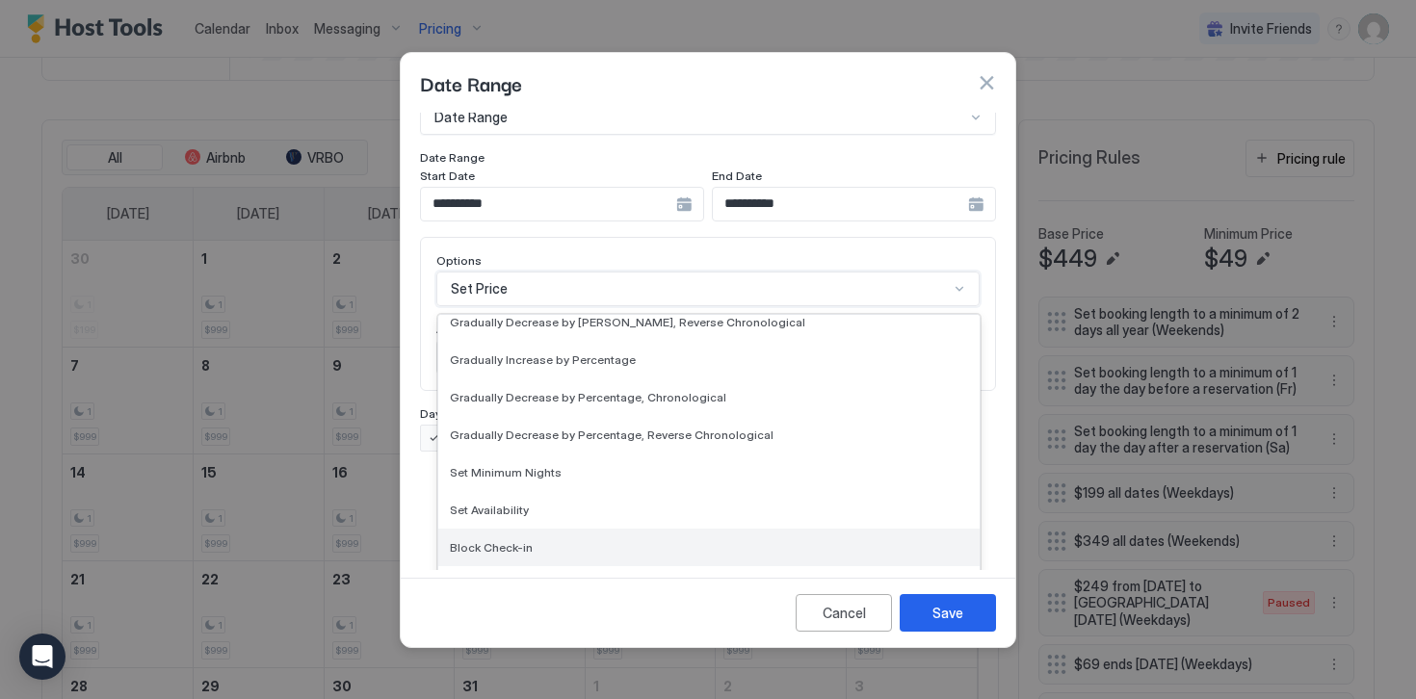
click at [489, 540] on span "Block Check-in" at bounding box center [491, 547] width 83 height 14
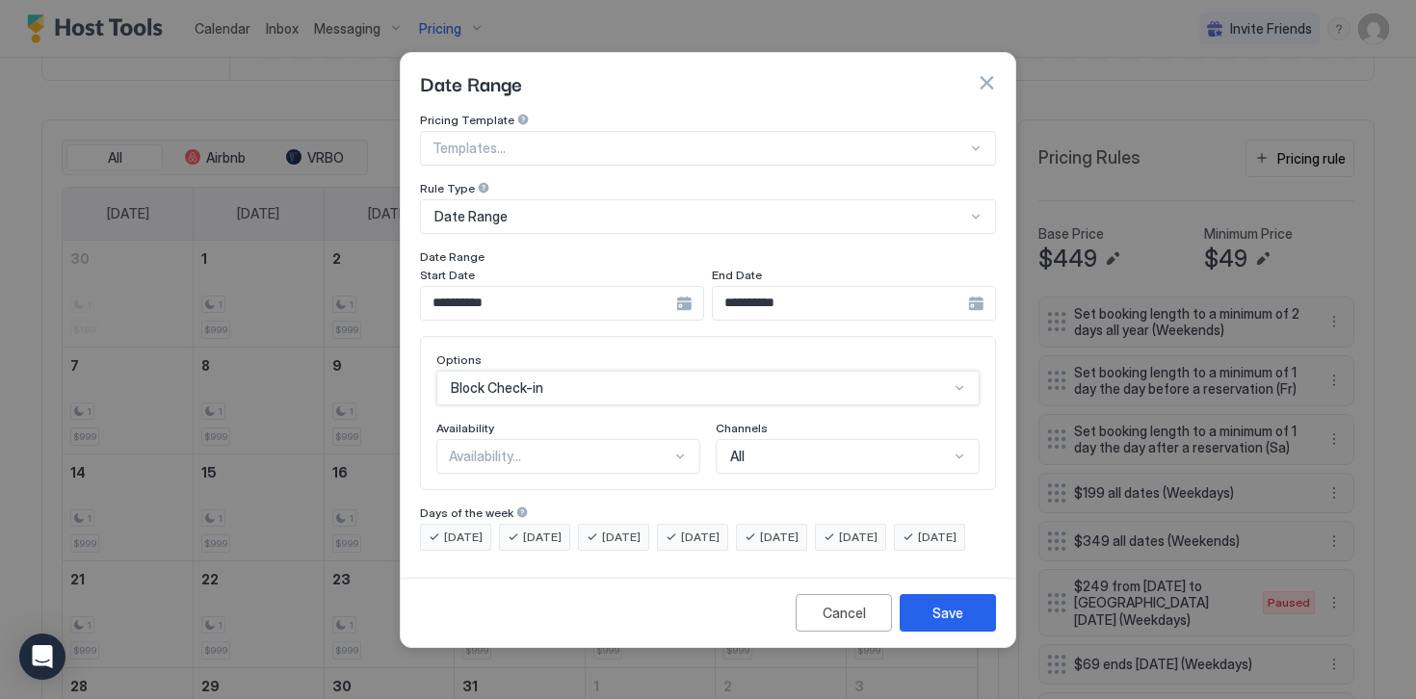
scroll to position [0, 0]
click at [466, 448] on div "Availability..." at bounding box center [560, 456] width 222 height 17
click at [471, 532] on span "Blocked" at bounding box center [472, 539] width 45 height 14
click at [471, 529] on span "[DATE]" at bounding box center [463, 537] width 39 height 17
click at [533, 529] on span "[DATE]" at bounding box center [542, 537] width 39 height 17
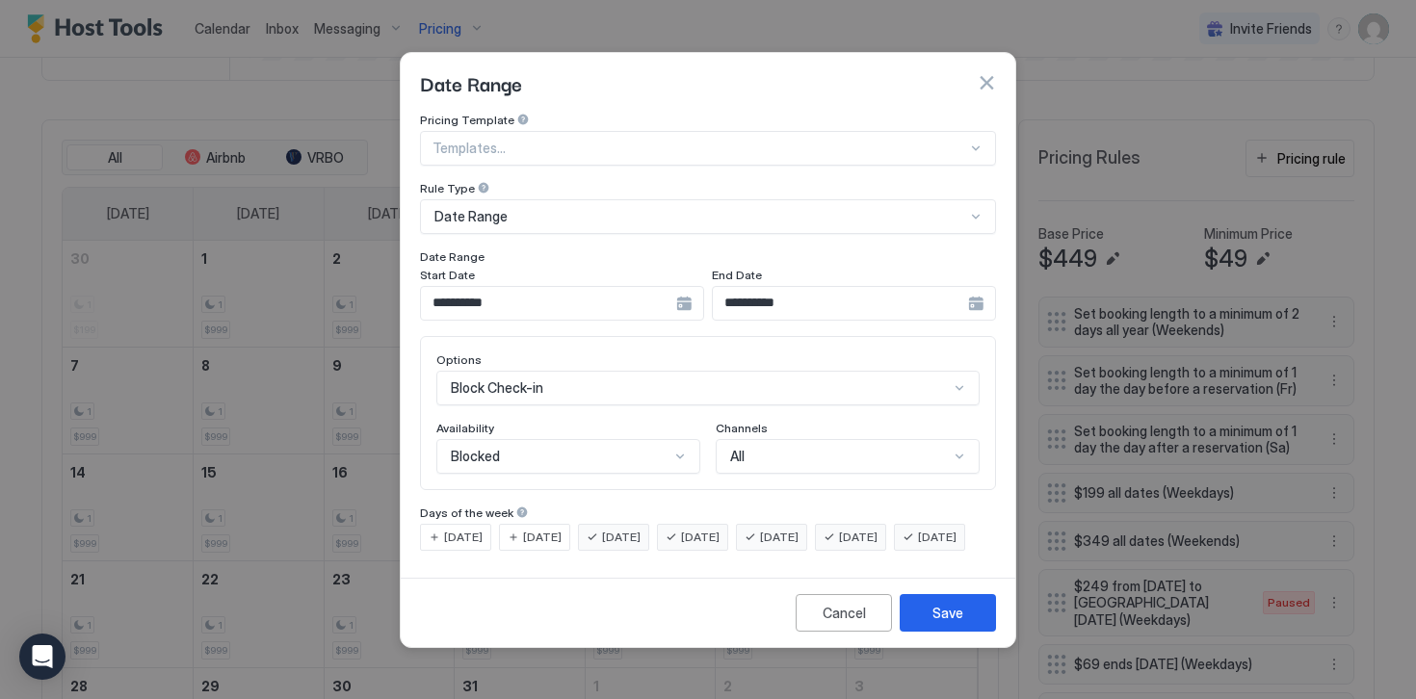
click at [614, 529] on span "[DATE]" at bounding box center [621, 537] width 39 height 17
click at [789, 524] on div "[DATE]" at bounding box center [771, 537] width 71 height 27
click at [871, 529] on span "[DATE]" at bounding box center [858, 537] width 39 height 17
click at [894, 551] on div "[DATE]" at bounding box center [929, 537] width 71 height 27
click at [931, 628] on button "Save" at bounding box center [947, 613] width 96 height 38
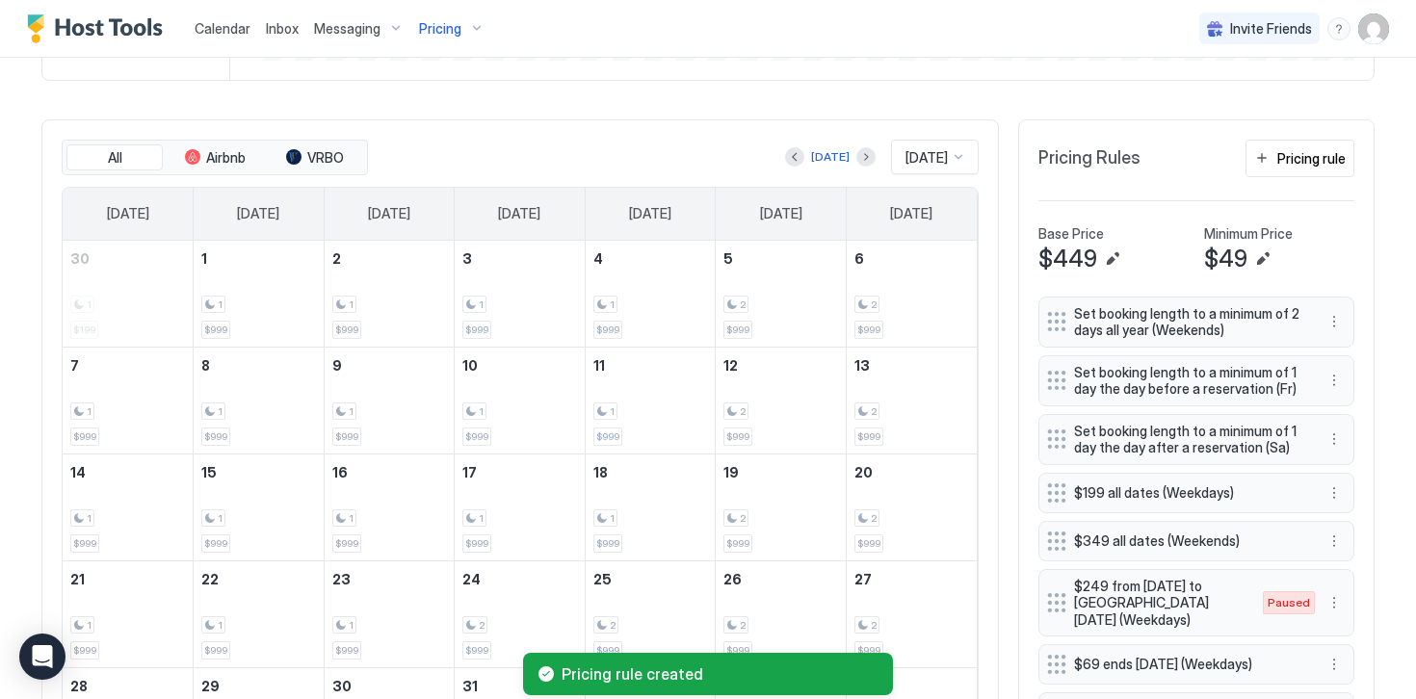
scroll to position [527, 0]
click at [1280, 172] on button "Pricing rule" at bounding box center [1299, 159] width 109 height 38
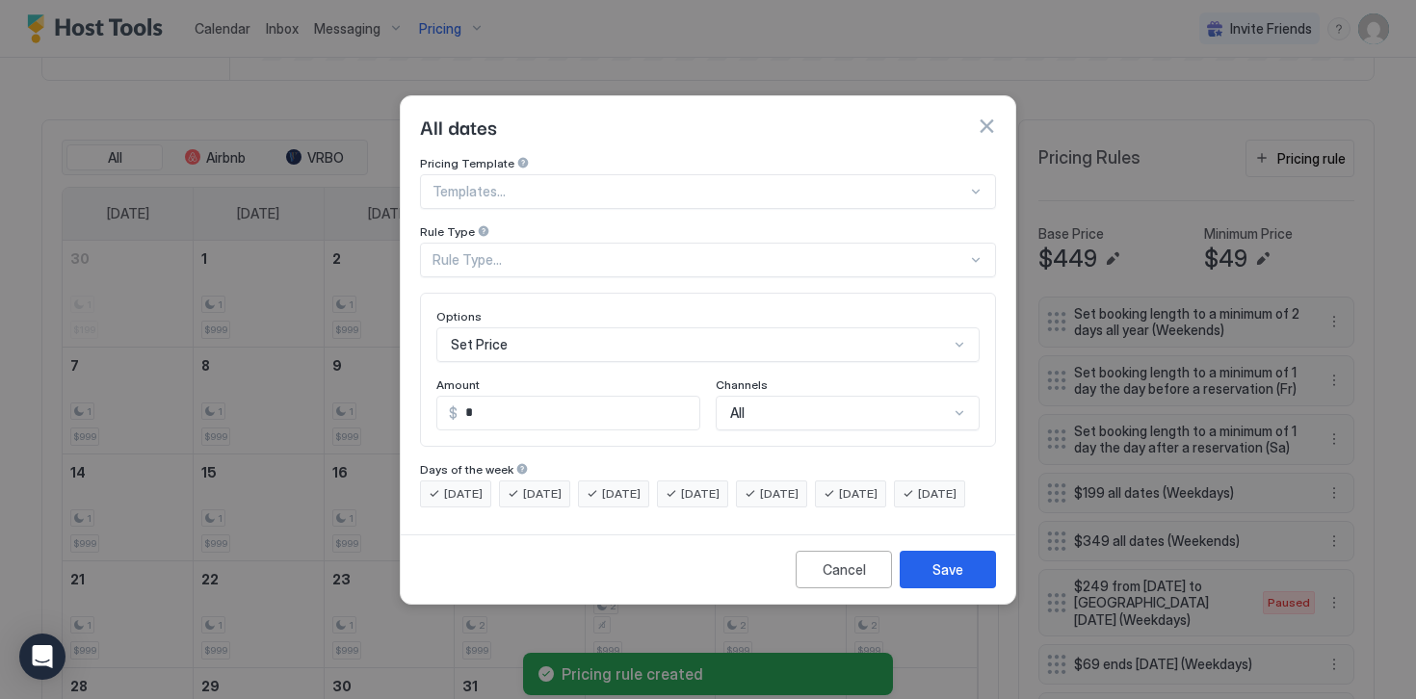
click at [480, 251] on div "Rule Type..." at bounding box center [699, 259] width 534 height 17
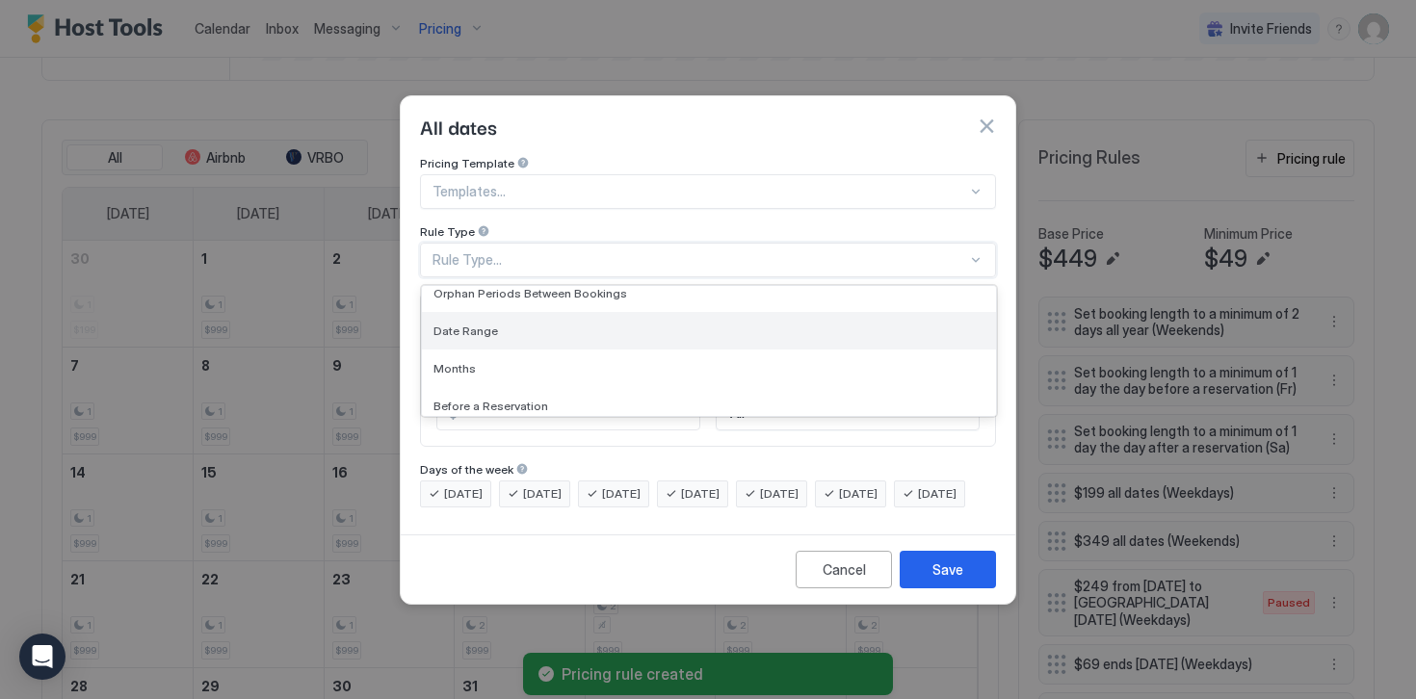
click at [469, 324] on span "Date Range" at bounding box center [465, 331] width 65 height 14
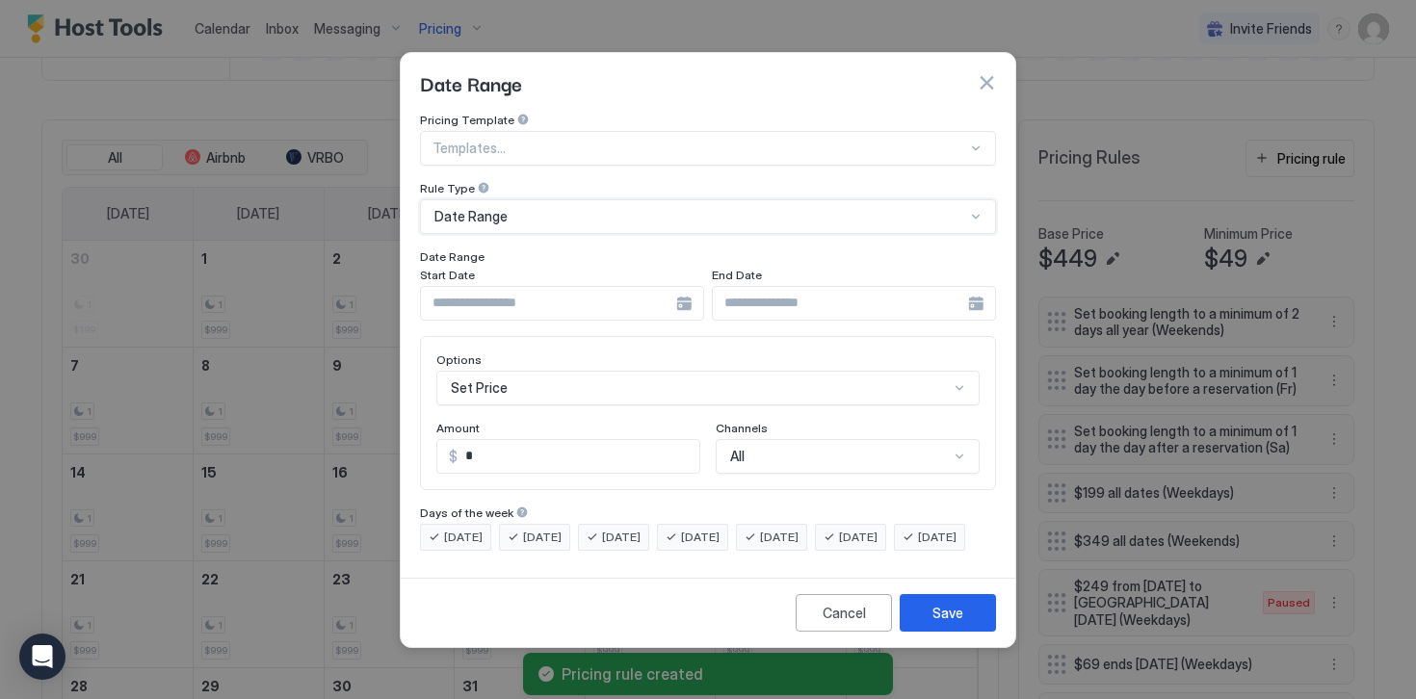
click at [446, 289] on input "Input Field" at bounding box center [548, 303] width 255 height 33
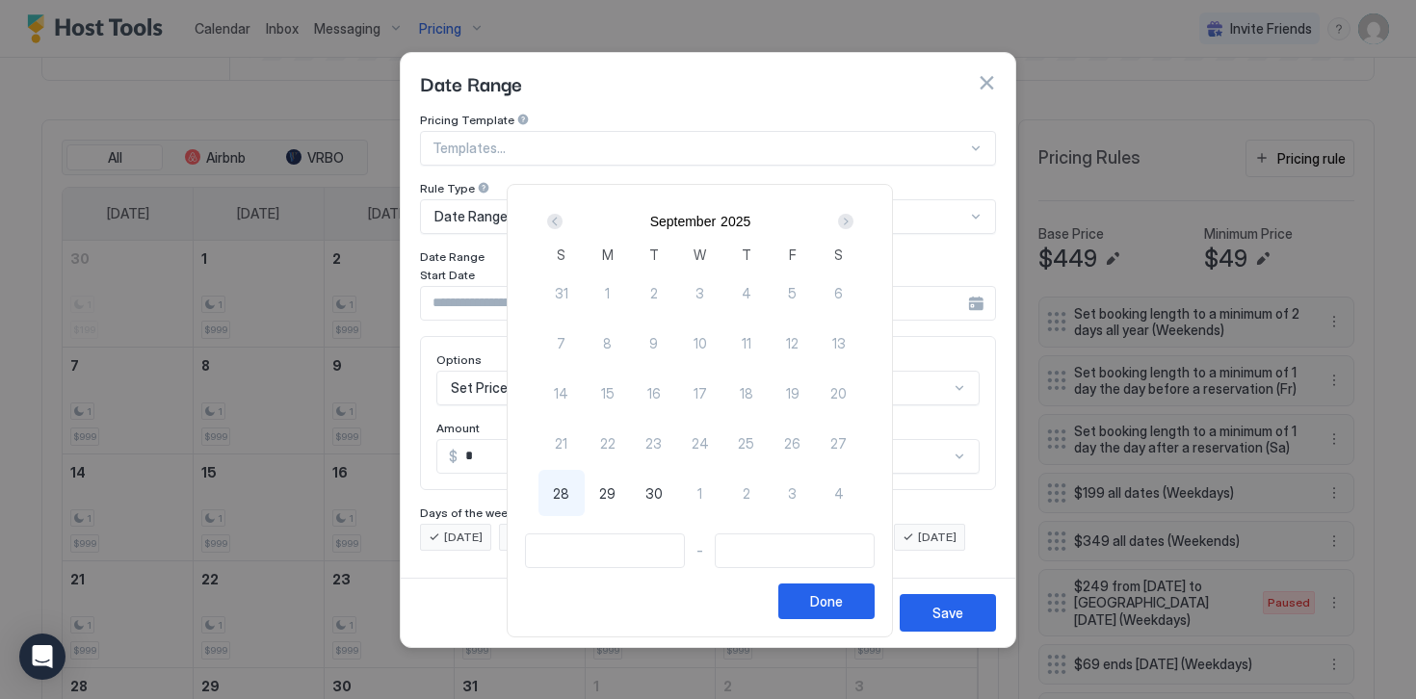
click at [853, 222] on div "Next" at bounding box center [845, 221] width 15 height 15
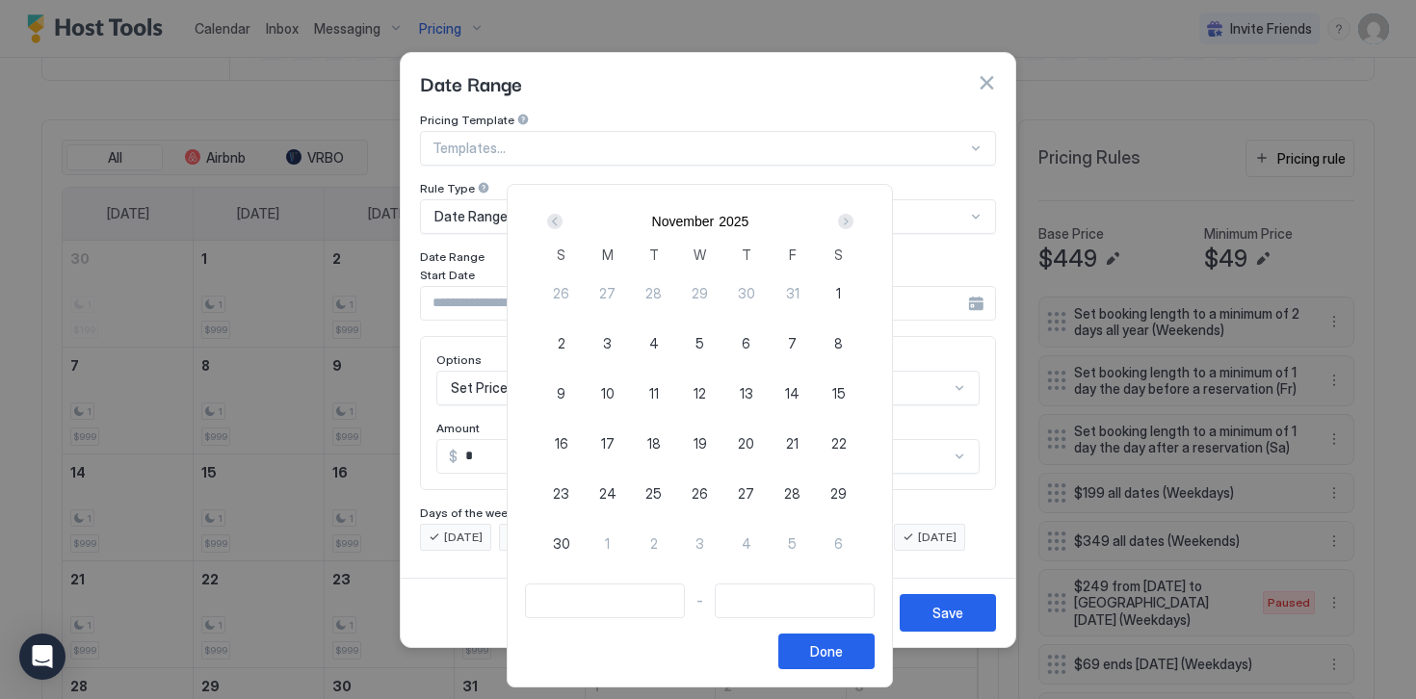
click at [853, 222] on div "Next" at bounding box center [845, 221] width 15 height 15
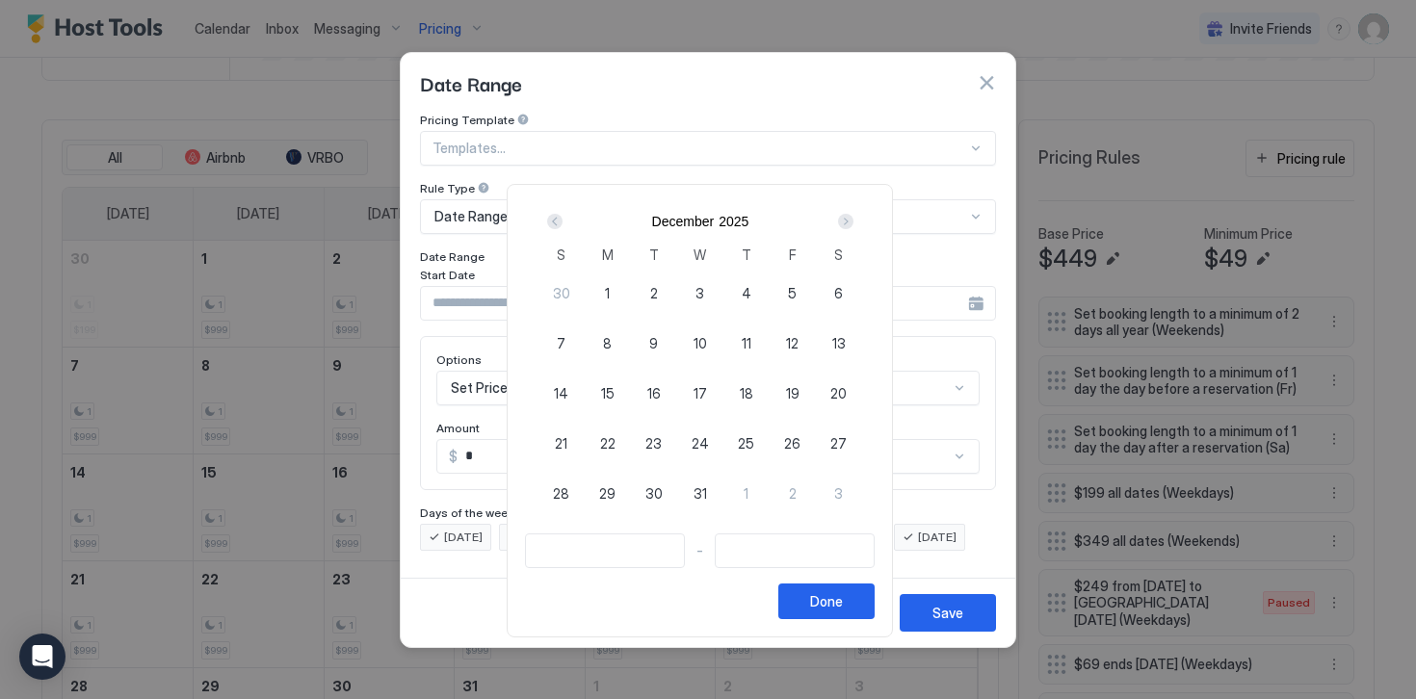
click at [709, 444] on span "24" at bounding box center [699, 443] width 17 height 20
type input "**********"
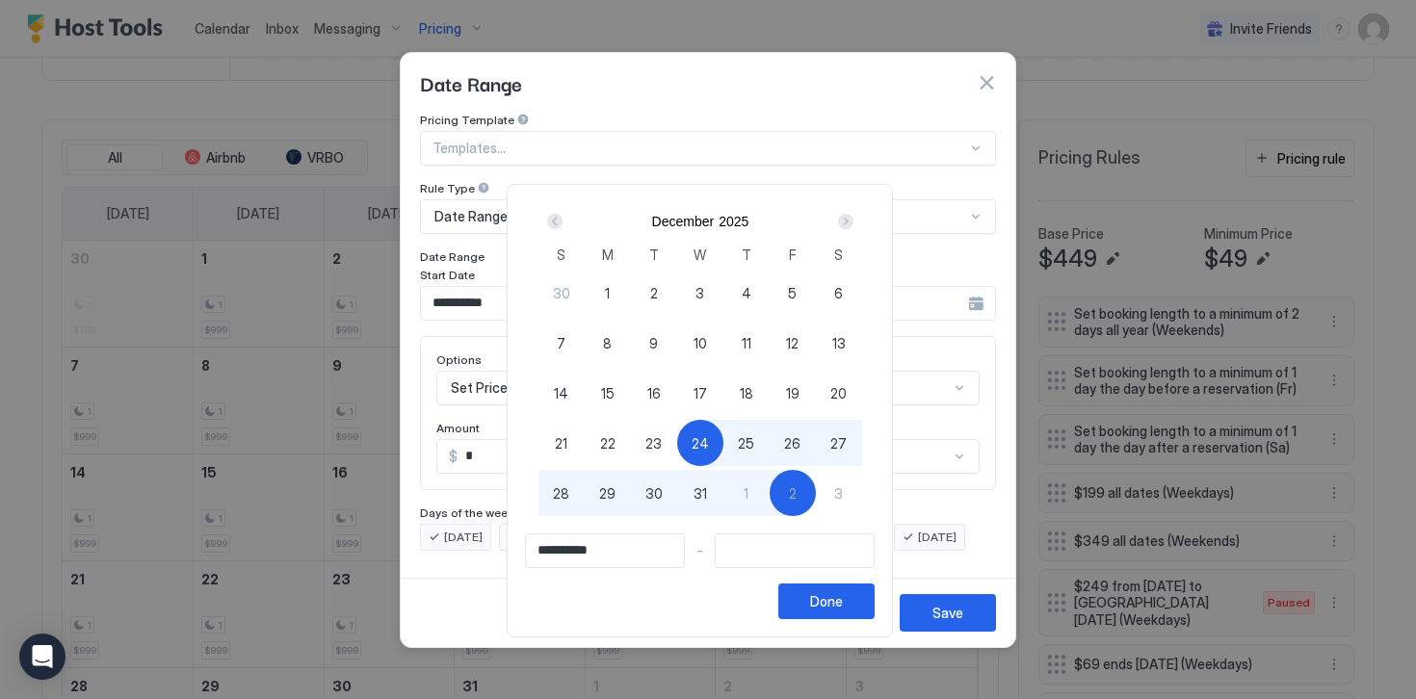
click at [787, 498] on div "2" at bounding box center [792, 493] width 46 height 46
type input "**********"
click at [813, 599] on button "Done" at bounding box center [826, 602] width 96 height 36
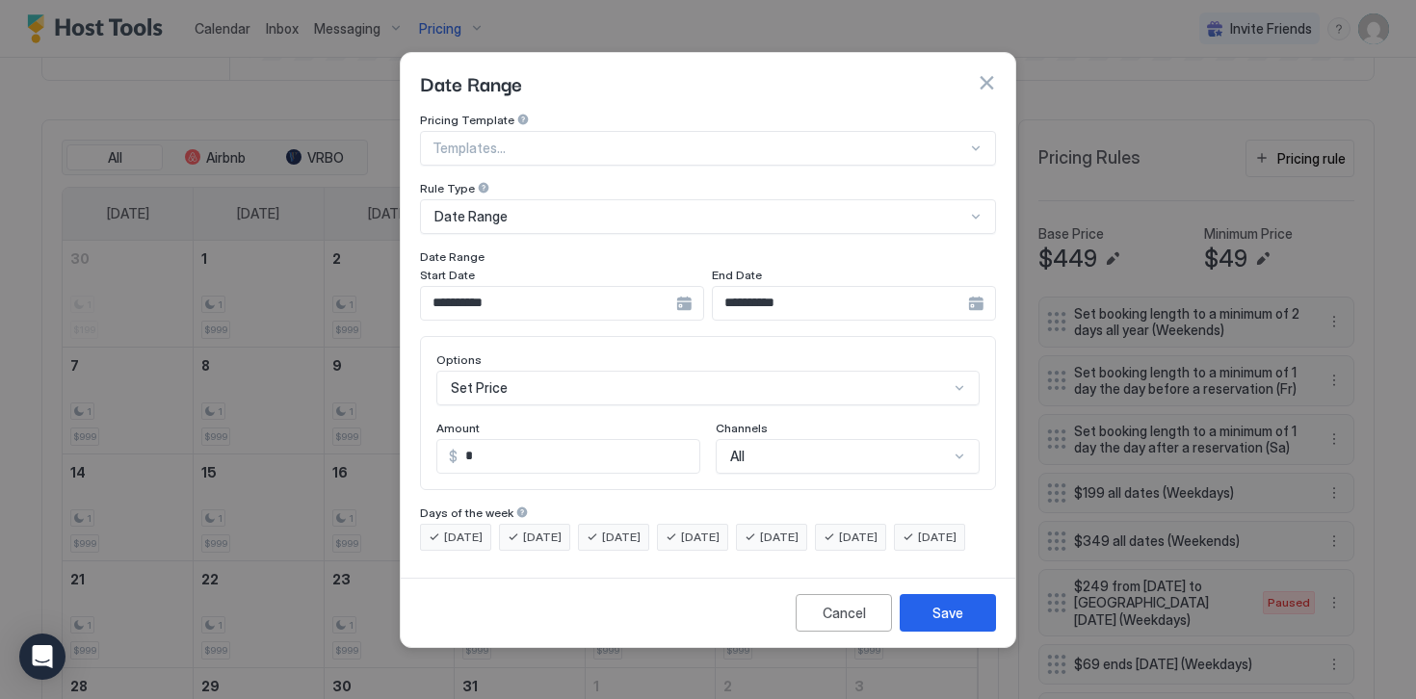
scroll to position [99, 0]
click at [469, 377] on div "Set Price" at bounding box center [707, 388] width 543 height 35
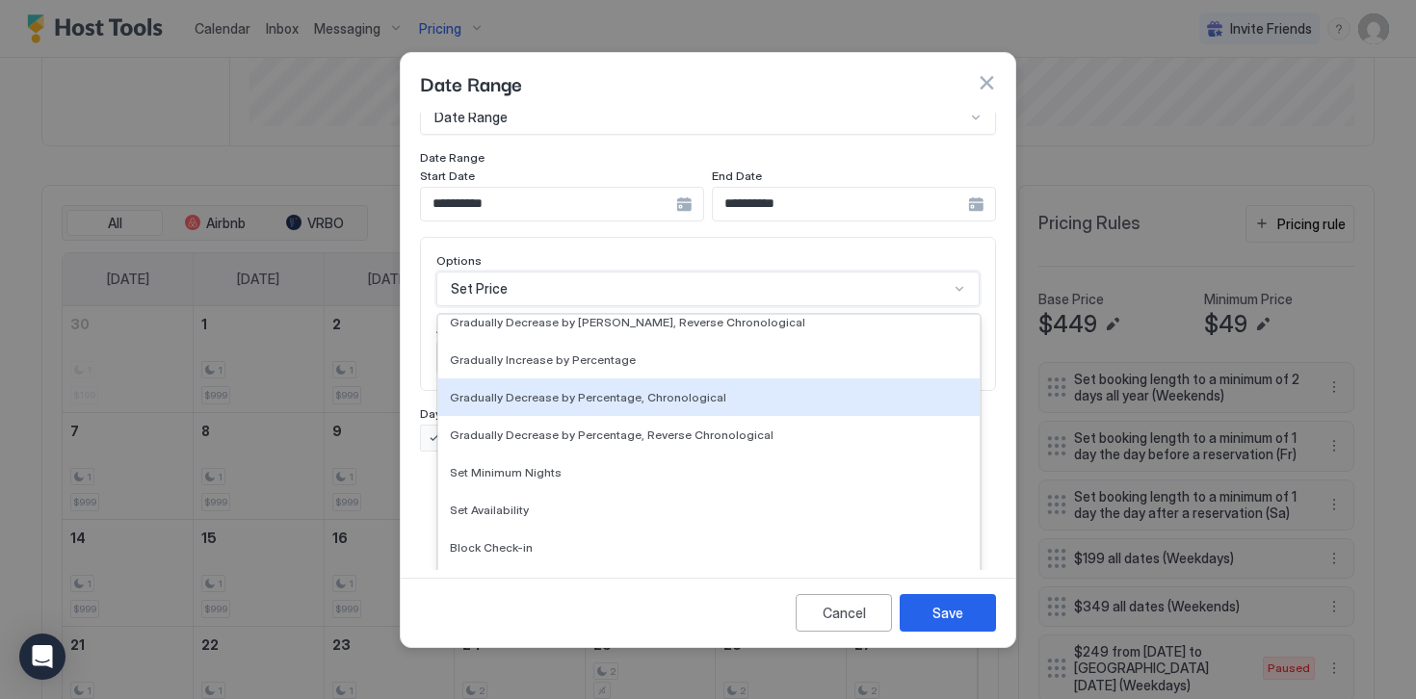
scroll to position [592, 0]
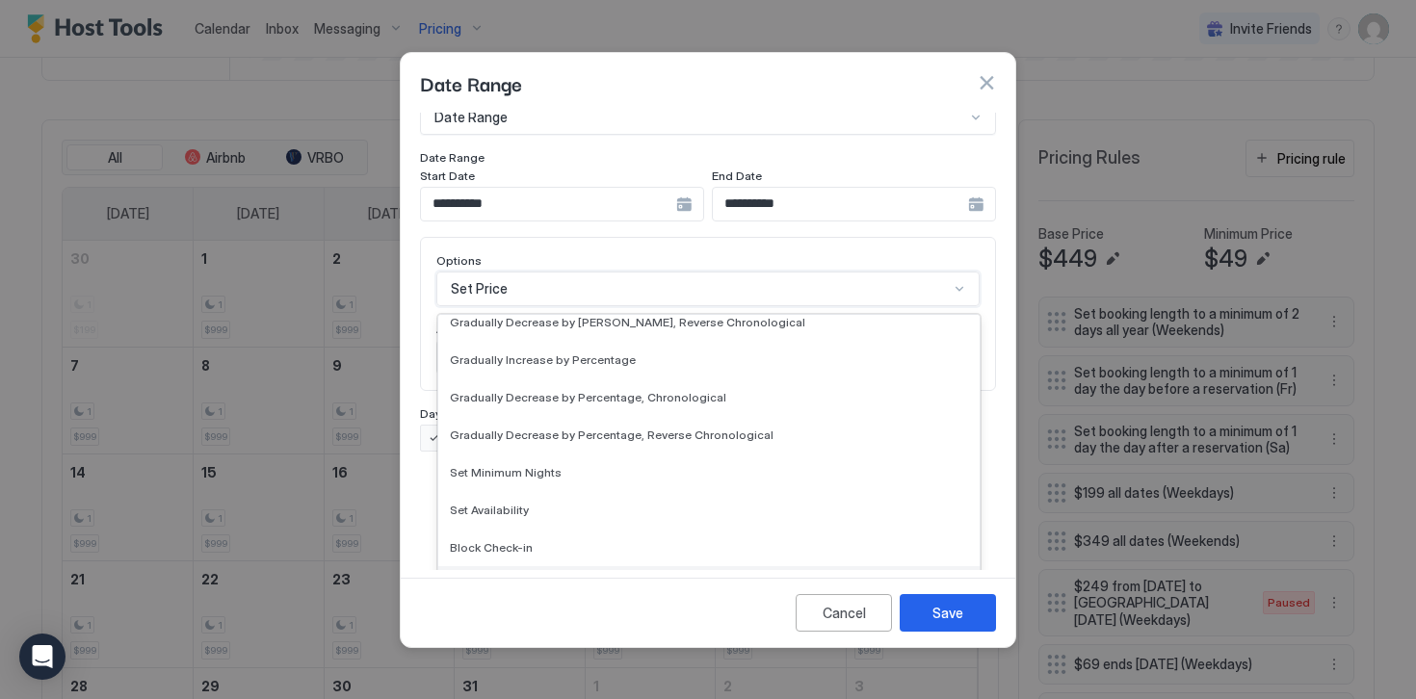
click at [487, 578] on span "Block Check-out" at bounding box center [495, 585] width 91 height 14
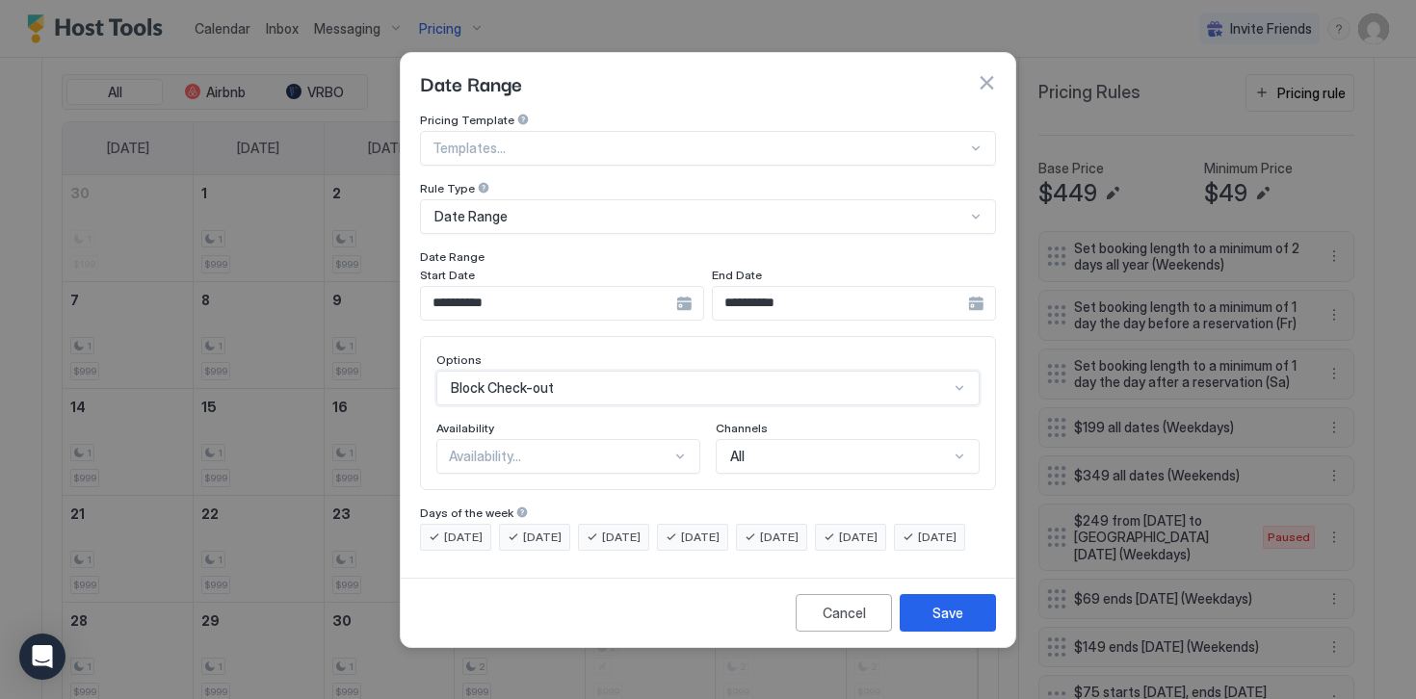
scroll to position [527, 0]
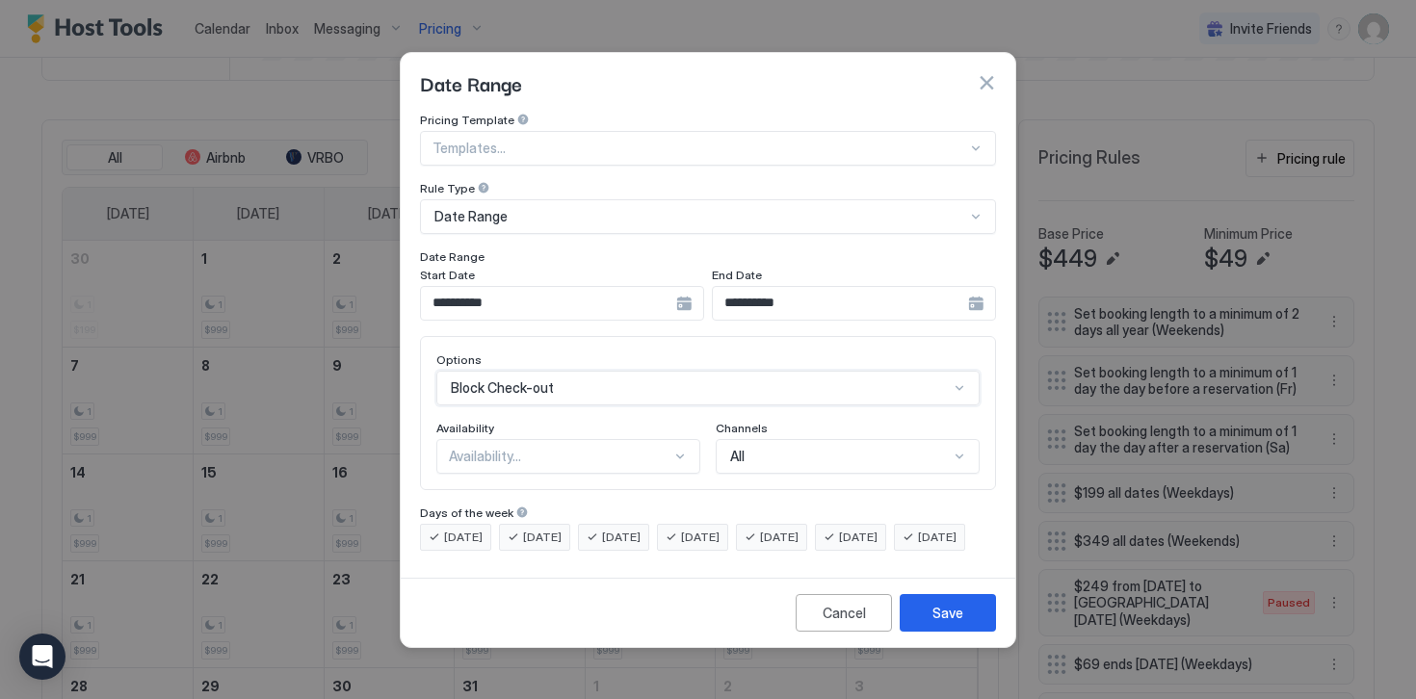
click at [467, 448] on div "Availability..." at bounding box center [560, 456] width 222 height 17
click at [480, 532] on span "Blocked" at bounding box center [472, 539] width 45 height 14
click at [474, 529] on span "[DATE]" at bounding box center [463, 537] width 39 height 17
click at [544, 529] on span "[DATE]" at bounding box center [542, 537] width 39 height 17
click at [618, 529] on span "[DATE]" at bounding box center [621, 537] width 39 height 17
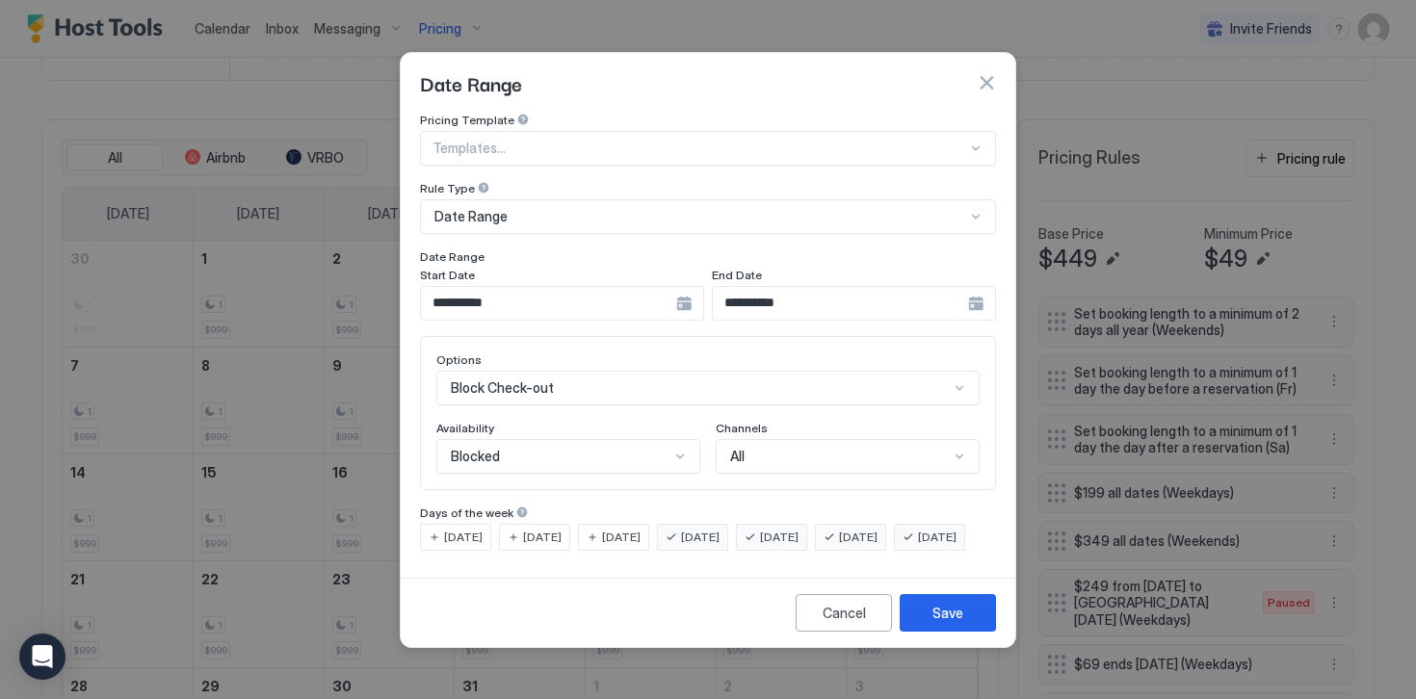
click at [795, 524] on div "[DATE]" at bounding box center [771, 537] width 71 height 27
click at [873, 529] on span "[DATE]" at bounding box center [858, 537] width 39 height 17
click at [894, 551] on div "[DATE]" at bounding box center [929, 537] width 71 height 27
click at [954, 623] on div "Save" at bounding box center [947, 613] width 31 height 20
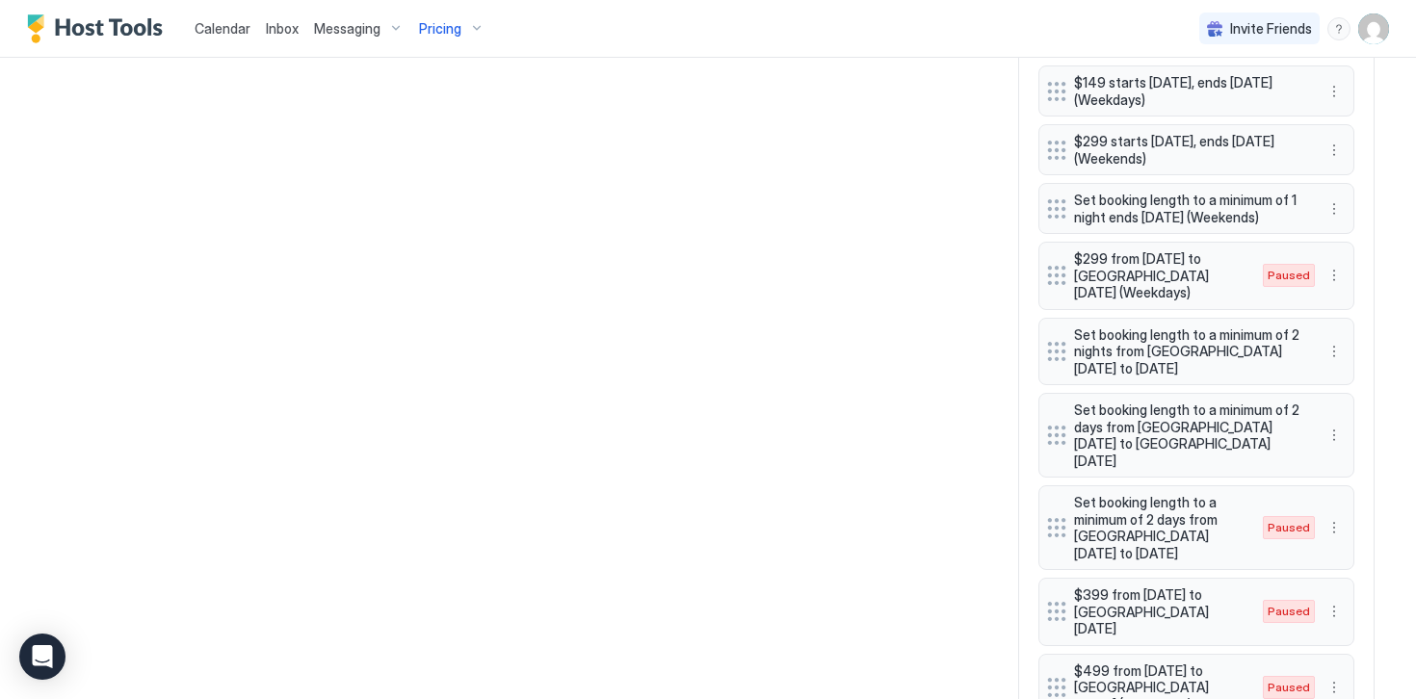
scroll to position [1554, 0]
click at [1329, 424] on button "More options" at bounding box center [1333, 435] width 23 height 23
click at [1356, 512] on span "Delete" at bounding box center [1370, 515] width 36 height 14
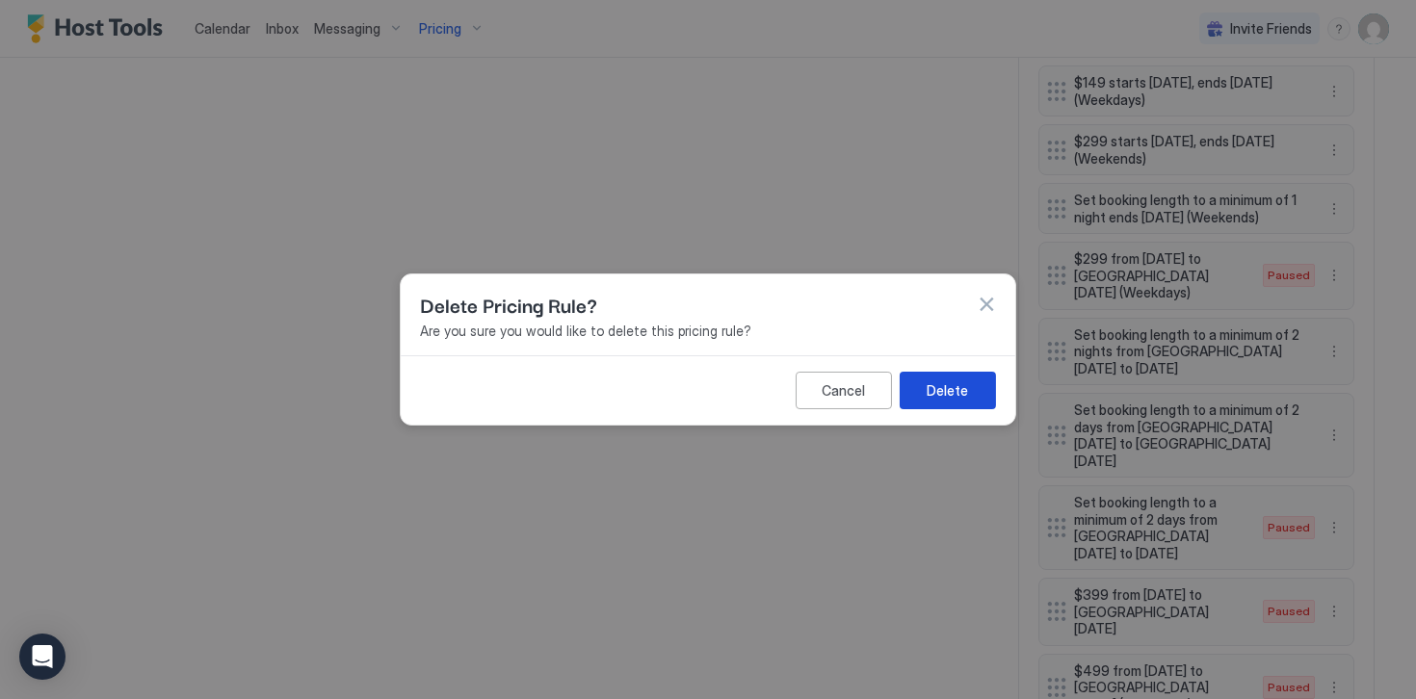
click at [972, 389] on button "Delete" at bounding box center [947, 391] width 96 height 38
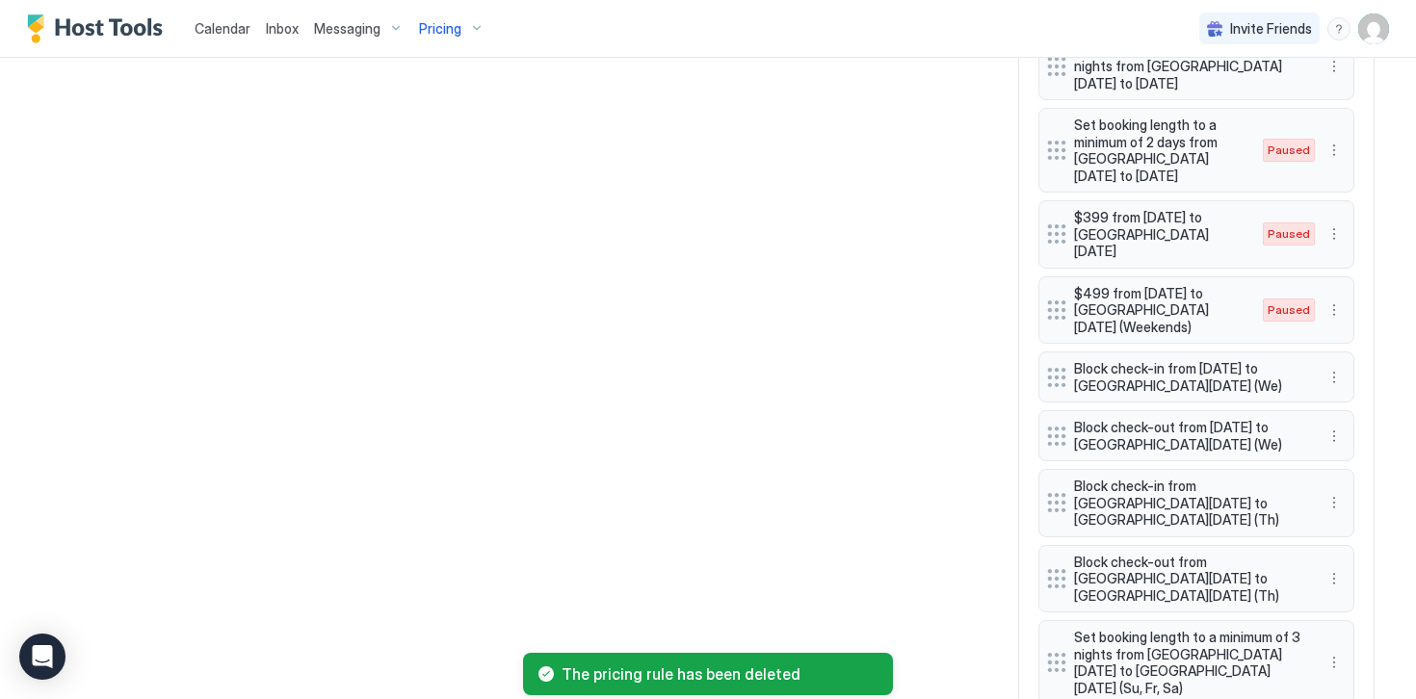
scroll to position [1858, 0]
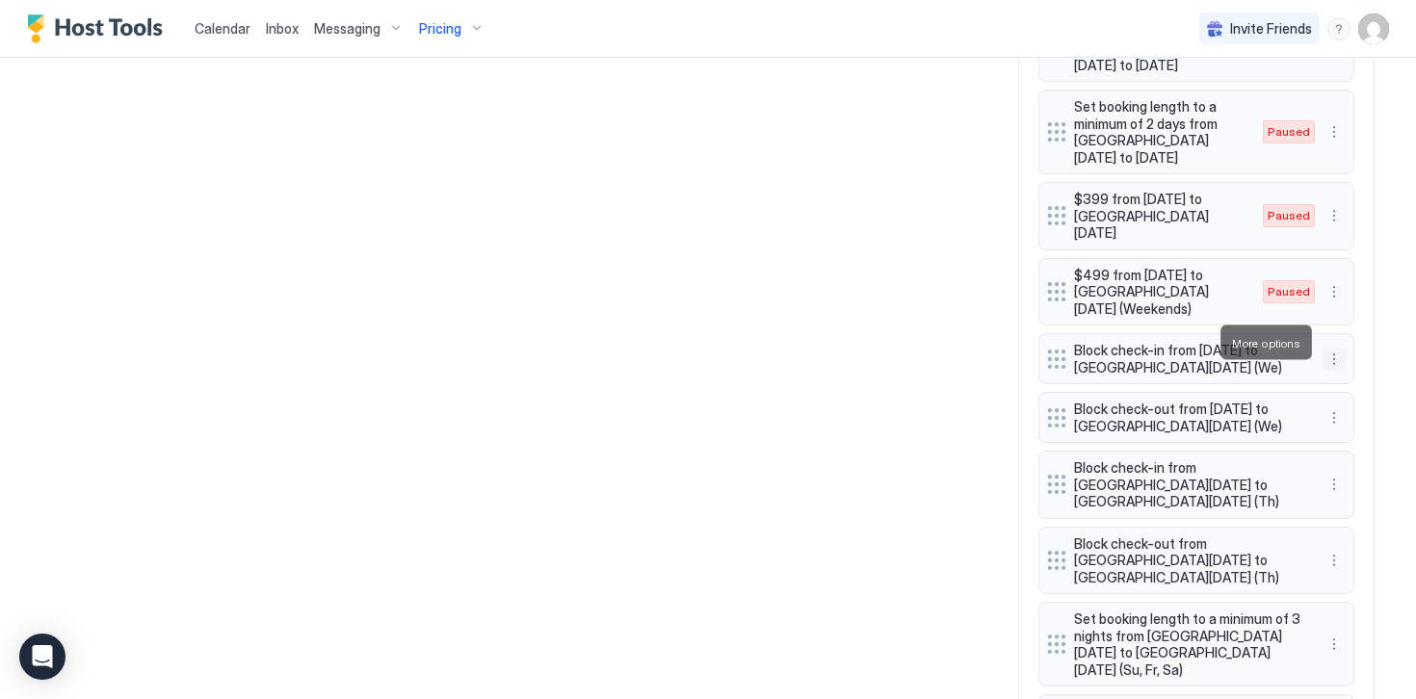
click at [1331, 348] on button "More options" at bounding box center [1333, 359] width 23 height 23
click at [1346, 429] on div "Delete" at bounding box center [1359, 431] width 57 height 14
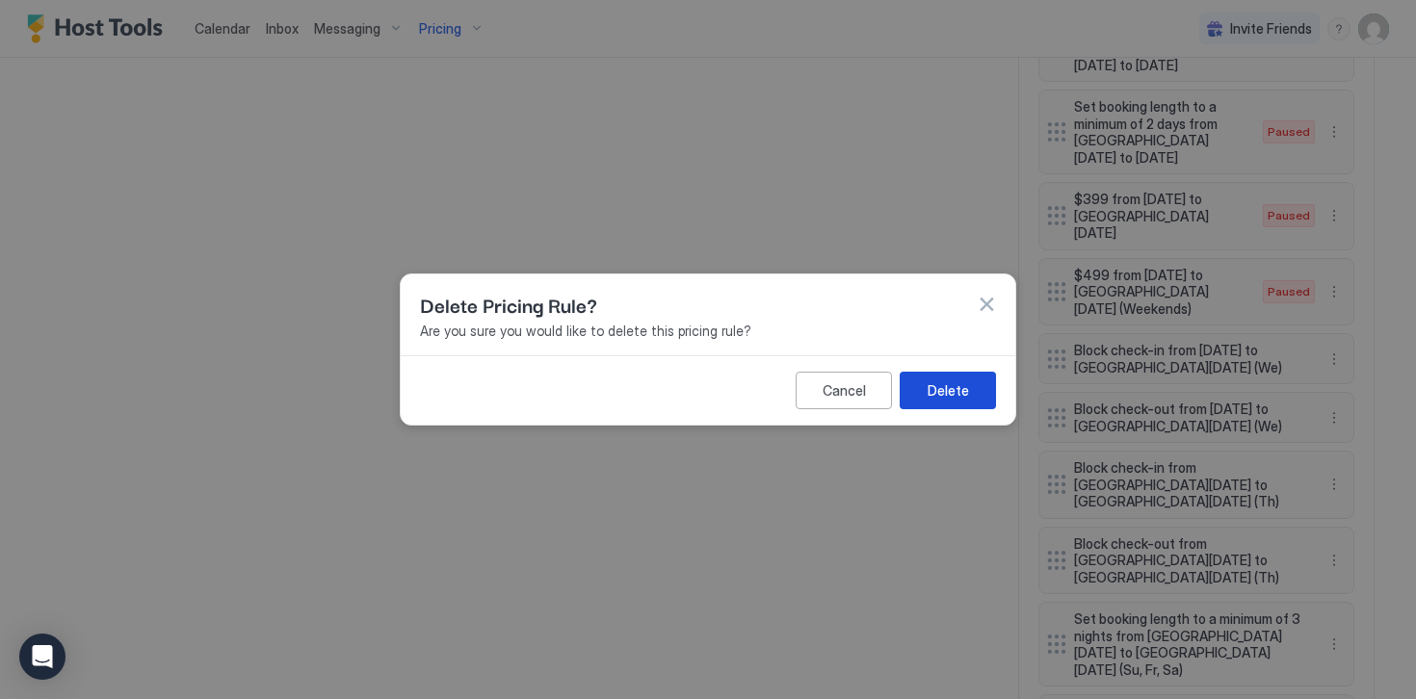
click at [969, 388] on button "Delete" at bounding box center [947, 391] width 96 height 38
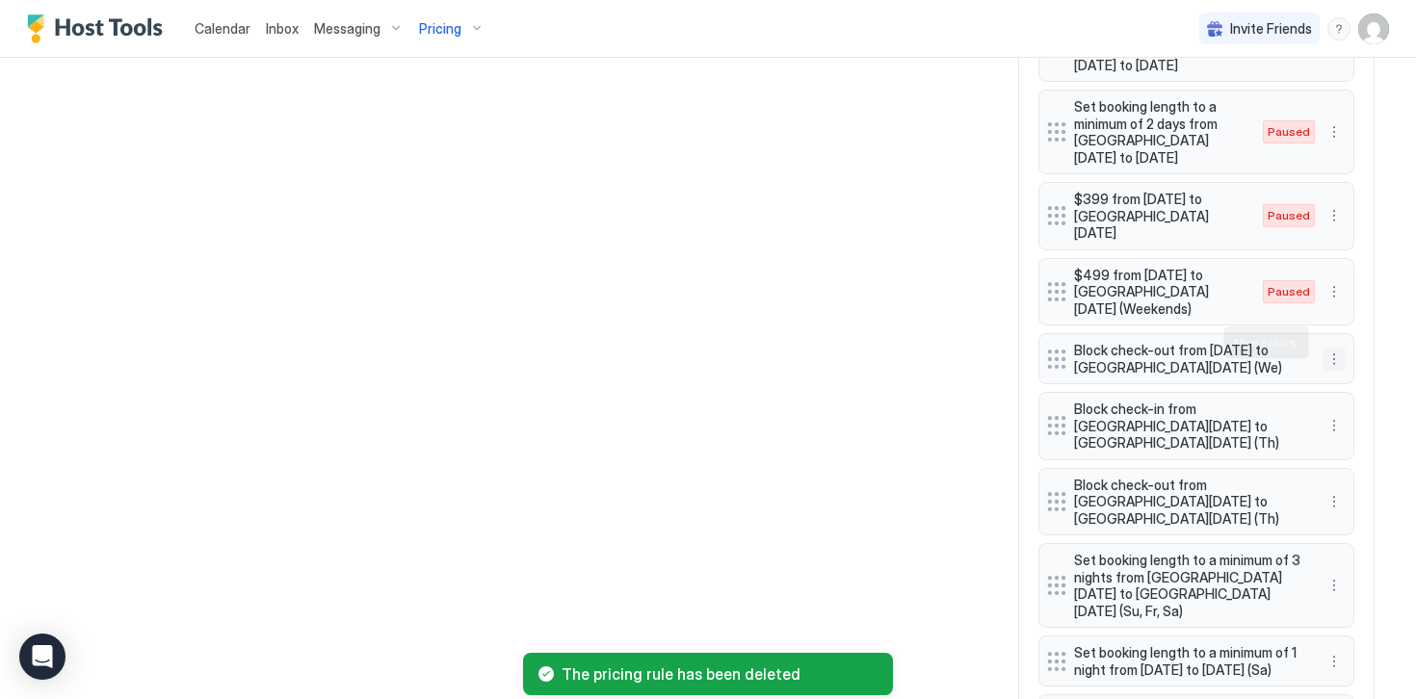
click at [1335, 348] on button "More options" at bounding box center [1333, 359] width 23 height 23
click at [1347, 429] on div "Delete" at bounding box center [1359, 431] width 57 height 14
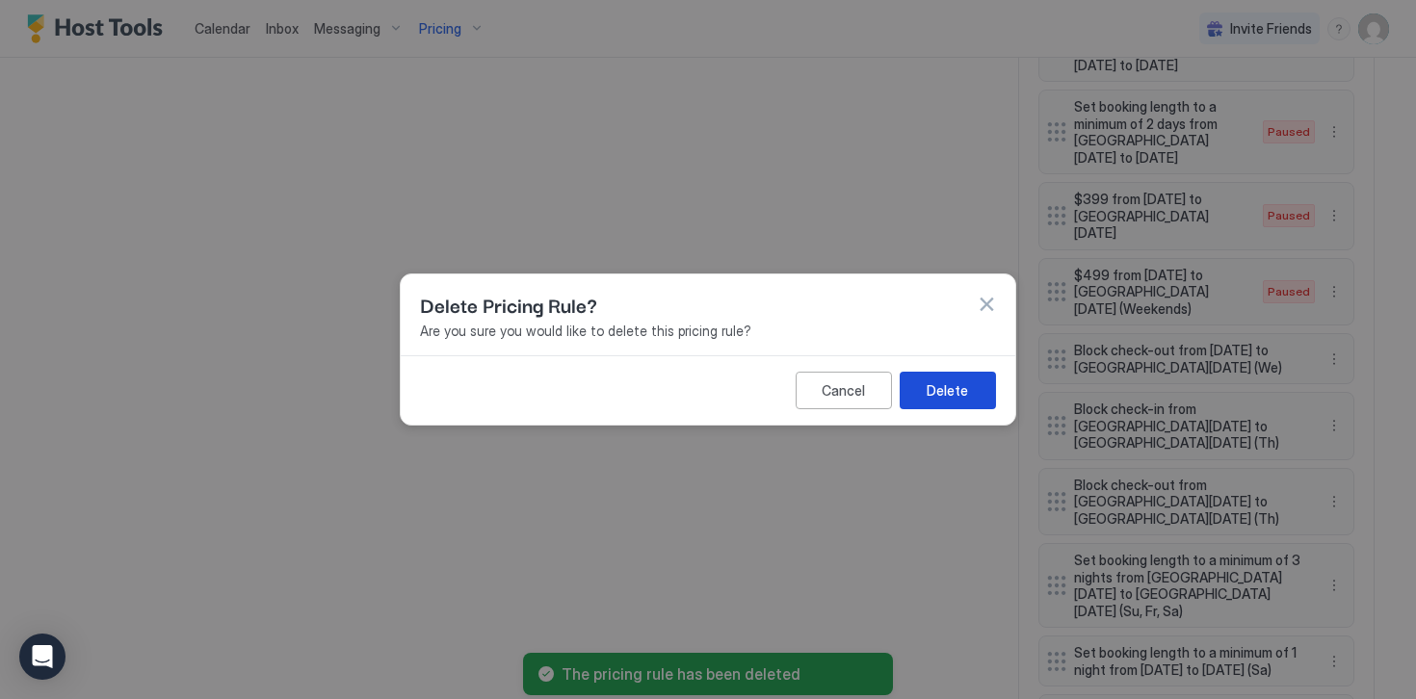
click at [934, 388] on div "Delete" at bounding box center [946, 390] width 41 height 20
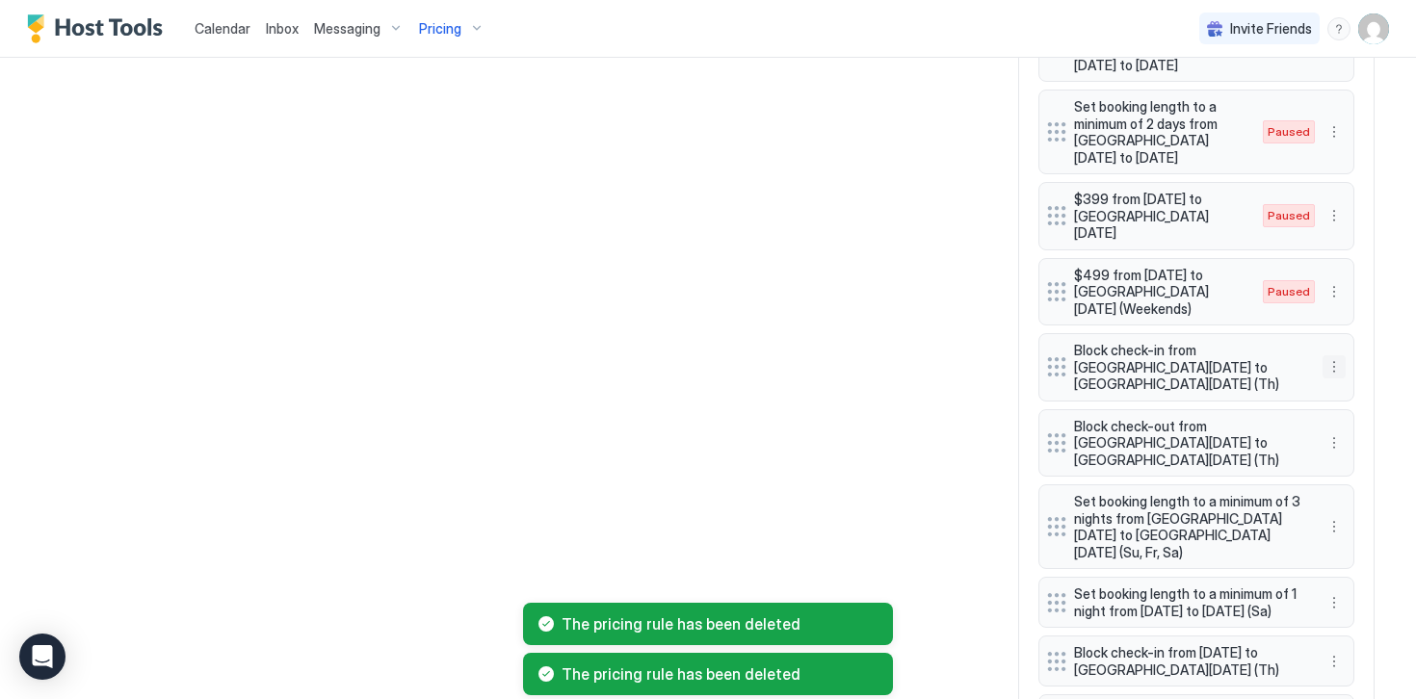
click at [1335, 355] on button "More options" at bounding box center [1333, 366] width 23 height 23
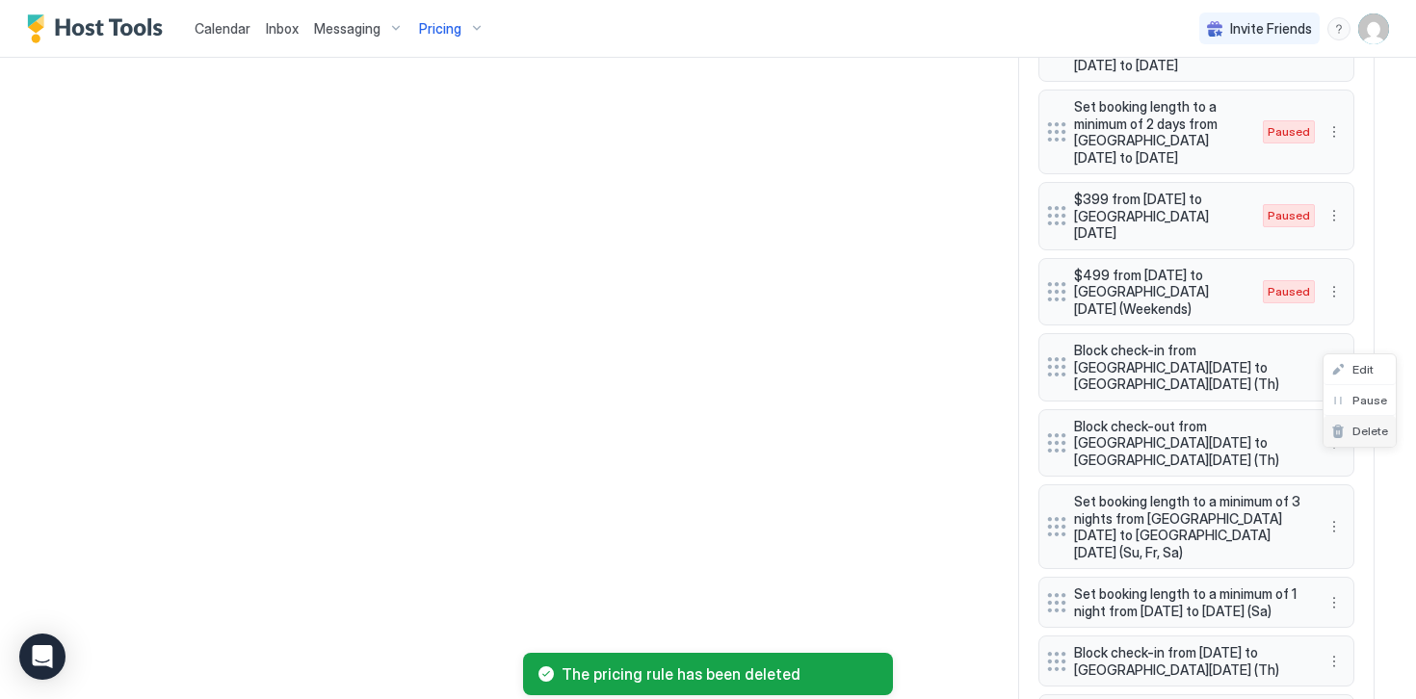
click at [1355, 424] on span "Delete" at bounding box center [1370, 431] width 36 height 14
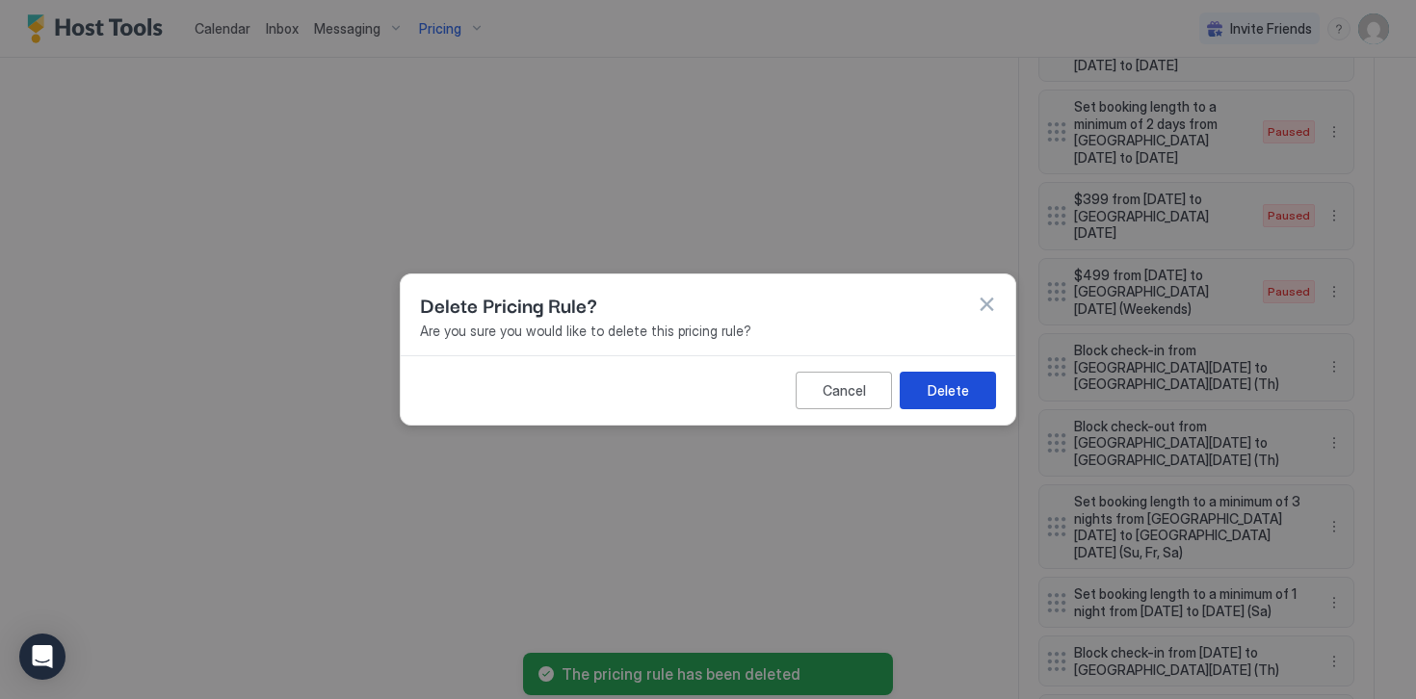
click at [953, 395] on div "Delete" at bounding box center [947, 390] width 41 height 20
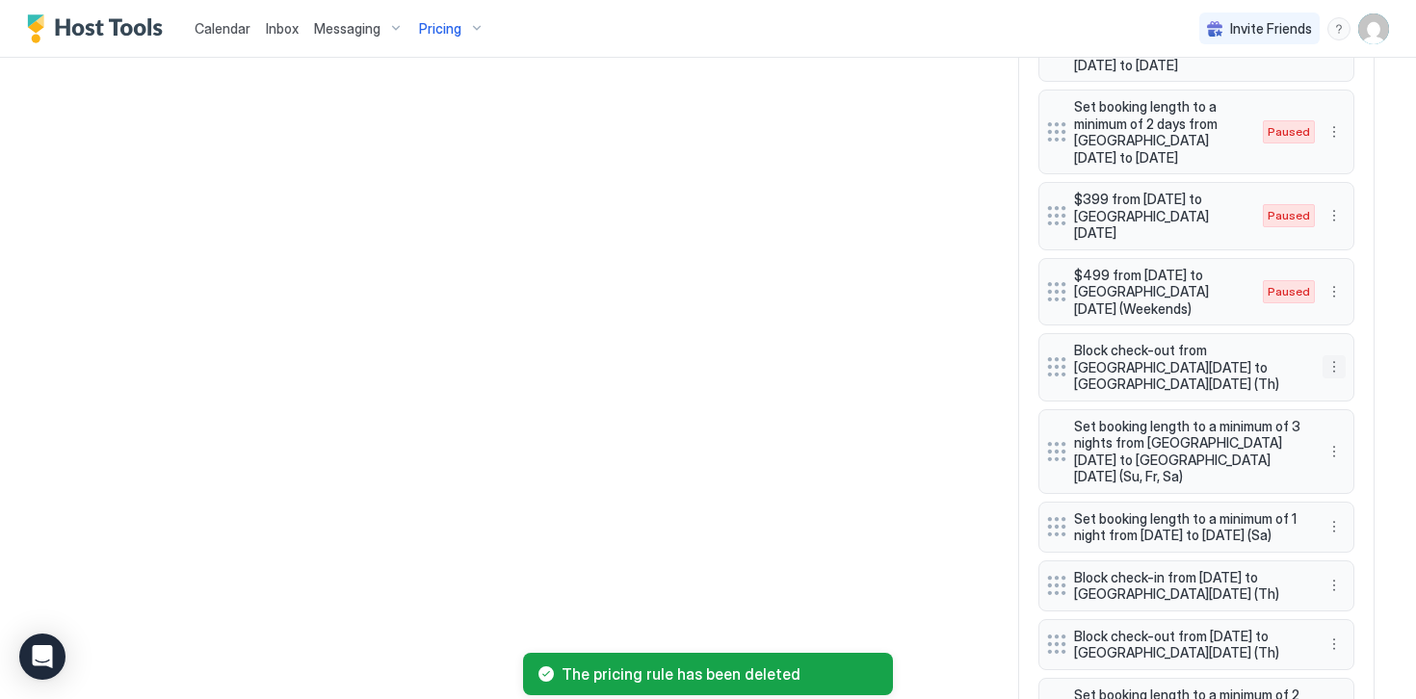
click at [1329, 355] on button "More options" at bounding box center [1333, 366] width 23 height 23
click at [1346, 429] on div "Delete" at bounding box center [1359, 431] width 57 height 14
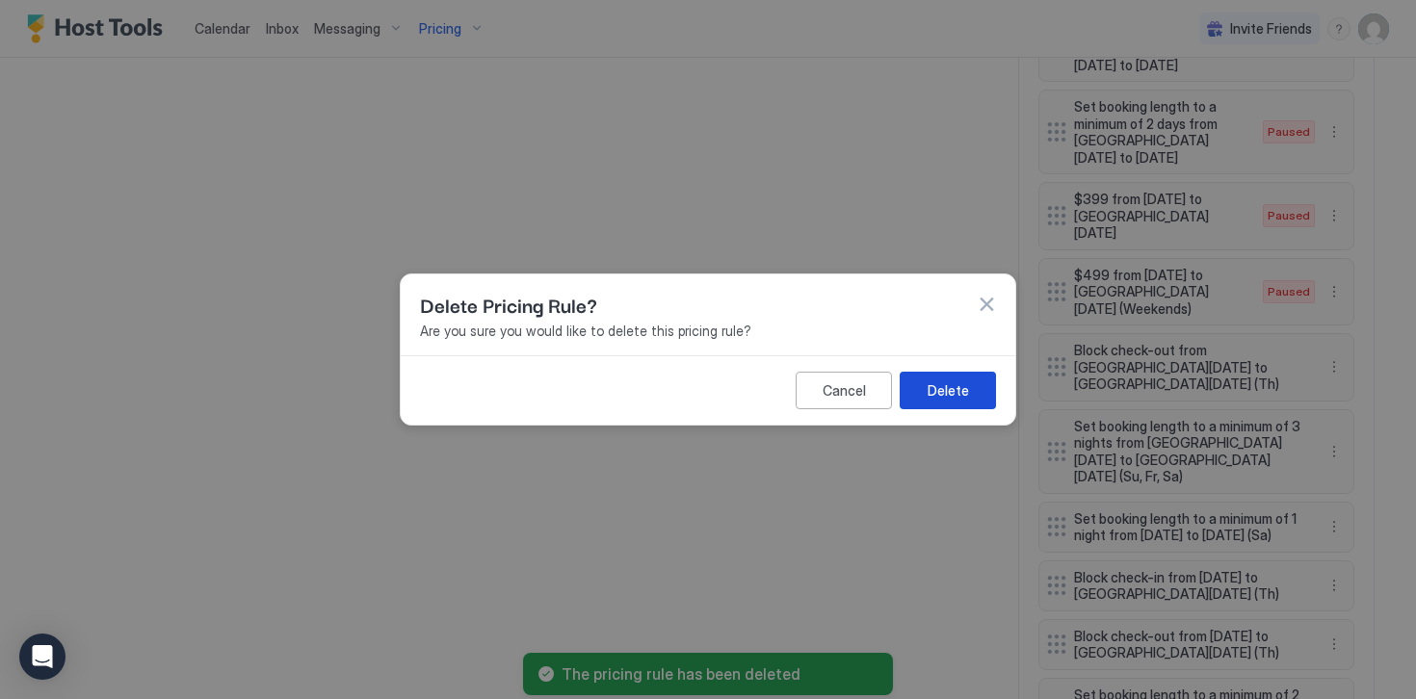
click at [945, 397] on div "Delete" at bounding box center [947, 390] width 41 height 20
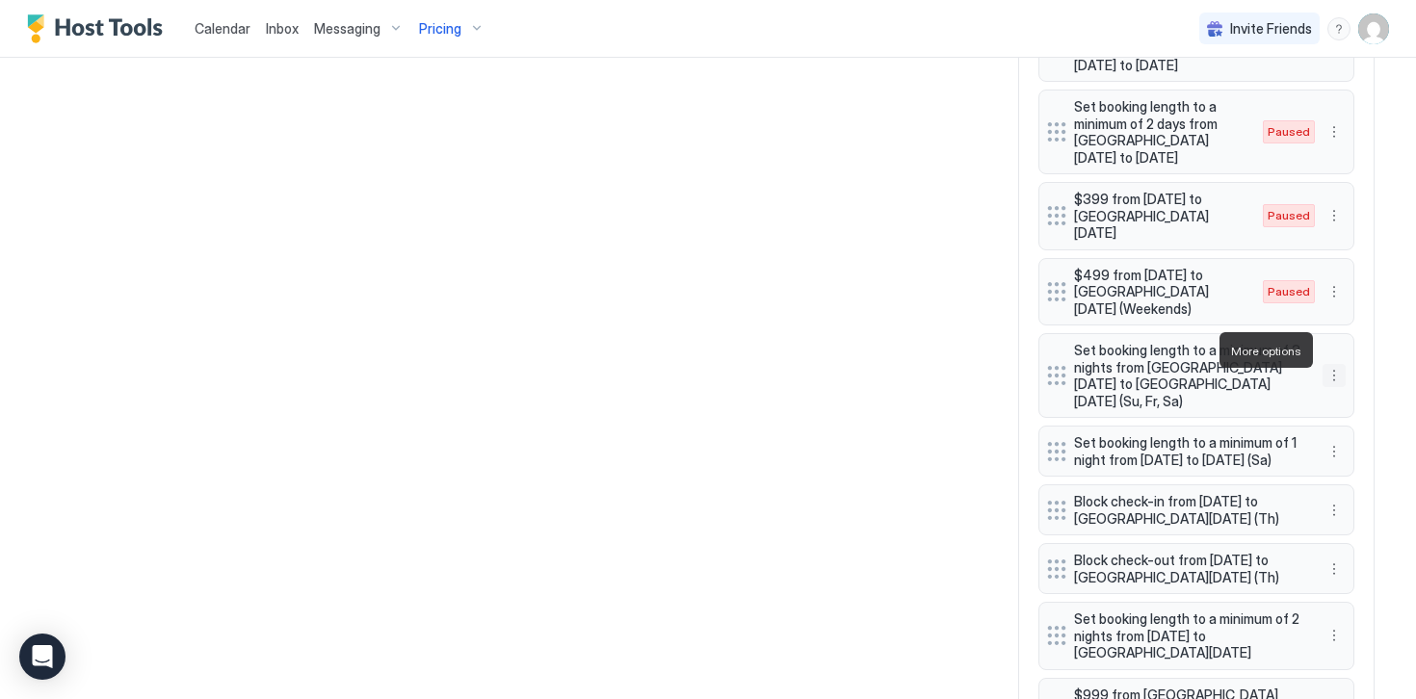
click at [1339, 364] on button "More options" at bounding box center [1333, 375] width 23 height 23
click at [1359, 439] on span "Delete" at bounding box center [1370, 438] width 36 height 14
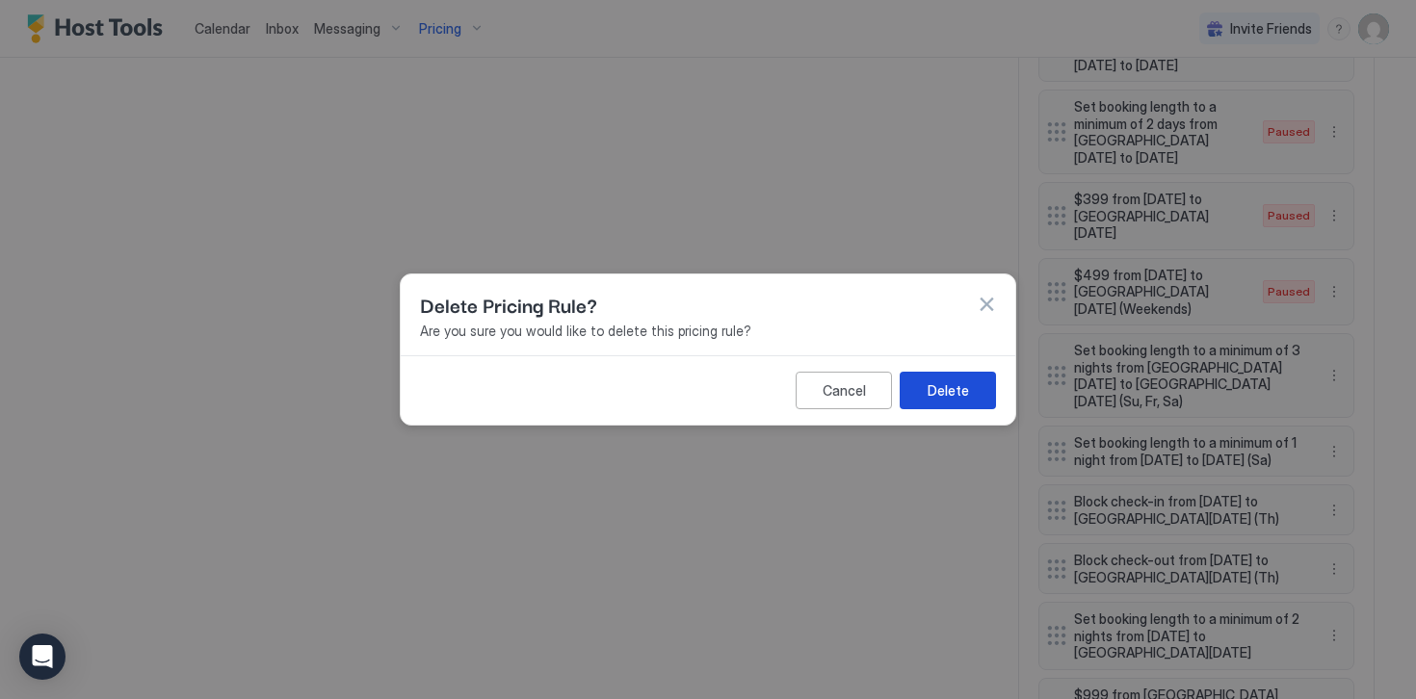
click at [972, 394] on button "Delete" at bounding box center [947, 391] width 96 height 38
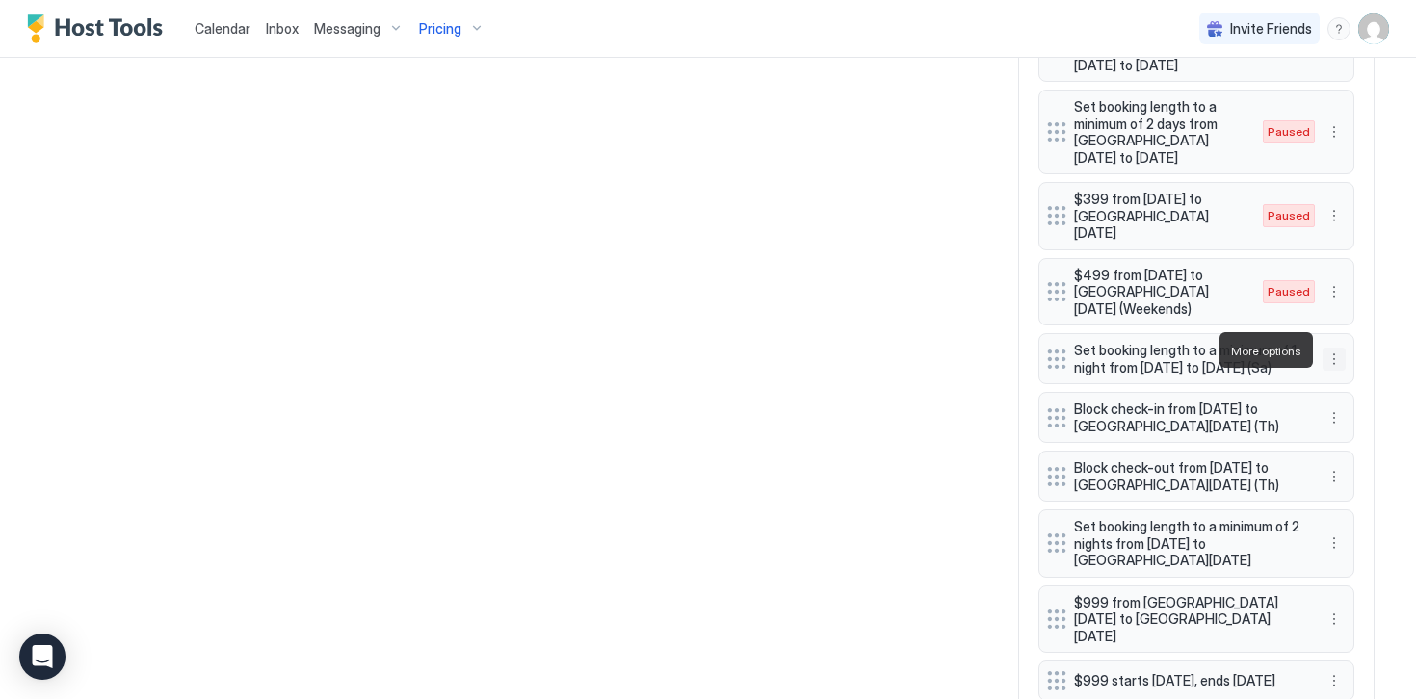
click at [1336, 350] on button "More options" at bounding box center [1333, 359] width 23 height 23
click at [1349, 440] on div "Delete" at bounding box center [1359, 438] width 57 height 14
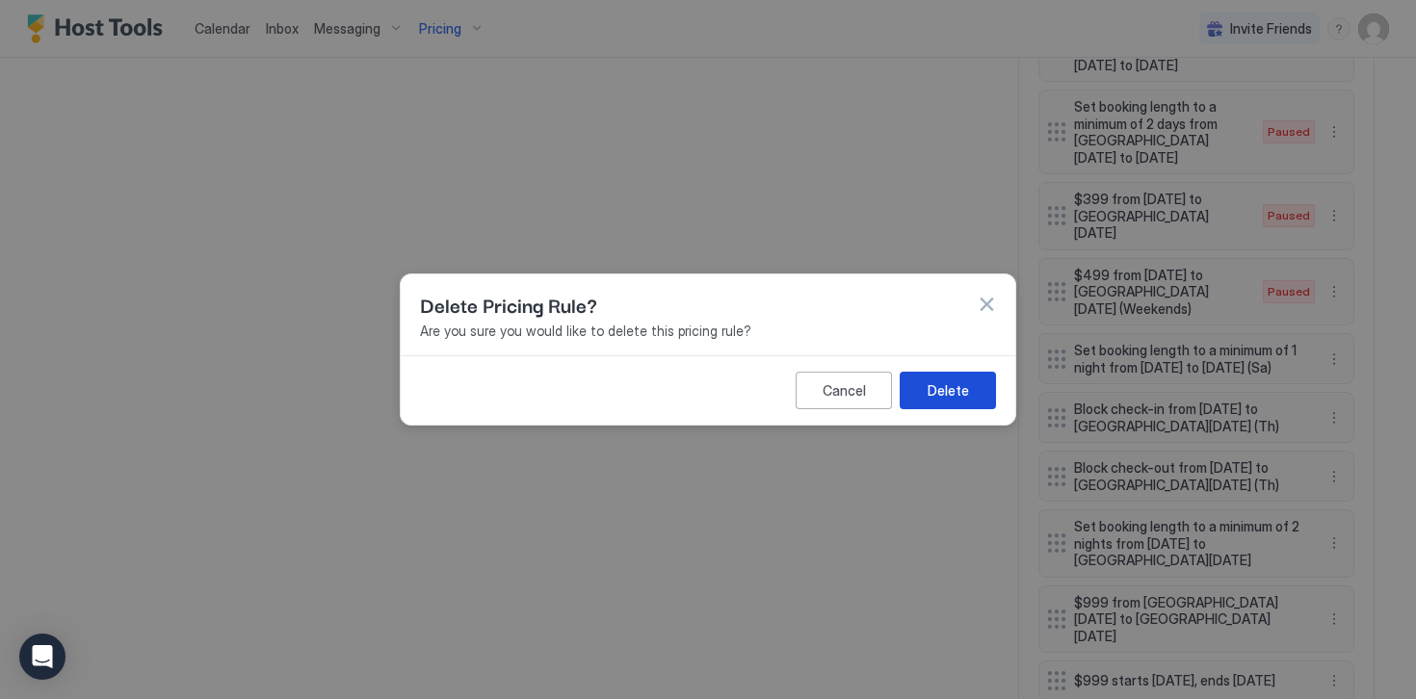
click at [946, 387] on div "Delete" at bounding box center [947, 390] width 41 height 20
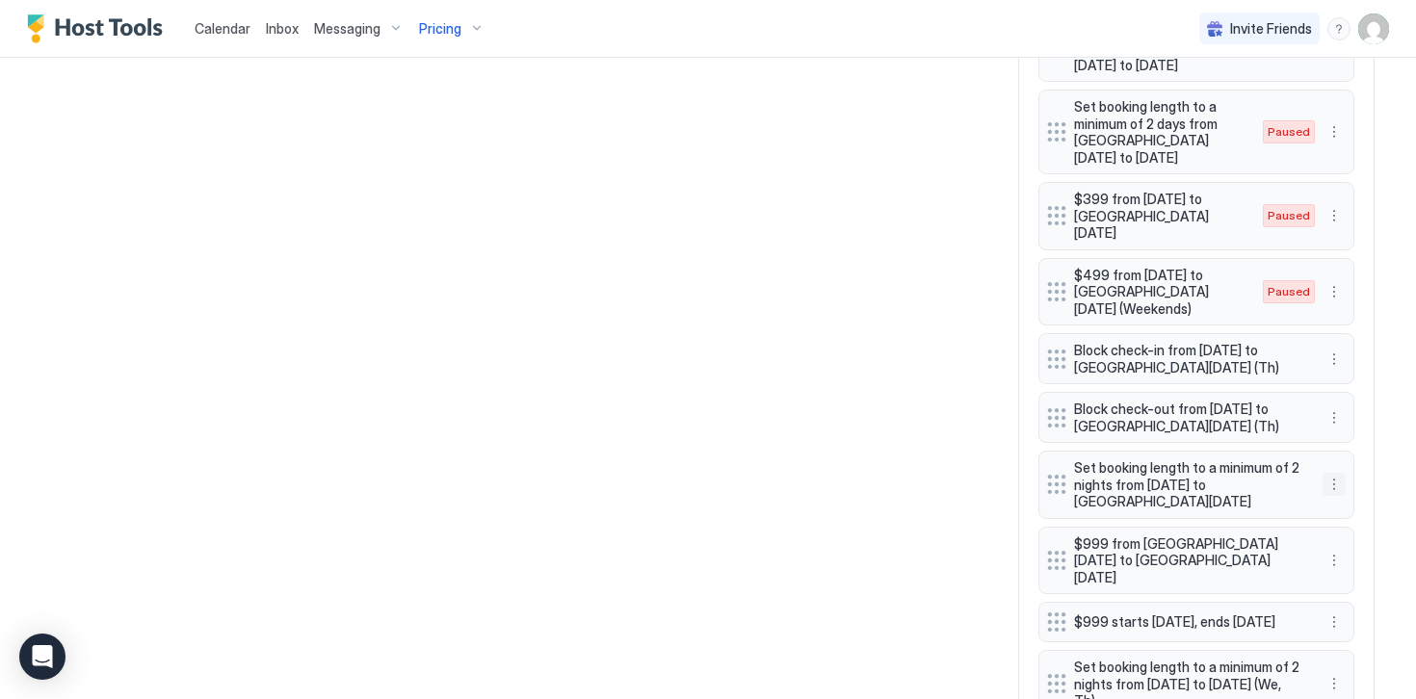
click at [1337, 473] on button "More options" at bounding box center [1333, 484] width 23 height 23
click at [1346, 559] on div "Delete" at bounding box center [1359, 556] width 57 height 14
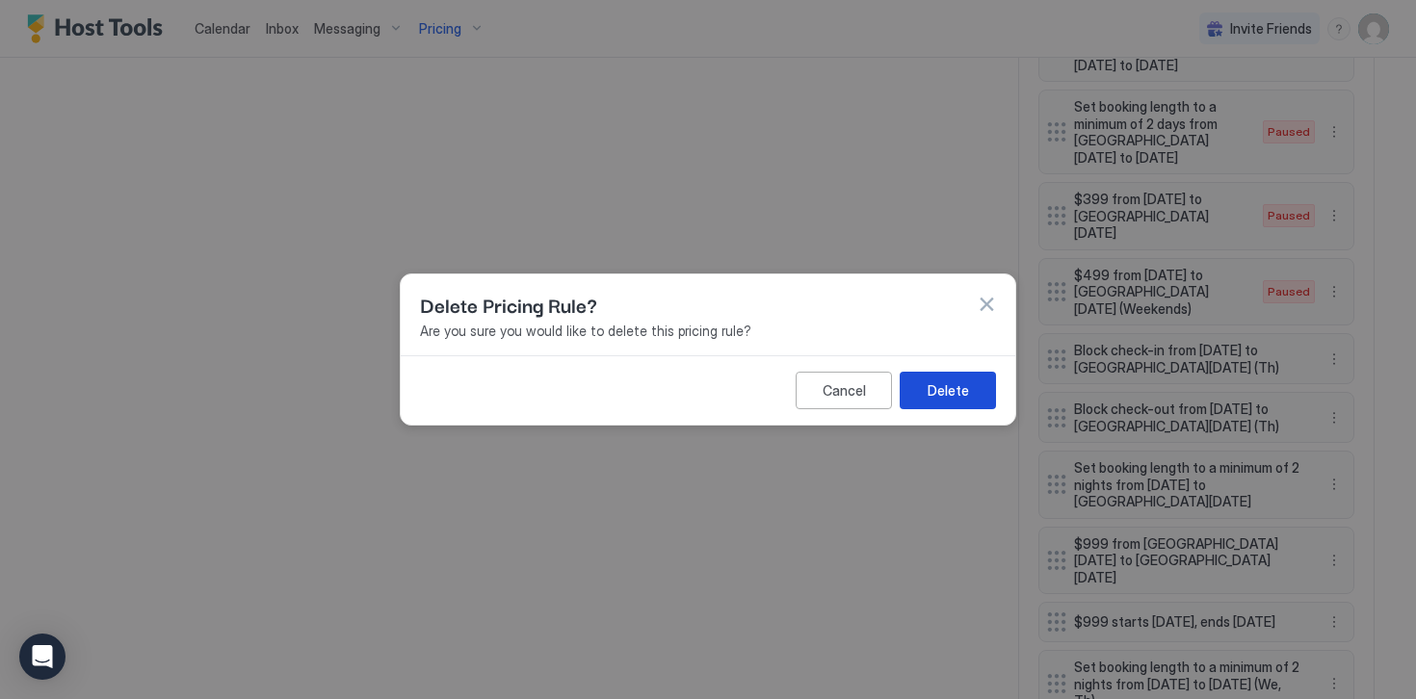
click at [954, 390] on div "Delete" at bounding box center [947, 390] width 41 height 20
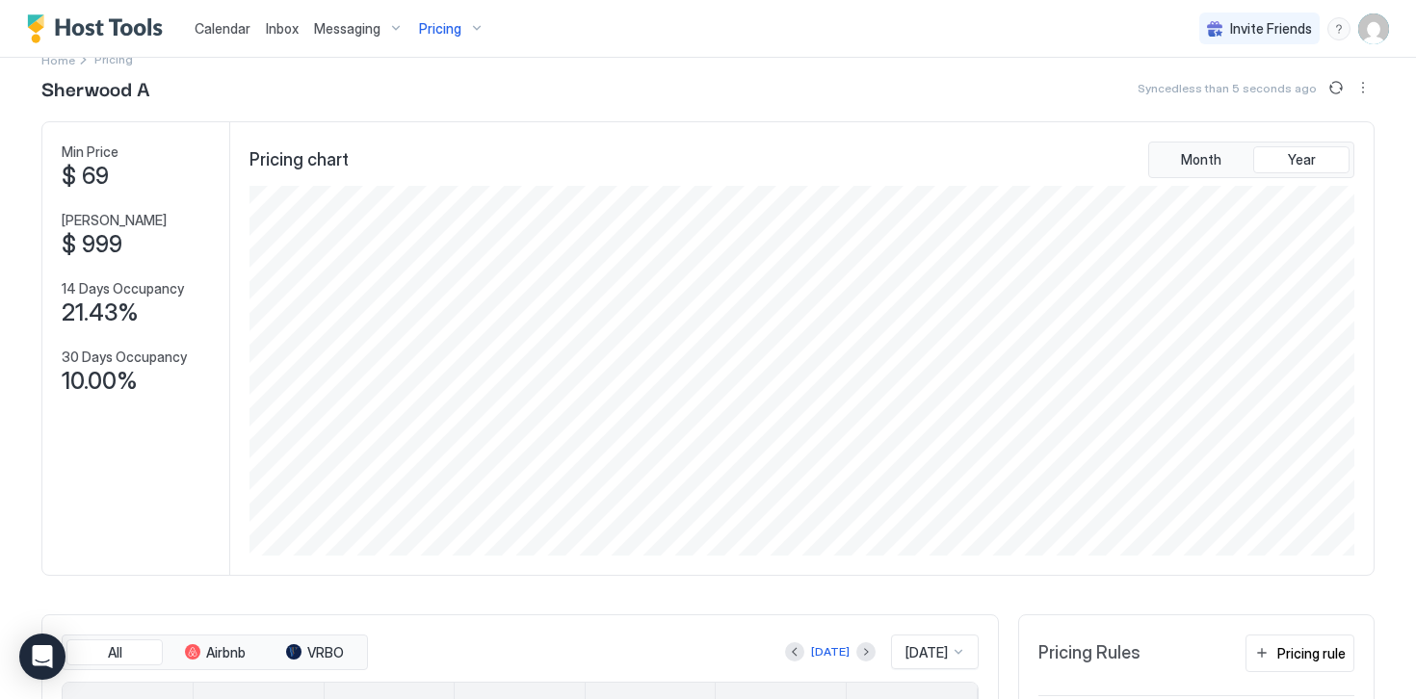
scroll to position [0, 0]
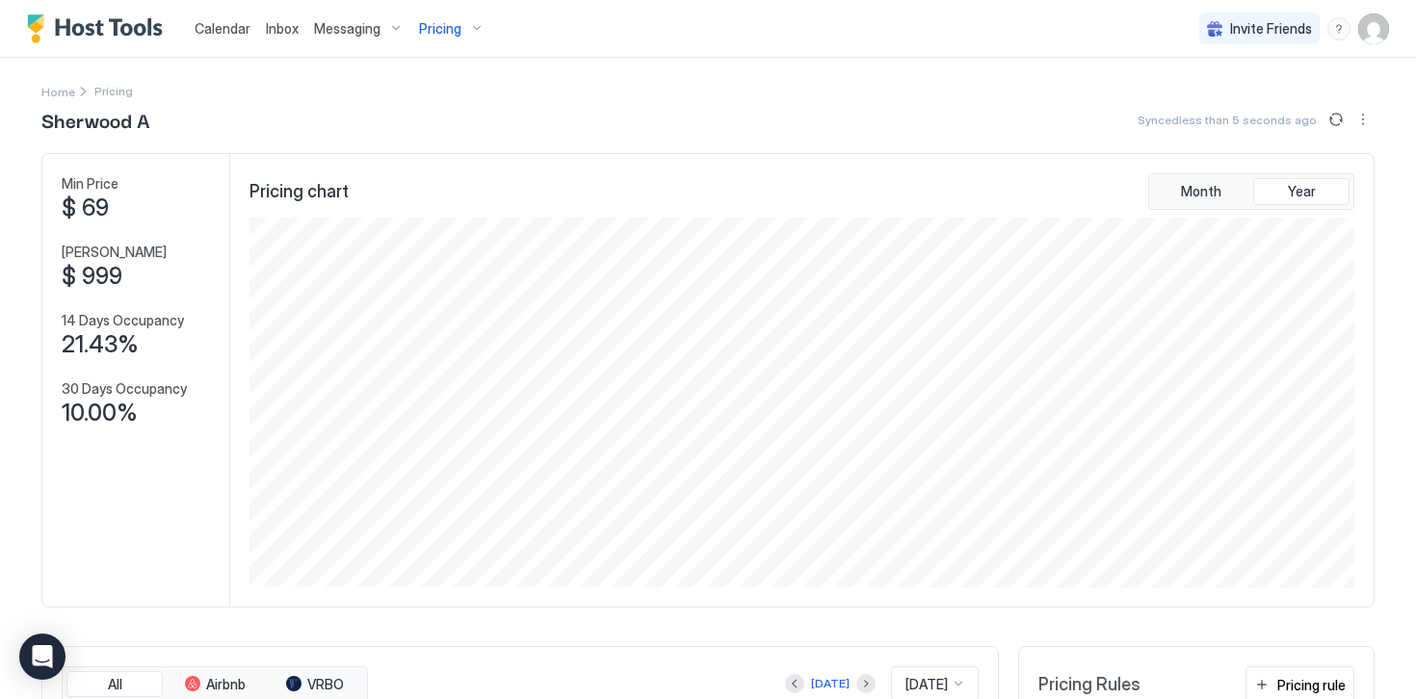
click at [106, 38] on img "Host Tools Logo" at bounding box center [99, 28] width 144 height 29
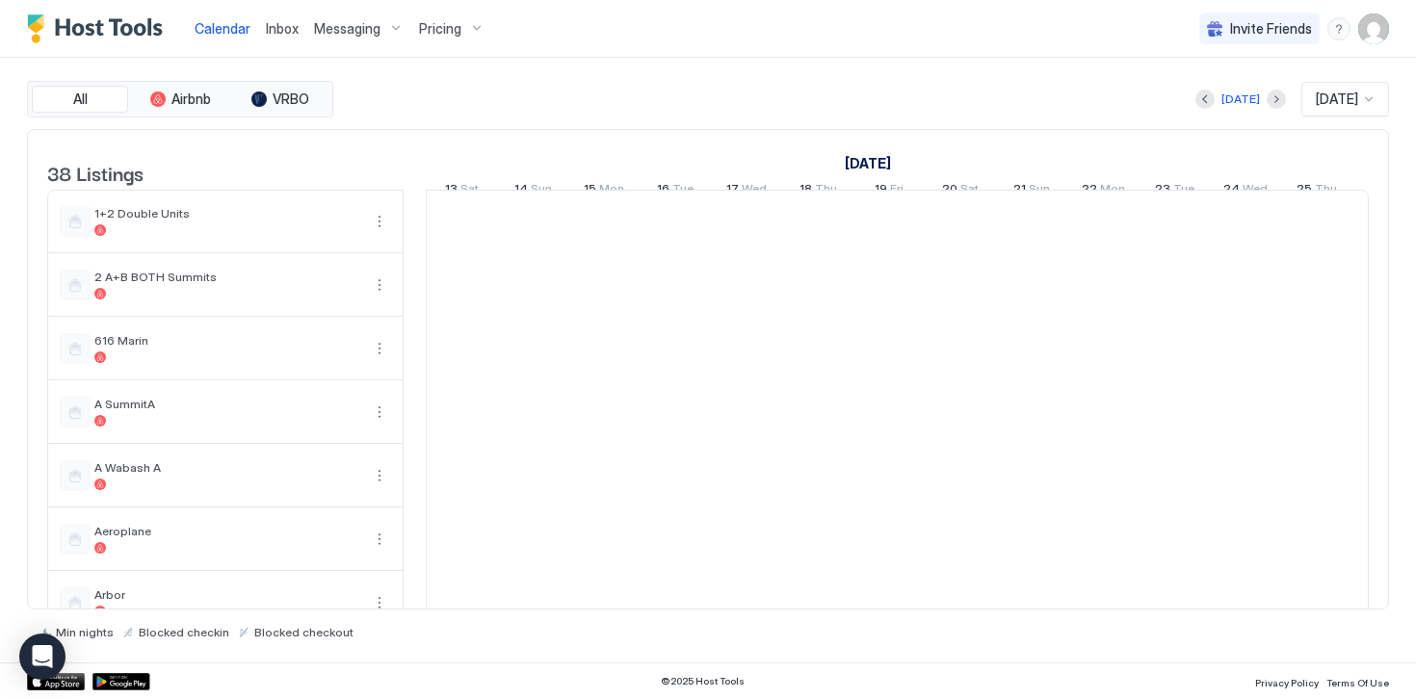
scroll to position [0, 1070]
